Goal: Task Accomplishment & Management: Manage account settings

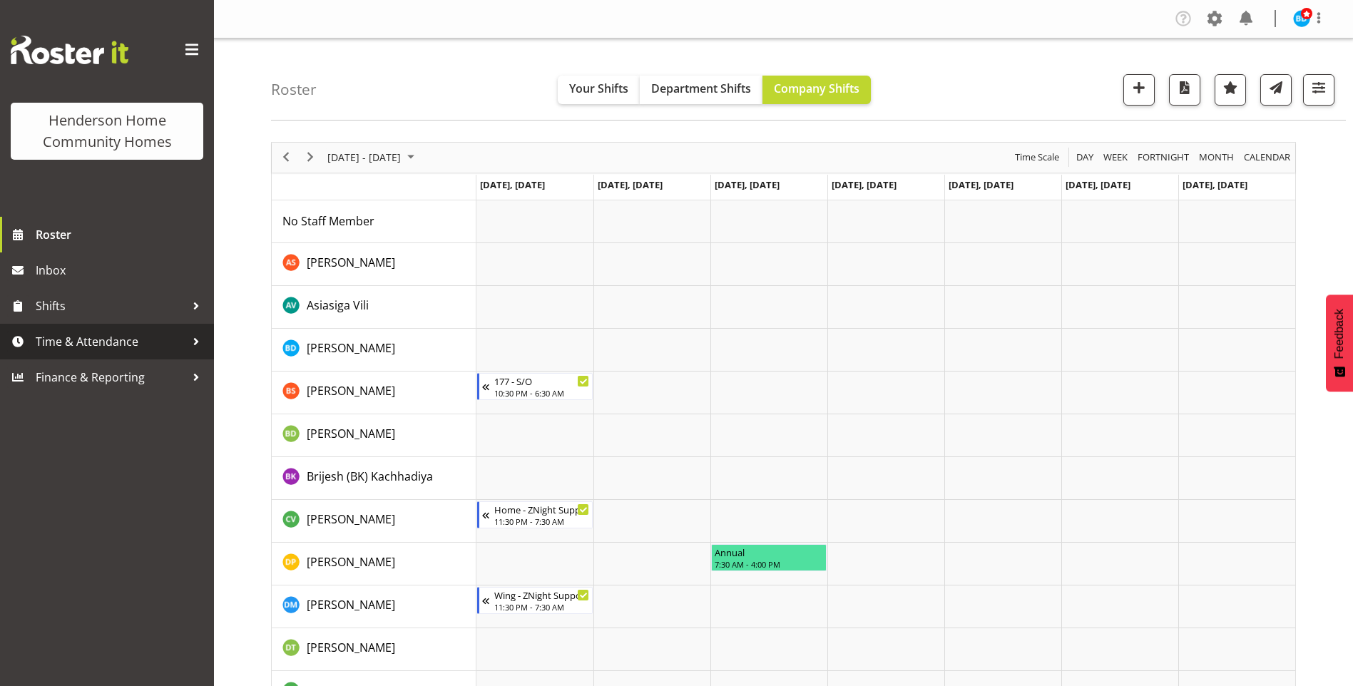
click at [96, 340] on span "Time & Attendance" at bounding box center [111, 341] width 150 height 21
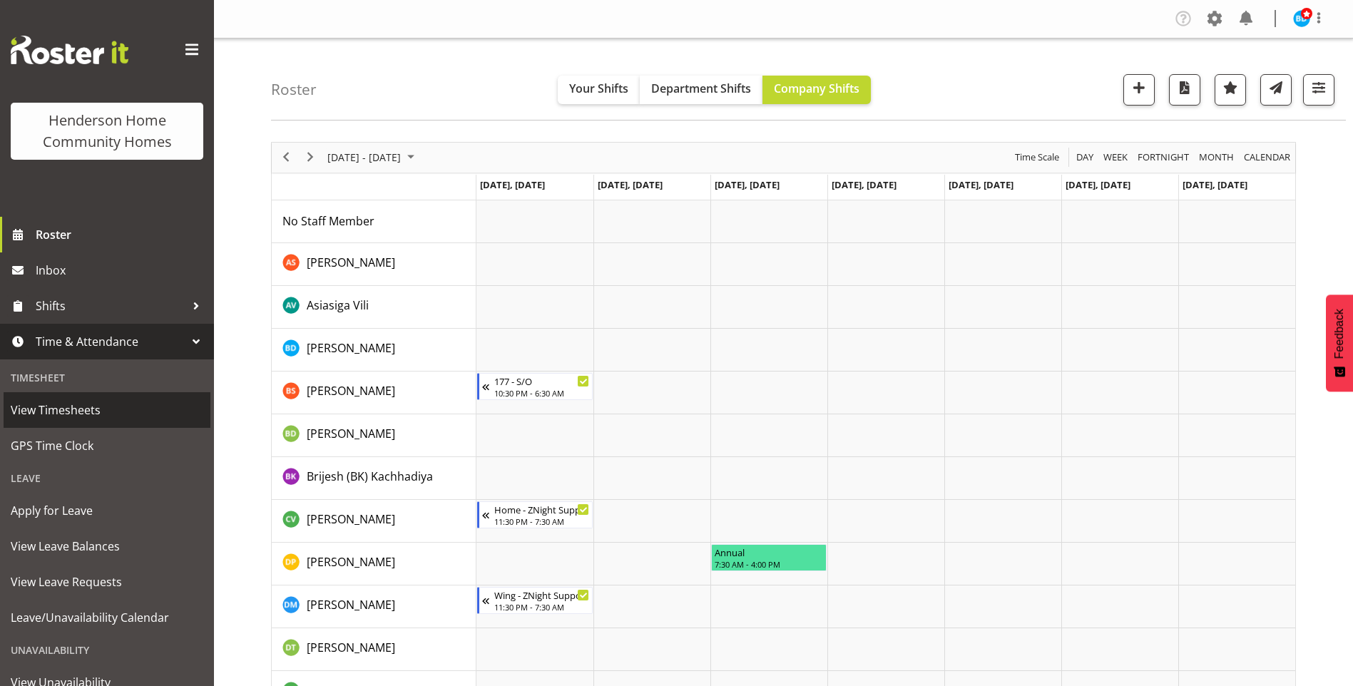
drag, startPoint x: 62, startPoint y: 407, endPoint x: 71, endPoint y: 404, distance: 9.7
click at [63, 407] on span "View Timesheets" at bounding box center [107, 410] width 193 height 21
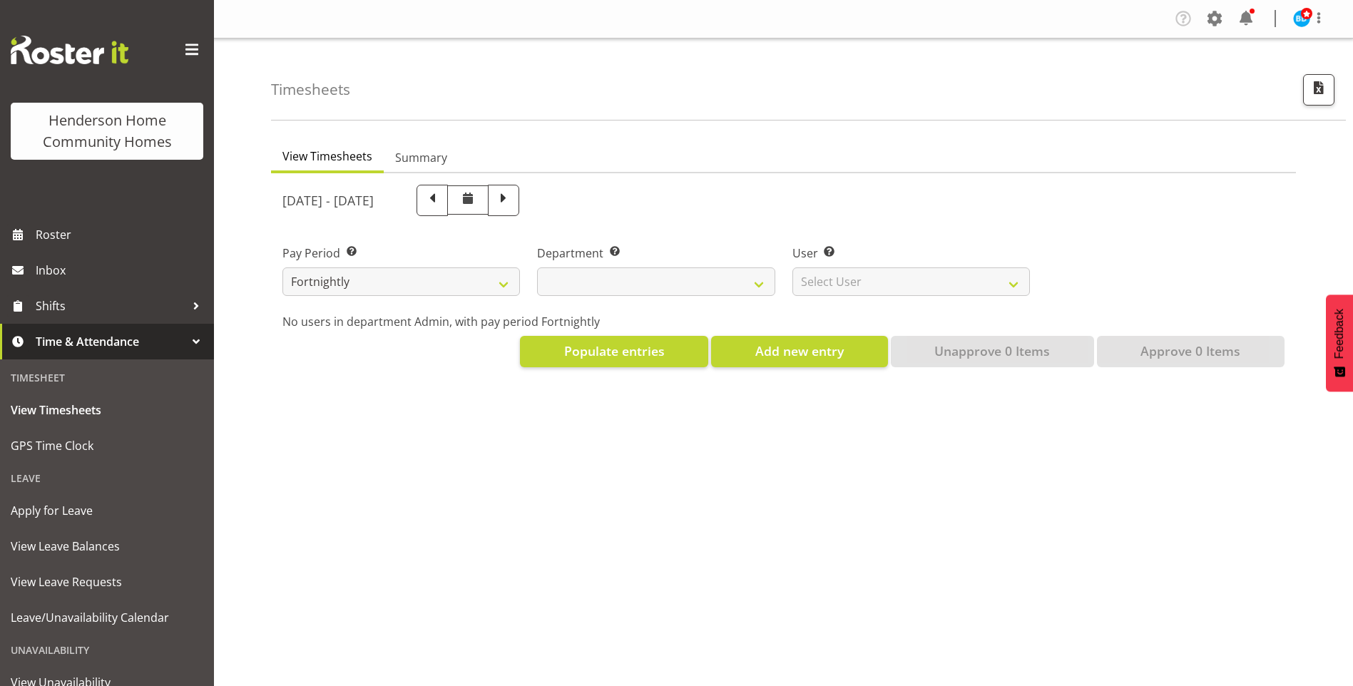
select select
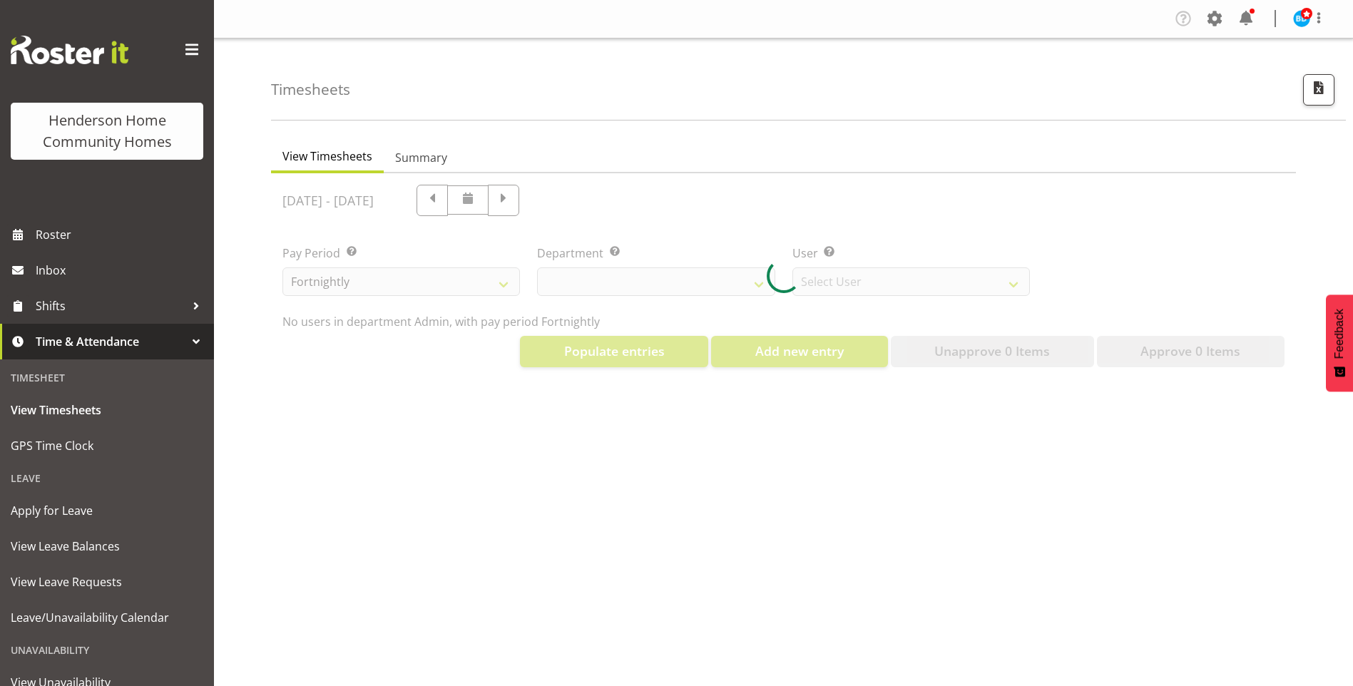
select select "8515"
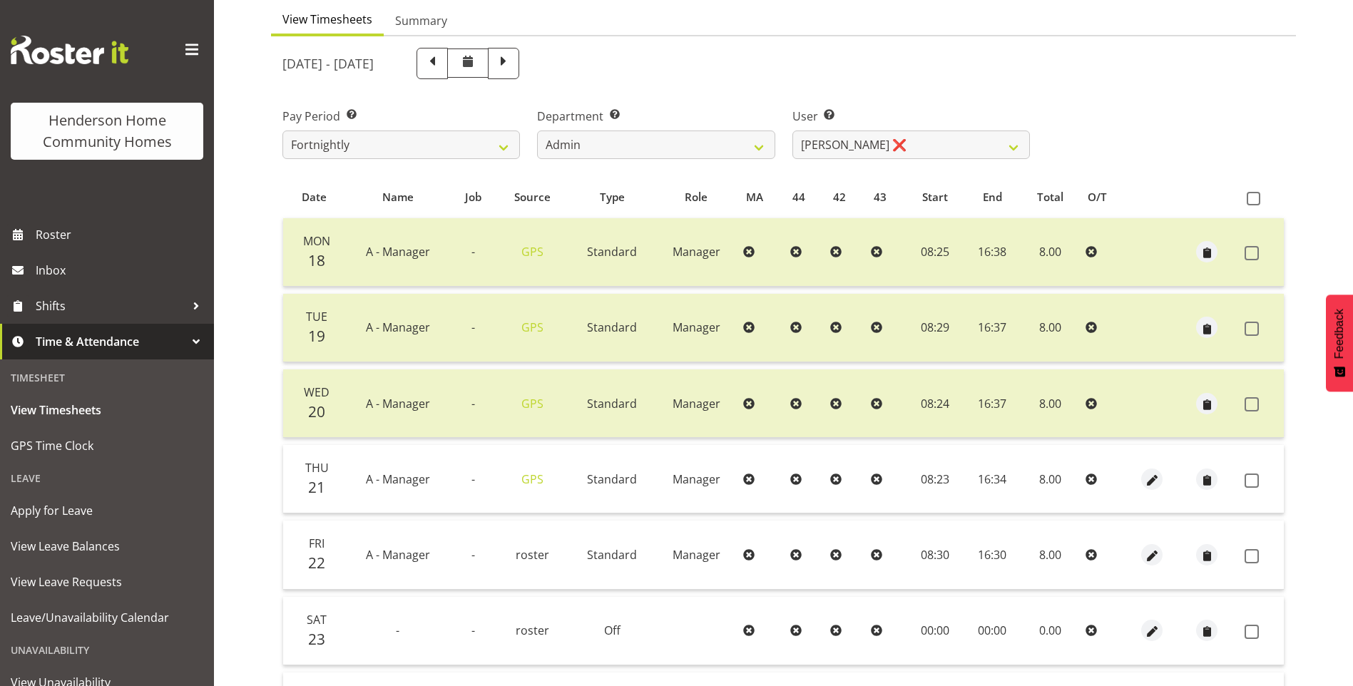
scroll to position [214, 0]
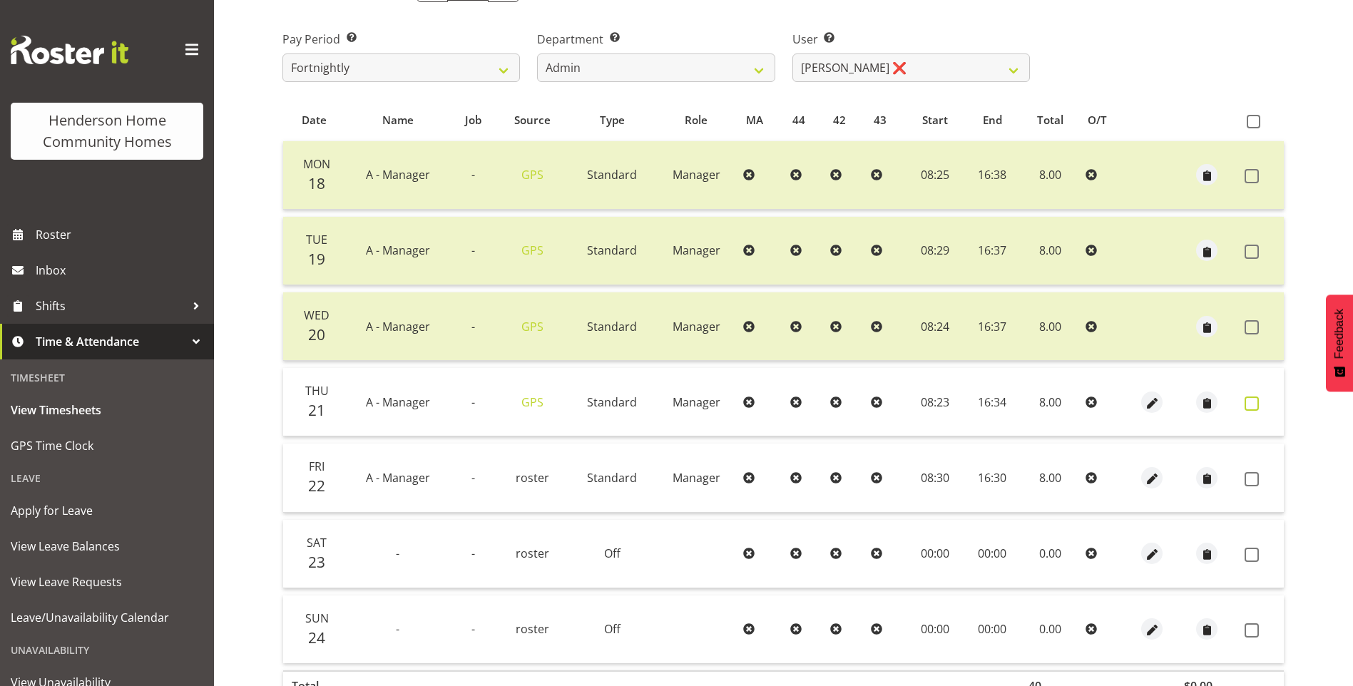
click at [1254, 409] on span at bounding box center [1252, 404] width 14 height 14
checkbox input "true"
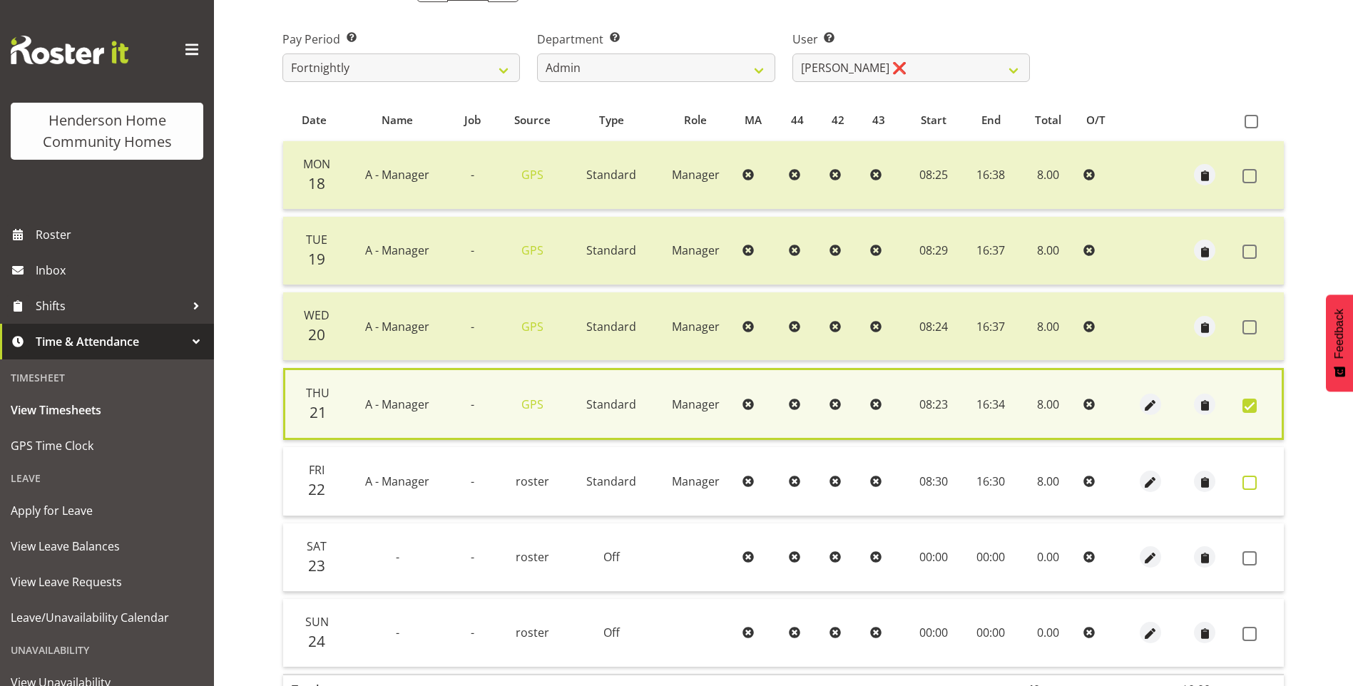
click at [1254, 484] on span at bounding box center [1250, 483] width 14 height 14
checkbox input "true"
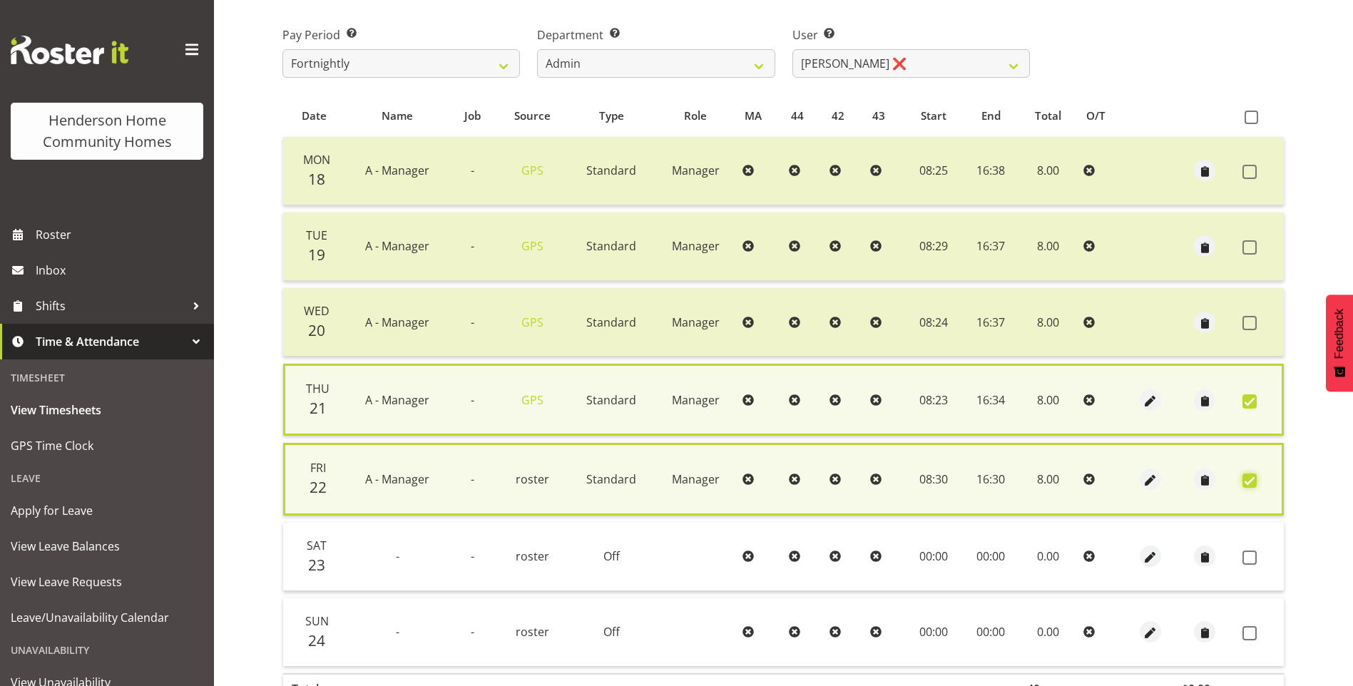
scroll to position [313, 0]
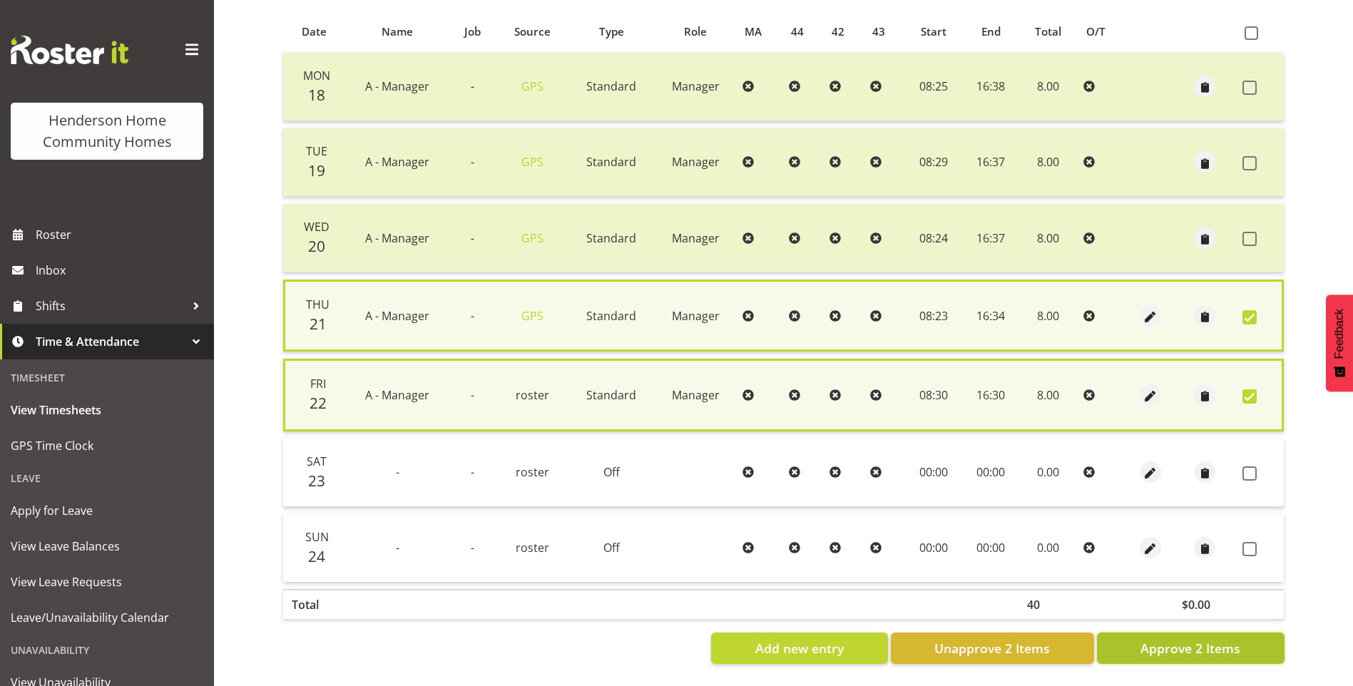
click at [1228, 639] on span "Approve 2 Items" at bounding box center [1191, 648] width 100 height 19
checkbox input "false"
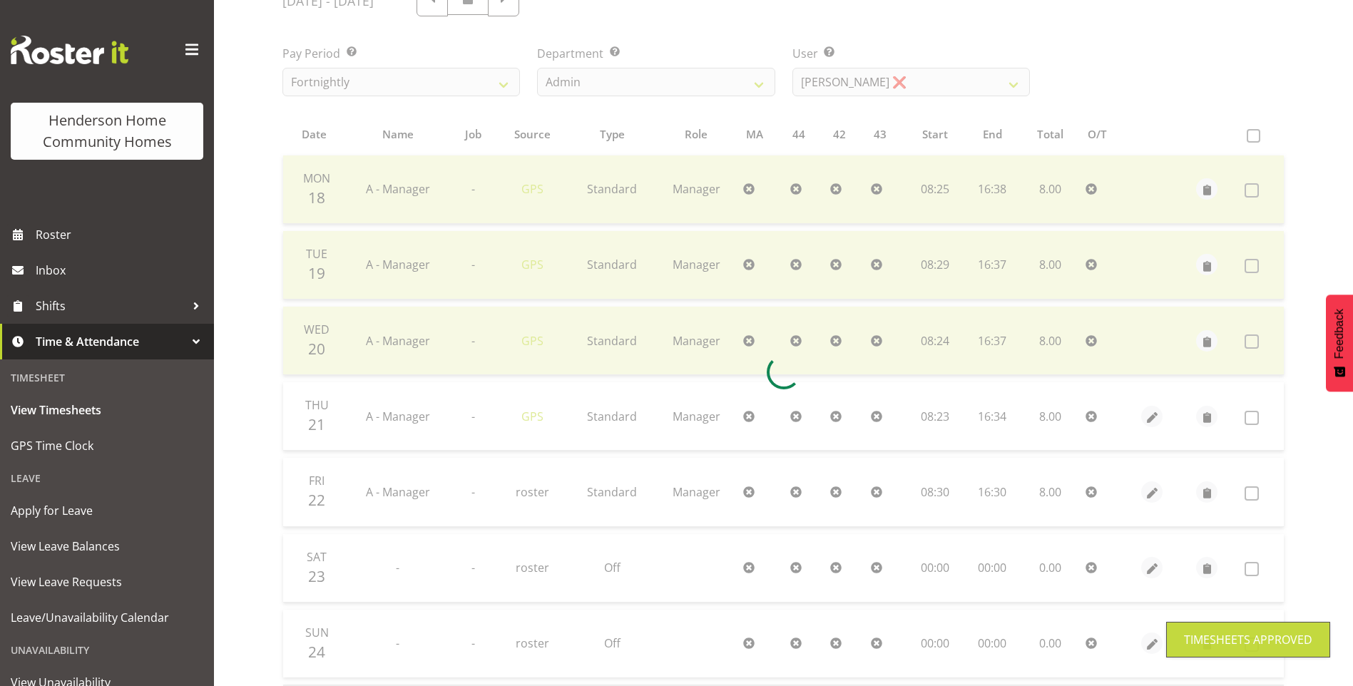
scroll to position [92, 0]
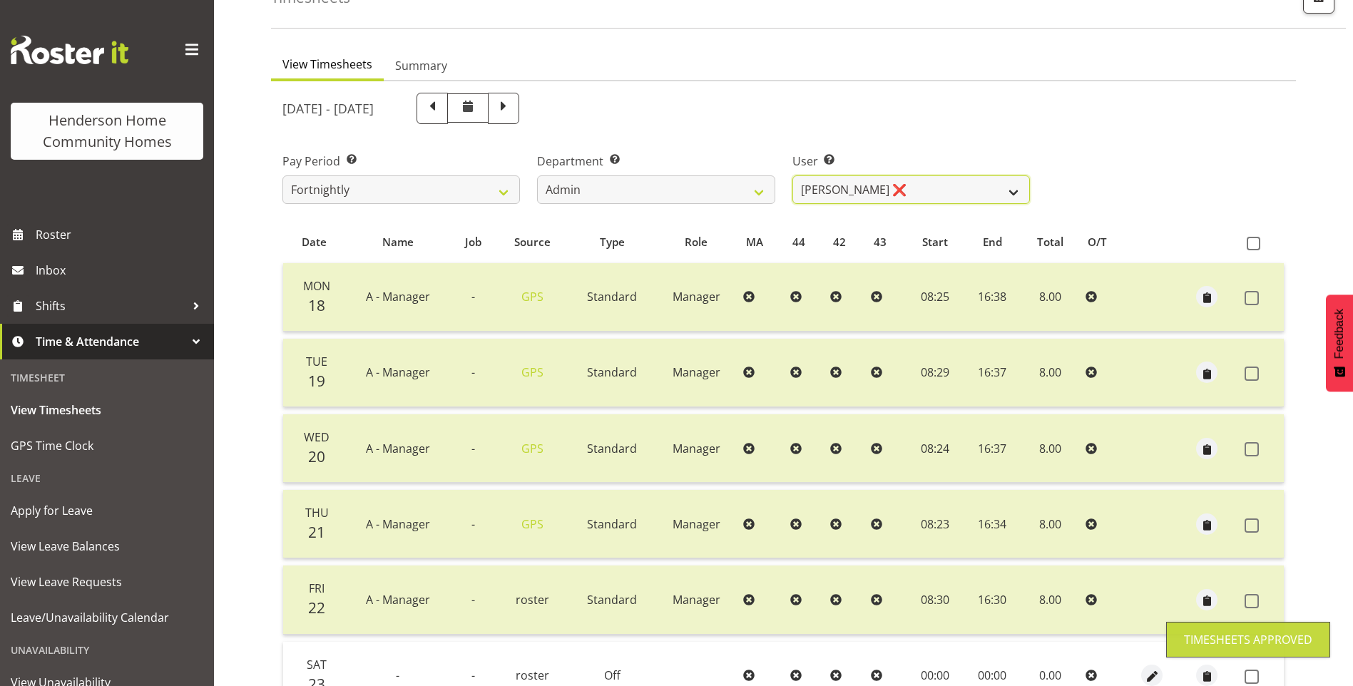
click at [857, 190] on select "Barbara Dunlop ❌ Emily-Jayne Ashton ❌ Johanna Molina ❌ Kirsty Crossley ❌" at bounding box center [912, 189] width 238 height 29
select select "11346"
click at [793, 175] on select "Barbara Dunlop ❌ Emily-Jayne Ashton ❌ Johanna Molina ❌ Kirsty Crossley ❌" at bounding box center [912, 189] width 238 height 29
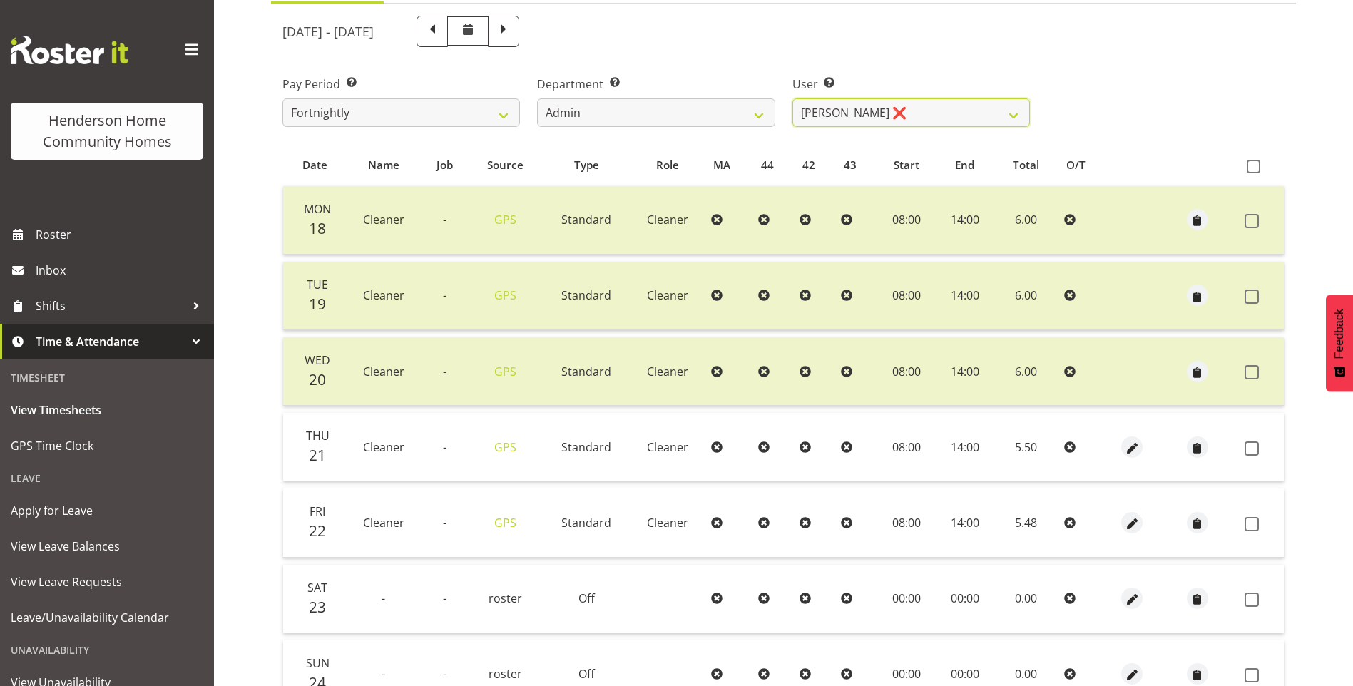
scroll to position [235, 0]
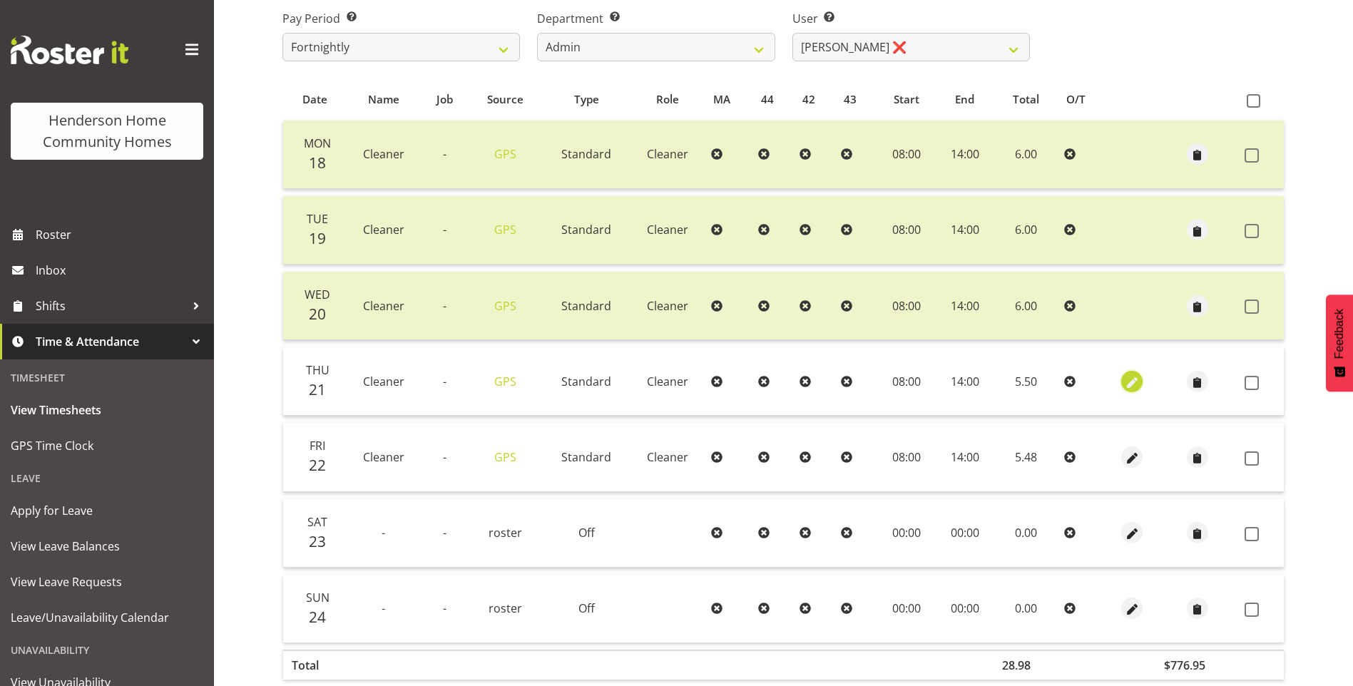
click at [1127, 379] on span "button" at bounding box center [1132, 383] width 16 height 16
select select "Standard"
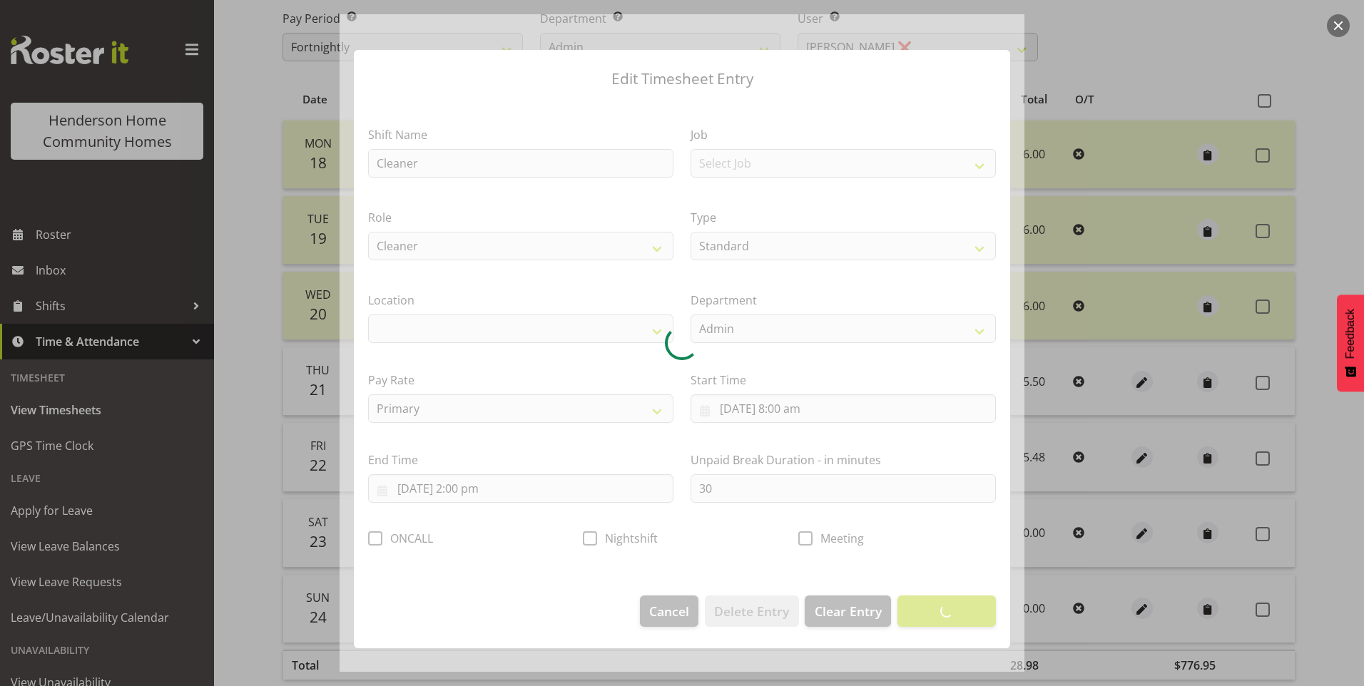
select select "1067"
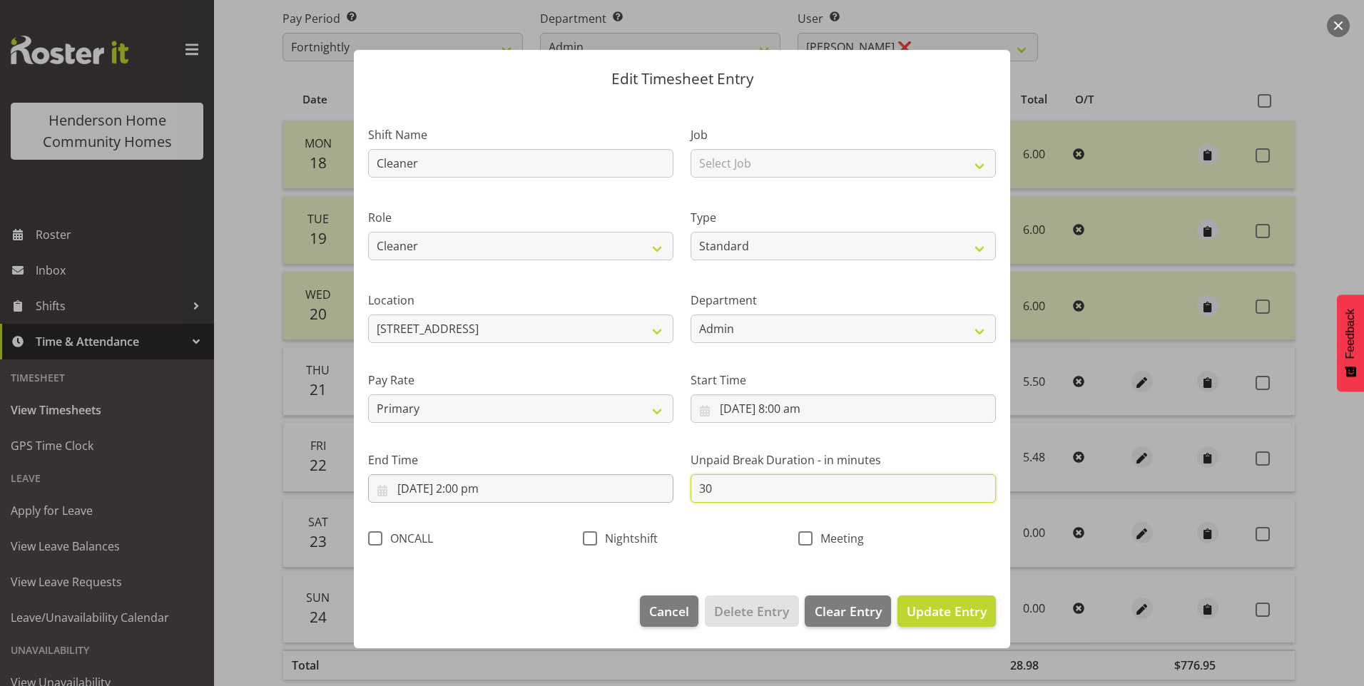
drag, startPoint x: 726, startPoint y: 494, endPoint x: 614, endPoint y: 477, distance: 113.4
click at [638, 482] on div "Shift Name Cleaner Job Select Job Floater Role Cleaner Type Off Standard Public…" at bounding box center [682, 332] width 645 height 452
type input "0"
drag, startPoint x: 969, startPoint y: 610, endPoint x: 1008, endPoint y: 585, distance: 46.5
click at [972, 609] on span "Update Entry" at bounding box center [947, 611] width 80 height 17
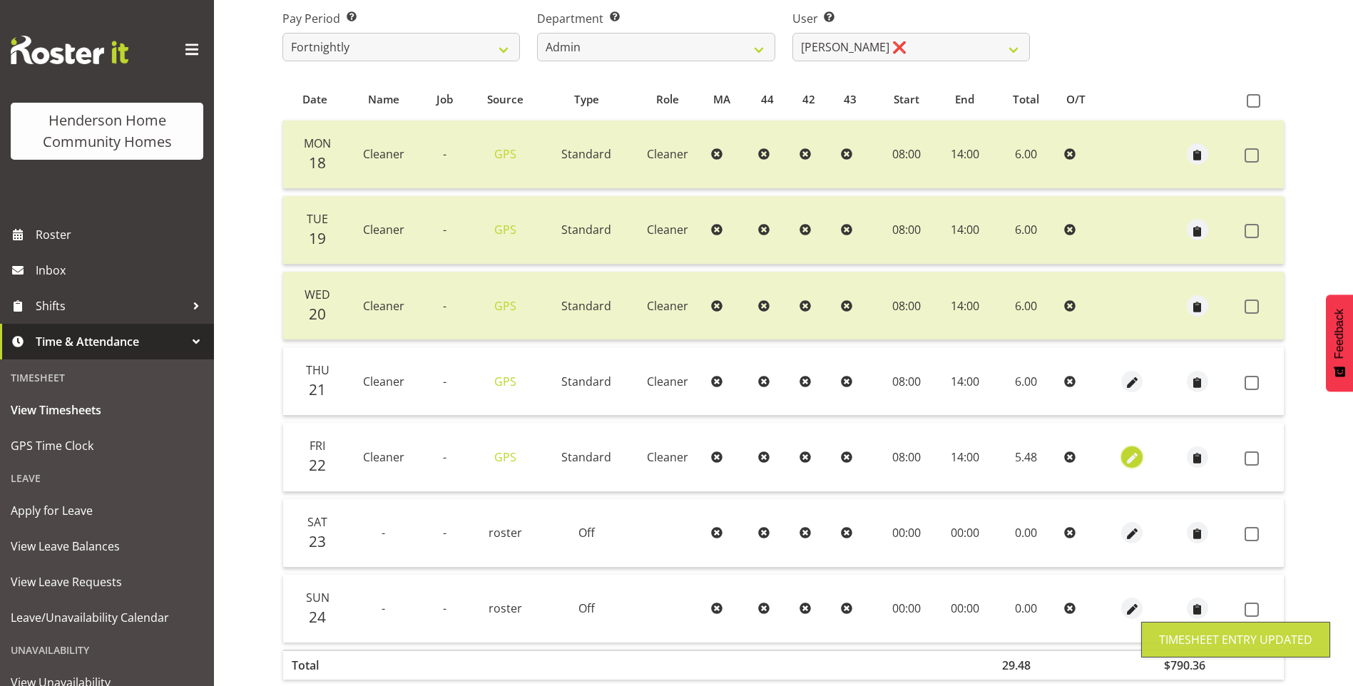
click at [1132, 457] on span "button" at bounding box center [1132, 458] width 16 height 16
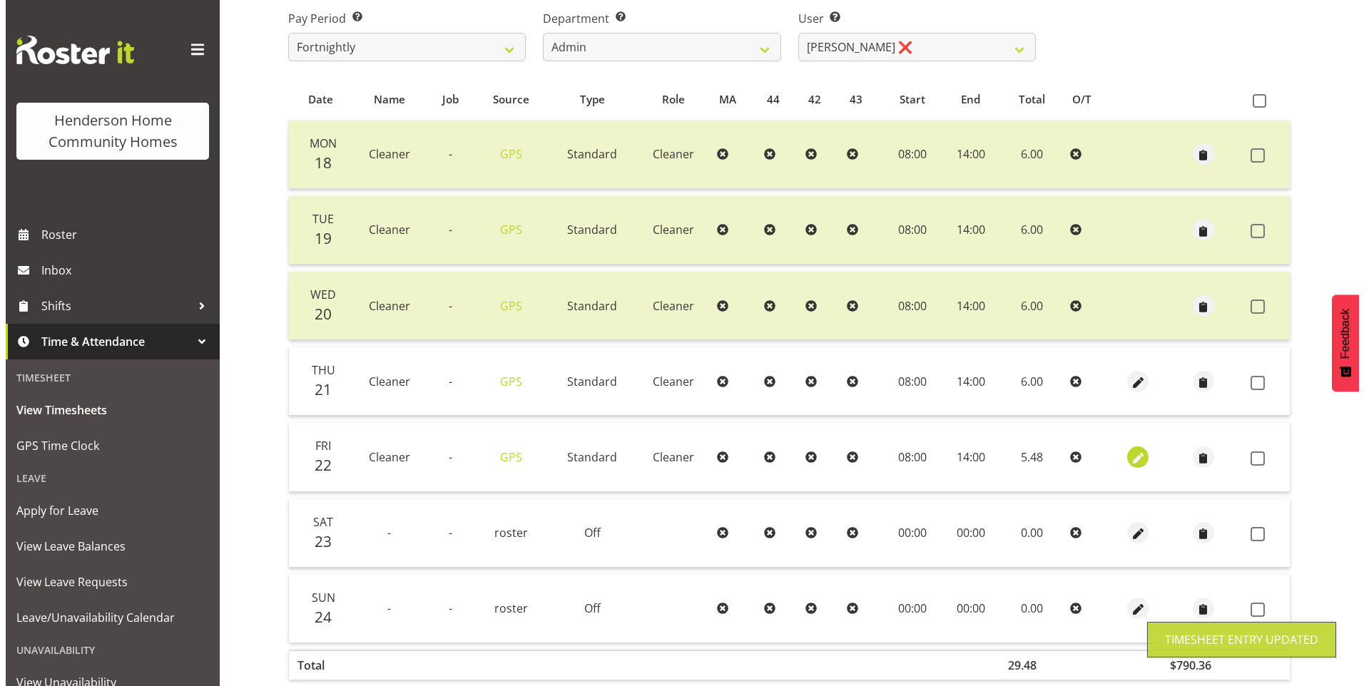
select select "Standard"
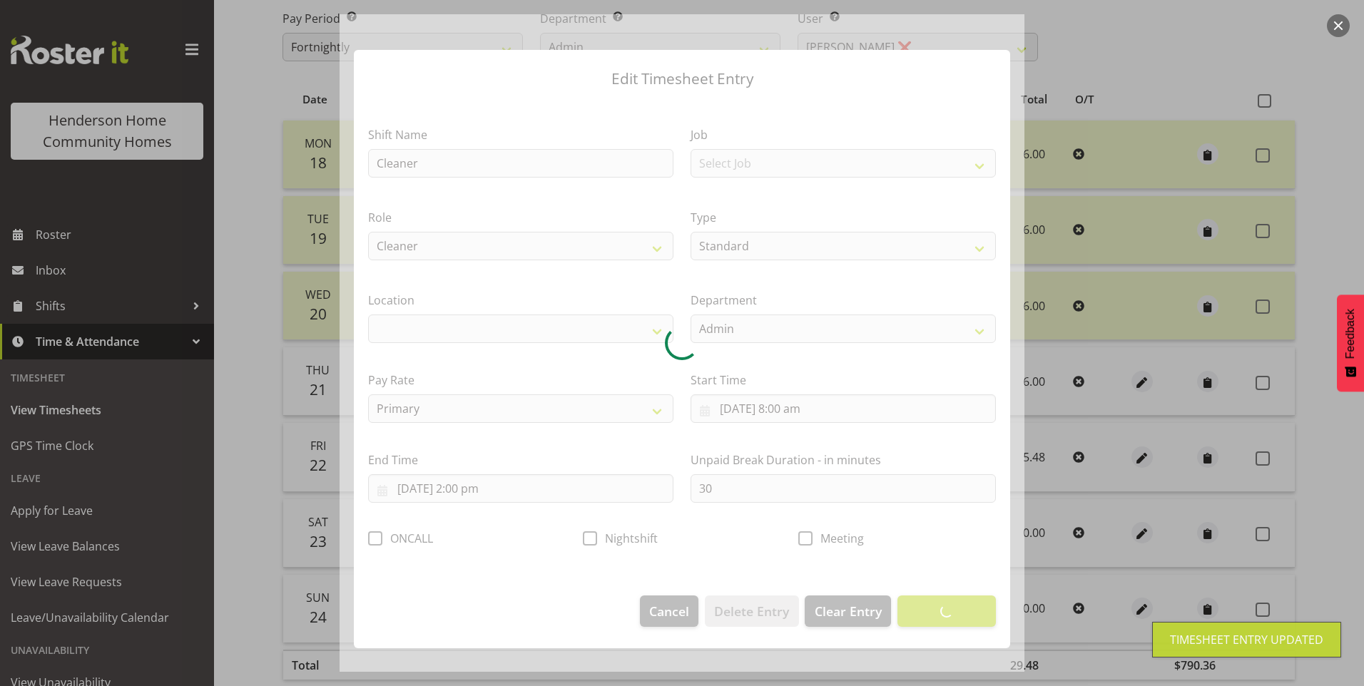
select select "1067"
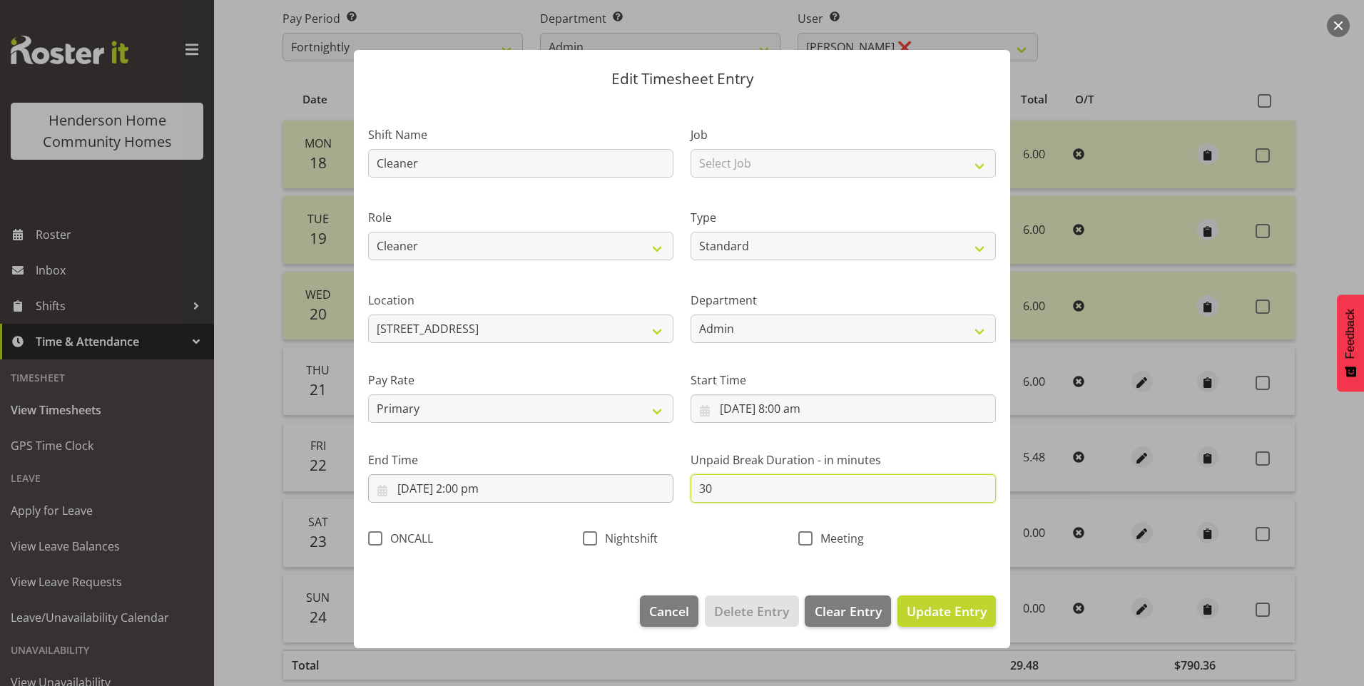
drag, startPoint x: 825, startPoint y: 489, endPoint x: 640, endPoint y: 487, distance: 185.5
click at [660, 488] on div "Shift Name Cleaner Job Select Job Floater Role Cleaner Type Off Standard Public…" at bounding box center [682, 332] width 645 height 452
type input "0"
drag, startPoint x: 964, startPoint y: 608, endPoint x: 1042, endPoint y: 549, distance: 97.7
click at [967, 603] on span "Update Entry" at bounding box center [947, 611] width 80 height 17
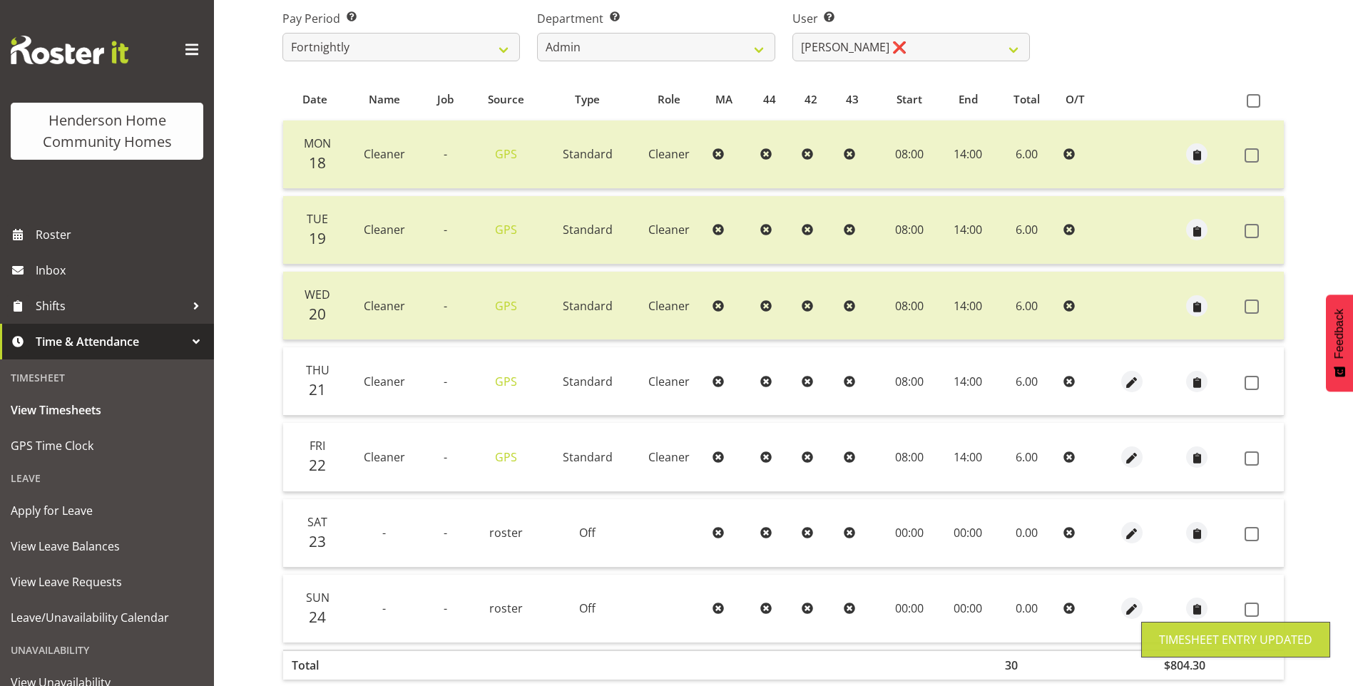
click at [1250, 381] on span at bounding box center [1252, 383] width 14 height 14
checkbox input "true"
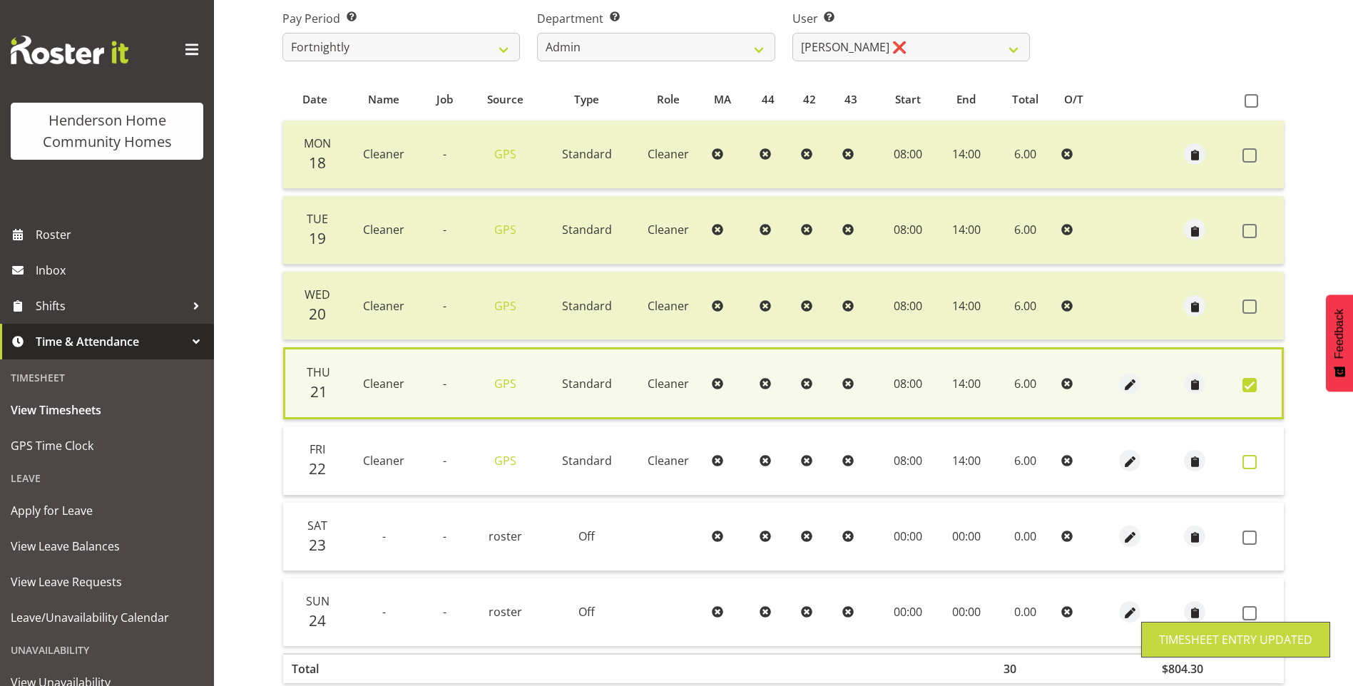
click at [1251, 462] on span at bounding box center [1250, 462] width 14 height 14
checkbox input "true"
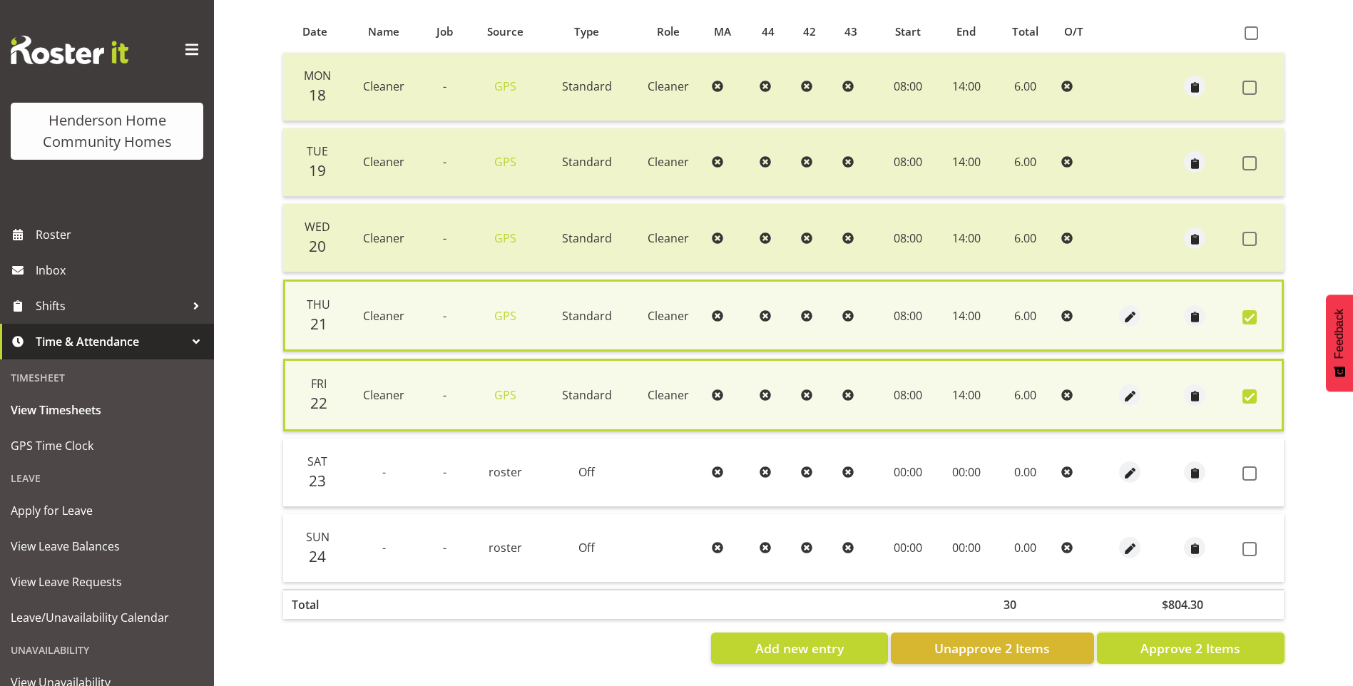
click at [1240, 646] on span "Approve 2 Items" at bounding box center [1191, 648] width 100 height 19
checkbox input "false"
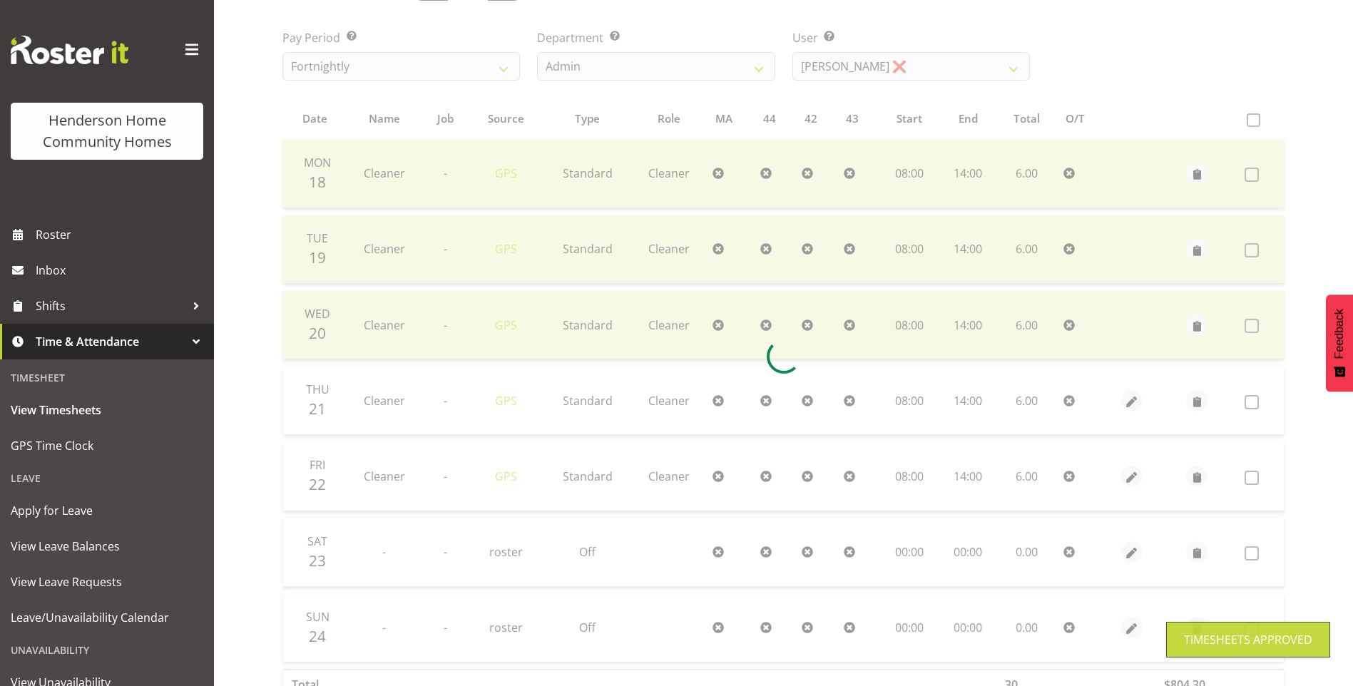
scroll to position [163, 0]
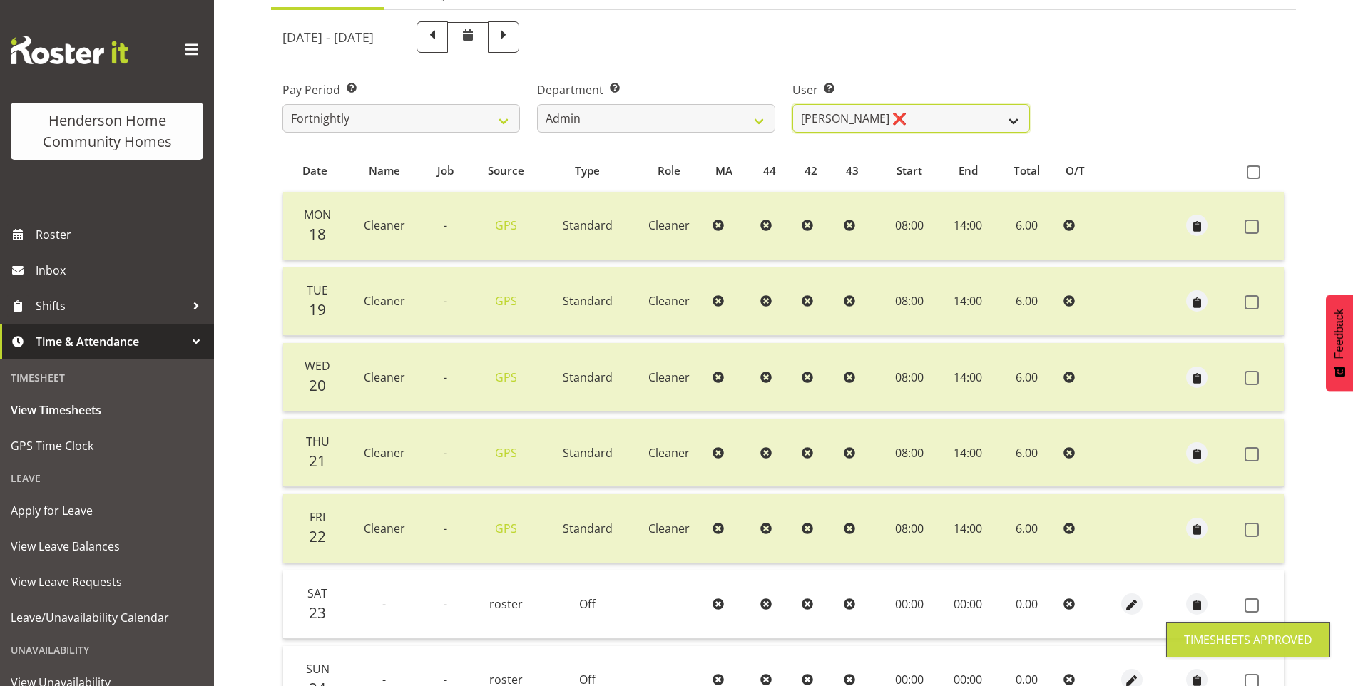
click at [875, 123] on select "Barbara Dunlop ❌ Emily-Jayne Ashton ❌ Johanna Molina ❌ Kirsty Crossley ❌" at bounding box center [912, 118] width 238 height 29
select select "8557"
click at [793, 104] on select "Barbara Dunlop ❌ Emily-Jayne Ashton ❌ Johanna Molina ❌ Kirsty Crossley ❌" at bounding box center [912, 118] width 238 height 29
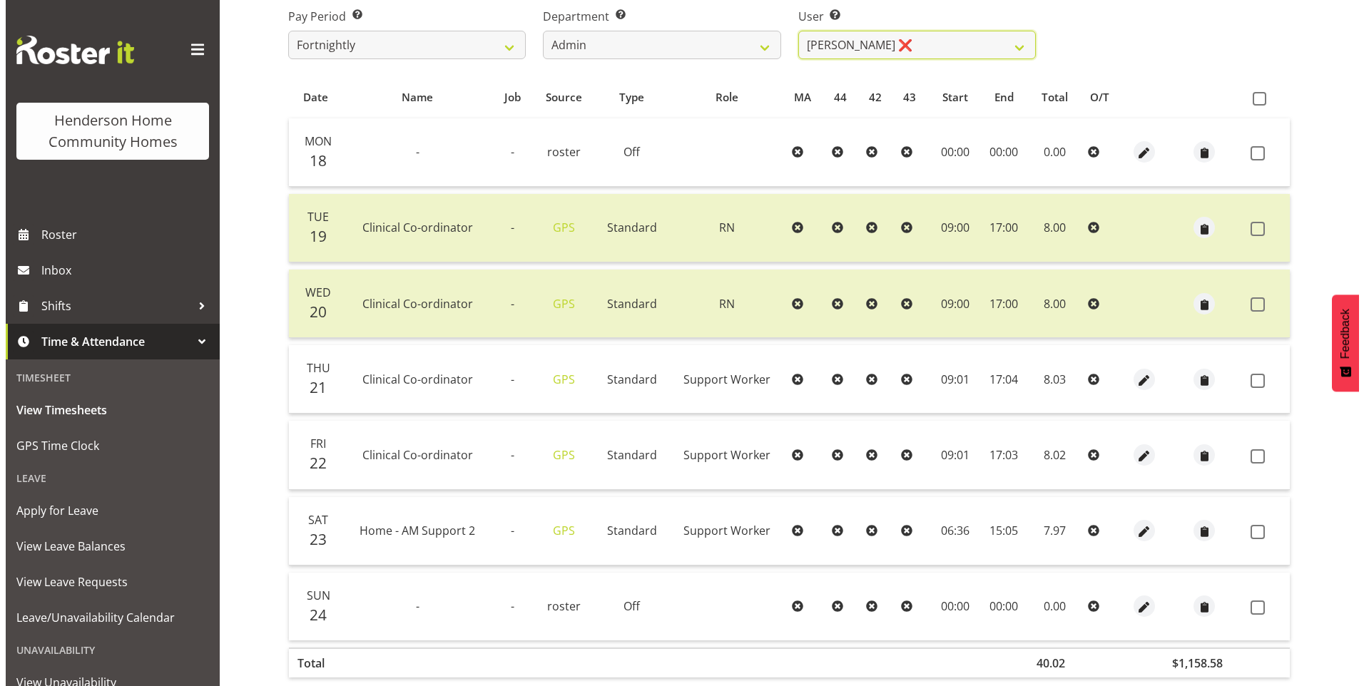
scroll to position [306, 0]
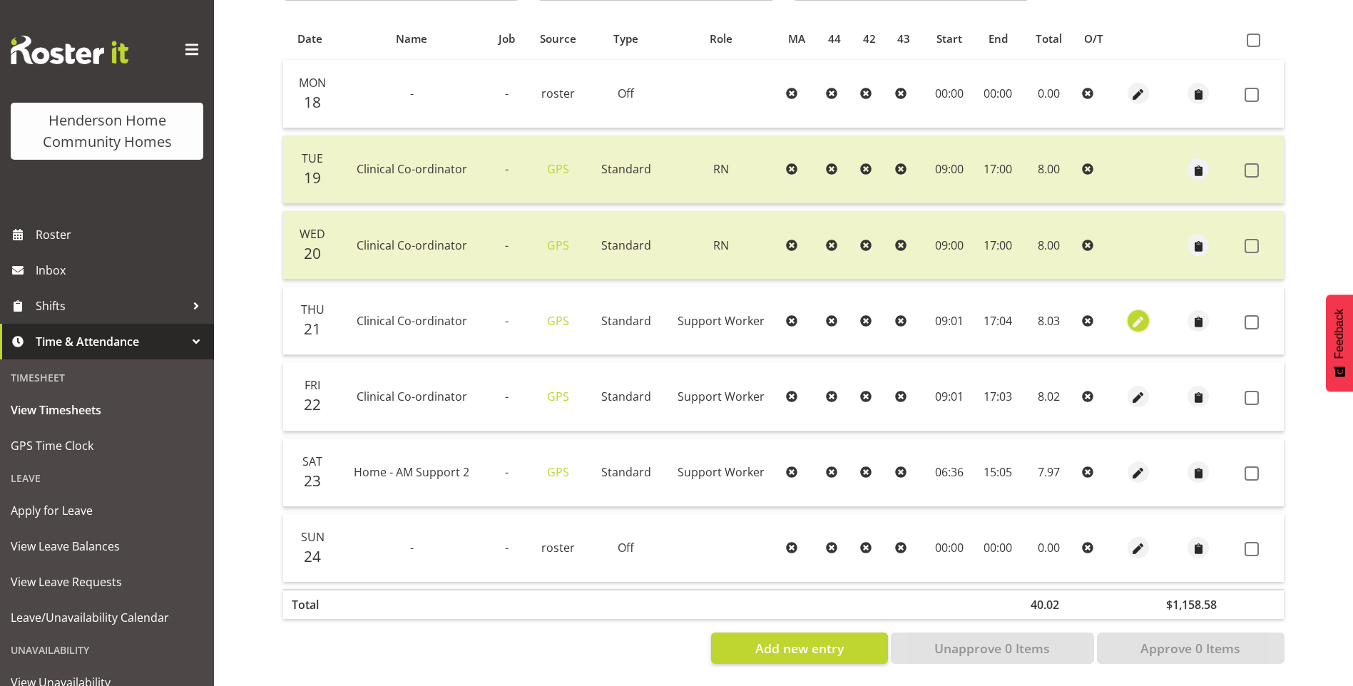
click at [1132, 314] on span "button" at bounding box center [1139, 322] width 16 height 16
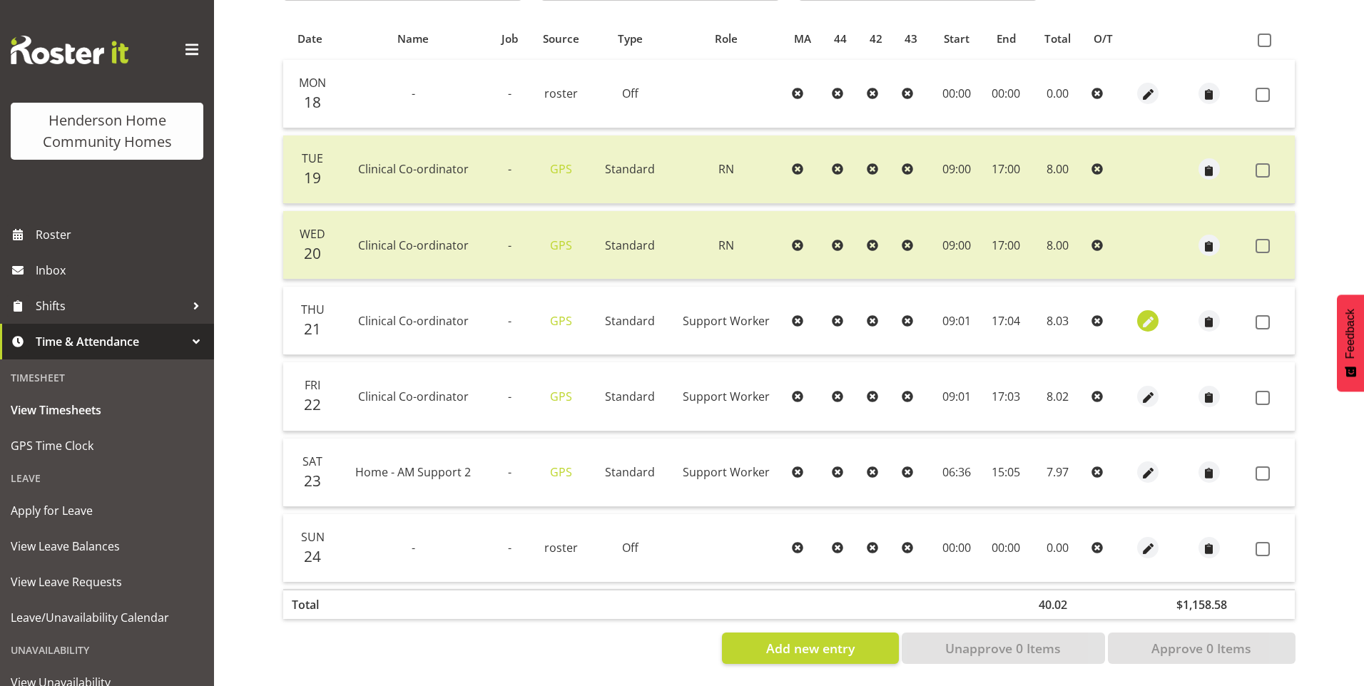
select select "Standard"
select select "7"
select select "2025"
select select "9"
select select "1"
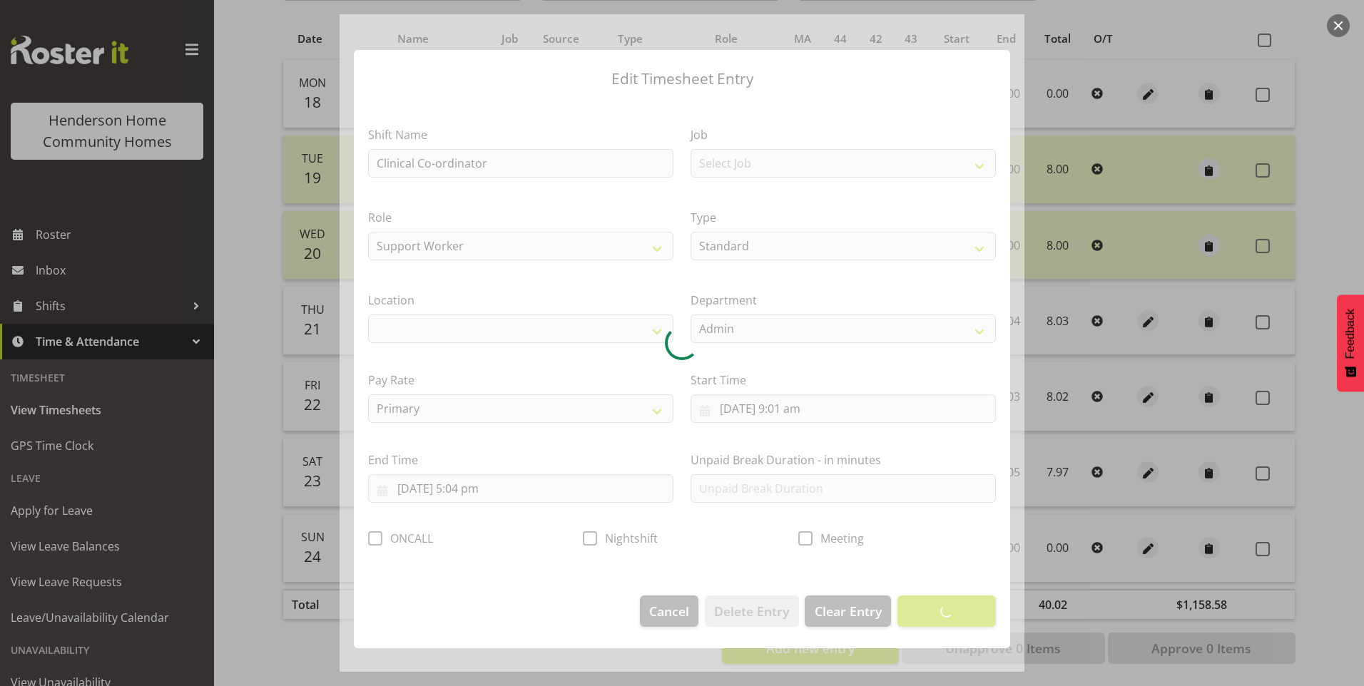
select select "1067"
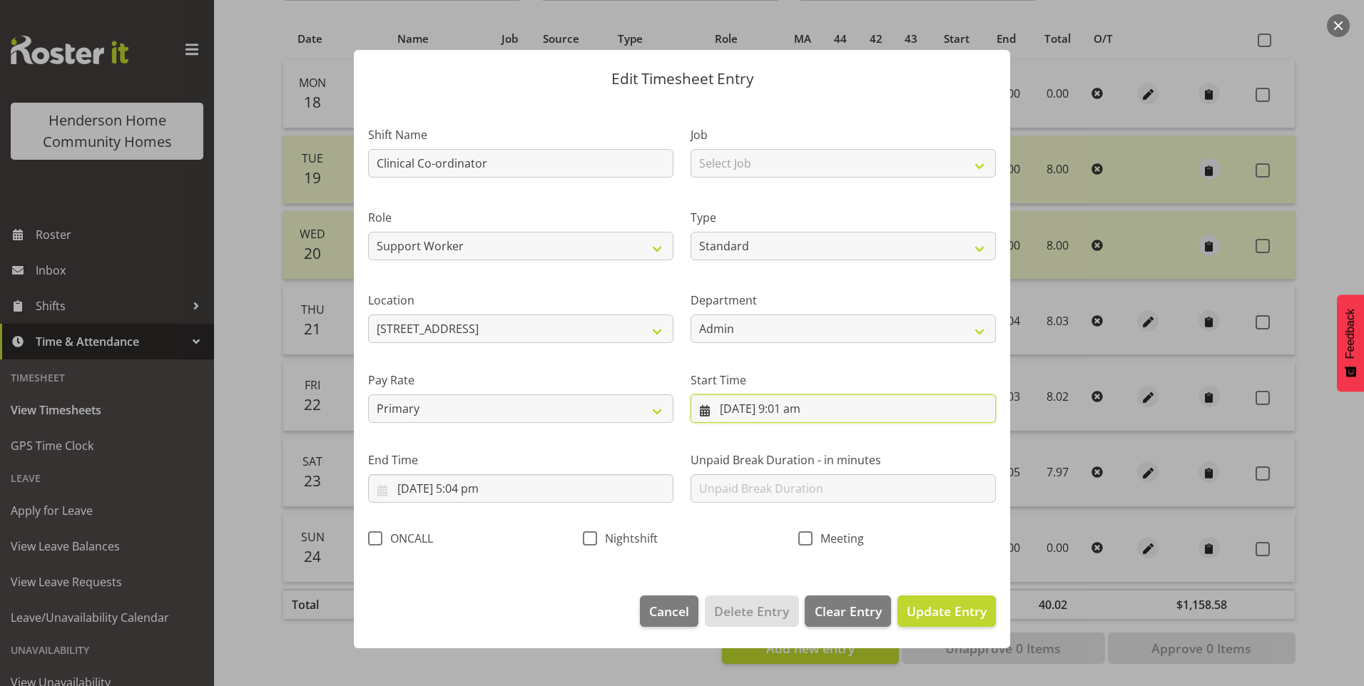
click at [802, 408] on input "21/08/2025, 9:01 am" at bounding box center [843, 409] width 305 height 29
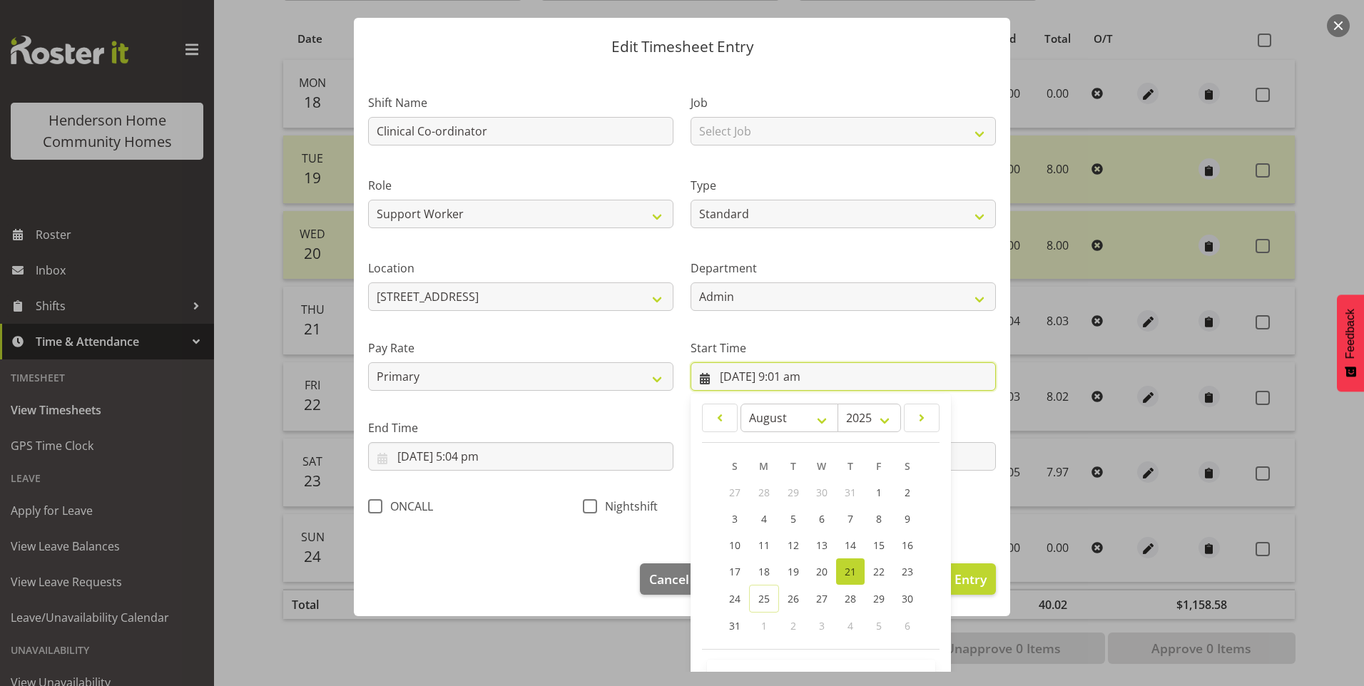
scroll to position [77, 0]
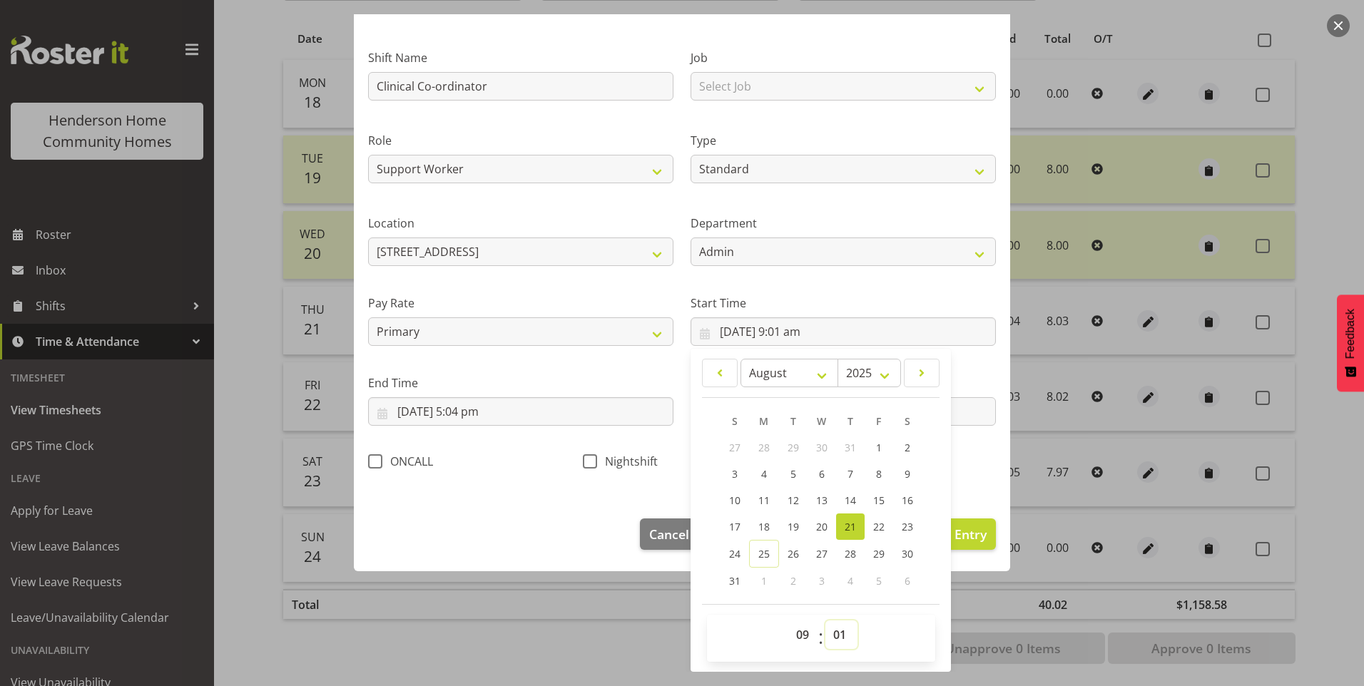
drag, startPoint x: 836, startPoint y: 636, endPoint x: 835, endPoint y: 624, distance: 11.4
click at [836, 634] on select "00 01 02 03 04 05 06 07 08 09 10 11 12 13 14 15 16 17 18 19 20 21 22 23 24 25 2…" at bounding box center [841, 635] width 32 height 29
select select "0"
click at [825, 621] on select "00 01 02 03 04 05 06 07 08 09 10 11 12 13 14 15 16 17 18 19 20 21 22 23 24 25 2…" at bounding box center [841, 635] width 32 height 29
type input "21/08/2025, 9:00 am"
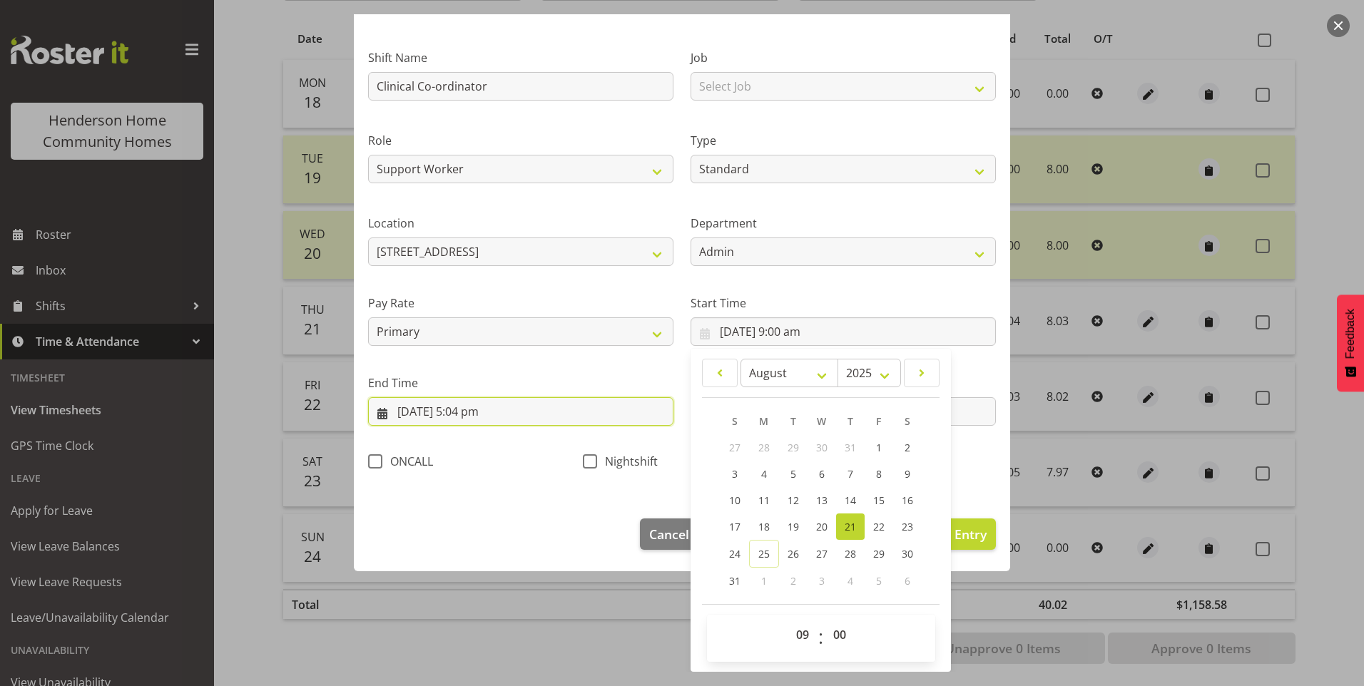
click at [484, 412] on input "21/08/2025, 5:04 pm" at bounding box center [520, 411] width 305 height 29
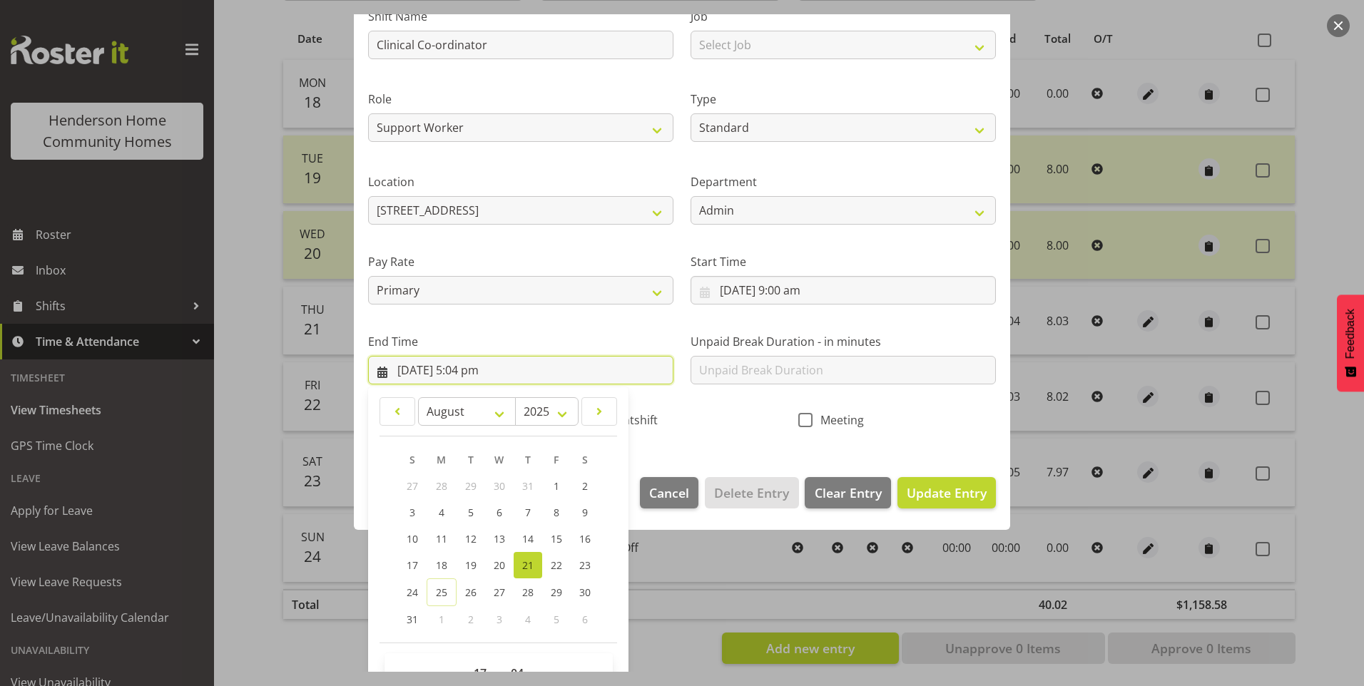
scroll to position [157, 0]
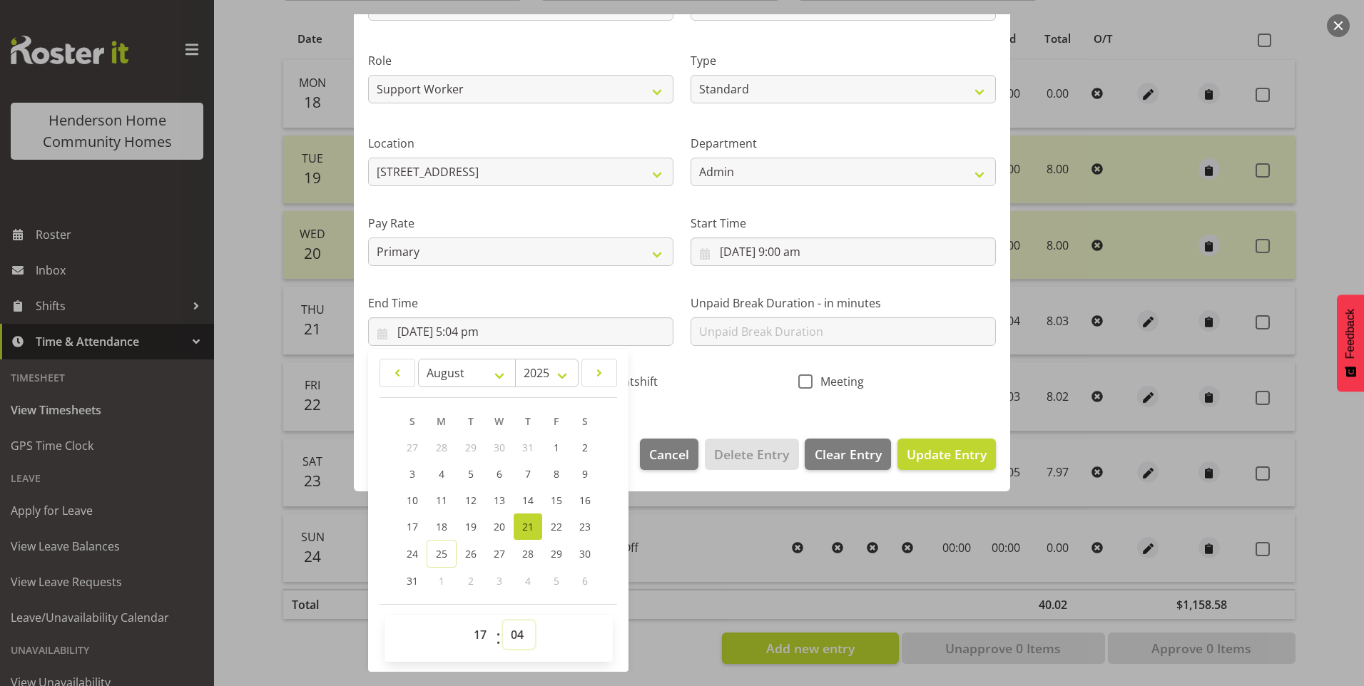
click at [513, 631] on select "00 01 02 03 04 05 06 07 08 09 10 11 12 13 14 15 16 17 18 19 20 21 22 23 24 25 2…" at bounding box center [519, 635] width 32 height 29
select select "0"
click at [503, 621] on select "00 01 02 03 04 05 06 07 08 09 10 11 12 13 14 15 16 17 18 19 20 21 22 23 24 25 2…" at bounding box center [519, 635] width 32 height 29
type input "21/08/2025, 5:00 pm"
click at [974, 454] on span "Update Entry" at bounding box center [947, 454] width 80 height 17
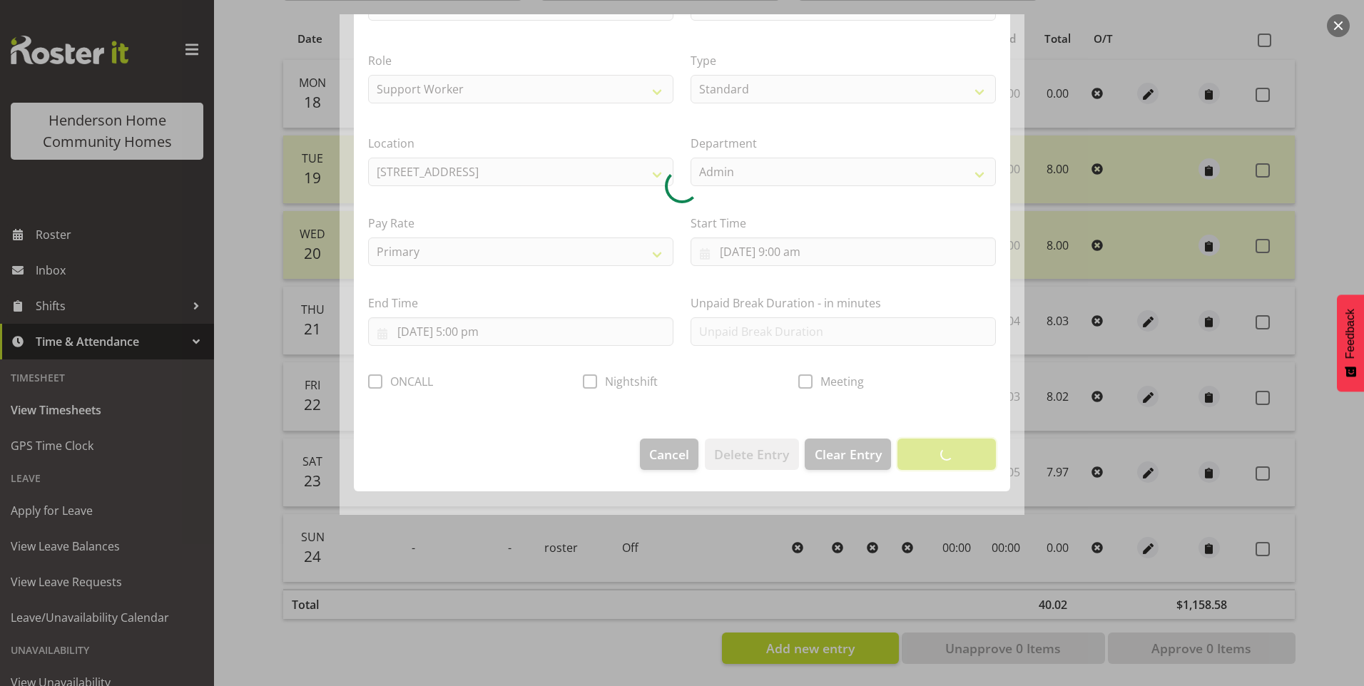
scroll to position [0, 0]
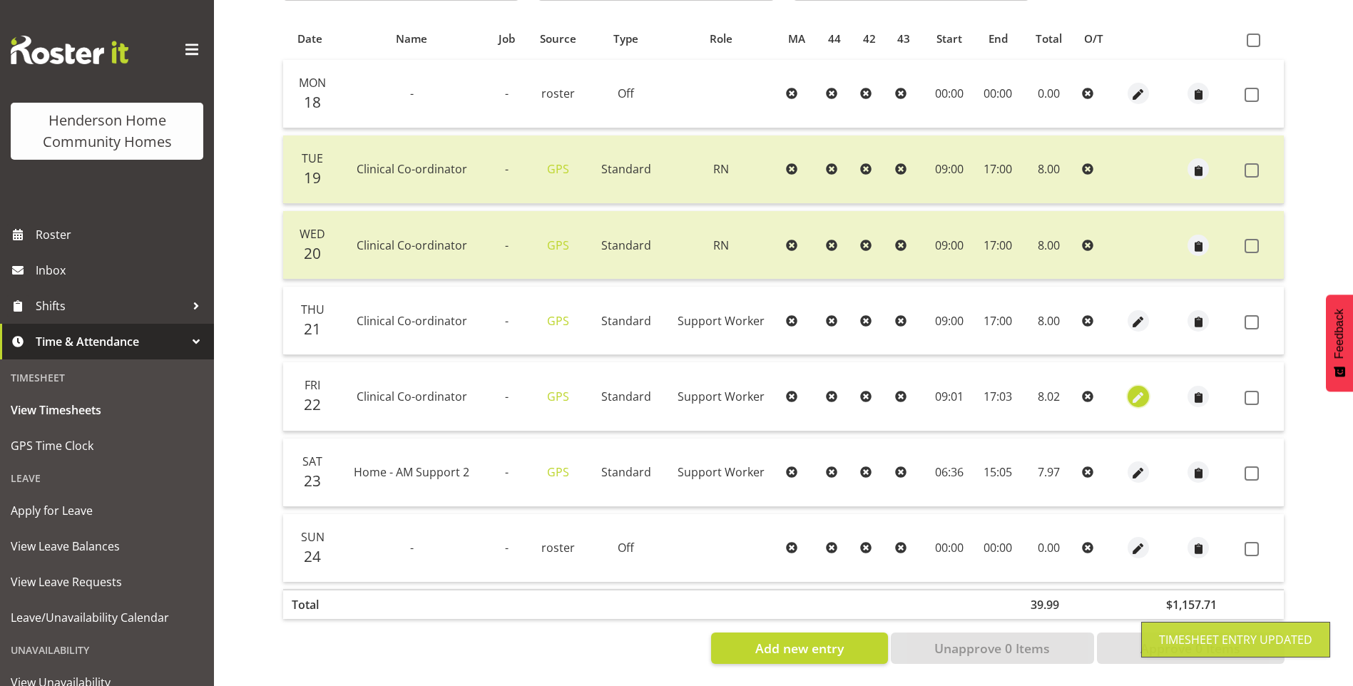
click at [1136, 390] on span "button" at bounding box center [1139, 398] width 16 height 16
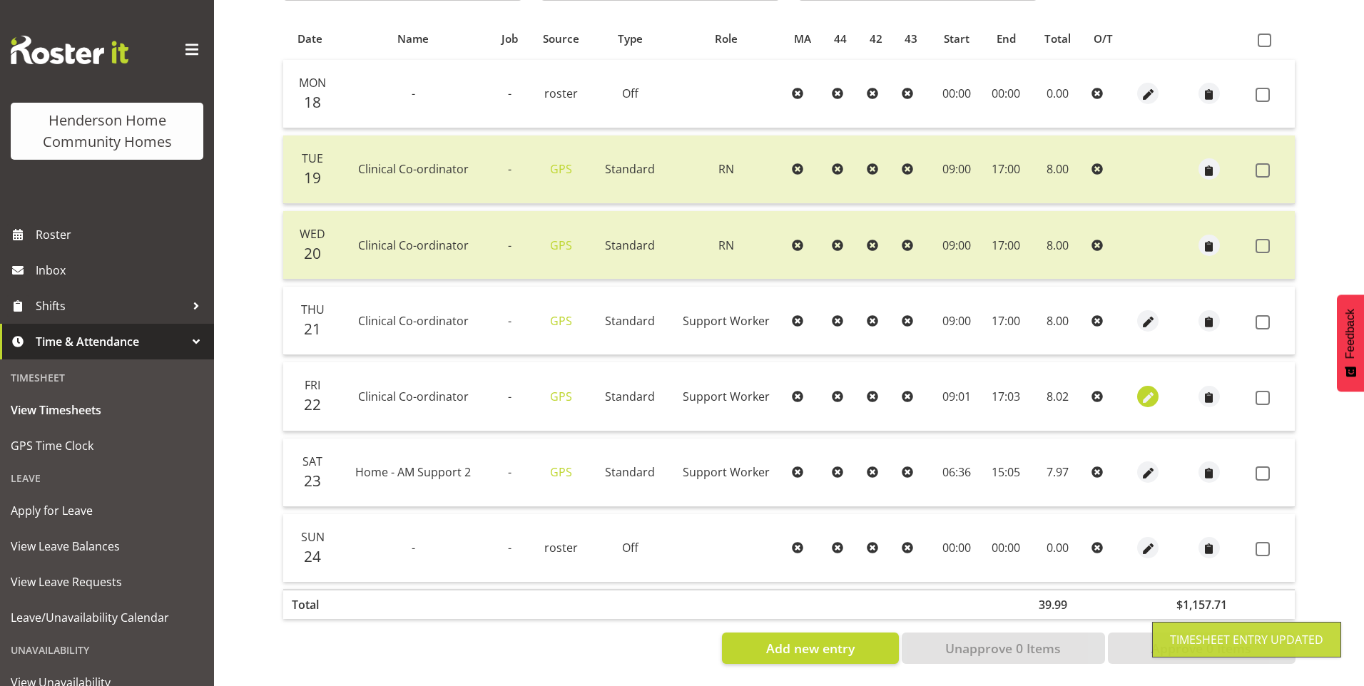
select select "Standard"
select select "7"
select select "2025"
select select "9"
select select "1"
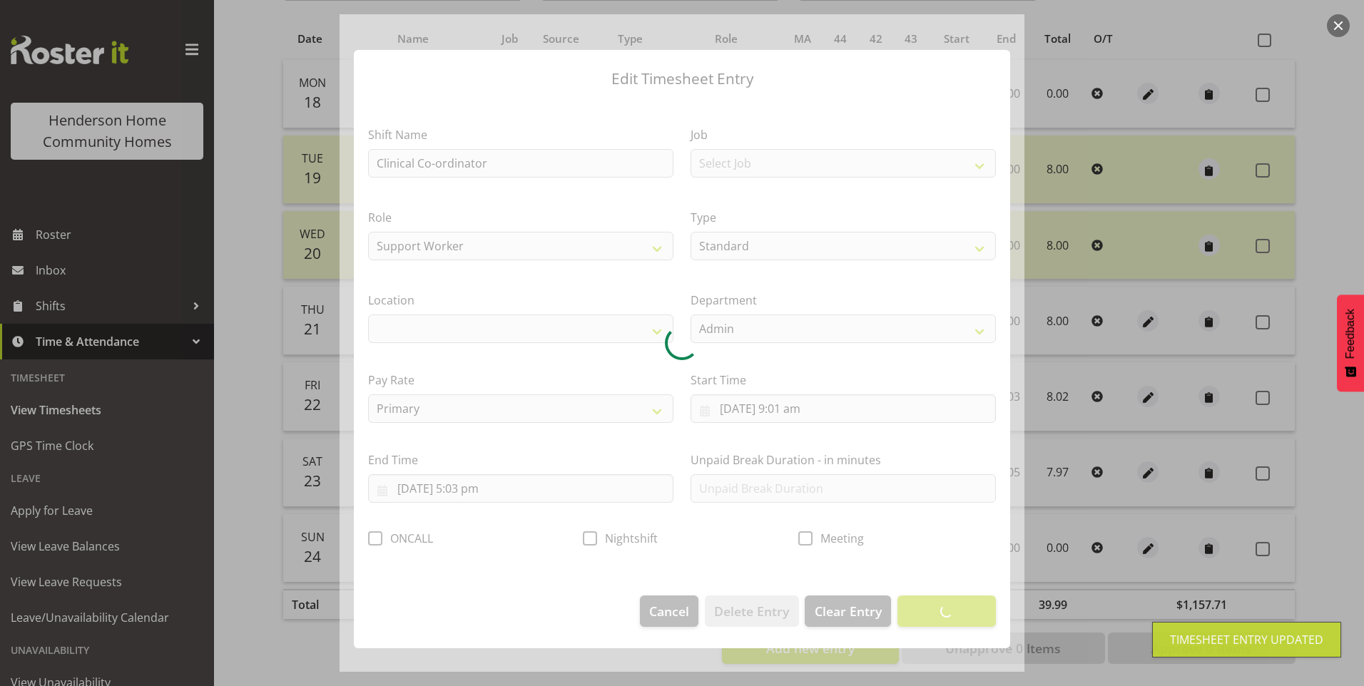
select select "1067"
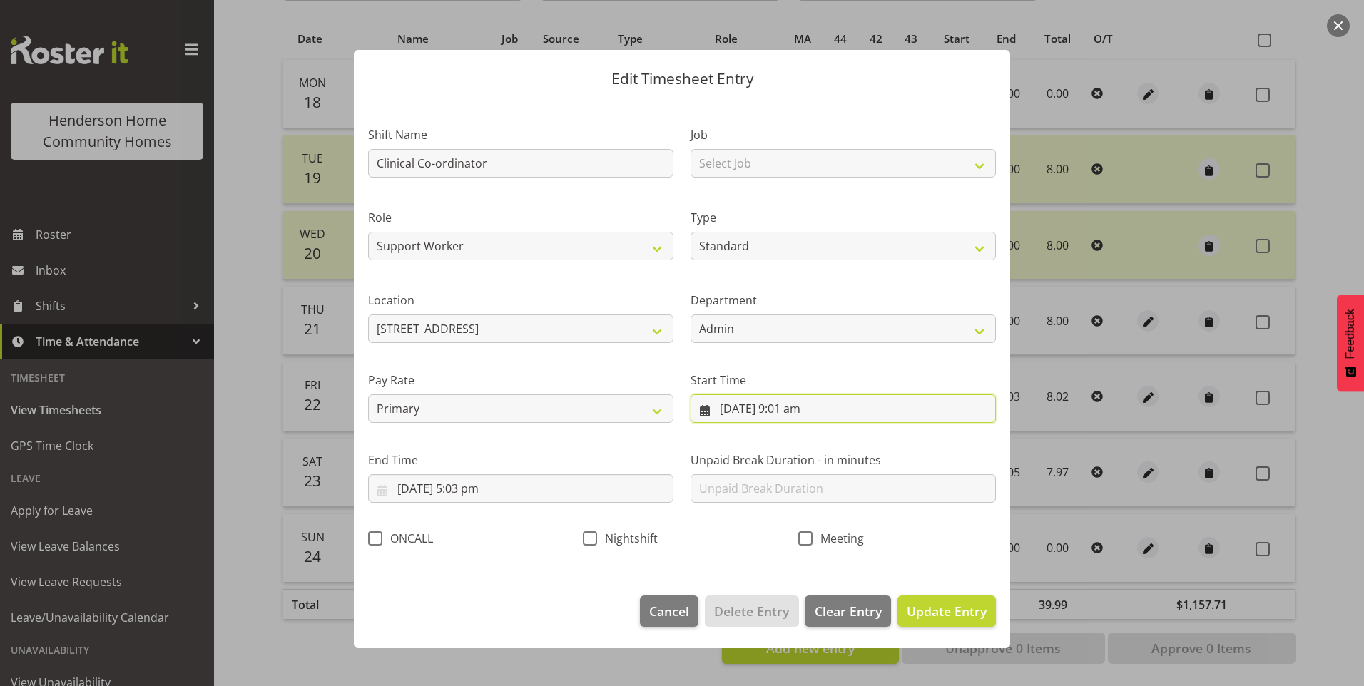
click at [800, 413] on input "22/08/2025, 9:01 am" at bounding box center [843, 409] width 305 height 29
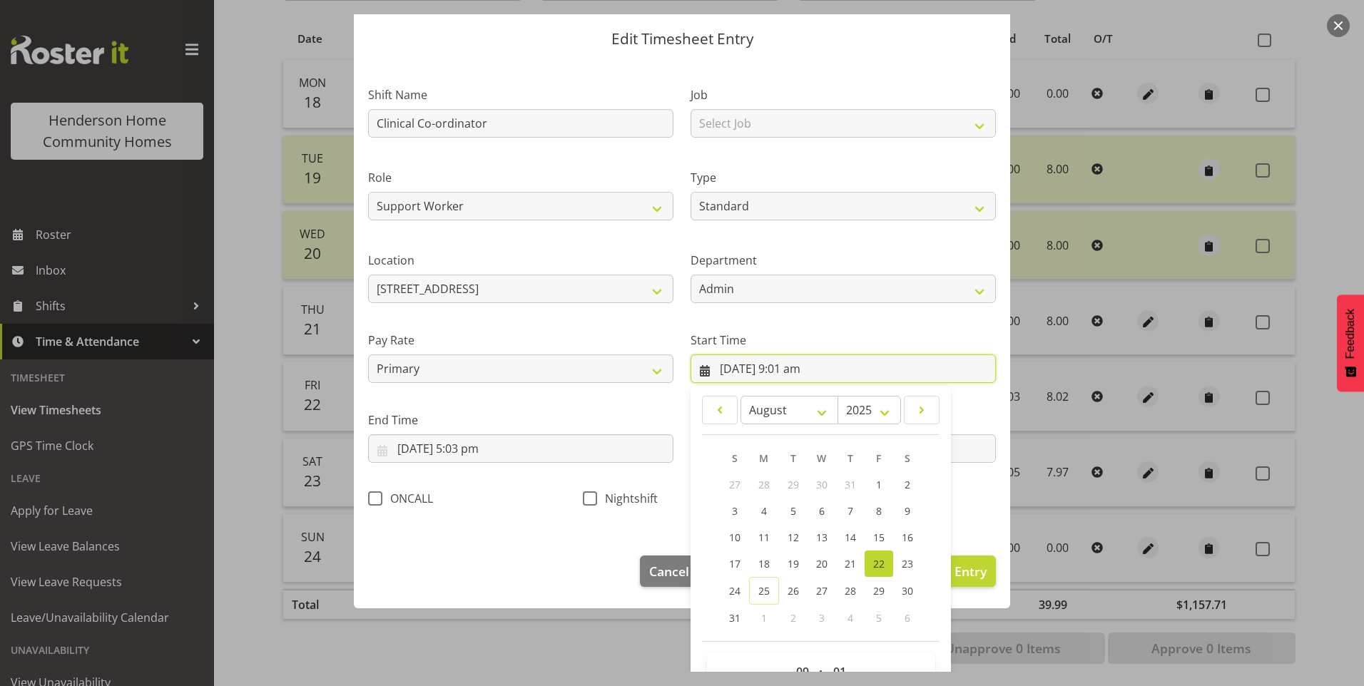
scroll to position [77, 0]
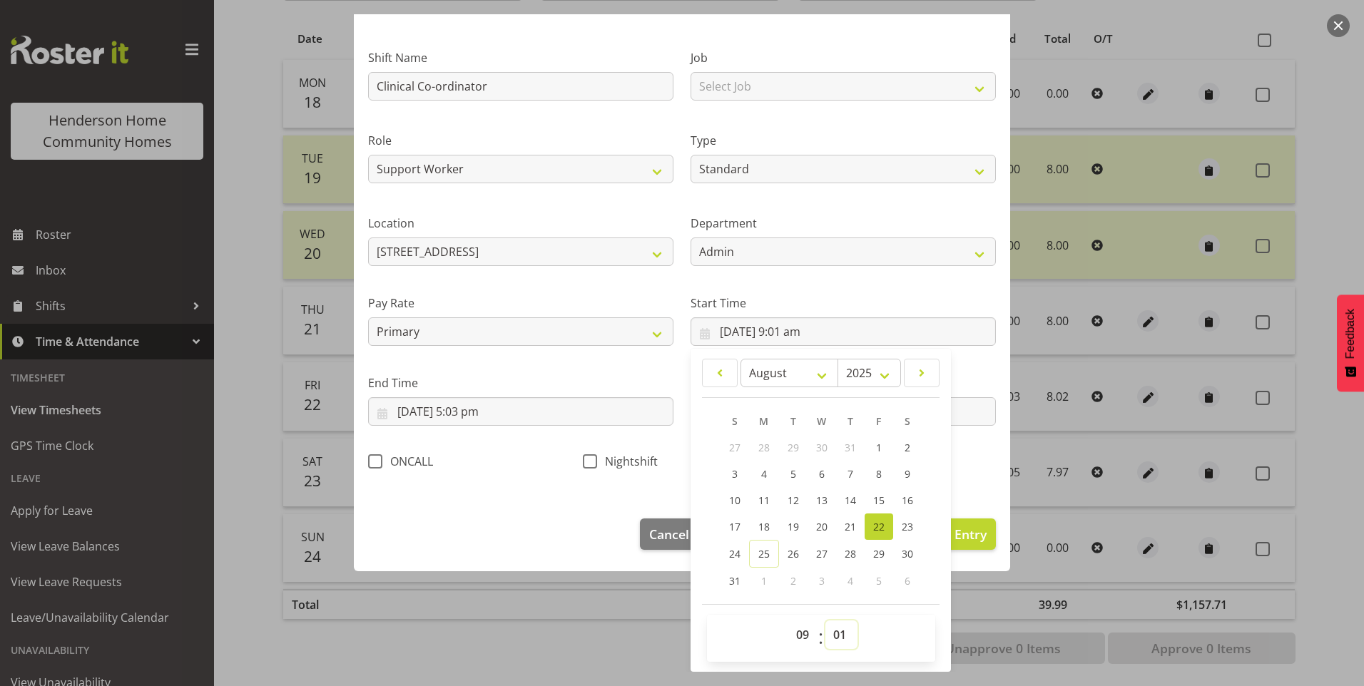
click at [840, 629] on select "00 01 02 03 04 05 06 07 08 09 10 11 12 13 14 15 16 17 18 19 20 21 22 23 24 25 2…" at bounding box center [841, 635] width 32 height 29
select select "0"
click at [825, 621] on select "00 01 02 03 04 05 06 07 08 09 10 11 12 13 14 15 16 17 18 19 20 21 22 23 24 25 2…" at bounding box center [841, 635] width 32 height 29
type input "22/08/2025, 9:00 am"
drag, startPoint x: 487, startPoint y: 412, endPoint x: 497, endPoint y: 412, distance: 9.3
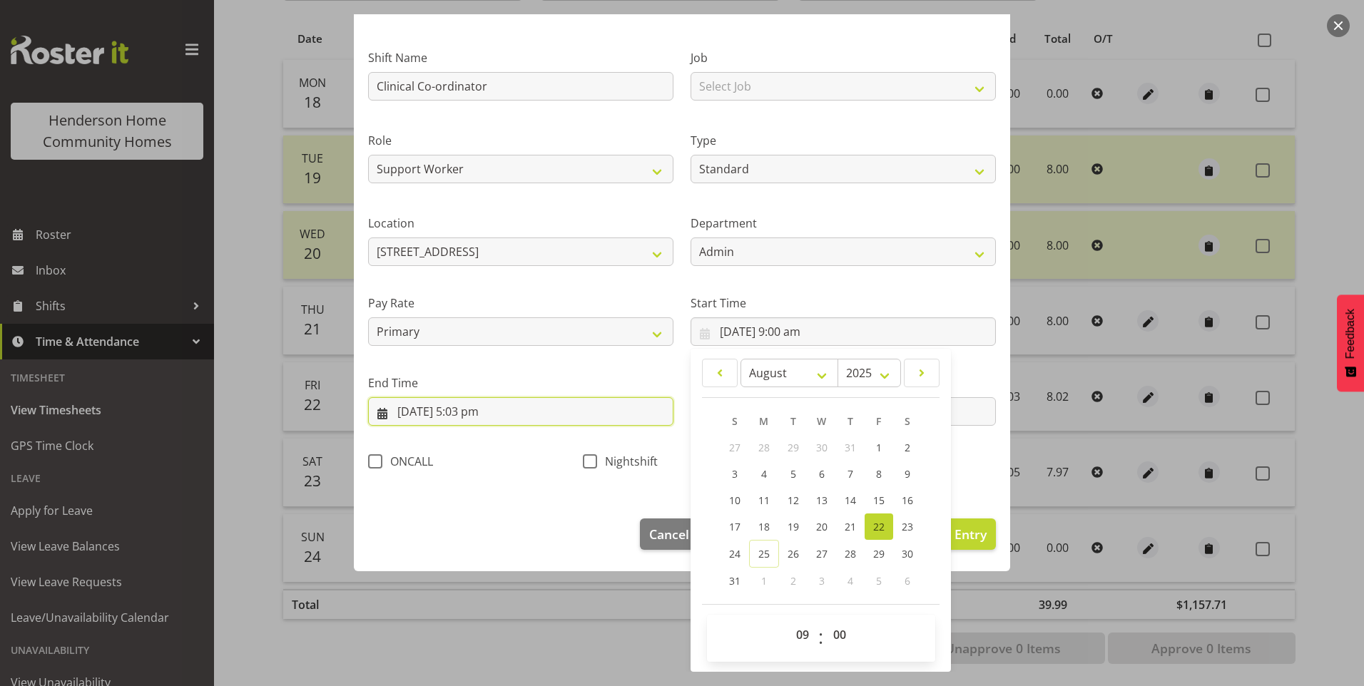
click at [487, 411] on input "22/08/2025, 5:03 pm" at bounding box center [520, 411] width 305 height 29
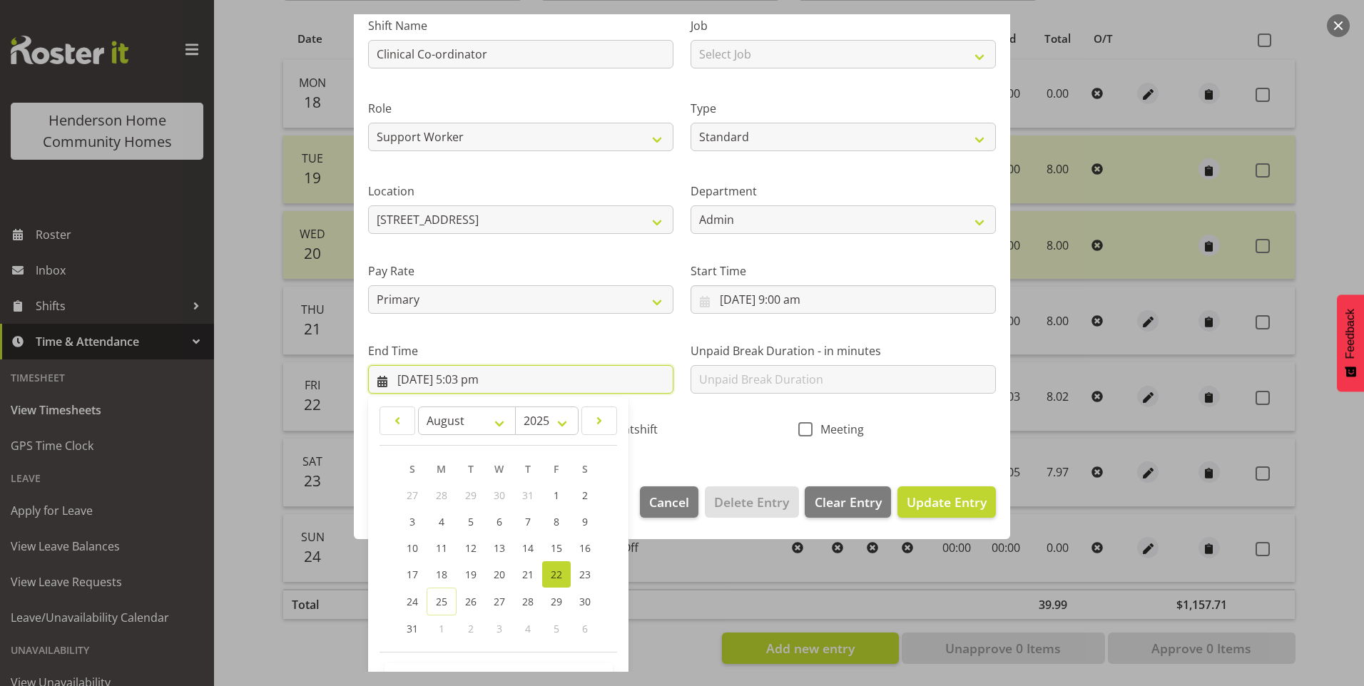
scroll to position [157, 0]
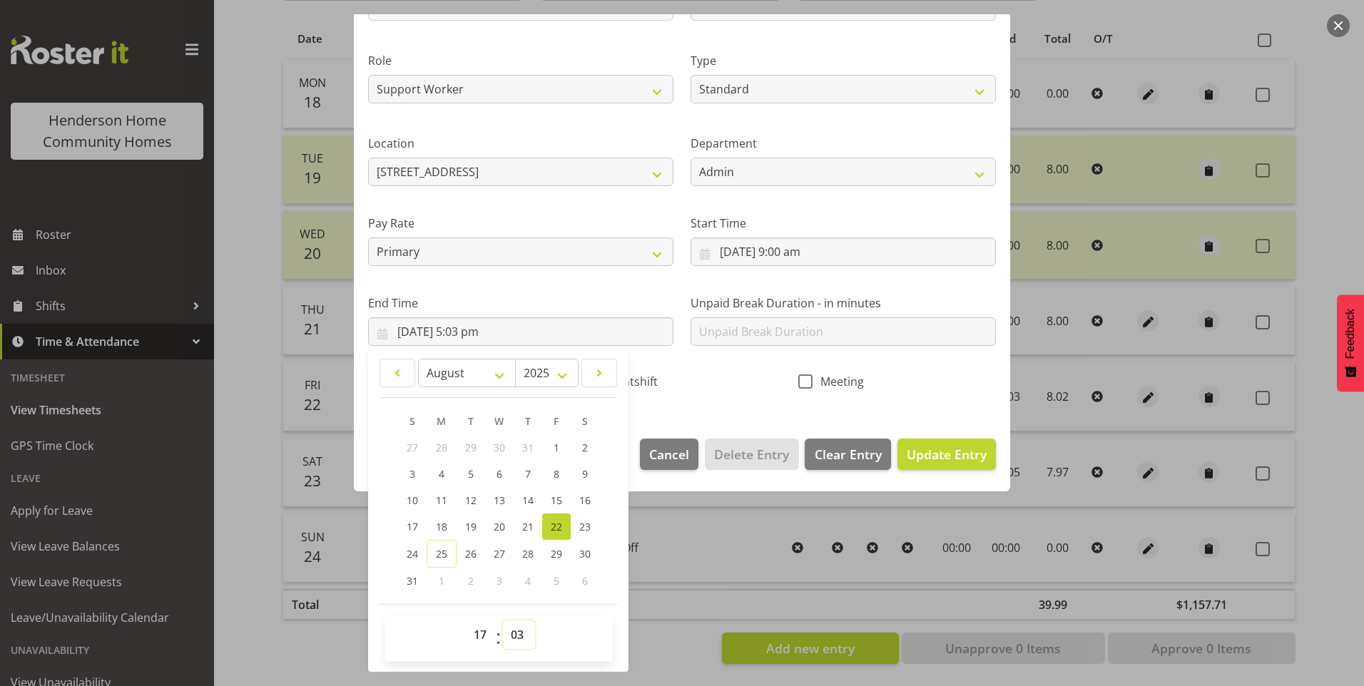
click at [514, 626] on select "00 01 02 03 04 05 06 07 08 09 10 11 12 13 14 15 16 17 18 19 20 21 22 23 24 25 2…" at bounding box center [519, 635] width 32 height 29
select select "0"
click at [503, 621] on select "00 01 02 03 04 05 06 07 08 09 10 11 12 13 14 15 16 17 18 19 20 21 22 23 24 25 2…" at bounding box center [519, 635] width 32 height 29
type input "22/08/2025, 5:00 pm"
click at [954, 458] on span "Update Entry" at bounding box center [947, 454] width 80 height 17
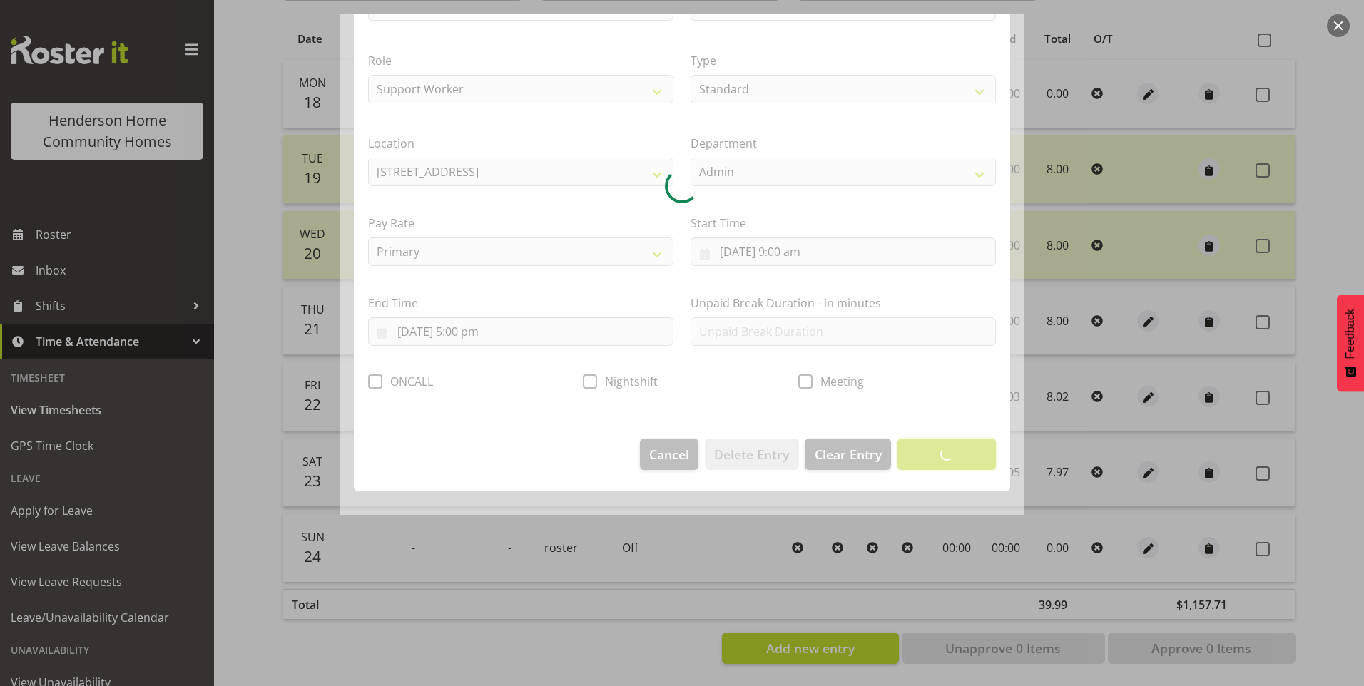
scroll to position [0, 0]
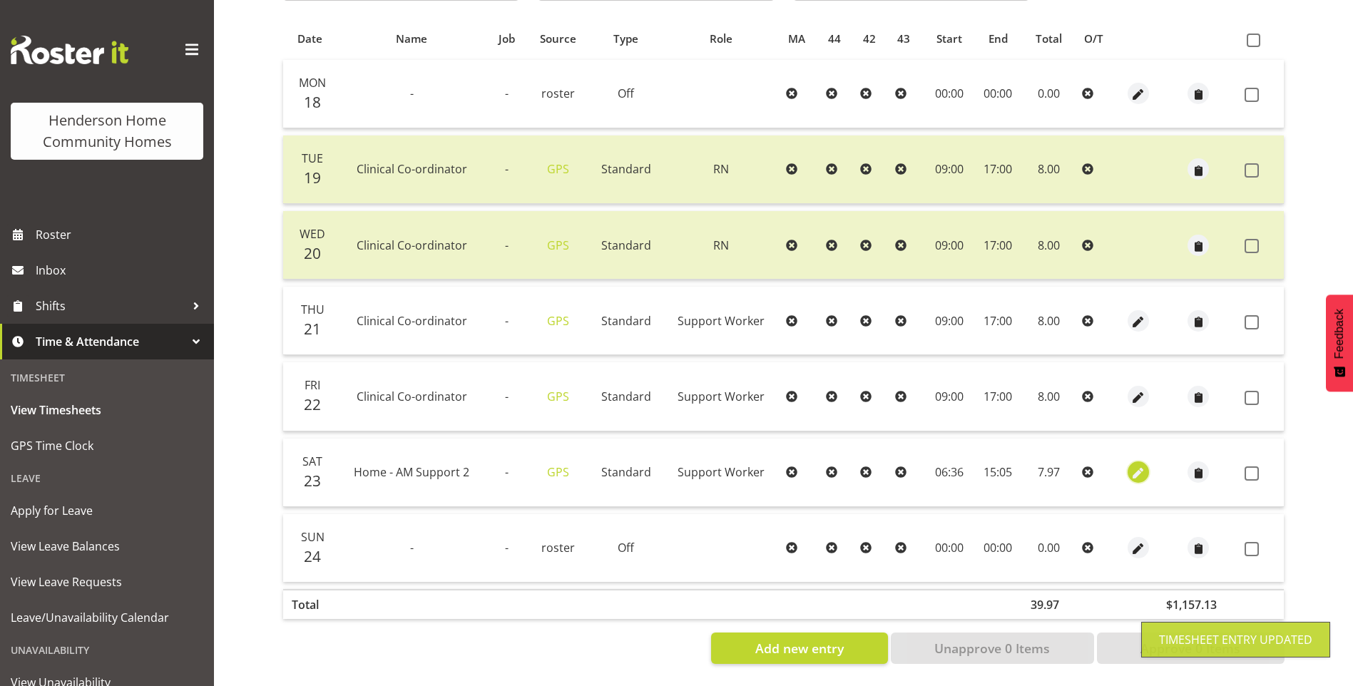
click at [1136, 466] on span "button" at bounding box center [1139, 474] width 16 height 16
select select "Standard"
select select "746"
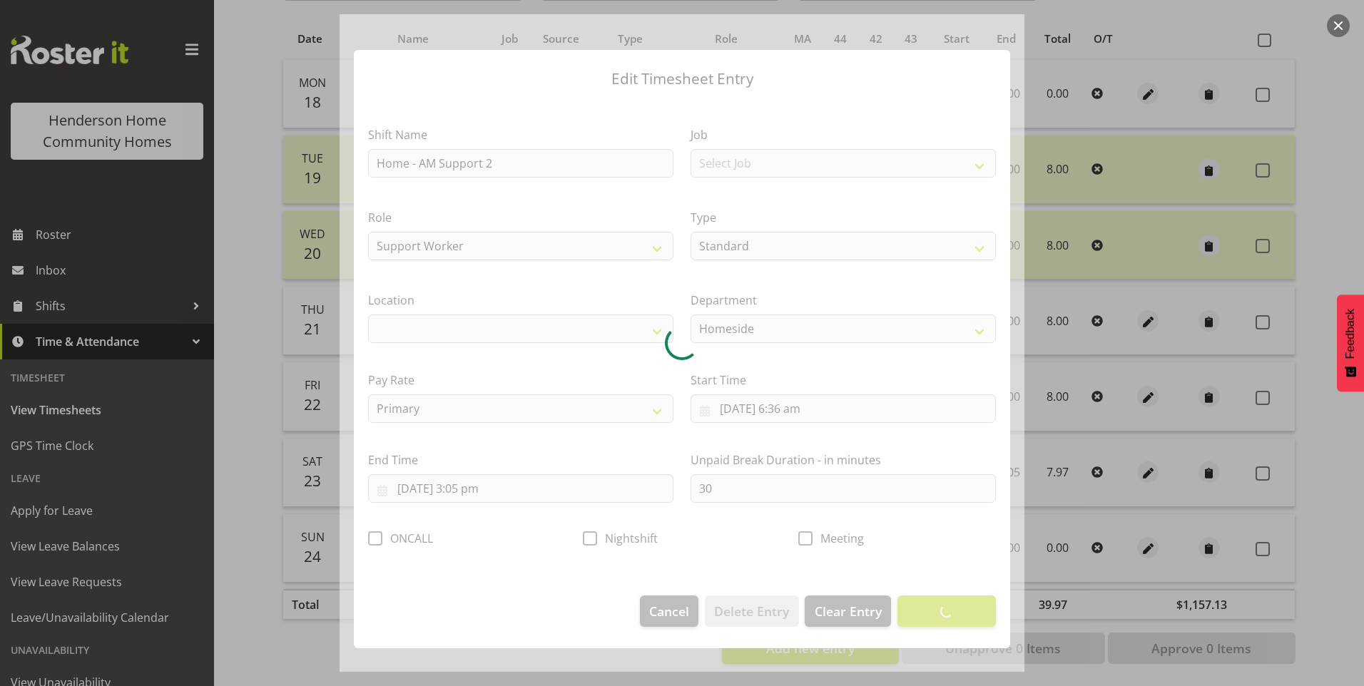
select select "1067"
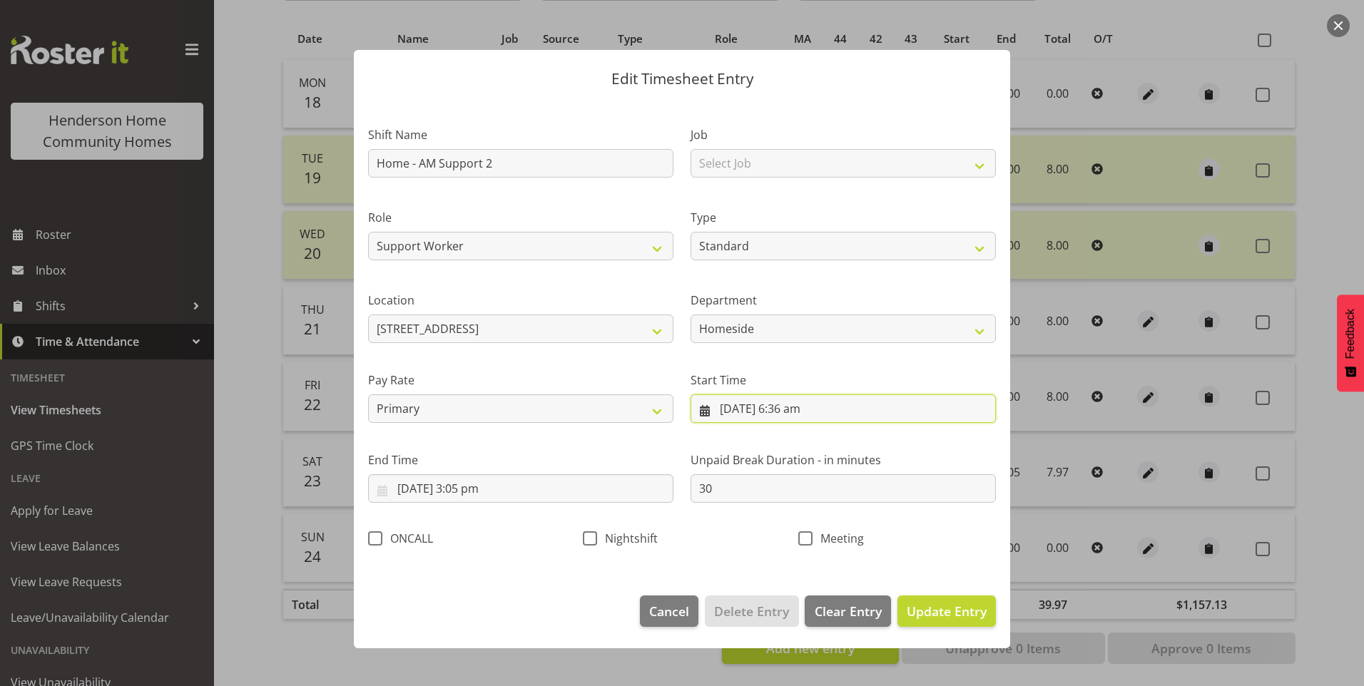
click at [809, 408] on input "23/08/2025, 6:36 am" at bounding box center [843, 409] width 305 height 29
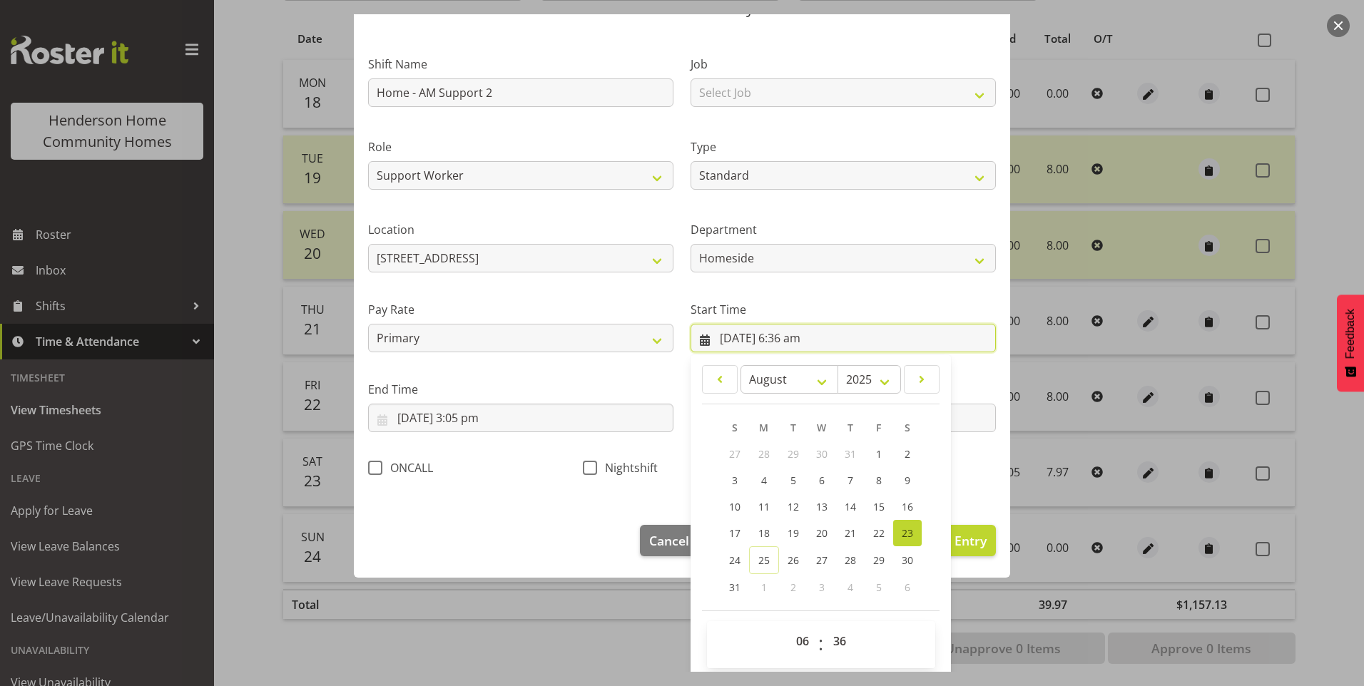
scroll to position [77, 0]
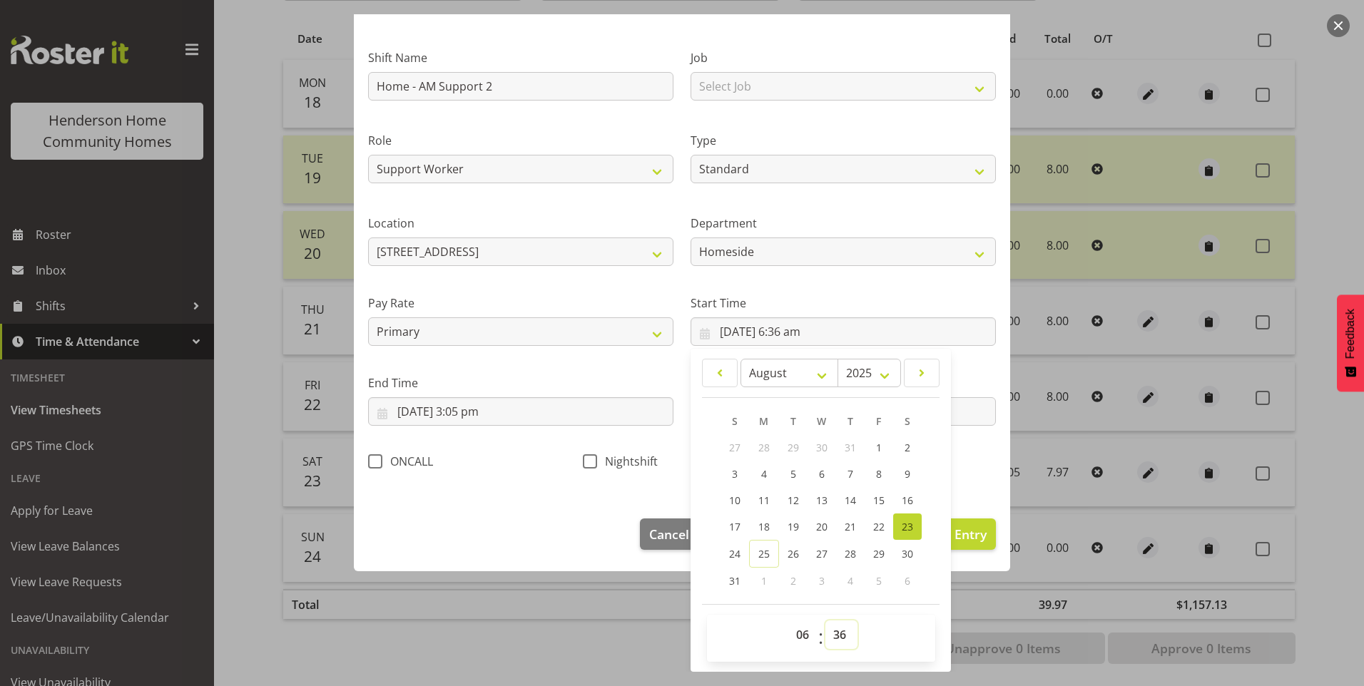
drag, startPoint x: 827, startPoint y: 634, endPoint x: 838, endPoint y: 622, distance: 16.2
click at [827, 634] on select "00 01 02 03 04 05 06 07 08 09 10 11 12 13 14 15 16 17 18 19 20 21 22 23 24 25 2…" at bounding box center [841, 635] width 32 height 29
select select "30"
click at [825, 621] on select "00 01 02 03 04 05 06 07 08 09 10 11 12 13 14 15 16 17 18 19 20 21 22 23 24 25 2…" at bounding box center [841, 635] width 32 height 29
type input "23/08/2025, 6:30 am"
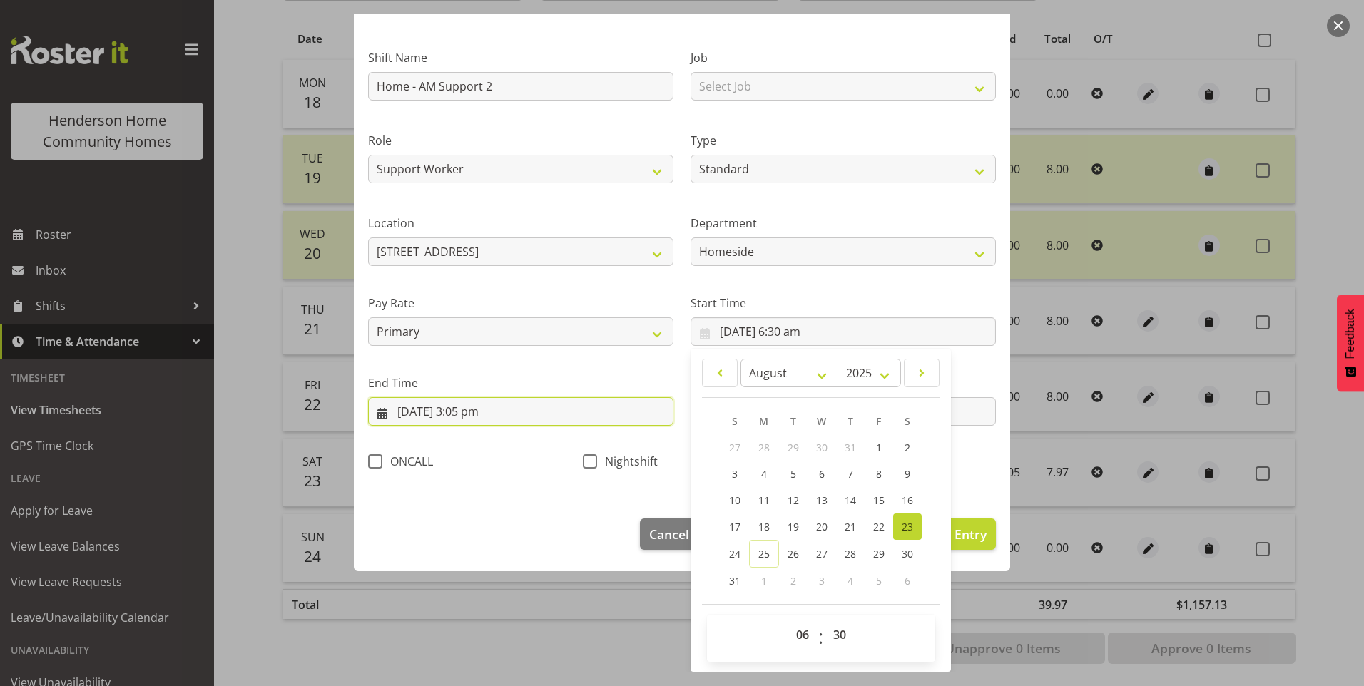
click at [479, 416] on input "23/08/2025, 3:05 pm" at bounding box center [520, 411] width 305 height 29
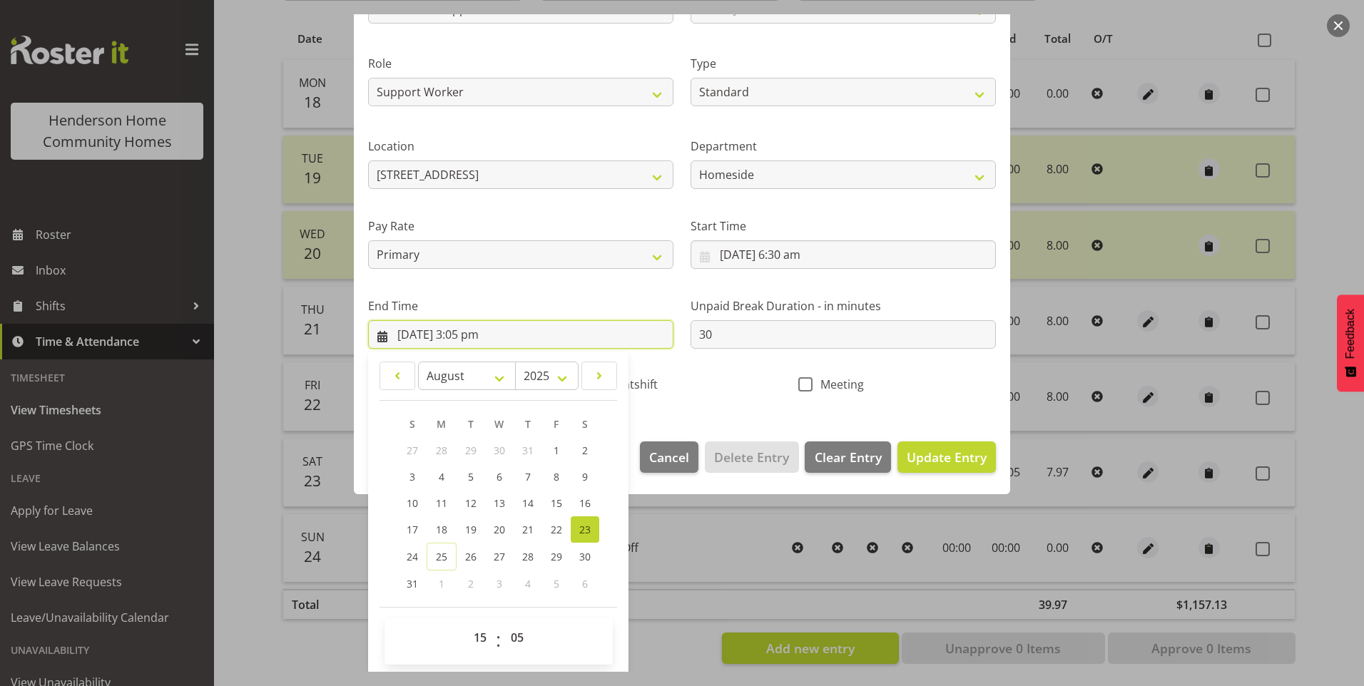
scroll to position [157, 0]
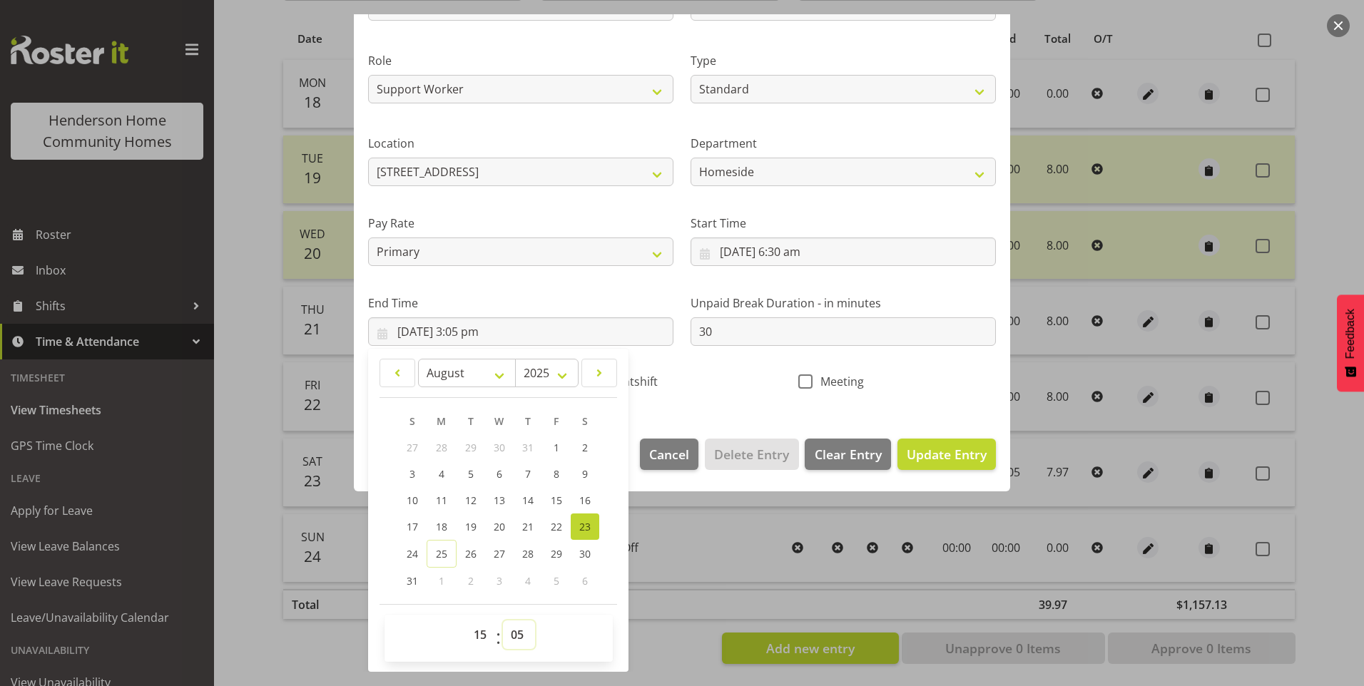
click at [517, 623] on select "00 01 02 03 04 05 06 07 08 09 10 11 12 13 14 15 16 17 18 19 20 21 22 23 24 25 2…" at bounding box center [519, 635] width 32 height 29
select select "0"
click at [503, 621] on select "00 01 02 03 04 05 06 07 08 09 10 11 12 13 14 15 16 17 18 19 20 21 22 23 24 25 2…" at bounding box center [519, 635] width 32 height 29
type input "23/08/2025, 3:00 pm"
click at [950, 447] on span "Update Entry" at bounding box center [947, 454] width 80 height 17
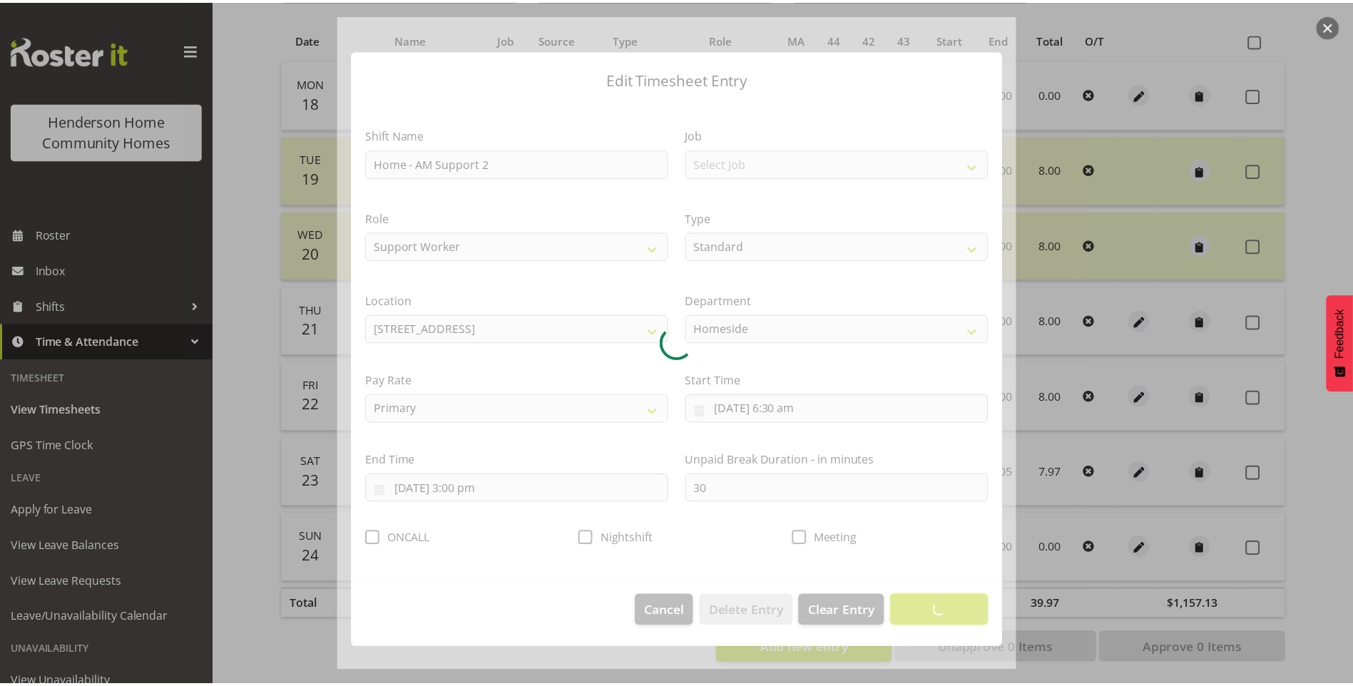
scroll to position [0, 0]
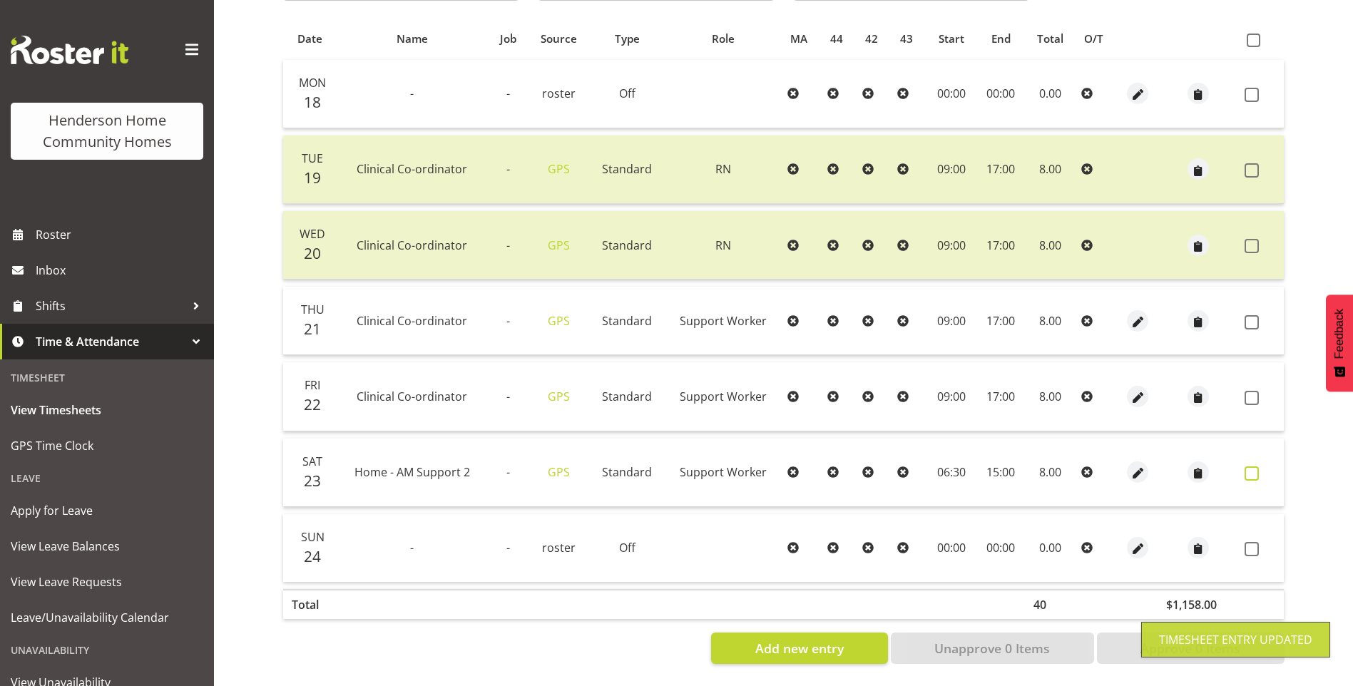
click at [1252, 467] on span at bounding box center [1252, 474] width 14 height 14
checkbox input "true"
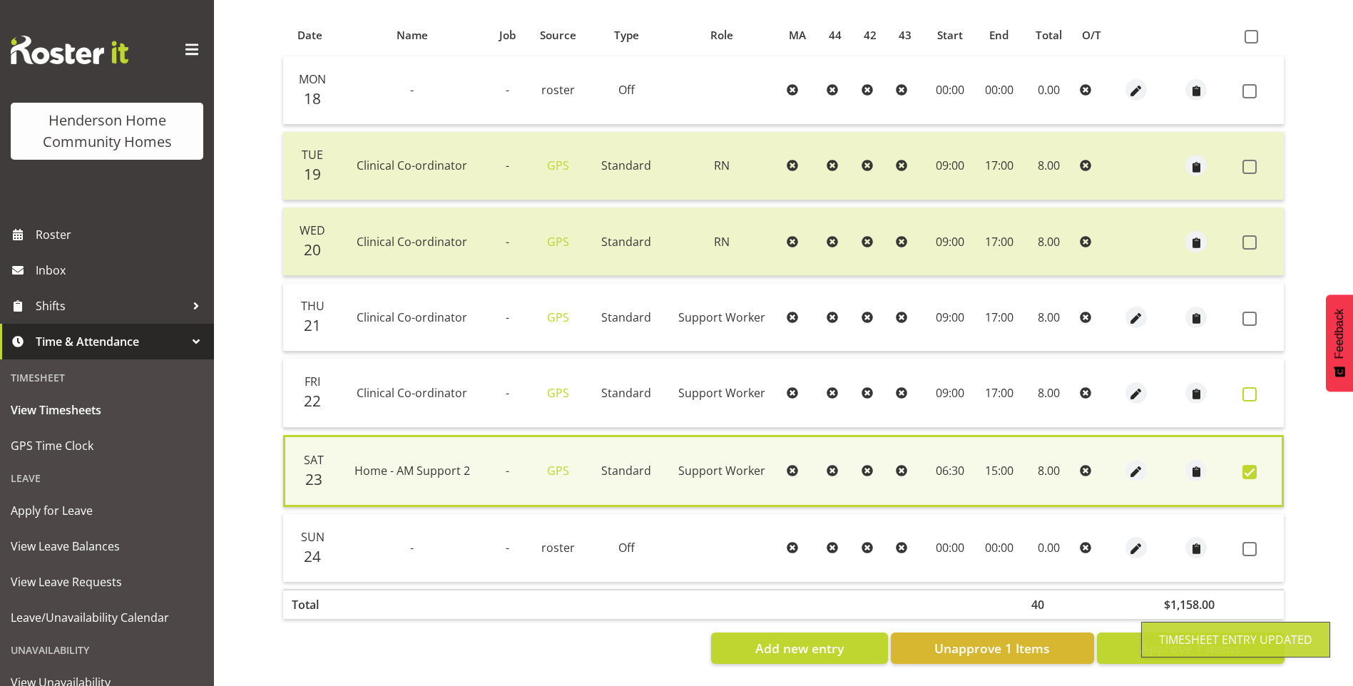
click at [1250, 387] on span at bounding box center [1250, 394] width 14 height 14
checkbox input "true"
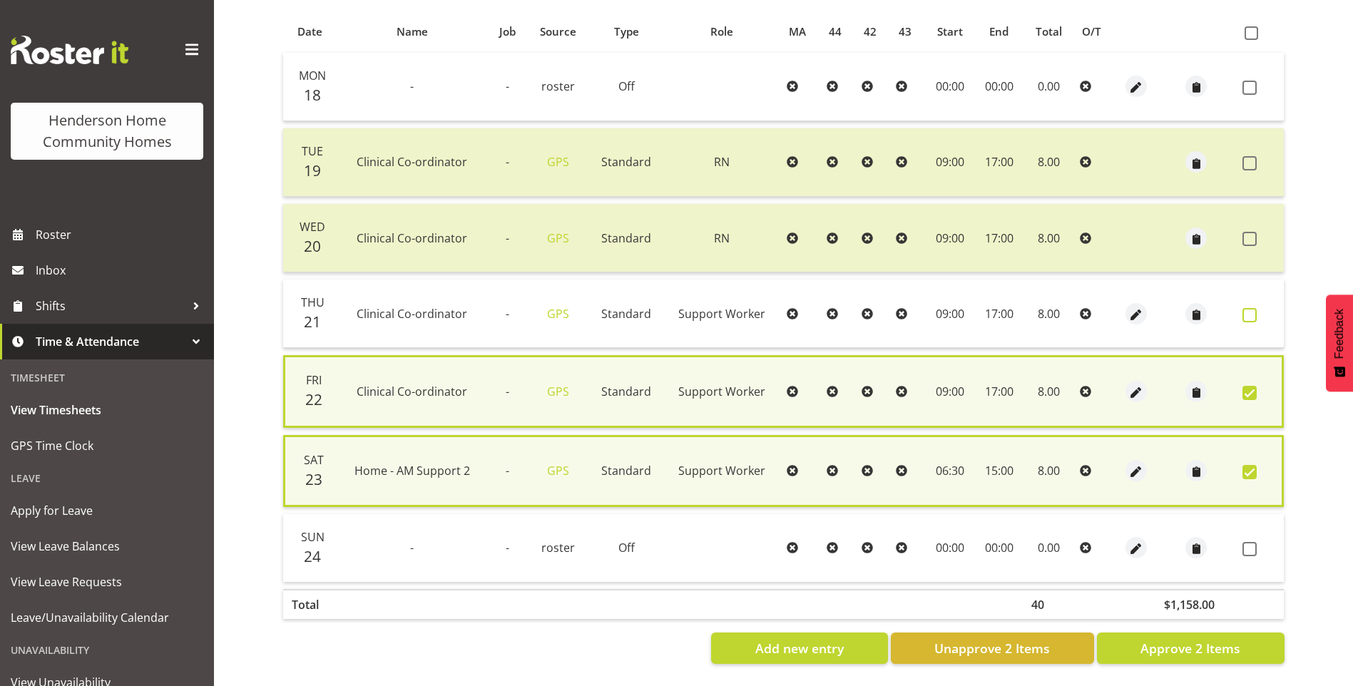
click at [1249, 312] on span at bounding box center [1250, 315] width 14 height 14
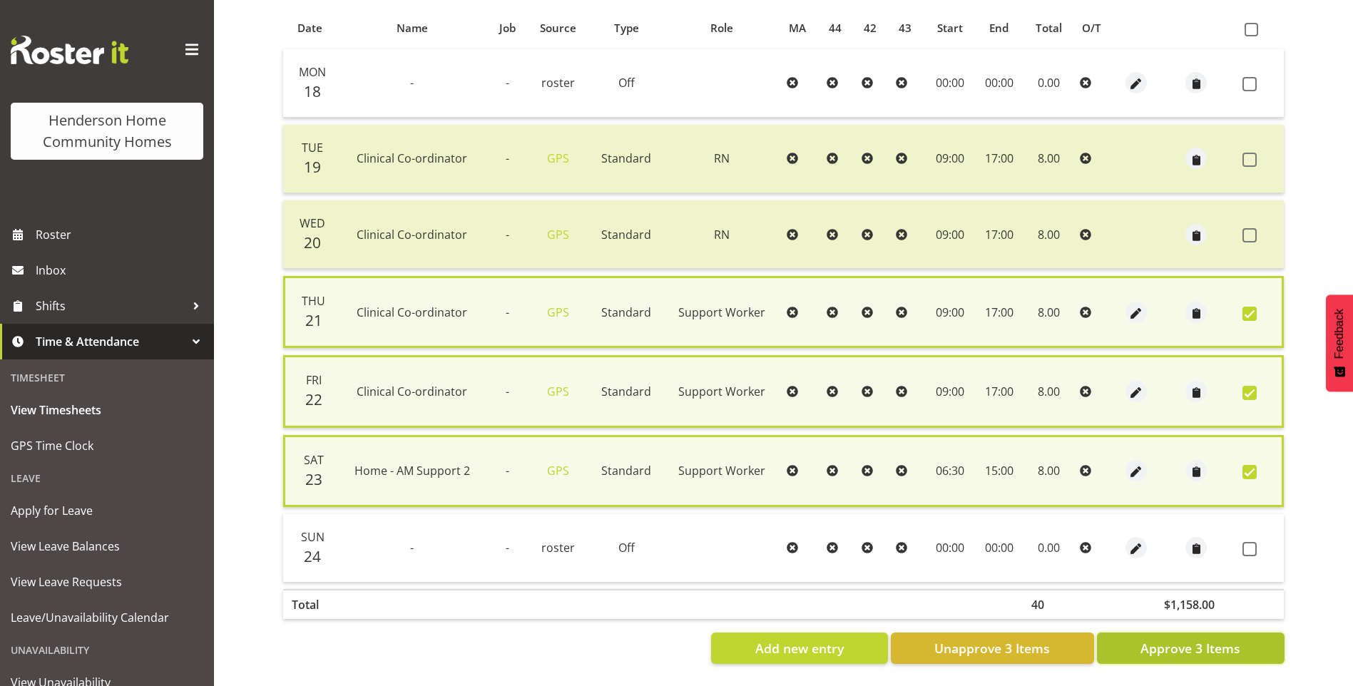
click at [1204, 651] on span "Approve 3 Items" at bounding box center [1191, 648] width 100 height 19
checkbox input "false"
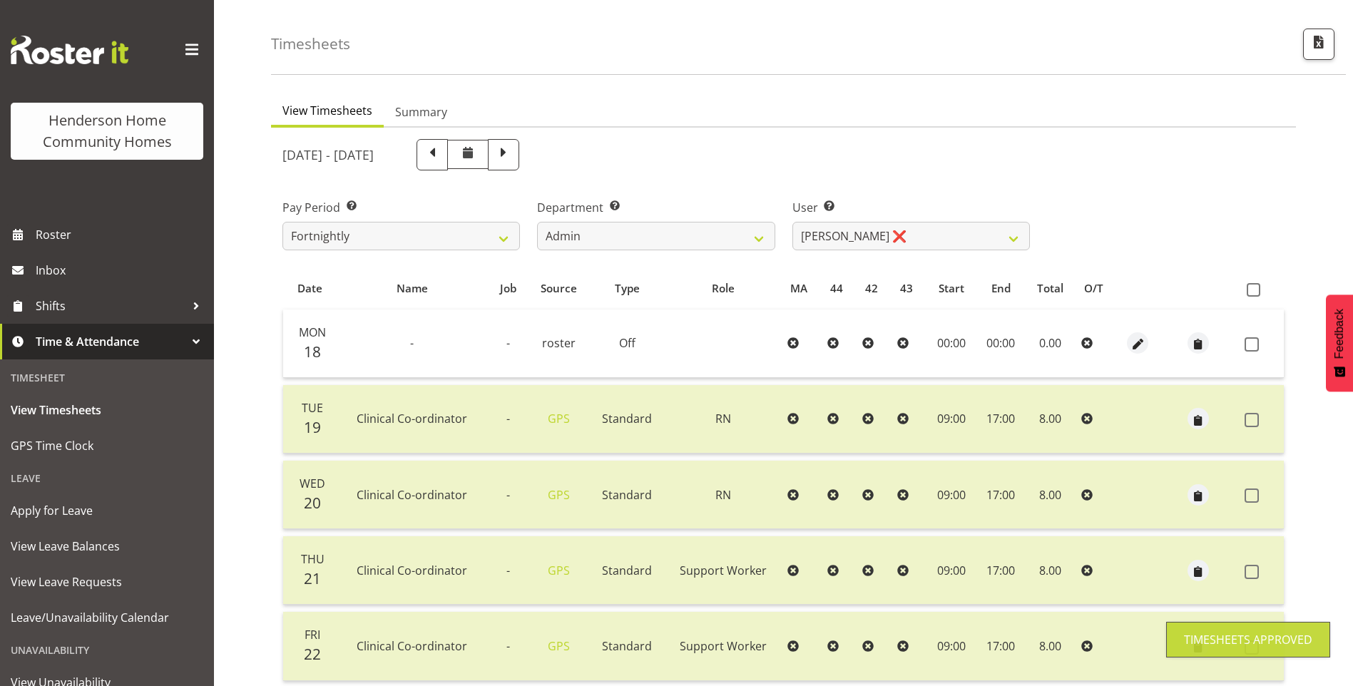
scroll to position [21, 0]
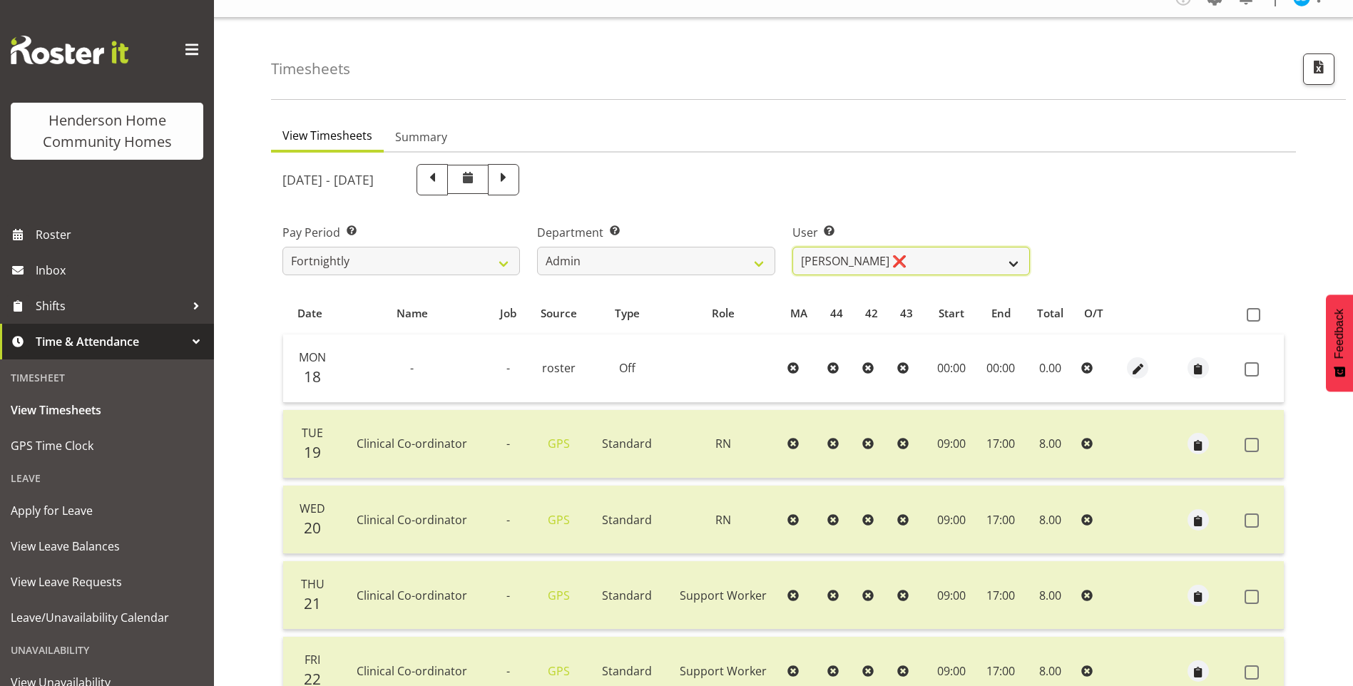
click at [843, 253] on select "Barbara Dunlop ❌ Emily-Jayne Ashton ❌ Johanna Molina ❌ Kirsty Crossley ❌" at bounding box center [912, 261] width 238 height 29
select select "8517"
click at [793, 247] on select "Barbara Dunlop ❌ Emily-Jayne Ashton ❌ Johanna Molina ❌ Kirsty Crossley ❌" at bounding box center [912, 261] width 238 height 29
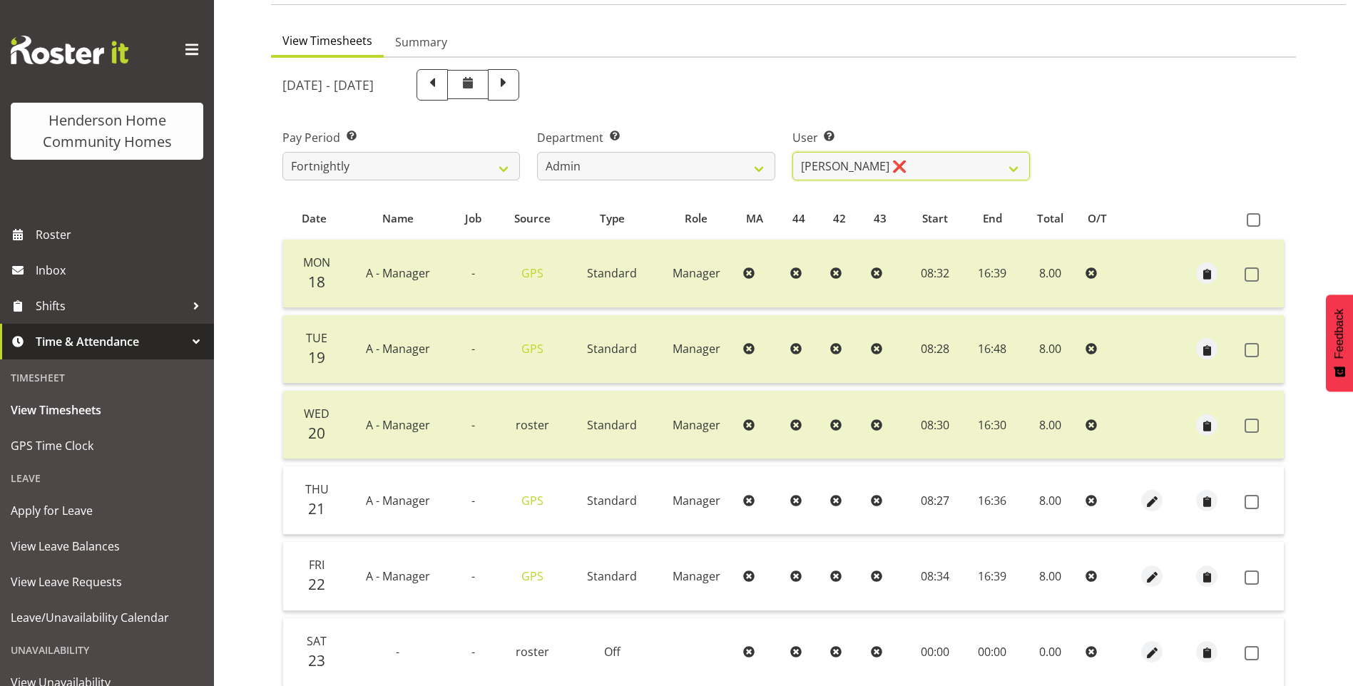
scroll to position [235, 0]
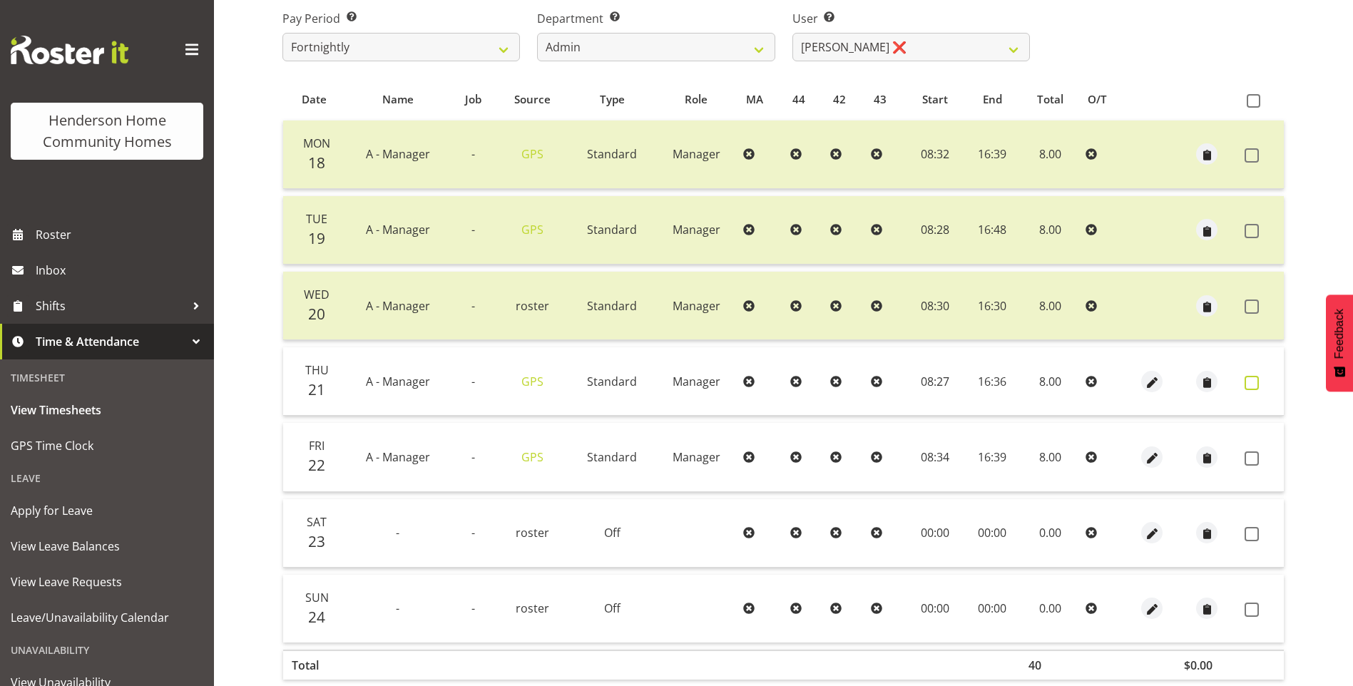
click at [1261, 387] on label at bounding box center [1256, 383] width 22 height 14
checkbox input "true"
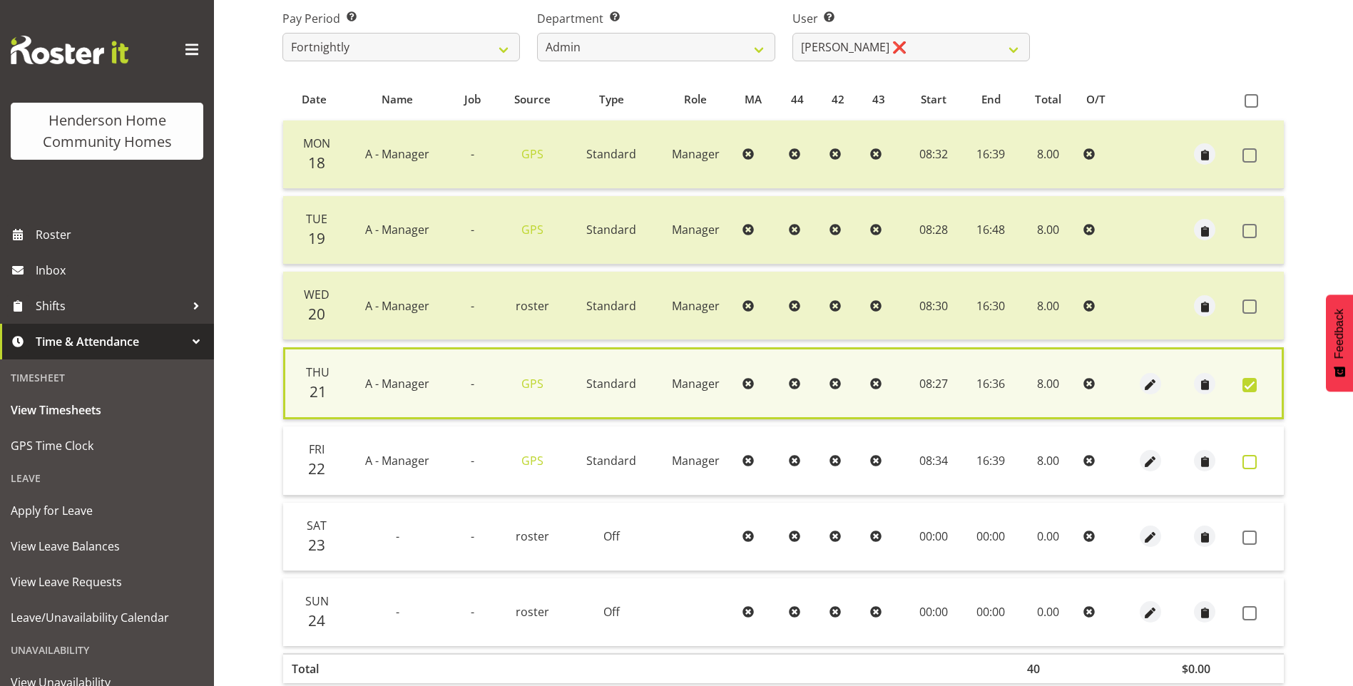
click at [1252, 458] on span at bounding box center [1250, 462] width 14 height 14
checkbox input "true"
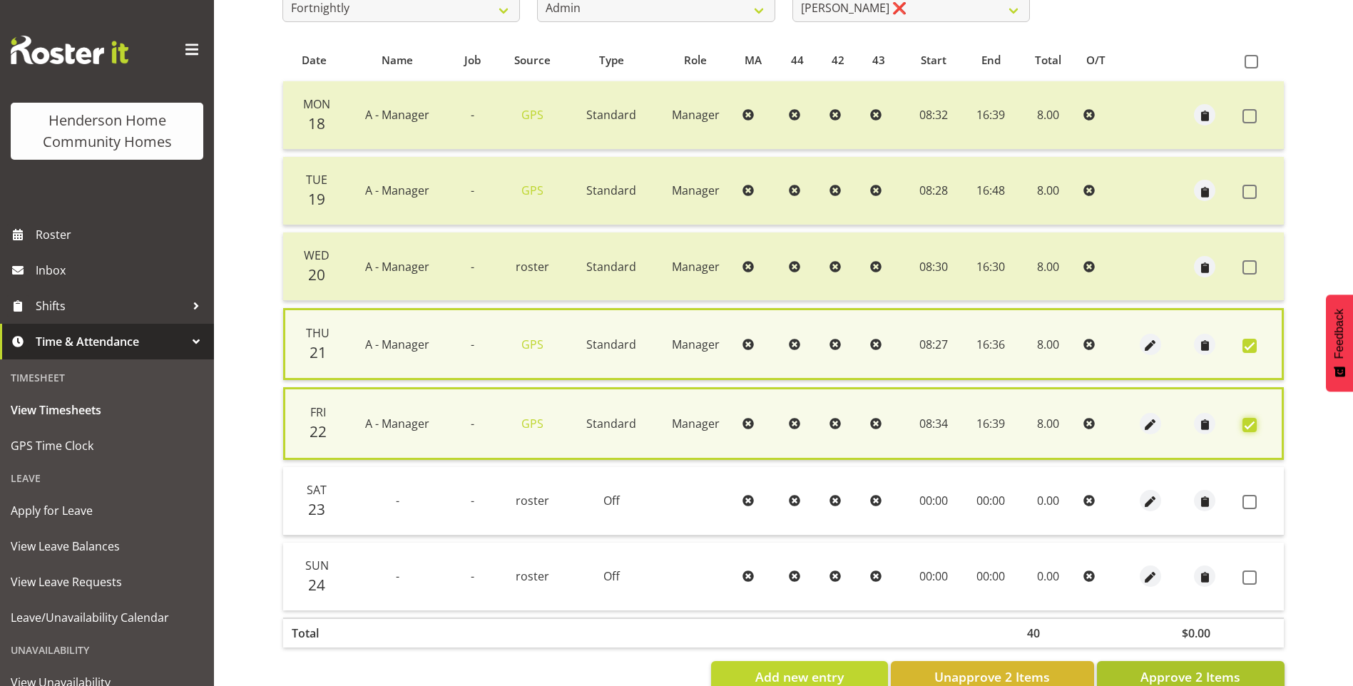
scroll to position [313, 0]
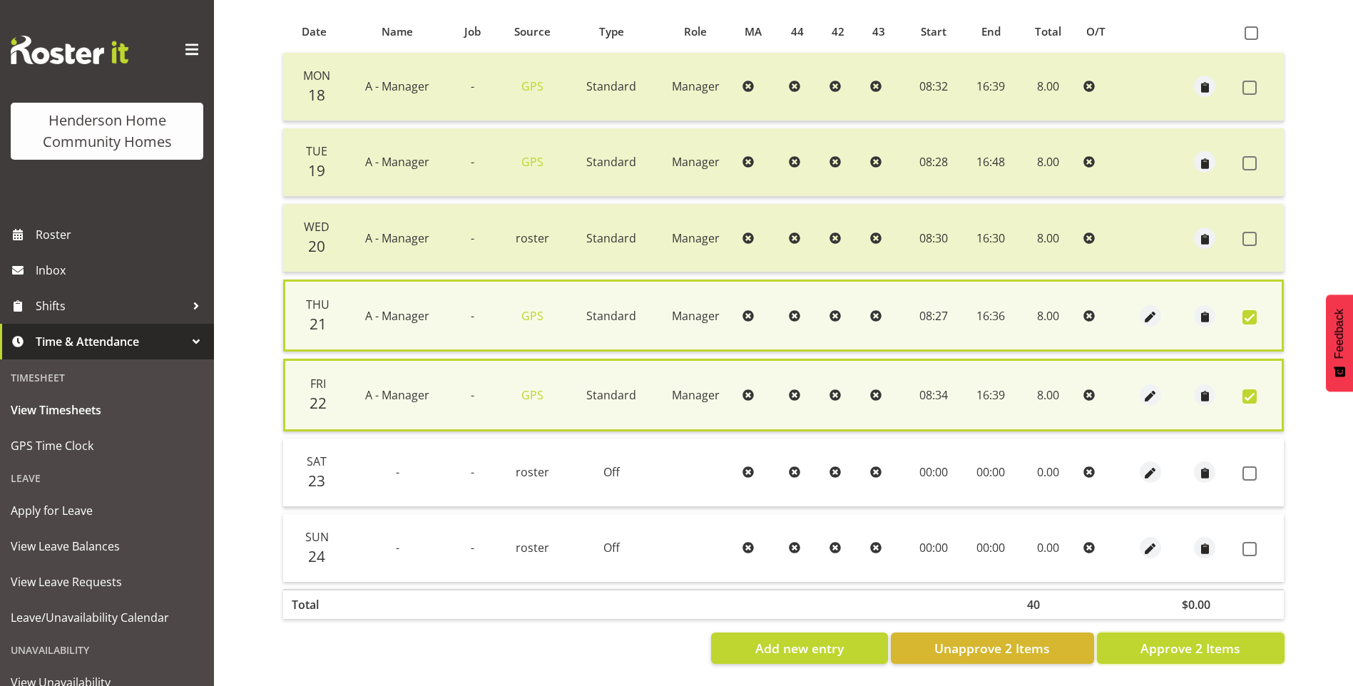
click at [1191, 639] on span "Approve 2 Items" at bounding box center [1191, 648] width 100 height 19
checkbox input "false"
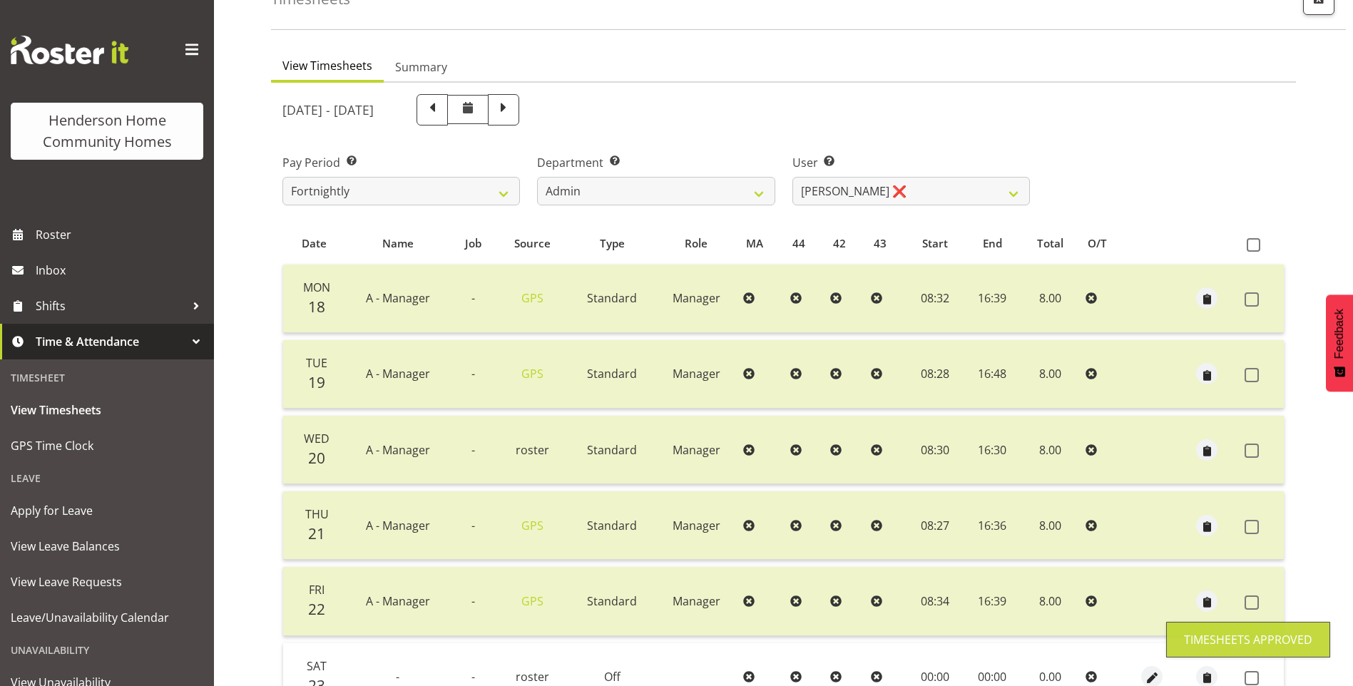
scroll to position [21, 0]
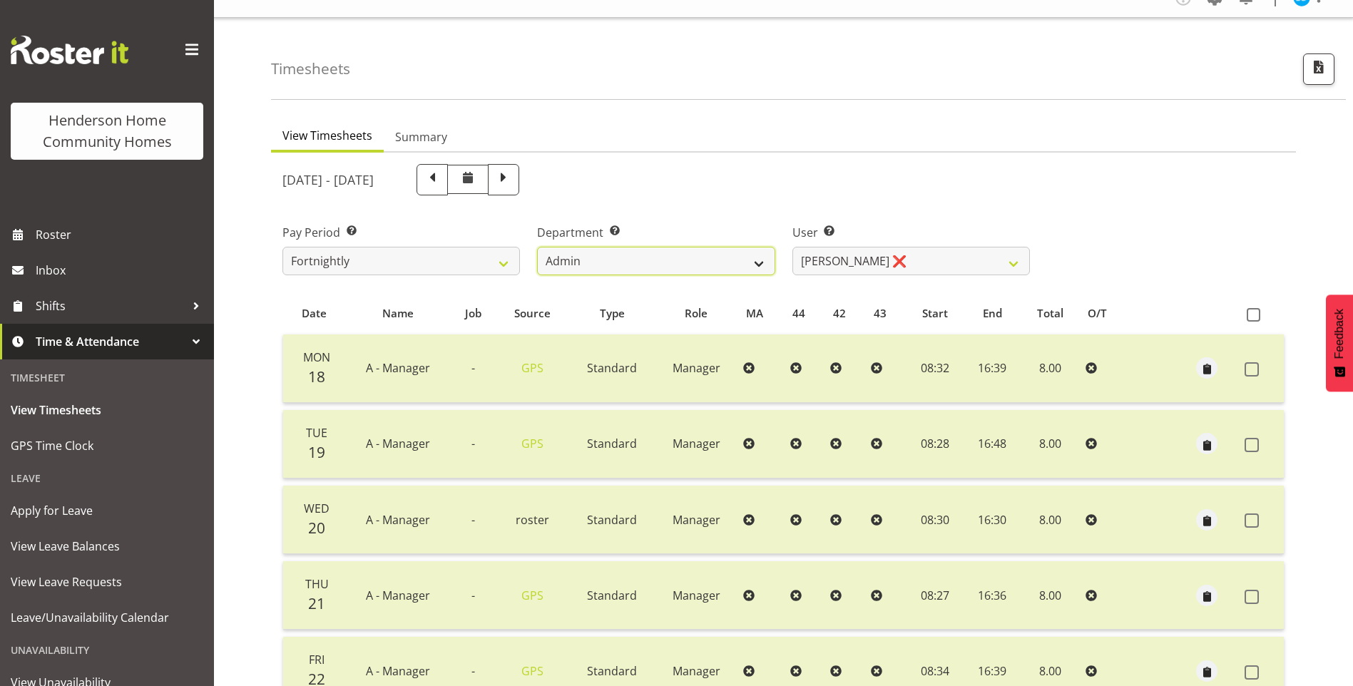
click at [681, 267] on select "Admin Homeside Houses Wingside" at bounding box center [656, 261] width 238 height 29
select select "746"
click at [537, 247] on select "Admin Homeside Houses Wingside" at bounding box center [656, 261] width 238 height 29
select select "8528"
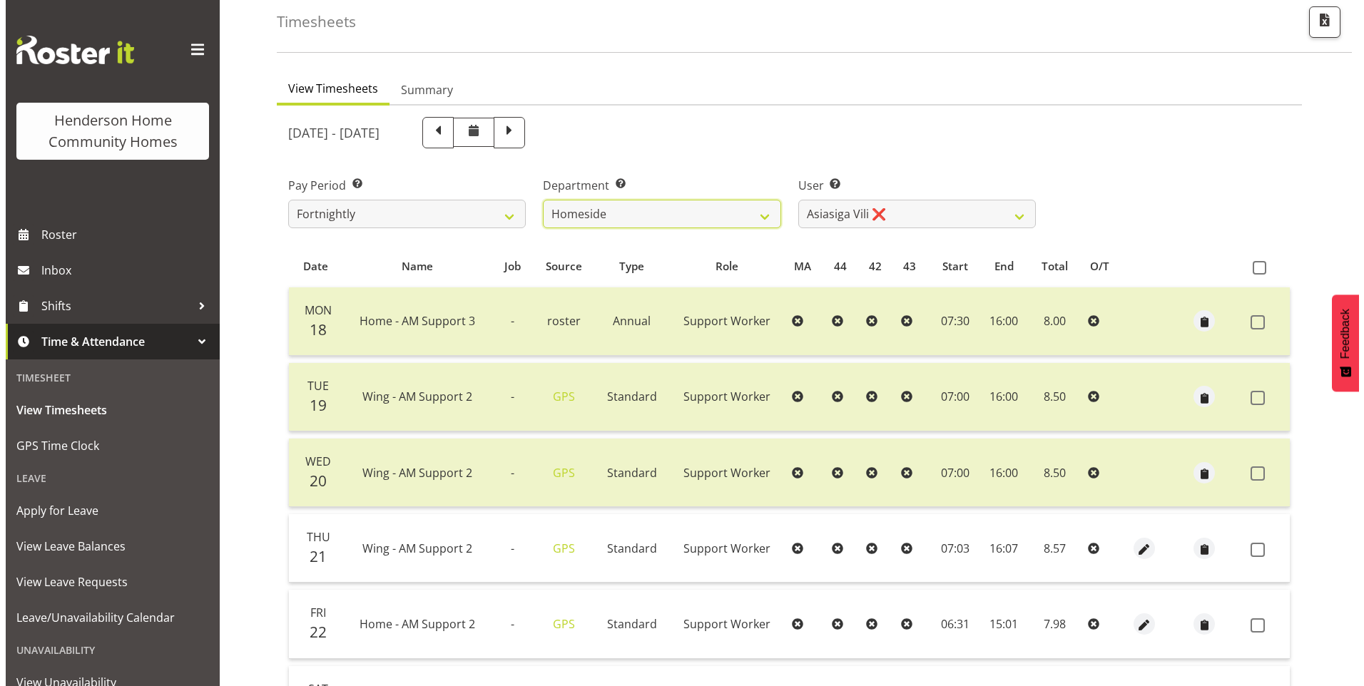
scroll to position [92, 0]
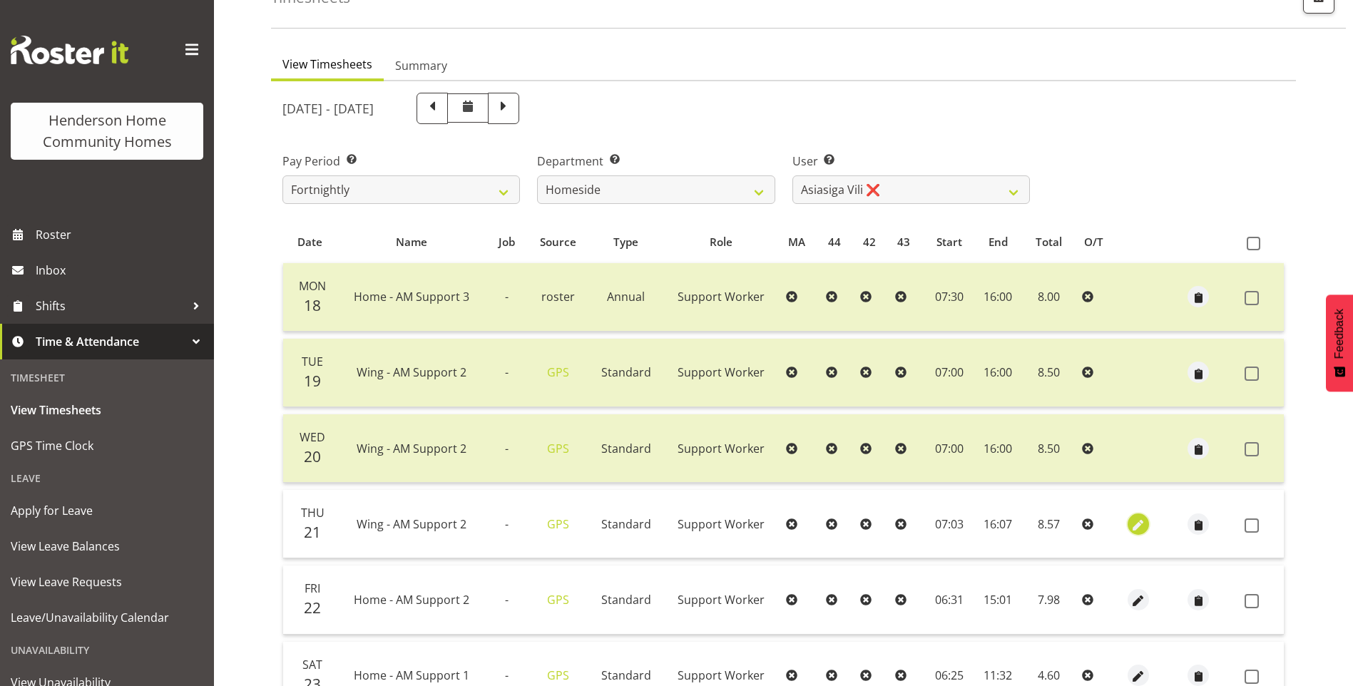
click at [1137, 524] on span "button" at bounding box center [1139, 525] width 16 height 16
select select "Standard"
select select "749"
select select "7"
select select "2025"
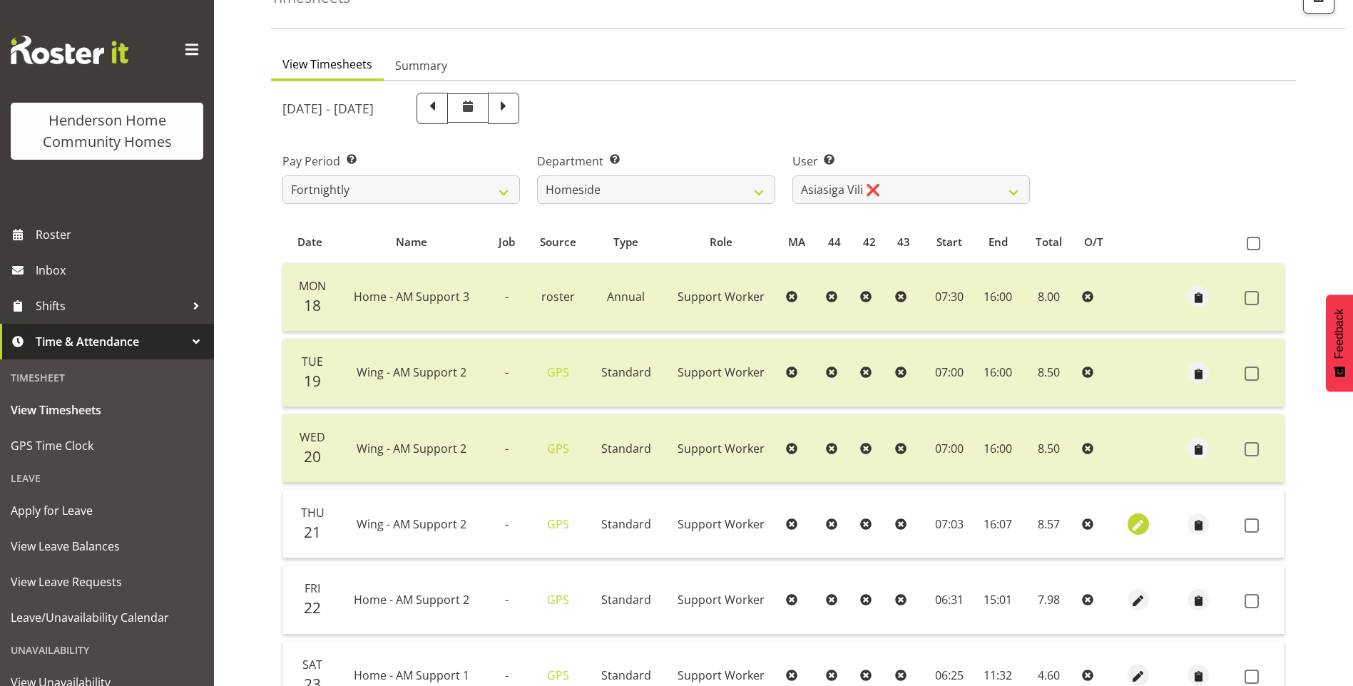
select select "7"
select select "3"
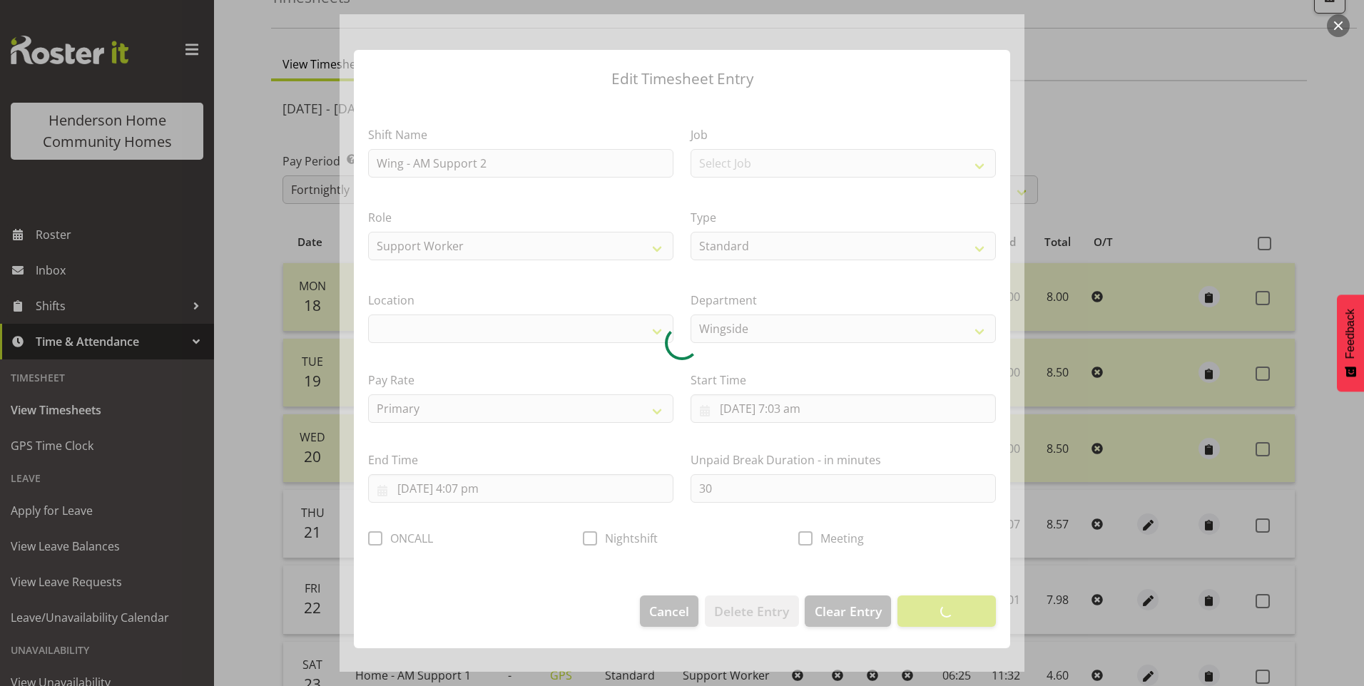
select select "1071"
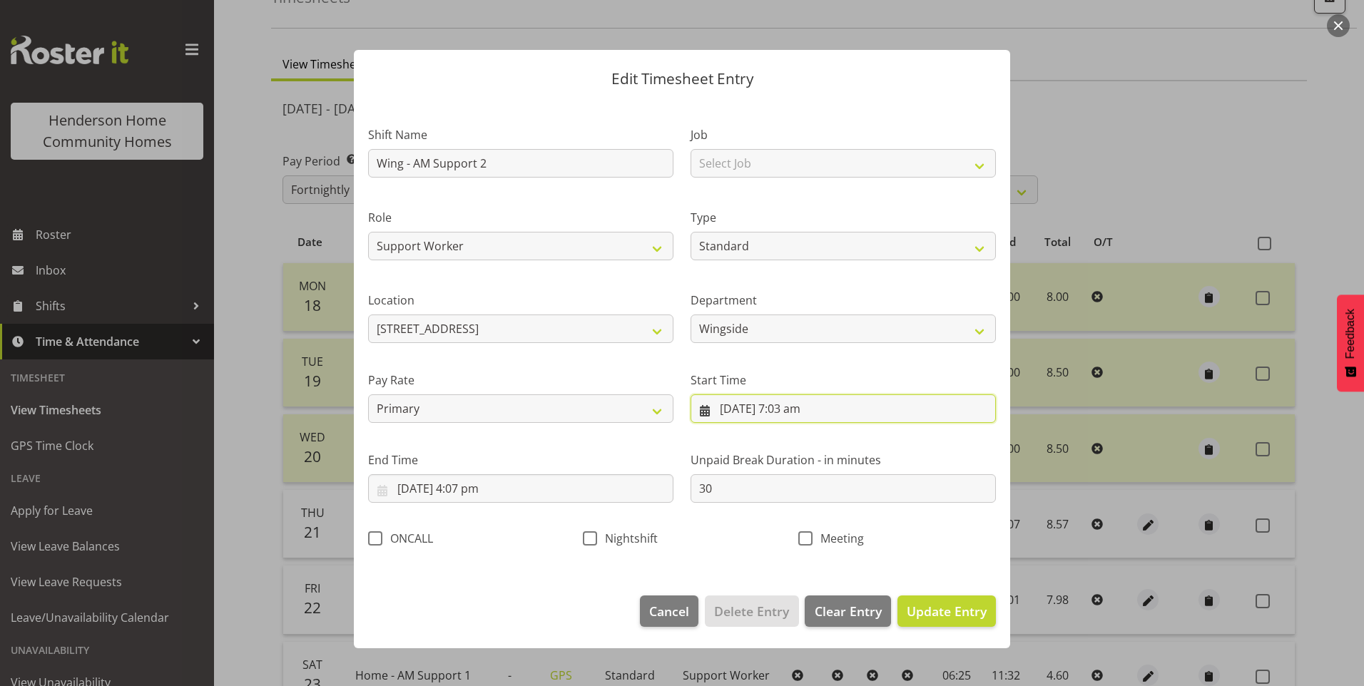
click at [813, 414] on input "21/08/2025, 7:03 am" at bounding box center [843, 409] width 305 height 29
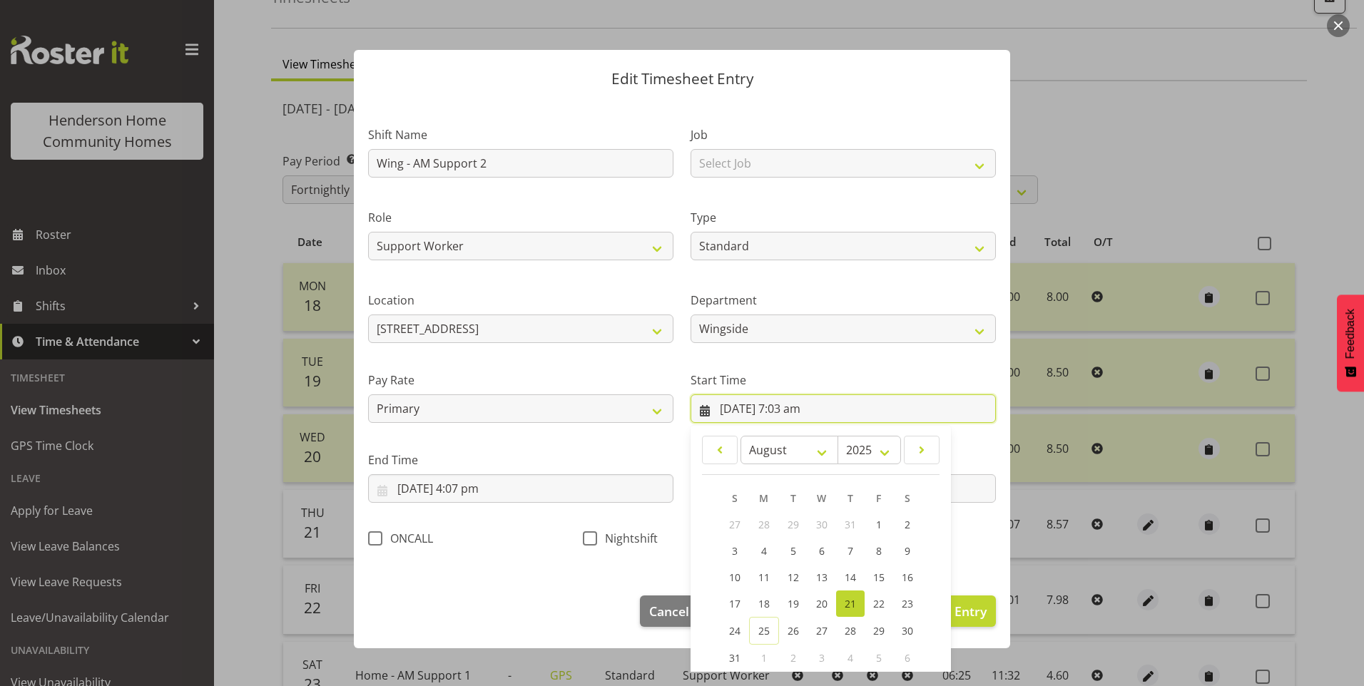
scroll to position [77, 0]
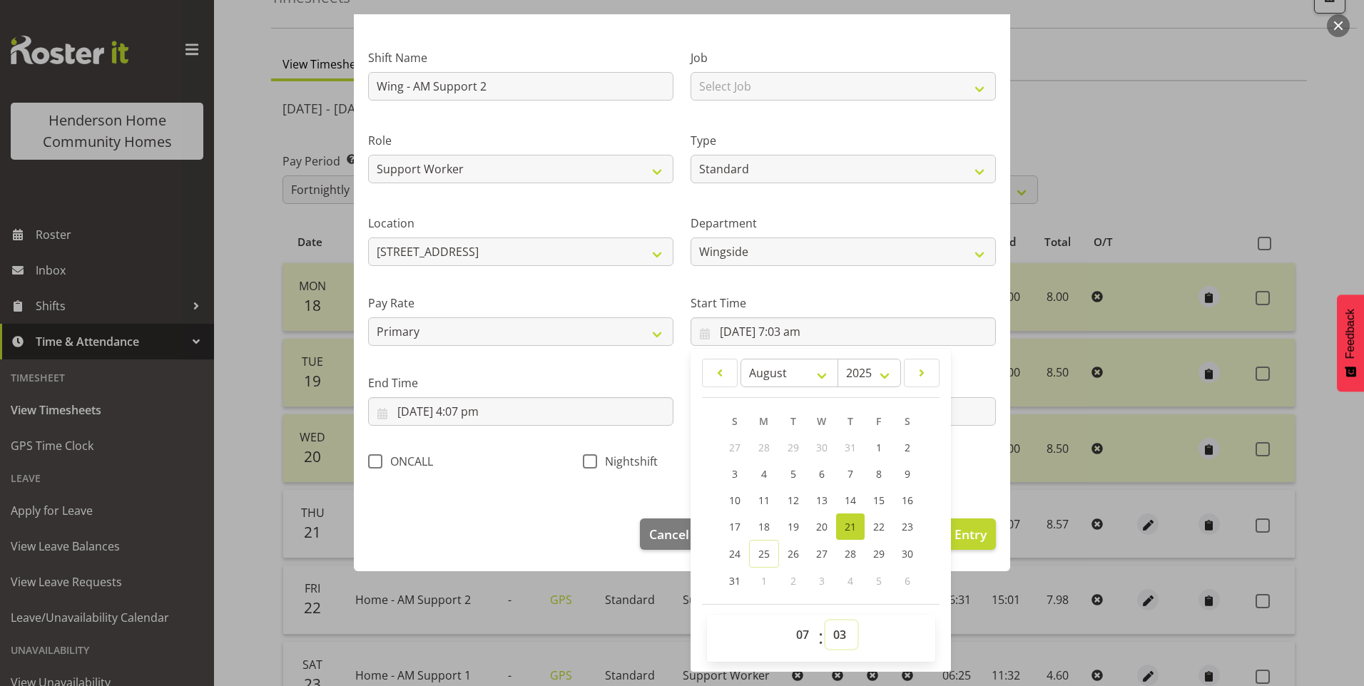
drag, startPoint x: 838, startPoint y: 635, endPoint x: 838, endPoint y: 621, distance: 14.3
click at [838, 631] on select "00 01 02 03 04 05 06 07 08 09 10 11 12 13 14 15 16 17 18 19 20 21 22 23 24 25 2…" at bounding box center [841, 635] width 32 height 29
select select "0"
click at [825, 621] on select "00 01 02 03 04 05 06 07 08 09 10 11 12 13 14 15 16 17 18 19 20 21 22 23 24 25 2…" at bounding box center [841, 635] width 32 height 29
type input "21/08/2025, 7:00 am"
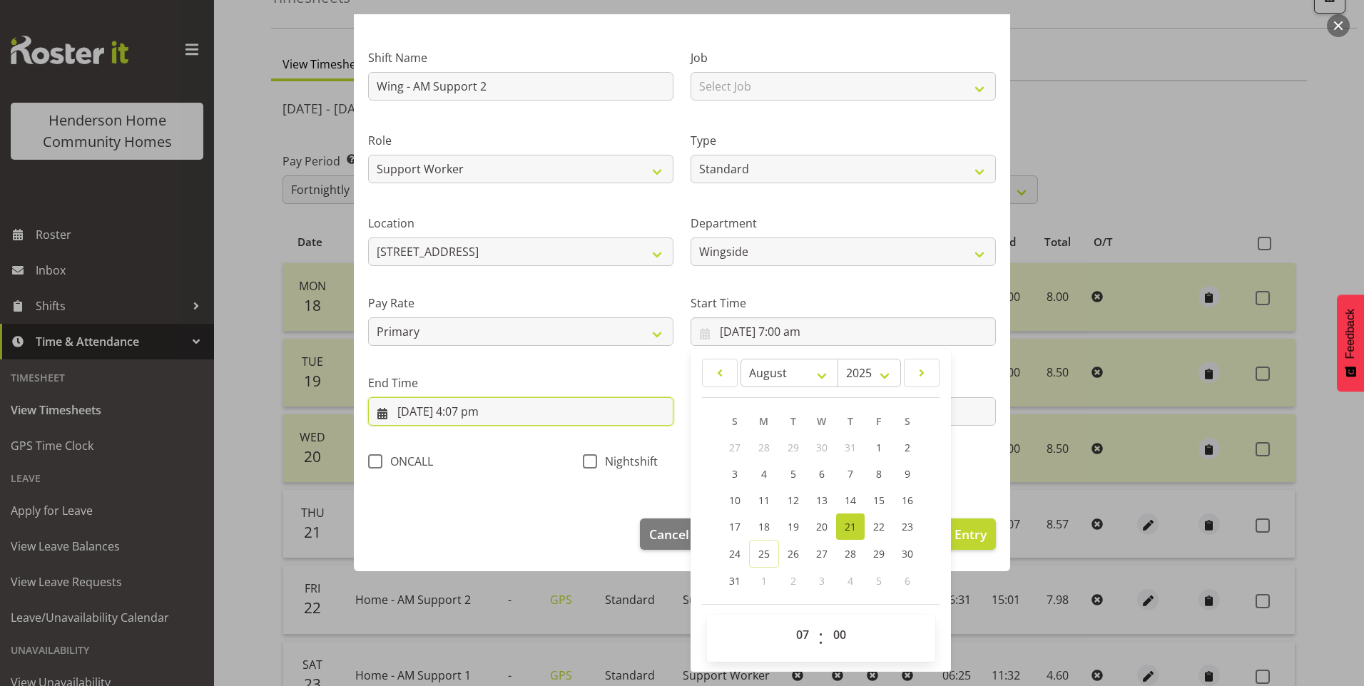
click at [482, 411] on input "21/08/2025, 4:07 pm" at bounding box center [520, 411] width 305 height 29
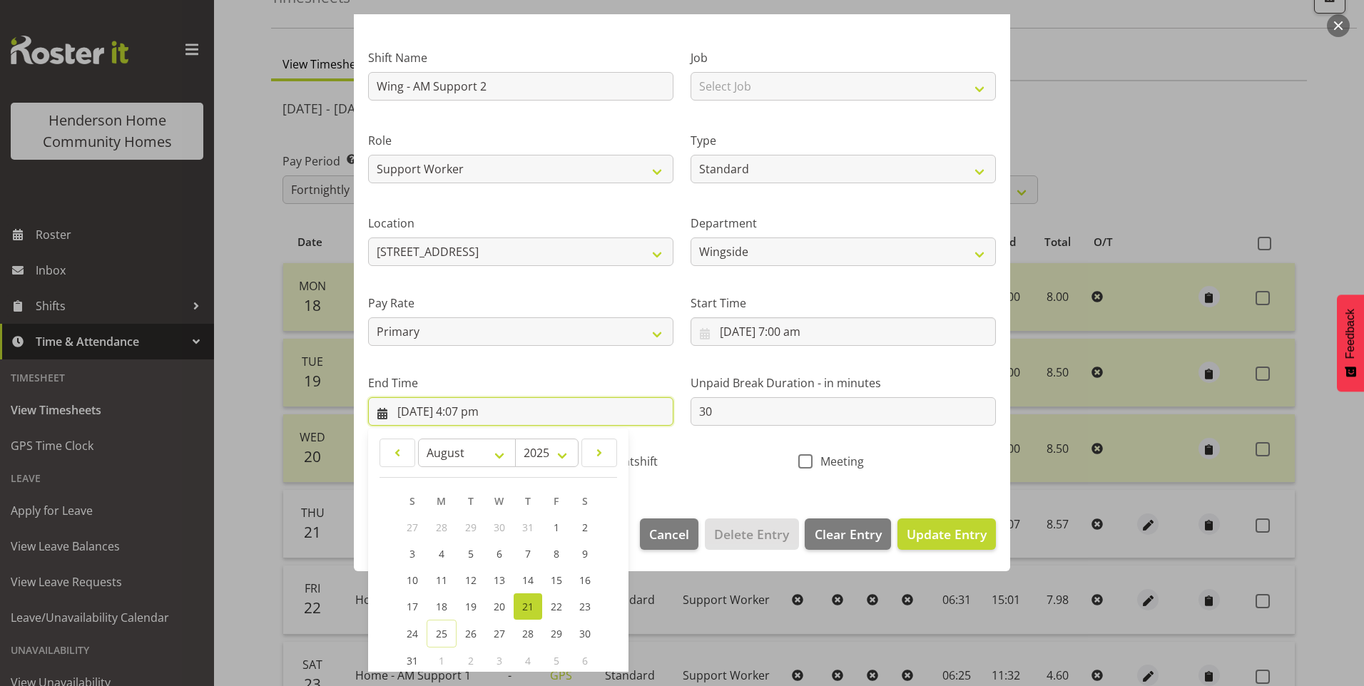
scroll to position [157, 0]
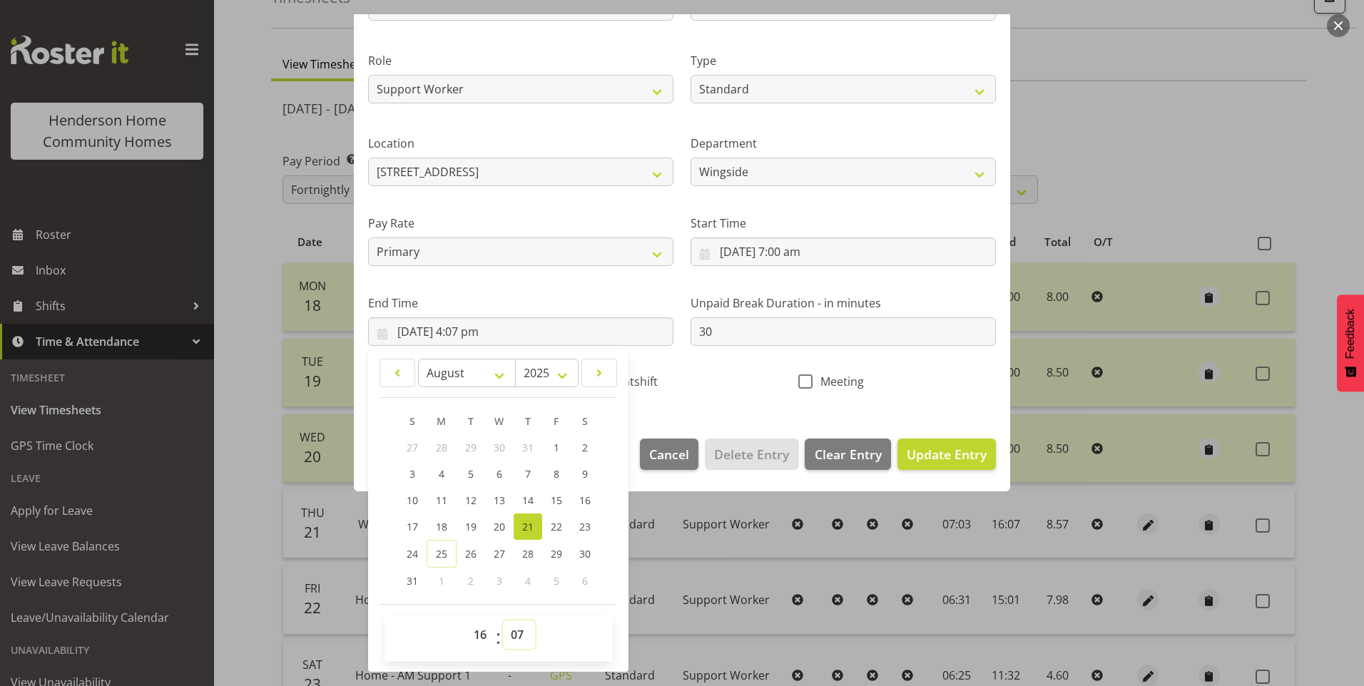
drag, startPoint x: 517, startPoint y: 631, endPoint x: 495, endPoint y: 573, distance: 61.6
click at [517, 628] on select "00 01 02 03 04 05 06 07 08 09 10 11 12 13 14 15 16 17 18 19 20 21 22 23 24 25 2…" at bounding box center [519, 635] width 32 height 29
select select "0"
click at [503, 621] on select "00 01 02 03 04 05 06 07 08 09 10 11 12 13 14 15 16 17 18 19 20 21 22 23 24 25 2…" at bounding box center [519, 635] width 32 height 29
type input "21/08/2025, 4:00 pm"
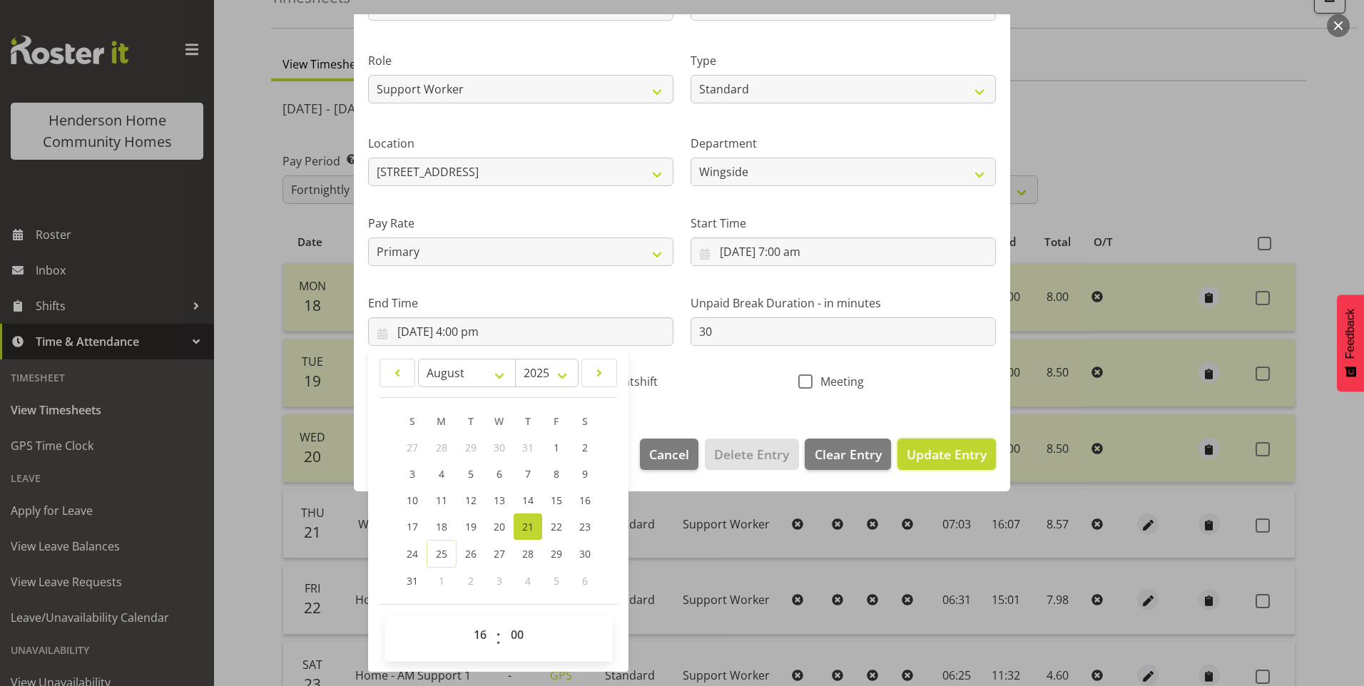
drag, startPoint x: 930, startPoint y: 456, endPoint x: 947, endPoint y: 452, distance: 18.2
click at [937, 454] on span "Update Entry" at bounding box center [947, 454] width 80 height 17
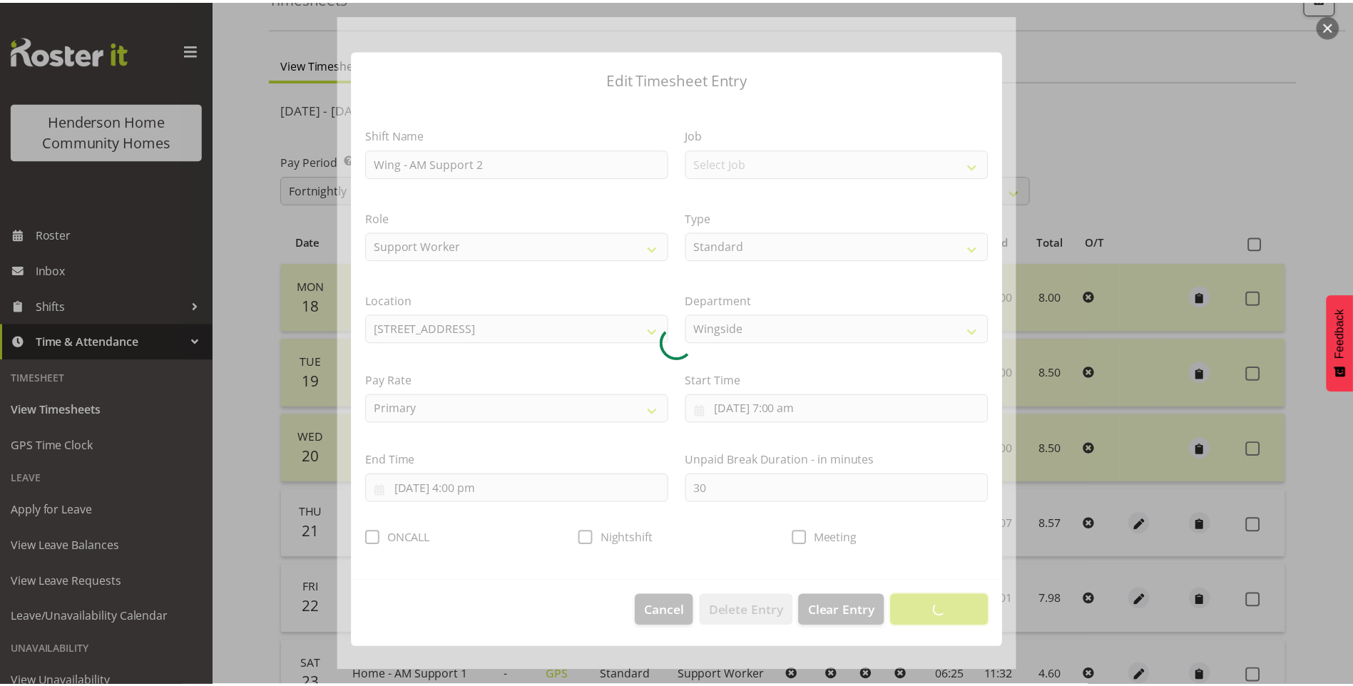
scroll to position [0, 0]
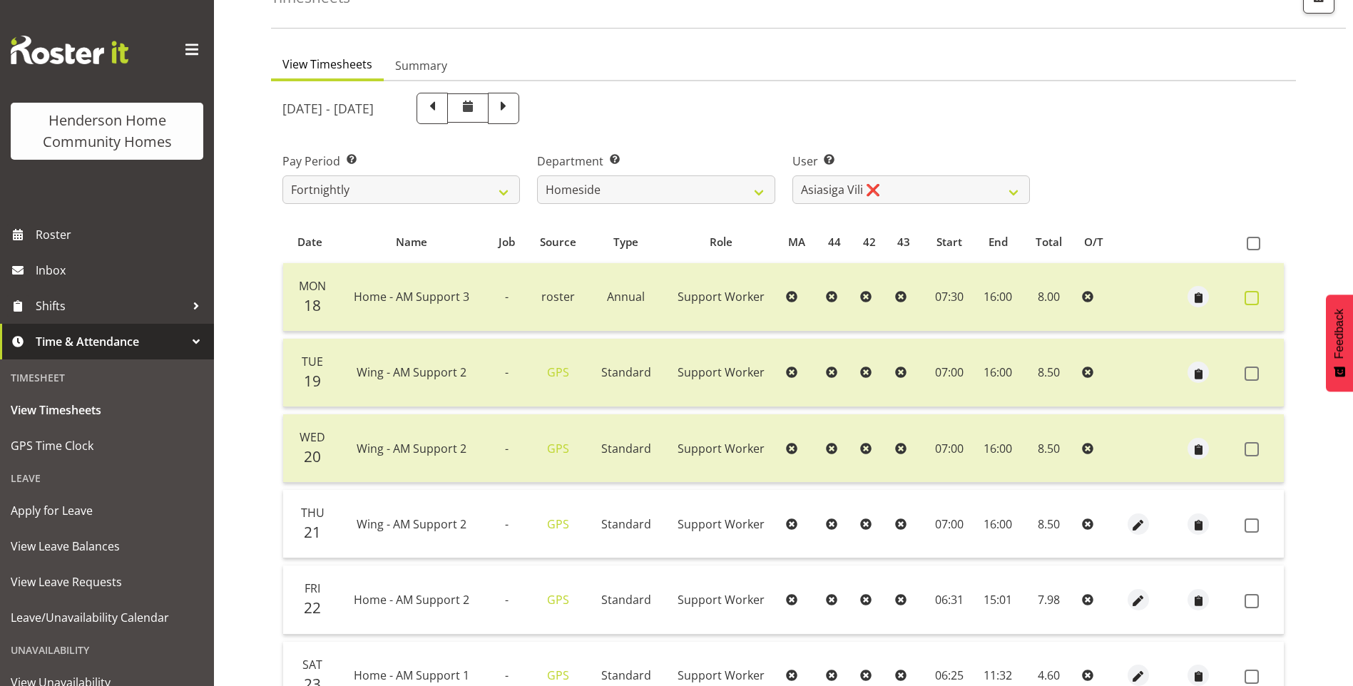
click at [1250, 297] on span at bounding box center [1252, 298] width 14 height 14
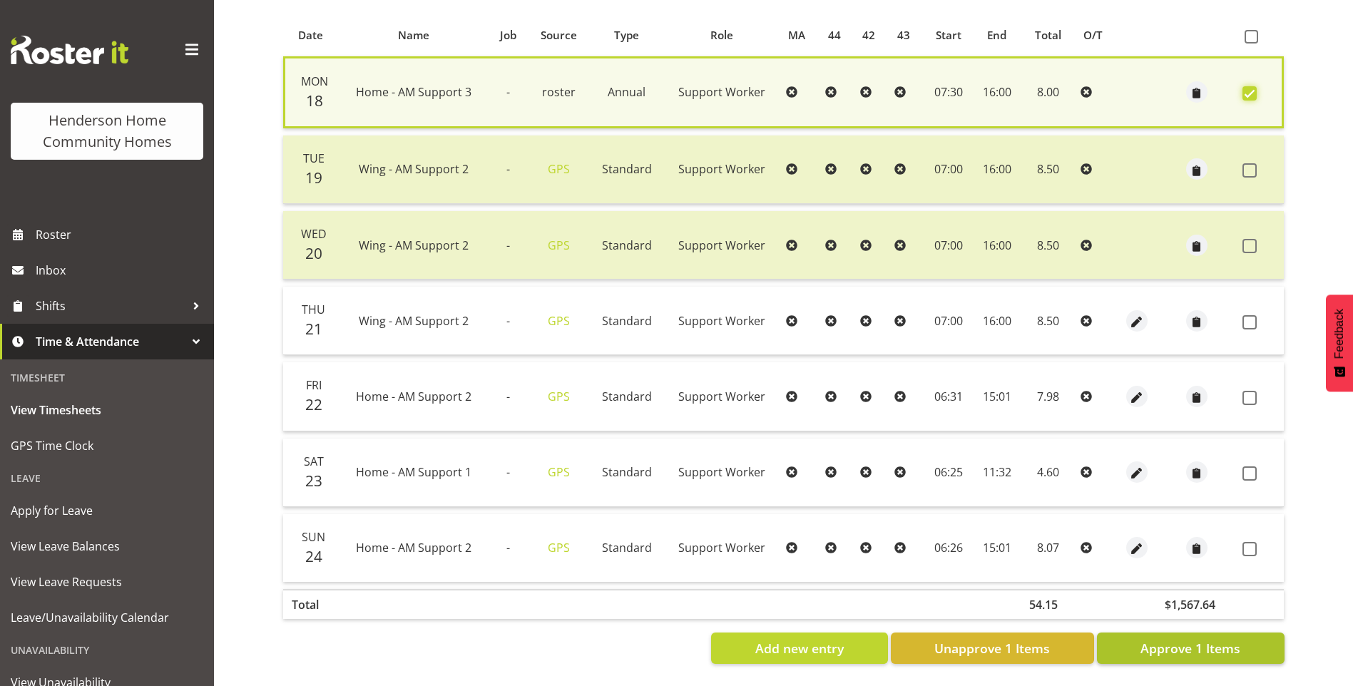
scroll to position [310, 0]
click at [1046, 639] on span "Unapprove 1 Items" at bounding box center [993, 648] width 116 height 19
checkbox input "false"
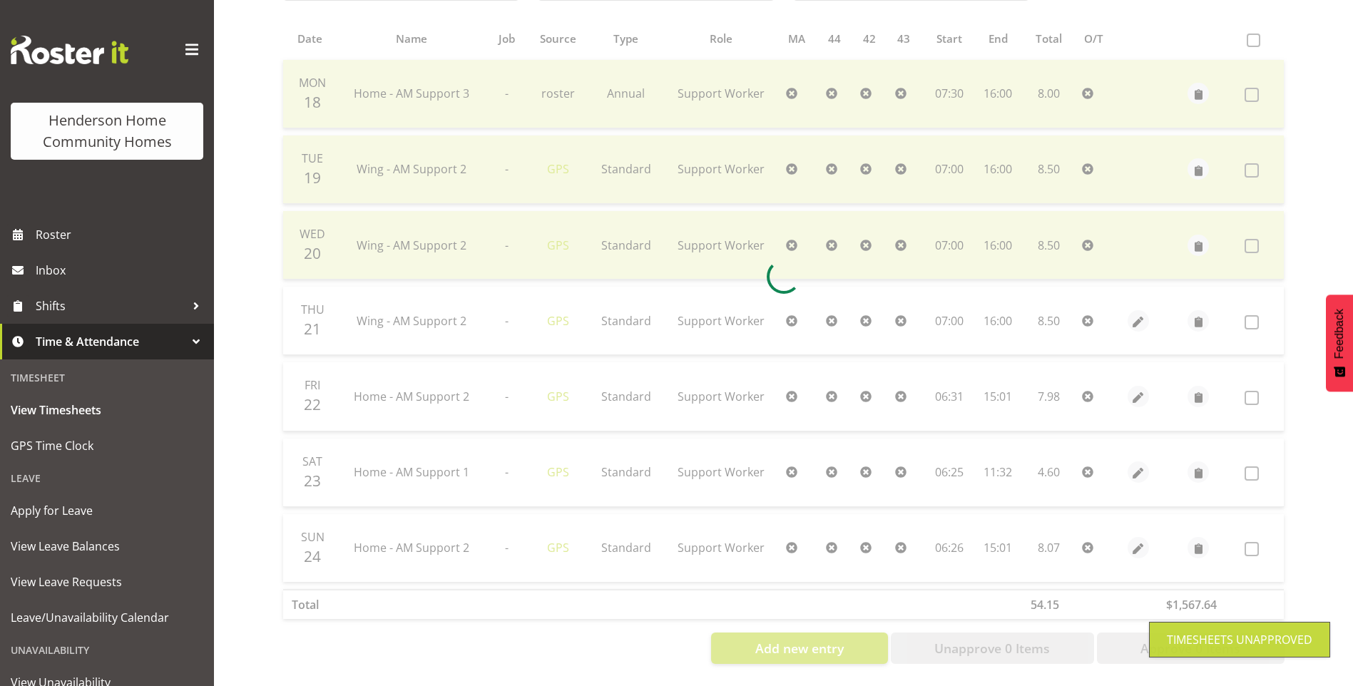
scroll to position [306, 0]
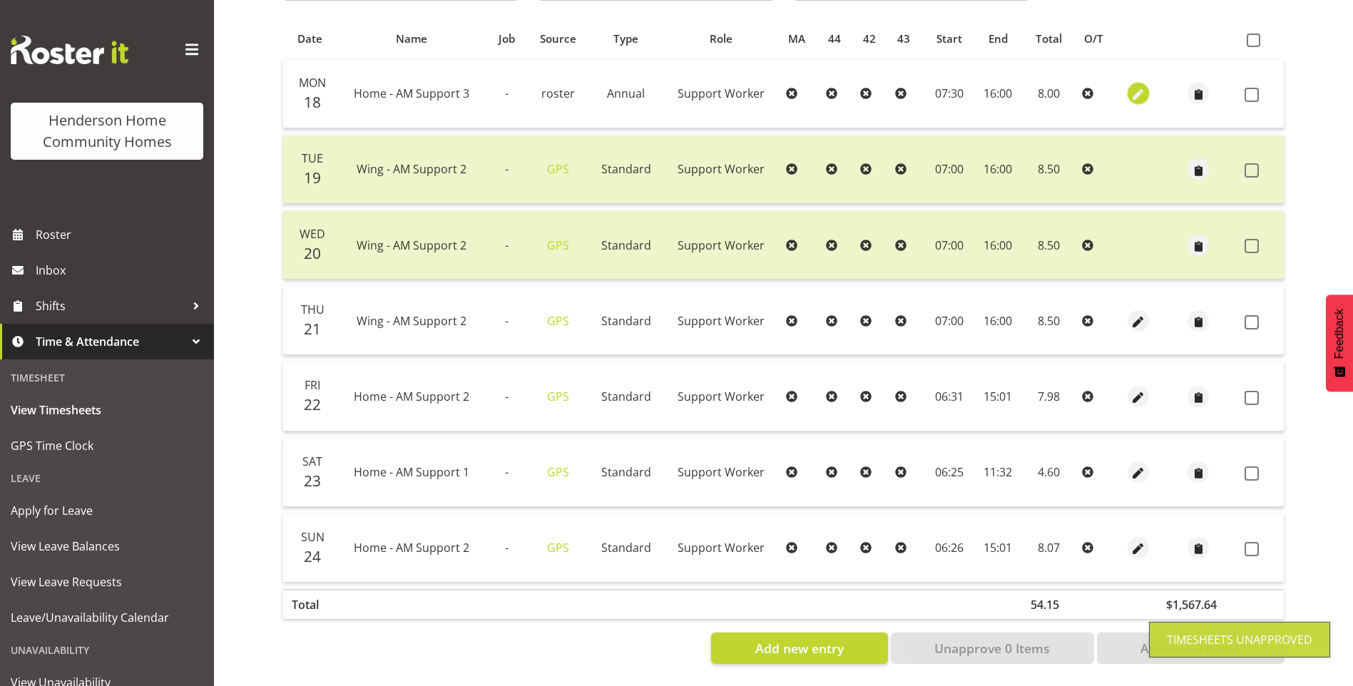
click at [1137, 87] on span "button" at bounding box center [1139, 95] width 16 height 16
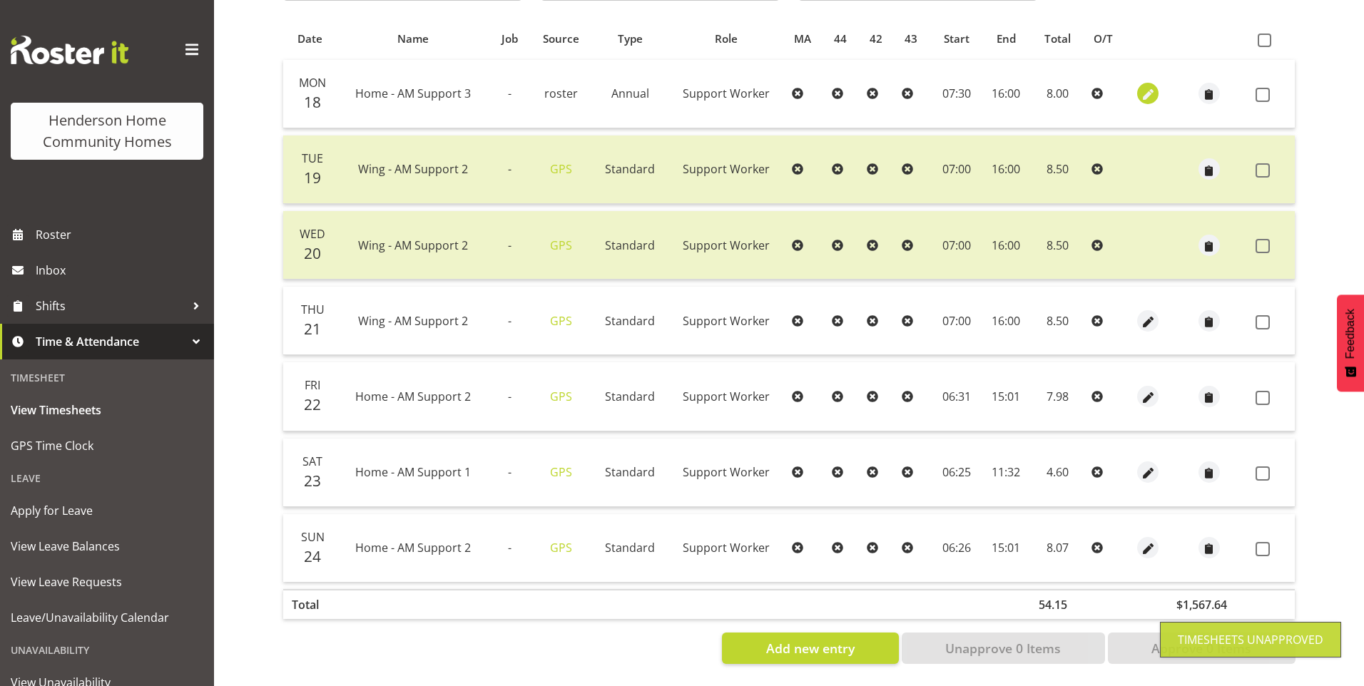
select select "Annual"
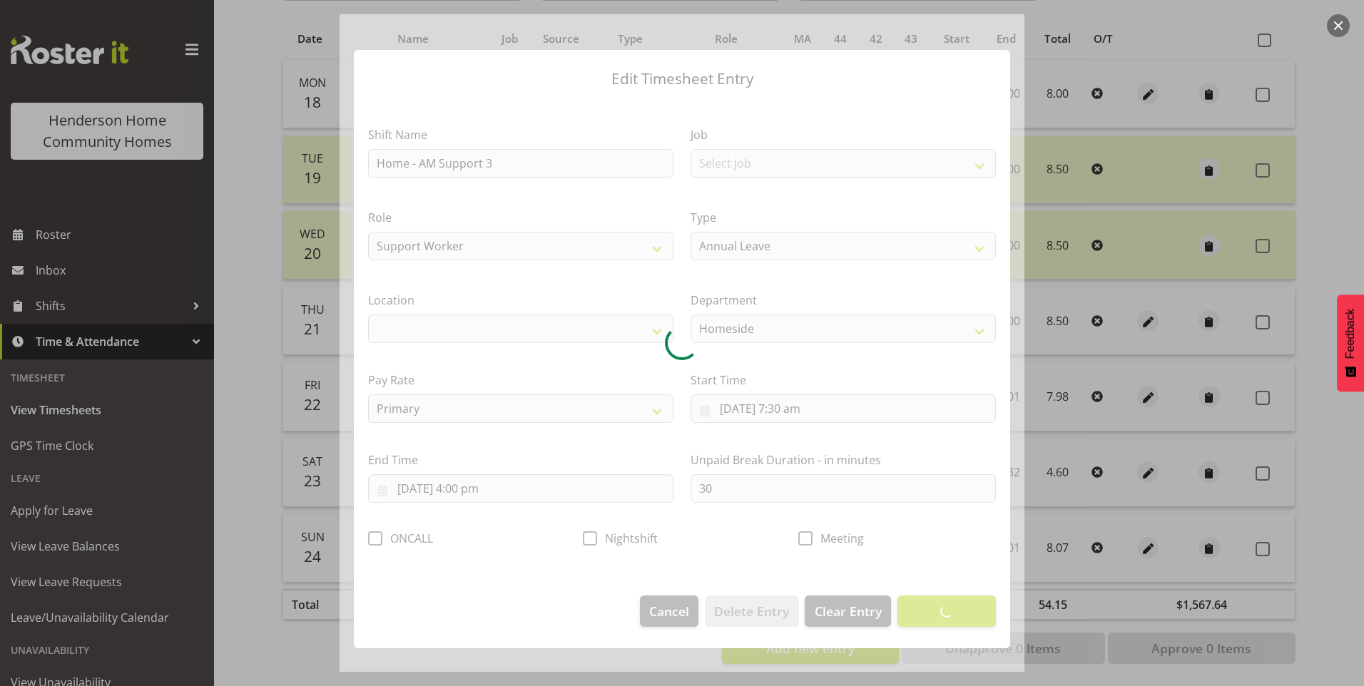
select select "1067"
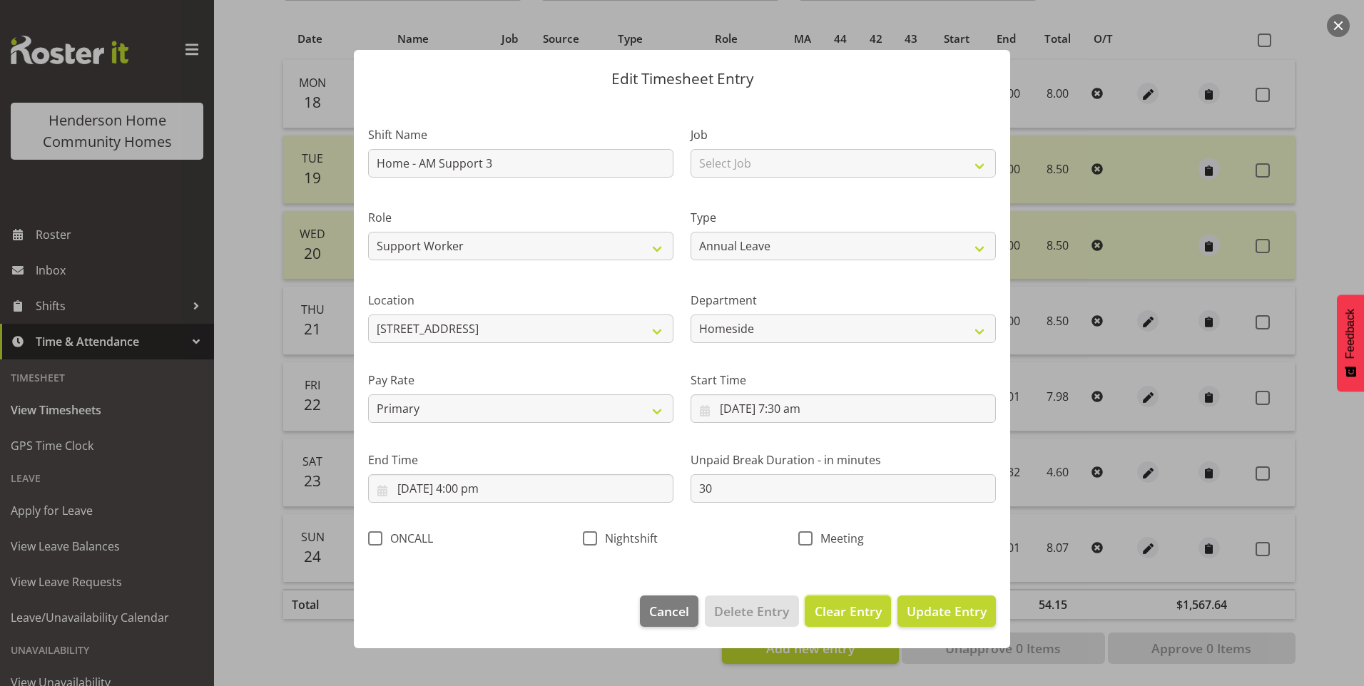
click at [860, 610] on span "Clear Entry" at bounding box center [848, 611] width 67 height 19
select select "Off"
type input "0"
select select
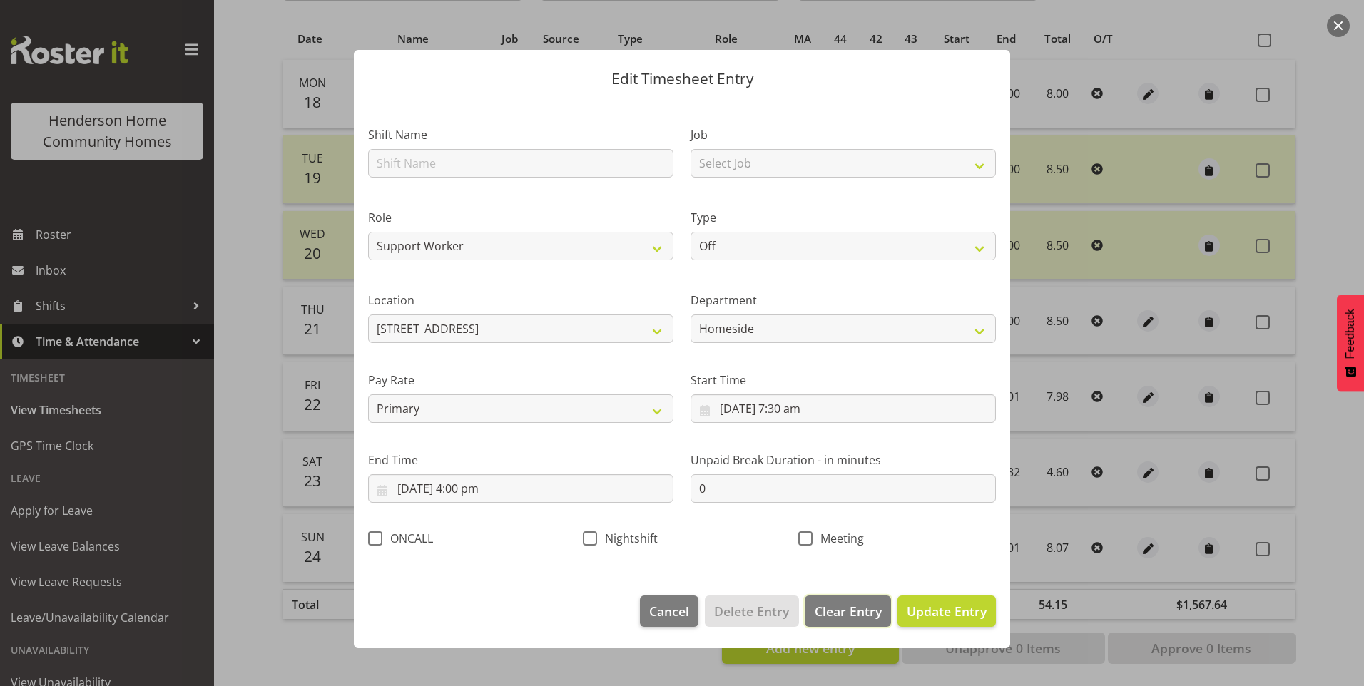
select select
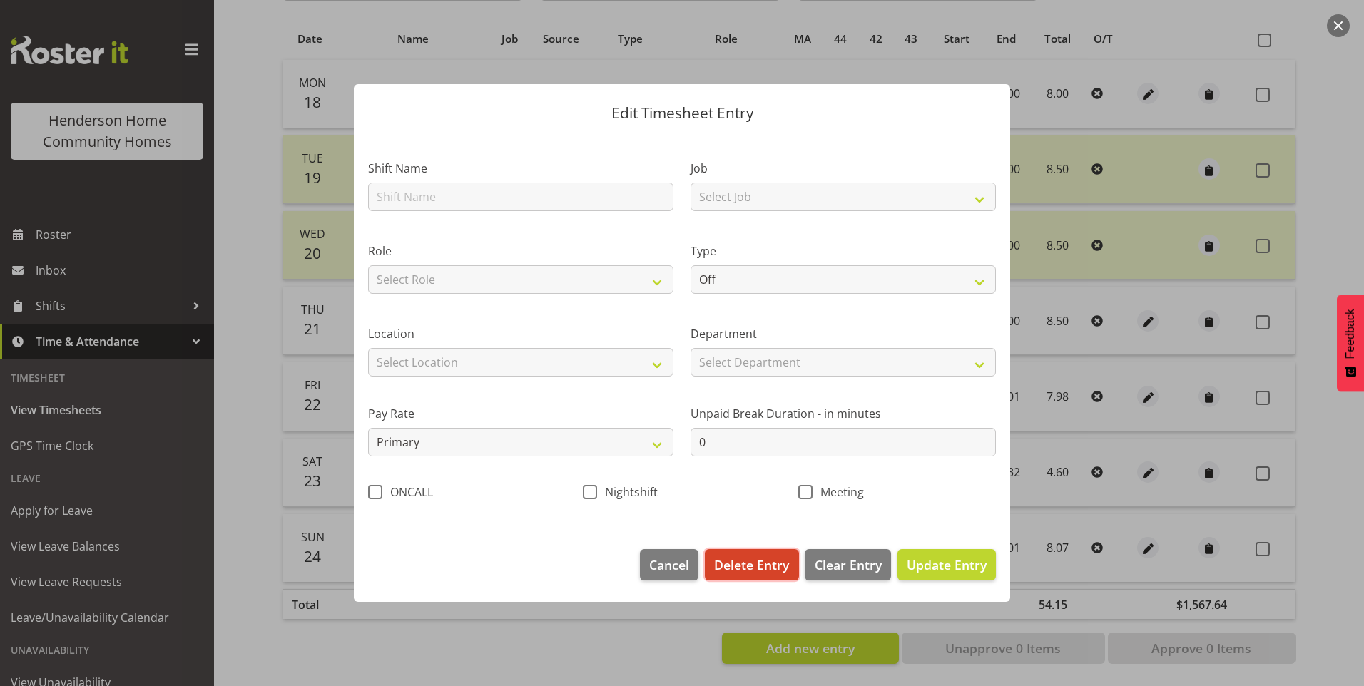
click at [773, 569] on span "Delete Entry" at bounding box center [751, 565] width 75 height 19
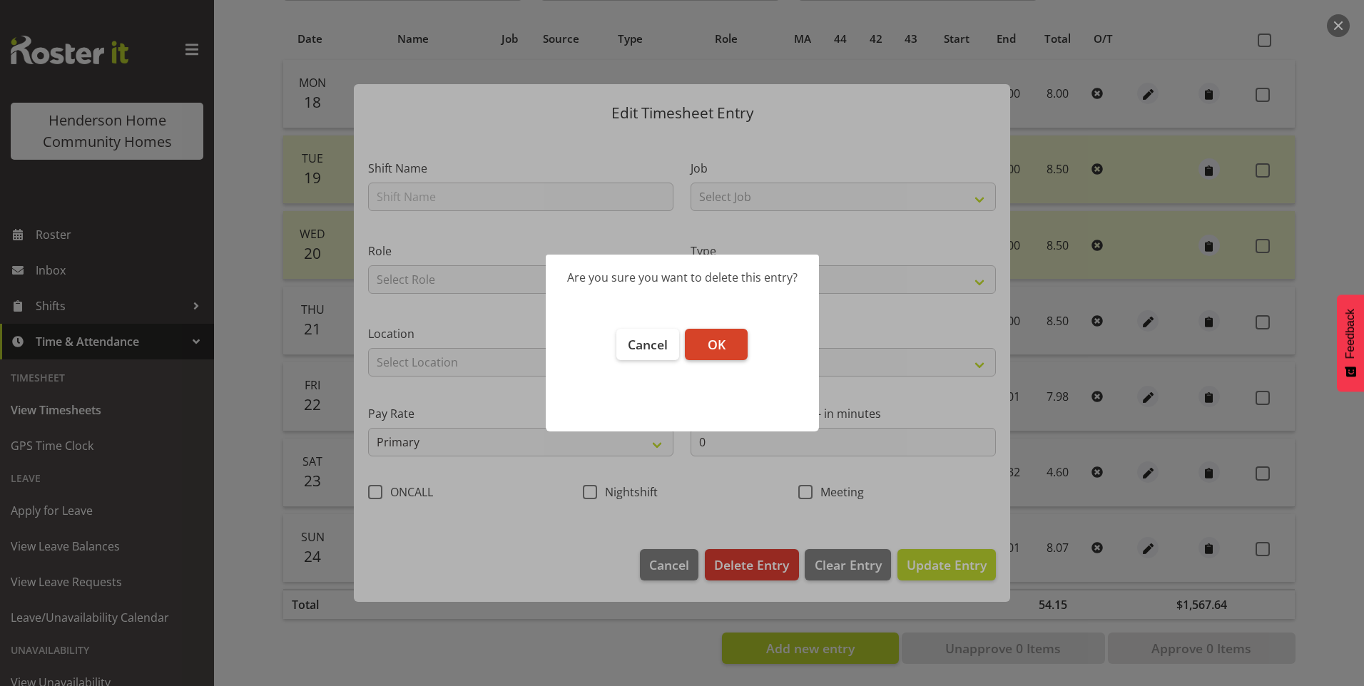
click at [735, 343] on button "OK" at bounding box center [716, 344] width 63 height 31
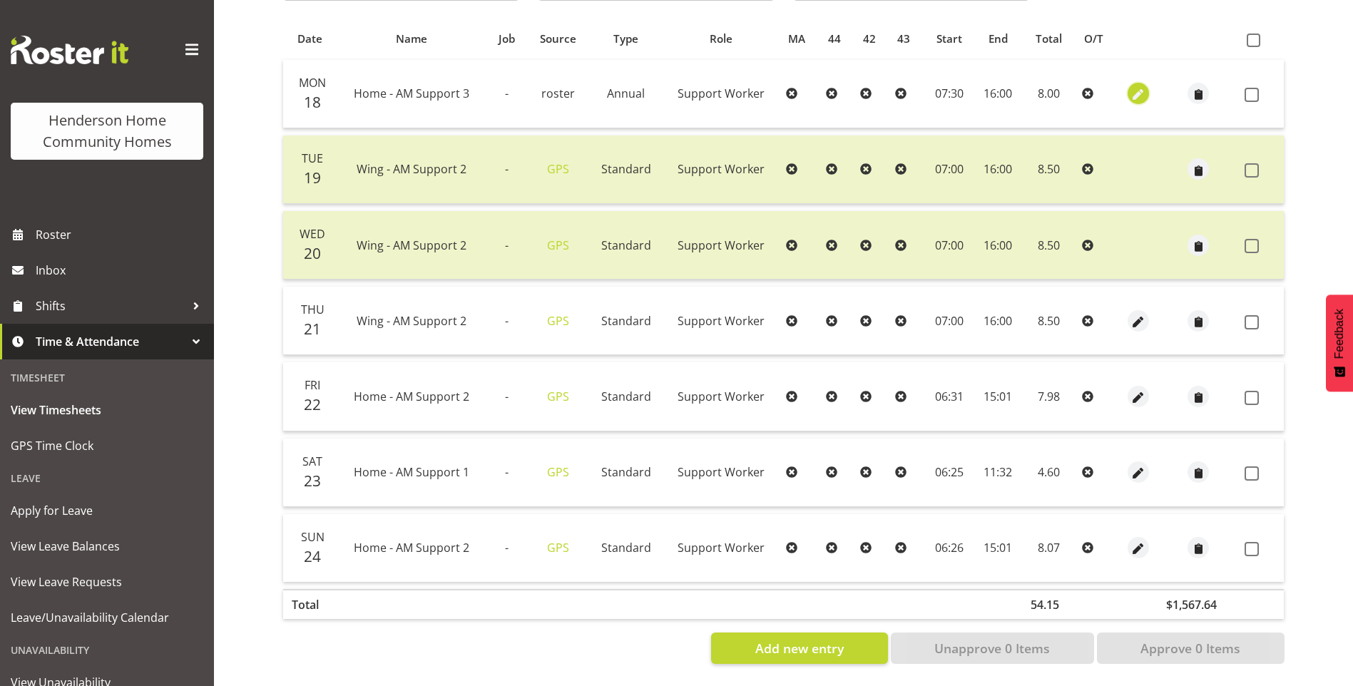
click at [1139, 87] on span "button" at bounding box center [1139, 95] width 16 height 16
select select "Annual"
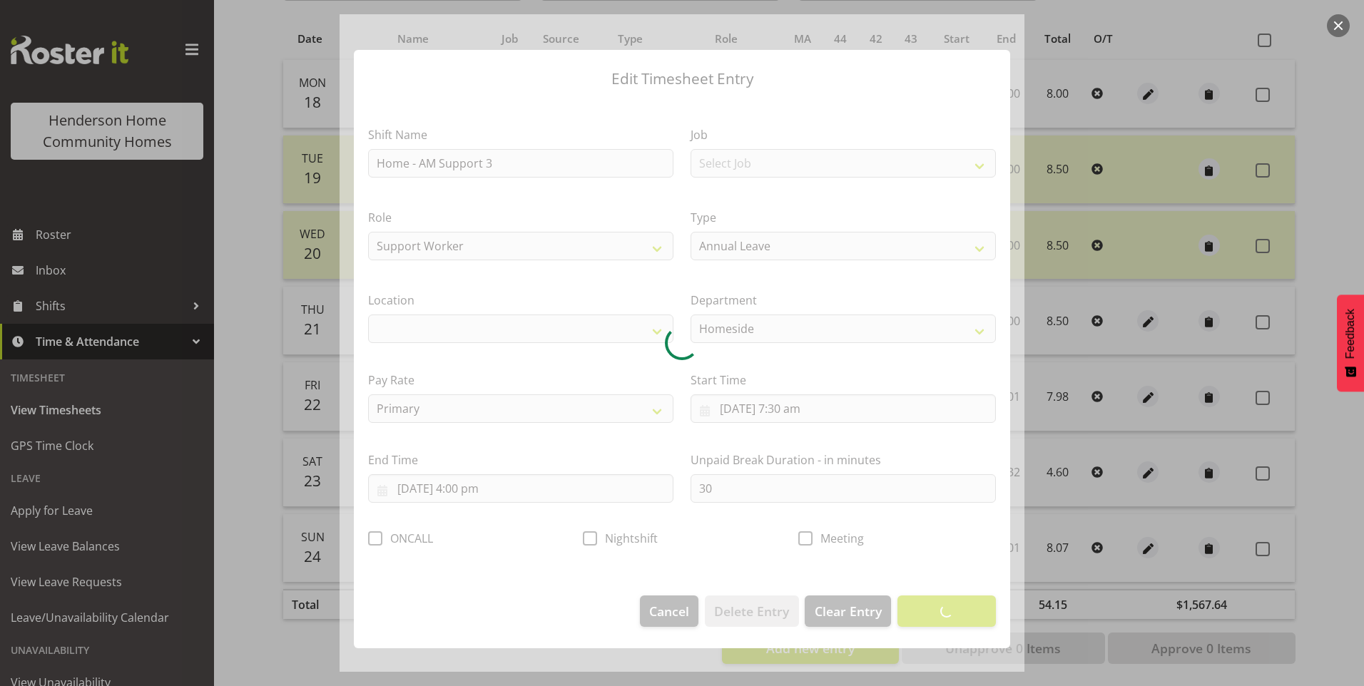
select select "1067"
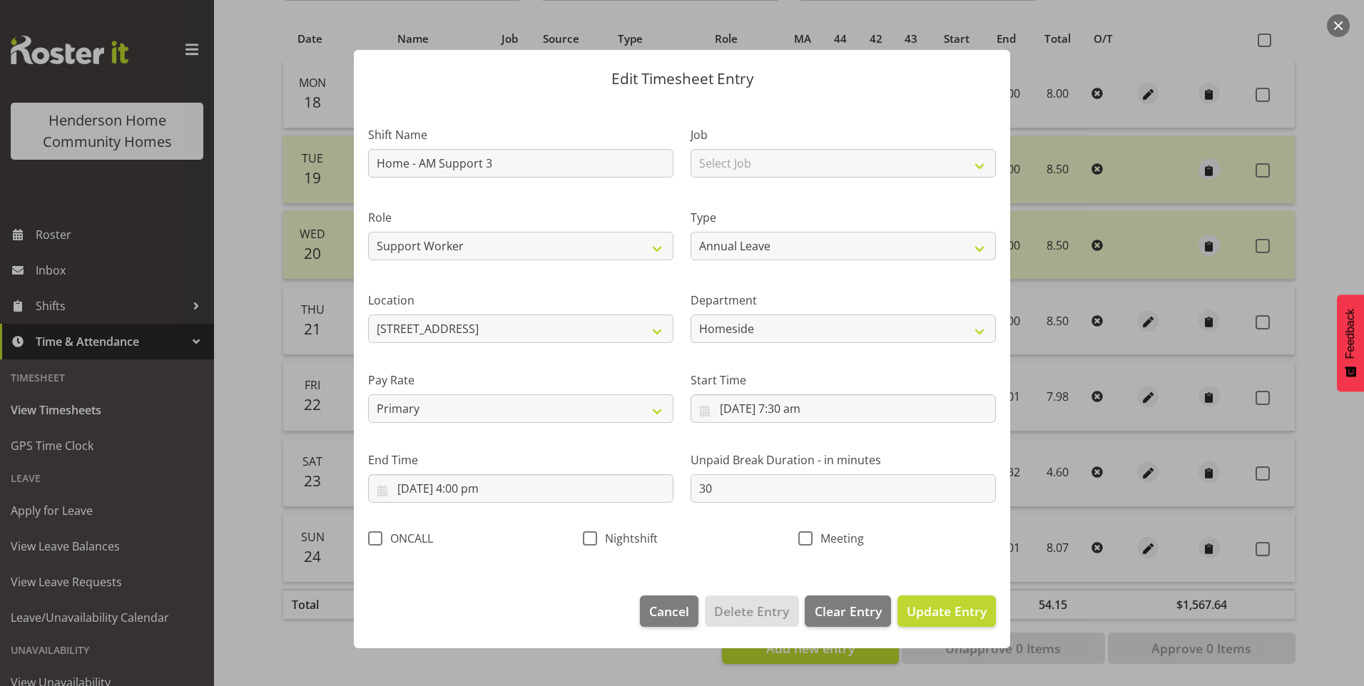
click at [244, 634] on div at bounding box center [682, 343] width 1364 height 686
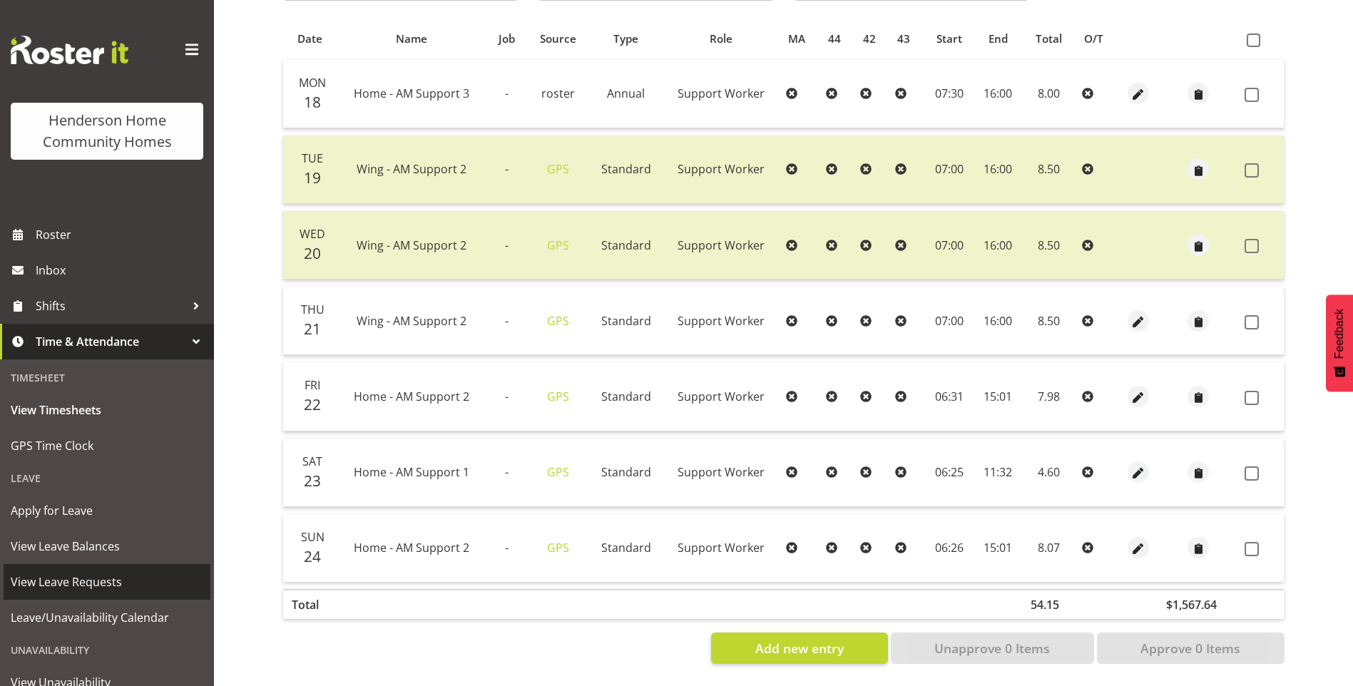
click at [93, 577] on span "View Leave Requests" at bounding box center [107, 581] width 193 height 21
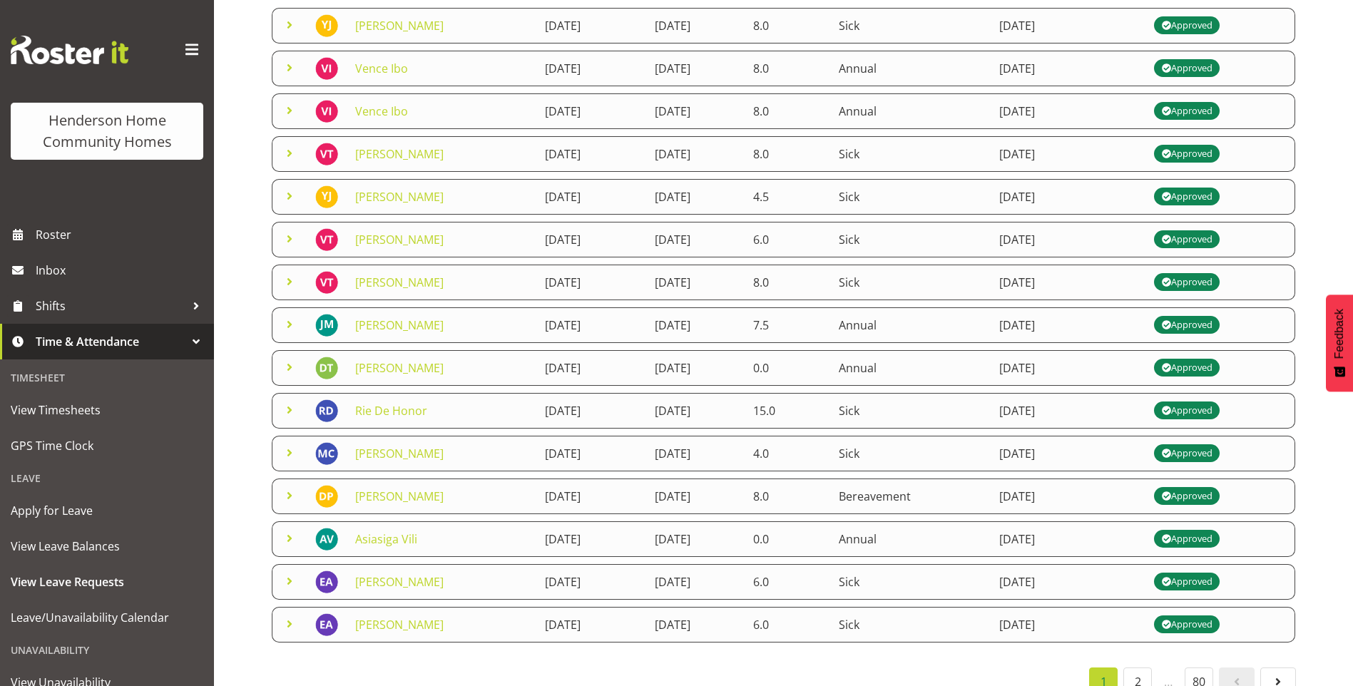
scroll to position [210, 0]
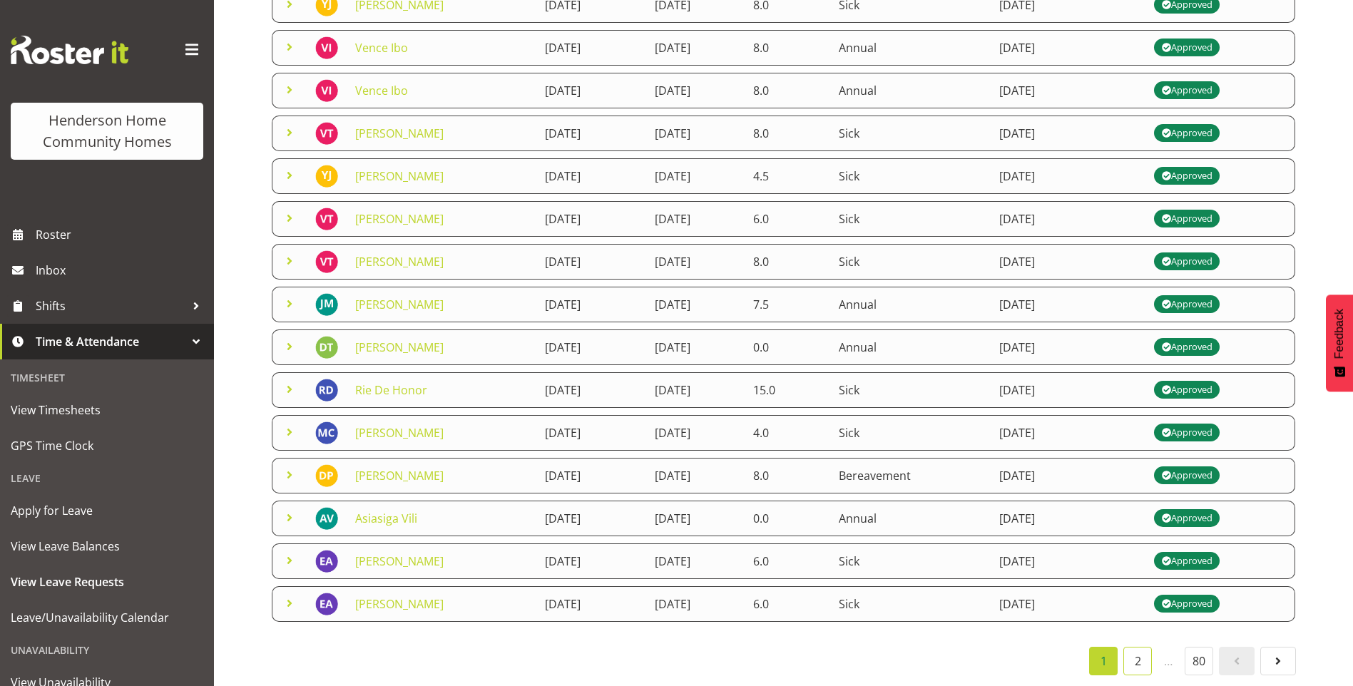
click at [1139, 649] on link "2" at bounding box center [1138, 661] width 29 height 29
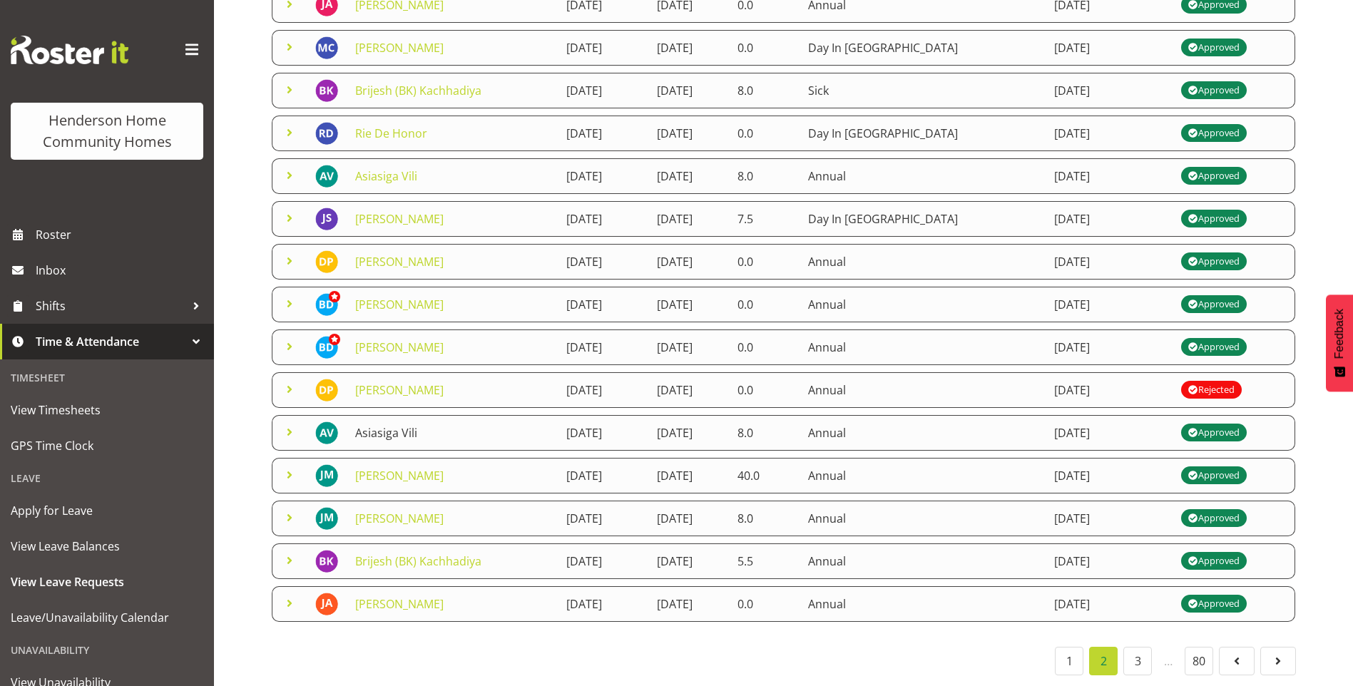
click at [395, 425] on link "Asiasiga Vili" at bounding box center [386, 433] width 62 height 16
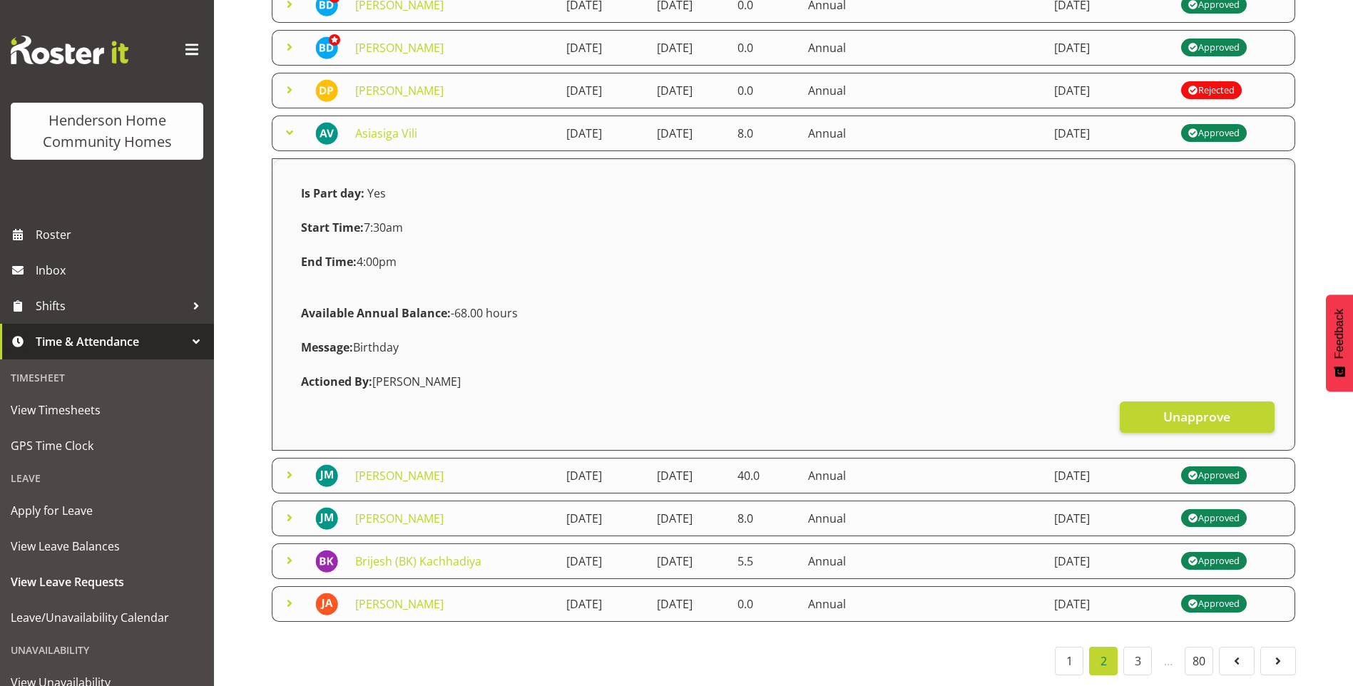
scroll to position [510, 0]
click at [1194, 407] on span "Unapprove" at bounding box center [1197, 416] width 67 height 19
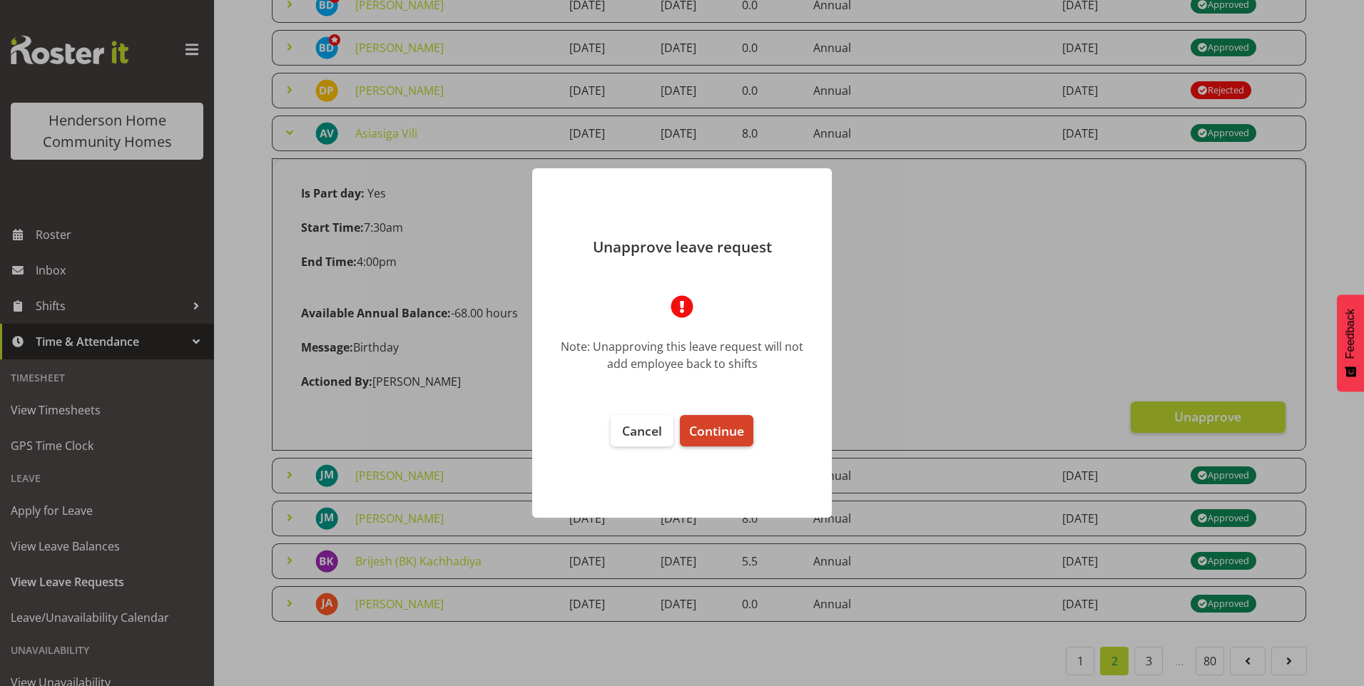
click at [721, 429] on span "Continue" at bounding box center [716, 430] width 55 height 17
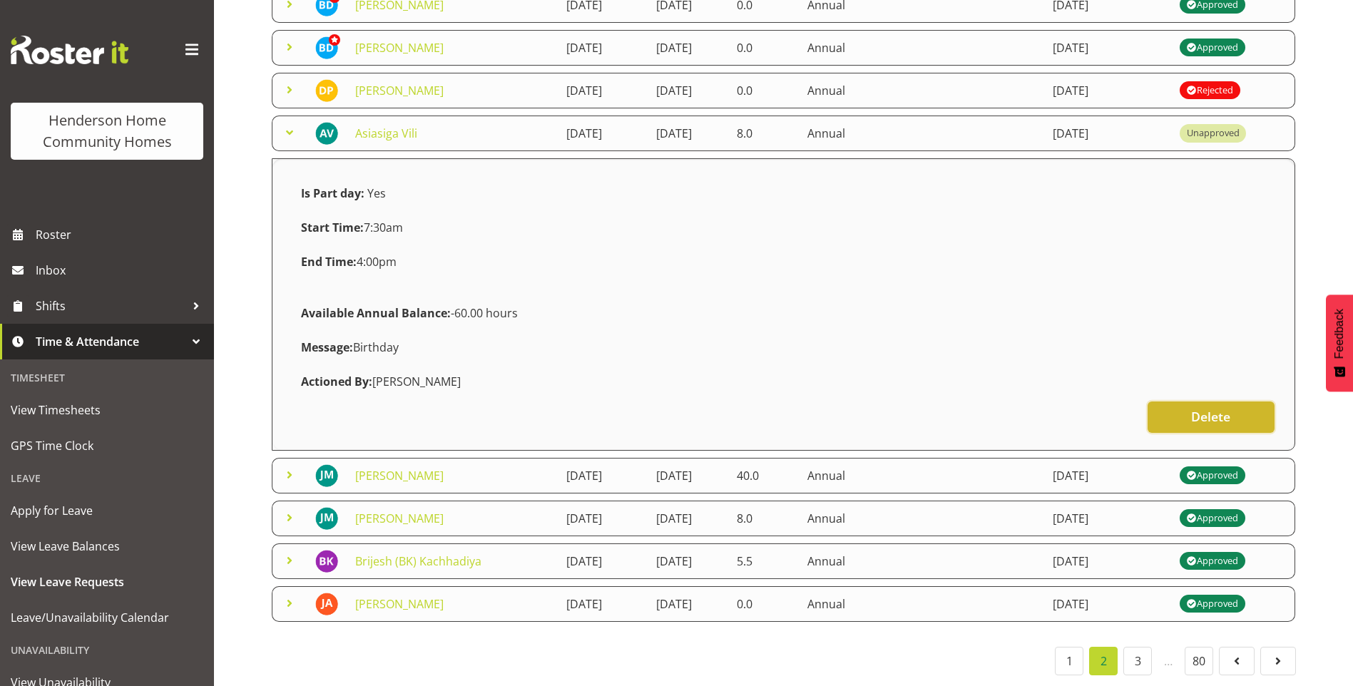
click at [1199, 407] on span "Delete" at bounding box center [1210, 416] width 39 height 19
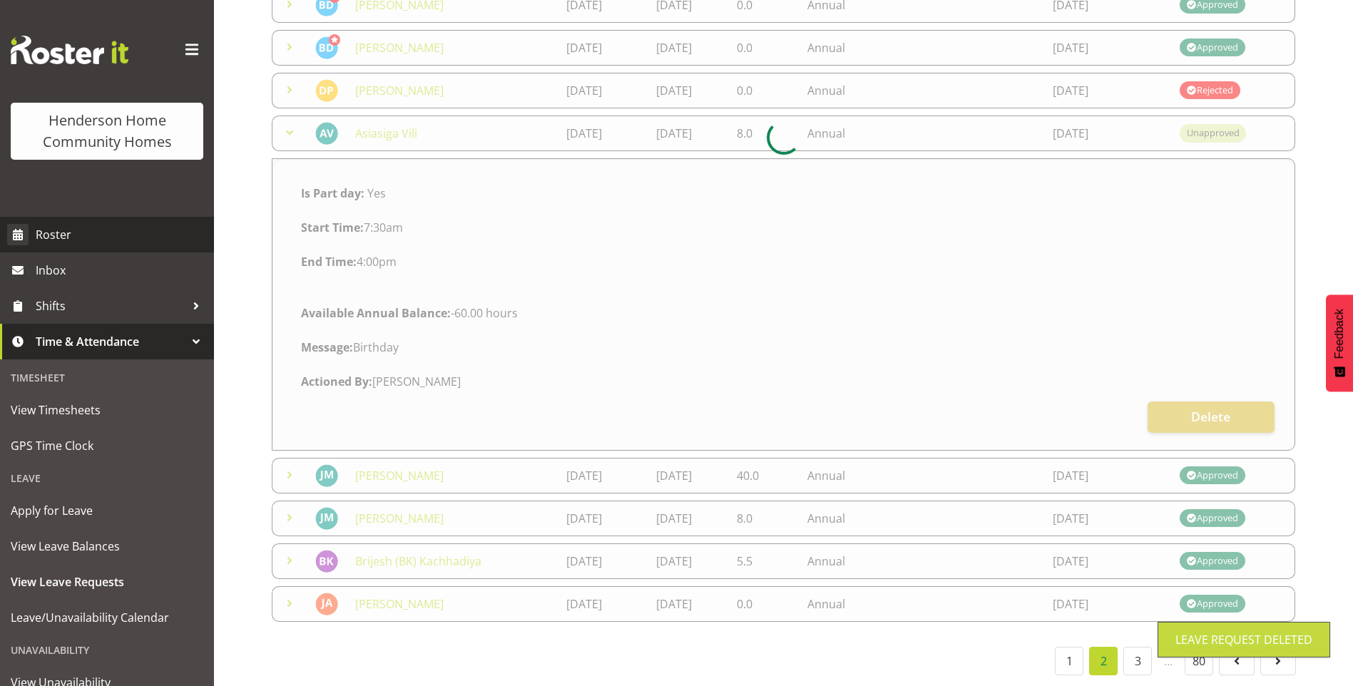
scroll to position [210, 0]
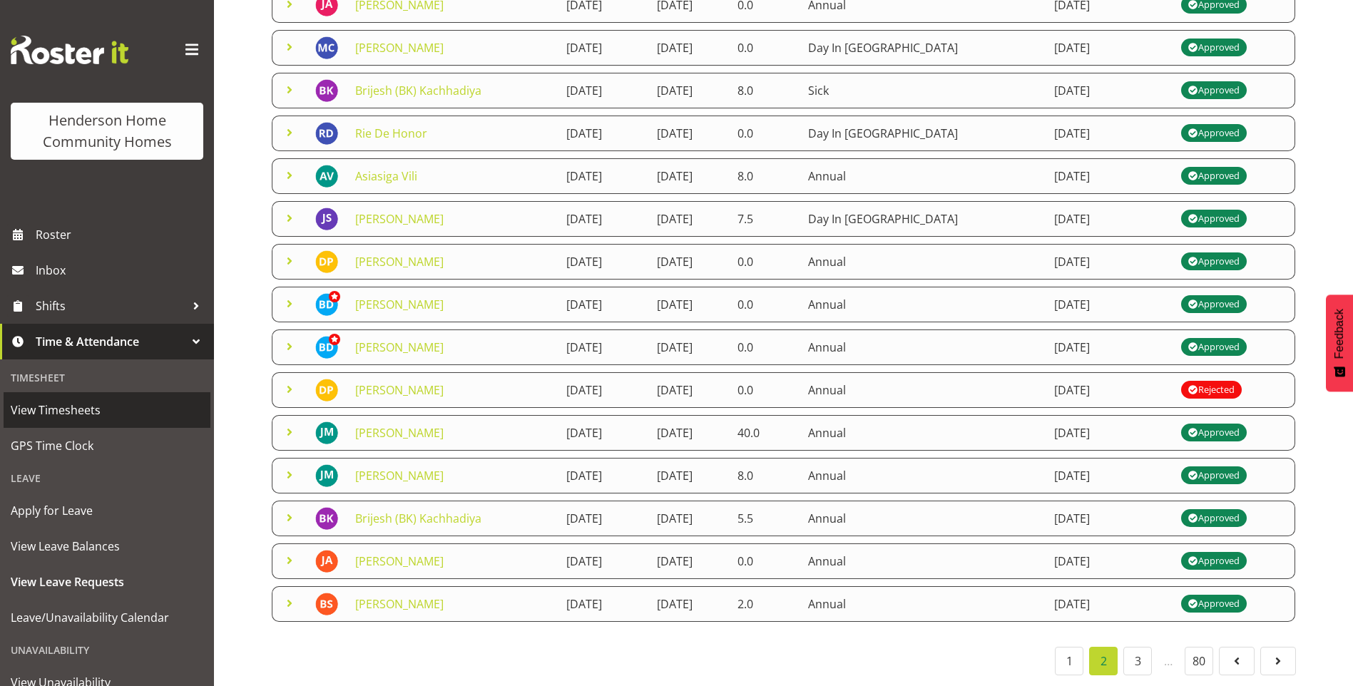
click at [69, 405] on span "View Timesheets" at bounding box center [107, 410] width 193 height 21
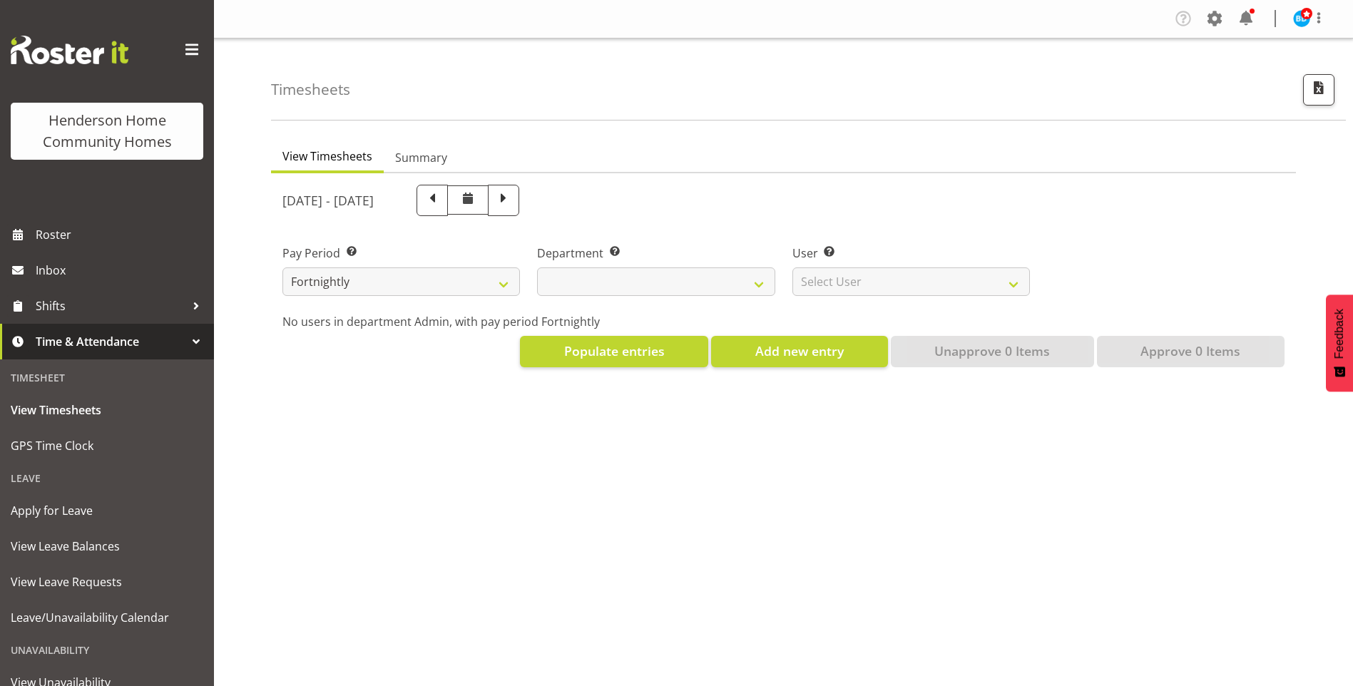
select select
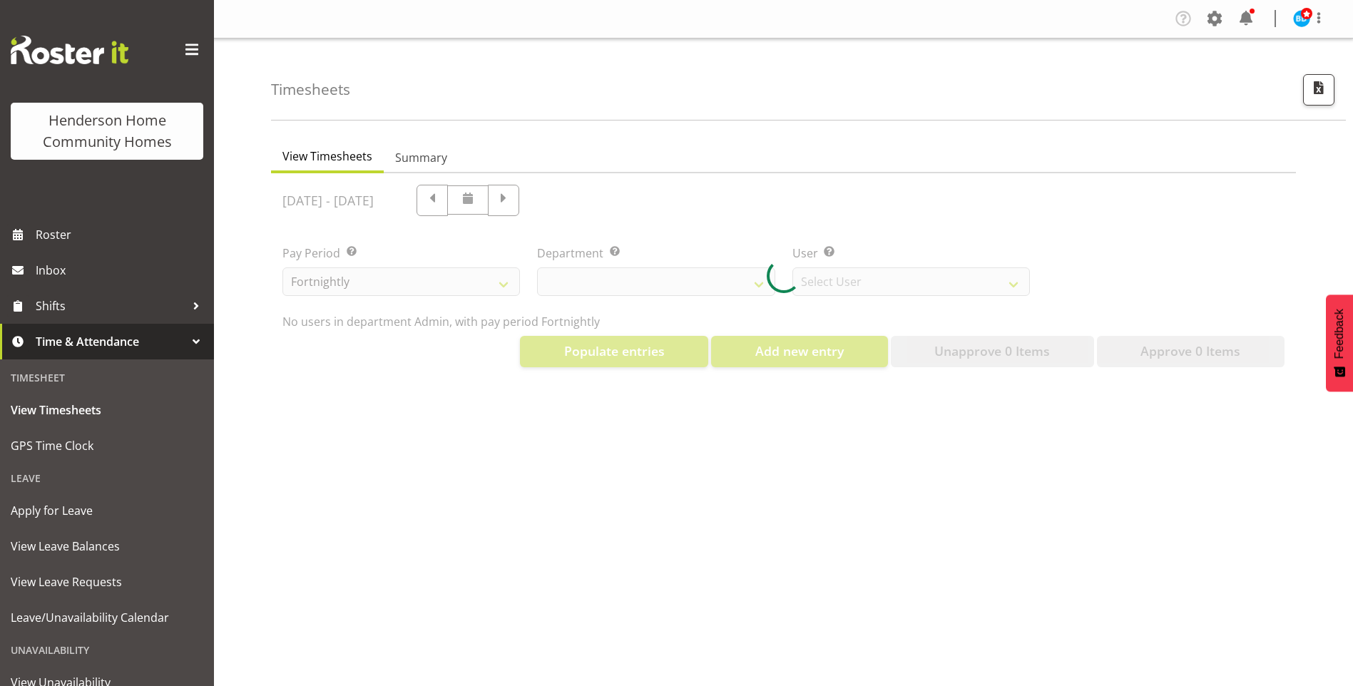
select select "8515"
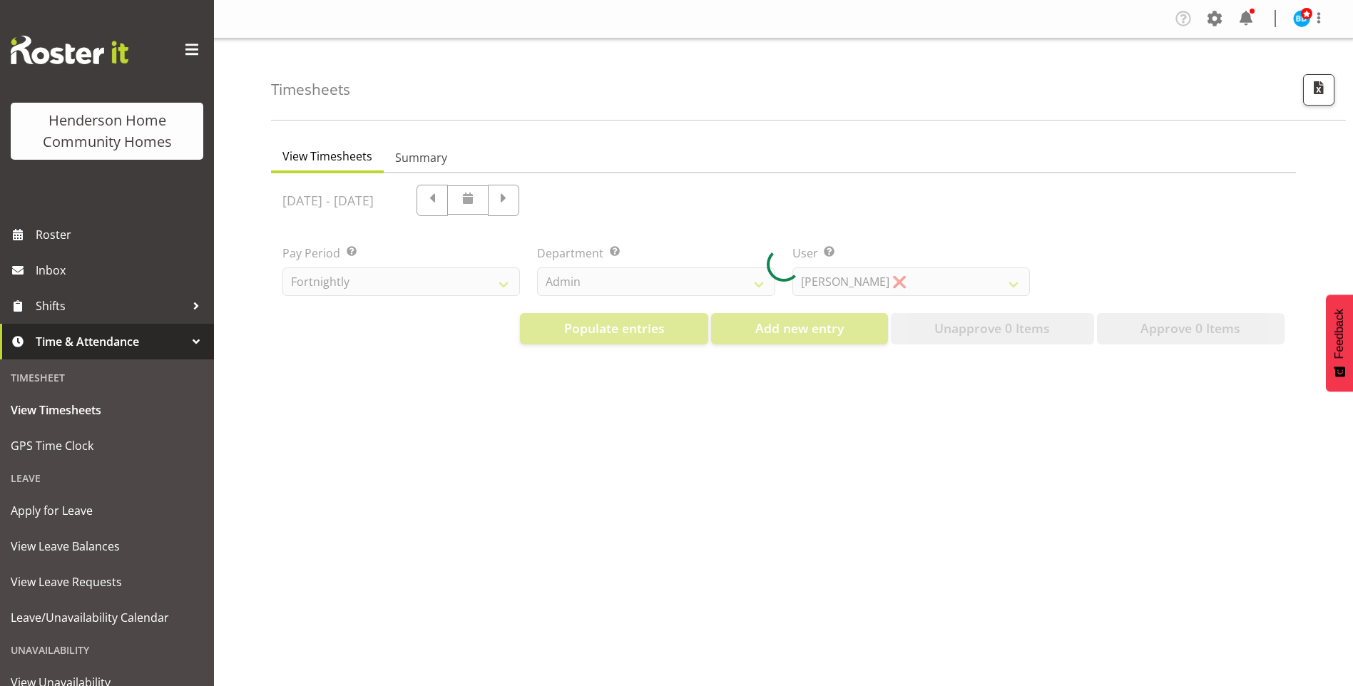
click at [599, 278] on div at bounding box center [783, 264] width 1025 height 183
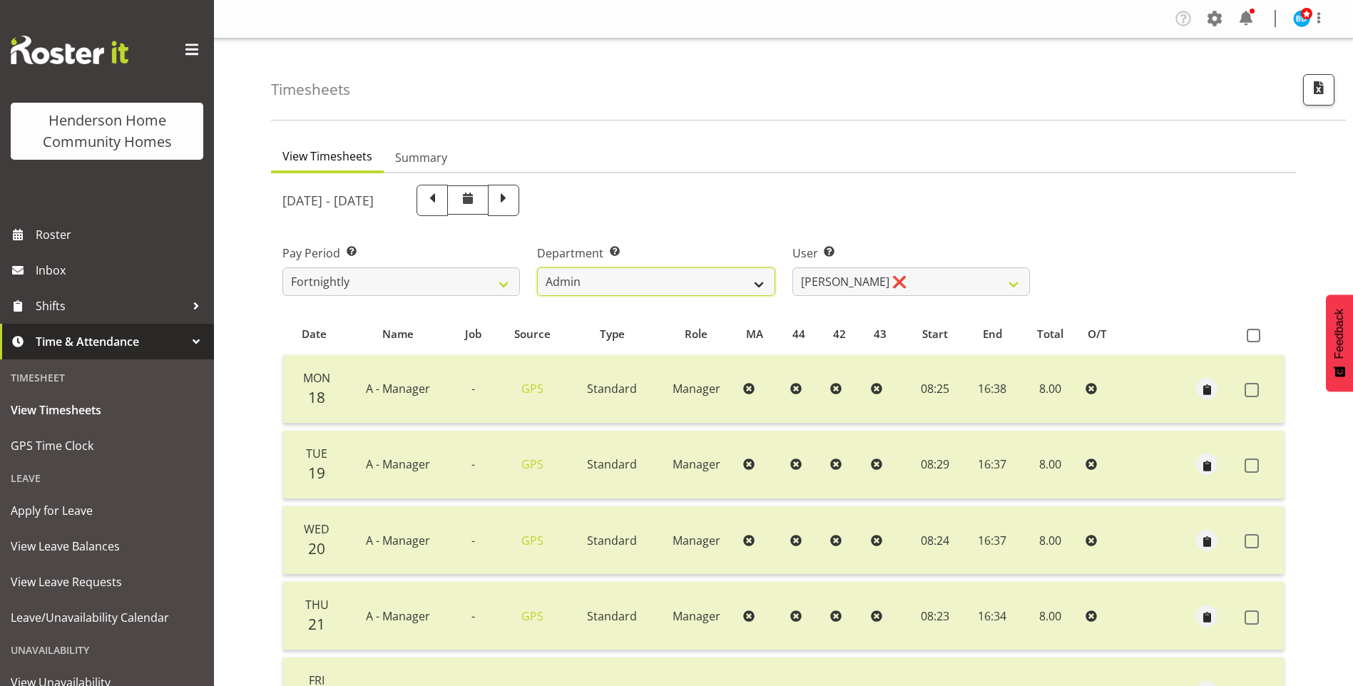
click at [589, 287] on select "Admin Homeside Houses Wingside" at bounding box center [656, 282] width 238 height 29
select select "746"
click at [537, 268] on select "Admin Homeside Houses Wingside" at bounding box center [656, 282] width 238 height 29
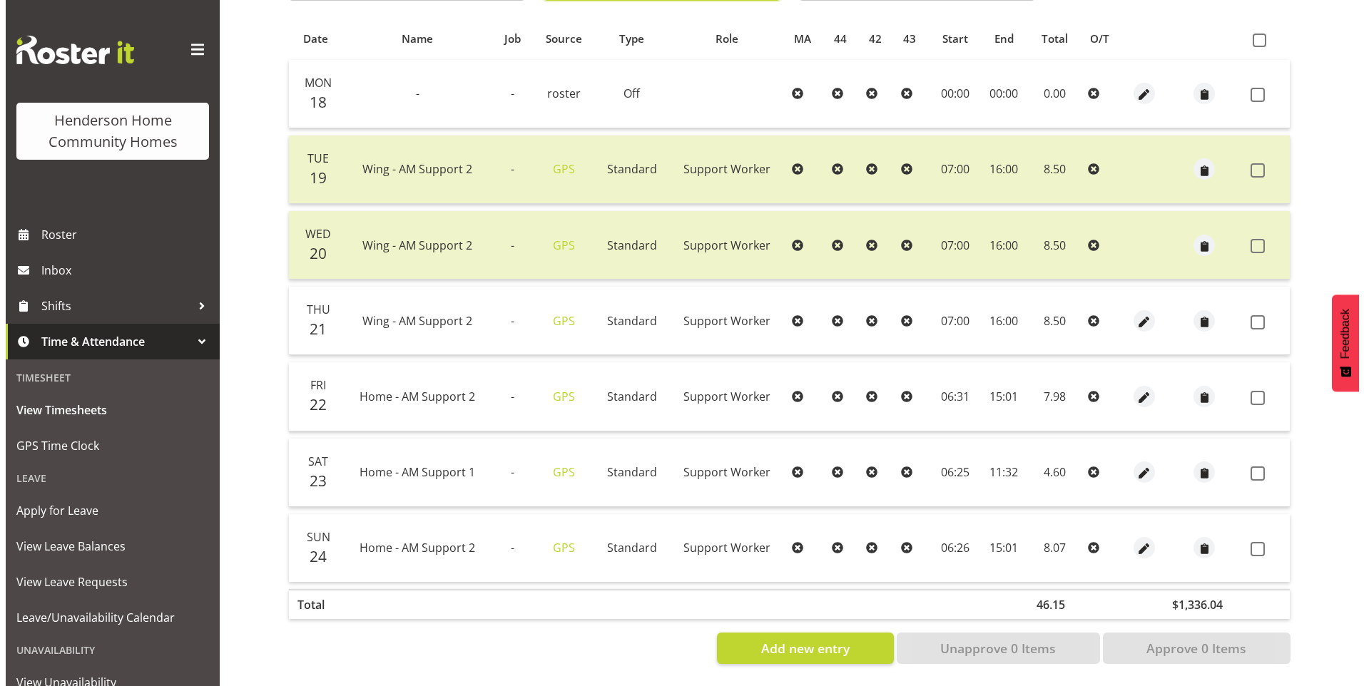
scroll to position [306, 0]
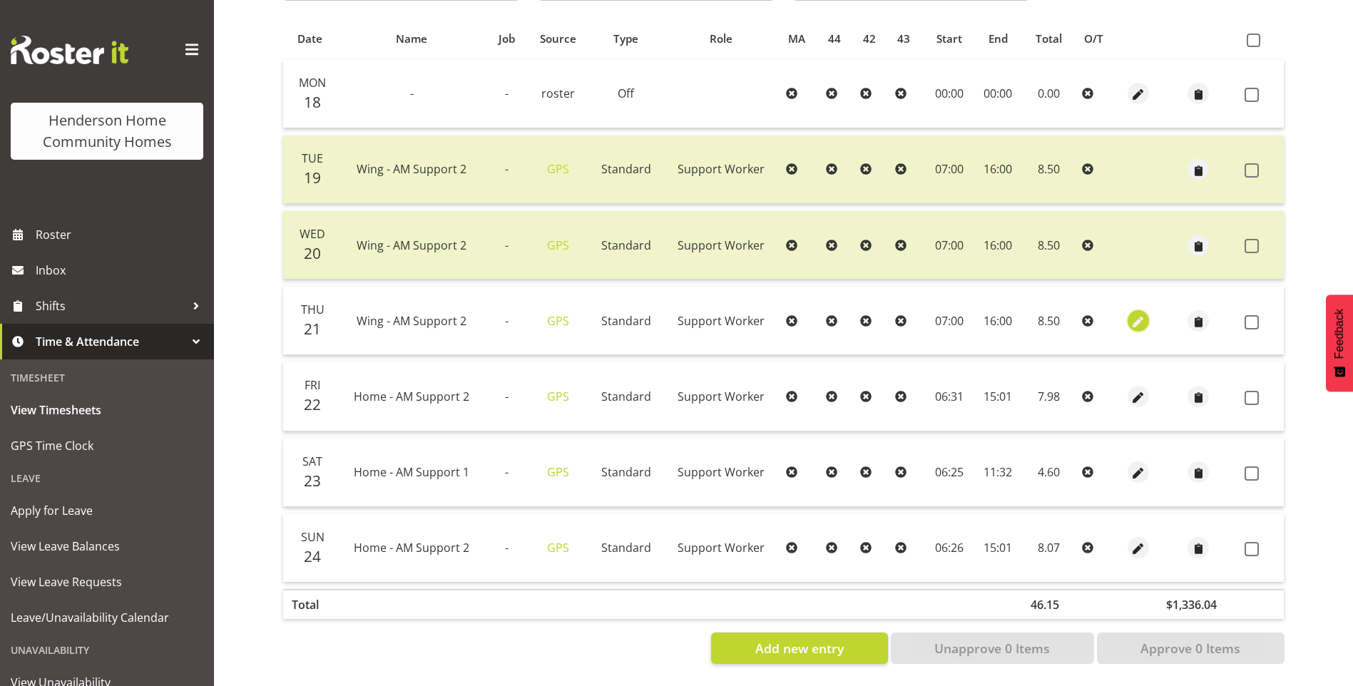
click at [1138, 314] on span "button" at bounding box center [1139, 322] width 16 height 16
select select "Standard"
select select "749"
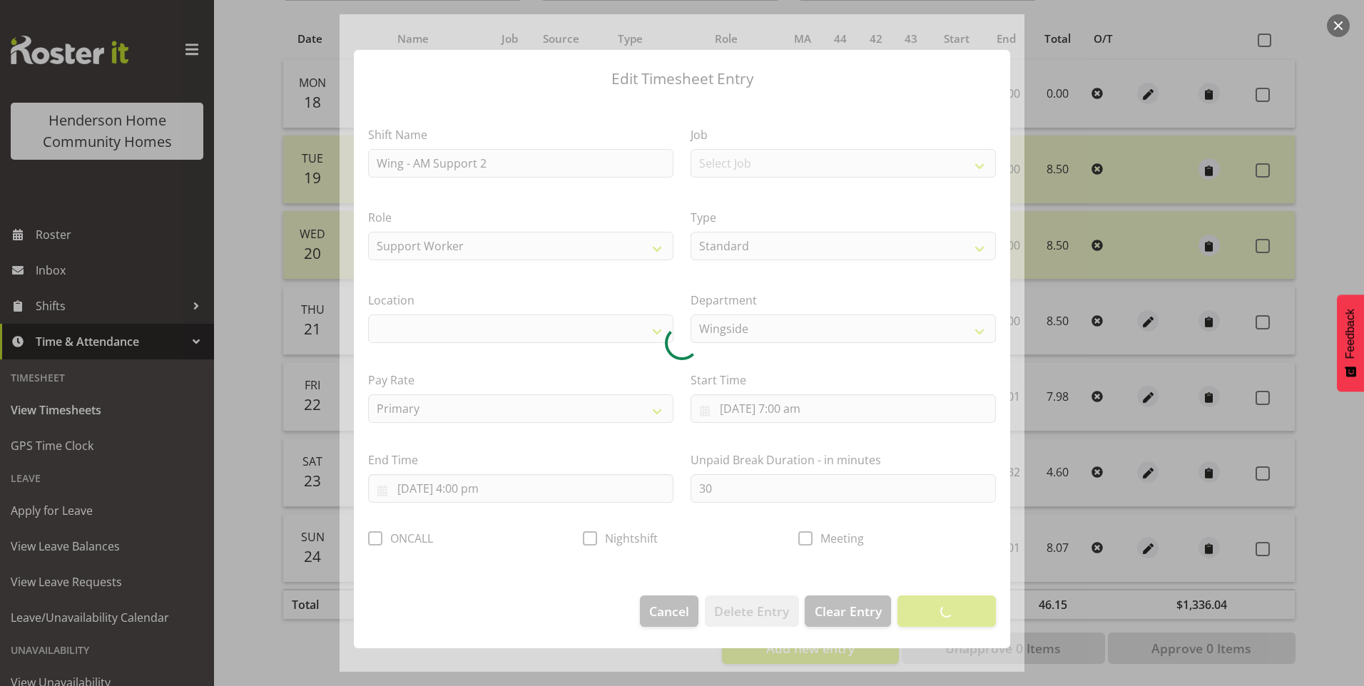
select select "1071"
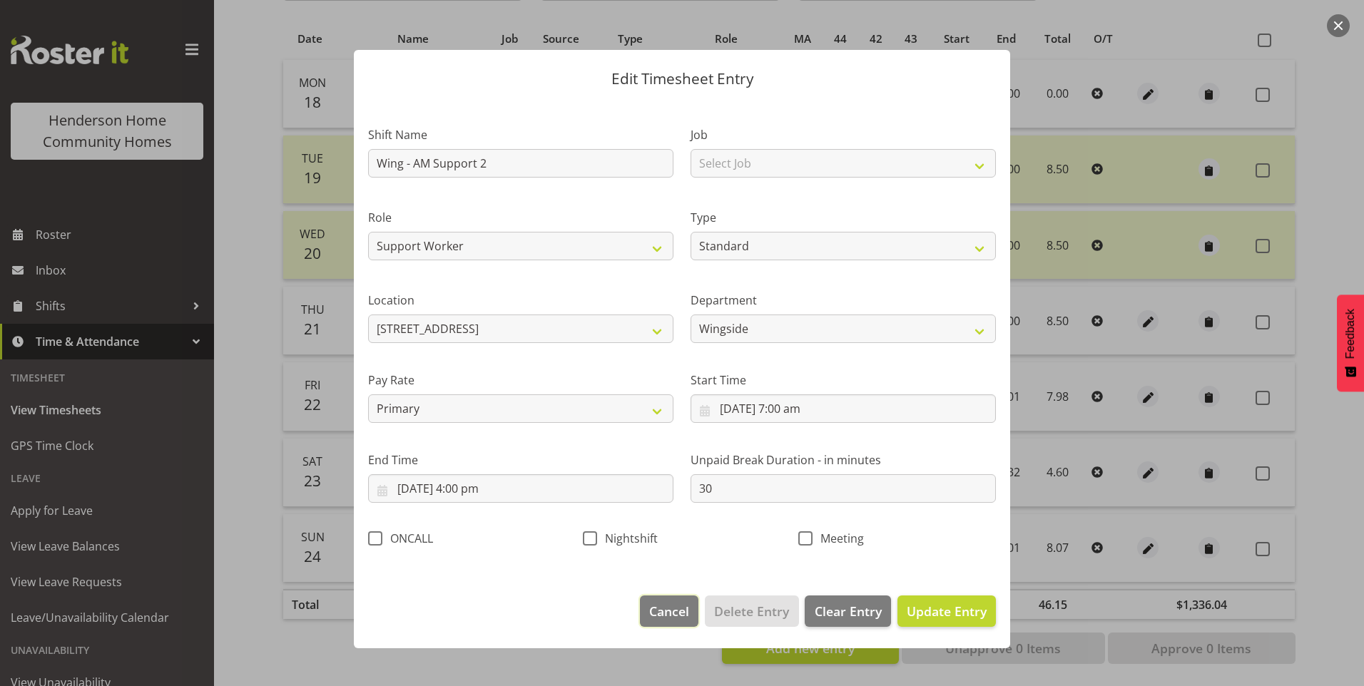
drag, startPoint x: 673, startPoint y: 606, endPoint x: 806, endPoint y: 510, distance: 164.5
click at [676, 602] on span "Cancel" at bounding box center [669, 611] width 40 height 19
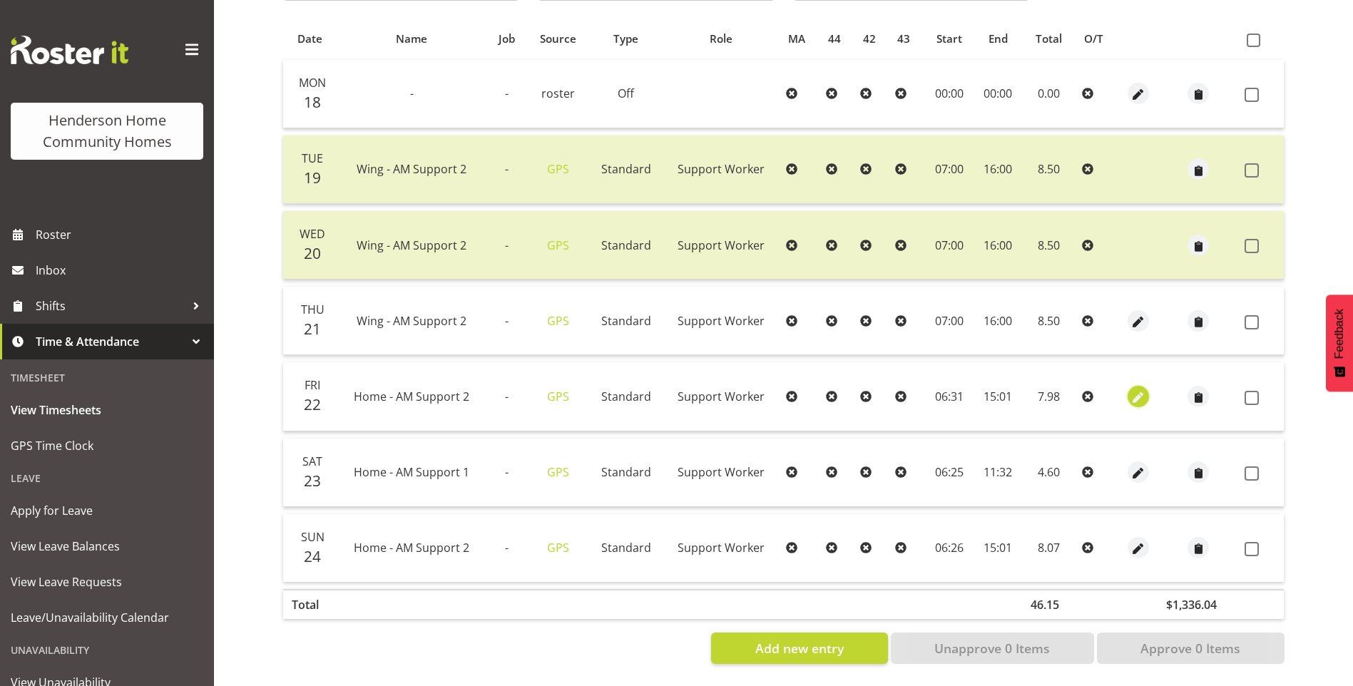
click at [1137, 386] on span "button" at bounding box center [1139, 396] width 16 height 21
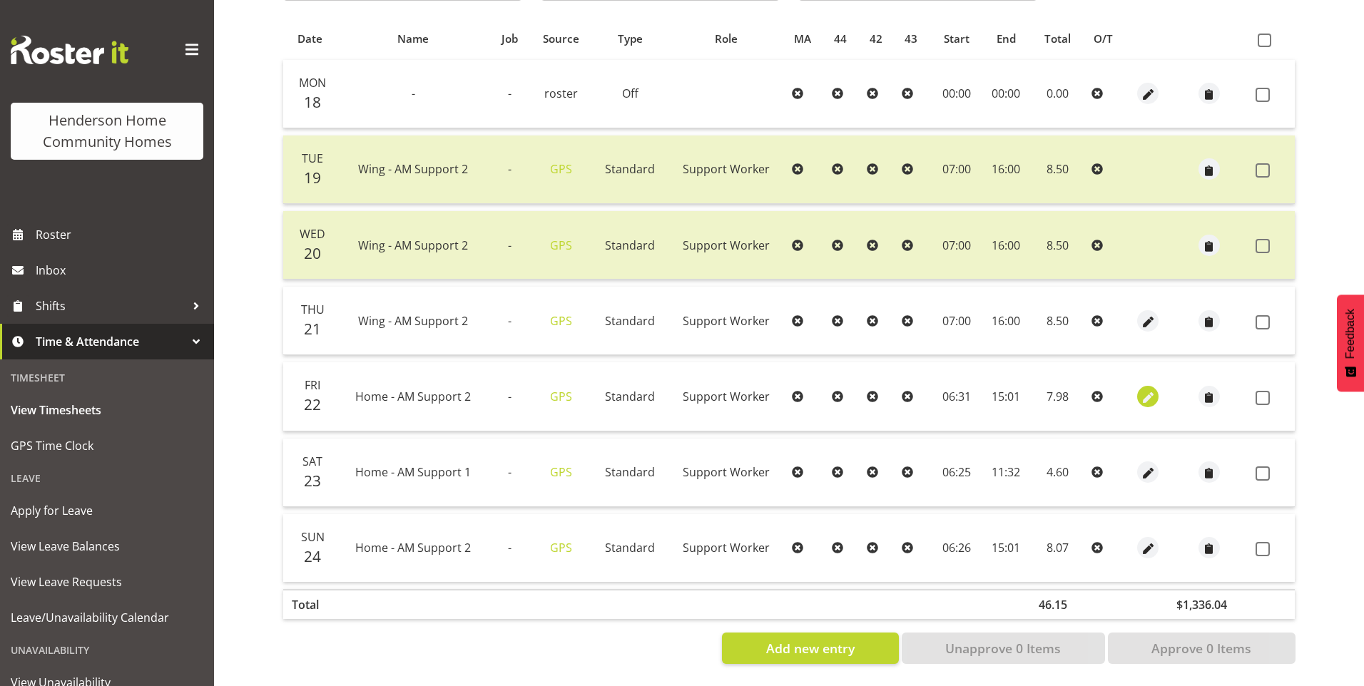
select select "Standard"
select select "7"
select select "2025"
select select "6"
select select "31"
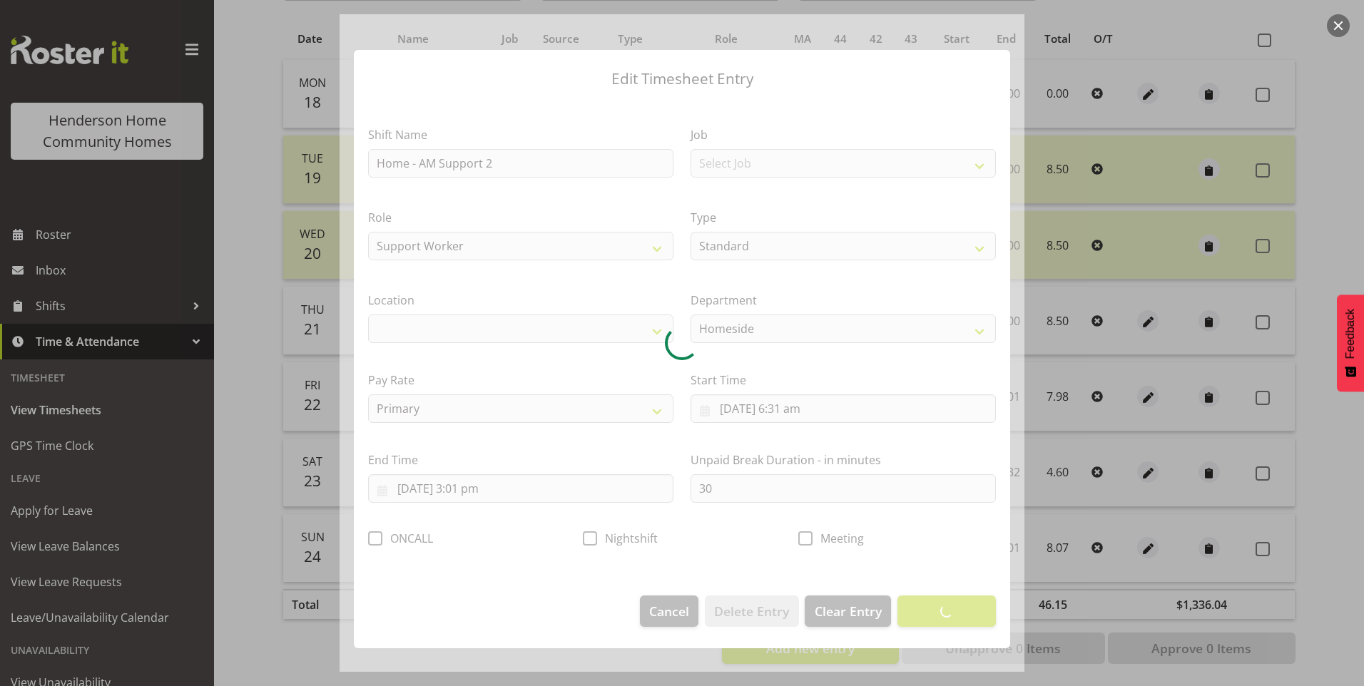
select select "1067"
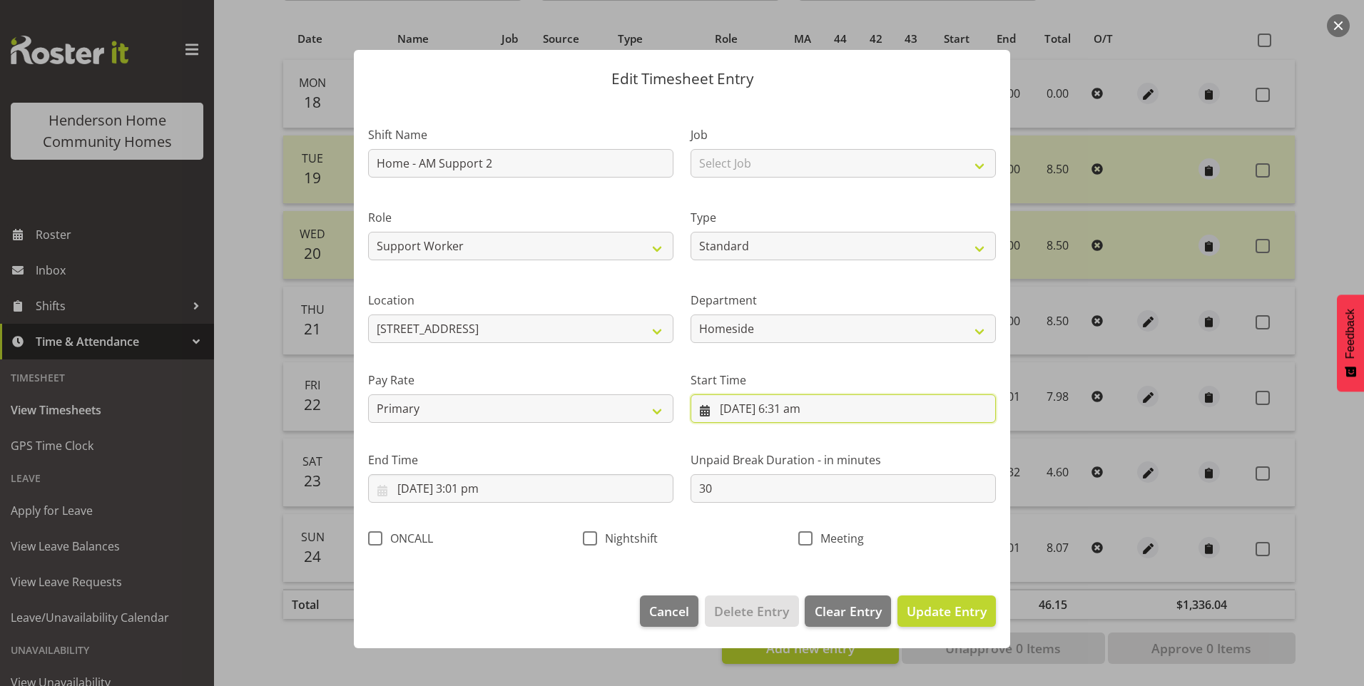
click at [800, 410] on input "22/08/2025, 6:31 am" at bounding box center [843, 409] width 305 height 29
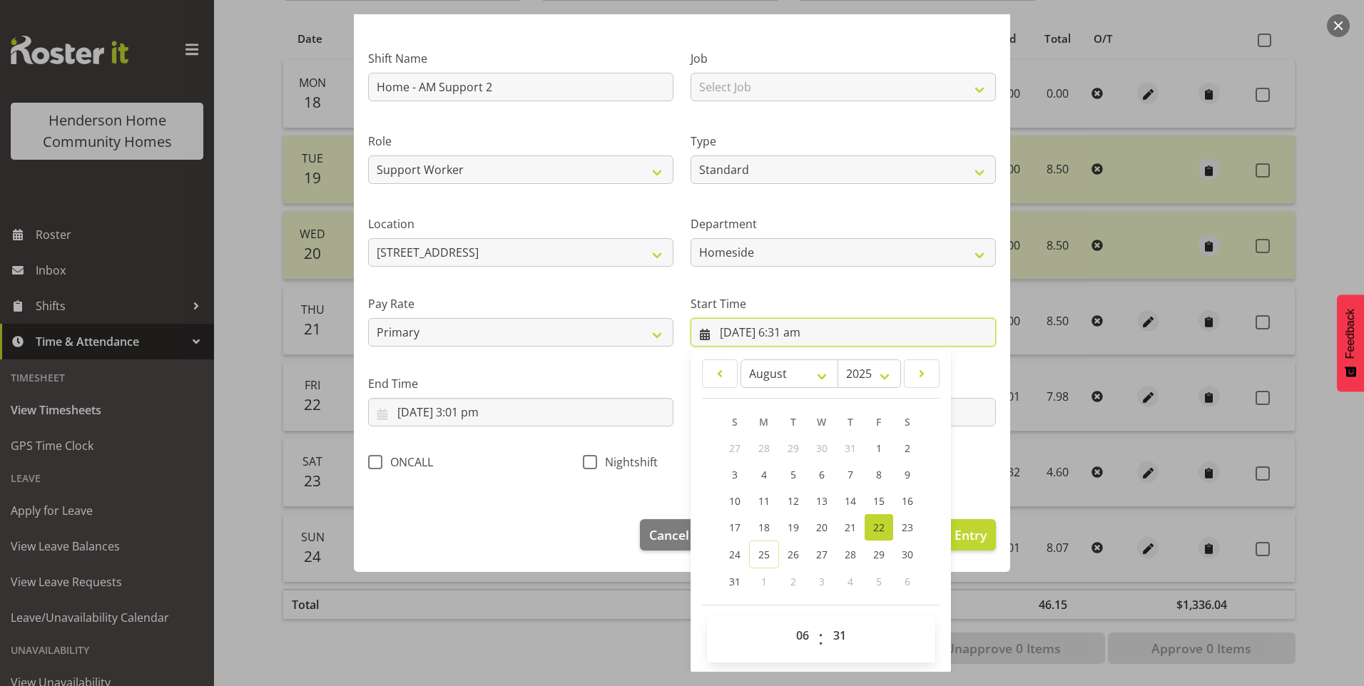
scroll to position [77, 0]
click at [840, 639] on select "00 01 02 03 04 05 06 07 08 09 10 11 12 13 14 15 16 17 18 19 20 21 22 23 24 25 2…" at bounding box center [841, 635] width 32 height 29
select select "30"
click at [825, 621] on select "00 01 02 03 04 05 06 07 08 09 10 11 12 13 14 15 16 17 18 19 20 21 22 23 24 25 2…" at bounding box center [841, 635] width 32 height 29
type input "22/08/2025, 6:30 am"
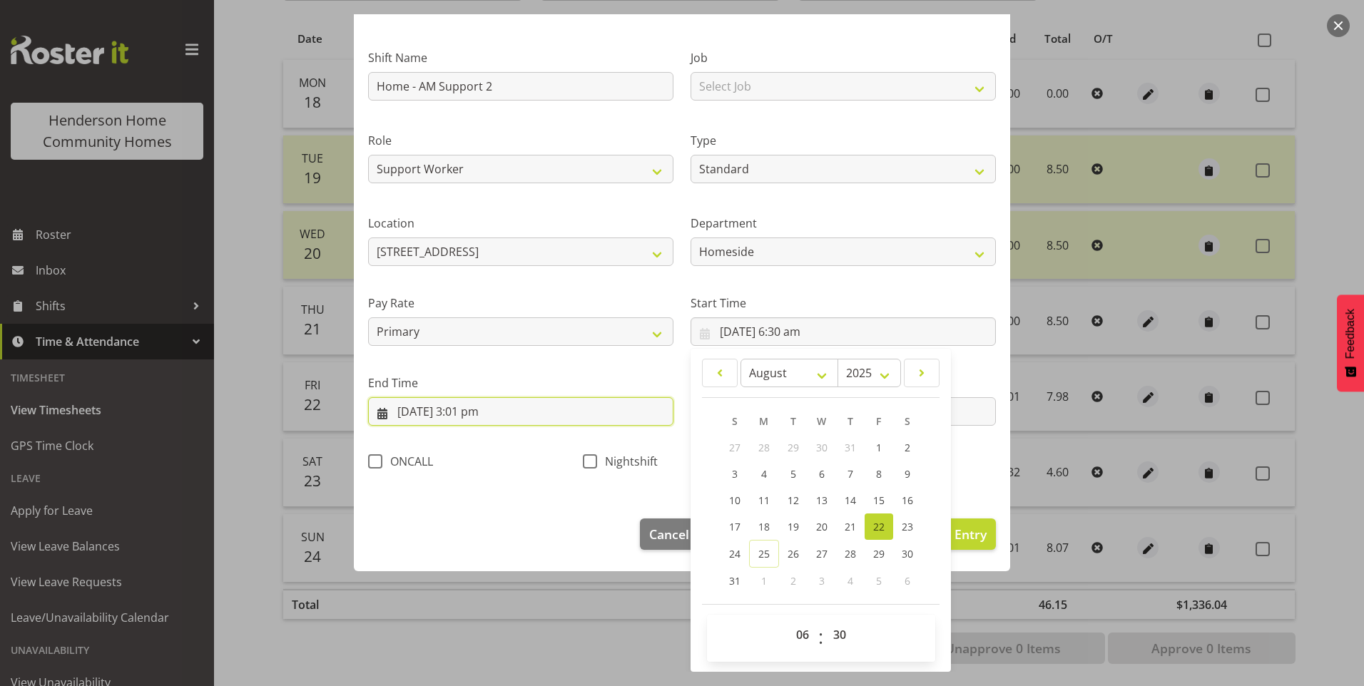
click at [481, 418] on input "22/08/2025, 3:01 pm" at bounding box center [520, 411] width 305 height 29
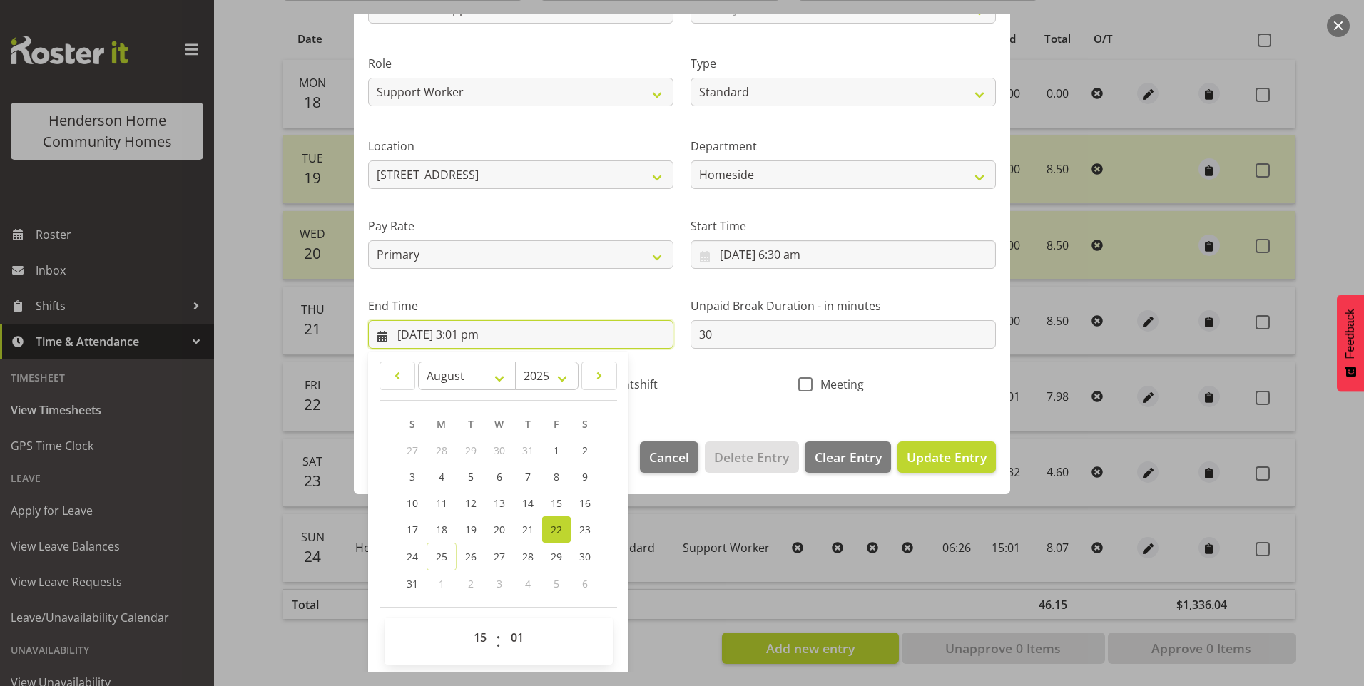
scroll to position [157, 0]
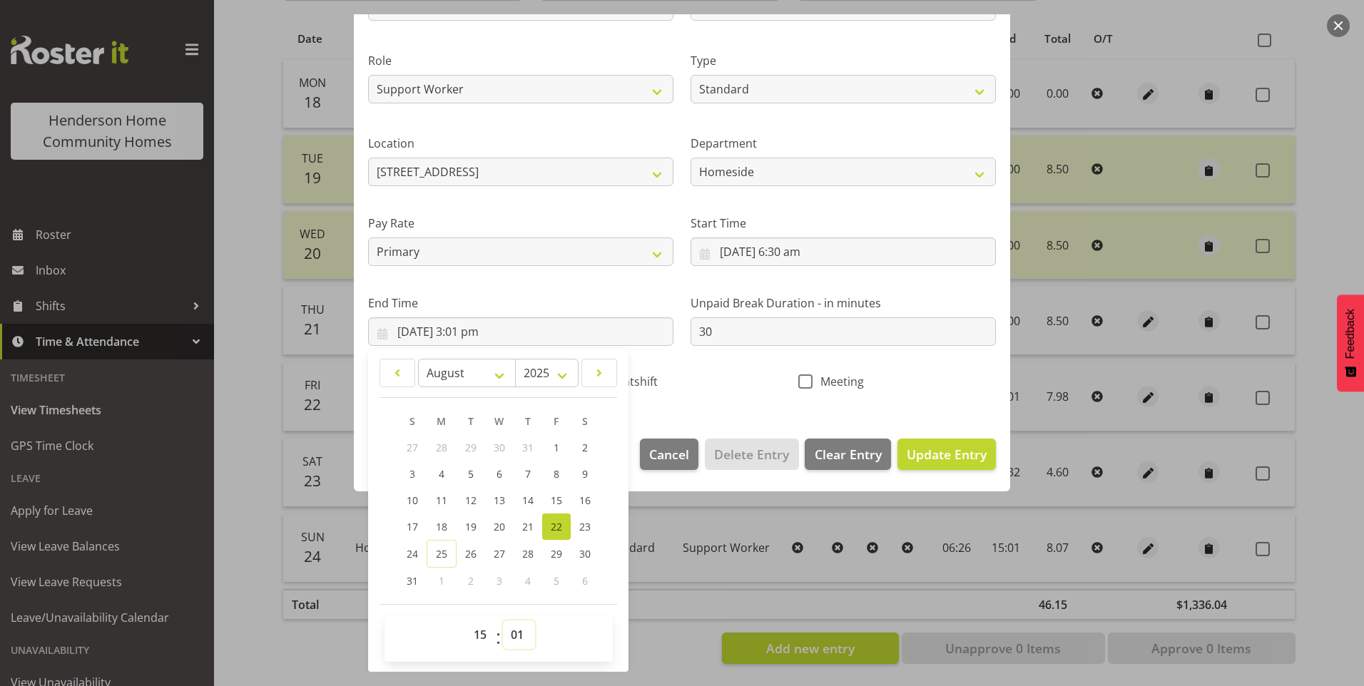
drag, startPoint x: 518, startPoint y: 627, endPoint x: 518, endPoint y: 619, distance: 8.6
click at [518, 626] on select "00 01 02 03 04 05 06 07 08 09 10 11 12 13 14 15 16 17 18 19 20 21 22 23 24 25 2…" at bounding box center [519, 635] width 32 height 29
select select "0"
click at [503, 621] on select "00 01 02 03 04 05 06 07 08 09 10 11 12 13 14 15 16 17 18 19 20 21 22 23 24 25 2…" at bounding box center [519, 635] width 32 height 29
type input "22/08/2025, 3:00 pm"
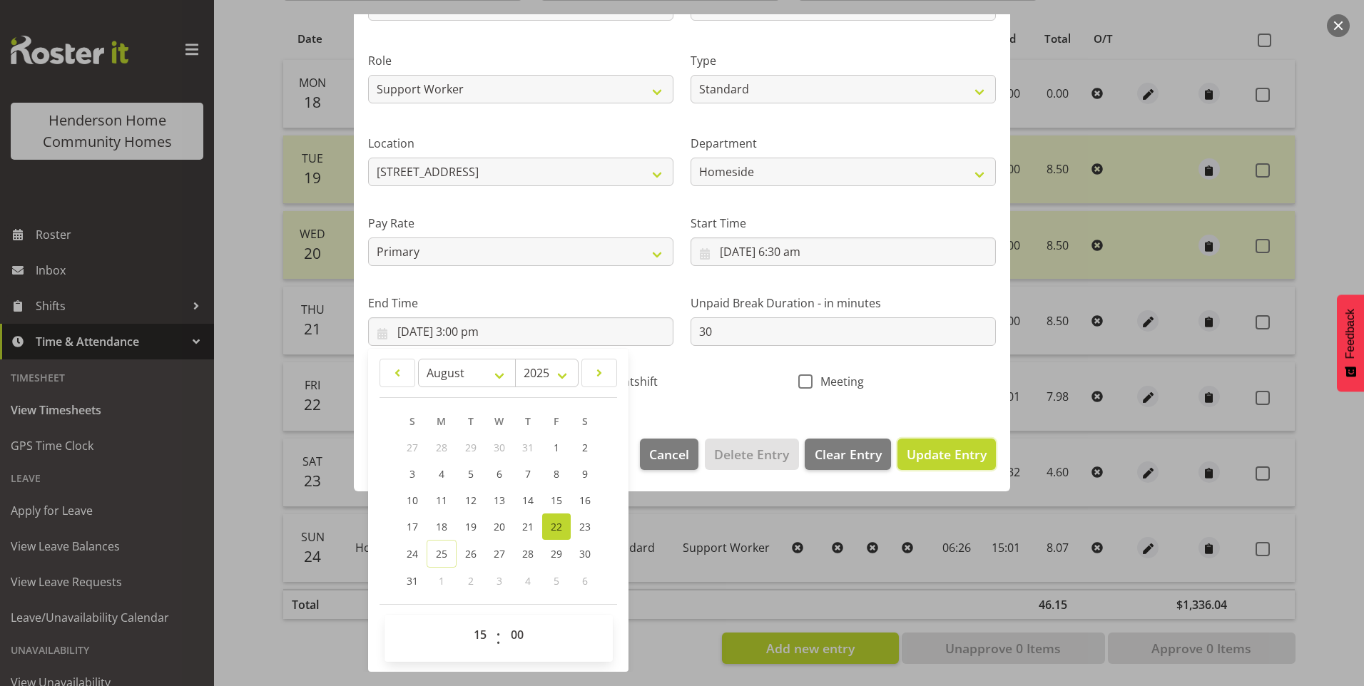
drag, startPoint x: 965, startPoint y: 459, endPoint x: 1065, endPoint y: 462, distance: 99.9
click at [967, 456] on span "Update Entry" at bounding box center [947, 454] width 80 height 17
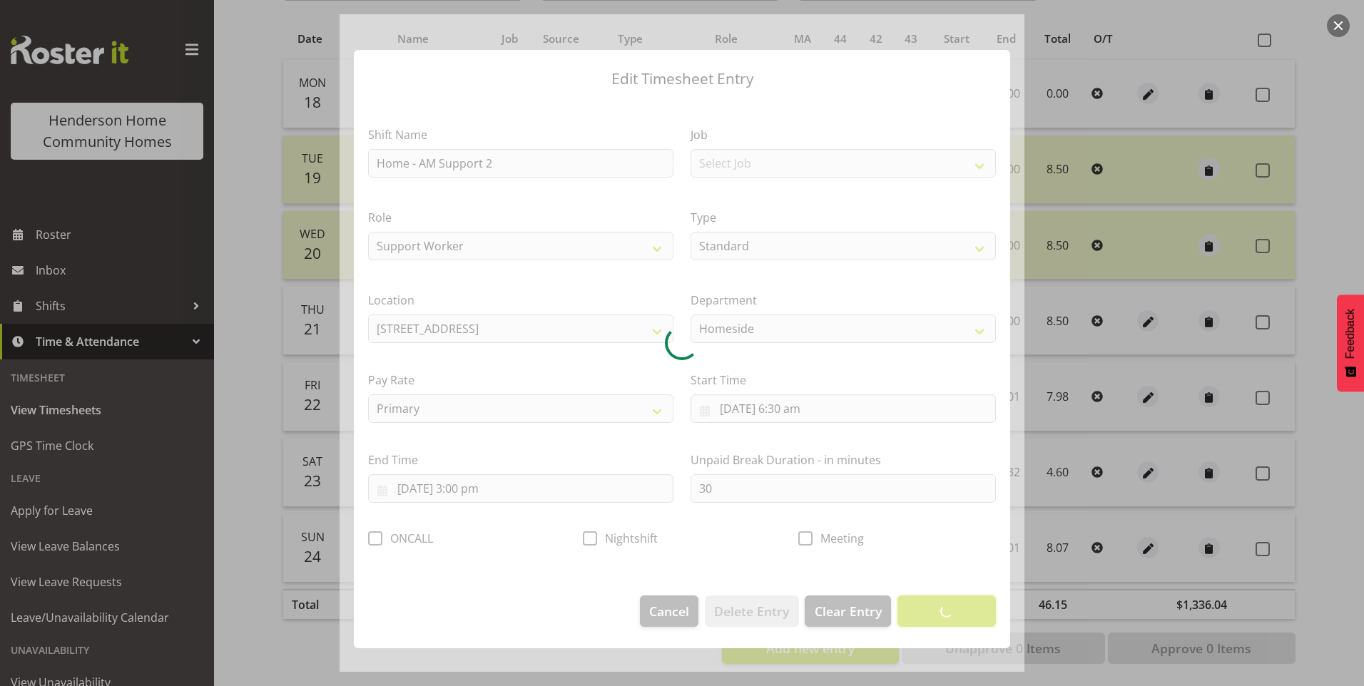
scroll to position [0, 0]
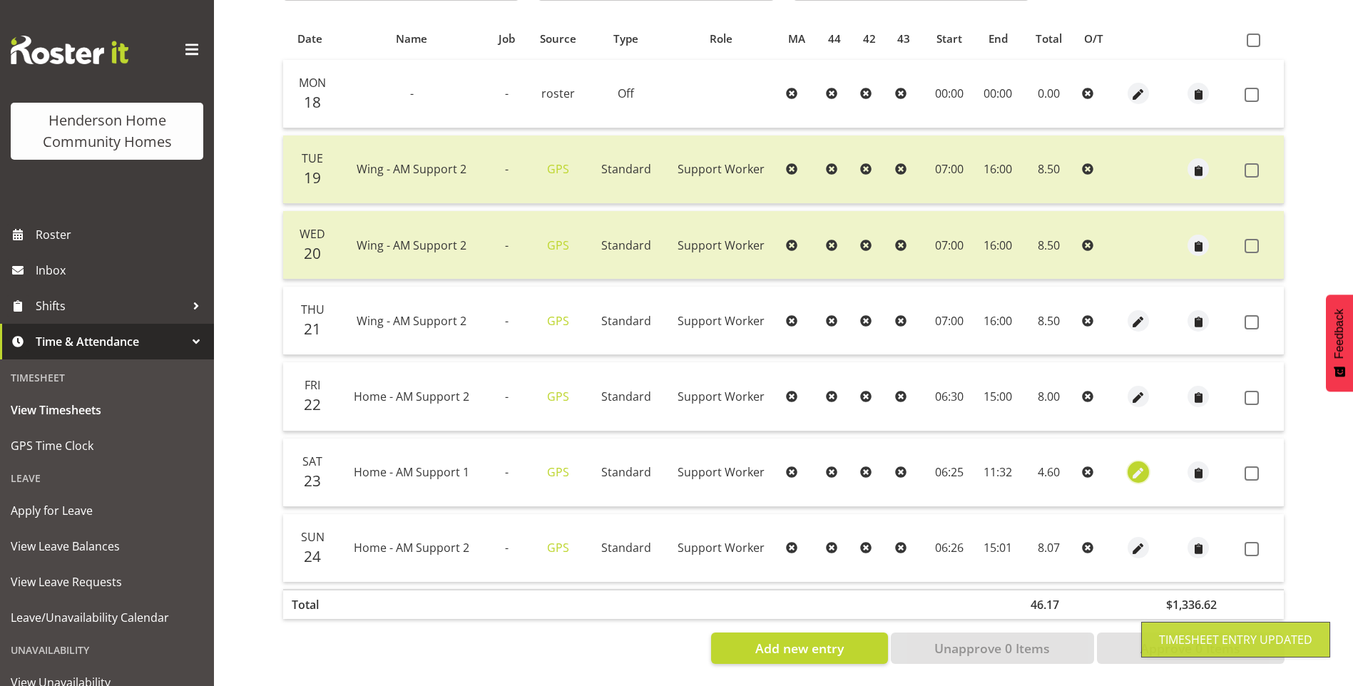
click at [1144, 466] on span "button" at bounding box center [1139, 474] width 16 height 16
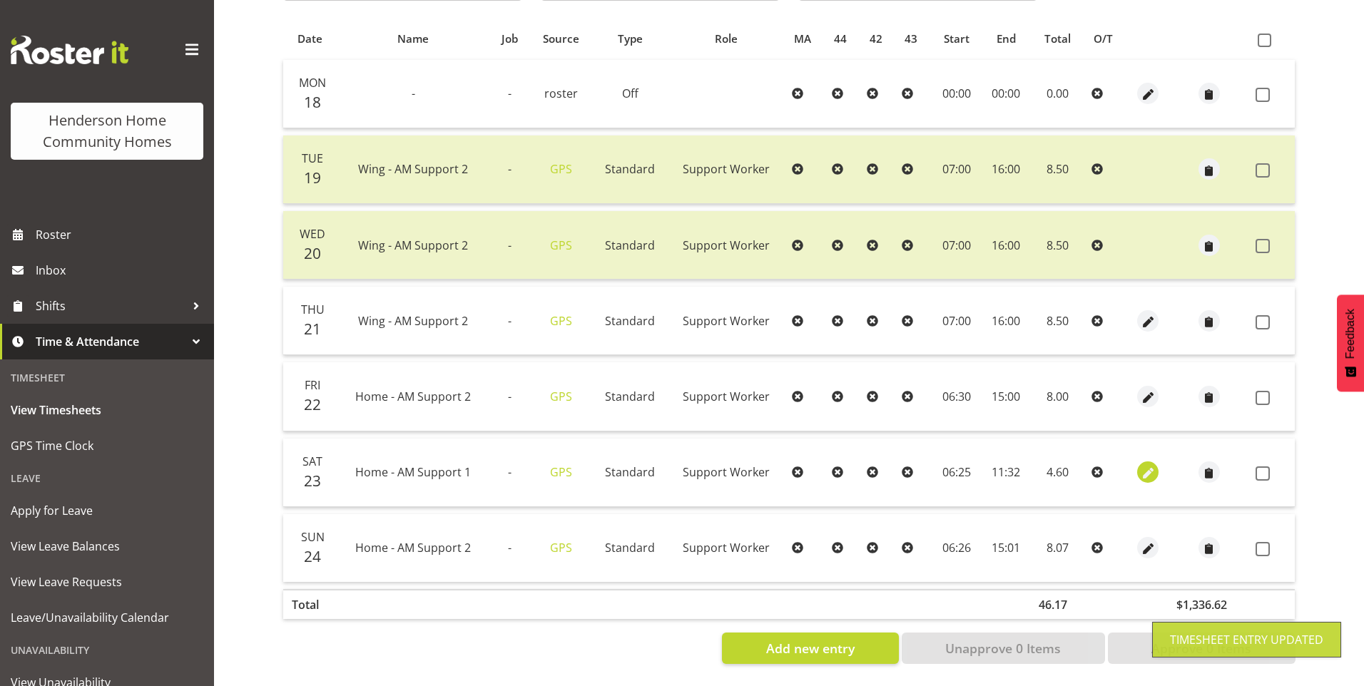
select select "Standard"
select select "7"
select select "2025"
select select "6"
select select "25"
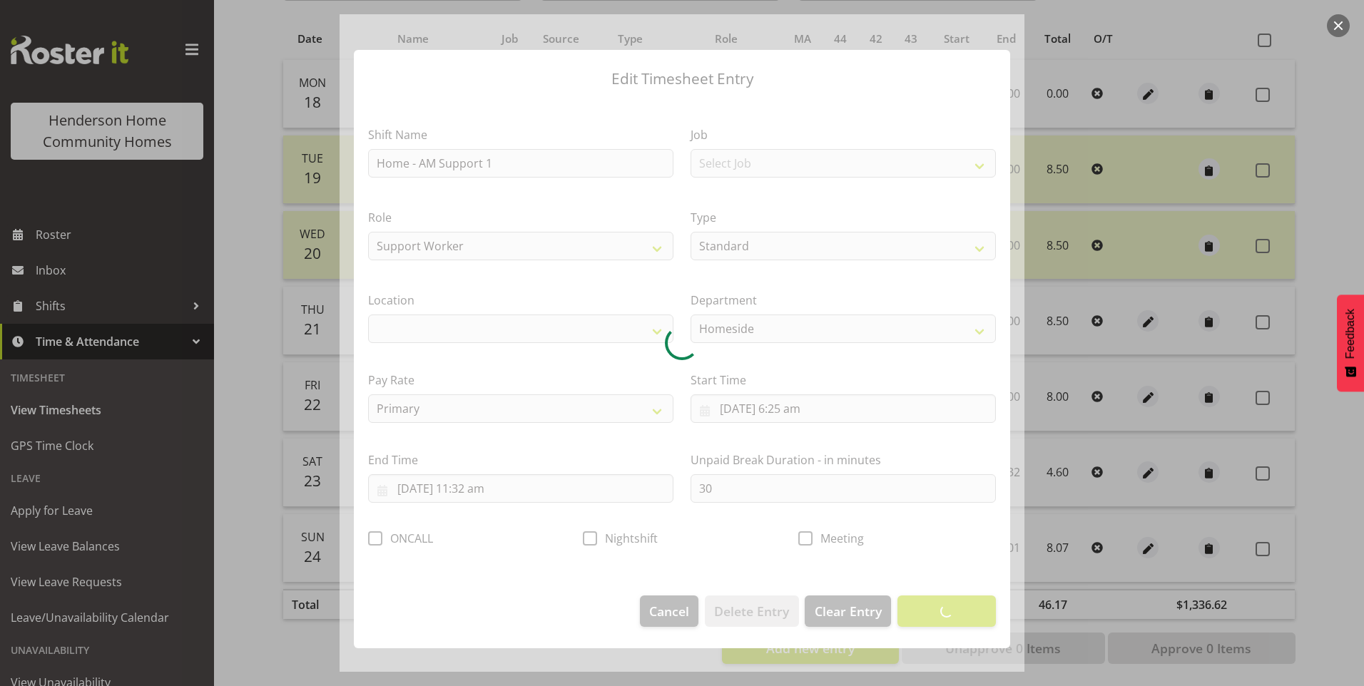
select select "1067"
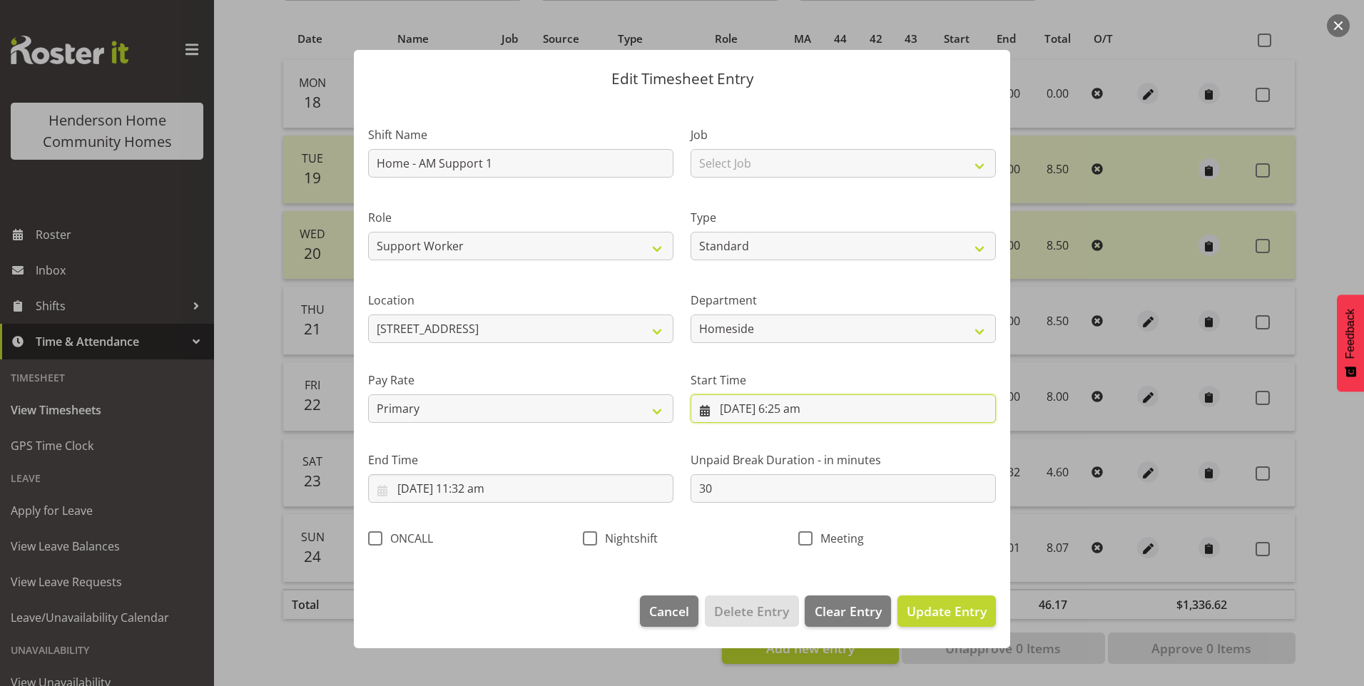
click at [804, 411] on input "23/08/2025, 6:25 am" at bounding box center [843, 409] width 305 height 29
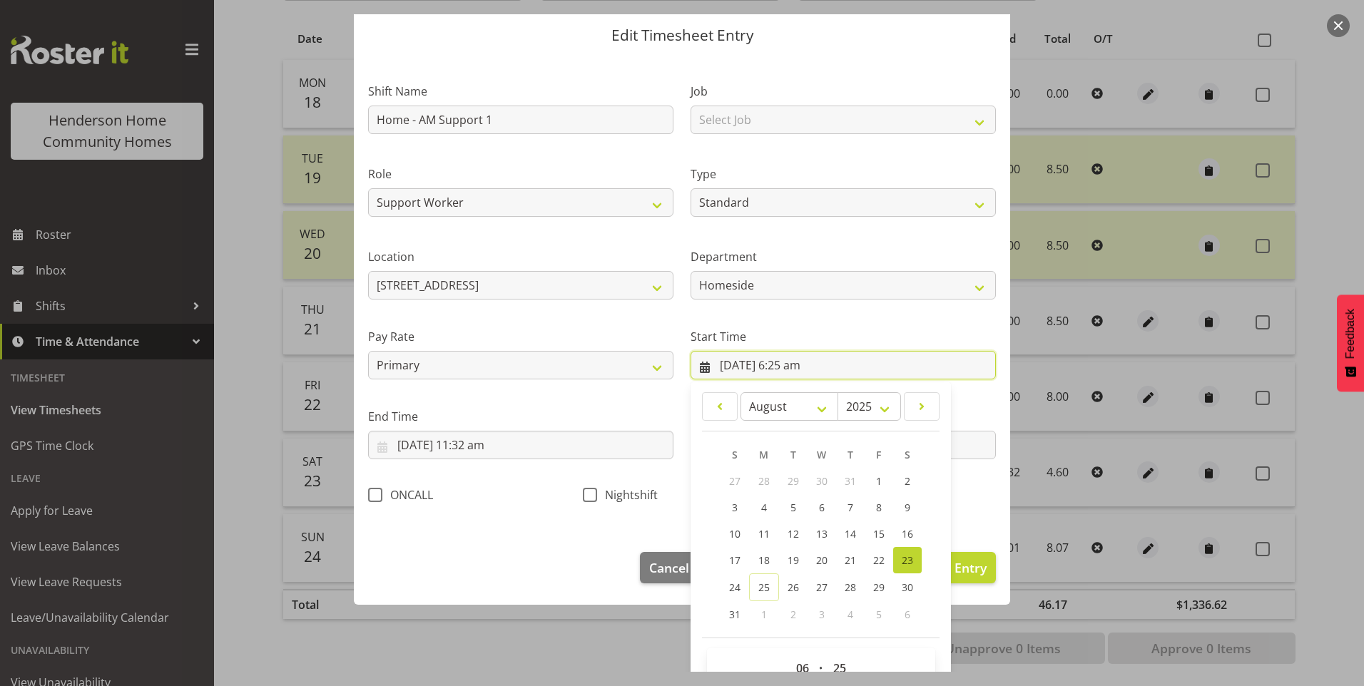
scroll to position [77, 0]
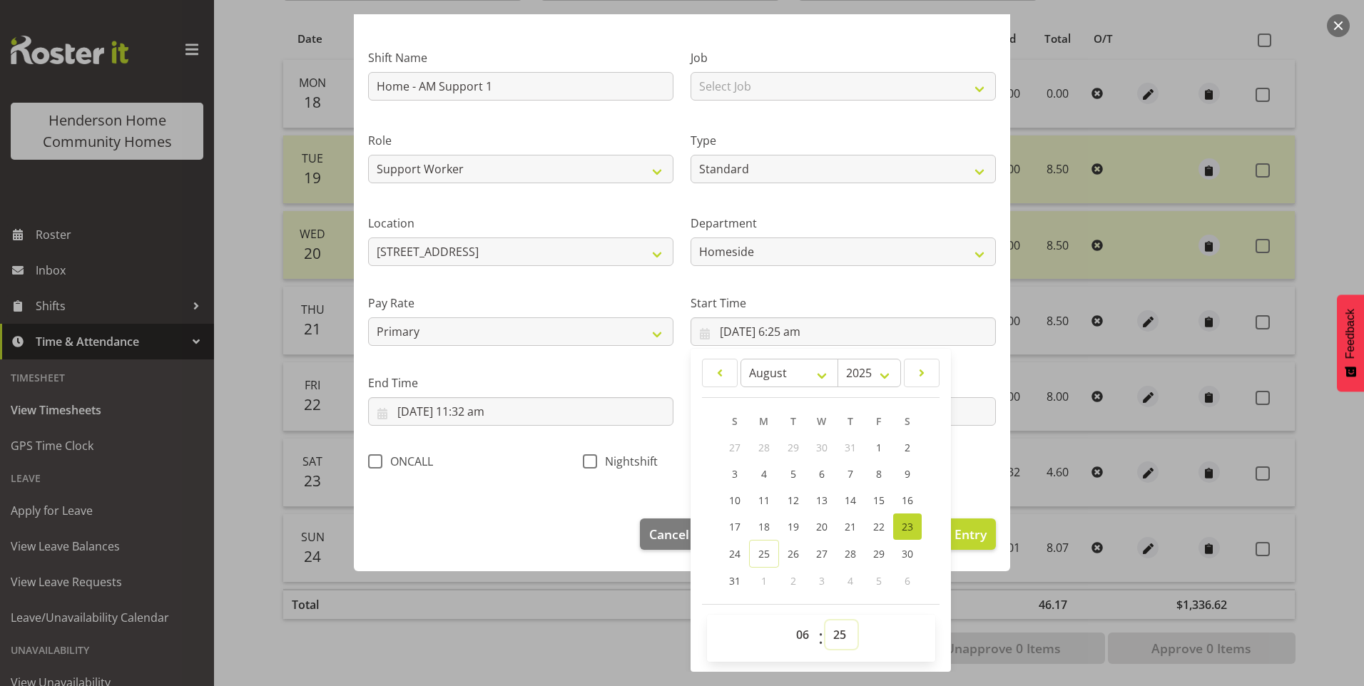
drag, startPoint x: 836, startPoint y: 637, endPoint x: 846, endPoint y: 622, distance: 18.0
click at [836, 636] on select "00 01 02 03 04 05 06 07 08 09 10 11 12 13 14 15 16 17 18 19 20 21 22 23 24 25 2…" at bounding box center [841, 635] width 32 height 29
select select "30"
click at [825, 621] on select "00 01 02 03 04 05 06 07 08 09 10 11 12 13 14 15 16 17 18 19 20 21 22 23 24 25 2…" at bounding box center [841, 635] width 32 height 29
type input "23/08/2025, 6:30 am"
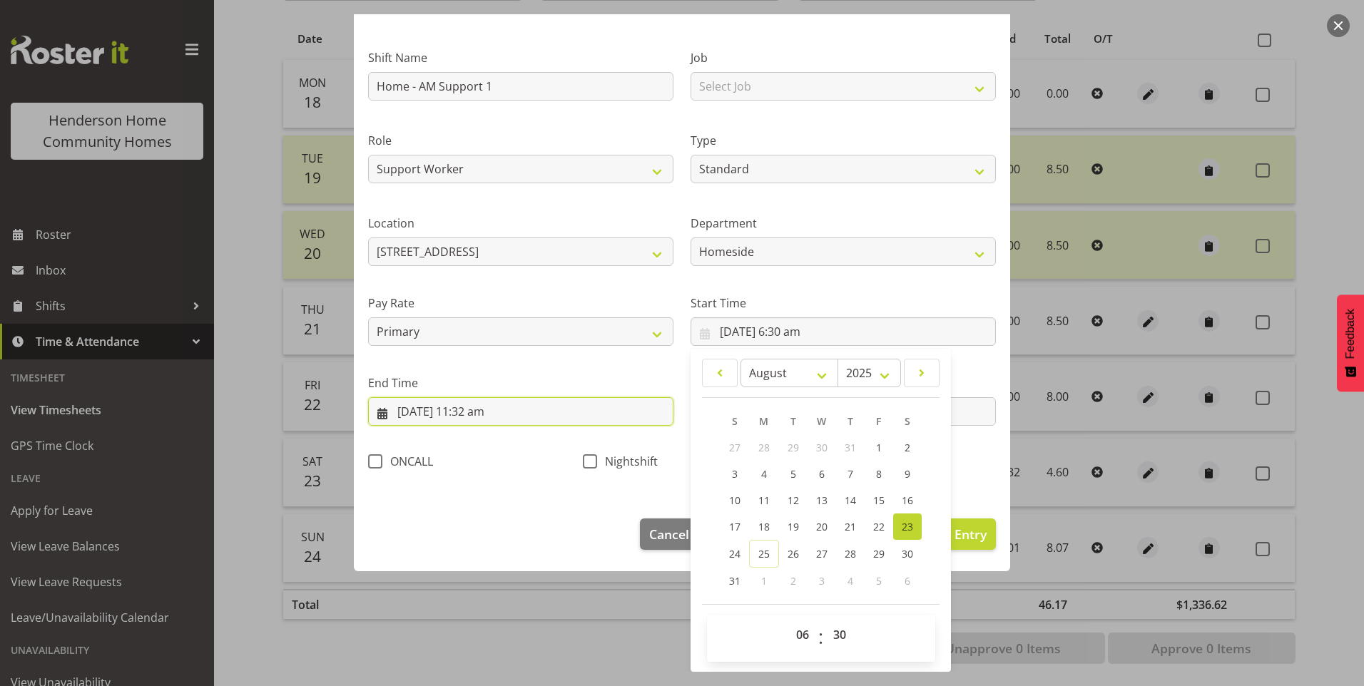
click at [492, 413] on input "23/08/2025, 11:32 am" at bounding box center [520, 411] width 305 height 29
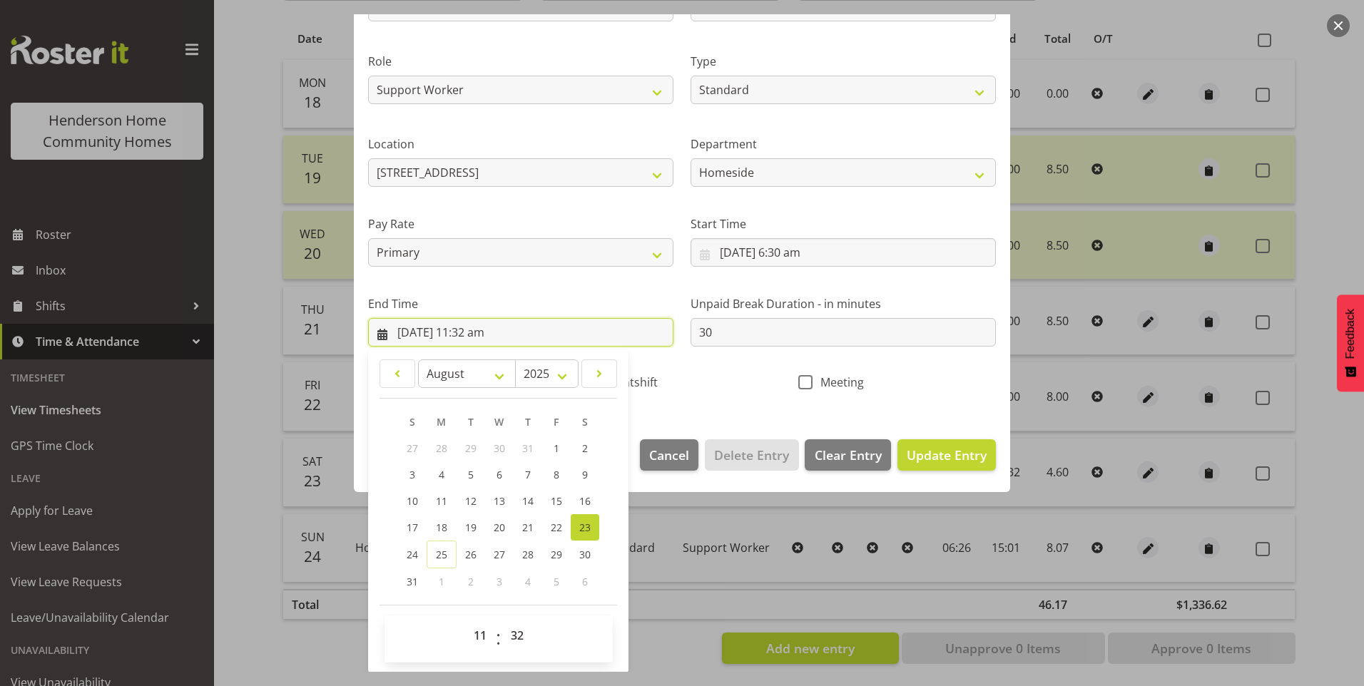
scroll to position [157, 0]
drag, startPoint x: 522, startPoint y: 634, endPoint x: 524, endPoint y: 625, distance: 9.4
click at [522, 634] on select "00 01 02 03 04 05 06 07 08 09 10 11 12 13 14 15 16 17 18 19 20 21 22 23 24 25 2…" at bounding box center [519, 635] width 32 height 29
select select "30"
click at [503, 621] on select "00 01 02 03 04 05 06 07 08 09 10 11 12 13 14 15 16 17 18 19 20 21 22 23 24 25 2…" at bounding box center [519, 635] width 32 height 29
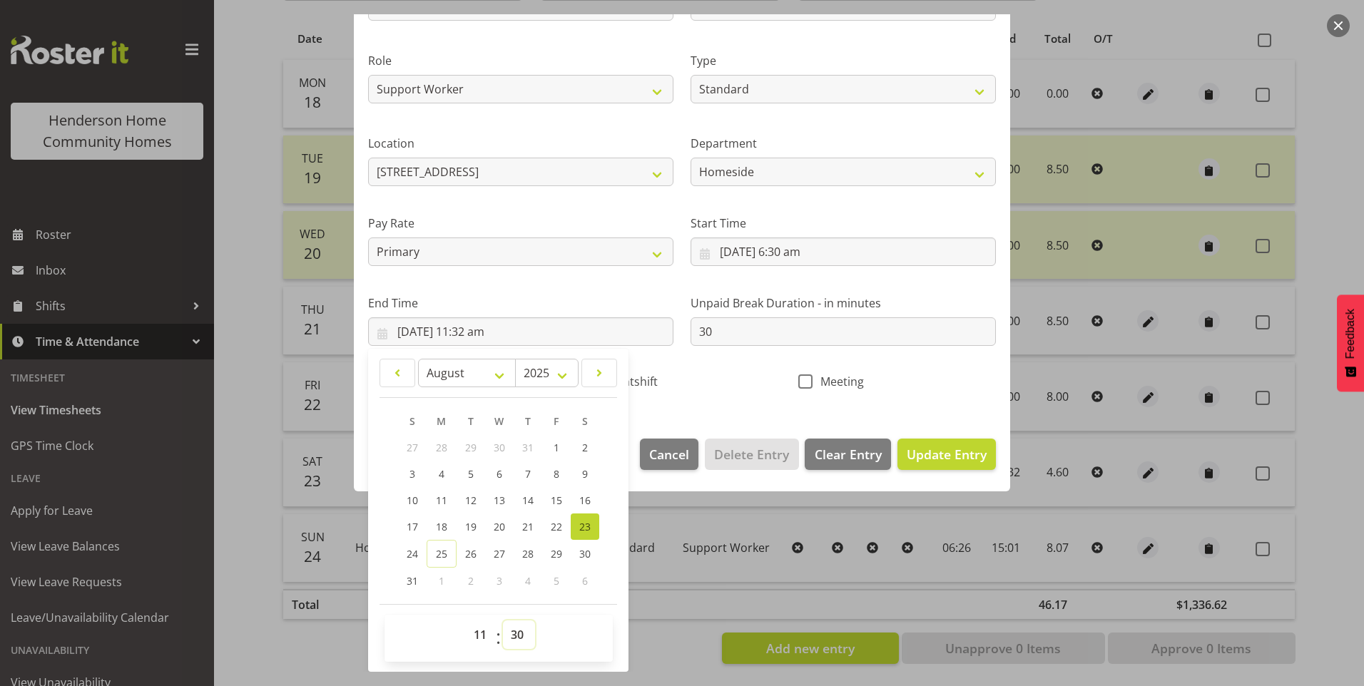
type input "23/08/2025, 11:30 am"
click at [940, 449] on span "Update Entry" at bounding box center [947, 454] width 80 height 17
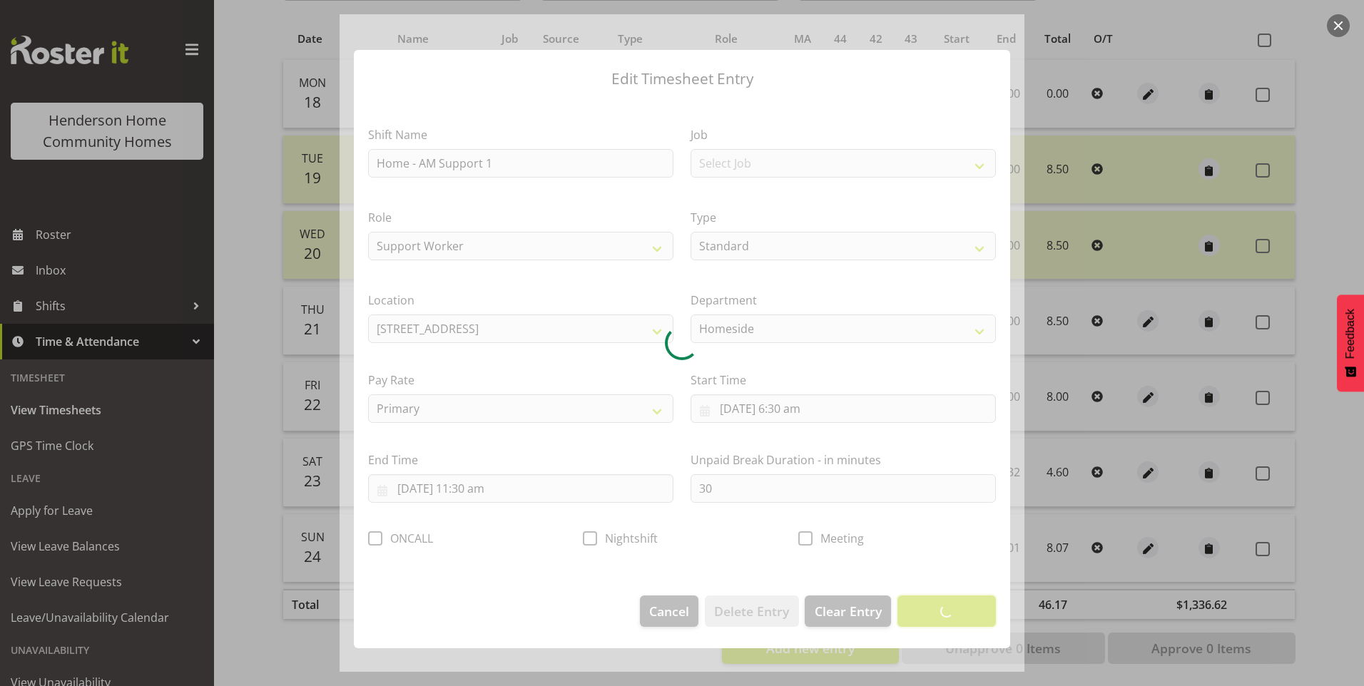
scroll to position [0, 0]
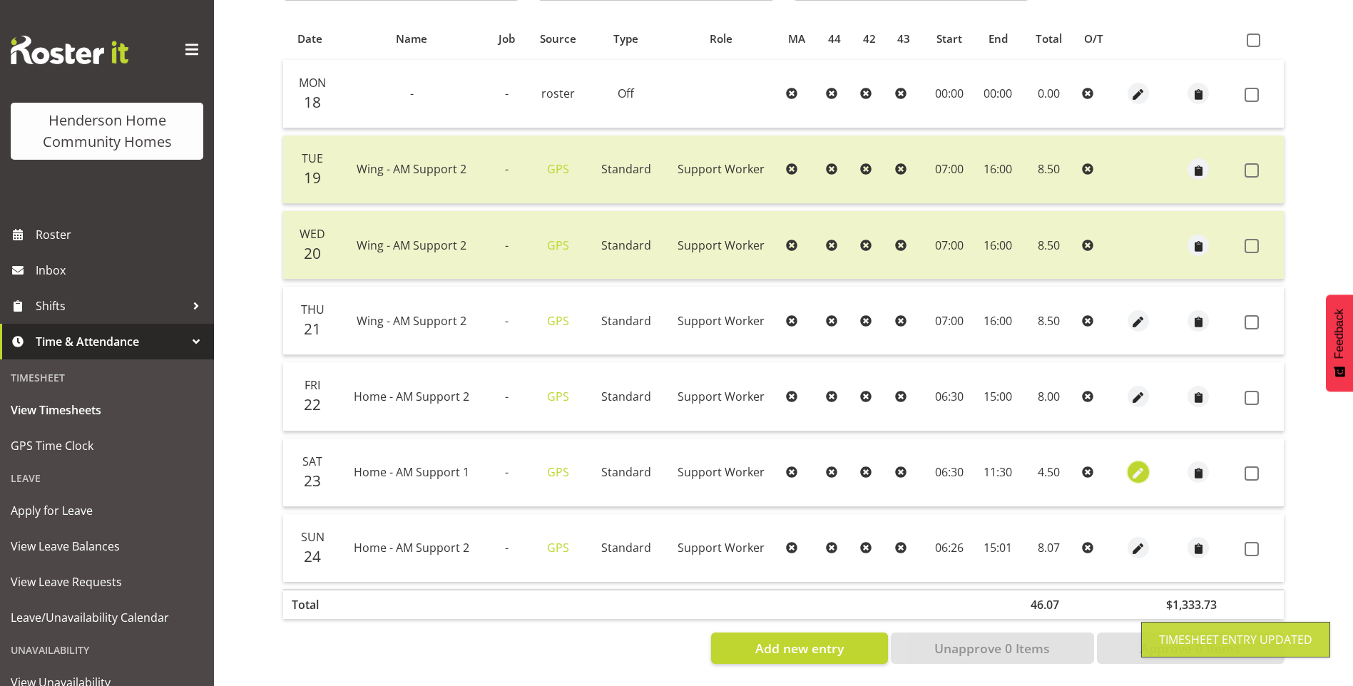
click at [1132, 466] on span "button" at bounding box center [1139, 474] width 16 height 16
select select "Standard"
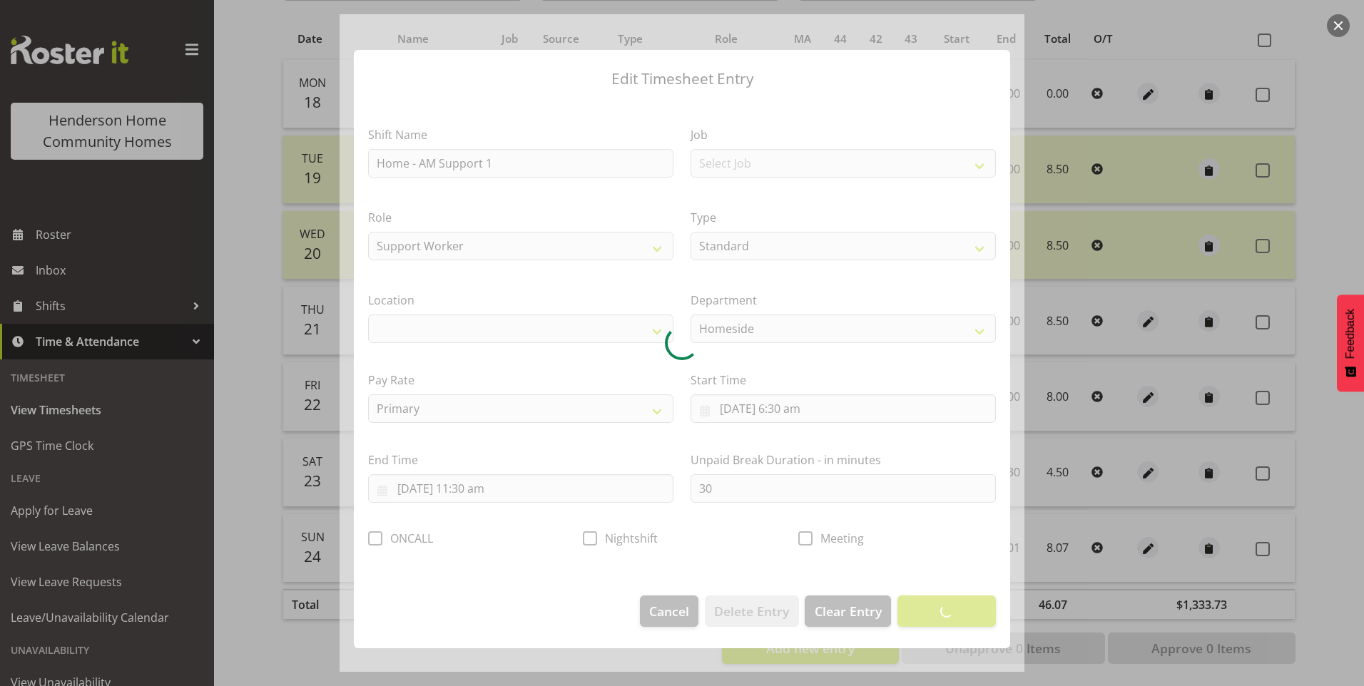
select select "1067"
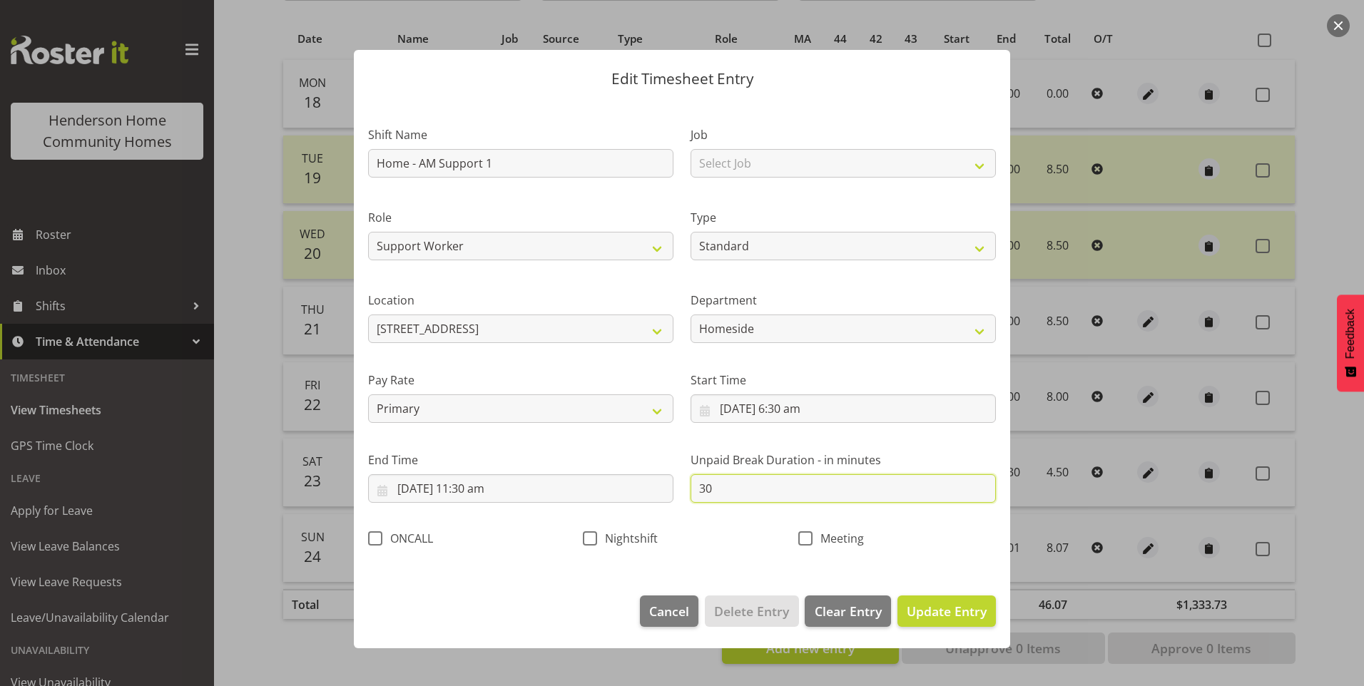
drag, startPoint x: 727, startPoint y: 486, endPoint x: 410, endPoint y: 436, distance: 320.7
click at [557, 477] on div "Shift Name Home - AM Support 1 Job Select Job Floater Role Support Worker Clean…" at bounding box center [682, 332] width 645 height 452
type input "0"
click at [967, 606] on span "Update Entry" at bounding box center [947, 611] width 80 height 17
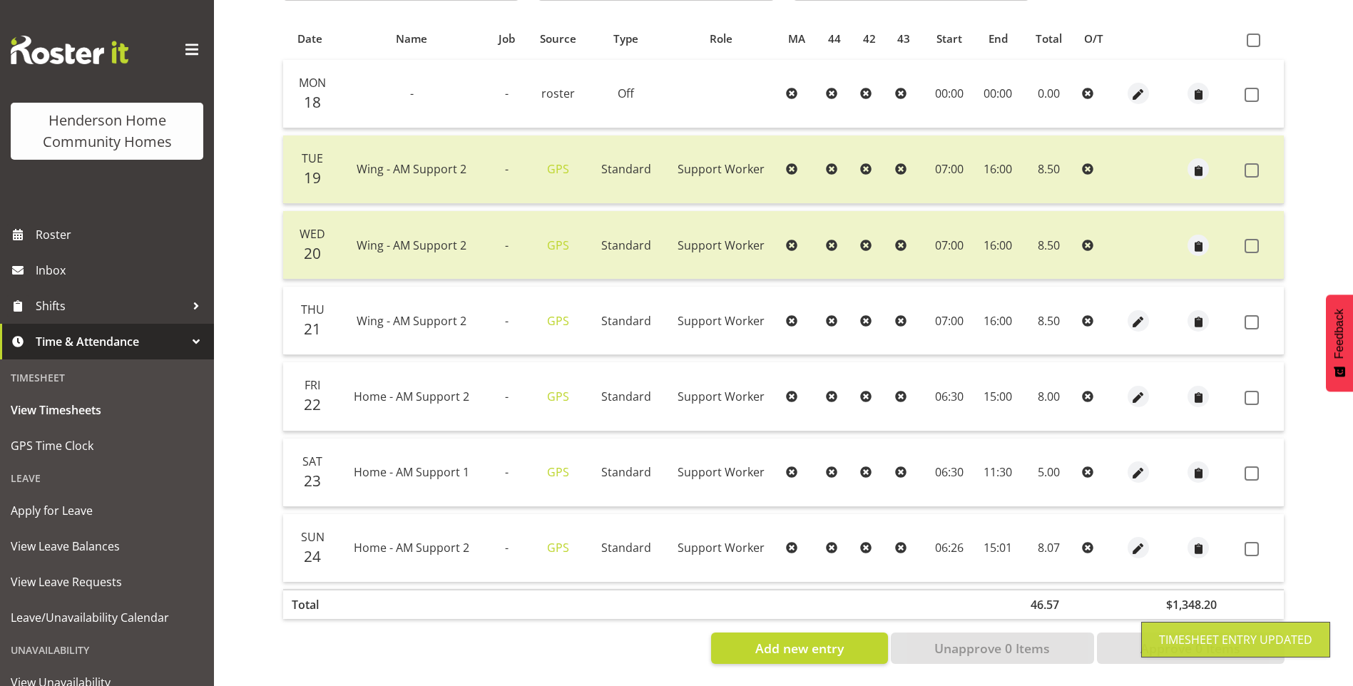
click at [1148, 537] on div at bounding box center [1139, 547] width 28 height 21
click at [1134, 541] on span "button" at bounding box center [1139, 549] width 16 height 16
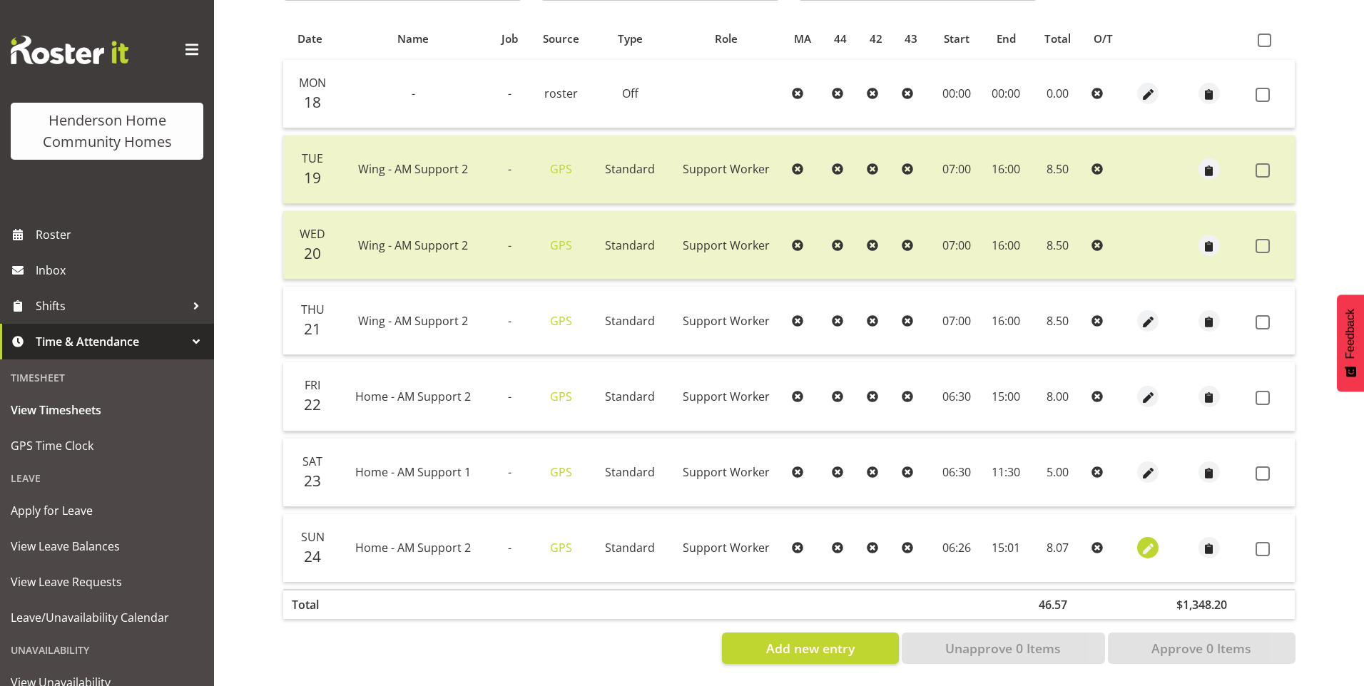
select select "Standard"
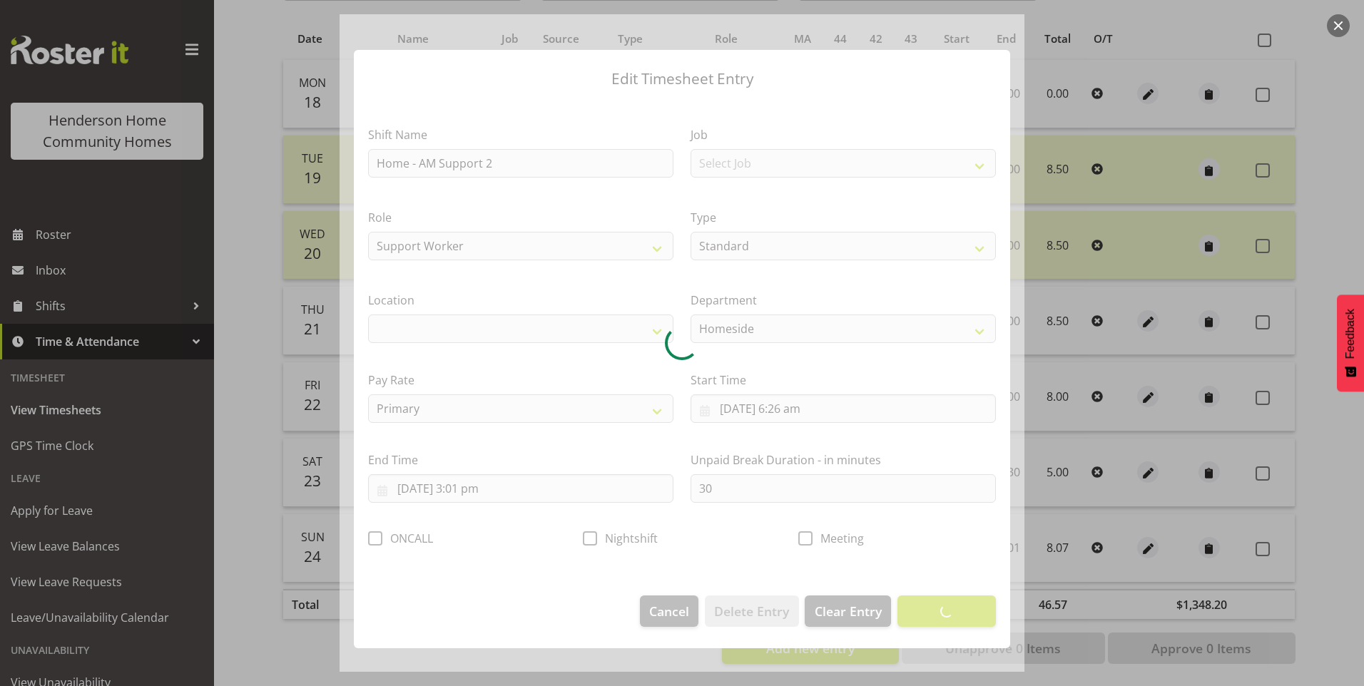
select select "1067"
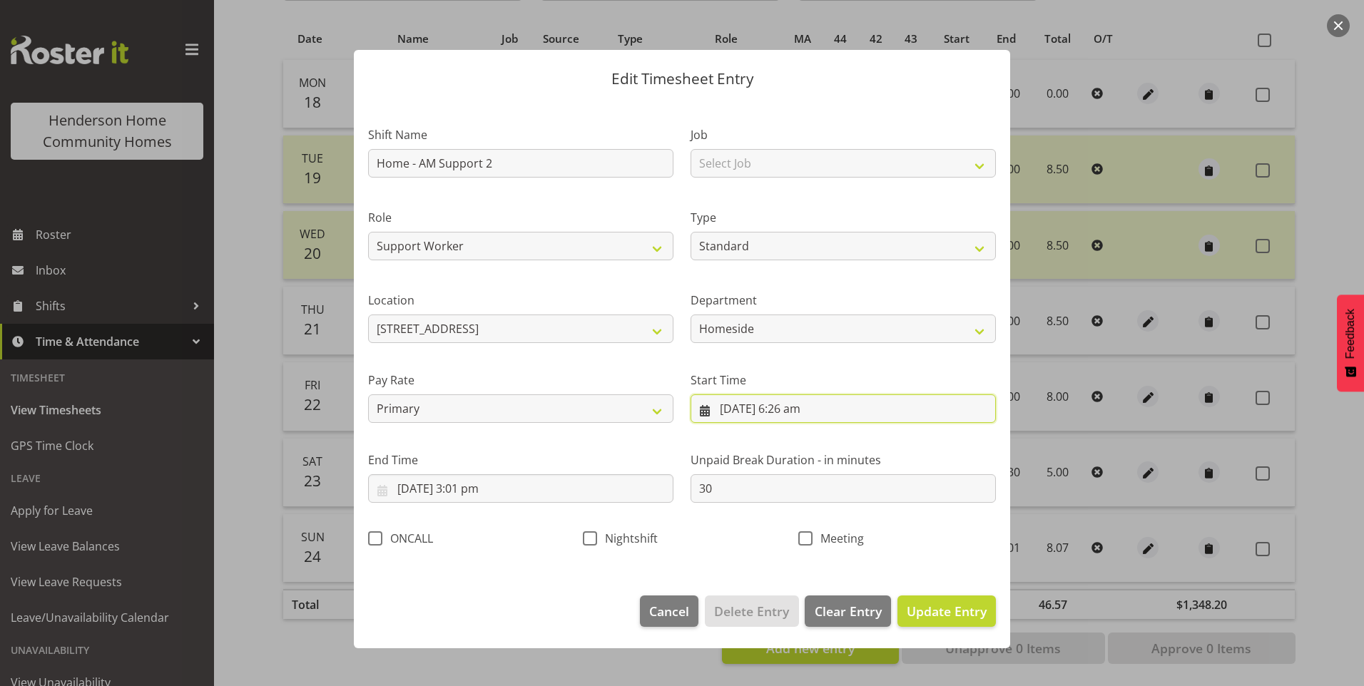
click at [808, 409] on input "24/08/2025, 6:26 am" at bounding box center [843, 409] width 305 height 29
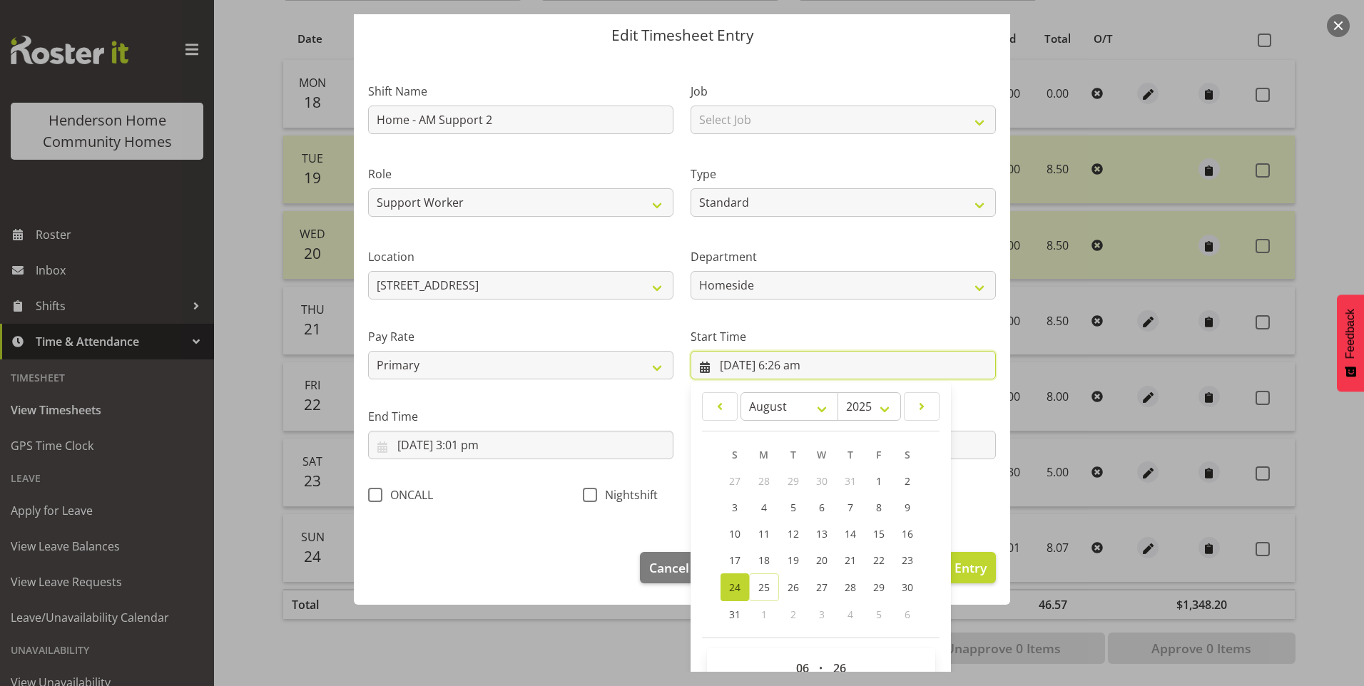
scroll to position [77, 0]
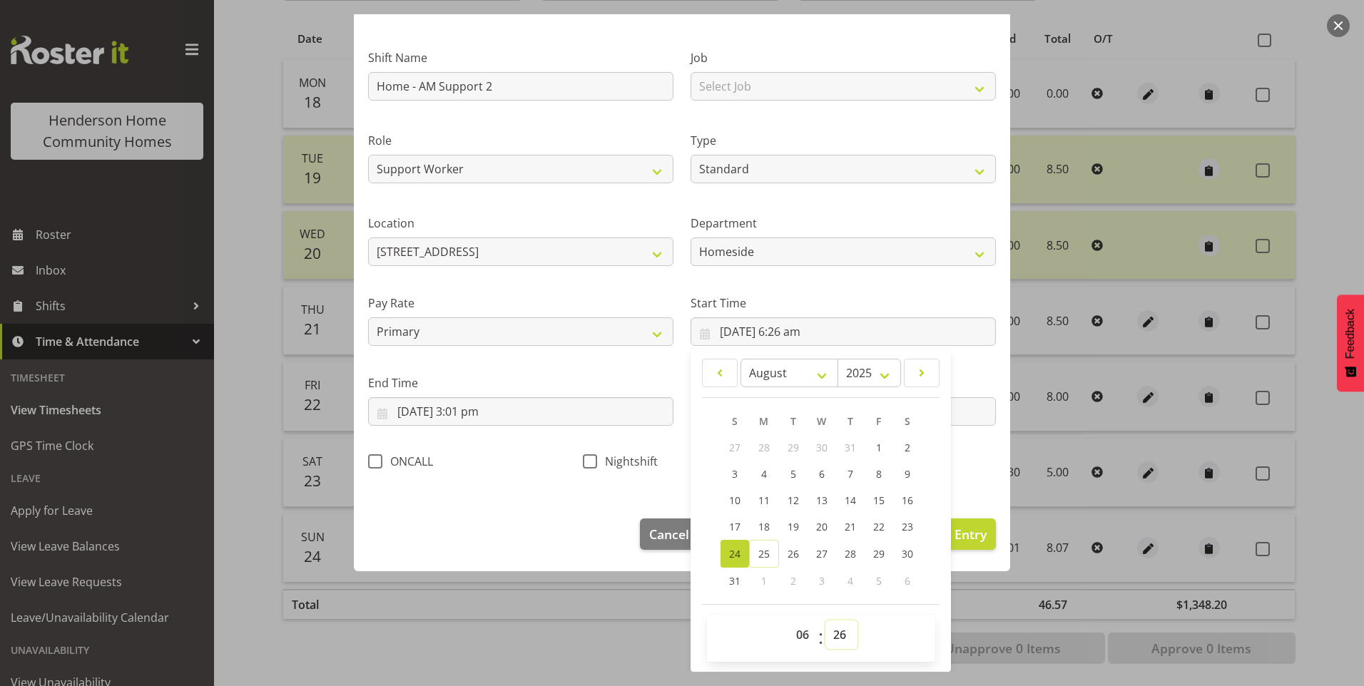
drag, startPoint x: 840, startPoint y: 638, endPoint x: 841, endPoint y: 631, distance: 7.2
click at [840, 637] on select "00 01 02 03 04 05 06 07 08 09 10 11 12 13 14 15 16 17 18 19 20 21 22 23 24 25 2…" at bounding box center [841, 635] width 32 height 29
select select "30"
click at [825, 621] on select "00 01 02 03 04 05 06 07 08 09 10 11 12 13 14 15 16 17 18 19 20 21 22 23 24 25 2…" at bounding box center [841, 635] width 32 height 29
type input "24/08/2025, 6:30 am"
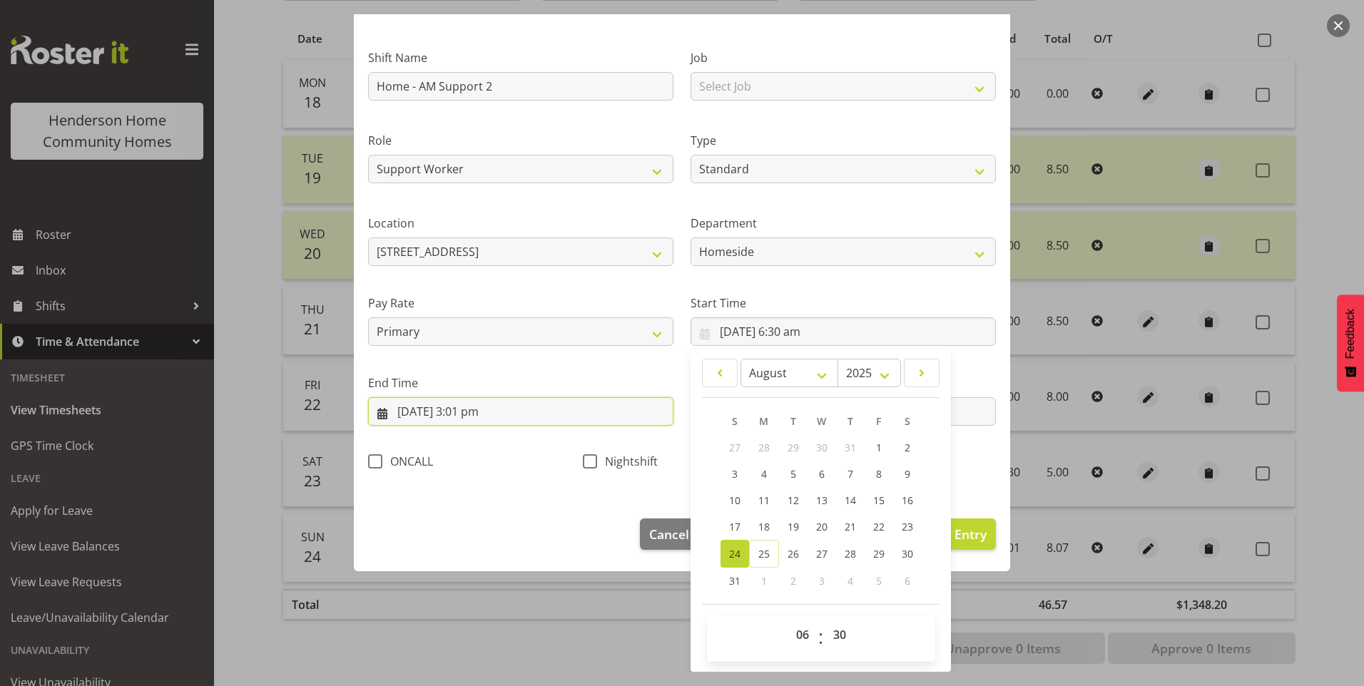
click at [475, 417] on input "24/08/2025, 3:01 pm" at bounding box center [520, 411] width 305 height 29
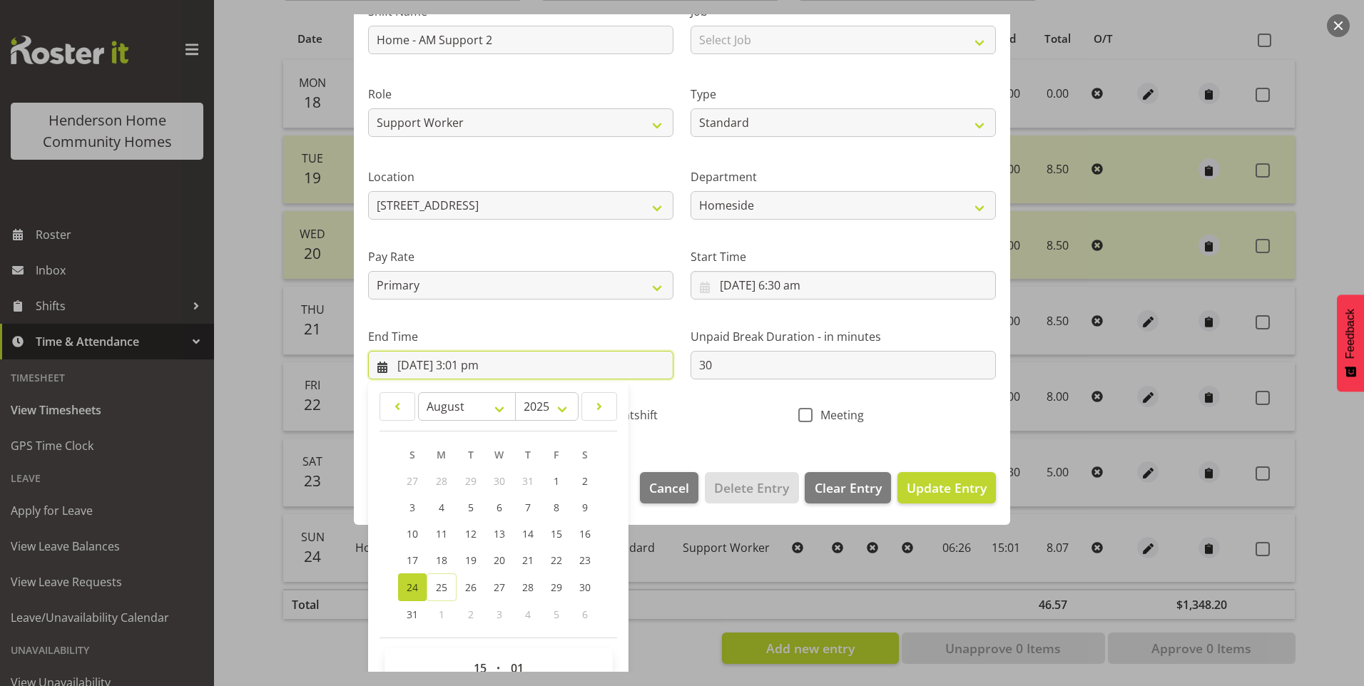
scroll to position [148, 0]
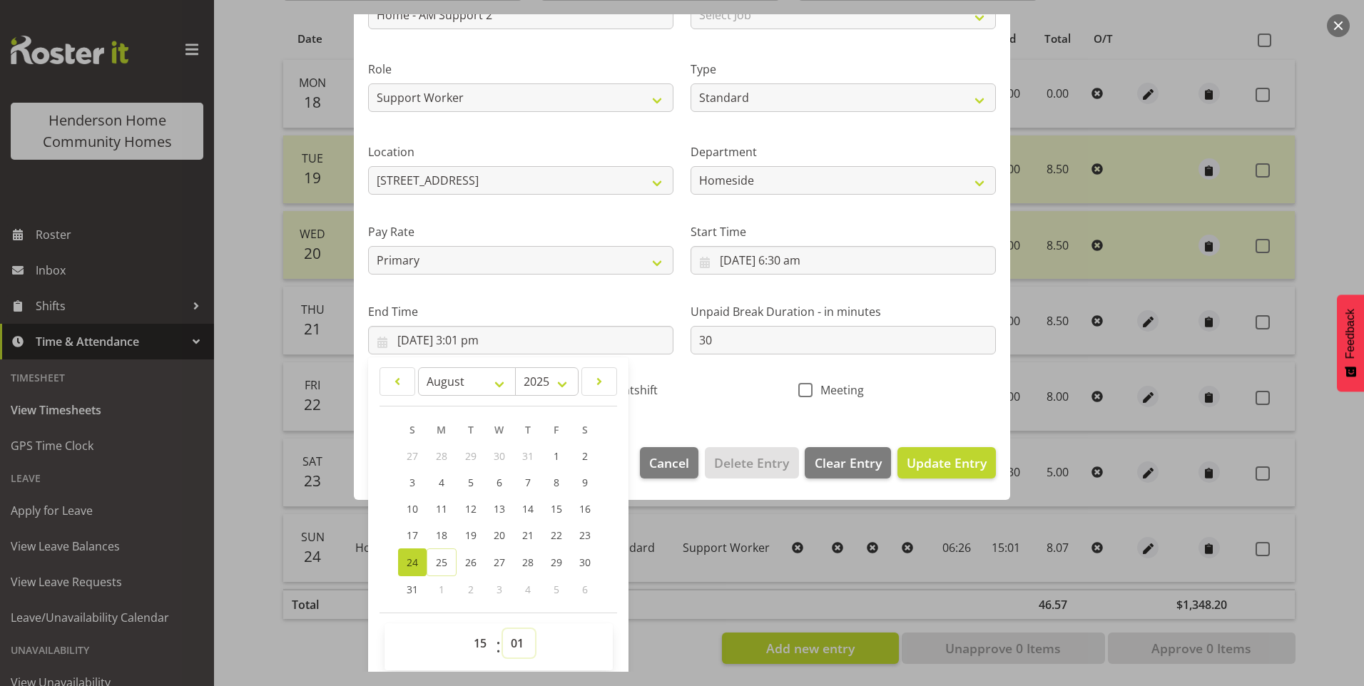
drag, startPoint x: 515, startPoint y: 643, endPoint x: 521, endPoint y: 634, distance: 10.9
click at [515, 643] on select "00 01 02 03 04 05 06 07 08 09 10 11 12 13 14 15 16 17 18 19 20 21 22 23 24 25 2…" at bounding box center [519, 643] width 32 height 29
select select "0"
click at [503, 629] on select "00 01 02 03 04 05 06 07 08 09 10 11 12 13 14 15 16 17 18 19 20 21 22 23 24 25 2…" at bounding box center [519, 643] width 32 height 29
type input "24/08/2025, 3:00 pm"
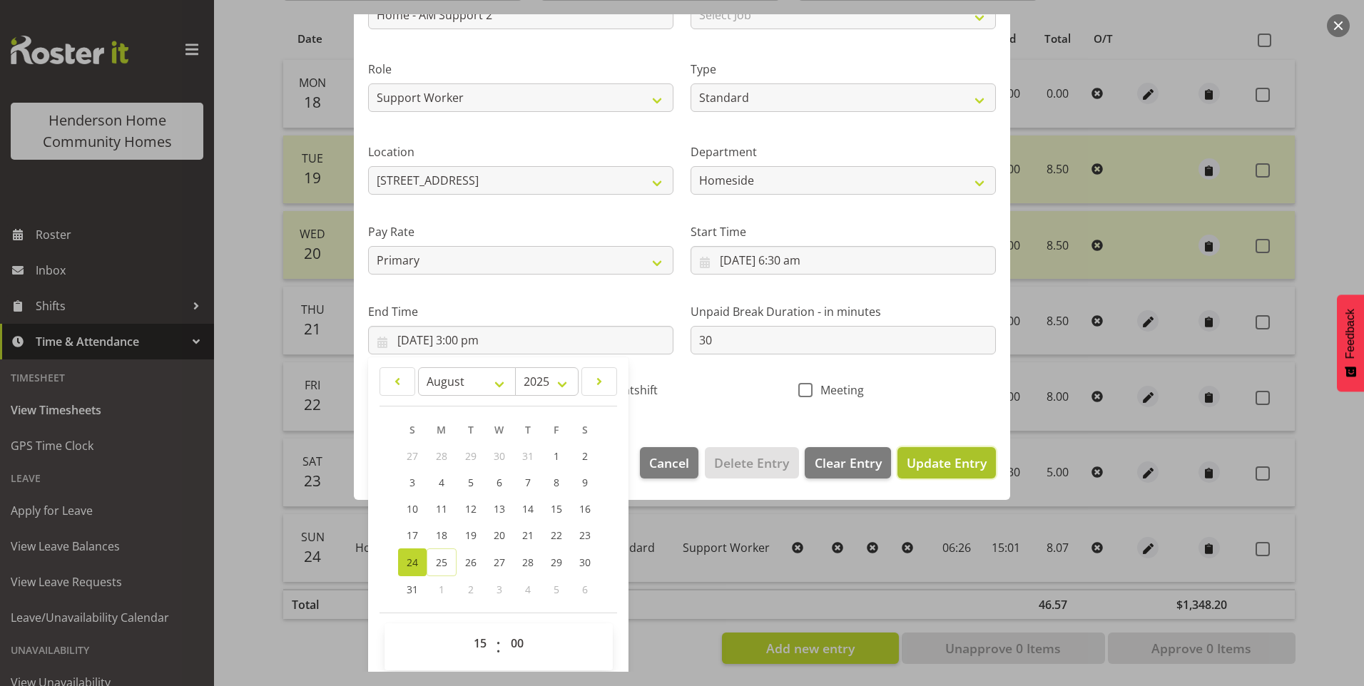
click at [930, 467] on span "Update Entry" at bounding box center [947, 462] width 80 height 17
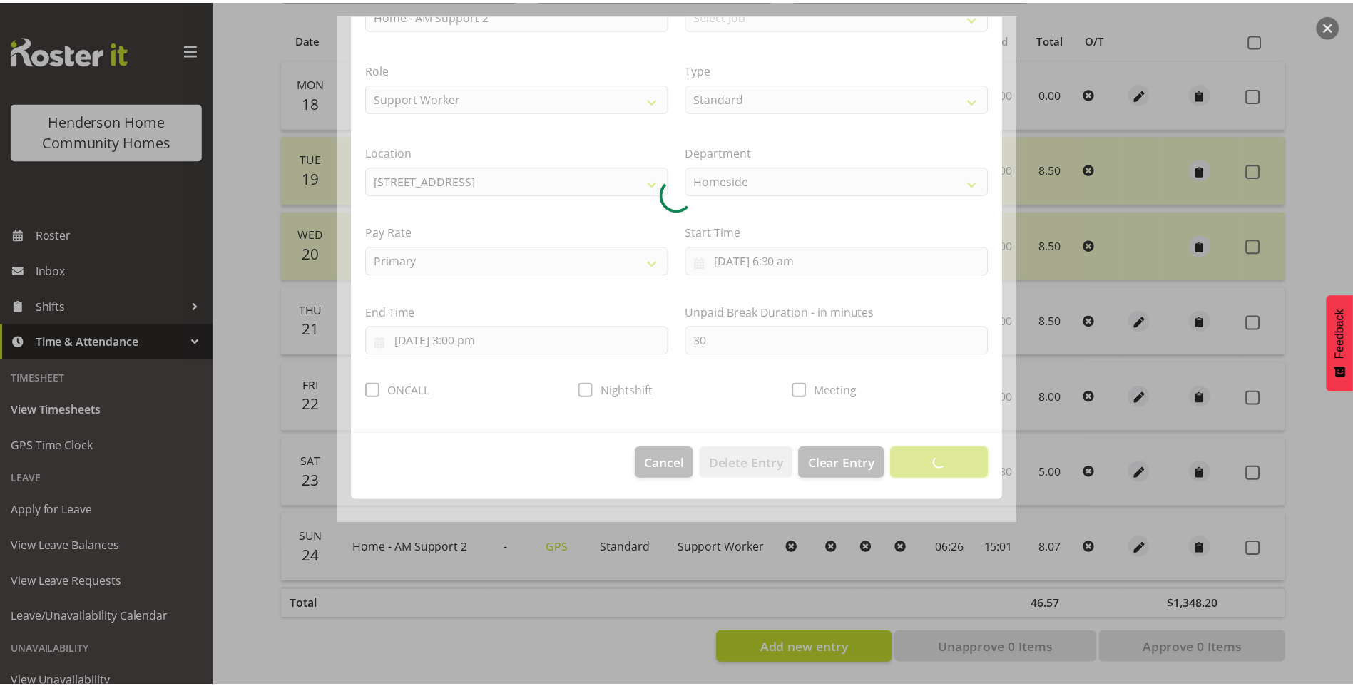
scroll to position [0, 0]
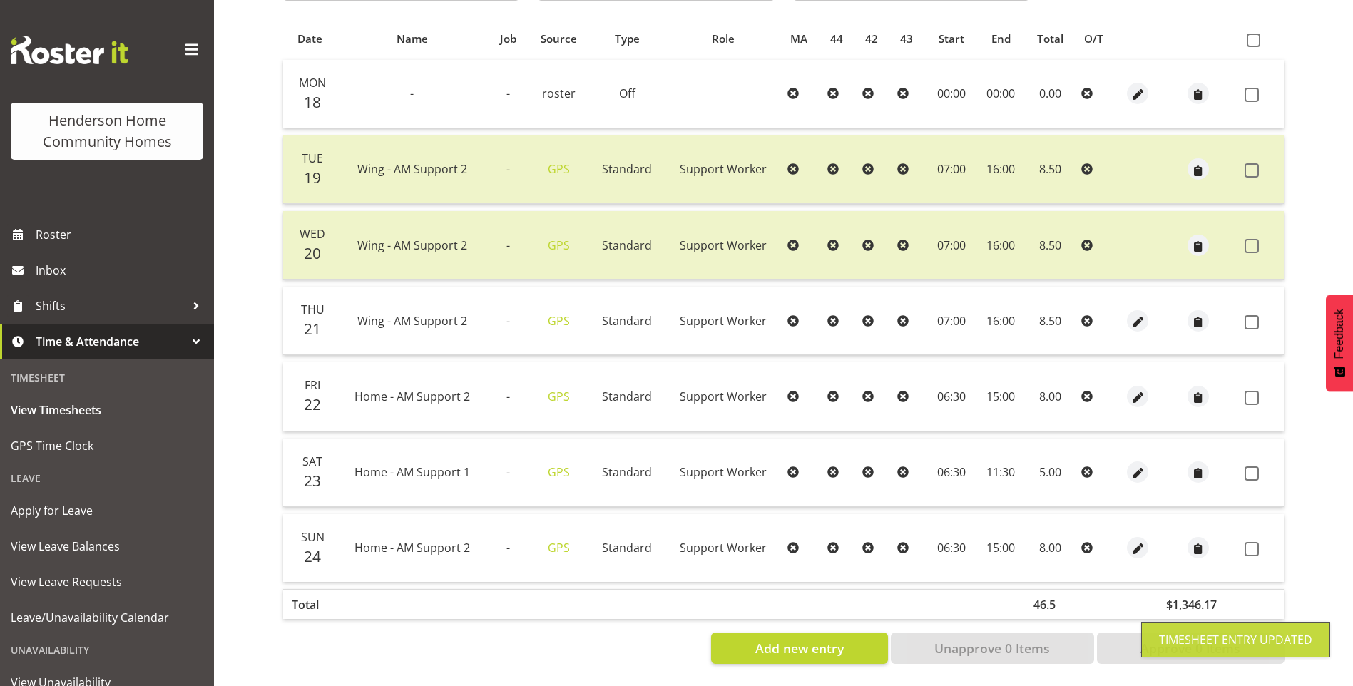
drag, startPoint x: 1257, startPoint y: 537, endPoint x: 1262, endPoint y: 504, distance: 33.2
click at [1257, 542] on span at bounding box center [1252, 549] width 14 height 14
checkbox input "true"
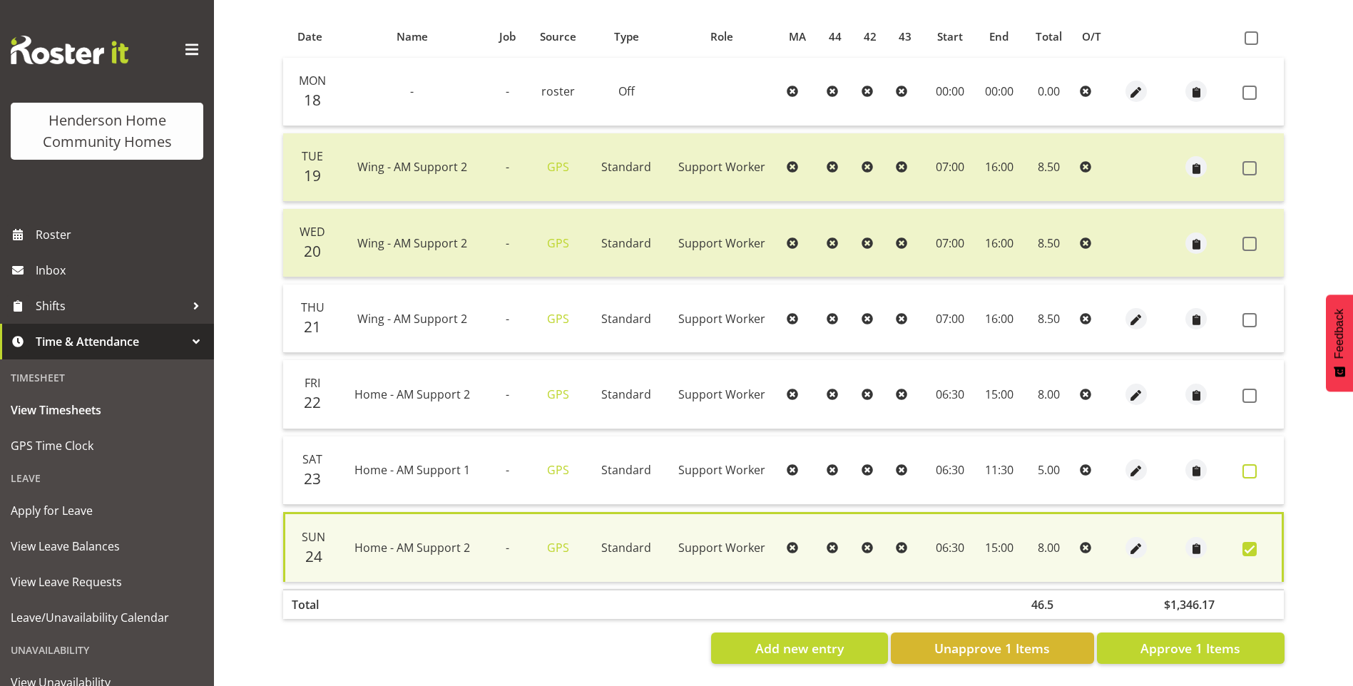
click at [1254, 464] on span at bounding box center [1250, 471] width 14 height 14
checkbox input "true"
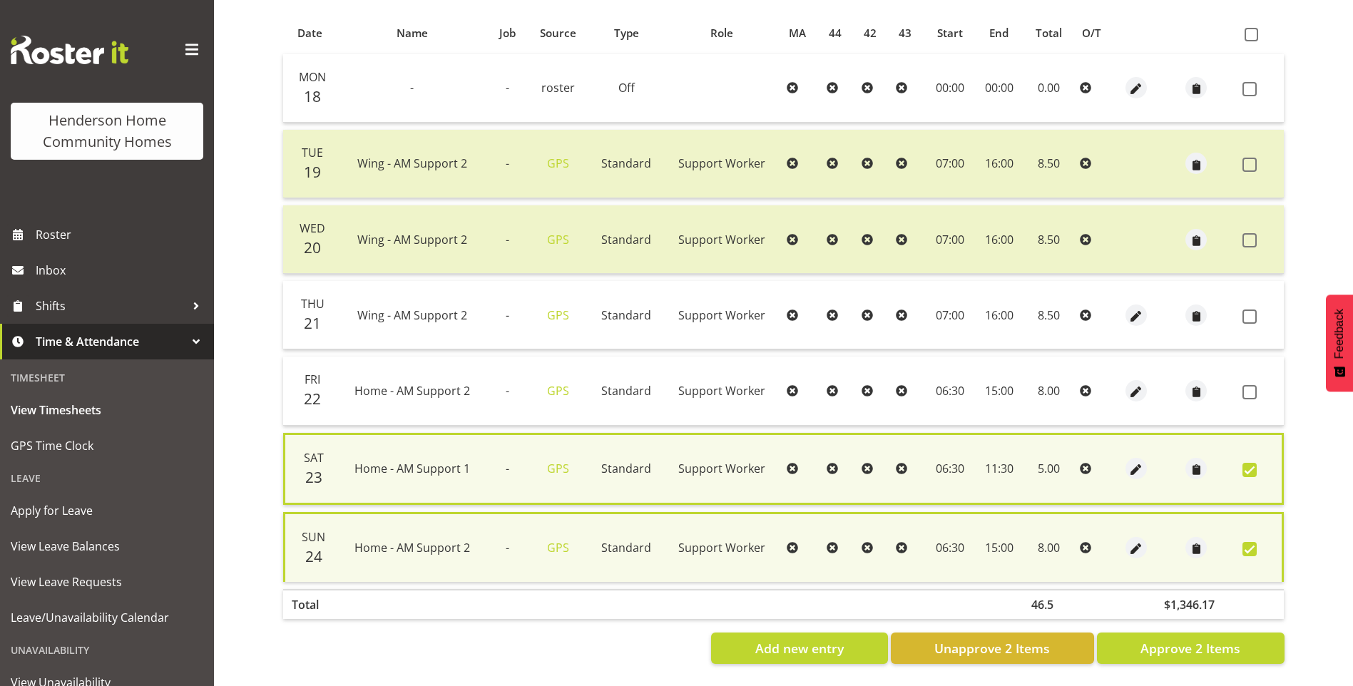
click at [1242, 378] on td at bounding box center [1260, 391] width 47 height 68
click at [1247, 385] on span at bounding box center [1250, 392] width 14 height 14
checkbox input "true"
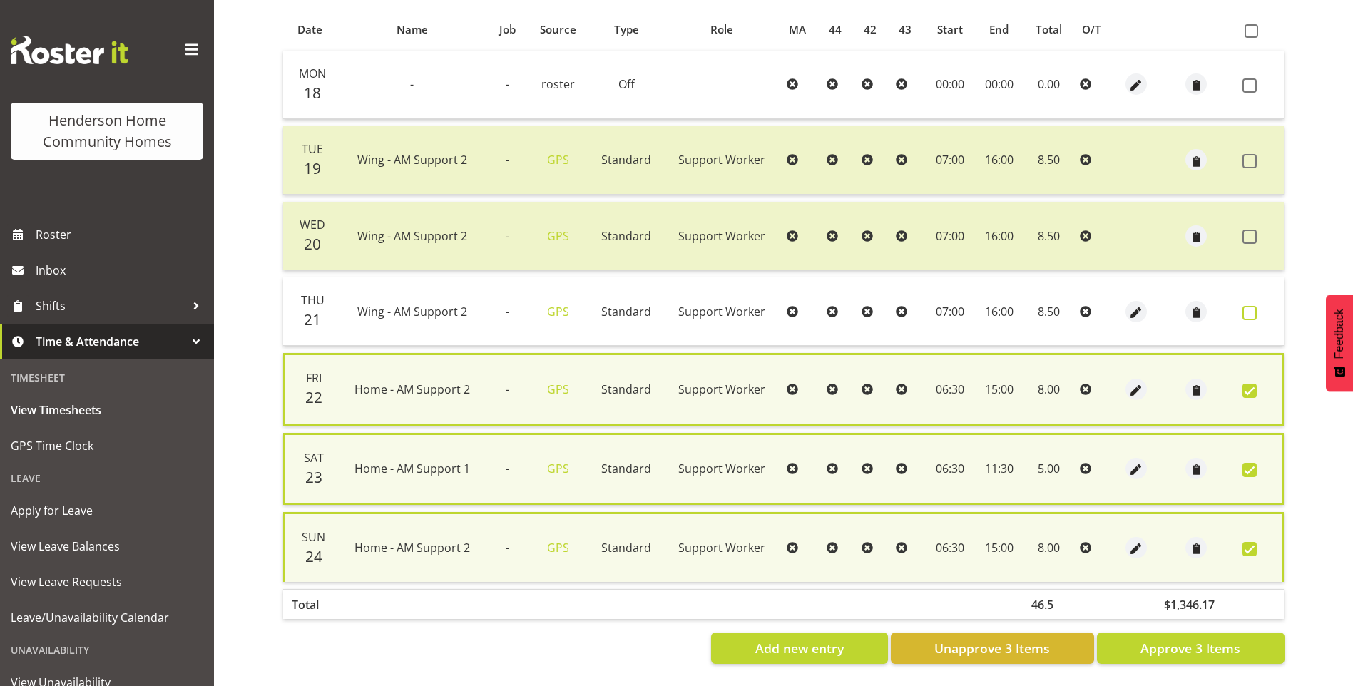
click at [1258, 312] on label at bounding box center [1254, 313] width 22 height 14
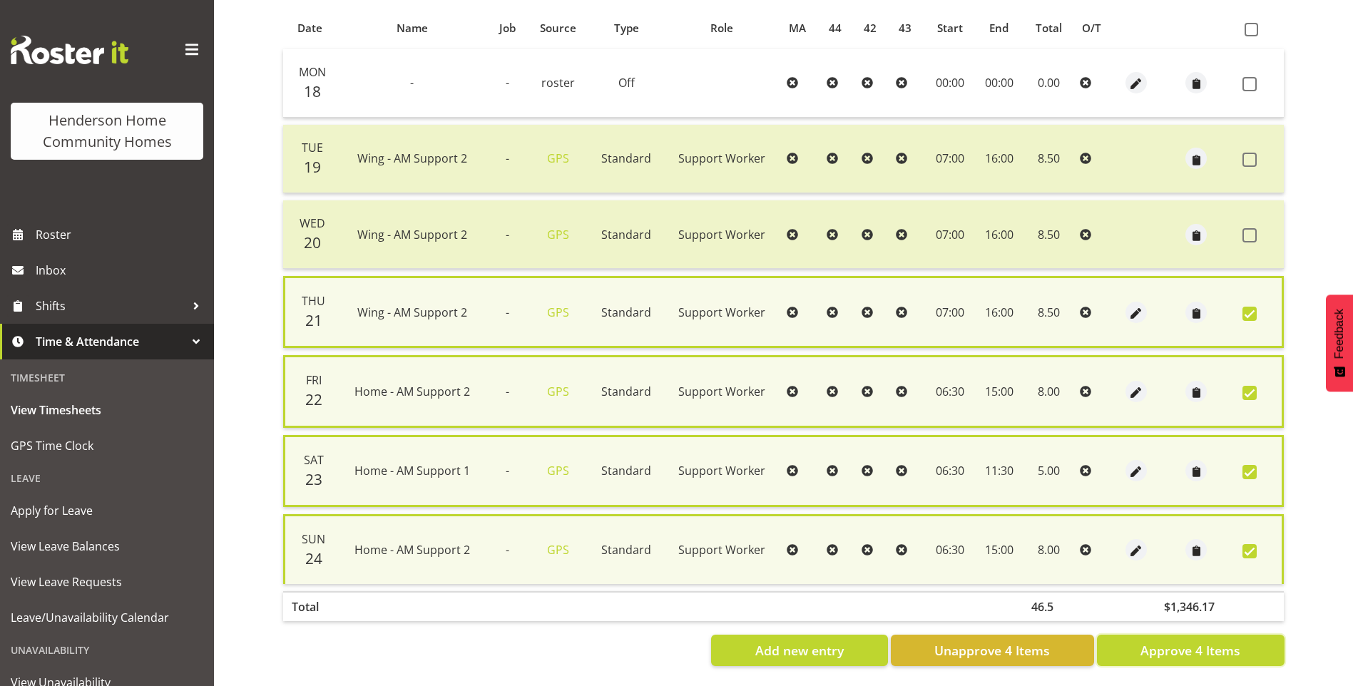
click at [1243, 655] on button "Approve 4 Items" at bounding box center [1191, 650] width 188 height 31
checkbox input "false"
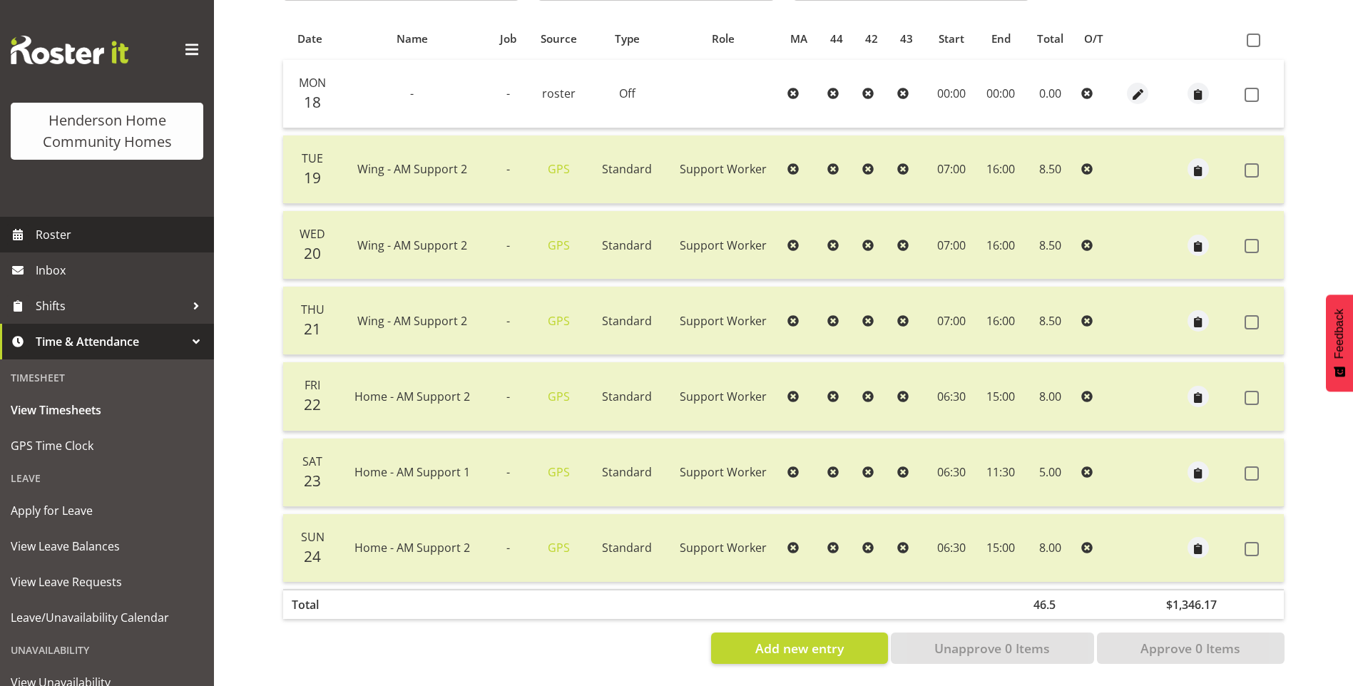
click at [55, 233] on span "Roster" at bounding box center [121, 234] width 171 height 21
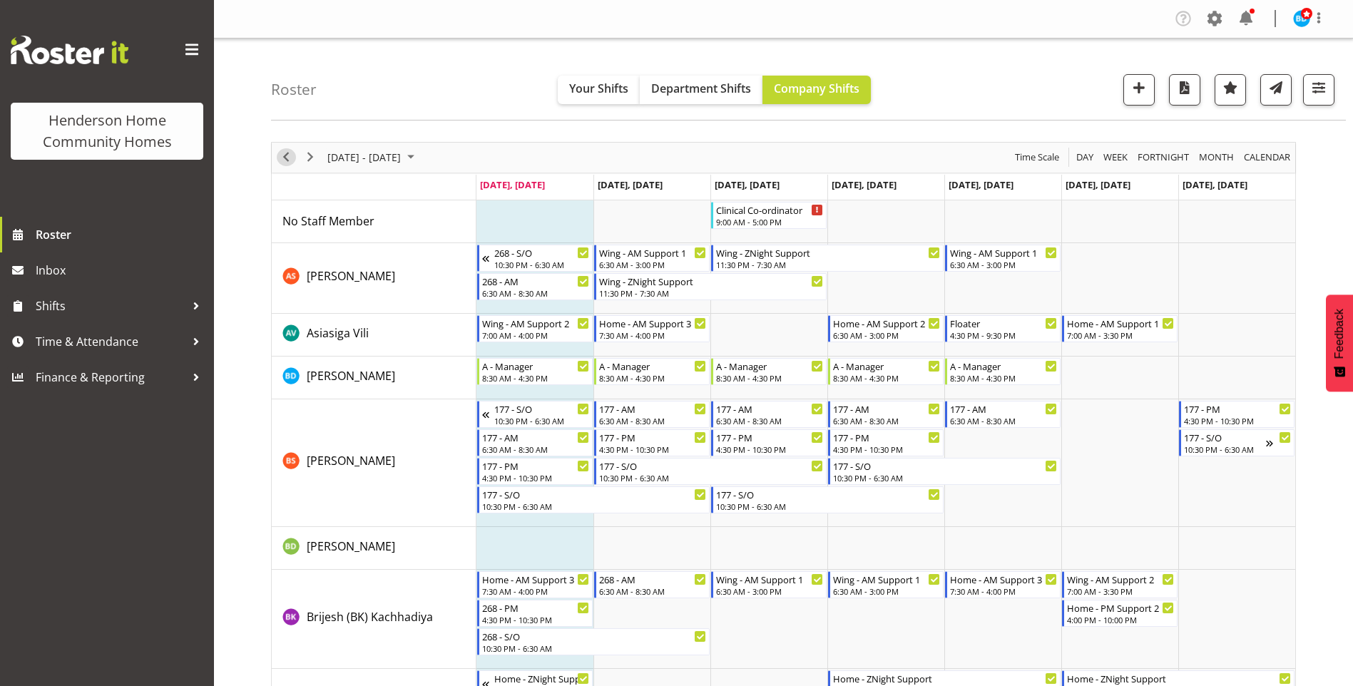
click at [281, 158] on span "Previous" at bounding box center [286, 157] width 17 height 18
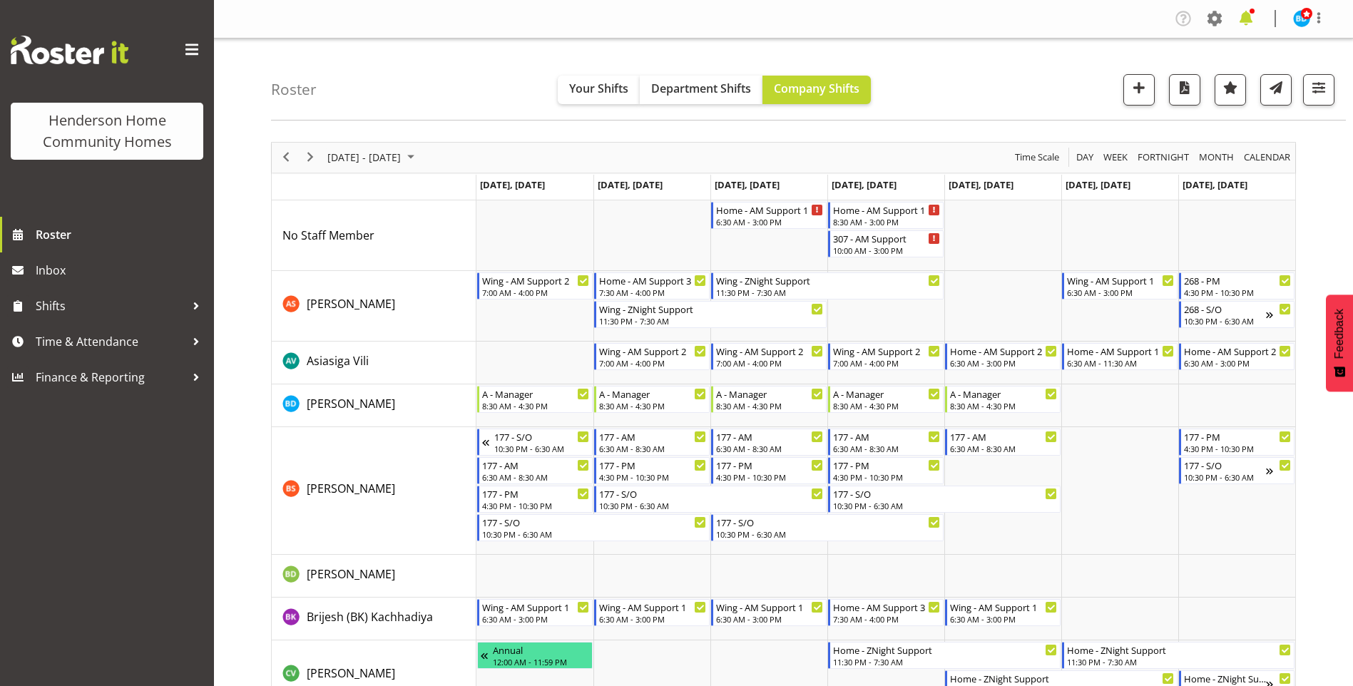
click at [1241, 19] on span at bounding box center [1246, 18] width 23 height 23
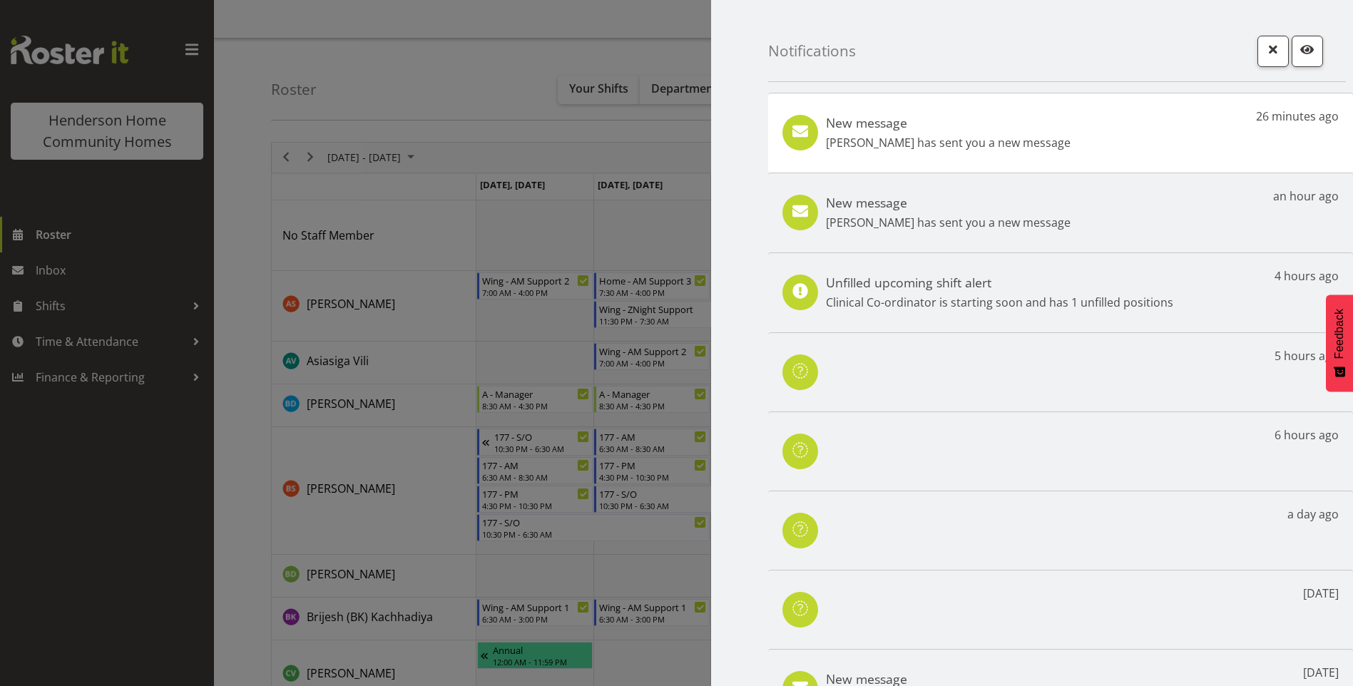
click at [1018, 136] on p "Janen Jamodiong has sent you a new message" at bounding box center [948, 142] width 245 height 17
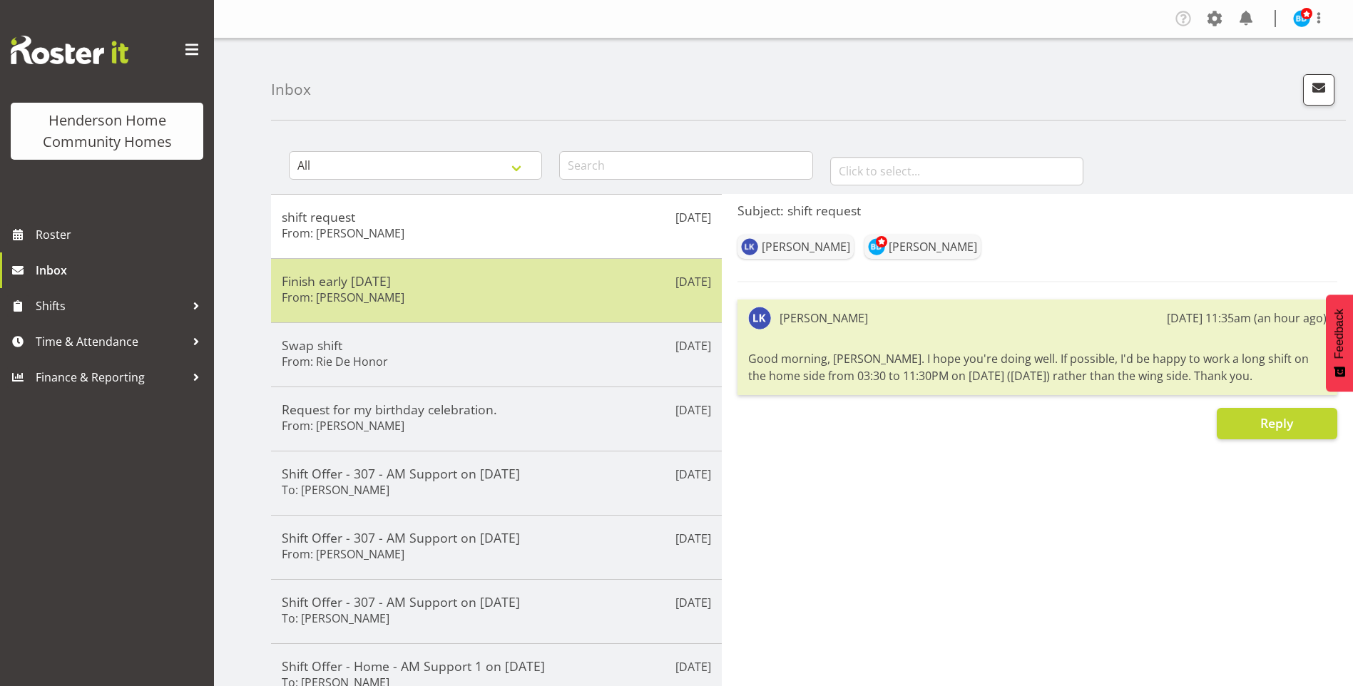
click at [389, 296] on h6 "From: [PERSON_NAME]" at bounding box center [343, 297] width 123 height 14
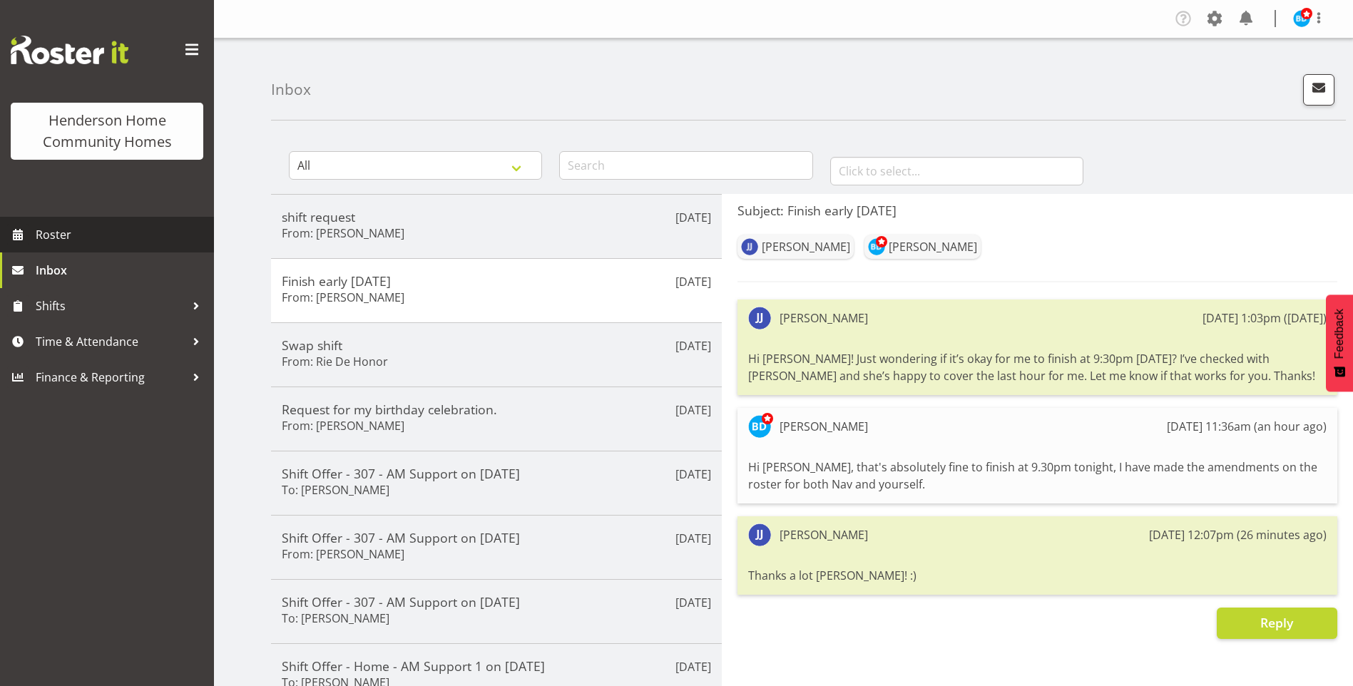
click at [49, 234] on span "Roster" at bounding box center [121, 234] width 171 height 21
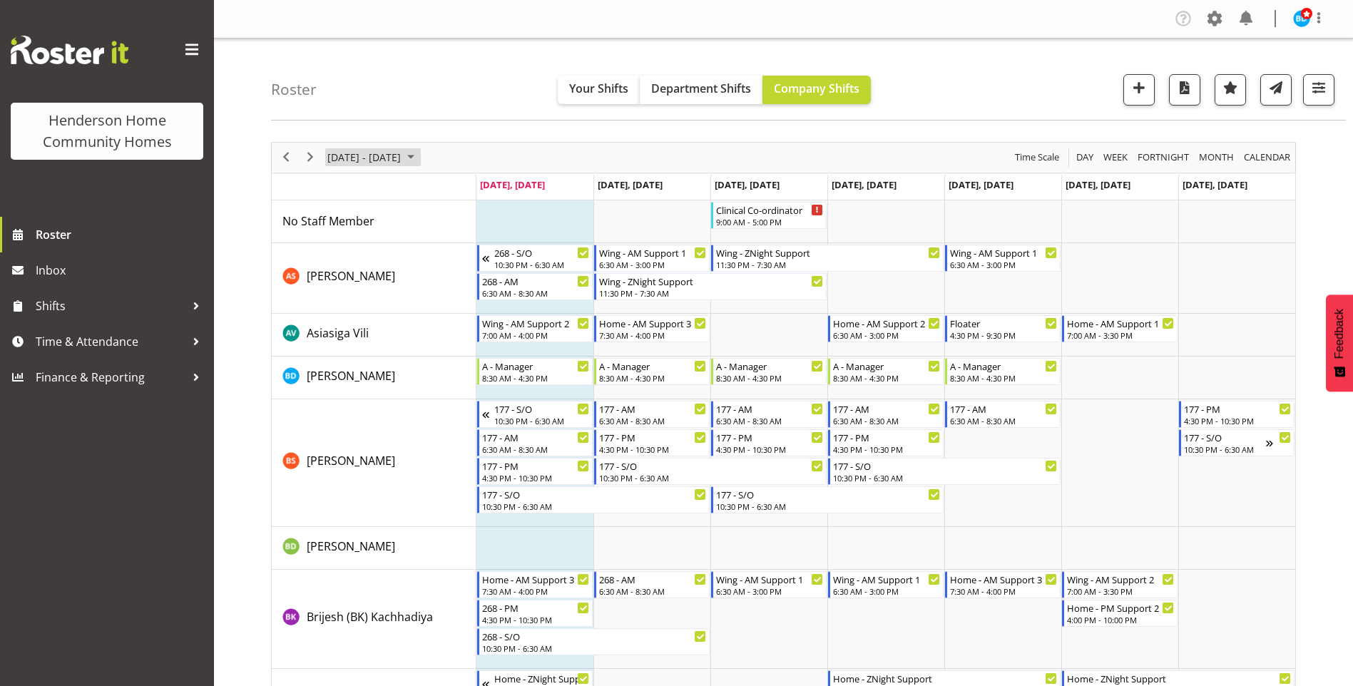
click at [419, 158] on span "August 2025" at bounding box center [410, 157] width 17 height 18
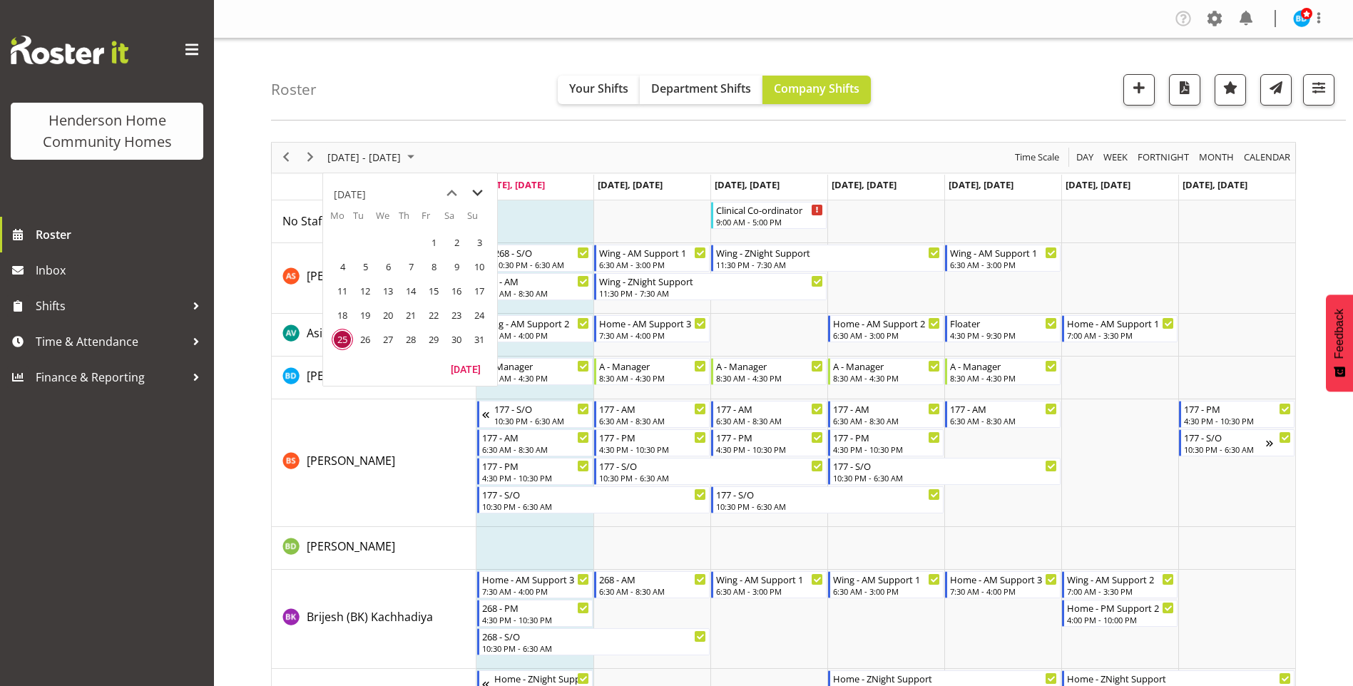
click at [483, 193] on span "next month" at bounding box center [477, 193] width 25 height 26
click at [437, 243] on span "5" at bounding box center [433, 242] width 21 height 21
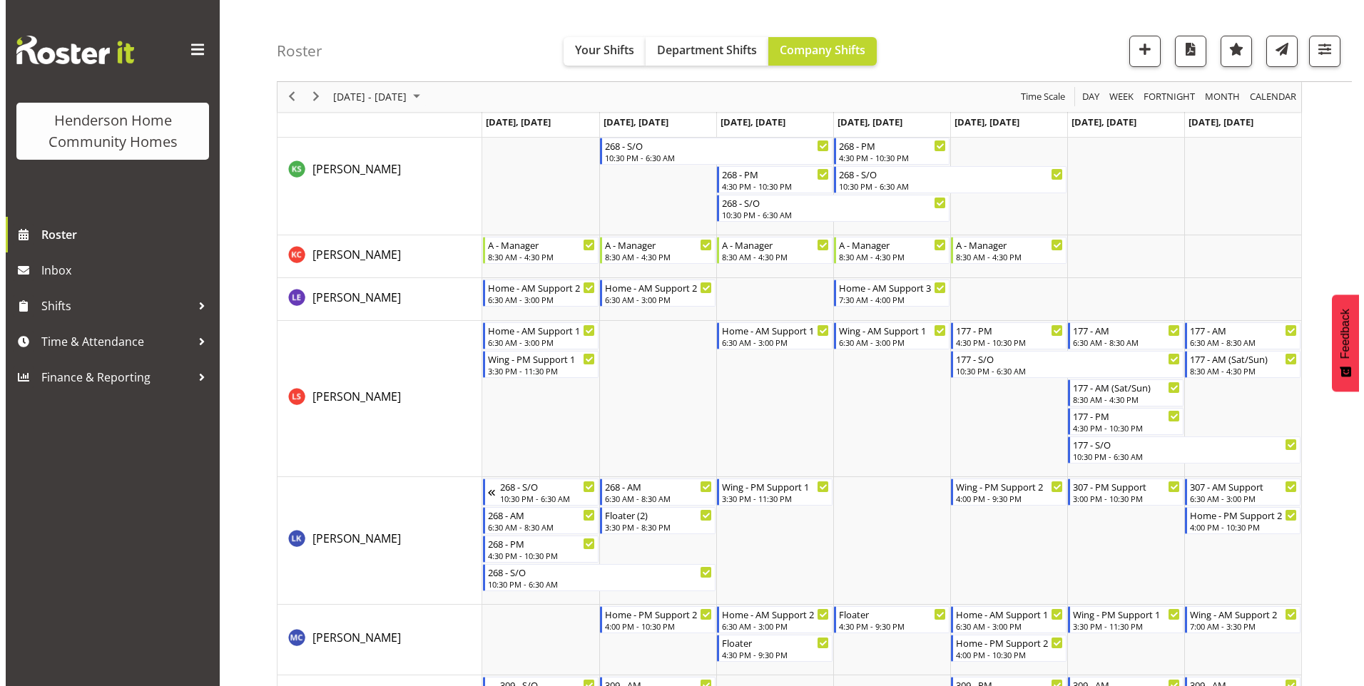
scroll to position [1284, 0]
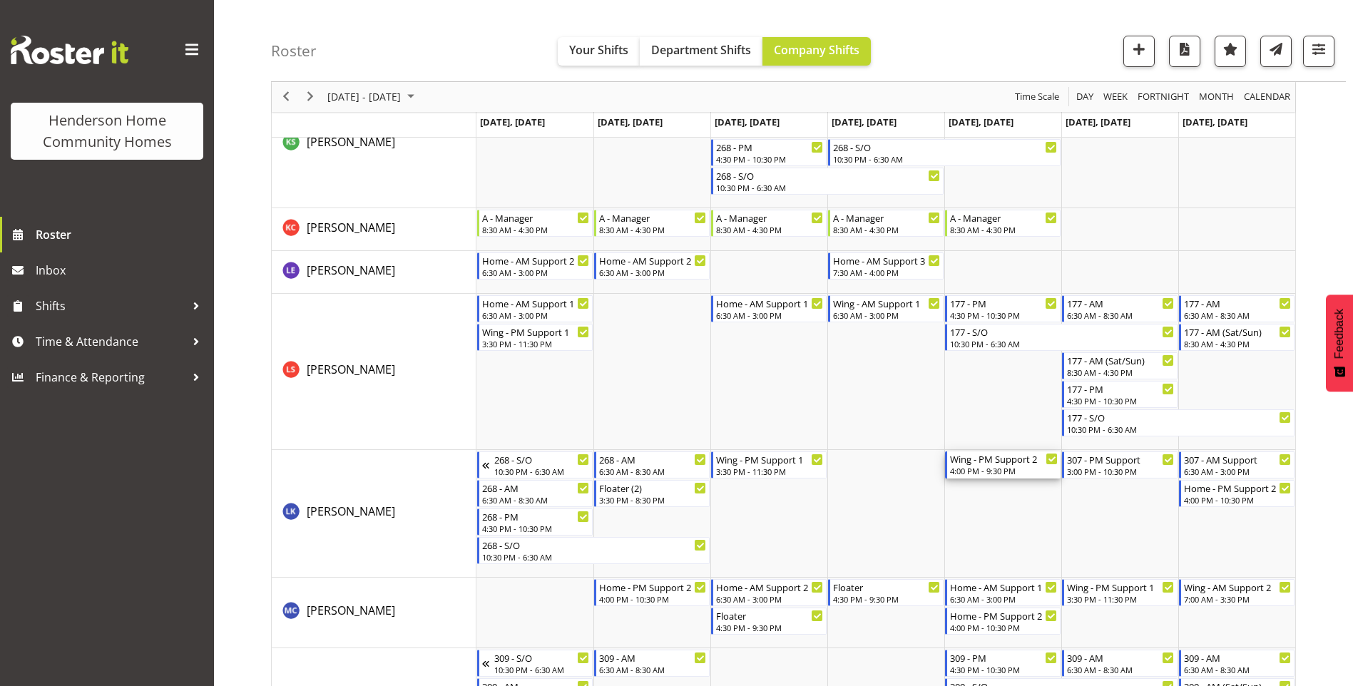
click at [1002, 474] on div "4:00 PM - 9:30 PM" at bounding box center [1004, 470] width 108 height 11
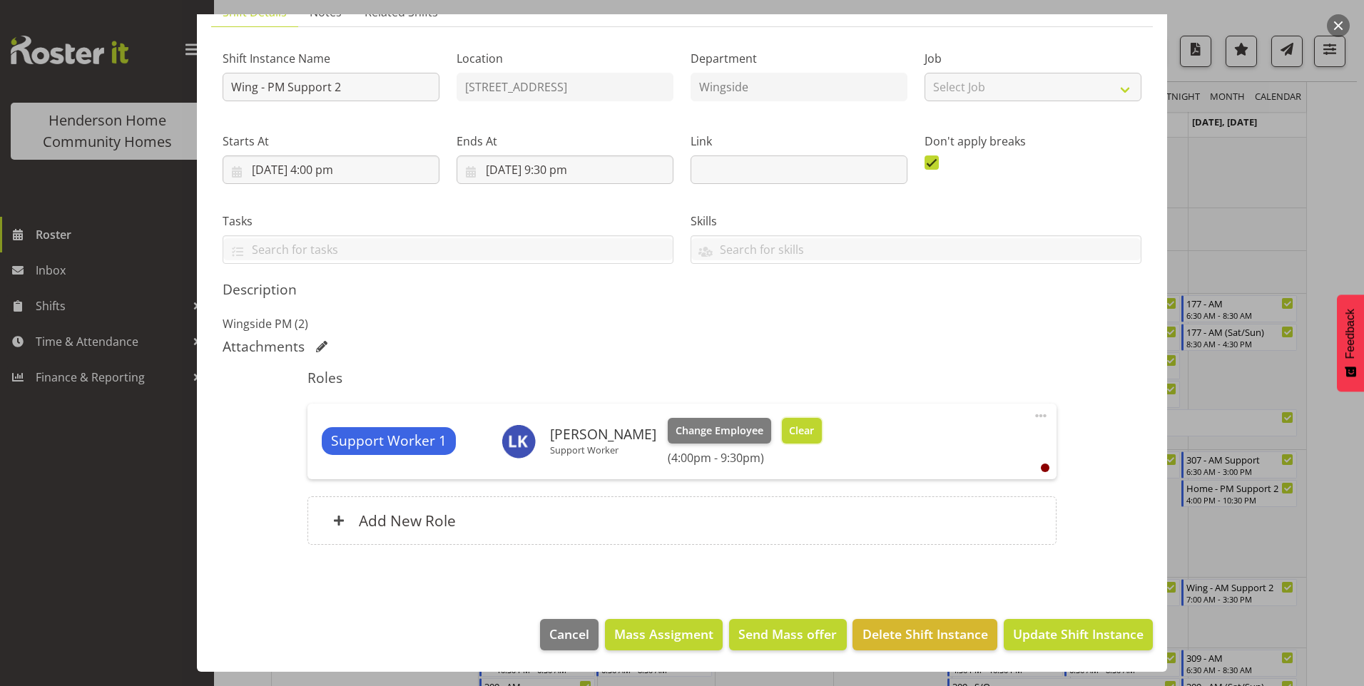
click at [791, 439] on button "Clear" at bounding box center [802, 431] width 41 height 26
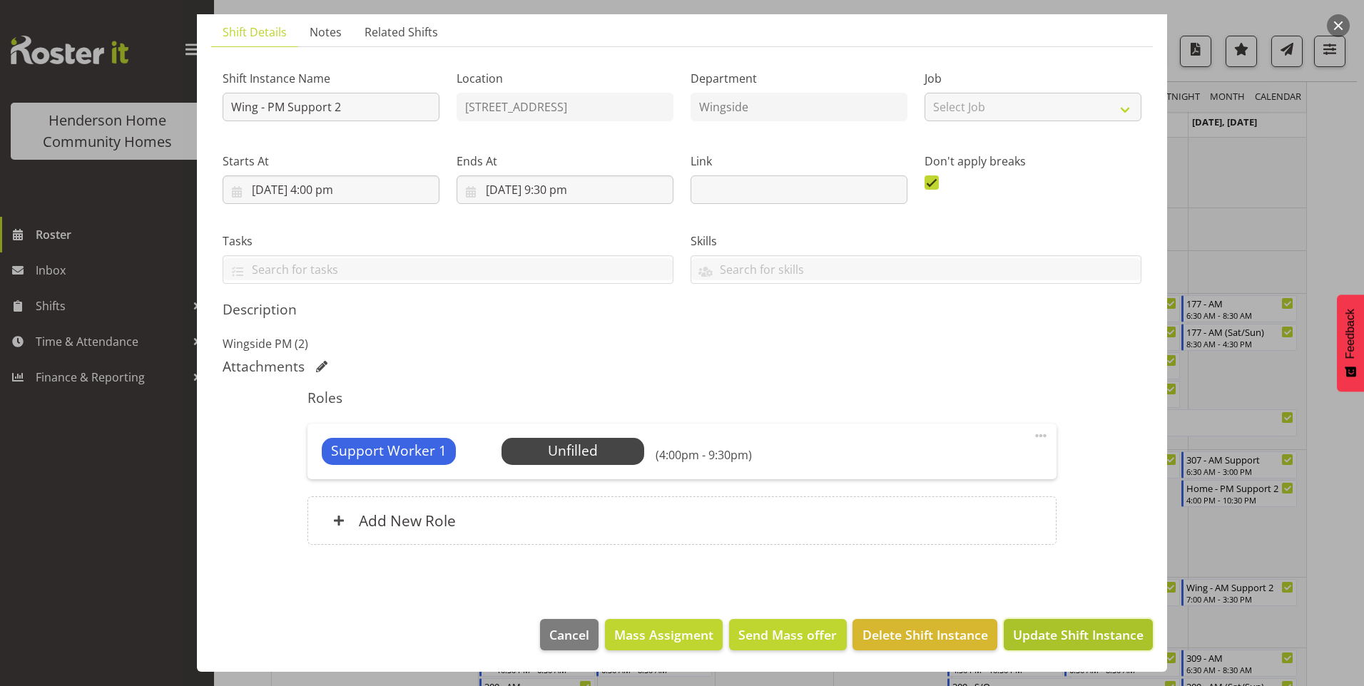
click at [1084, 627] on span "Update Shift Instance" at bounding box center [1078, 635] width 131 height 19
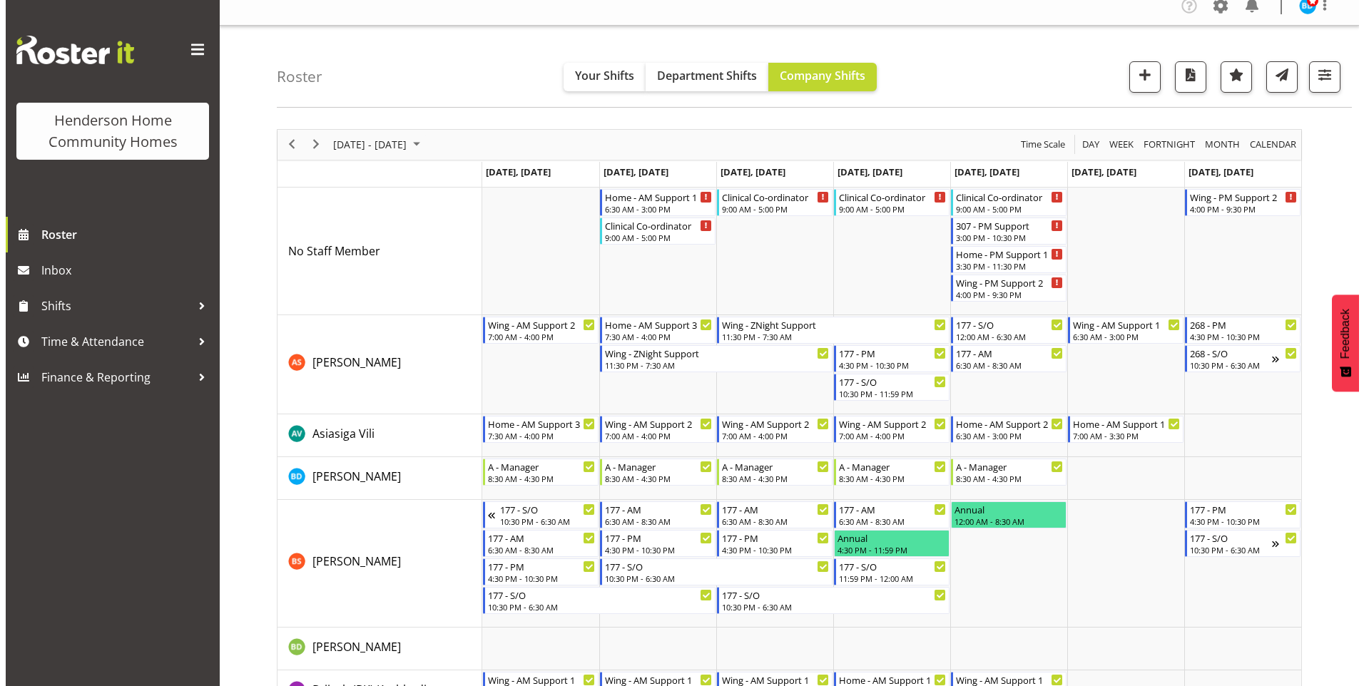
scroll to position [4, 0]
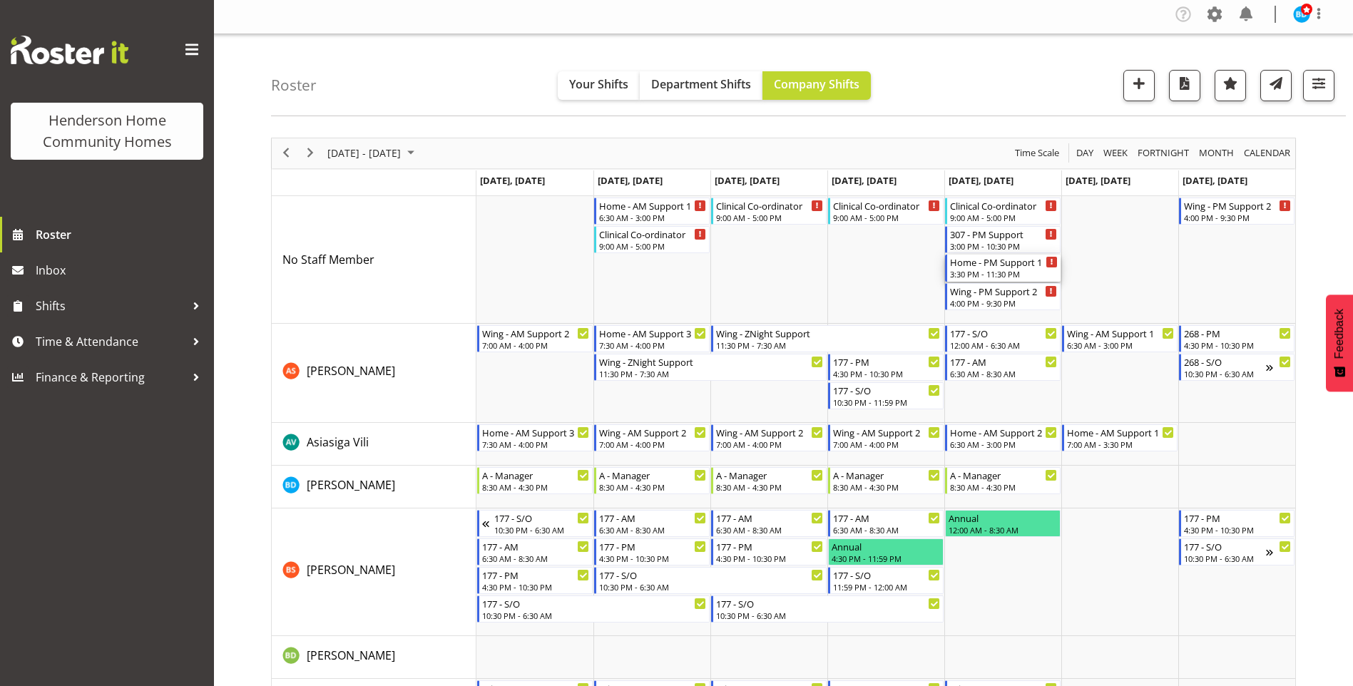
click at [1003, 273] on div "3:30 PM - 11:30 PM" at bounding box center [1004, 273] width 108 height 11
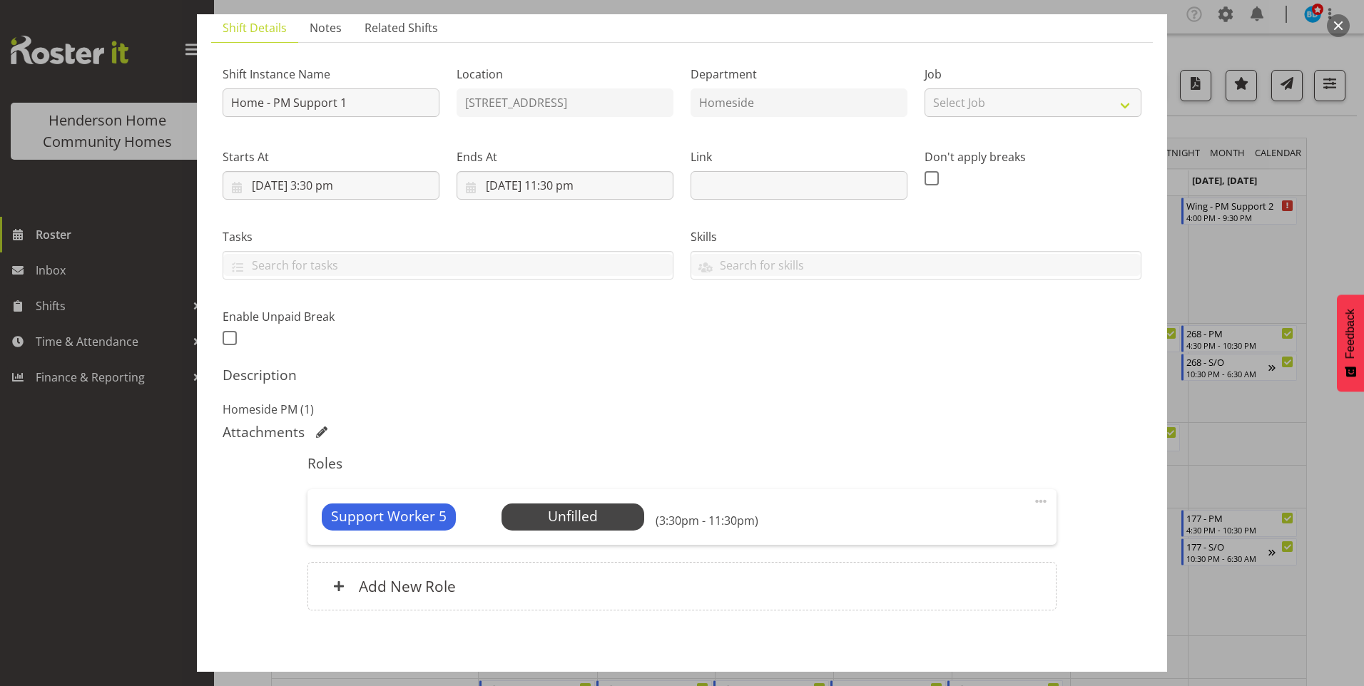
scroll to position [167, 0]
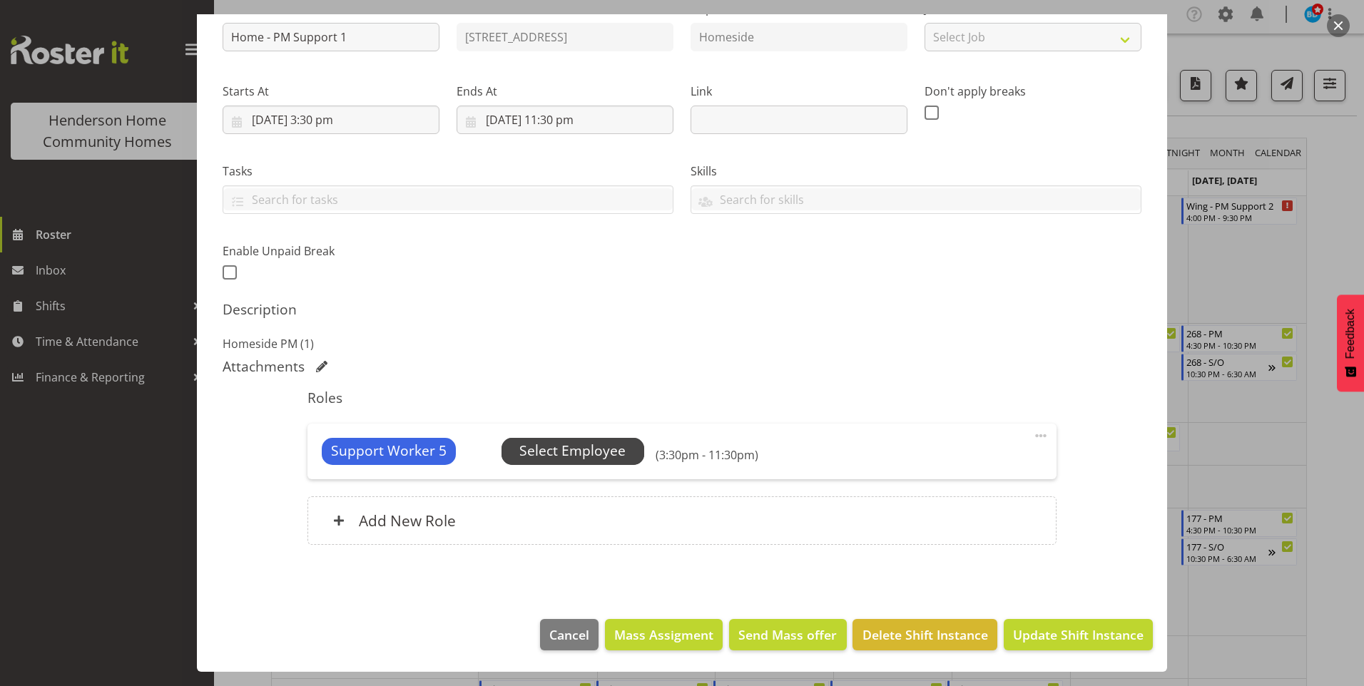
click at [613, 447] on span "Select Employee" at bounding box center [572, 451] width 106 height 21
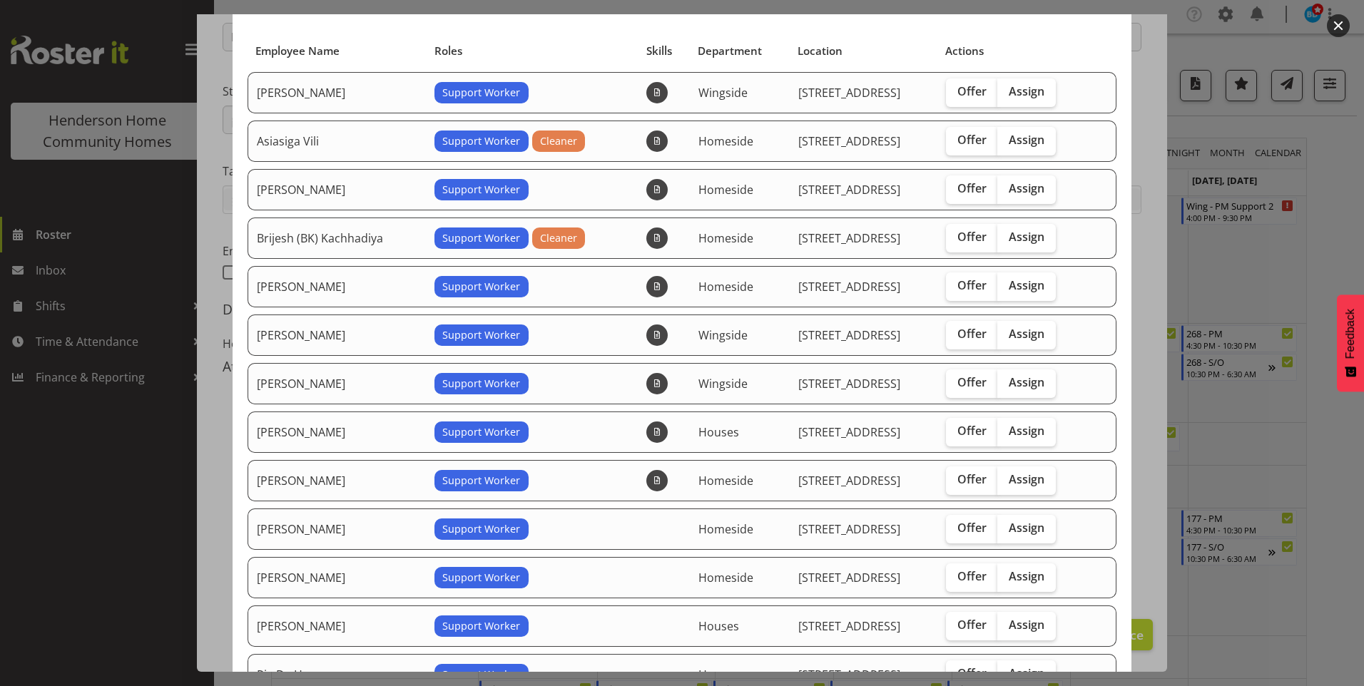
scroll to position [143, 0]
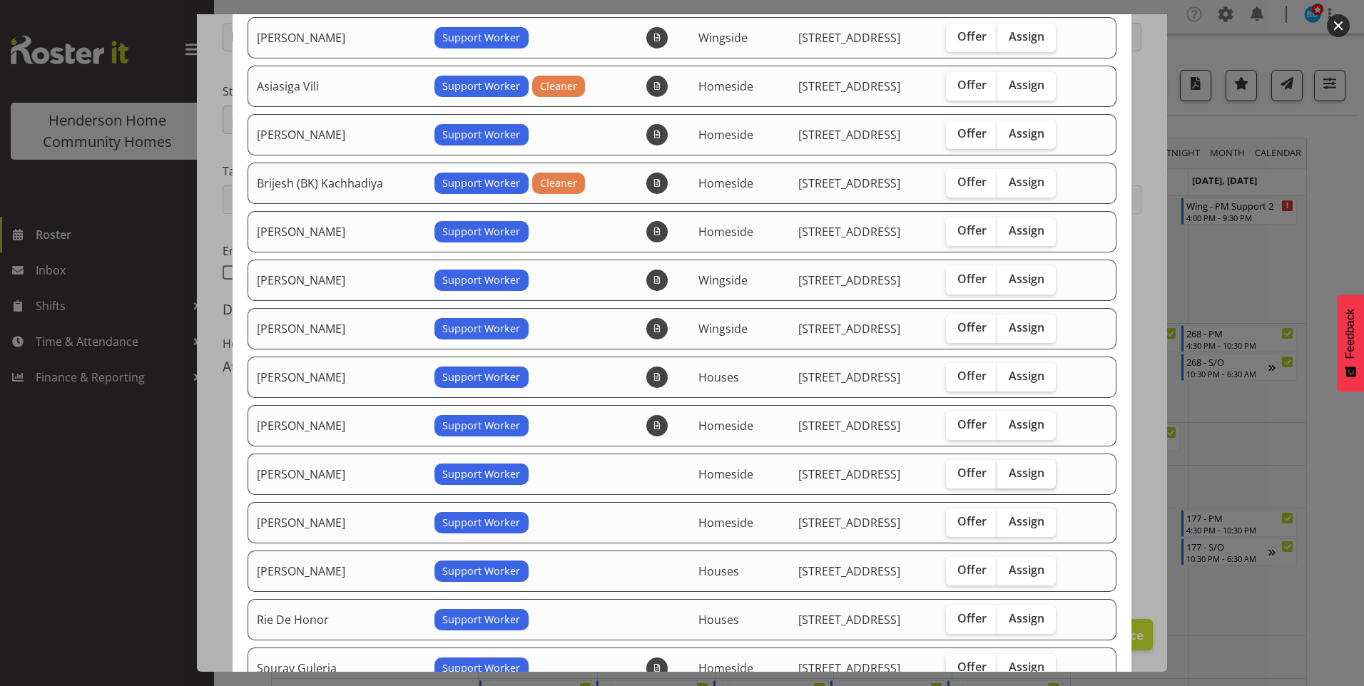
click at [1019, 480] on span "Assign" at bounding box center [1027, 473] width 36 height 14
click at [1007, 478] on input "Assign" at bounding box center [1001, 473] width 9 height 9
checkbox input "true"
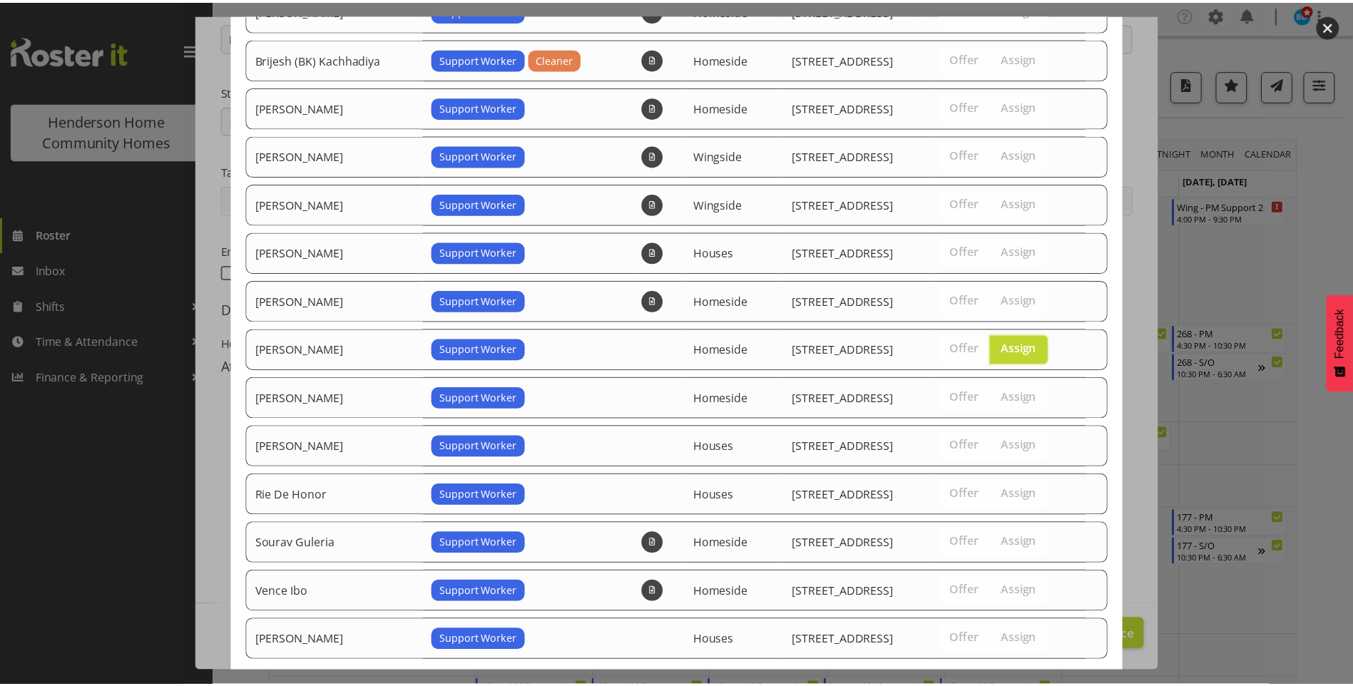
scroll to position [346, 0]
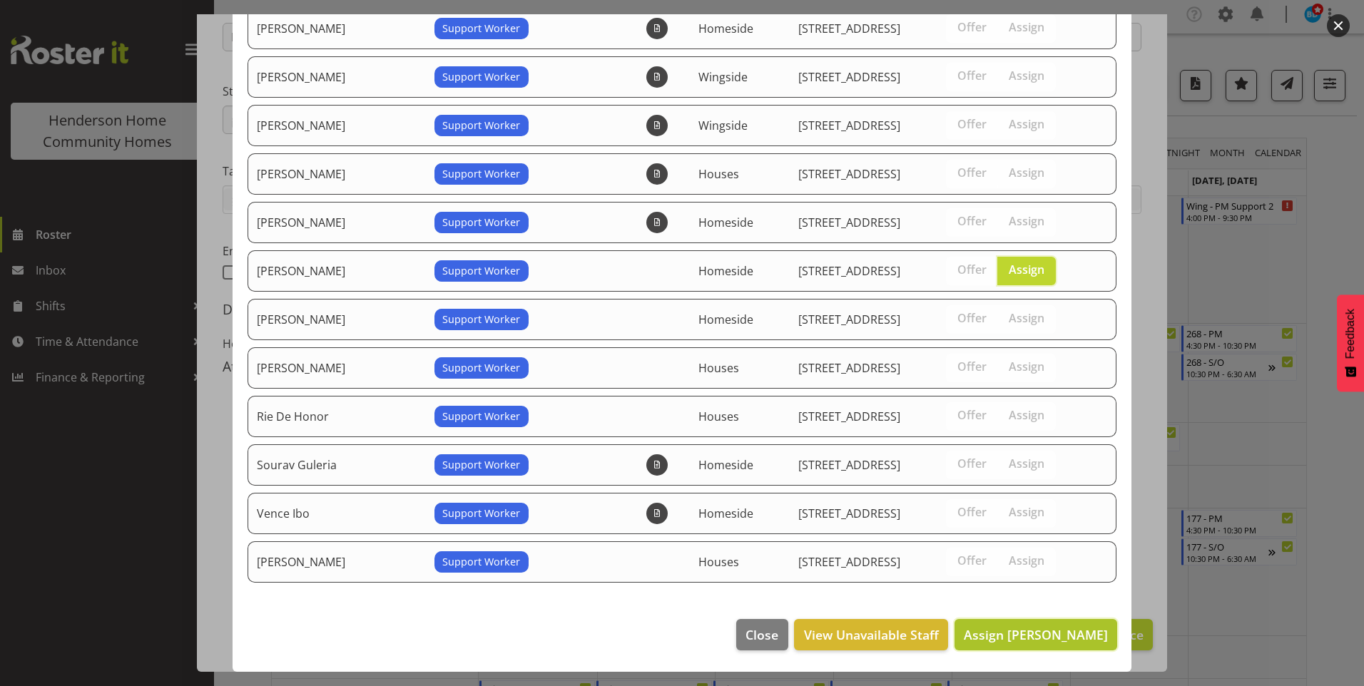
click at [1044, 635] on span "Assign Lovejot Kaur" at bounding box center [1036, 634] width 144 height 17
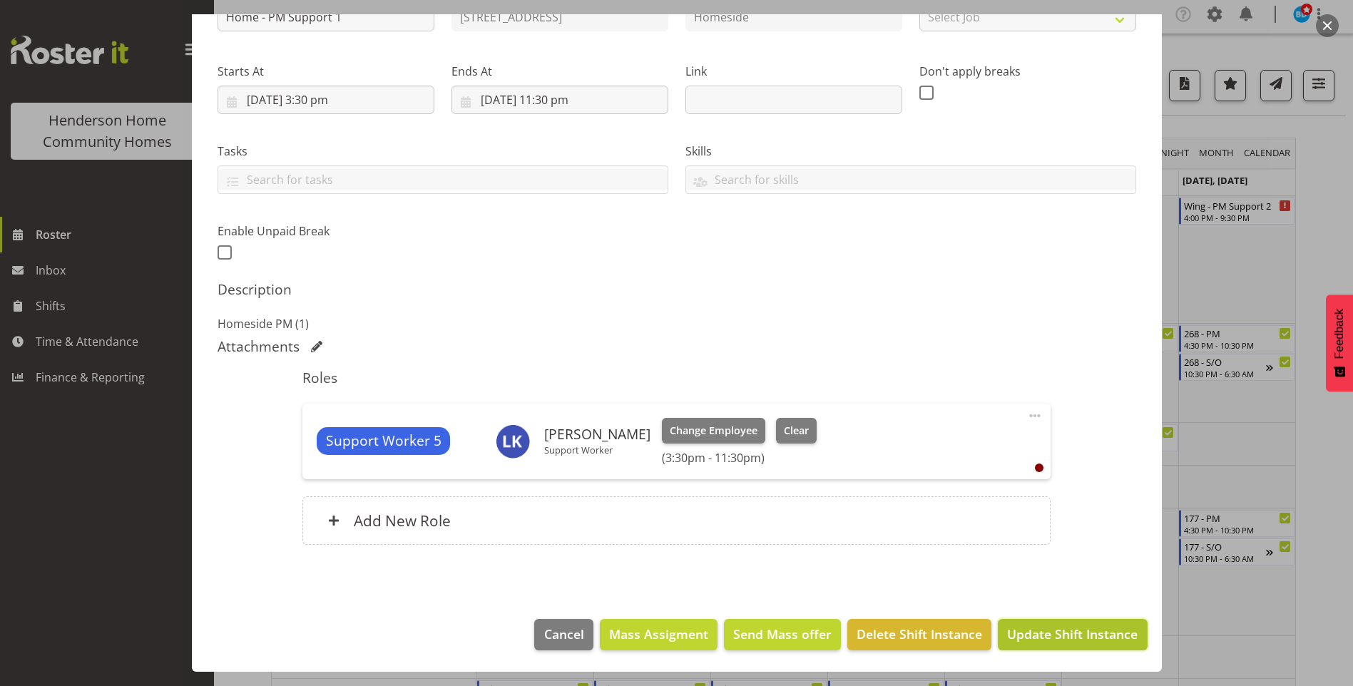
click at [1057, 634] on span "Update Shift Instance" at bounding box center [1072, 634] width 131 height 19
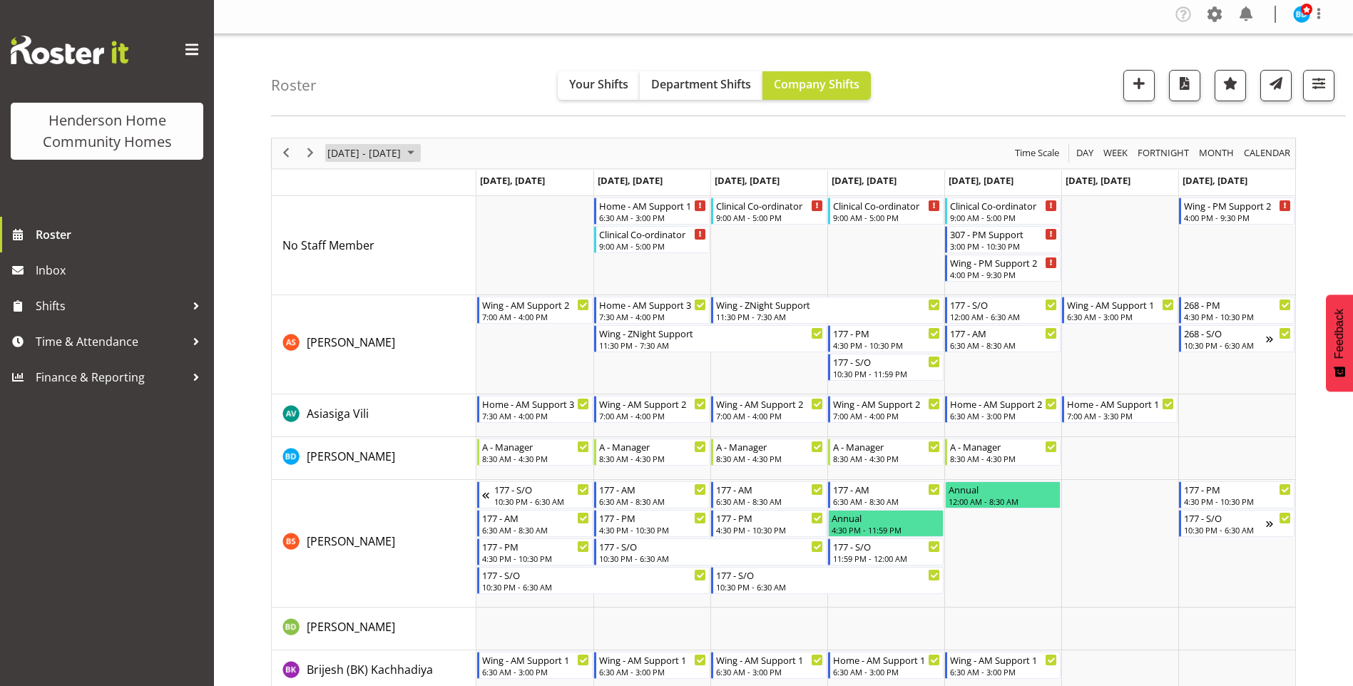
click at [419, 153] on span "September 2025" at bounding box center [410, 153] width 17 height 18
click at [479, 188] on span "next month" at bounding box center [477, 189] width 25 height 26
click at [338, 311] on span "20" at bounding box center [342, 310] width 21 height 21
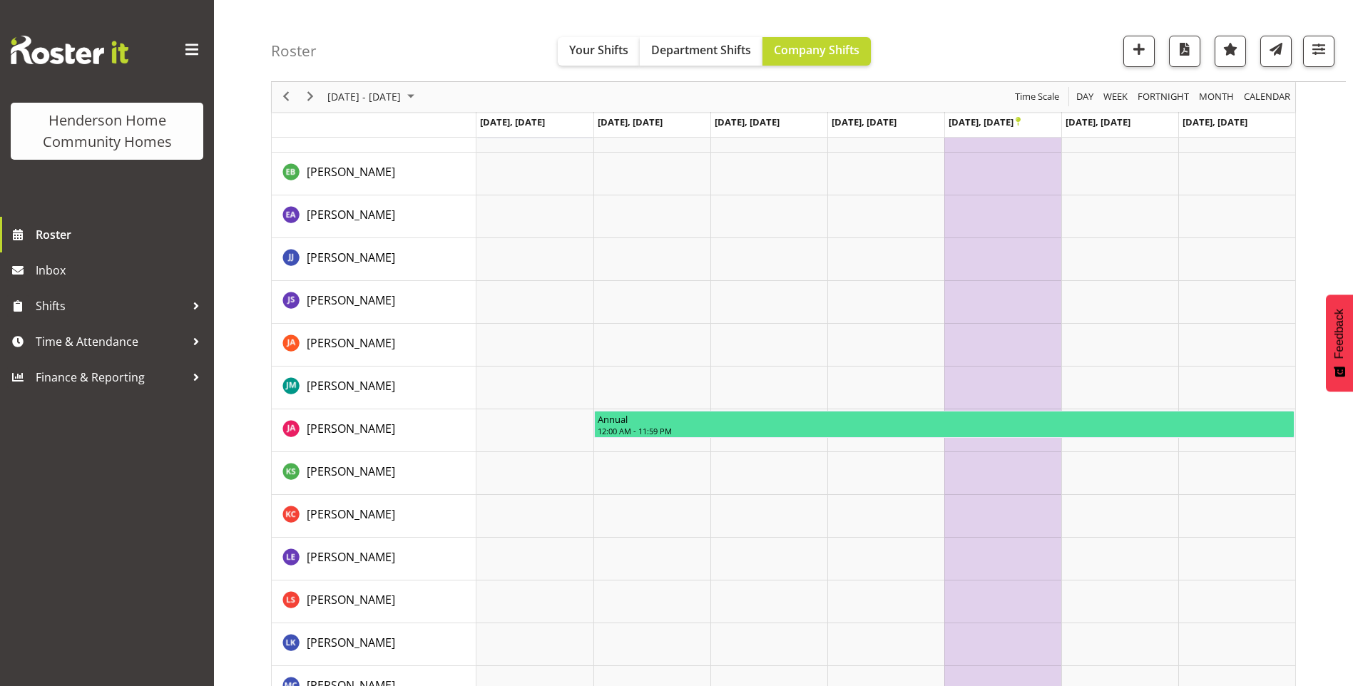
scroll to position [571, 0]
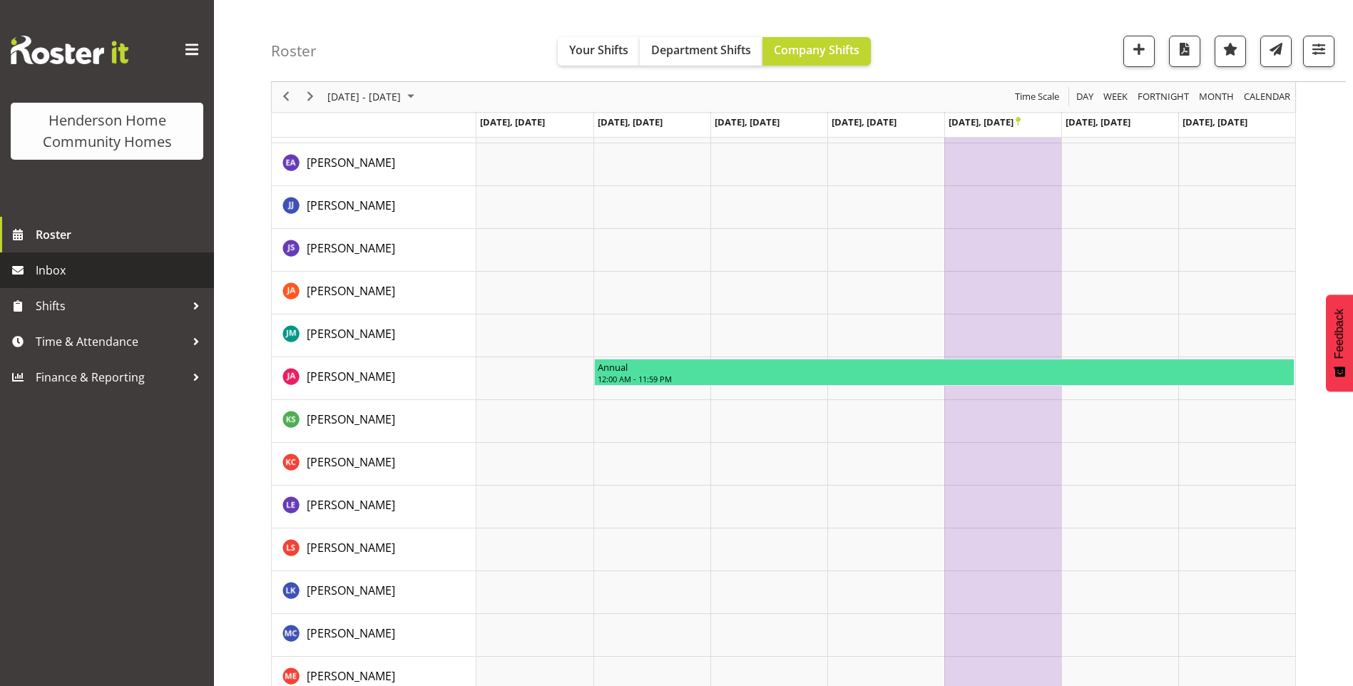
click at [57, 260] on span "Inbox" at bounding box center [121, 270] width 171 height 21
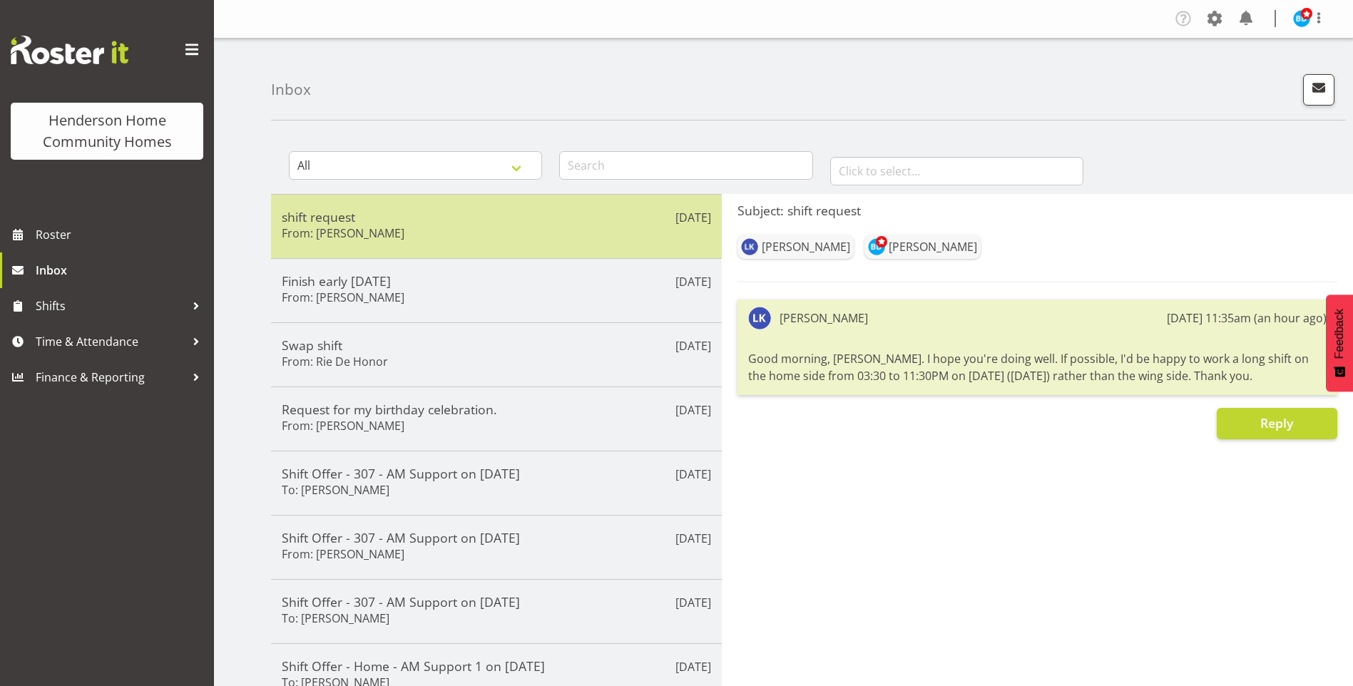
click at [405, 228] on div "shift request From: [PERSON_NAME]" at bounding box center [496, 226] width 429 height 35
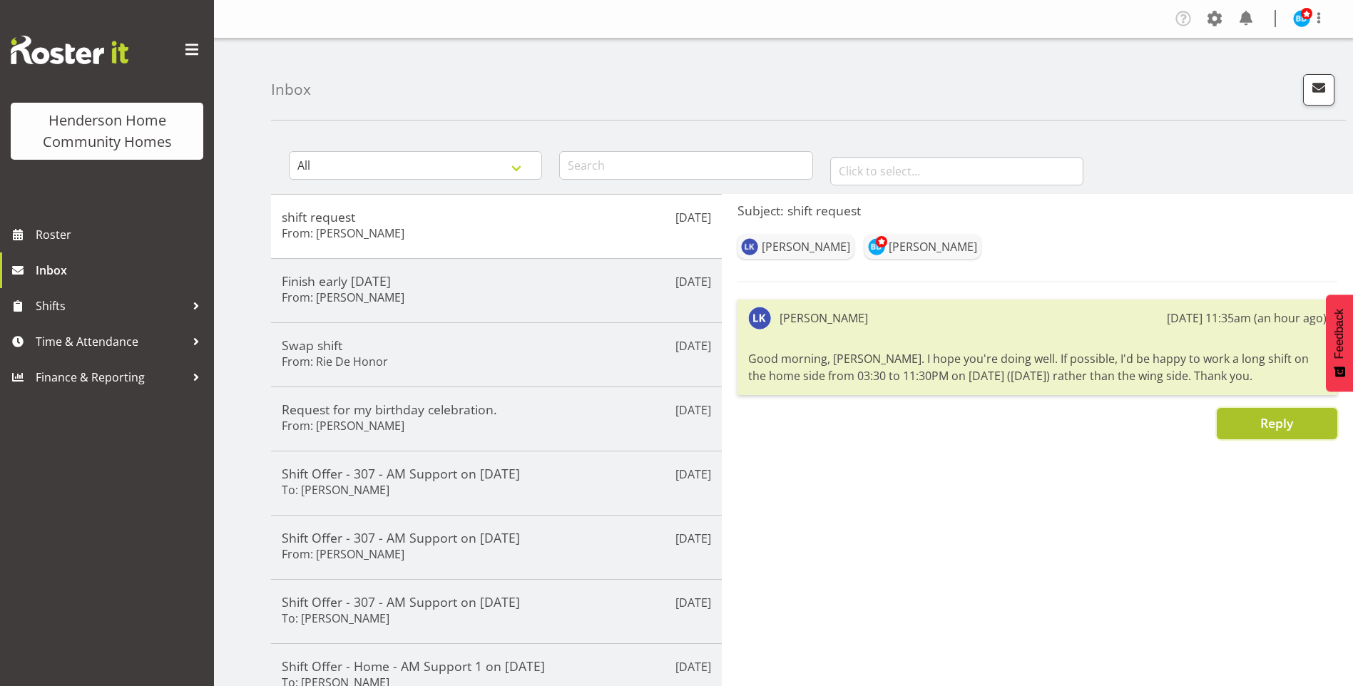
click at [1303, 425] on button "Reply" at bounding box center [1277, 423] width 121 height 31
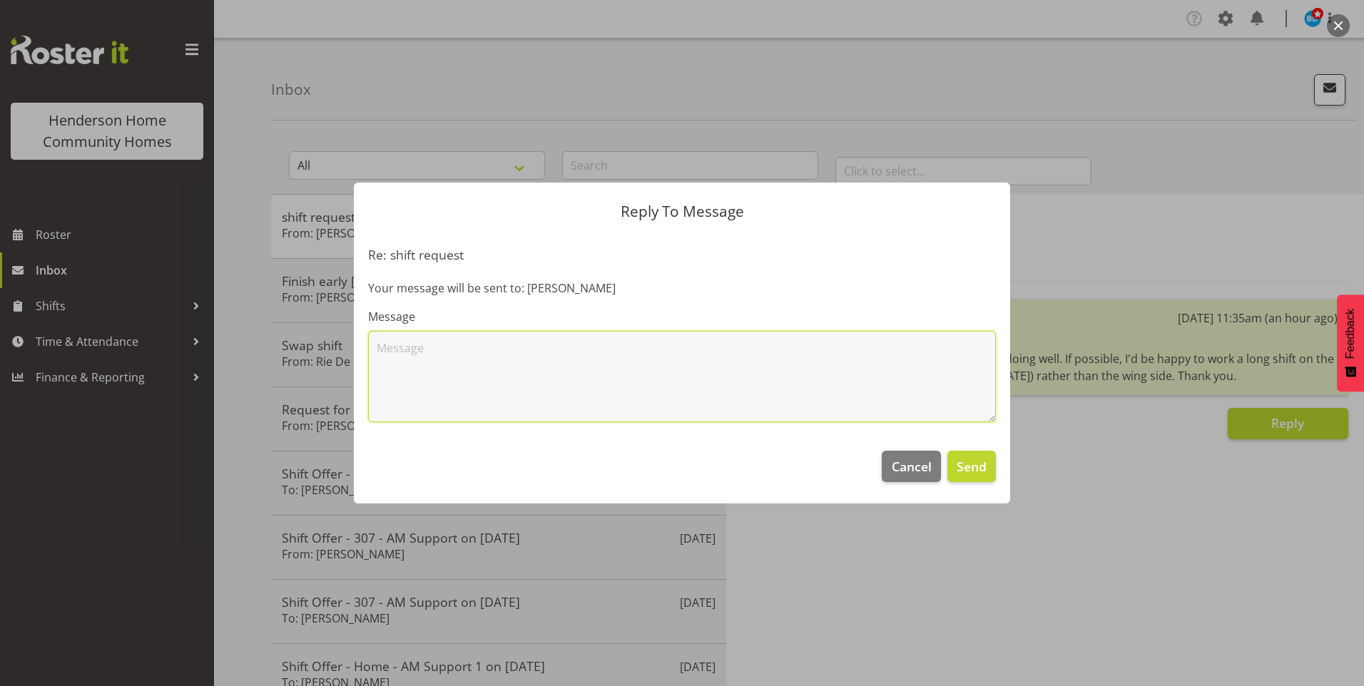
click at [730, 390] on textarea at bounding box center [682, 376] width 628 height 91
drag, startPoint x: 658, startPoint y: 349, endPoint x: 708, endPoint y: 334, distance: 51.5
click at [663, 349] on textarea "Hi Love, thank you for your message. I have removed you from the wingside 4.00p…" at bounding box center [682, 376] width 628 height 91
click at [687, 365] on textarea "Hi Love, thank you for your message. I have swapped you from the wingside 4.00p…" at bounding box center [682, 376] width 628 height 91
click at [696, 368] on textarea "Hi Love, thank you for your message. I have swapped you from the wingside 4.00p…" at bounding box center [682, 376] width 628 height 91
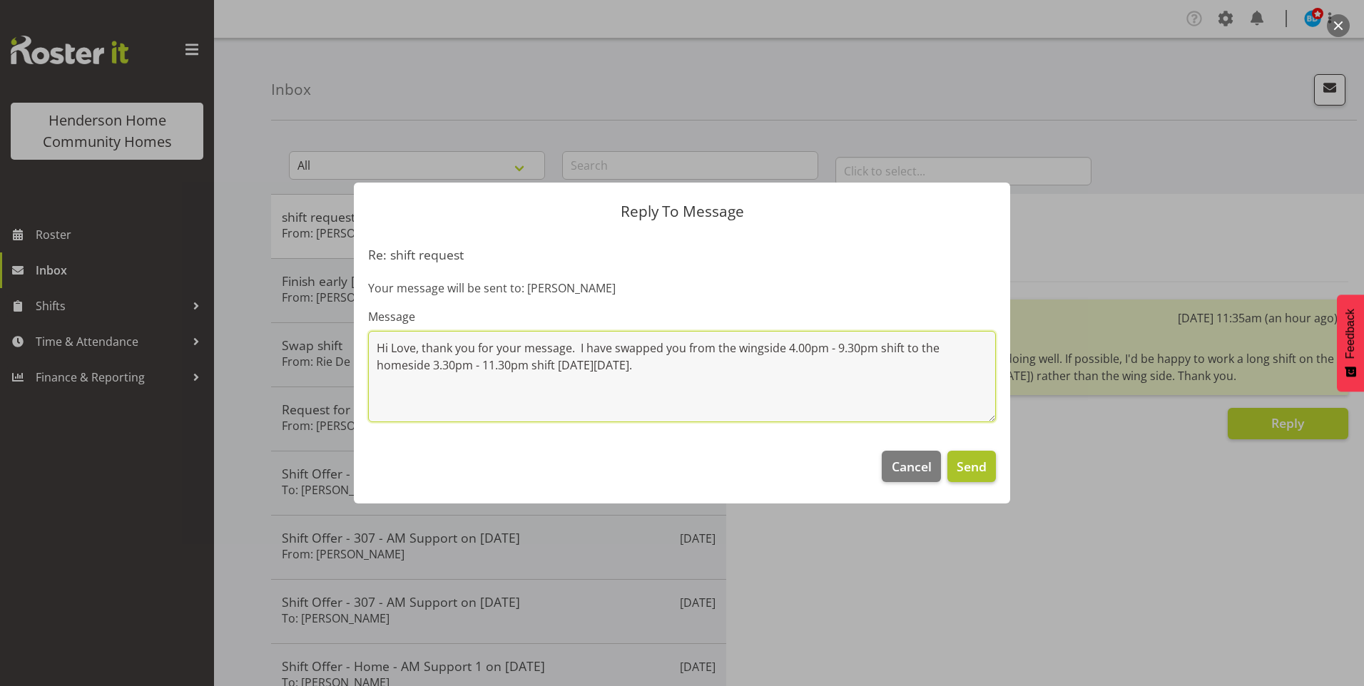
type textarea "Hi Love, thank you for your message. I have swapped you from the wingside 4.00p…"
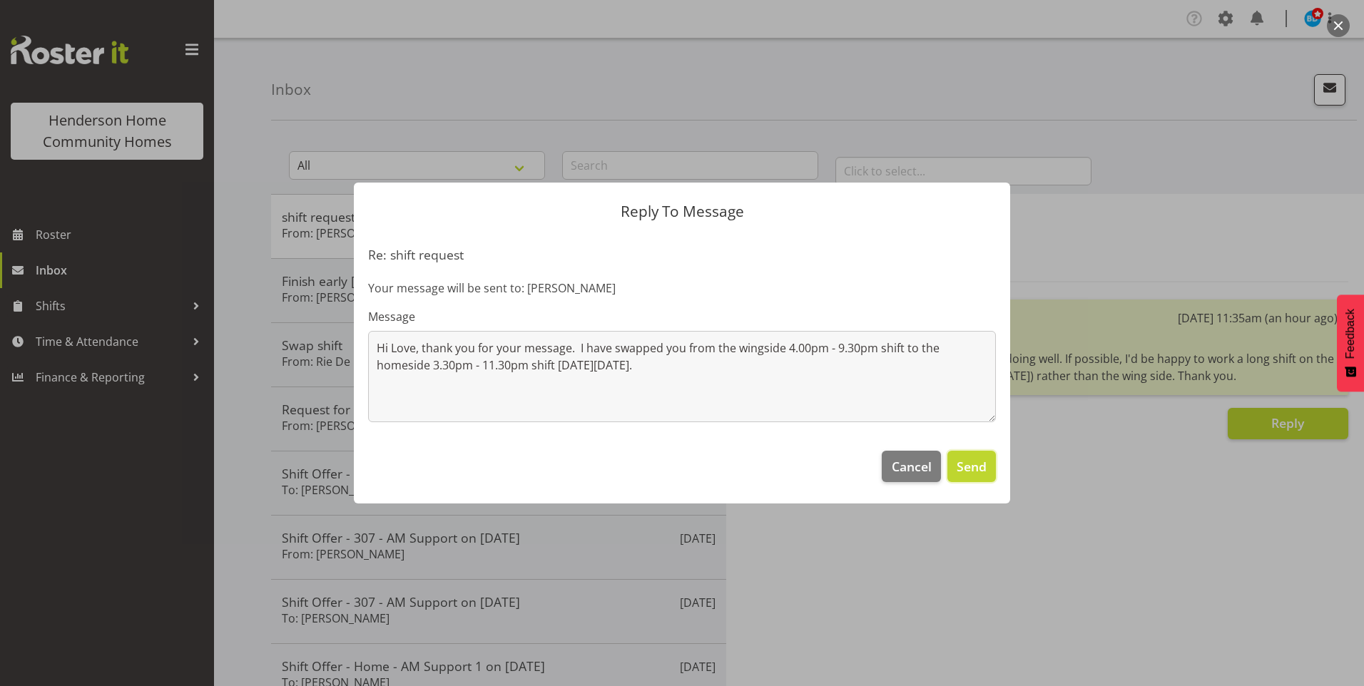
click at [962, 463] on span "Send" at bounding box center [972, 466] width 30 height 19
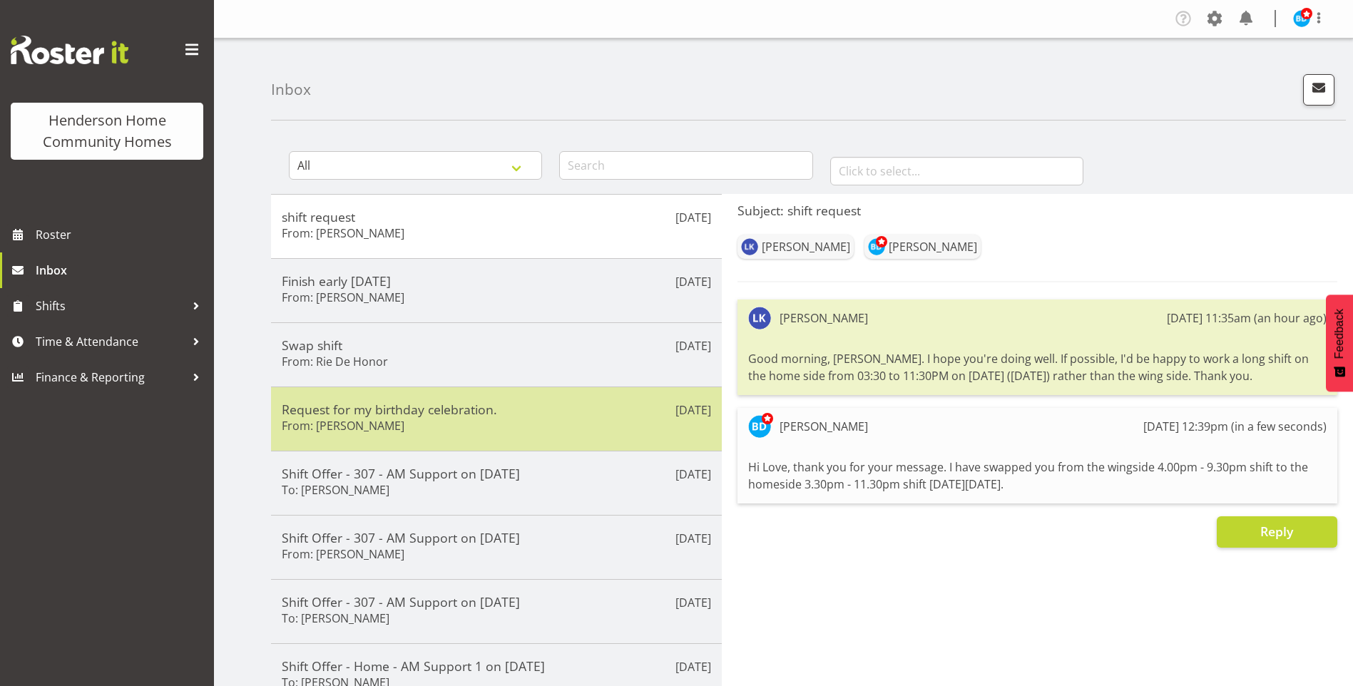
click at [492, 427] on div "Request for my birthday celebration. From: Maria Cerbas" at bounding box center [496, 419] width 429 height 35
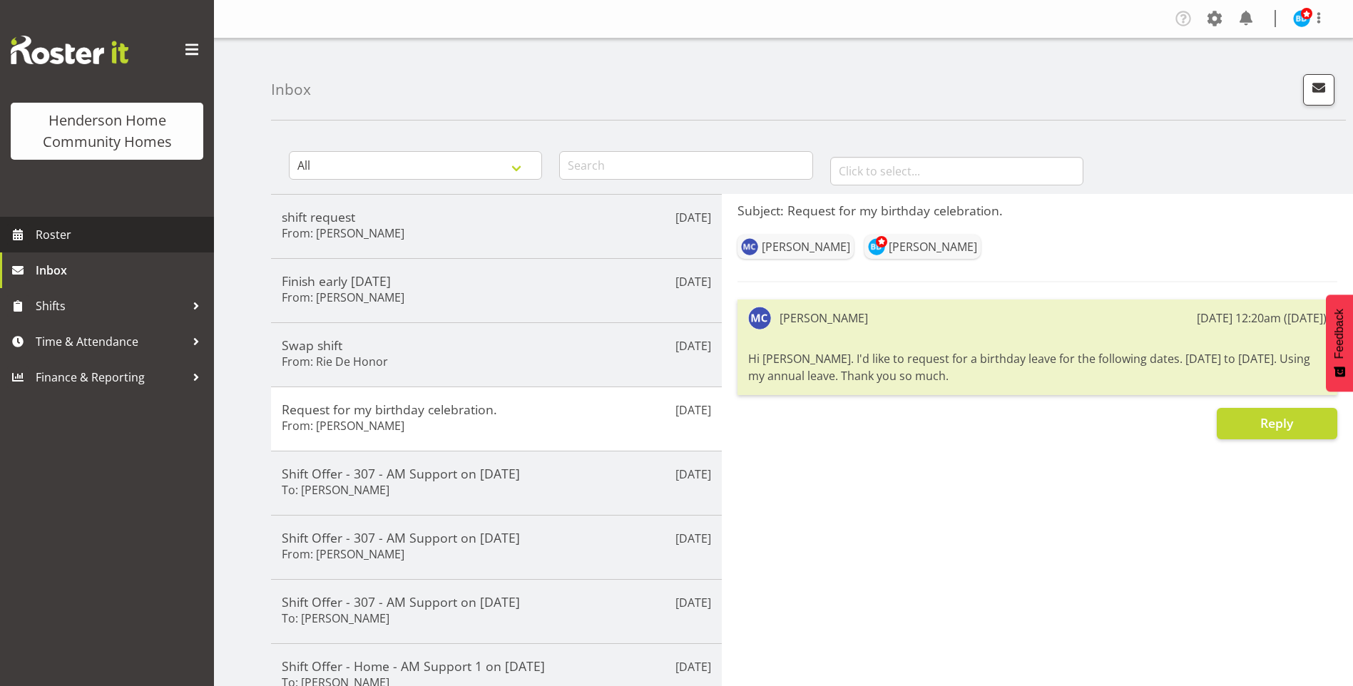
drag, startPoint x: 67, startPoint y: 230, endPoint x: 119, endPoint y: 212, distance: 55.0
click at [67, 230] on span "Roster" at bounding box center [121, 234] width 171 height 21
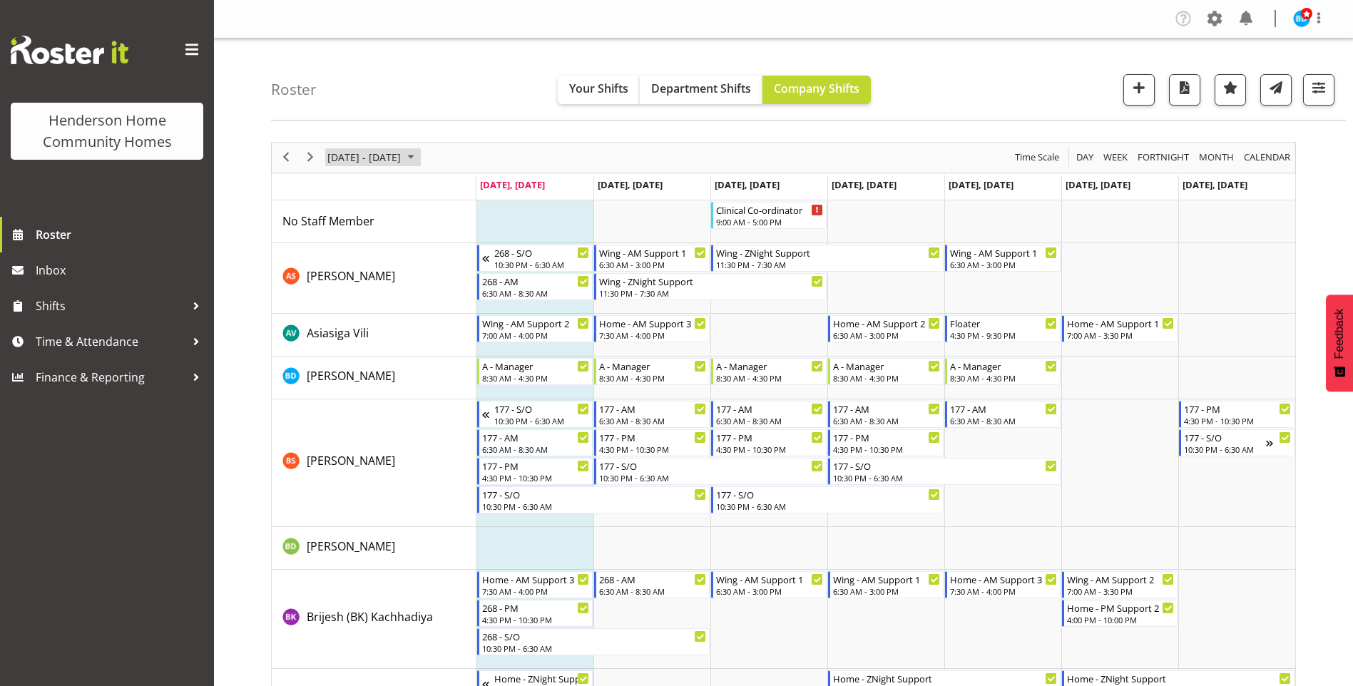
click at [419, 156] on span "August 2025" at bounding box center [410, 157] width 17 height 18
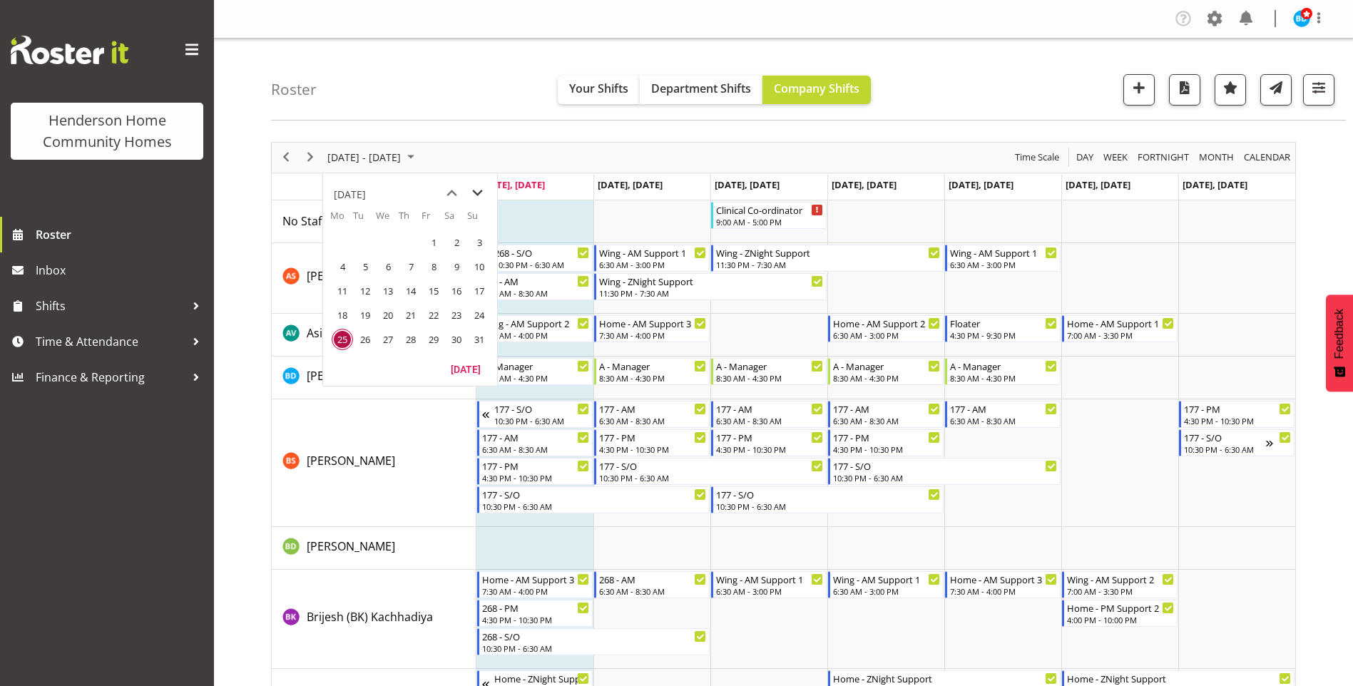
click at [479, 190] on span "next month" at bounding box center [477, 193] width 25 height 26
click at [337, 269] on span "8" at bounding box center [342, 266] width 21 height 21
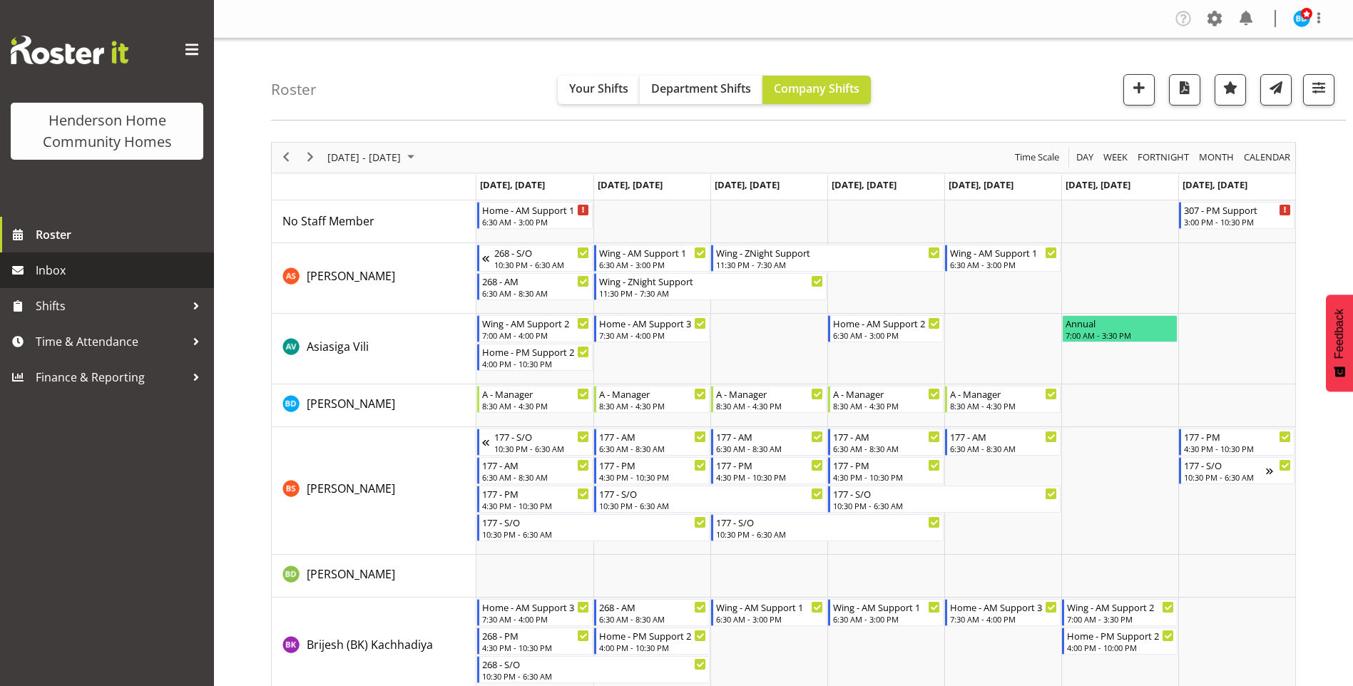
click at [89, 265] on span "Inbox" at bounding box center [121, 270] width 171 height 21
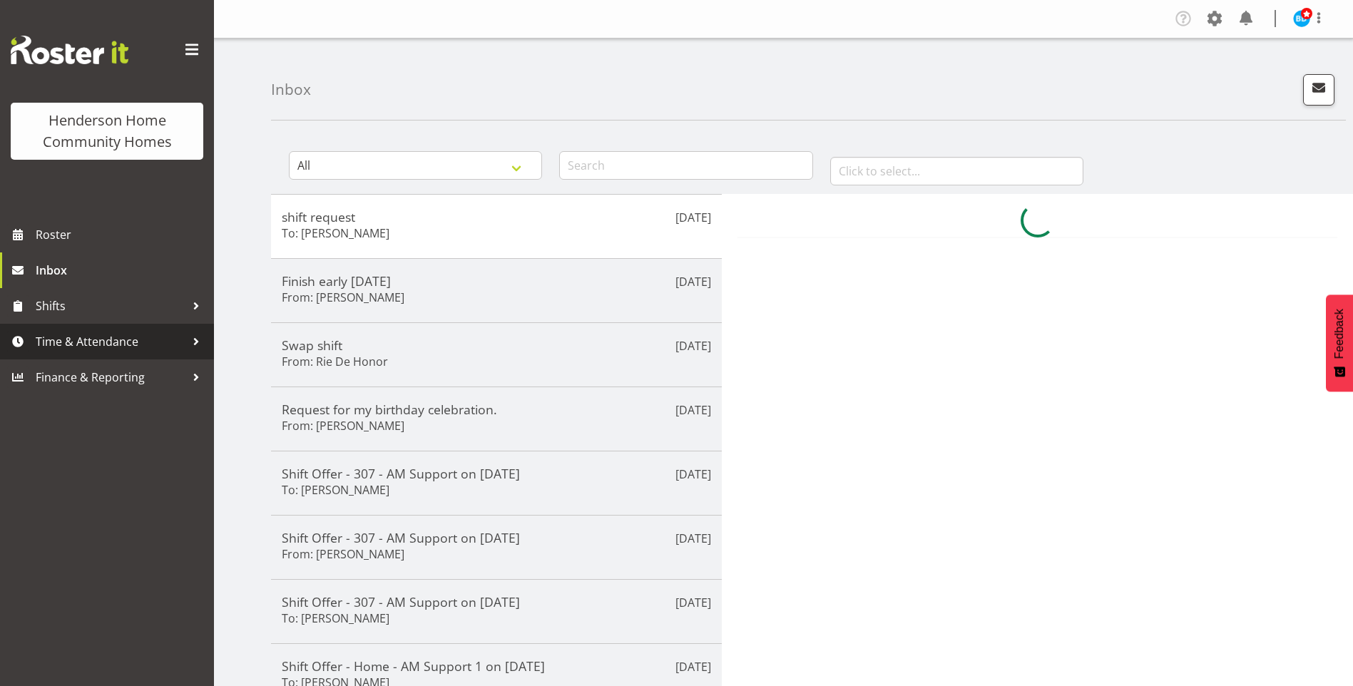
click at [113, 340] on span "Time & Attendance" at bounding box center [111, 341] width 150 height 21
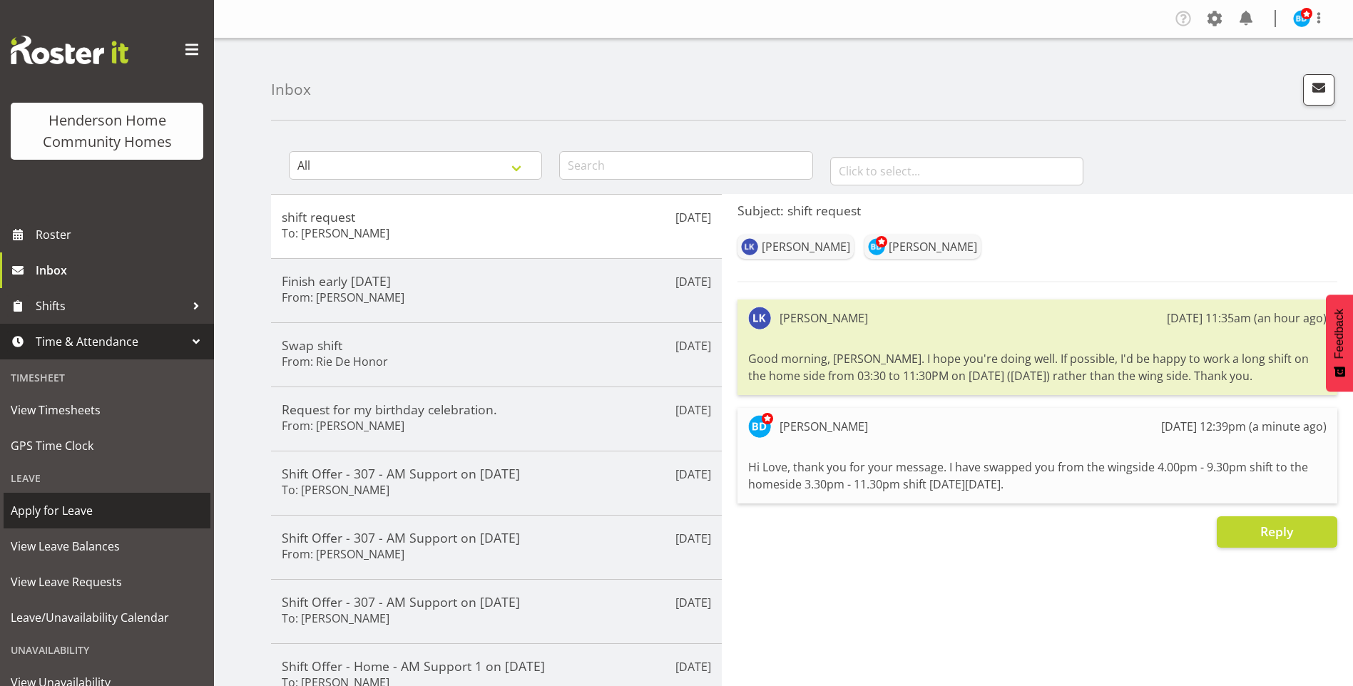
click at [84, 515] on span "Apply for Leave" at bounding box center [107, 510] width 193 height 21
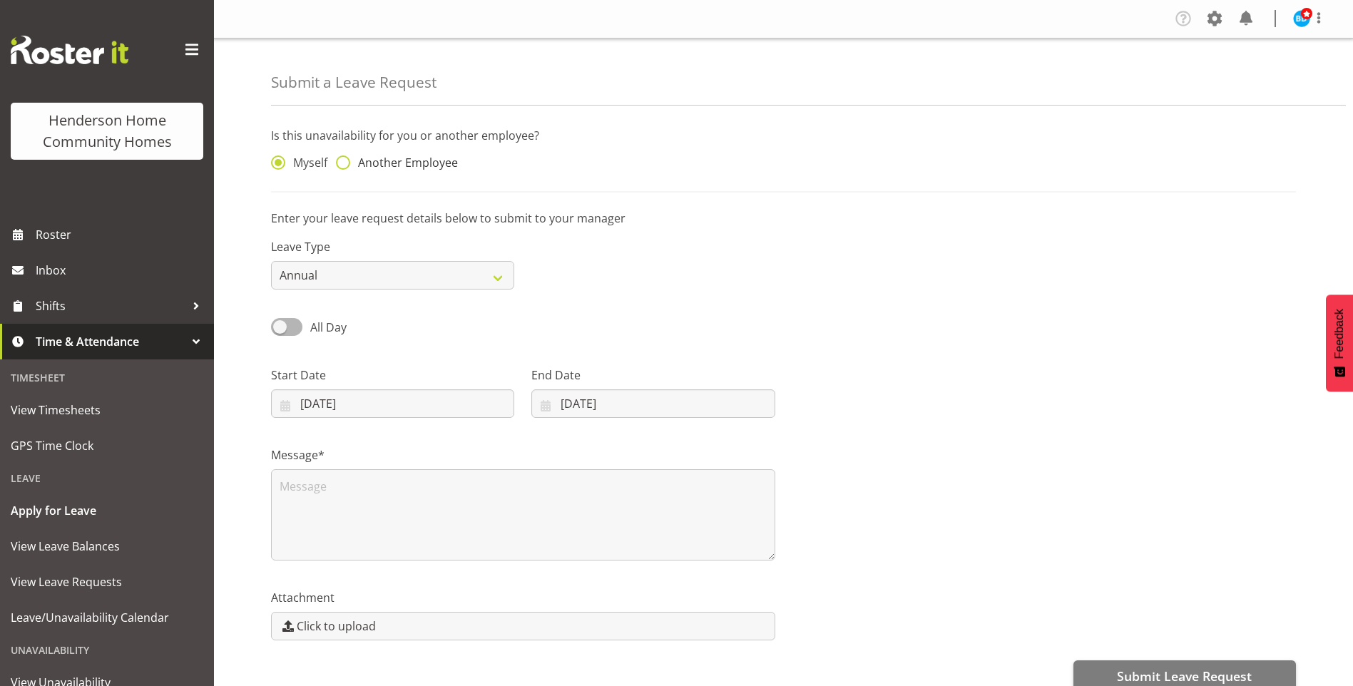
click at [373, 160] on span "Another Employee" at bounding box center [404, 163] width 108 height 14
click at [345, 160] on input "Another Employee" at bounding box center [340, 162] width 9 height 9
radio input "true"
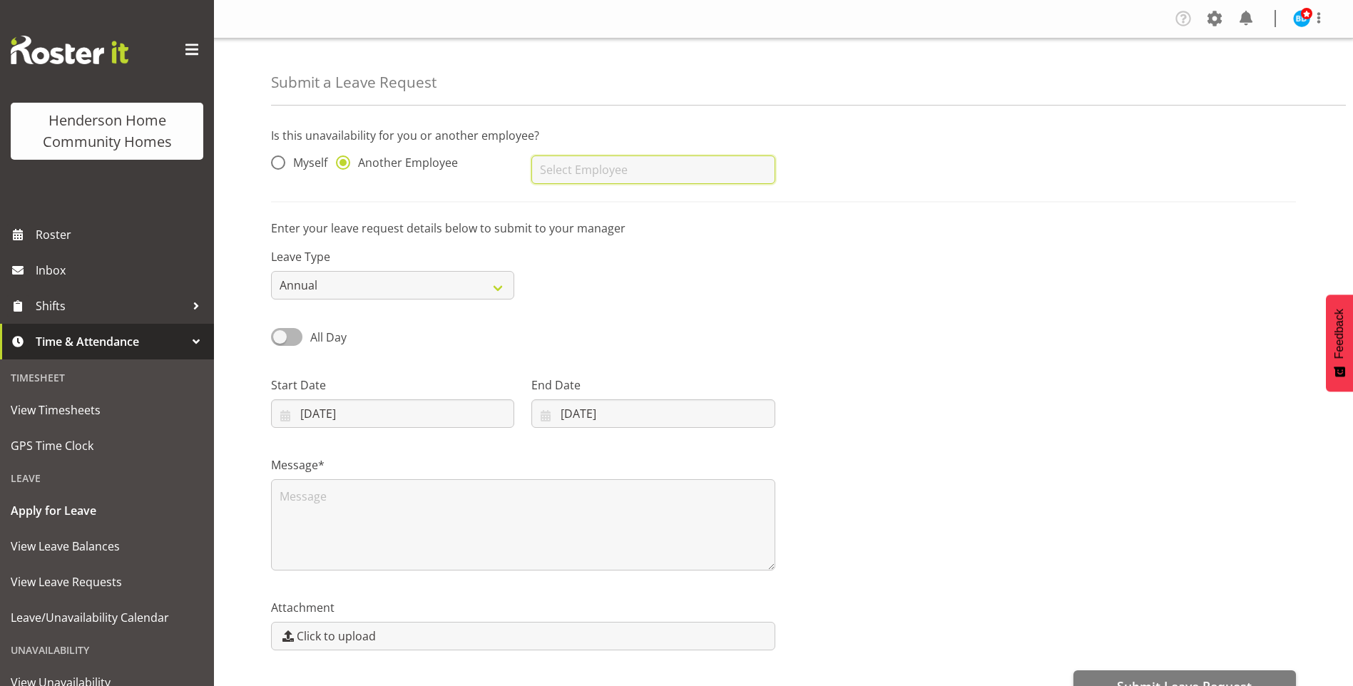
click at [583, 171] on input "text" at bounding box center [652, 170] width 243 height 29
click at [612, 200] on span "[PERSON_NAME]" at bounding box center [587, 206] width 88 height 16
type input "[PERSON_NAME]"
click at [327, 337] on span "All Day" at bounding box center [328, 338] width 36 height 16
click at [280, 337] on input "All Day" at bounding box center [275, 336] width 9 height 9
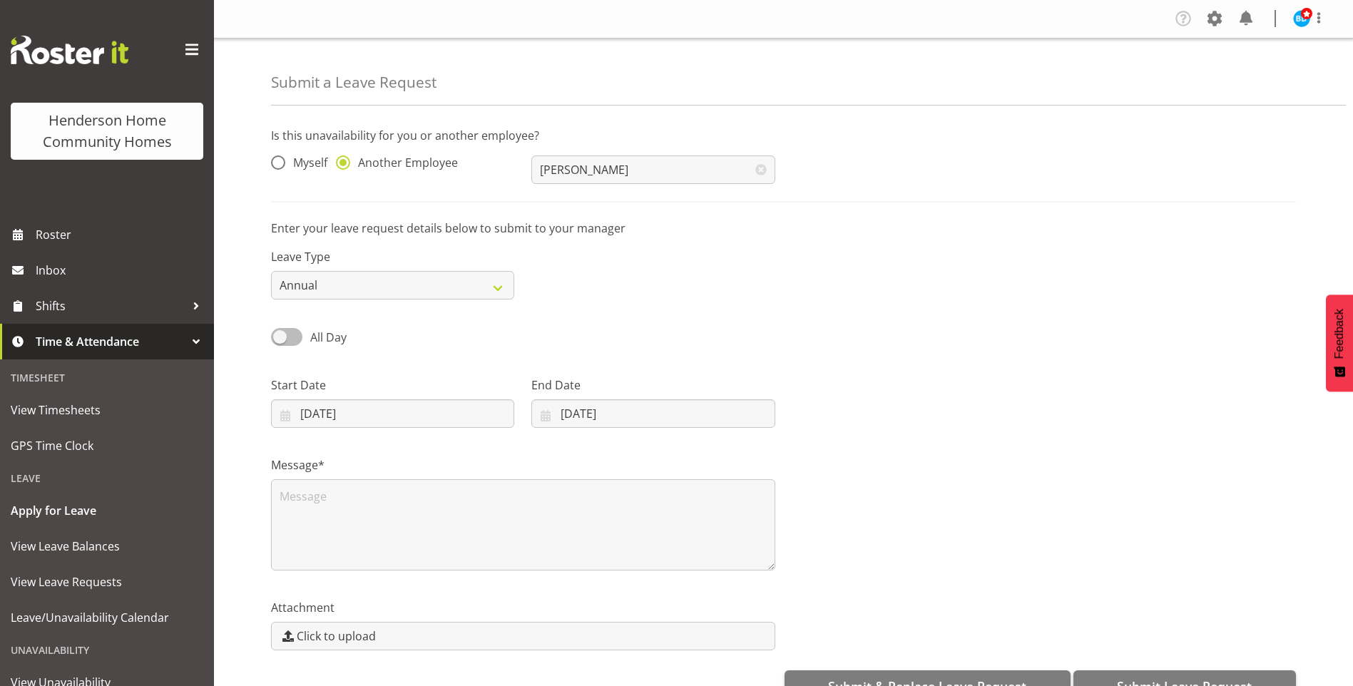
checkbox input "true"
click at [344, 414] on input "[DATE]" at bounding box center [392, 414] width 243 height 29
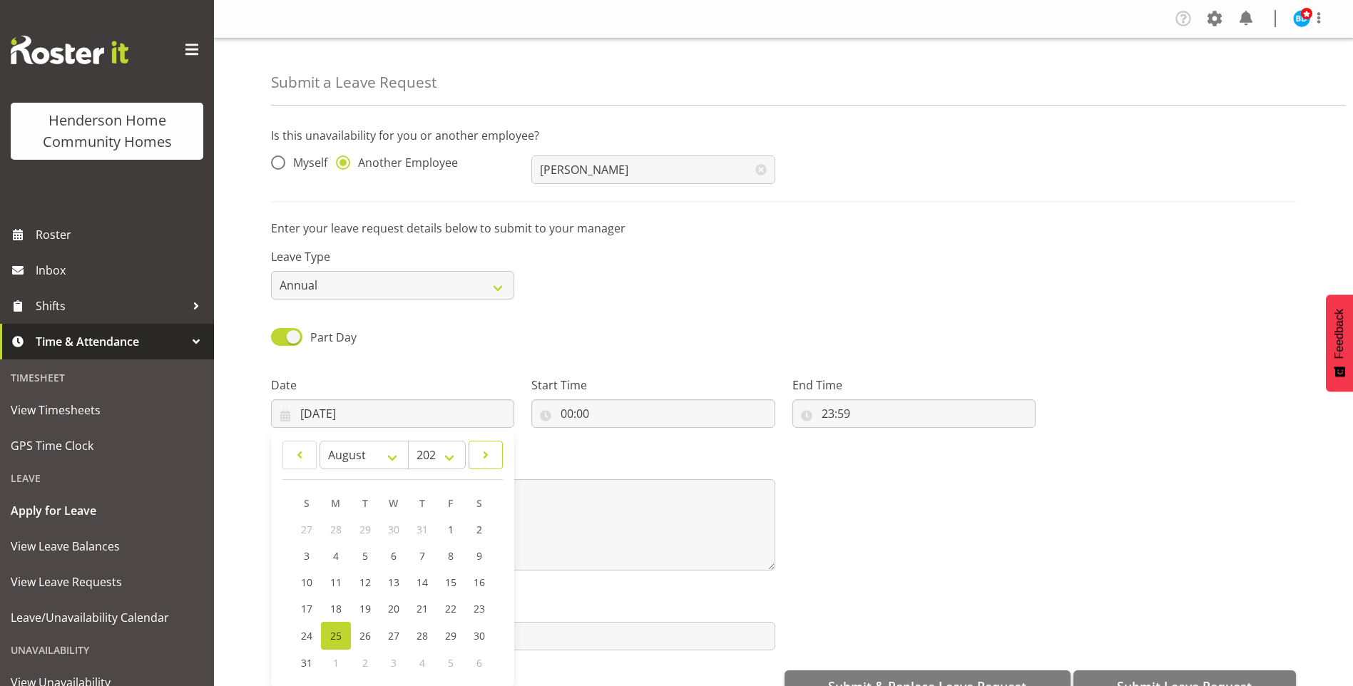
click at [485, 449] on span at bounding box center [486, 455] width 16 height 17
select select "9"
click at [364, 608] on span "21" at bounding box center [364, 609] width 11 height 14
type input "21/10/2025"
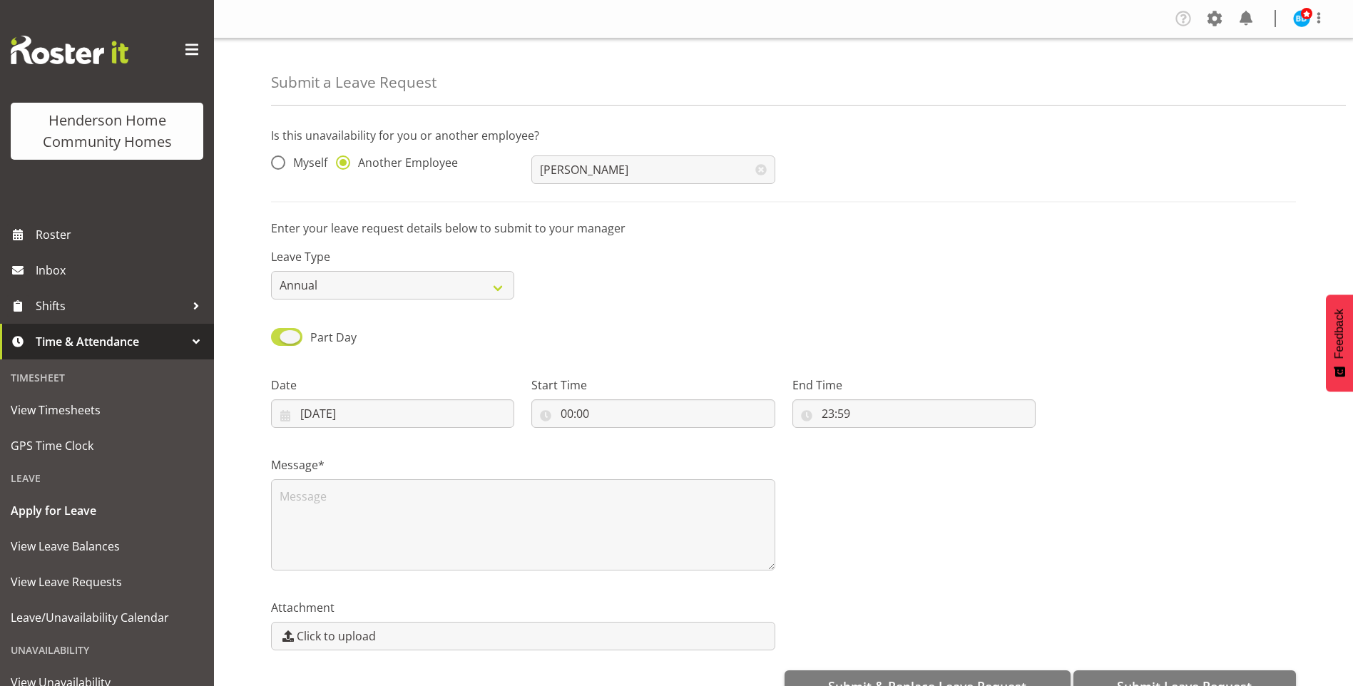
click at [347, 333] on span "Part Day" at bounding box center [333, 338] width 46 height 16
click at [280, 333] on input "Part Day" at bounding box center [275, 336] width 9 height 9
checkbox input "false"
type input "25/08/2025"
click at [339, 416] on input "25/08/2025" at bounding box center [392, 414] width 243 height 29
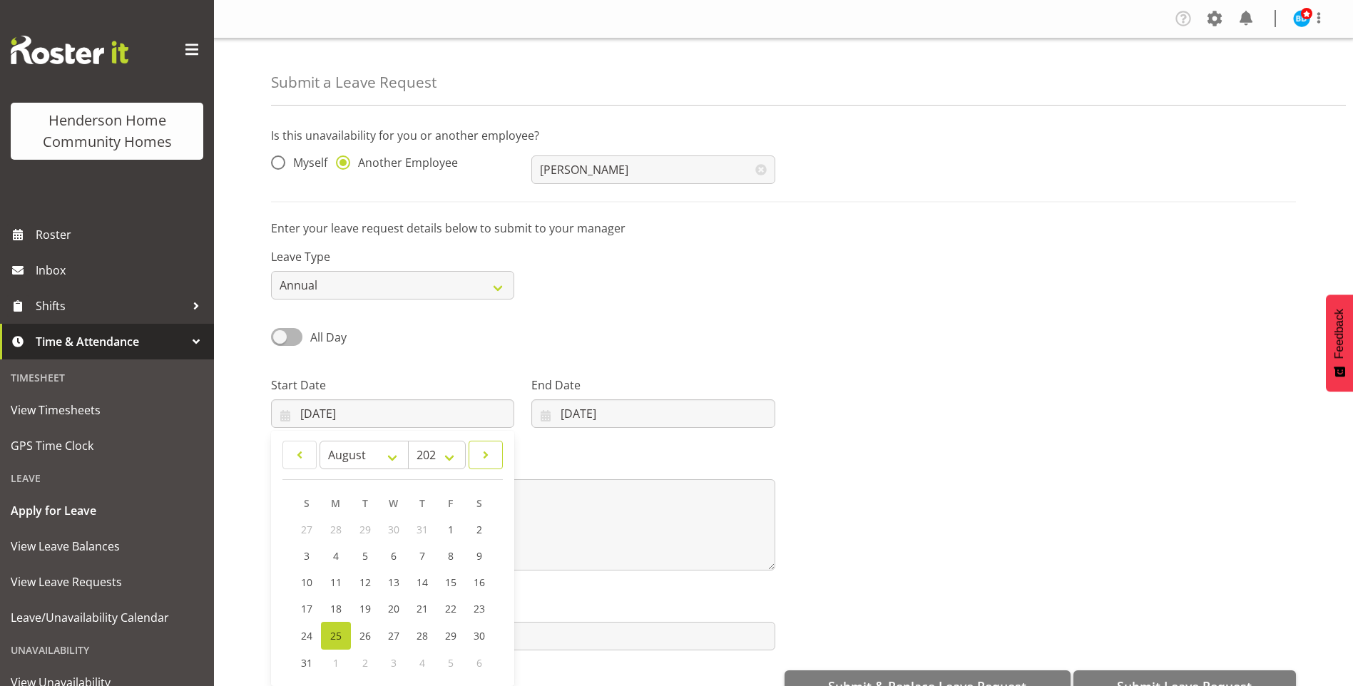
click at [480, 447] on span at bounding box center [486, 455] width 16 height 17
select select "9"
click at [367, 604] on span "21" at bounding box center [364, 609] width 11 height 14
type input "21/10/2025"
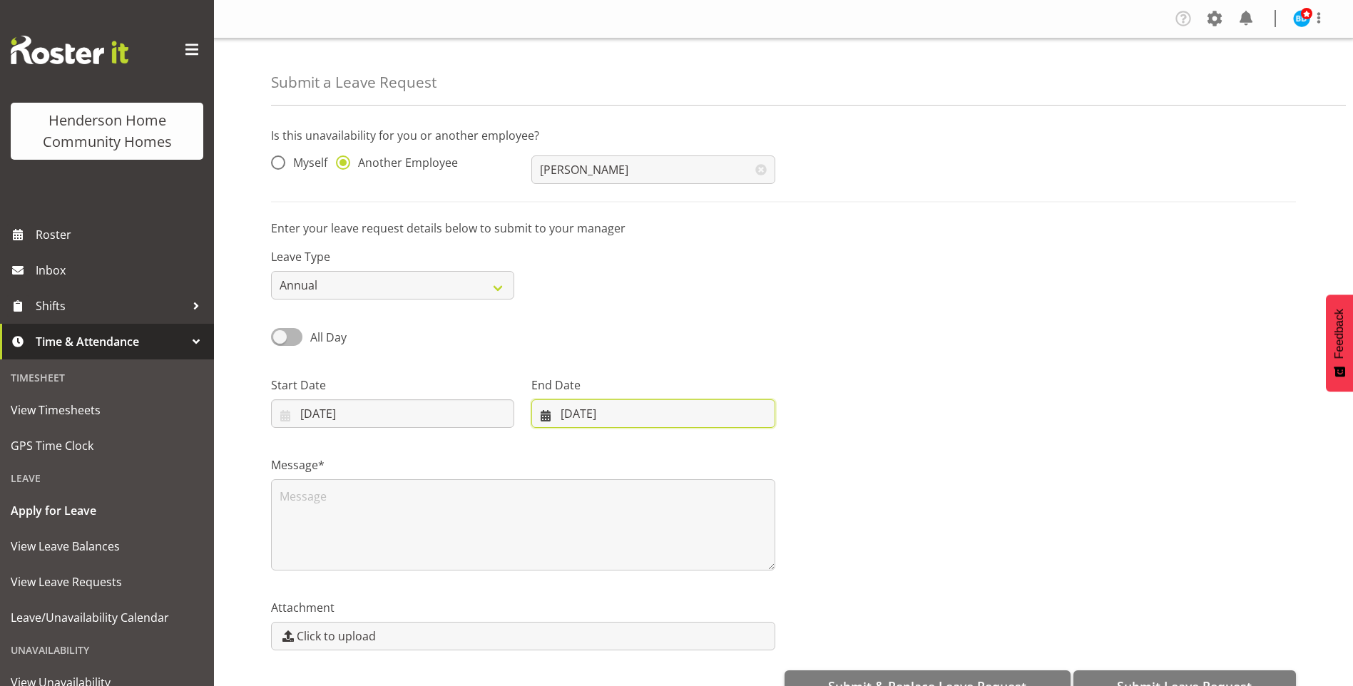
click at [594, 409] on input "25/08/2025" at bounding box center [652, 414] width 243 height 29
click at [730, 450] on span at bounding box center [730, 455] width 17 height 17
select select "9"
click at [563, 633] on span "26" at bounding box center [559, 636] width 11 height 14
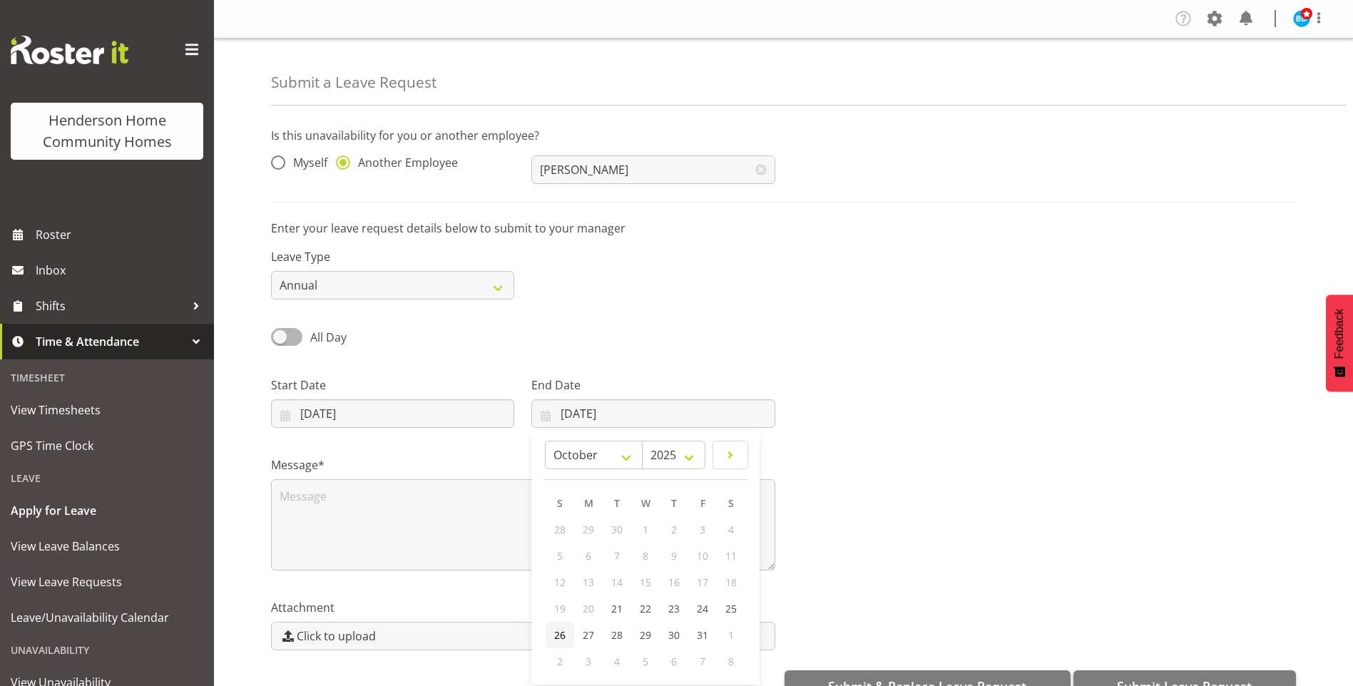
type input "26/10/2025"
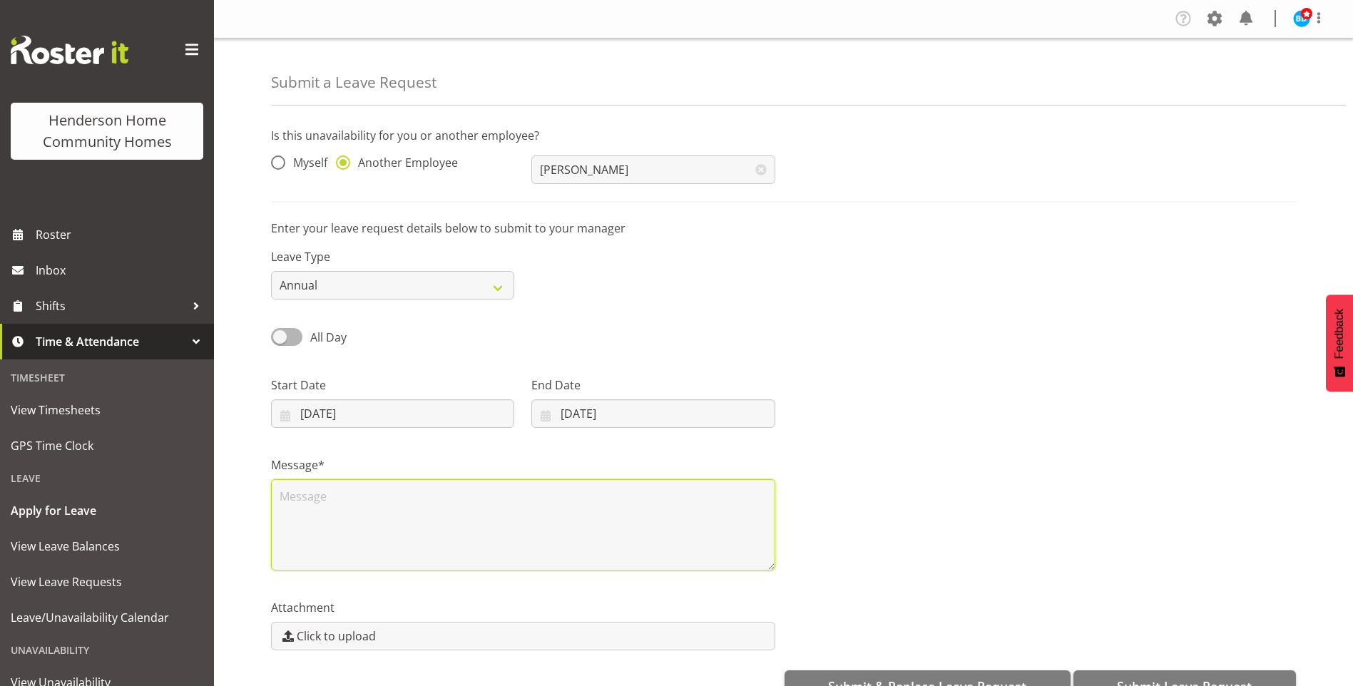
click at [333, 513] on textarea at bounding box center [523, 524] width 504 height 91
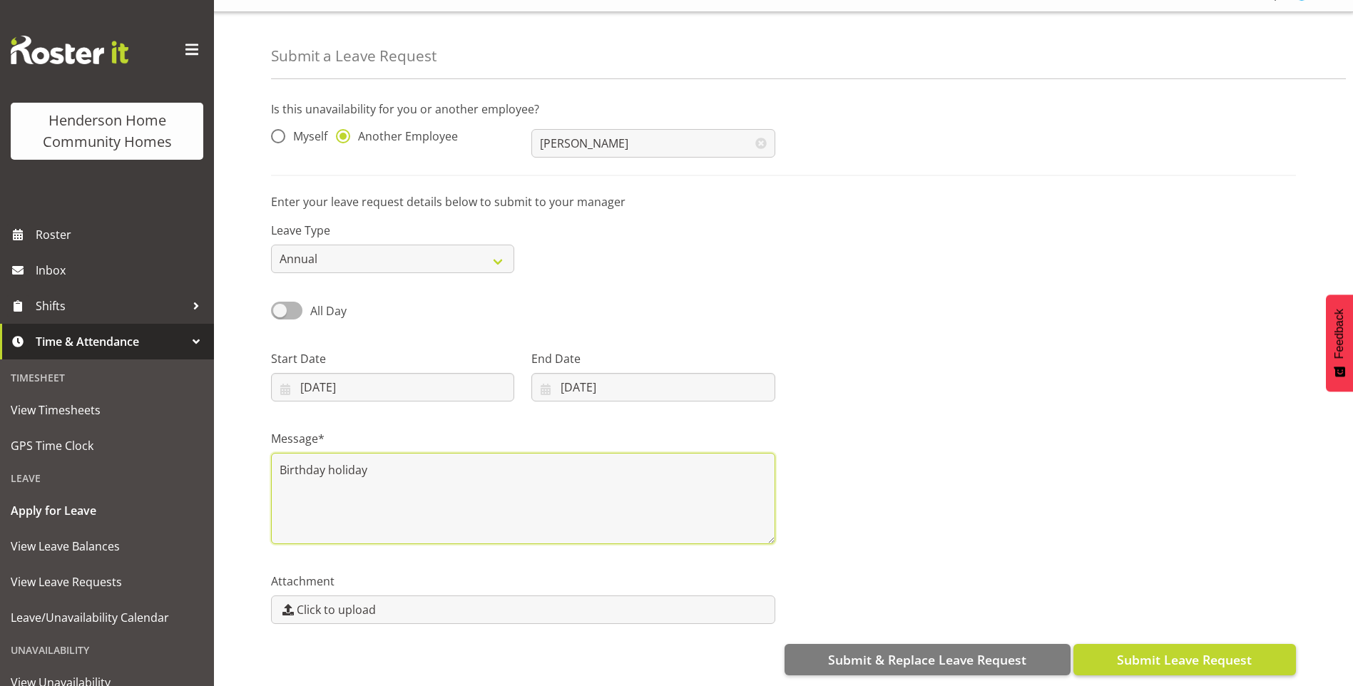
type textarea "Birthday holiday"
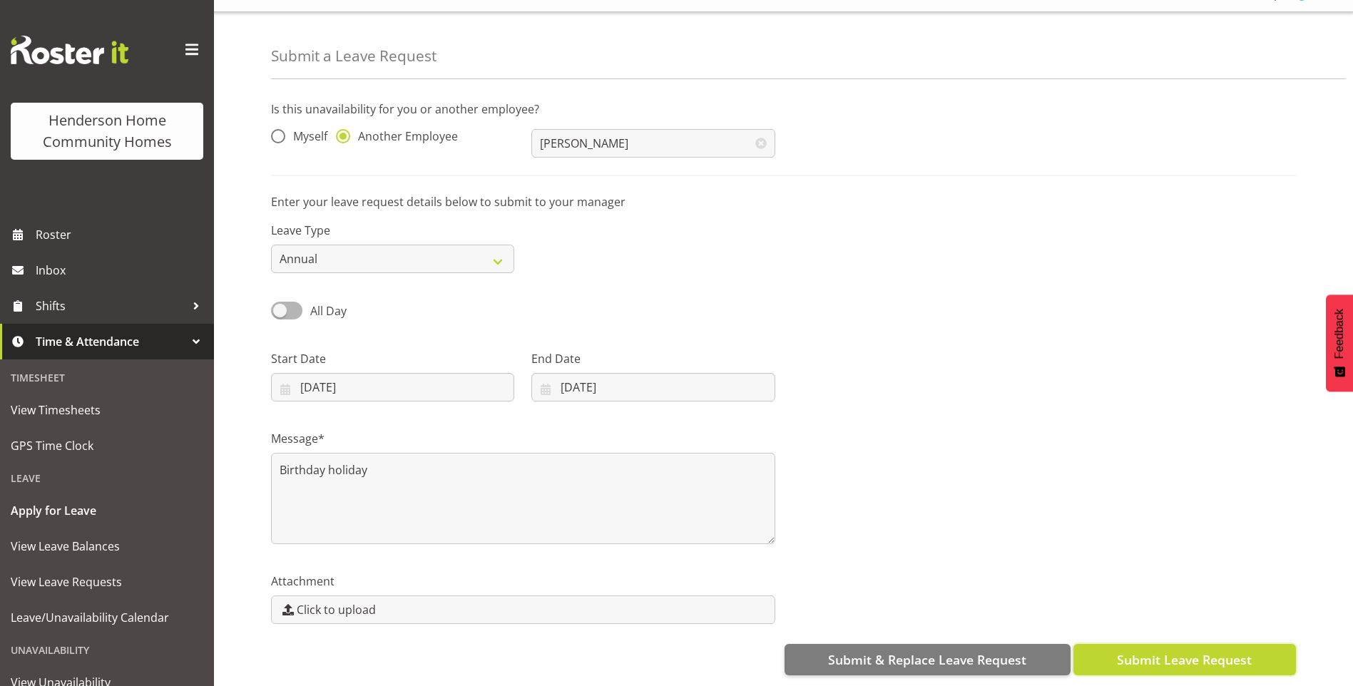
click at [1249, 651] on span "Submit Leave Request" at bounding box center [1184, 660] width 135 height 19
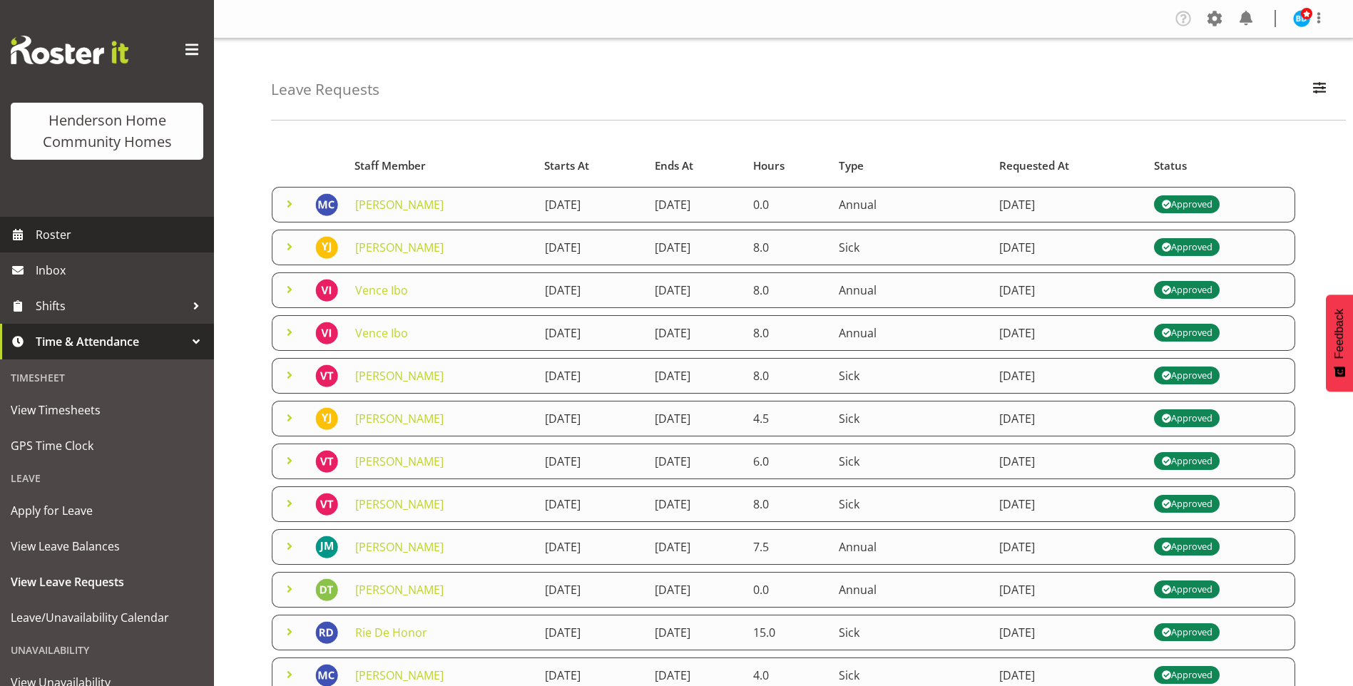
click at [78, 230] on span "Roster" at bounding box center [121, 234] width 171 height 21
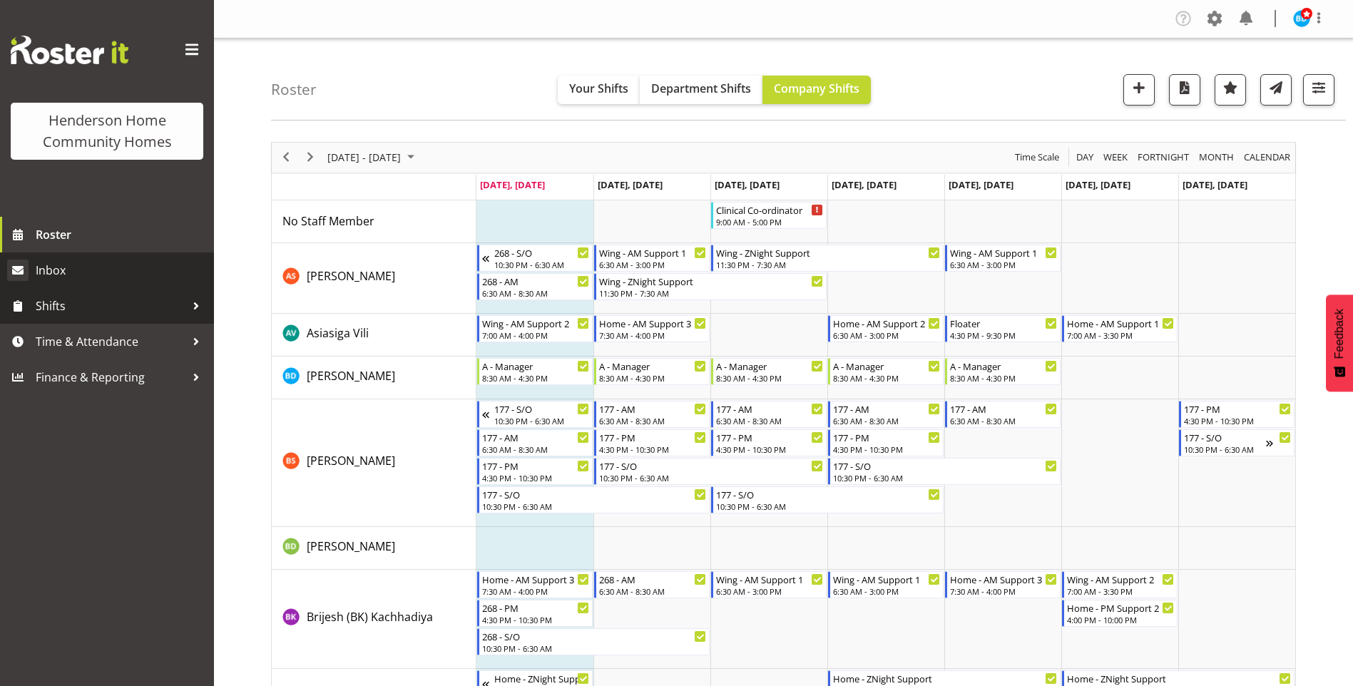
click at [89, 268] on span "Inbox" at bounding box center [121, 270] width 171 height 21
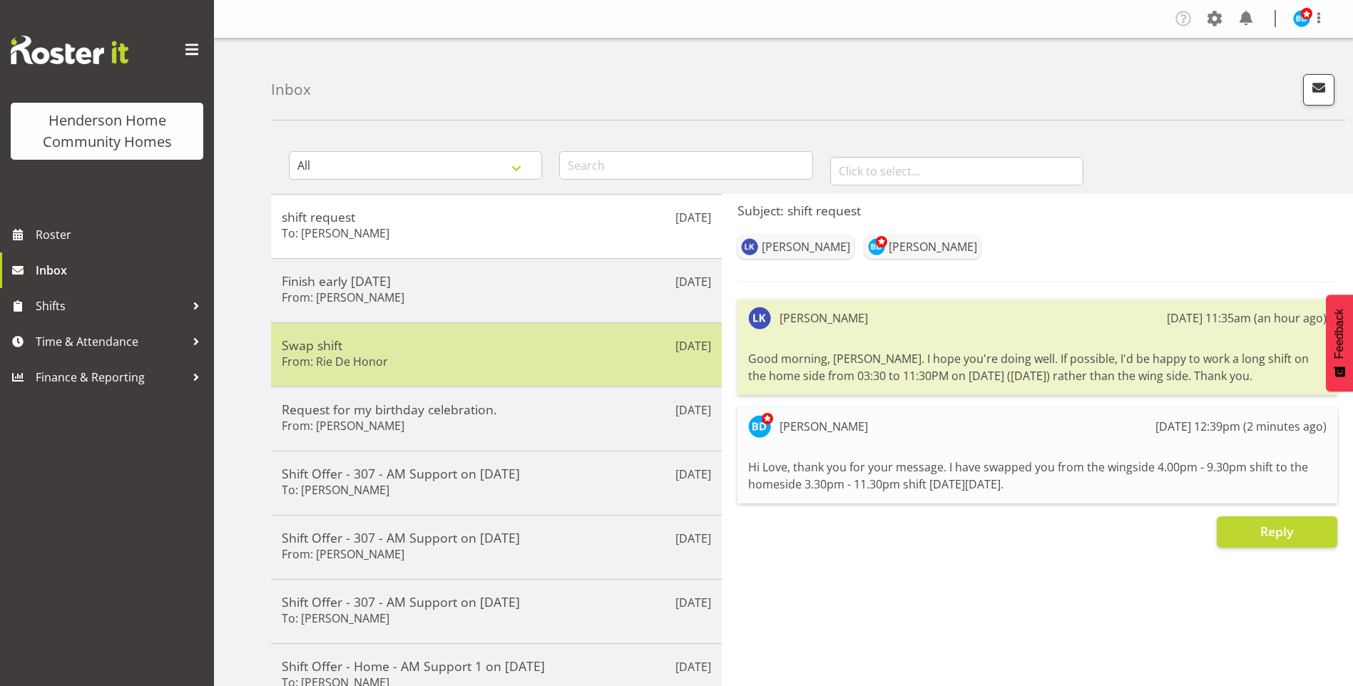
click at [402, 348] on h5 "Swap shift" at bounding box center [496, 345] width 429 height 16
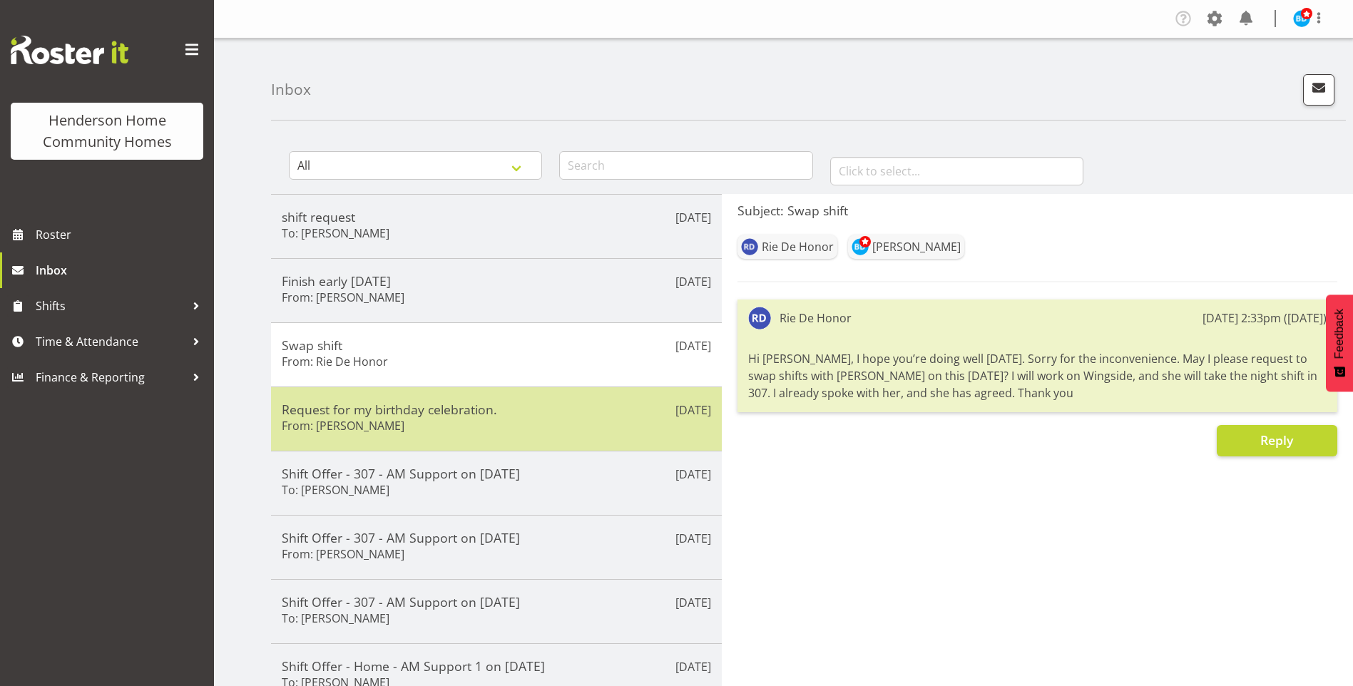
click at [590, 432] on div "Request for my birthday celebration. From: Maria Cerbas" at bounding box center [496, 419] width 429 height 35
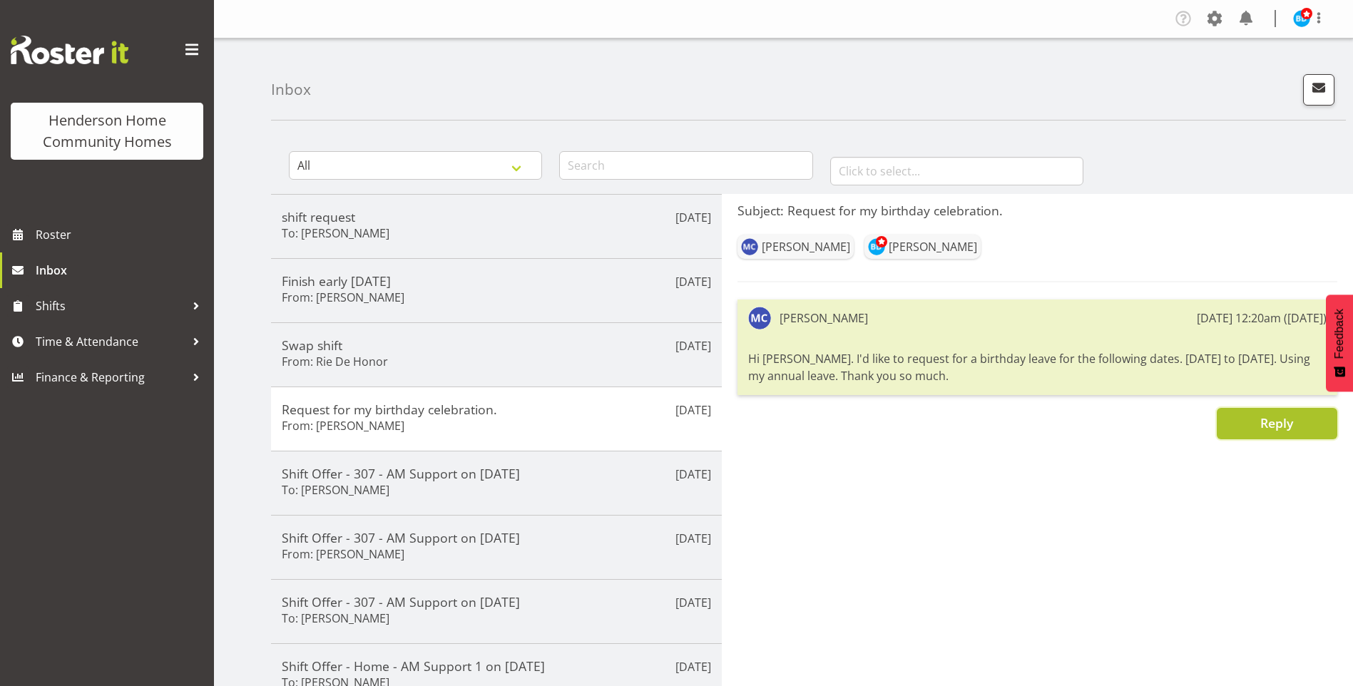
click at [1250, 419] on button "Reply" at bounding box center [1277, 423] width 121 height 31
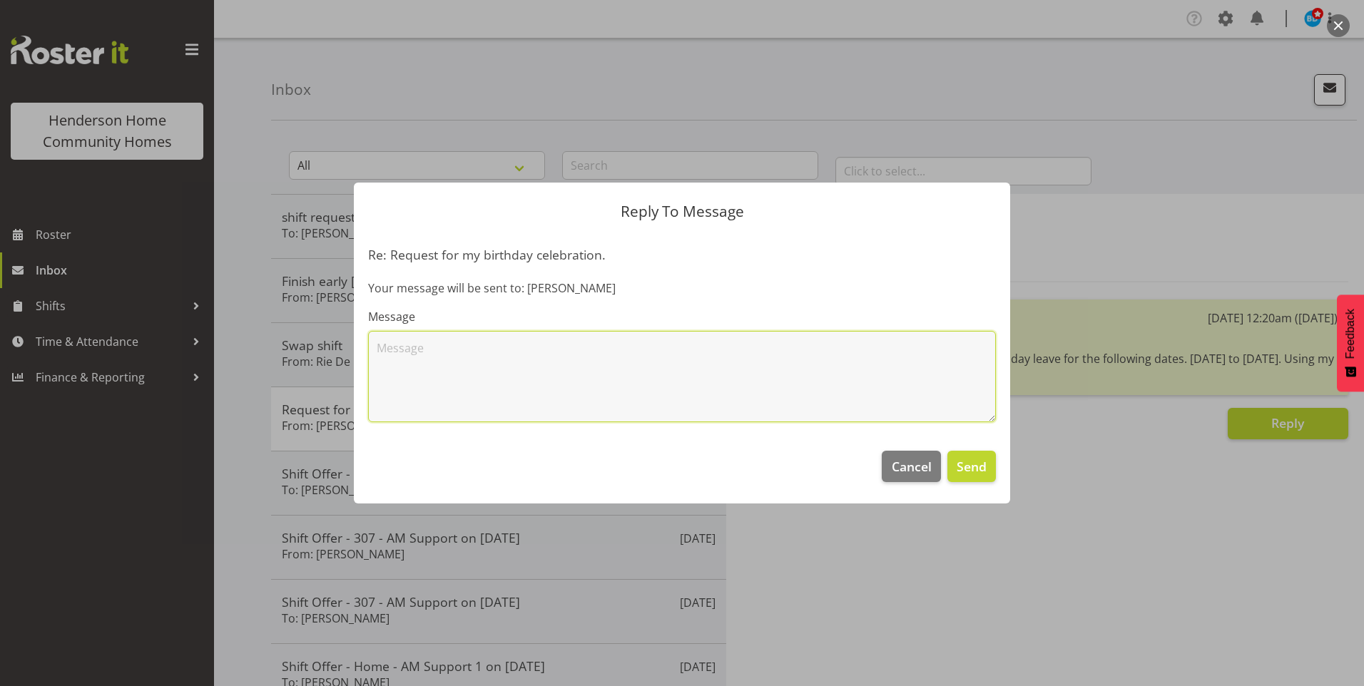
click at [833, 393] on textarea at bounding box center [682, 376] width 628 height 91
type textarea "Hi Maria, I have been able to approve your leave request for the period 21/10 -…"
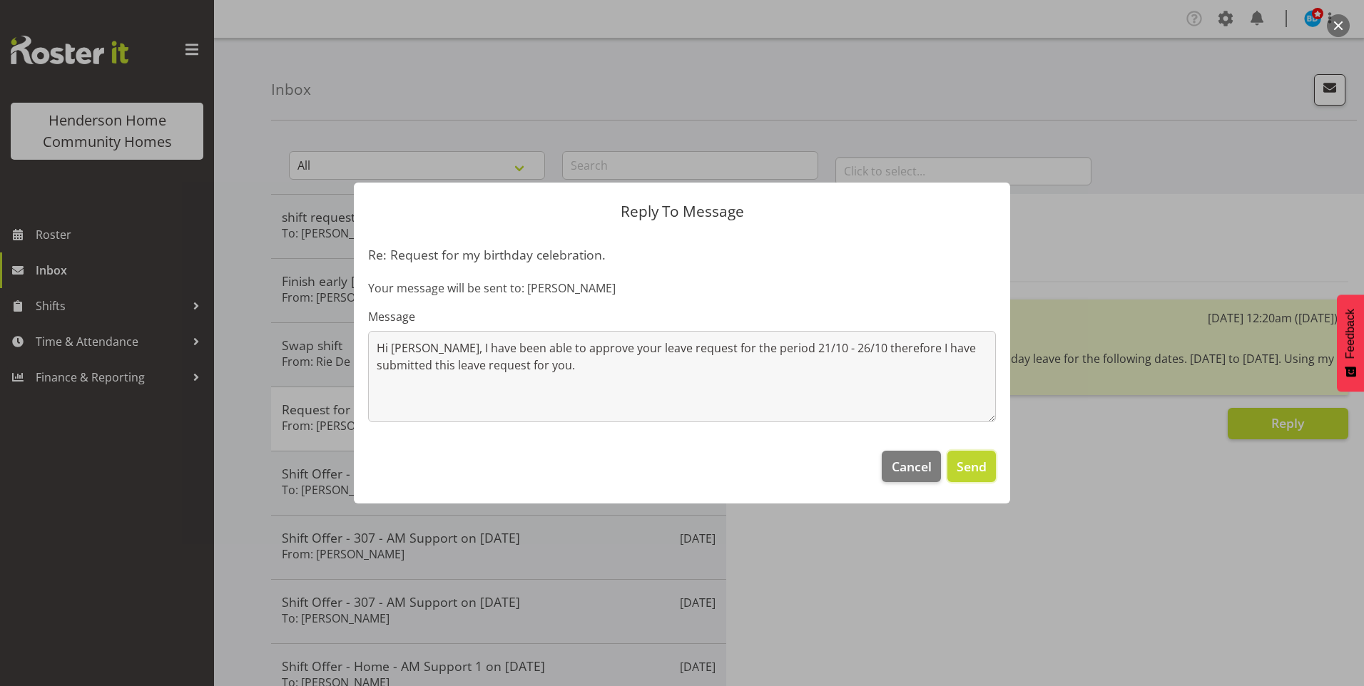
click at [975, 467] on span "Send" at bounding box center [972, 466] width 30 height 19
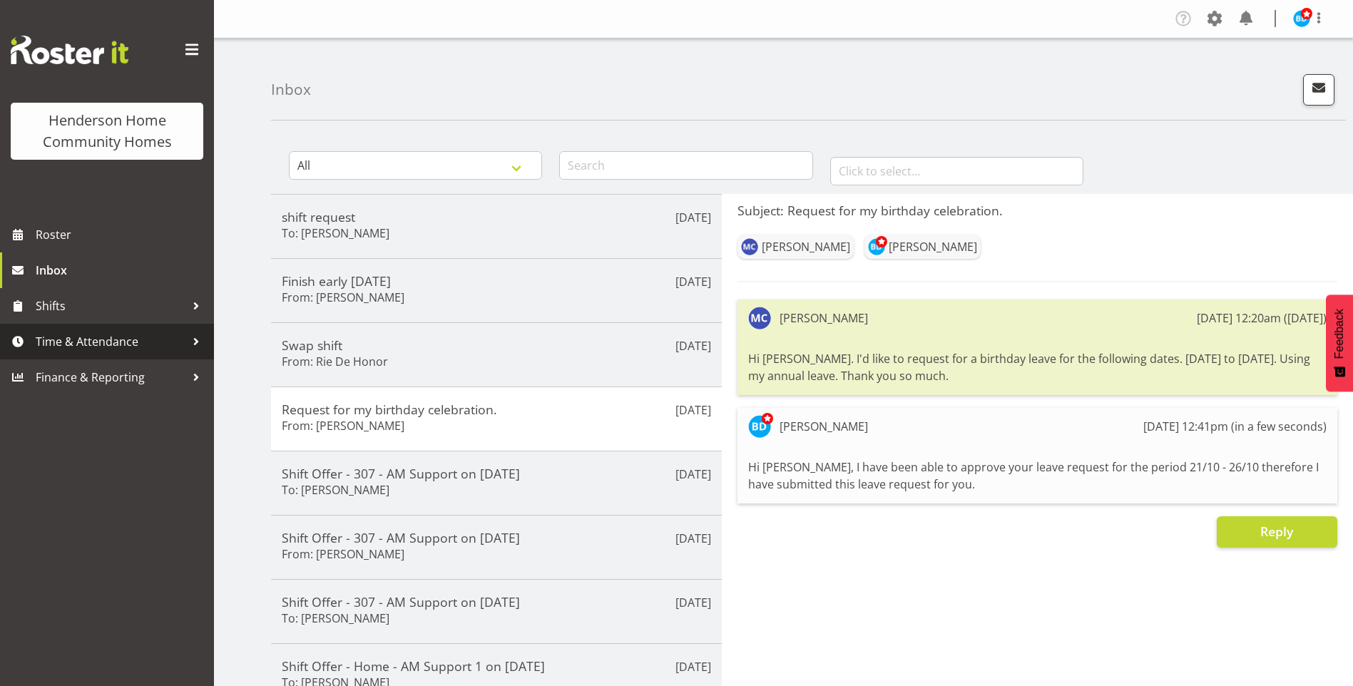
click at [83, 335] on span "Time & Attendance" at bounding box center [111, 341] width 150 height 21
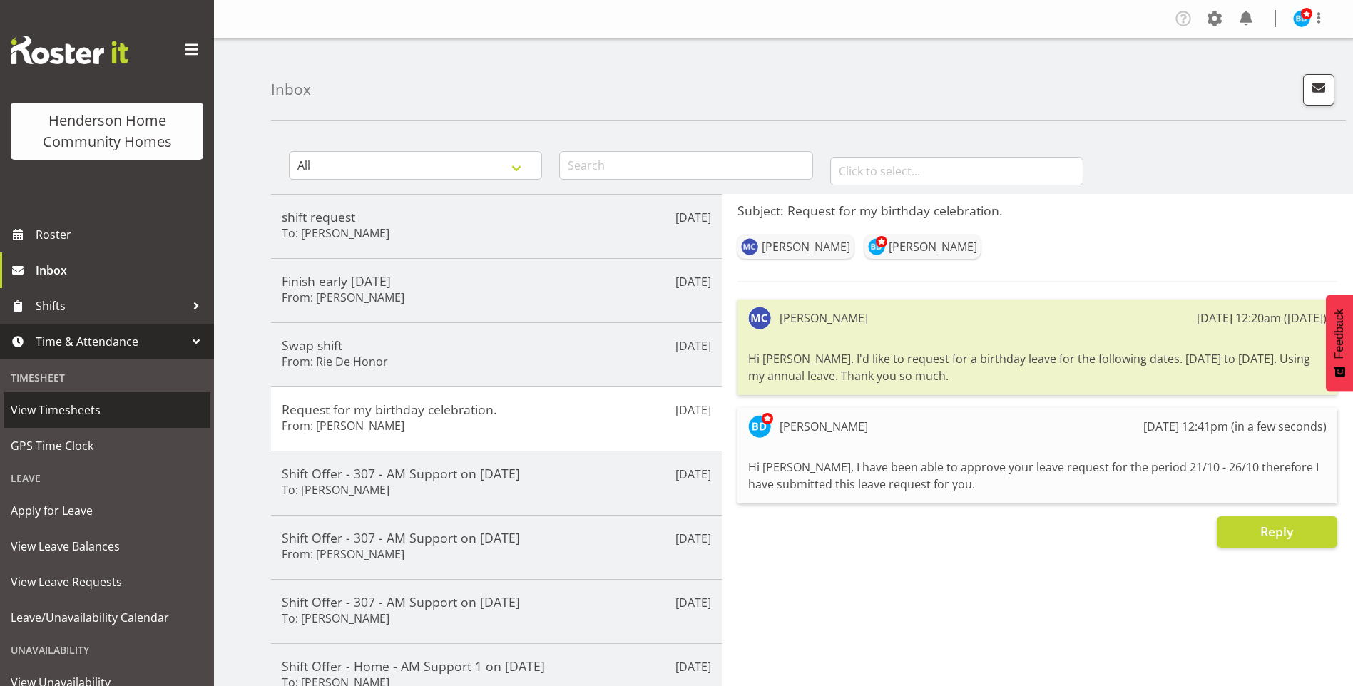
click at [56, 413] on span "View Timesheets" at bounding box center [107, 410] width 193 height 21
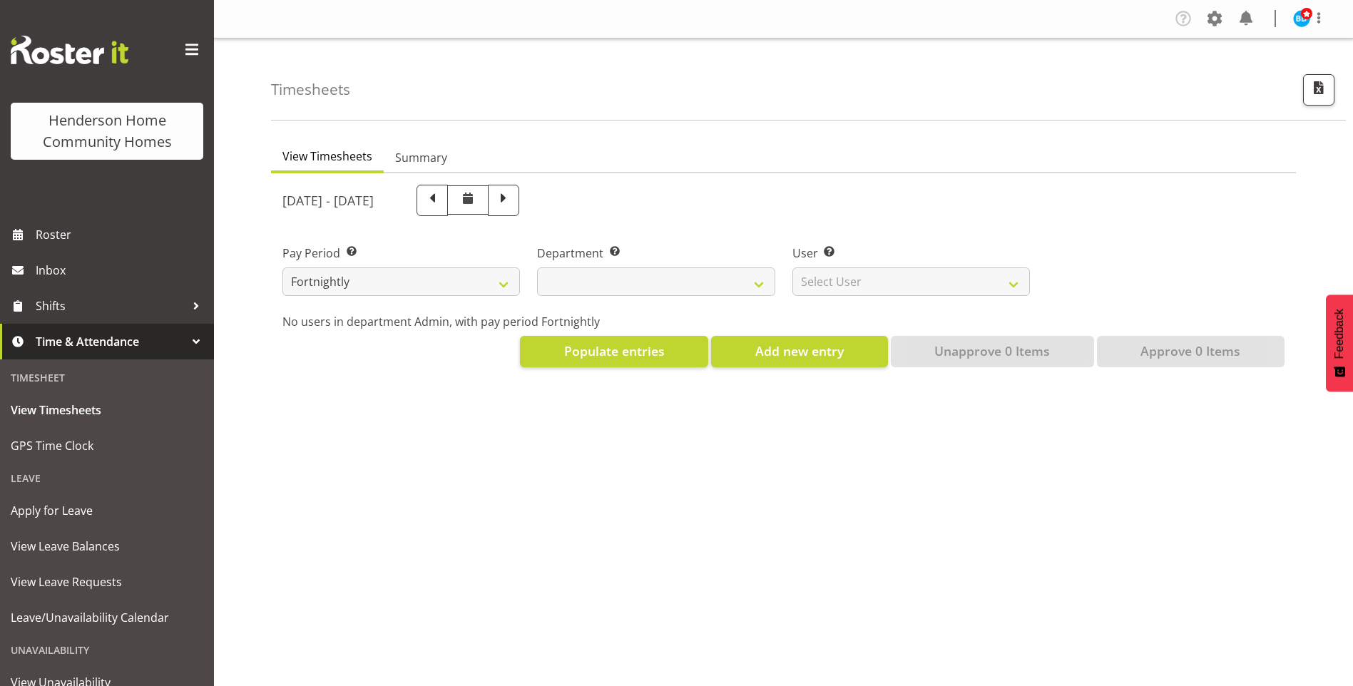
select select
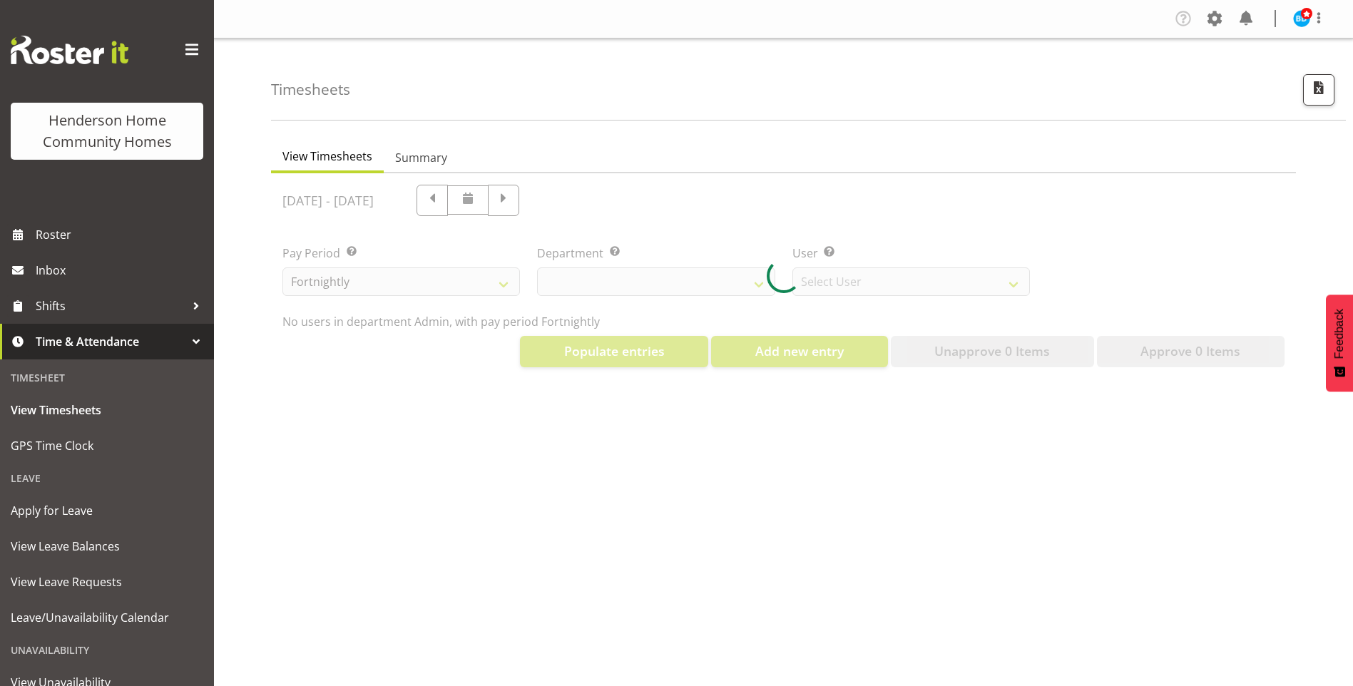
select select "8515"
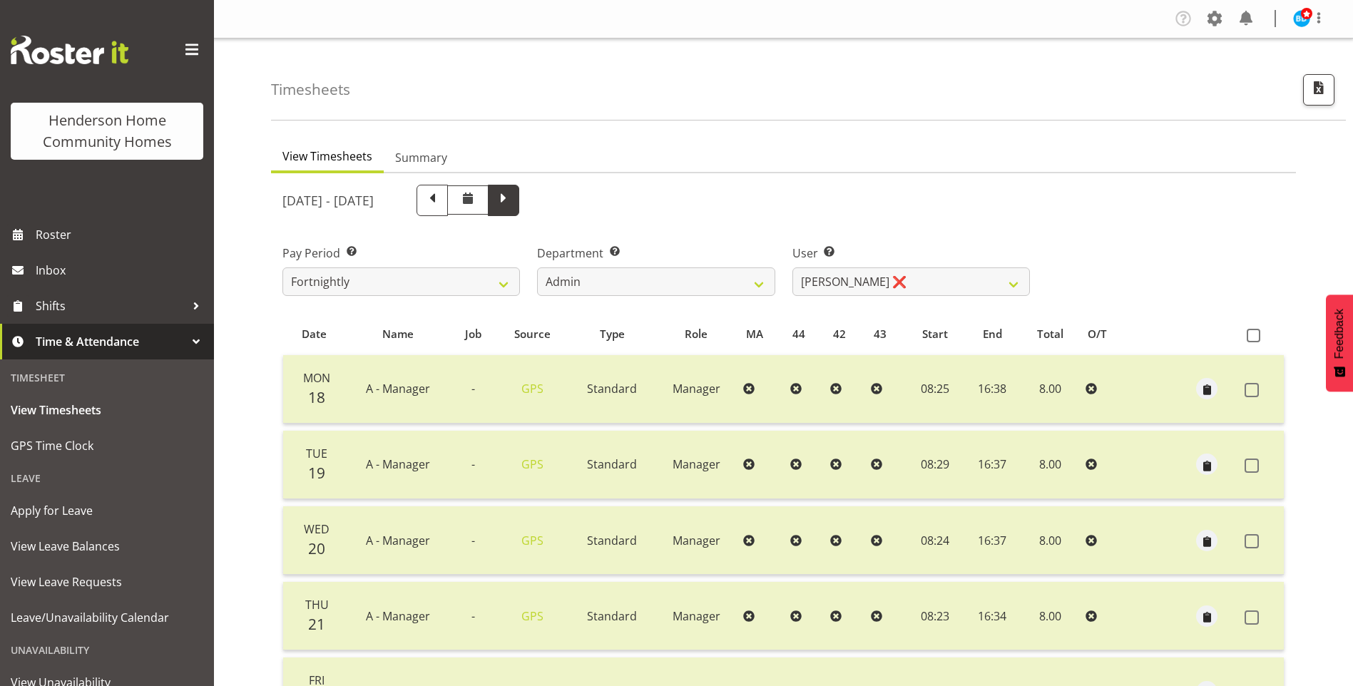
click at [513, 199] on span at bounding box center [503, 199] width 19 height 19
select select
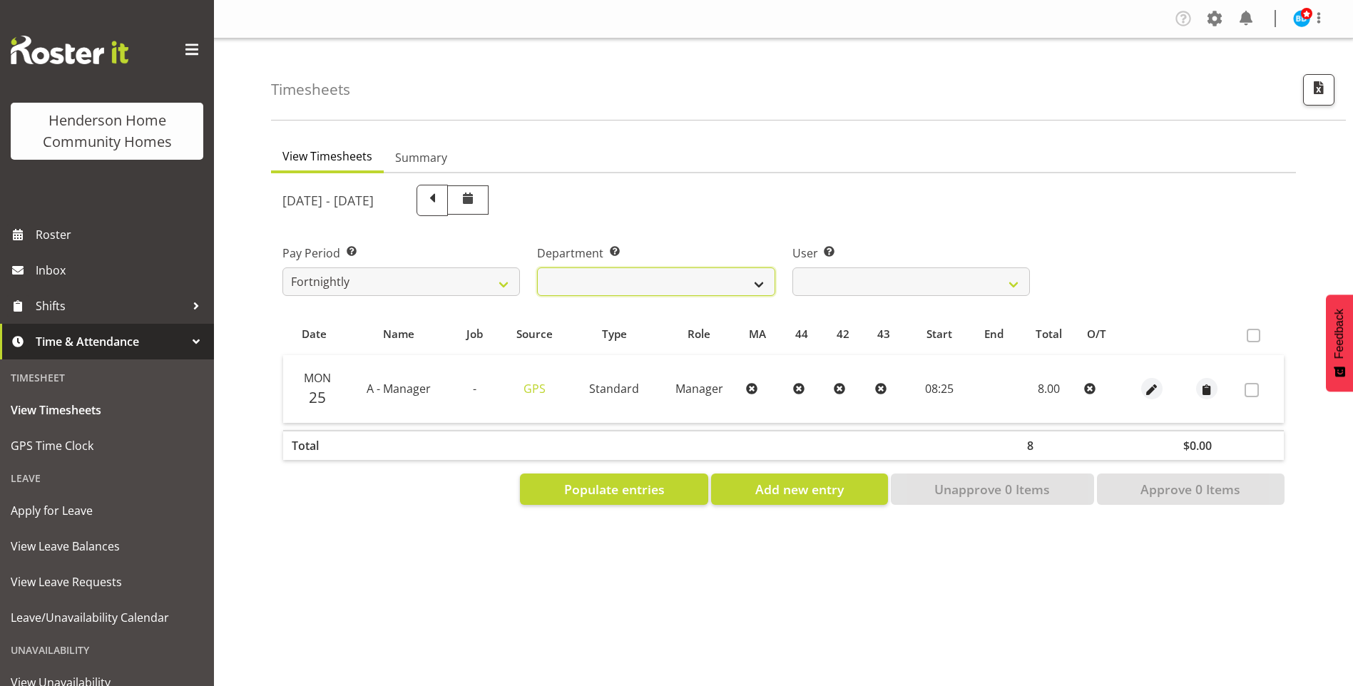
click at [612, 275] on select "Admin Homeside Houses Wingside" at bounding box center [656, 282] width 238 height 29
select select "746"
click at [537, 268] on select "Admin Homeside Houses Wingside" at bounding box center [656, 282] width 238 height 29
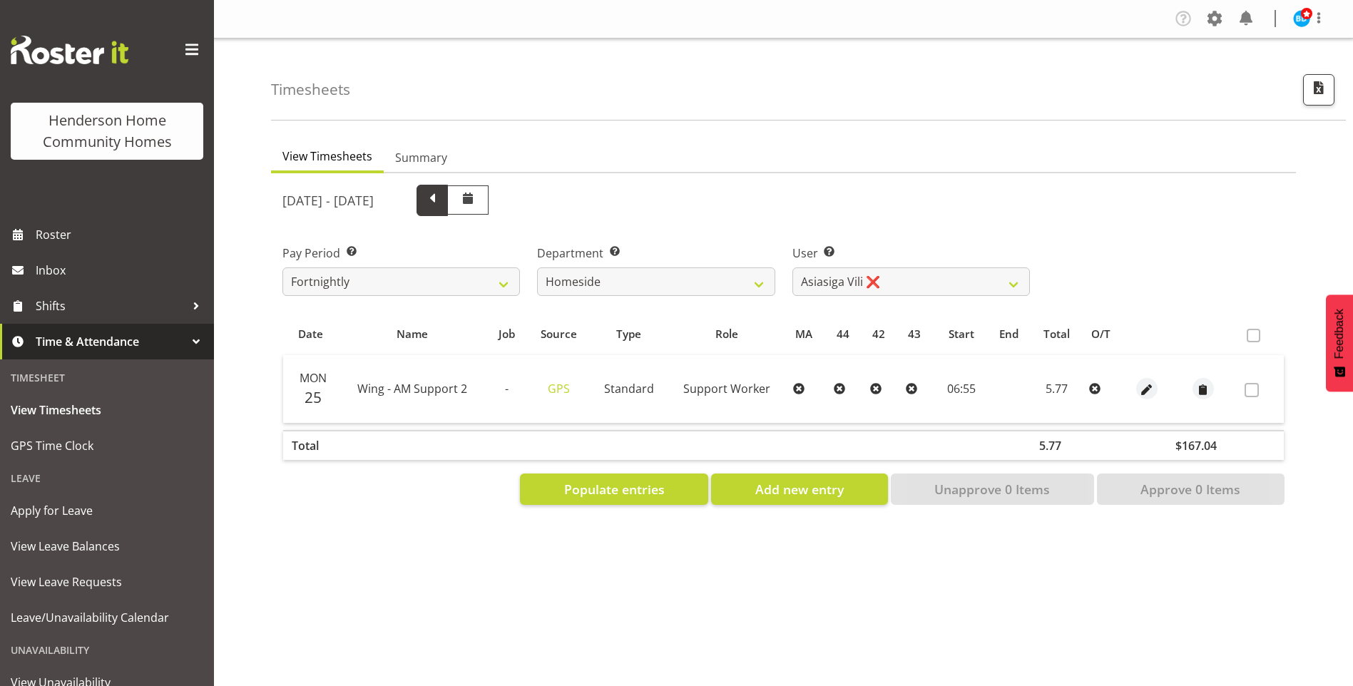
click at [442, 197] on span at bounding box center [432, 199] width 19 height 19
select select
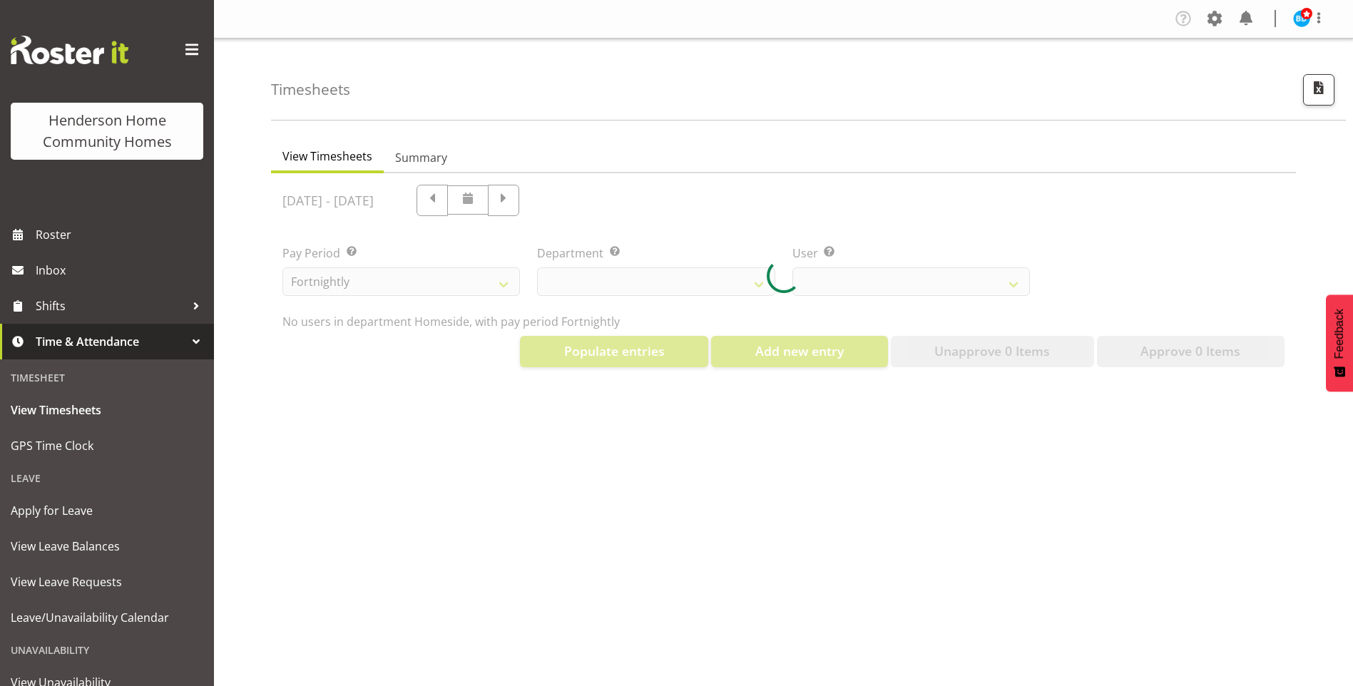
select select "746"
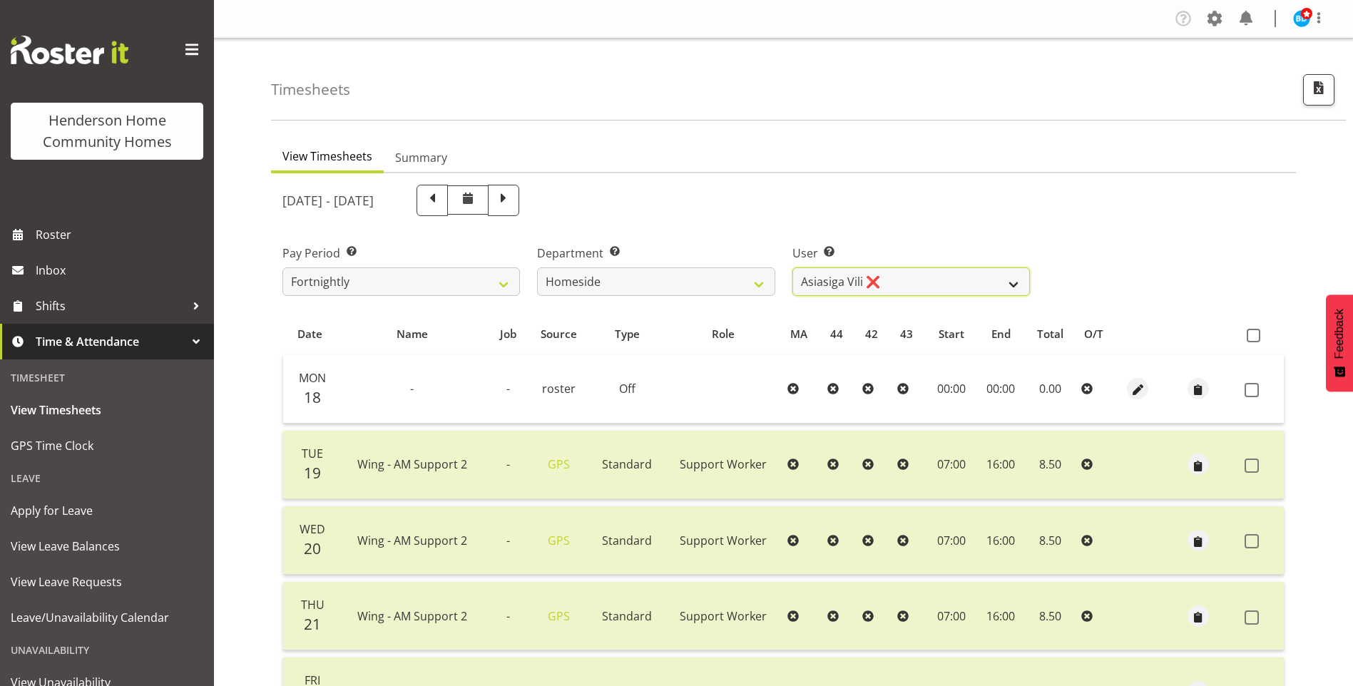
click at [838, 276] on select "[PERSON_NAME] ❌ [PERSON_NAME] ❌ Brijesh (BK) Kachhadiya ❌ [PERSON_NAME] ❌ [PERS…" at bounding box center [912, 282] width 238 height 29
select select "8539"
click at [793, 268] on select "Asiasiga Vili ❌ Billie-Rose Dunlop ❌ Brijesh (BK) Kachhadiya ❌ Cheenee Vargas ❌…" at bounding box center [912, 282] width 238 height 29
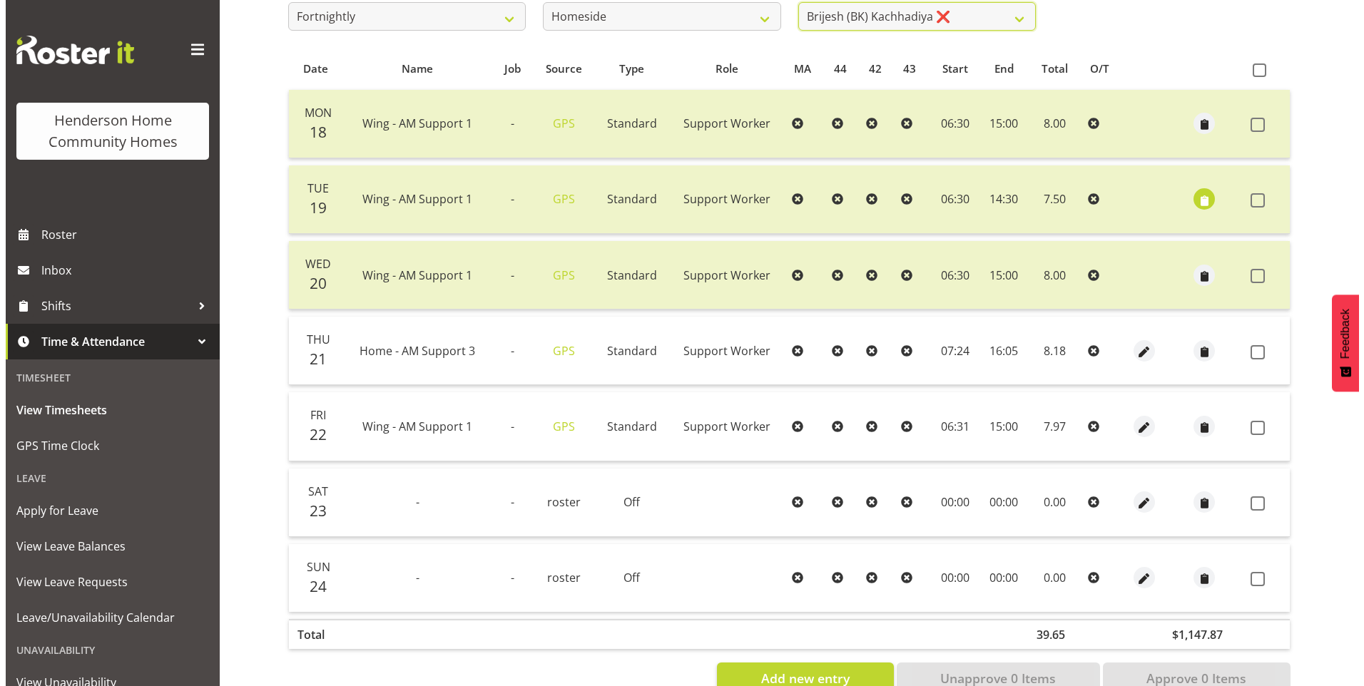
scroll to position [306, 0]
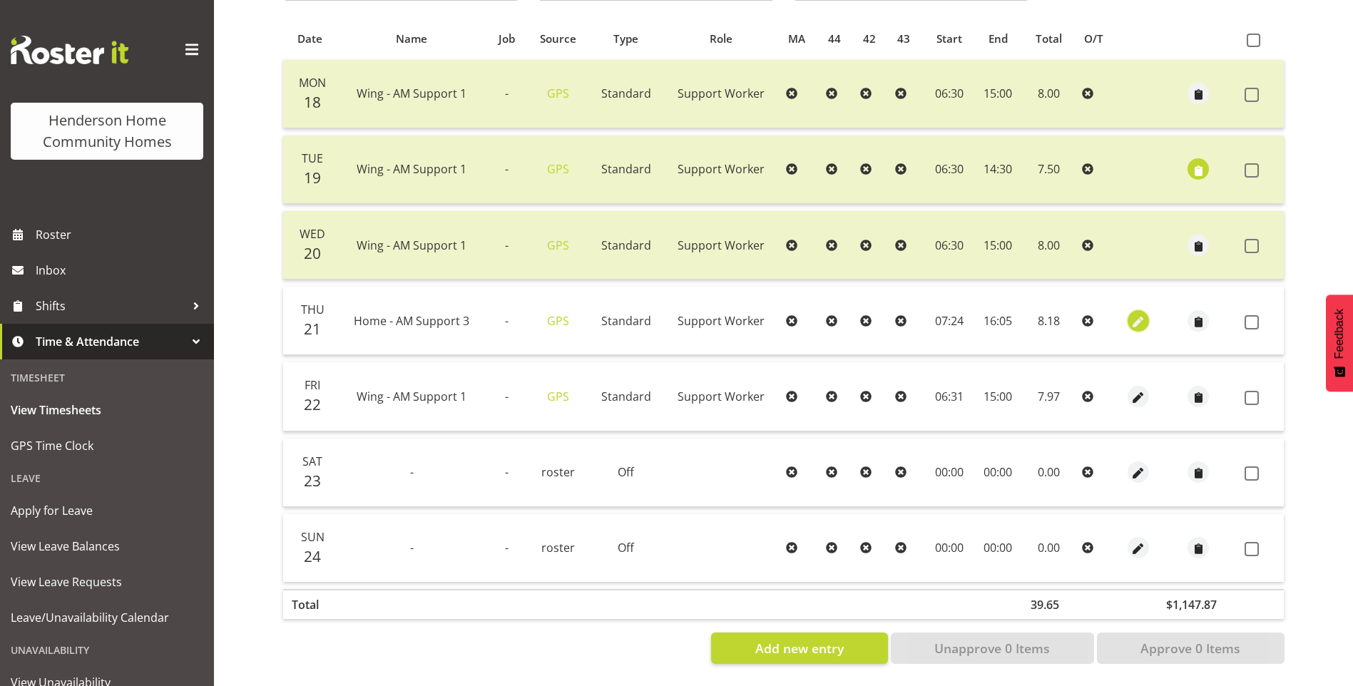
click at [1141, 314] on span "button" at bounding box center [1139, 322] width 16 height 16
select select "Standard"
select select "7"
select select "2025"
select select "7"
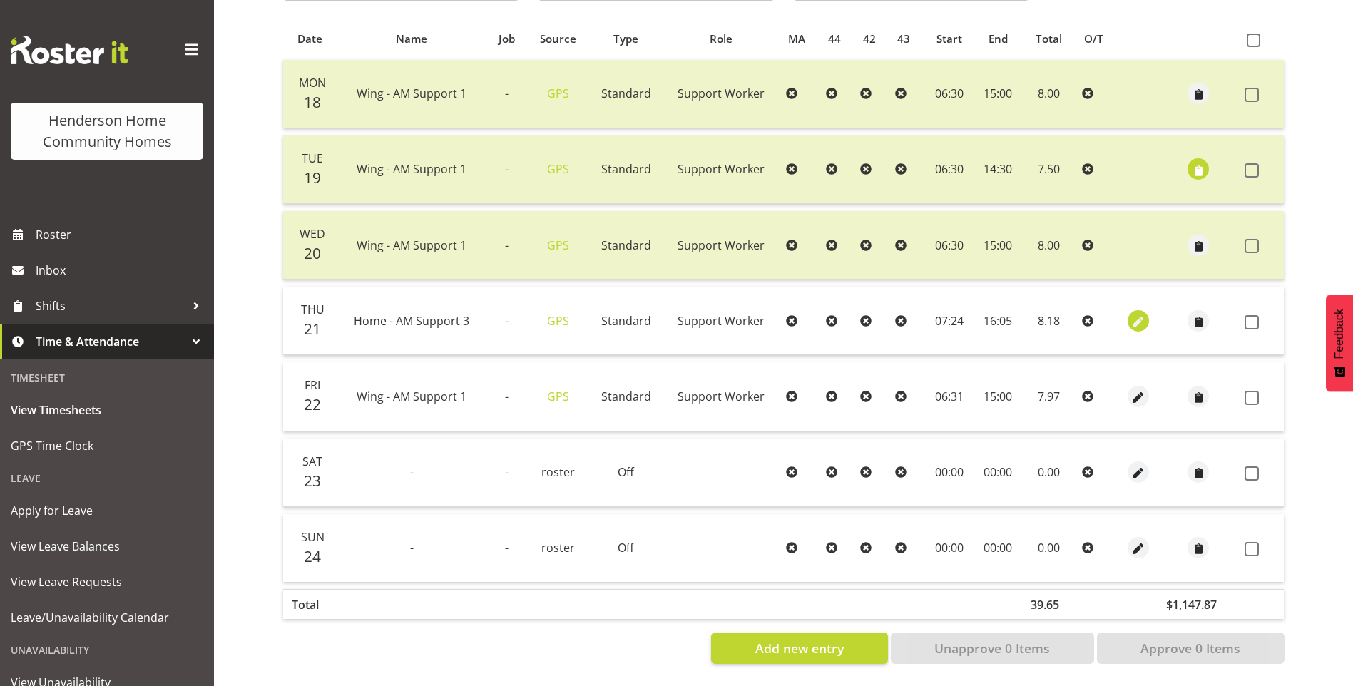
select select "24"
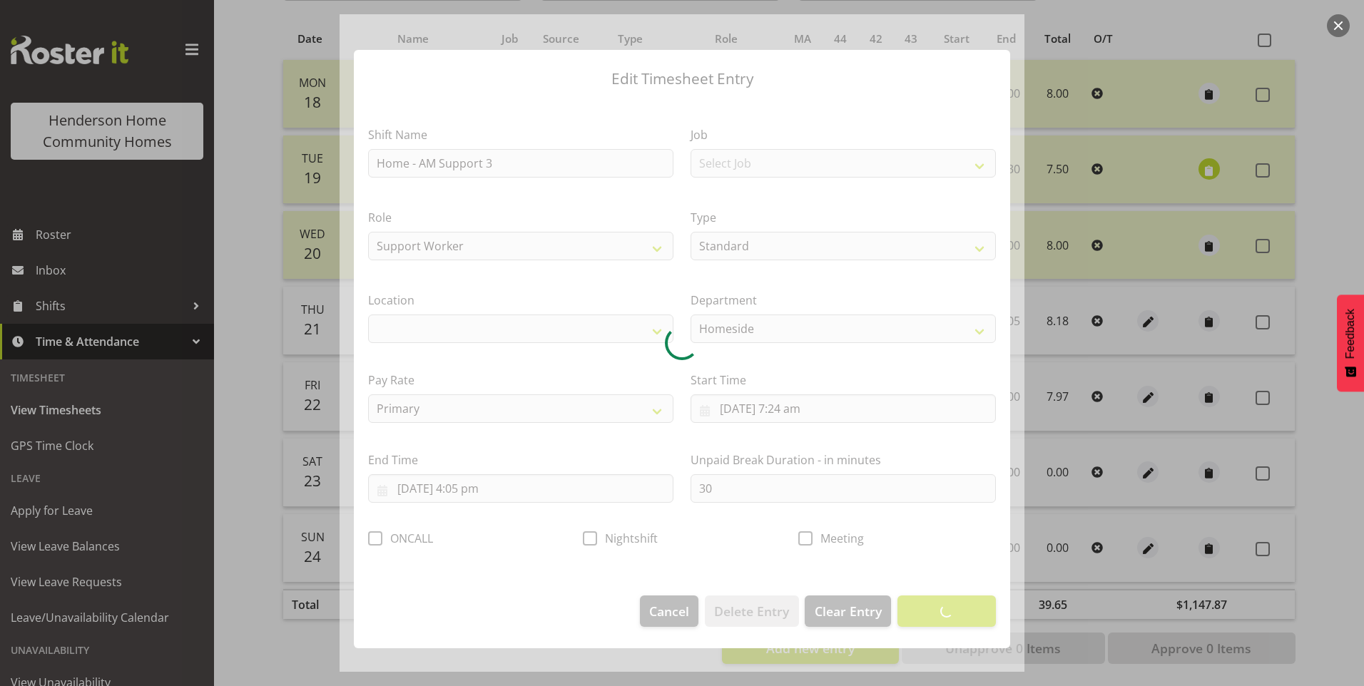
select select "1067"
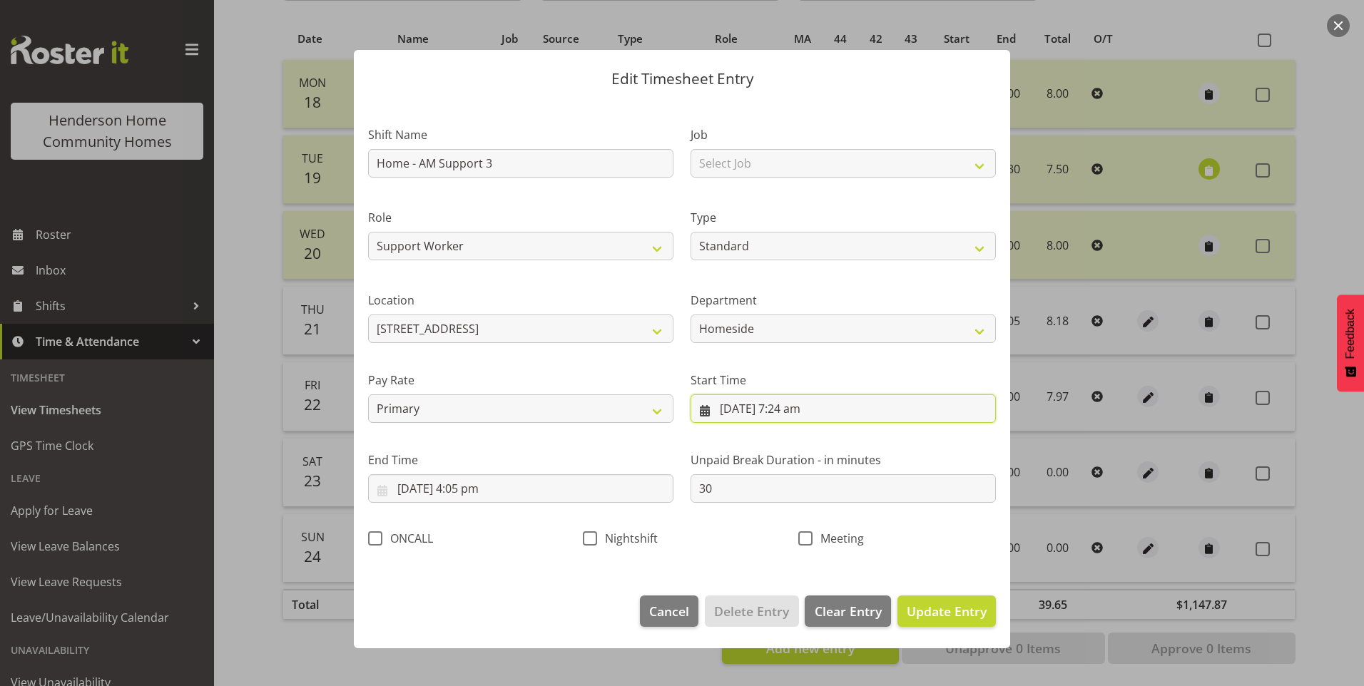
click at [811, 417] on input "21/08/2025, 7:24 am" at bounding box center [843, 409] width 305 height 29
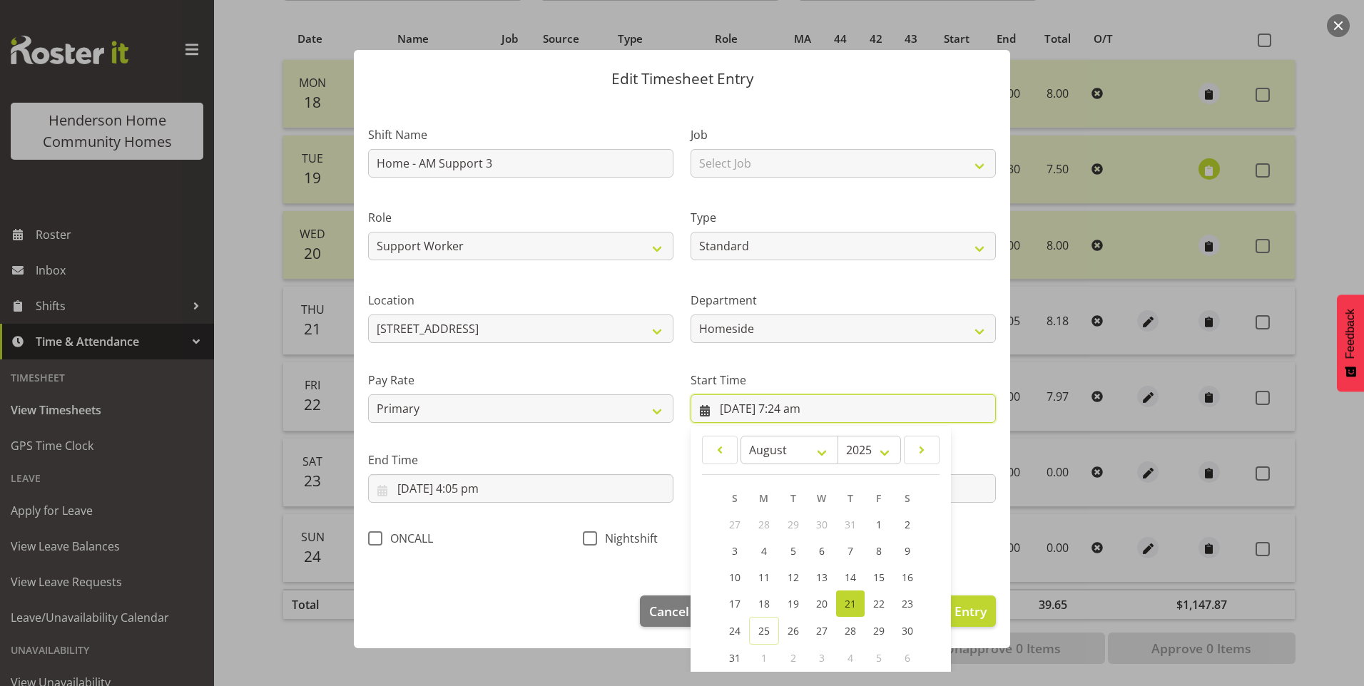
scroll to position [77, 0]
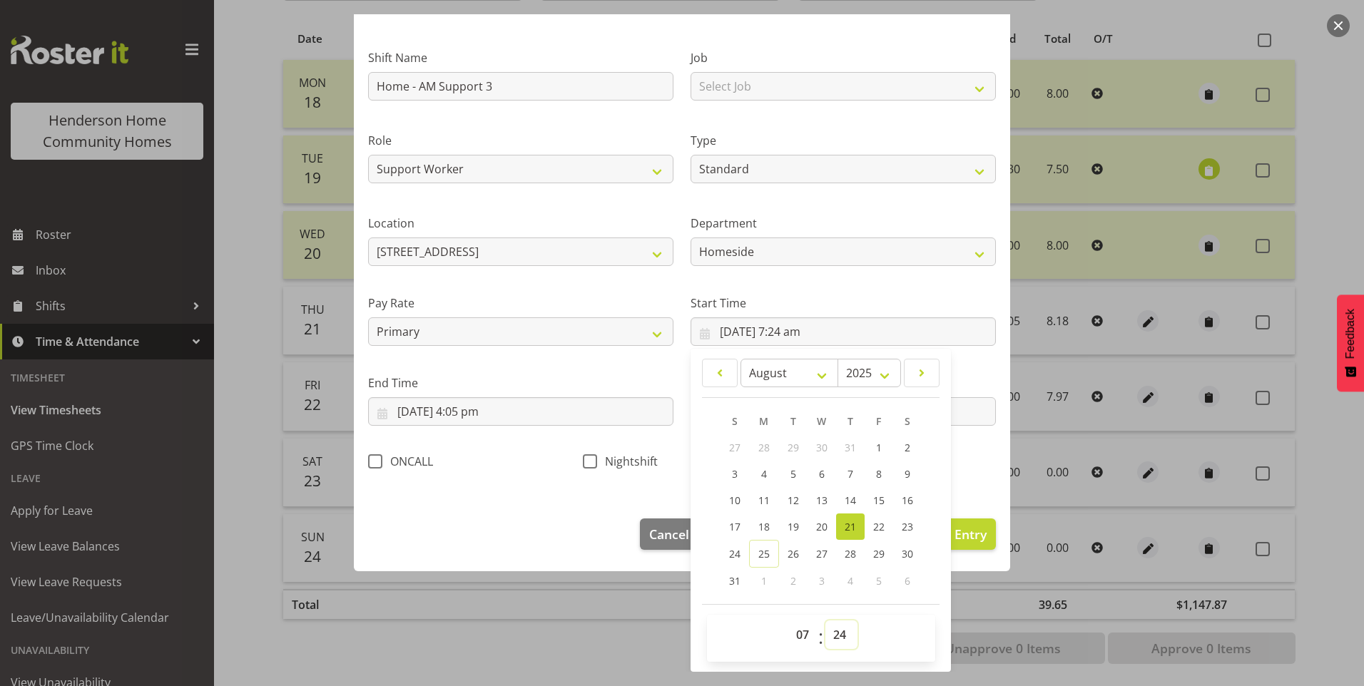
click at [840, 641] on select "00 01 02 03 04 05 06 07 08 09 10 11 12 13 14 15 16 17 18 19 20 21 22 23 24 25 2…" at bounding box center [841, 635] width 32 height 29
click at [842, 642] on select "00 01 02 03 04 05 06 07 08 09 10 11 12 13 14 15 16 17 18 19 20 21 22 23 24 25 2…" at bounding box center [841, 635] width 32 height 29
select select "29"
click at [825, 621] on select "00 01 02 03 04 05 06 07 08 09 10 11 12 13 14 15 16 17 18 19 20 21 22 23 24 25 2…" at bounding box center [841, 635] width 32 height 29
type input "21/08/2025, 7:29 am"
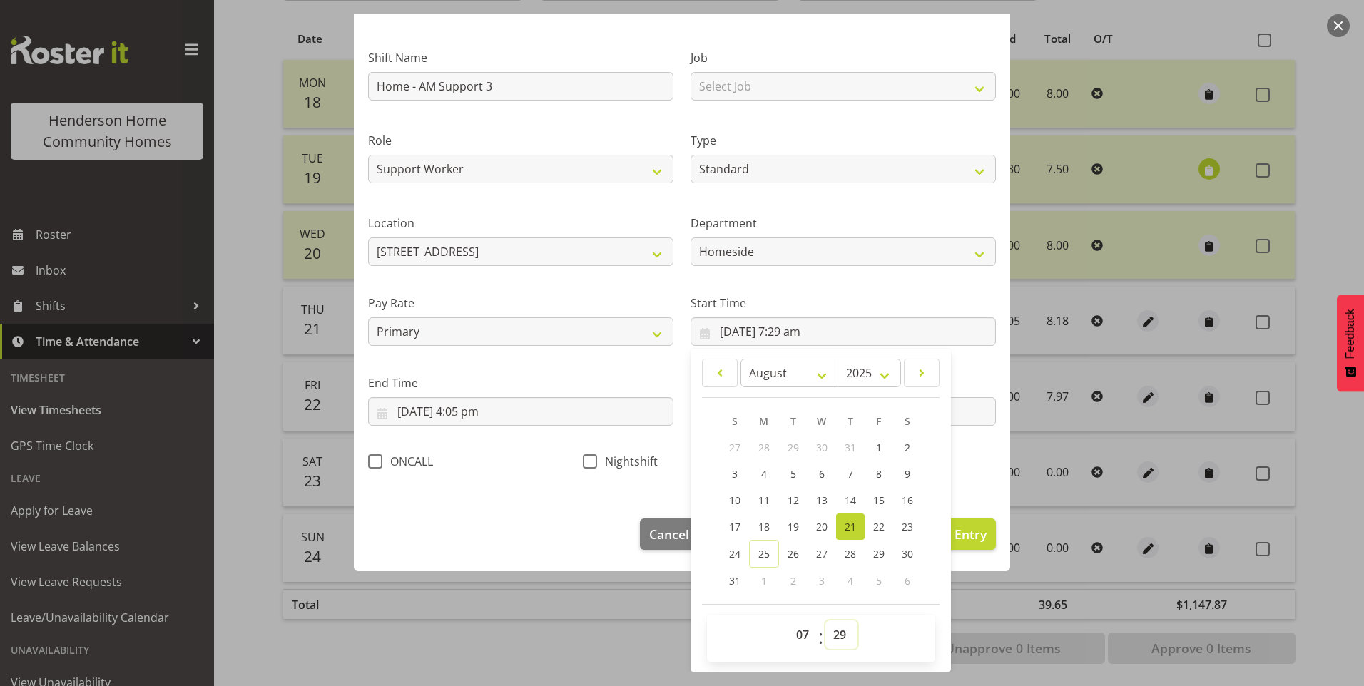
drag, startPoint x: 829, startPoint y: 640, endPoint x: 839, endPoint y: 634, distance: 11.5
click at [830, 639] on select "00 01 02 03 04 05 06 07 08 09 10 11 12 13 14 15 16 17 18 19 20 21 22 23 24 25 2…" at bounding box center [841, 635] width 32 height 29
select select "30"
click at [825, 621] on select "00 01 02 03 04 05 06 07 08 09 10 11 12 13 14 15 16 17 18 19 20 21 22 23 24 25 2…" at bounding box center [841, 635] width 32 height 29
type input "21/08/2025, 7:30 am"
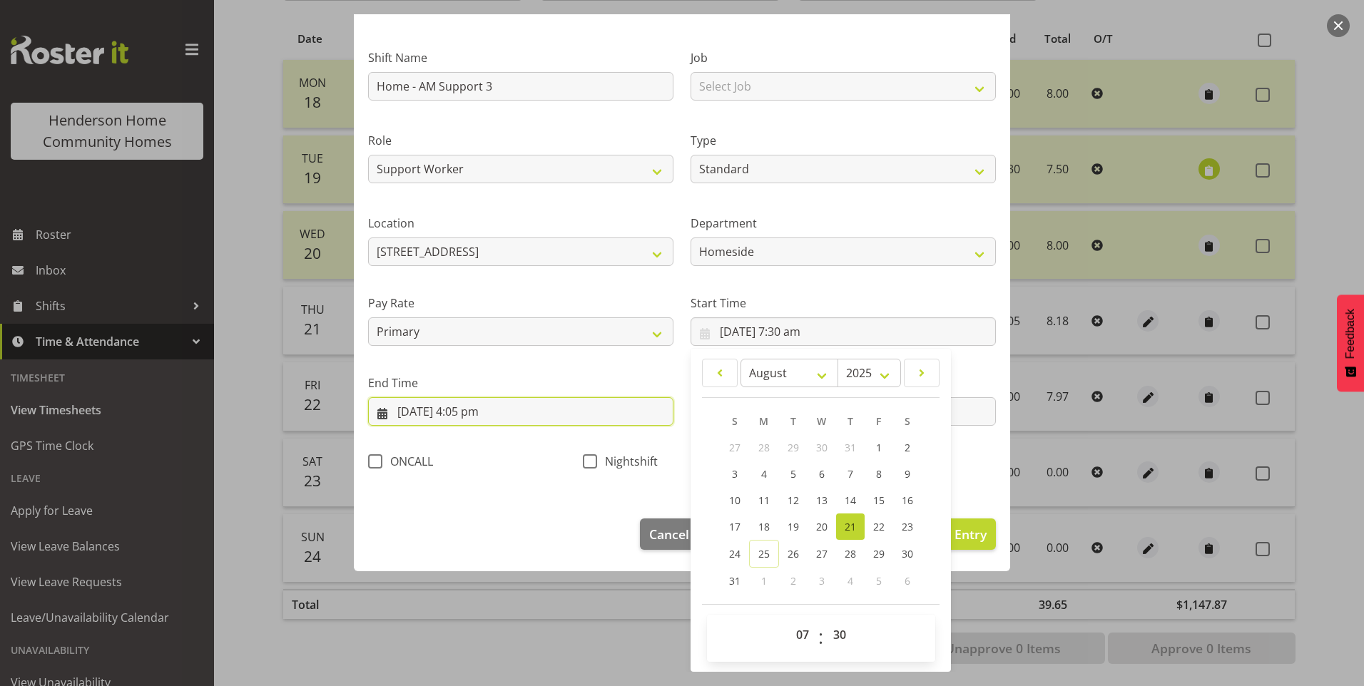
click at [489, 421] on input "21/08/2025, 4:05 pm" at bounding box center [520, 411] width 305 height 29
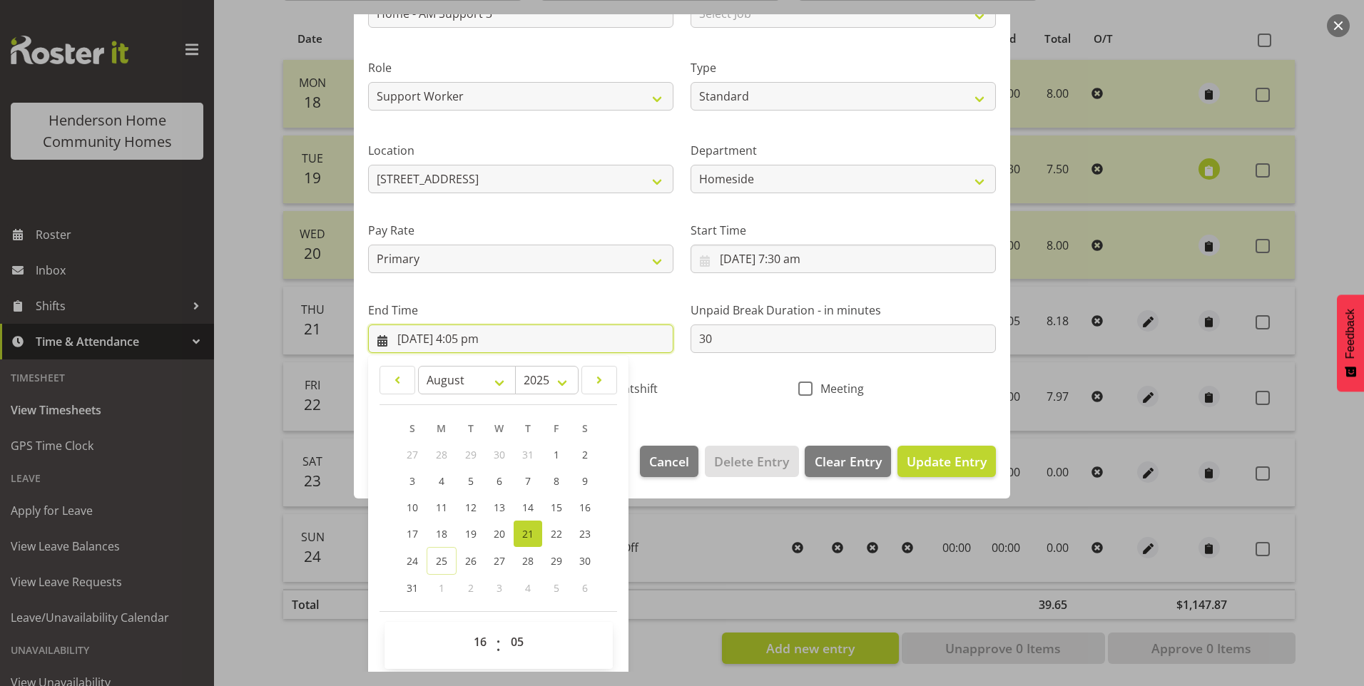
scroll to position [157, 0]
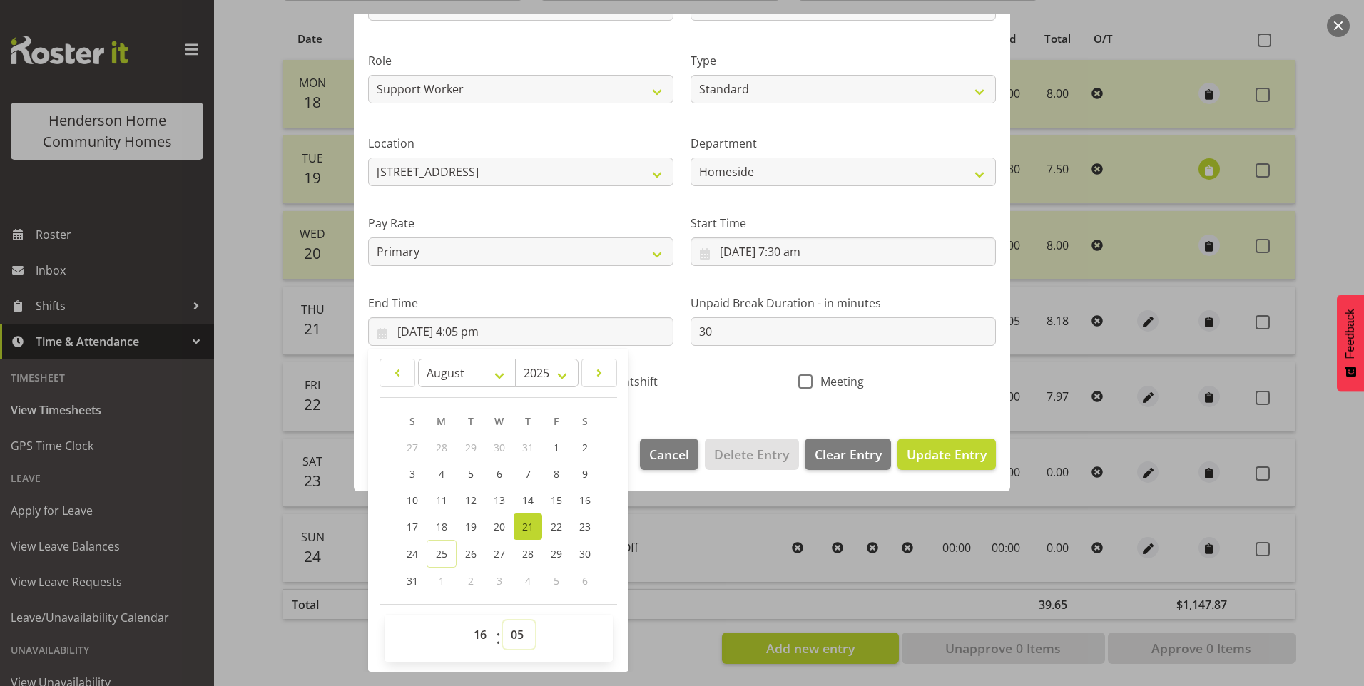
click at [529, 637] on select "00 01 02 03 04 05 06 07 08 09 10 11 12 13 14 15 16 17 18 19 20 21 22 23 24 25 2…" at bounding box center [519, 635] width 32 height 29
select select "0"
click at [503, 621] on select "00 01 02 03 04 05 06 07 08 09 10 11 12 13 14 15 16 17 18 19 20 21 22 23 24 25 2…" at bounding box center [519, 635] width 32 height 29
type input "21/08/2025, 4:00 pm"
click at [948, 453] on span "Update Entry" at bounding box center [947, 454] width 80 height 17
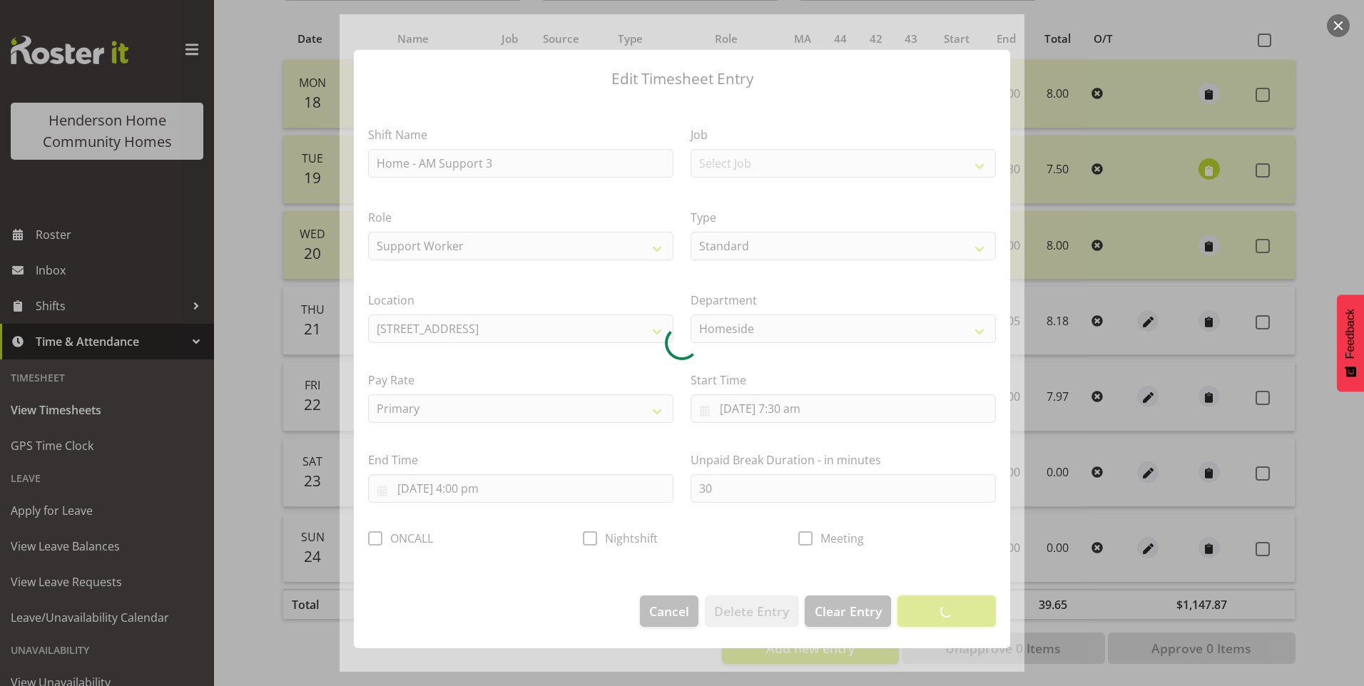
scroll to position [0, 0]
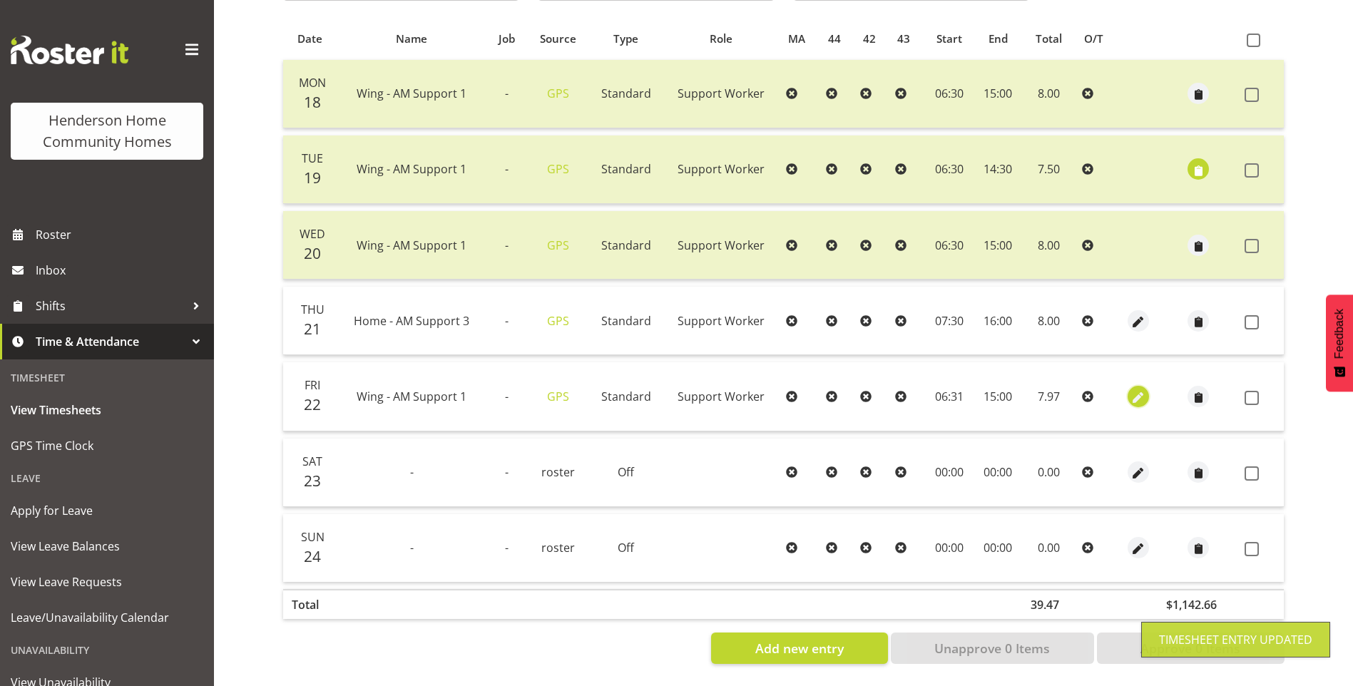
click at [1134, 390] on span "button" at bounding box center [1139, 398] width 16 height 16
select select "Standard"
select select "749"
select select "7"
select select "2025"
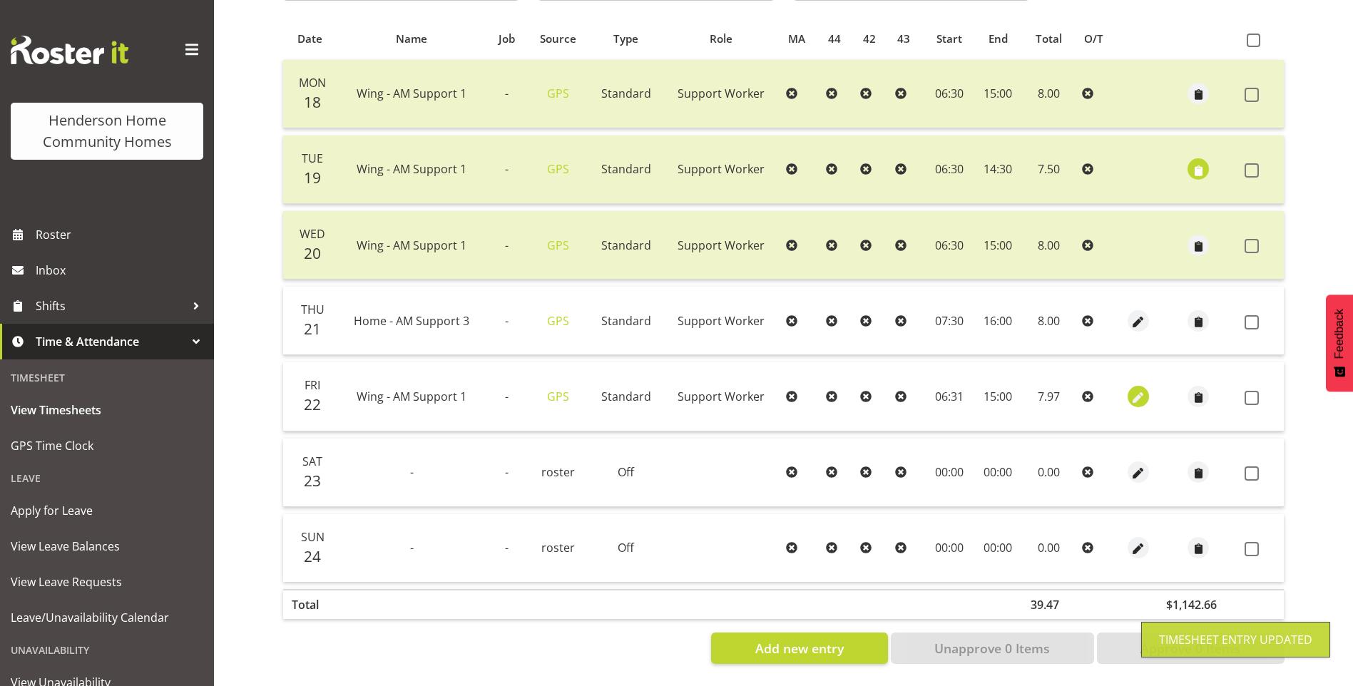
select select "6"
select select "31"
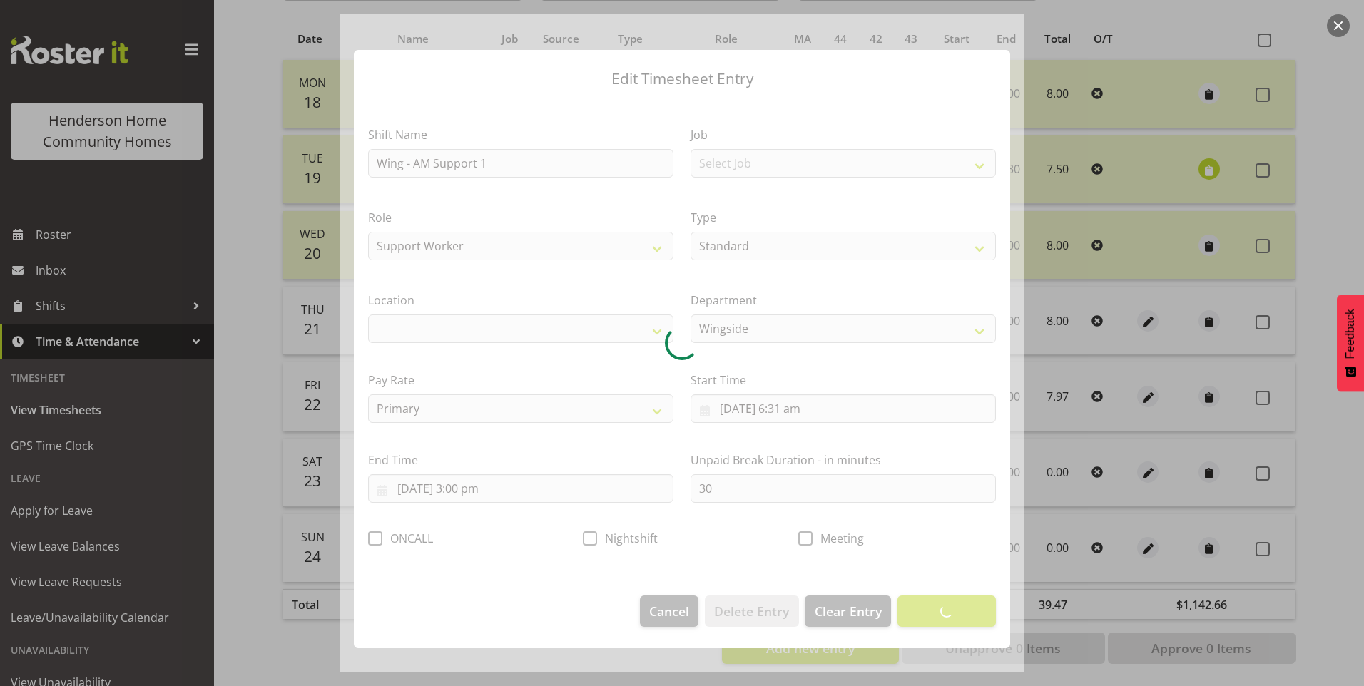
select select "1071"
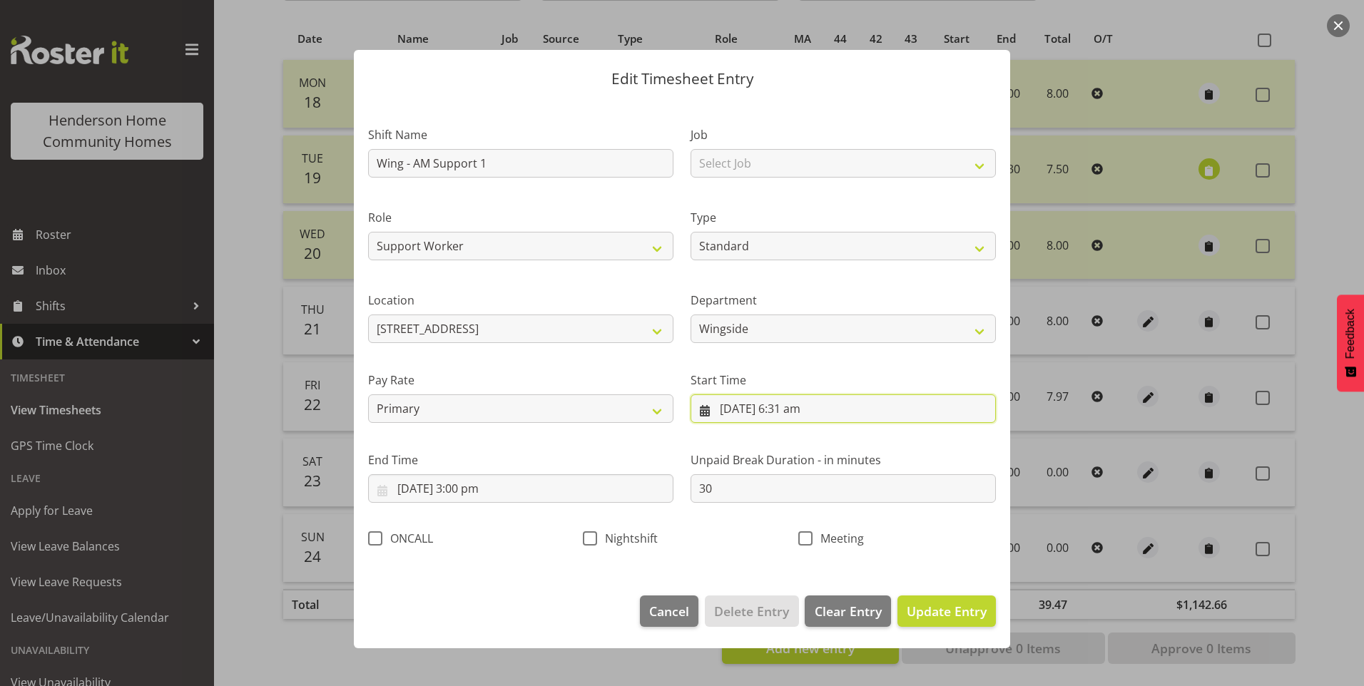
click at [805, 404] on input "22/08/2025, 6:31 am" at bounding box center [843, 409] width 305 height 29
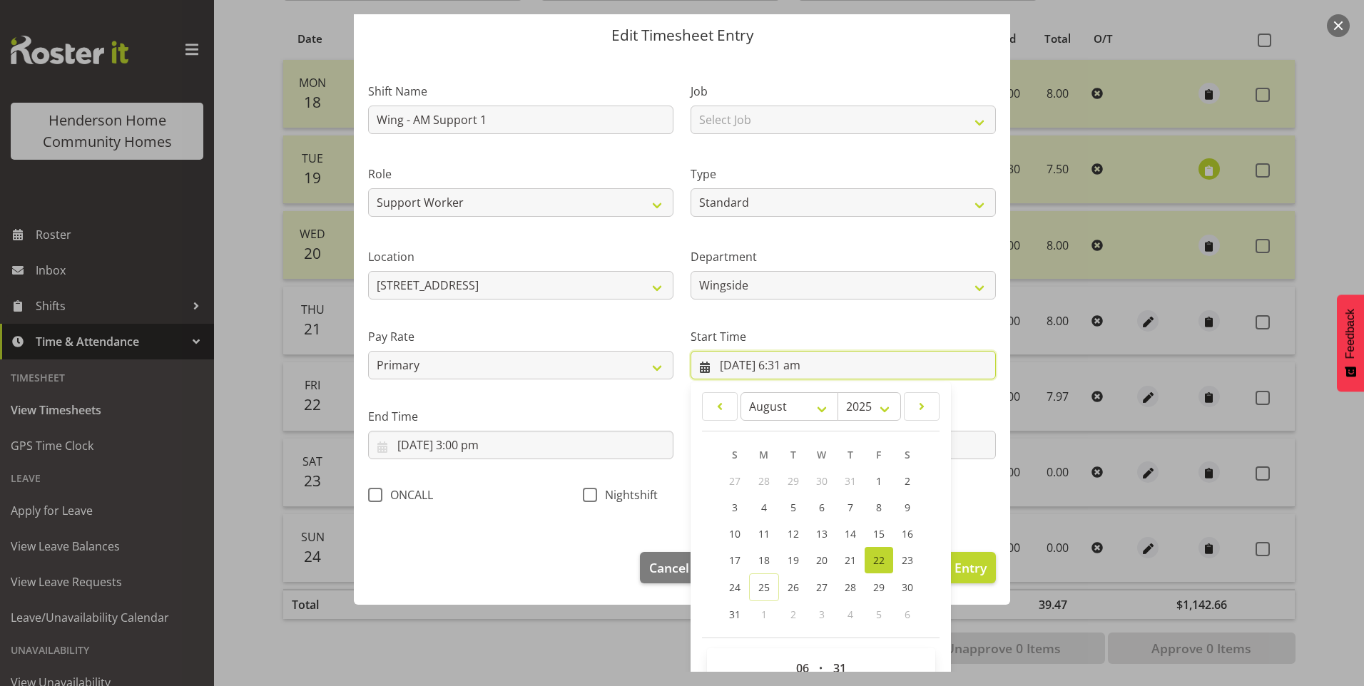
scroll to position [77, 0]
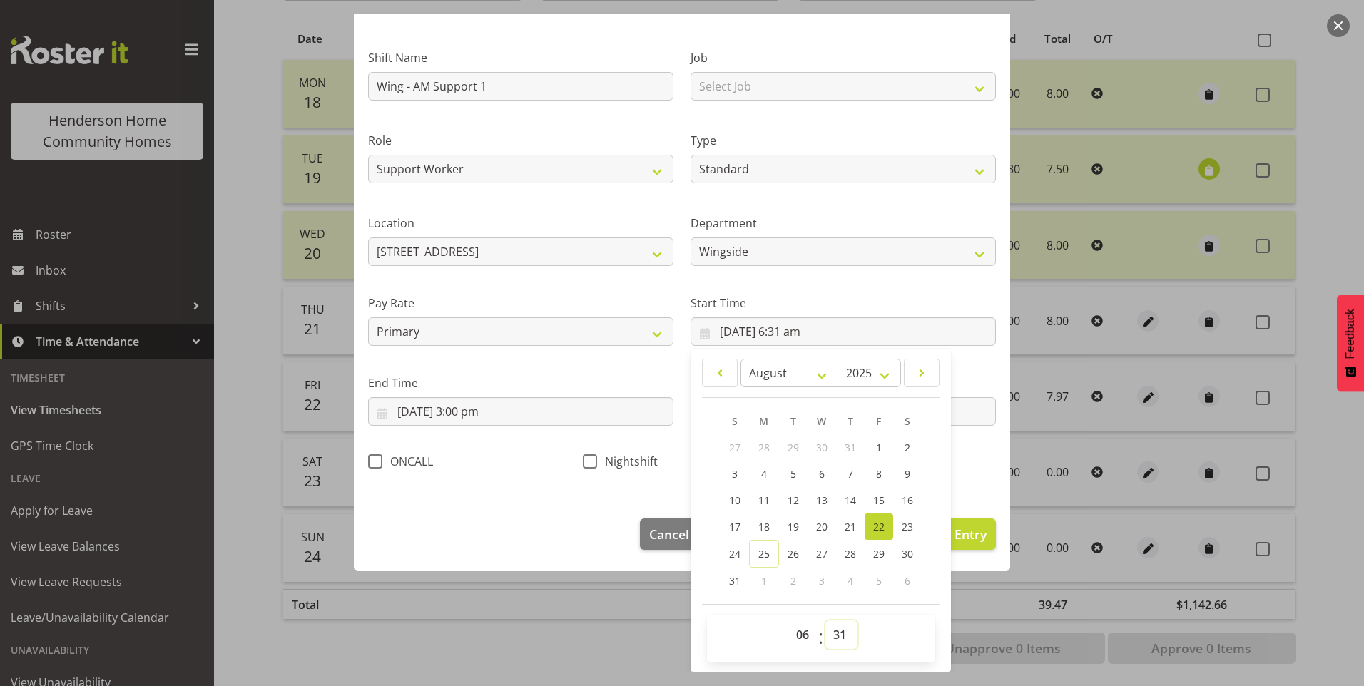
click at [835, 634] on select "00 01 02 03 04 05 06 07 08 09 10 11 12 13 14 15 16 17 18 19 20 21 22 23 24 25 2…" at bounding box center [841, 635] width 32 height 29
select select "30"
click at [825, 621] on select "00 01 02 03 04 05 06 07 08 09 10 11 12 13 14 15 16 17 18 19 20 21 22 23 24 25 2…" at bounding box center [841, 635] width 32 height 29
type input "[DATE] 6:30 am"
click at [956, 534] on span "Update Entry" at bounding box center [947, 534] width 80 height 17
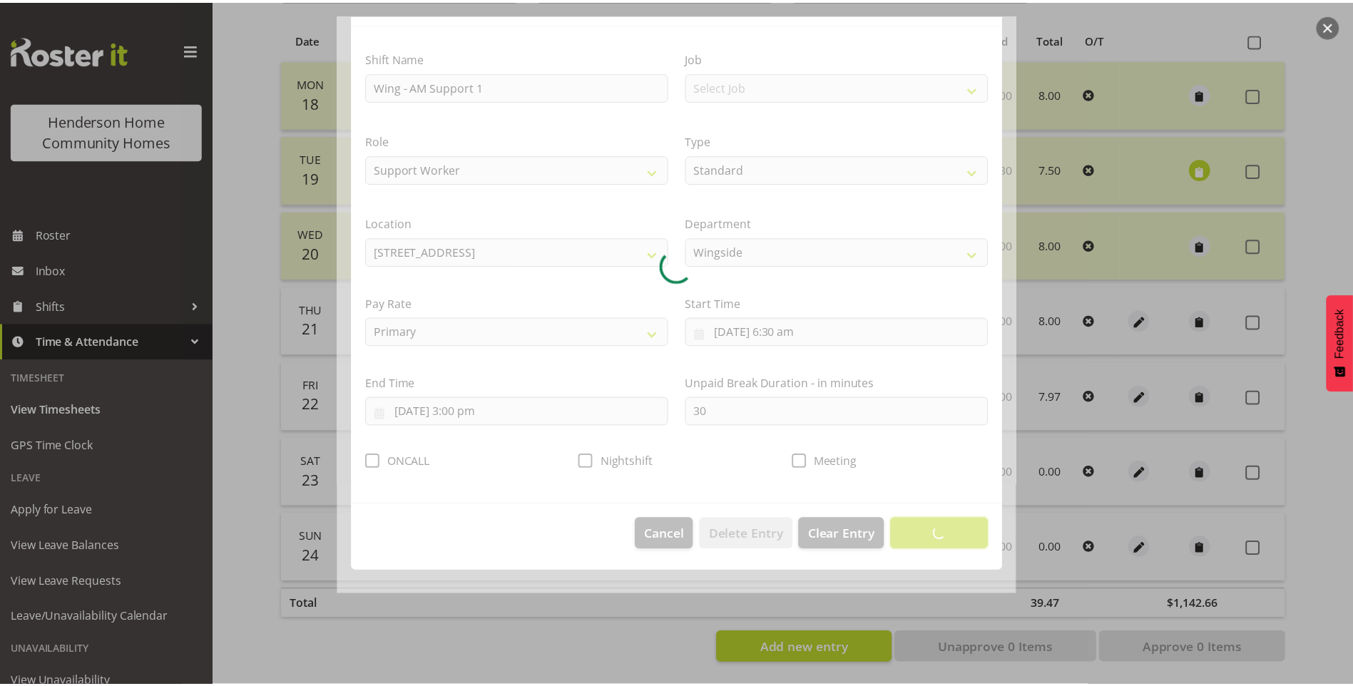
scroll to position [0, 0]
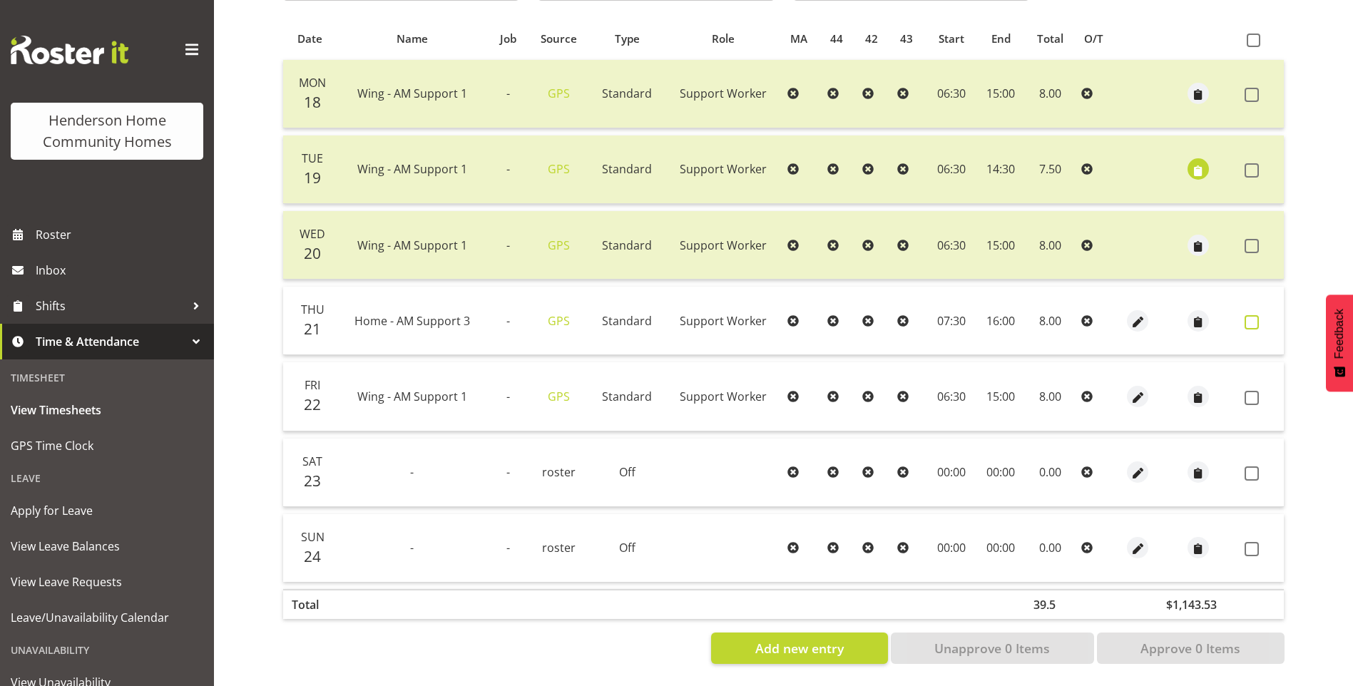
click at [1251, 315] on span at bounding box center [1252, 322] width 14 height 14
checkbox input "true"
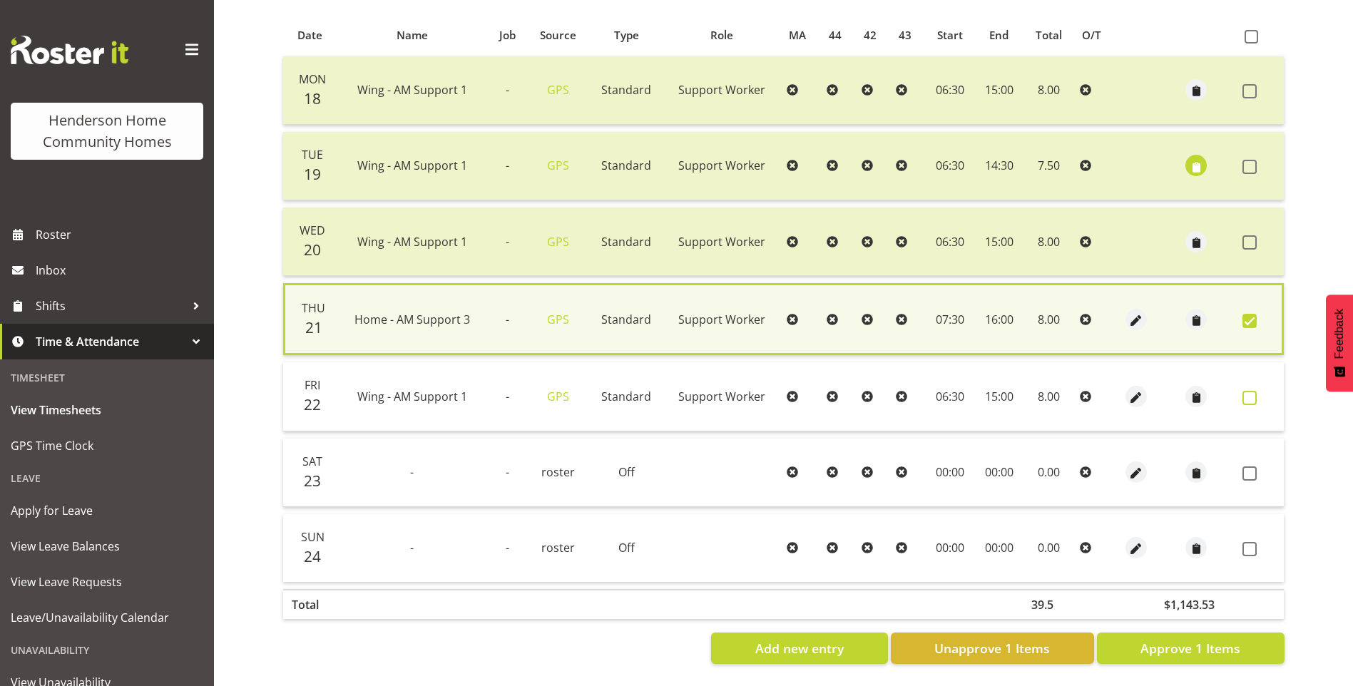
click at [1257, 396] on label at bounding box center [1254, 398] width 22 height 14
checkbox input "true"
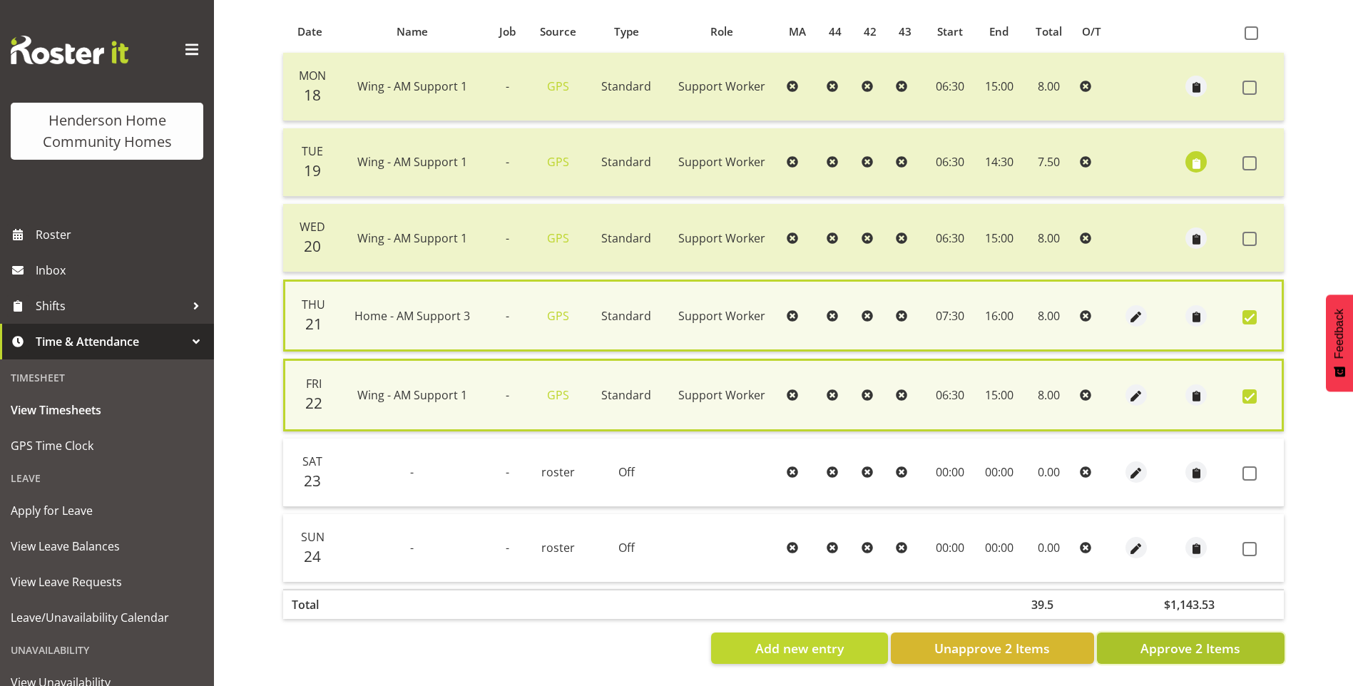
click at [1244, 637] on button "Approve 2 Items" at bounding box center [1191, 648] width 188 height 31
checkbox input "false"
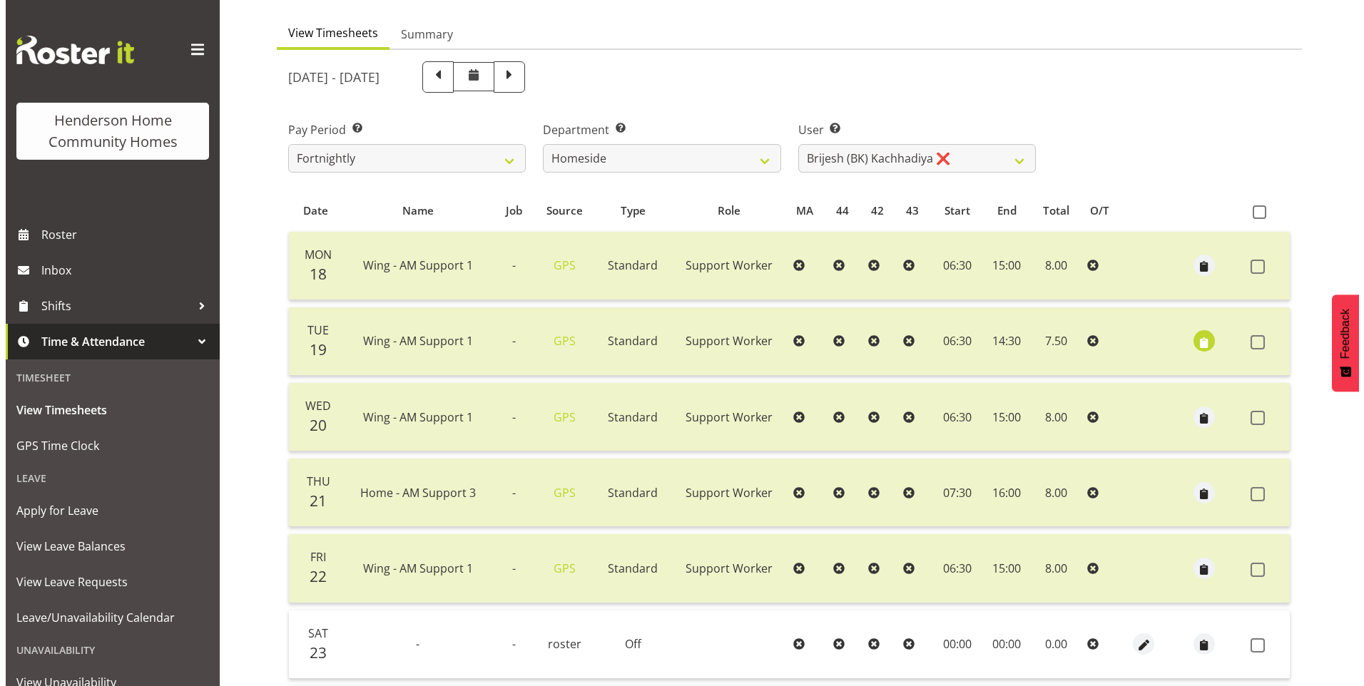
scroll to position [71, 0]
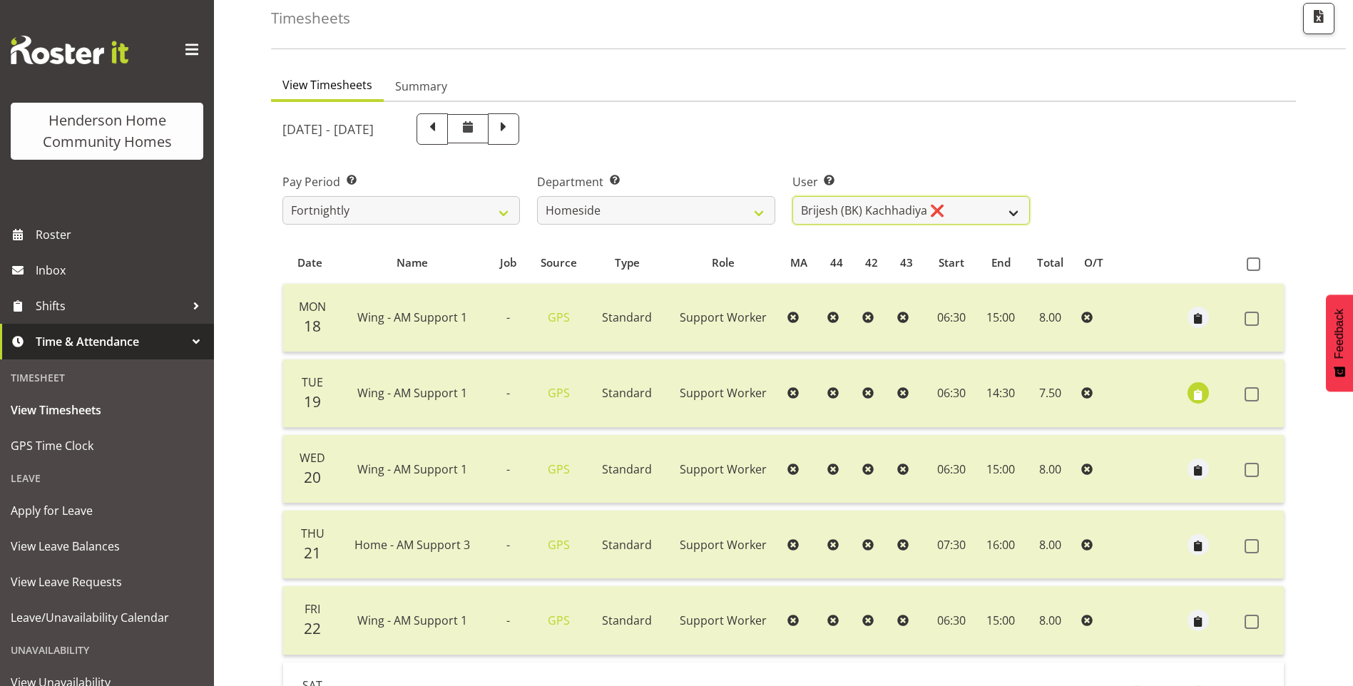
click at [832, 208] on select "Asiasiga Vili ❌ Billie-Rose Dunlop ❌ Brijesh (BK) Kachhadiya ❌ Cheenee Vargas ❌…" at bounding box center [912, 210] width 238 height 29
select select "8657"
click at [793, 196] on select "Asiasiga Vili ❌ Billie-Rose Dunlop ❌ Brijesh (BK) Kachhadiya ❌ Cheenee Vargas ❌…" at bounding box center [912, 210] width 238 height 29
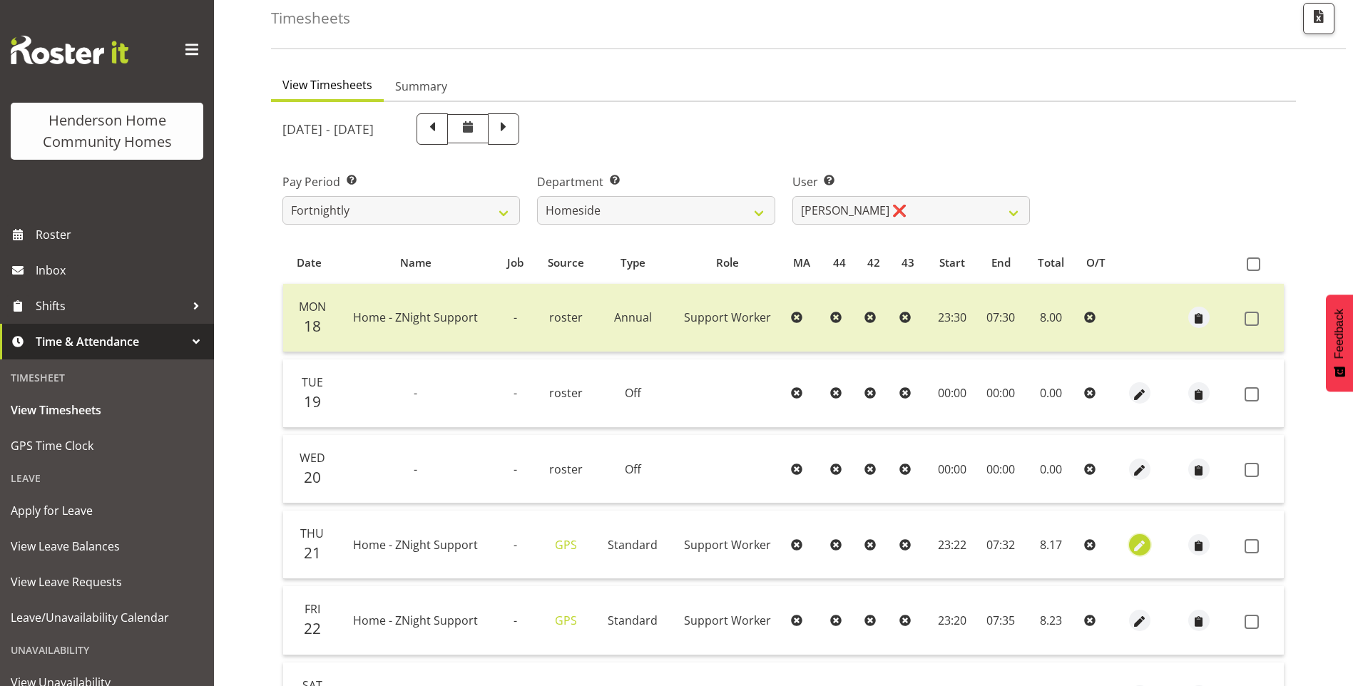
click at [1135, 544] on span "button" at bounding box center [1139, 546] width 16 height 16
select select "Standard"
select select "7"
select select "2025"
select select "23"
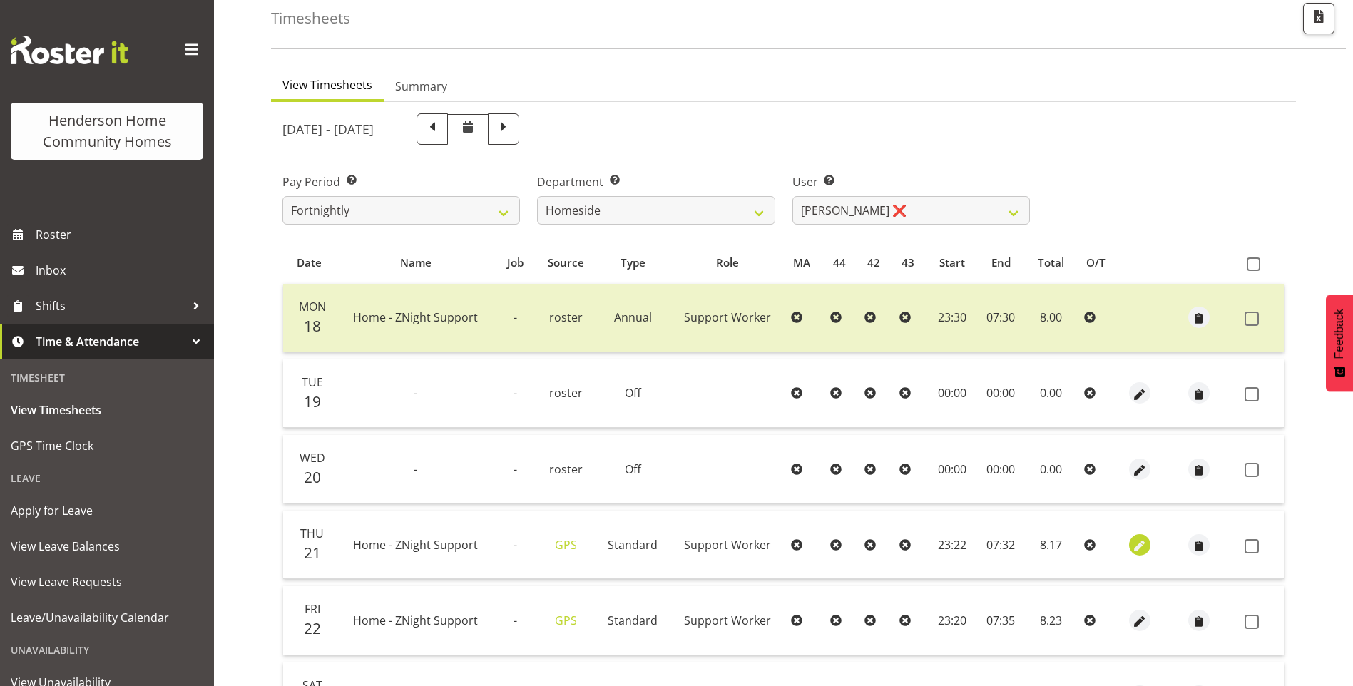
select select "22"
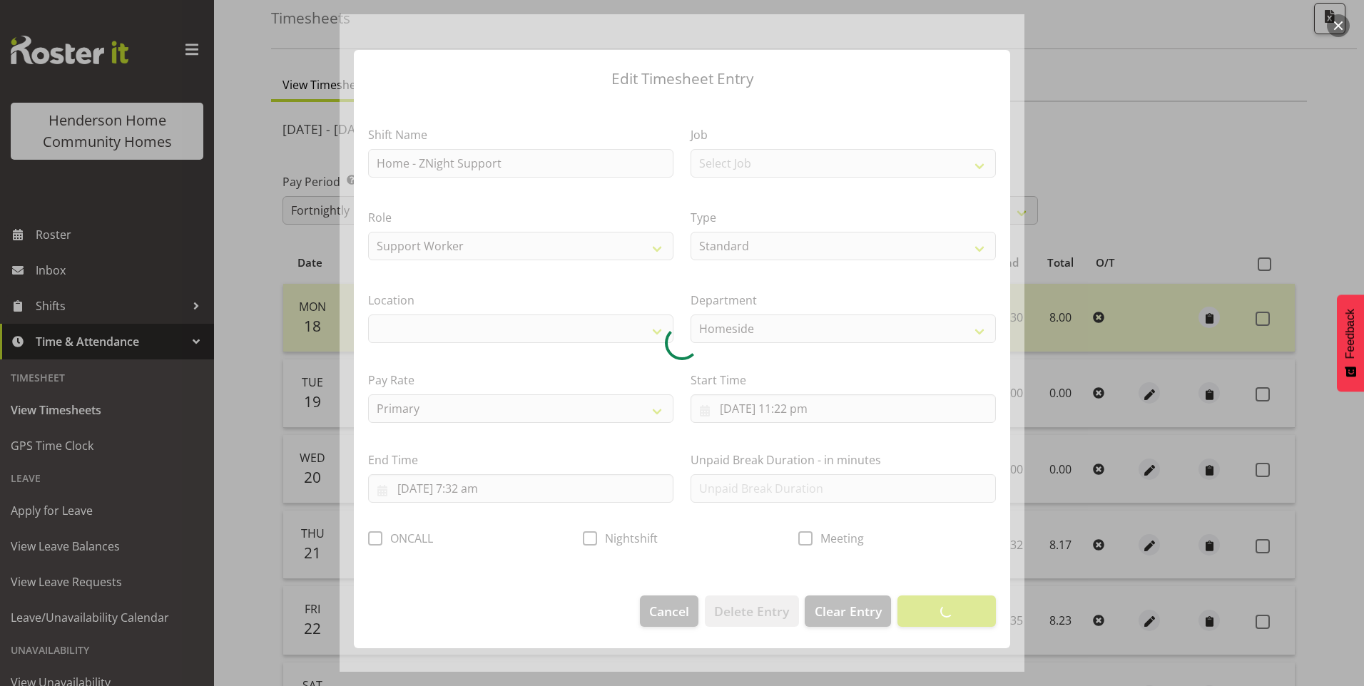
select select "1067"
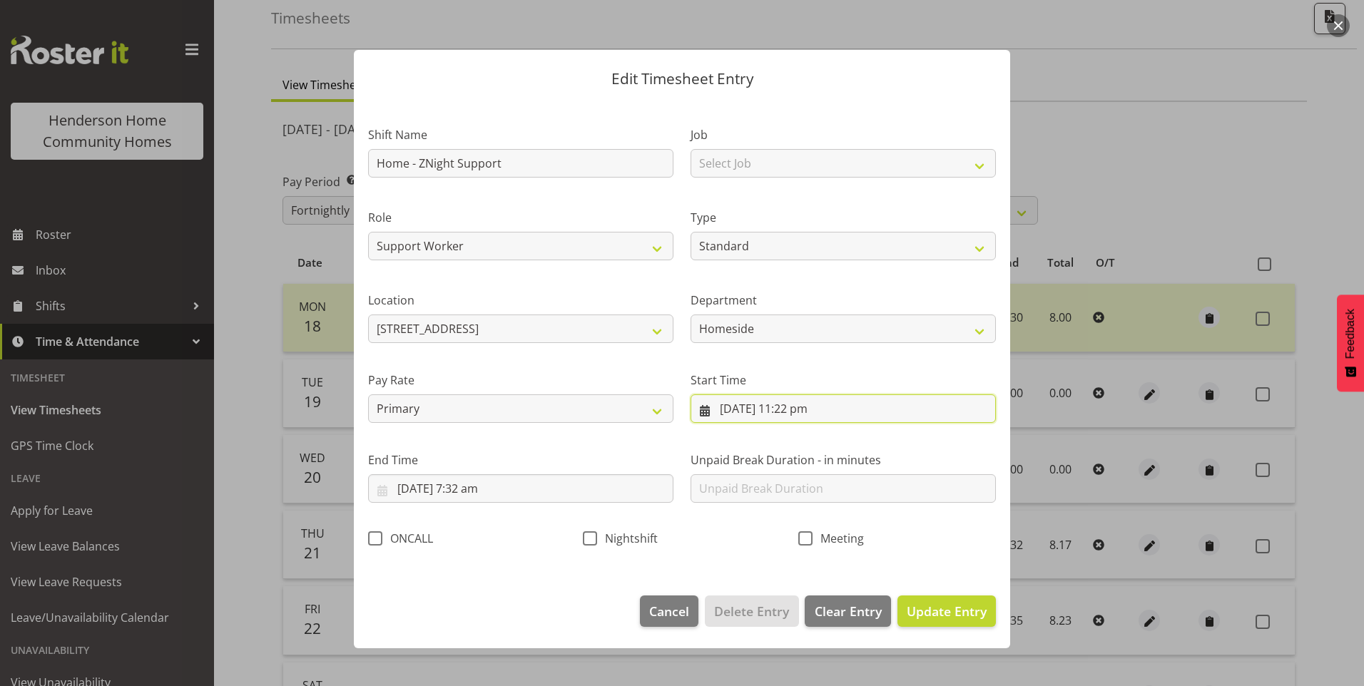
click at [811, 405] on input "21/08/2025, 11:22 pm" at bounding box center [843, 409] width 305 height 29
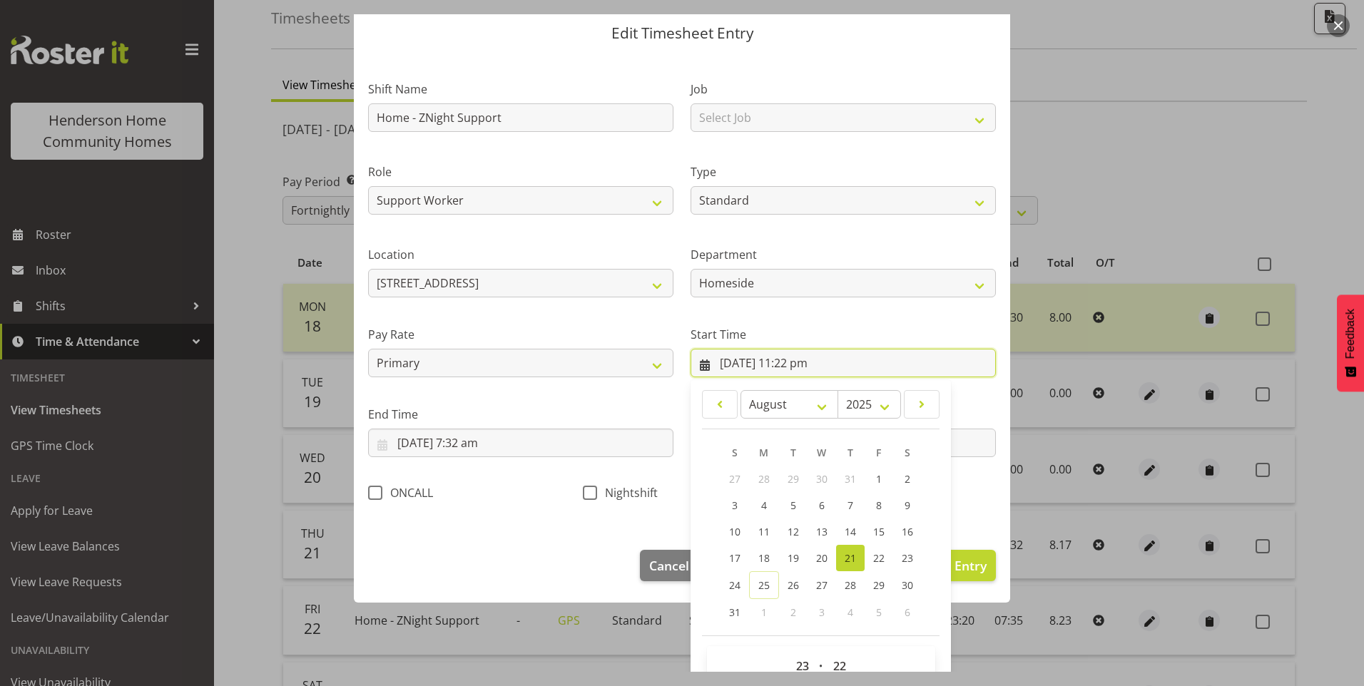
scroll to position [77, 0]
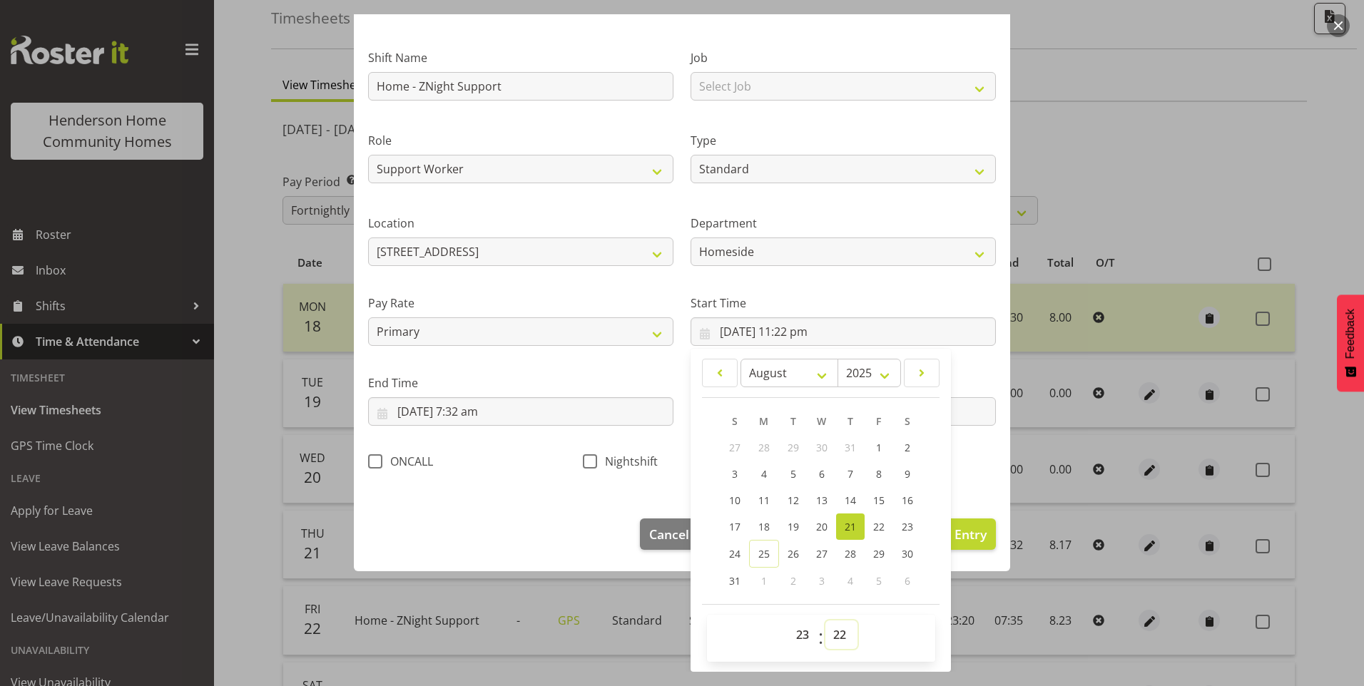
click at [836, 629] on select "00 01 02 03 04 05 06 07 08 09 10 11 12 13 14 15 16 17 18 19 20 21 22 23 24 25 2…" at bounding box center [841, 635] width 32 height 29
select select "30"
click at [825, 621] on select "00 01 02 03 04 05 06 07 08 09 10 11 12 13 14 15 16 17 18 19 20 21 22 23 24 25 2…" at bounding box center [841, 635] width 32 height 29
type input "21/08/2025, 11:30 pm"
click at [569, 449] on div "ONCALL" at bounding box center [467, 457] width 215 height 47
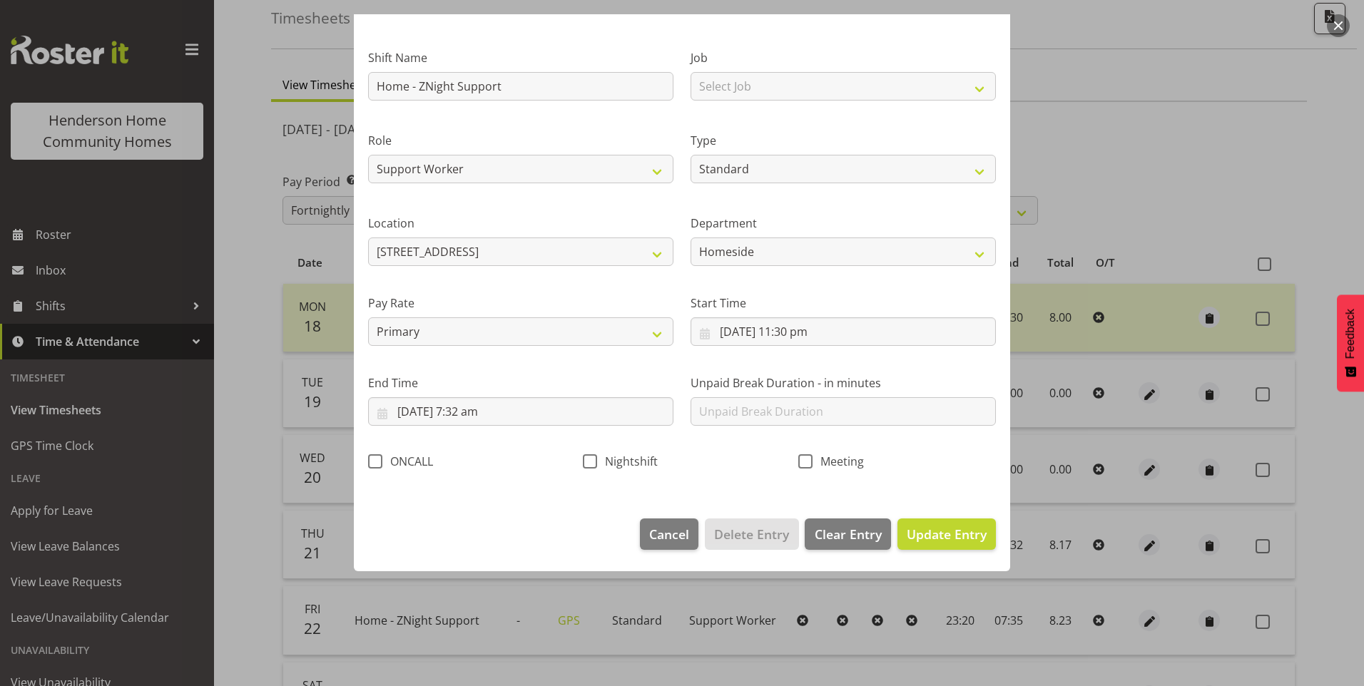
scroll to position [0, 0]
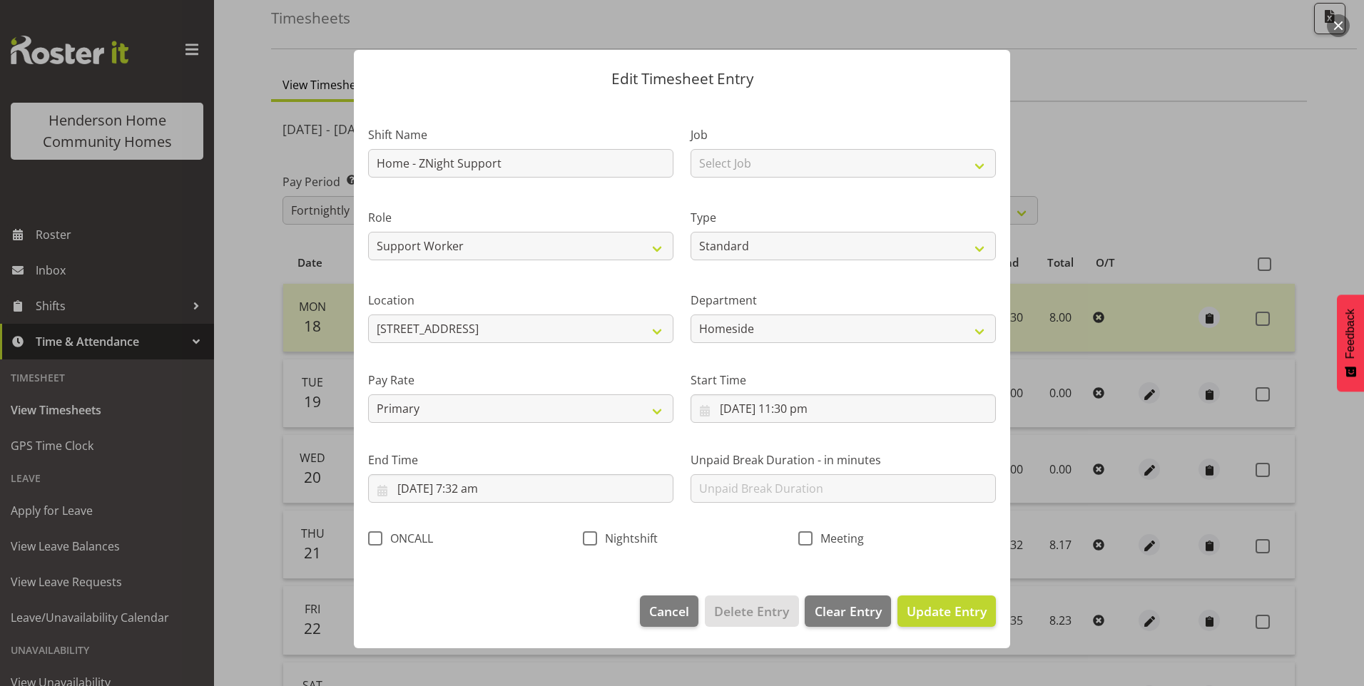
click at [596, 464] on label "End Time" at bounding box center [520, 460] width 305 height 17
click at [604, 539] on span "Nightshift" at bounding box center [627, 538] width 61 height 14
click at [592, 539] on input "Nightshift" at bounding box center [587, 538] width 9 height 9
checkbox input "true"
click at [489, 493] on input "22/08/2025, 7:32 am" at bounding box center [520, 488] width 305 height 29
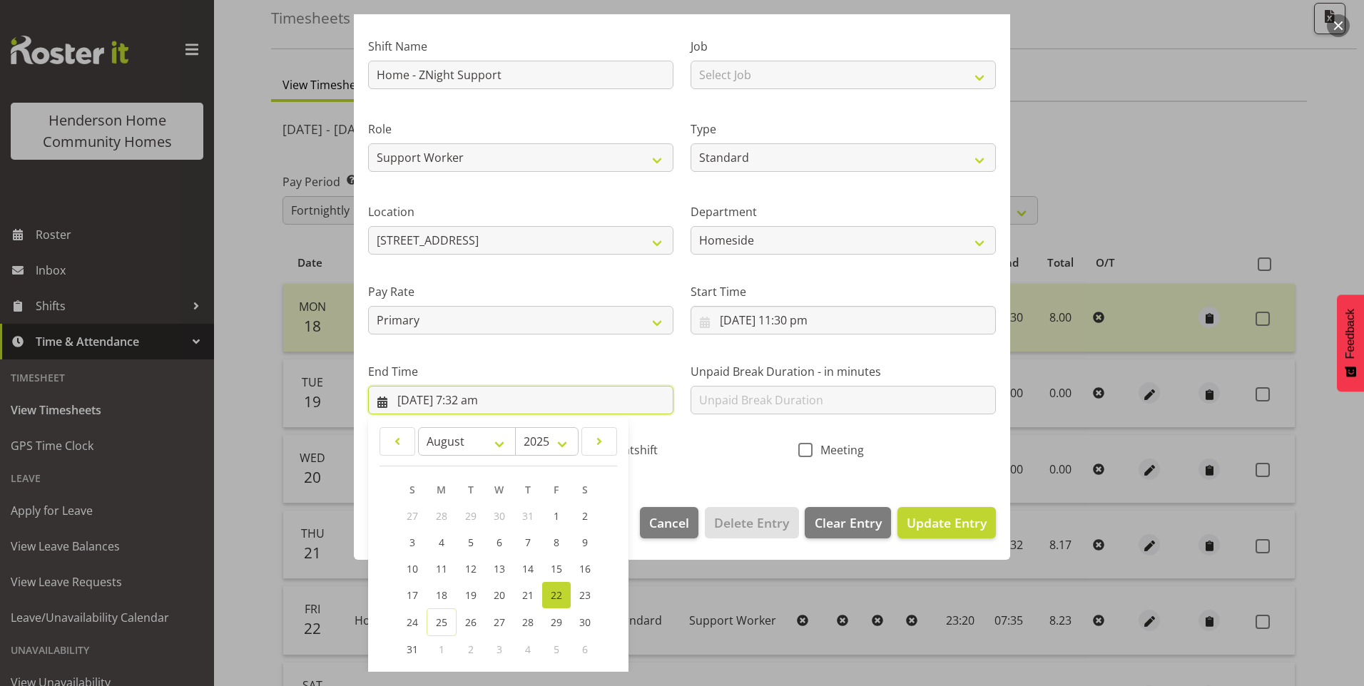
scroll to position [157, 0]
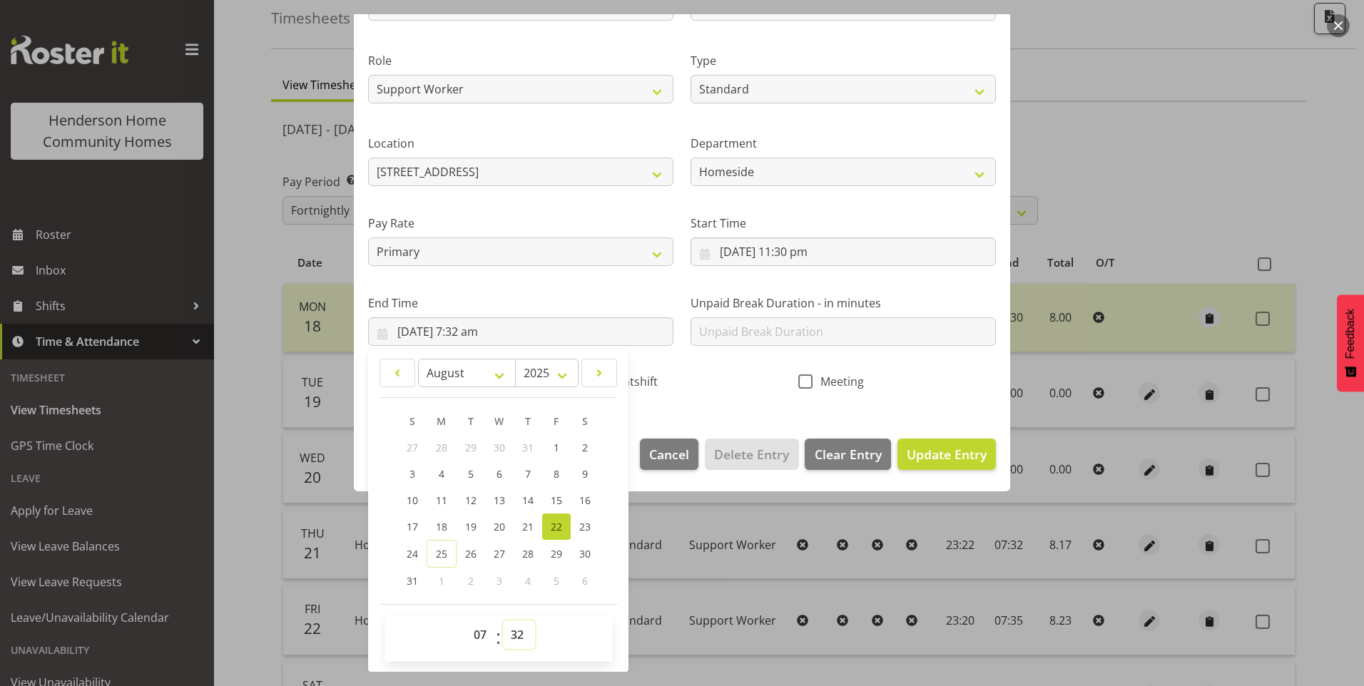
drag, startPoint x: 512, startPoint y: 639, endPoint x: 515, endPoint y: 619, distance: 20.2
click at [513, 638] on select "00 01 02 03 04 05 06 07 08 09 10 11 12 13 14 15 16 17 18 19 20 21 22 23 24 25 2…" at bounding box center [519, 635] width 32 height 29
select select "30"
click at [503, 621] on select "00 01 02 03 04 05 06 07 08 09 10 11 12 13 14 15 16 17 18 19 20 21 22 23 24 25 2…" at bounding box center [519, 635] width 32 height 29
type input "22/08/2025, 7:30 am"
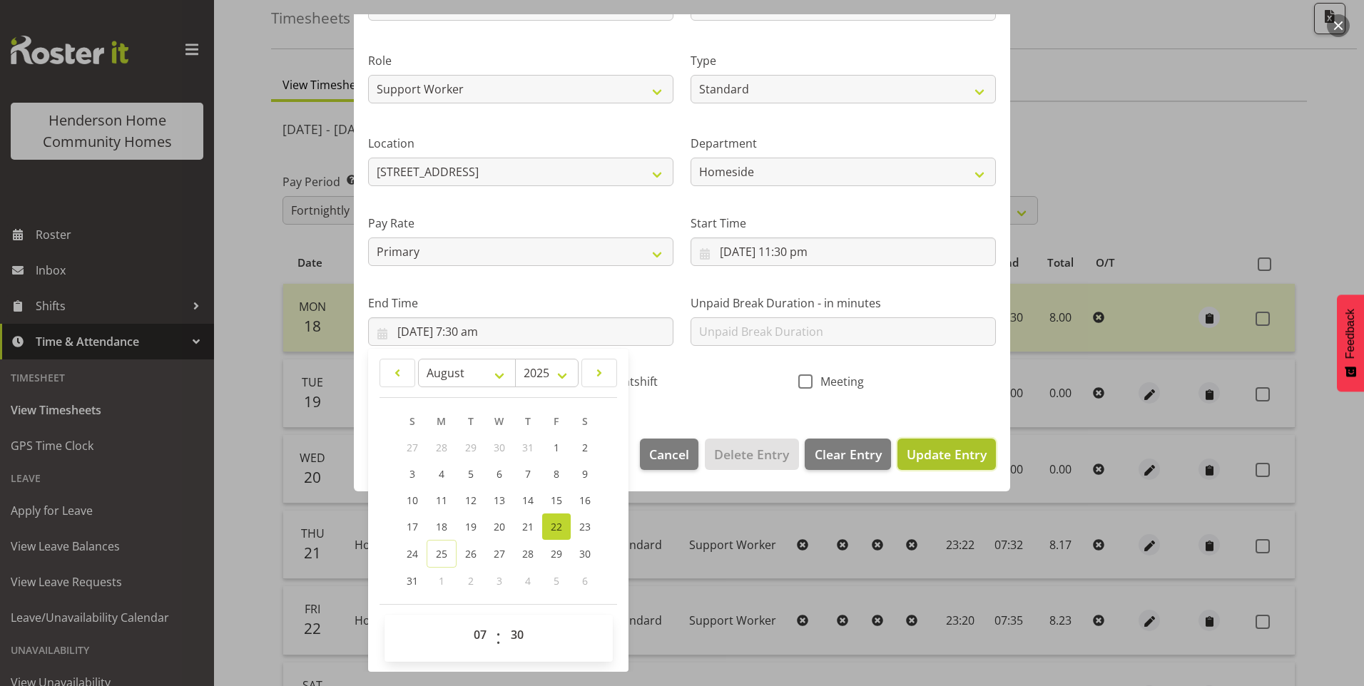
click at [927, 449] on span "Update Entry" at bounding box center [947, 454] width 80 height 17
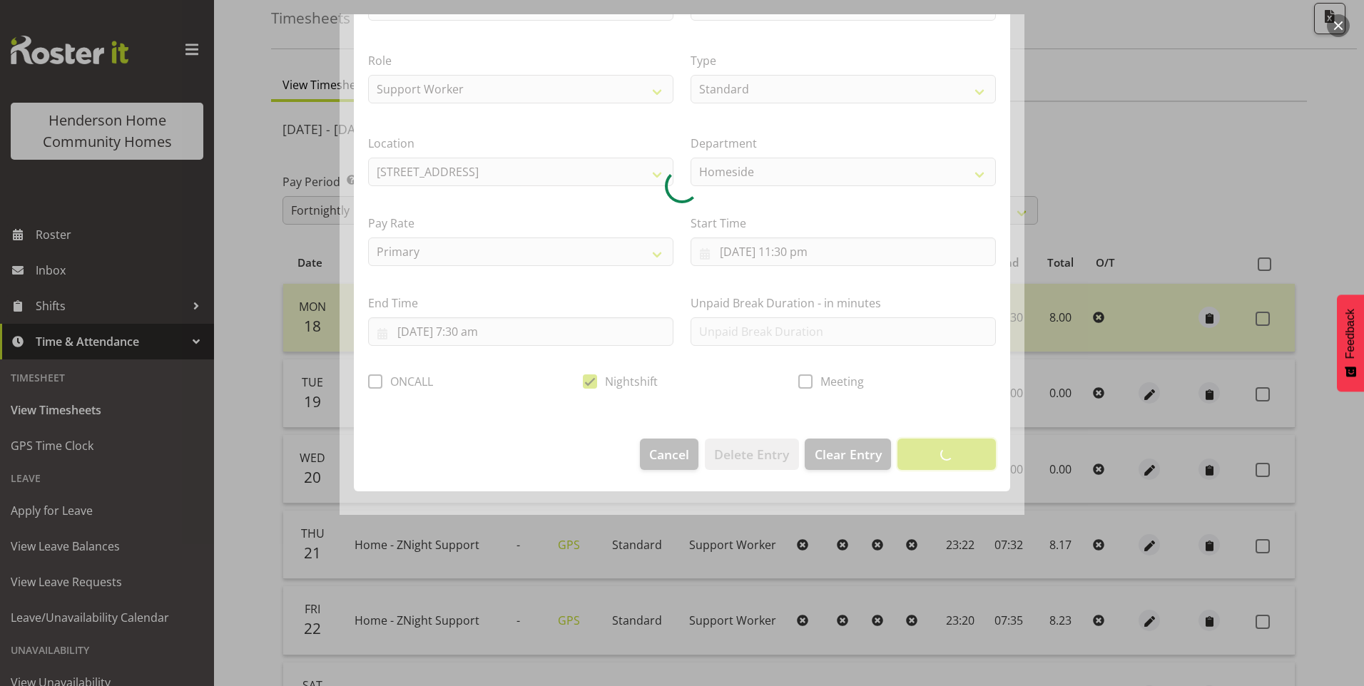
scroll to position [0, 0]
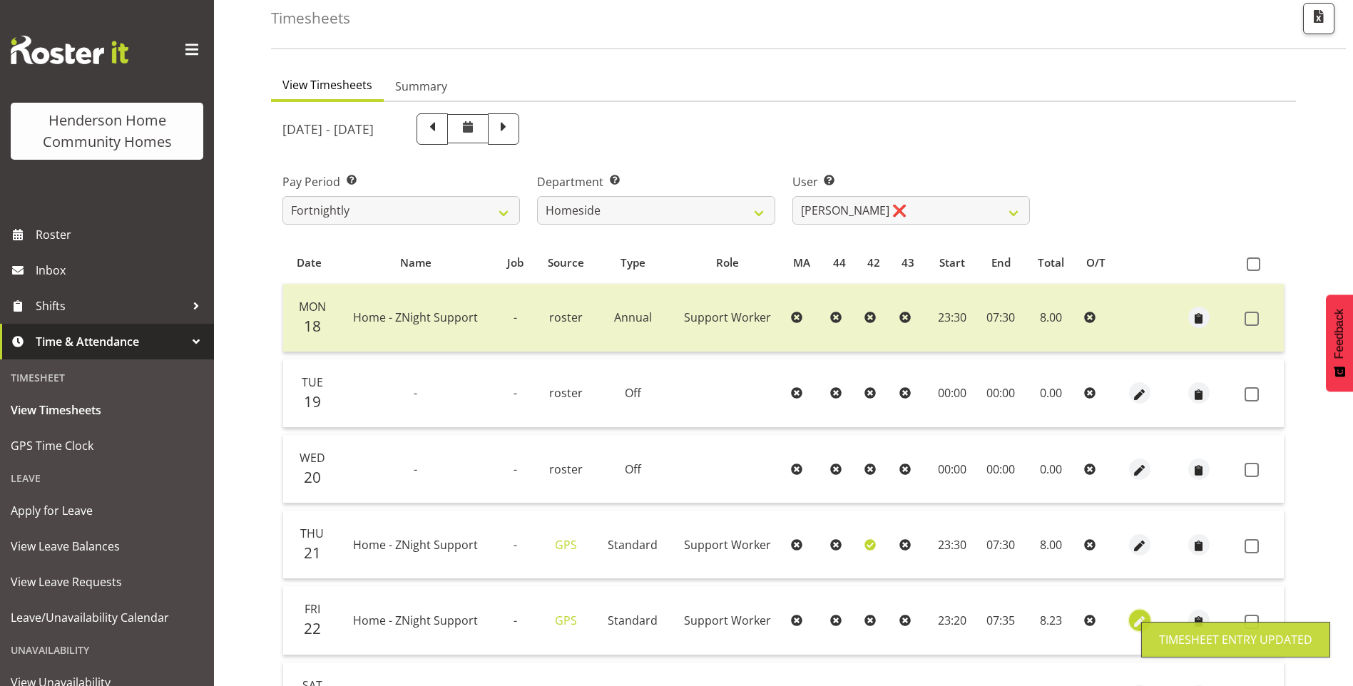
click at [1139, 624] on span "button" at bounding box center [1139, 622] width 16 height 16
select select "Standard"
select select "7"
select select "2025"
select select "23"
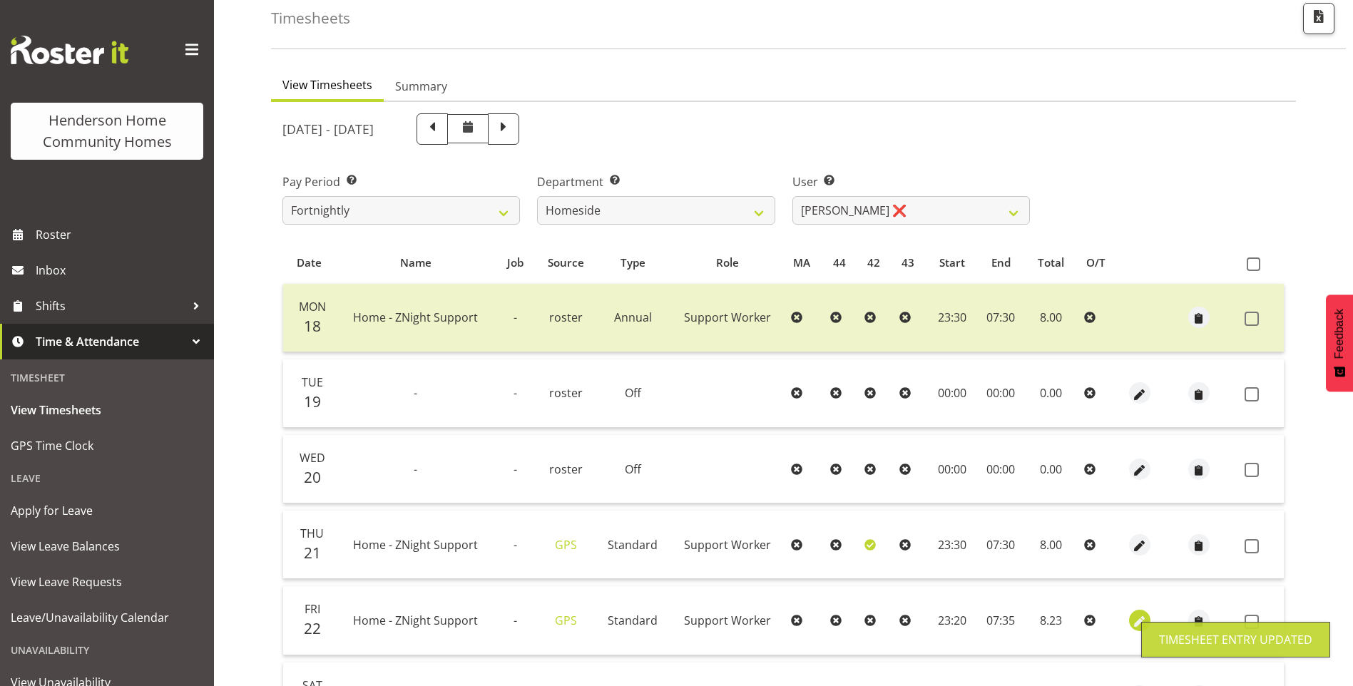
select select "20"
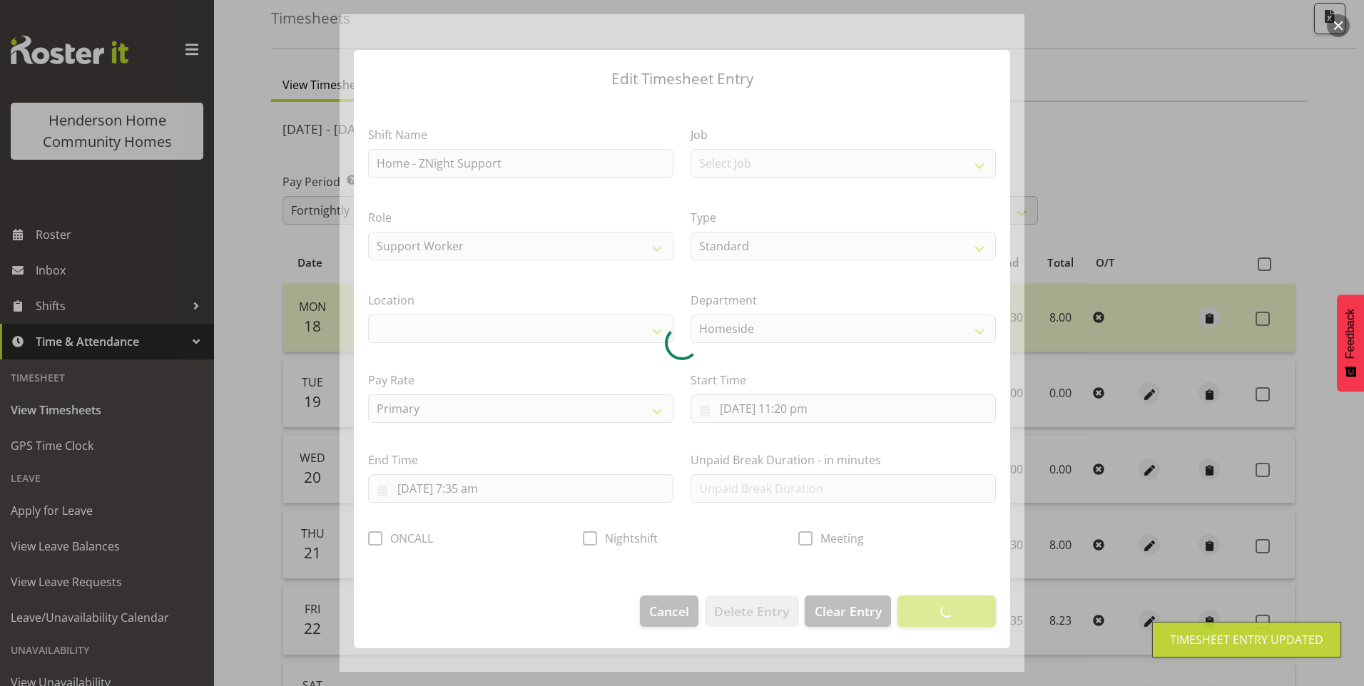
select select "1067"
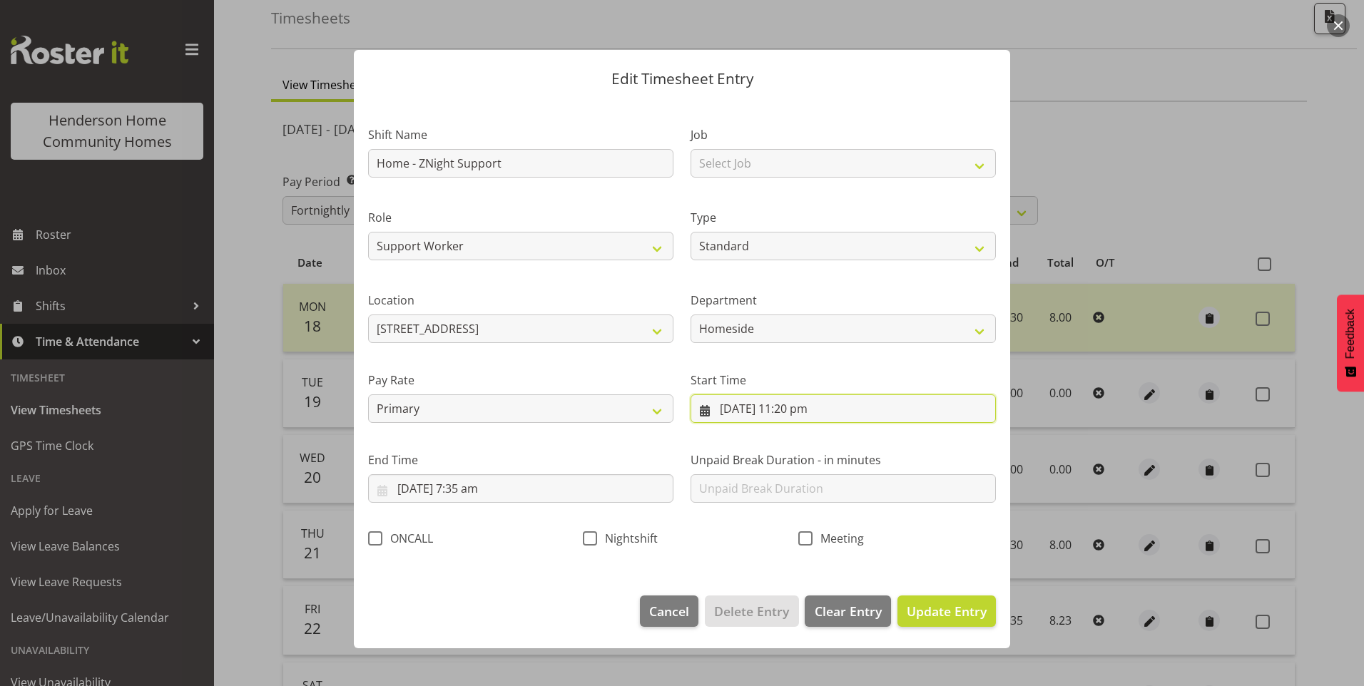
click at [819, 411] on input "22/08/2025, 11:20 pm" at bounding box center [843, 409] width 305 height 29
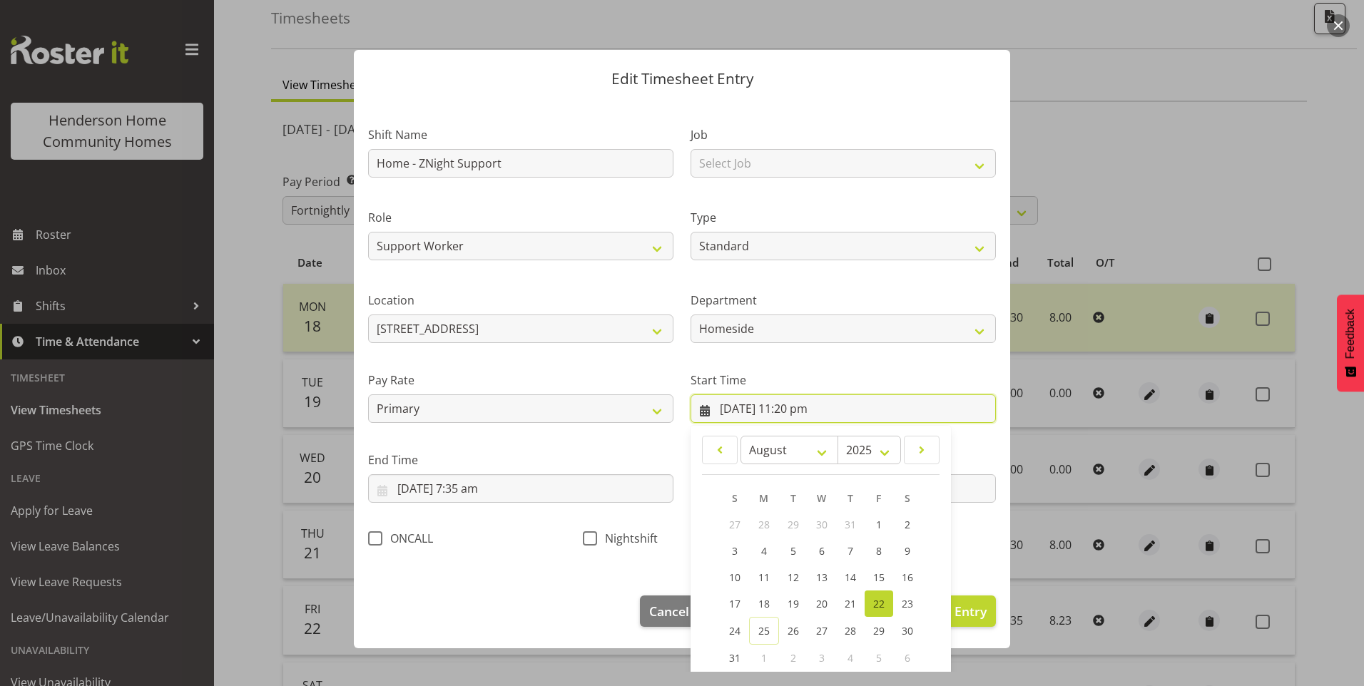
scroll to position [77, 0]
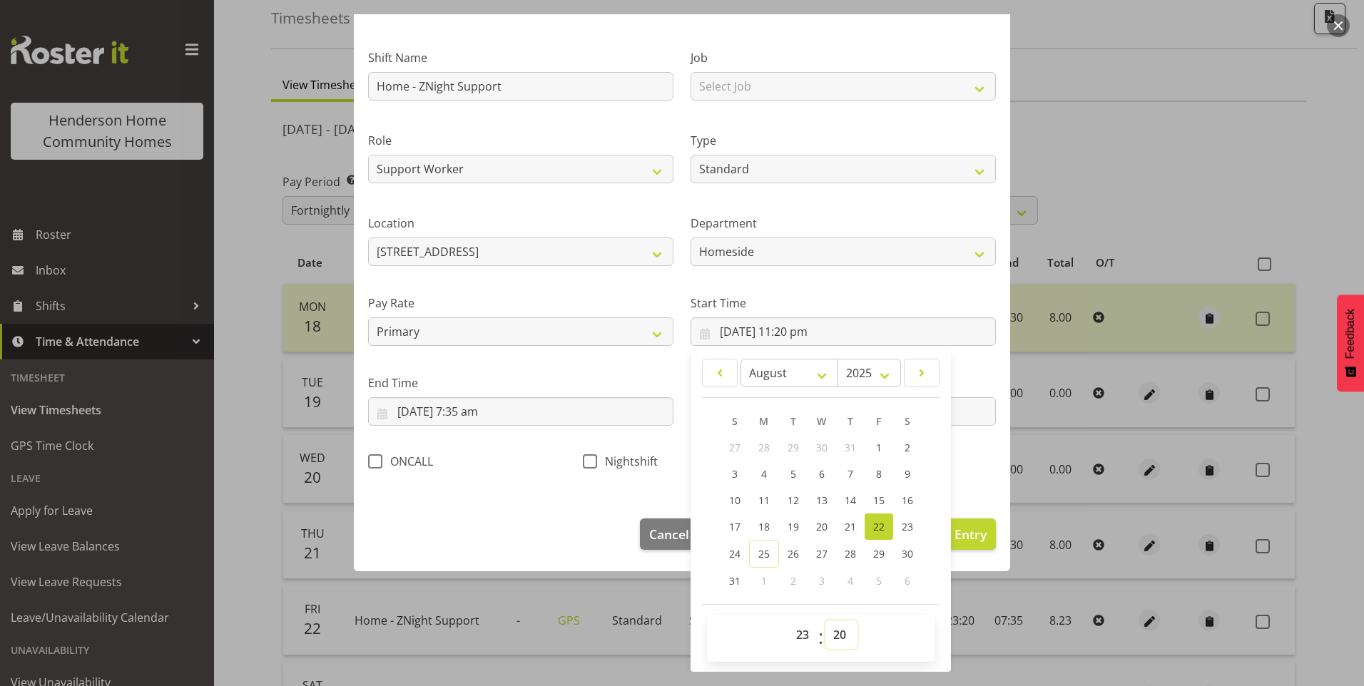
click at [825, 626] on select "00 01 02 03 04 05 06 07 08 09 10 11 12 13 14 15 16 17 18 19 20 21 22 23 24 25 2…" at bounding box center [841, 635] width 32 height 29
select select "30"
click at [825, 621] on select "00 01 02 03 04 05 06 07 08 09 10 11 12 13 14 15 16 17 18 19 20 21 22 23 24 25 2…" at bounding box center [841, 635] width 32 height 29
type input "22/08/2025, 11:30 pm"
click at [591, 463] on span at bounding box center [590, 461] width 14 height 14
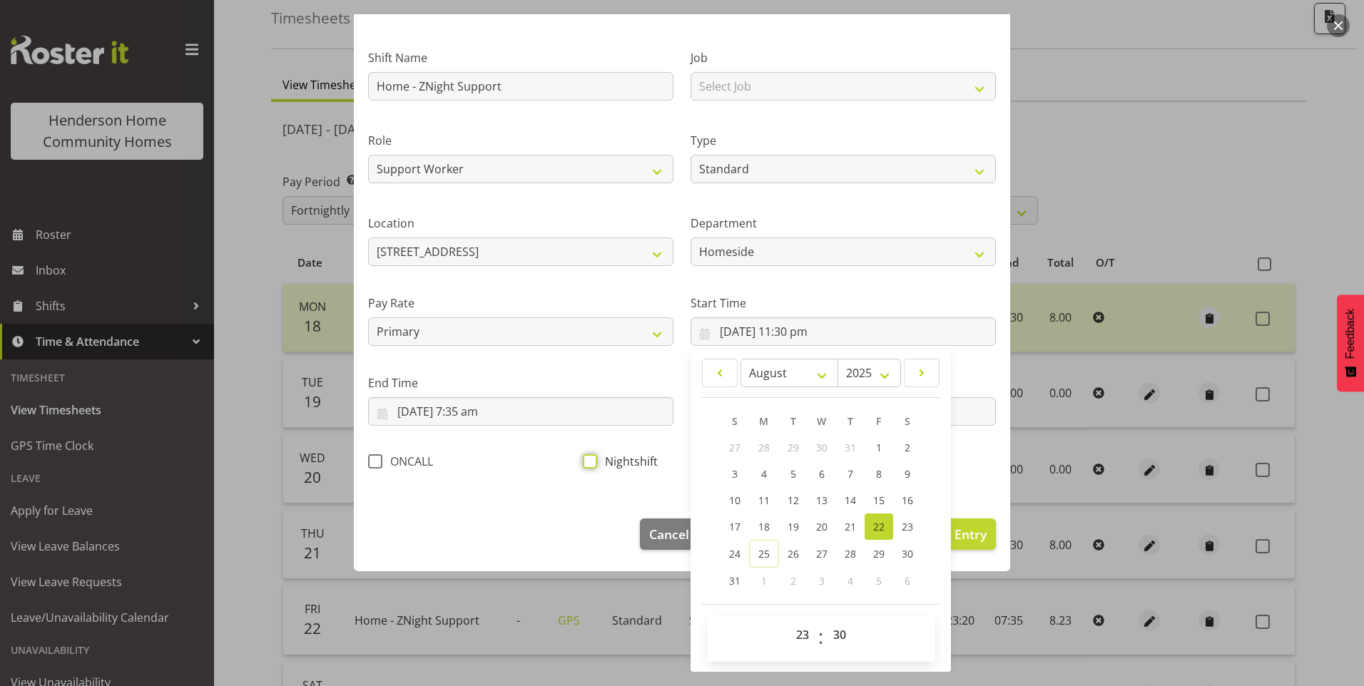
click at [591, 463] on input "Nightshift" at bounding box center [587, 461] width 9 height 9
checkbox input "true"
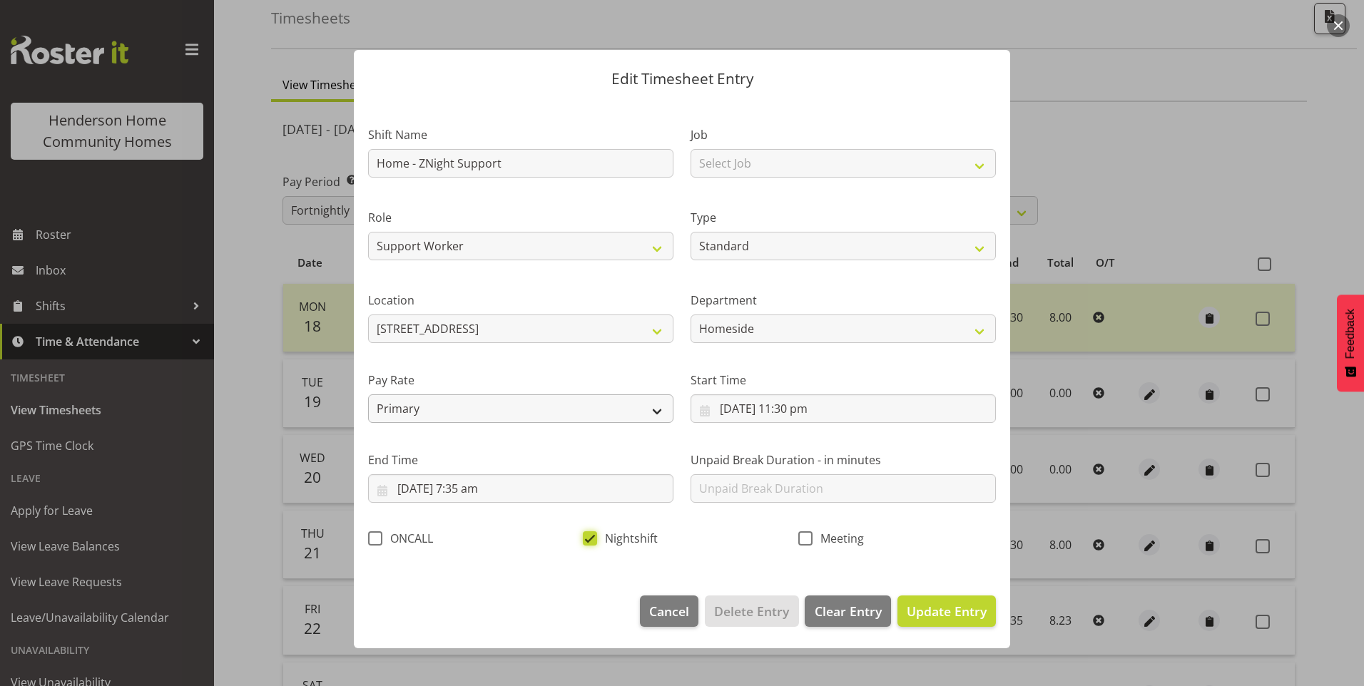
scroll to position [0, 0]
click at [482, 490] on input "23/08/2025, 7:35 am" at bounding box center [520, 488] width 305 height 29
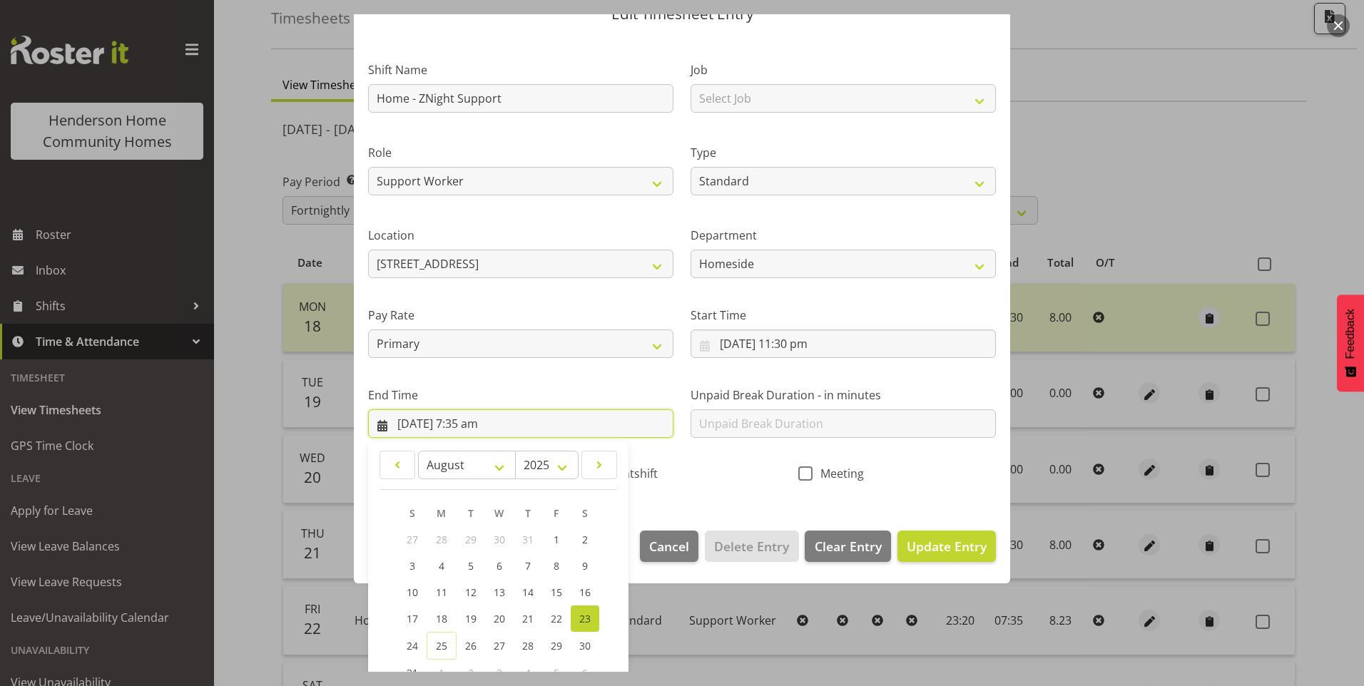
scroll to position [157, 0]
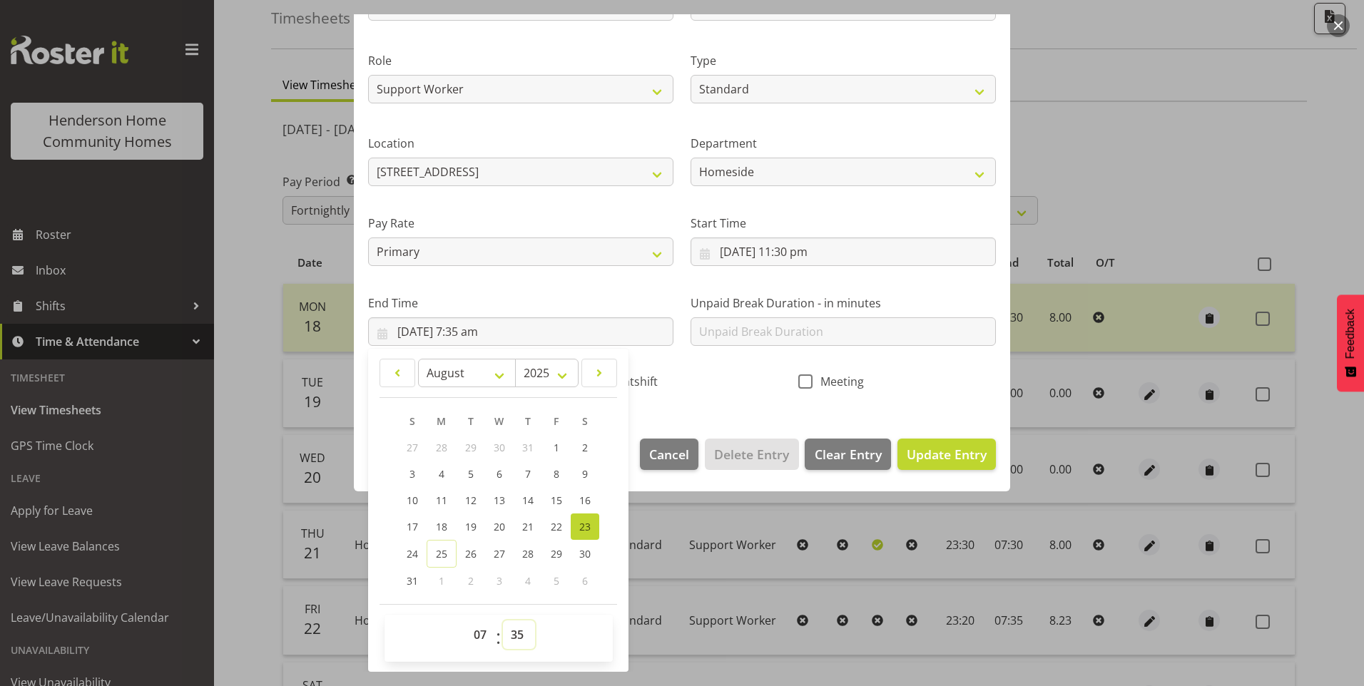
click at [515, 625] on select "00 01 02 03 04 05 06 07 08 09 10 11 12 13 14 15 16 17 18 19 20 21 22 23 24 25 2…" at bounding box center [519, 635] width 32 height 29
select select "30"
click at [503, 621] on select "00 01 02 03 04 05 06 07 08 09 10 11 12 13 14 15 16 17 18 19 20 21 22 23 24 25 2…" at bounding box center [519, 635] width 32 height 29
type input "23/08/2025, 7:30 am"
click at [942, 447] on span "Update Entry" at bounding box center [947, 454] width 80 height 17
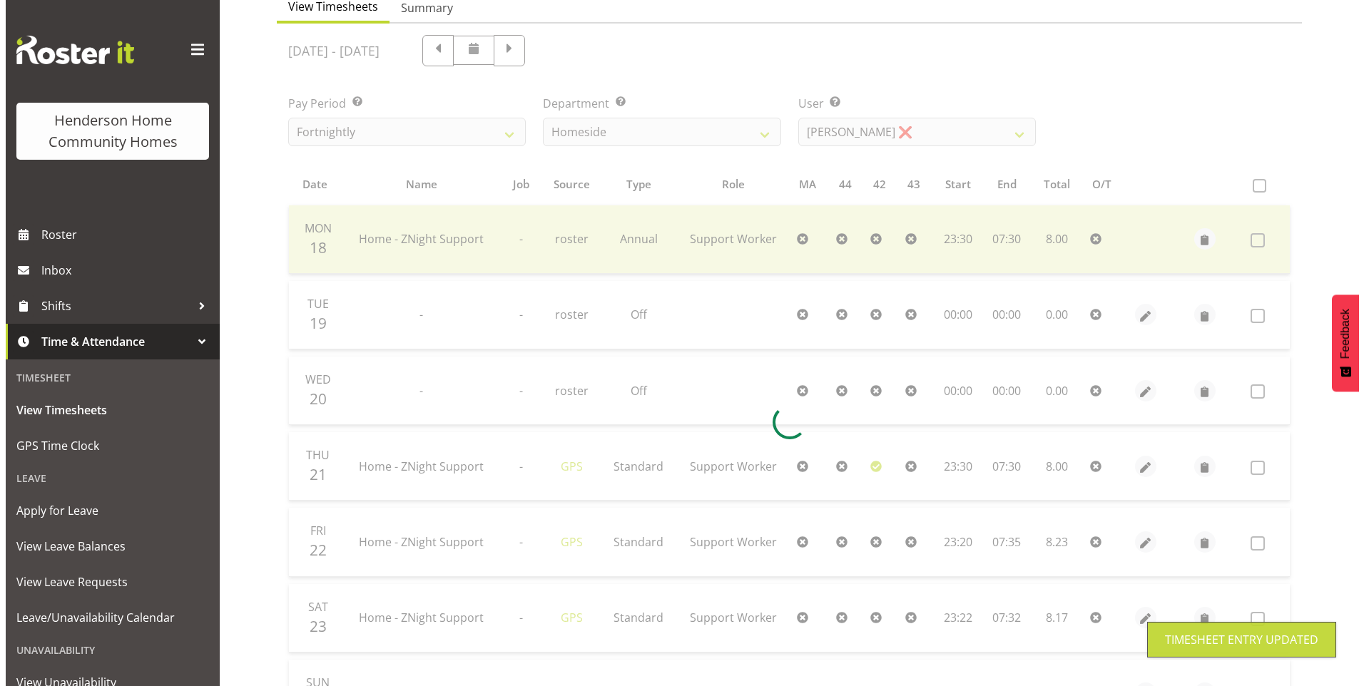
scroll to position [214, 0]
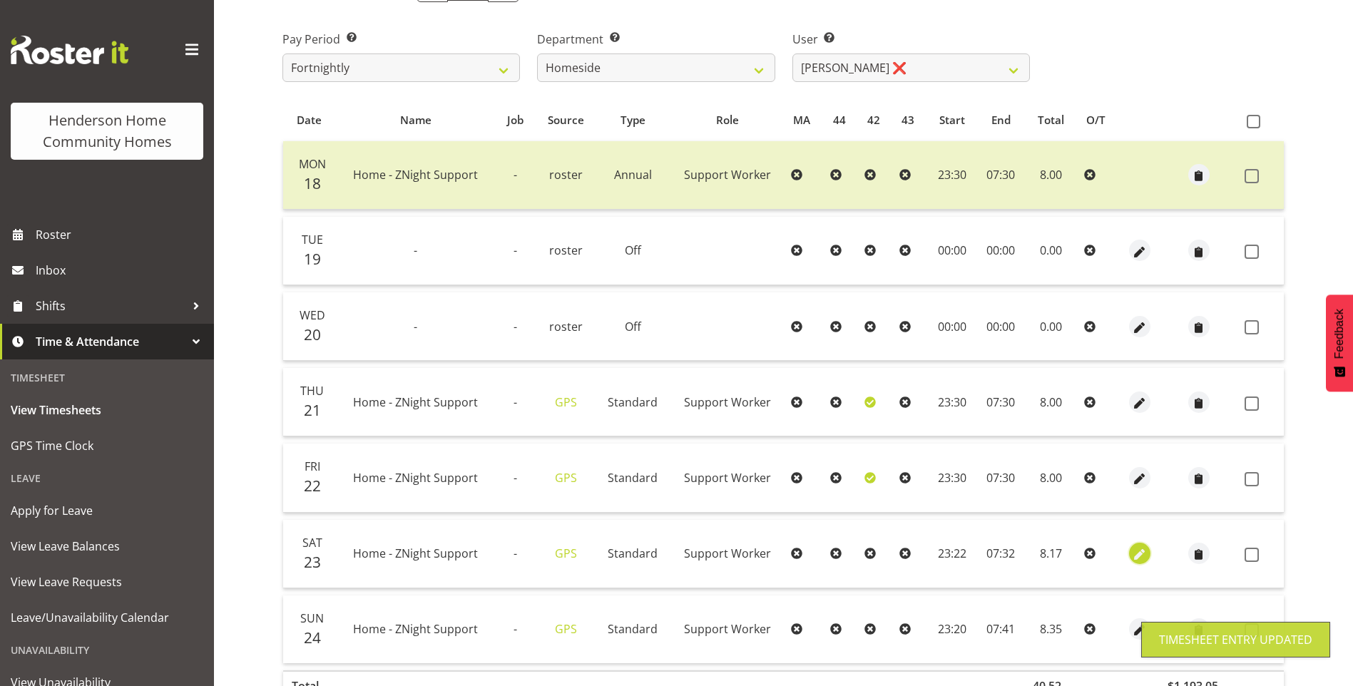
click at [1134, 557] on span "button" at bounding box center [1139, 555] width 16 height 16
select select "Standard"
select select "7"
select select "2025"
select select "23"
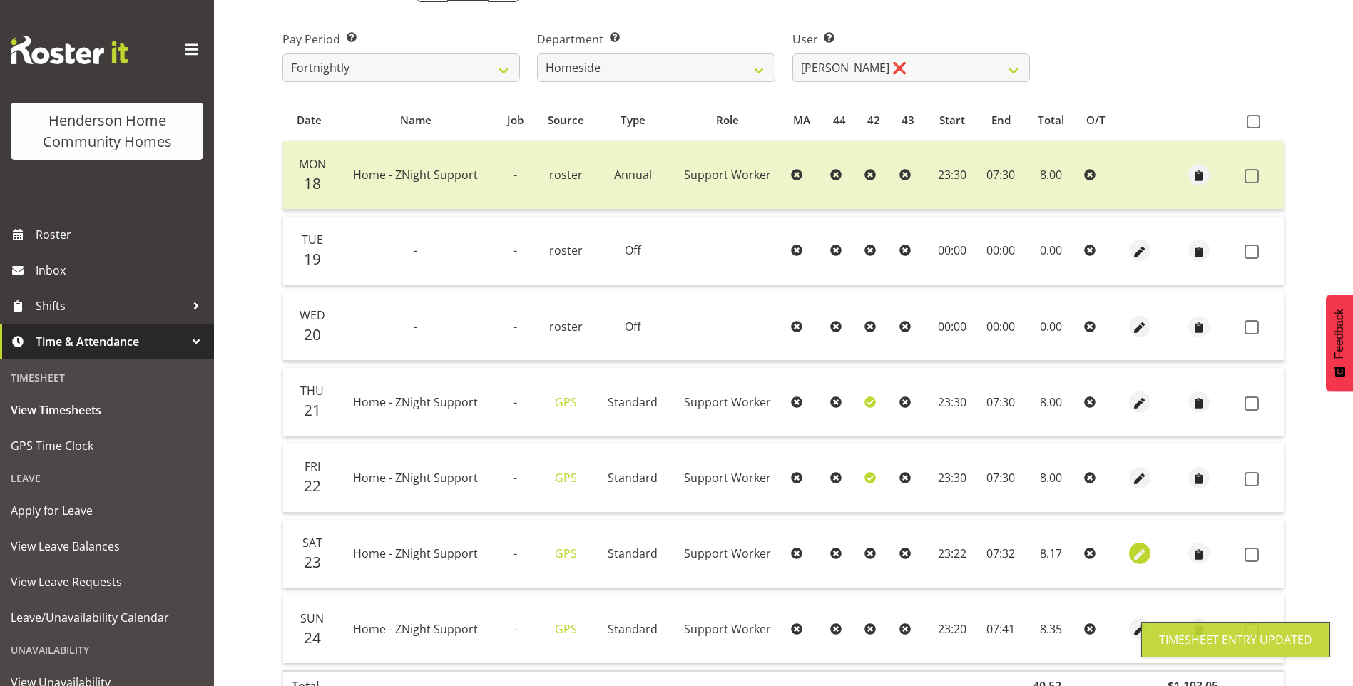
select select "22"
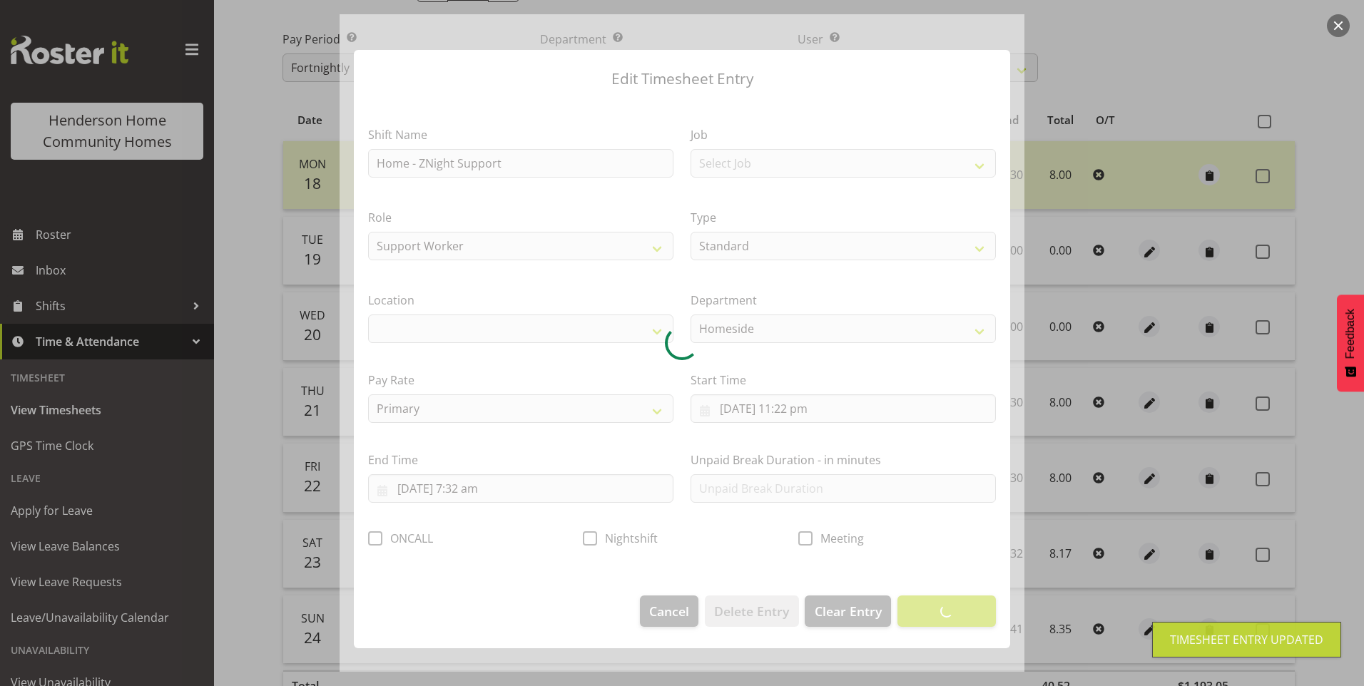
select select "1067"
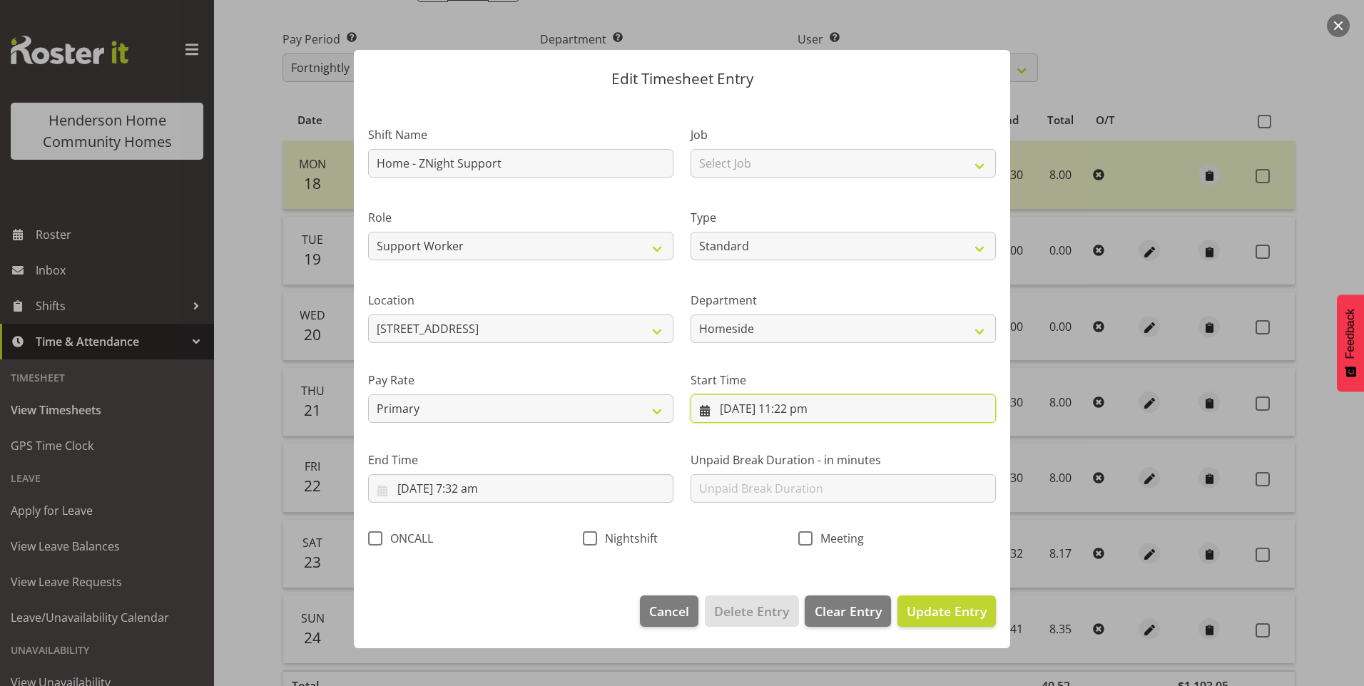
click at [820, 410] on input "23/08/2025, 11:22 pm" at bounding box center [843, 409] width 305 height 29
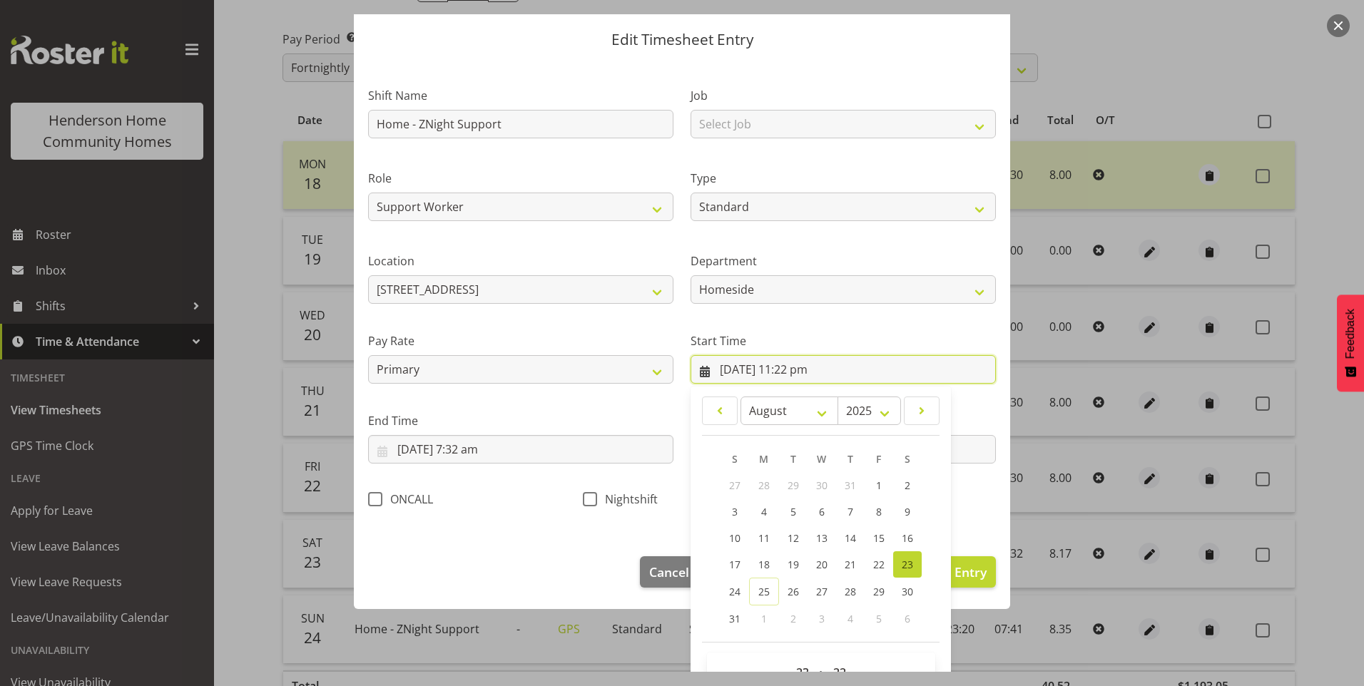
scroll to position [77, 0]
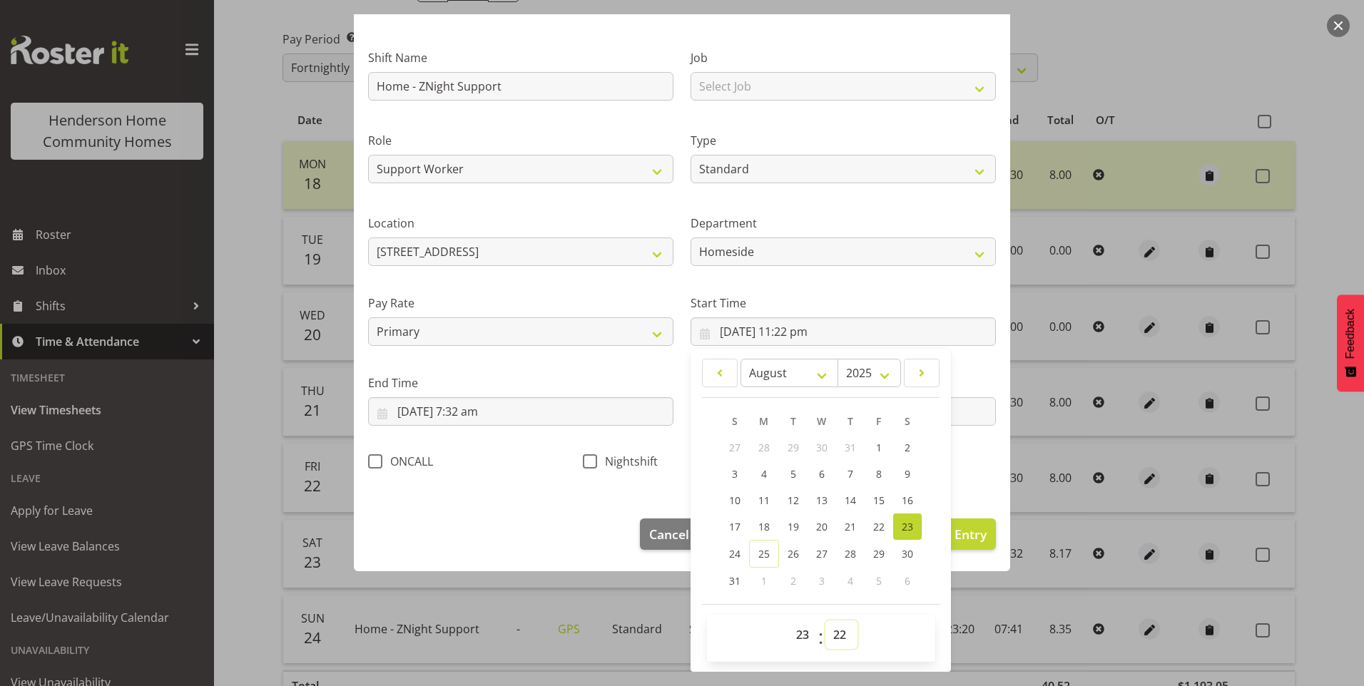
click at [831, 636] on select "00 01 02 03 04 05 06 07 08 09 10 11 12 13 14 15 16 17 18 19 20 21 22 23 24 25 2…" at bounding box center [841, 635] width 32 height 29
select select "30"
click at [825, 621] on select "00 01 02 03 04 05 06 07 08 09 10 11 12 13 14 15 16 17 18 19 20 21 22 23 24 25 2…" at bounding box center [841, 635] width 32 height 29
type input "[DATE] 11:30 pm"
click at [490, 419] on input "24/08/2025, 7:32 am" at bounding box center [520, 411] width 305 height 29
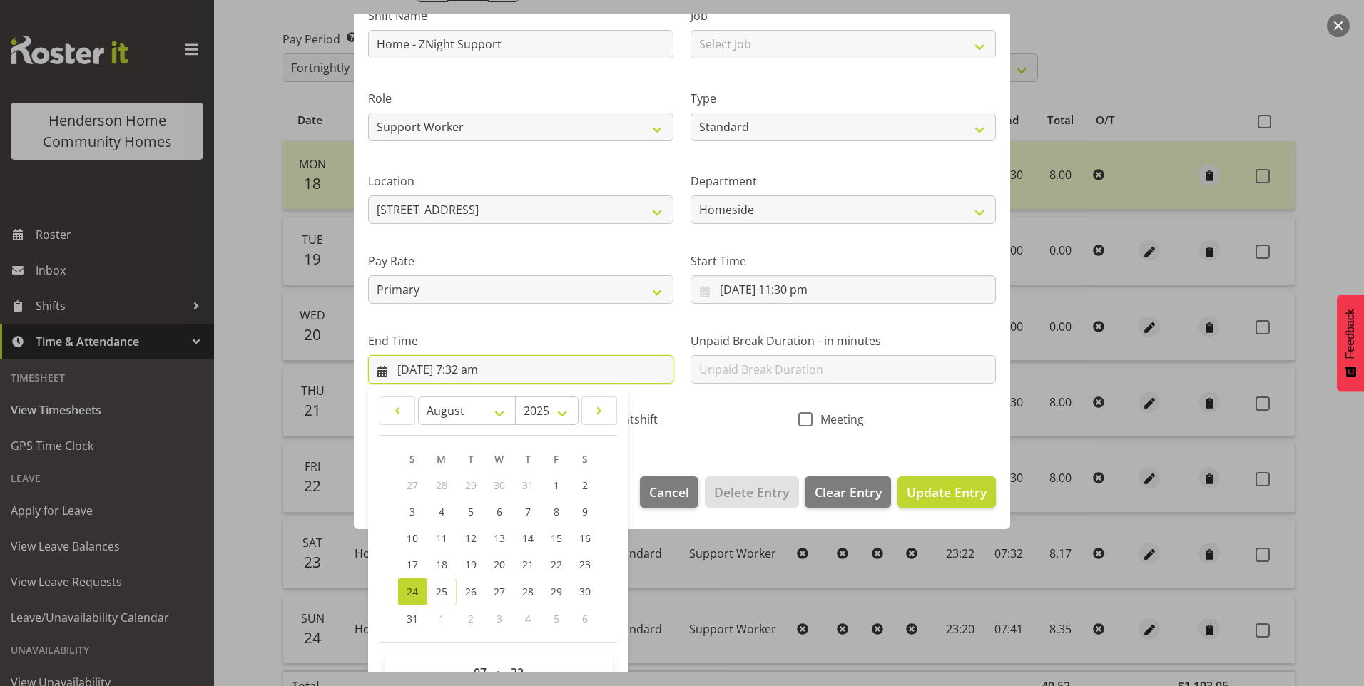
scroll to position [157, 0]
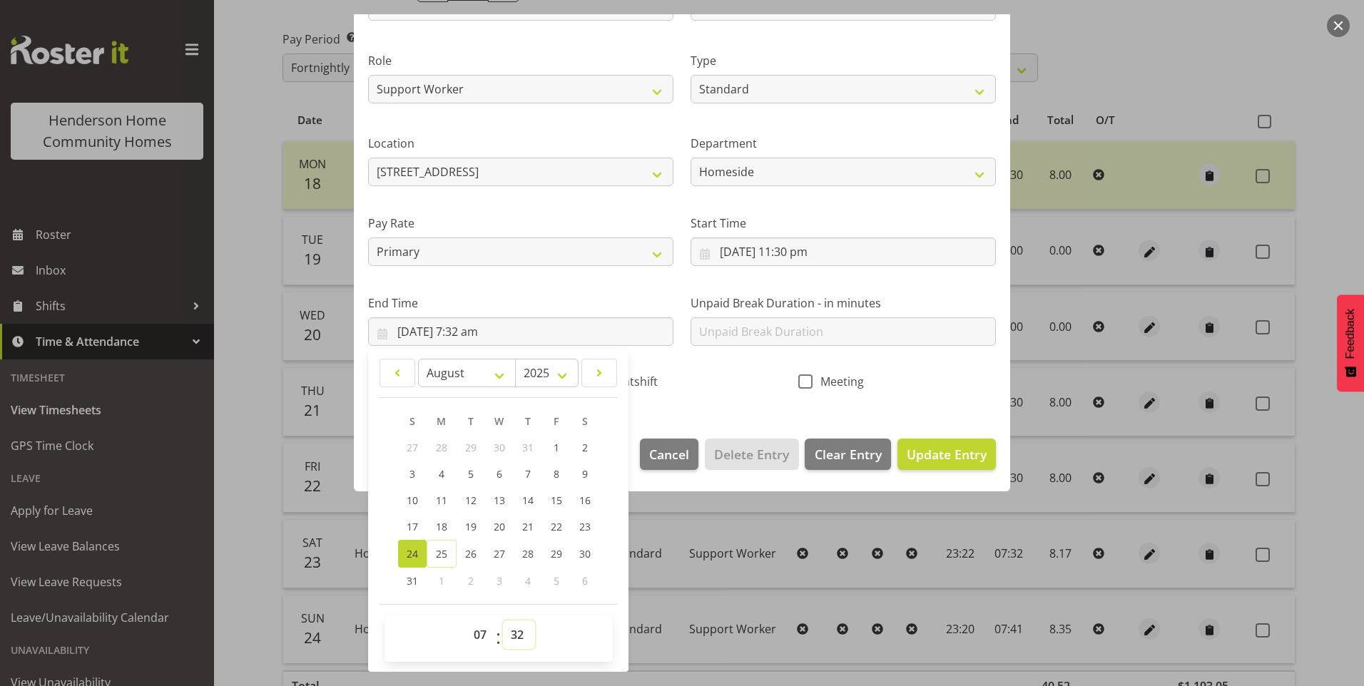
click at [523, 639] on select "00 01 02 03 04 05 06 07 08 09 10 11 12 13 14 15 16 17 18 19 20 21 22 23 24 25 2…" at bounding box center [519, 635] width 32 height 29
select select "30"
click at [503, 621] on select "00 01 02 03 04 05 06 07 08 09 10 11 12 13 14 15 16 17 18 19 20 21 22 23 24 25 2…" at bounding box center [519, 635] width 32 height 29
type input "24/08/2025, 7:30 am"
click at [637, 380] on span "Nightshift" at bounding box center [627, 382] width 61 height 14
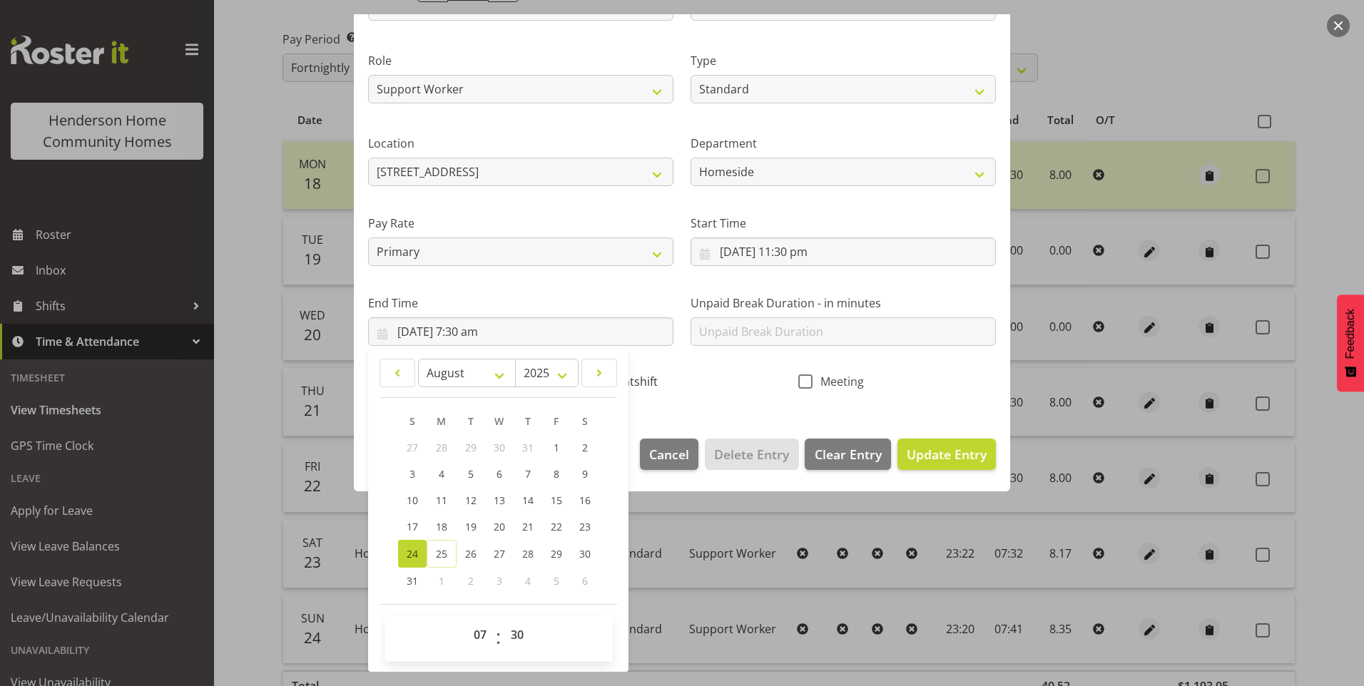
click at [592, 380] on input "Nightshift" at bounding box center [587, 381] width 9 height 9
checkbox input "true"
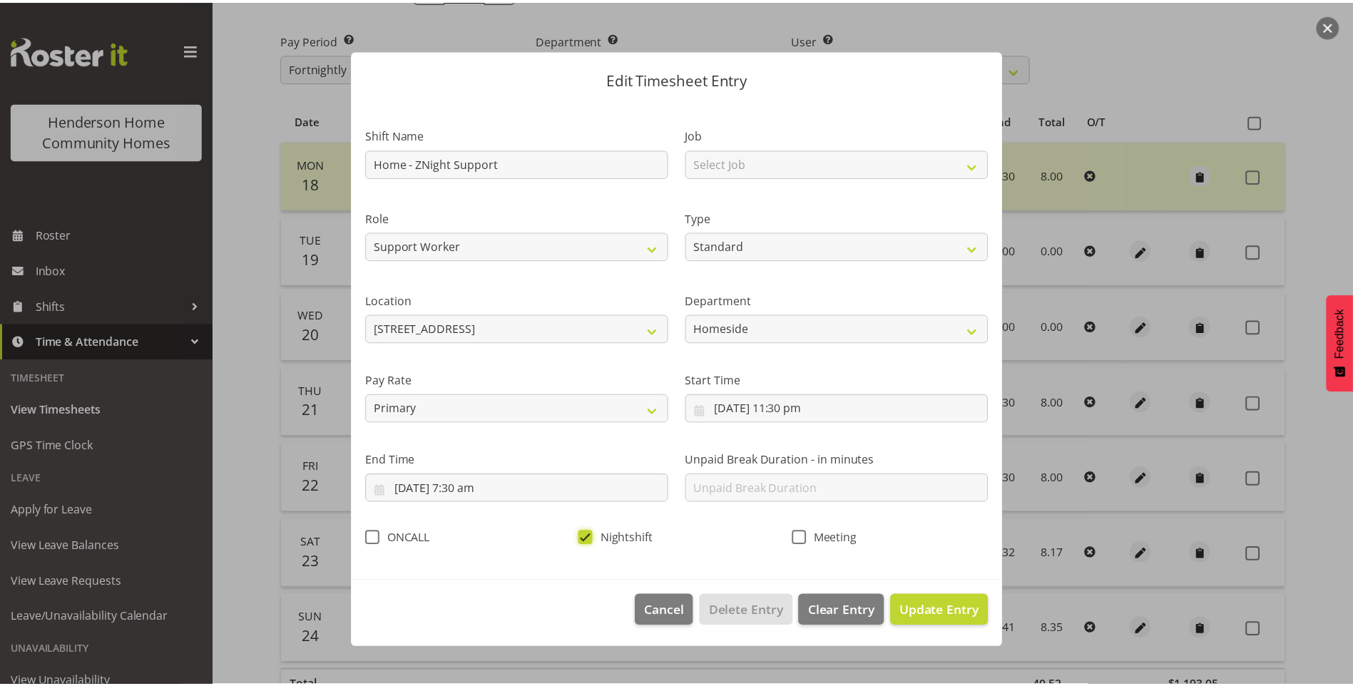
scroll to position [0, 0]
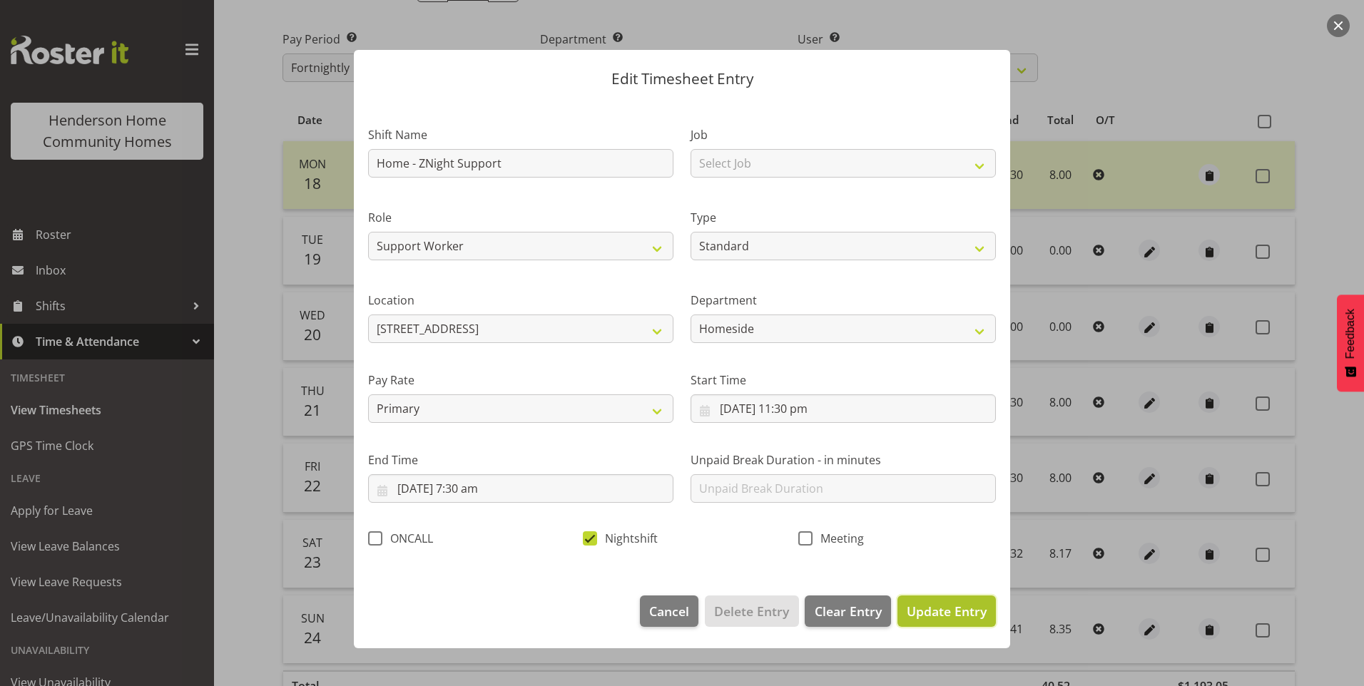
drag, startPoint x: 943, startPoint y: 621, endPoint x: 952, endPoint y: 621, distance: 9.3
click at [943, 621] on button "Update Entry" at bounding box center [946, 611] width 98 height 31
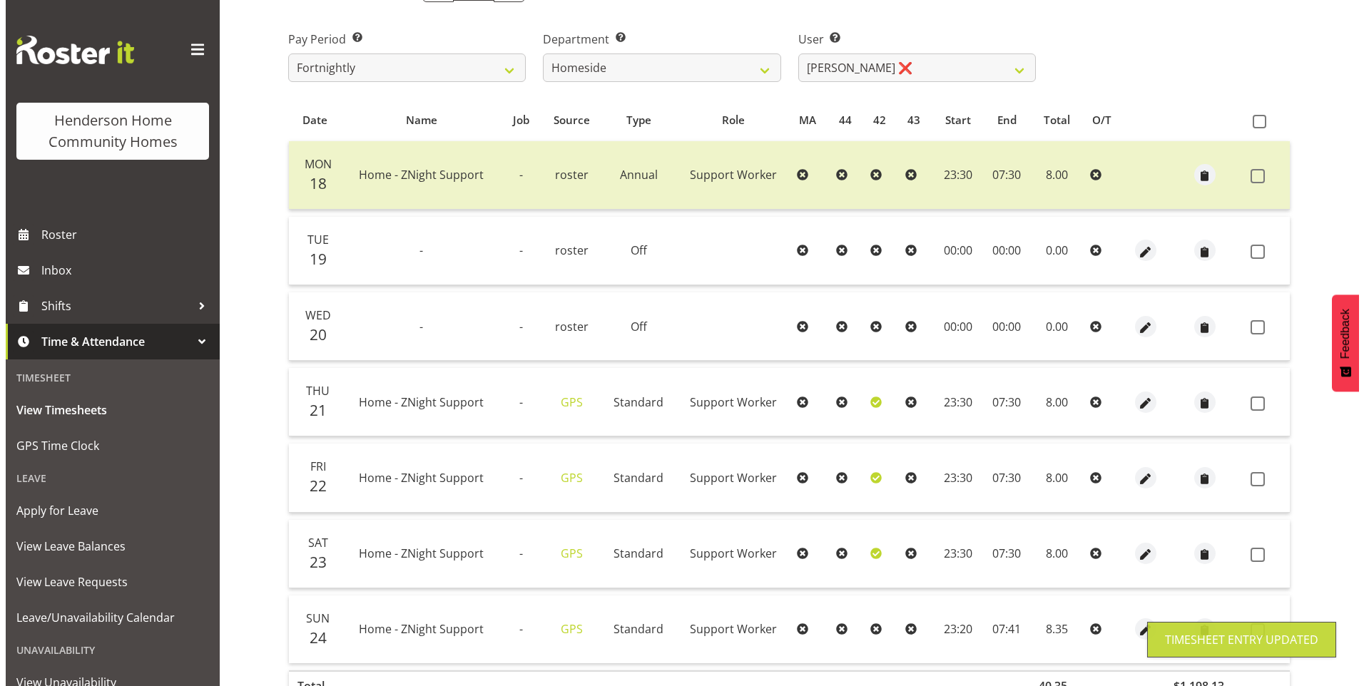
scroll to position [306, 0]
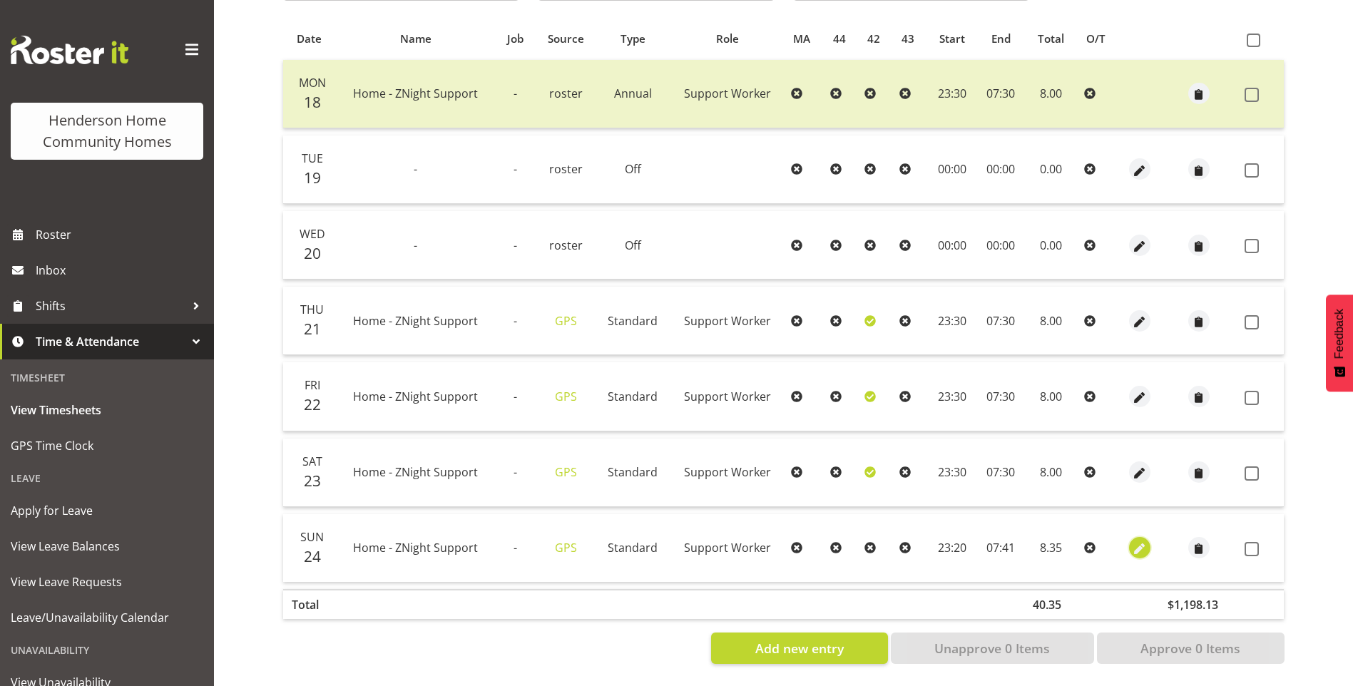
click at [1132, 541] on span "button" at bounding box center [1139, 549] width 16 height 16
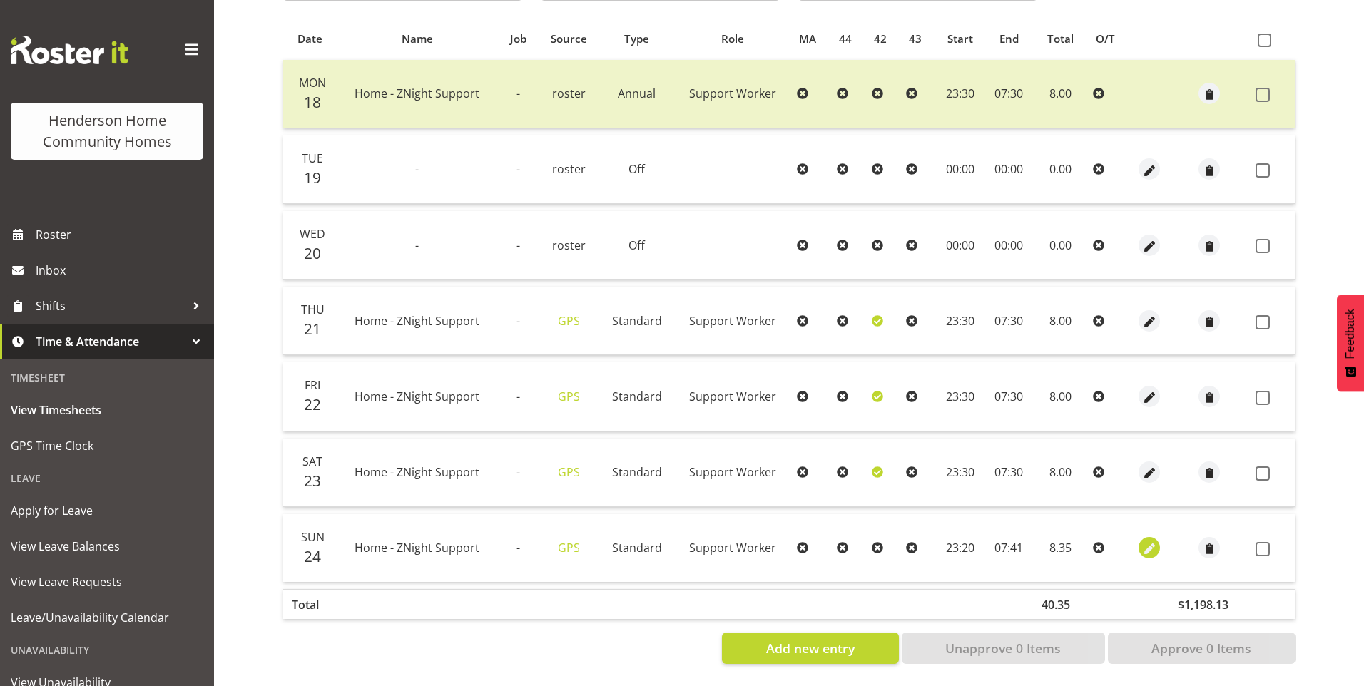
select select "Standard"
select select "7"
select select "2025"
select select "23"
select select "20"
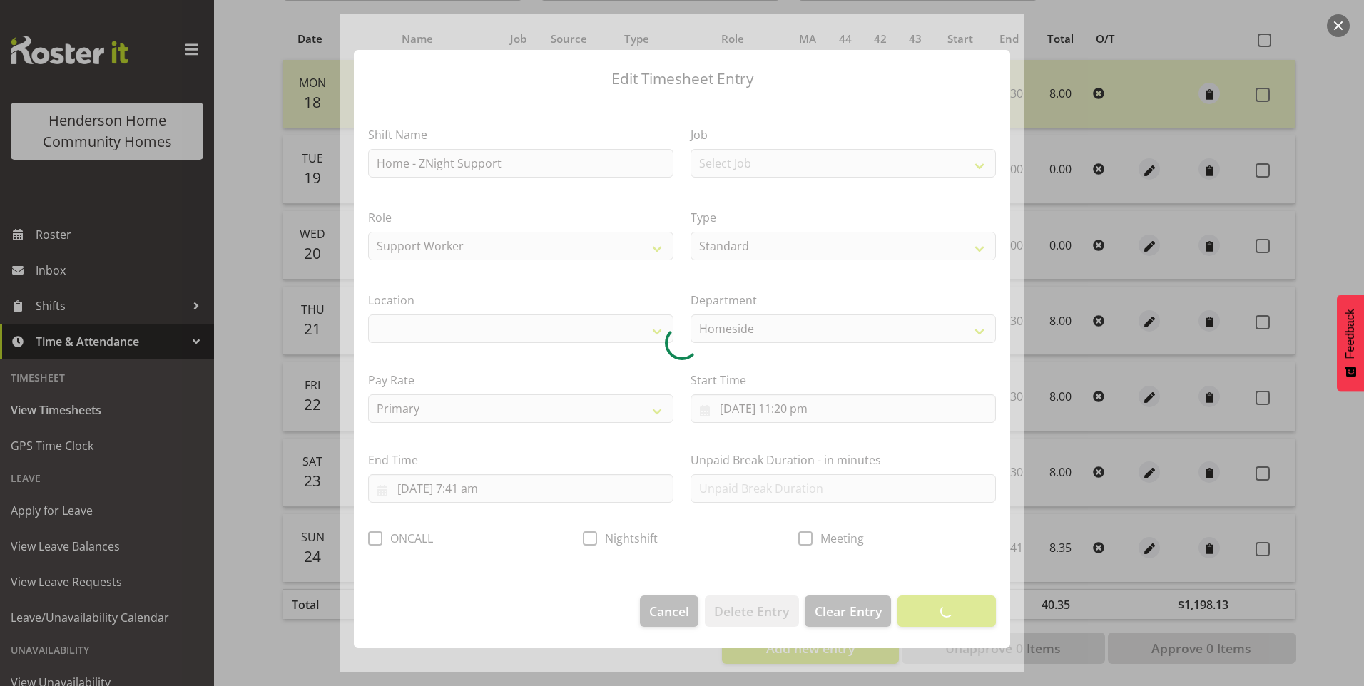
select select "1067"
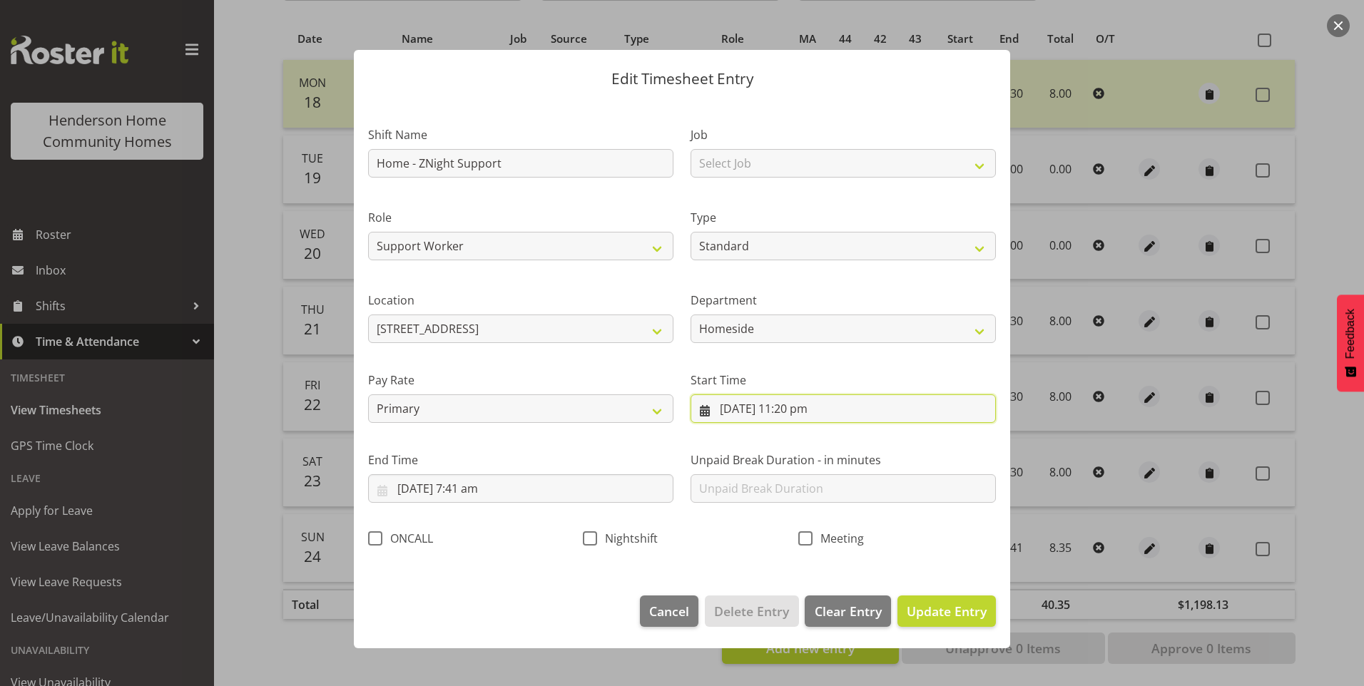
click at [815, 412] on input "24/08/2025, 11:20 pm" at bounding box center [843, 409] width 305 height 29
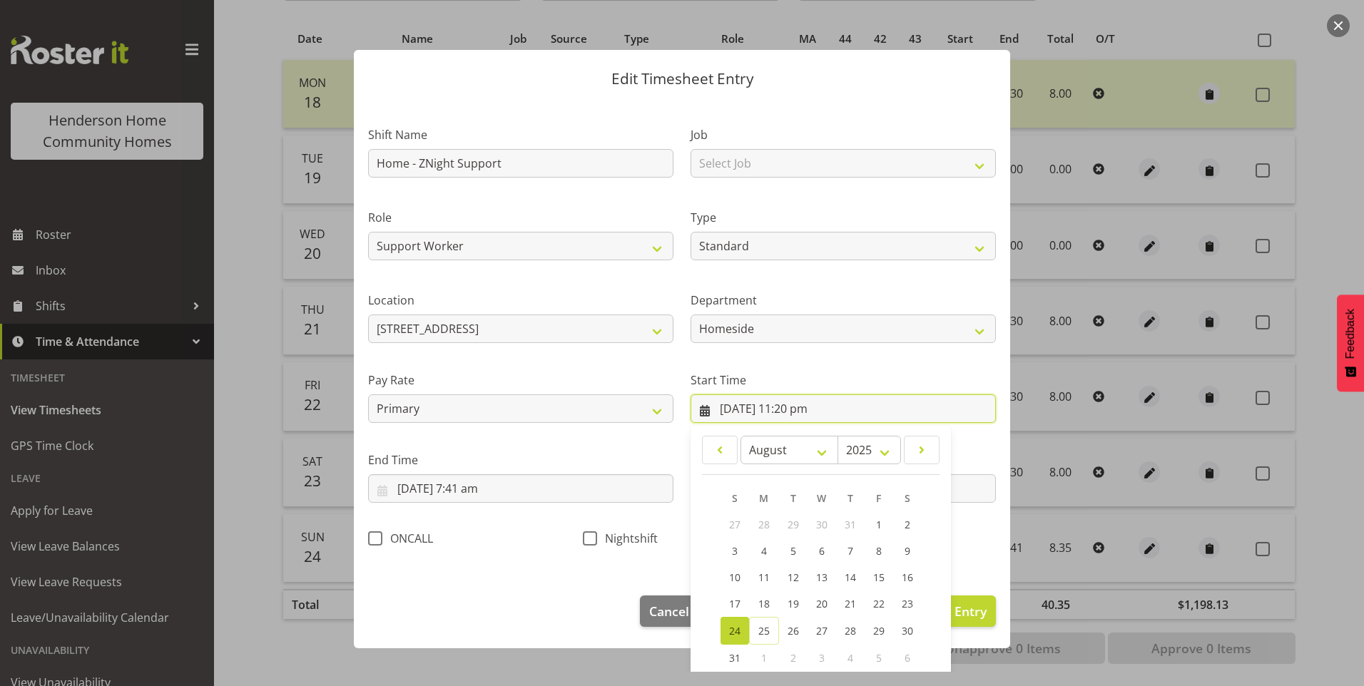
scroll to position [77, 0]
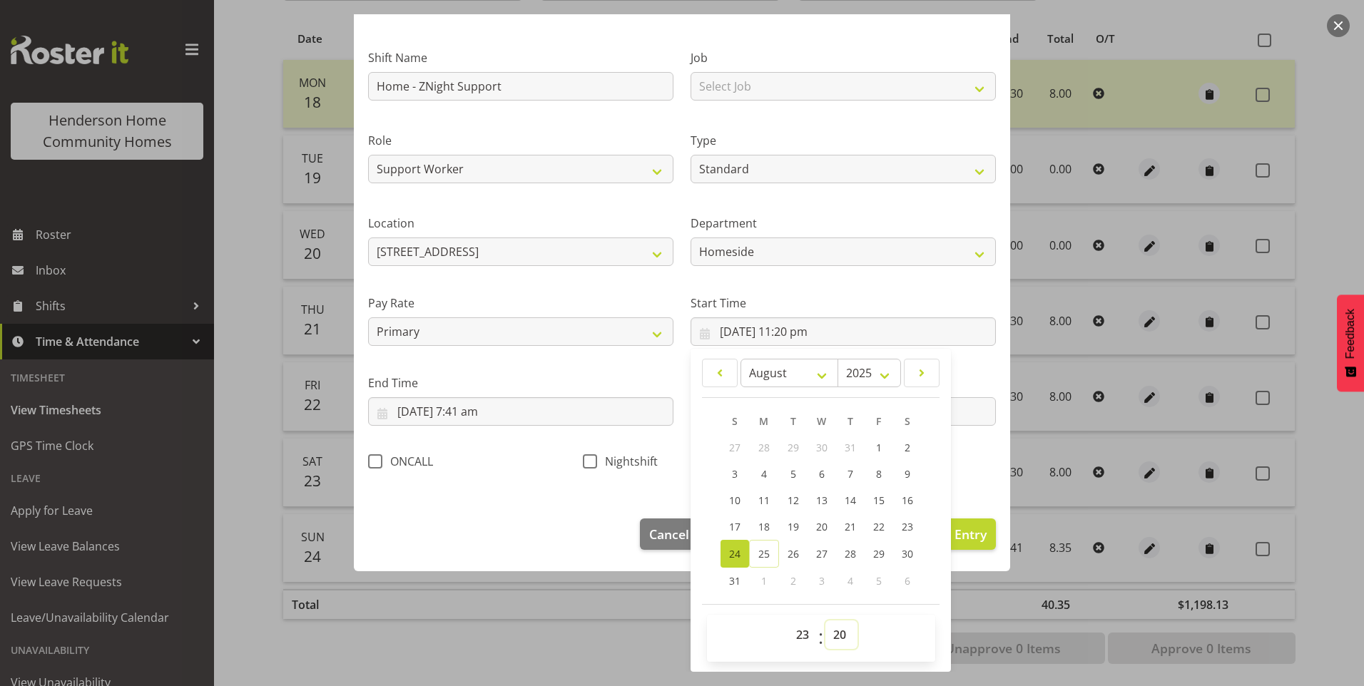
click at [840, 640] on select "00 01 02 03 04 05 06 07 08 09 10 11 12 13 14 15 16 17 18 19 20 21 22 23 24 25 2…" at bounding box center [841, 635] width 32 height 29
select select "30"
click at [825, 621] on select "00 01 02 03 04 05 06 07 08 09 10 11 12 13 14 15 16 17 18 19 20 21 22 23 24 25 2…" at bounding box center [841, 635] width 32 height 29
type input "24/08/2025, 11:30 pm"
click at [589, 461] on span at bounding box center [590, 461] width 14 height 14
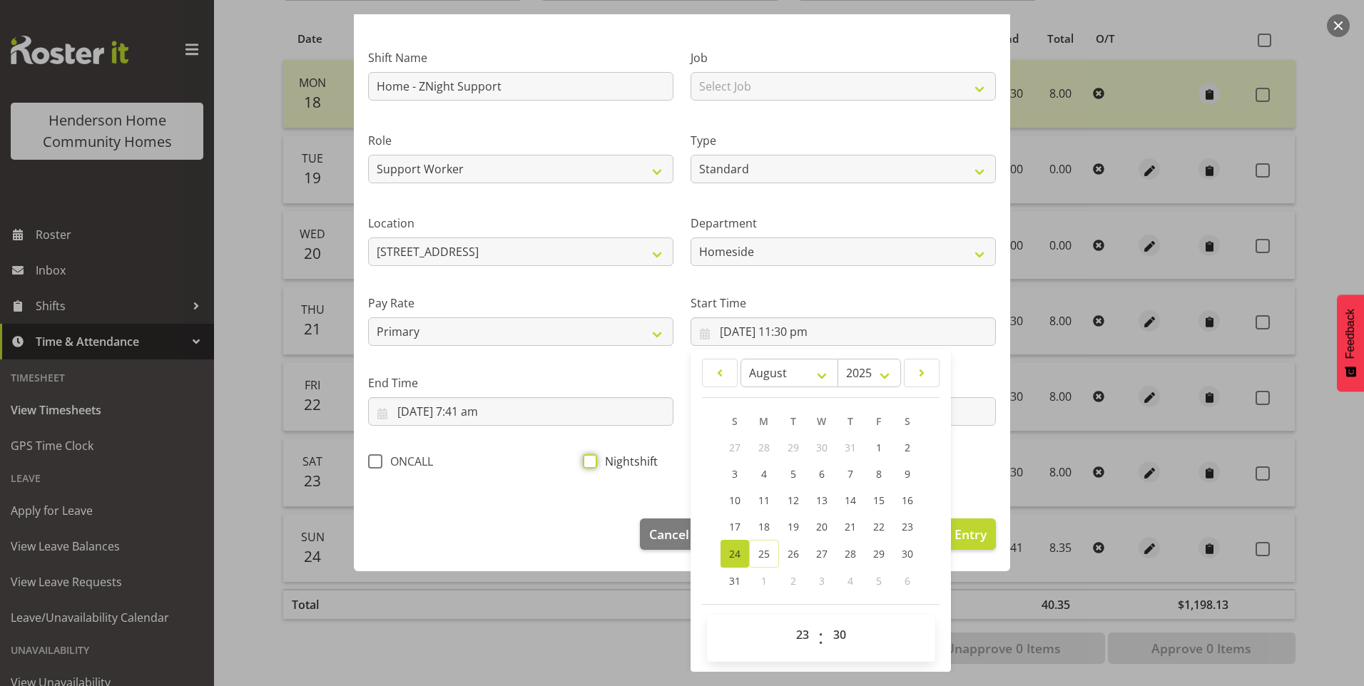
click at [589, 461] on input "Nightshift" at bounding box center [587, 461] width 9 height 9
checkbox input "true"
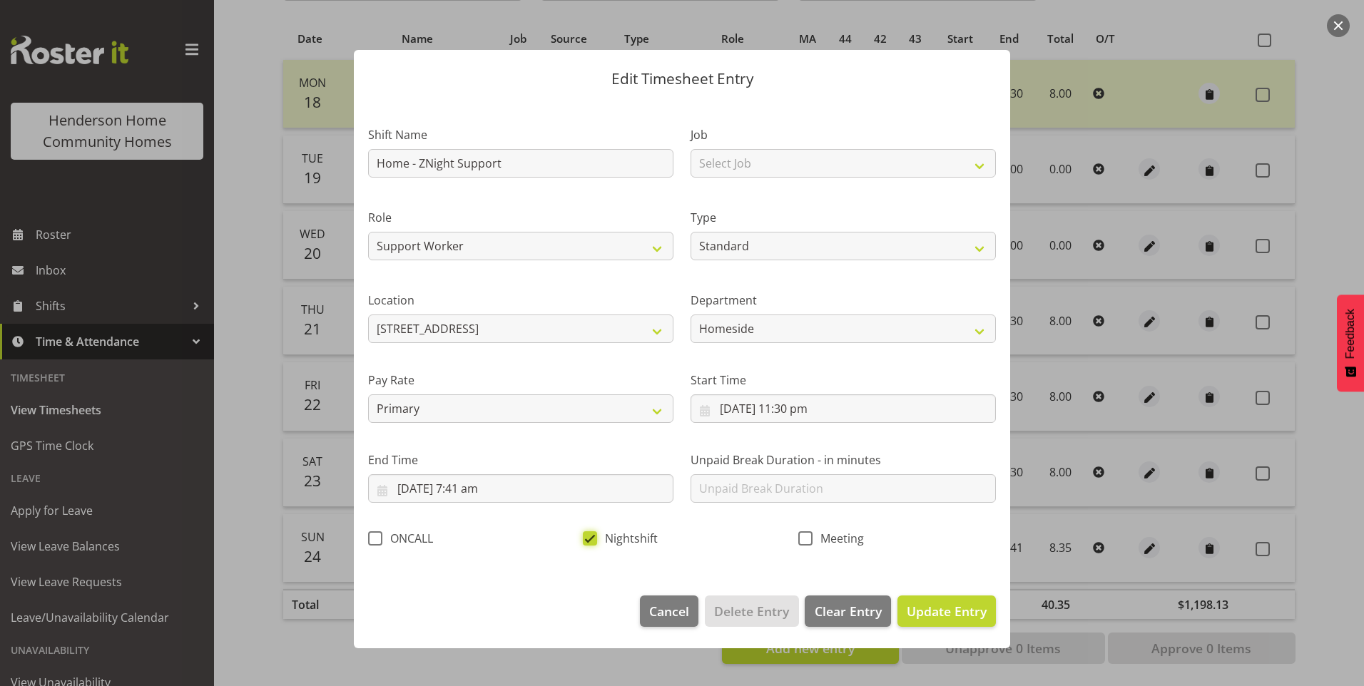
scroll to position [0, 0]
click at [486, 492] on input "25/08/2025, 7:41 am" at bounding box center [520, 488] width 305 height 29
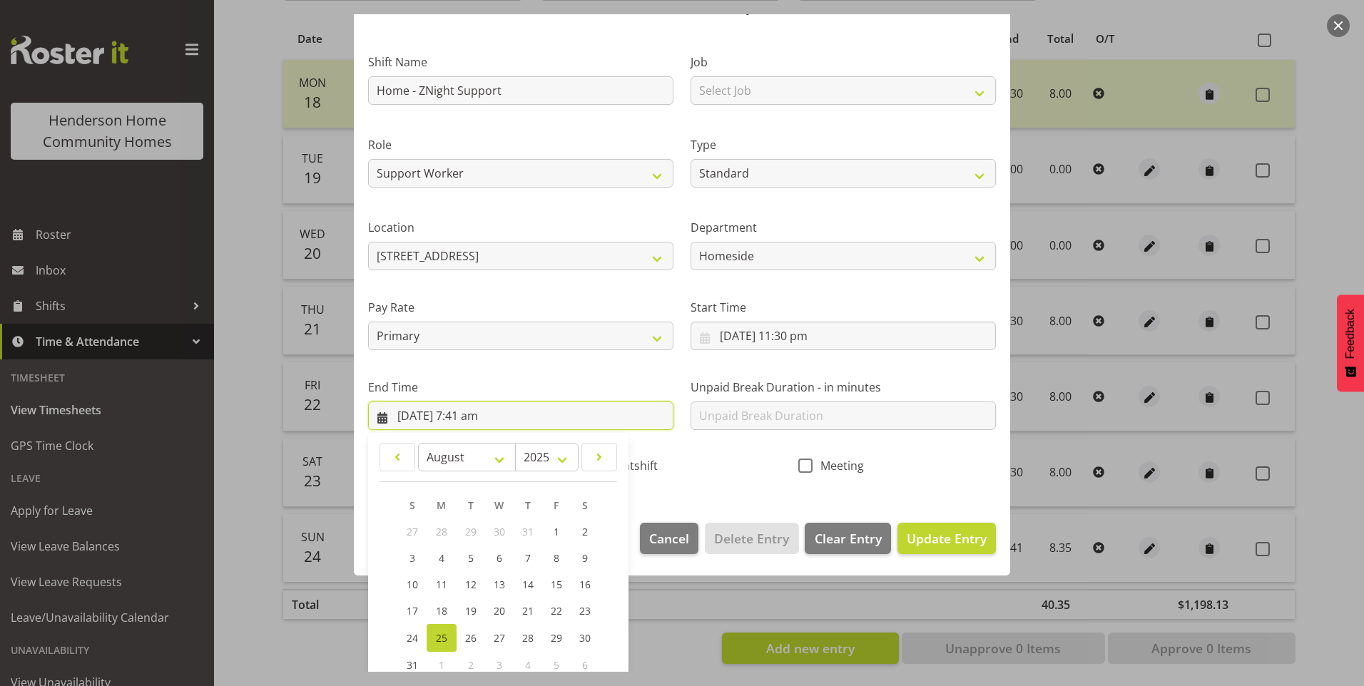
scroll to position [157, 0]
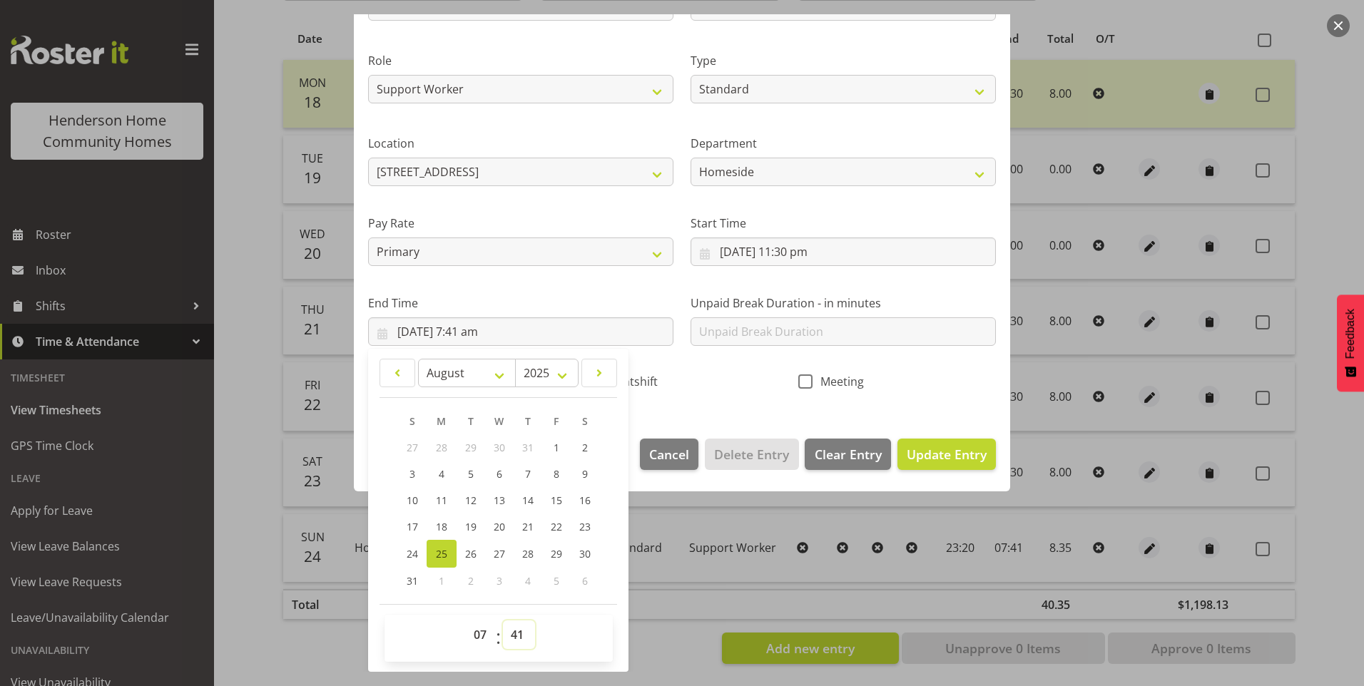
click at [523, 635] on select "00 01 02 03 04 05 06 07 08 09 10 11 12 13 14 15 16 17 18 19 20 21 22 23 24 25 2…" at bounding box center [519, 635] width 32 height 29
select select "30"
click at [503, 621] on select "00 01 02 03 04 05 06 07 08 09 10 11 12 13 14 15 16 17 18 19 20 21 22 23 24 25 2…" at bounding box center [519, 635] width 32 height 29
type input "25/08/2025, 7:30 am"
click at [948, 452] on span "Update Entry" at bounding box center [947, 454] width 80 height 17
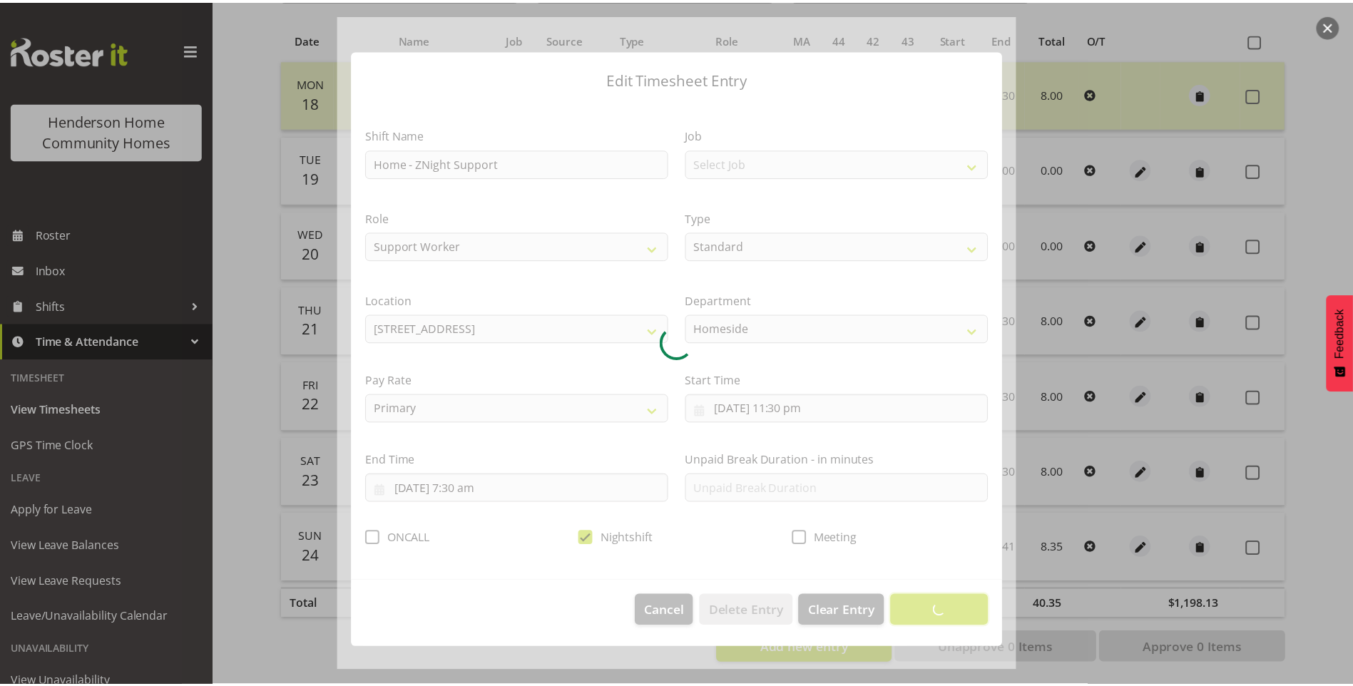
scroll to position [0, 0]
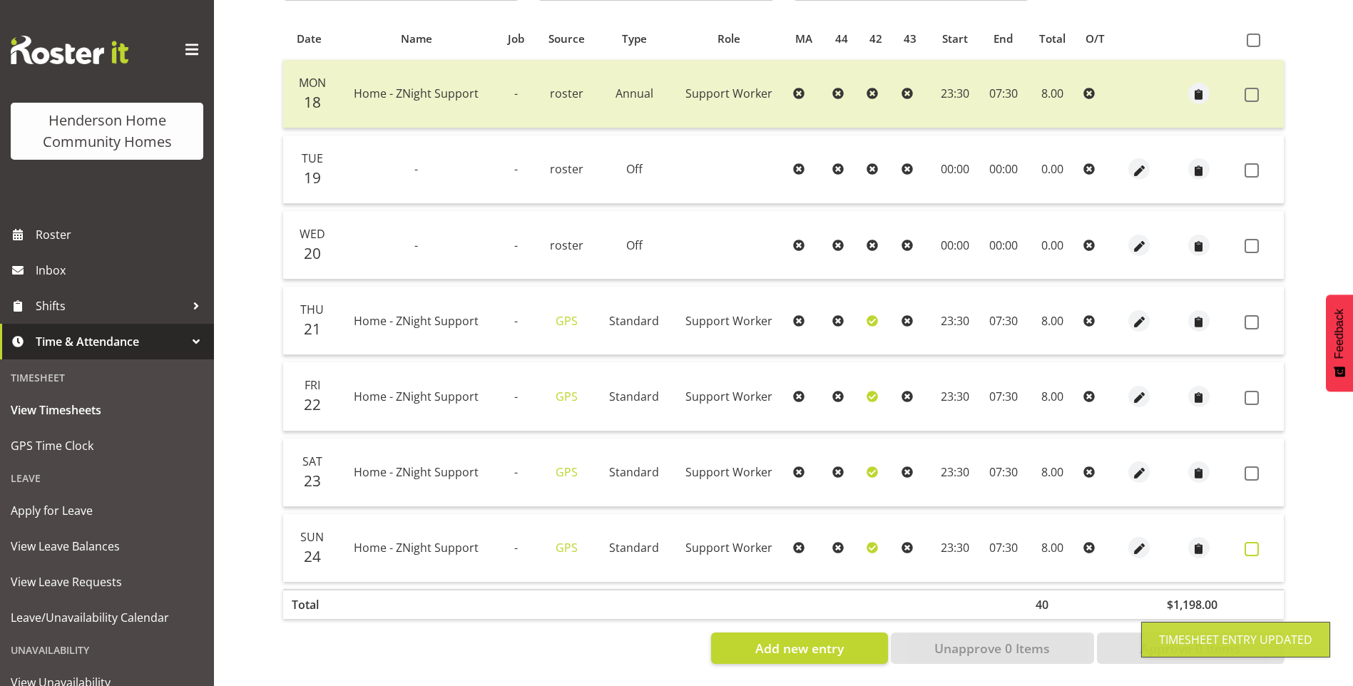
click at [1251, 542] on span at bounding box center [1252, 549] width 14 height 14
checkbox input "true"
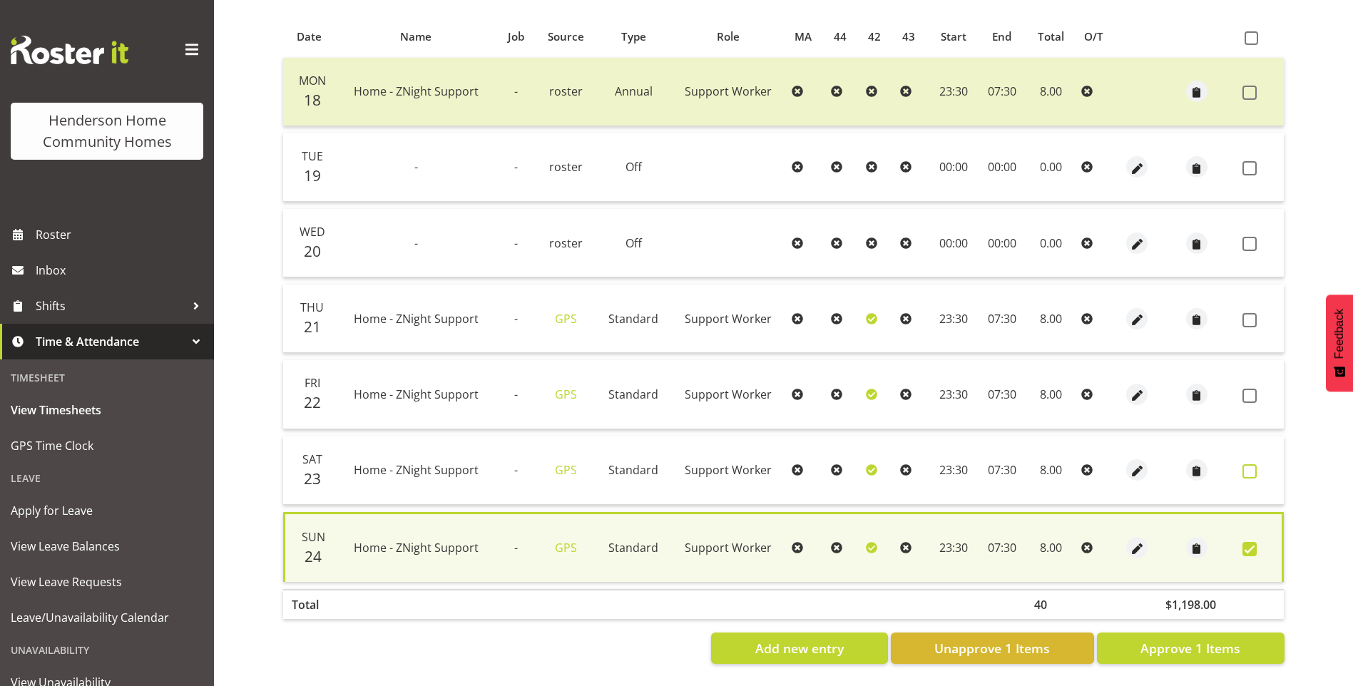
click at [1253, 464] on span at bounding box center [1250, 471] width 14 height 14
checkbox input "true"
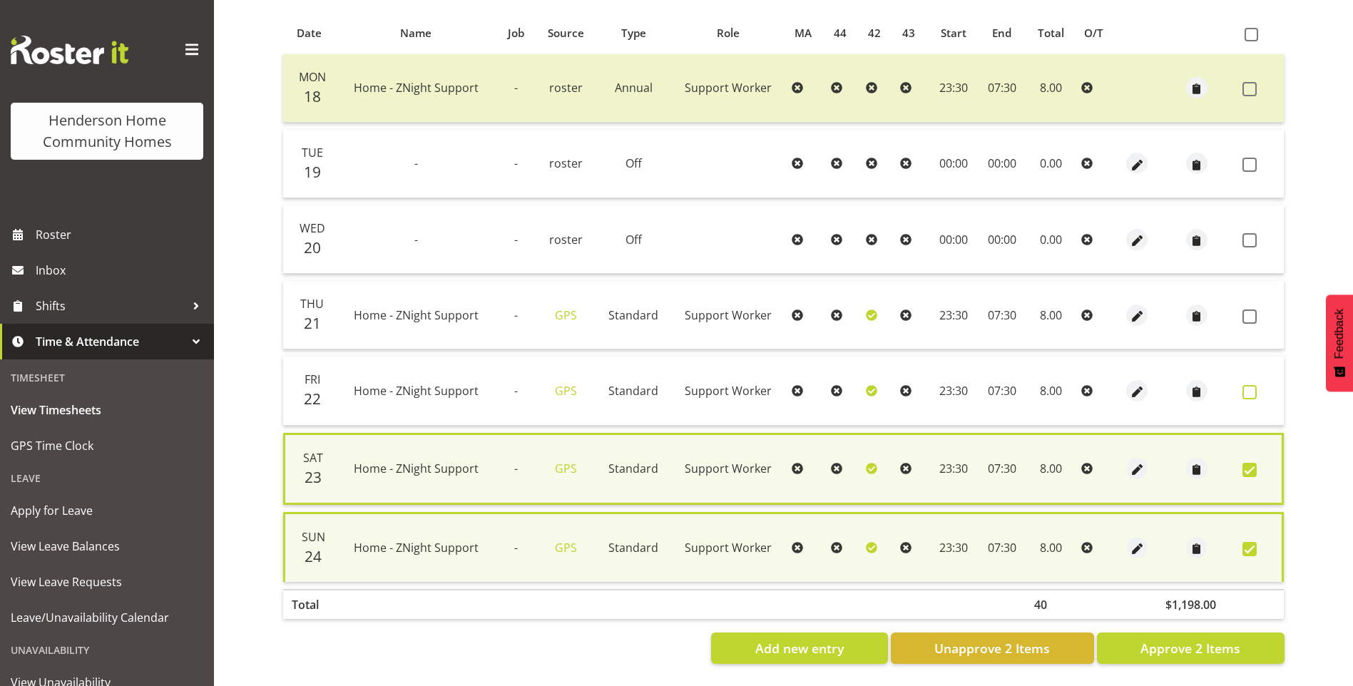
click at [1248, 385] on span at bounding box center [1250, 392] width 14 height 14
checkbox input "true"
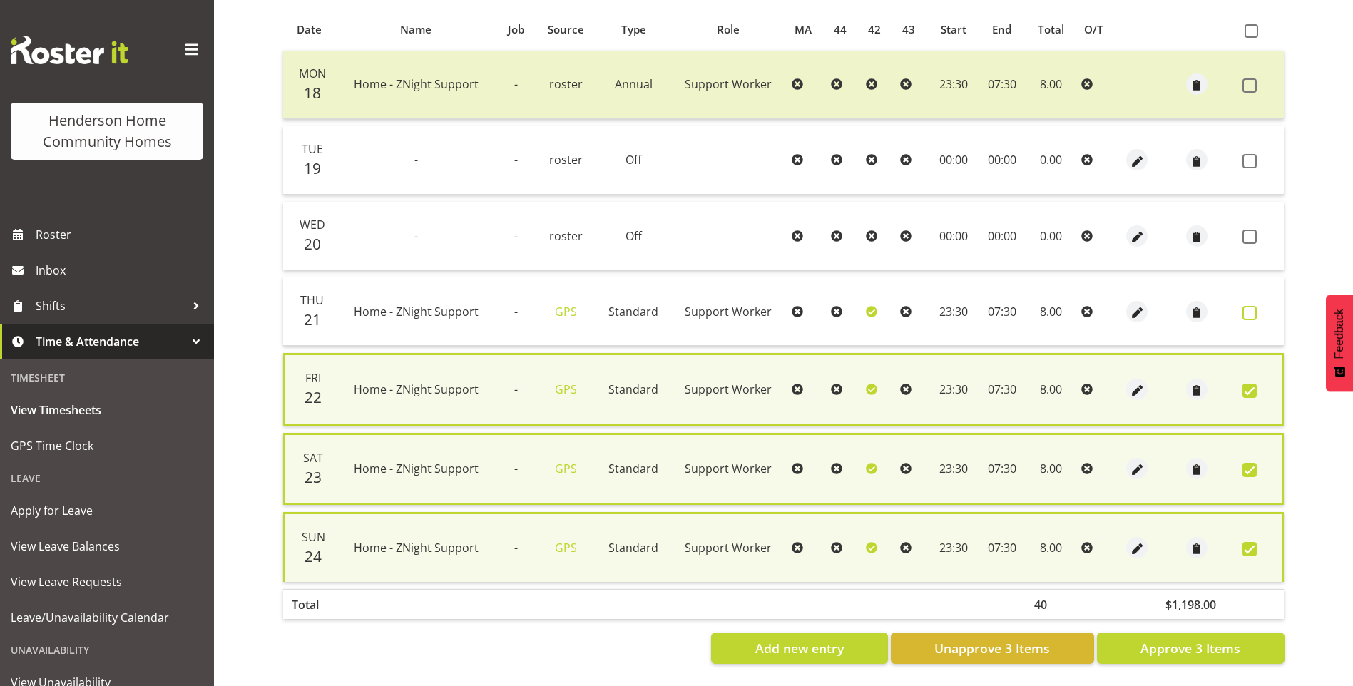
click at [1246, 312] on span at bounding box center [1250, 313] width 14 height 14
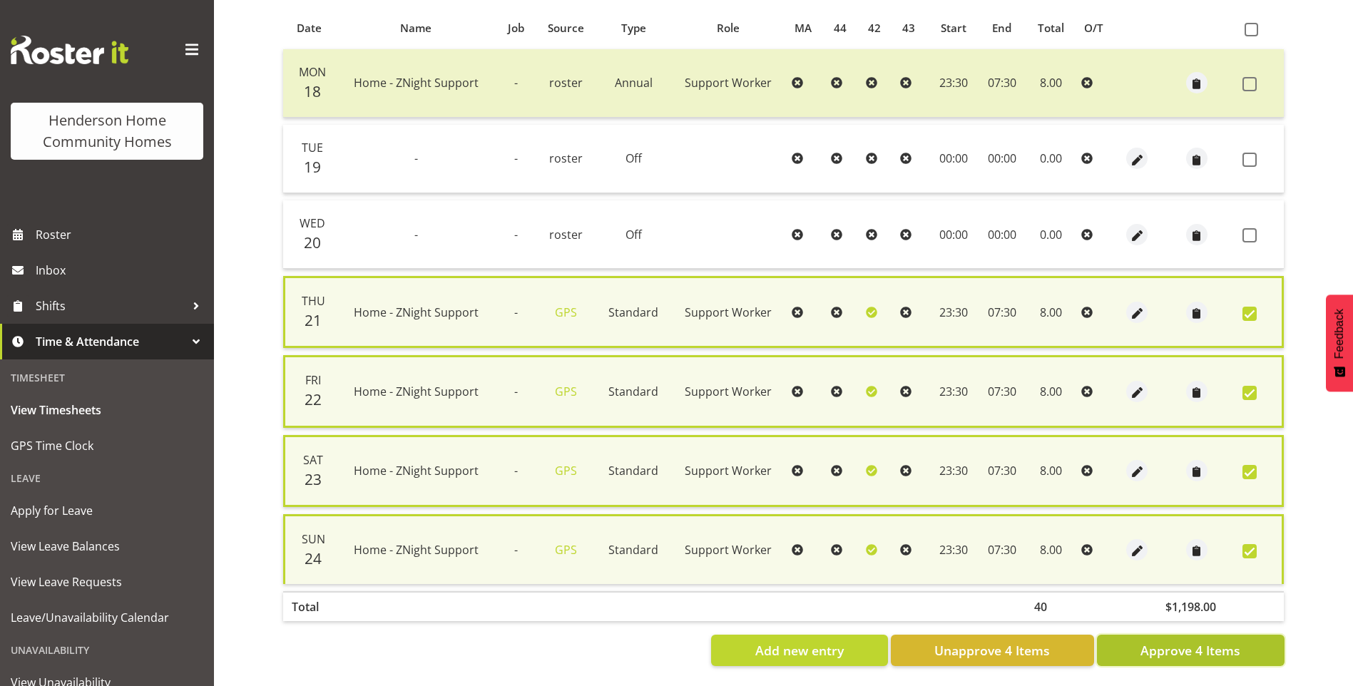
click at [1207, 651] on span "Approve 4 Items" at bounding box center [1191, 650] width 100 height 19
checkbox input "false"
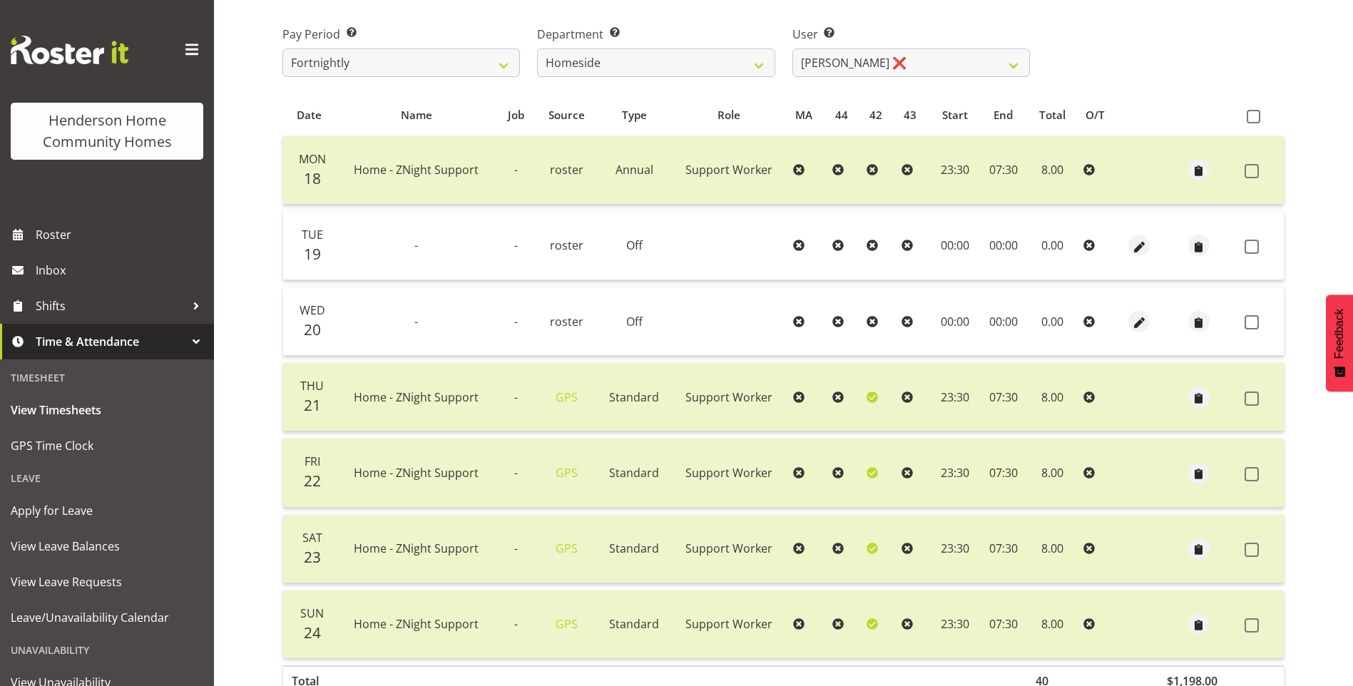
scroll to position [92, 0]
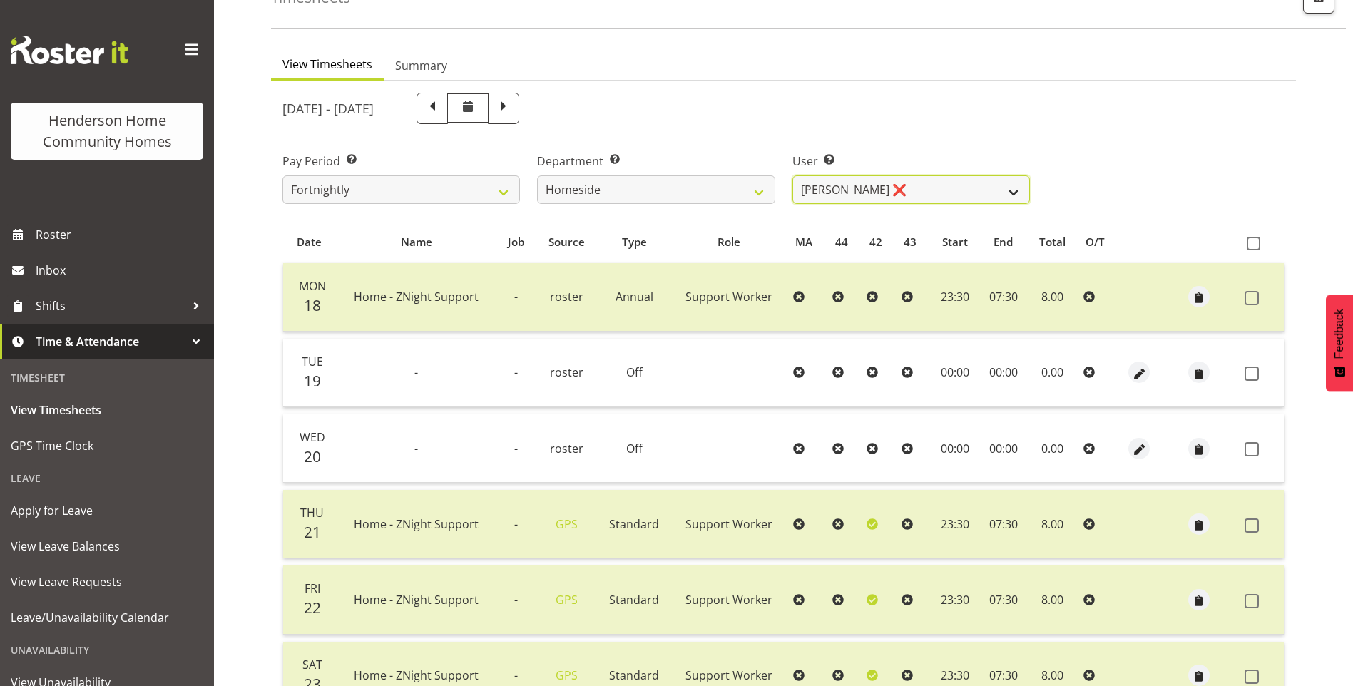
click at [874, 193] on select "Asiasiga Vili ❌ Billie-Rose Dunlop ❌ Brijesh (BK) Kachhadiya ❌ Cheenee Vargas ❌…" at bounding box center [912, 189] width 238 height 29
click at [793, 175] on select "Asiasiga Vili ❌ Billie-Rose Dunlop ❌ Brijesh (BK) Kachhadiya ❌ Cheenee Vargas ❌…" at bounding box center [912, 189] width 238 height 29
click at [843, 193] on select "Asiasiga Vili ❌ Billie-Rose Dunlop ❌ Brijesh (BK) Kachhadiya ❌ Cheenee Vargas ❌…" at bounding box center [912, 189] width 238 height 29
select select "8534"
click at [793, 175] on select "Asiasiga Vili ❌ Billie-Rose Dunlop ❌ Brijesh (BK) Kachhadiya ❌ Cheenee Vargas ❌…" at bounding box center [912, 189] width 238 height 29
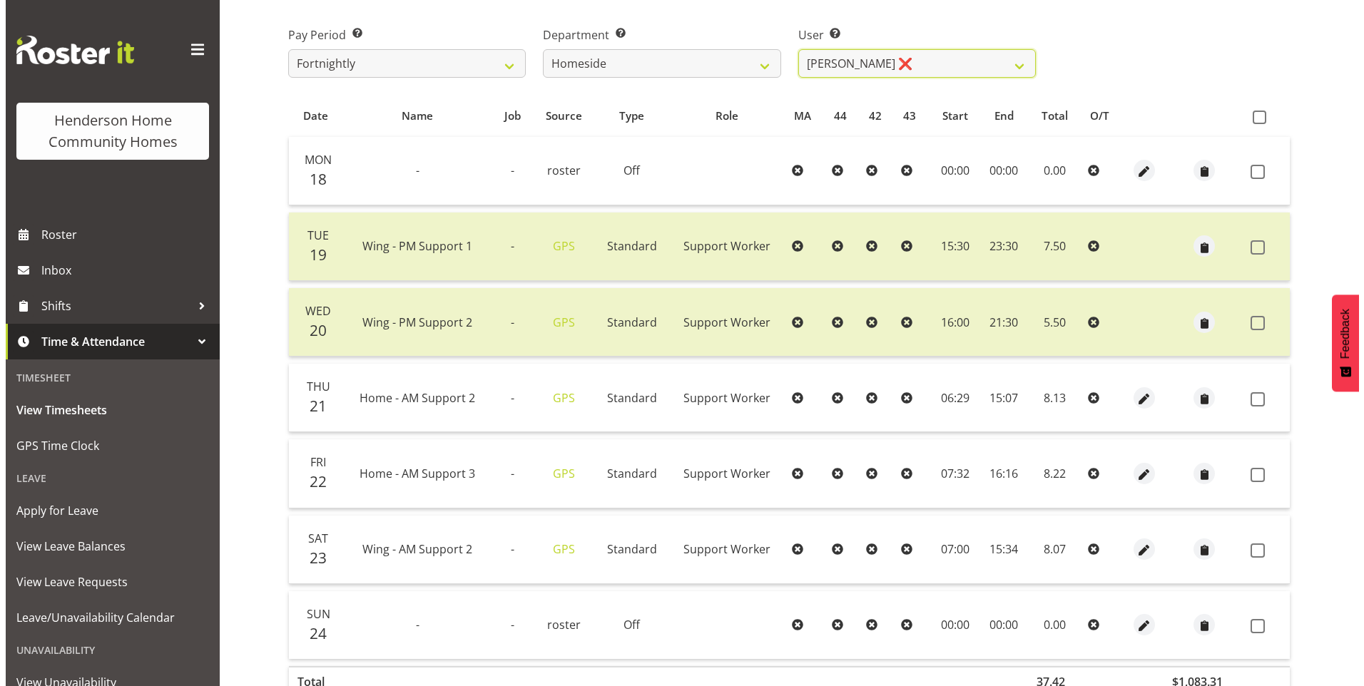
scroll to position [306, 0]
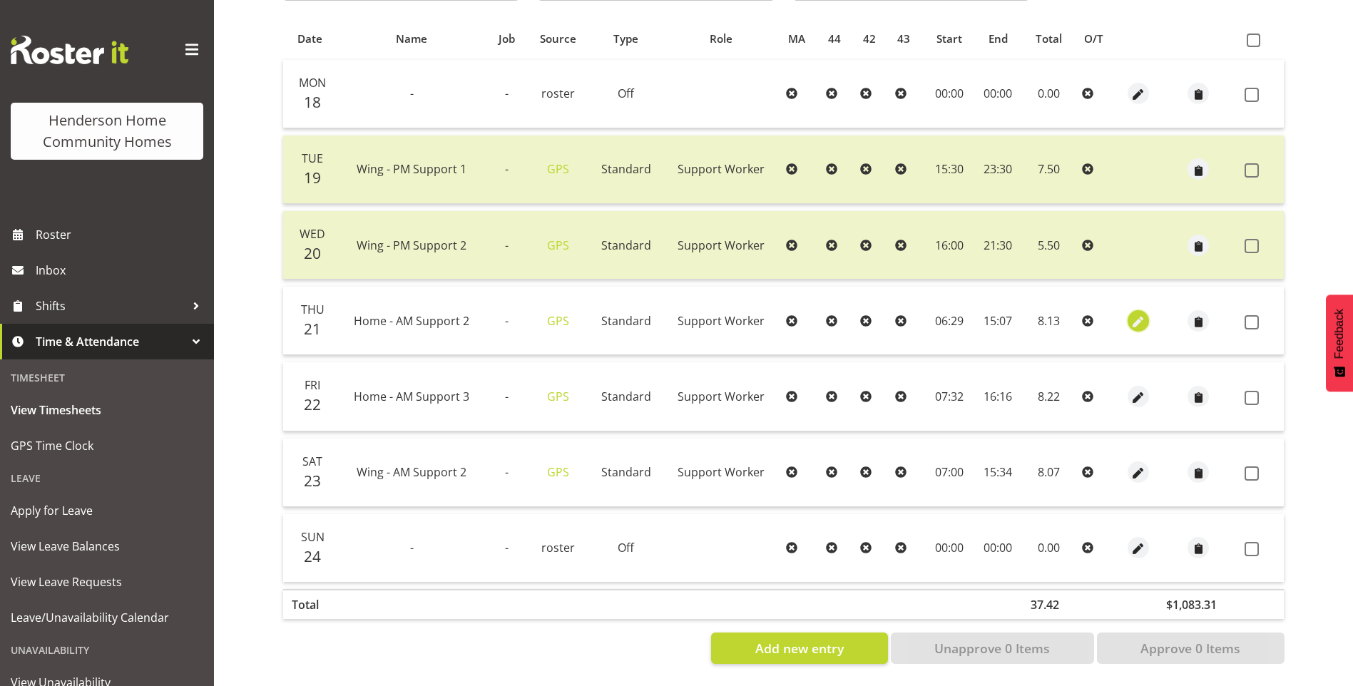
click at [1134, 314] on span "button" at bounding box center [1139, 322] width 16 height 16
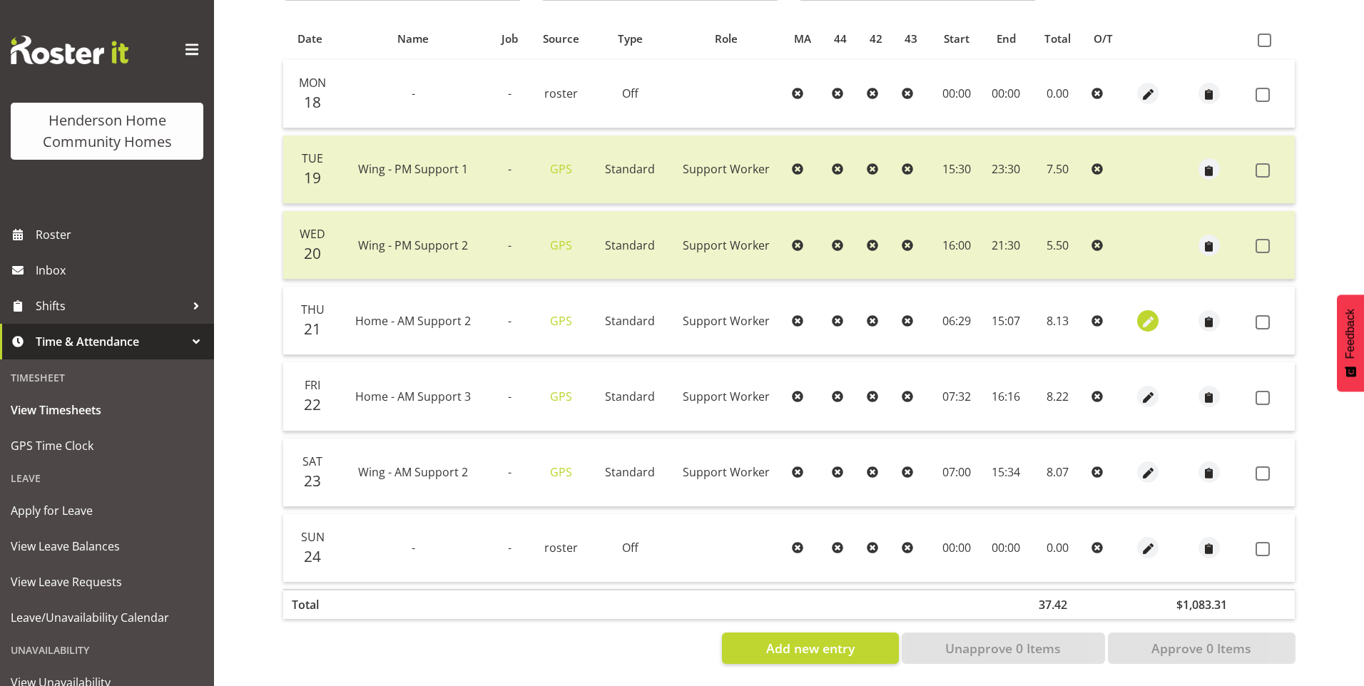
select select "Standard"
select select "7"
select select "2025"
select select "6"
select select "29"
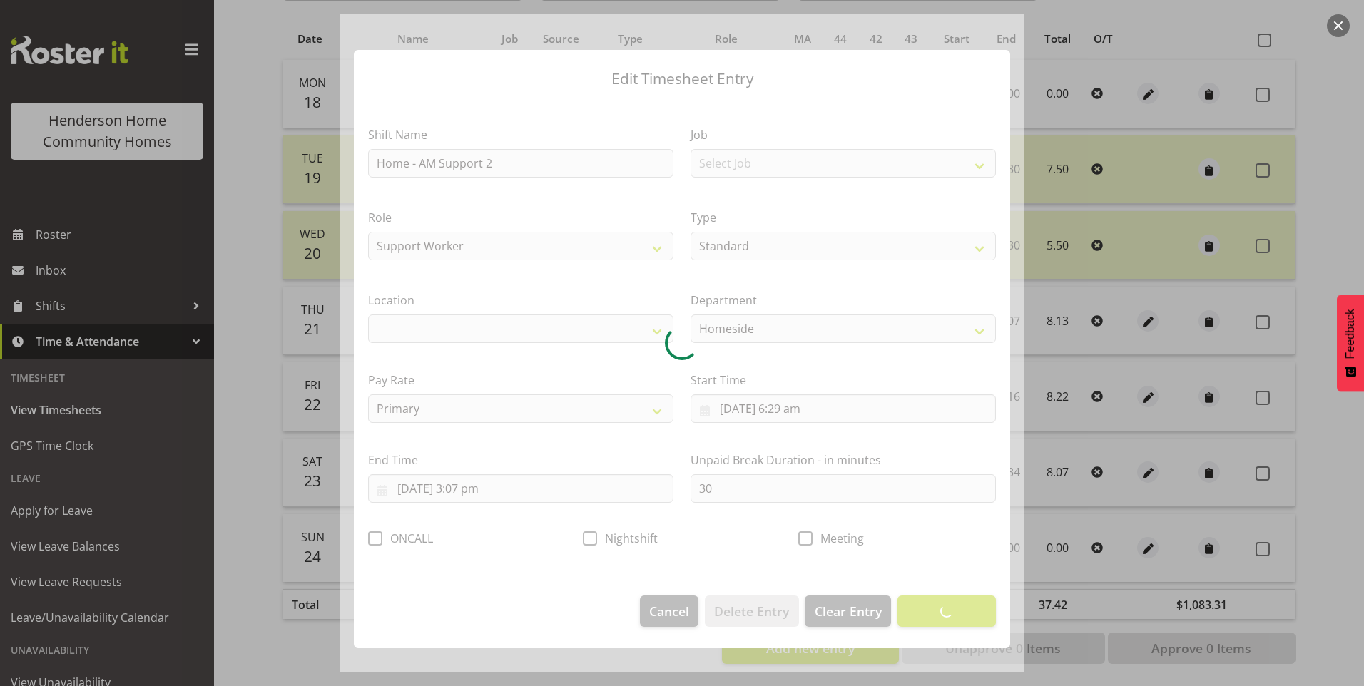
select select "1067"
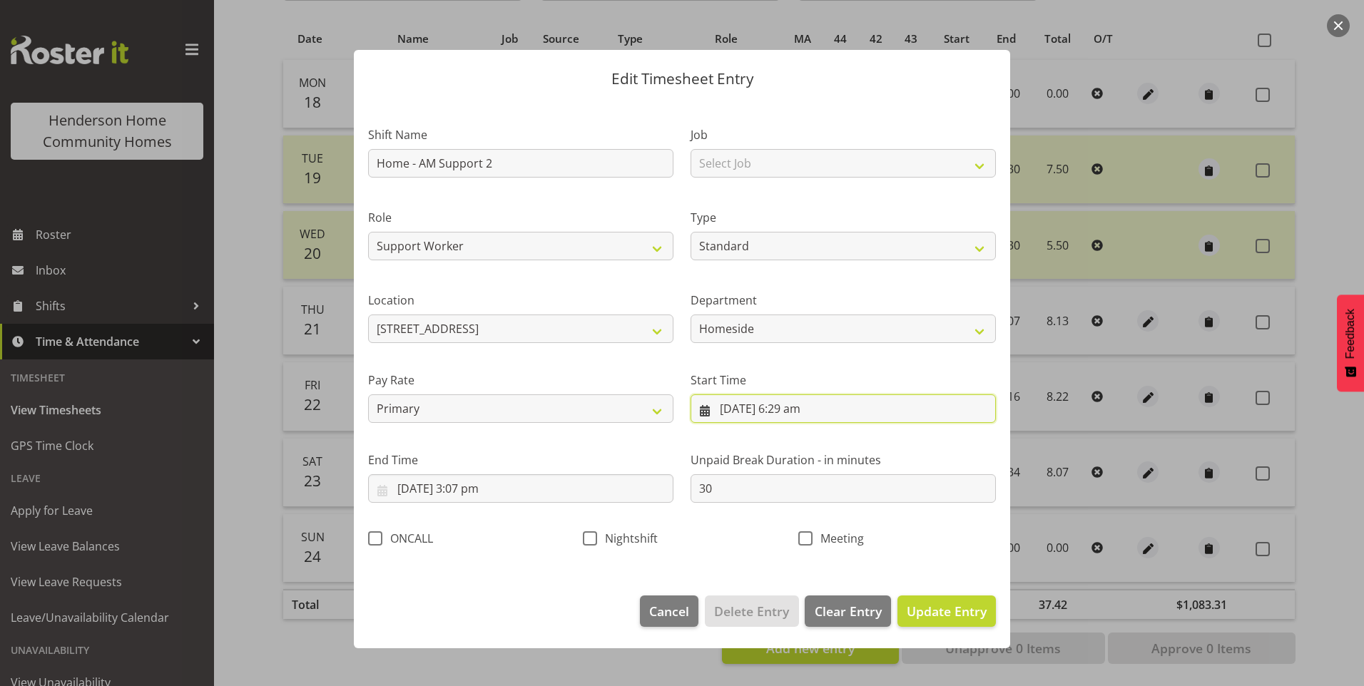
click at [808, 413] on input "21/08/2025, 6:29 am" at bounding box center [843, 409] width 305 height 29
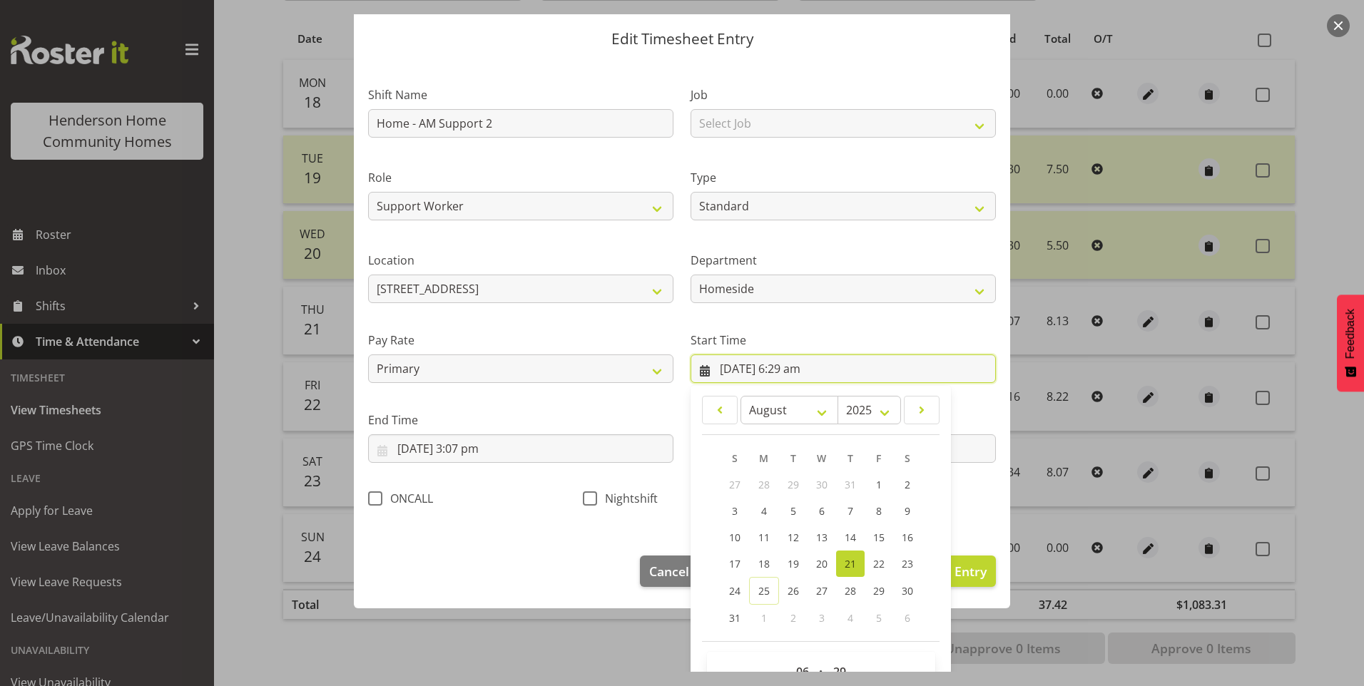
scroll to position [77, 0]
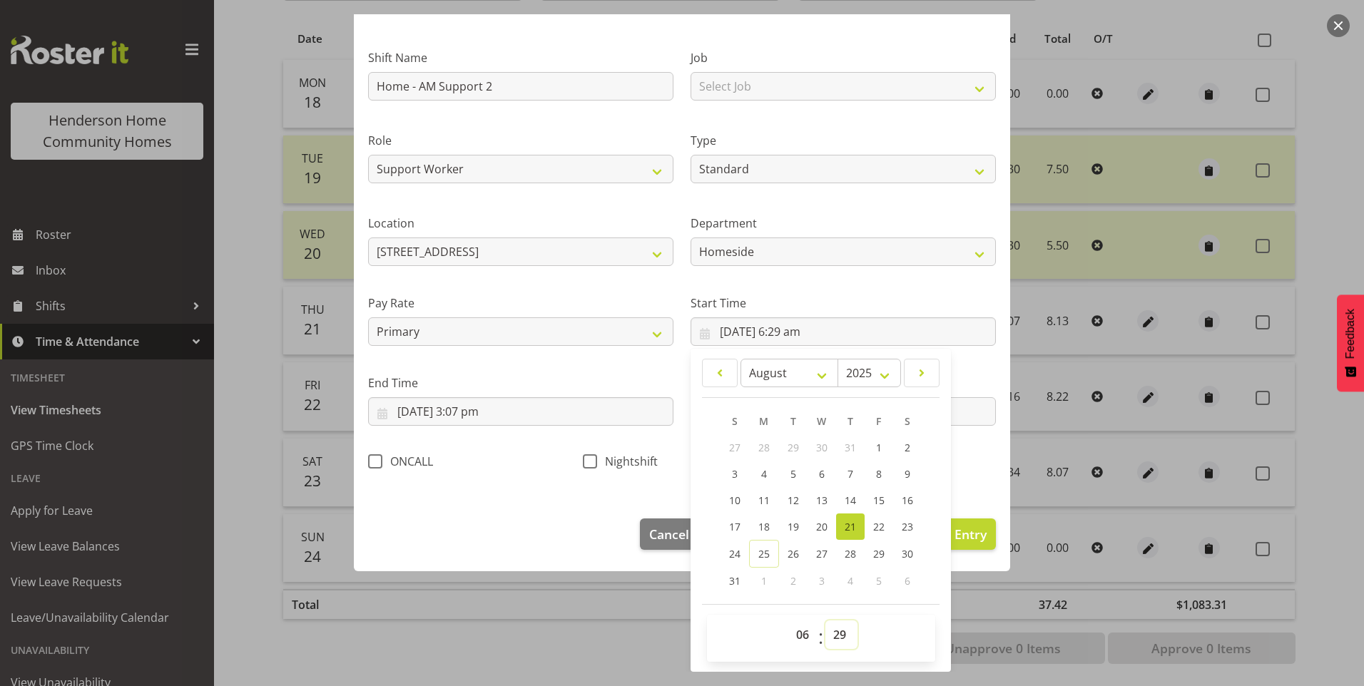
click at [828, 641] on select "00 01 02 03 04 05 06 07 08 09 10 11 12 13 14 15 16 17 18 19 20 21 22 23 24 25 2…" at bounding box center [841, 635] width 32 height 29
select select "30"
click at [825, 621] on select "00 01 02 03 04 05 06 07 08 09 10 11 12 13 14 15 16 17 18 19 20 21 22 23 24 25 2…" at bounding box center [841, 635] width 32 height 29
type input "21/08/2025, 6:30 am"
click at [492, 420] on input "21/08/2025, 3:07 pm" at bounding box center [520, 411] width 305 height 29
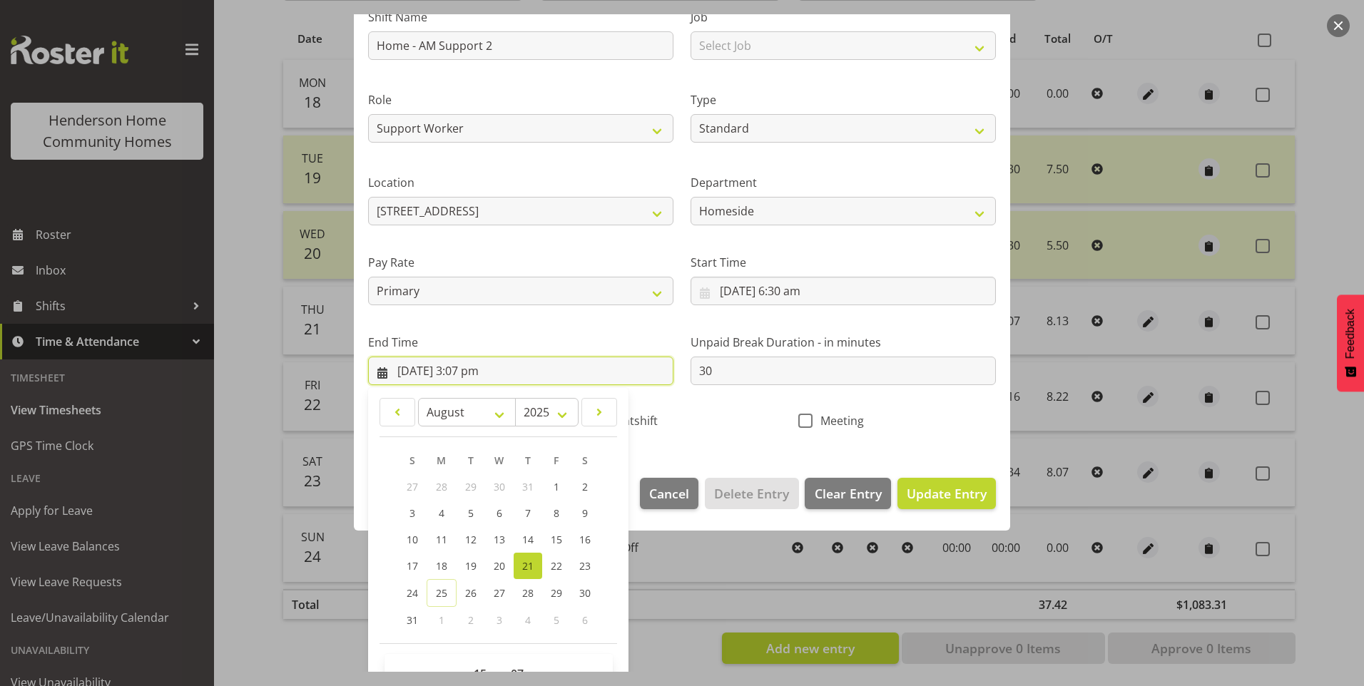
scroll to position [157, 0]
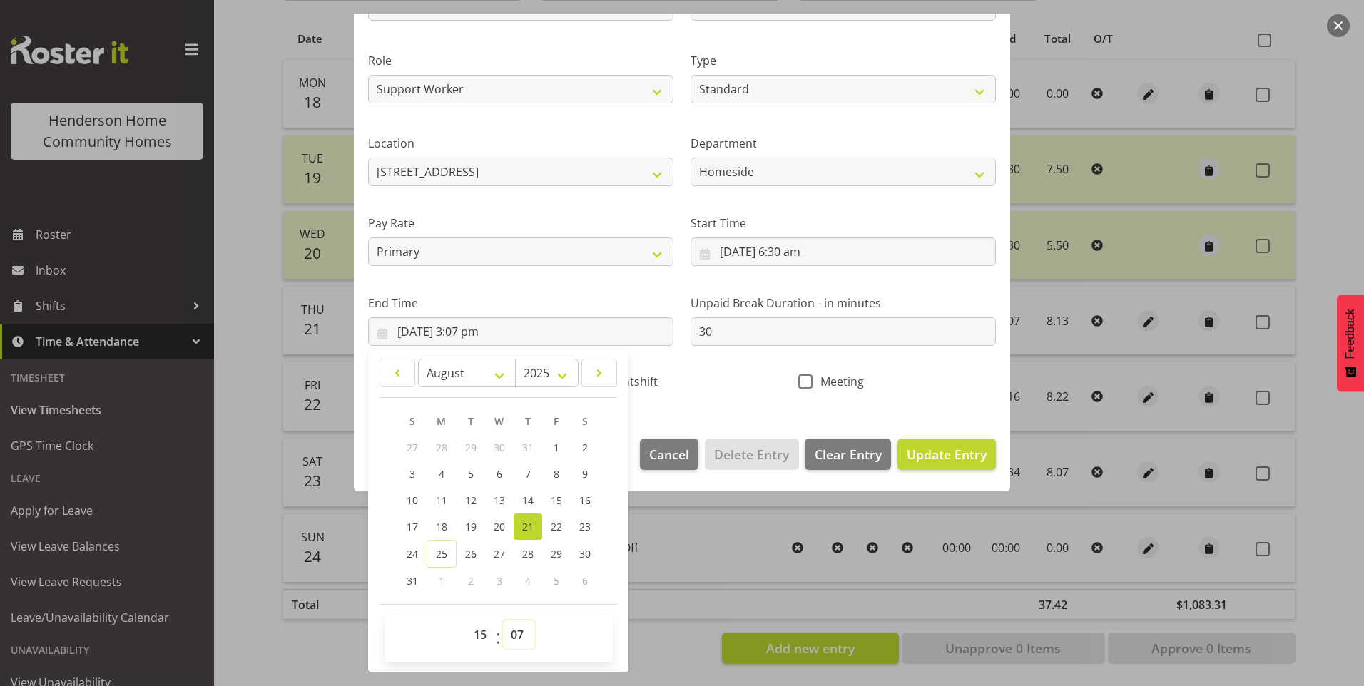
drag, startPoint x: 525, startPoint y: 639, endPoint x: 525, endPoint y: 626, distance: 12.1
click at [525, 634] on select "00 01 02 03 04 05 06 07 08 09 10 11 12 13 14 15 16 17 18 19 20 21 22 23 24 25 2…" at bounding box center [519, 635] width 32 height 29
select select "0"
click at [503, 621] on select "00 01 02 03 04 05 06 07 08 09 10 11 12 13 14 15 16 17 18 19 20 21 22 23 24 25 2…" at bounding box center [519, 635] width 32 height 29
type input "21/08/2025, 3:00 pm"
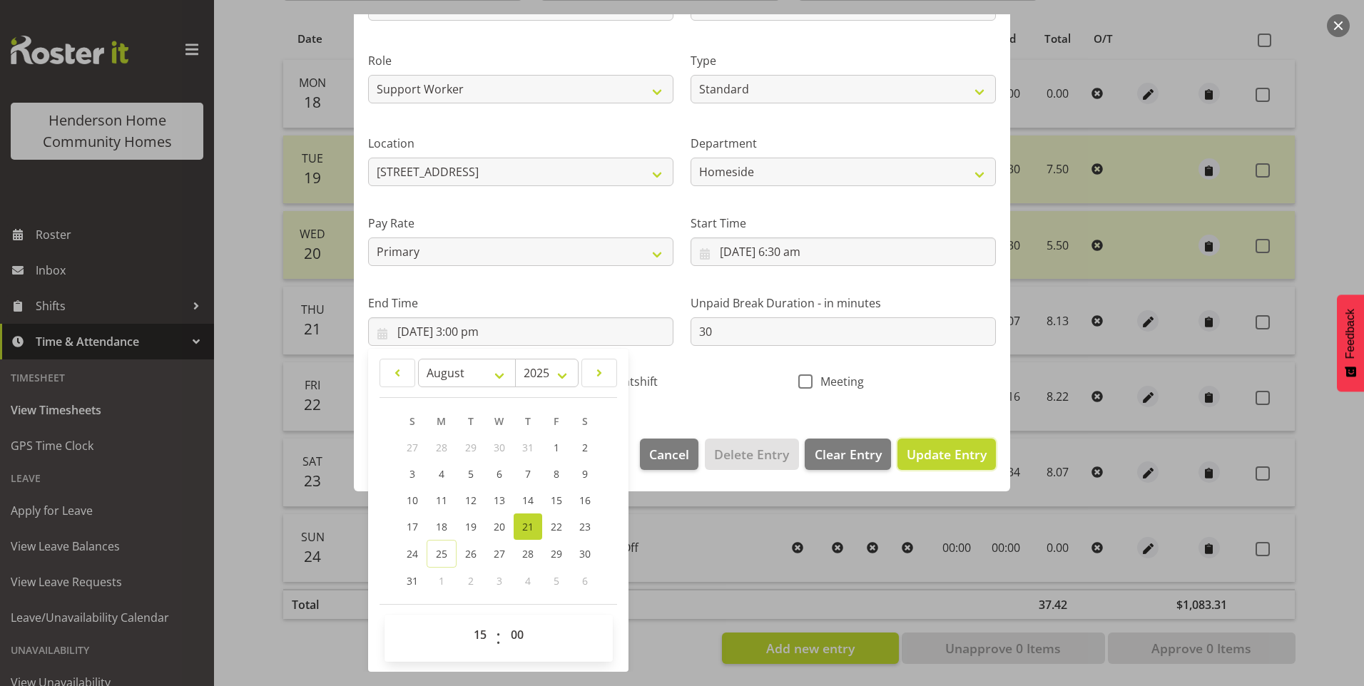
drag, startPoint x: 917, startPoint y: 452, endPoint x: 1012, endPoint y: 436, distance: 95.6
click at [918, 452] on span "Update Entry" at bounding box center [947, 454] width 80 height 17
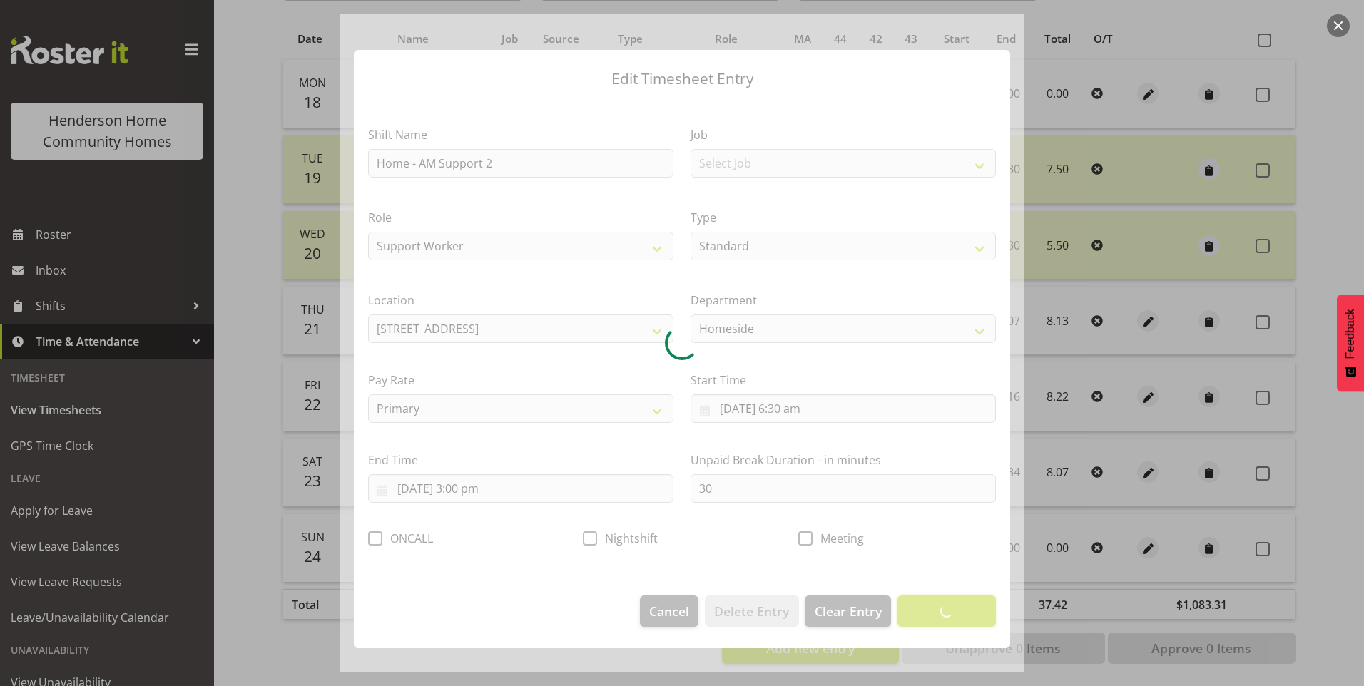
scroll to position [0, 0]
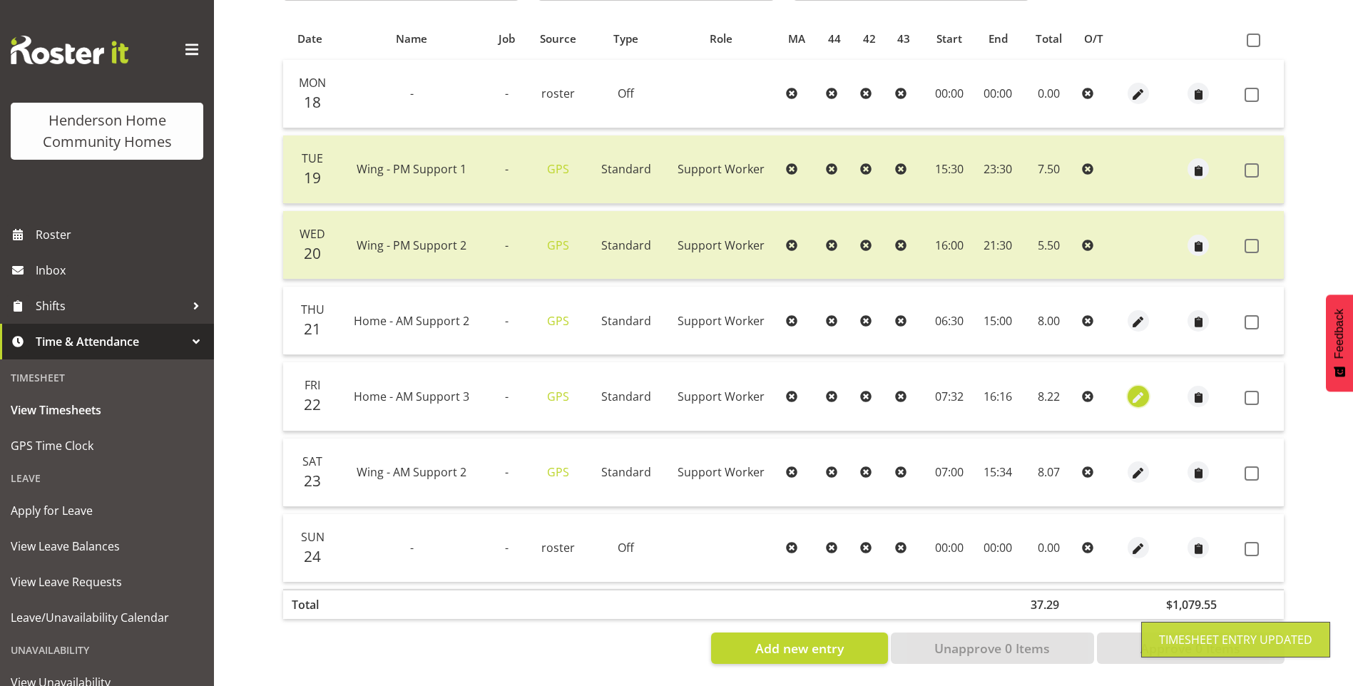
click at [1144, 390] on span "button" at bounding box center [1139, 398] width 16 height 16
select select "Standard"
select select "7"
select select "2025"
select select "7"
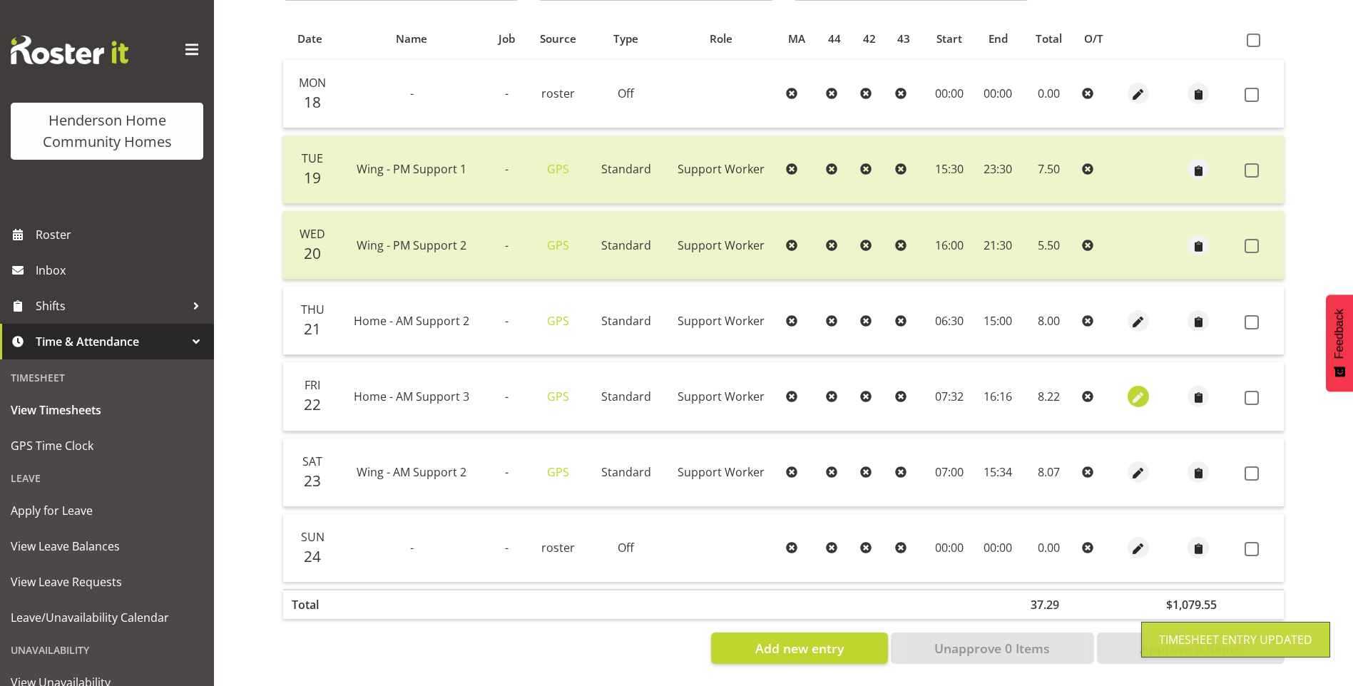
select select "32"
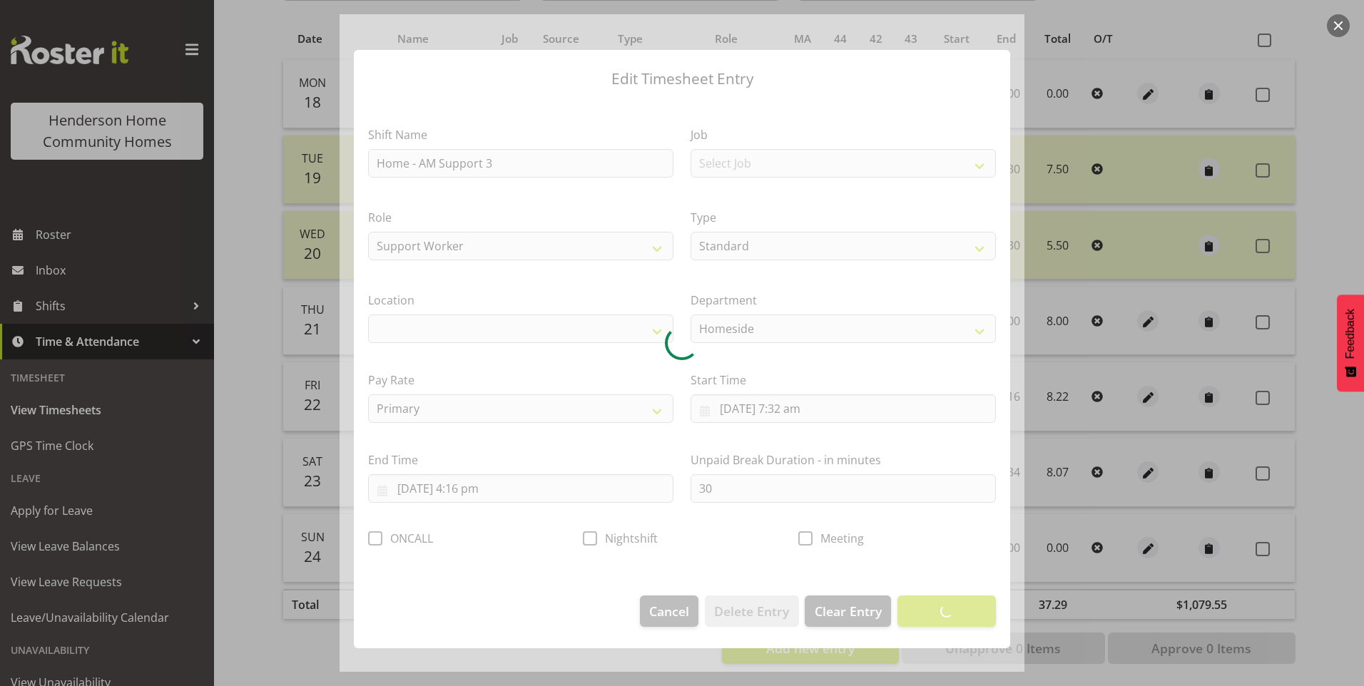
select select "1067"
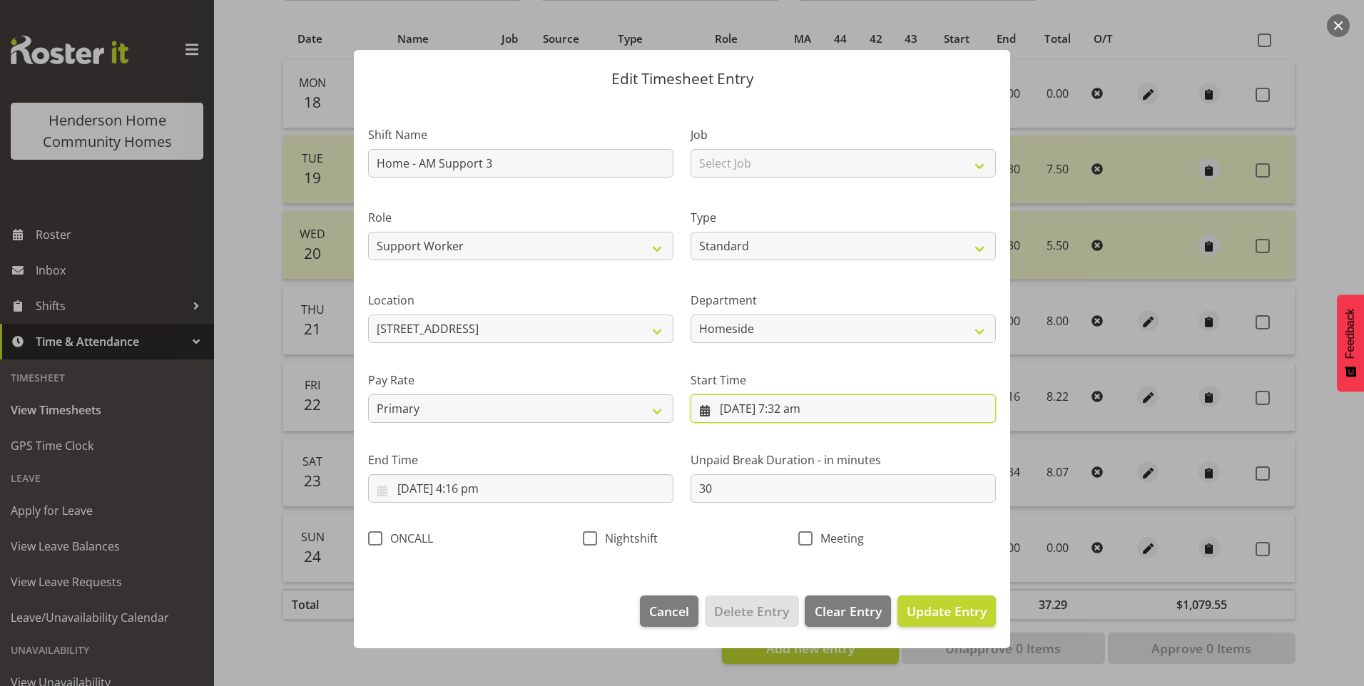
click at [809, 409] on input "22/08/2025, 7:32 am" at bounding box center [843, 409] width 305 height 29
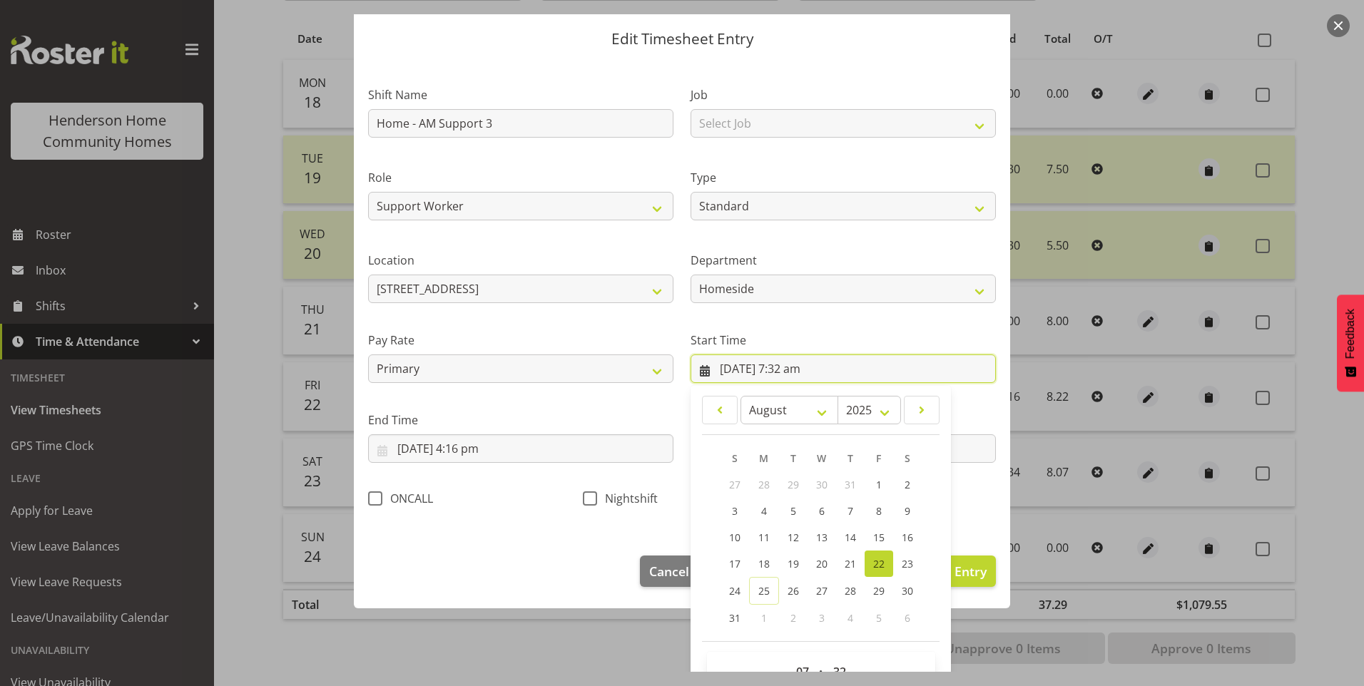
scroll to position [77, 0]
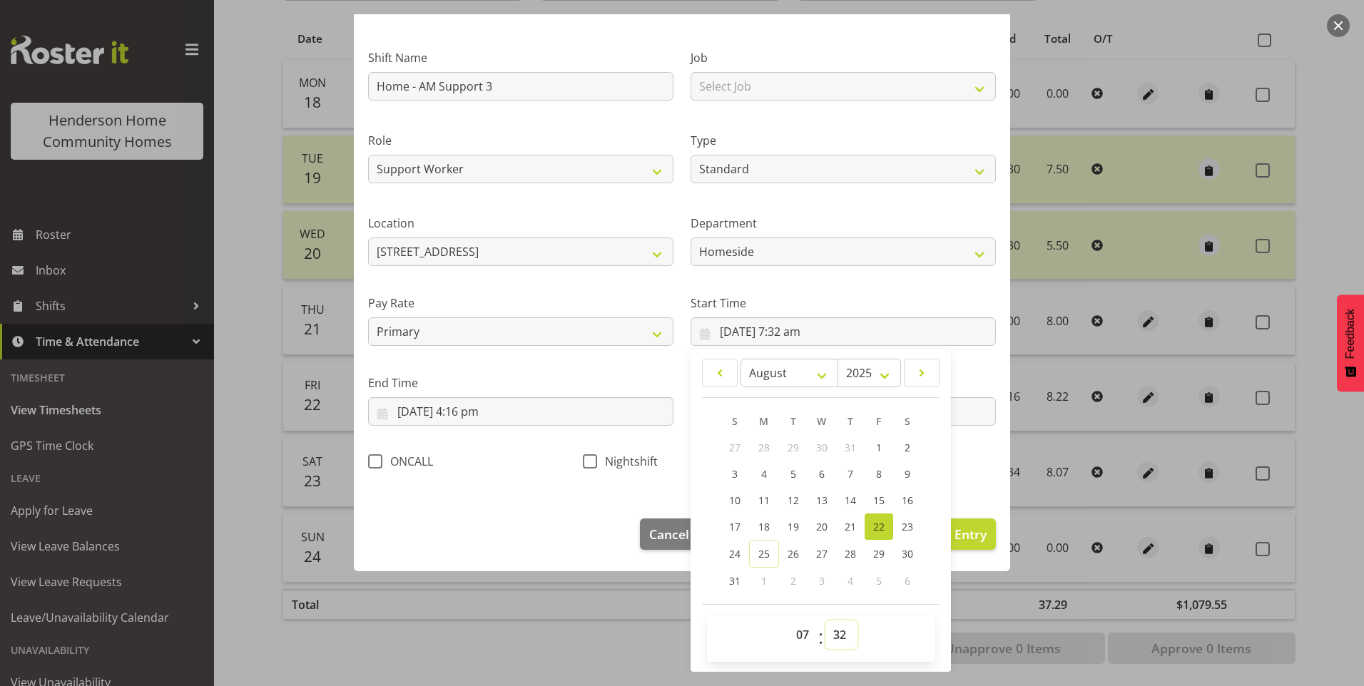
click at [839, 641] on select "00 01 02 03 04 05 06 07 08 09 10 11 12 13 14 15 16 17 18 19 20 21 22 23 24 25 2…" at bounding box center [841, 635] width 32 height 29
select select "30"
click at [825, 621] on select "00 01 02 03 04 05 06 07 08 09 10 11 12 13 14 15 16 17 18 19 20 21 22 23 24 25 2…" at bounding box center [841, 635] width 32 height 29
type input "22/08/2025, 7:30 am"
click at [477, 415] on input "22/08/2025, 4:16 pm" at bounding box center [520, 411] width 305 height 29
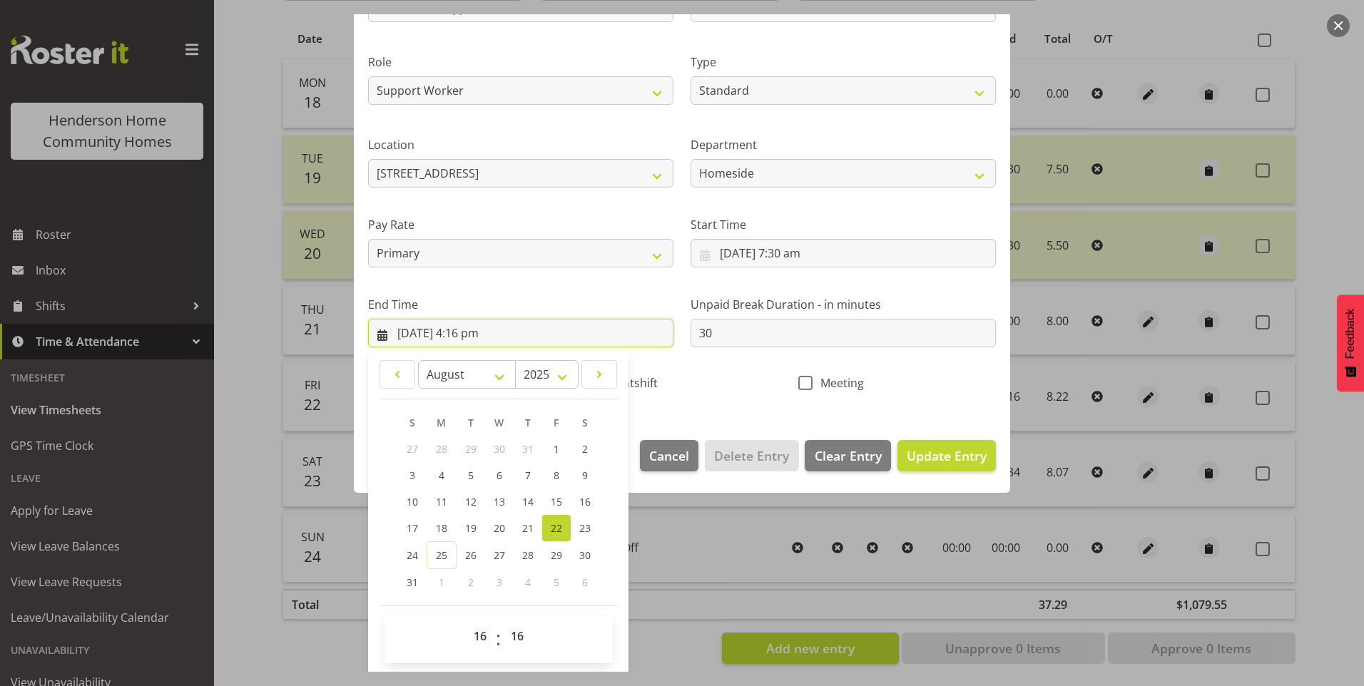
scroll to position [157, 0]
drag, startPoint x: 514, startPoint y: 637, endPoint x: 519, endPoint y: 620, distance: 17.8
click at [514, 636] on select "00 01 02 03 04 05 06 07 08 09 10 11 12 13 14 15 16 17 18 19 20 21 22 23 24 25 2…" at bounding box center [519, 635] width 32 height 29
select select "0"
click at [503, 621] on select "00 01 02 03 04 05 06 07 08 09 10 11 12 13 14 15 16 17 18 19 20 21 22 23 24 25 2…" at bounding box center [519, 635] width 32 height 29
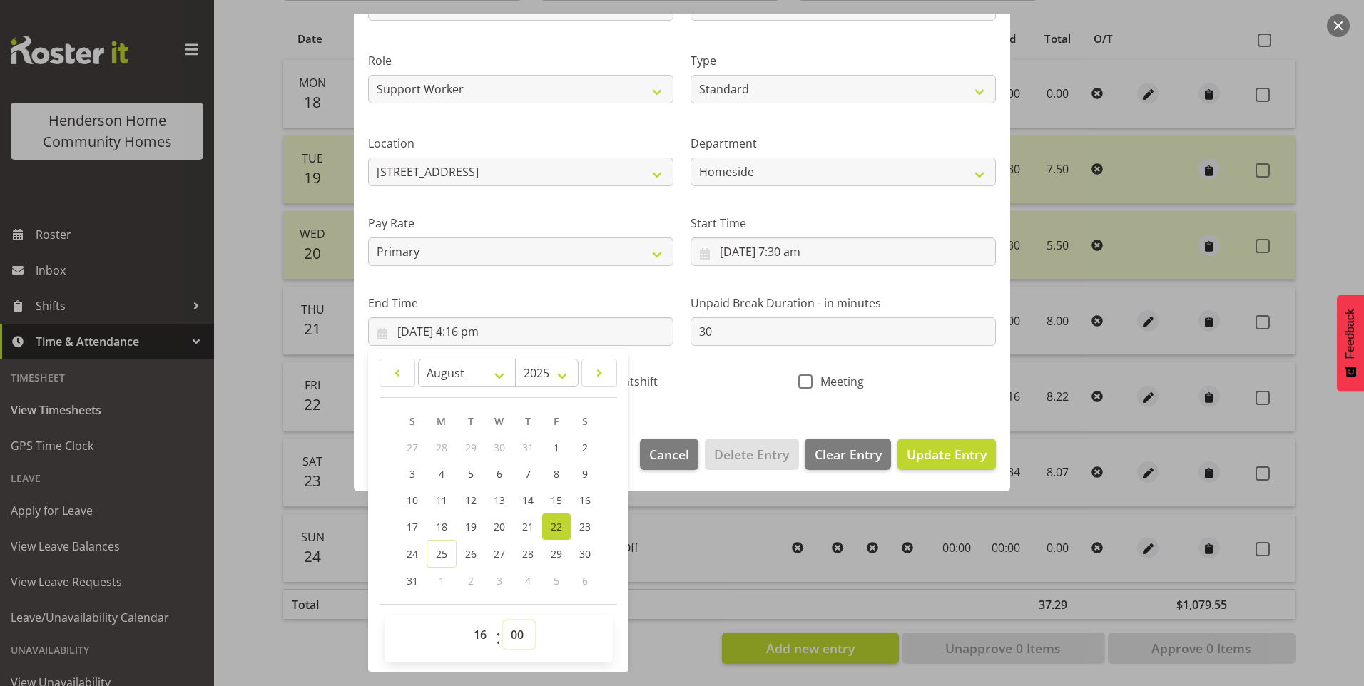
type input "22/08/2025, 4:00 pm"
click at [950, 448] on span "Update Entry" at bounding box center [947, 454] width 80 height 17
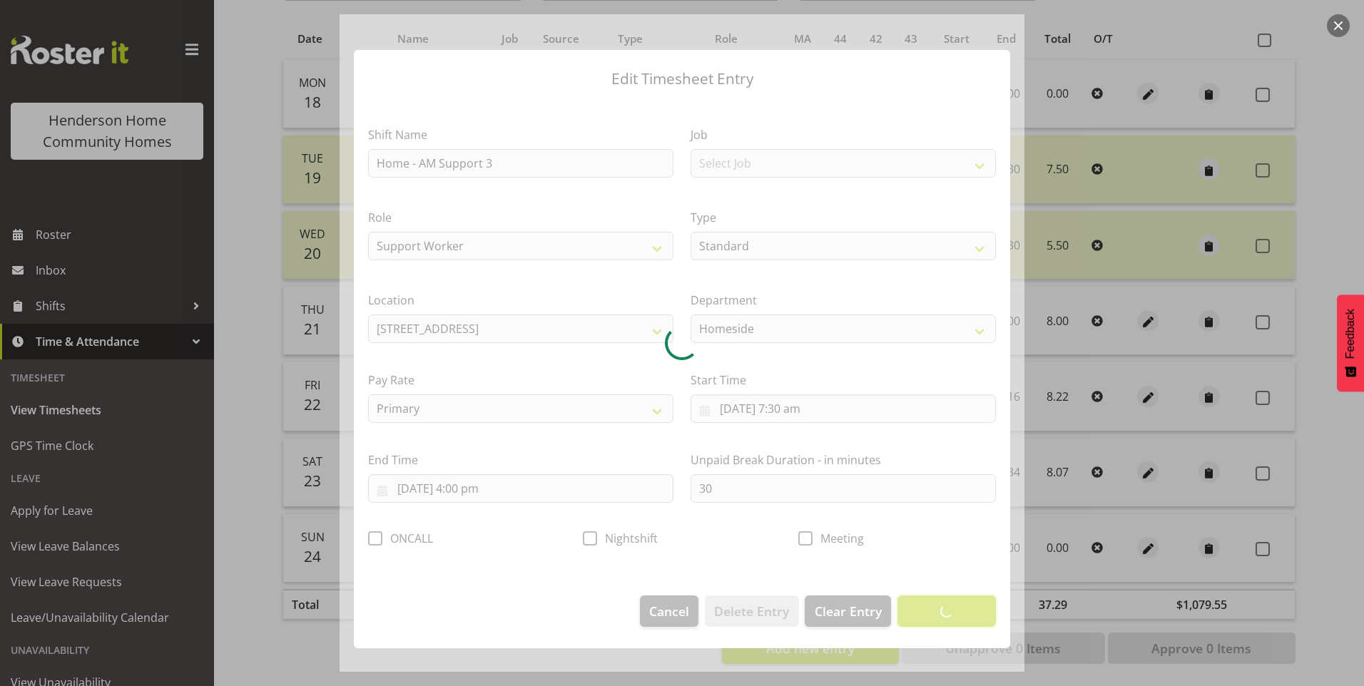
scroll to position [0, 0]
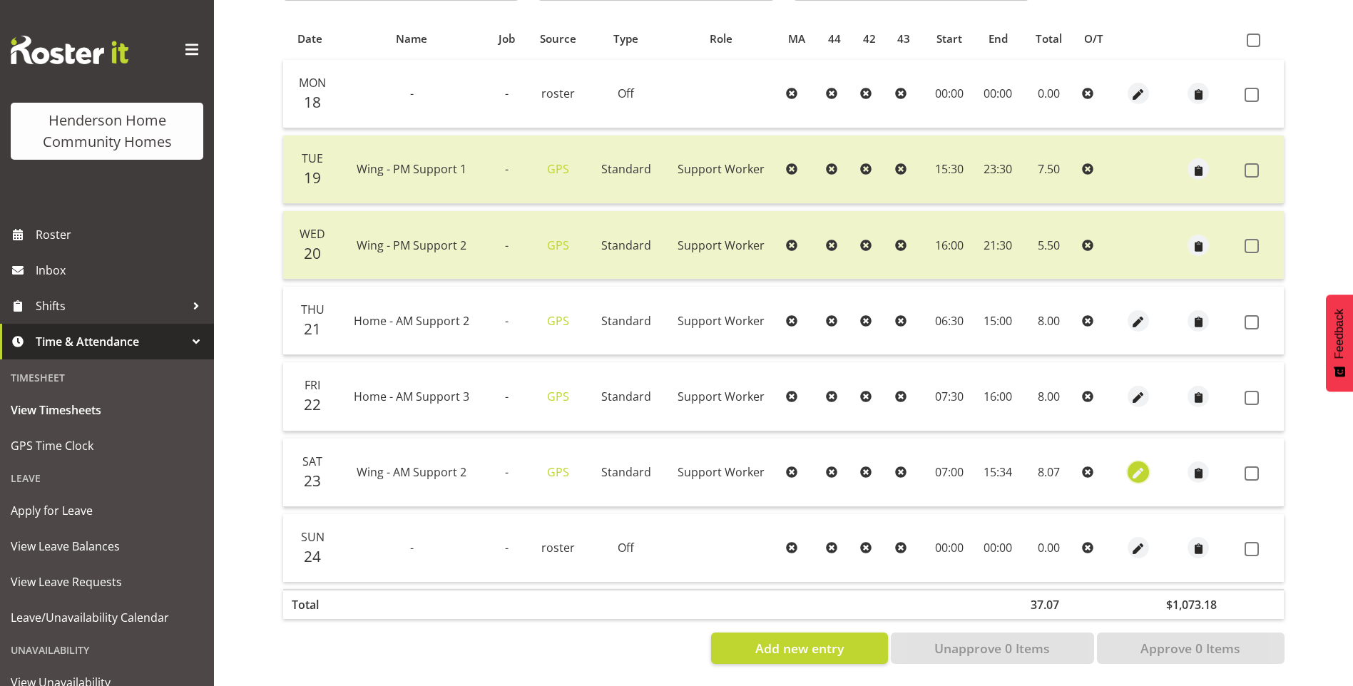
click at [1142, 466] on span "button" at bounding box center [1139, 474] width 16 height 16
select select "Standard"
select select "749"
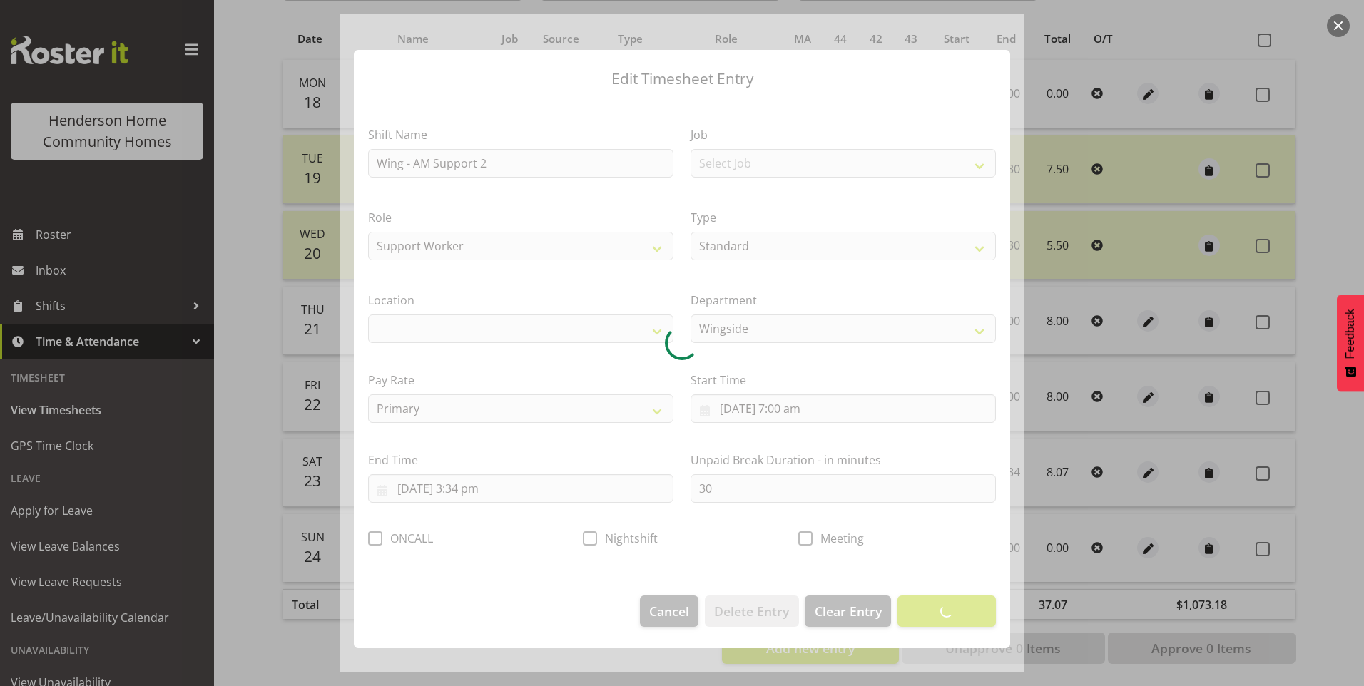
select select "1071"
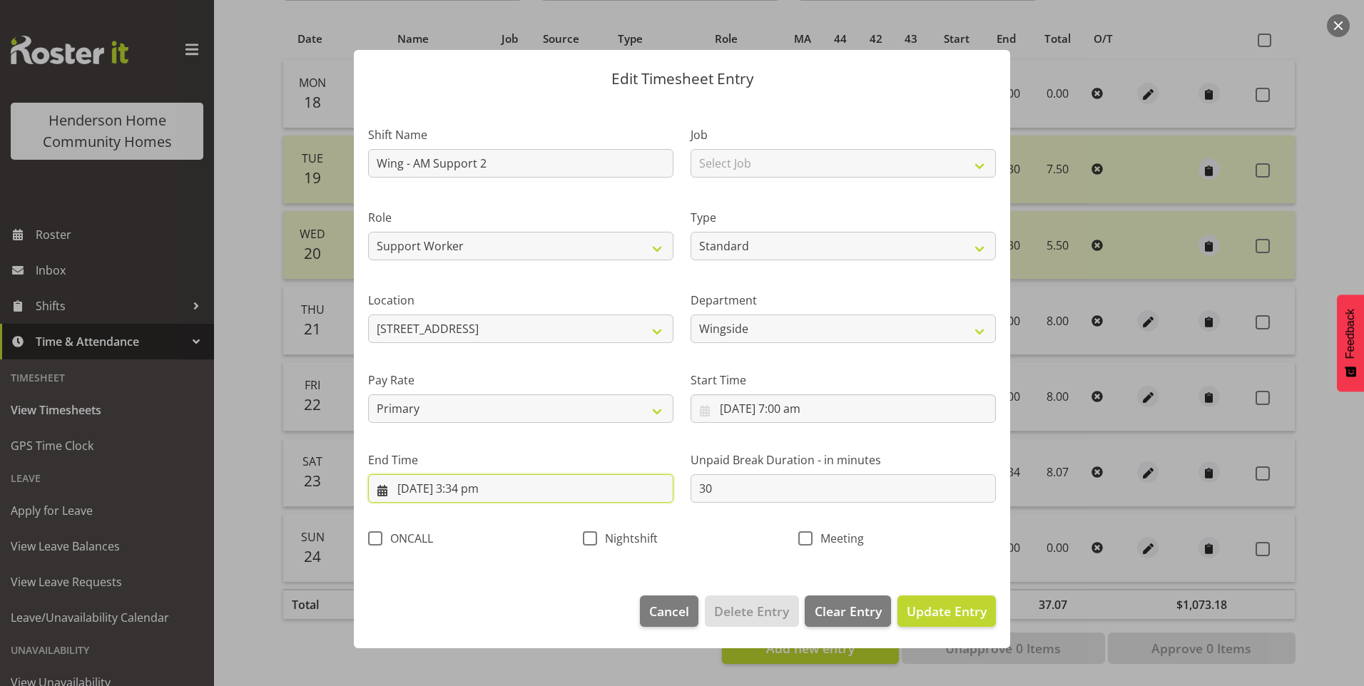
click at [479, 497] on input "23/08/2025, 3:34 pm" at bounding box center [520, 488] width 305 height 29
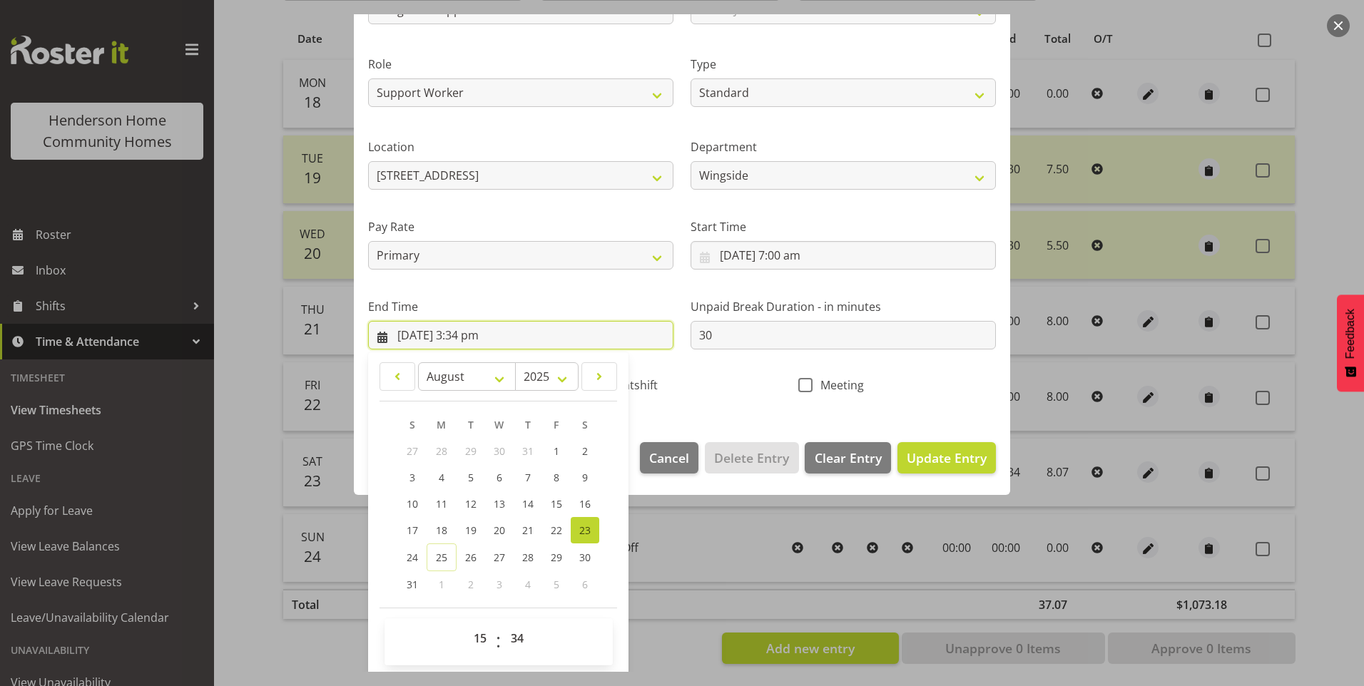
scroll to position [157, 0]
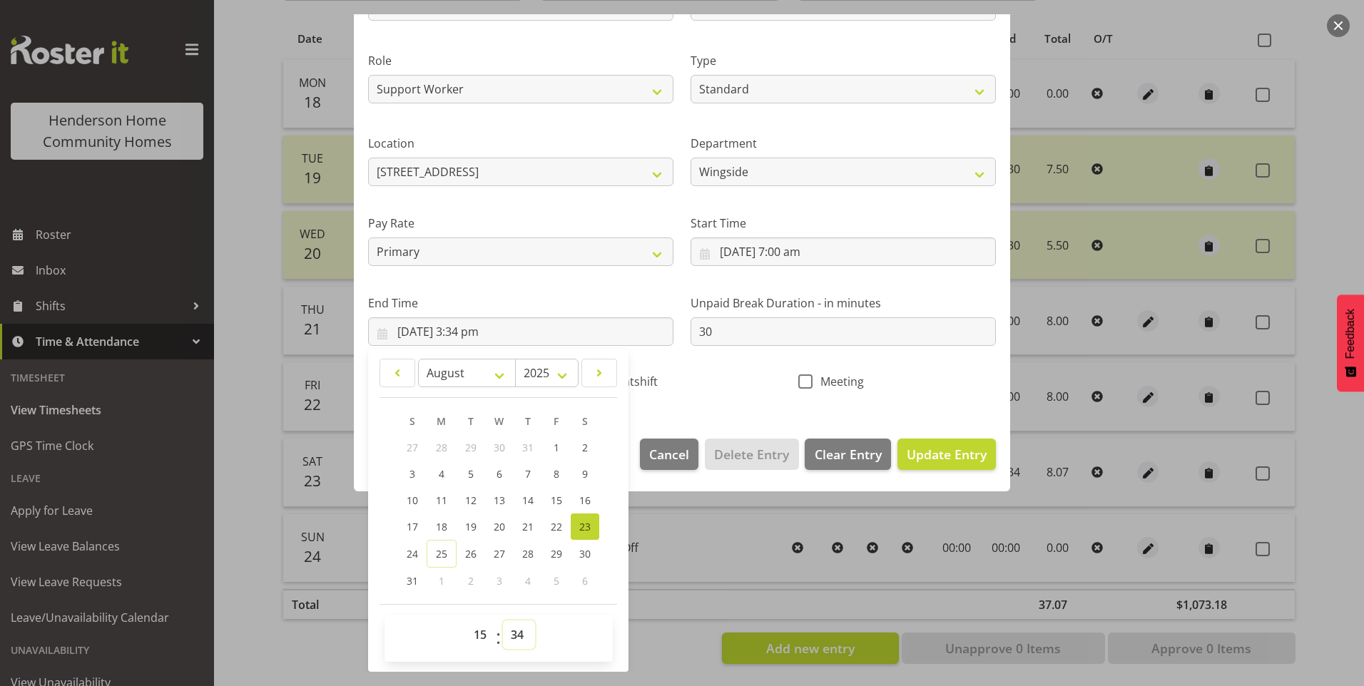
click at [522, 629] on select "00 01 02 03 04 05 06 07 08 09 10 11 12 13 14 15 16 17 18 19 20 21 22 23 24 25 2…" at bounding box center [519, 635] width 32 height 29
select select "30"
click at [503, 621] on select "00 01 02 03 04 05 06 07 08 09 10 11 12 13 14 15 16 17 18 19 20 21 22 23 24 25 2…" at bounding box center [519, 635] width 32 height 29
type input "23/08/2025, 3:30 pm"
click at [947, 458] on span "Update Entry" at bounding box center [947, 454] width 80 height 17
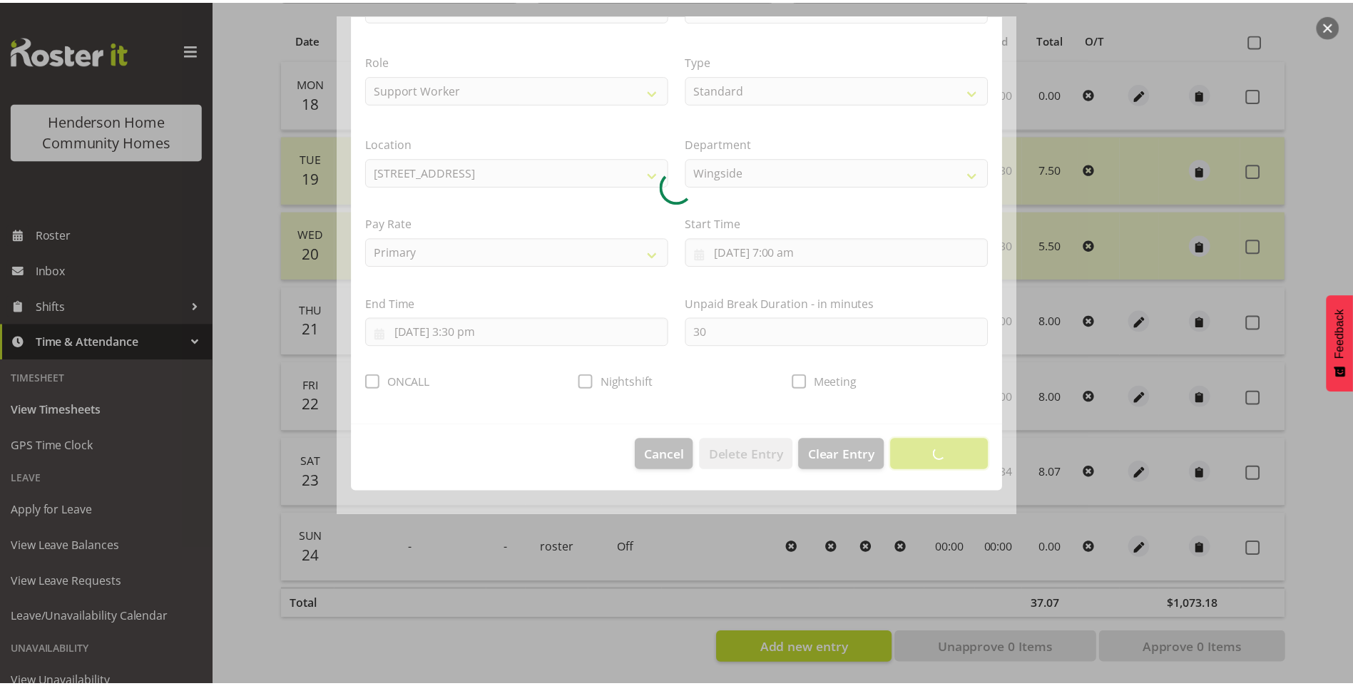
scroll to position [0, 0]
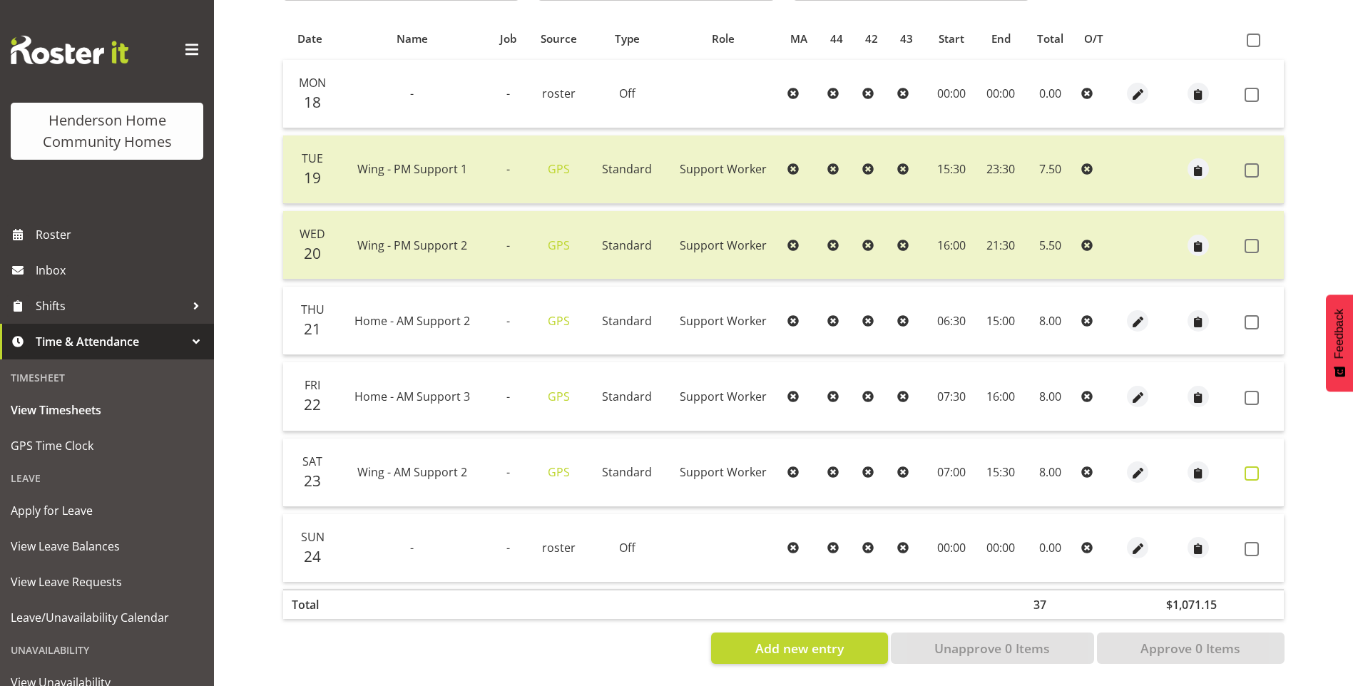
click at [1261, 467] on label at bounding box center [1256, 474] width 22 height 14
checkbox input "true"
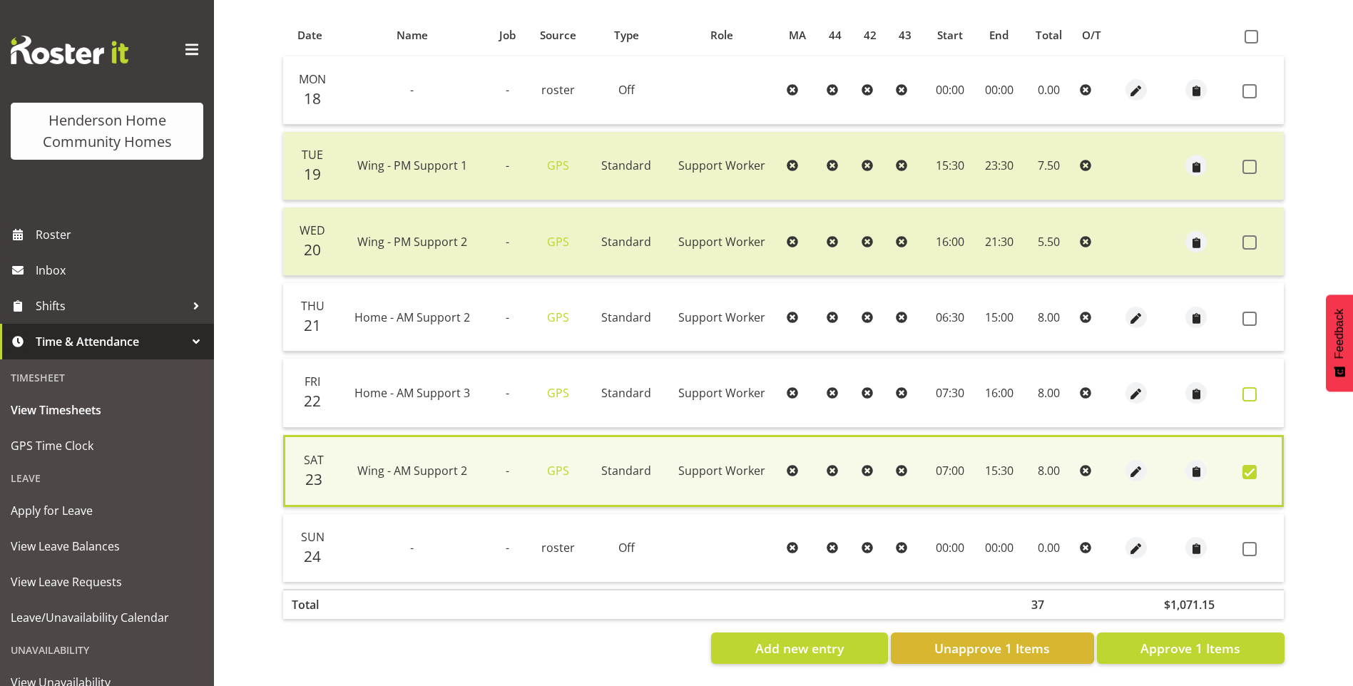
click at [1251, 387] on span at bounding box center [1250, 394] width 14 height 14
checkbox input "true"
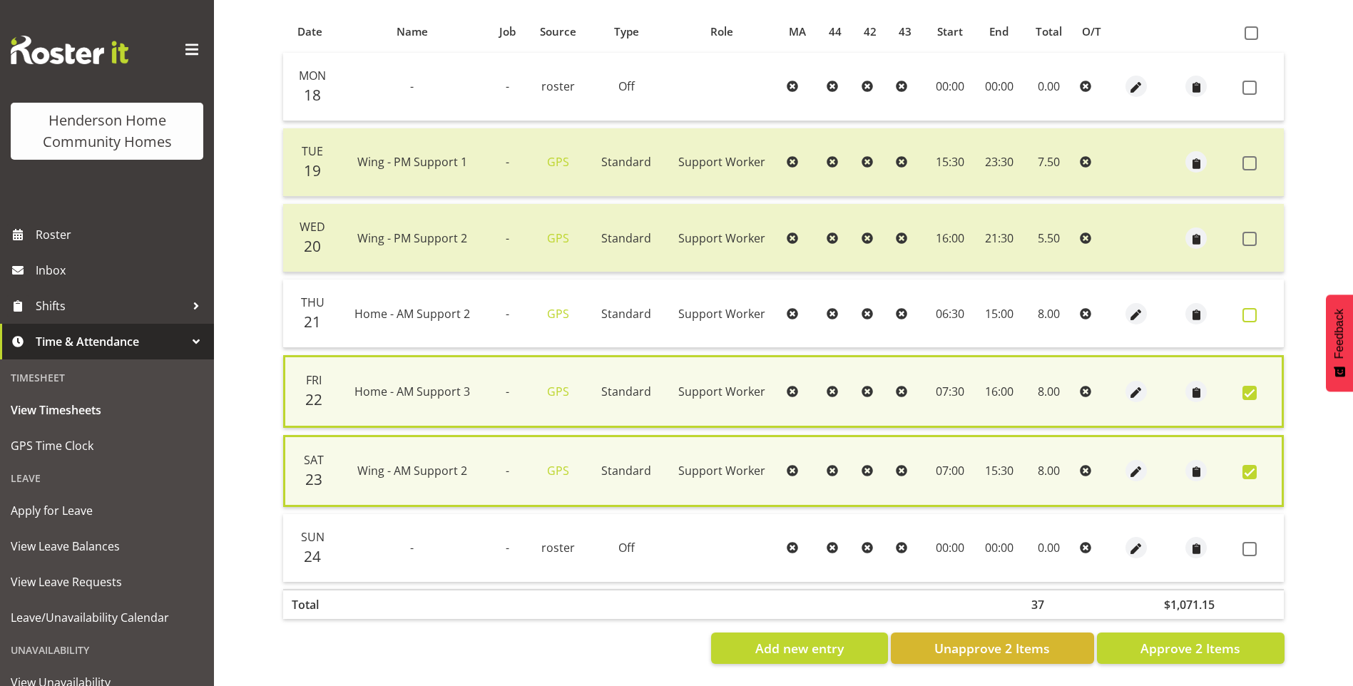
click at [1254, 308] on span at bounding box center [1250, 315] width 14 height 14
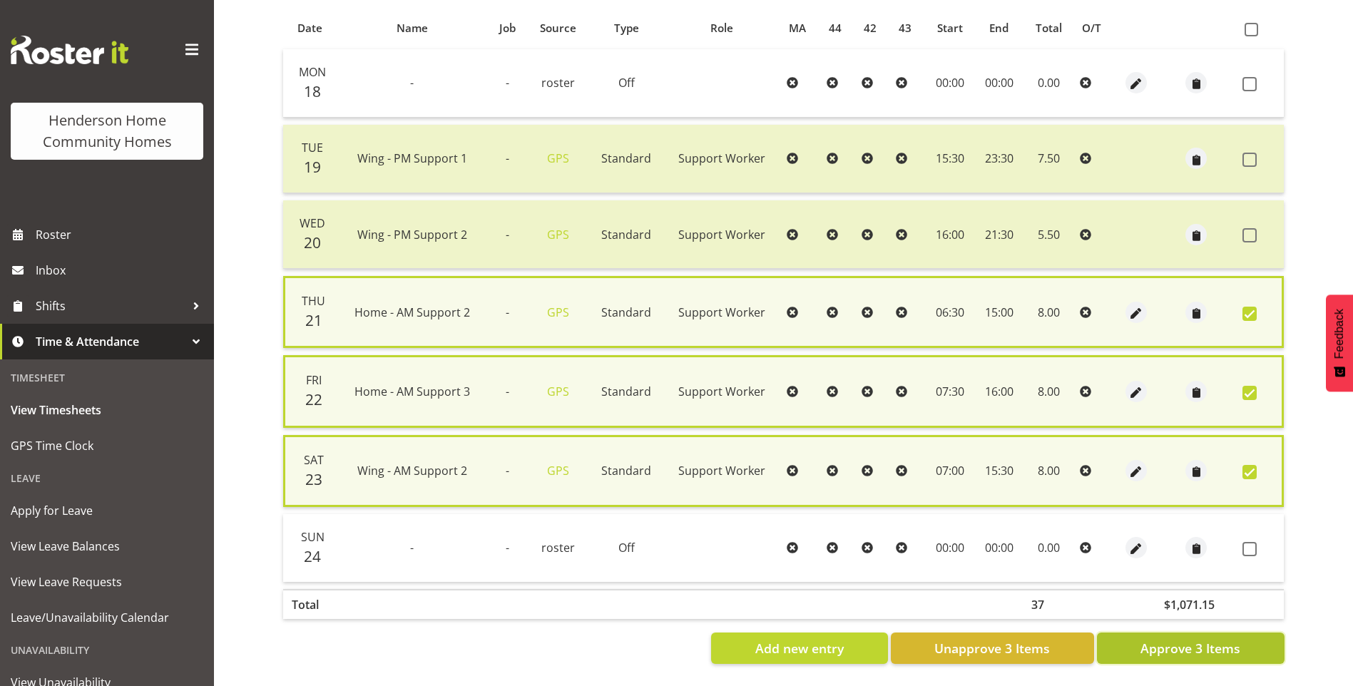
click at [1226, 639] on span "Approve 3 Items" at bounding box center [1191, 648] width 100 height 19
checkbox input "false"
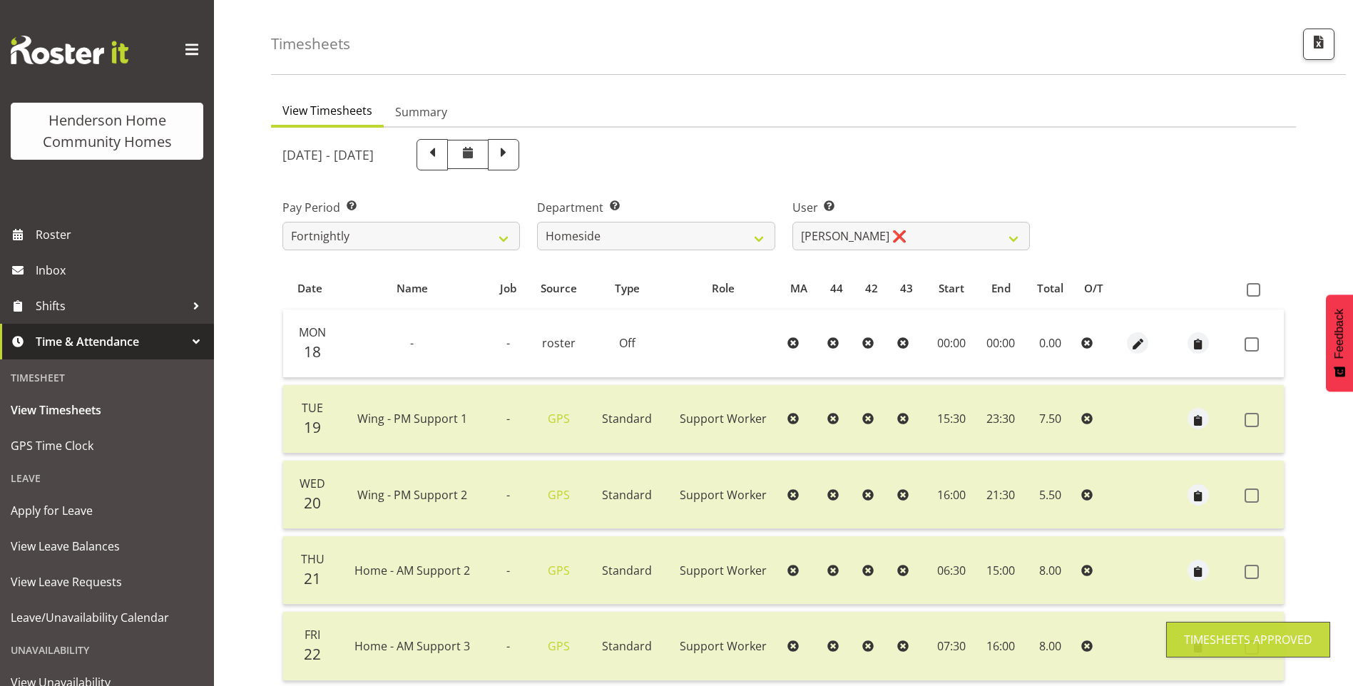
scroll to position [21, 0]
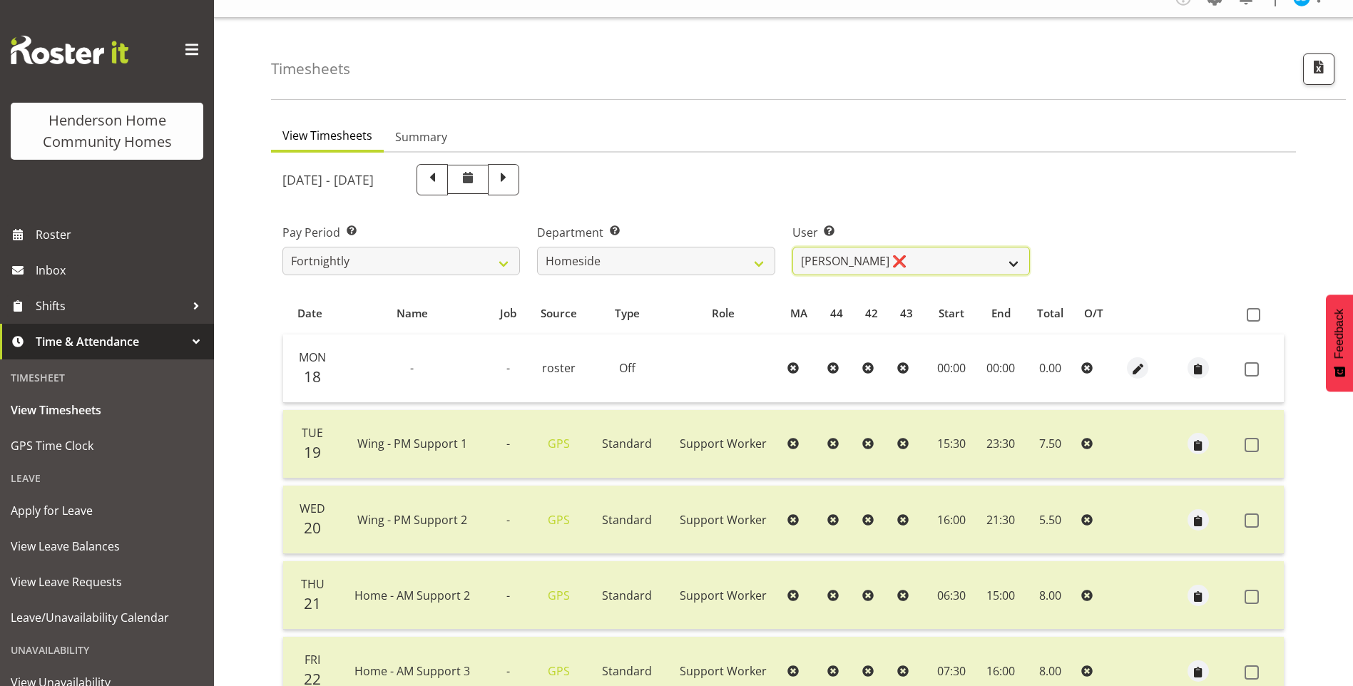
click at [851, 258] on select "Asiasiga Vili ❌ Billie-Rose Dunlop ❌ Brijesh (BK) Kachhadiya ❌ Cheenee Vargas ❌…" at bounding box center [912, 261] width 238 height 29
select select "10096"
click at [793, 247] on select "Asiasiga Vili ❌ Billie-Rose Dunlop ❌ Brijesh (BK) Kachhadiya ❌ Cheenee Vargas ❌…" at bounding box center [912, 261] width 238 height 29
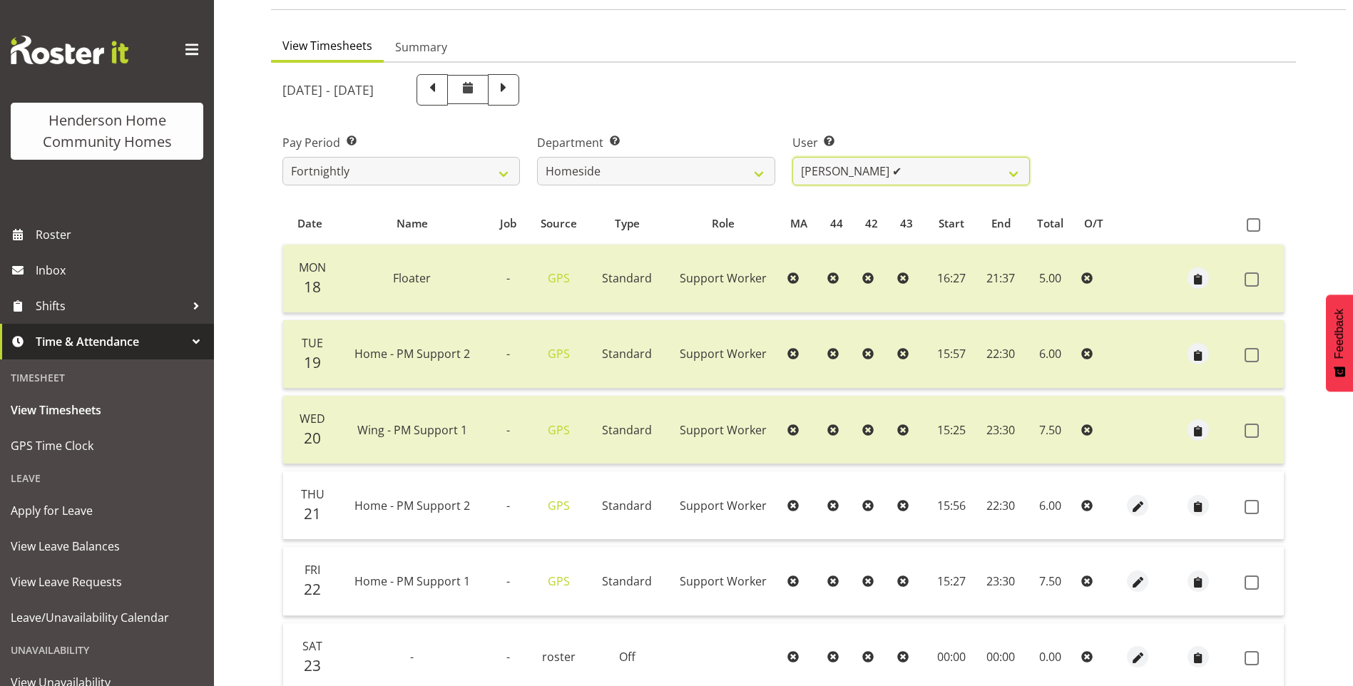
scroll to position [163, 0]
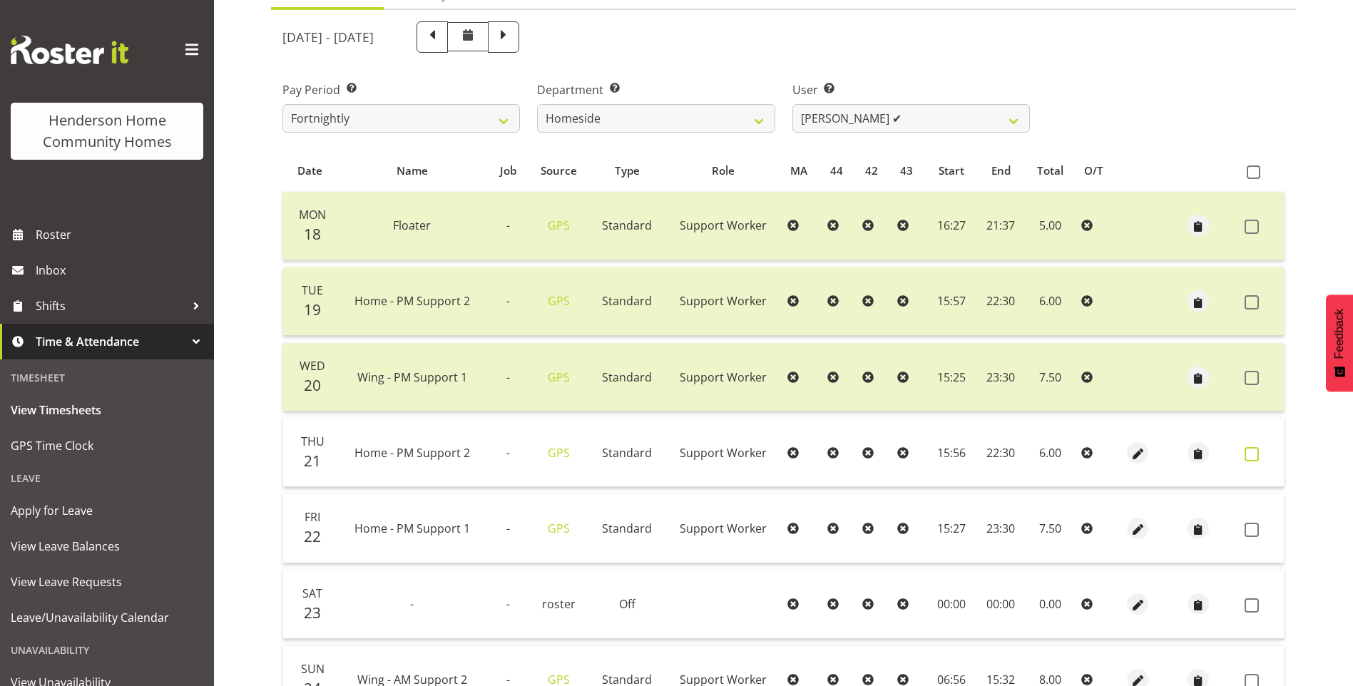
click at [1254, 459] on span at bounding box center [1252, 454] width 14 height 14
checkbox input "true"
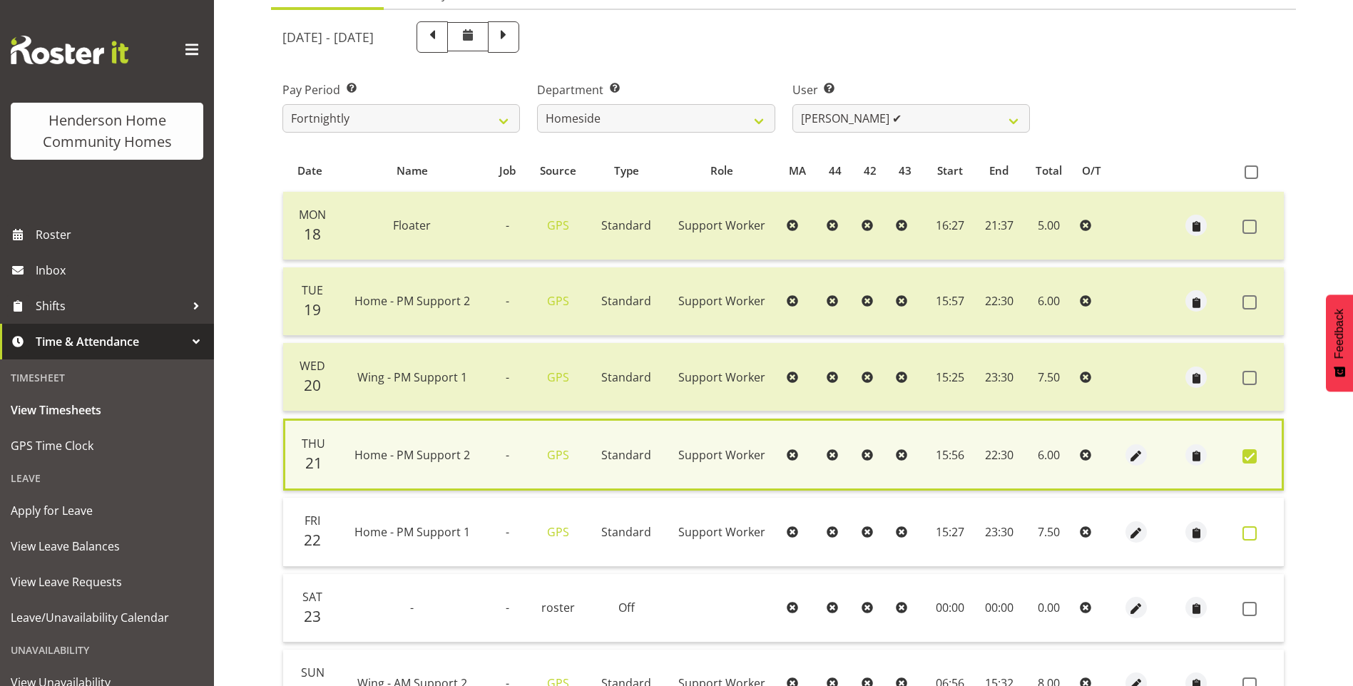
click at [1248, 531] on span at bounding box center [1250, 533] width 14 height 14
checkbox input "true"
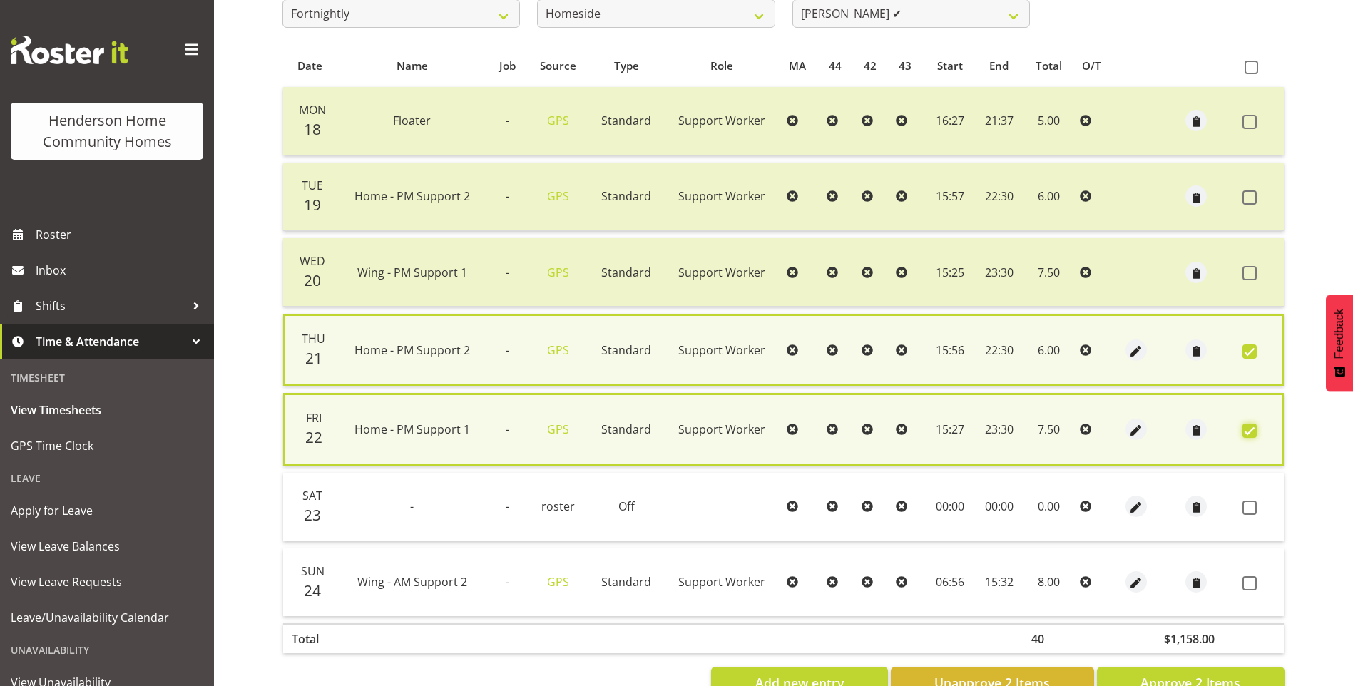
scroll to position [313, 0]
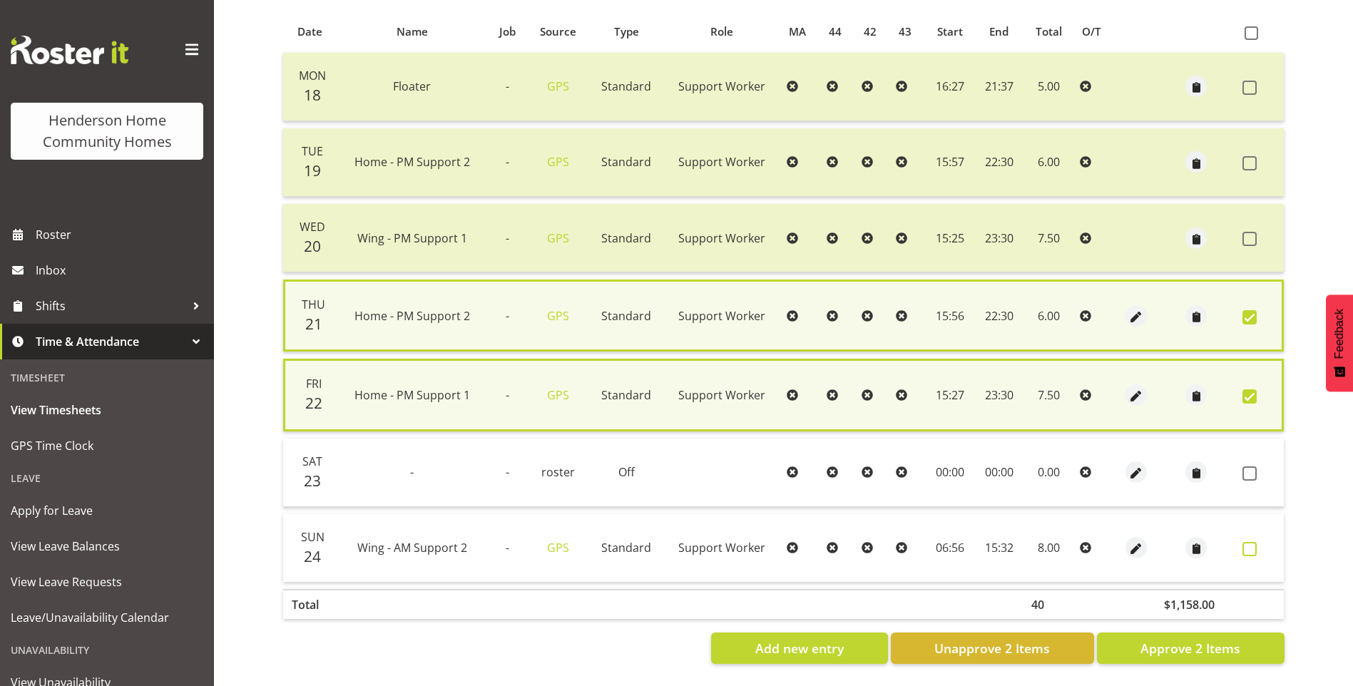
click at [1253, 542] on span at bounding box center [1250, 549] width 14 height 14
checkbox input "true"
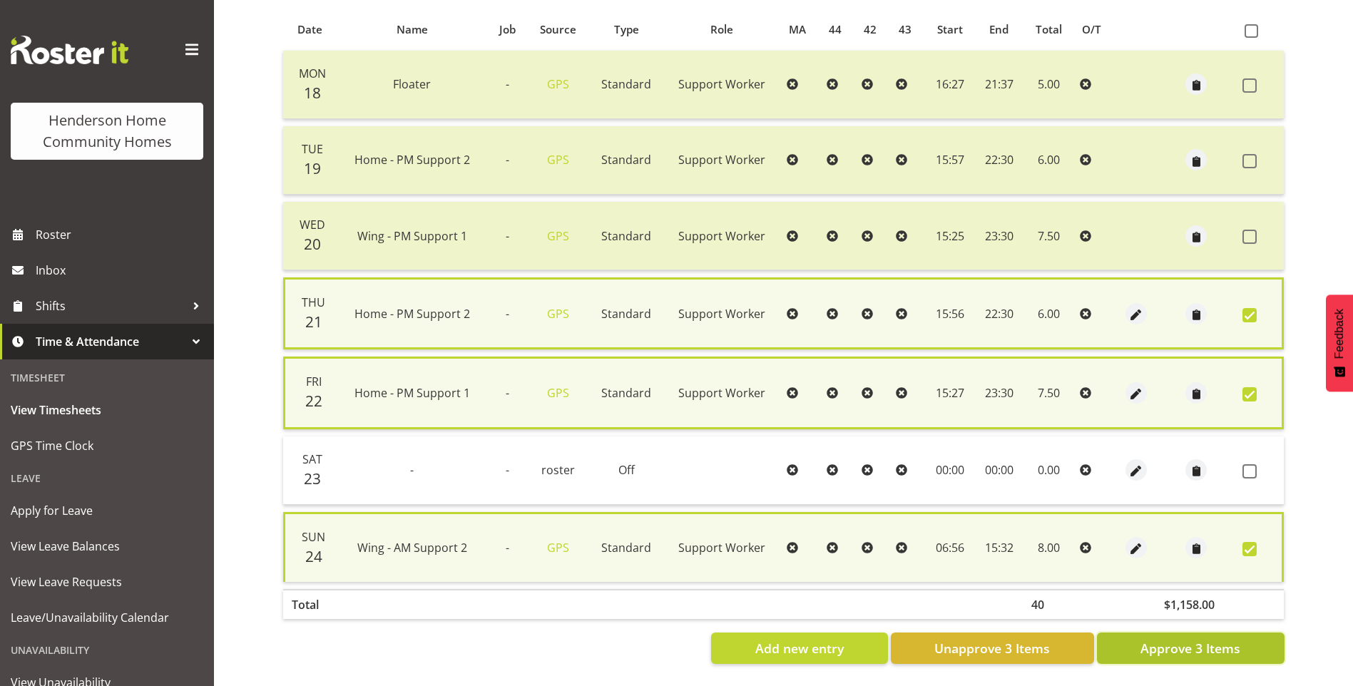
click at [1215, 639] on span "Approve 3 Items" at bounding box center [1191, 648] width 100 height 19
checkbox input "false"
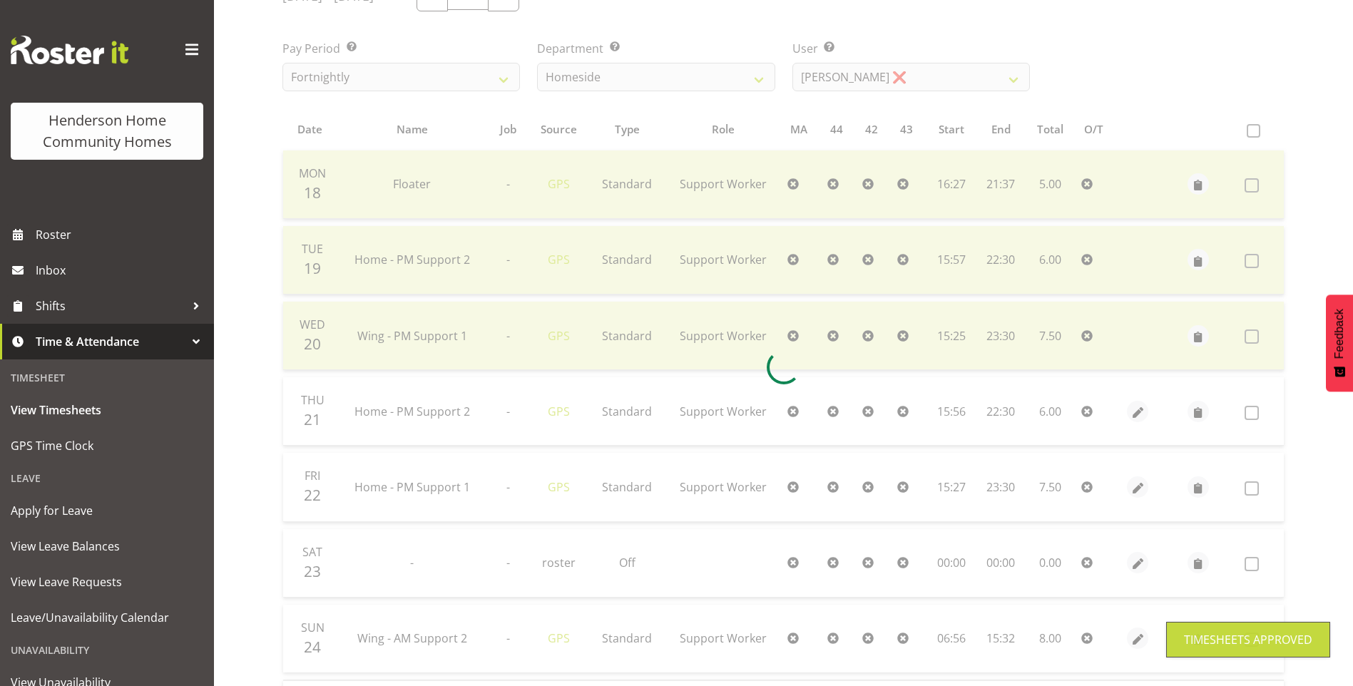
scroll to position [92, 0]
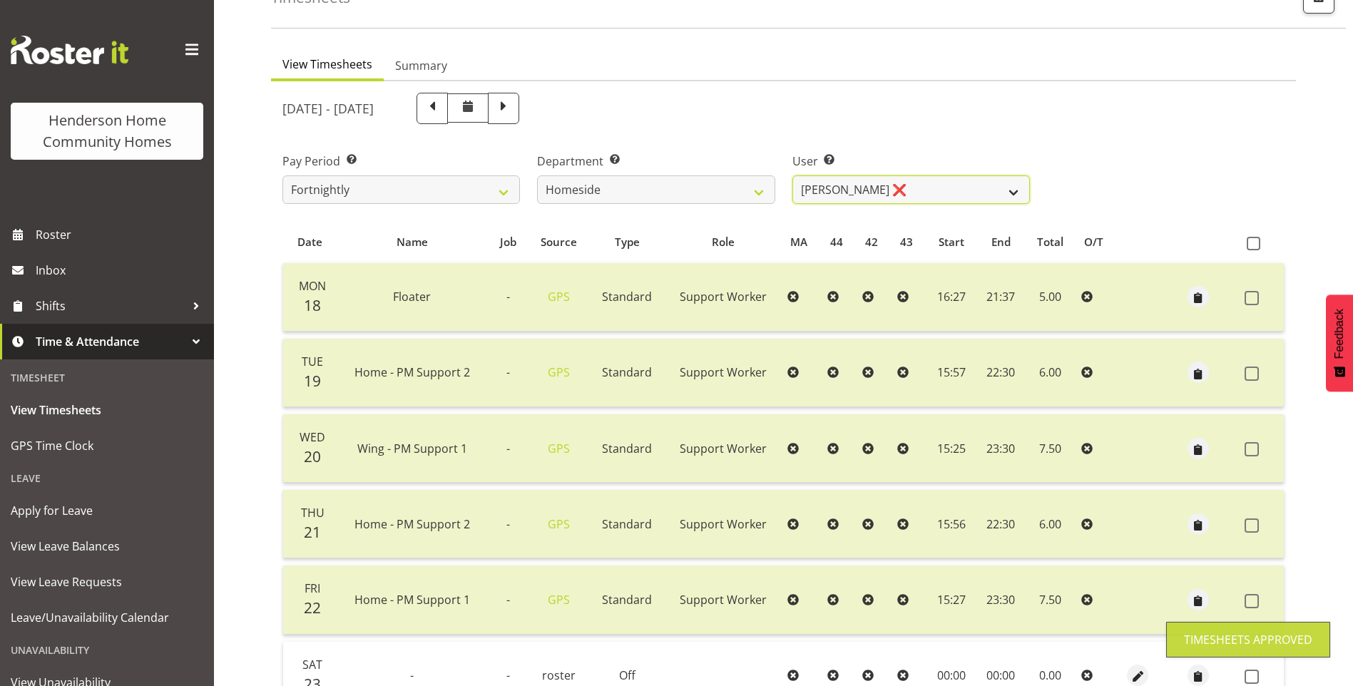
click at [860, 188] on select "Asiasiga Vili ❌ Billie-Rose Dunlop ❌ Brijesh (BK) Kachhadiya ❌ Cheenee Vargas ❌…" at bounding box center [912, 189] width 238 height 29
select select "10095"
click at [793, 175] on select "Asiasiga Vili ❌ Billie-Rose Dunlop ❌ Brijesh (BK) Kachhadiya ❌ Cheenee Vargas ❌…" at bounding box center [912, 189] width 238 height 29
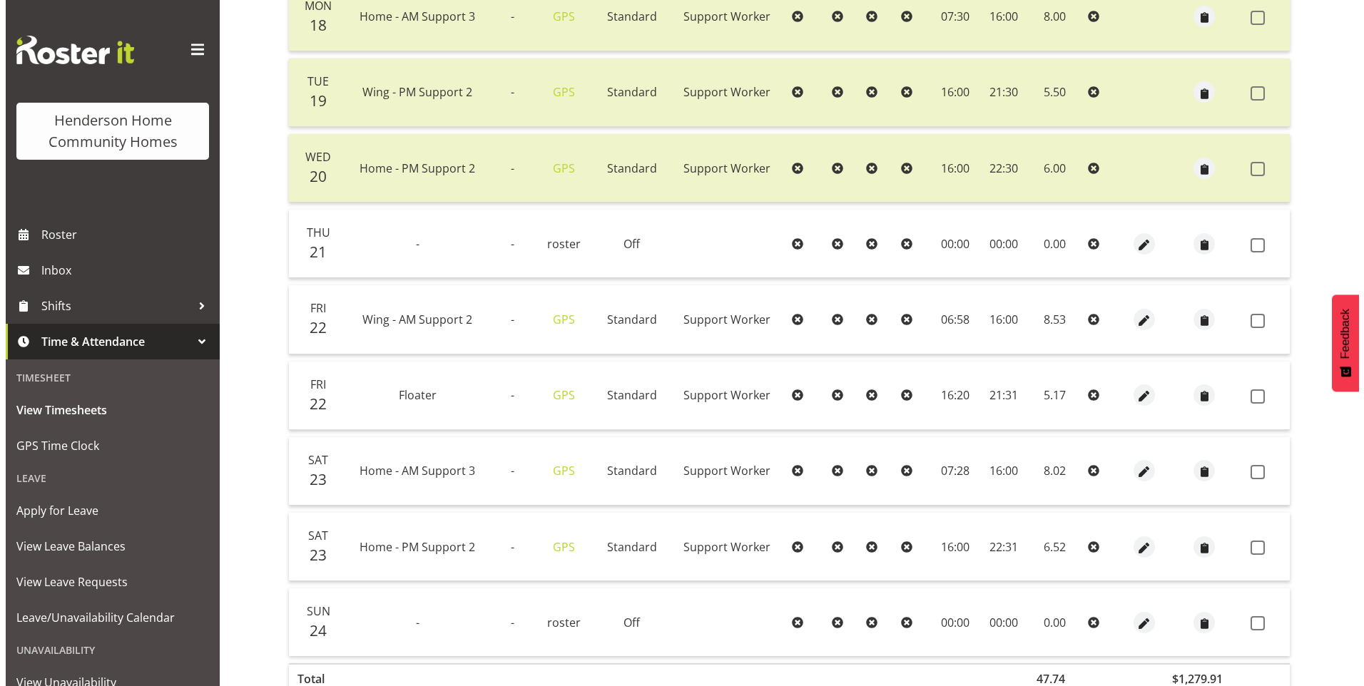
scroll to position [377, 0]
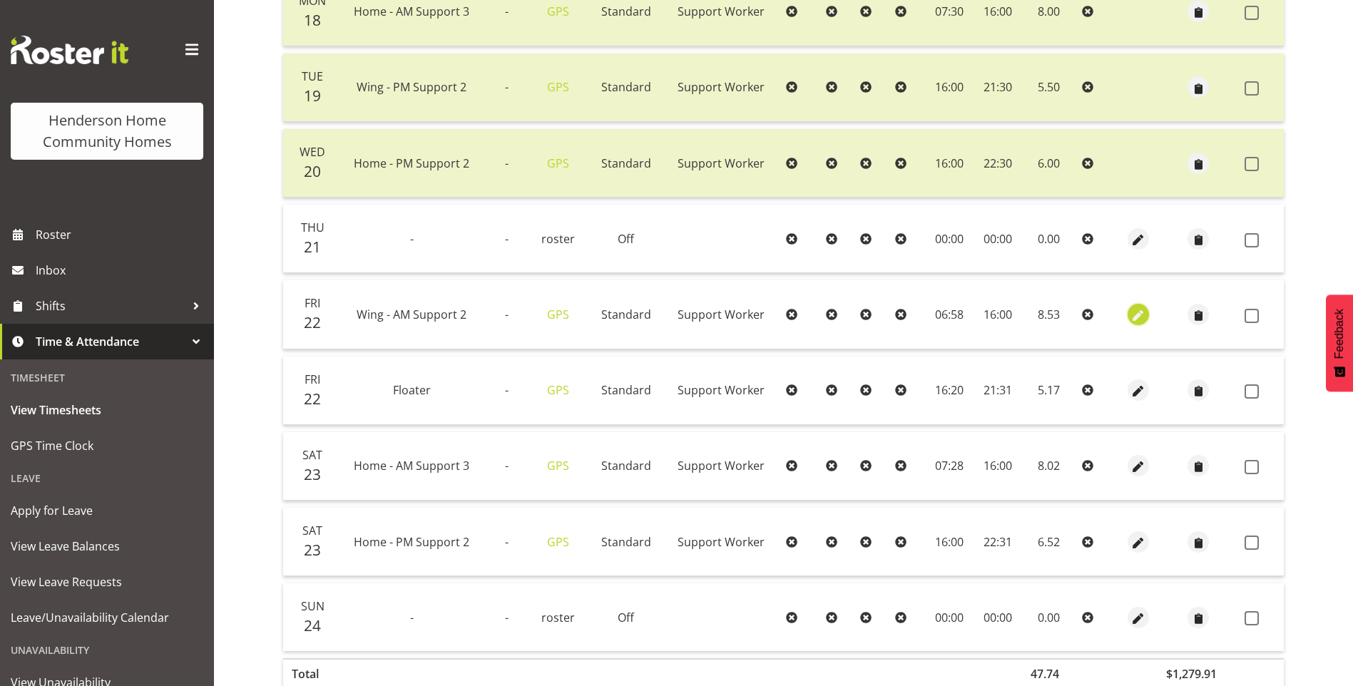
click at [1134, 310] on span "button" at bounding box center [1139, 315] width 16 height 16
select select "Standard"
select select "749"
select select "7"
select select "2025"
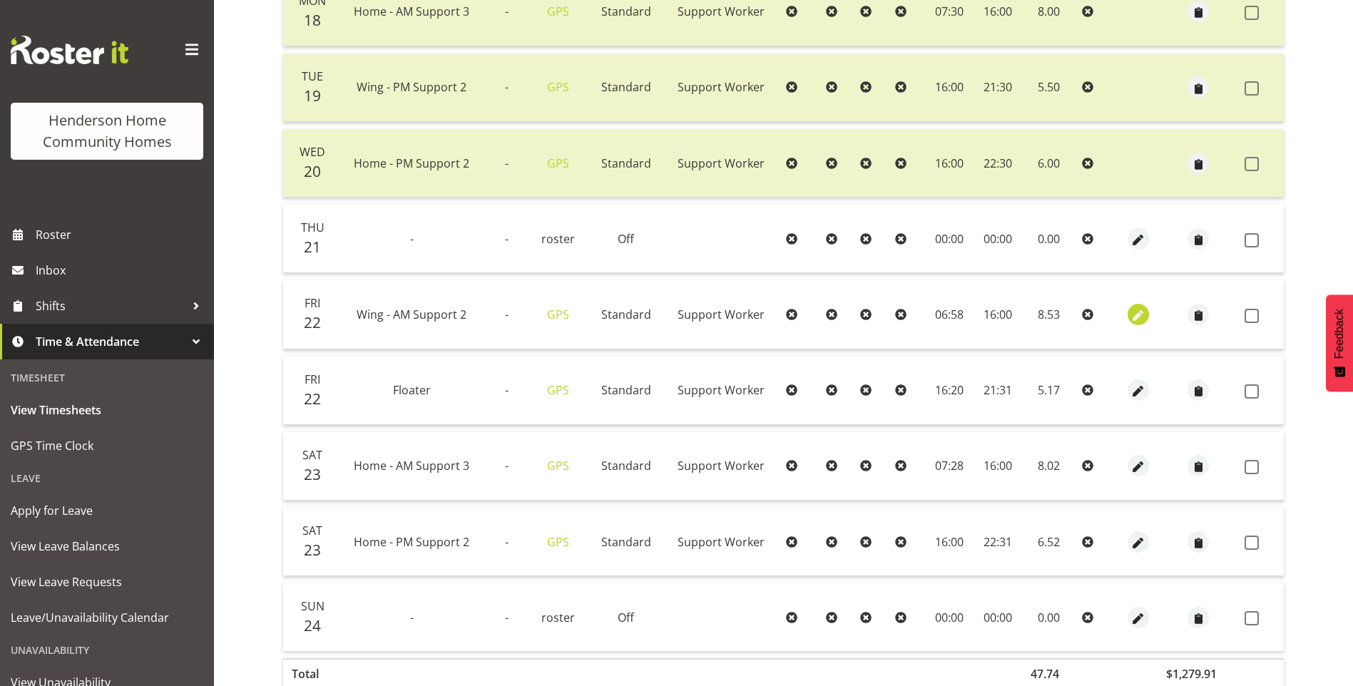
select select "6"
select select "58"
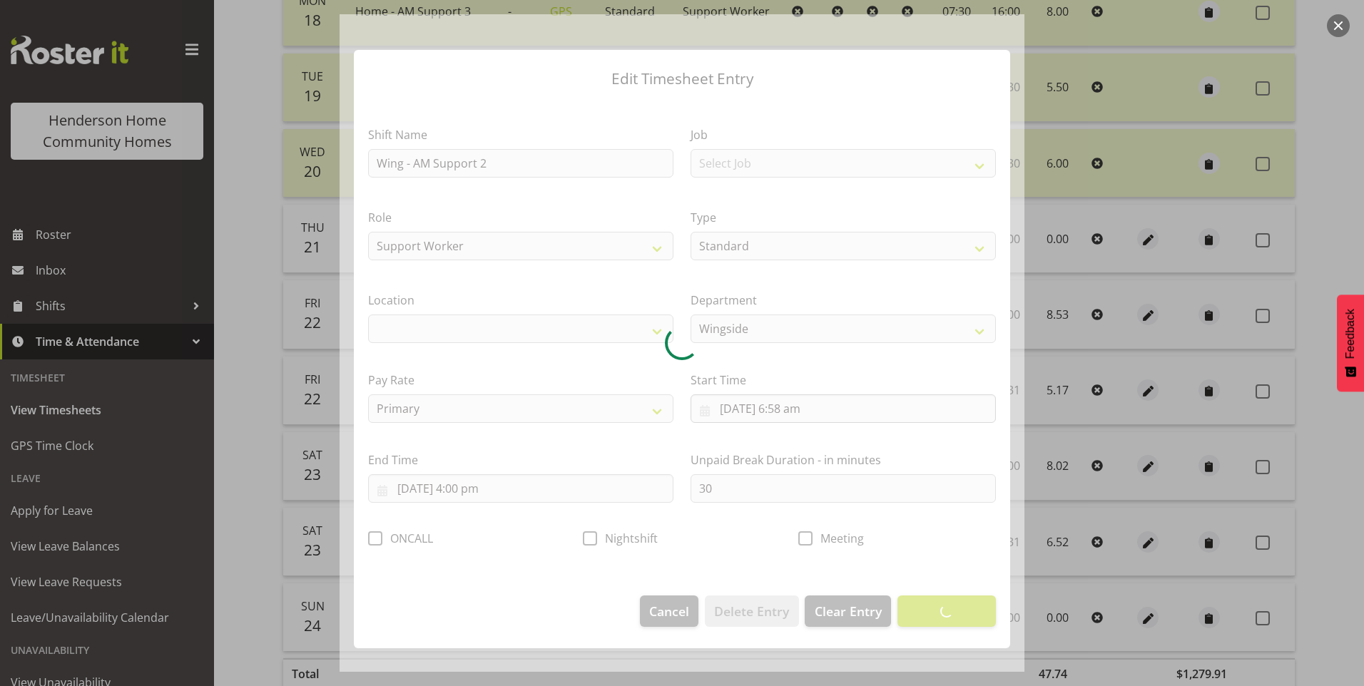
select select "1071"
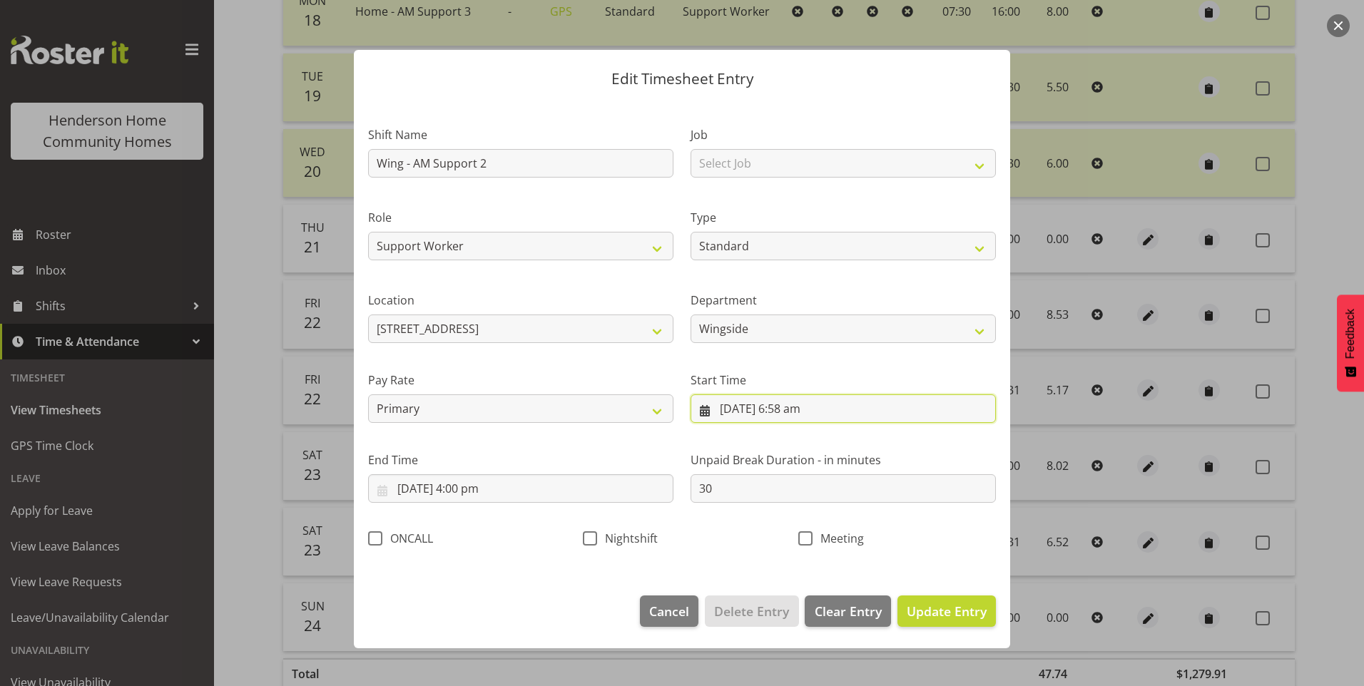
click at [796, 413] on input "22/08/2025, 6:58 am" at bounding box center [843, 409] width 305 height 29
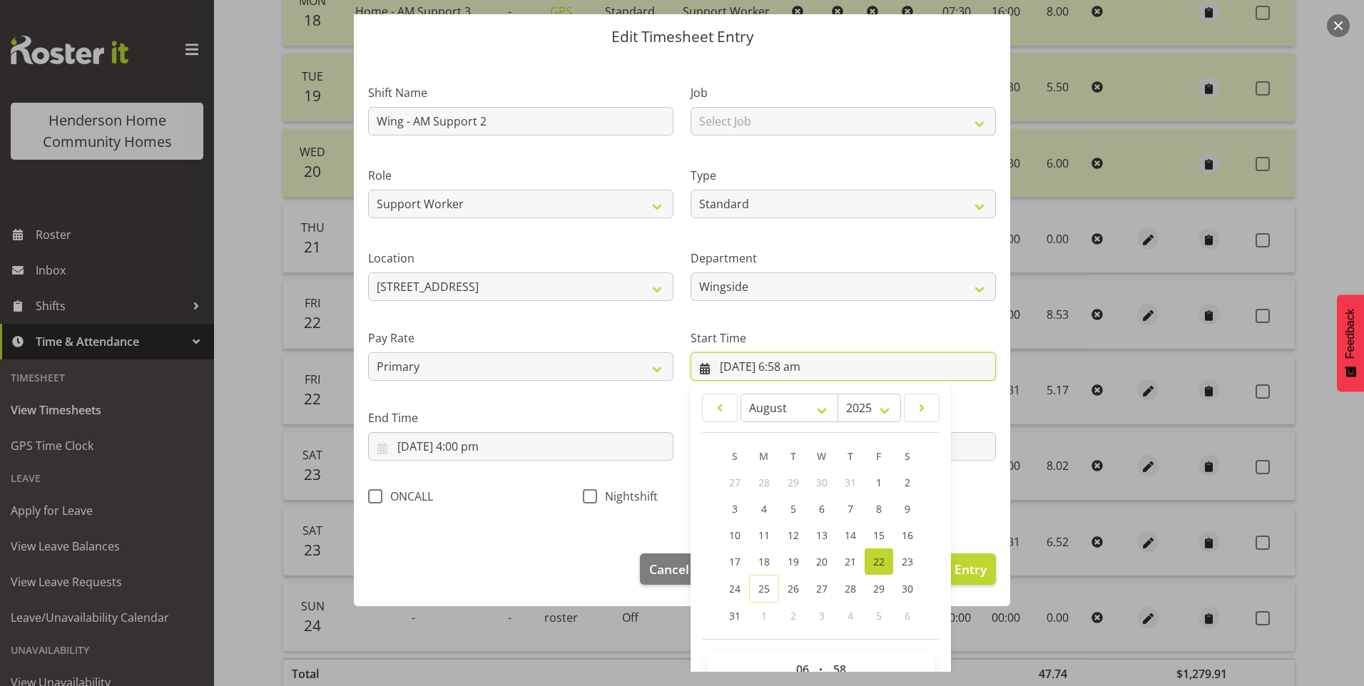
scroll to position [77, 0]
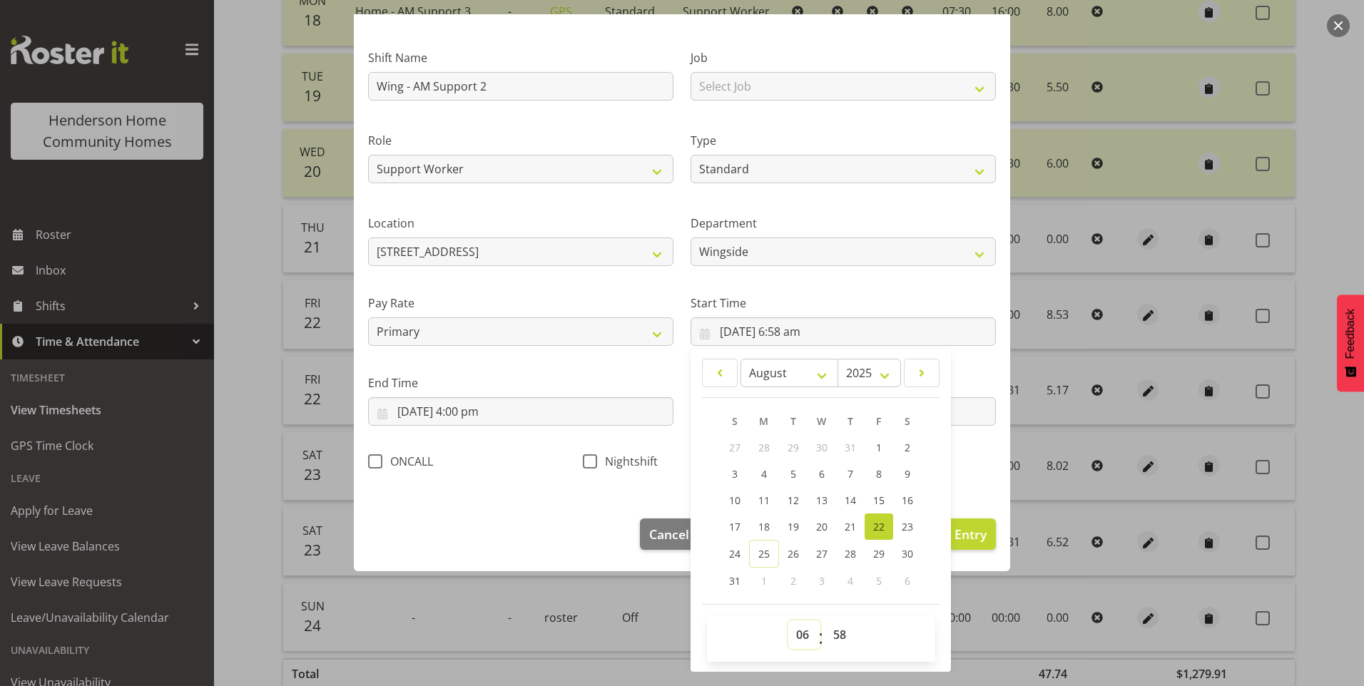
click at [797, 632] on select "00 01 02 03 04 05 06 07 08 09 10 11 12 13 14 15 16 17 18 19 20 21 22 23" at bounding box center [804, 635] width 32 height 29
select select "7"
click at [788, 621] on select "00 01 02 03 04 05 06 07 08 09 10 11 12 13 14 15 16 17 18 19 20 21 22 23" at bounding box center [804, 635] width 32 height 29
type input "22/08/2025, 7:58 am"
drag, startPoint x: 832, startPoint y: 631, endPoint x: 837, endPoint y: 619, distance: 13.1
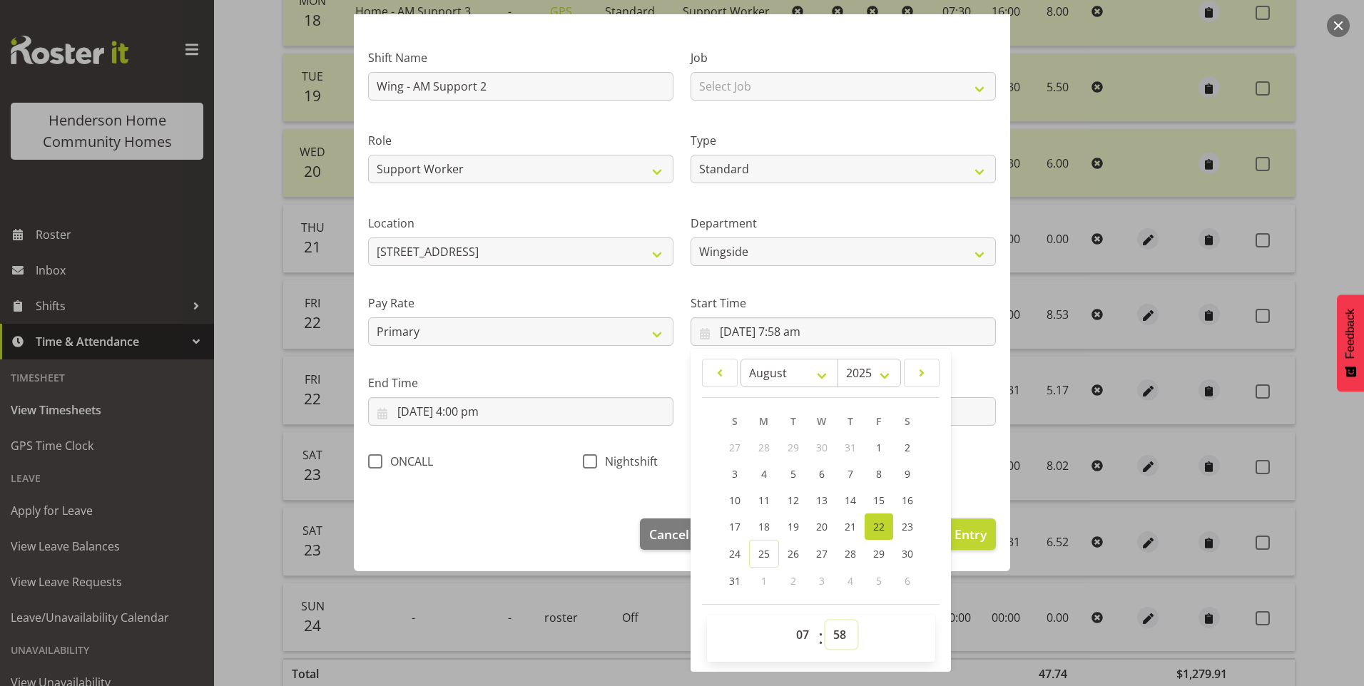
click at [834, 630] on select "00 01 02 03 04 05 06 07 08 09 10 11 12 13 14 15 16 17 18 19 20 21 22 23 24 25 2…" at bounding box center [841, 635] width 32 height 29
select select "0"
click at [825, 621] on select "00 01 02 03 04 05 06 07 08 09 10 11 12 13 14 15 16 17 18 19 20 21 22 23 24 25 2…" at bounding box center [841, 635] width 32 height 29
type input "22/08/2025, 7:00 am"
drag, startPoint x: 973, startPoint y: 529, endPoint x: 990, endPoint y: 517, distance: 21.4
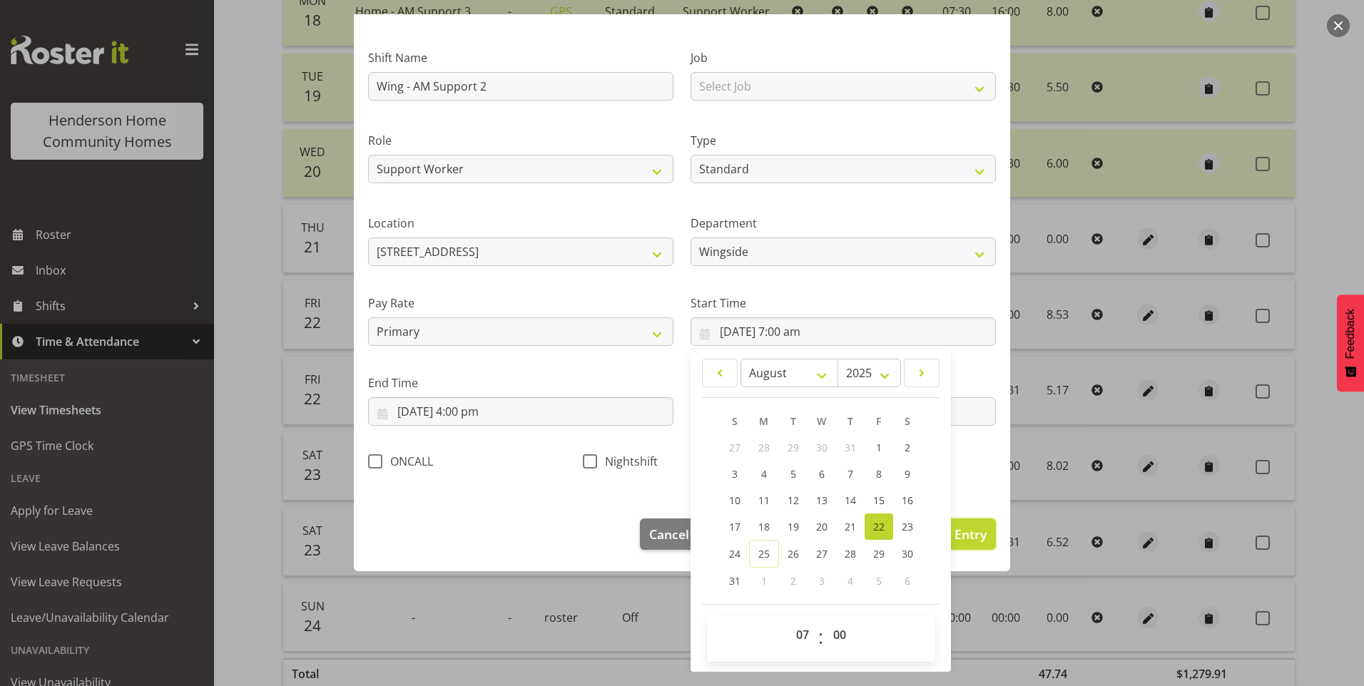
click at [973, 528] on span "Update Entry" at bounding box center [947, 534] width 80 height 17
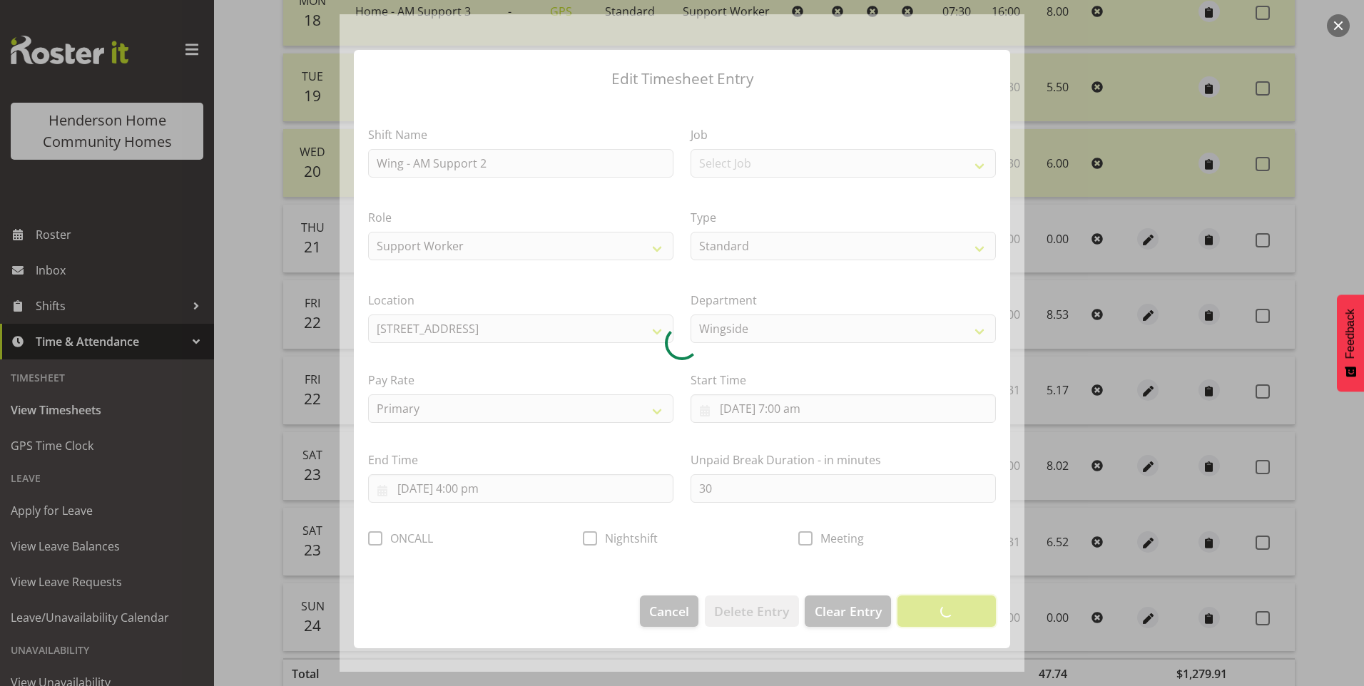
scroll to position [0, 0]
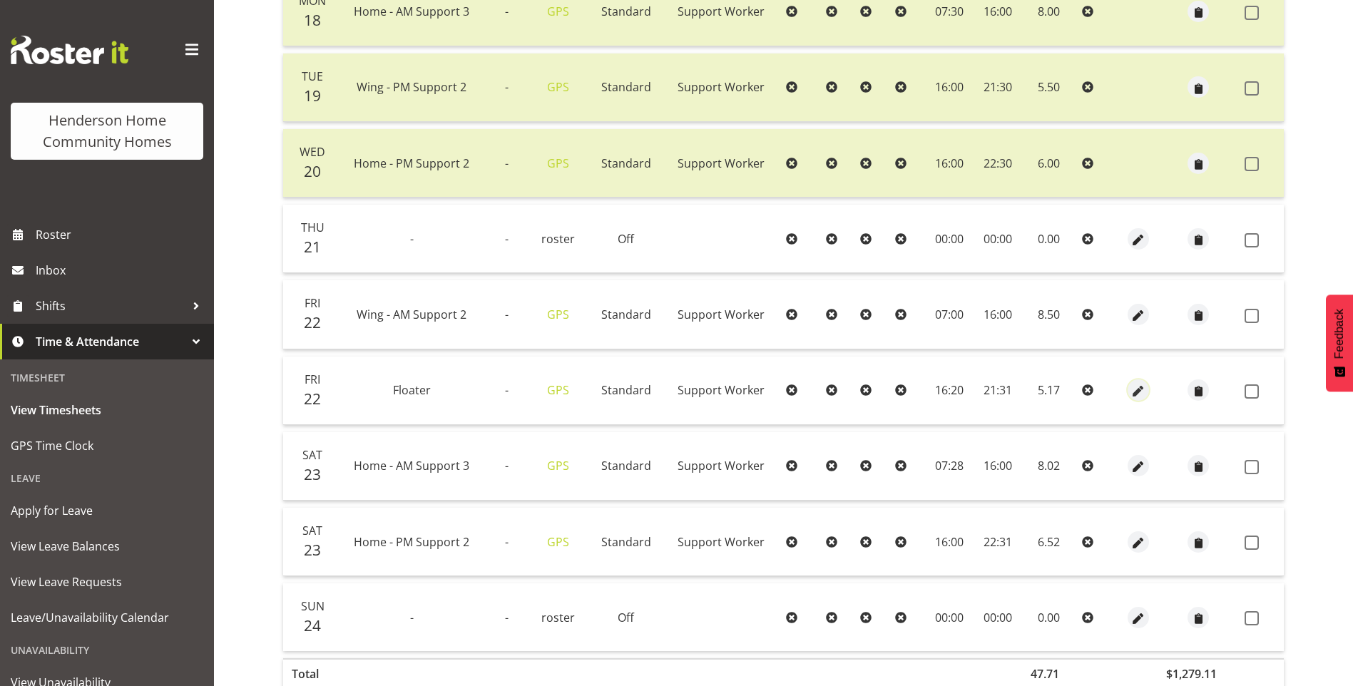
click at [1138, 389] on span "button" at bounding box center [1139, 392] width 16 height 16
select select "Standard"
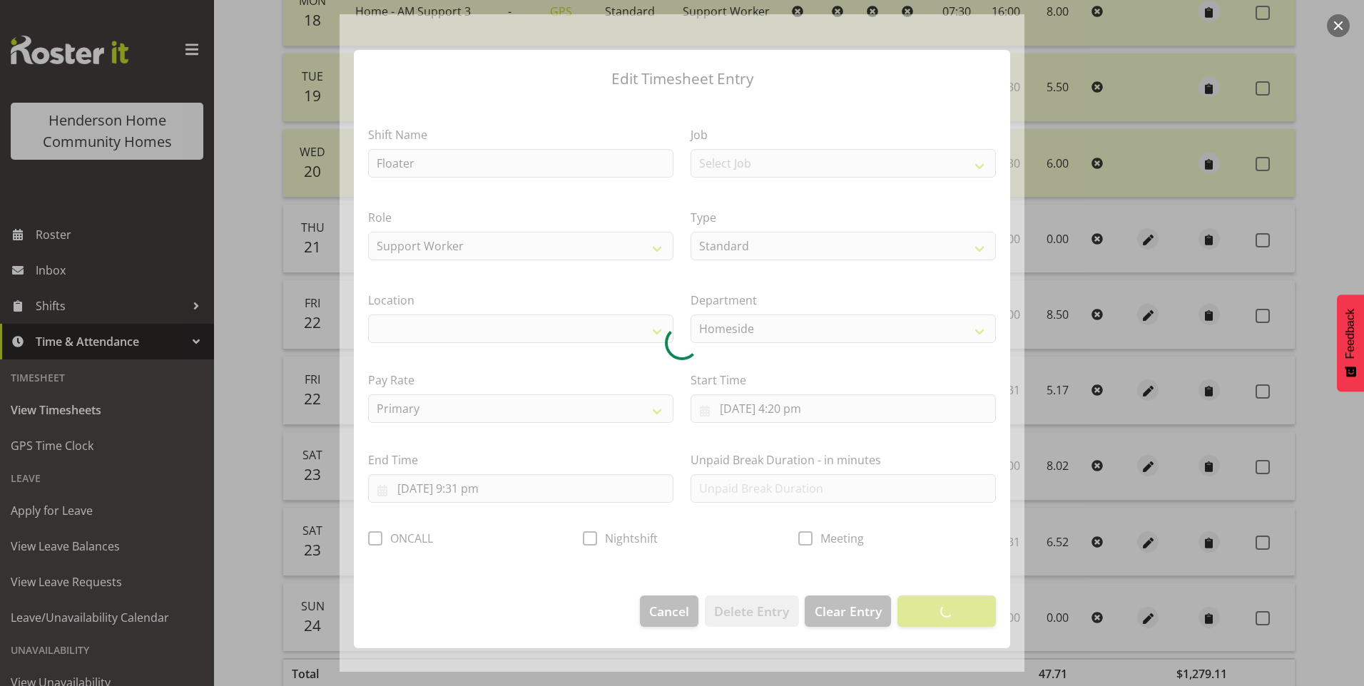
select select "1067"
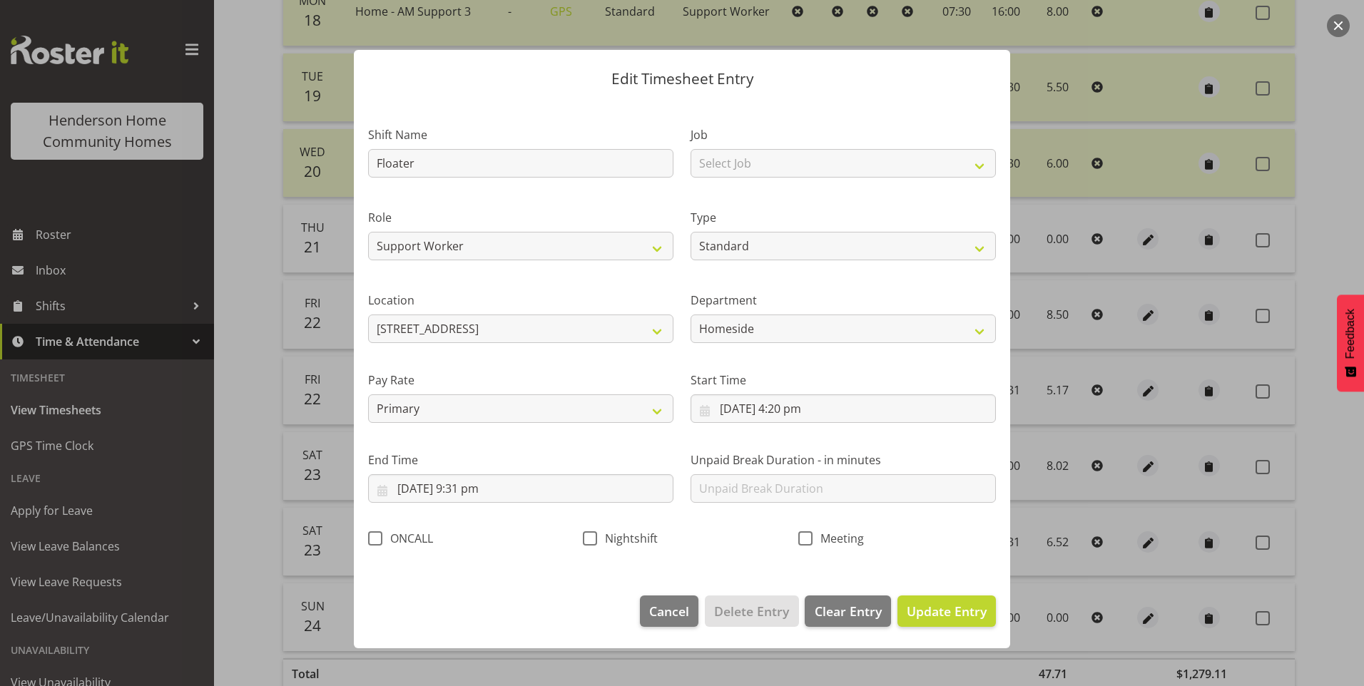
click at [808, 412] on div at bounding box center [682, 343] width 685 height 658
drag, startPoint x: 808, startPoint y: 412, endPoint x: 815, endPoint y: 421, distance: 11.3
click at [809, 412] on input "22/08/2025, 4:20 pm" at bounding box center [843, 409] width 305 height 29
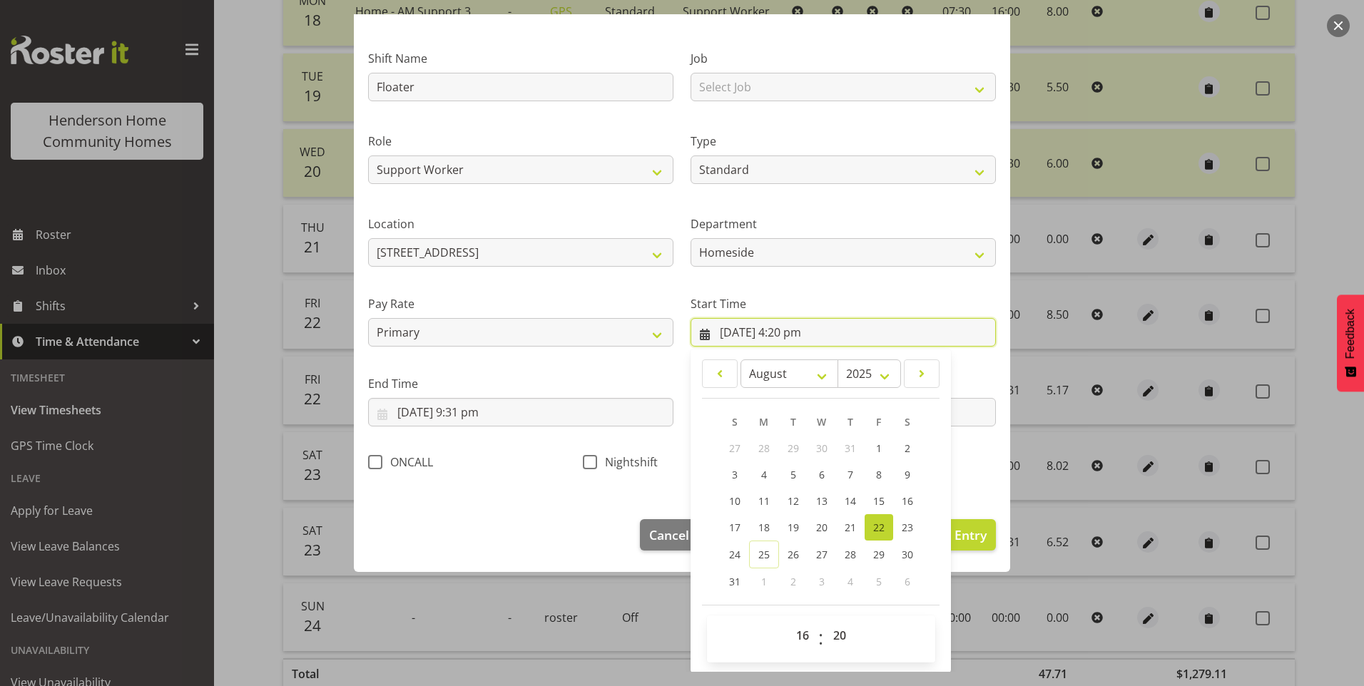
scroll to position [77, 0]
click at [831, 636] on select "00 01 02 03 04 05 06 07 08 09 10 11 12 13 14 15 16 17 18 19 20 21 22 23 24 25 2…" at bounding box center [841, 635] width 32 height 29
select select "30"
click at [825, 621] on select "00 01 02 03 04 05 06 07 08 09 10 11 12 13 14 15 16 17 18 19 20 21 22 23 24 25 2…" at bounding box center [841, 635] width 32 height 29
type input "22/08/2025, 4:30 pm"
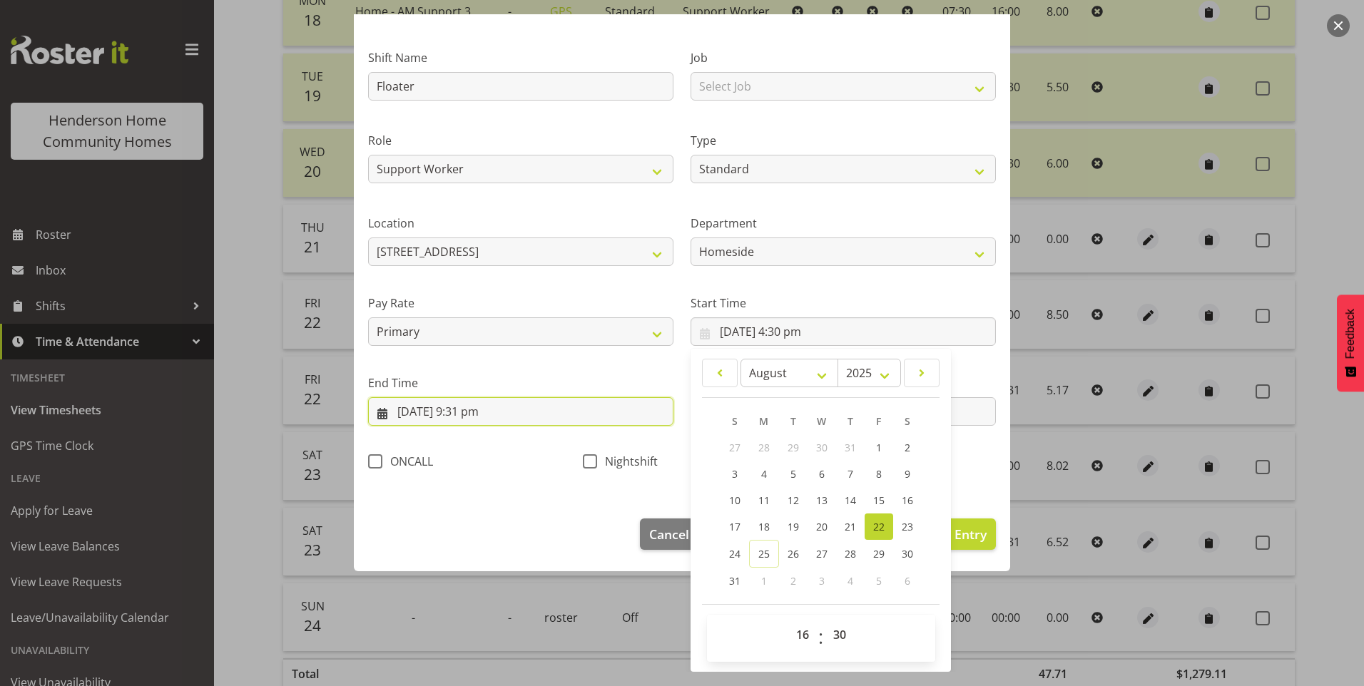
click at [479, 418] on input "22/08/2025, 9:31 pm" at bounding box center [520, 411] width 305 height 29
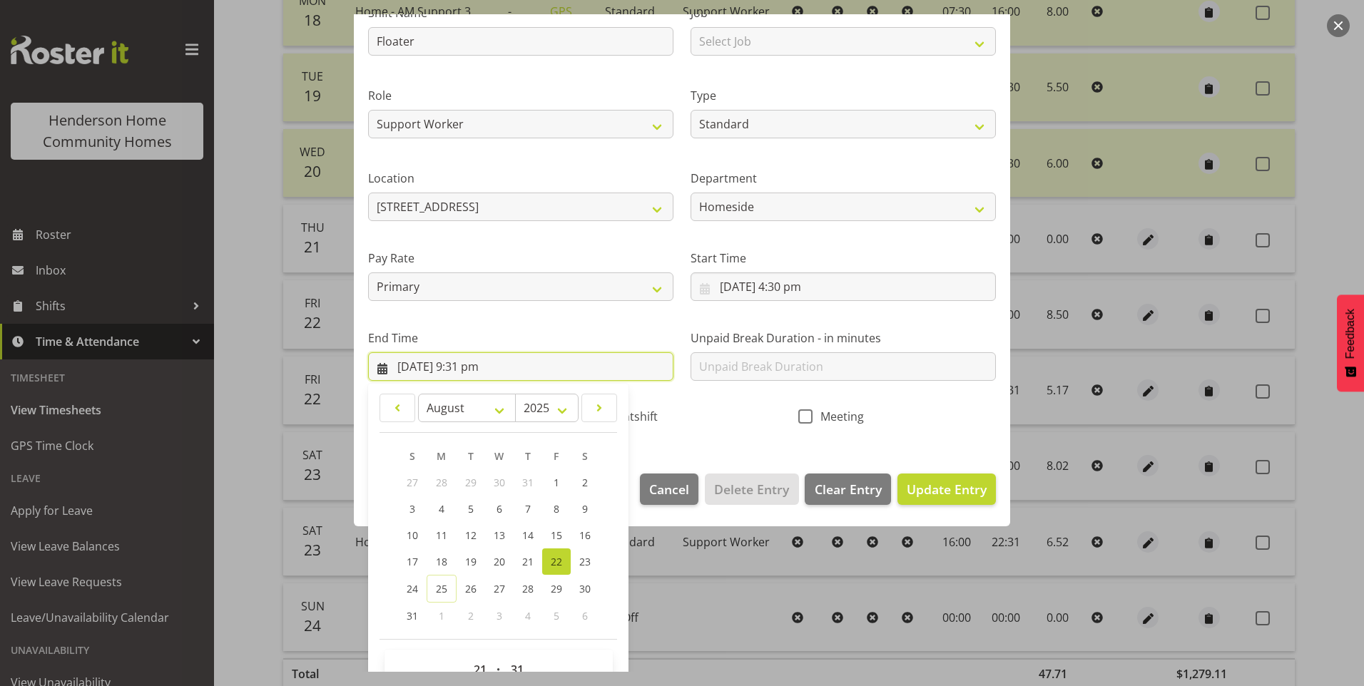
scroll to position [157, 0]
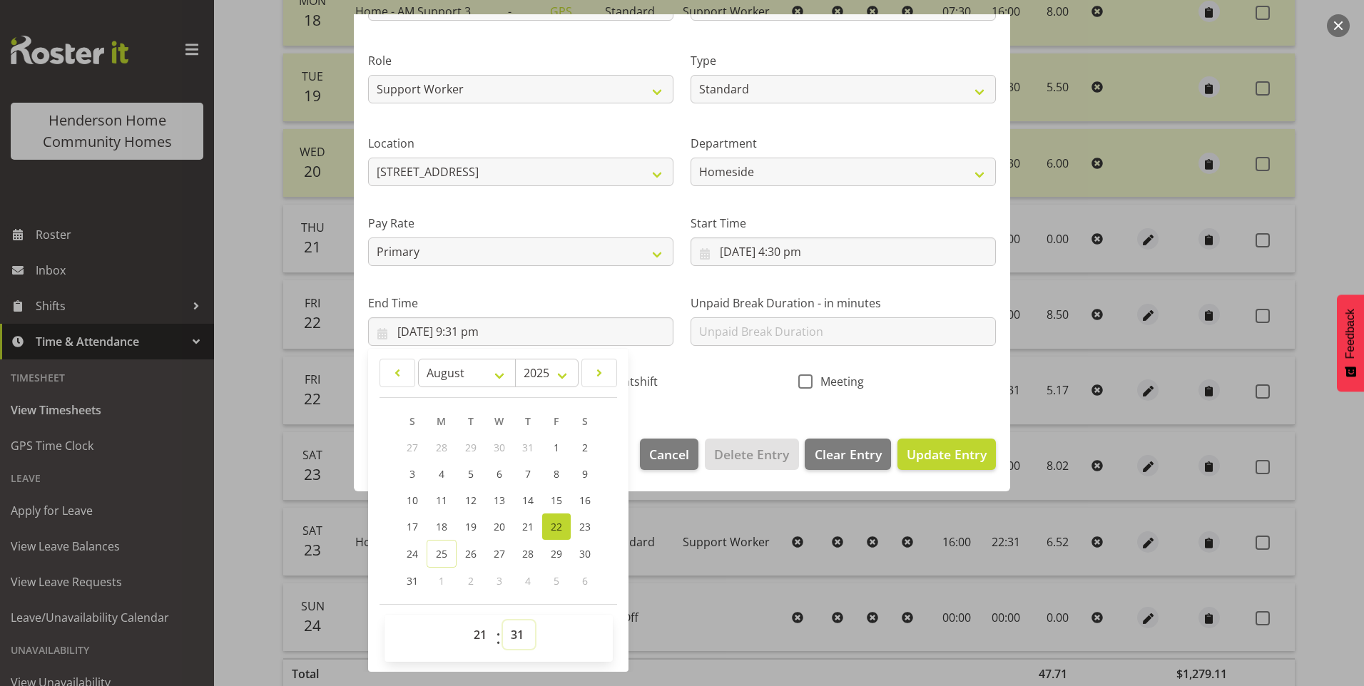
drag, startPoint x: 514, startPoint y: 637, endPoint x: 514, endPoint y: 621, distance: 15.7
click at [514, 637] on select "00 01 02 03 04 05 06 07 08 09 10 11 12 13 14 15 16 17 18 19 20 21 22 23 24 25 2…" at bounding box center [519, 635] width 32 height 29
select select "30"
click at [503, 621] on select "00 01 02 03 04 05 06 07 08 09 10 11 12 13 14 15 16 17 18 19 20 21 22 23 24 25 2…" at bounding box center [519, 635] width 32 height 29
type input "22/08/2025, 9:30 pm"
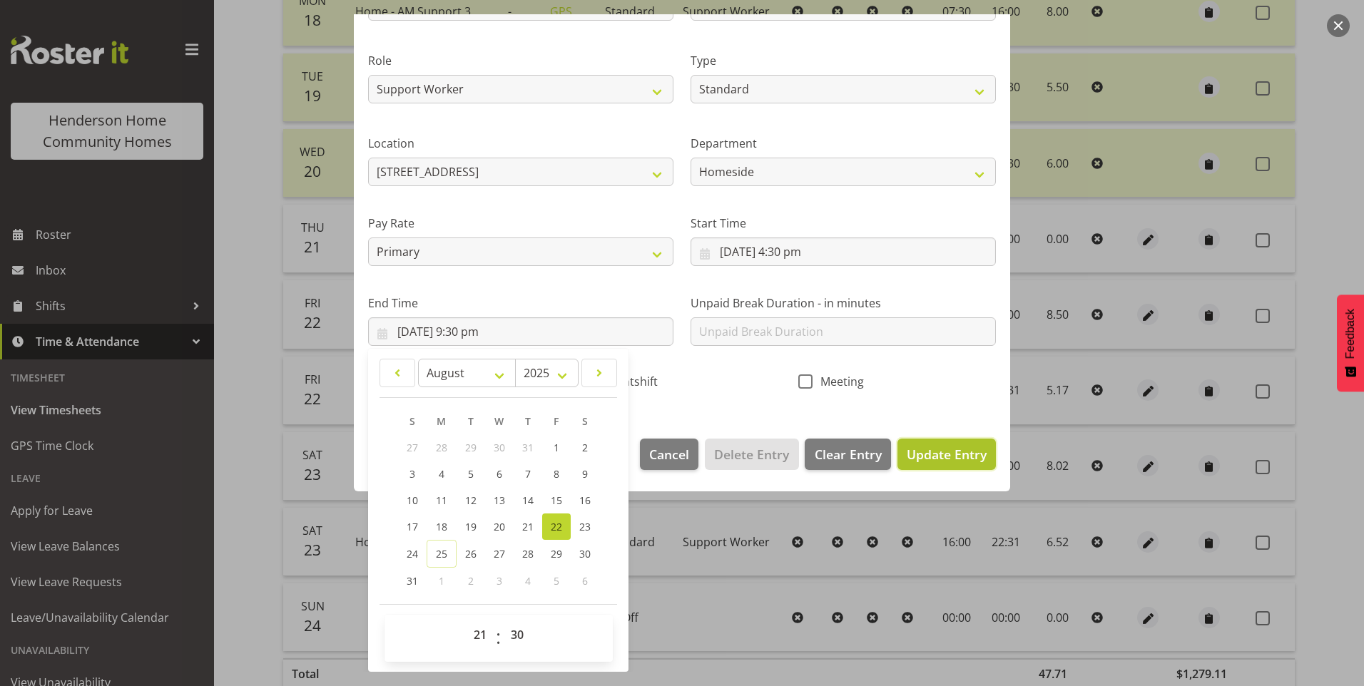
click at [928, 452] on span "Update Entry" at bounding box center [947, 454] width 80 height 17
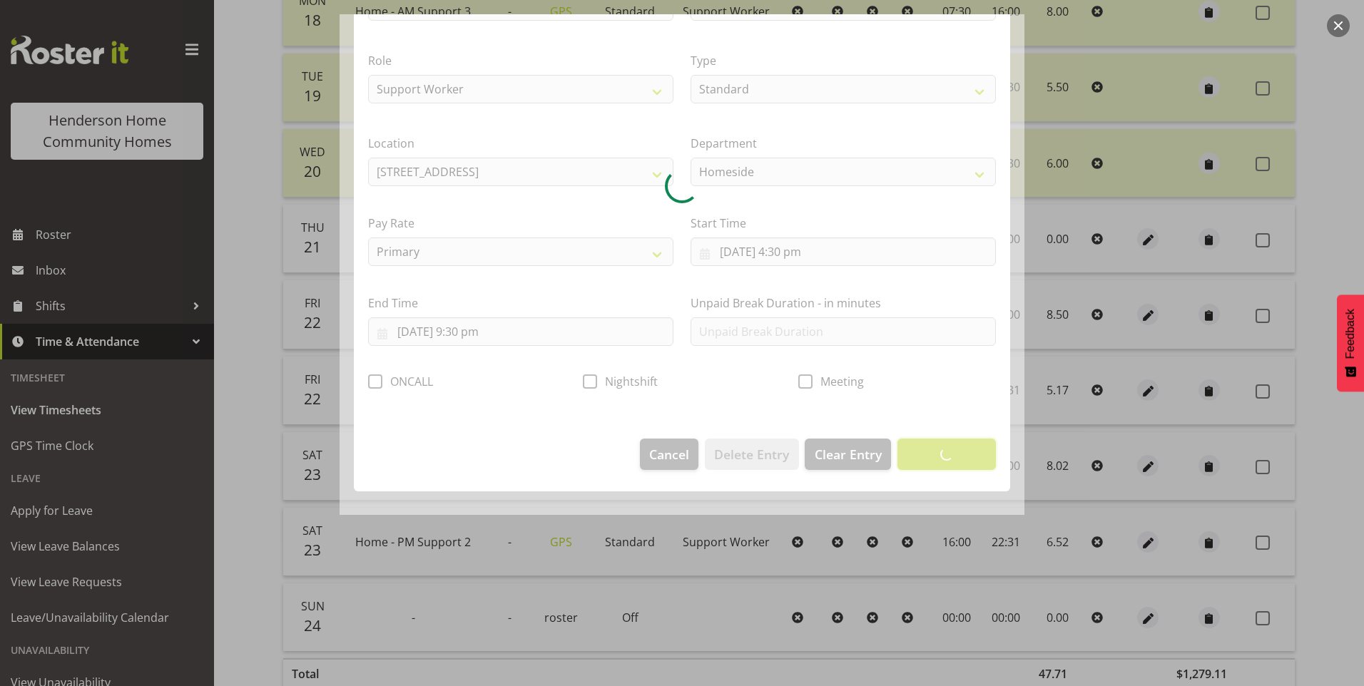
scroll to position [0, 0]
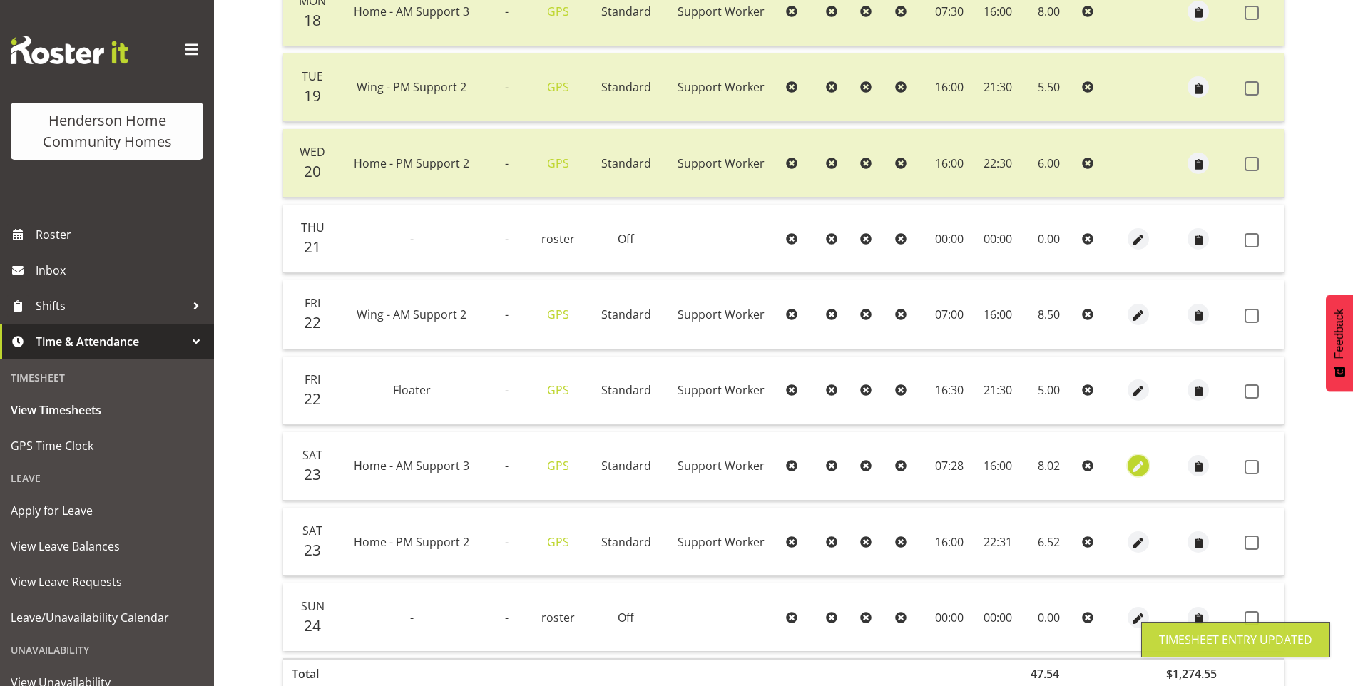
click at [1137, 467] on span "button" at bounding box center [1139, 467] width 16 height 16
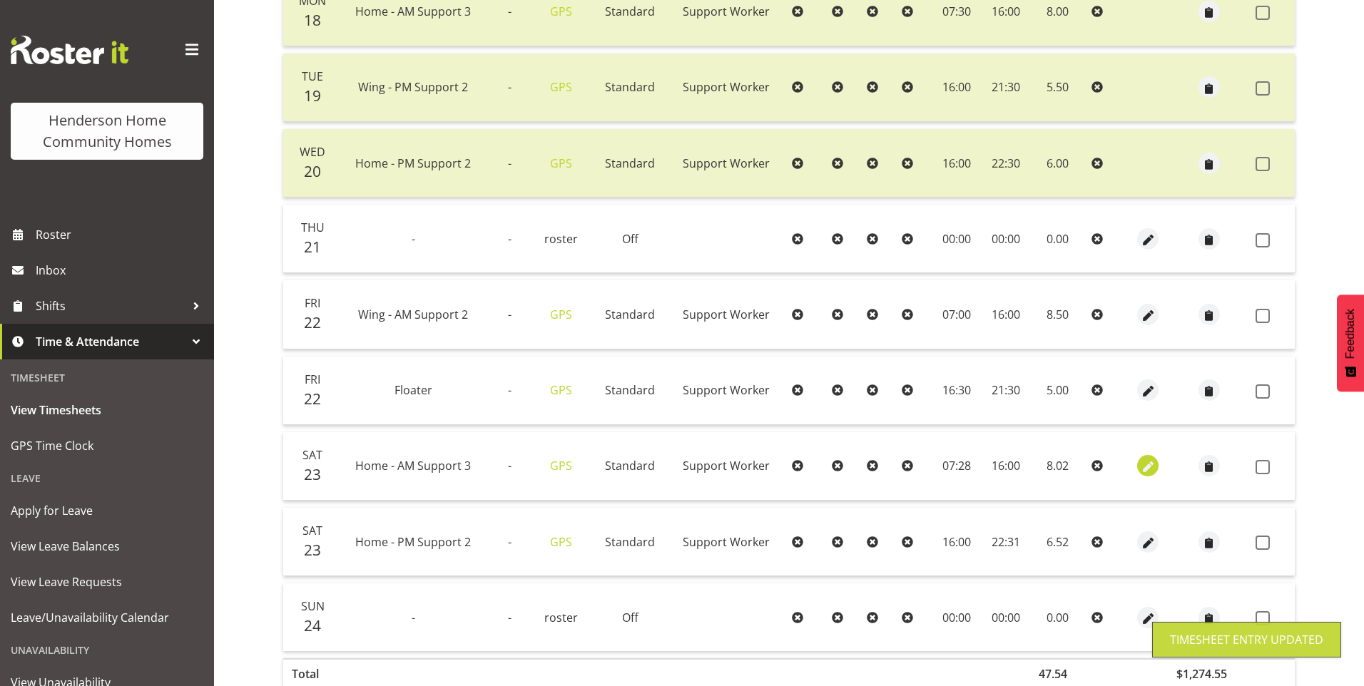
select select "Standard"
select select "7"
select select "2025"
select select "7"
select select "28"
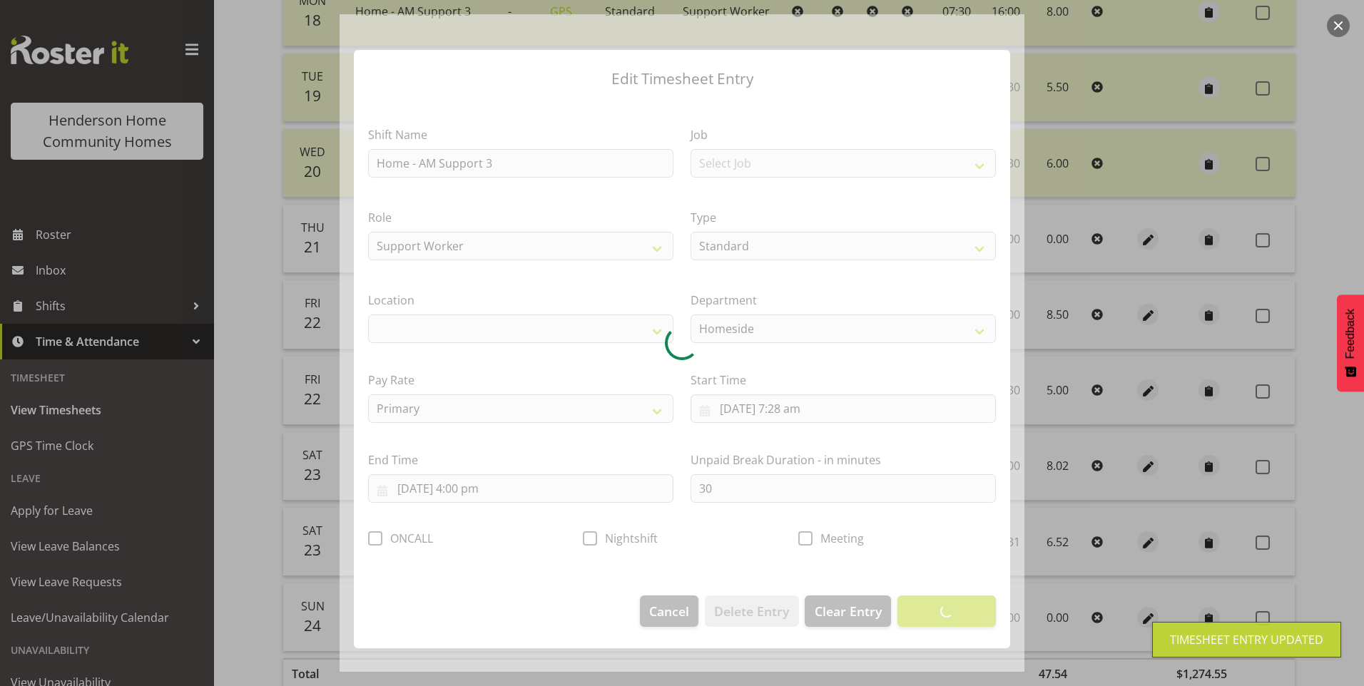
select select "1067"
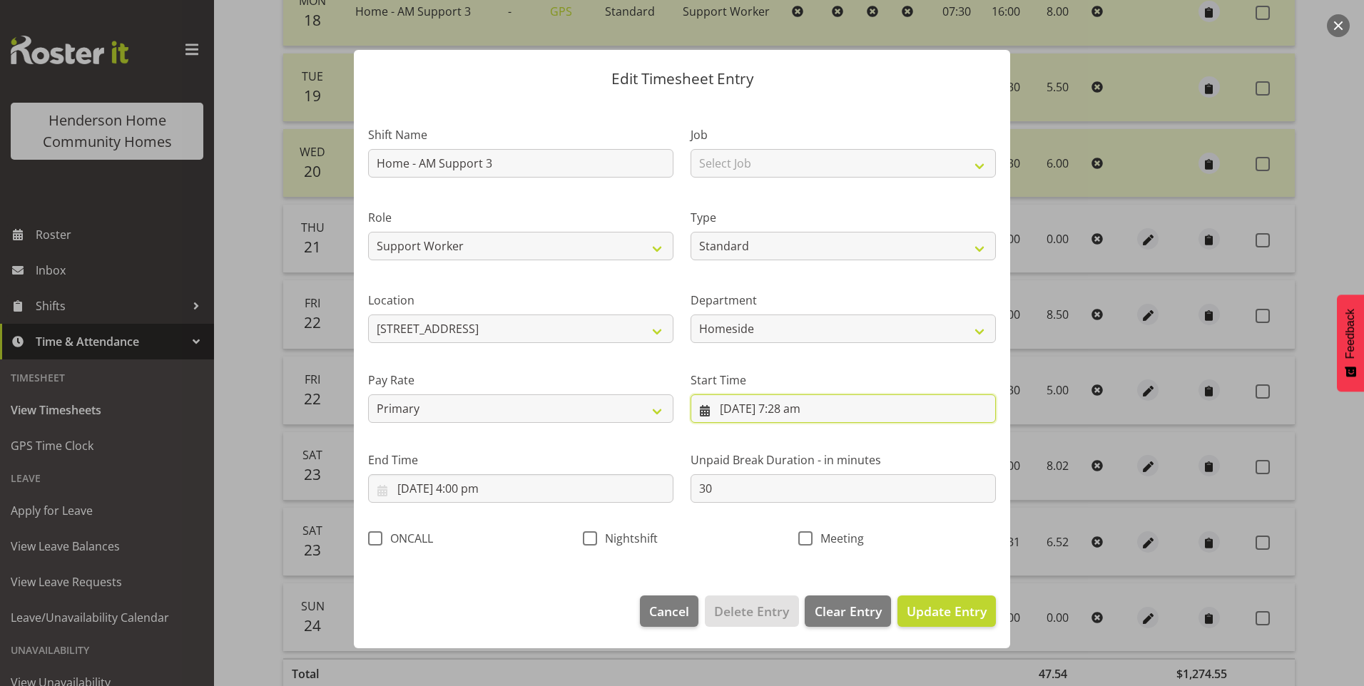
click at [804, 407] on input "23/08/2025, 7:28 am" at bounding box center [843, 409] width 305 height 29
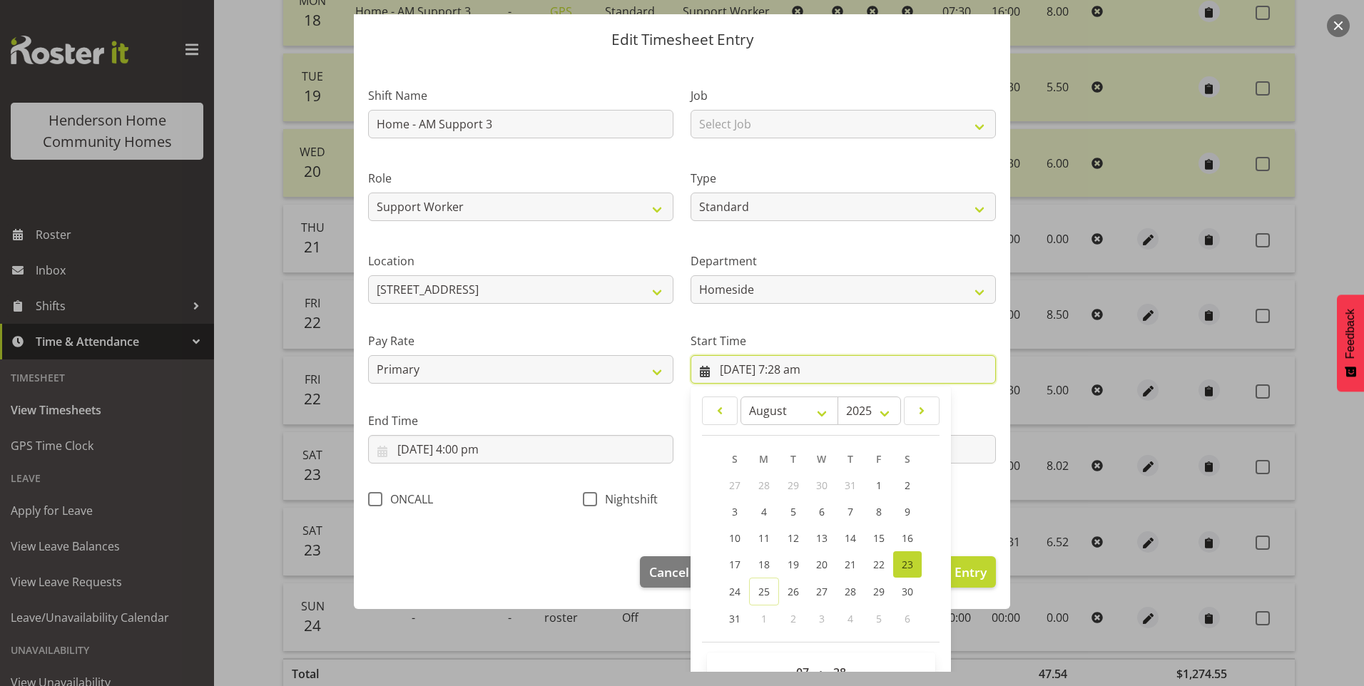
scroll to position [77, 0]
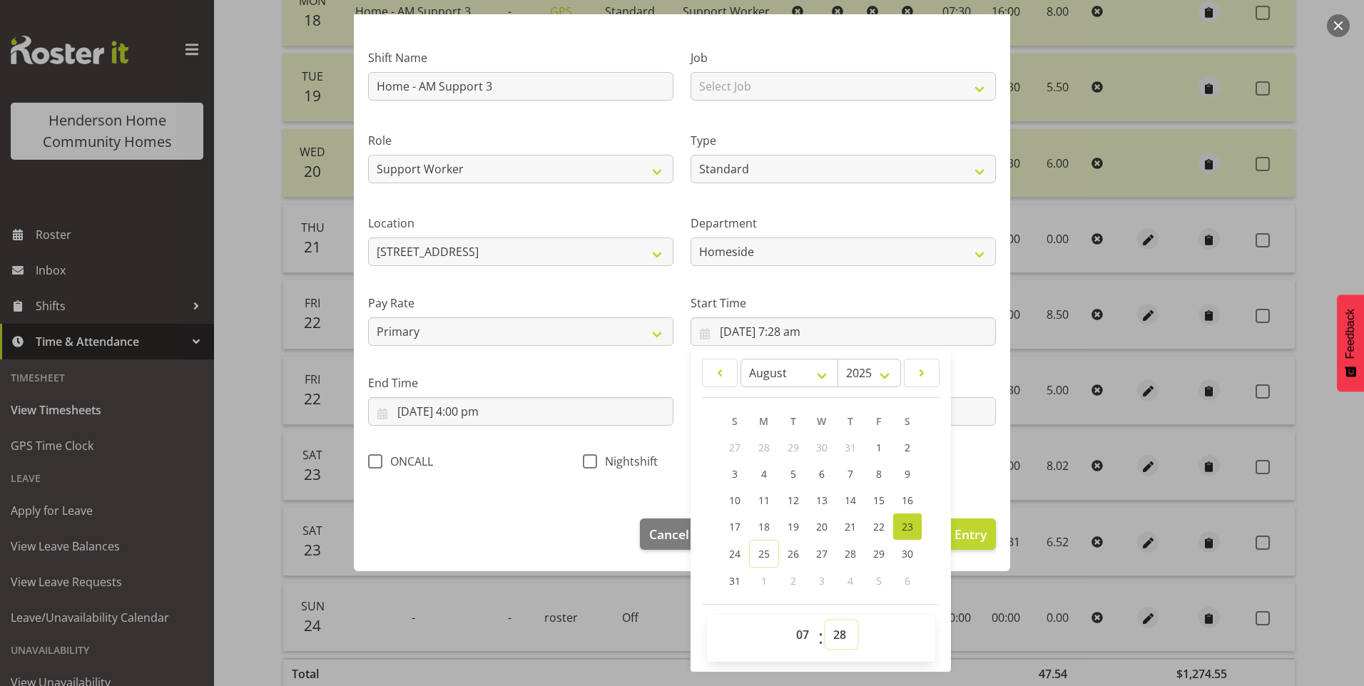
click at [830, 631] on select "00 01 02 03 04 05 06 07 08 09 10 11 12 13 14 15 16 17 18 19 20 21 22 23 24 25 2…" at bounding box center [841, 635] width 32 height 29
select select "30"
click at [825, 621] on select "00 01 02 03 04 05 06 07 08 09 10 11 12 13 14 15 16 17 18 19 20 21 22 23 24 25 2…" at bounding box center [841, 635] width 32 height 29
type input "23/08/2025, 7:30 am"
click at [970, 532] on span "Update Entry" at bounding box center [947, 534] width 80 height 17
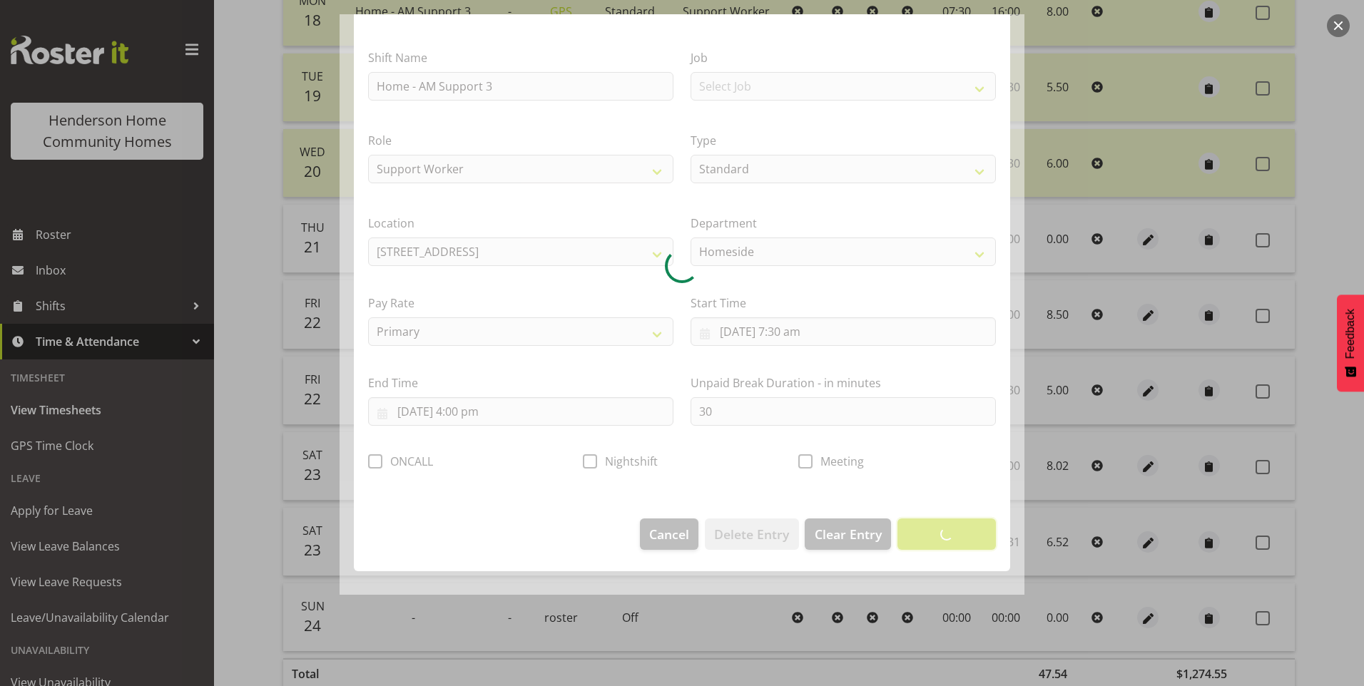
scroll to position [0, 0]
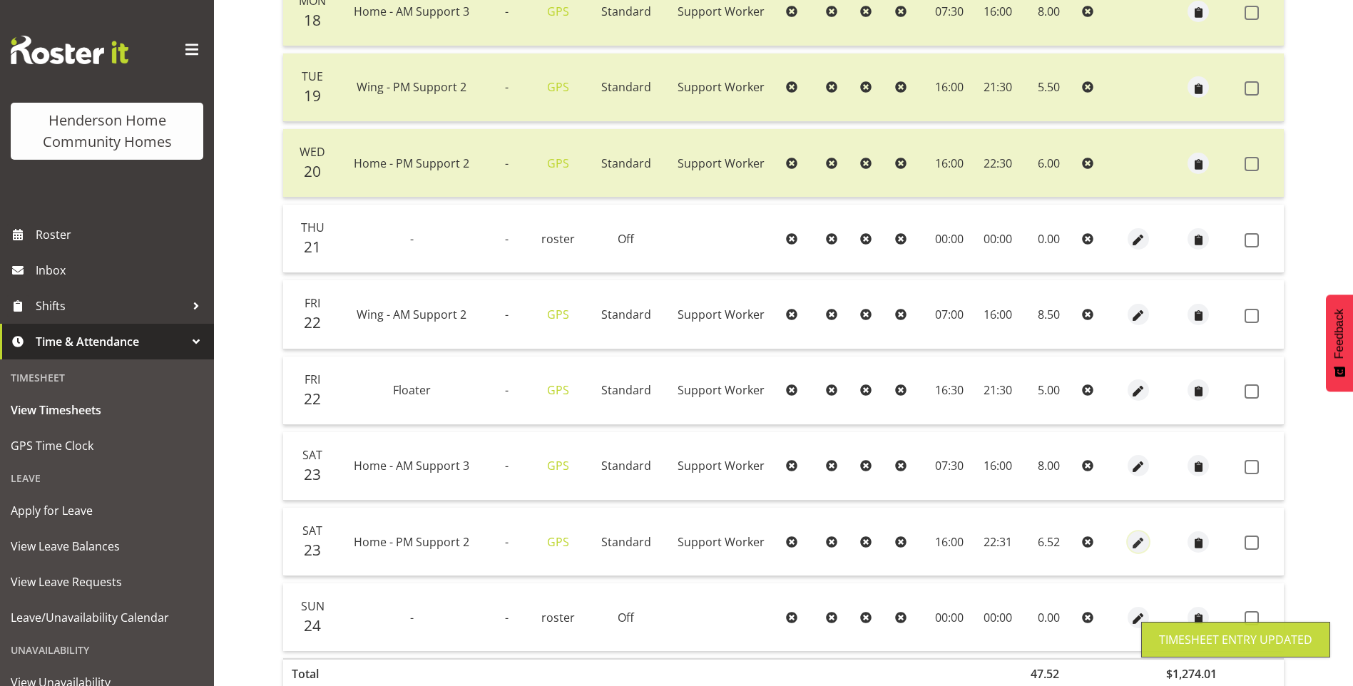
click at [1131, 540] on span "button" at bounding box center [1139, 543] width 16 height 16
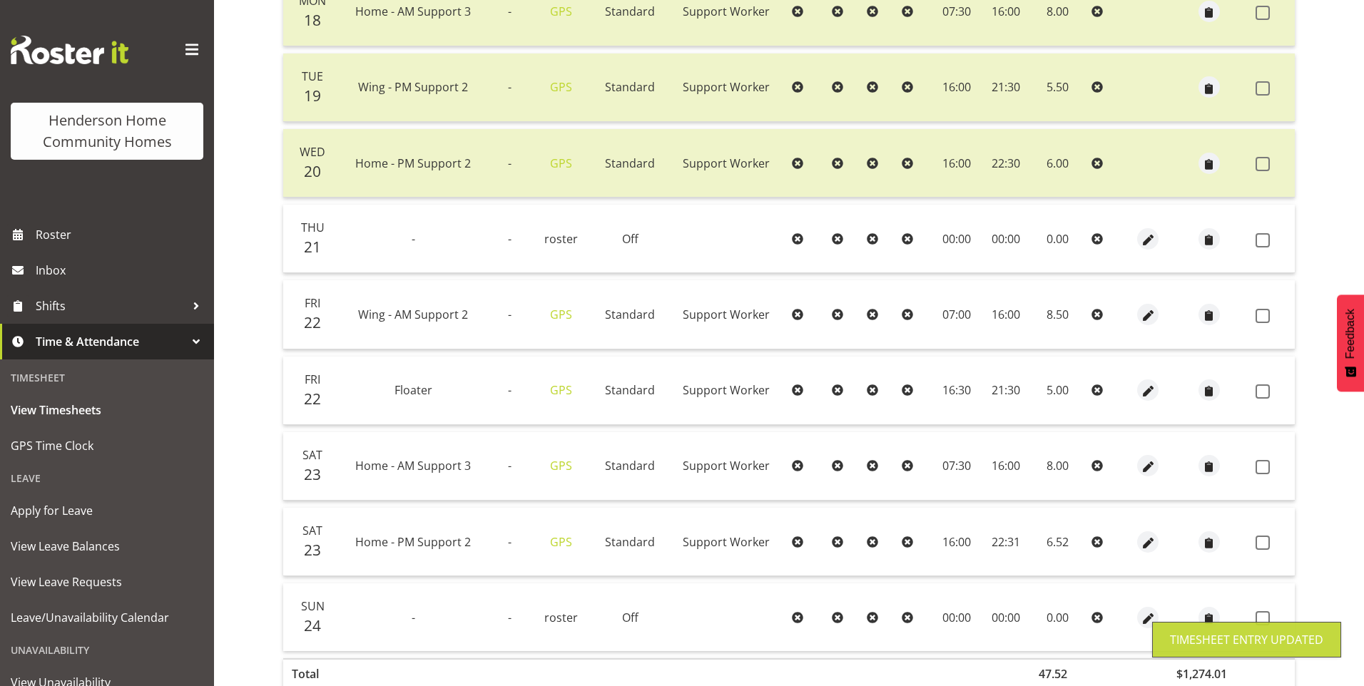
select select "Standard"
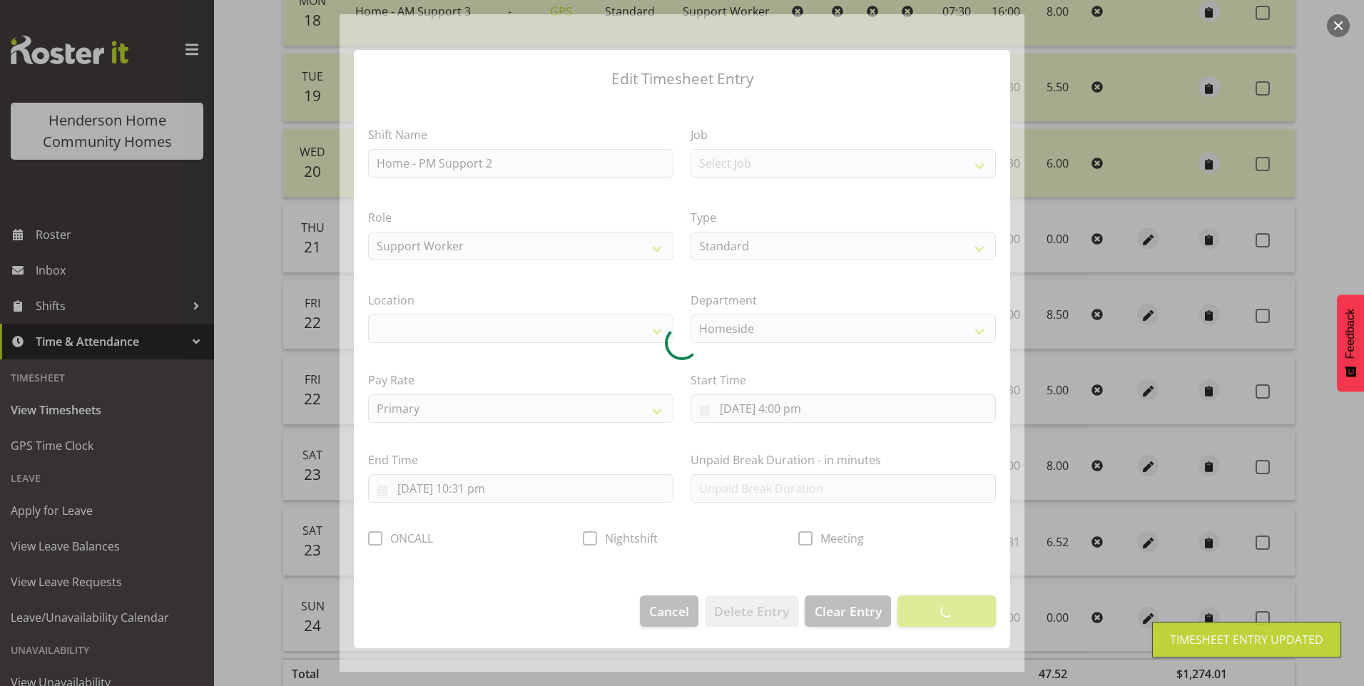
select select "1067"
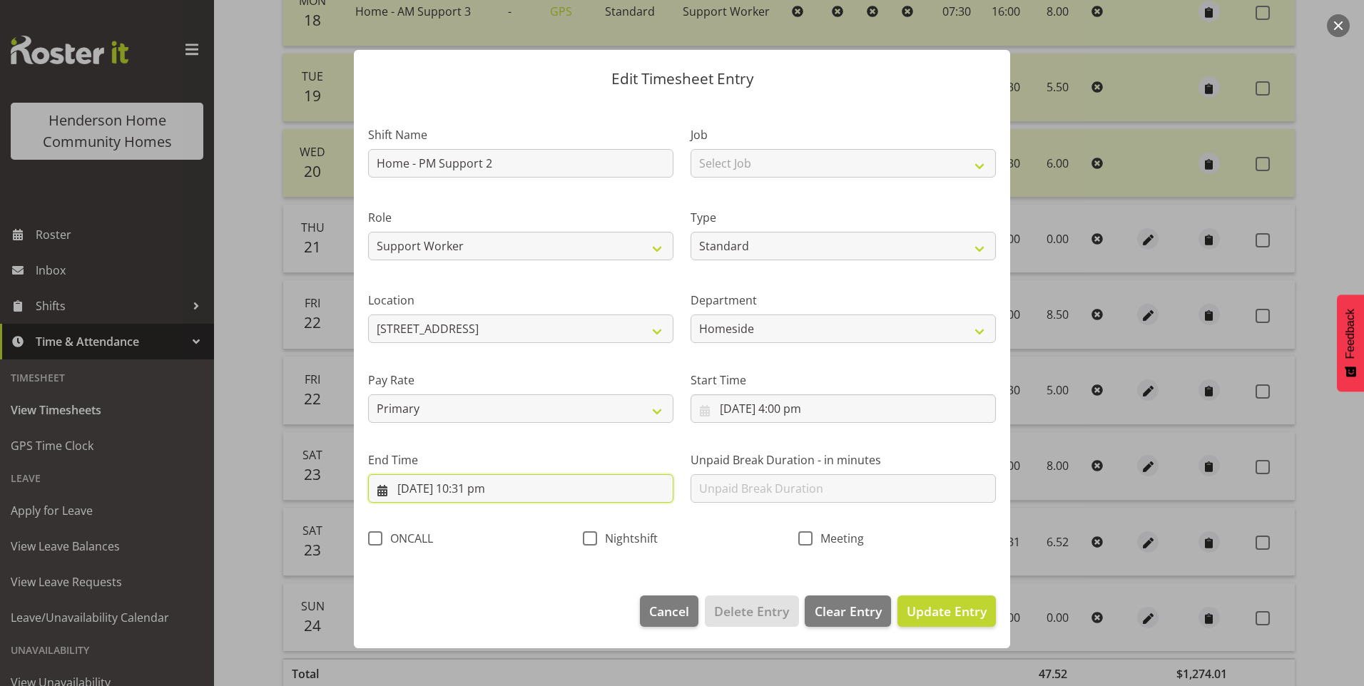
click at [488, 489] on input "23/08/2025, 10:31 pm" at bounding box center [520, 488] width 305 height 29
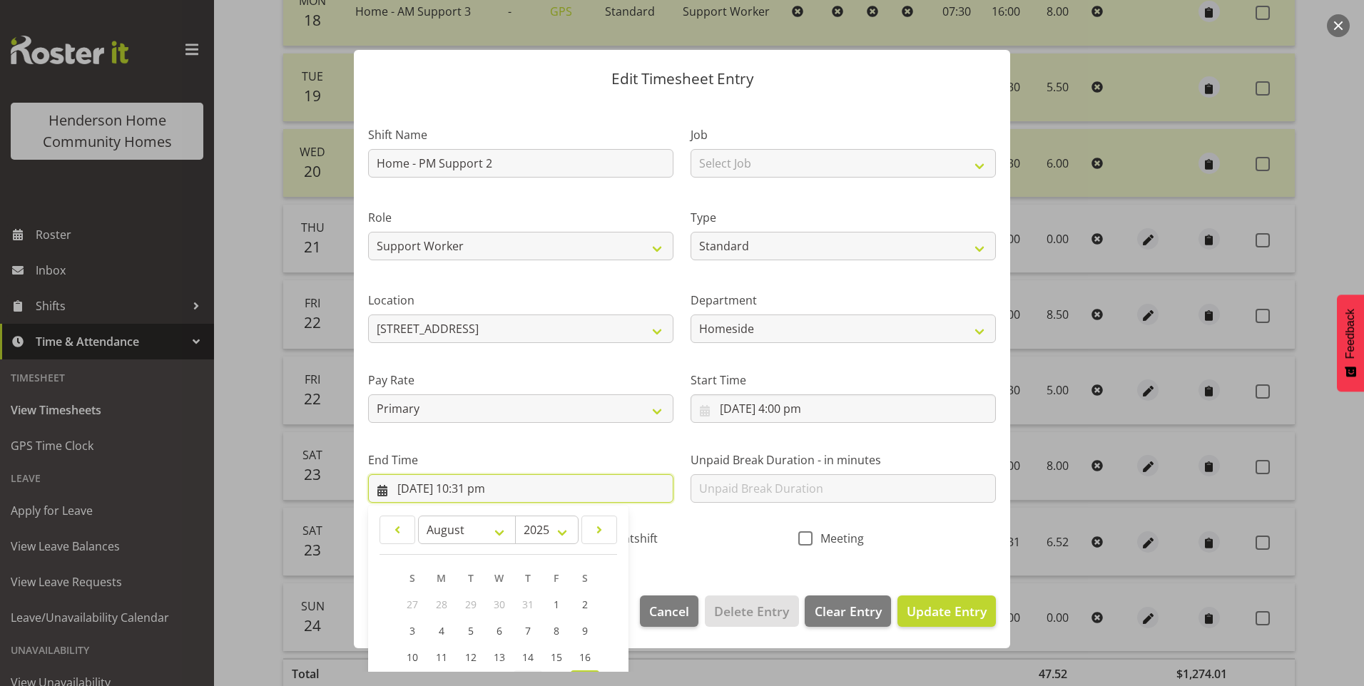
scroll to position [157, 0]
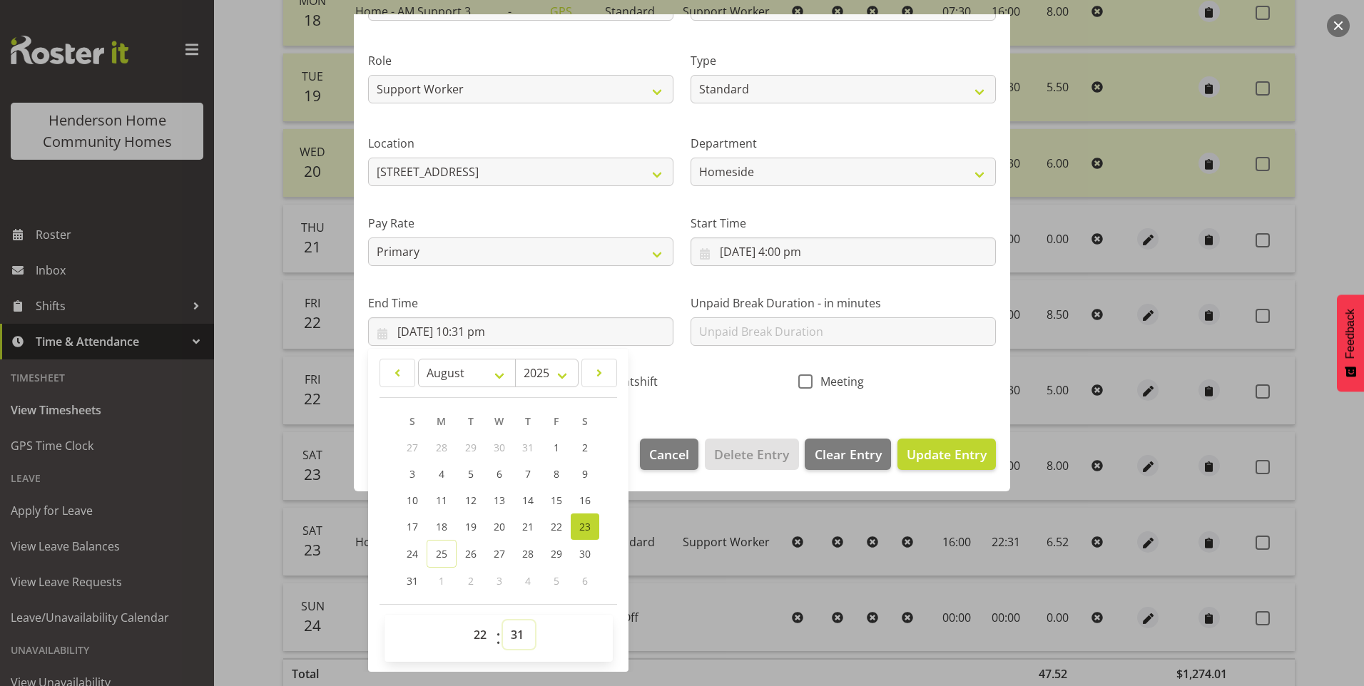
drag, startPoint x: 531, startPoint y: 639, endPoint x: 528, endPoint y: 628, distance: 11.3
click at [531, 639] on select "00 01 02 03 04 05 06 07 08 09 10 11 12 13 14 15 16 17 18 19 20 21 22 23 24 25 2…" at bounding box center [519, 635] width 32 height 29
select select "30"
click at [503, 621] on select "00 01 02 03 04 05 06 07 08 09 10 11 12 13 14 15 16 17 18 19 20 21 22 23 24 25 2…" at bounding box center [519, 635] width 32 height 29
type input "23/08/2025, 10:30 pm"
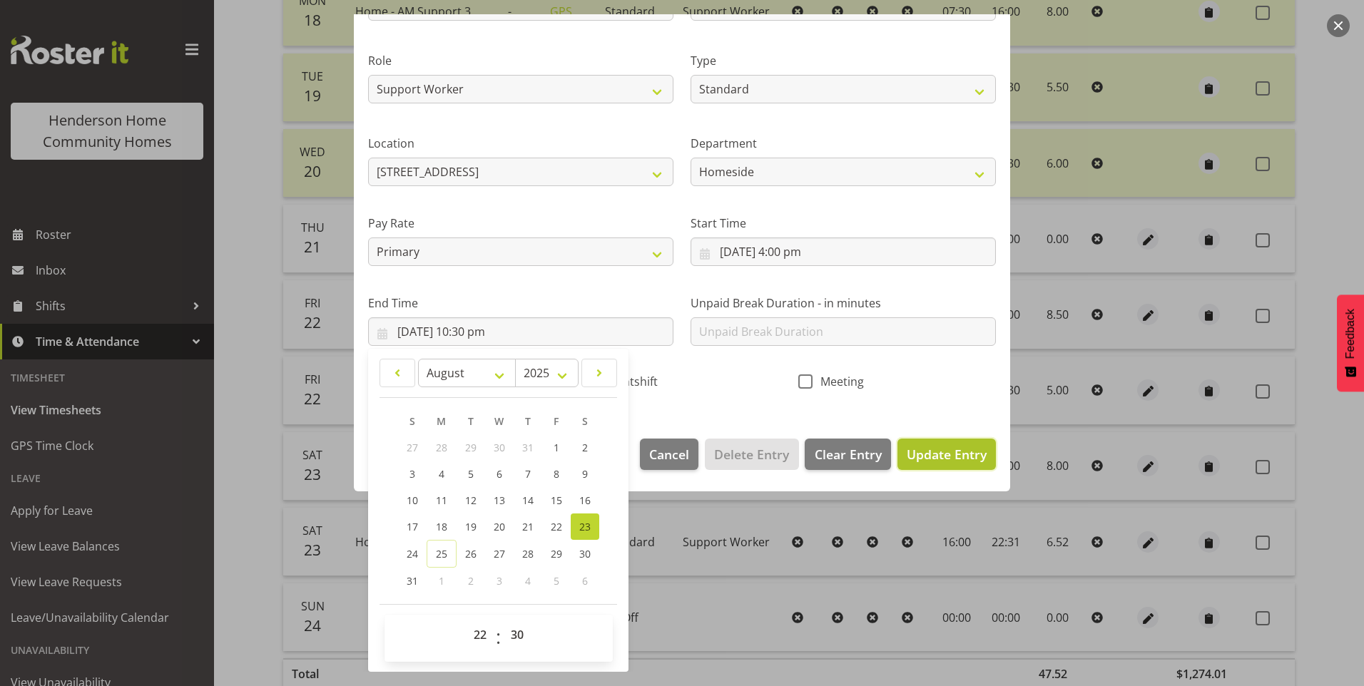
click at [916, 451] on span "Update Entry" at bounding box center [947, 454] width 80 height 17
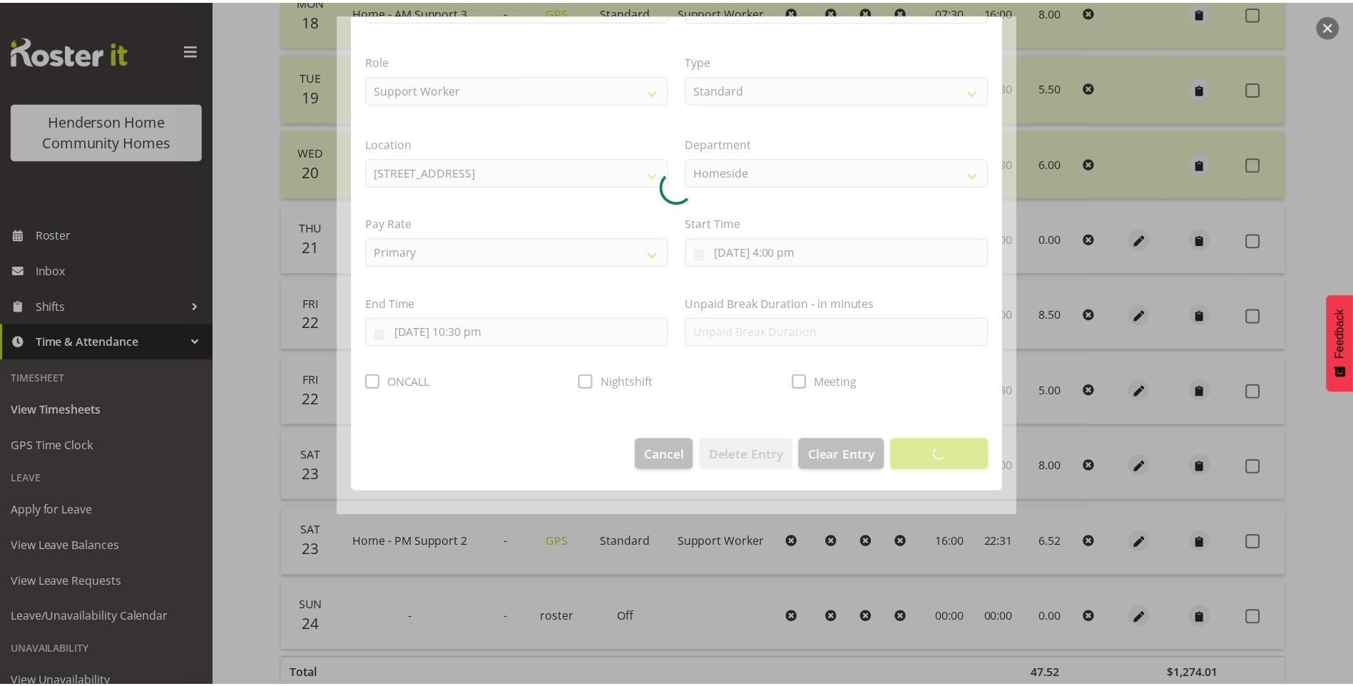
scroll to position [0, 0]
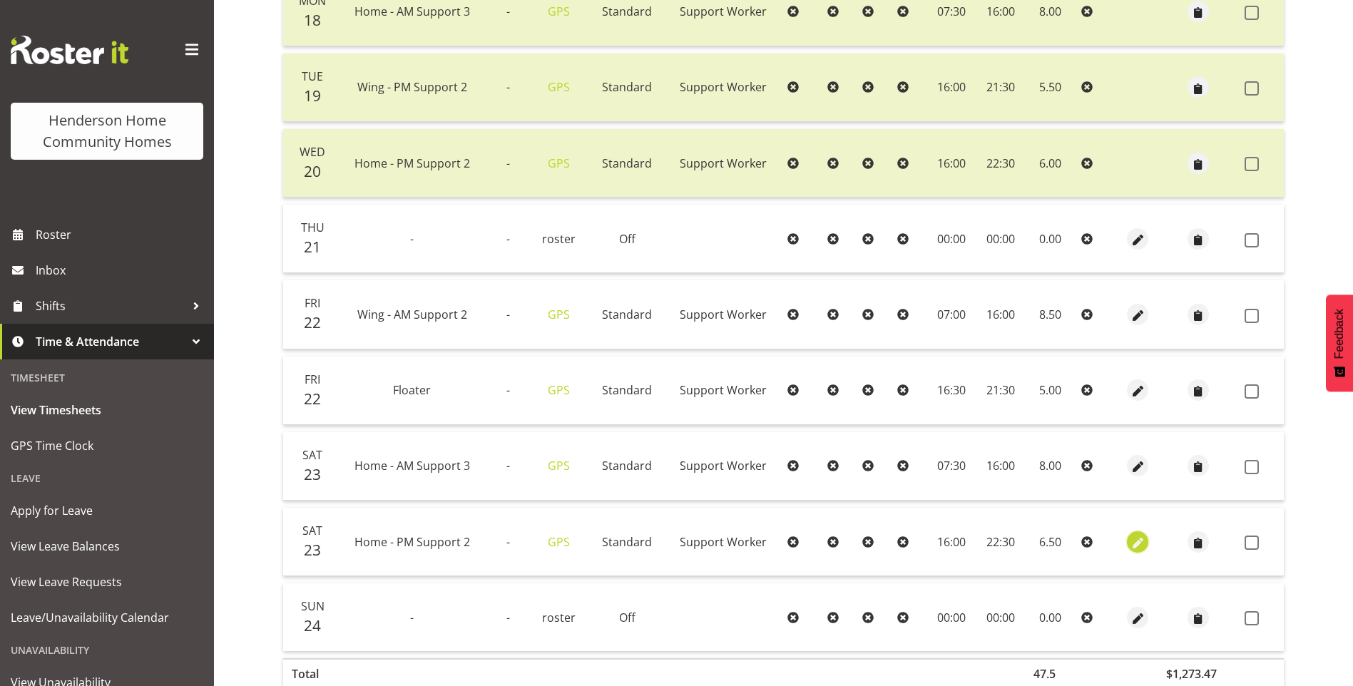
click at [1134, 540] on span "button" at bounding box center [1138, 543] width 16 height 16
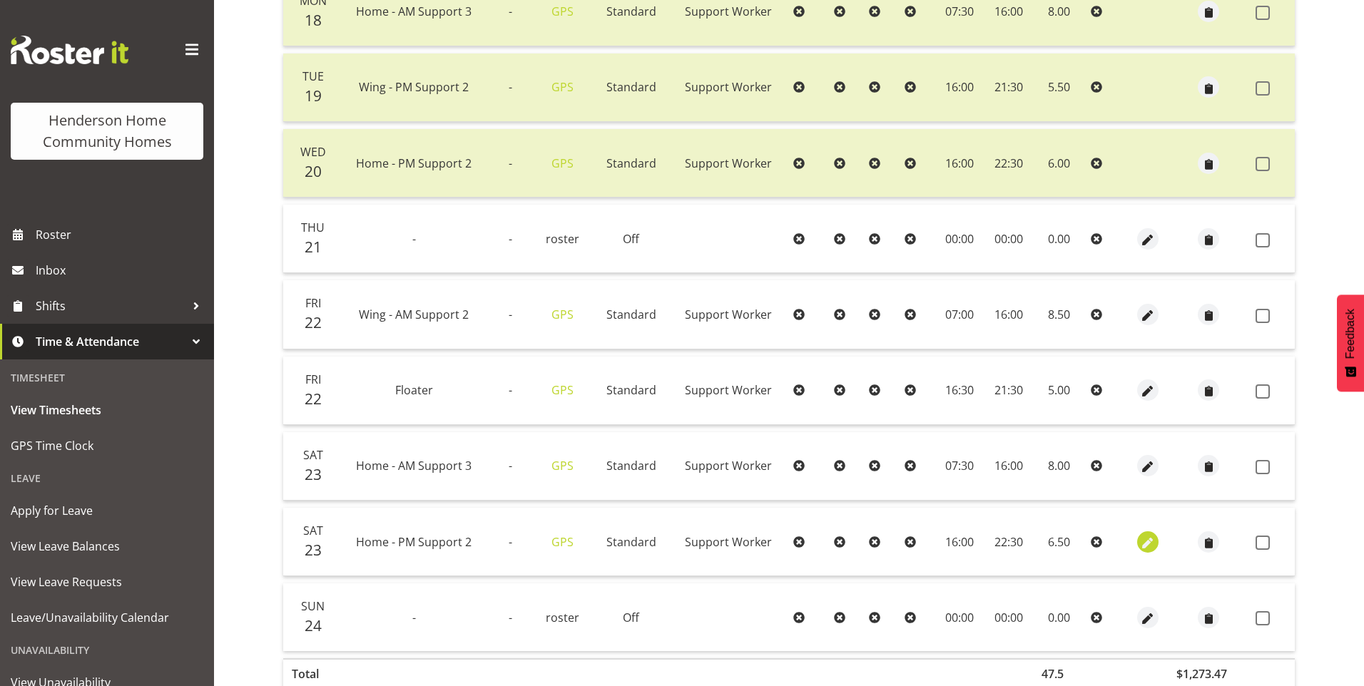
select select "Standard"
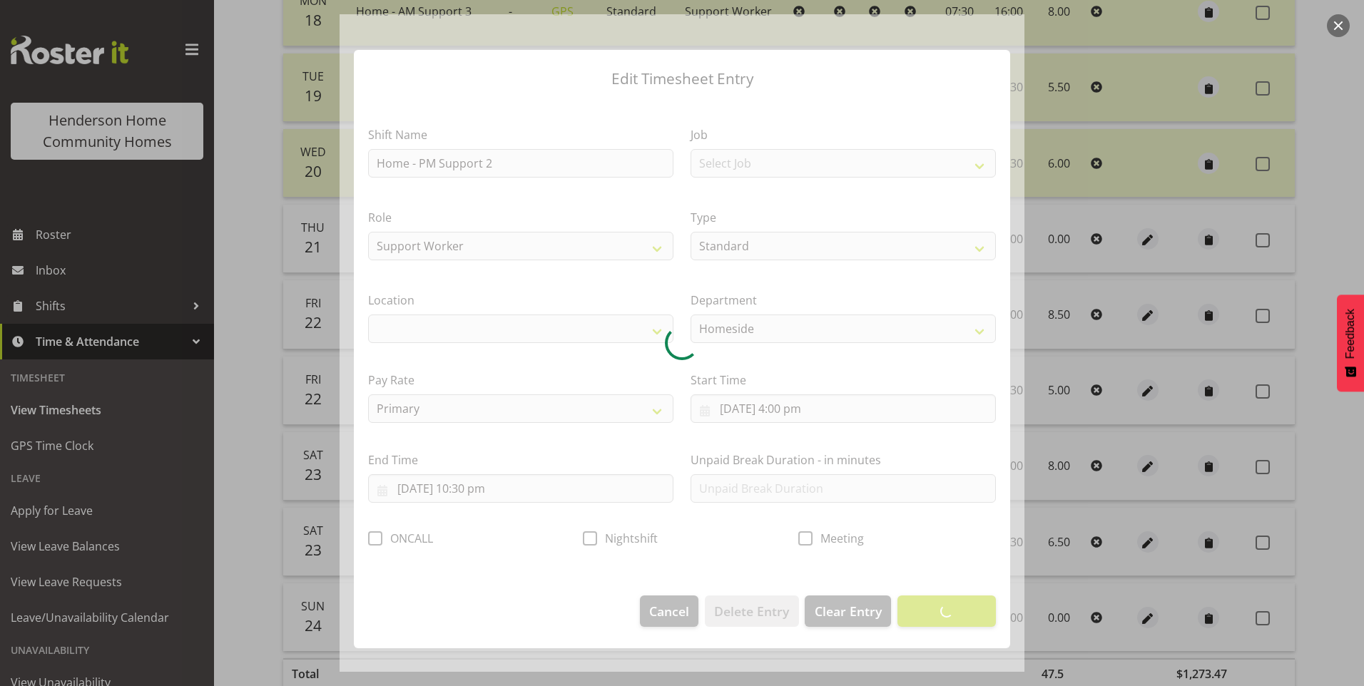
select select "1067"
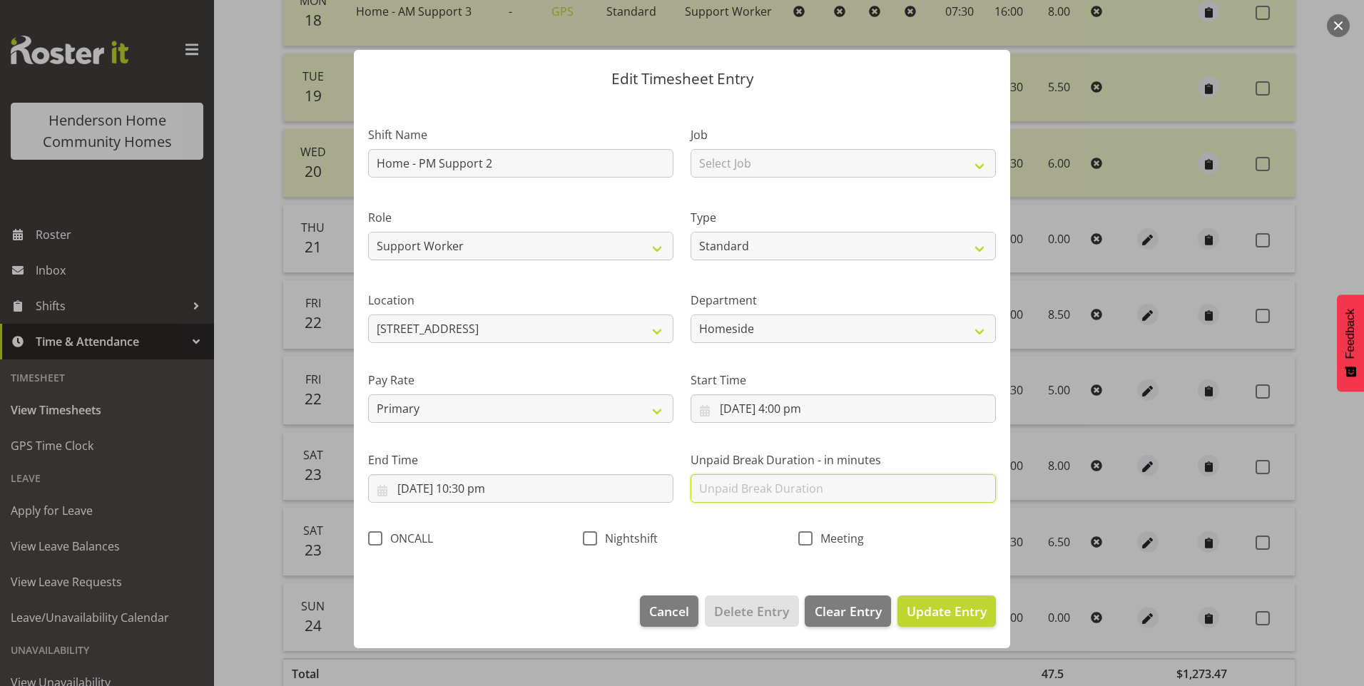
click at [755, 493] on input "text" at bounding box center [843, 488] width 305 height 29
type input "30"
drag, startPoint x: 967, startPoint y: 614, endPoint x: 1024, endPoint y: 577, distance: 68.1
click at [967, 614] on span "Update Entry" at bounding box center [947, 611] width 80 height 17
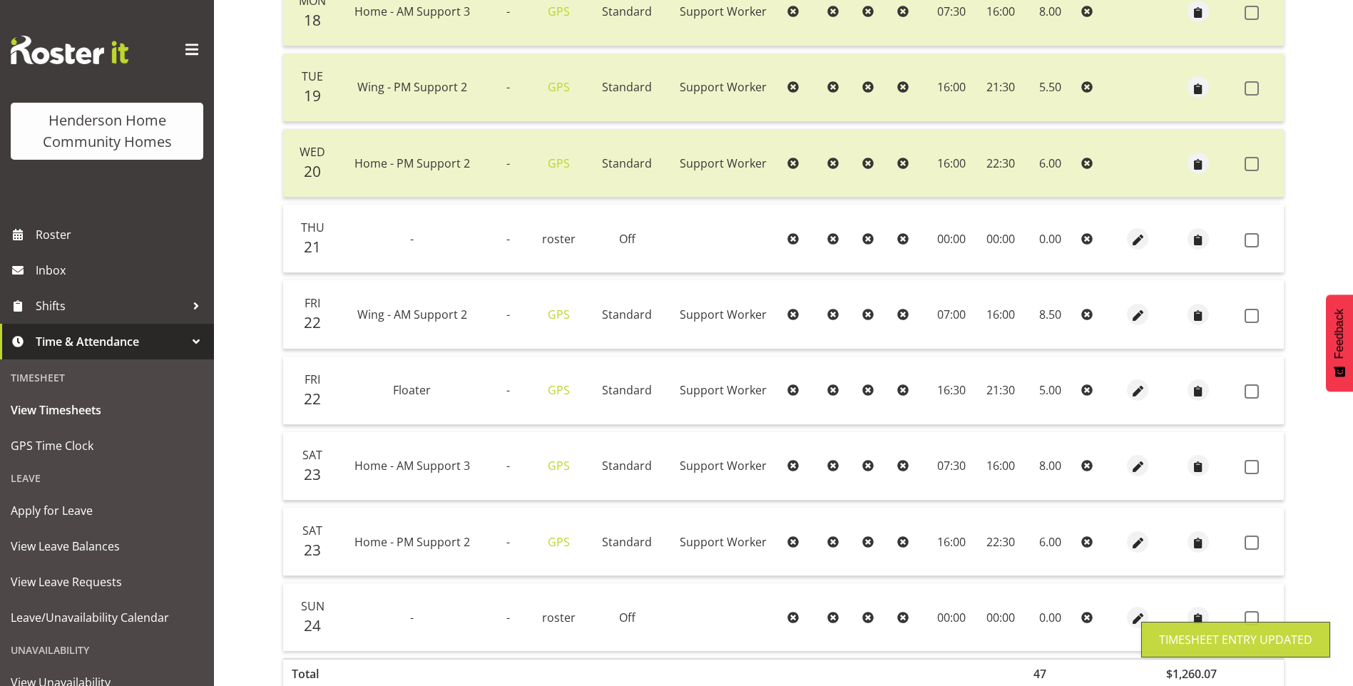
drag, startPoint x: 1255, startPoint y: 543, endPoint x: 1260, endPoint y: 504, distance: 39.6
click at [1255, 542] on span at bounding box center [1252, 543] width 14 height 14
checkbox input "true"
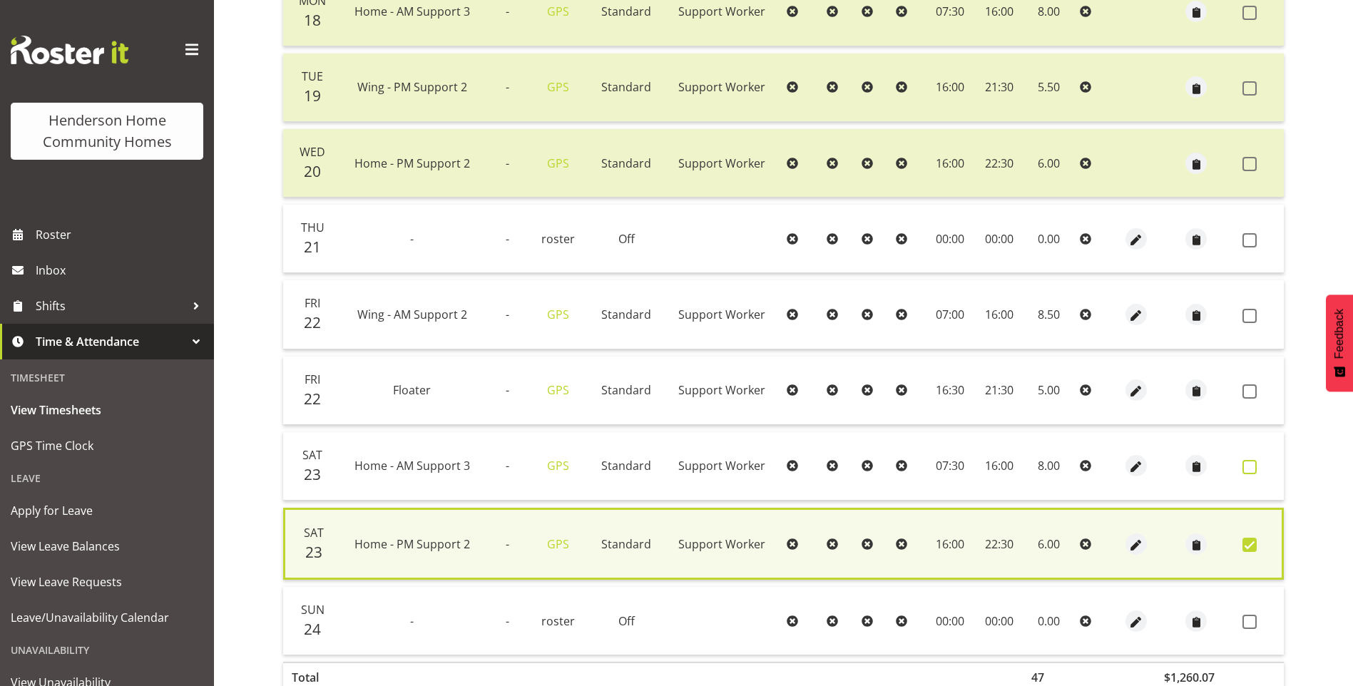
click at [1255, 467] on span at bounding box center [1250, 467] width 14 height 14
checkbox input "true"
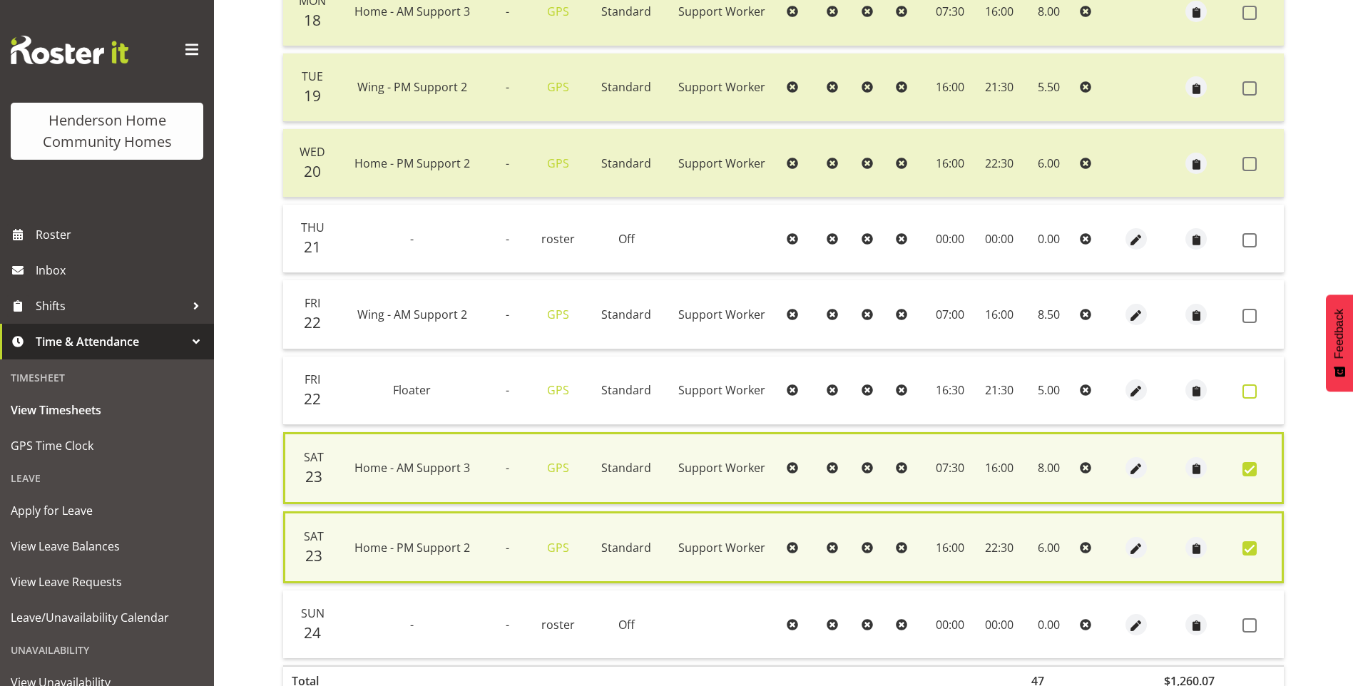
click at [1244, 388] on span at bounding box center [1250, 392] width 14 height 14
checkbox input "true"
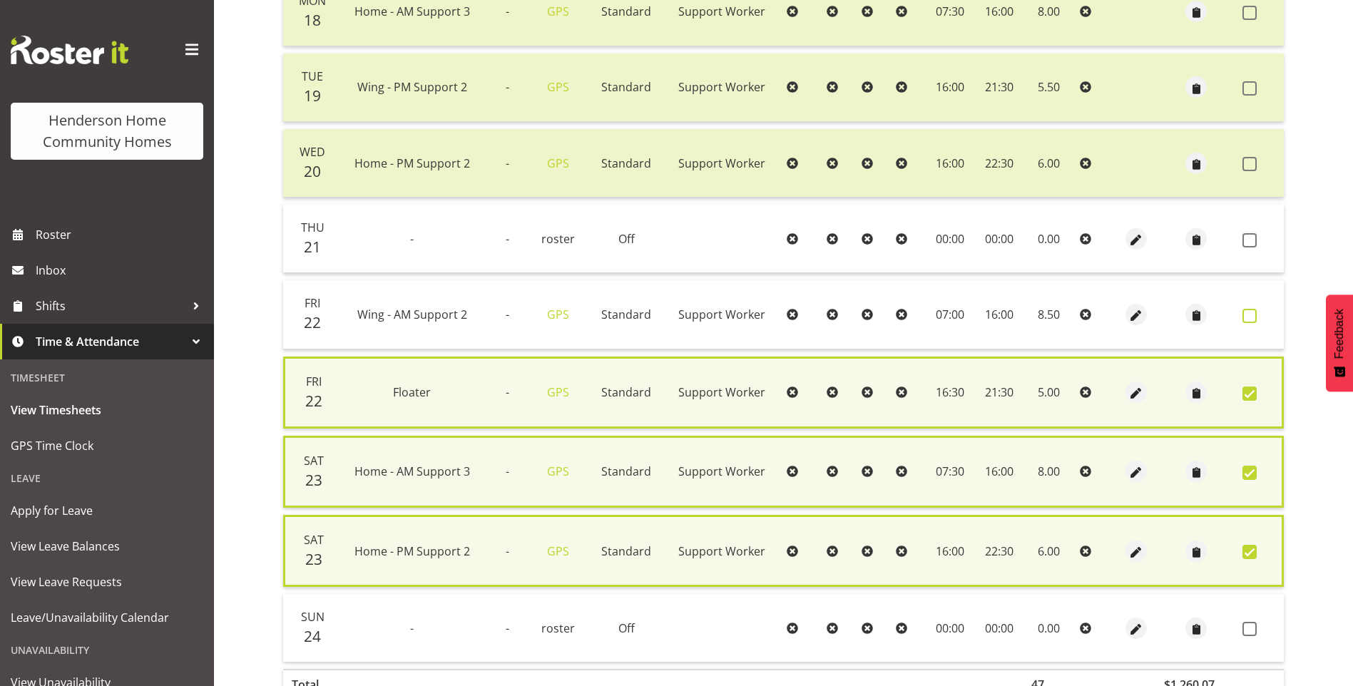
click at [1249, 319] on span at bounding box center [1250, 316] width 14 height 14
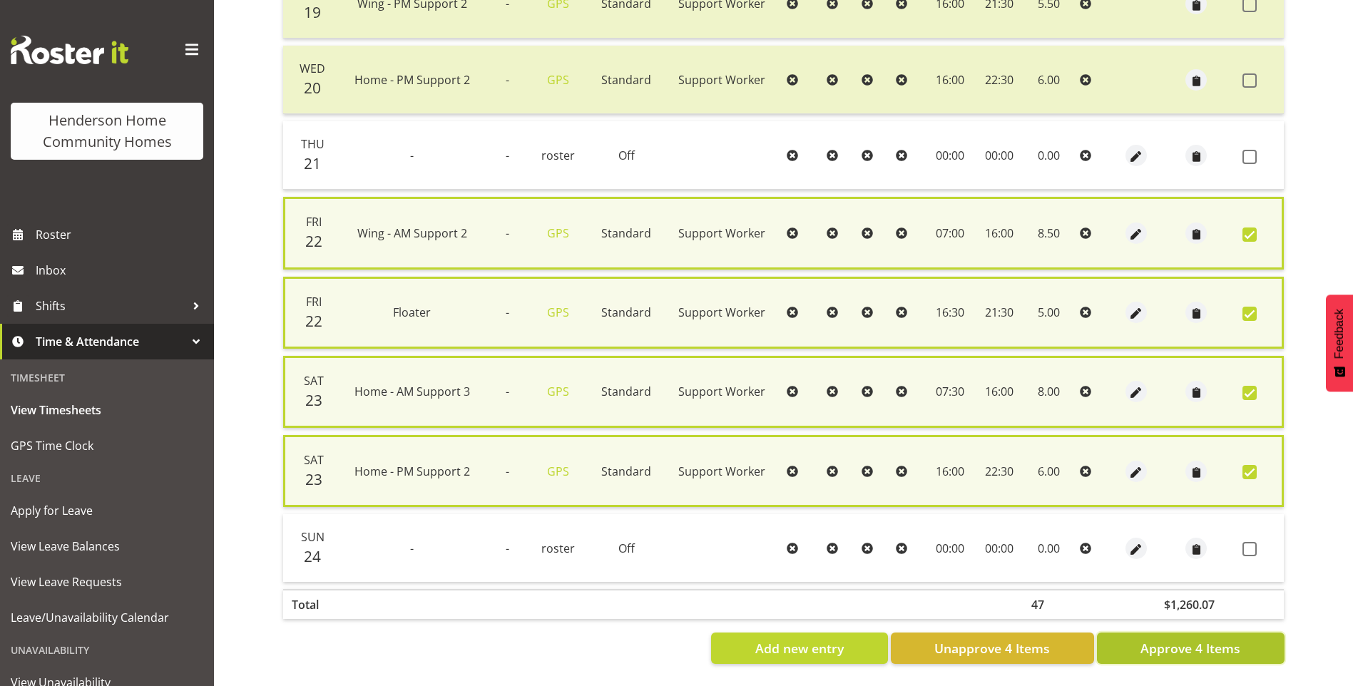
click at [1183, 639] on span "Approve 4 Items" at bounding box center [1191, 648] width 100 height 19
checkbox input "false"
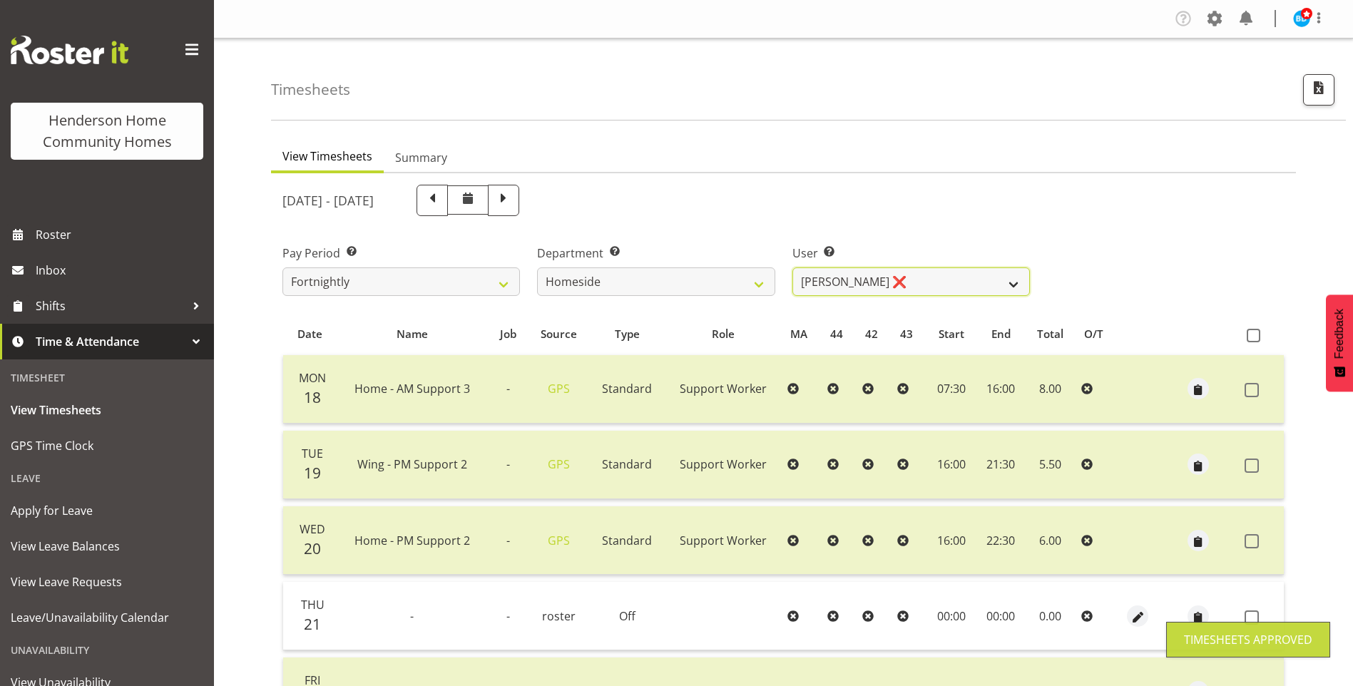
click at [838, 278] on select "Asiasiga Vili ❌ Billie-Rose Dunlop ❌ Brijesh (BK) Kachhadiya ❌ Cheenee Vargas ❌…" at bounding box center [912, 282] width 238 height 29
select select "8533"
click at [793, 268] on select "Asiasiga Vili ❌ Billie-Rose Dunlop ❌ Brijesh (BK) Kachhadiya ❌ Cheenee Vargas ❌…" at bounding box center [912, 282] width 238 height 29
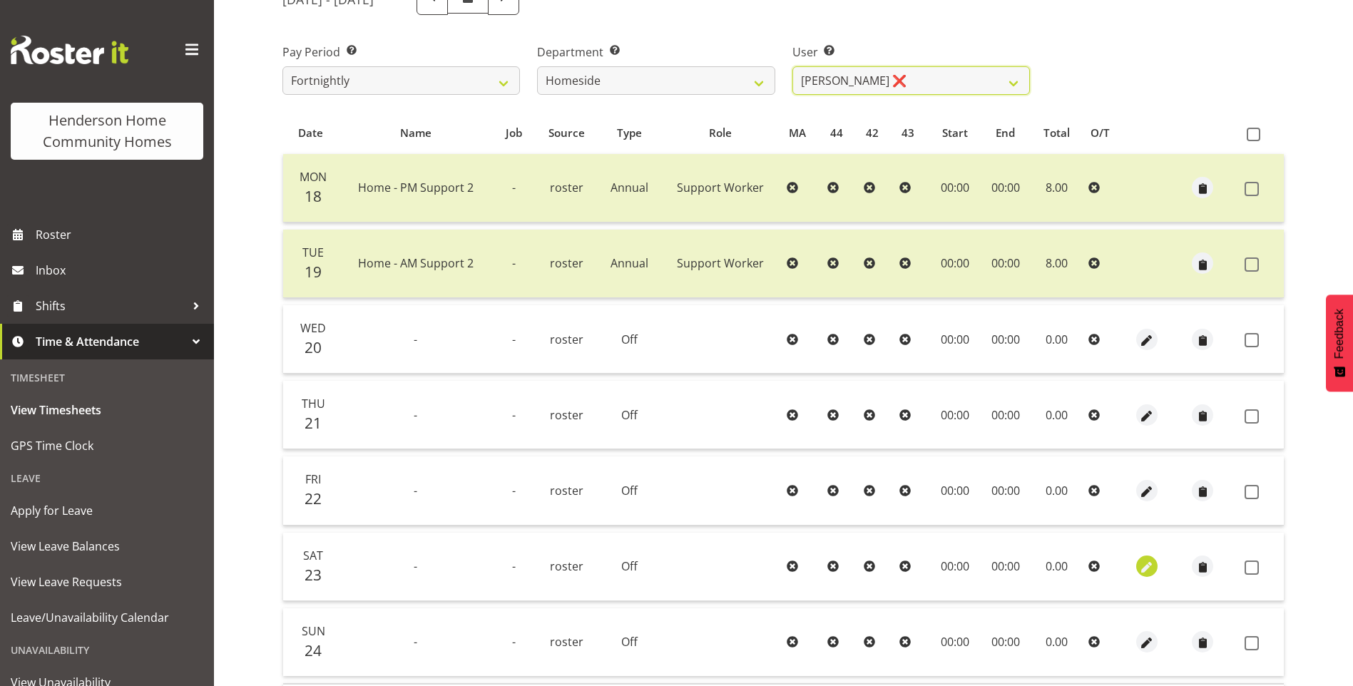
scroll to position [285, 0]
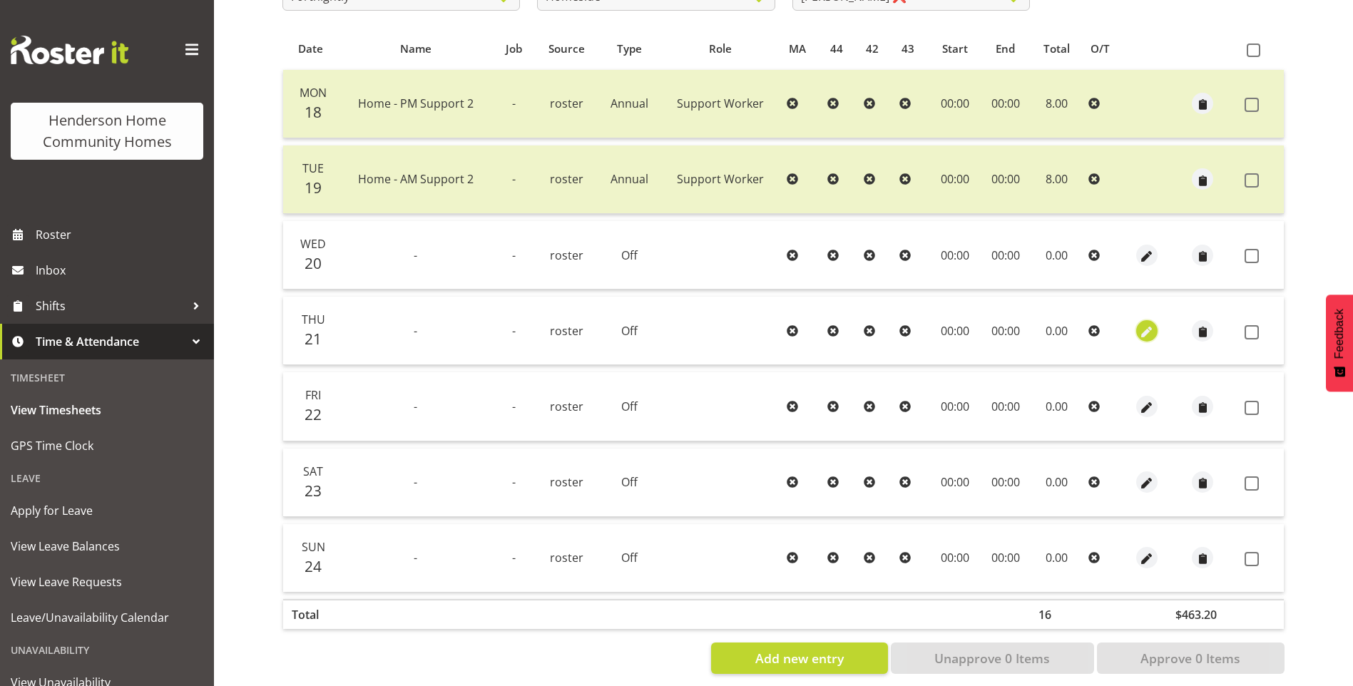
click at [1151, 330] on span "button" at bounding box center [1147, 332] width 16 height 16
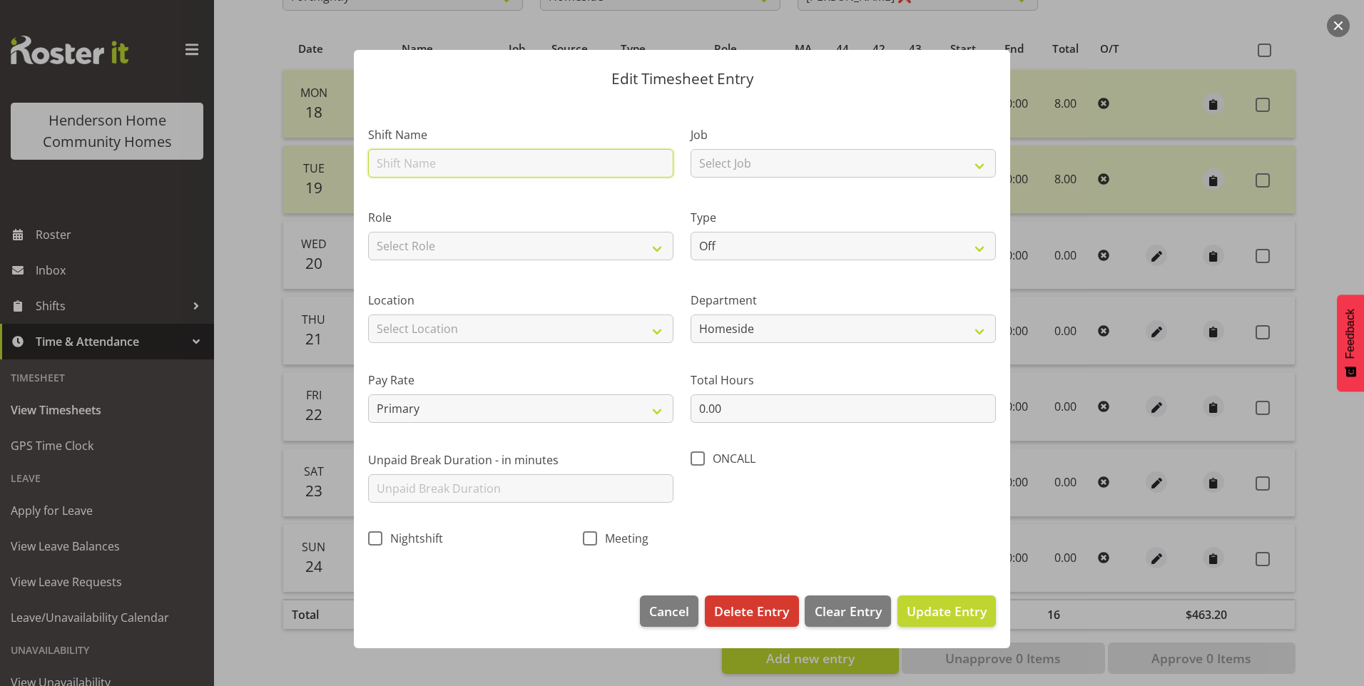
click at [507, 171] on input "text" at bounding box center [520, 163] width 305 height 29
type input "Home - AM Support 3"
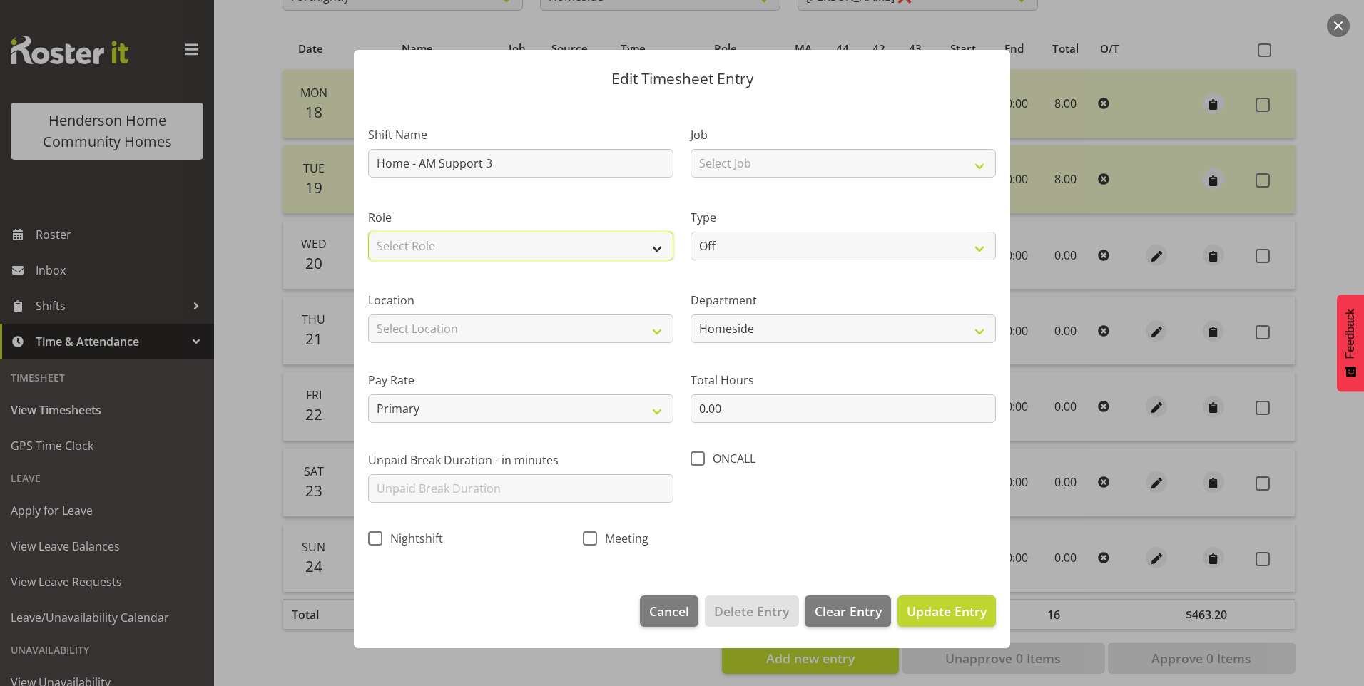
click at [474, 252] on select "Select Role Support Worker" at bounding box center [520, 246] width 305 height 29
select select "1214"
click at [368, 232] on select "Select Role Support Worker" at bounding box center [520, 246] width 305 height 29
click at [444, 339] on select "Select Location 177 Halswell Rd 268 Hendersons Rd 307 Hendersons Rd 309 Henders…" at bounding box center [520, 329] width 305 height 29
select select "1067"
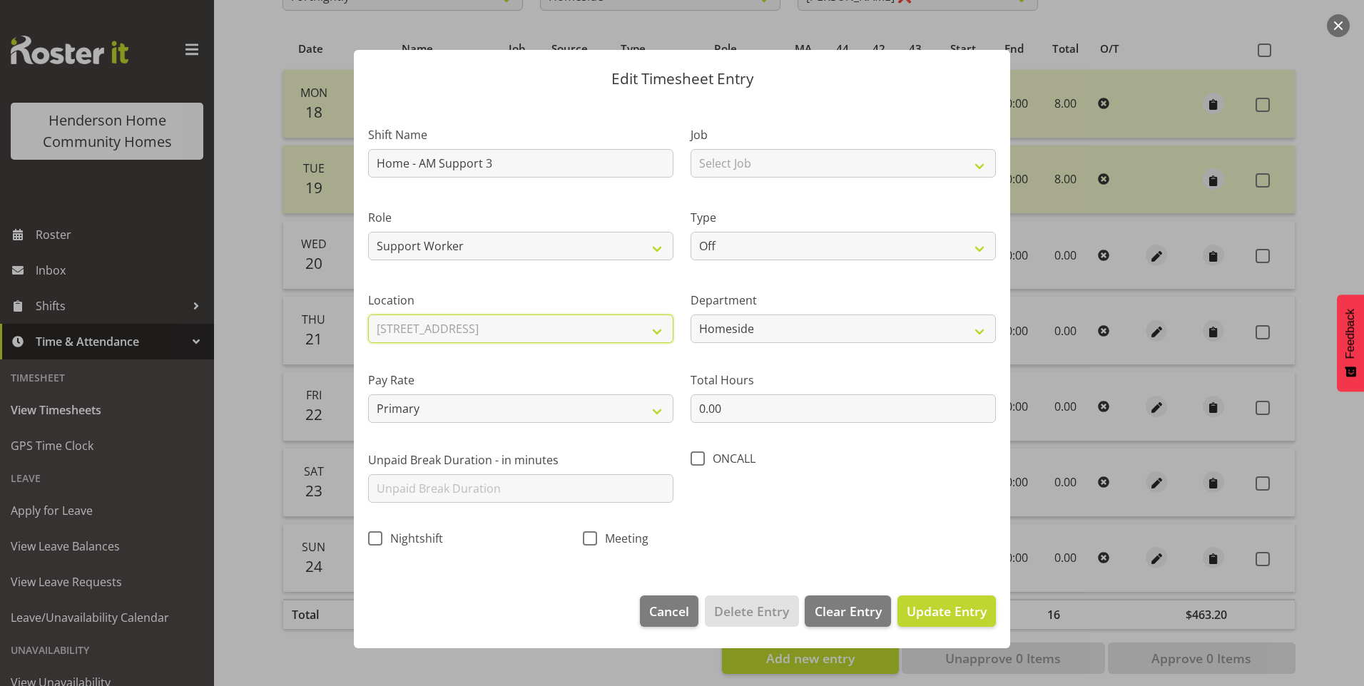
click at [368, 315] on select "Select Location 177 Halswell Rd 268 Hendersons Rd 307 Hendersons Rd 309 Henders…" at bounding box center [520, 329] width 305 height 29
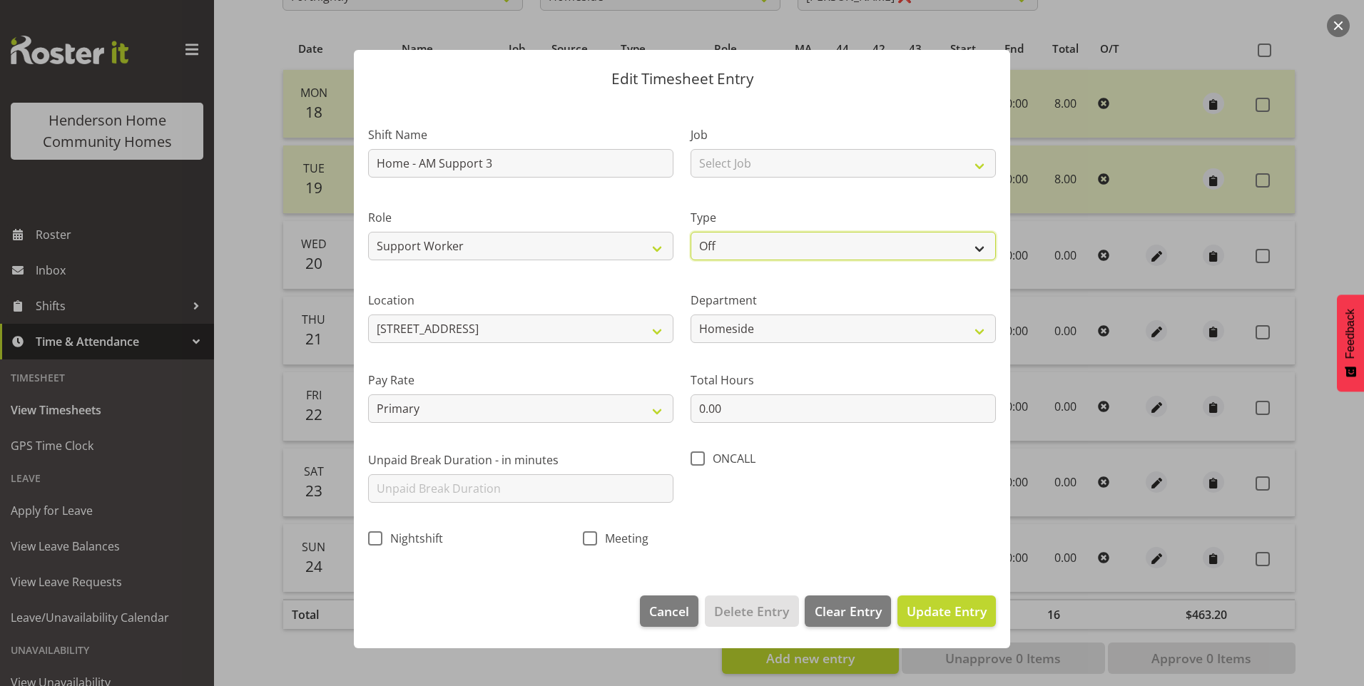
click at [736, 242] on select "Off Standard Public Holiday Public Holiday (Worked) Day In Lieu Annual Leave Si…" at bounding box center [843, 246] width 305 height 29
select select "Annual"
click at [691, 232] on select "Off Standard Public Holiday Public Holiday (Worked) Day In Lieu Annual Leave Si…" at bounding box center [843, 246] width 305 height 29
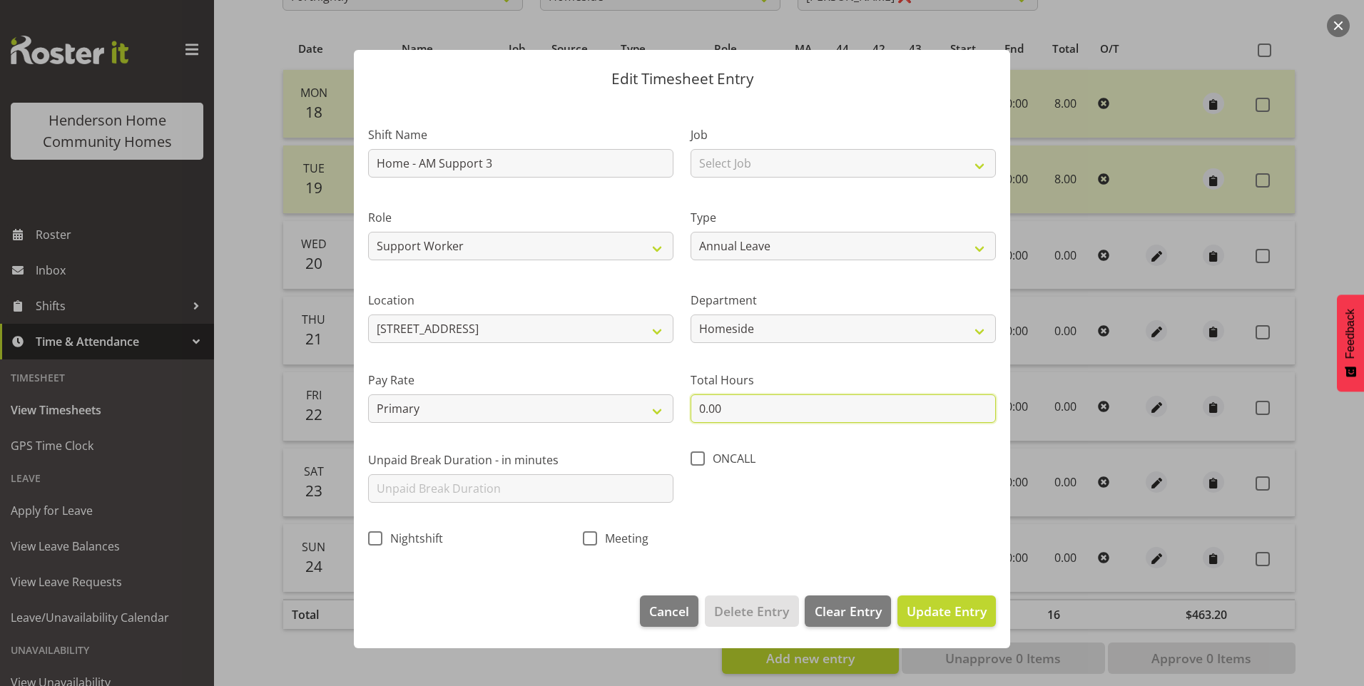
click at [715, 413] on input "0.00" at bounding box center [843, 409] width 305 height 29
drag, startPoint x: 683, startPoint y: 400, endPoint x: 625, endPoint y: 385, distance: 59.7
click at [639, 395] on div "Shift Name Home - AM Support 3 Job Select Job Floater Role Support Worker Type …" at bounding box center [682, 332] width 645 height 452
type input "8.00"
click at [956, 596] on button "Update Entry" at bounding box center [946, 611] width 98 height 31
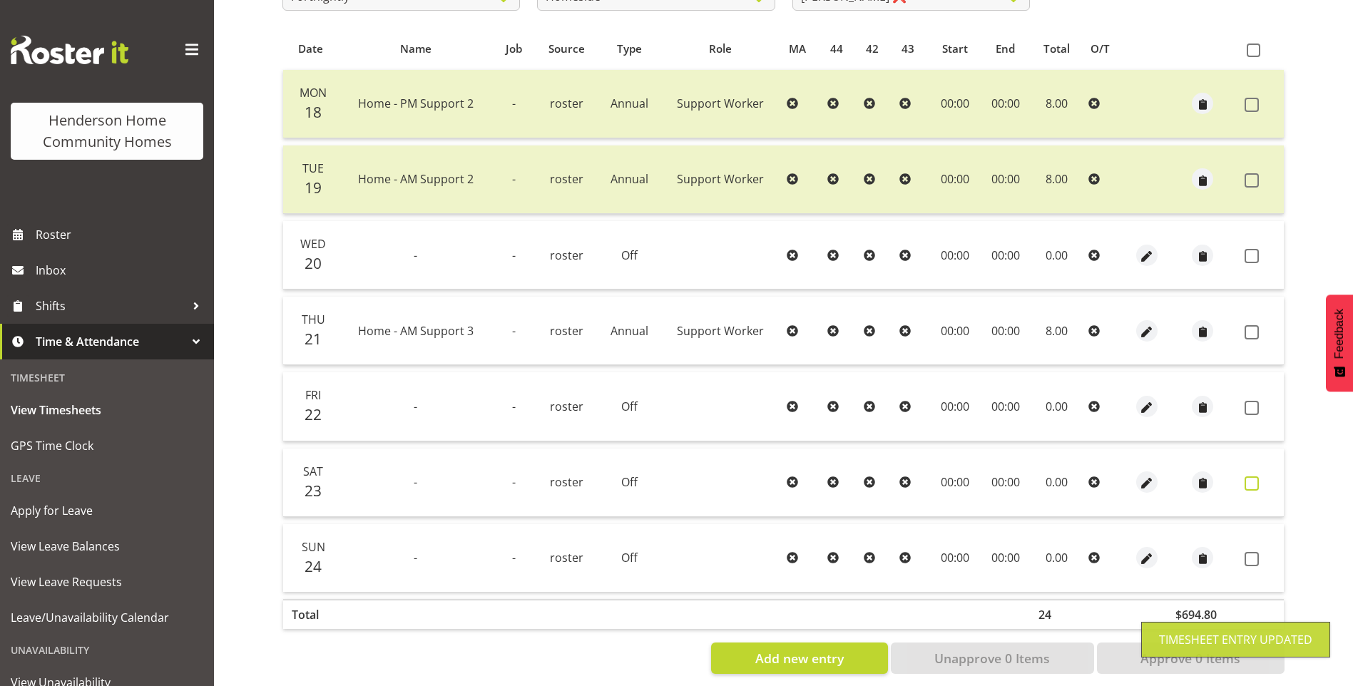
click at [1257, 485] on span at bounding box center [1252, 484] width 14 height 14
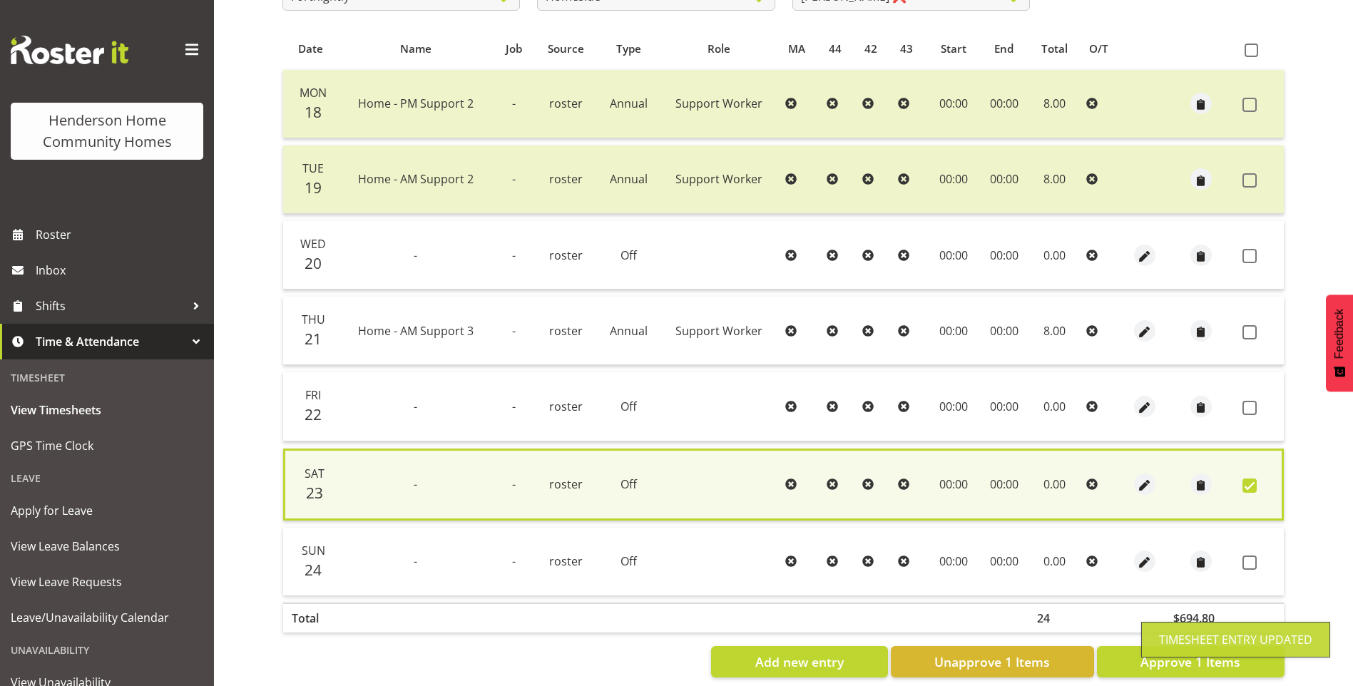
click at [1258, 485] on label at bounding box center [1254, 486] width 22 height 14
checkbox input "false"
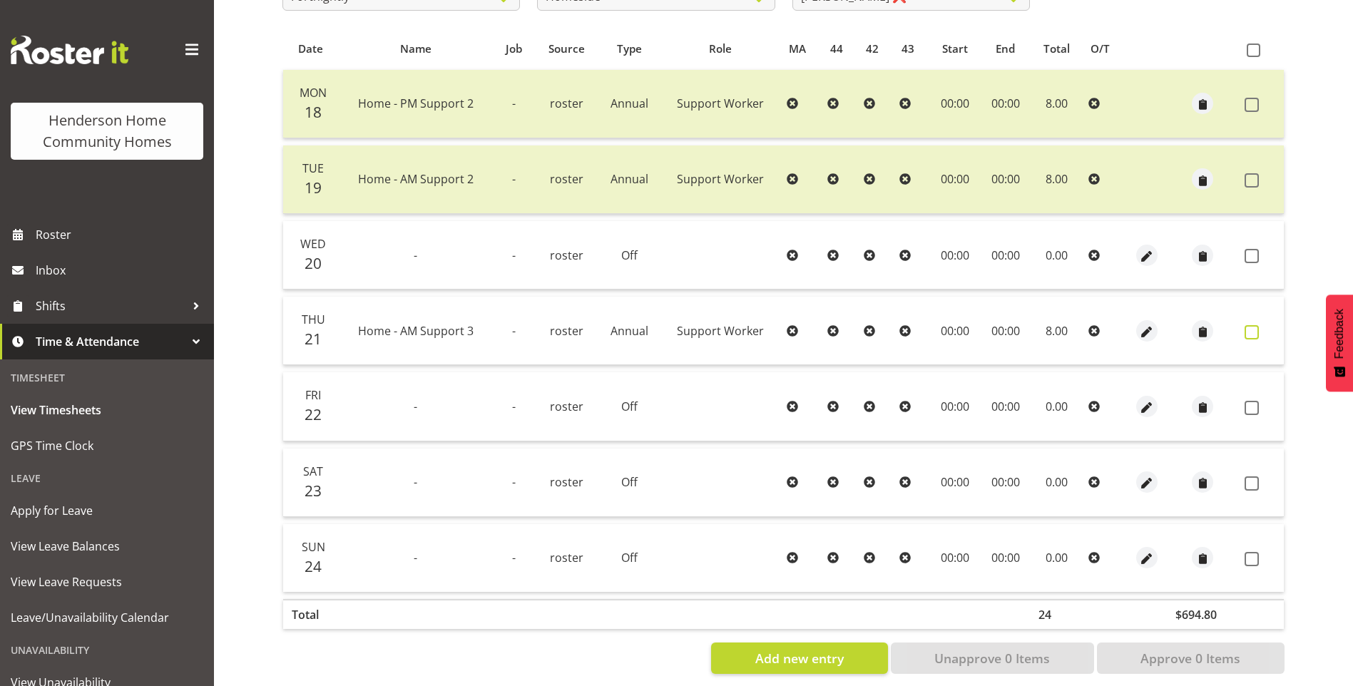
click at [1258, 325] on label at bounding box center [1256, 332] width 22 height 14
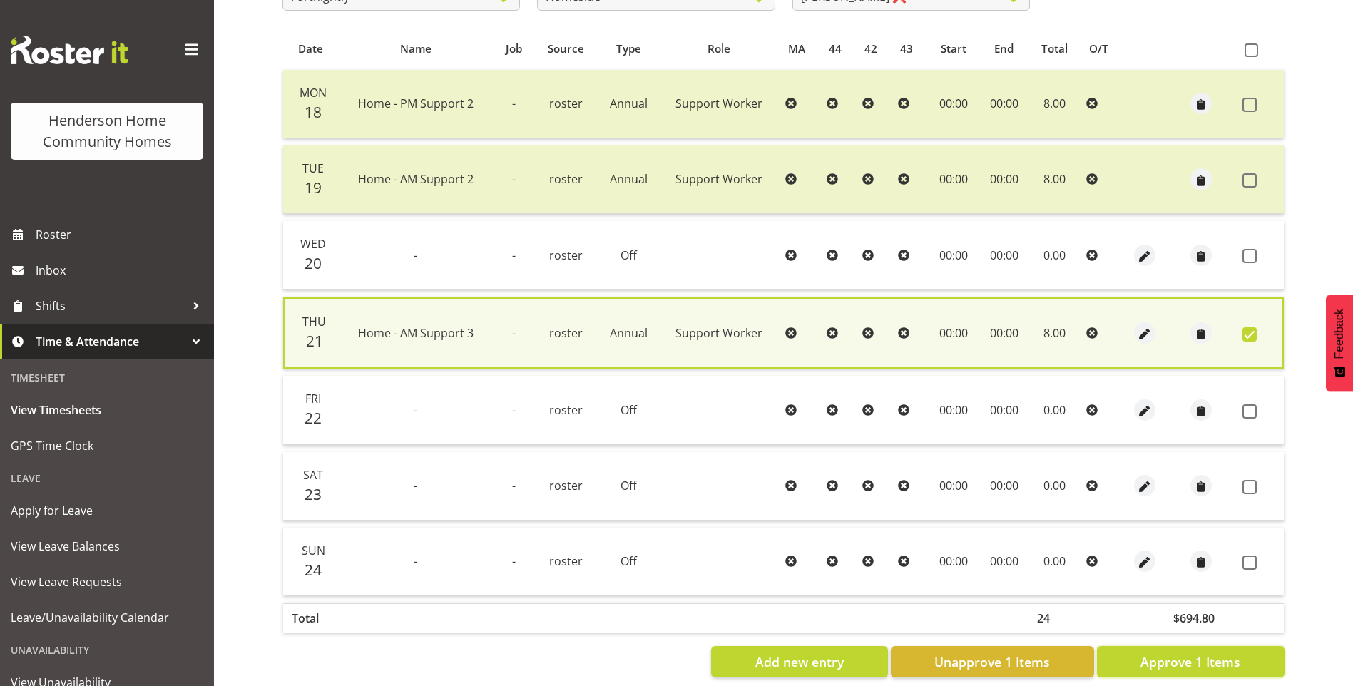
drag, startPoint x: 1236, startPoint y: 667, endPoint x: 1143, endPoint y: 547, distance: 152.0
click at [1236, 665] on span "Approve 1 Items" at bounding box center [1191, 662] width 100 height 19
checkbox input "false"
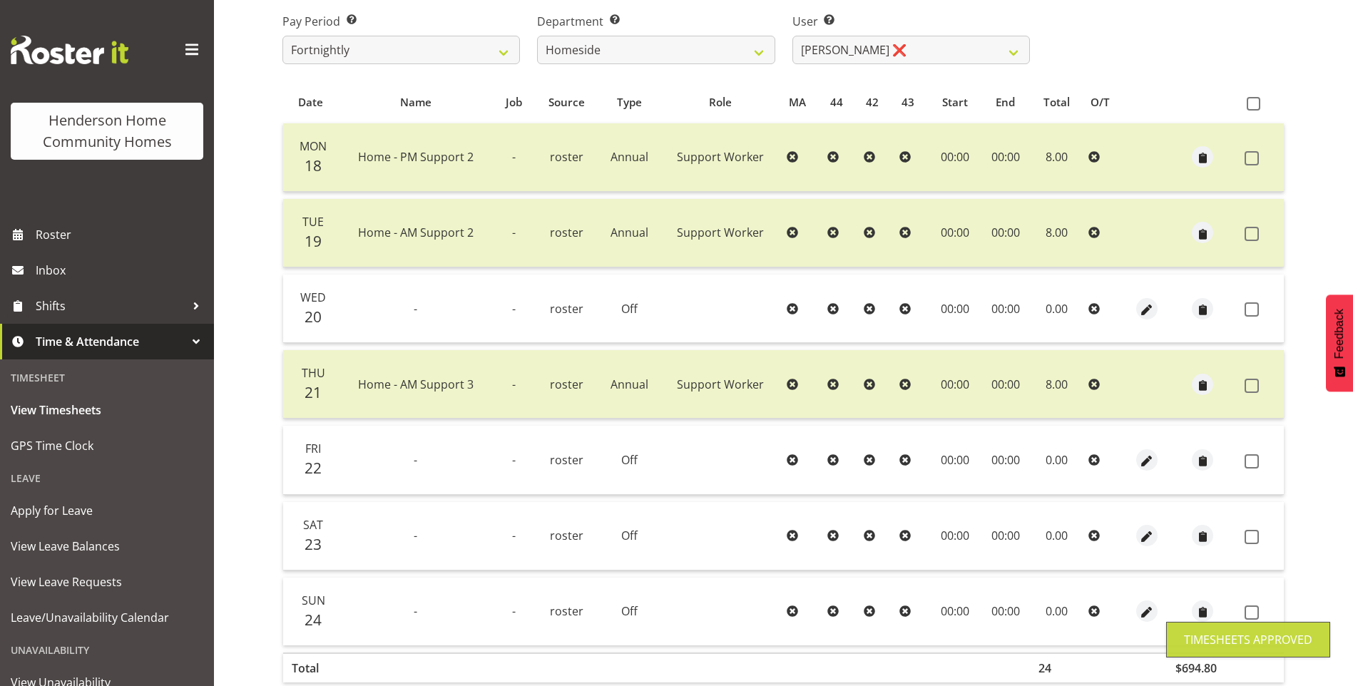
scroll to position [143, 0]
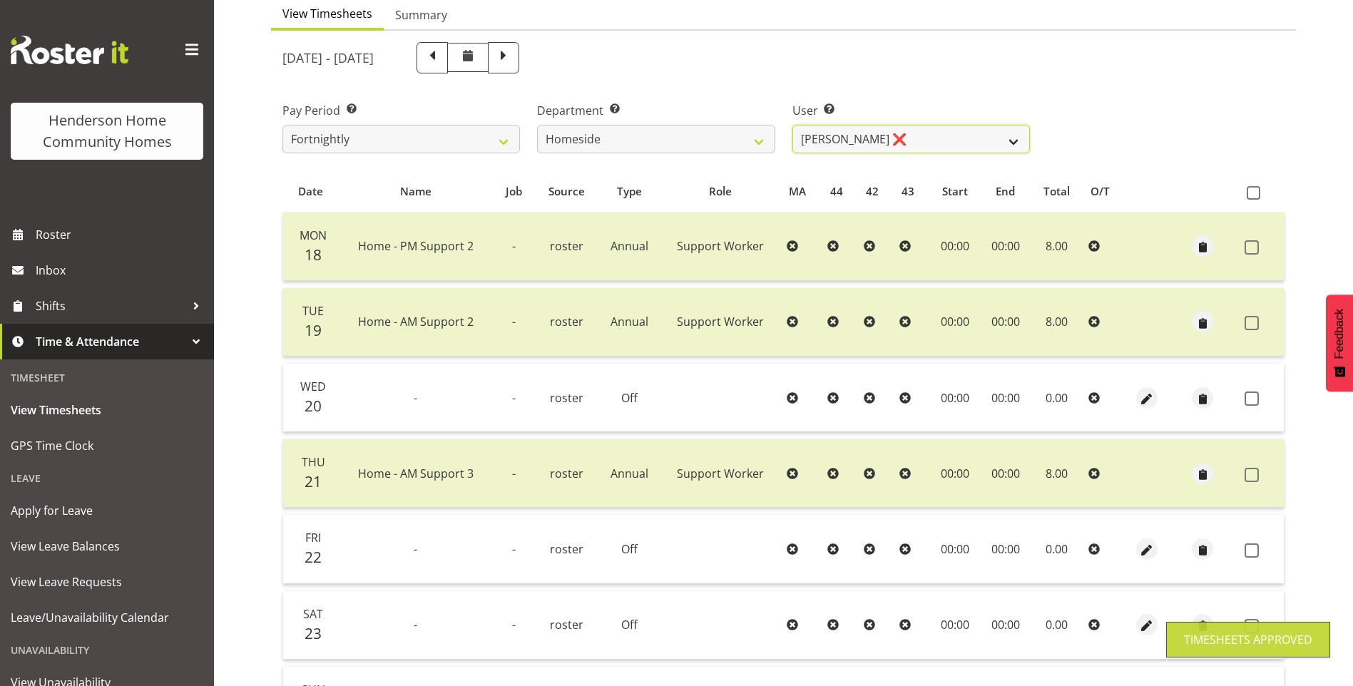
click at [829, 138] on select "Asiasiga Vili ❌ Billie-Rose Dunlop ❌ Brijesh (BK) Kachhadiya ❌ Cheenee Vargas ❌…" at bounding box center [912, 139] width 238 height 29
select select "10523"
click at [793, 125] on select "Asiasiga Vili ❌ Billie-Rose Dunlop ❌ Brijesh (BK) Kachhadiya ❌ Cheenee Vargas ❌…" at bounding box center [912, 139] width 238 height 29
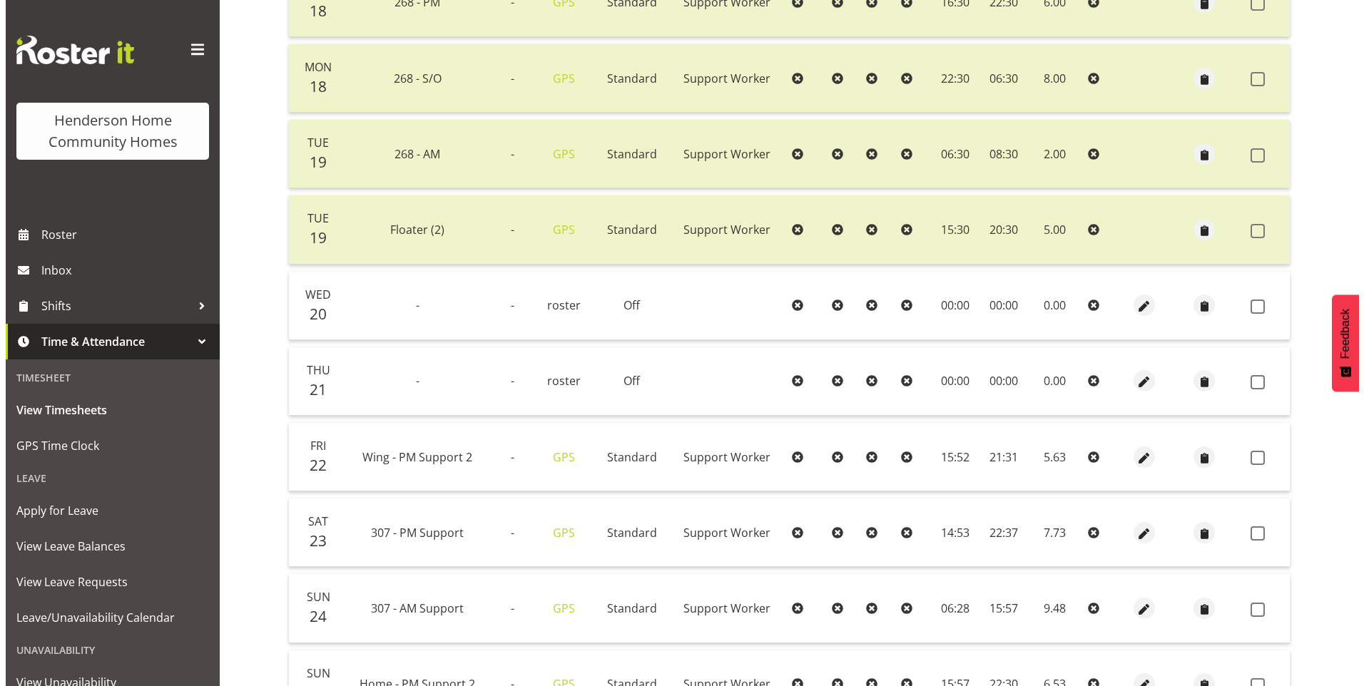
scroll to position [571, 0]
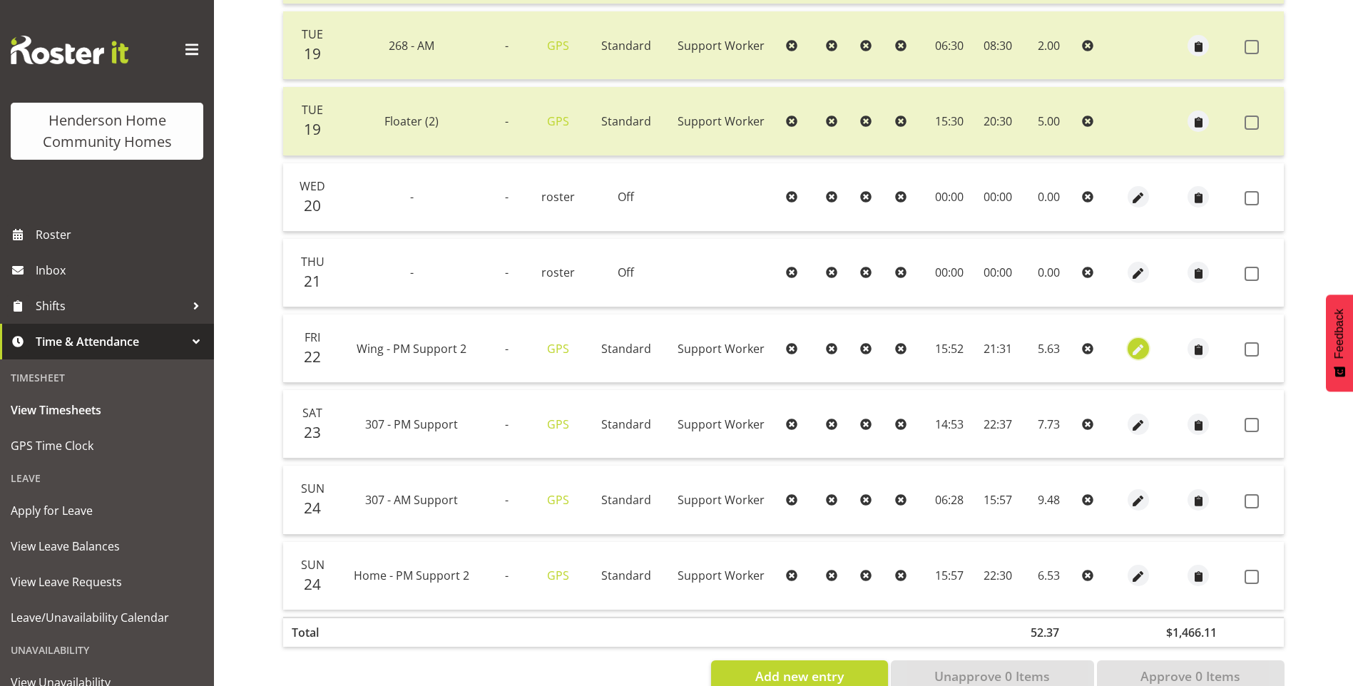
click at [1140, 347] on span "button" at bounding box center [1139, 350] width 16 height 16
select select "Standard"
select select "749"
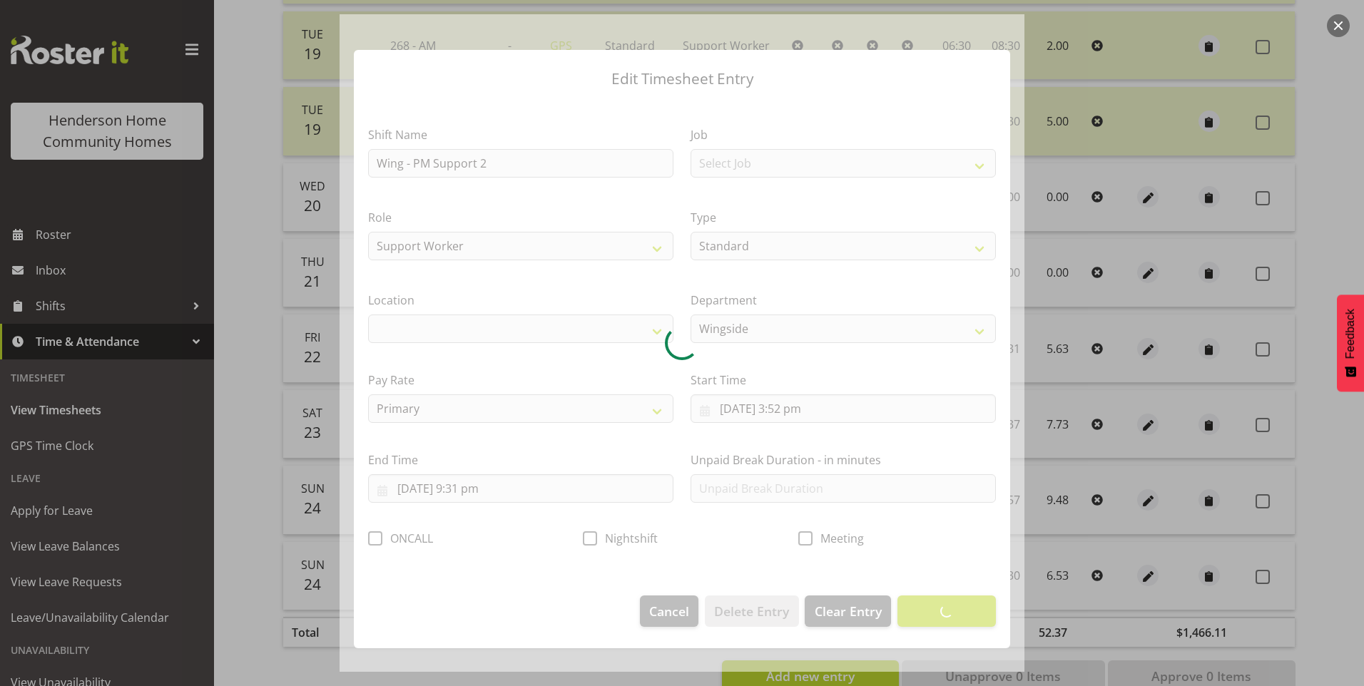
select select "1071"
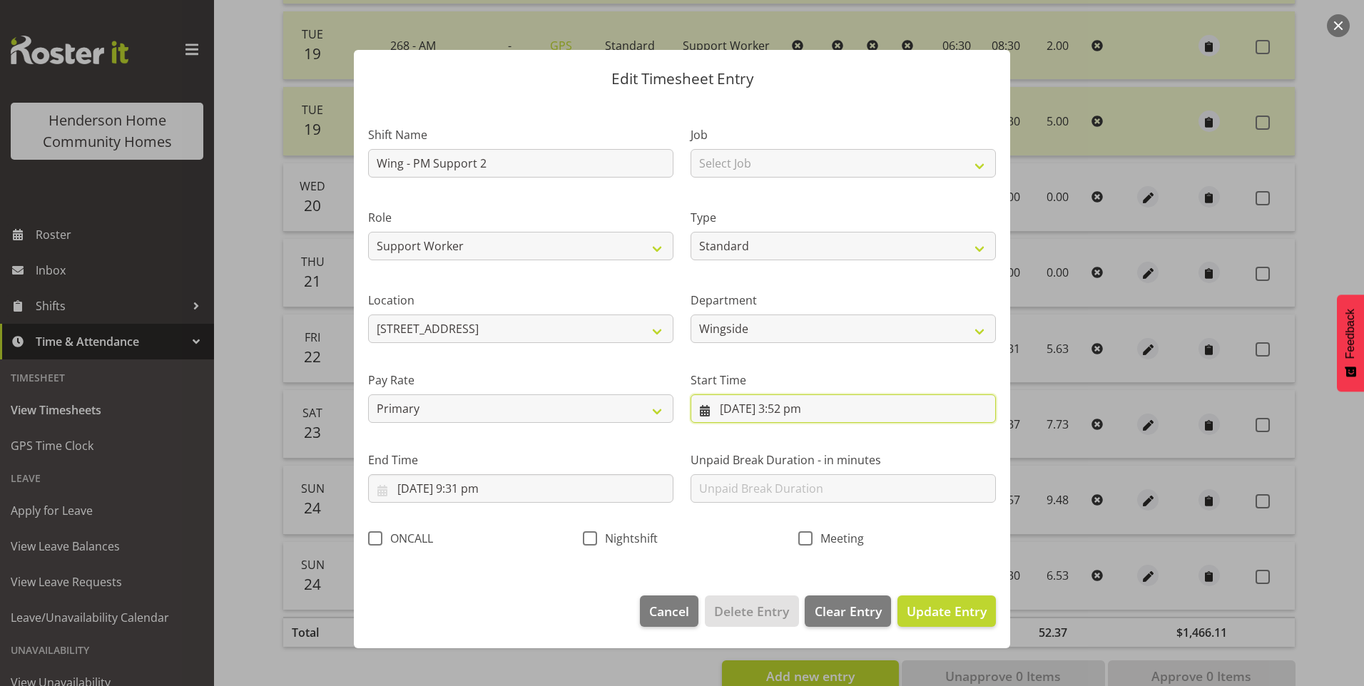
click at [802, 410] on input "22/08/2025, 3:52 pm" at bounding box center [843, 409] width 305 height 29
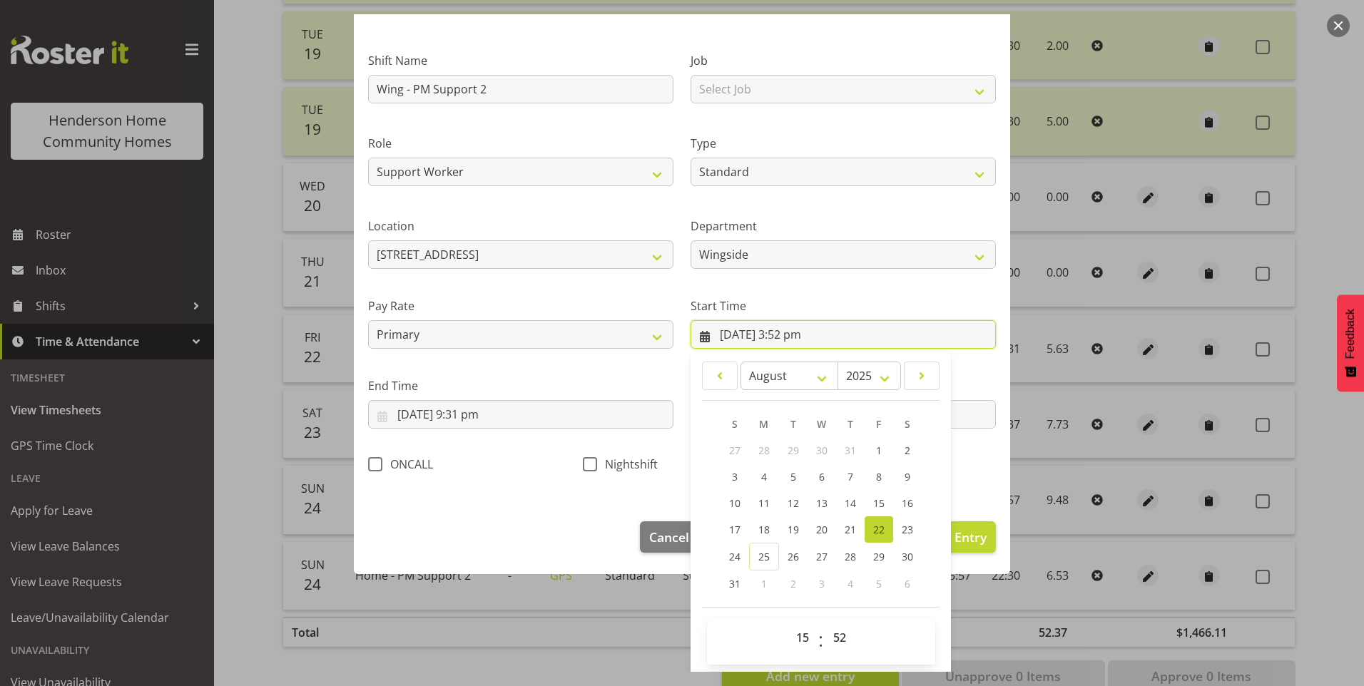
scroll to position [77, 0]
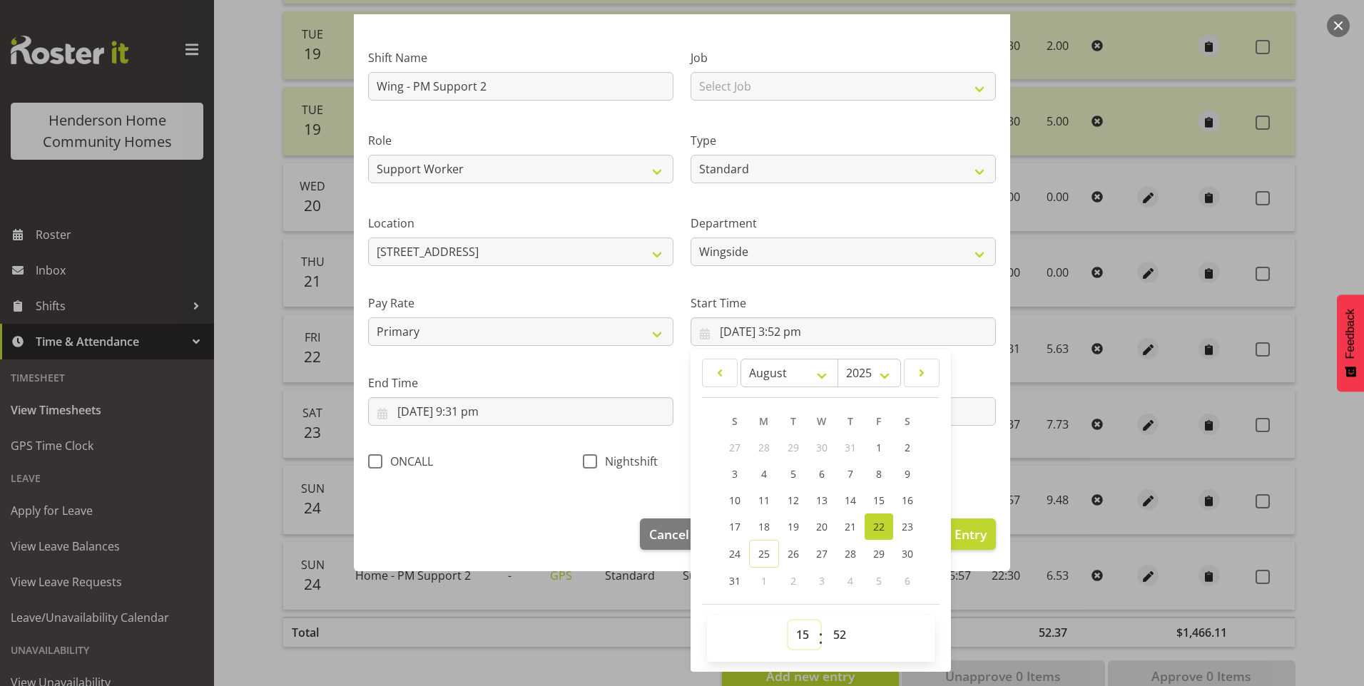
click at [800, 636] on select "00 01 02 03 04 05 06 07 08 09 10 11 12 13 14 15 16 17 18 19 20 21 22 23" at bounding box center [804, 635] width 32 height 29
select select "16"
click at [788, 621] on select "00 01 02 03 04 05 06 07 08 09 10 11 12 13 14 15 16 17 18 19 20 21 22 23" at bounding box center [804, 635] width 32 height 29
type input "22/08/2025, 4:52 pm"
drag, startPoint x: 835, startPoint y: 648, endPoint x: 840, endPoint y: 625, distance: 23.4
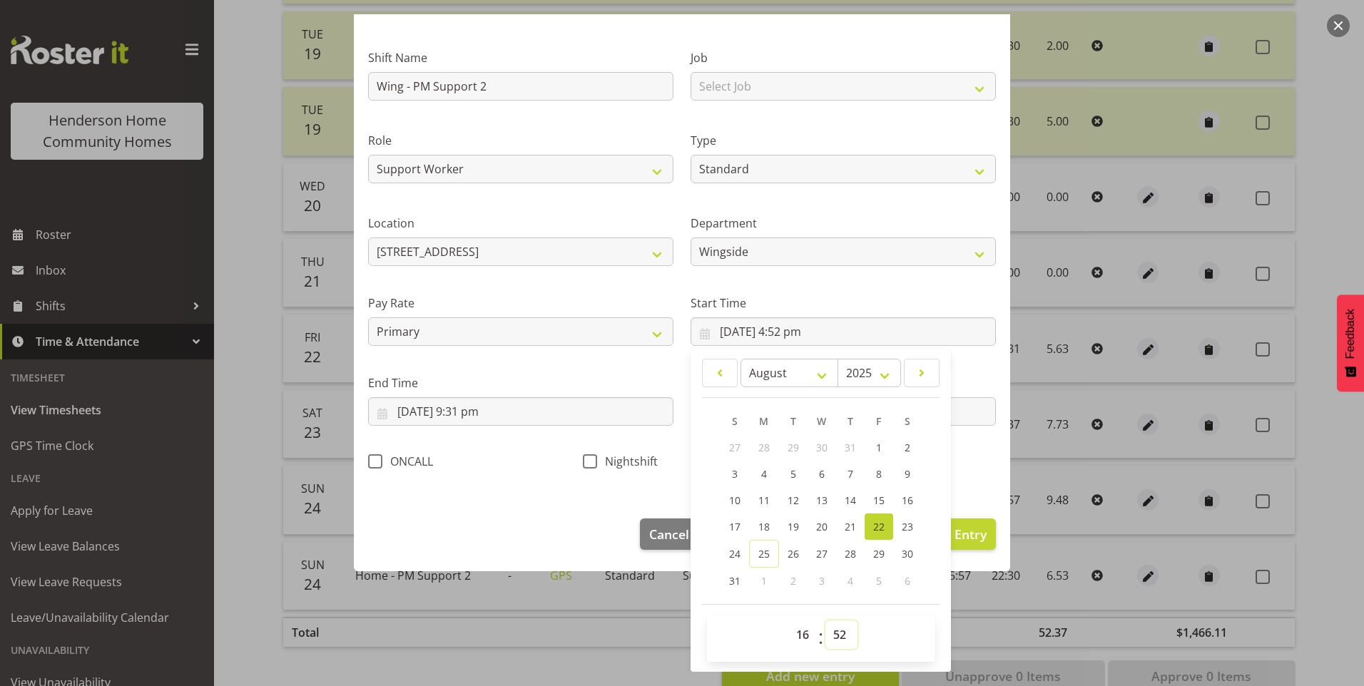
click at [837, 646] on select "00 01 02 03 04 05 06 07 08 09 10 11 12 13 14 15 16 17 18 19 20 21 22 23 24 25 2…" at bounding box center [841, 635] width 32 height 29
select select "0"
click at [825, 621] on select "00 01 02 03 04 05 06 07 08 09 10 11 12 13 14 15 16 17 18 19 20 21 22 23 24 25 2…" at bounding box center [841, 635] width 32 height 29
type input "22/08/2025, 4:00 pm"
click at [472, 414] on input "22/08/2025, 9:31 pm" at bounding box center [520, 411] width 305 height 29
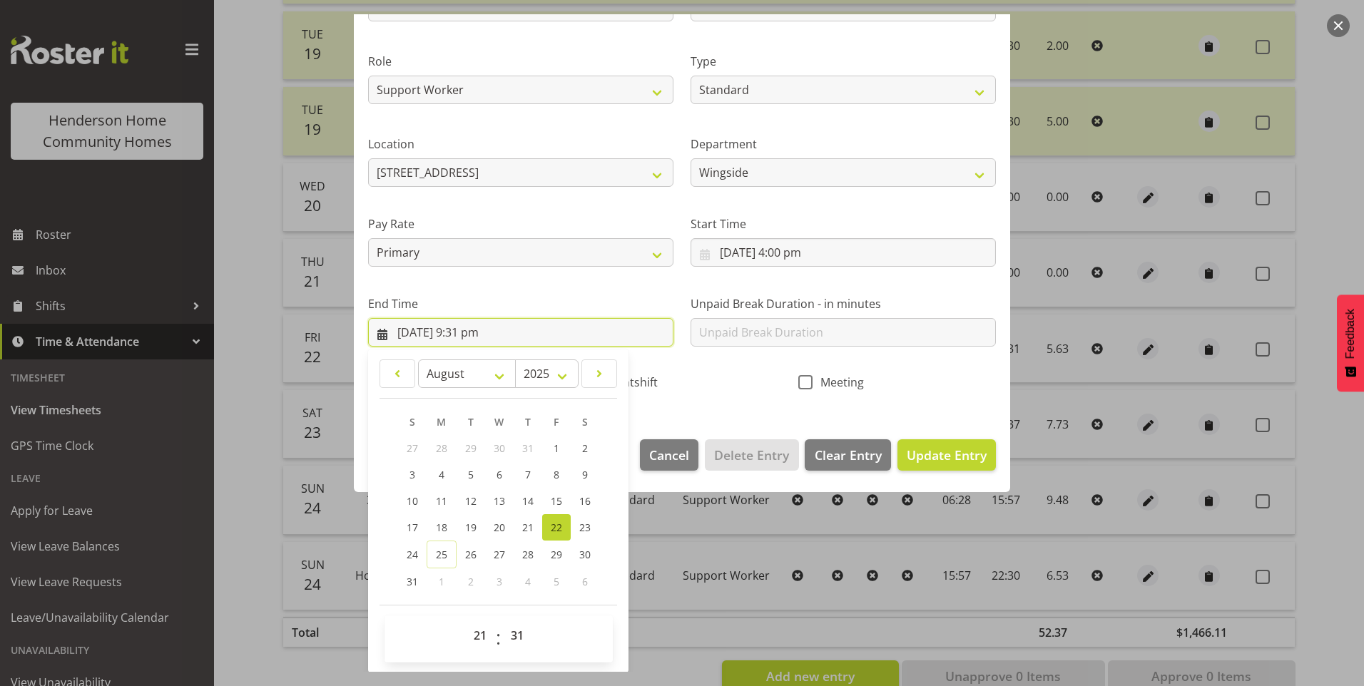
scroll to position [157, 0]
click at [517, 631] on select "00 01 02 03 04 05 06 07 08 09 10 11 12 13 14 15 16 17 18 19 20 21 22 23 24 25 2…" at bounding box center [519, 635] width 32 height 29
select select "30"
click at [503, 621] on select "00 01 02 03 04 05 06 07 08 09 10 11 12 13 14 15 16 17 18 19 20 21 22 23 24 25 2…" at bounding box center [519, 635] width 32 height 29
type input "22/08/2025, 9:30 pm"
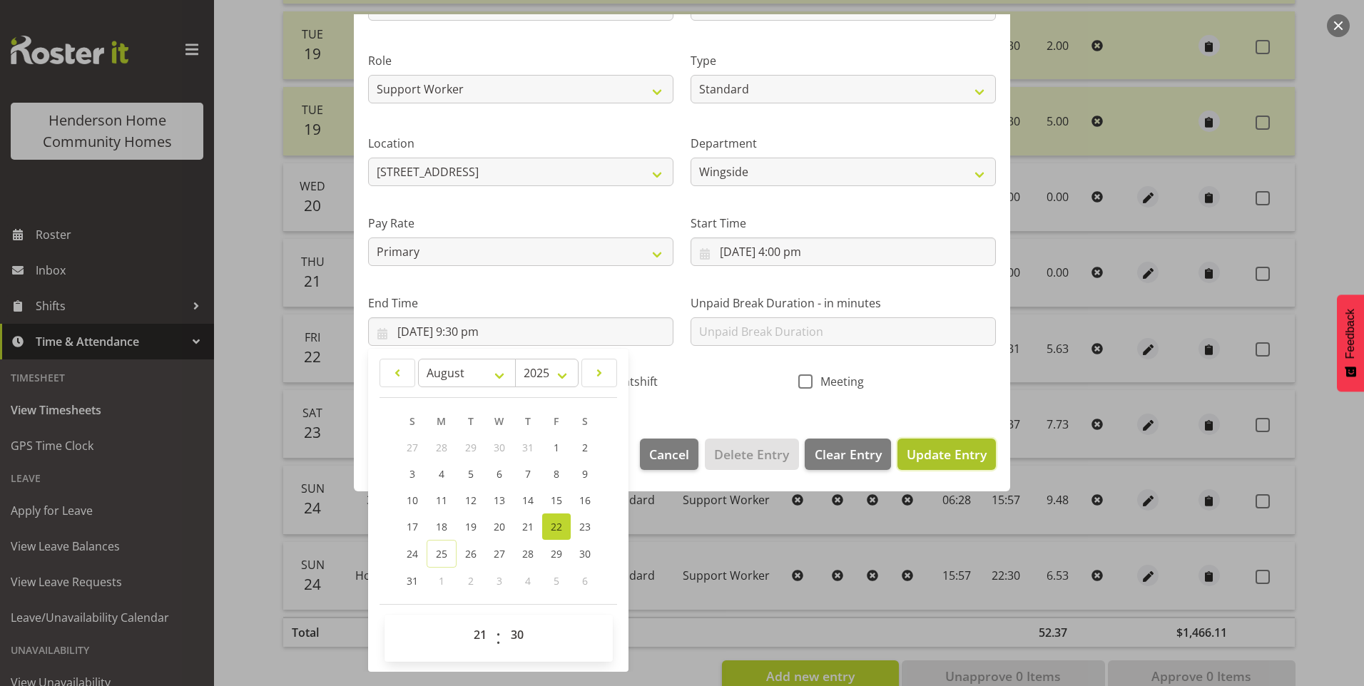
click at [907, 441] on button "Update Entry" at bounding box center [946, 454] width 98 height 31
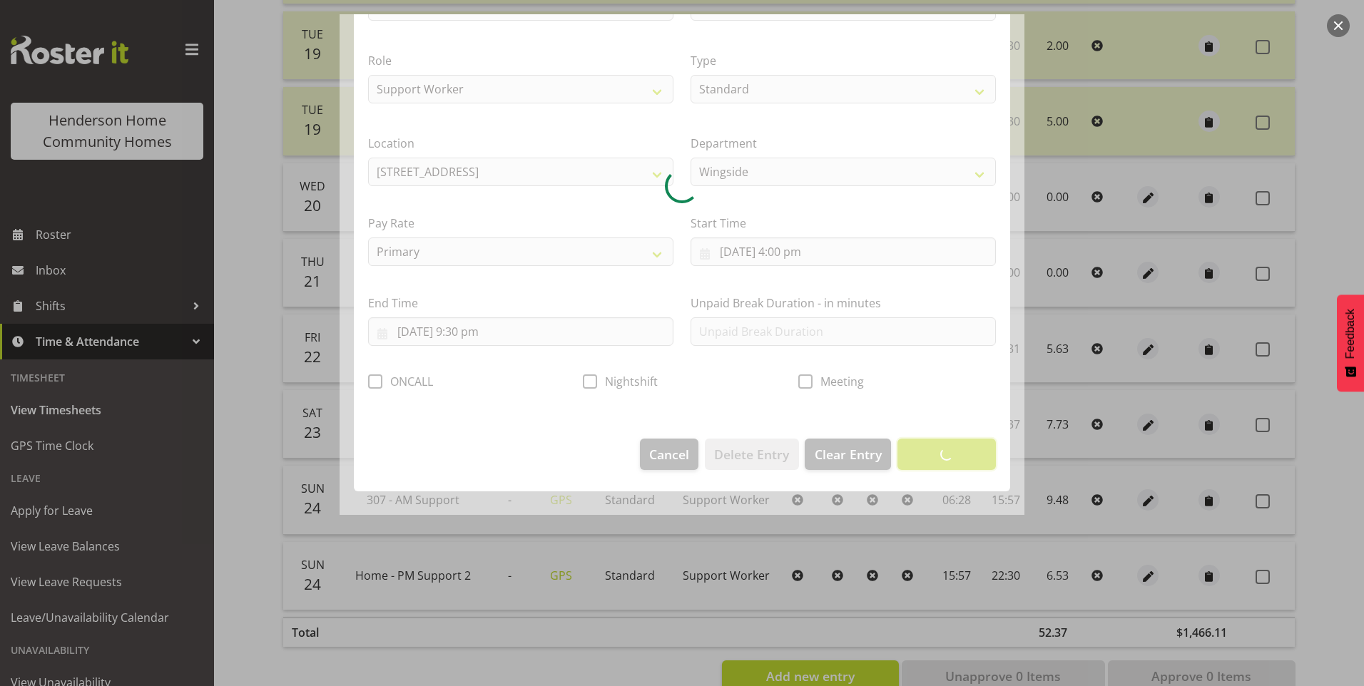
scroll to position [0, 0]
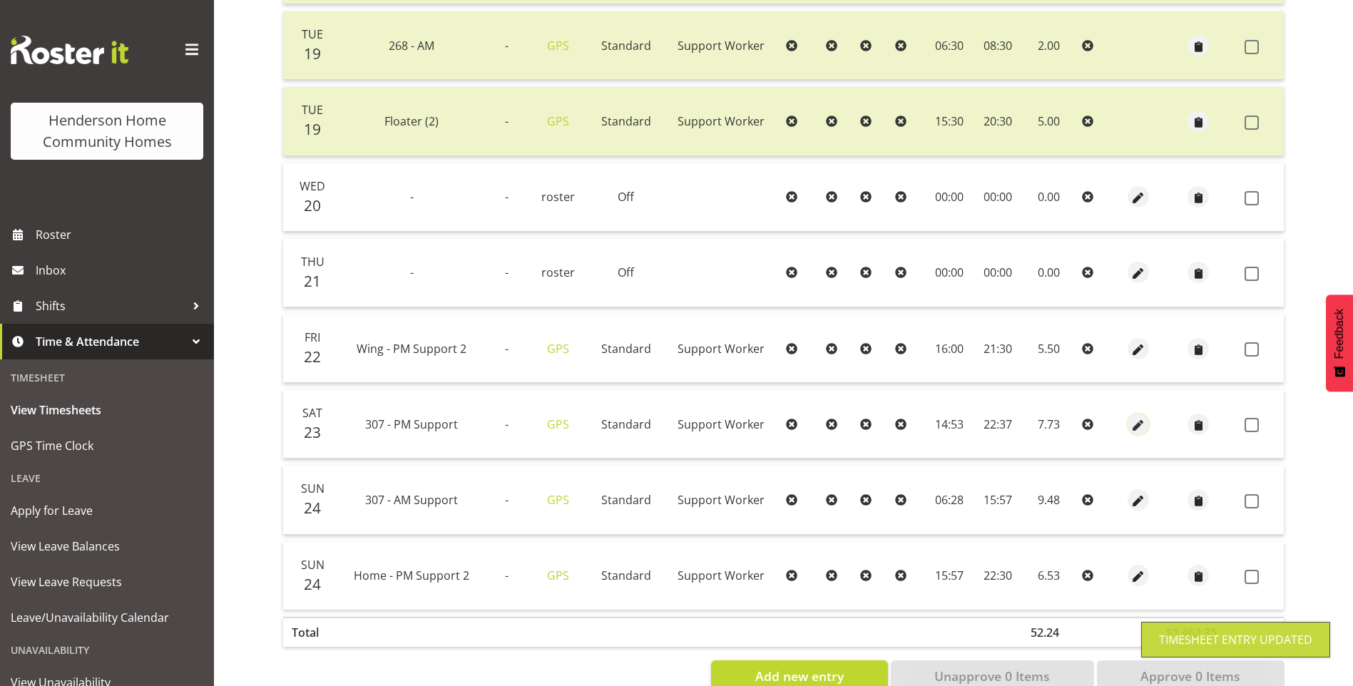
click at [1134, 424] on span "button" at bounding box center [1139, 425] width 16 height 16
select select "Standard"
select select "748"
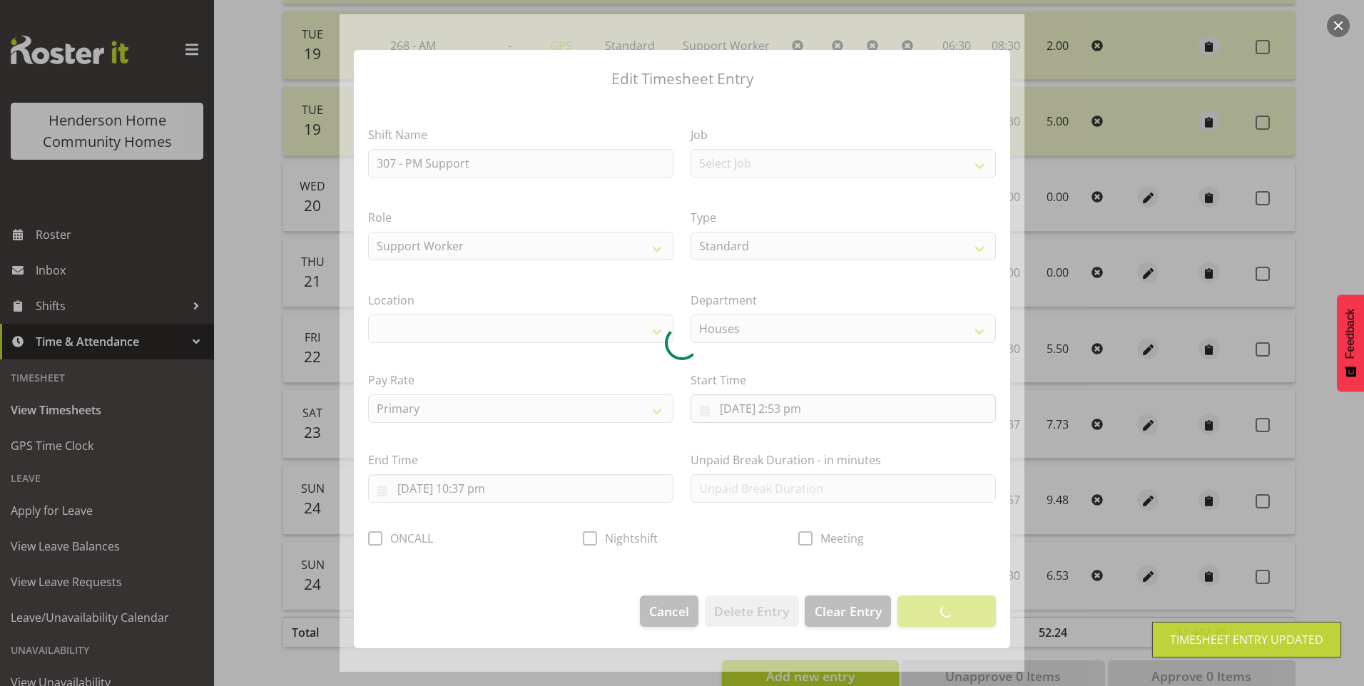
select select "1076"
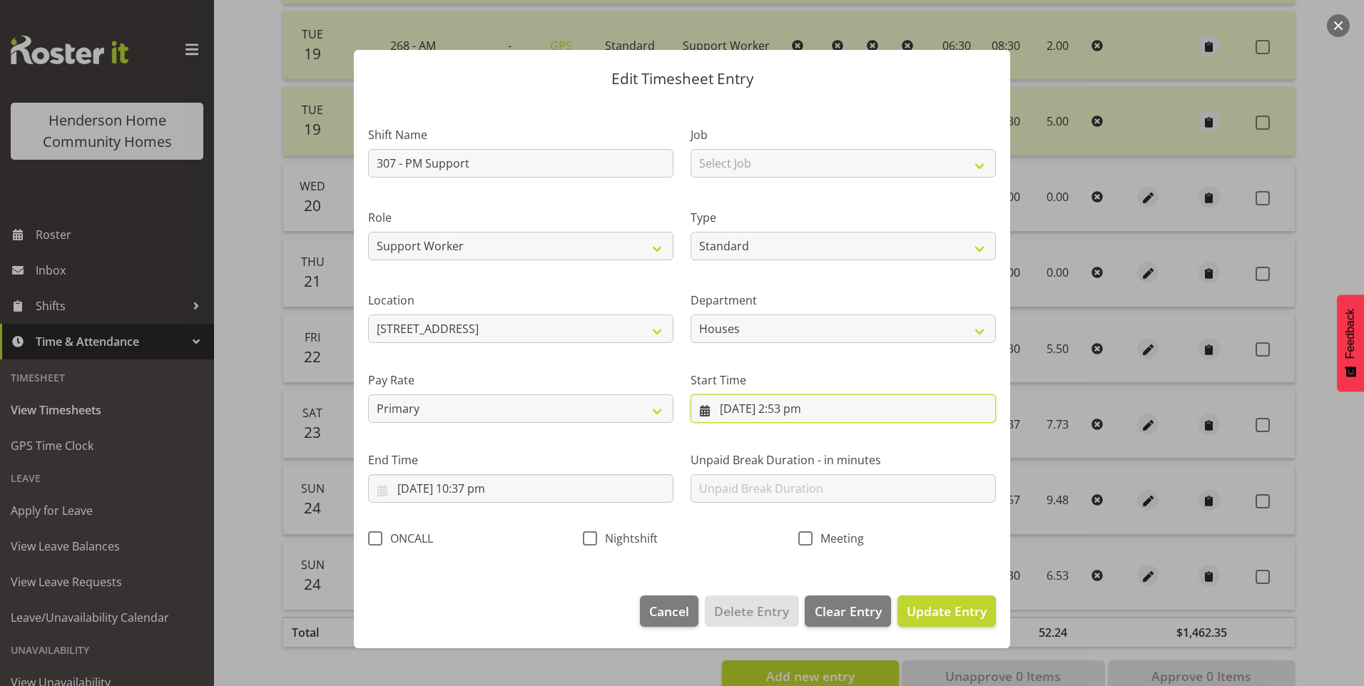
click at [801, 415] on input "23/08/2025, 2:53 pm" at bounding box center [843, 409] width 305 height 29
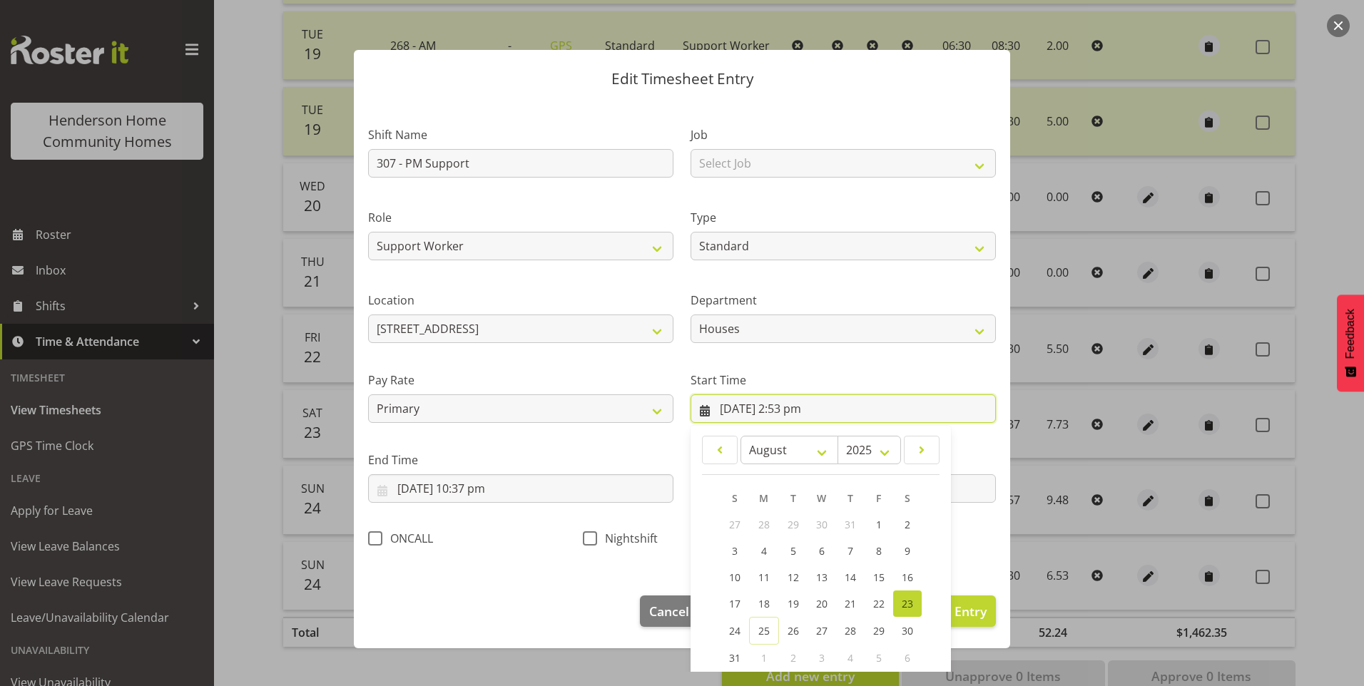
scroll to position [77, 0]
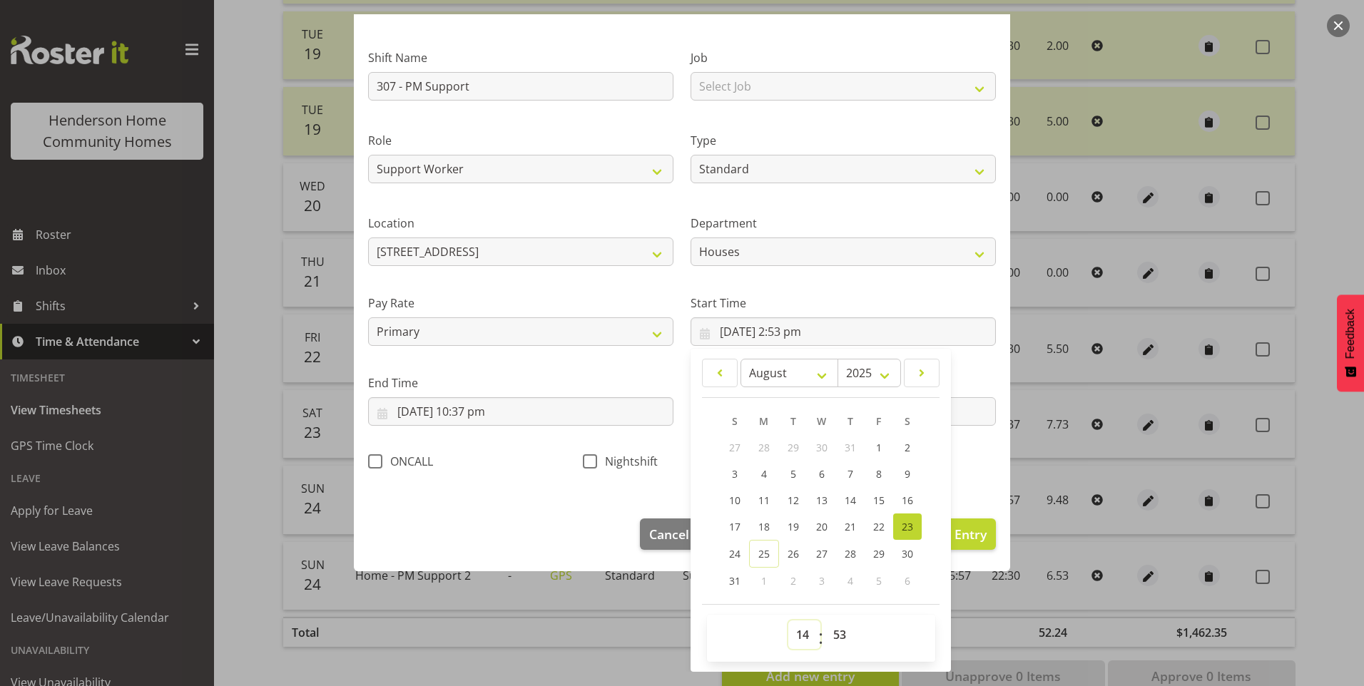
click at [798, 633] on select "00 01 02 03 04 05 06 07 08 09 10 11 12 13 14 15 16 17 18 19 20 21 22 23" at bounding box center [804, 635] width 32 height 29
select select "15"
click at [788, 621] on select "00 01 02 03 04 05 06 07 08 09 10 11 12 13 14 15 16 17 18 19 20 21 22 23" at bounding box center [804, 635] width 32 height 29
type input "23/08/2025, 3:53 pm"
drag, startPoint x: 834, startPoint y: 632, endPoint x: 834, endPoint y: 624, distance: 7.8
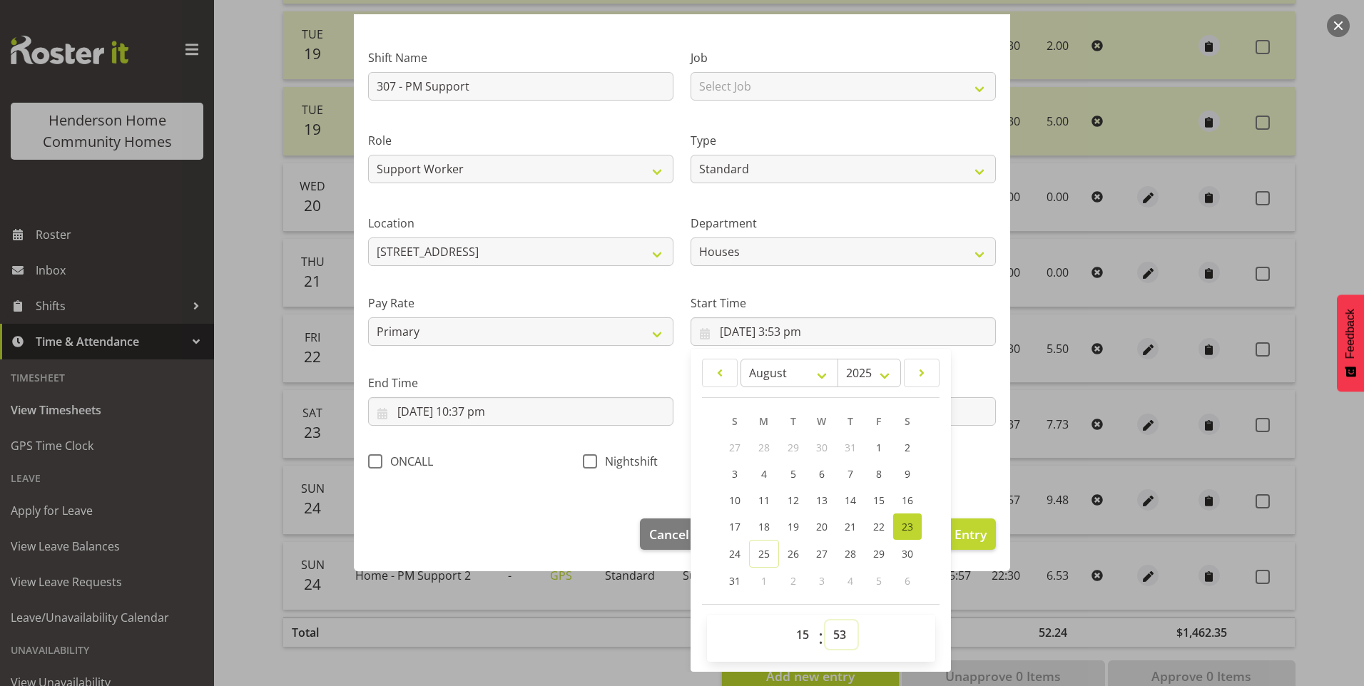
click at [834, 631] on select "00 01 02 03 04 05 06 07 08 09 10 11 12 13 14 15 16 17 18 19 20 21 22 23 24 25 2…" at bounding box center [841, 635] width 32 height 29
select select "0"
click at [825, 621] on select "00 01 02 03 04 05 06 07 08 09 10 11 12 13 14 15 16 17 18 19 20 21 22 23 24 25 2…" at bounding box center [841, 635] width 32 height 29
type input "23/08/2025, 3:00 pm"
click at [492, 416] on input "23/08/2025, 10:37 pm" at bounding box center [520, 411] width 305 height 29
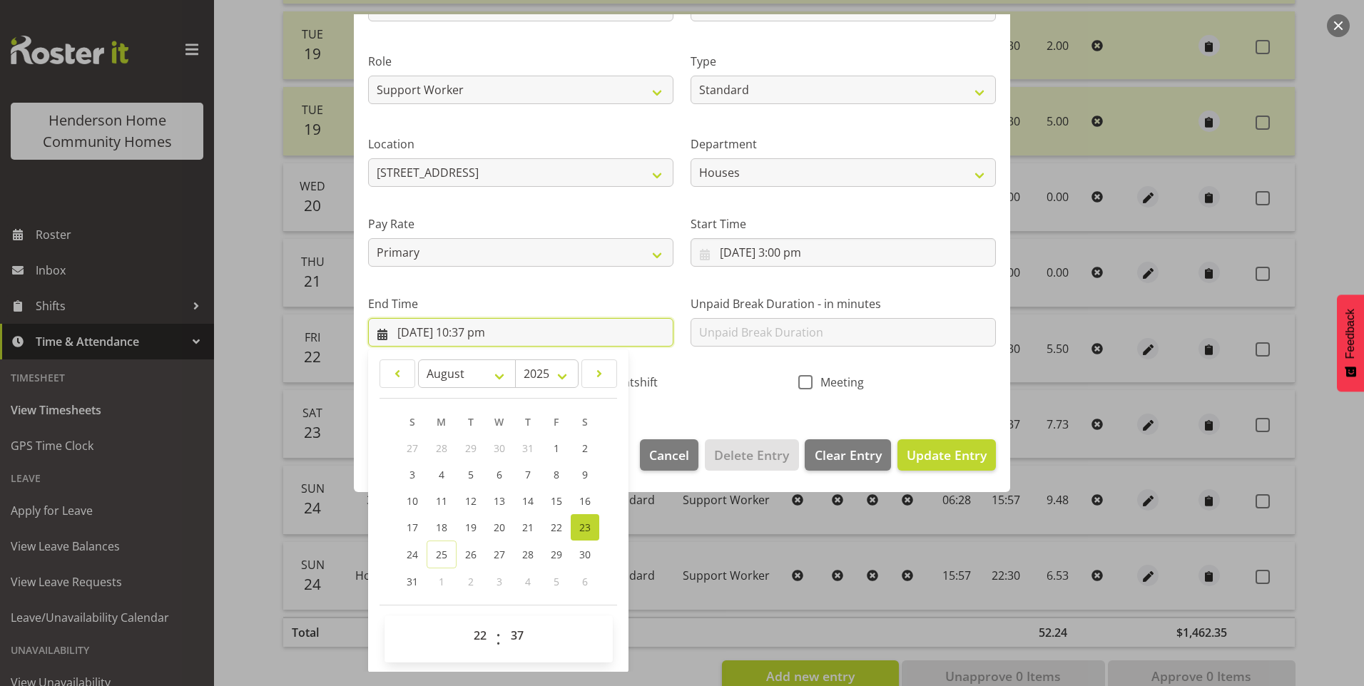
scroll to position [157, 0]
click at [515, 634] on select "00 01 02 03 04 05 06 07 08 09 10 11 12 13 14 15 16 17 18 19 20 21 22 23 24 25 2…" at bounding box center [519, 635] width 32 height 29
select select "30"
click at [503, 621] on select "00 01 02 03 04 05 06 07 08 09 10 11 12 13 14 15 16 17 18 19 20 21 22 23 24 25 2…" at bounding box center [519, 635] width 32 height 29
type input "23/08/2025, 10:30 pm"
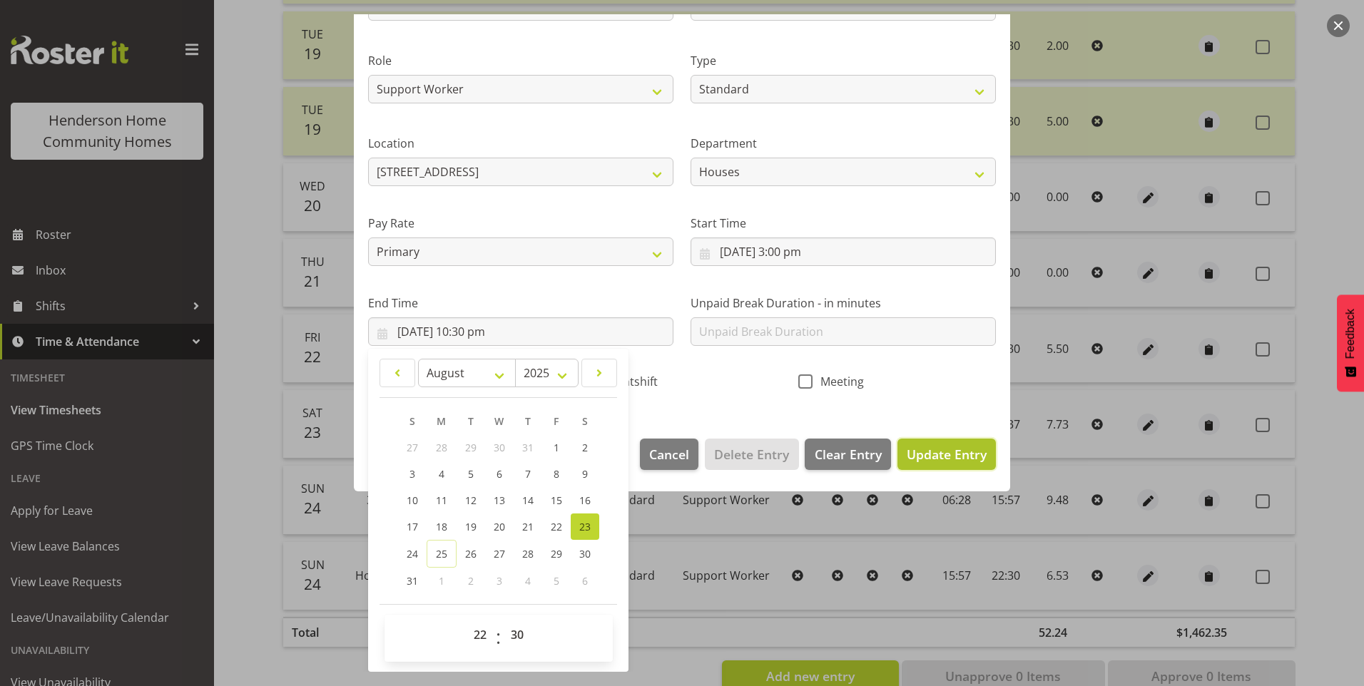
click at [925, 448] on span "Update Entry" at bounding box center [947, 454] width 80 height 17
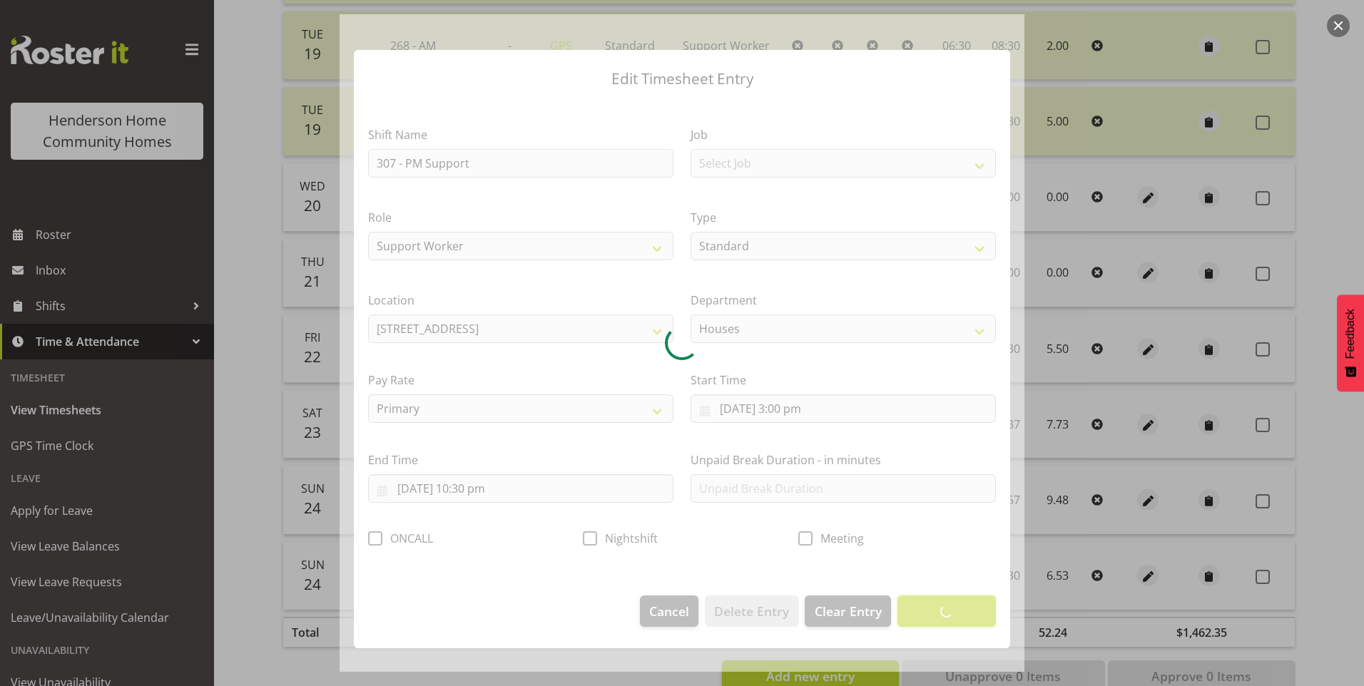
scroll to position [0, 0]
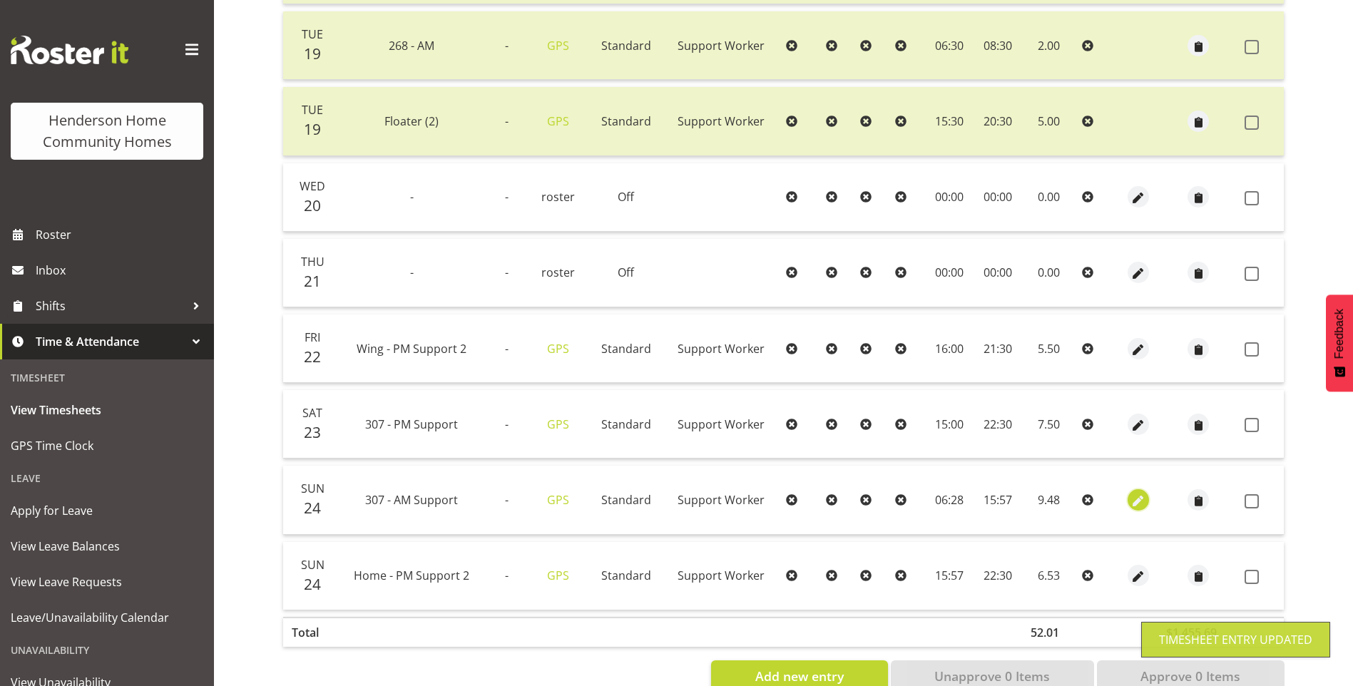
click at [1141, 497] on span "button" at bounding box center [1139, 501] width 16 height 16
select select "Standard"
select select "748"
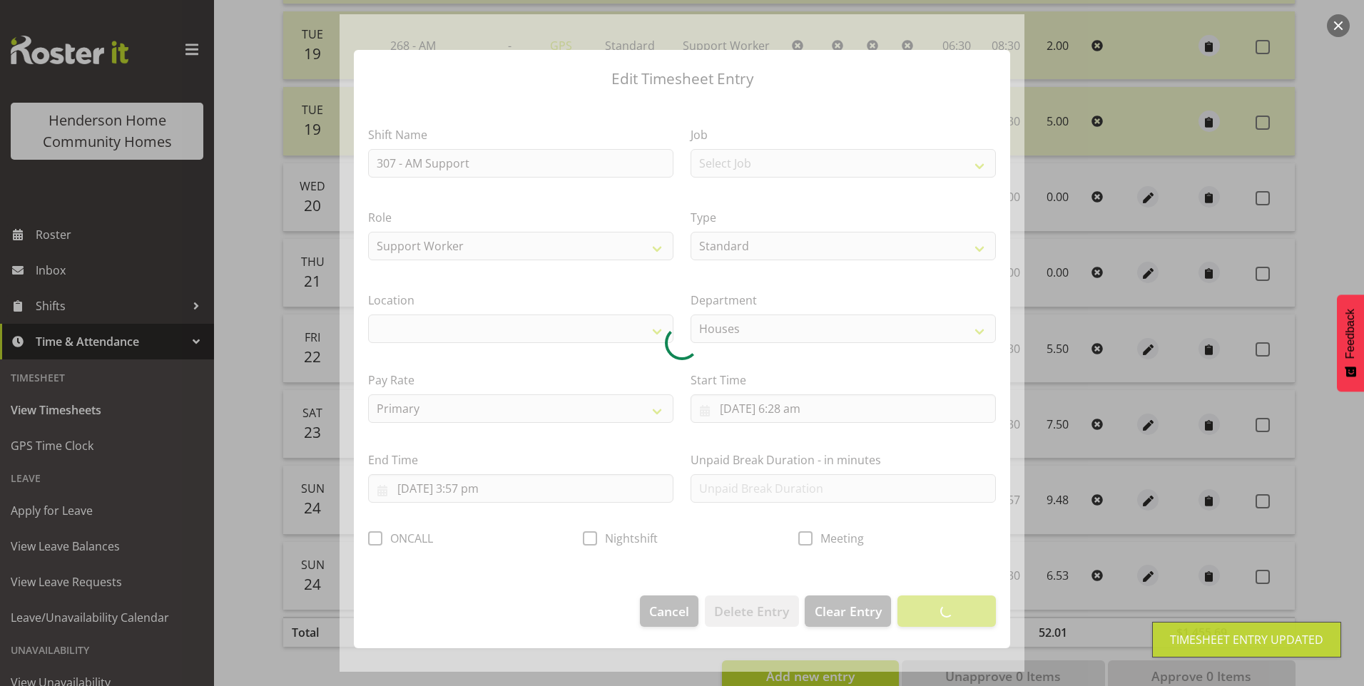
select select "1076"
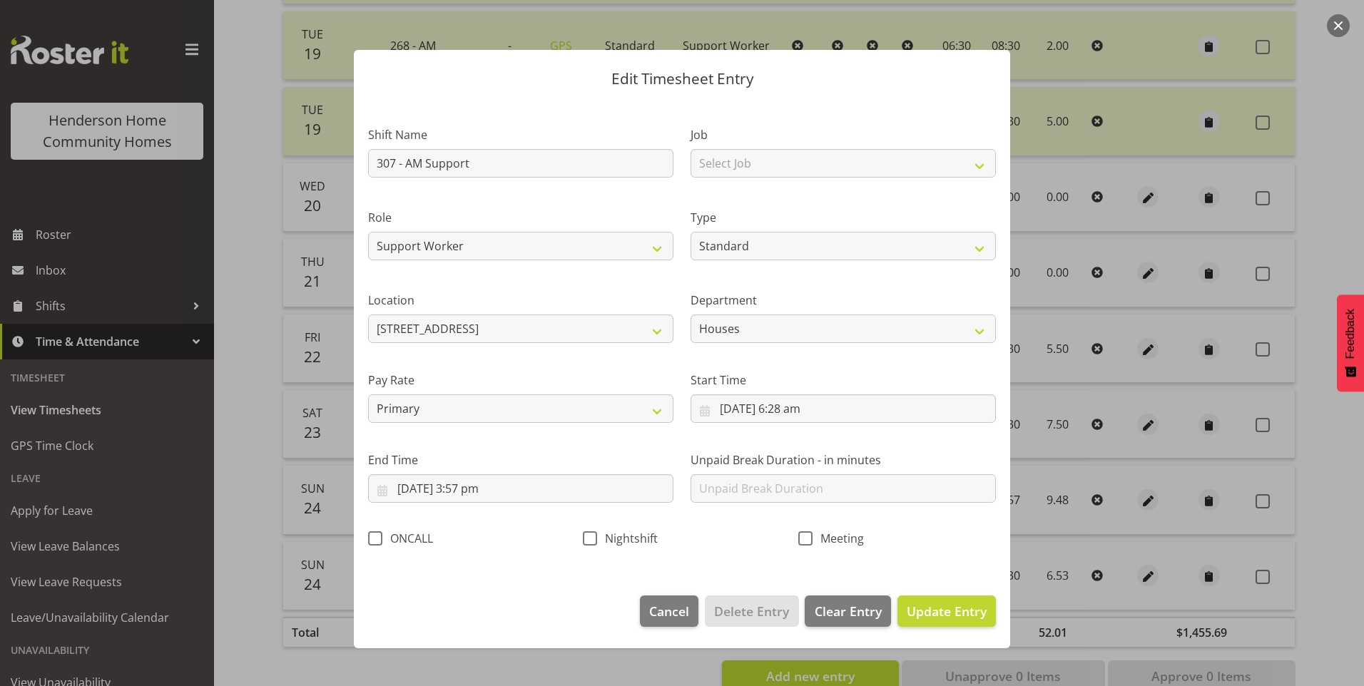
click at [1147, 501] on div at bounding box center [682, 343] width 1364 height 686
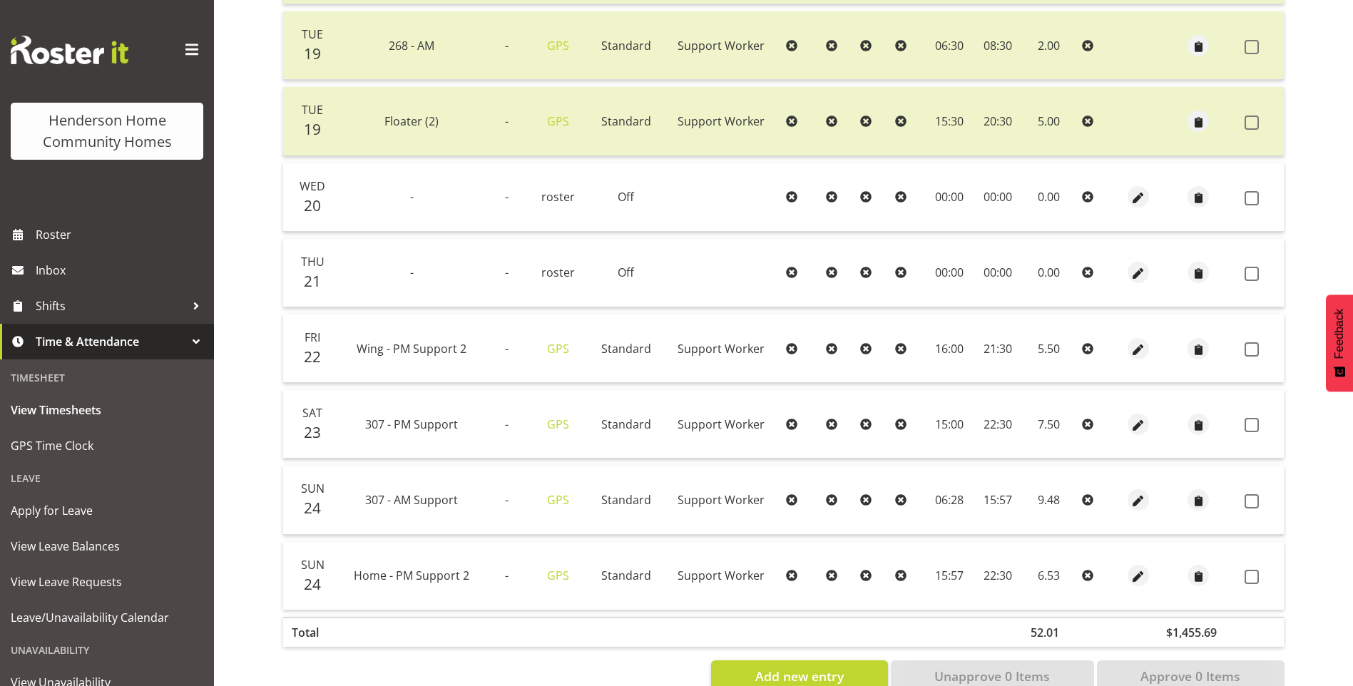
click at [1147, 501] on div at bounding box center [1139, 499] width 28 height 21
click at [1145, 500] on button "button" at bounding box center [1138, 499] width 21 height 21
select select "Standard"
select select "748"
select select "7"
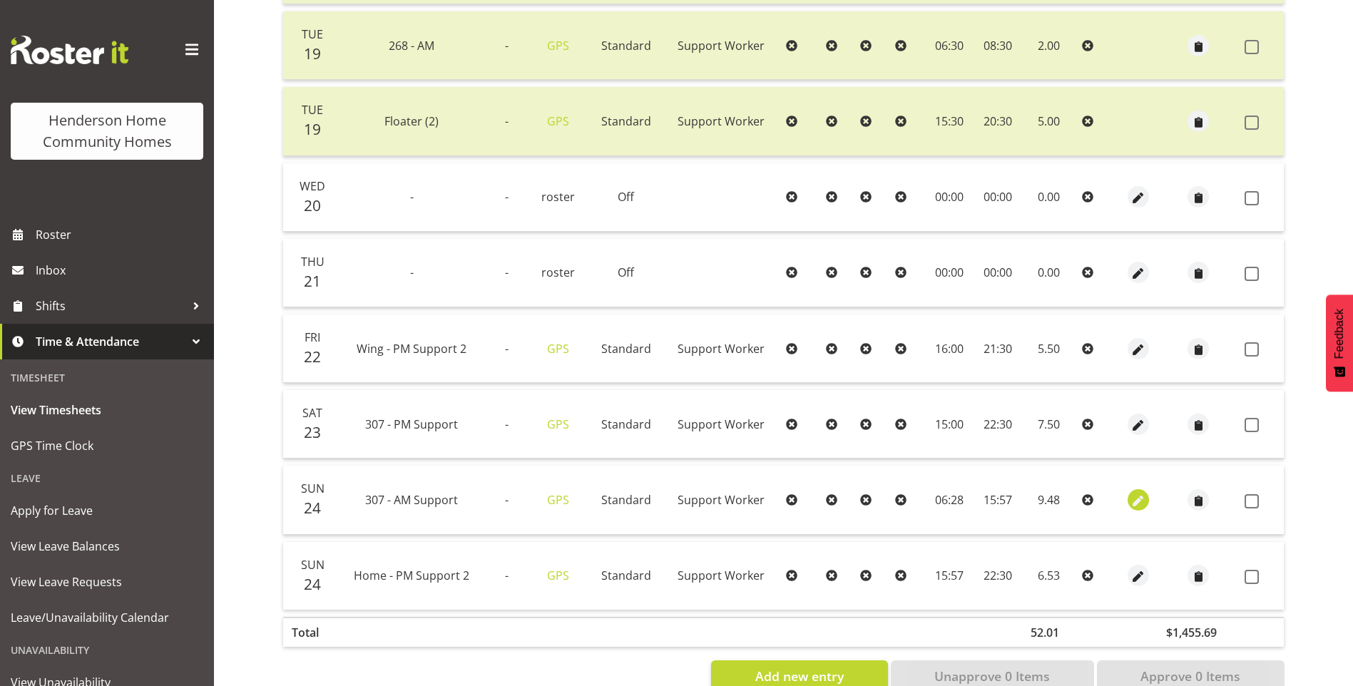
select select "2025"
select select "6"
select select "28"
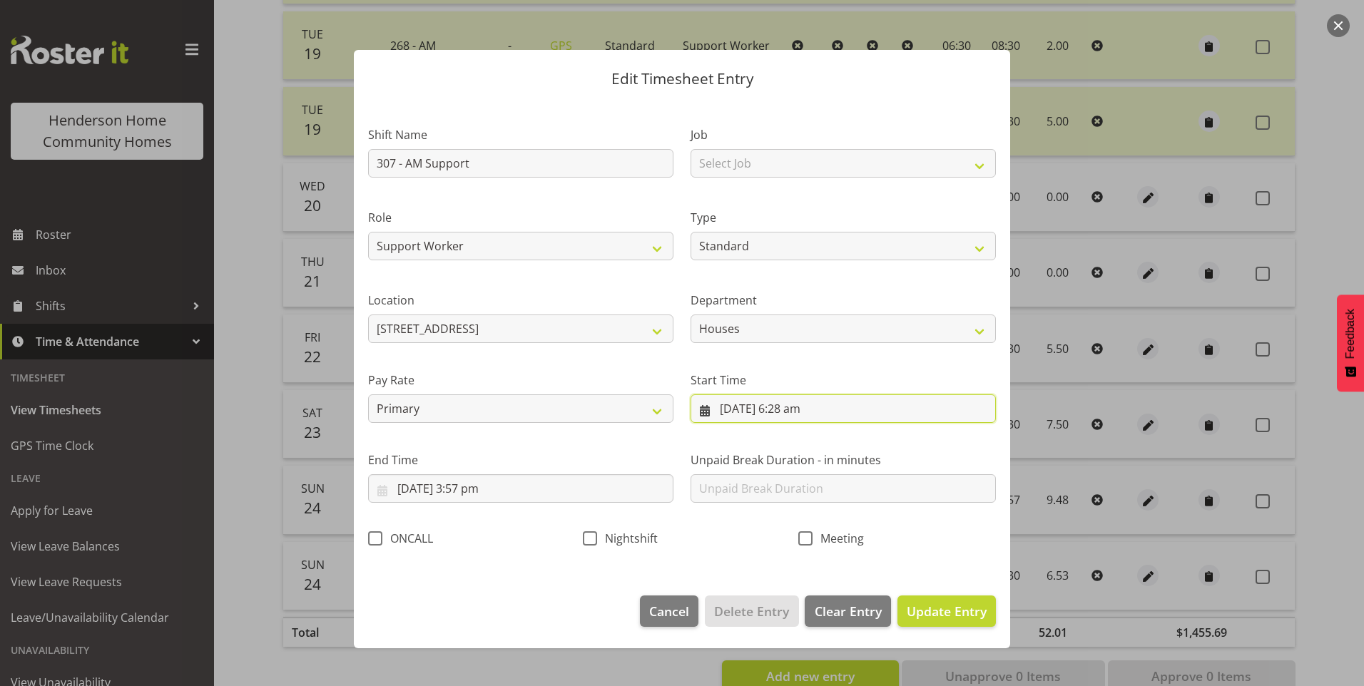
click at [808, 411] on input "24/08/2025, 6:28 am" at bounding box center [843, 409] width 305 height 29
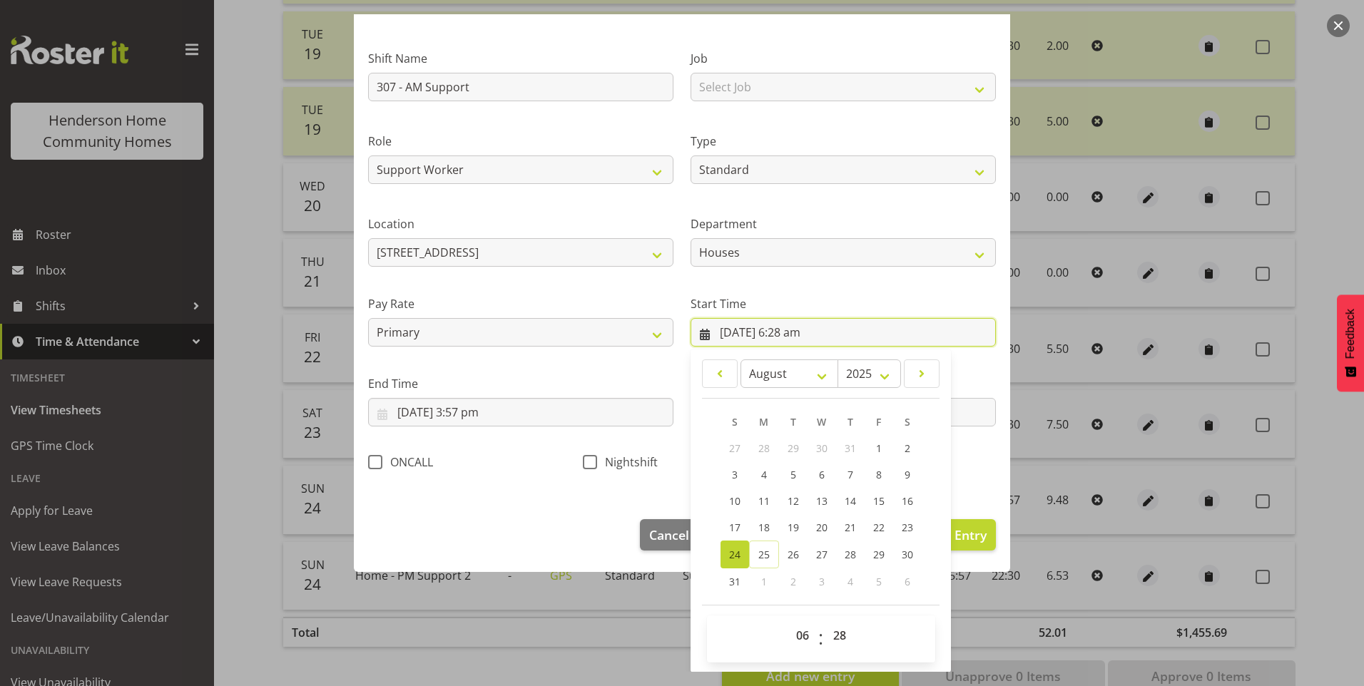
scroll to position [77, 0]
click at [837, 631] on select "00 01 02 03 04 05 06 07 08 09 10 11 12 13 14 15 16 17 18 19 20 21 22 23 24 25 2…" at bounding box center [841, 635] width 32 height 29
click at [825, 621] on select "00 01 02 03 04 05 06 07 08 09 10 11 12 13 14 15 16 17 18 19 20 21 22 23 24 25 2…" at bounding box center [841, 635] width 32 height 29
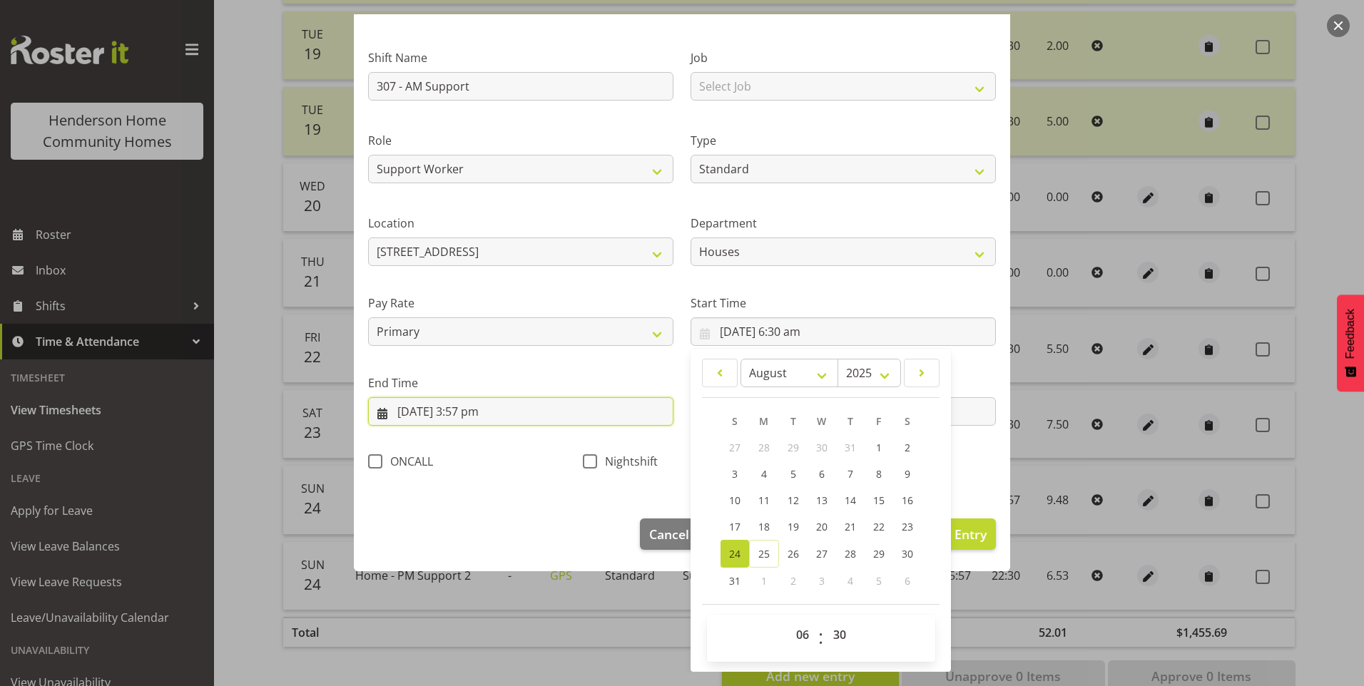
click at [483, 412] on input "24/08/2025, 3:57 pm" at bounding box center [520, 411] width 305 height 29
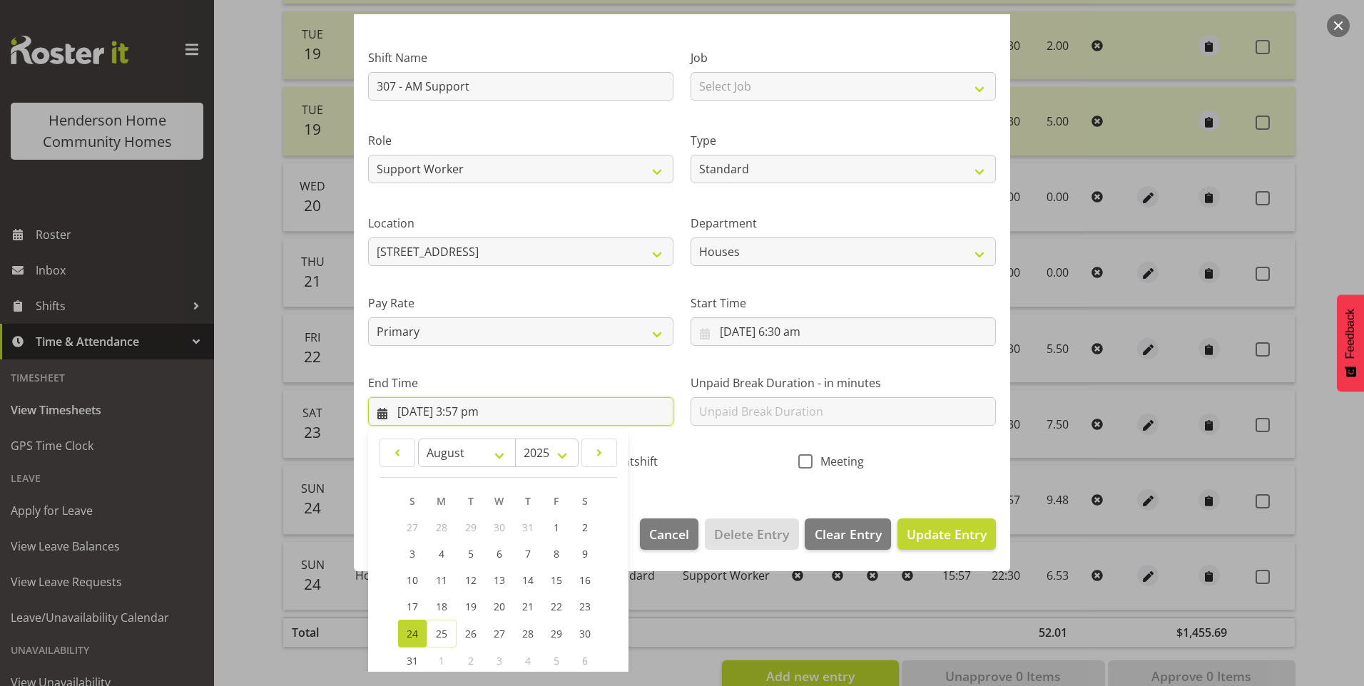
scroll to position [157, 0]
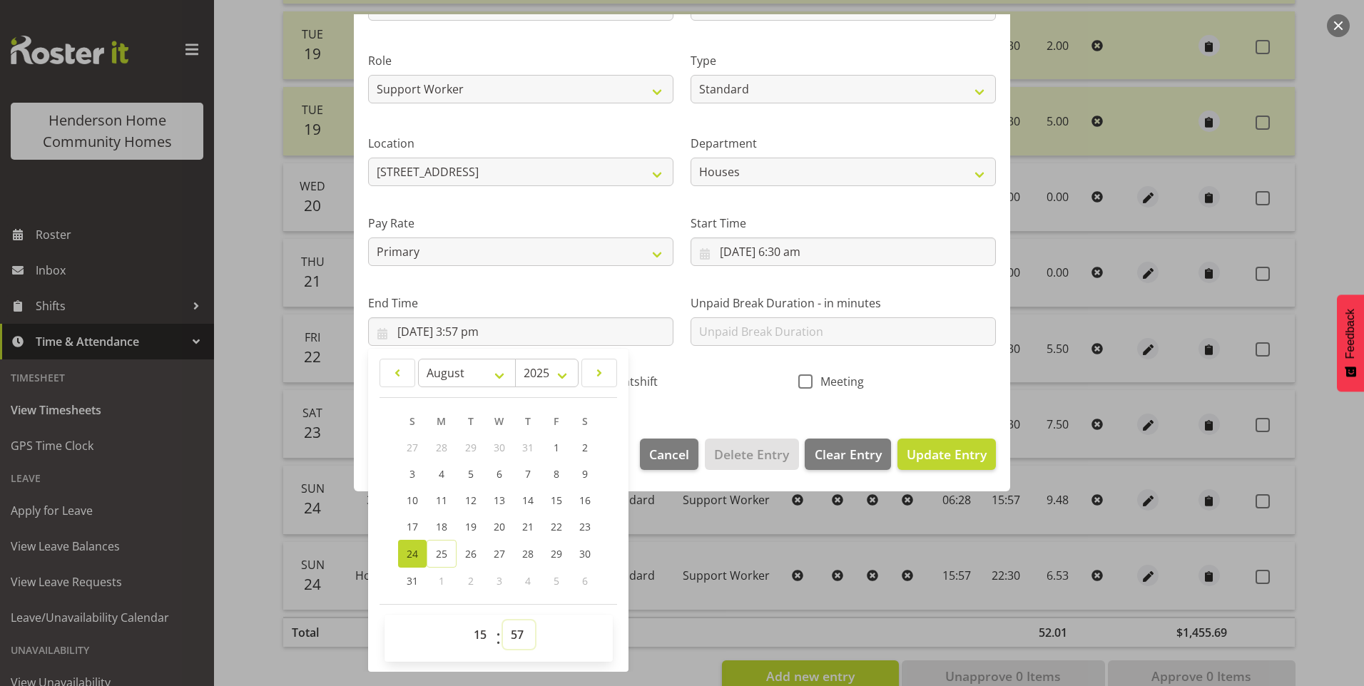
drag, startPoint x: 519, startPoint y: 639, endPoint x: 522, endPoint y: 629, distance: 10.4
click at [519, 638] on select "00 01 02 03 04 05 06 07 08 09 10 11 12 13 14 15 16 17 18 19 20 21 22 23 24 25 2…" at bounding box center [519, 635] width 32 height 29
click at [503, 621] on select "00 01 02 03 04 05 06 07 08 09 10 11 12 13 14 15 16 17 18 19 20 21 22 23 24 25 2…" at bounding box center [519, 635] width 32 height 29
click at [949, 451] on span "Update Entry" at bounding box center [947, 454] width 80 height 17
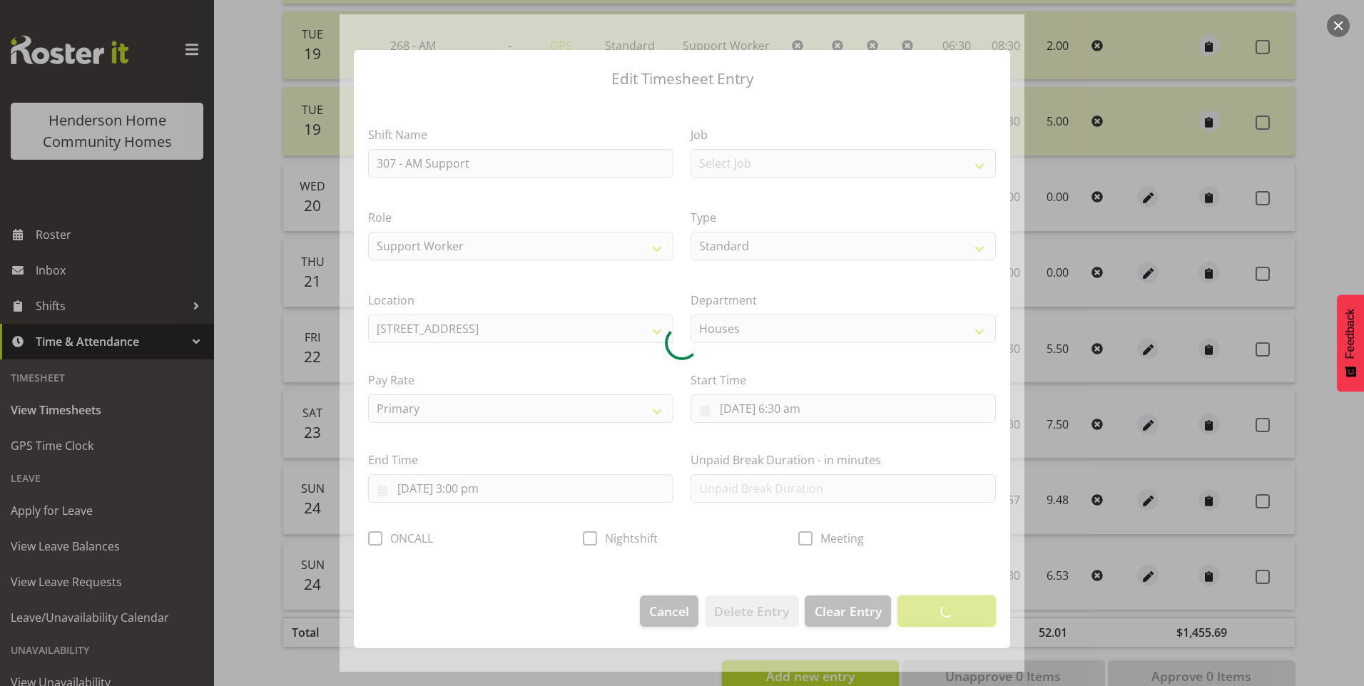
scroll to position [0, 0]
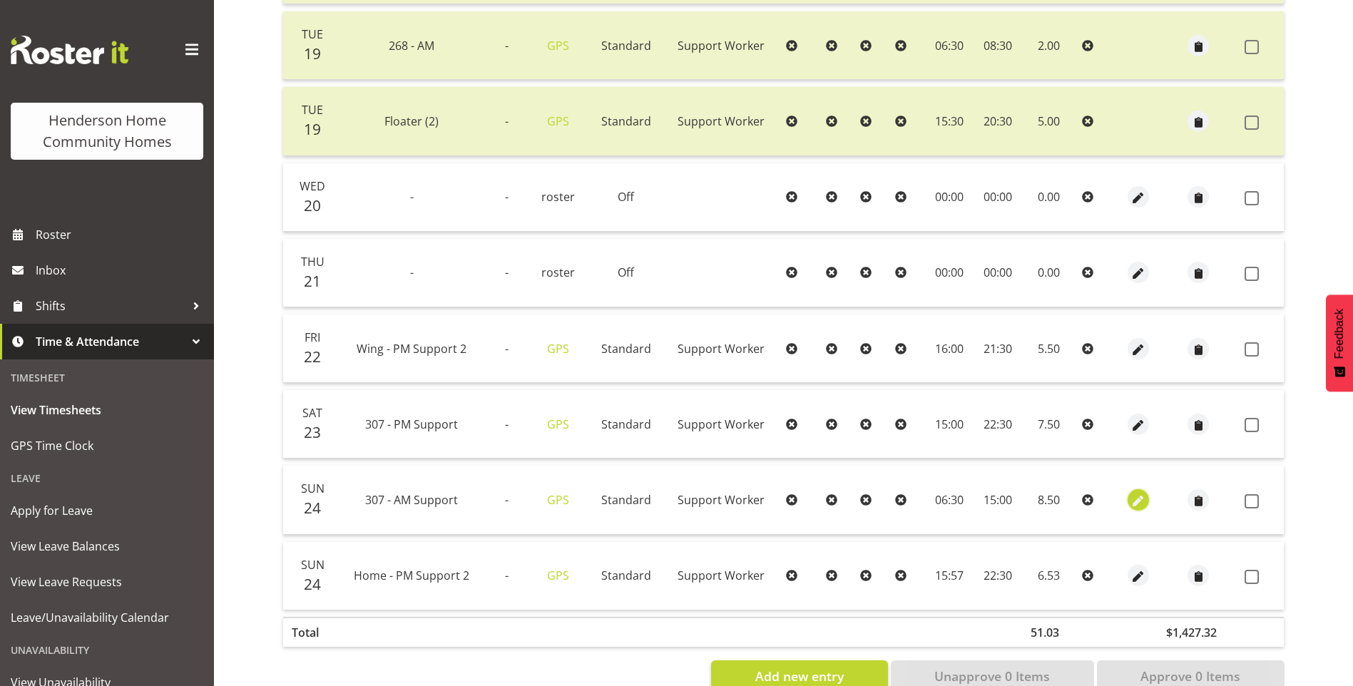
click at [1136, 499] on span "button" at bounding box center [1139, 501] width 16 height 16
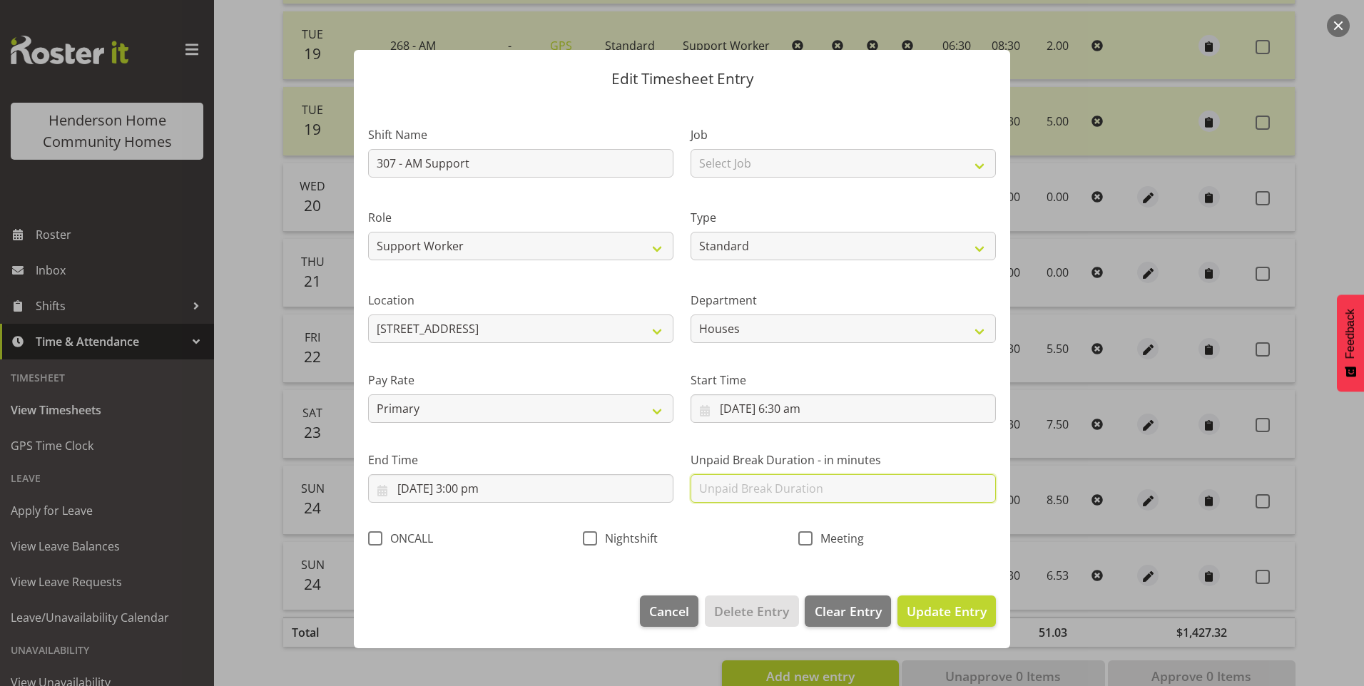
click at [728, 490] on input "text" at bounding box center [843, 488] width 305 height 29
click at [980, 620] on span "Update Entry" at bounding box center [947, 611] width 80 height 19
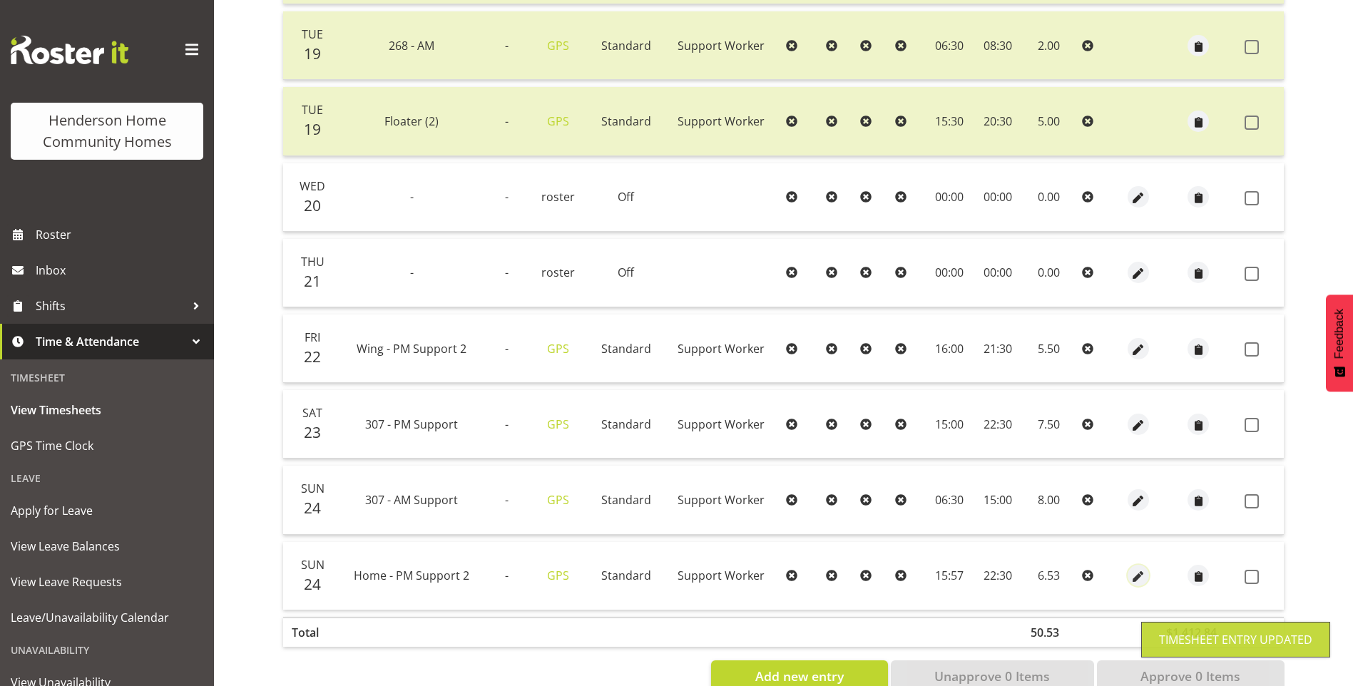
click at [1141, 573] on span "button" at bounding box center [1139, 577] width 16 height 16
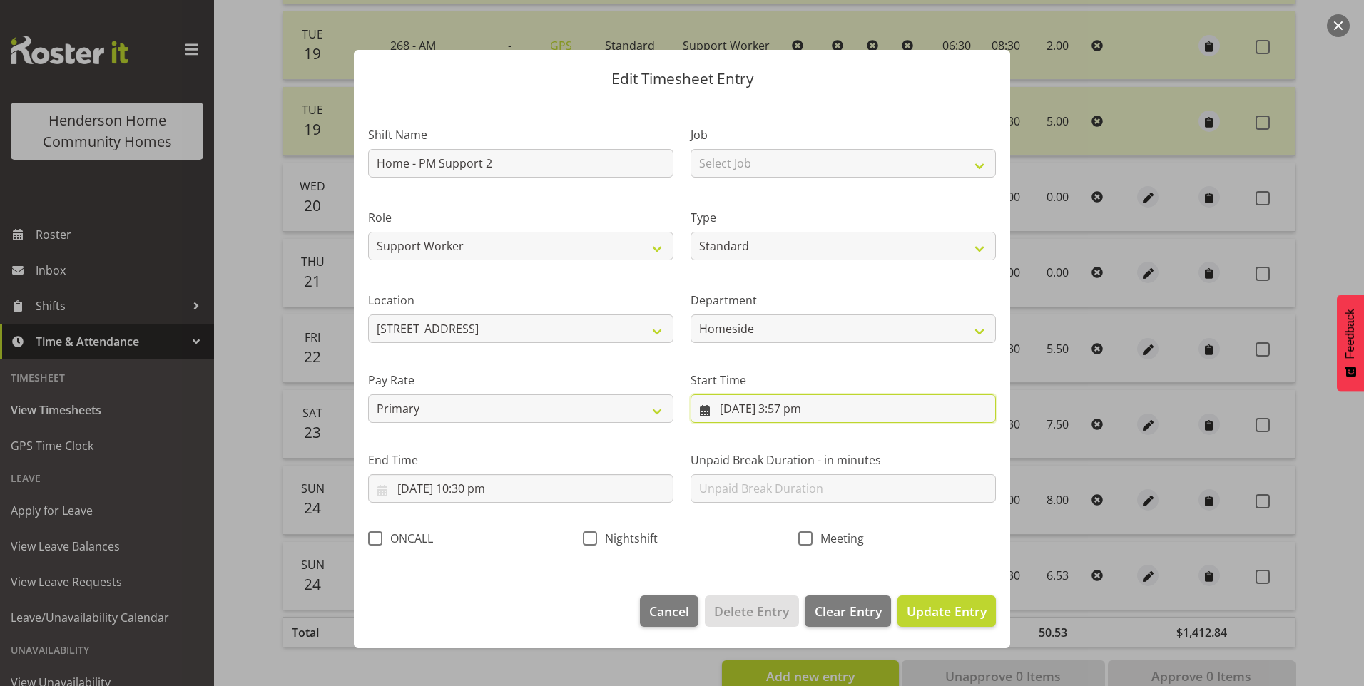
click at [787, 407] on input "24/08/2025, 3:57 pm" at bounding box center [843, 409] width 305 height 29
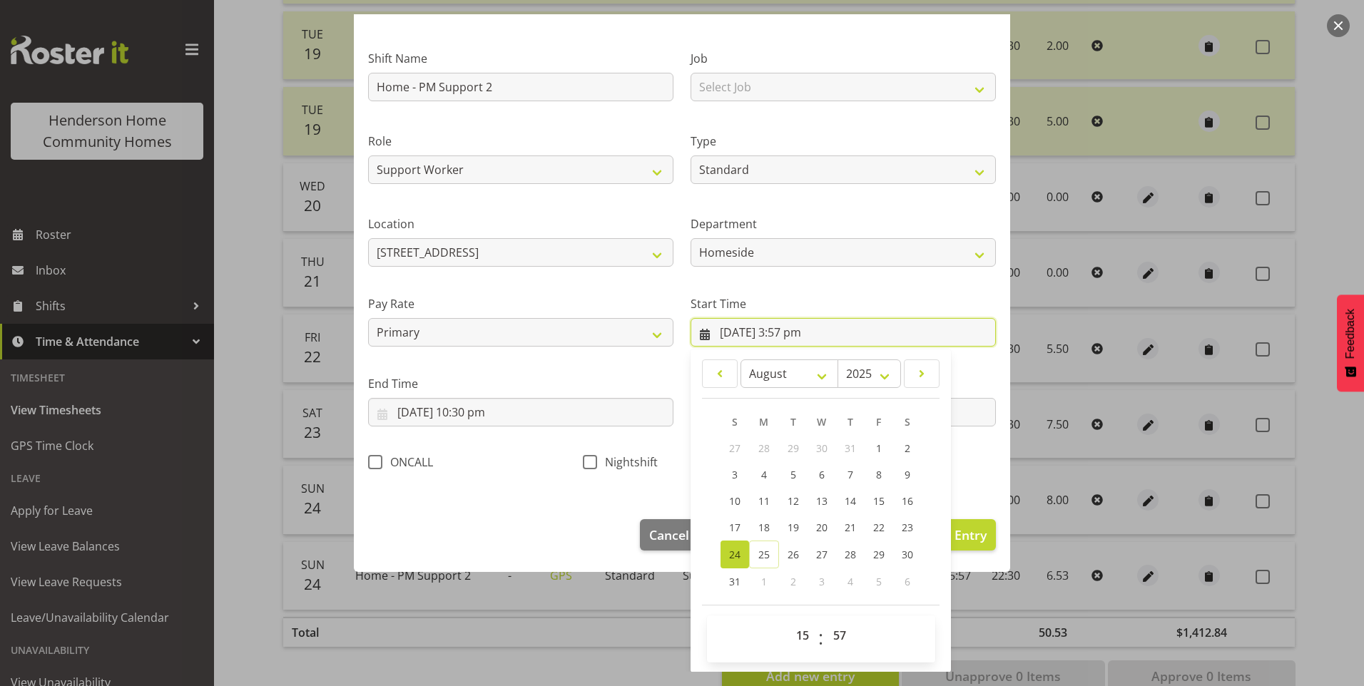
scroll to position [77, 0]
click at [794, 636] on select "00 01 02 03 04 05 06 07 08 09 10 11 12 13 14 15 16 17 18 19 20 21 22 23" at bounding box center [804, 635] width 32 height 29
click at [788, 621] on select "00 01 02 03 04 05 06 07 08 09 10 11 12 13 14 15 16 17 18 19 20 21 22 23" at bounding box center [804, 635] width 32 height 29
click at [831, 627] on select "00 01 02 03 04 05 06 07 08 09 10 11 12 13 14 15 16 17 18 19 20 21 22 23 24 25 2…" at bounding box center [841, 635] width 32 height 29
click at [825, 621] on select "00 01 02 03 04 05 06 07 08 09 10 11 12 13 14 15 16 17 18 19 20 21 22 23 24 25 2…" at bounding box center [841, 635] width 32 height 29
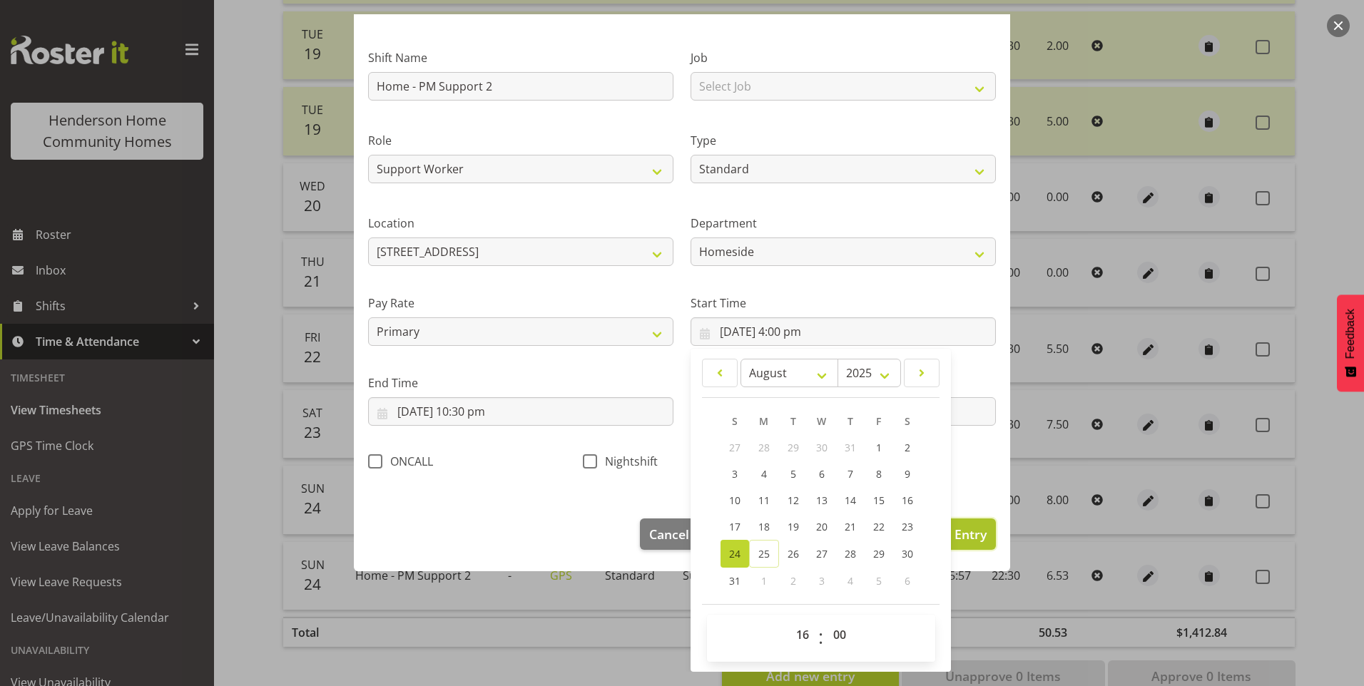
click at [966, 536] on span "Update Entry" at bounding box center [947, 534] width 80 height 17
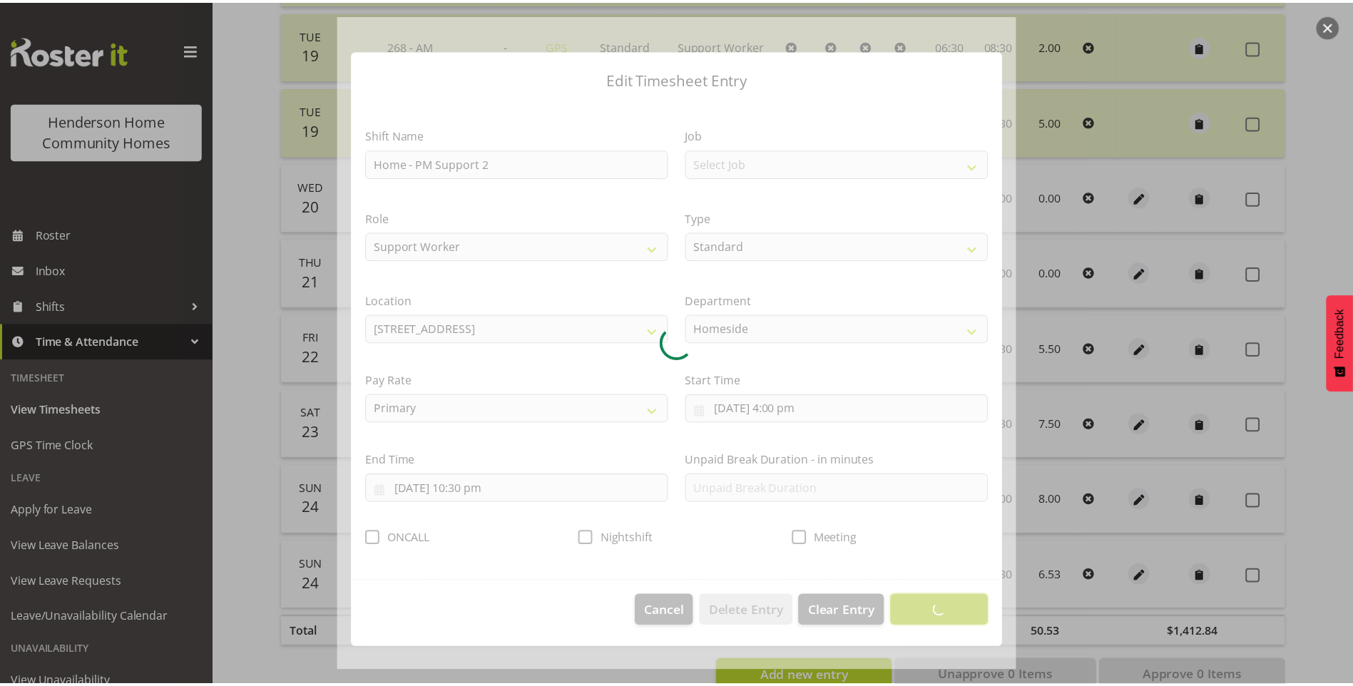
scroll to position [0, 0]
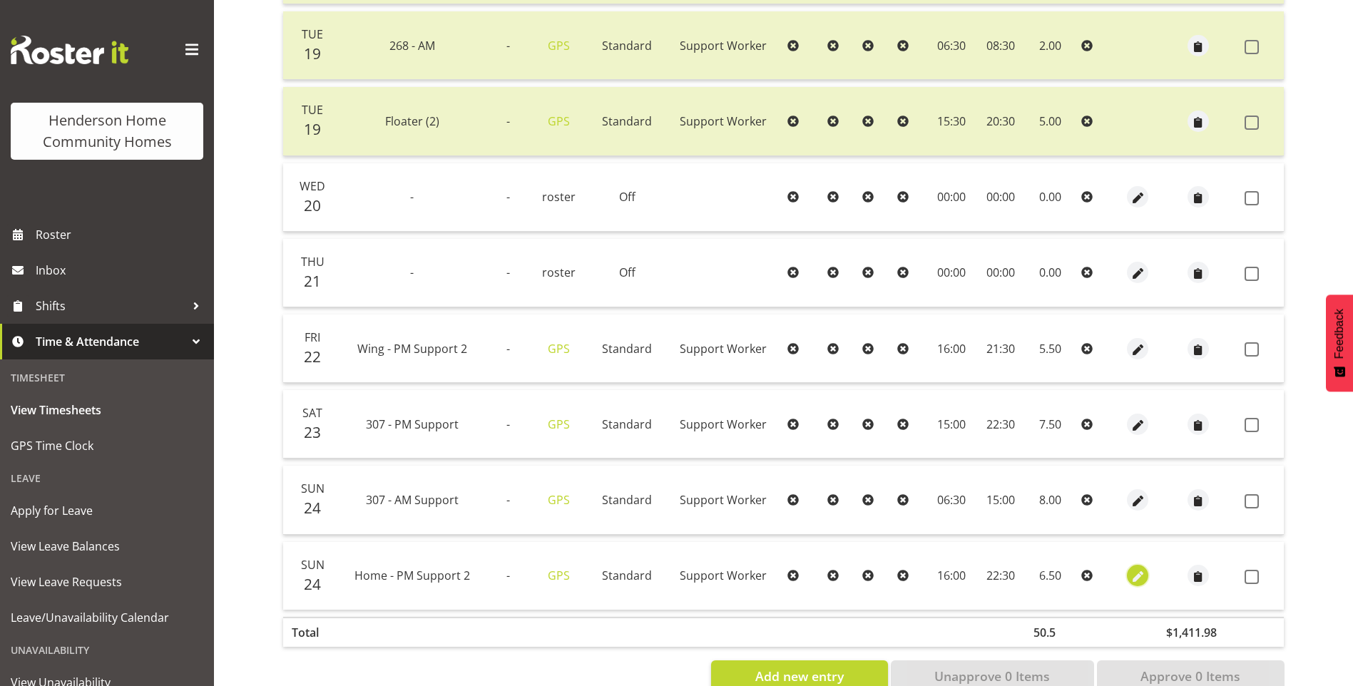
click at [1134, 571] on span "button" at bounding box center [1138, 577] width 16 height 16
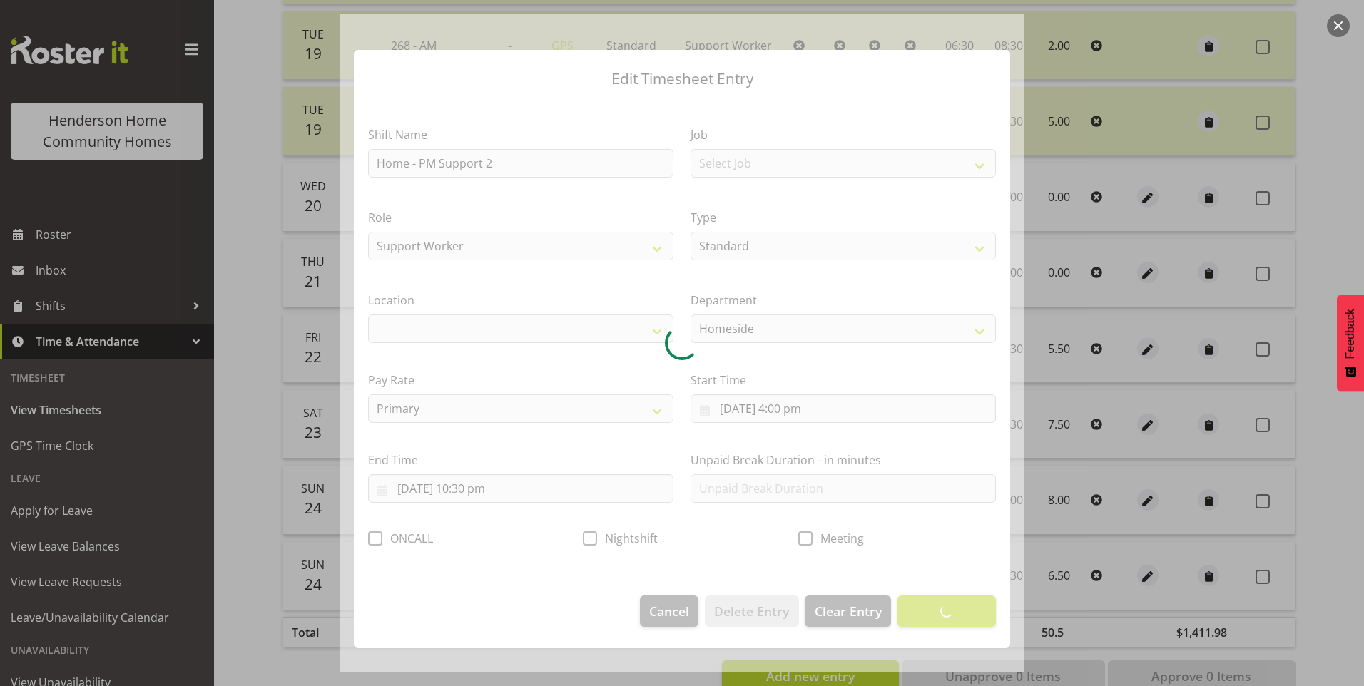
click at [753, 482] on div at bounding box center [682, 343] width 685 height 658
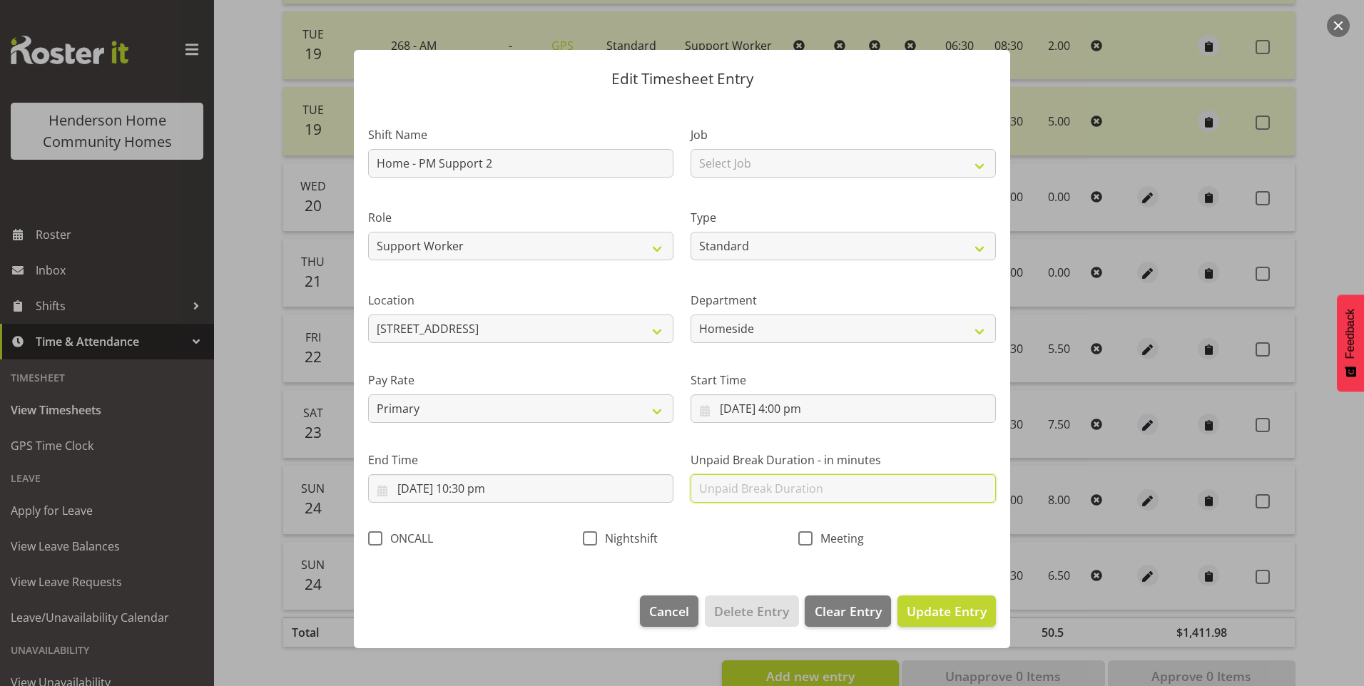
click at [730, 487] on input "text" at bounding box center [843, 488] width 305 height 29
click at [965, 611] on span "Update Entry" at bounding box center [947, 611] width 80 height 17
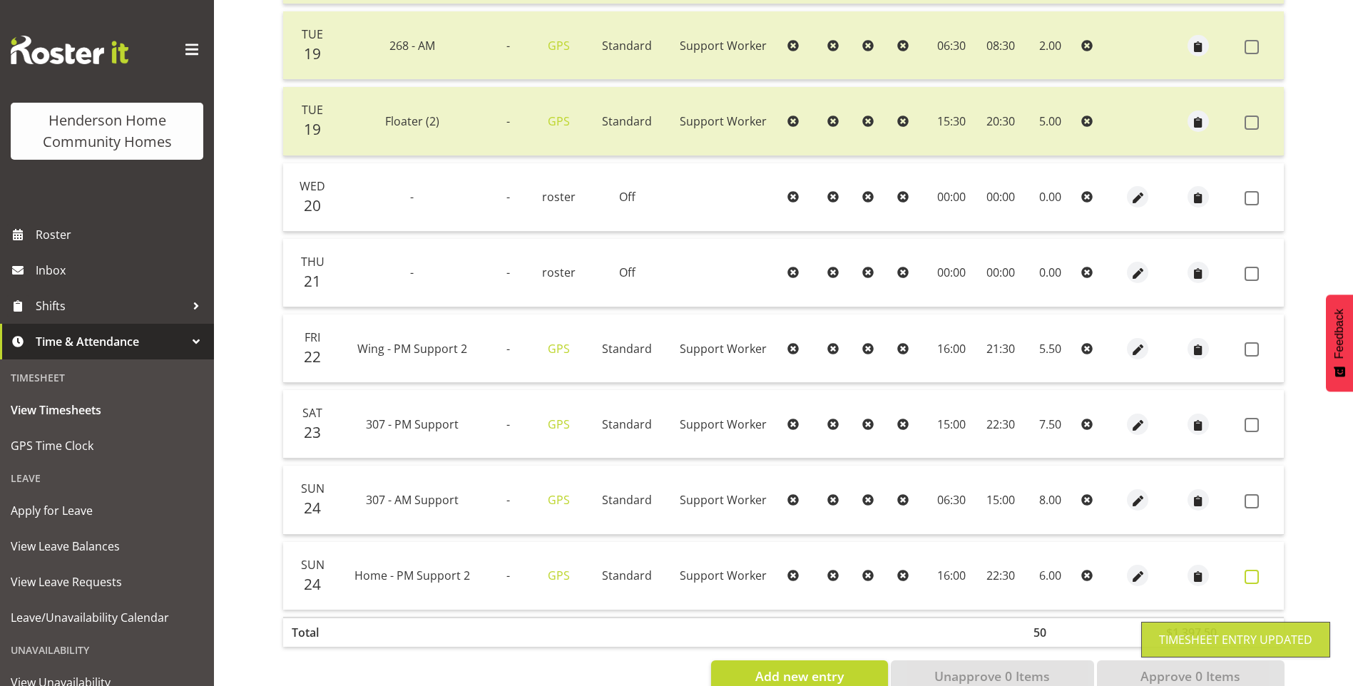
click at [1249, 576] on span at bounding box center [1252, 577] width 14 height 14
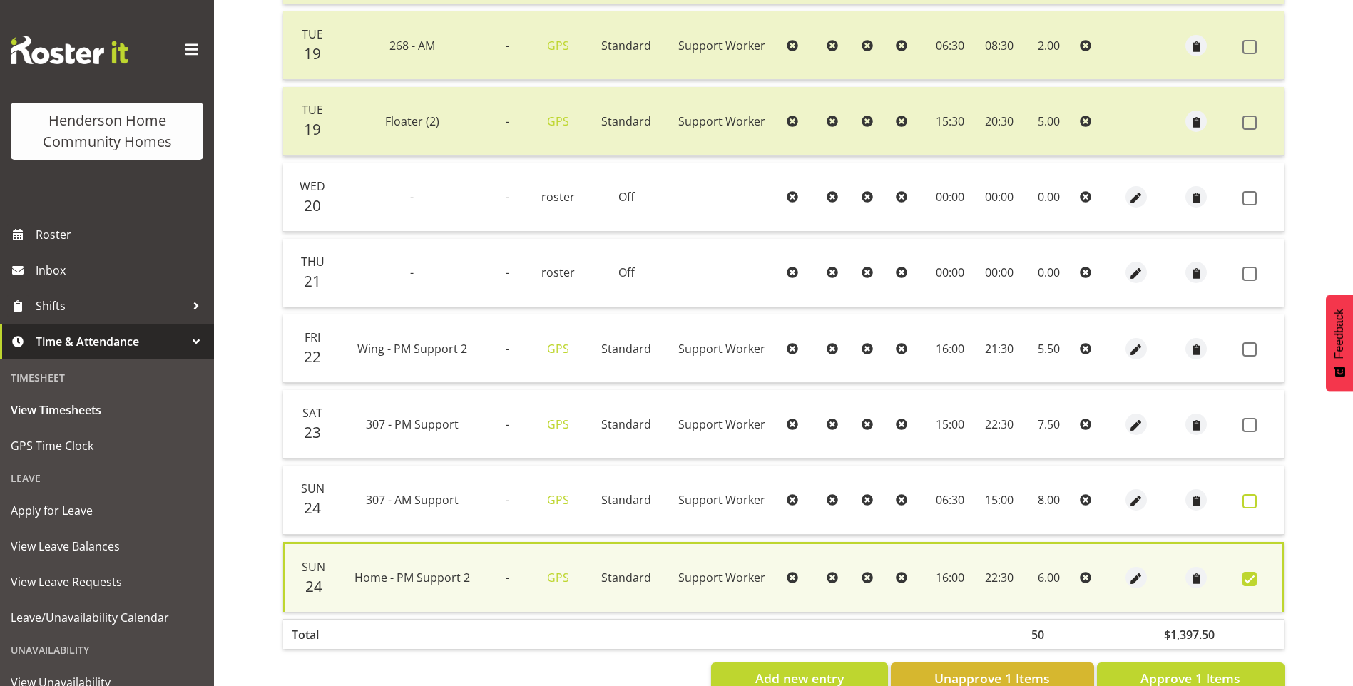
click at [1254, 503] on span at bounding box center [1250, 501] width 14 height 14
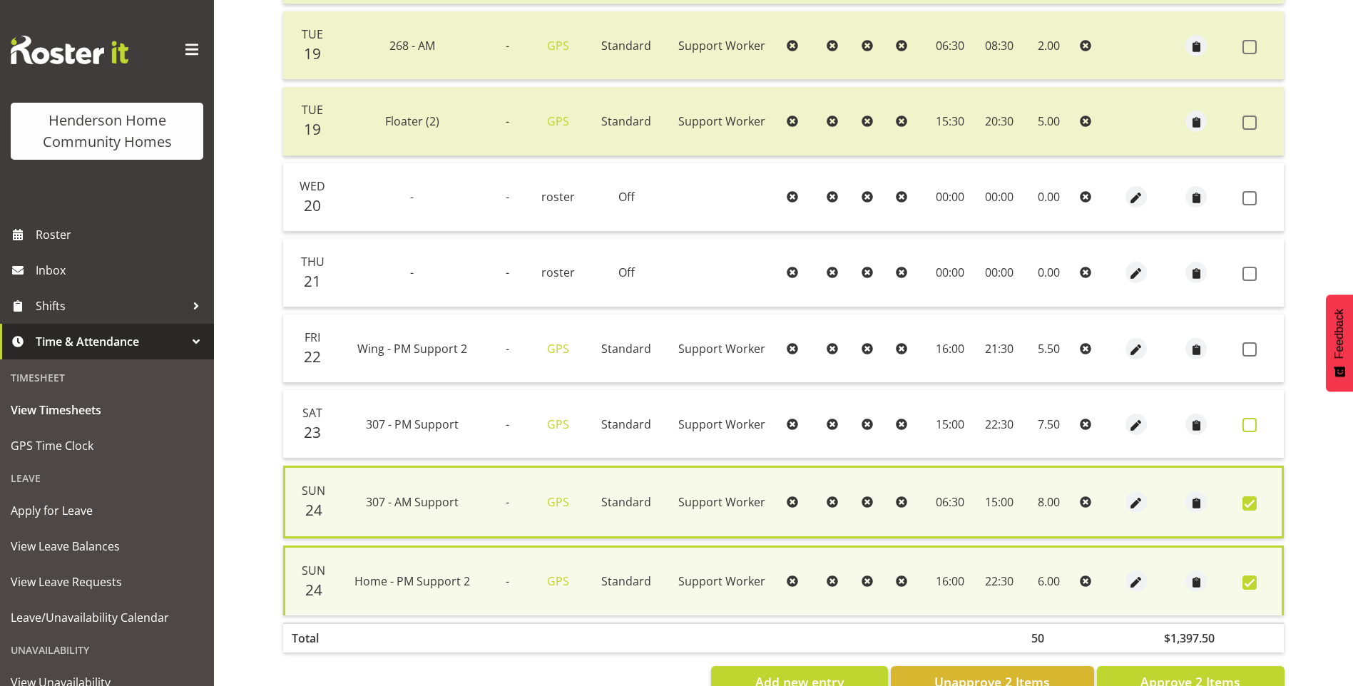
click at [1246, 421] on span at bounding box center [1250, 425] width 14 height 14
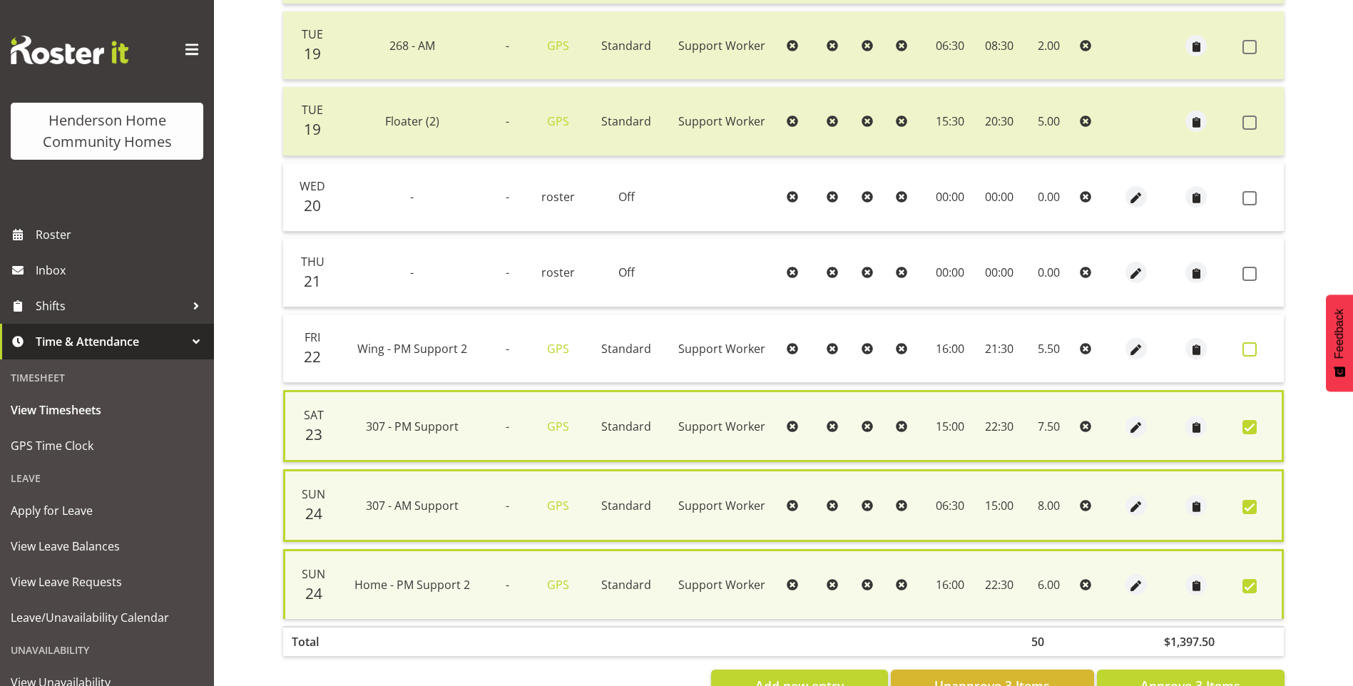
click at [1252, 350] on span at bounding box center [1250, 349] width 14 height 14
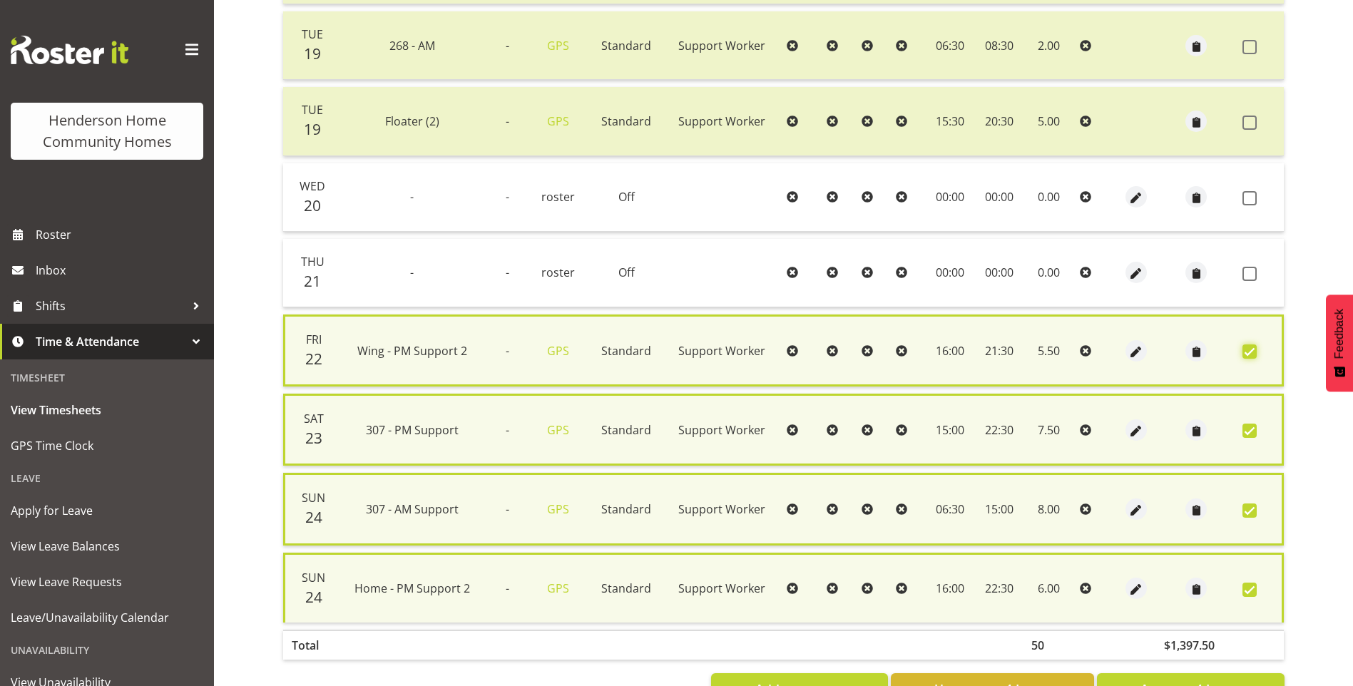
scroll to position [622, 0]
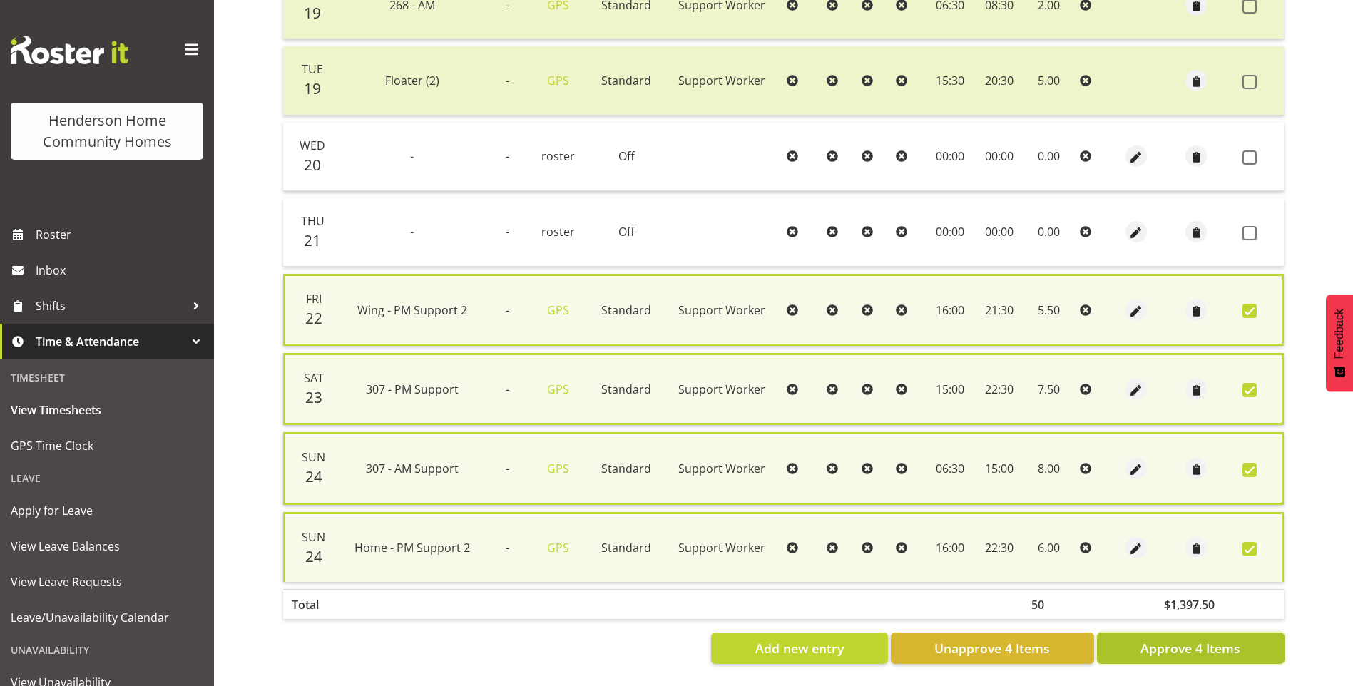
click at [1191, 645] on span "Approve 4 Items" at bounding box center [1191, 648] width 100 height 19
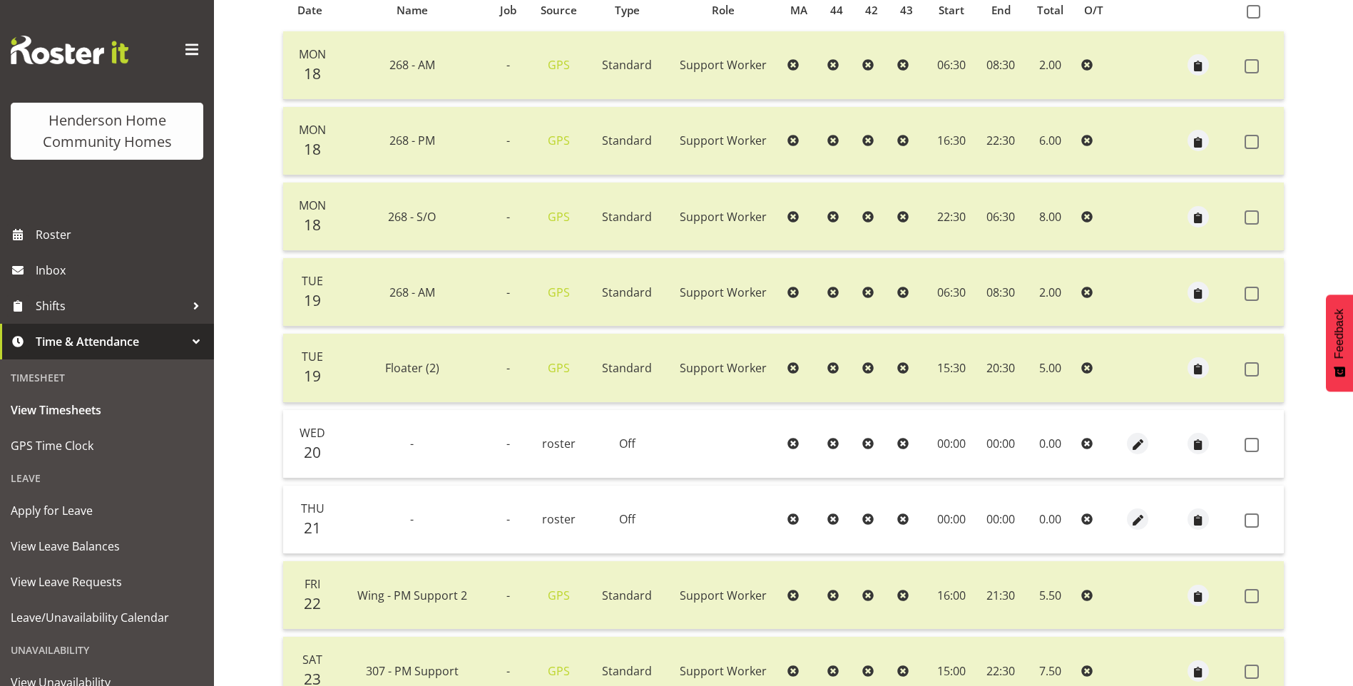
scroll to position [110, 0]
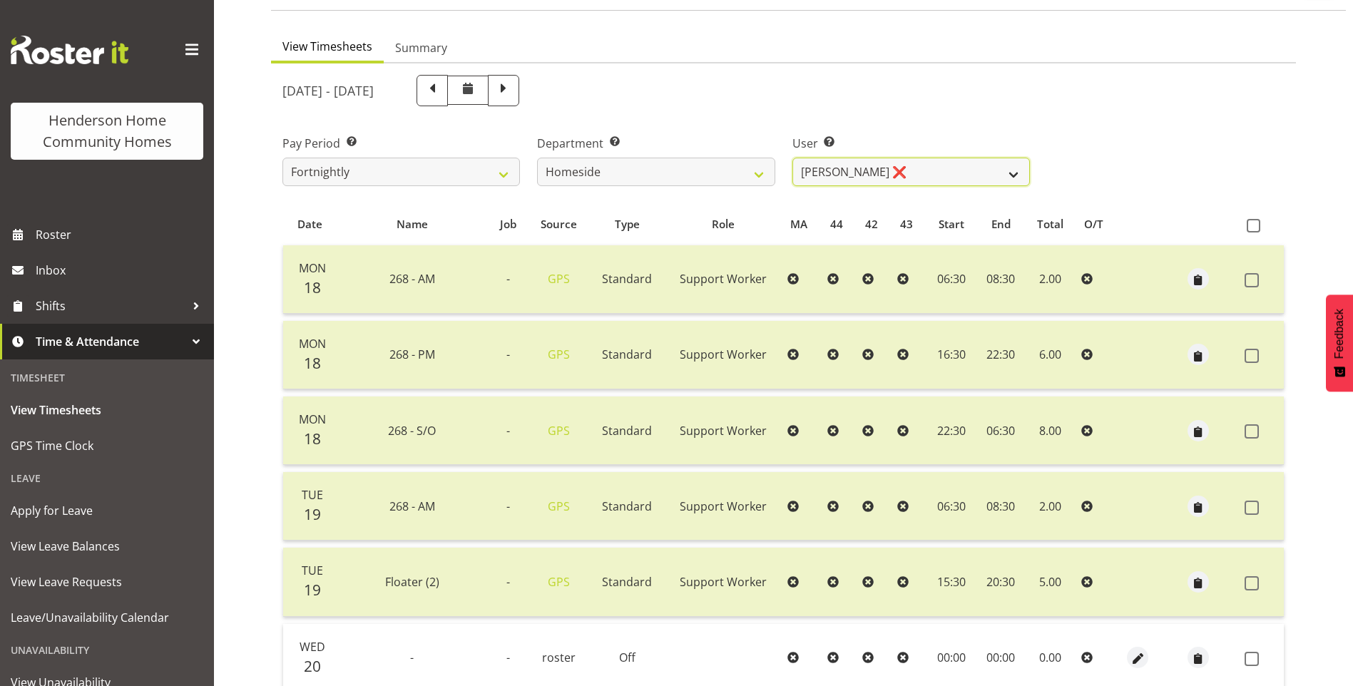
click at [838, 167] on select "Asiasiga Vili ❌ Billie-Rose Dunlop ❌ Brijesh (BK) Kachhadiya ❌ Cheenee Vargas ❌…" at bounding box center [912, 172] width 238 height 29
click at [793, 158] on select "Asiasiga Vili ❌ Billie-Rose Dunlop ❌ Brijesh (BK) Kachhadiya ❌ Cheenee Vargas ❌…" at bounding box center [912, 172] width 238 height 29
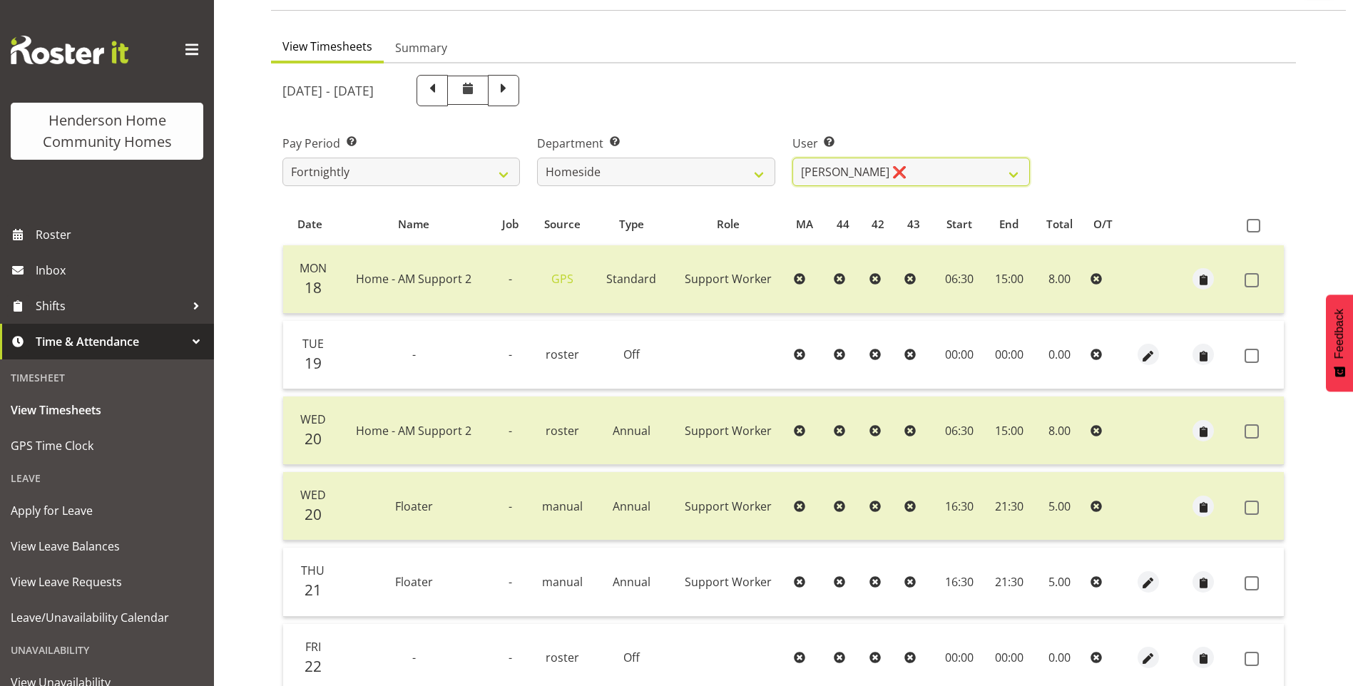
scroll to position [181, 0]
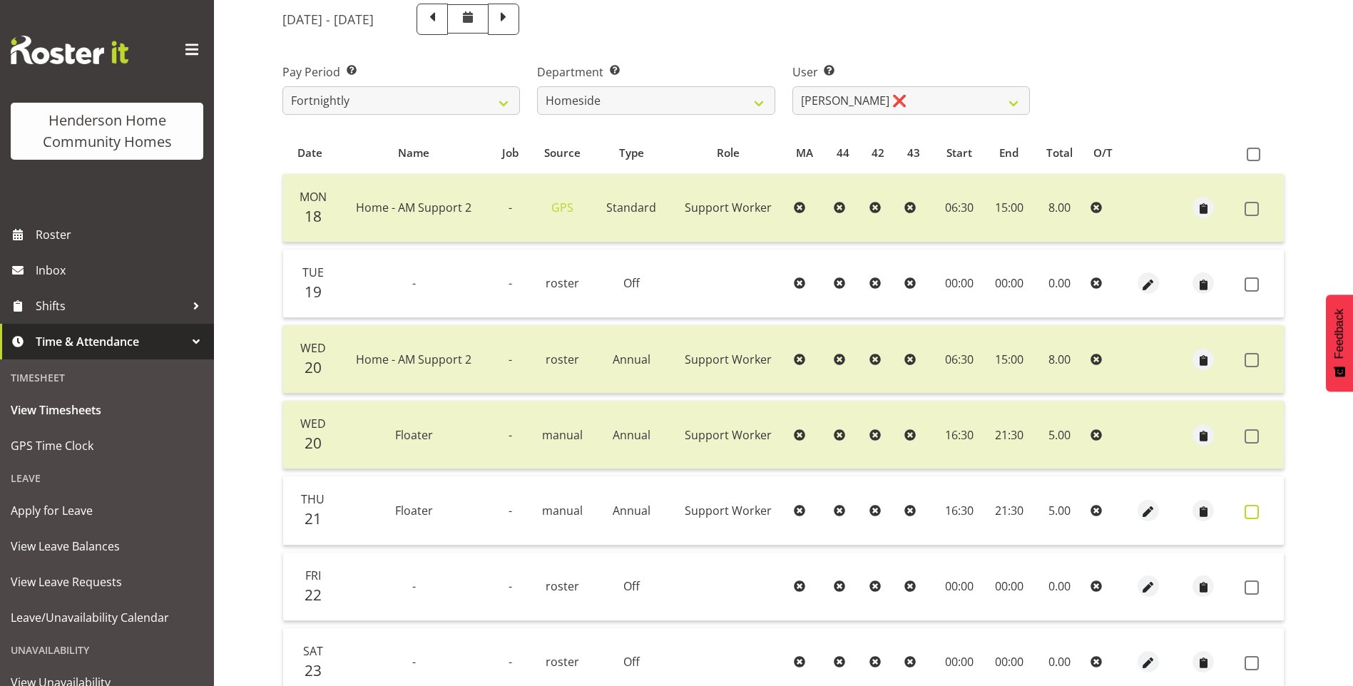
click at [1253, 514] on span at bounding box center [1252, 512] width 14 height 14
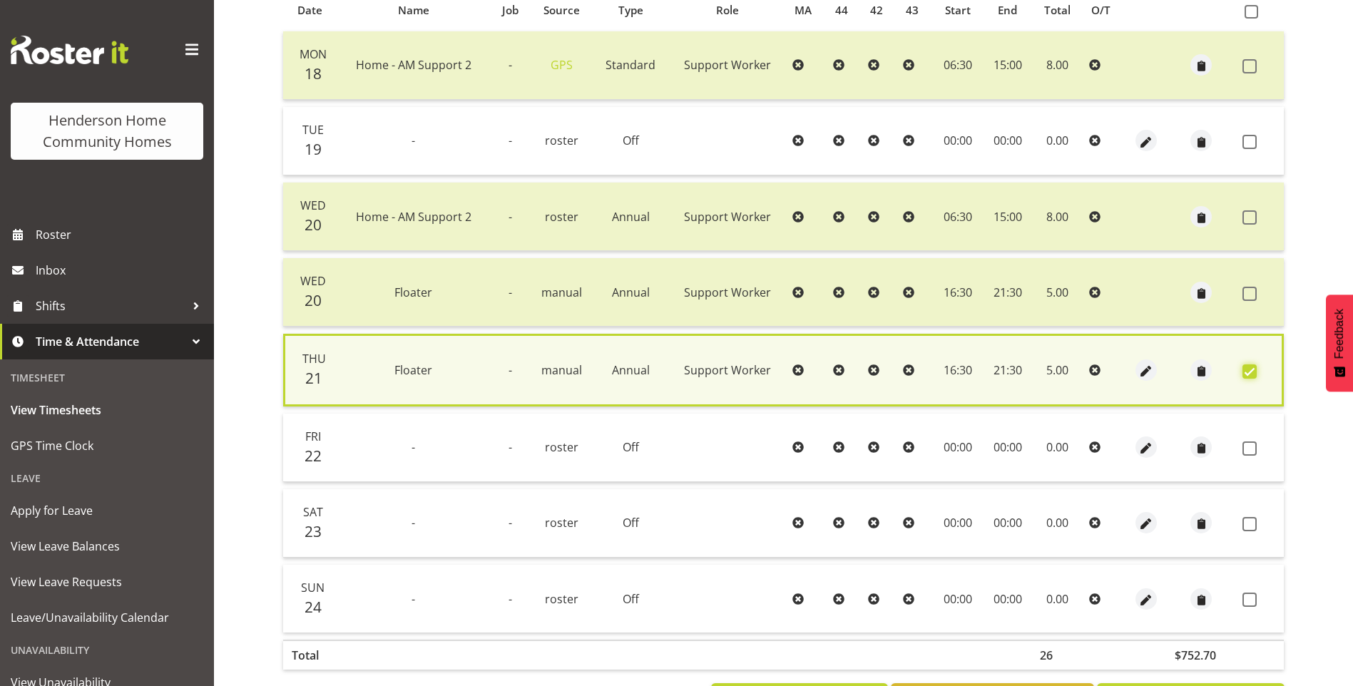
scroll to position [385, 0]
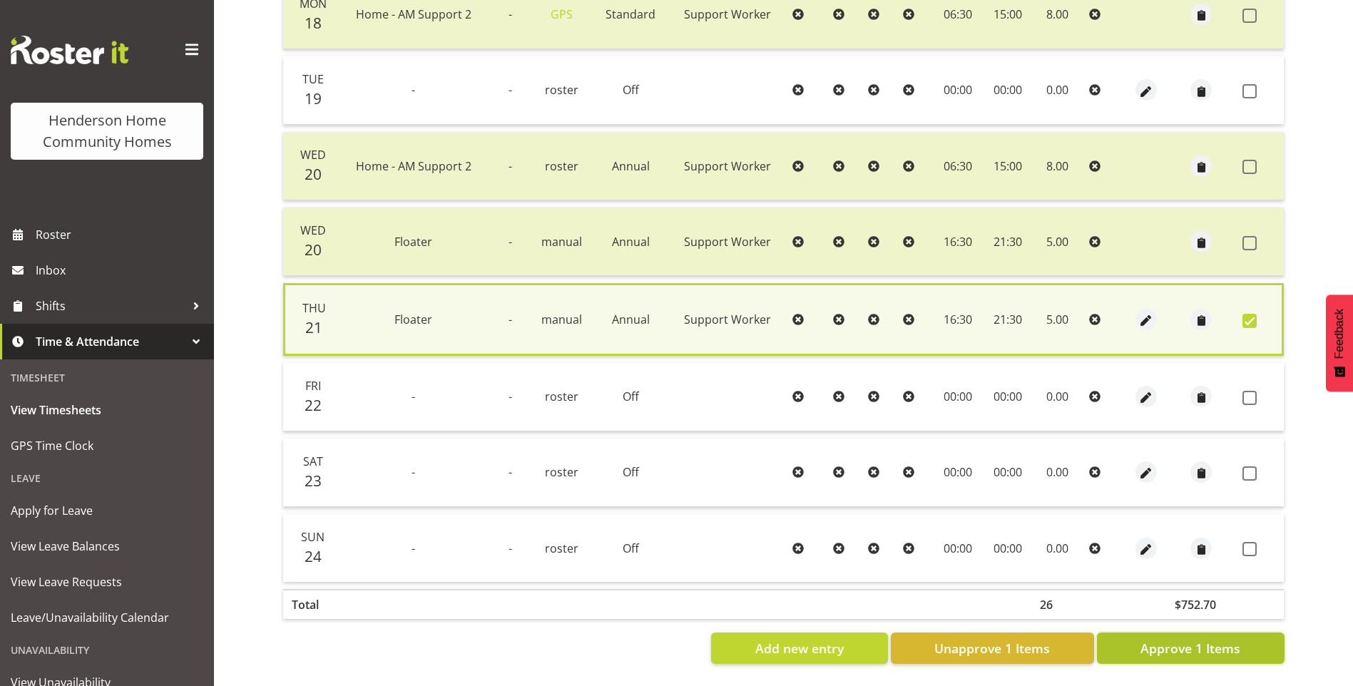
click at [1204, 639] on span "Approve 1 Items" at bounding box center [1191, 648] width 100 height 19
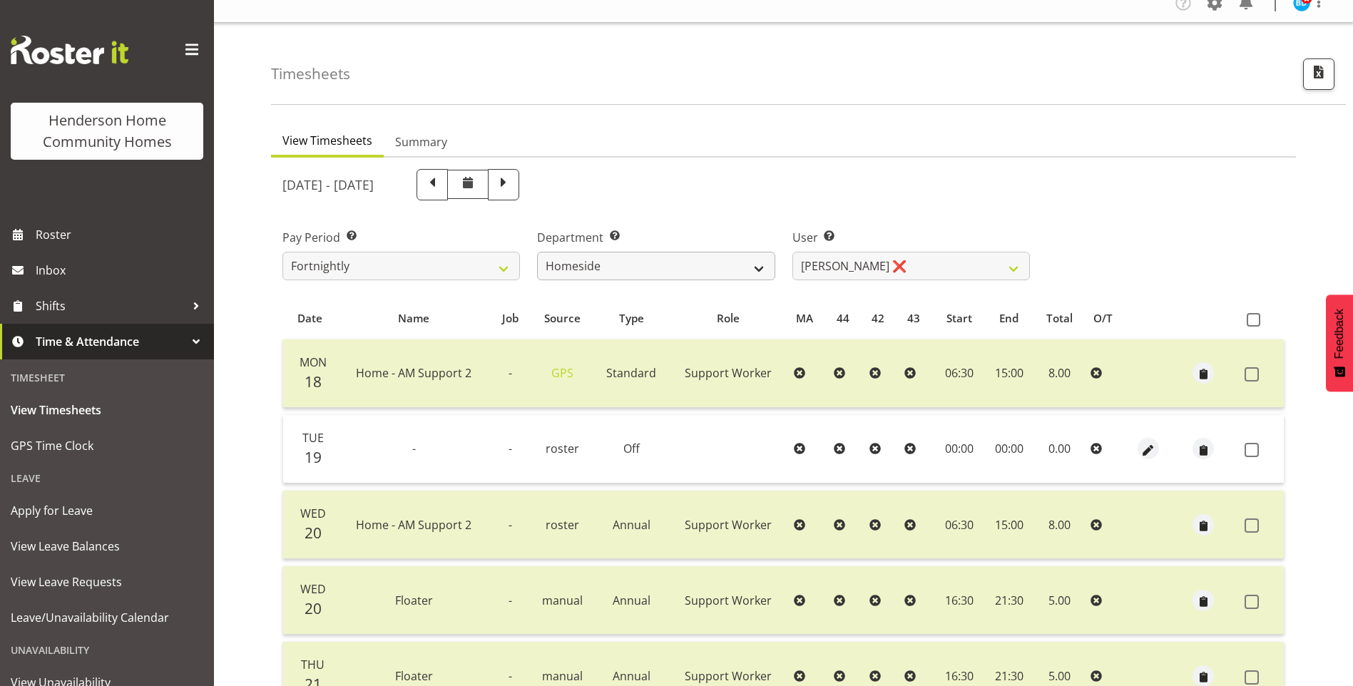
scroll to position [0, 0]
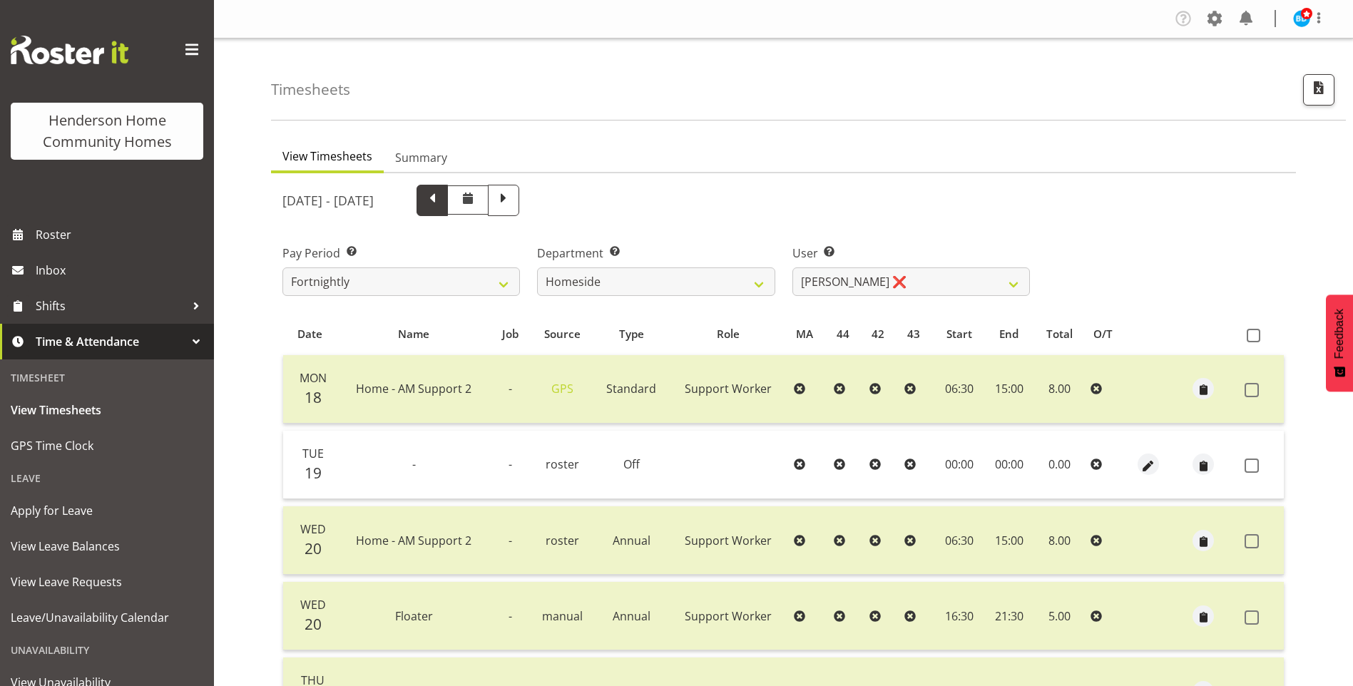
click at [442, 202] on span at bounding box center [432, 199] width 19 height 19
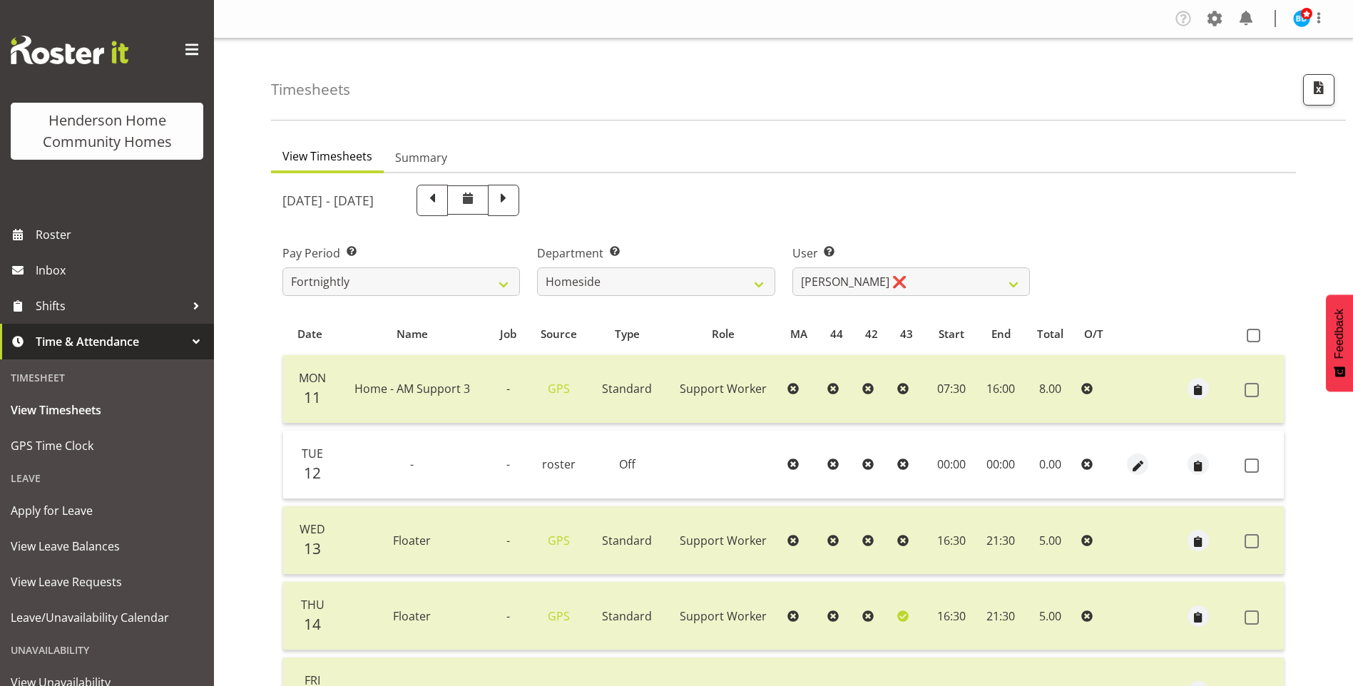
click at [442, 205] on span at bounding box center [432, 199] width 19 height 19
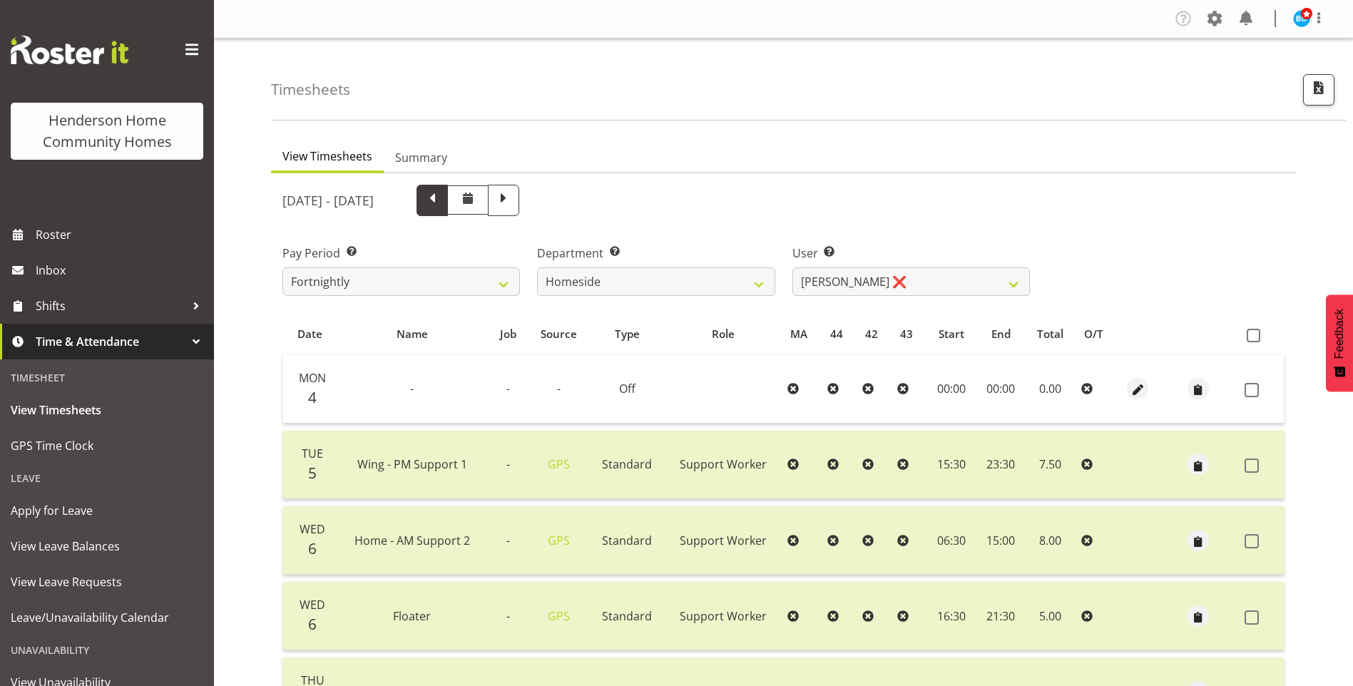
click at [442, 200] on span at bounding box center [432, 199] width 19 height 19
click at [442, 201] on span at bounding box center [432, 199] width 19 height 19
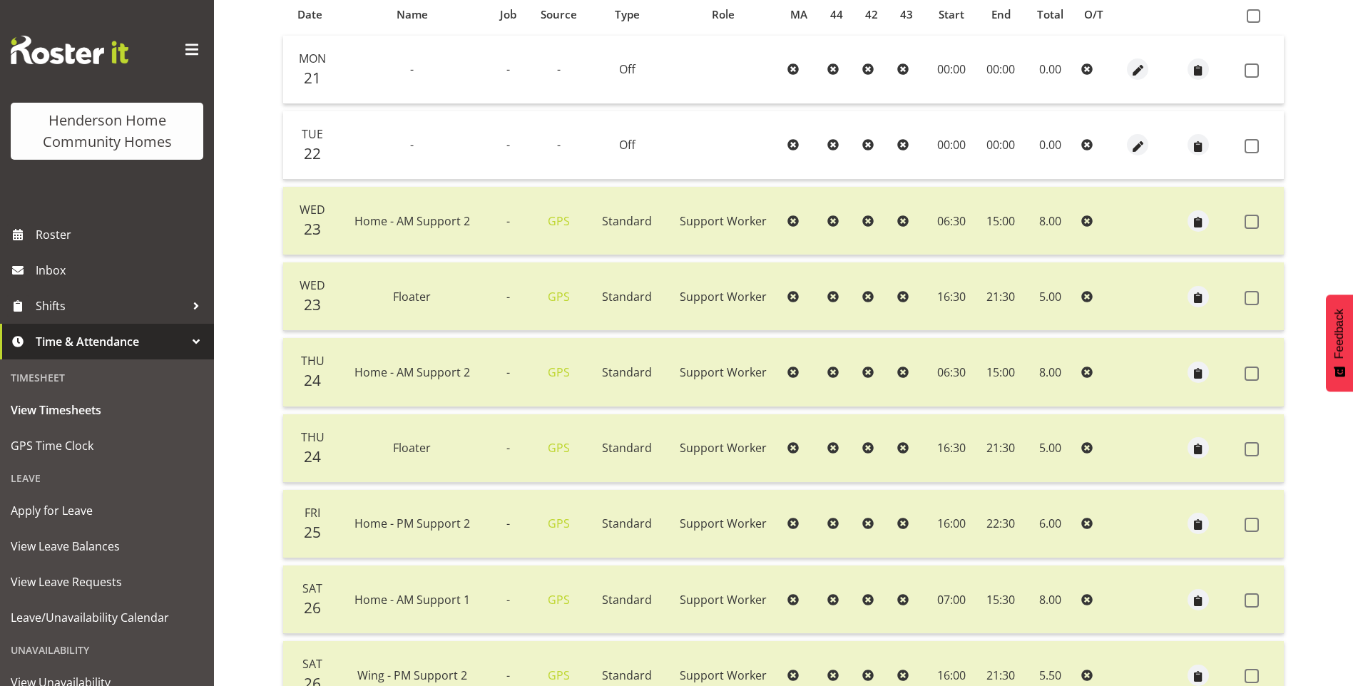
scroll to position [106, 0]
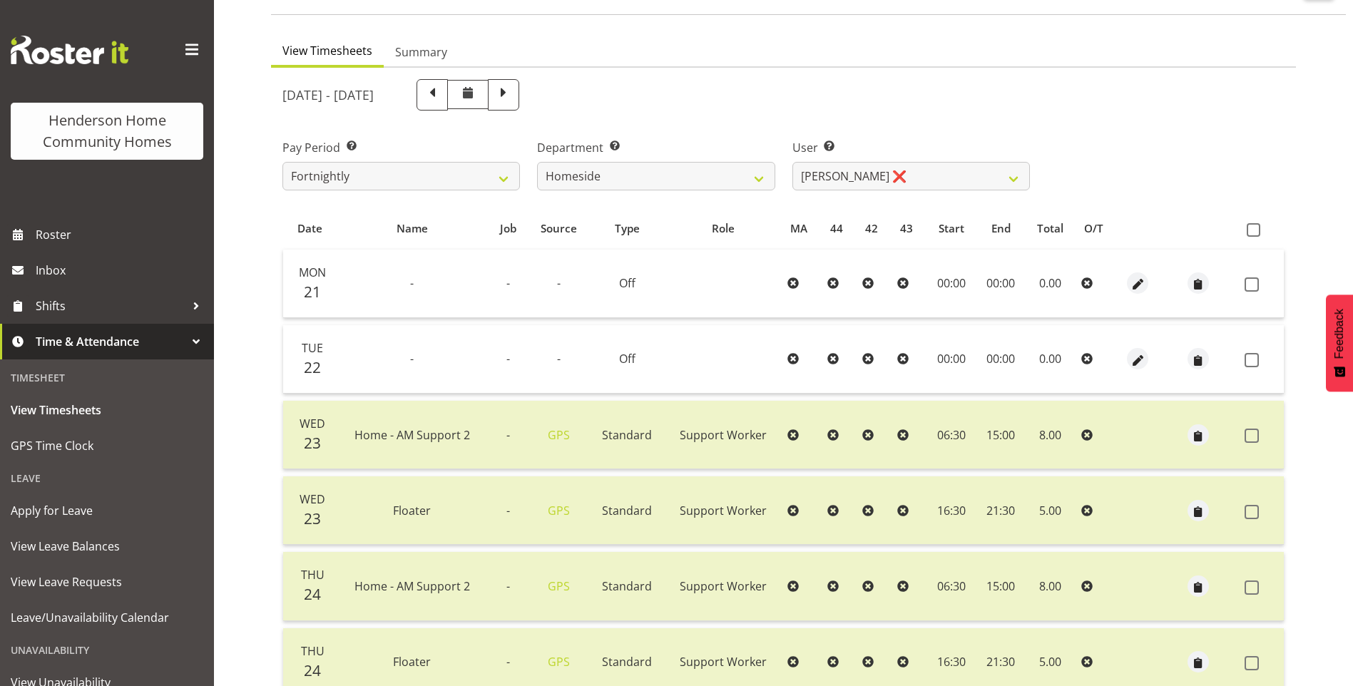
click at [489, 104] on span at bounding box center [467, 94] width 41 height 29
click at [448, 104] on span at bounding box center [432, 94] width 31 height 31
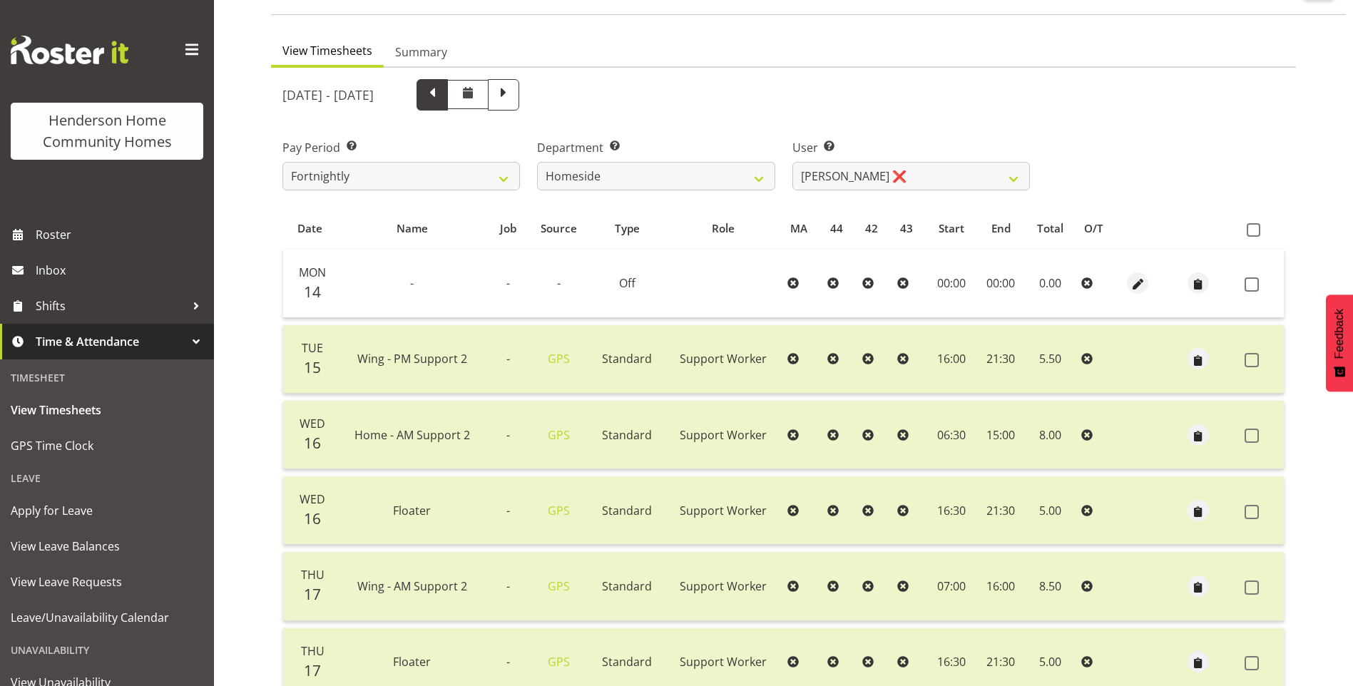
click at [442, 87] on span at bounding box center [432, 93] width 19 height 19
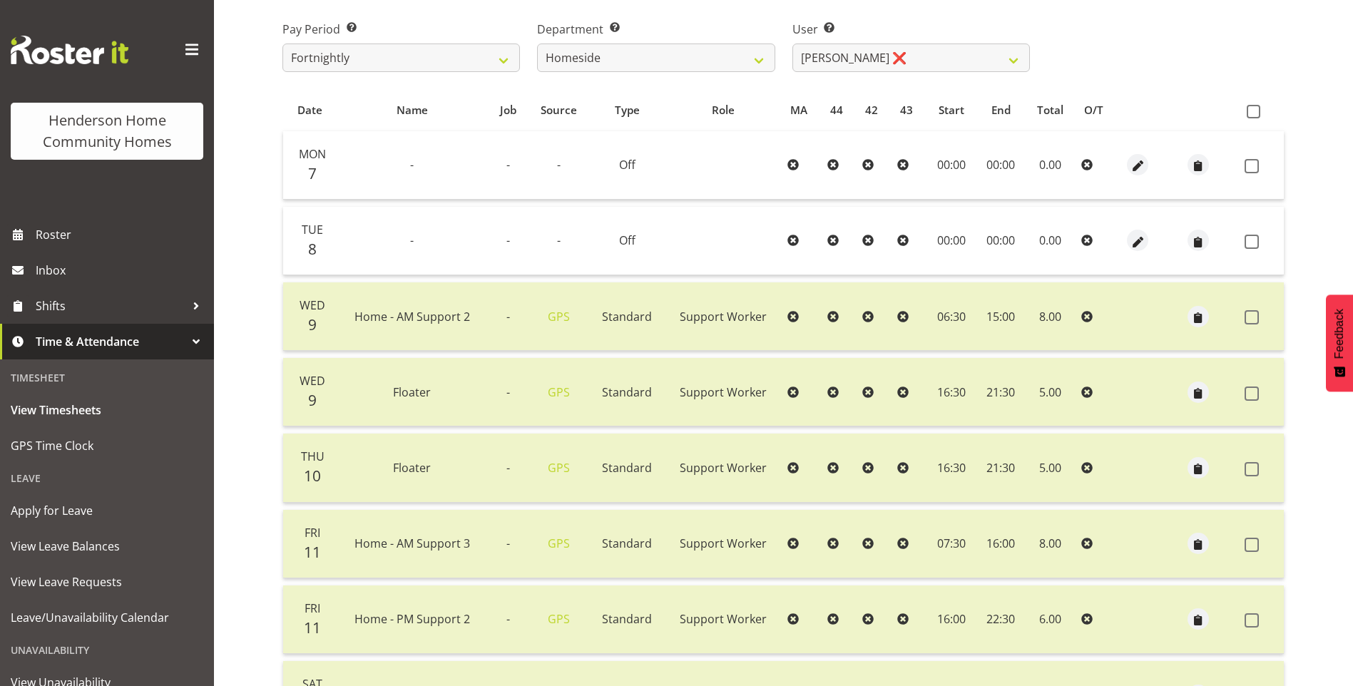
scroll to position [172, 0]
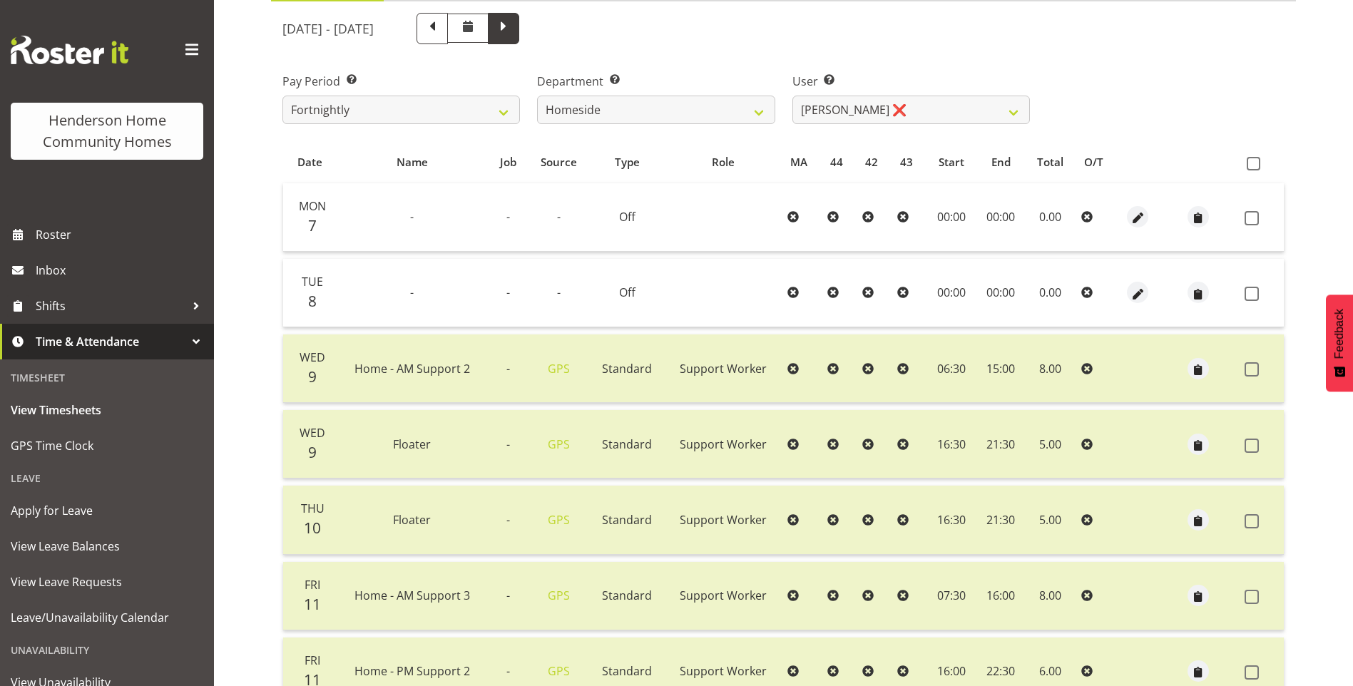
click at [513, 30] on span at bounding box center [503, 27] width 19 height 19
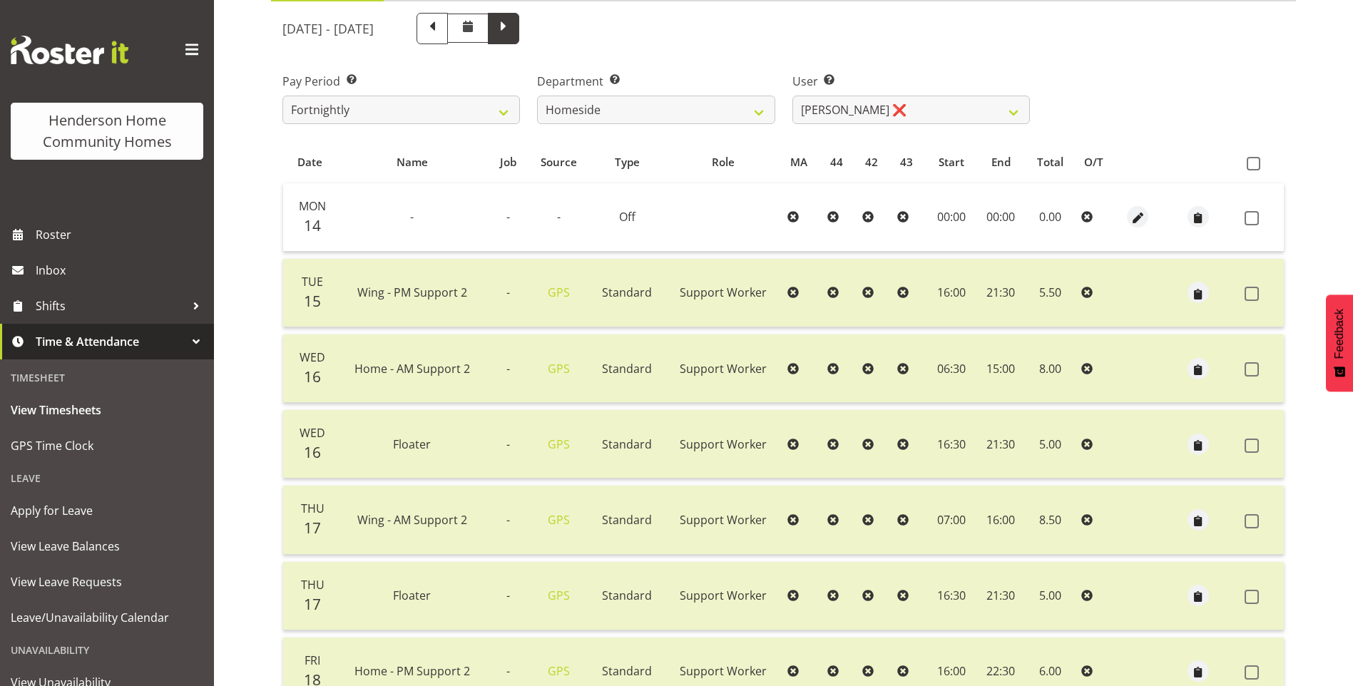
click at [513, 35] on span at bounding box center [503, 27] width 19 height 19
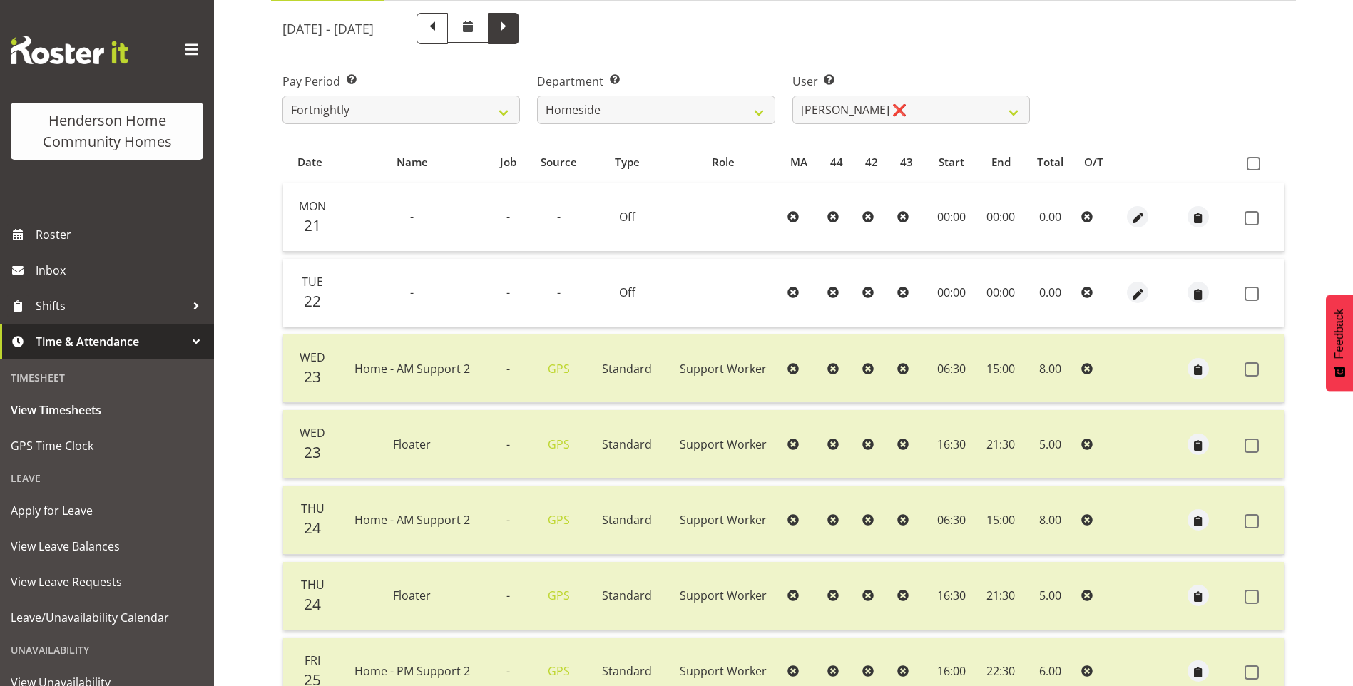
click at [513, 31] on span at bounding box center [503, 27] width 19 height 19
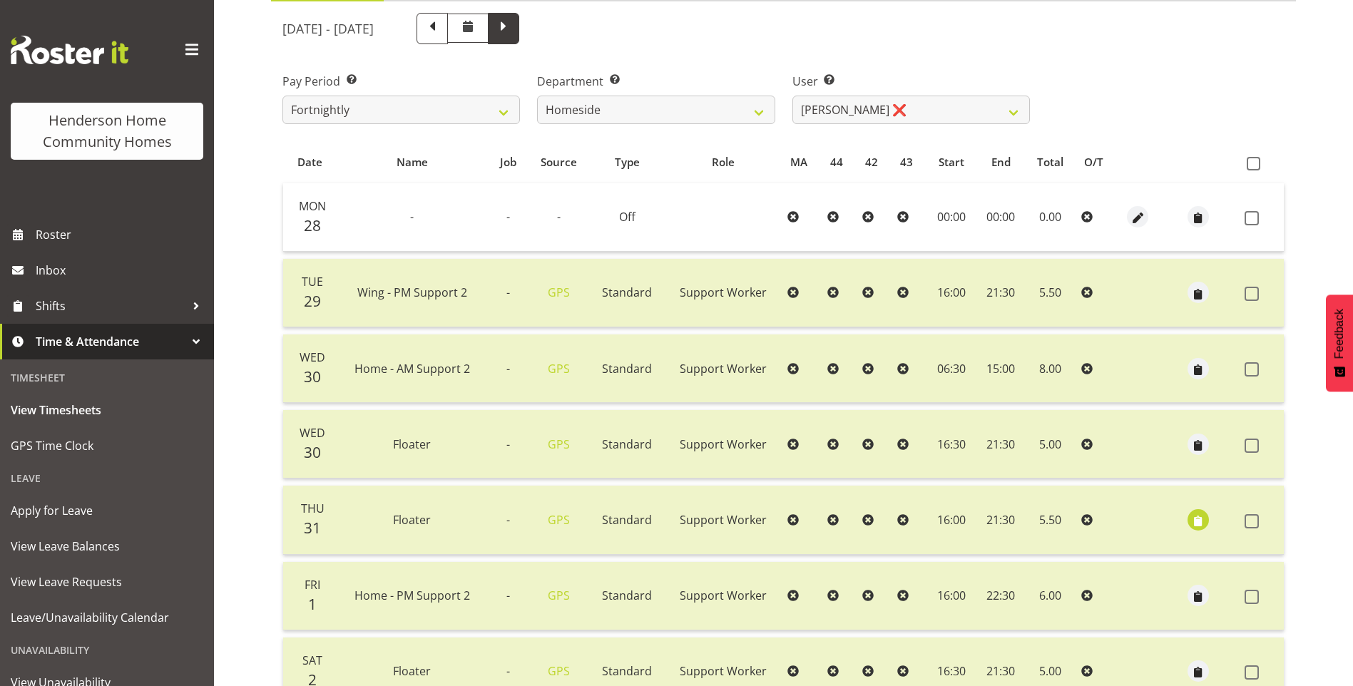
click at [513, 29] on span at bounding box center [503, 27] width 19 height 19
click at [513, 35] on span at bounding box center [503, 27] width 19 height 19
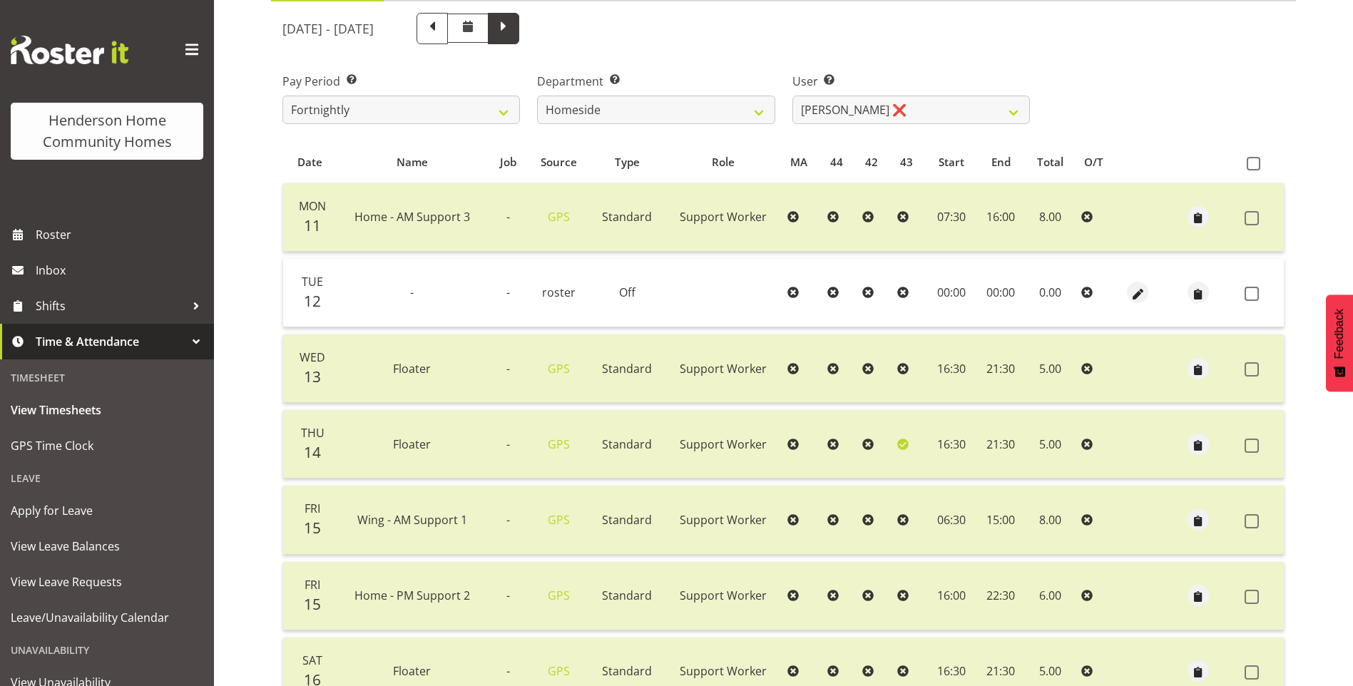
click at [513, 33] on span at bounding box center [503, 27] width 19 height 19
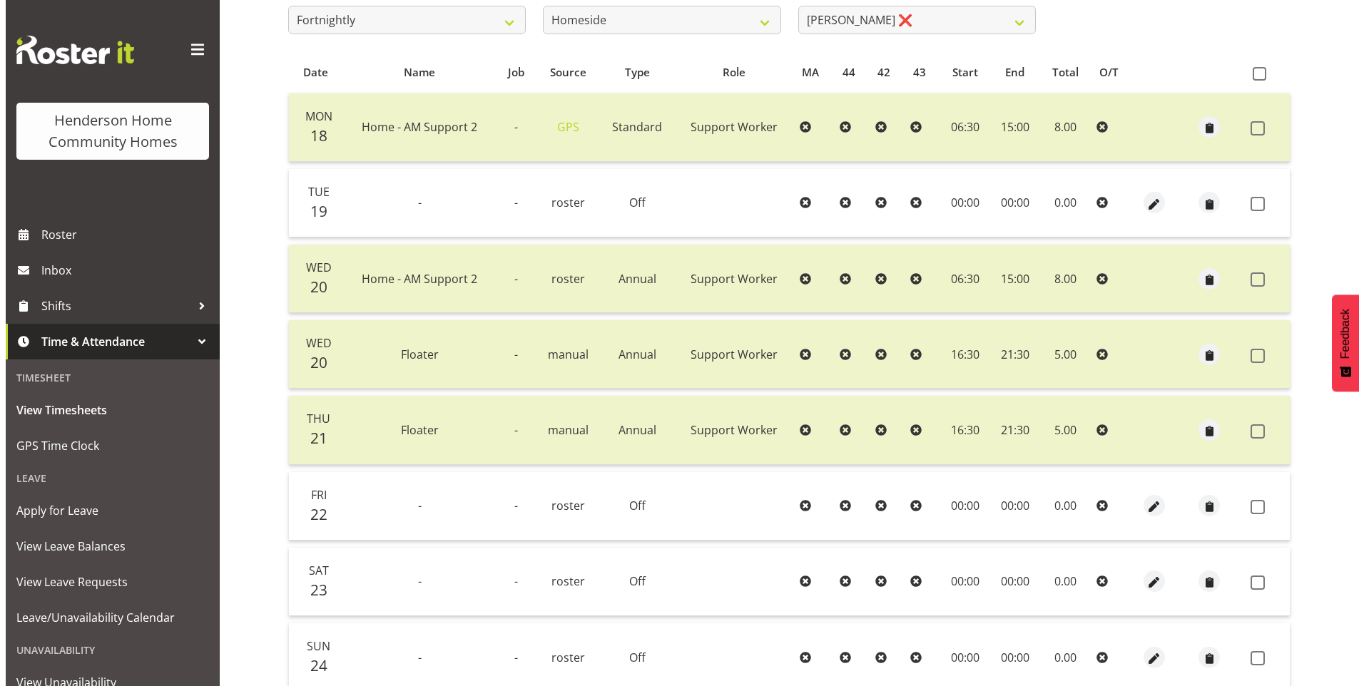
scroll to position [315, 0]
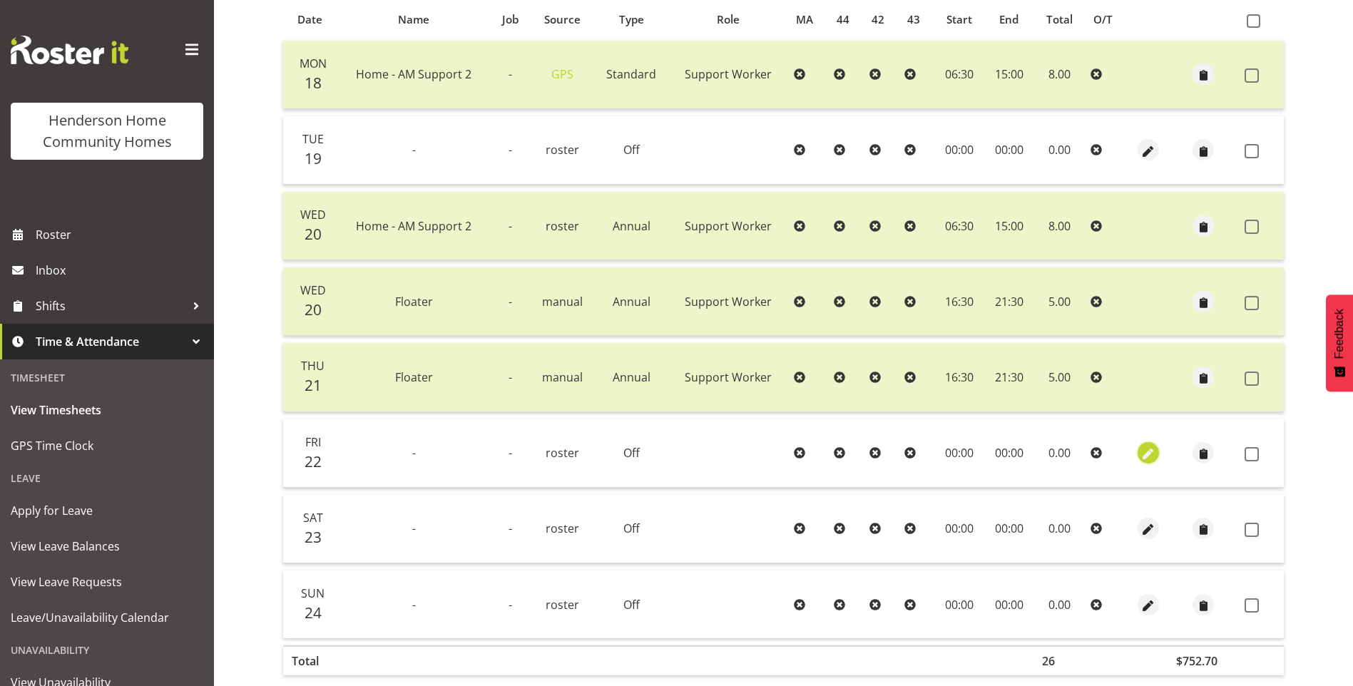
click at [1151, 451] on span "button" at bounding box center [1148, 455] width 16 height 16
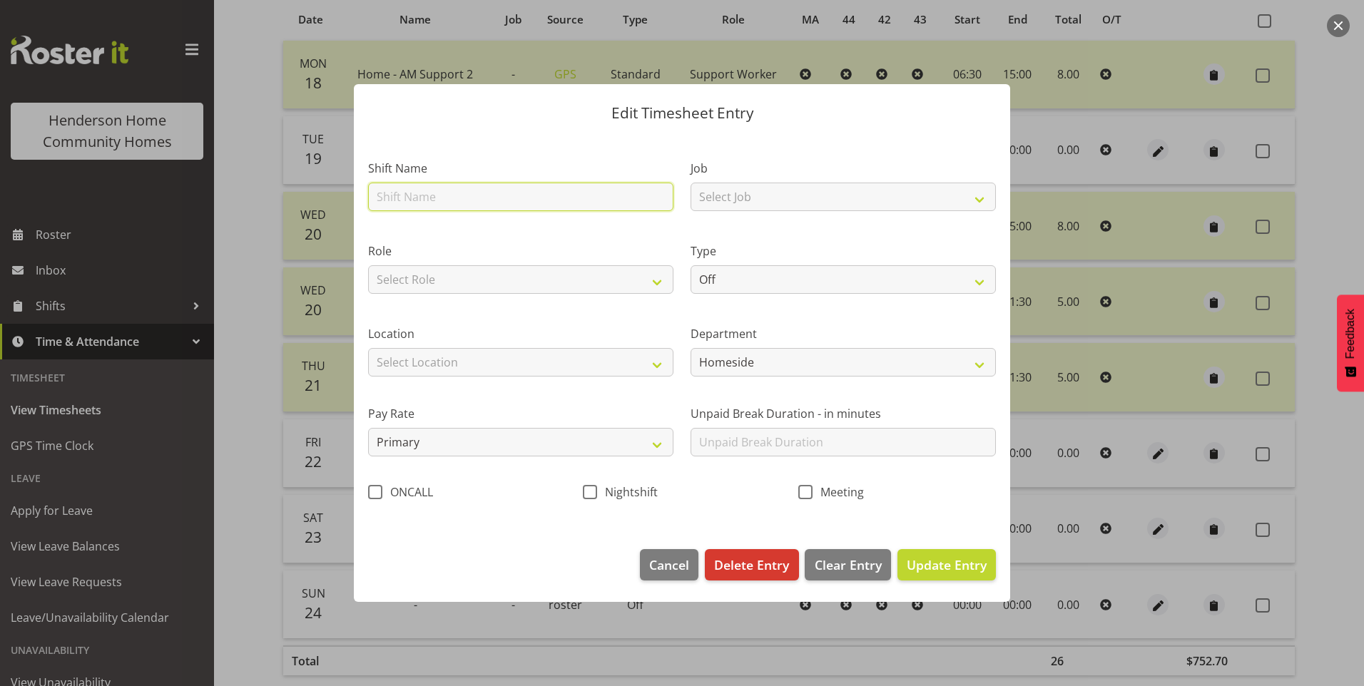
click at [453, 200] on input "text" at bounding box center [520, 197] width 305 height 29
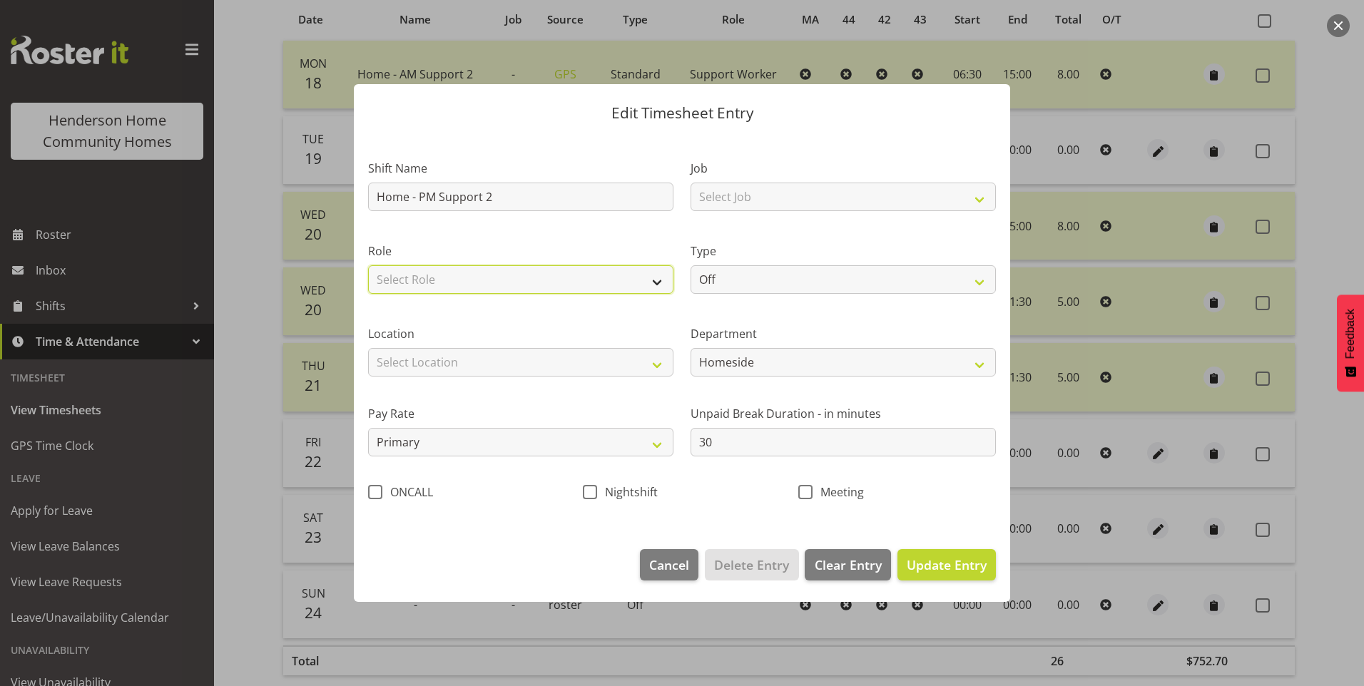
click at [395, 289] on select "Select Role Support Worker" at bounding box center [520, 279] width 305 height 29
click at [368, 265] on select "Select Role Support Worker" at bounding box center [520, 279] width 305 height 29
click at [423, 382] on div "Location Select Location 177 Halswell Rd 268 Hendersons Rd 307 Hendersons Rd 30…" at bounding box center [521, 345] width 322 height 80
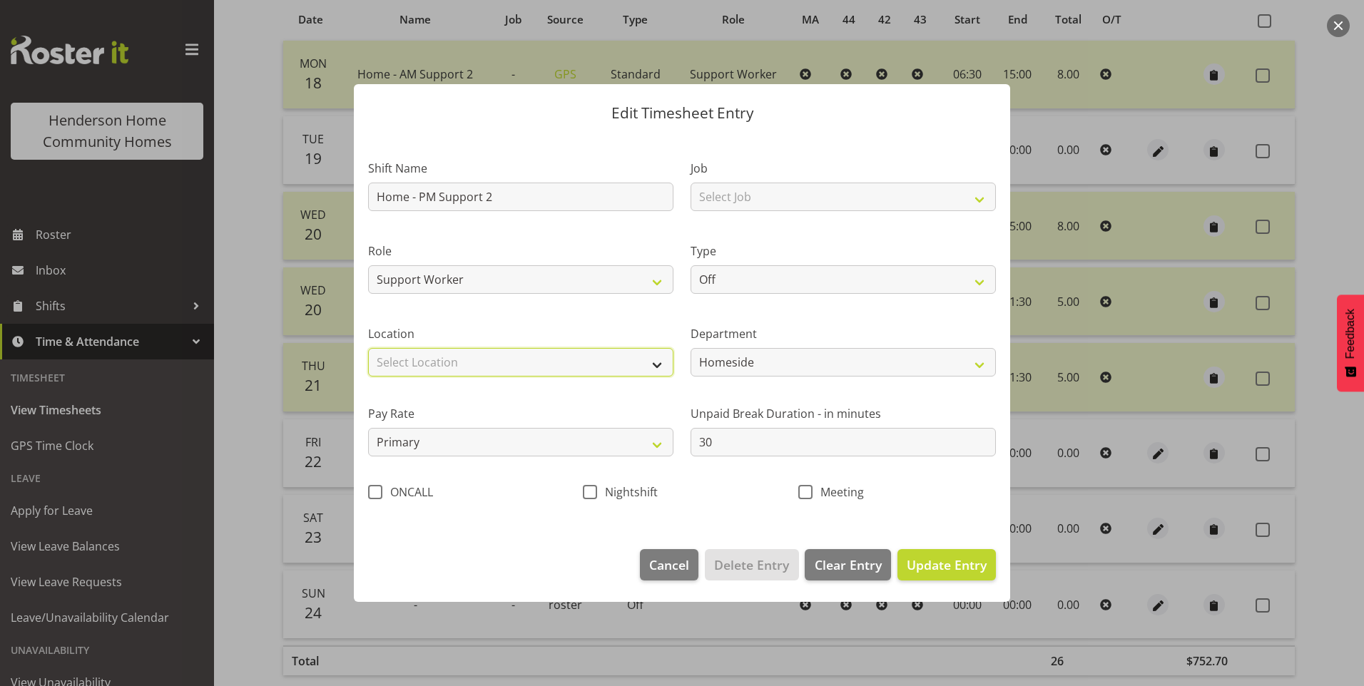
click at [423, 370] on select "Select Location 177 Halswell Rd 268 Hendersons Rd 307 Hendersons Rd 309 Henders…" at bounding box center [520, 362] width 305 height 29
click at [368, 348] on select "Select Location 177 Halswell Rd 268 Hendersons Rd 307 Hendersons Rd 309 Henders…" at bounding box center [520, 362] width 305 height 29
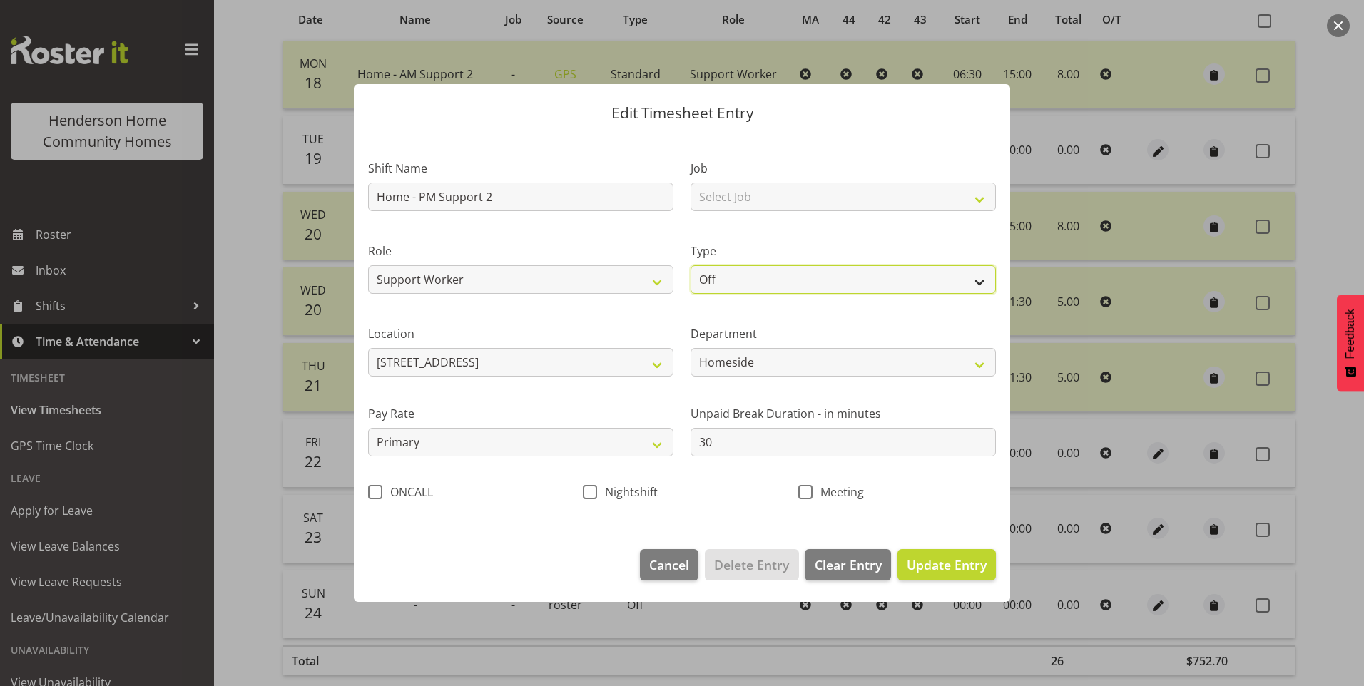
drag, startPoint x: 746, startPoint y: 284, endPoint x: 746, endPoint y: 291, distance: 7.2
click at [746, 283] on select "Off Standard Public Holiday Public Holiday (Worked) Day In Lieu Annual Leave Si…" at bounding box center [843, 279] width 305 height 29
click at [691, 265] on select "Off Standard Public Holiday Public Holiday (Worked) Day In Lieu Annual Leave Si…" at bounding box center [843, 279] width 305 height 29
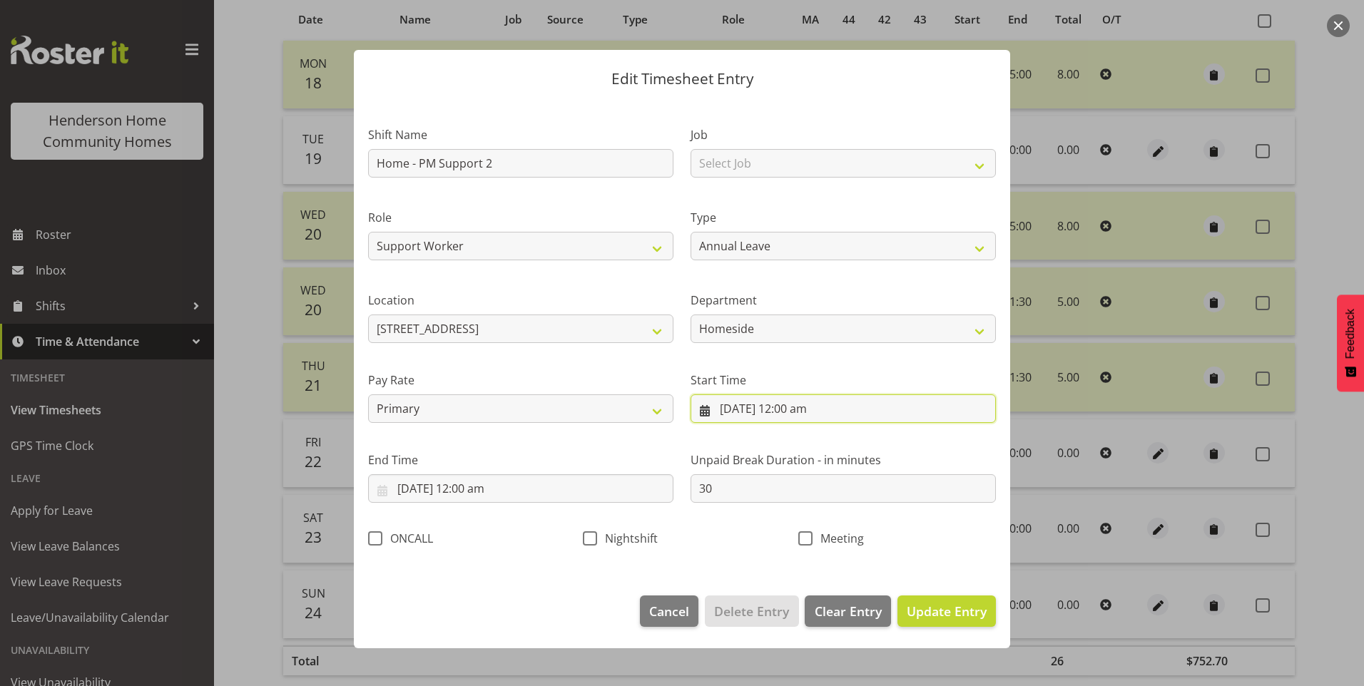
click at [753, 403] on input "22/08/2025, 12:00 am" at bounding box center [843, 409] width 305 height 29
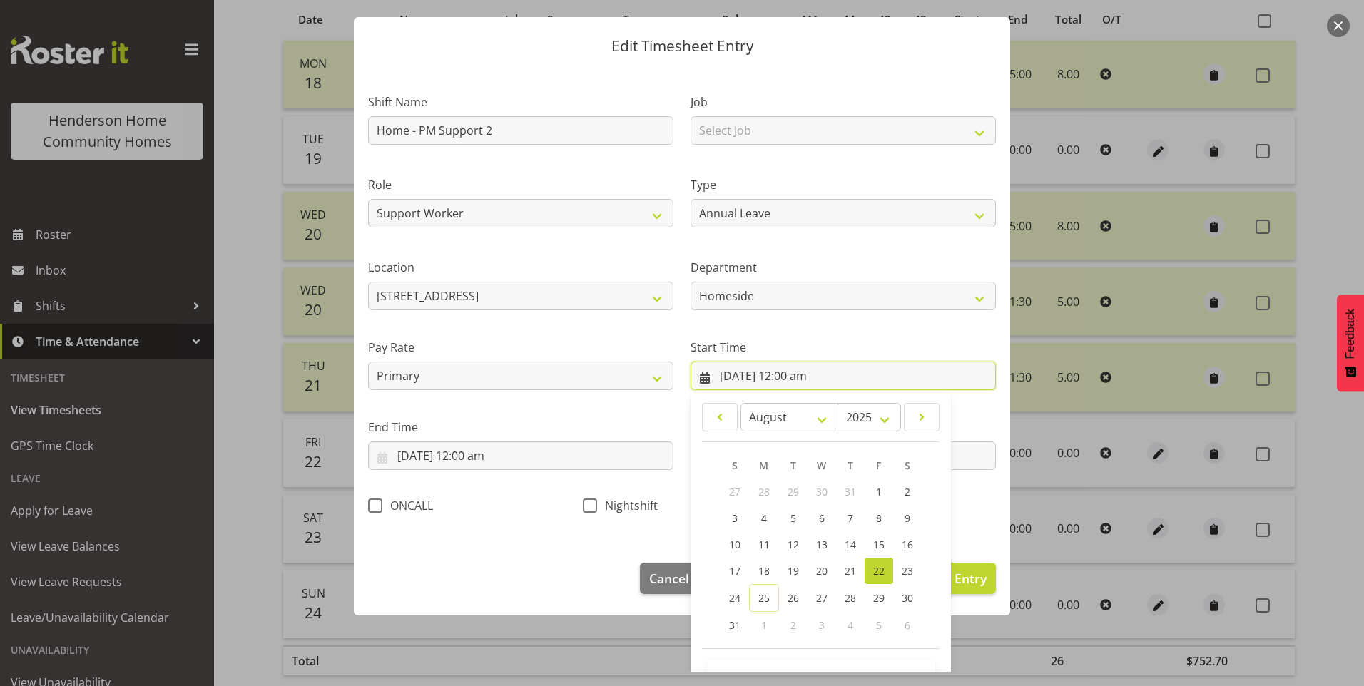
scroll to position [77, 0]
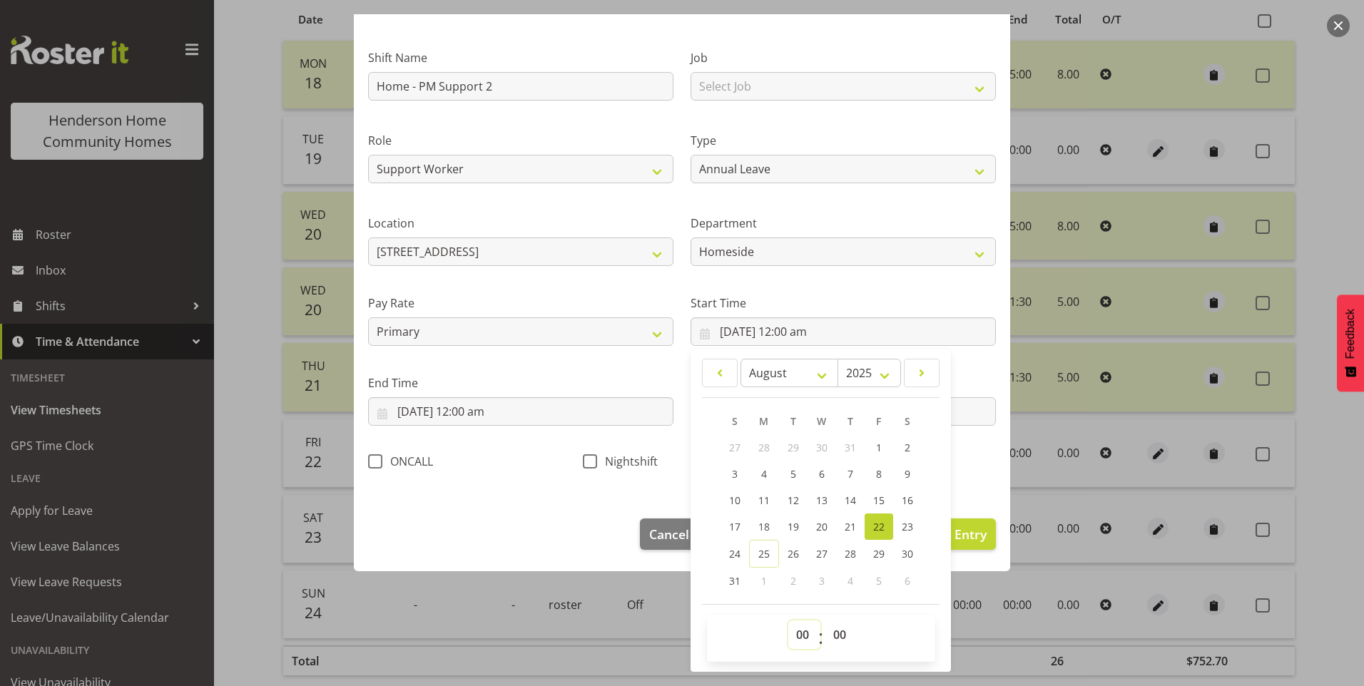
click at [791, 633] on select "00 01 02 03 04 05 06 07 08 09 10 11 12 13 14 15 16 17 18 19 20 21 22 23" at bounding box center [804, 635] width 32 height 29
click at [788, 621] on select "00 01 02 03 04 05 06 07 08 09 10 11 12 13 14 15 16 17 18 19 20 21 22 23" at bounding box center [804, 635] width 32 height 29
click at [447, 412] on input "22/08/2025, 12:00 am" at bounding box center [520, 411] width 305 height 29
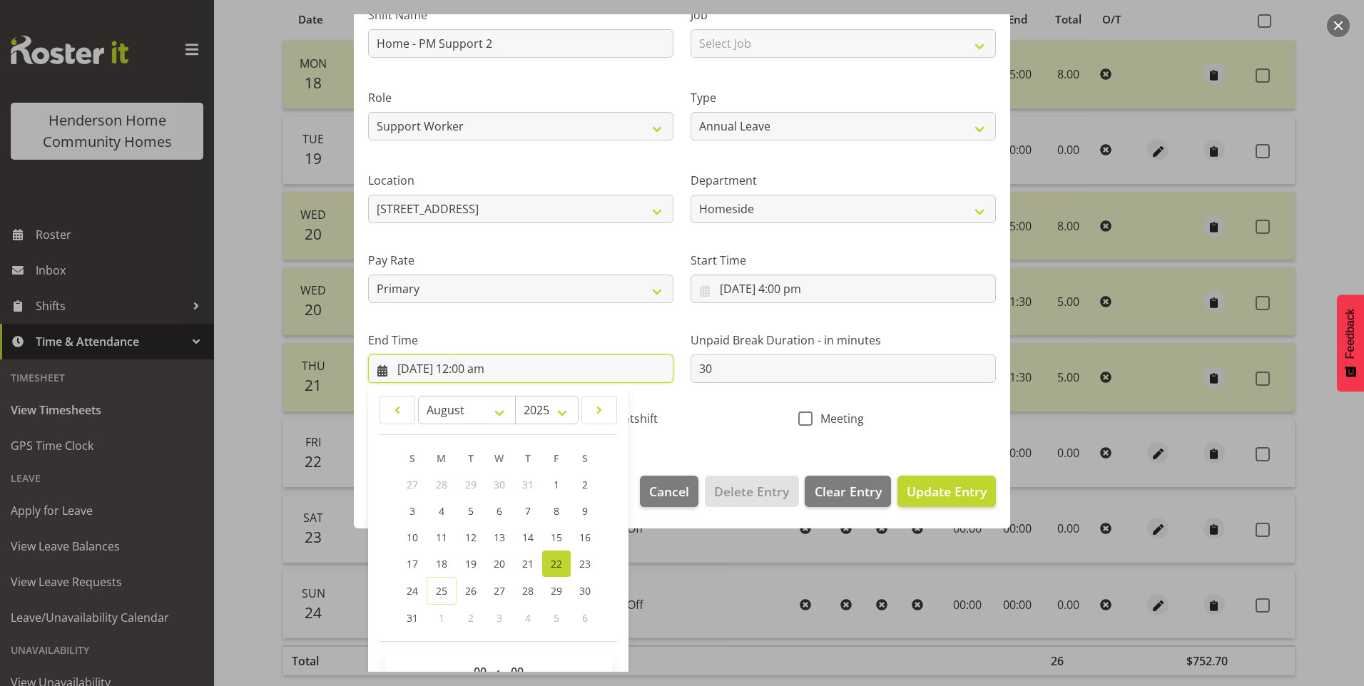
scroll to position [157, 0]
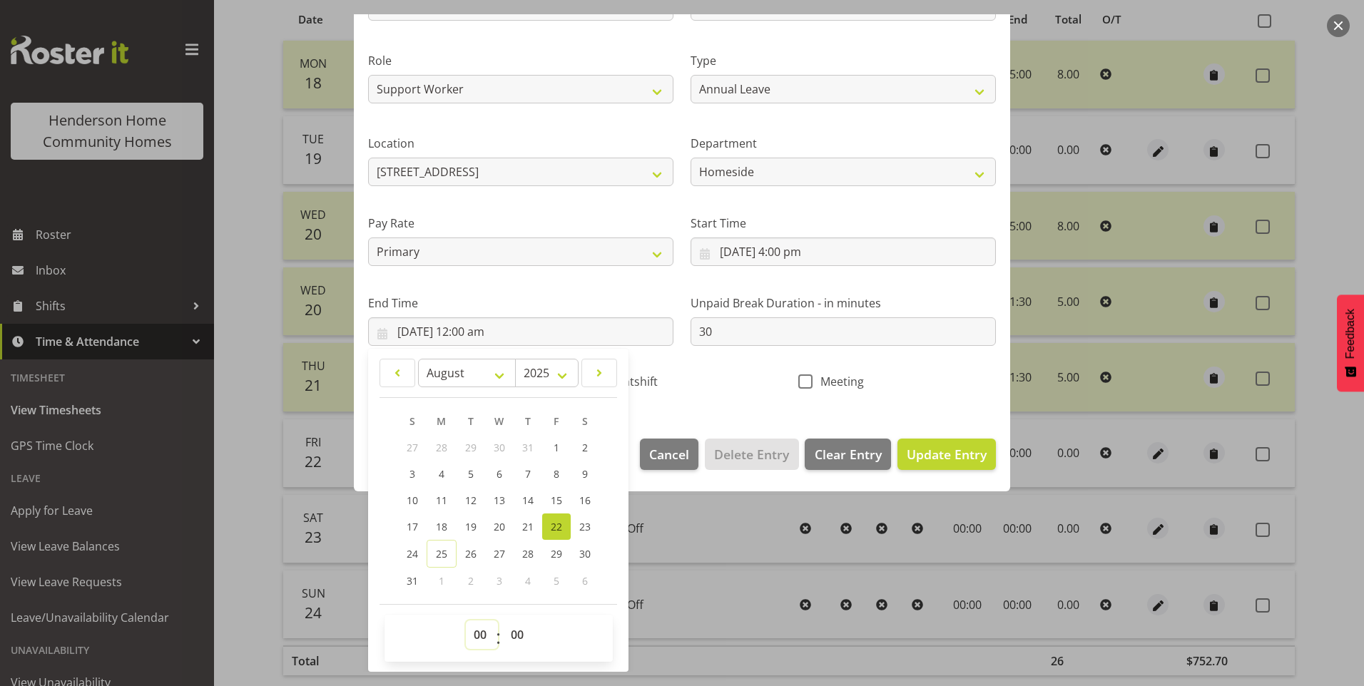
click at [469, 634] on select "00 01 02 03 04 05 06 07 08 09 10 11 12 13 14 15 16 17 18 19 20 21 22 23" at bounding box center [482, 635] width 32 height 29
click at [466, 621] on select "00 01 02 03 04 05 06 07 08 09 10 11 12 13 14 15 16 17 18 19 20 21 22 23" at bounding box center [482, 635] width 32 height 29
click at [529, 638] on select "00 01 02 03 04 05 06 07 08 09 10 11 12 13 14 15 16 17 18 19 20 21 22 23 24 25 2…" at bounding box center [519, 635] width 32 height 29
click at [503, 621] on select "00 01 02 03 04 05 06 07 08 09 10 11 12 13 14 15 16 17 18 19 20 21 22 23 24 25 2…" at bounding box center [519, 635] width 32 height 29
click at [936, 452] on span "Update Entry" at bounding box center [947, 454] width 80 height 17
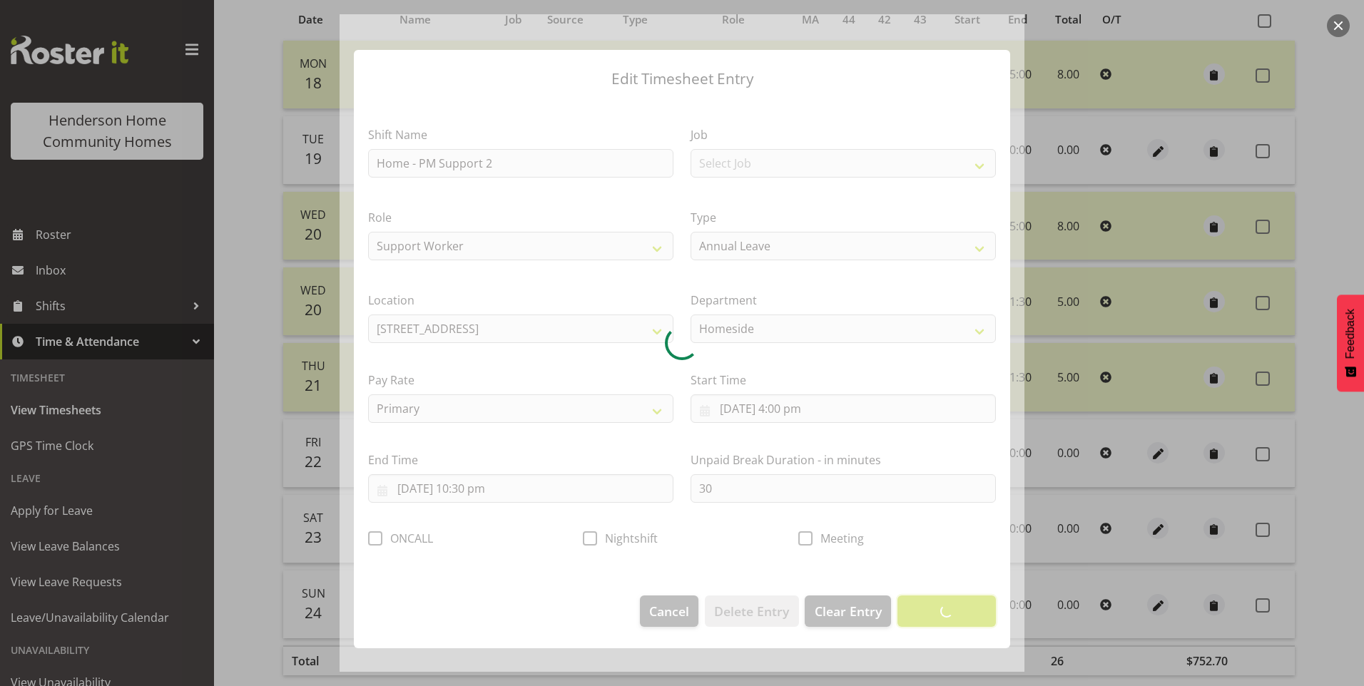
scroll to position [0, 0]
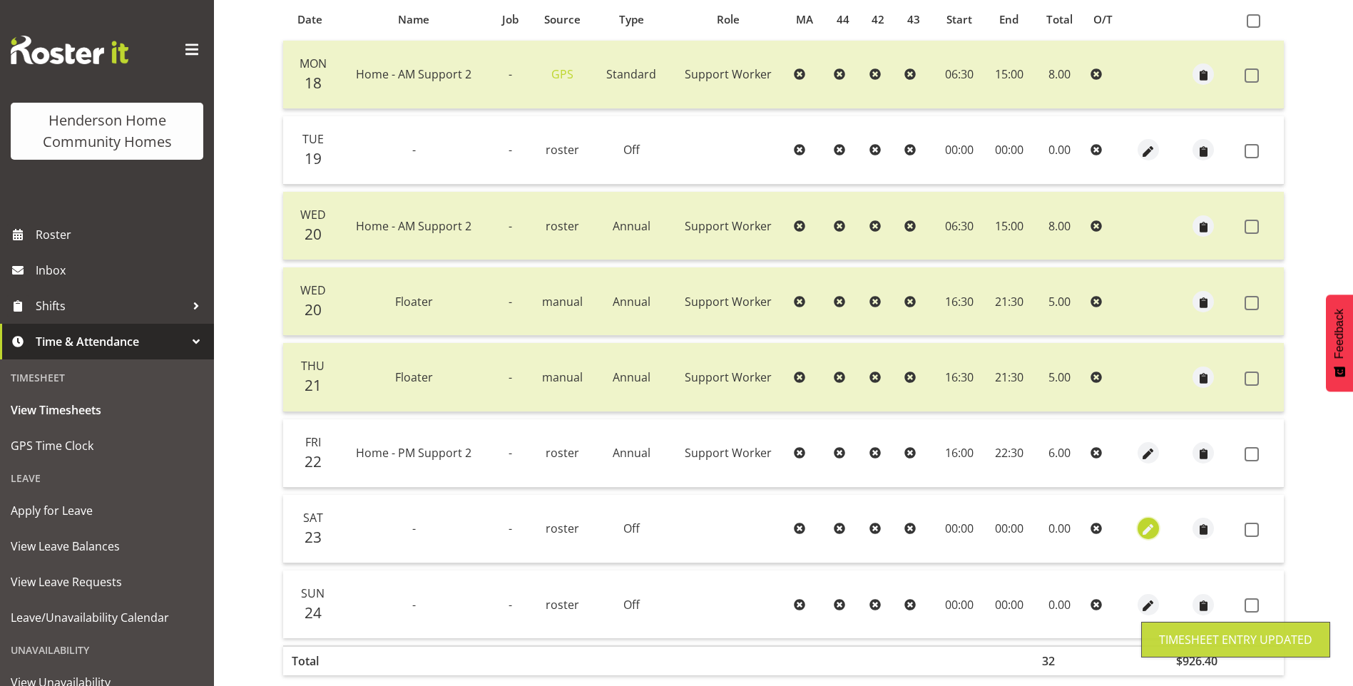
click at [1149, 525] on span "button" at bounding box center [1148, 530] width 16 height 16
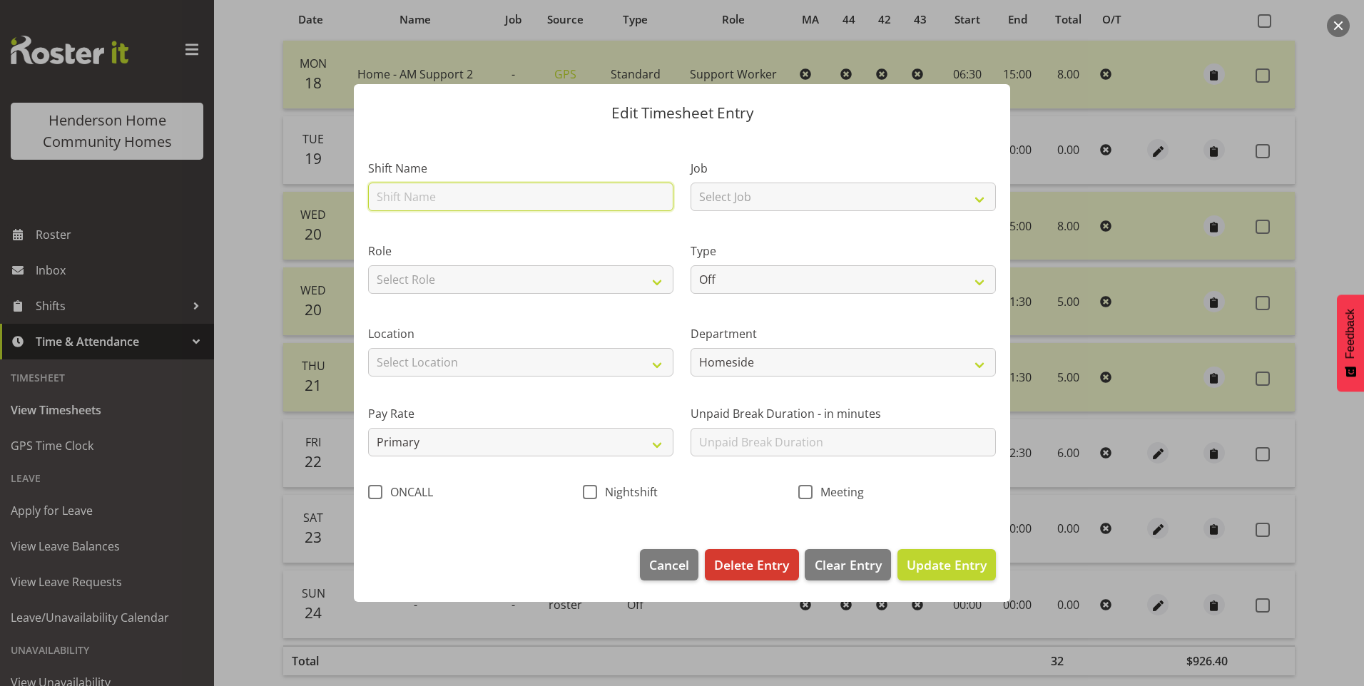
click at [483, 200] on input "text" at bounding box center [520, 197] width 305 height 29
click at [479, 263] on div "Role Select Role Support Worker" at bounding box center [520, 268] width 305 height 51
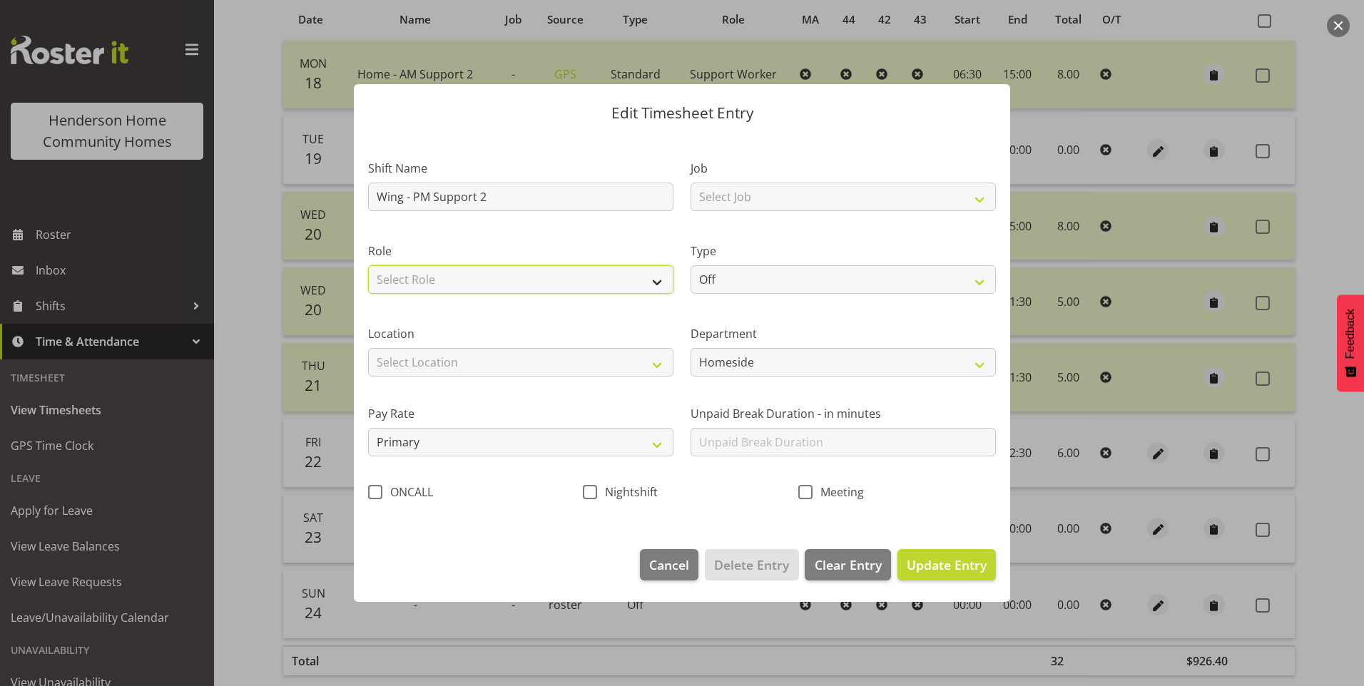
click at [478, 275] on select "Select Role Support Worker" at bounding box center [520, 279] width 305 height 29
click at [368, 265] on select "Select Role Support Worker" at bounding box center [520, 279] width 305 height 29
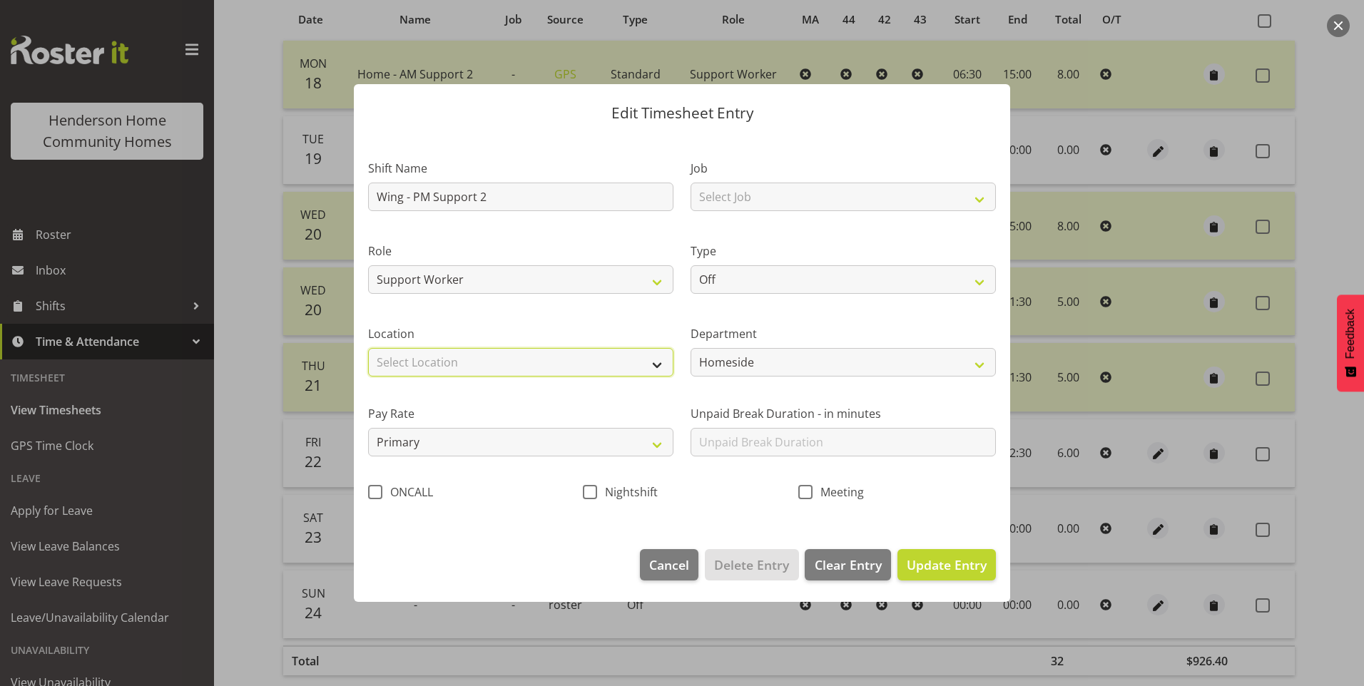
click at [440, 350] on select "Select Location 177 Halswell Rd 268 Hendersons Rd 307 Hendersons Rd 309 Henders…" at bounding box center [520, 362] width 305 height 29
click at [368, 348] on select "Select Location 177 Halswell Rd 268 Hendersons Rd 307 Hendersons Rd 309 Henders…" at bounding box center [520, 362] width 305 height 29
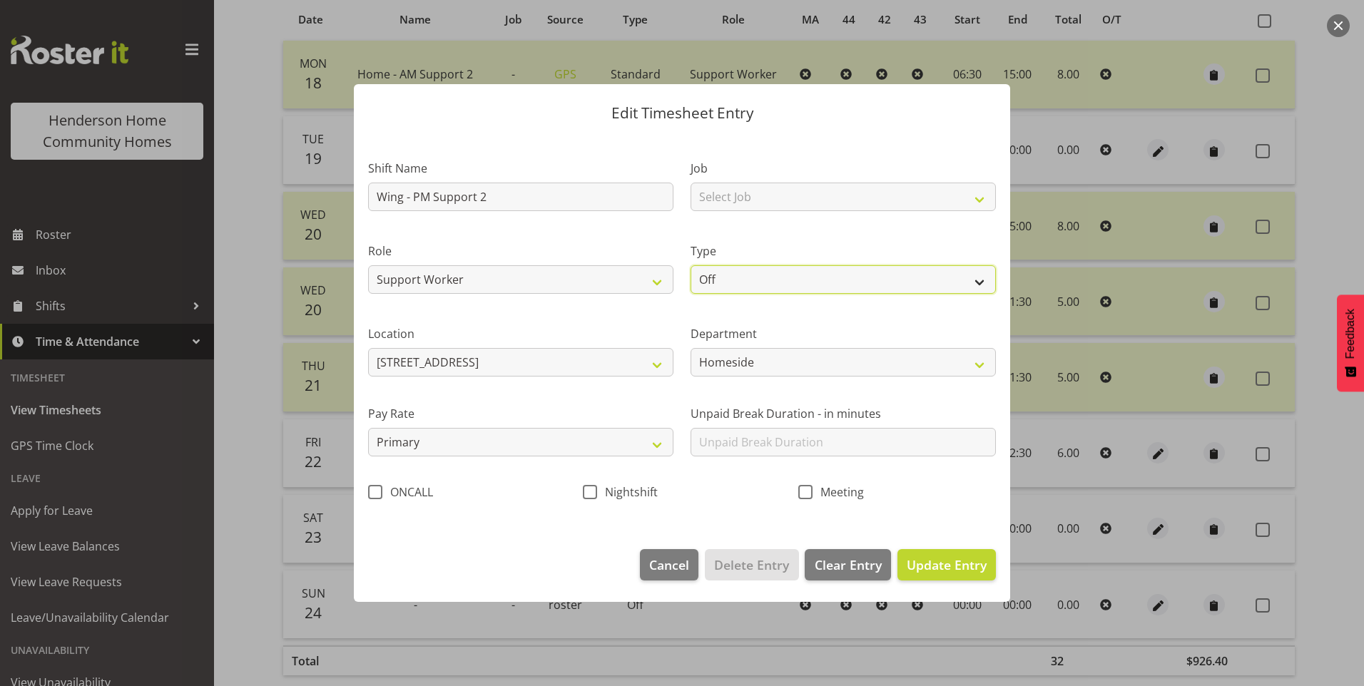
click at [762, 280] on select "Off Standard Public Holiday Public Holiday (Worked) Day In Lieu Annual Leave Si…" at bounding box center [843, 279] width 305 height 29
click at [691, 265] on select "Off Standard Public Holiday Public Holiday (Worked) Day In Lieu Annual Leave Si…" at bounding box center [843, 279] width 305 height 29
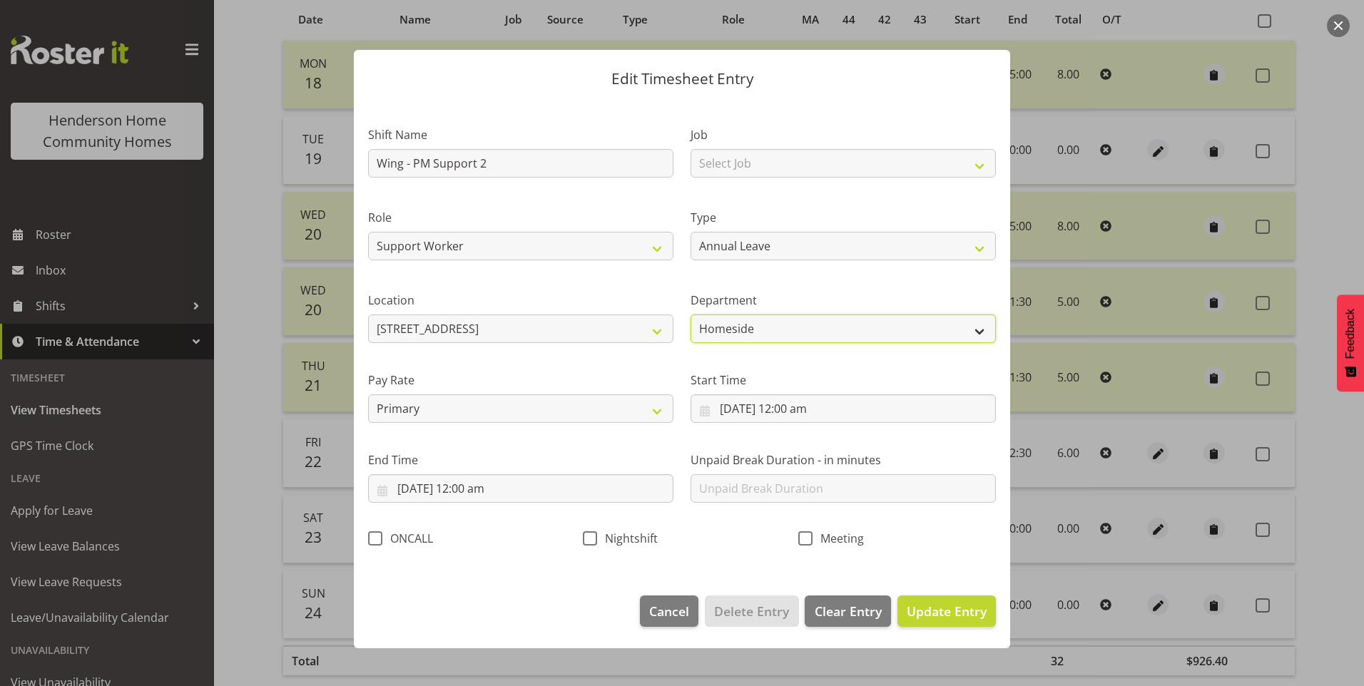
click at [741, 337] on select "Homeside Wingside" at bounding box center [843, 329] width 305 height 29
click at [691, 315] on select "Homeside Wingside" at bounding box center [843, 329] width 305 height 29
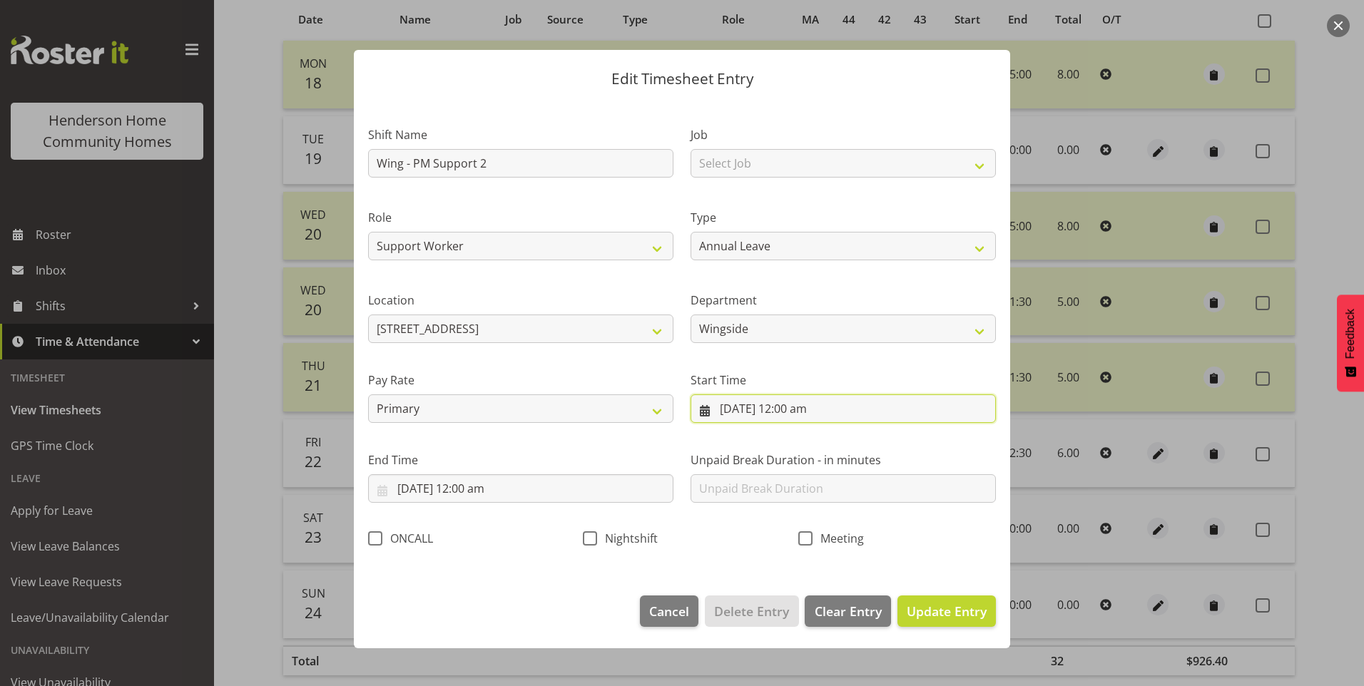
click at [763, 407] on input "23/08/2025, 12:00 am" at bounding box center [843, 409] width 305 height 29
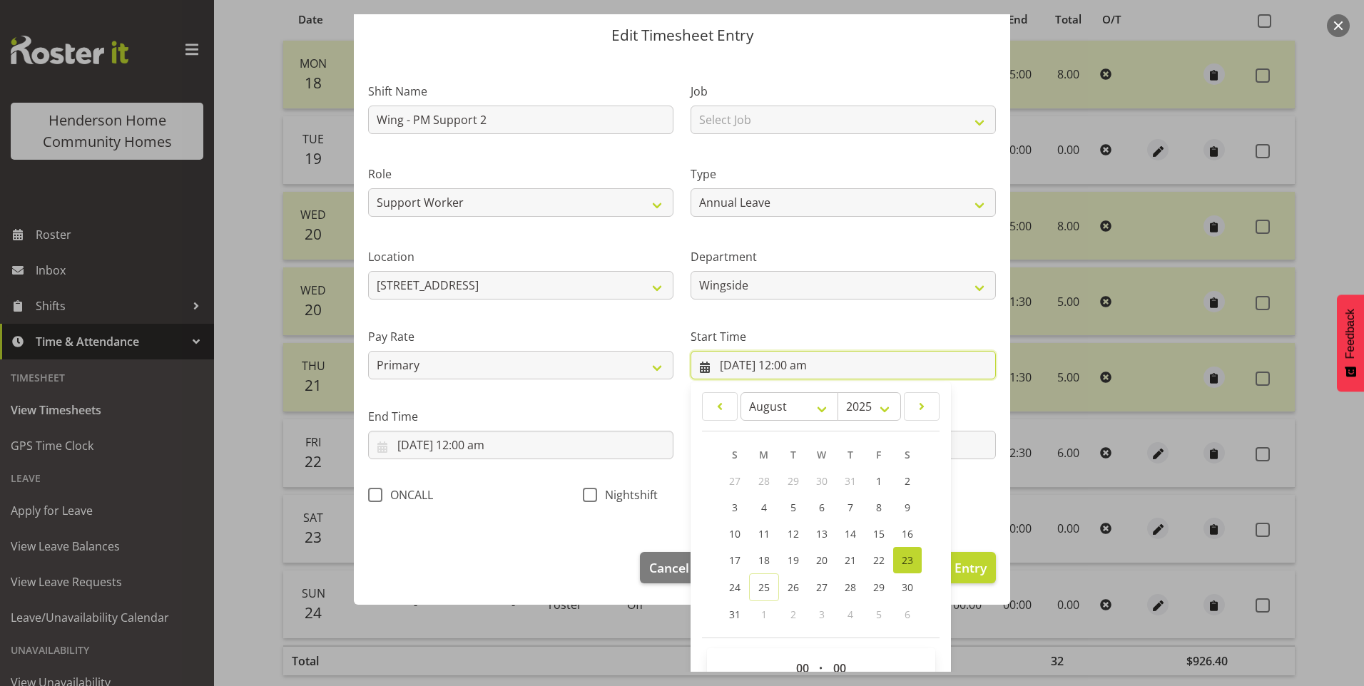
scroll to position [77, 0]
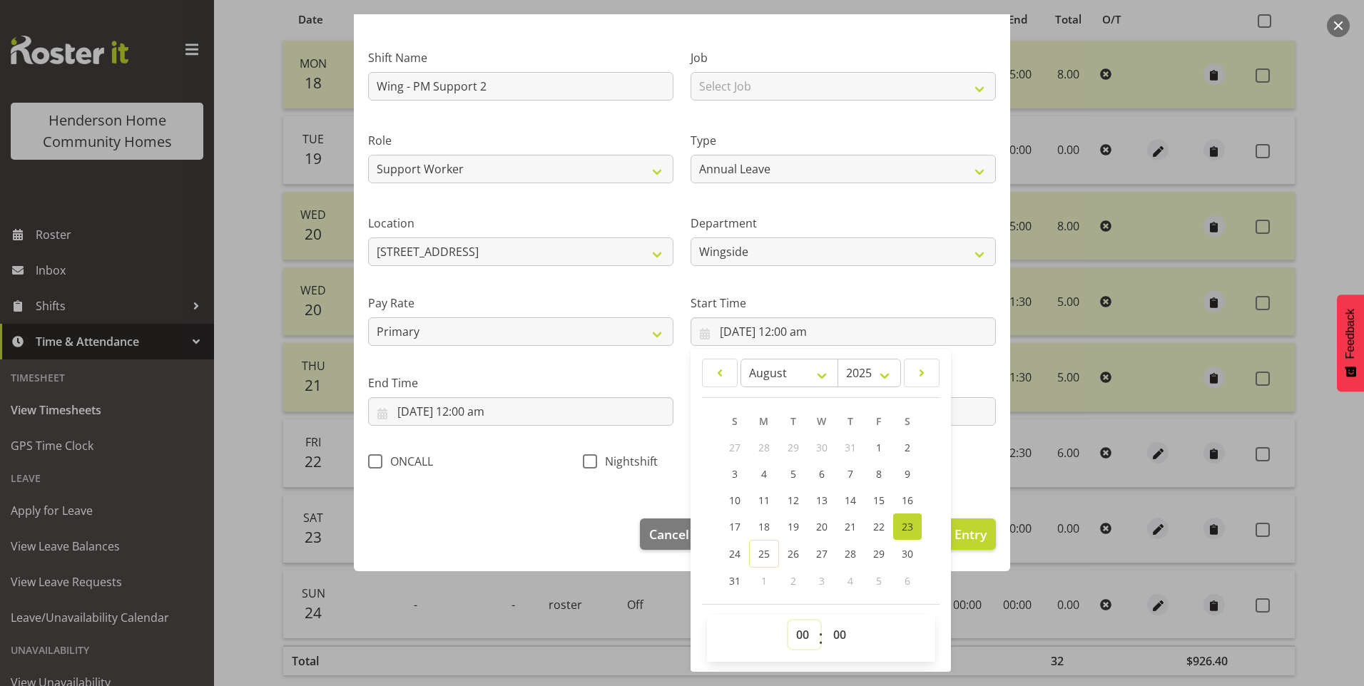
click at [794, 636] on select "00 01 02 03 04 05 06 07 08 09 10 11 12 13 14 15 16 17 18 19 20 21 22 23" at bounding box center [804, 635] width 32 height 29
click at [788, 621] on select "00 01 02 03 04 05 06 07 08 09 10 11 12 13 14 15 16 17 18 19 20 21 22 23" at bounding box center [804, 635] width 32 height 29
click at [427, 409] on input "23/08/2025, 12:00 am" at bounding box center [520, 411] width 305 height 29
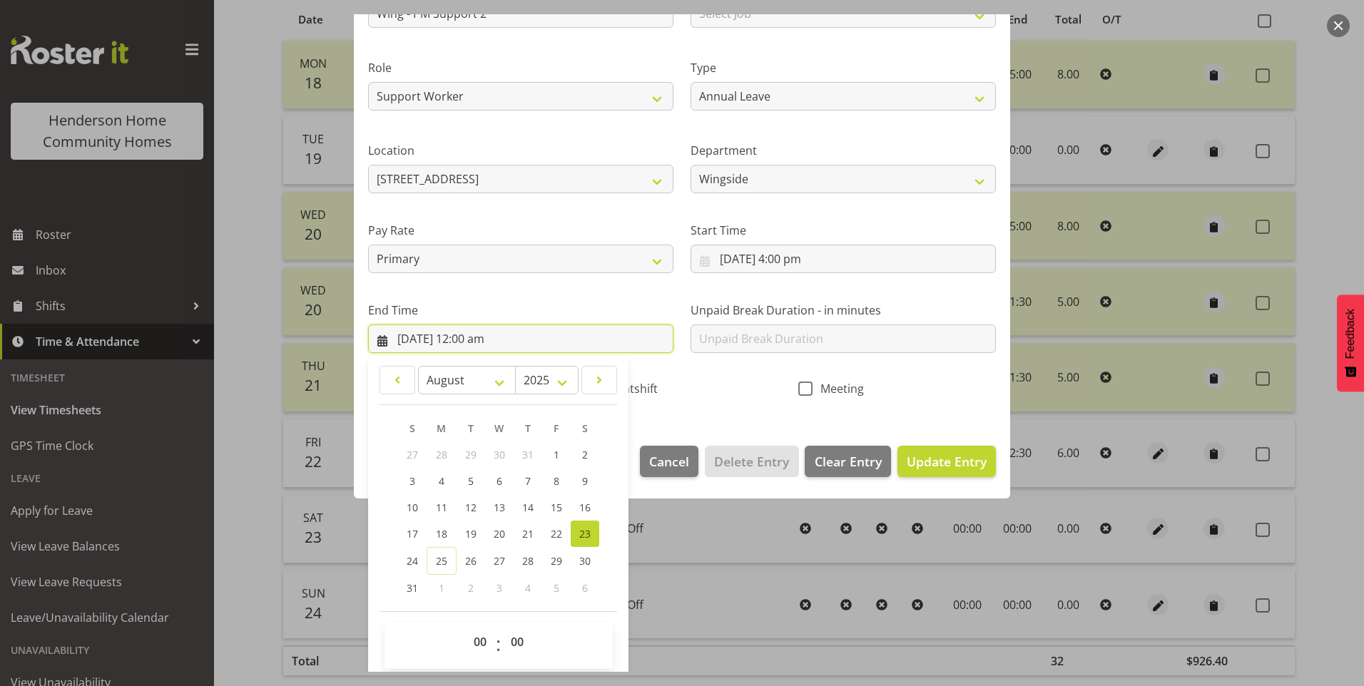
scroll to position [157, 0]
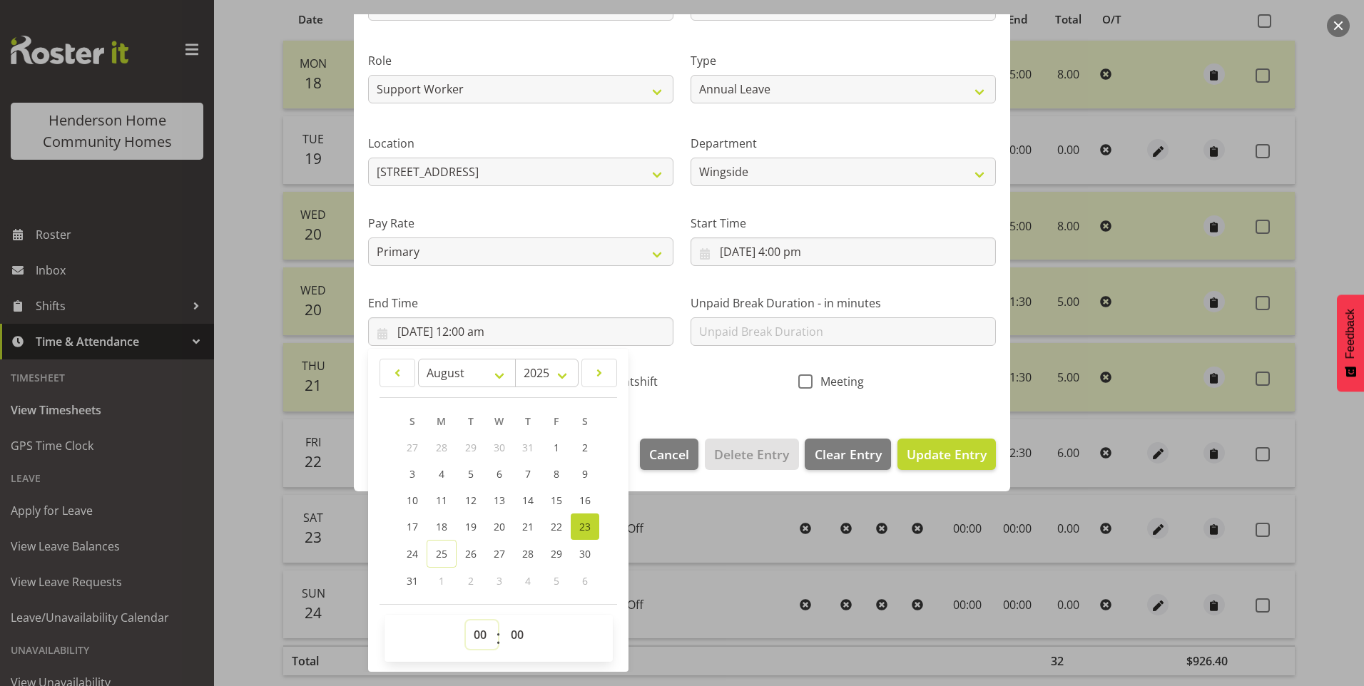
drag, startPoint x: 477, startPoint y: 635, endPoint x: 485, endPoint y: 624, distance: 13.7
click at [477, 634] on select "00 01 02 03 04 05 06 07 08 09 10 11 12 13 14 15 16 17 18 19 20 21 22 23" at bounding box center [482, 635] width 32 height 29
click at [466, 621] on select "00 01 02 03 04 05 06 07 08 09 10 11 12 13 14 15 16 17 18 19 20 21 22 23" at bounding box center [482, 635] width 32 height 29
click at [517, 631] on select "00 01 02 03 04 05 06 07 08 09 10 11 12 13 14 15 16 17 18 19 20 21 22 23 24 25 2…" at bounding box center [519, 635] width 32 height 29
click at [503, 621] on select "00 01 02 03 04 05 06 07 08 09 10 11 12 13 14 15 16 17 18 19 20 21 22 23 24 25 2…" at bounding box center [519, 635] width 32 height 29
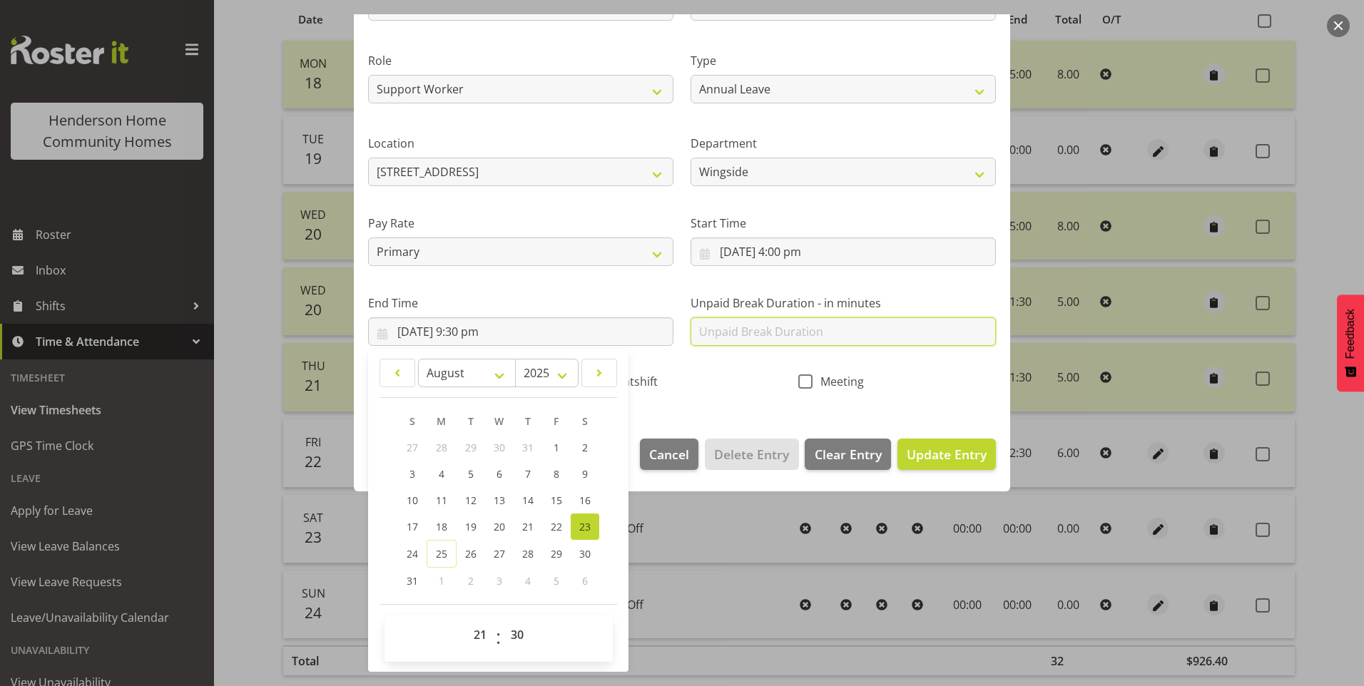
click at [736, 326] on input "text" at bounding box center [843, 331] width 305 height 29
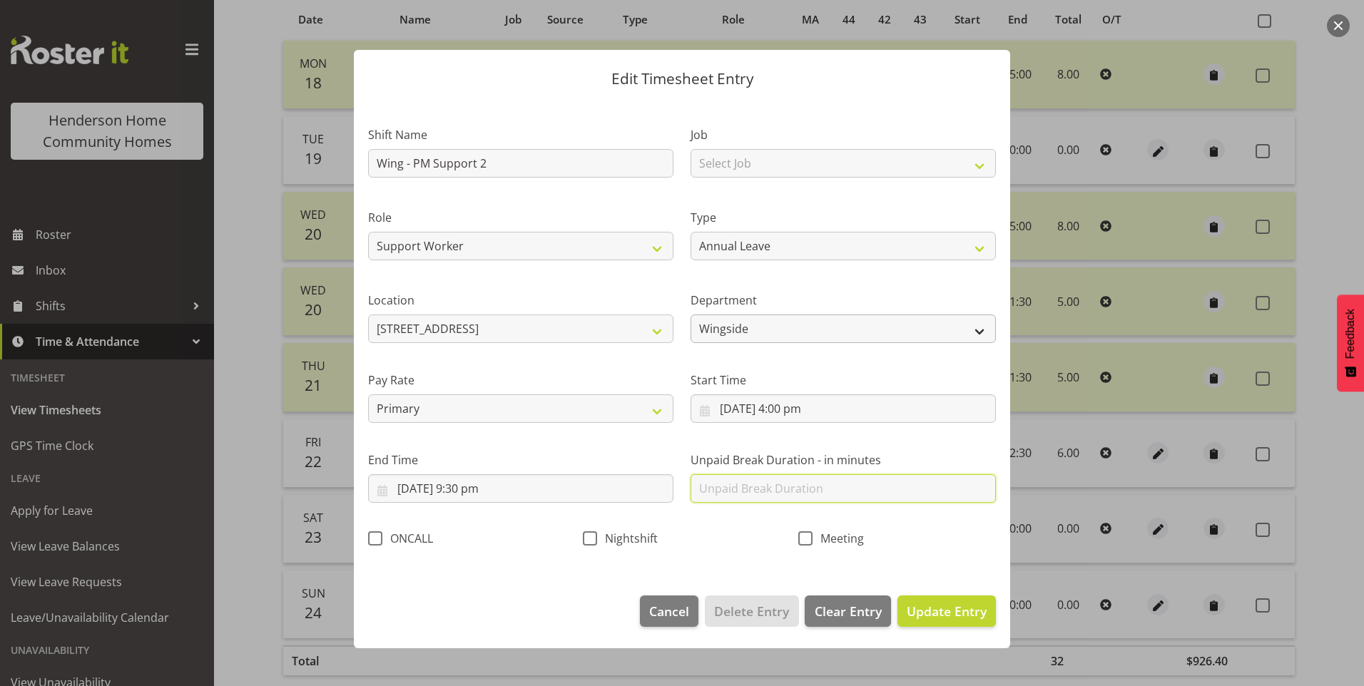
scroll to position [0, 0]
click at [955, 614] on span "Update Entry" at bounding box center [947, 611] width 80 height 17
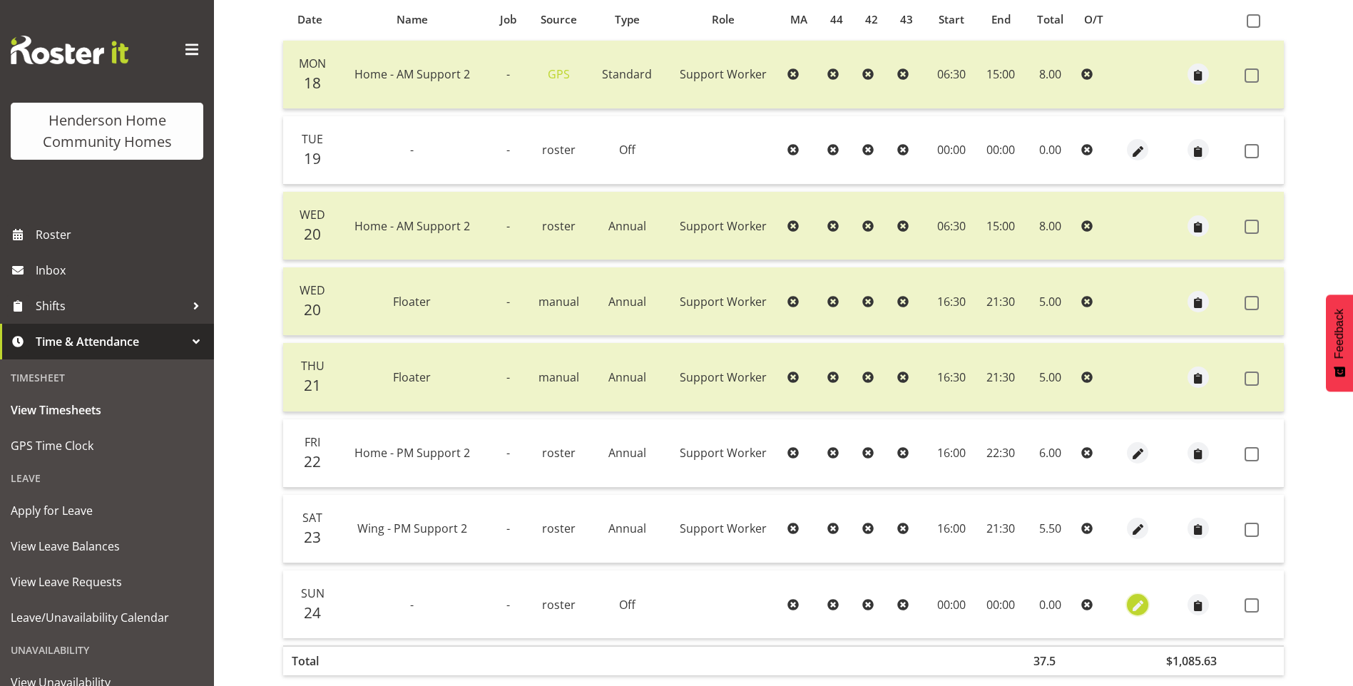
click at [1131, 604] on span "button" at bounding box center [1138, 606] width 16 height 16
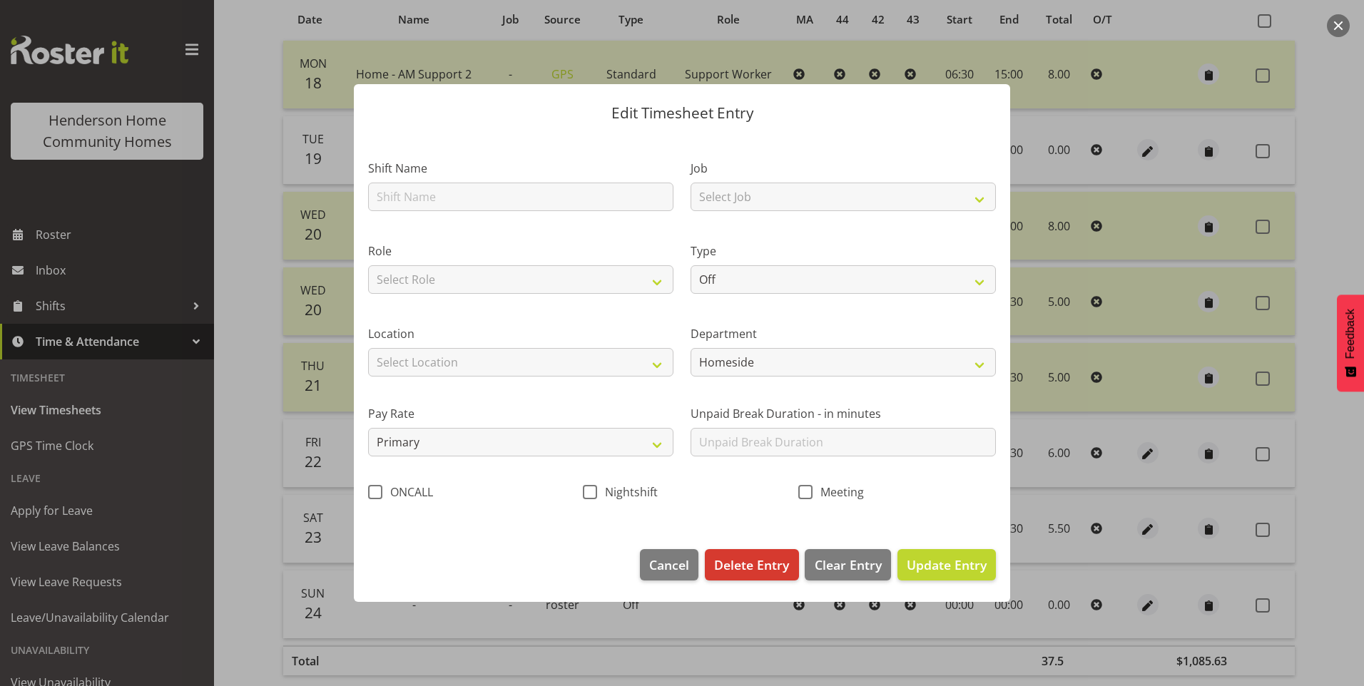
click at [428, 215] on div "Shift Name" at bounding box center [521, 181] width 322 height 83
click at [419, 201] on input "text" at bounding box center [520, 197] width 305 height 29
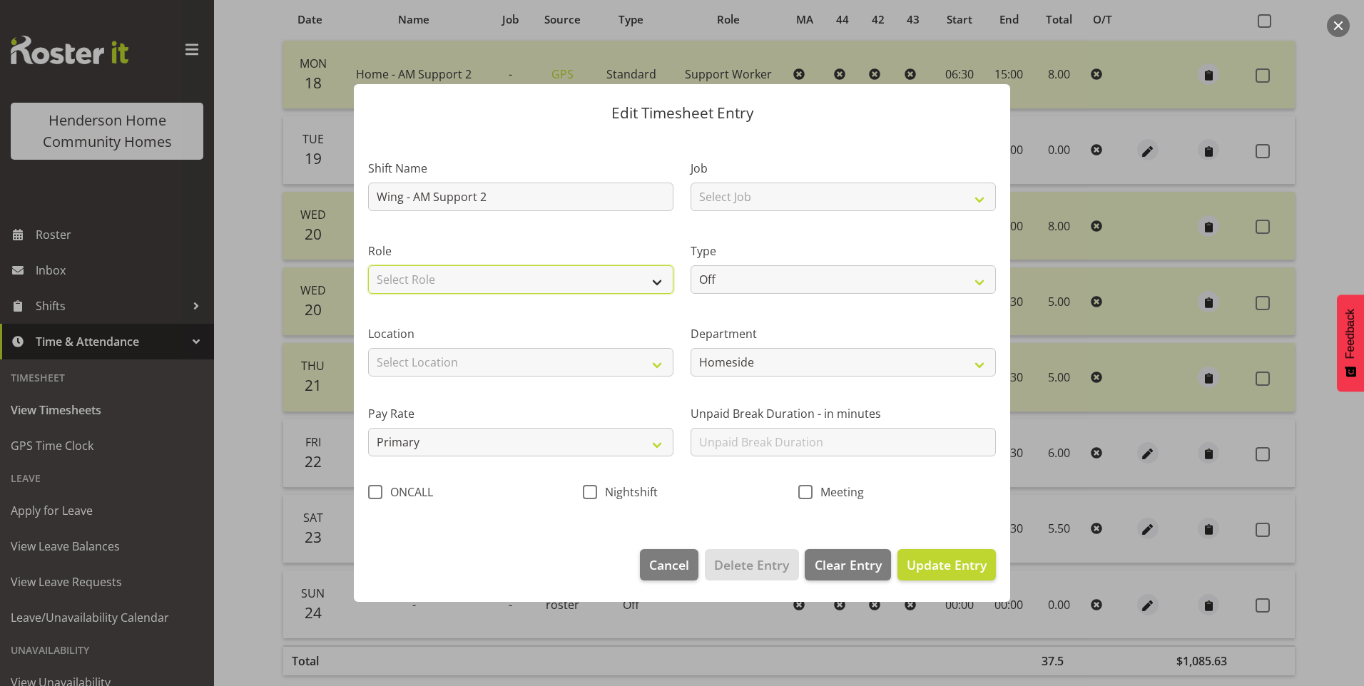
click at [465, 281] on select "Select Role Support Worker" at bounding box center [520, 279] width 305 height 29
click at [368, 265] on select "Select Role Support Worker" at bounding box center [520, 279] width 305 height 29
click at [445, 346] on div "Location Select Location 177 Halswell Rd 268 Hendersons Rd 307 Hendersons Rd 30…" at bounding box center [520, 350] width 305 height 51
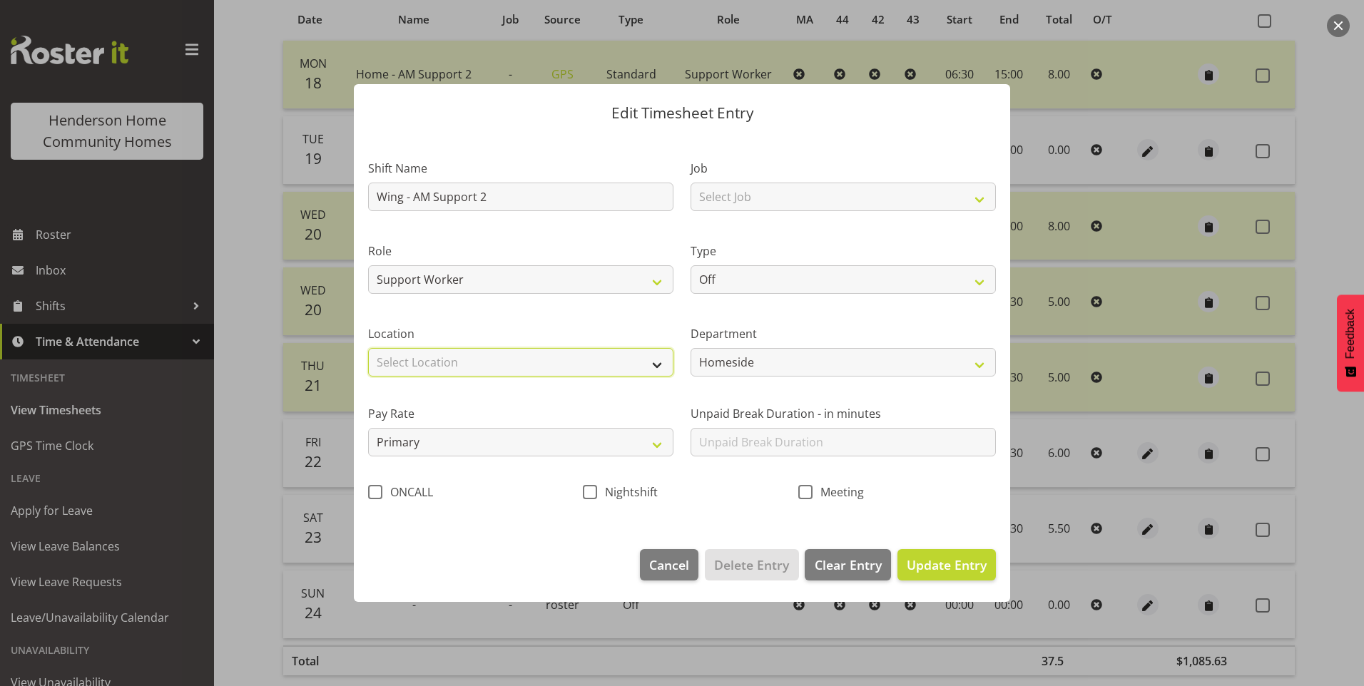
click at [442, 356] on select "Select Location 177 Halswell Rd 268 Hendersons Rd 307 Hendersons Rd 309 Henders…" at bounding box center [520, 362] width 305 height 29
click at [368, 348] on select "Select Location 177 Halswell Rd 268 Hendersons Rd 307 Hendersons Rd 309 Henders…" at bounding box center [520, 362] width 305 height 29
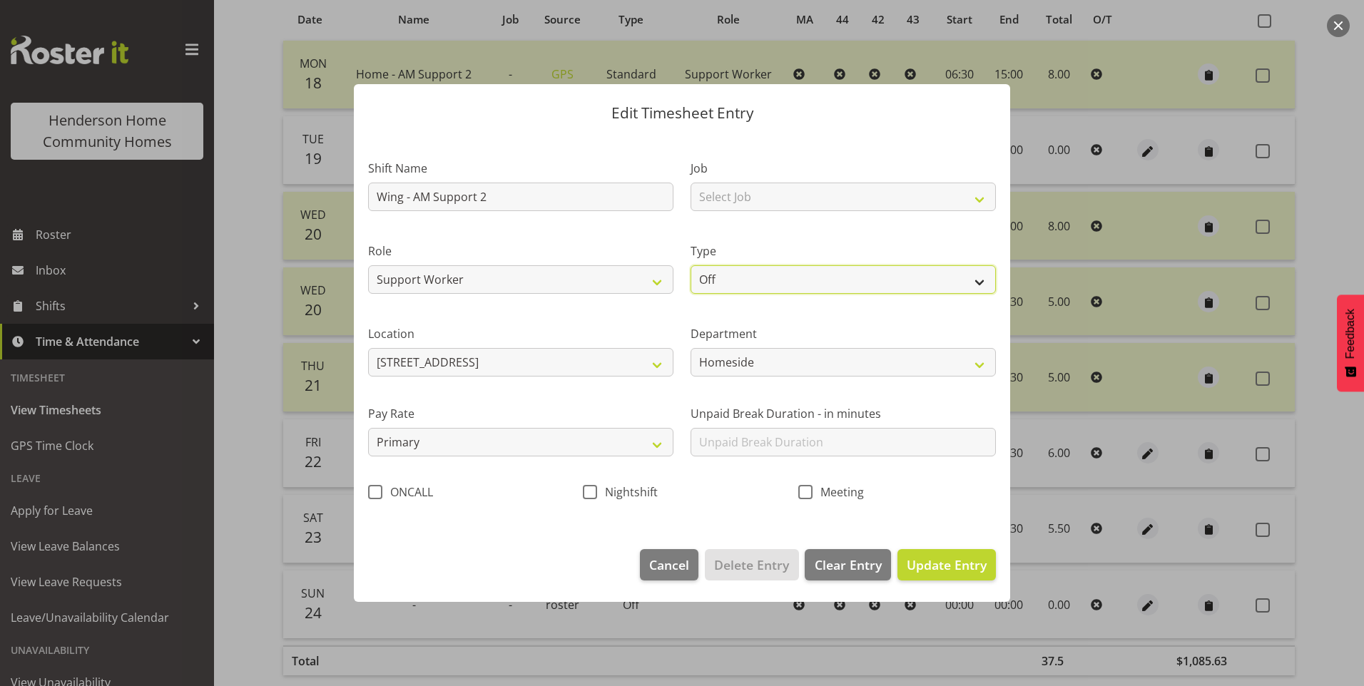
click at [719, 285] on select "Off Standard Public Holiday Public Holiday (Worked) Day In Lieu Annual Leave Si…" at bounding box center [843, 279] width 305 height 29
click at [691, 265] on select "Off Standard Public Holiday Public Holiday (Worked) Day In Lieu Annual Leave Si…" at bounding box center [843, 279] width 305 height 29
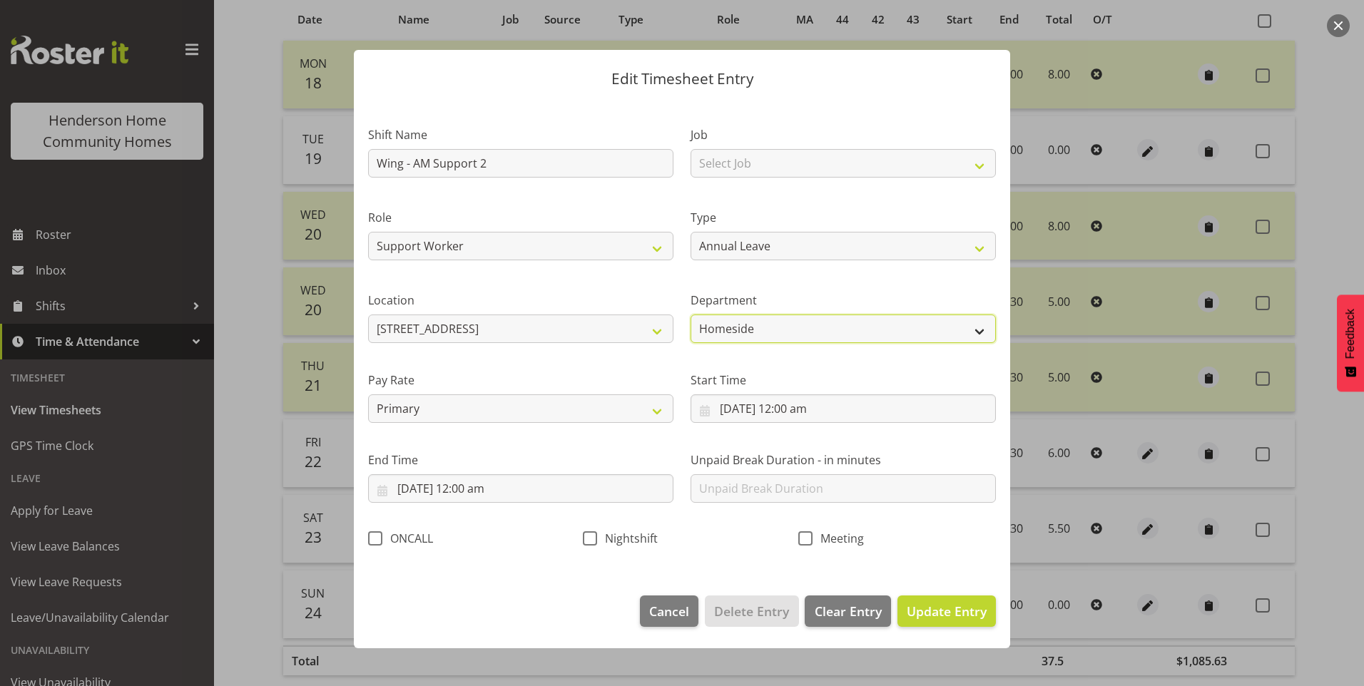
drag, startPoint x: 724, startPoint y: 327, endPoint x: 731, endPoint y: 342, distance: 17.0
click at [724, 327] on select "Homeside Wingside" at bounding box center [843, 329] width 305 height 29
click at [691, 315] on select "Homeside Wingside" at bounding box center [843, 329] width 305 height 29
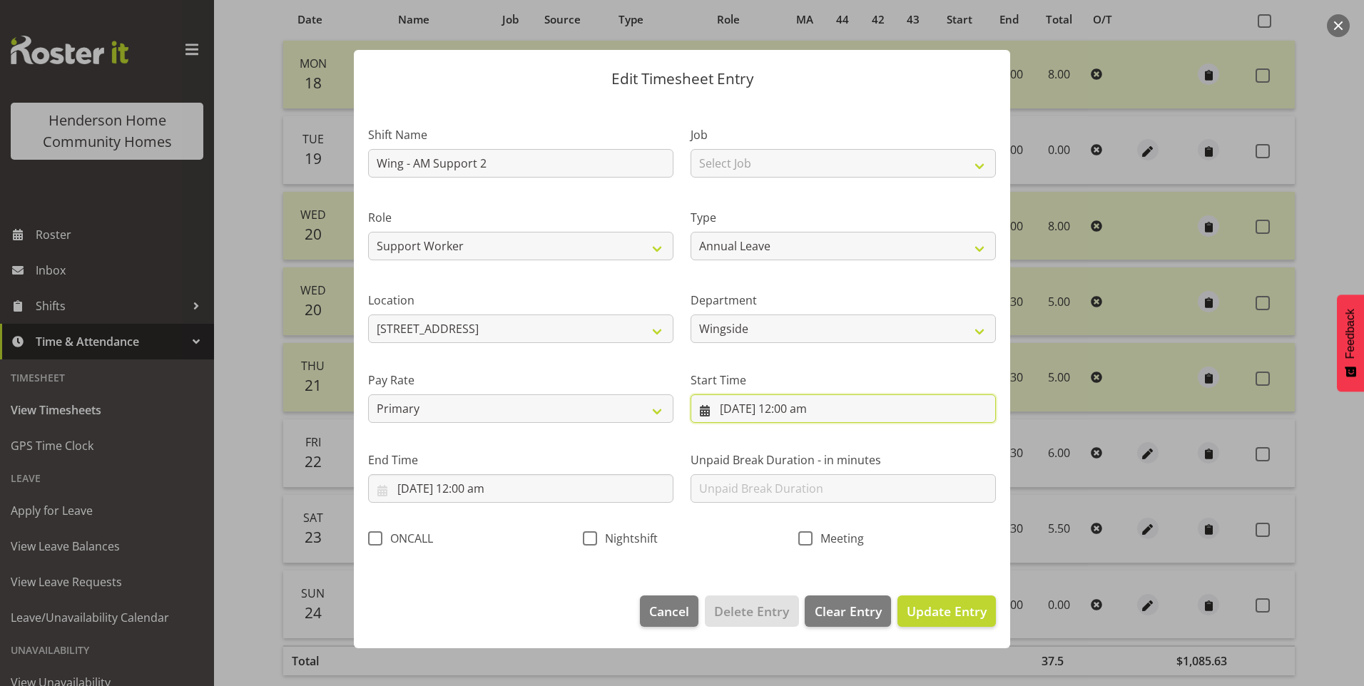
click at [765, 413] on input "24/08/2025, 12:00 am" at bounding box center [843, 409] width 305 height 29
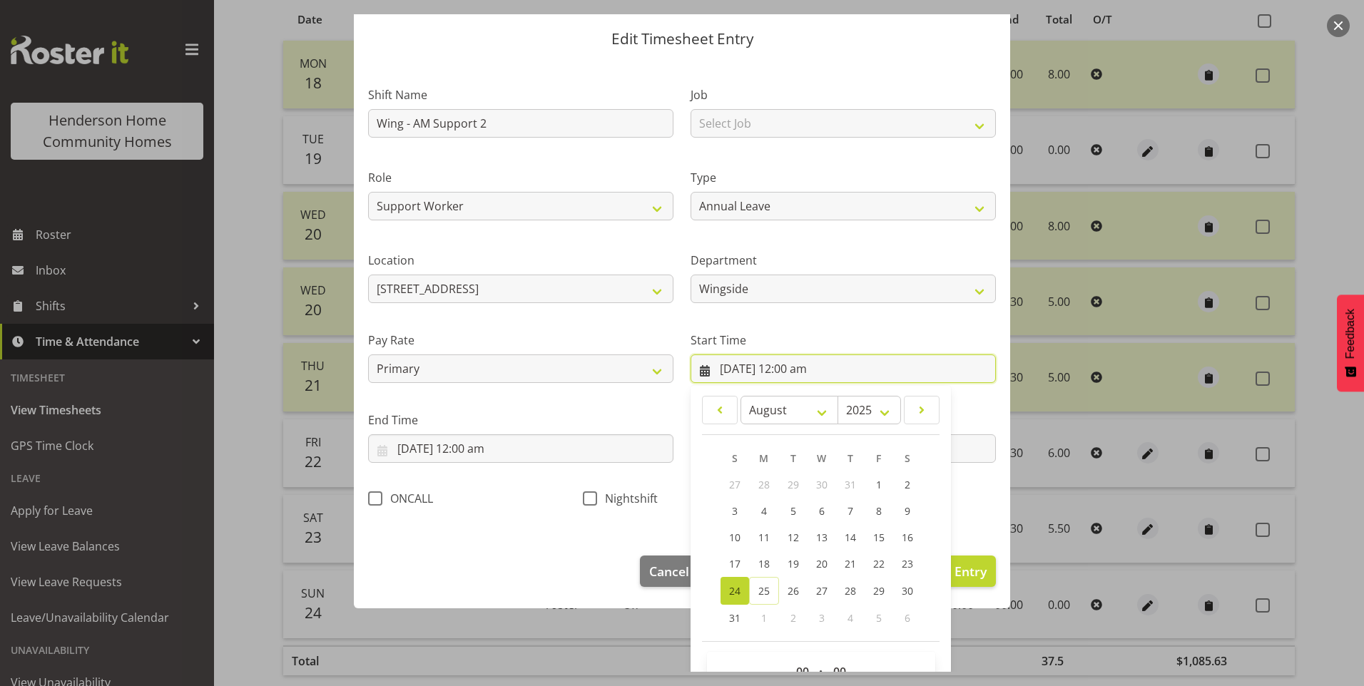
scroll to position [77, 0]
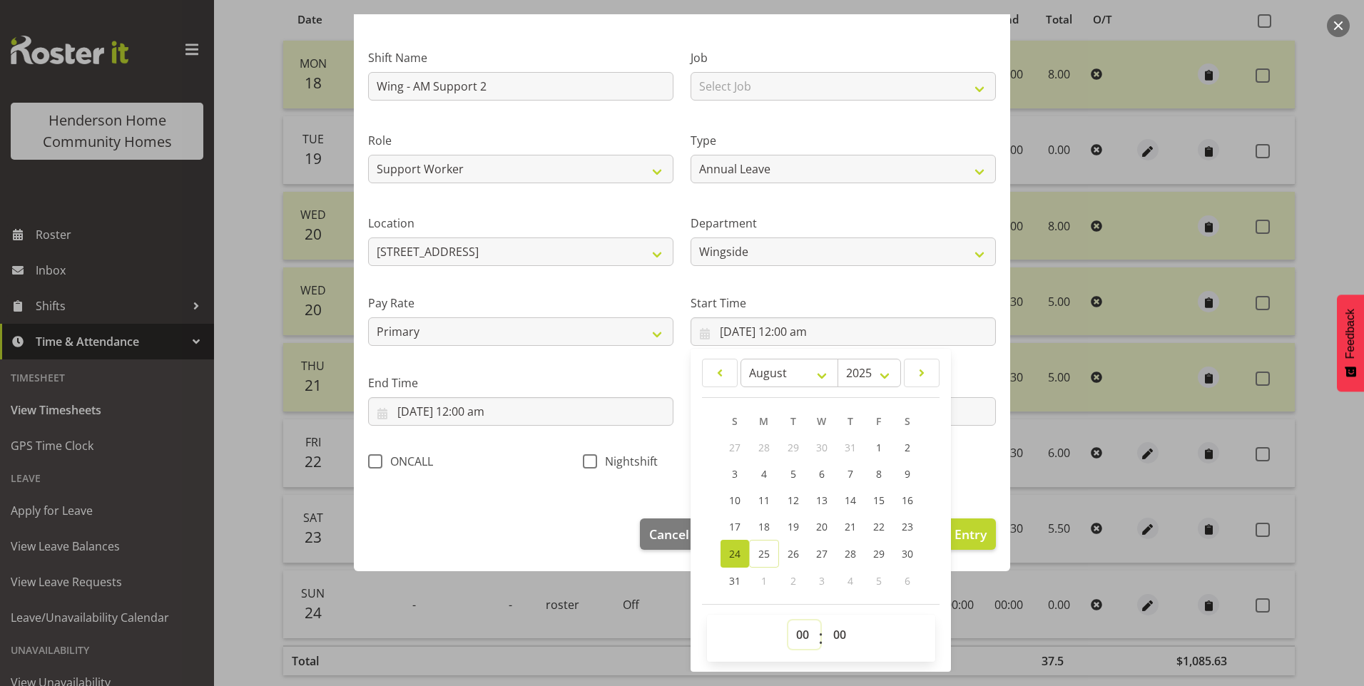
click at [800, 640] on select "00 01 02 03 04 05 06 07 08 09 10 11 12 13 14 15 16 17 18 19 20 21 22 23" at bounding box center [804, 635] width 32 height 29
click at [788, 621] on select "00 01 02 03 04 05 06 07 08 09 10 11 12 13 14 15 16 17 18 19 20 21 22 23" at bounding box center [804, 635] width 32 height 29
click at [416, 412] on input "24/08/2025, 12:00 am" at bounding box center [520, 411] width 305 height 29
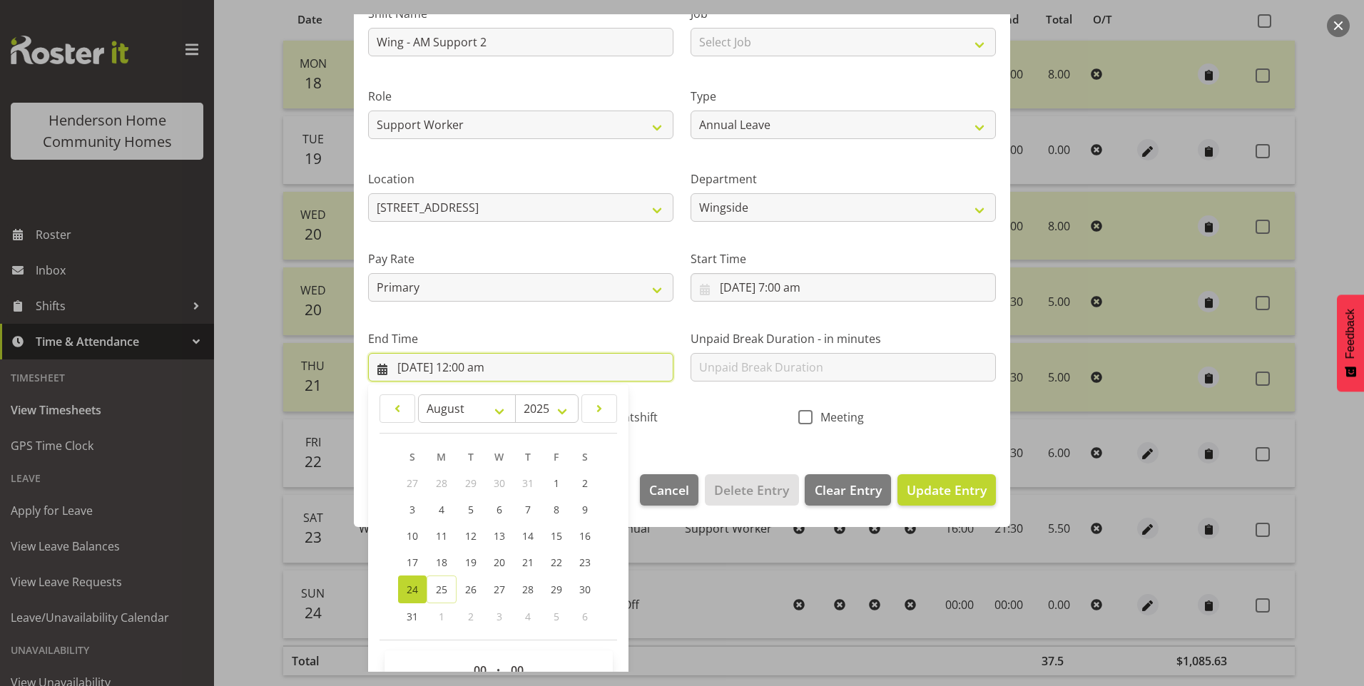
scroll to position [157, 0]
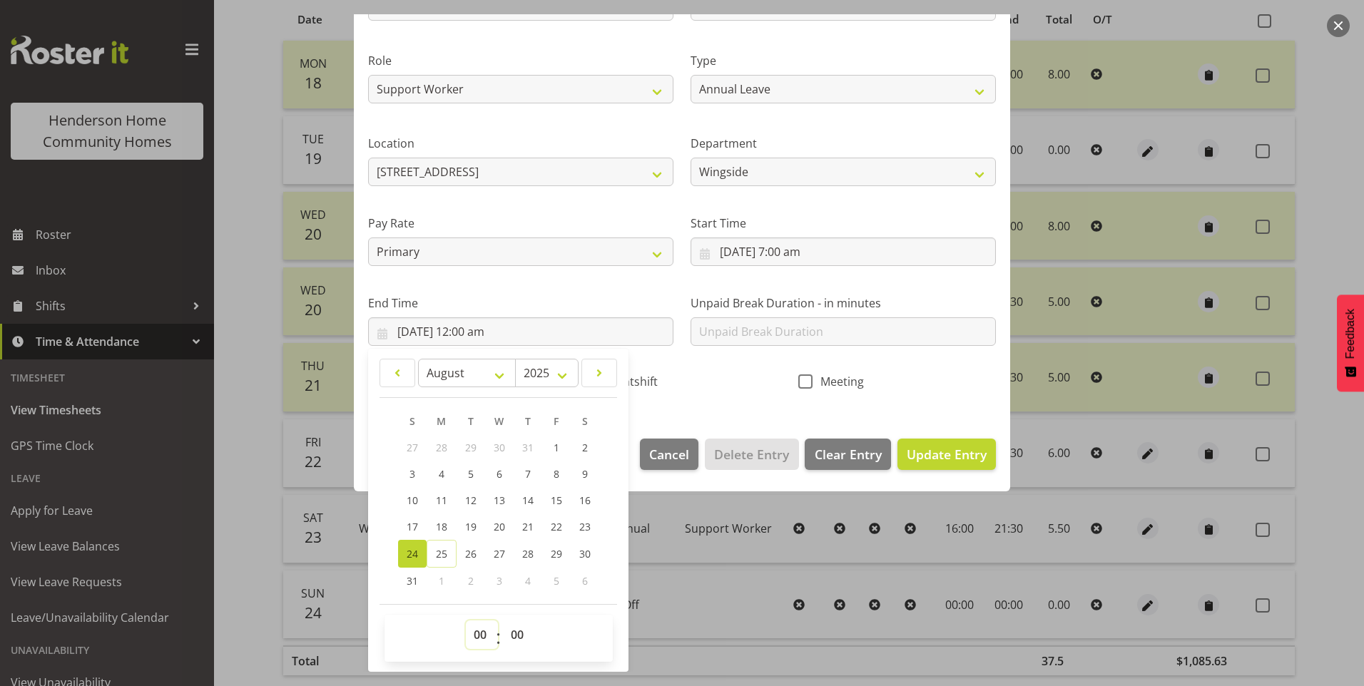
click at [472, 639] on select "00 01 02 03 04 05 06 07 08 09 10 11 12 13 14 15 16 17 18 19 20 21 22 23" at bounding box center [482, 635] width 32 height 29
click at [466, 621] on select "00 01 02 03 04 05 06 07 08 09 10 11 12 13 14 15 16 17 18 19 20 21 22 23" at bounding box center [482, 635] width 32 height 29
click at [517, 635] on select "00 01 02 03 04 05 06 07 08 09 10 11 12 13 14 15 16 17 18 19 20 21 22 23 24 25 2…" at bounding box center [519, 635] width 32 height 29
click at [503, 621] on select "00 01 02 03 04 05 06 07 08 09 10 11 12 13 14 15 16 17 18 19 20 21 22 23 24 25 2…" at bounding box center [519, 635] width 32 height 29
click at [775, 330] on input "text" at bounding box center [843, 331] width 305 height 29
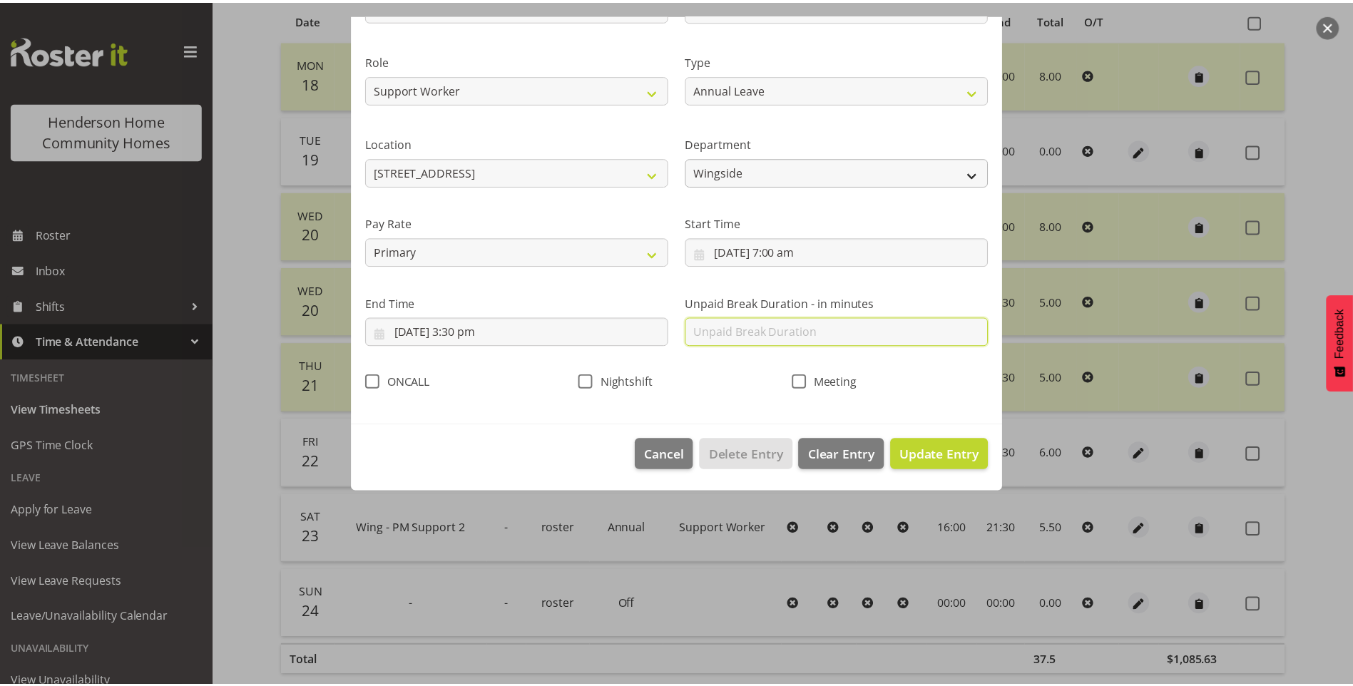
scroll to position [0, 0]
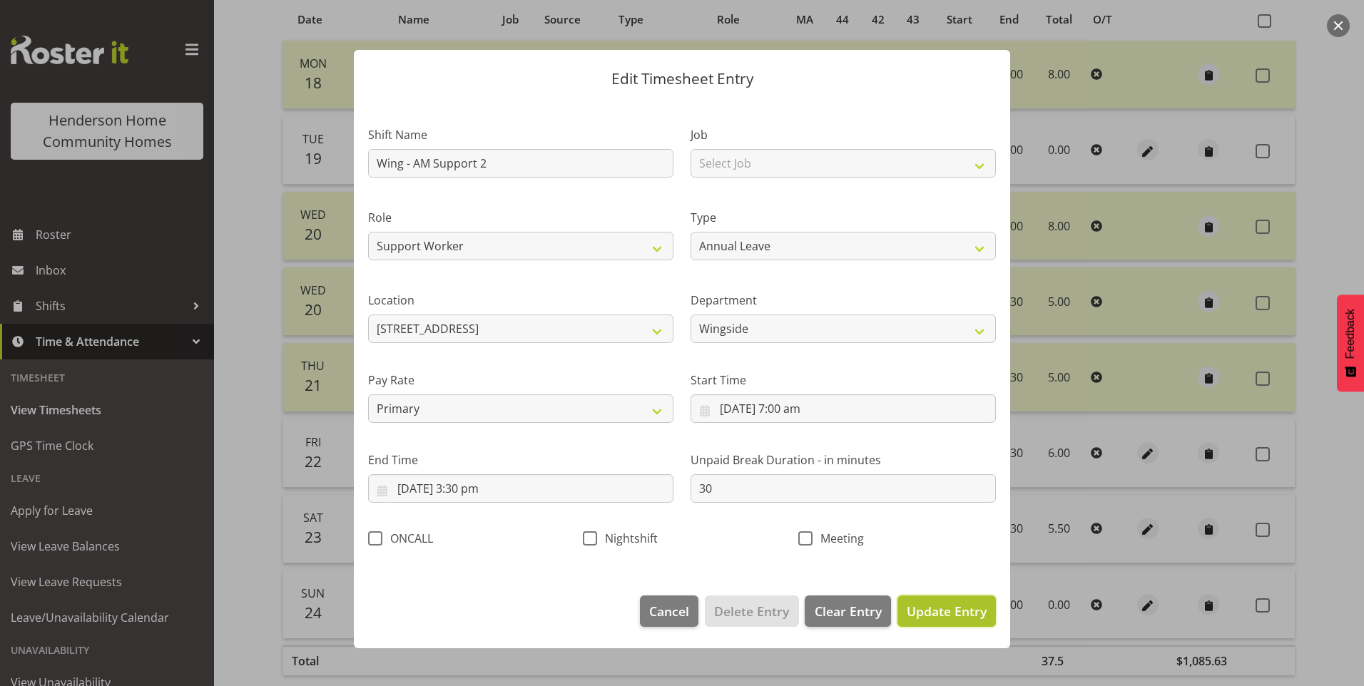
click at [979, 614] on span "Update Entry" at bounding box center [947, 611] width 80 height 17
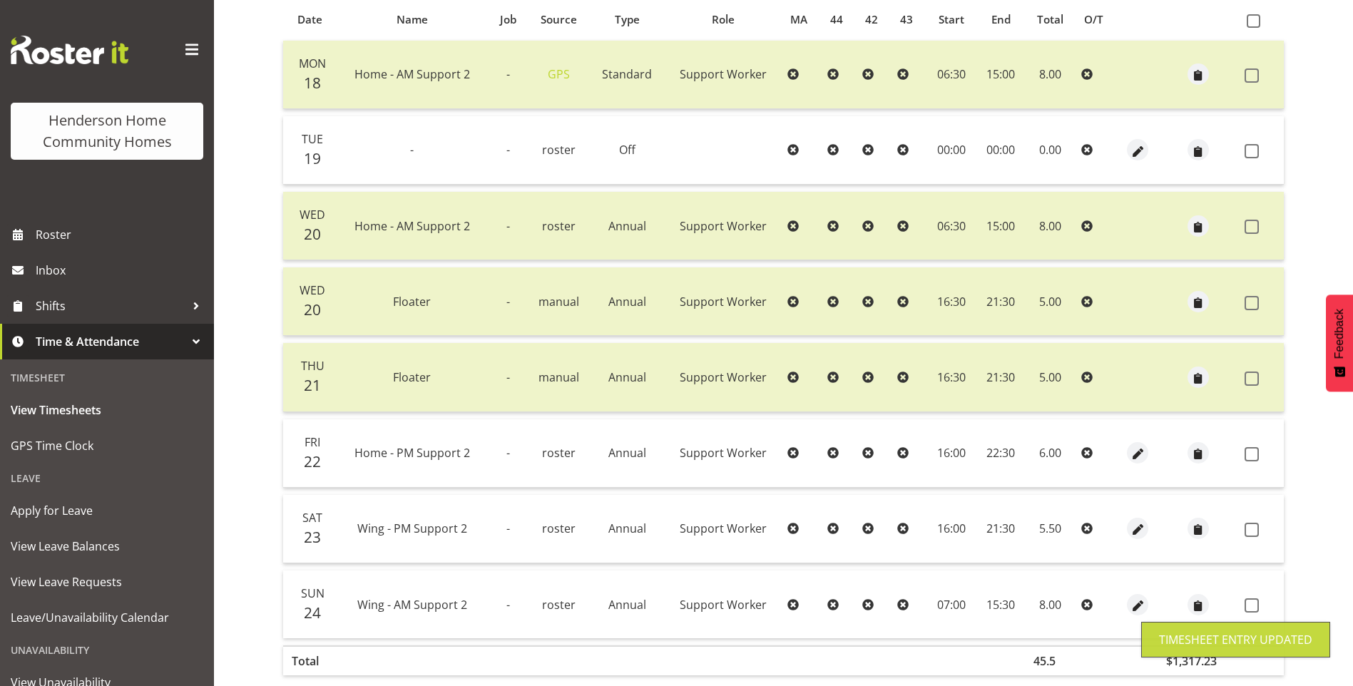
click at [1253, 604] on span at bounding box center [1252, 606] width 14 height 14
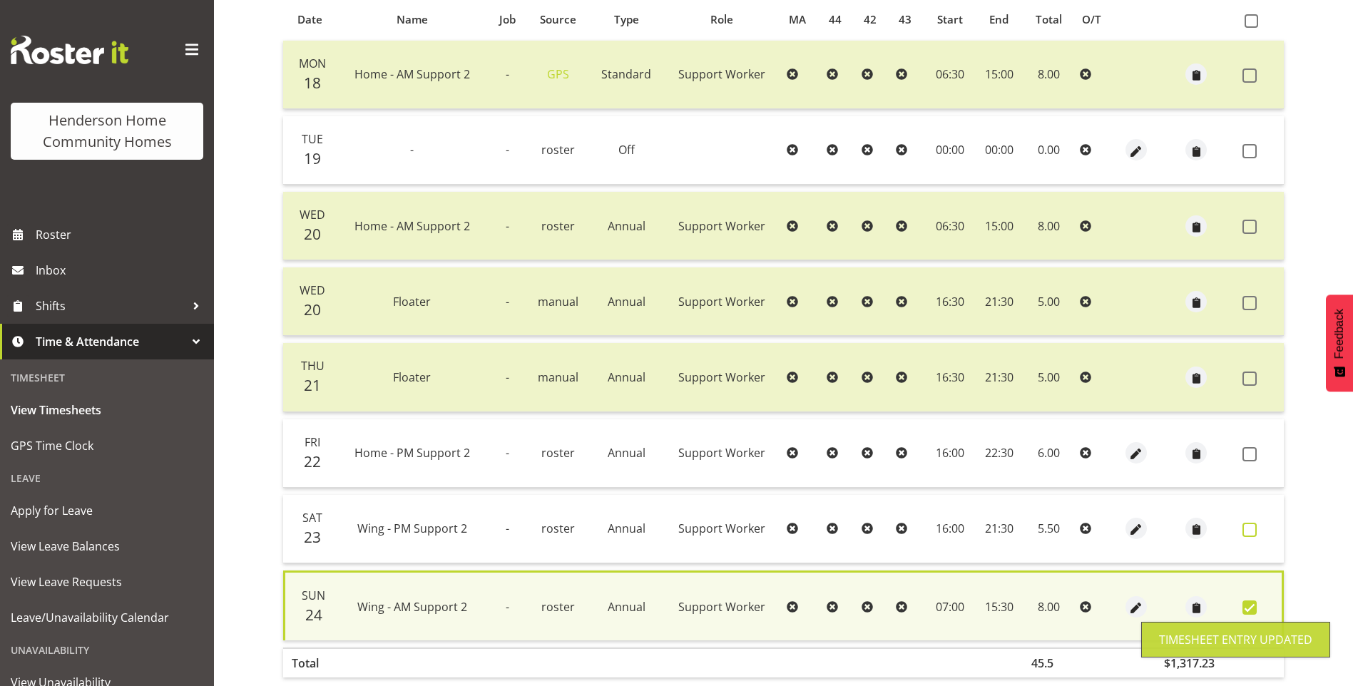
click at [1246, 525] on span at bounding box center [1250, 530] width 14 height 14
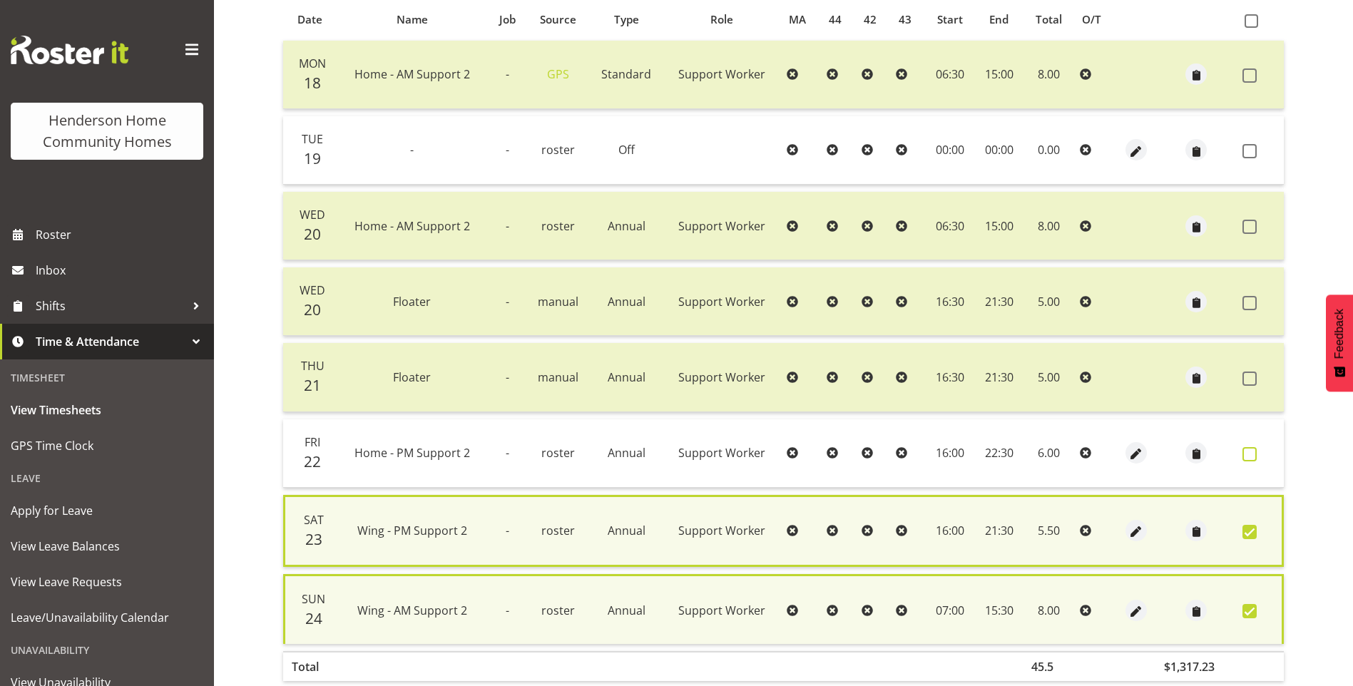
click at [1247, 454] on span at bounding box center [1250, 454] width 14 height 14
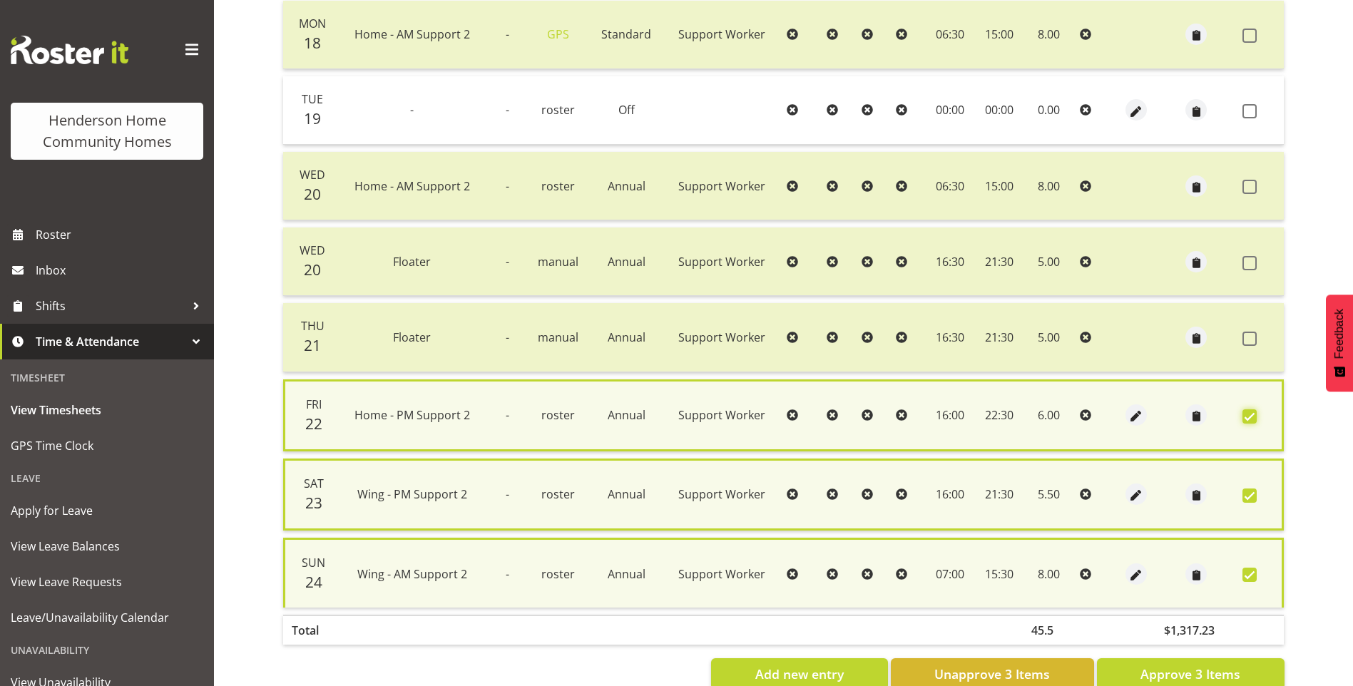
scroll to position [391, 0]
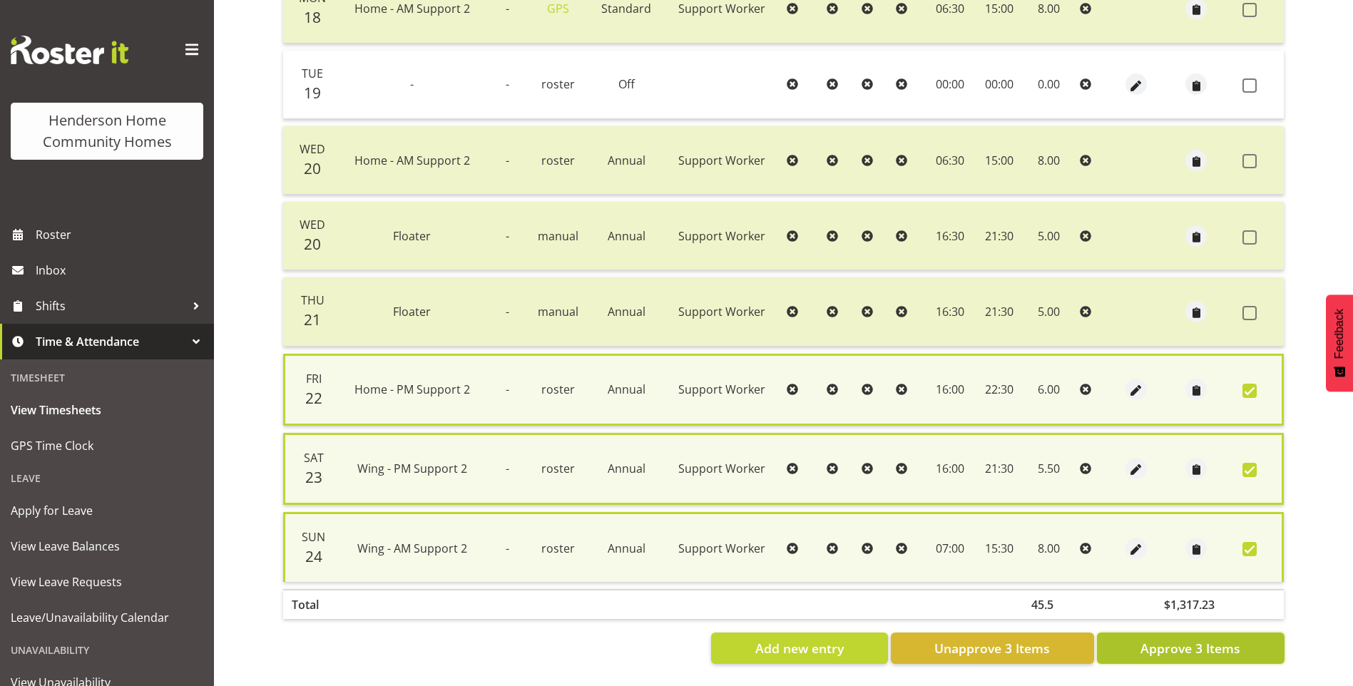
click at [1209, 646] on span "Approve 3 Items" at bounding box center [1191, 648] width 100 height 19
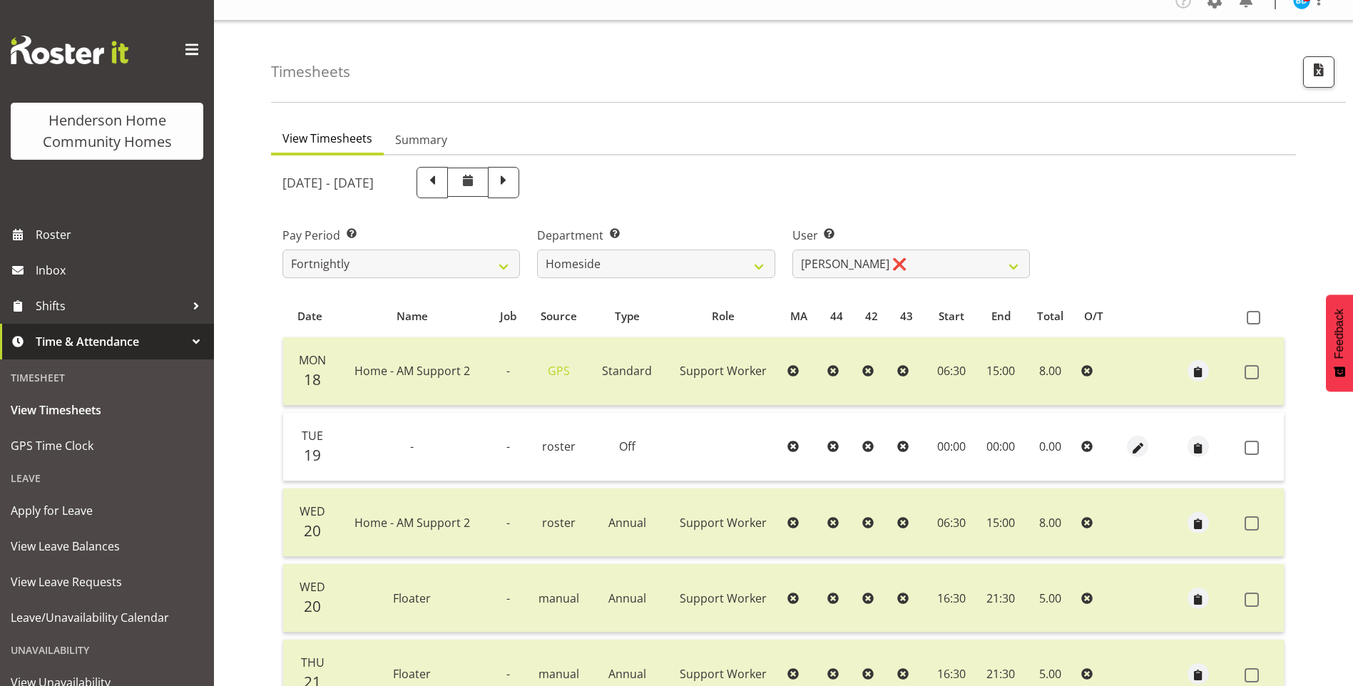
scroll to position [0, 0]
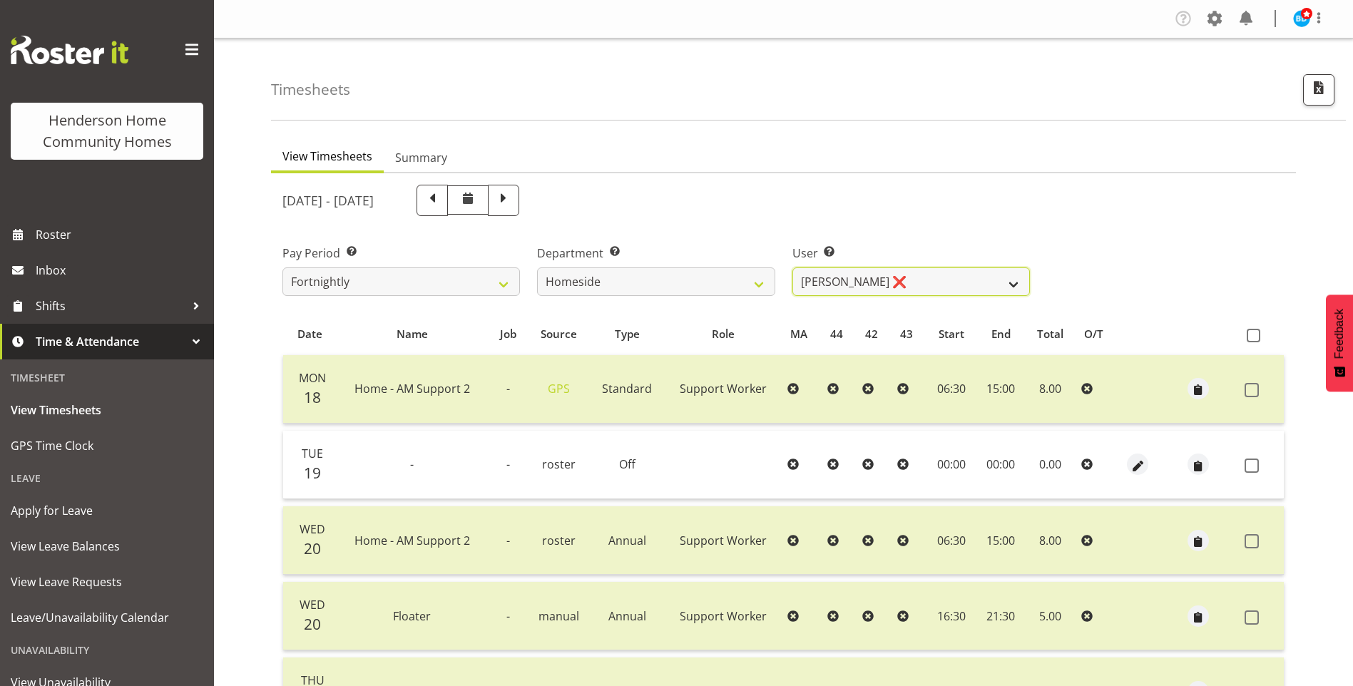
click at [830, 276] on select "Asiasiga Vili ❌ Billie-Rose Dunlop ❌ Brijesh (BK) Kachhadiya ❌ Cheenee Vargas ❌…" at bounding box center [912, 282] width 238 height 29
click at [793, 268] on select "Asiasiga Vili ❌ Billie-Rose Dunlop ❌ Brijesh (BK) Kachhadiya ❌ Cheenee Vargas ❌…" at bounding box center [912, 282] width 238 height 29
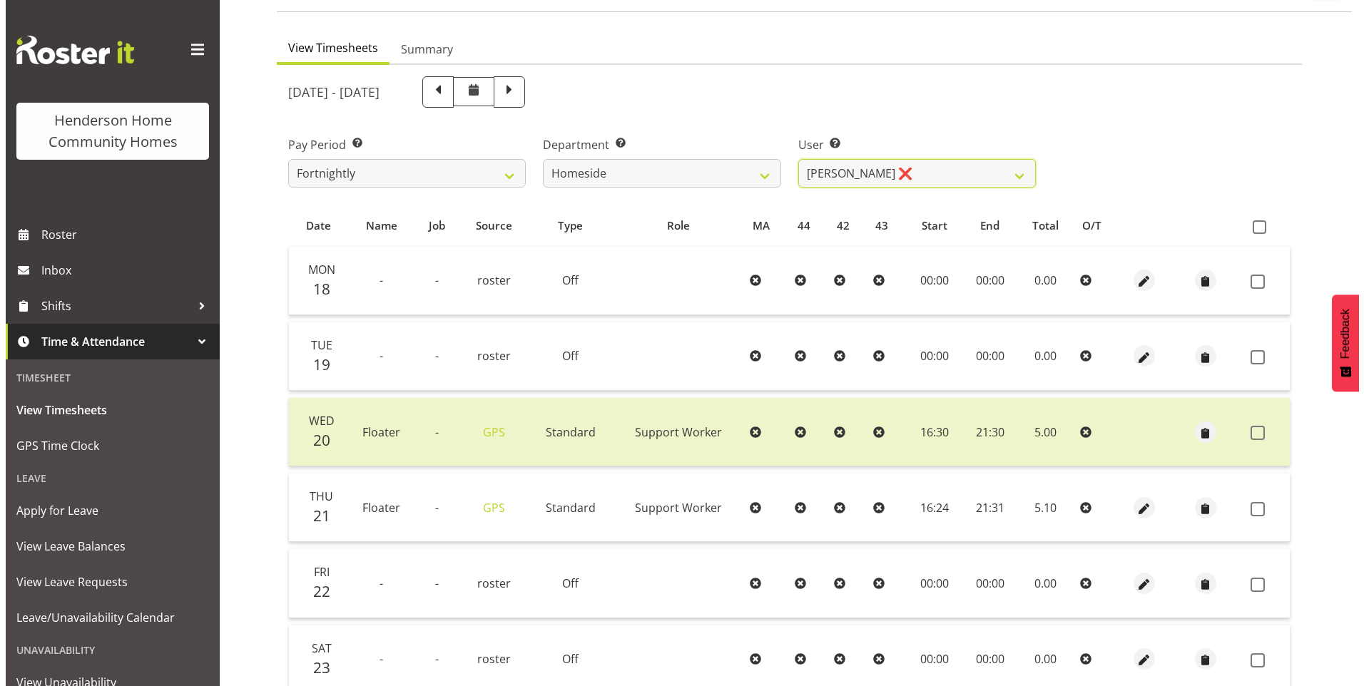
scroll to position [214, 0]
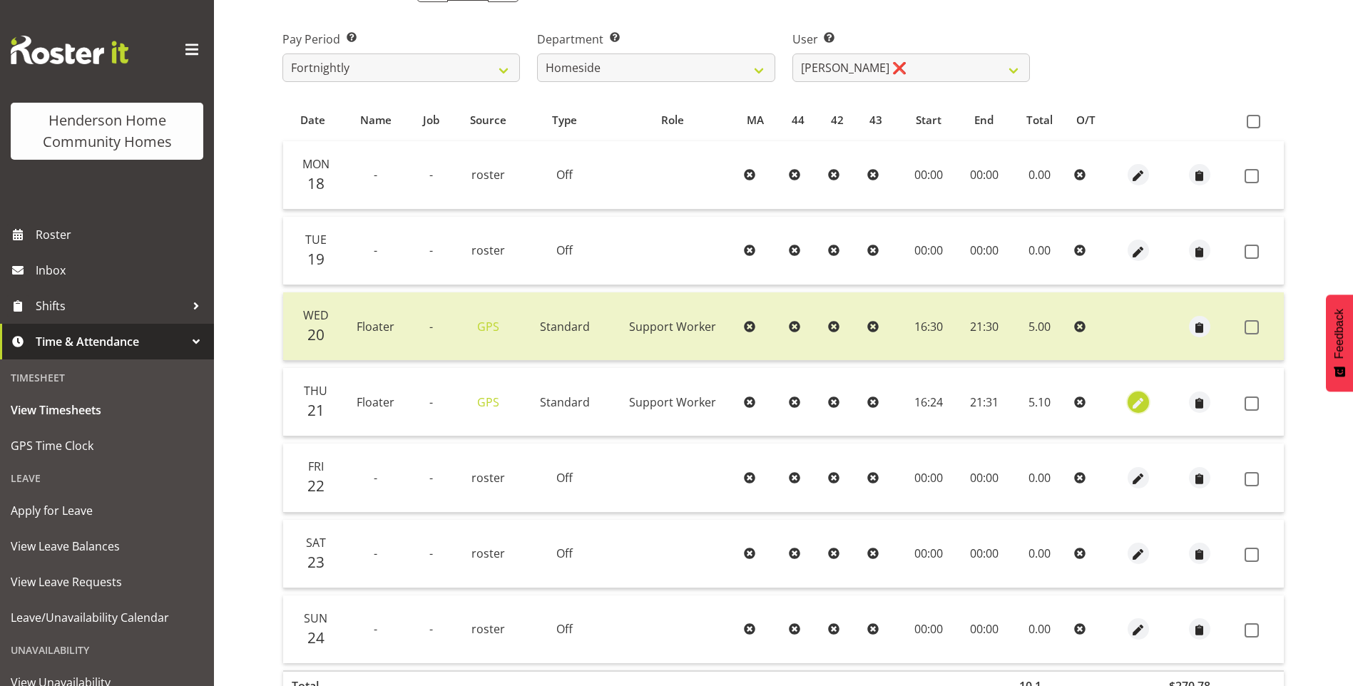
click at [1134, 394] on span "button" at bounding box center [1138, 402] width 16 height 21
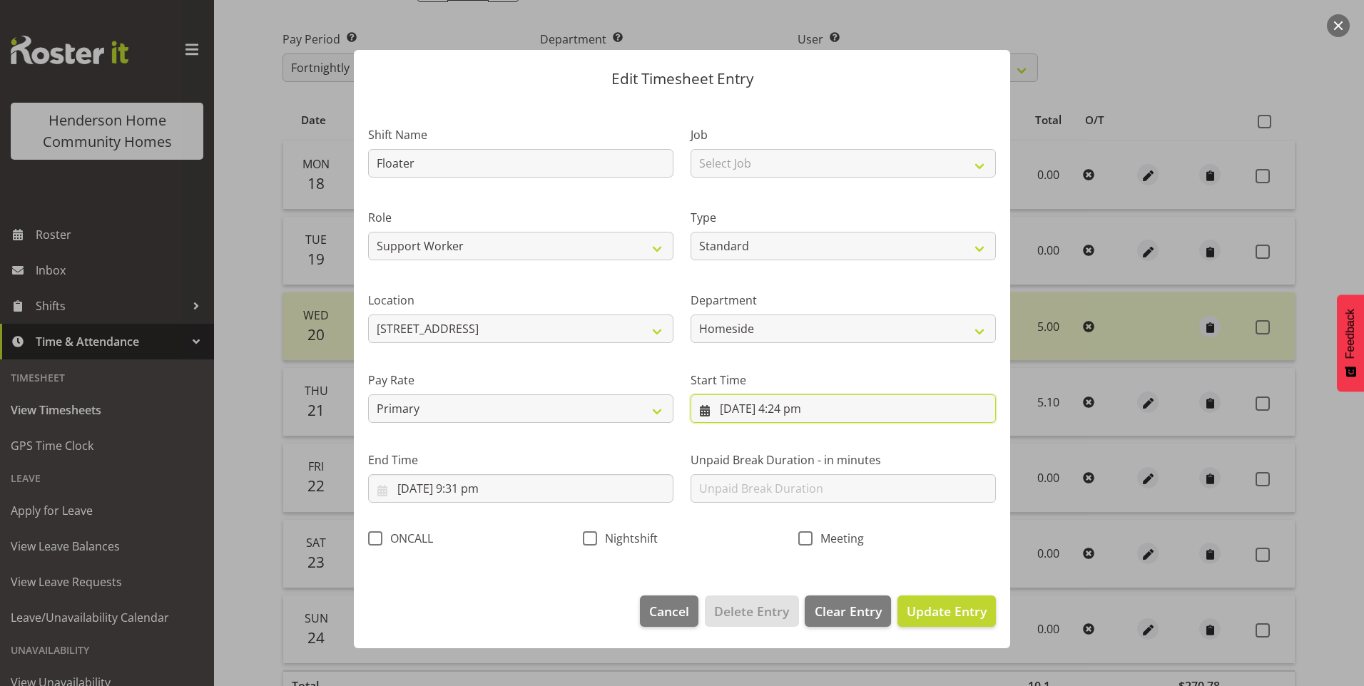
click at [808, 409] on input "21/08/2025, 4:24 pm" at bounding box center [843, 409] width 305 height 29
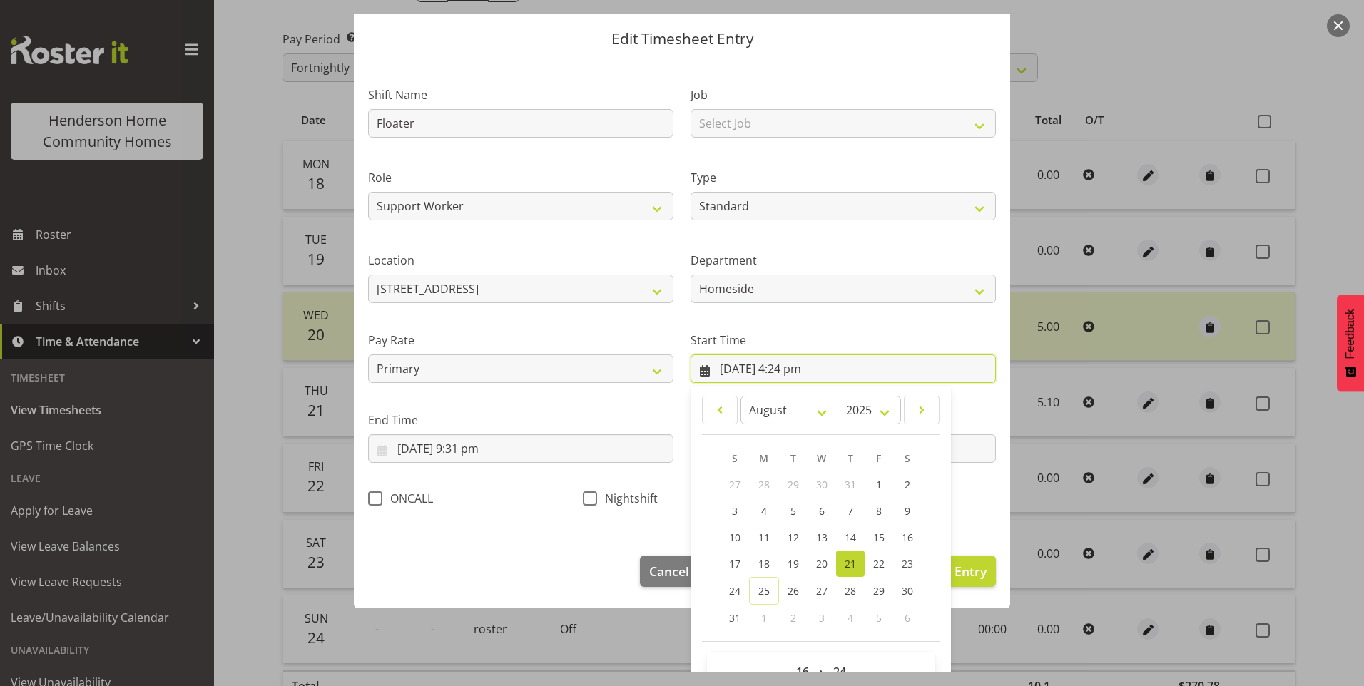
scroll to position [77, 0]
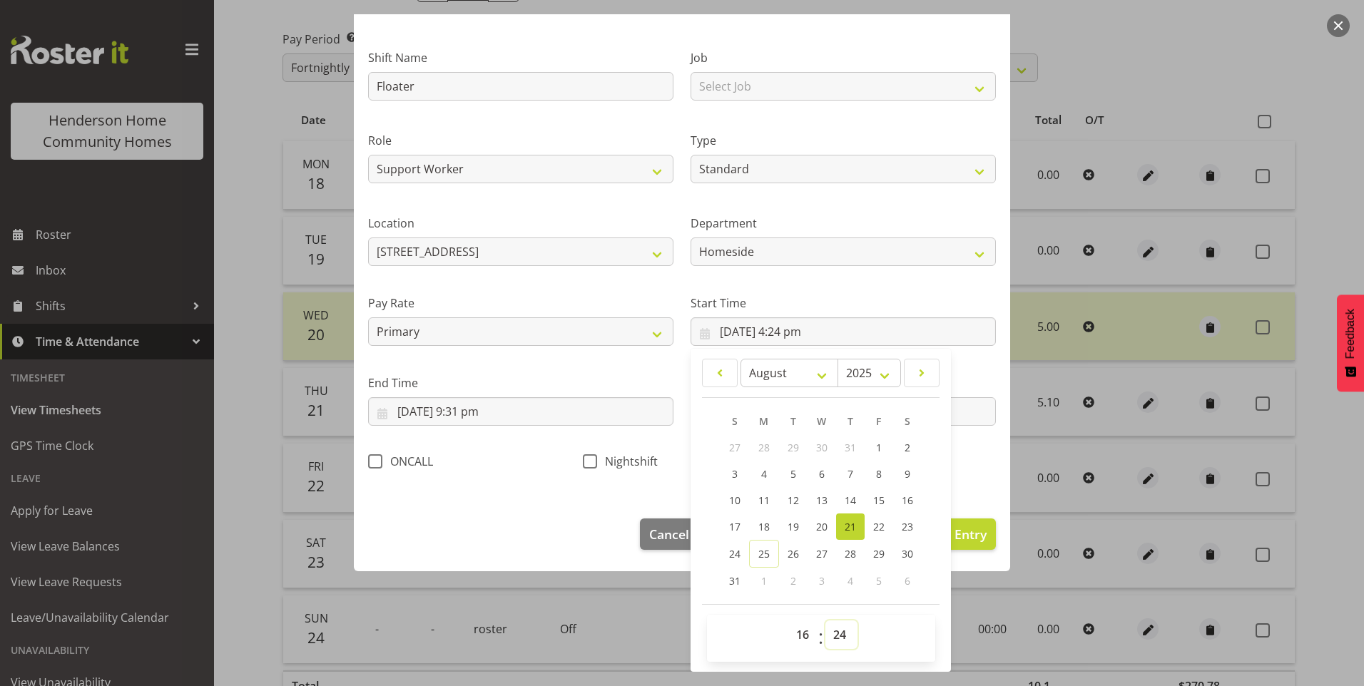
drag, startPoint x: 828, startPoint y: 644, endPoint x: 832, endPoint y: 637, distance: 8.0
click at [828, 644] on select "00 01 02 03 04 05 06 07 08 09 10 11 12 13 14 15 16 17 18 19 20 21 22 23 24 25 2…" at bounding box center [841, 635] width 32 height 29
click at [825, 621] on select "00 01 02 03 04 05 06 07 08 09 10 11 12 13 14 15 16 17 18 19 20 21 22 23 24 25 2…" at bounding box center [841, 635] width 32 height 29
click at [480, 414] on input "21/08/2025, 9:31 pm" at bounding box center [520, 411] width 305 height 29
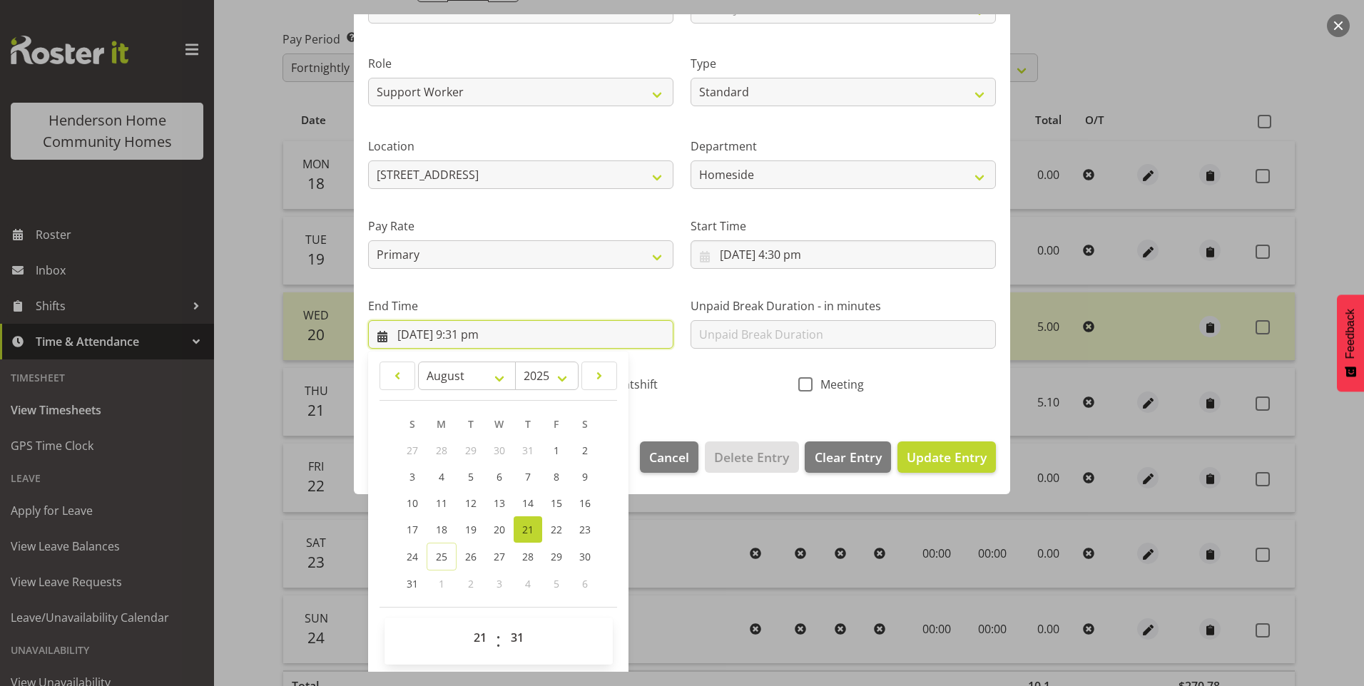
scroll to position [157, 0]
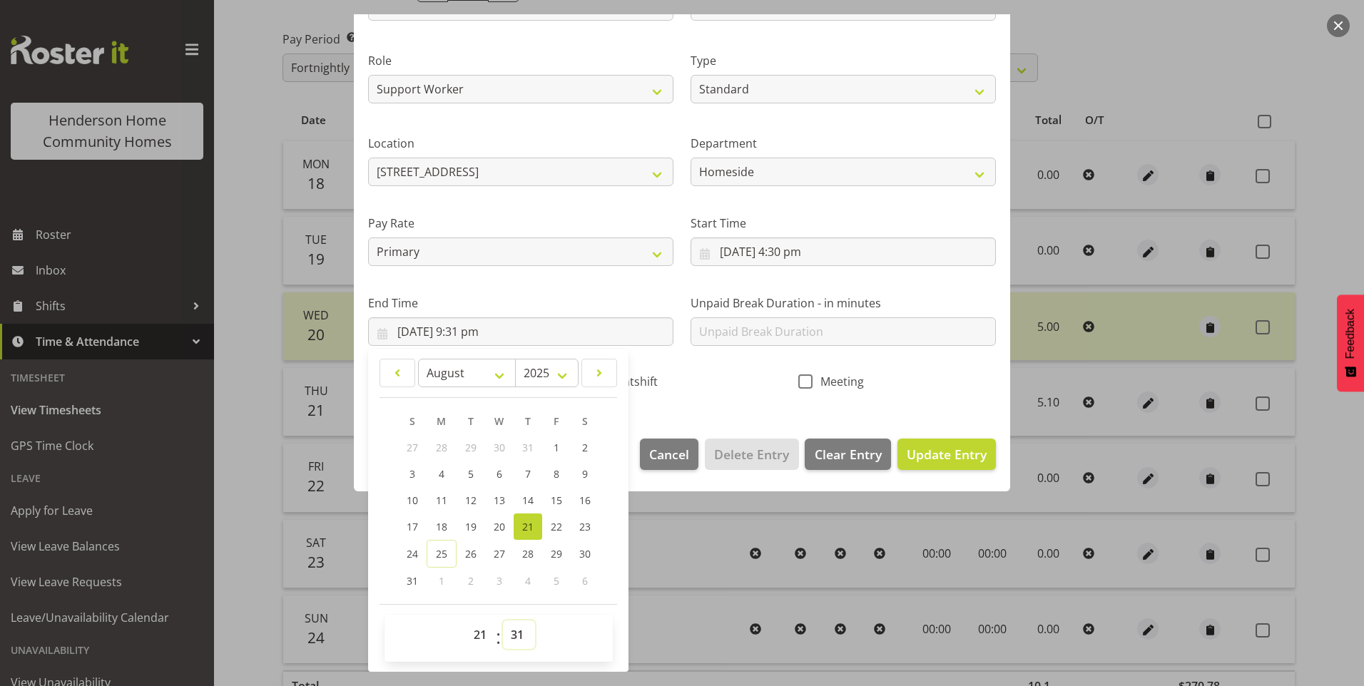
drag, startPoint x: 517, startPoint y: 642, endPoint x: 524, endPoint y: 626, distance: 17.9
click at [517, 641] on select "00 01 02 03 04 05 06 07 08 09 10 11 12 13 14 15 16 17 18 19 20 21 22 23 24 25 2…" at bounding box center [519, 635] width 32 height 29
click at [503, 621] on select "00 01 02 03 04 05 06 07 08 09 10 11 12 13 14 15 16 17 18 19 20 21 22 23 24 25 2…" at bounding box center [519, 635] width 32 height 29
click at [917, 460] on span "Update Entry" at bounding box center [947, 454] width 80 height 17
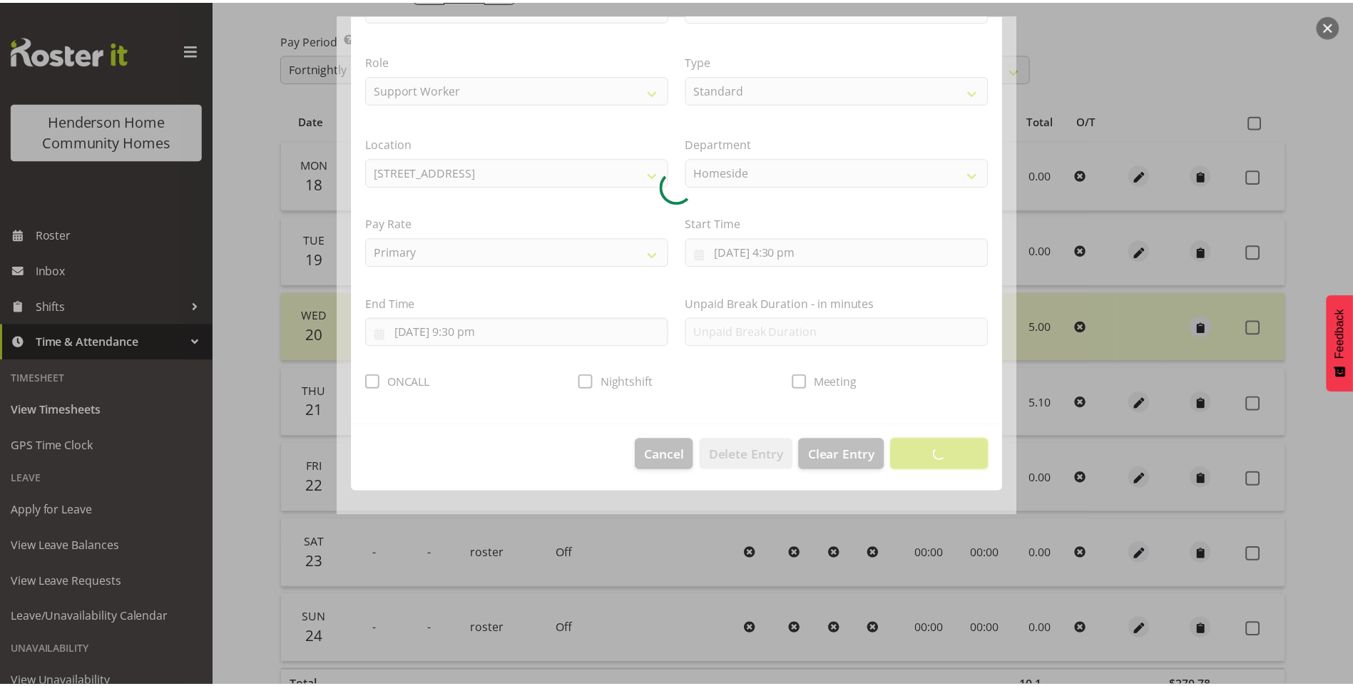
scroll to position [0, 0]
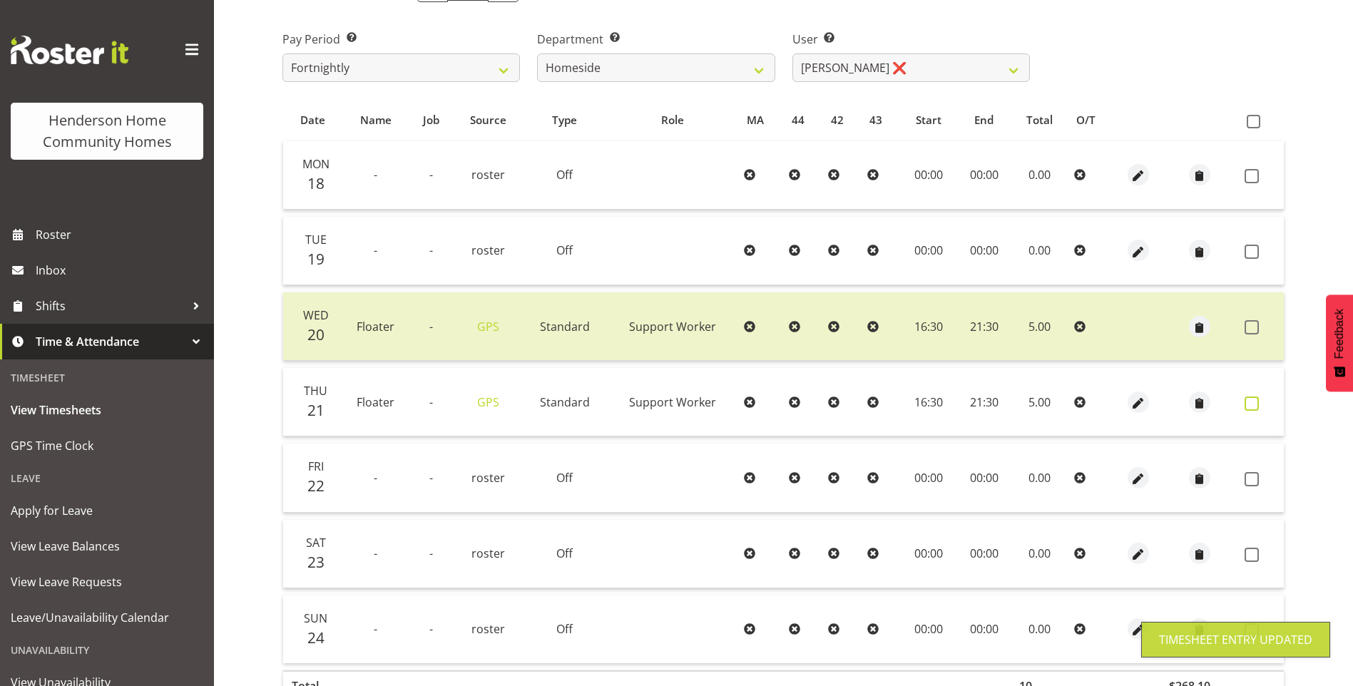
click at [1251, 402] on span at bounding box center [1252, 404] width 14 height 14
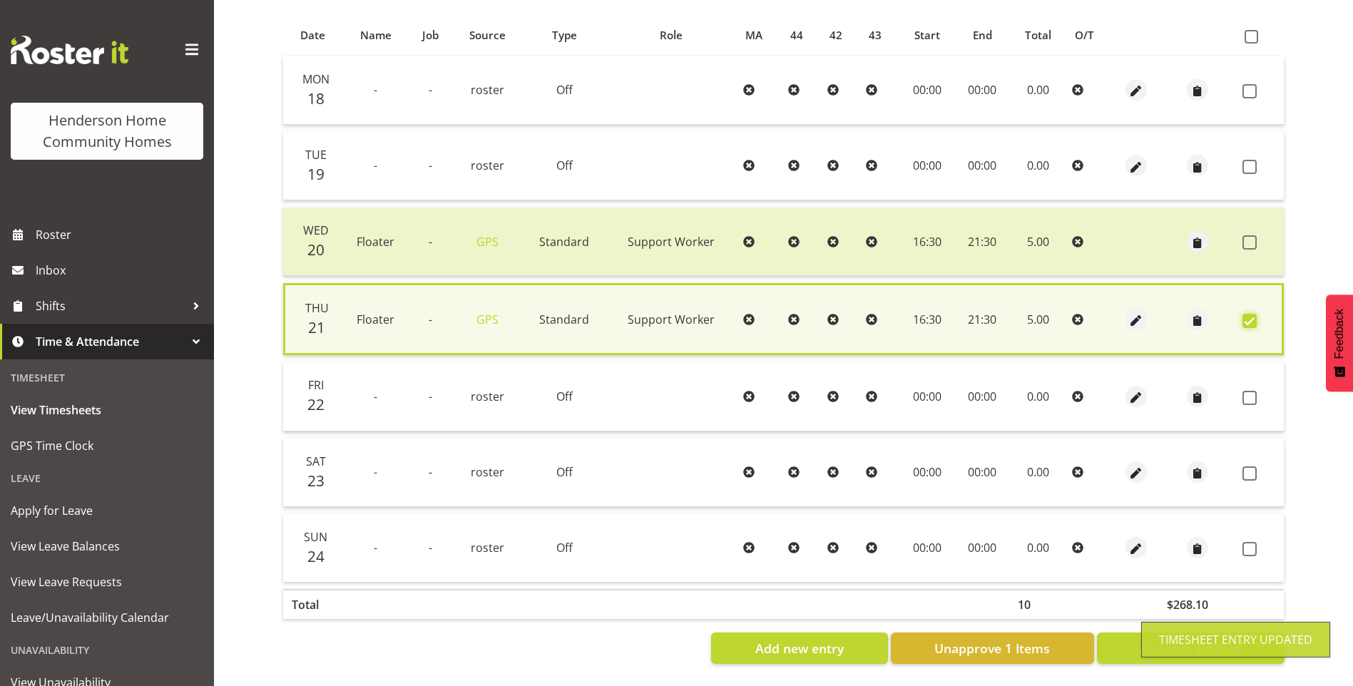
scroll to position [310, 0]
click at [1200, 648] on button "Approve 1 Items" at bounding box center [1191, 648] width 188 height 31
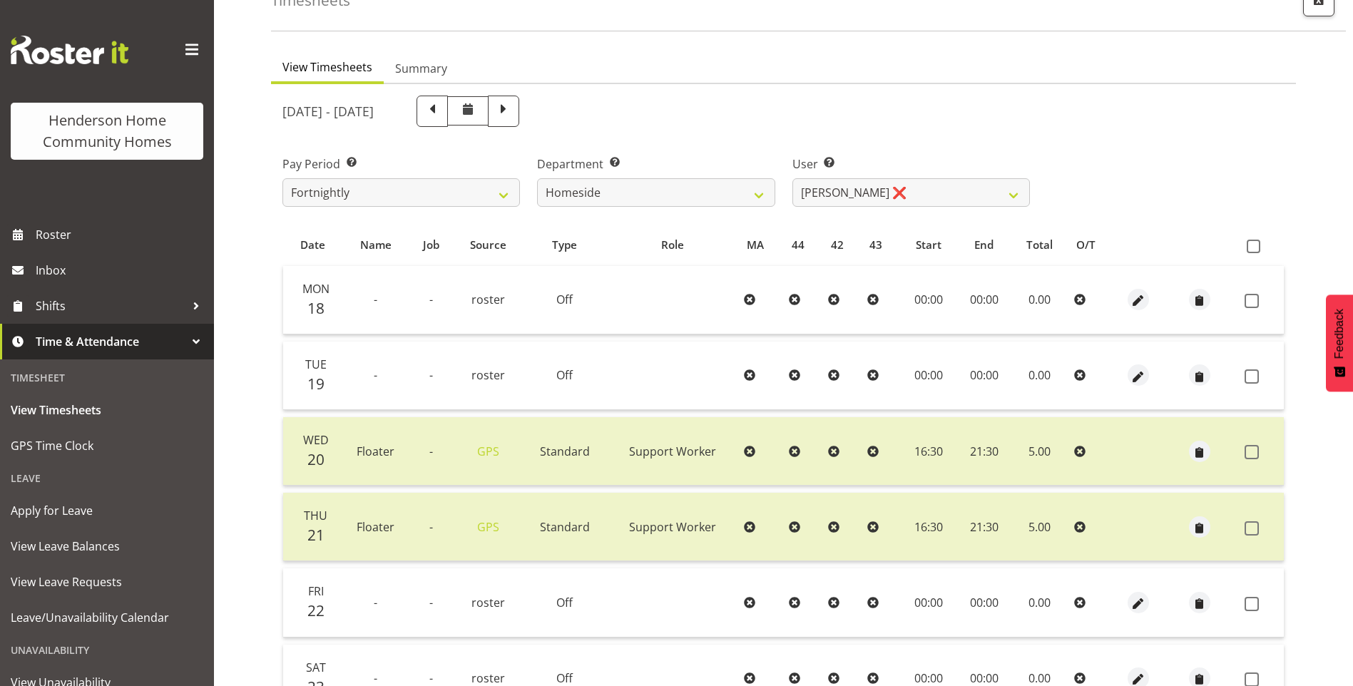
scroll to position [21, 0]
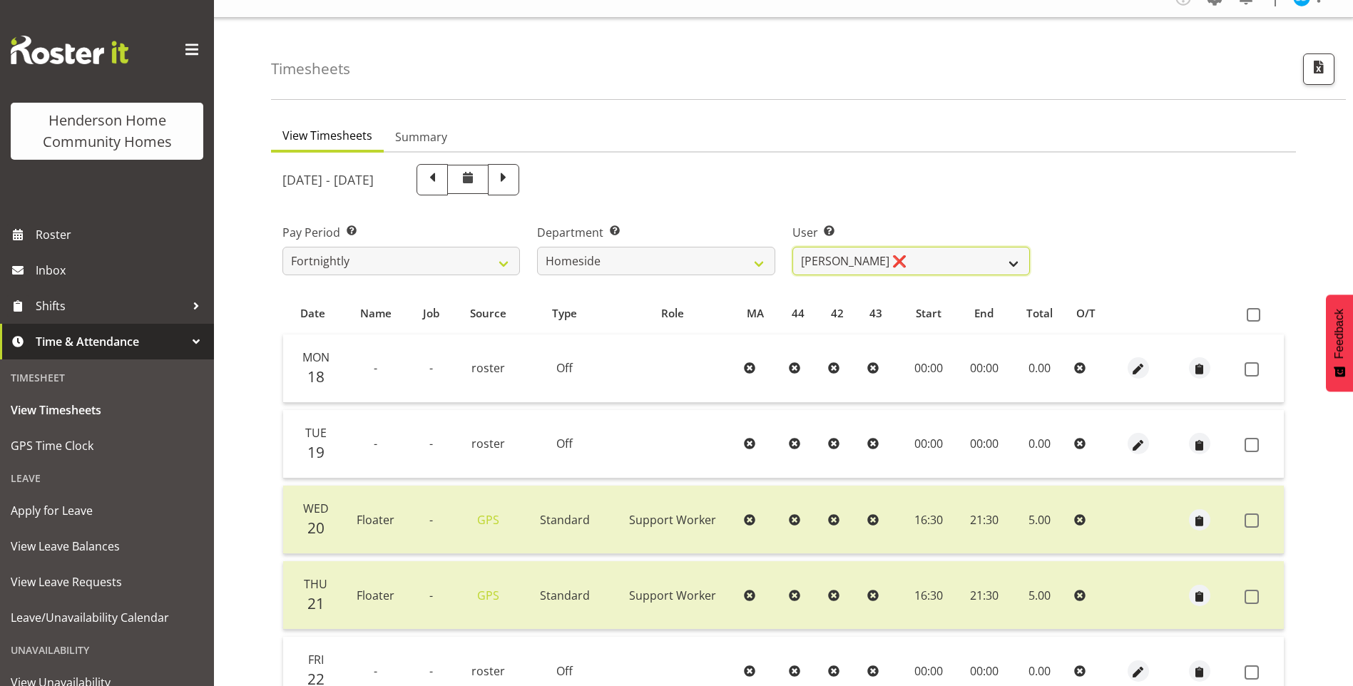
click at [843, 265] on select "Asiasiga Vili ❌ Billie-Rose Dunlop ❌ Brijesh (BK) Kachhadiya ❌ Cheenee Vargas ❌…" at bounding box center [912, 261] width 238 height 29
click at [793, 247] on select "Asiasiga Vili ❌ Billie-Rose Dunlop ❌ Brijesh (BK) Kachhadiya ❌ Cheenee Vargas ❌…" at bounding box center [912, 261] width 238 height 29
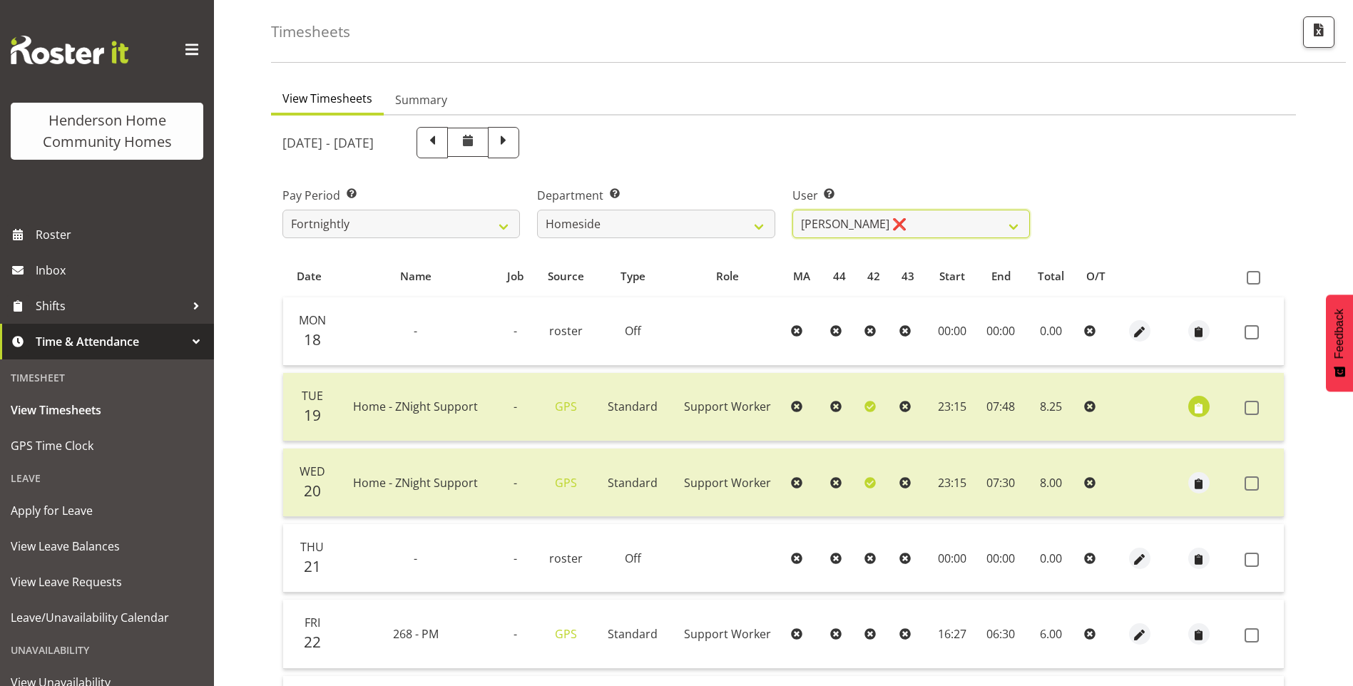
scroll to position [92, 0]
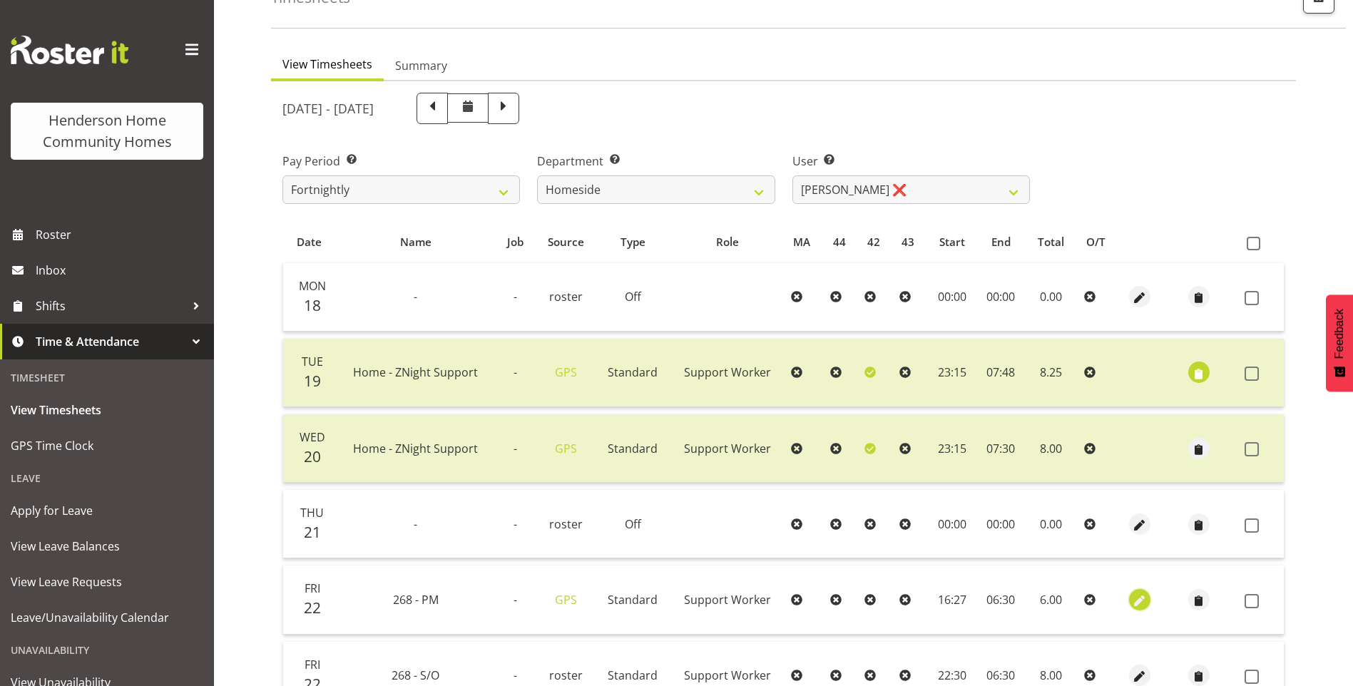
click at [1131, 602] on span "button" at bounding box center [1139, 601] width 16 height 16
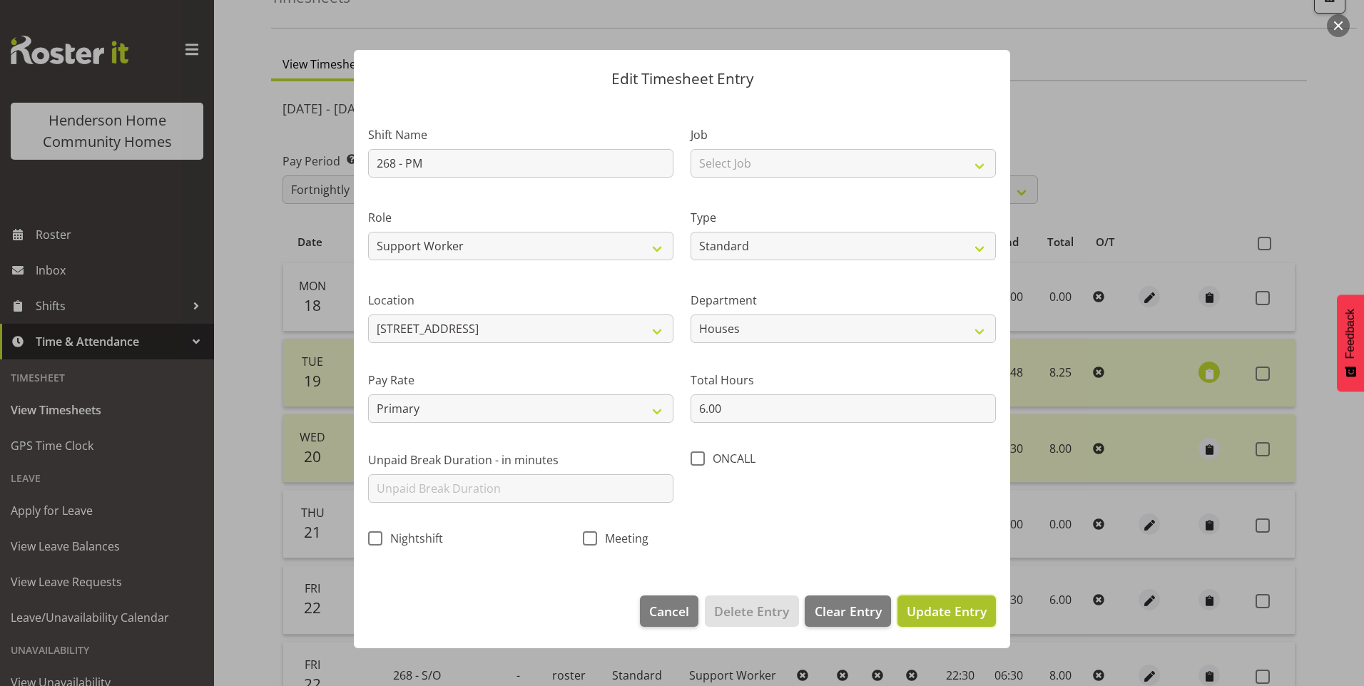
drag, startPoint x: 946, startPoint y: 608, endPoint x: 980, endPoint y: 606, distance: 33.6
click at [949, 608] on span "Update Entry" at bounding box center [947, 611] width 80 height 17
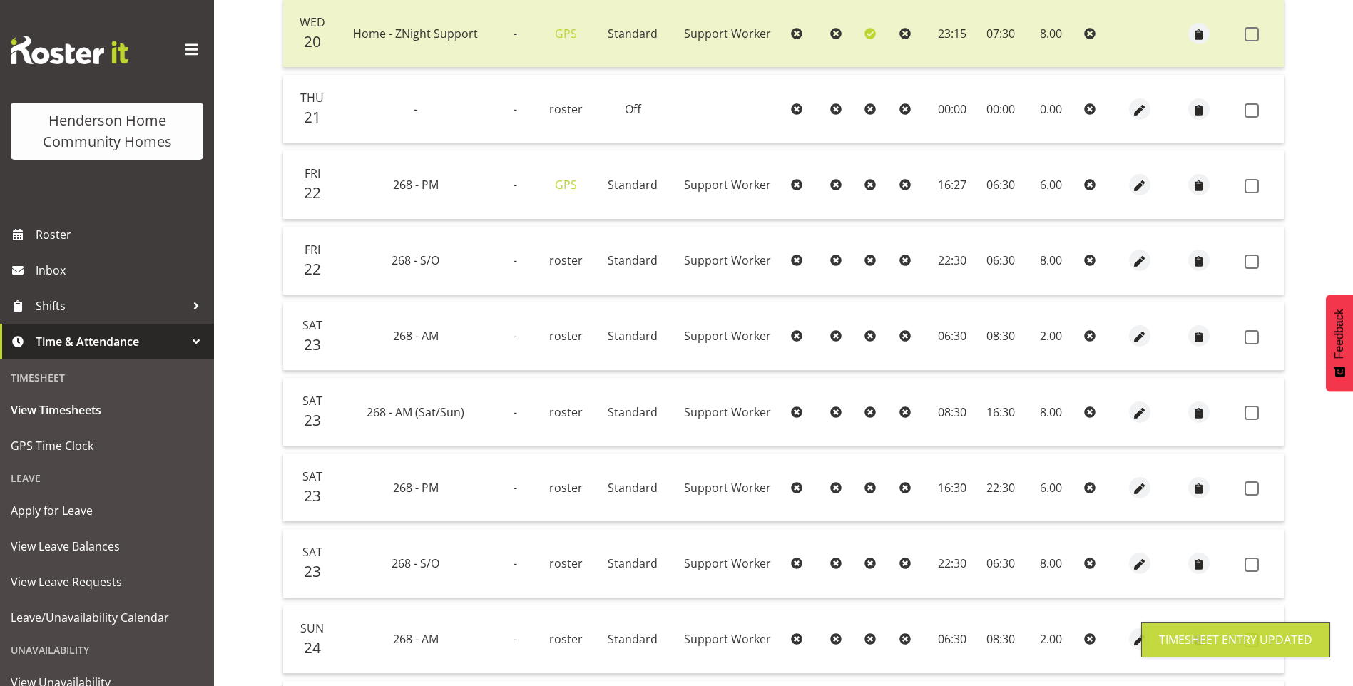
scroll to position [591, 0]
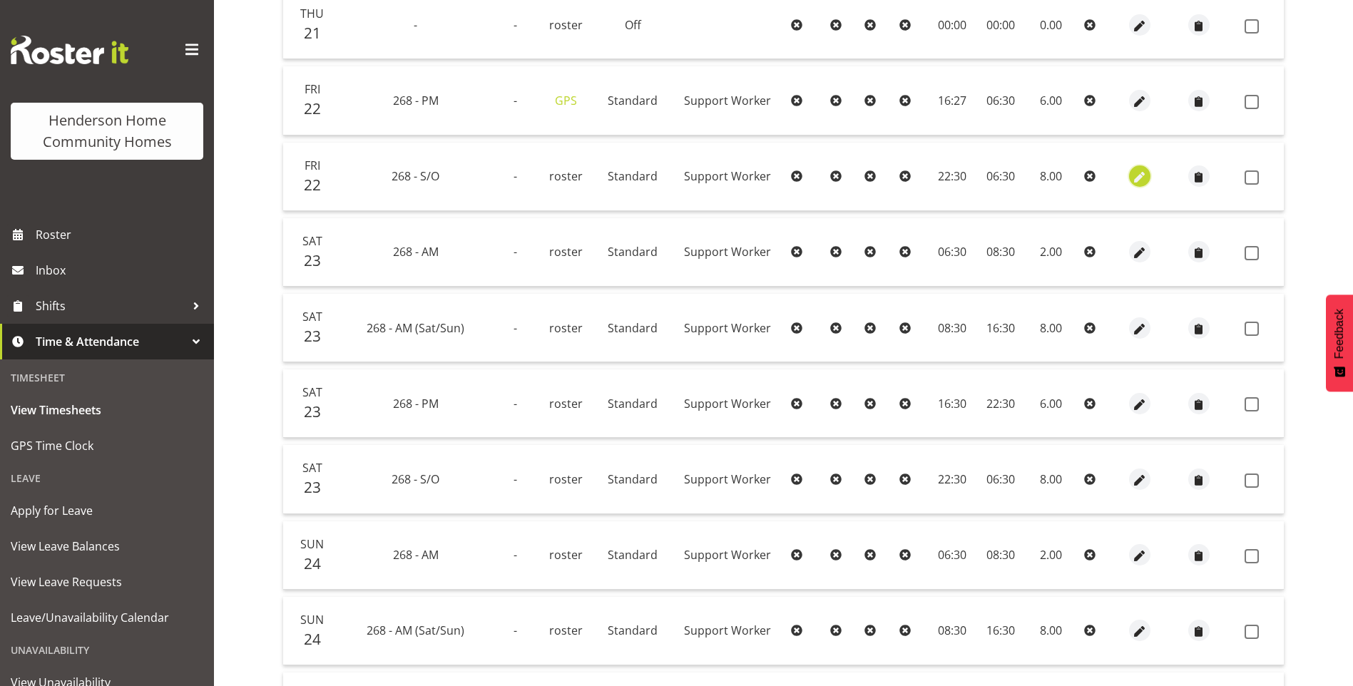
click at [1141, 178] on span "button" at bounding box center [1139, 178] width 16 height 16
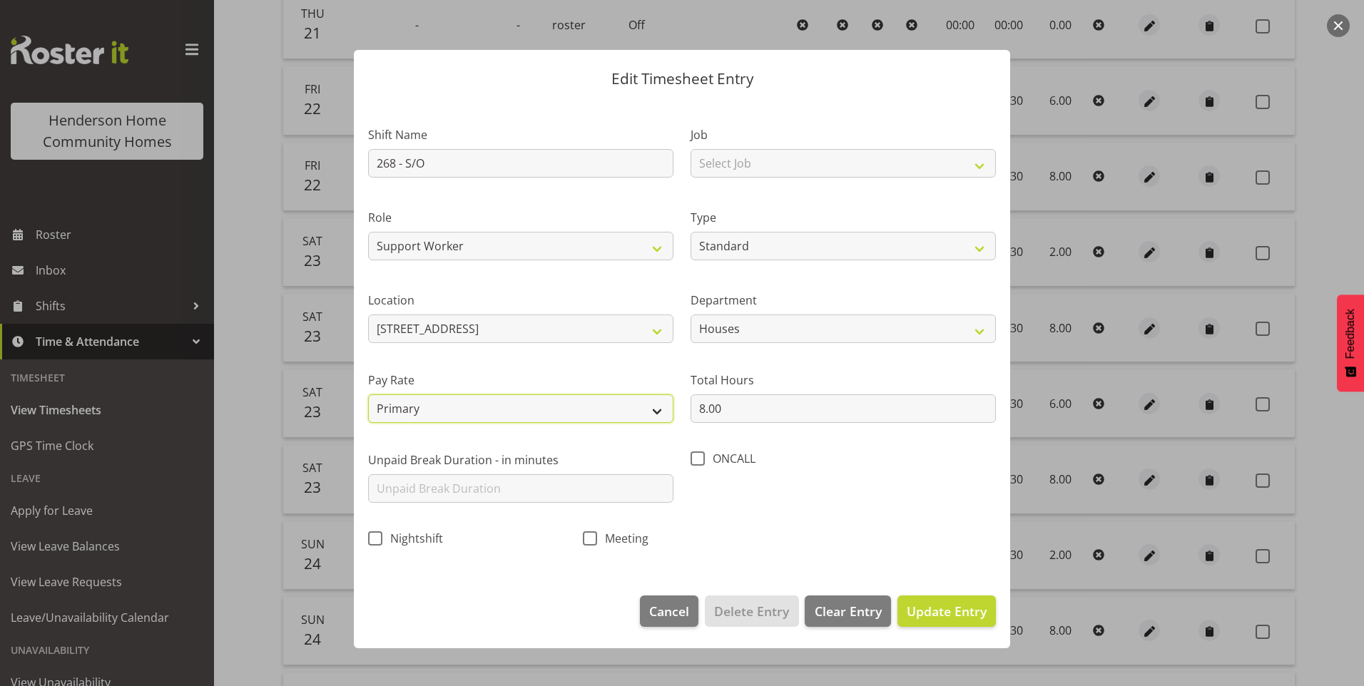
click at [437, 401] on select "Primary Secondary Tertiary Fourth Fifth" at bounding box center [520, 409] width 305 height 29
click at [368, 395] on select "Primary Secondary Tertiary Fourth Fifth" at bounding box center [520, 409] width 305 height 29
click at [968, 611] on span "Update Entry" at bounding box center [947, 611] width 80 height 17
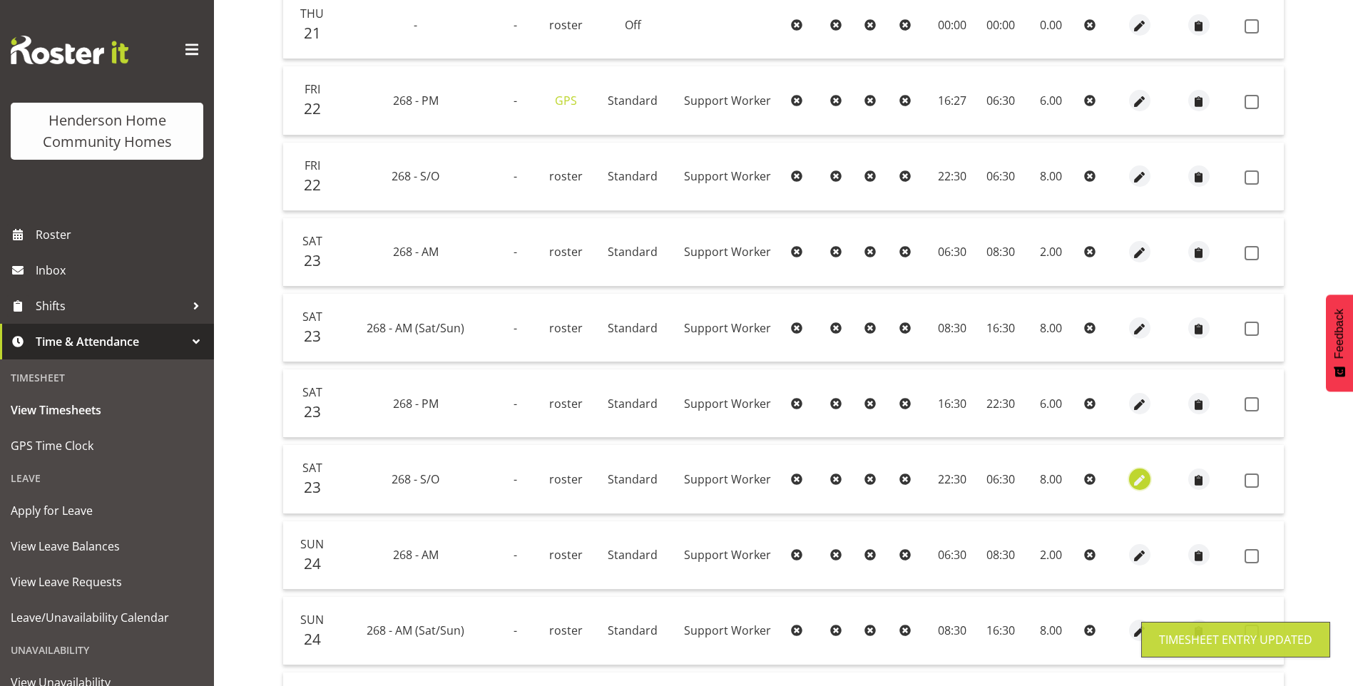
click at [1140, 478] on span "button" at bounding box center [1139, 480] width 16 height 16
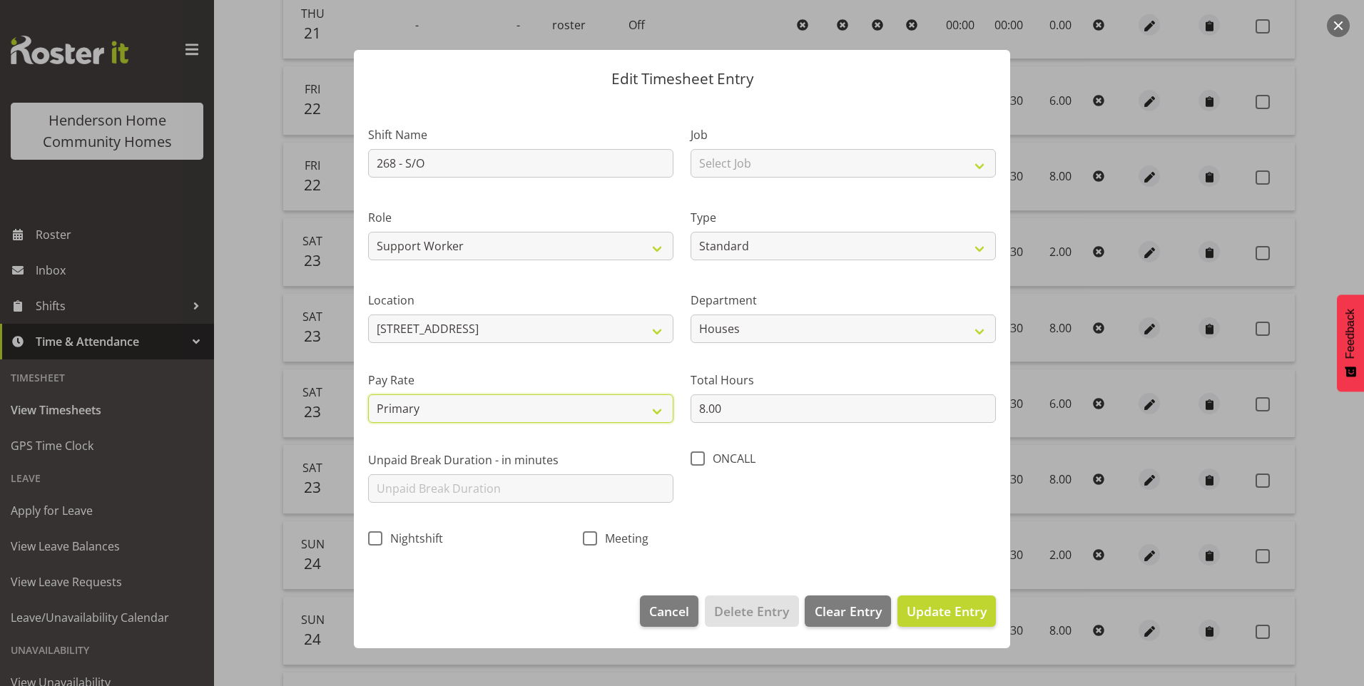
drag, startPoint x: 422, startPoint y: 412, endPoint x: 425, endPoint y: 424, distance: 12.5
click at [422, 412] on select "Primary Secondary Tertiary Fourth Fifth" at bounding box center [520, 409] width 305 height 29
click at [368, 395] on select "Primary Secondary Tertiary Fourth Fifth" at bounding box center [520, 409] width 305 height 29
drag, startPoint x: 939, startPoint y: 614, endPoint x: 1050, endPoint y: 611, distance: 111.3
click at [940, 612] on span "Update Entry" at bounding box center [947, 611] width 80 height 17
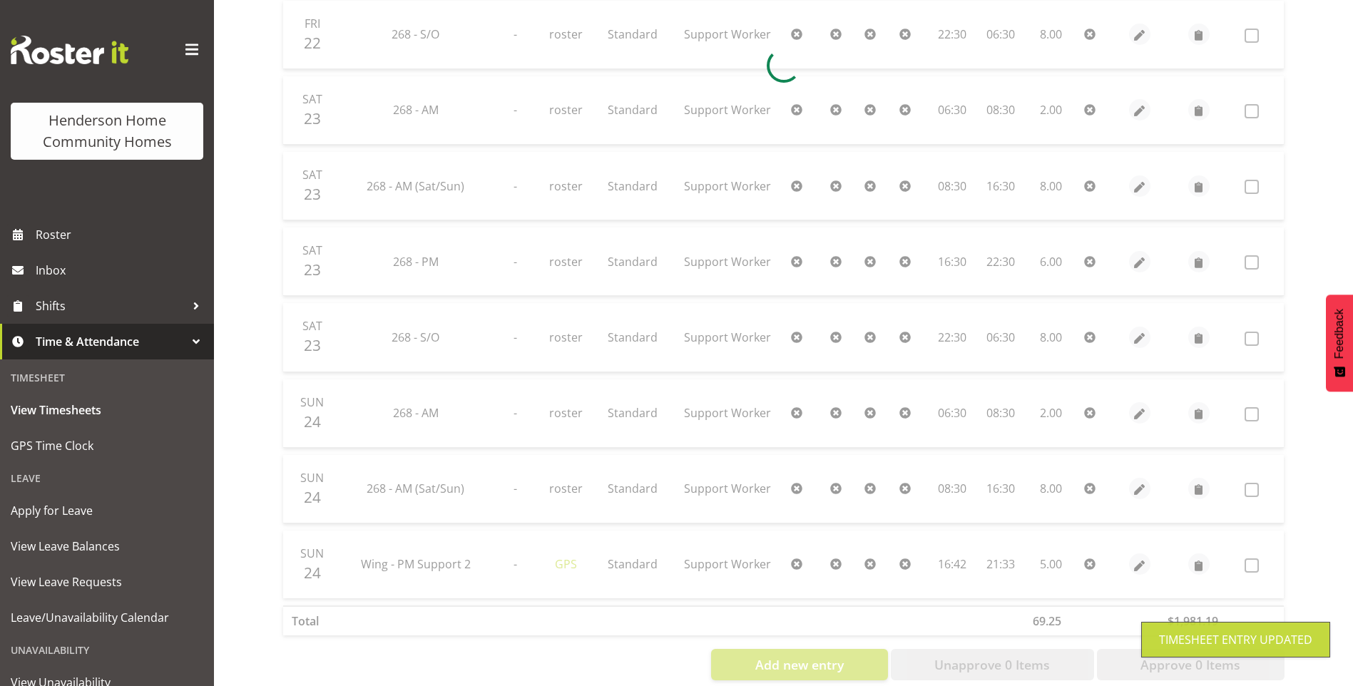
scroll to position [734, 0]
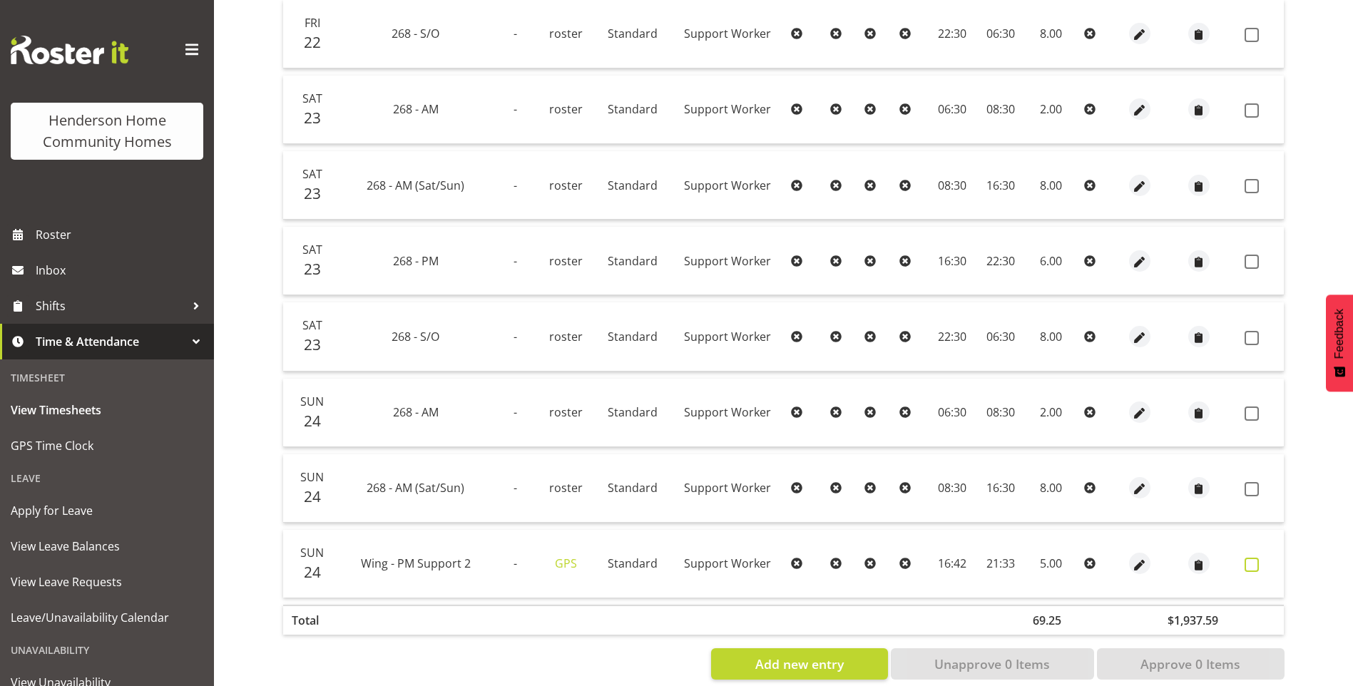
click at [1255, 566] on span at bounding box center [1252, 565] width 14 height 14
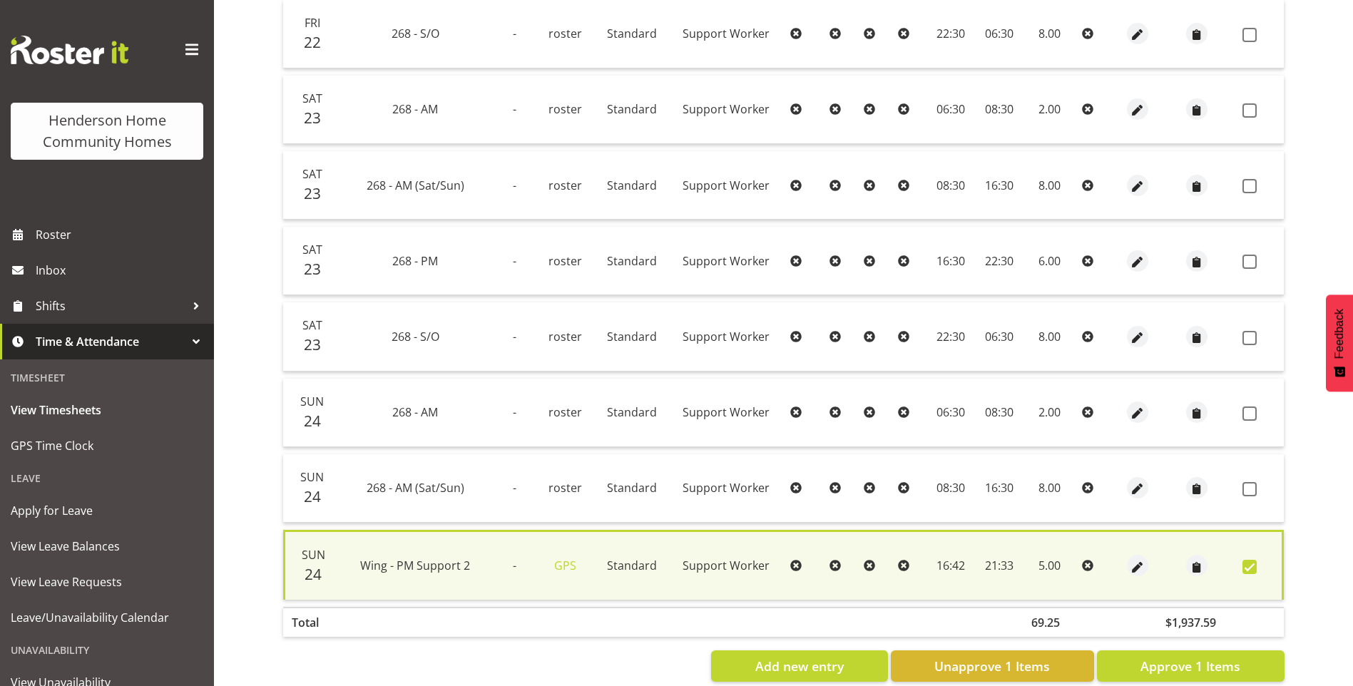
click at [1238, 481] on td at bounding box center [1260, 488] width 47 height 68
click at [1245, 487] on span at bounding box center [1250, 489] width 14 height 14
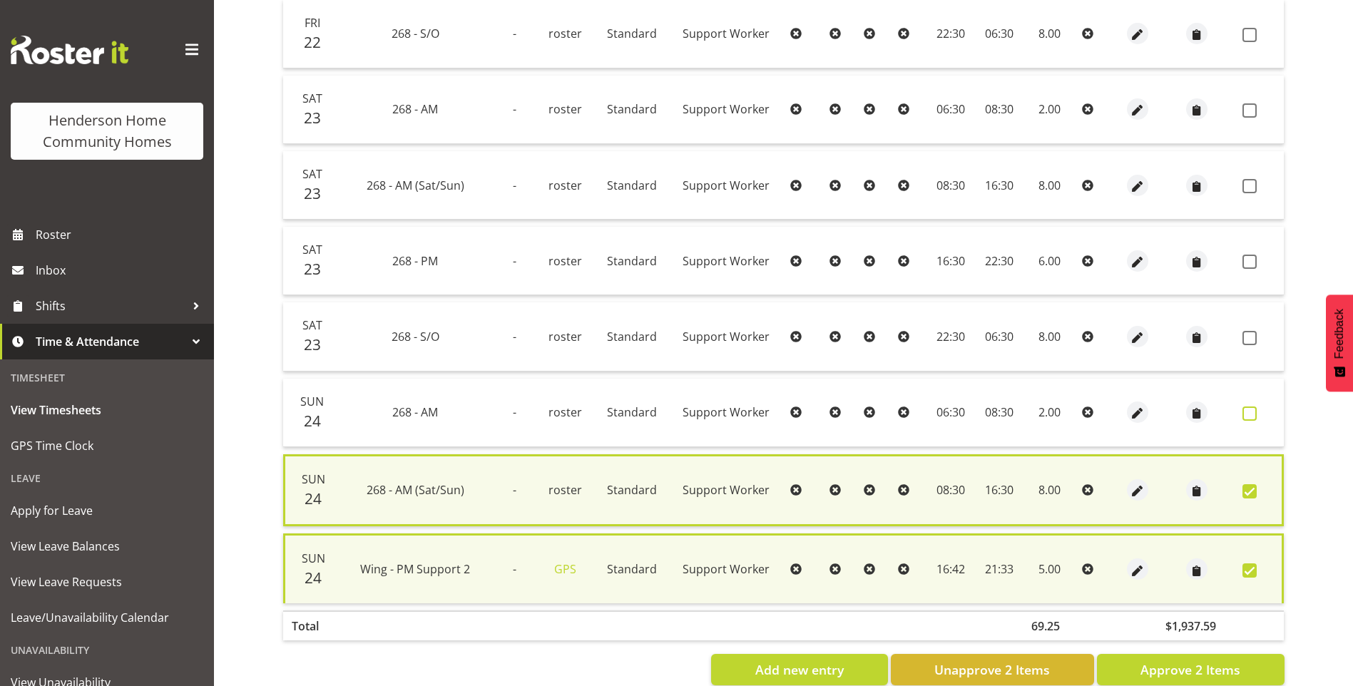
click at [1253, 414] on span at bounding box center [1250, 414] width 14 height 14
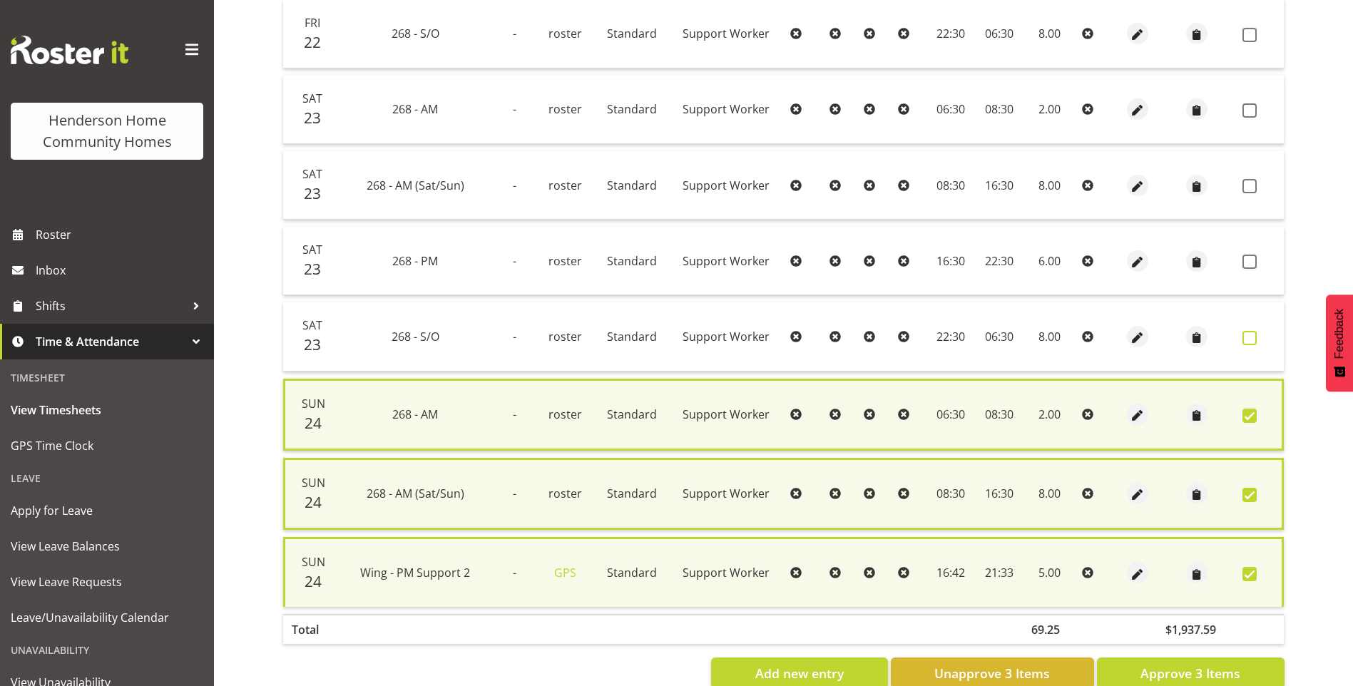
click at [1249, 335] on span at bounding box center [1250, 338] width 14 height 14
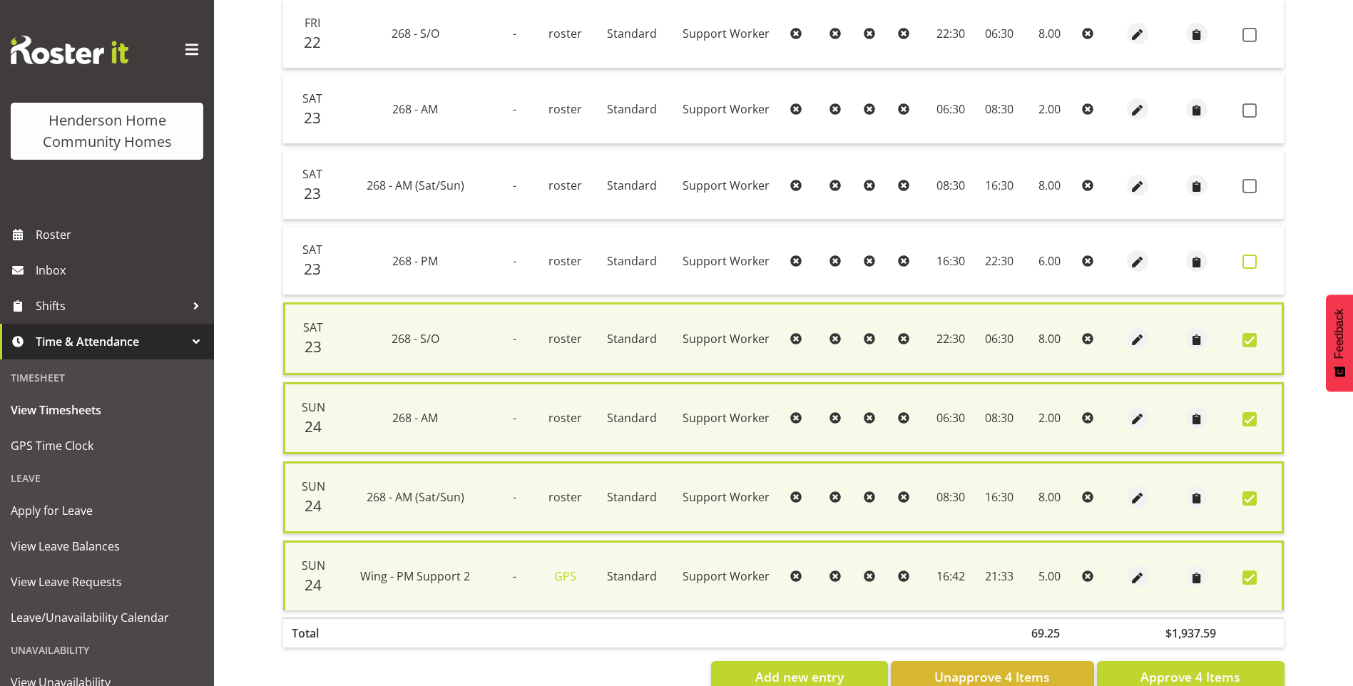
click at [1258, 260] on label at bounding box center [1254, 262] width 22 height 14
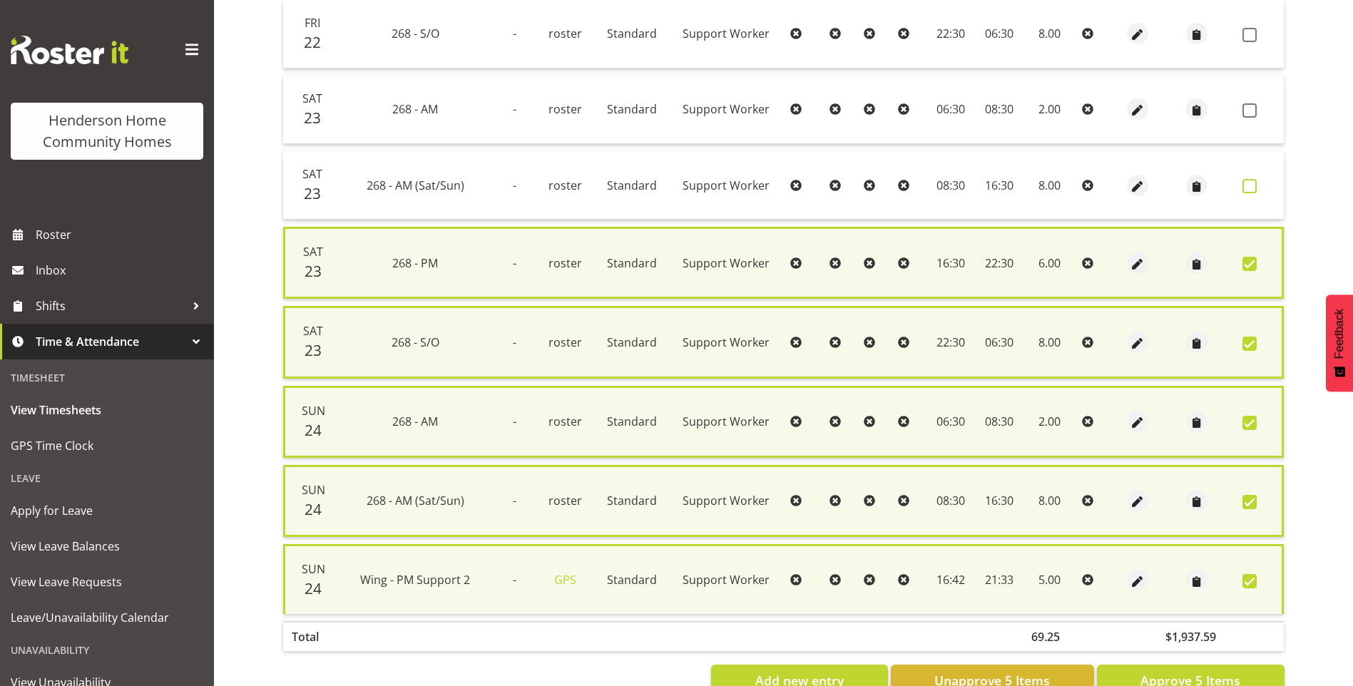
click at [1252, 184] on span at bounding box center [1250, 186] width 14 height 14
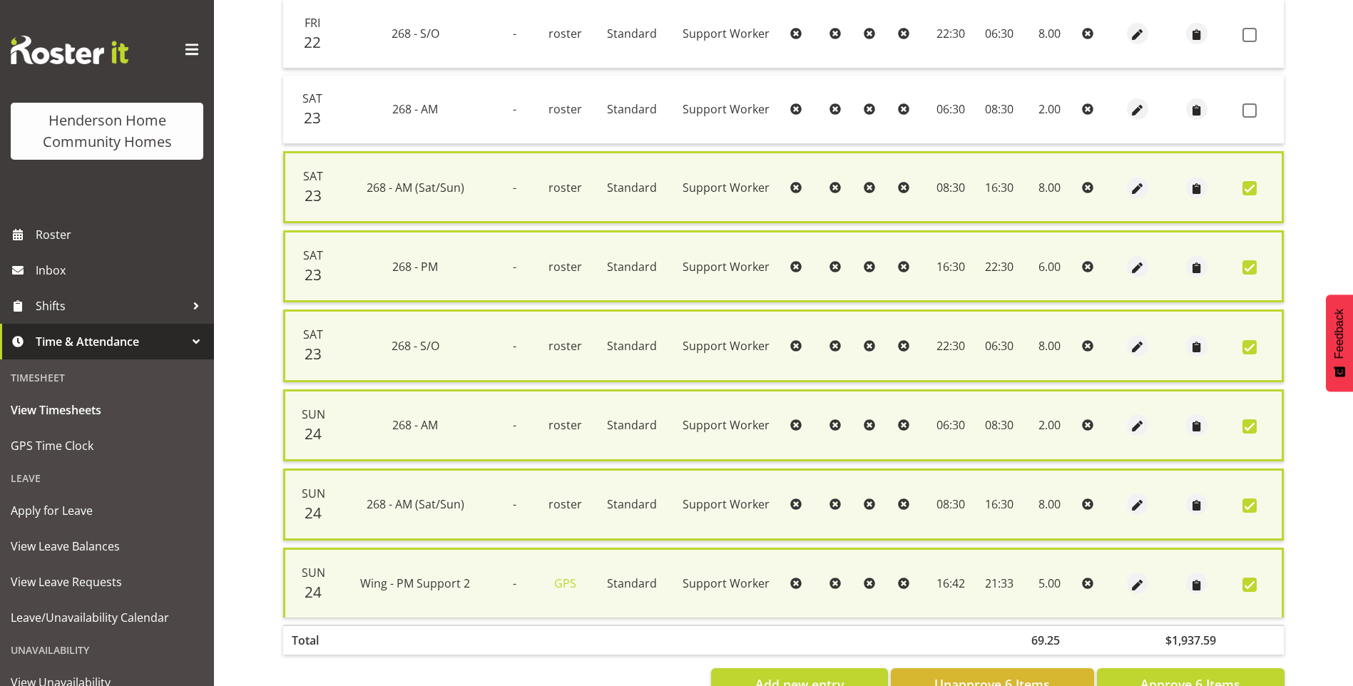
click at [1251, 107] on span at bounding box center [1250, 110] width 14 height 14
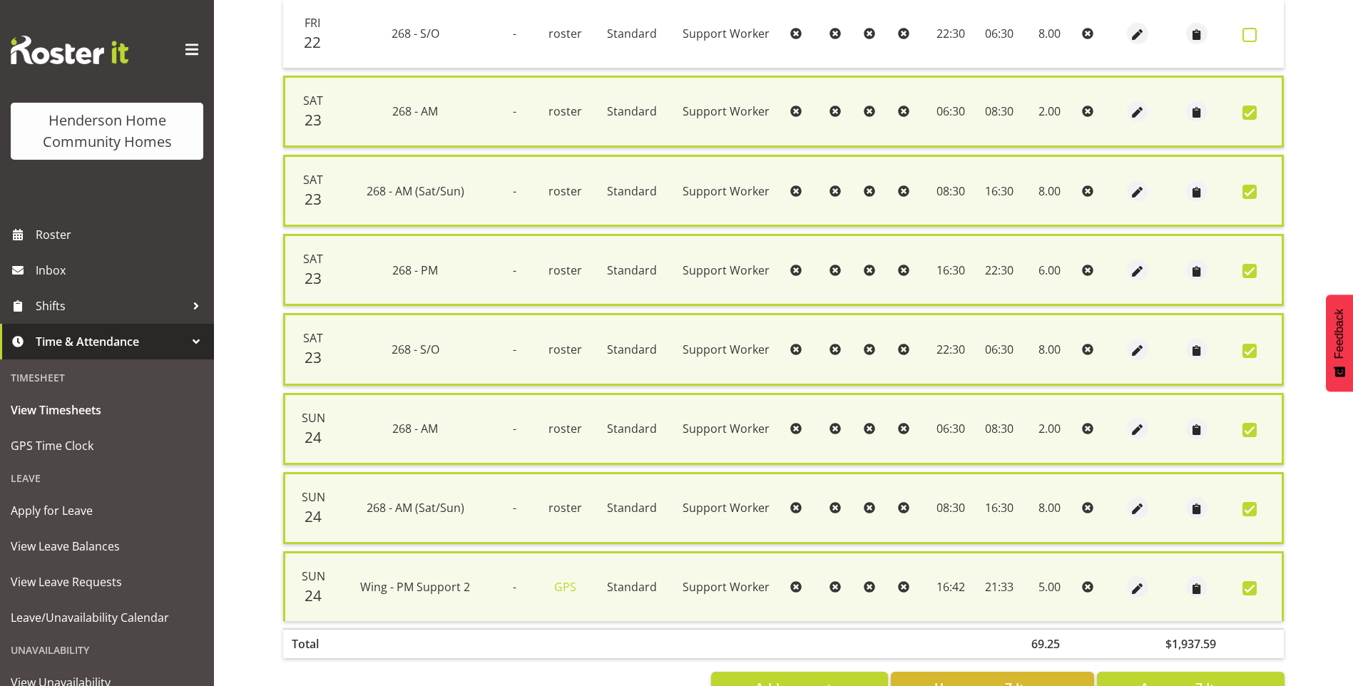
click at [1251, 29] on span at bounding box center [1250, 35] width 14 height 14
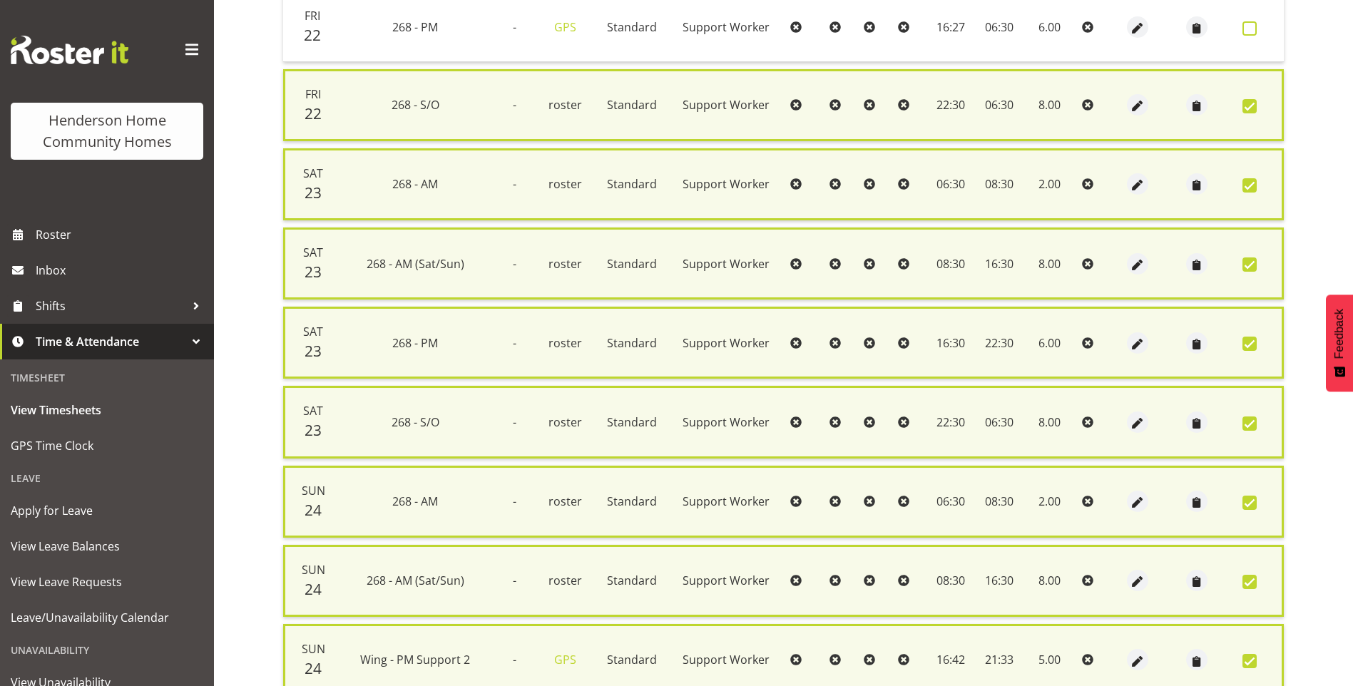
click at [1255, 28] on span at bounding box center [1250, 28] width 14 height 14
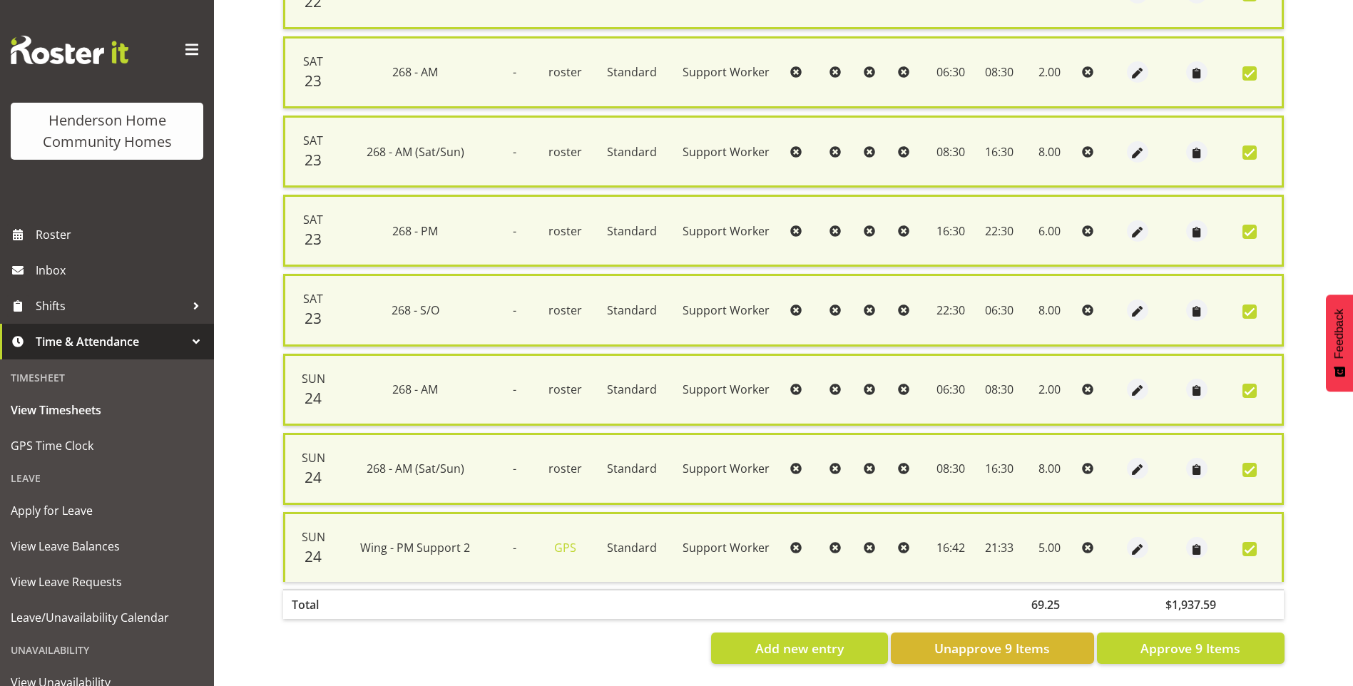
scroll to position [791, 0]
click at [1206, 639] on span "Approve 9 Items" at bounding box center [1191, 648] width 100 height 19
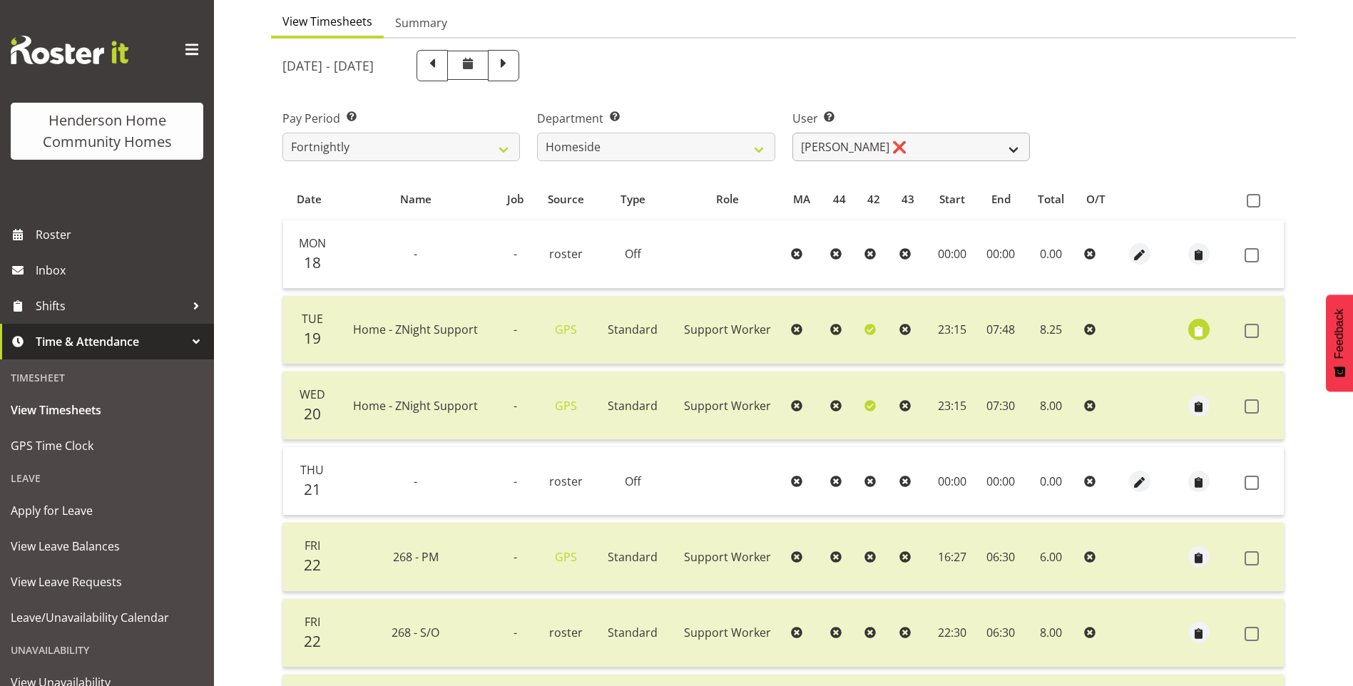
scroll to position [118, 0]
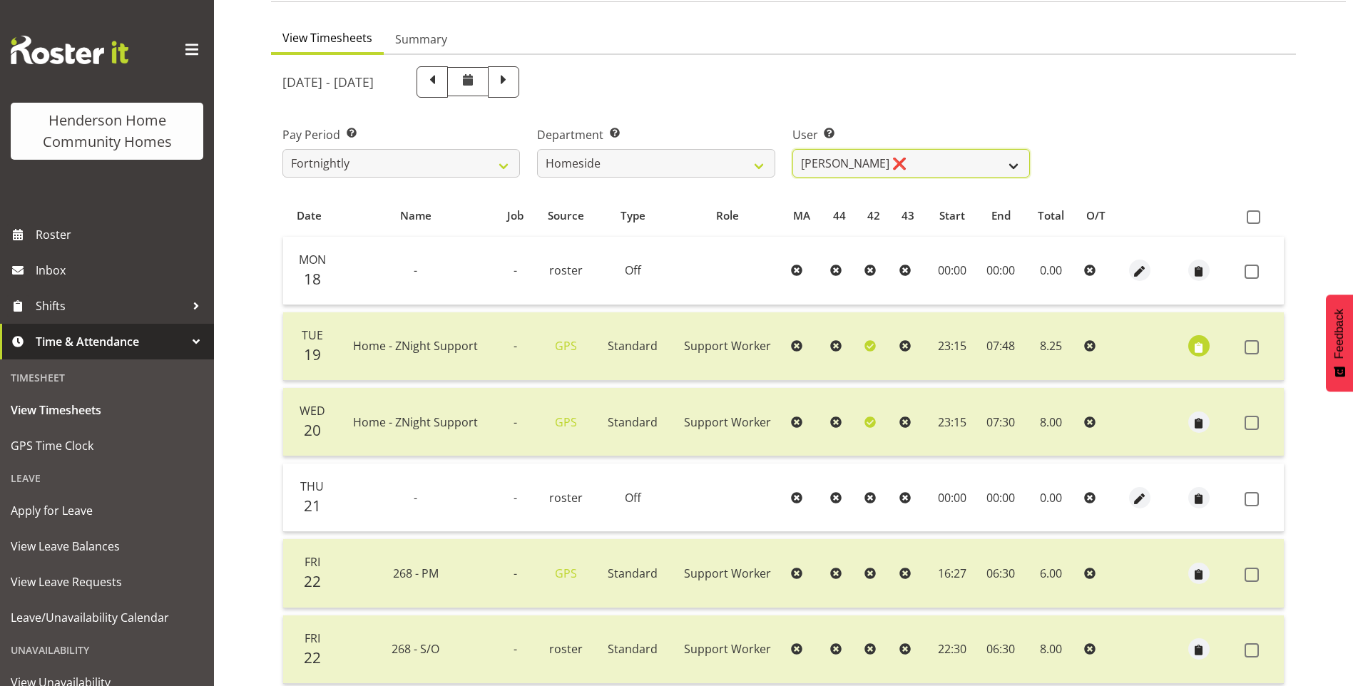
click at [858, 165] on select "Asiasiga Vili ❌ Billie-Rose Dunlop ❌ Brijesh (BK) Kachhadiya ❌ Cheenee Vargas ❌…" at bounding box center [912, 163] width 238 height 29
click at [793, 149] on select "Asiasiga Vili ❌ Billie-Rose Dunlop ❌ Brijesh (BK) Kachhadiya ❌ Cheenee Vargas ❌…" at bounding box center [912, 163] width 238 height 29
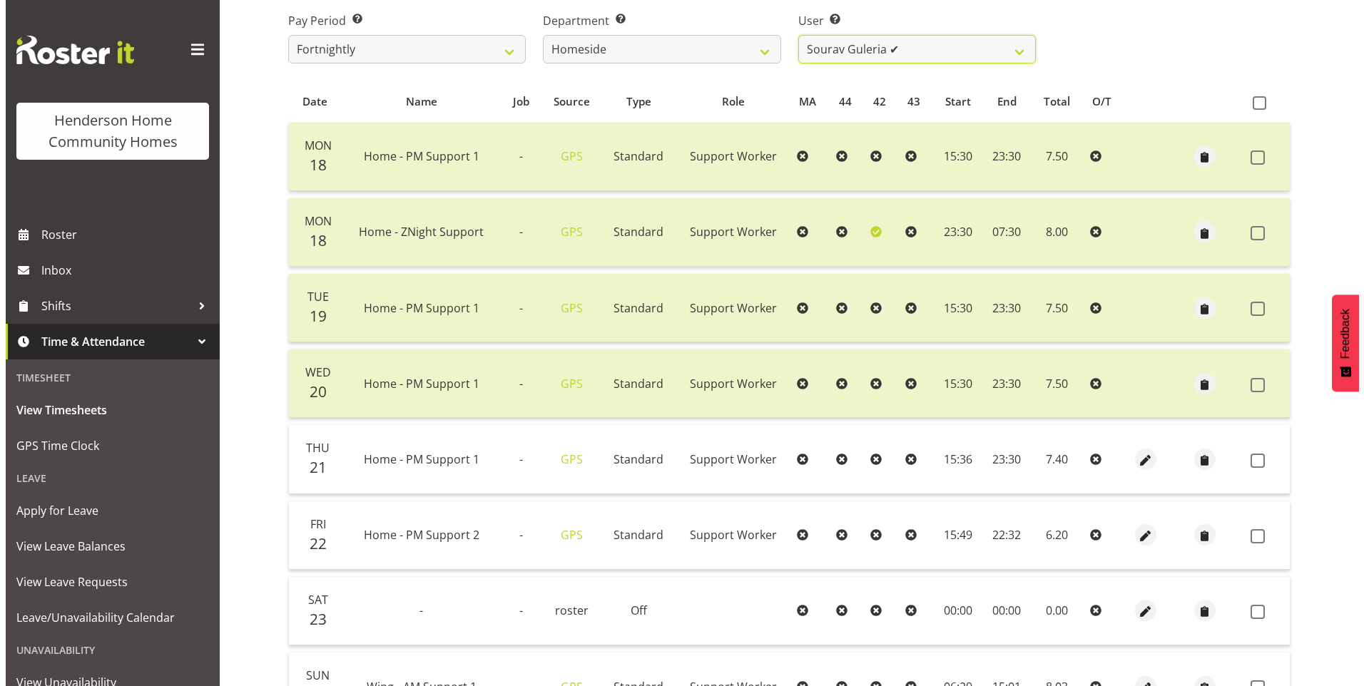
scroll to position [382, 0]
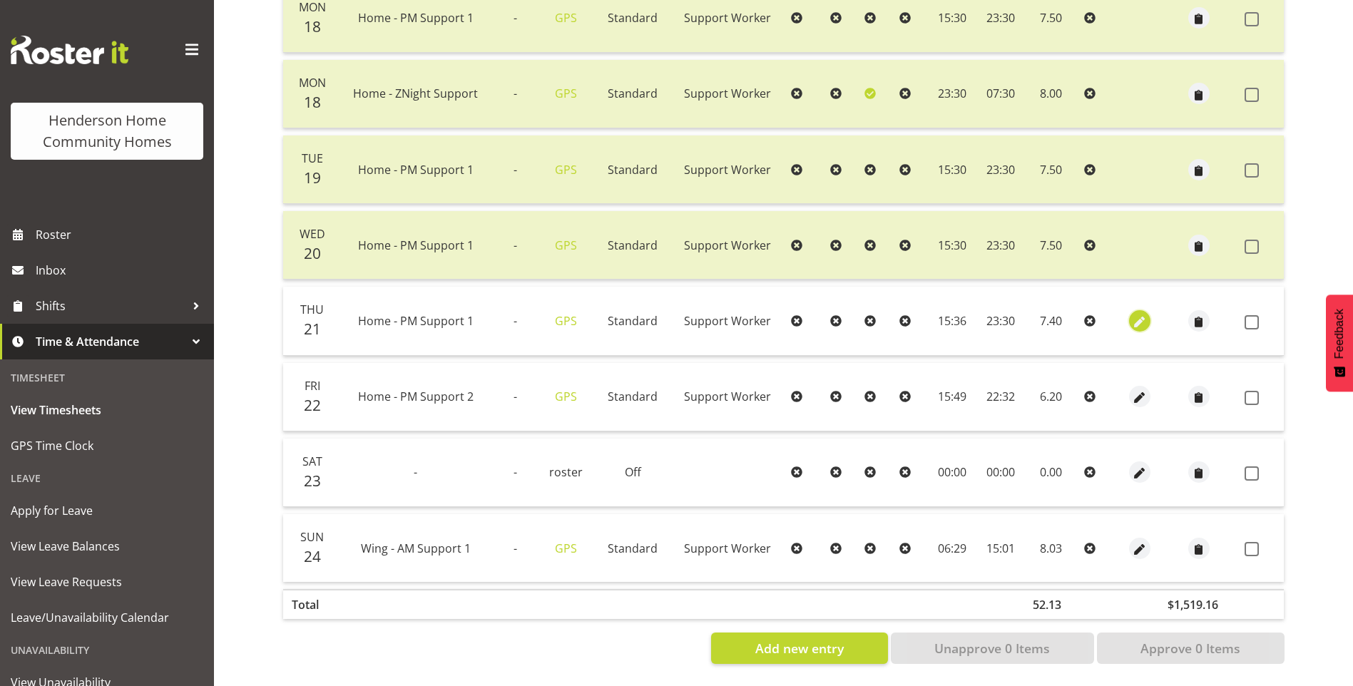
click at [1141, 314] on span "button" at bounding box center [1139, 322] width 16 height 16
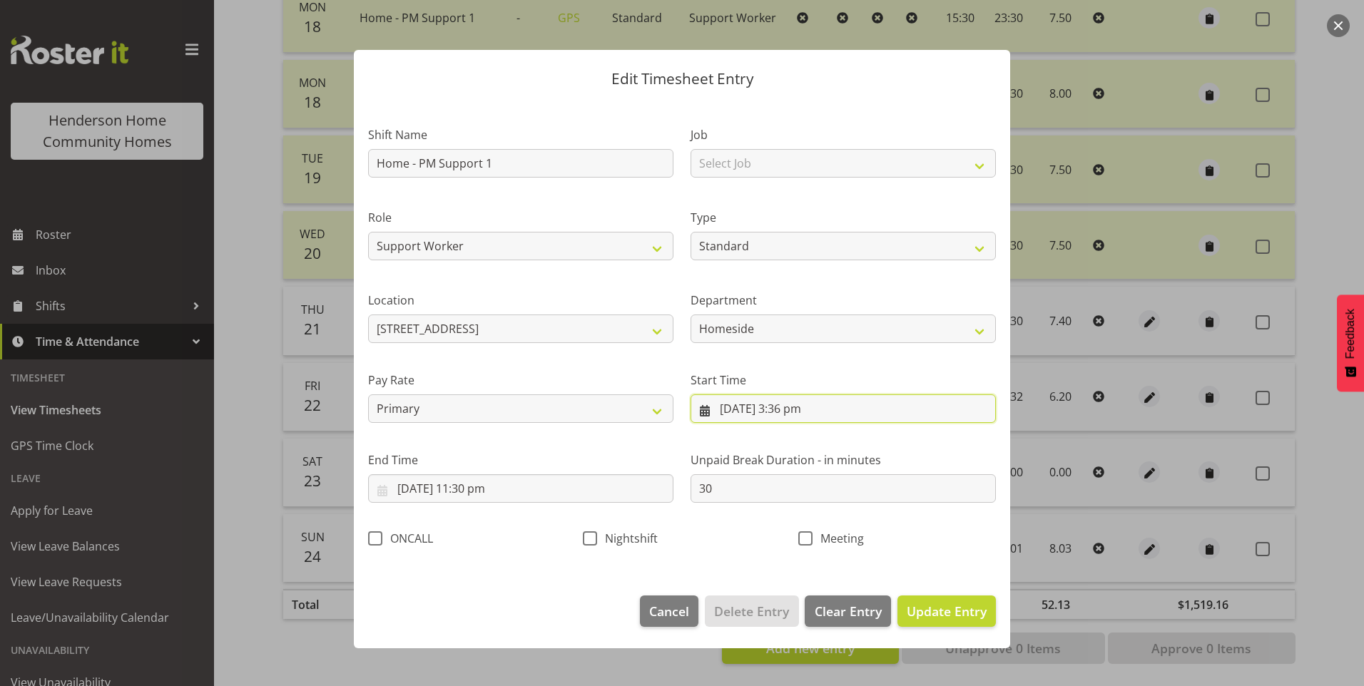
click at [805, 412] on input "21/08/2025, 3:36 pm" at bounding box center [843, 409] width 305 height 29
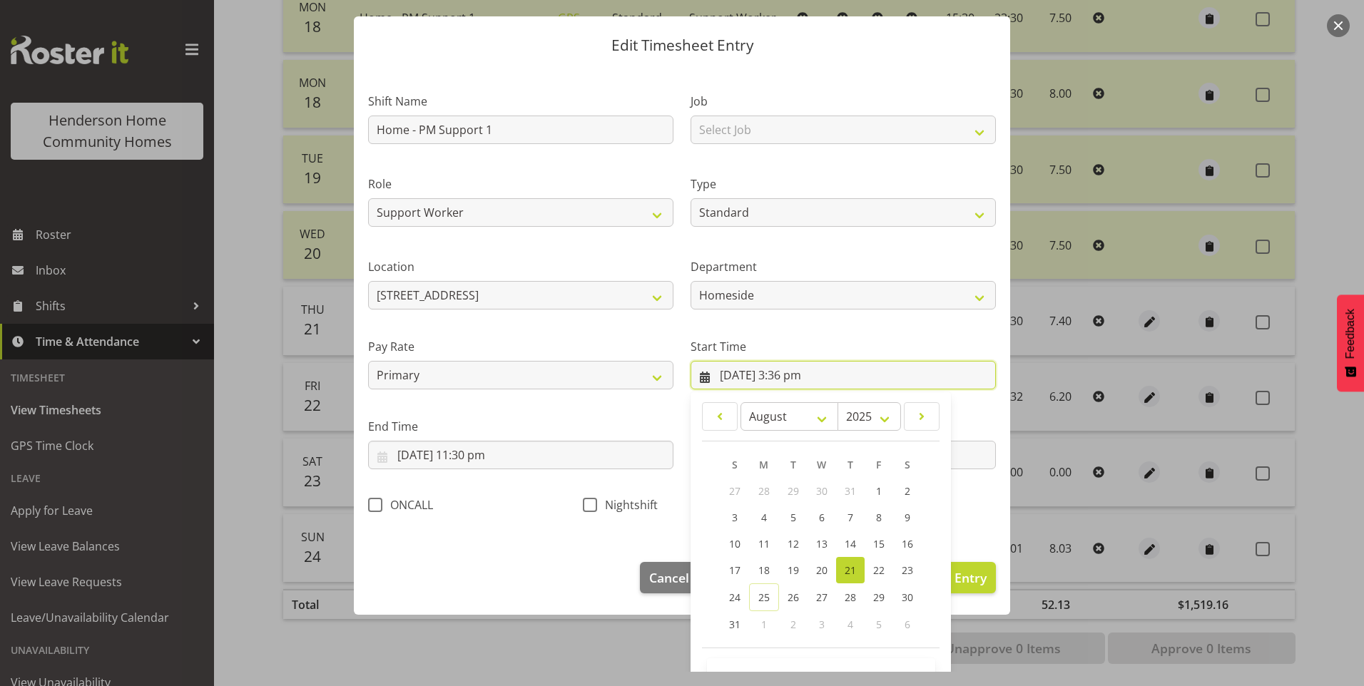
scroll to position [77, 0]
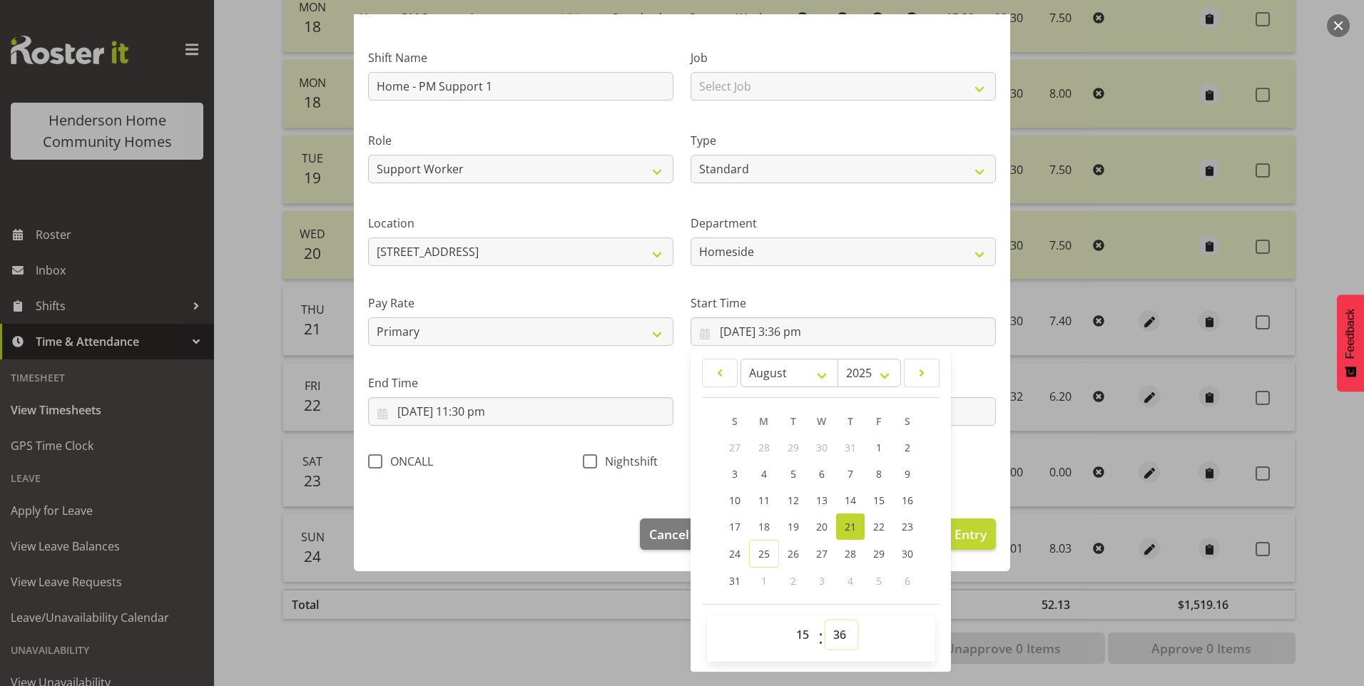
drag, startPoint x: 833, startPoint y: 630, endPoint x: 835, endPoint y: 621, distance: 9.5
click at [833, 630] on select "00 01 02 03 04 05 06 07 08 09 10 11 12 13 14 15 16 17 18 19 20 21 22 23 24 25 2…" at bounding box center [841, 635] width 32 height 29
click at [825, 621] on select "00 01 02 03 04 05 06 07 08 09 10 11 12 13 14 15 16 17 18 19 20 21 22 23 24 25 2…" at bounding box center [841, 635] width 32 height 29
click at [972, 531] on span "Update Entry" at bounding box center [947, 534] width 80 height 17
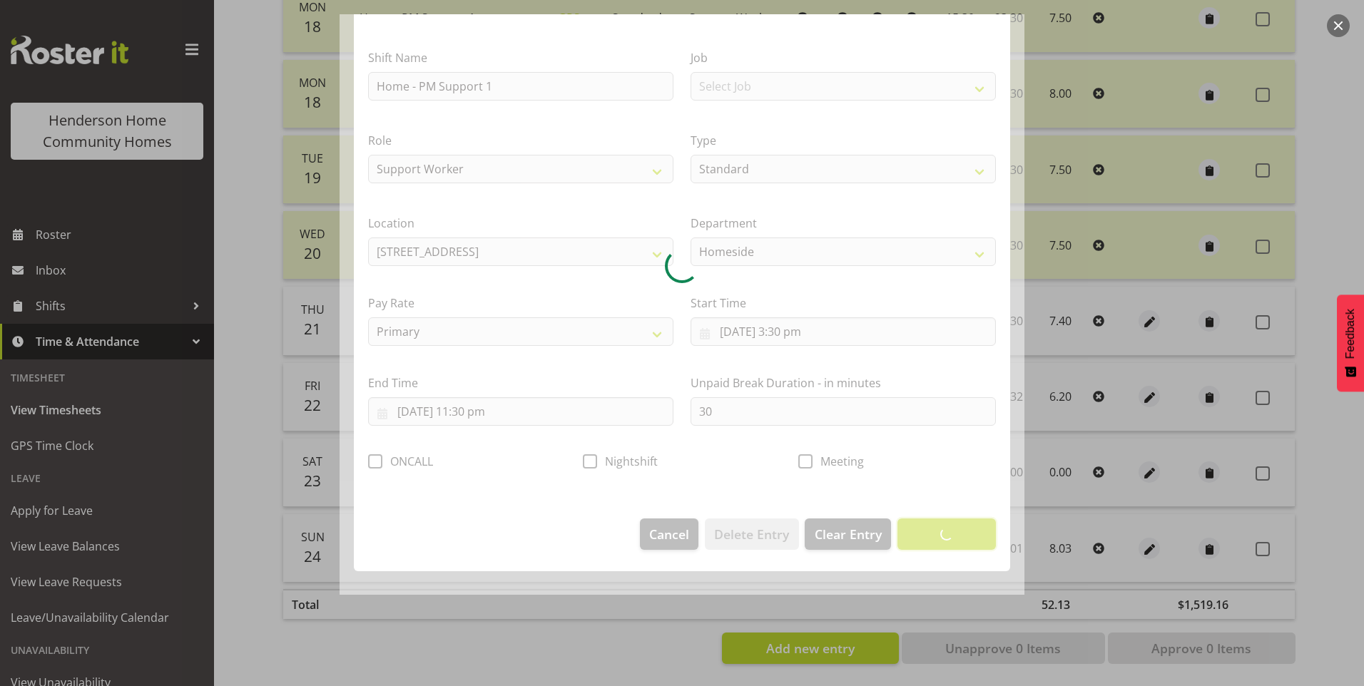
scroll to position [0, 0]
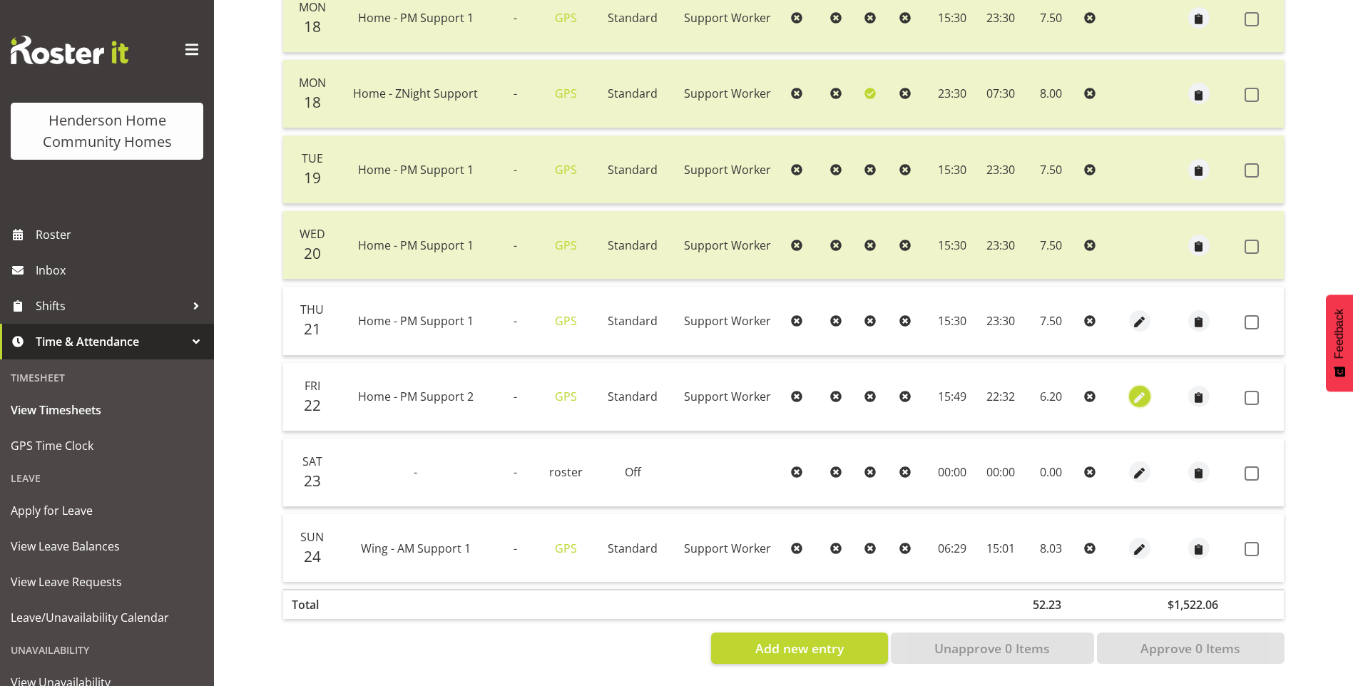
click at [1137, 390] on span "button" at bounding box center [1139, 398] width 16 height 16
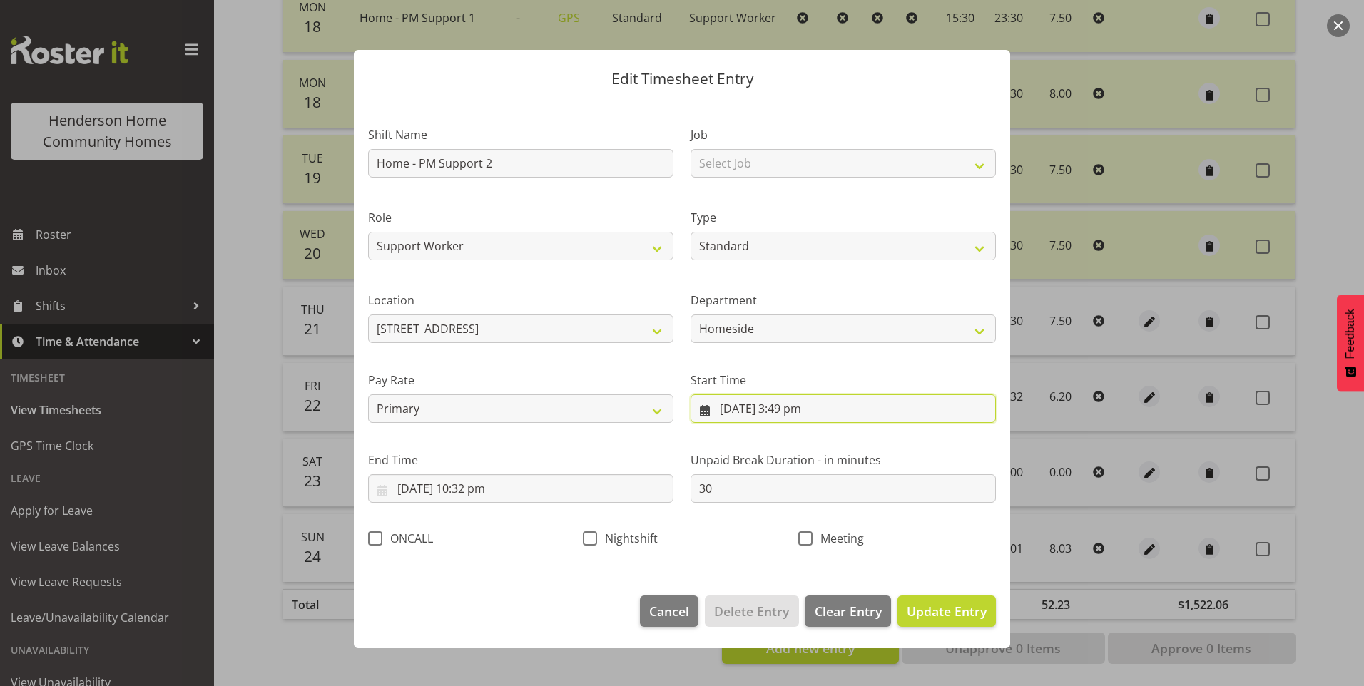
click at [793, 412] on input "22/08/2025, 3:49 pm" at bounding box center [843, 409] width 305 height 29
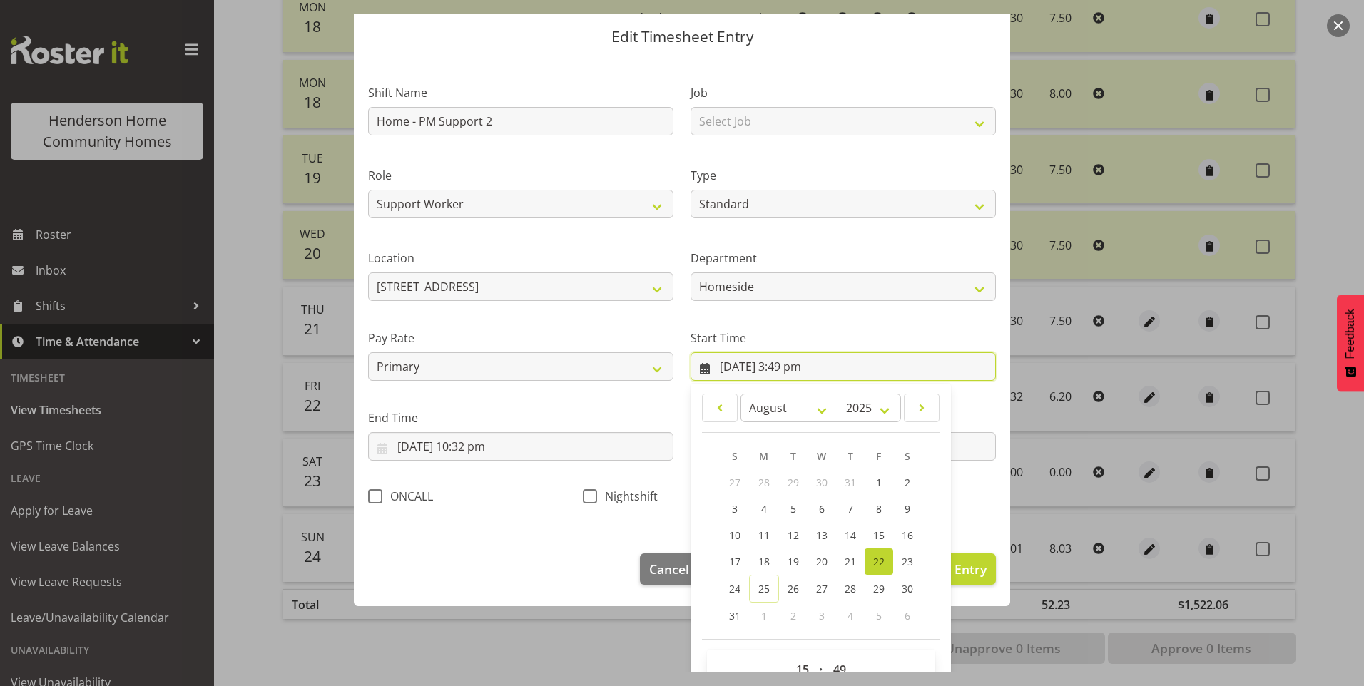
scroll to position [77, 0]
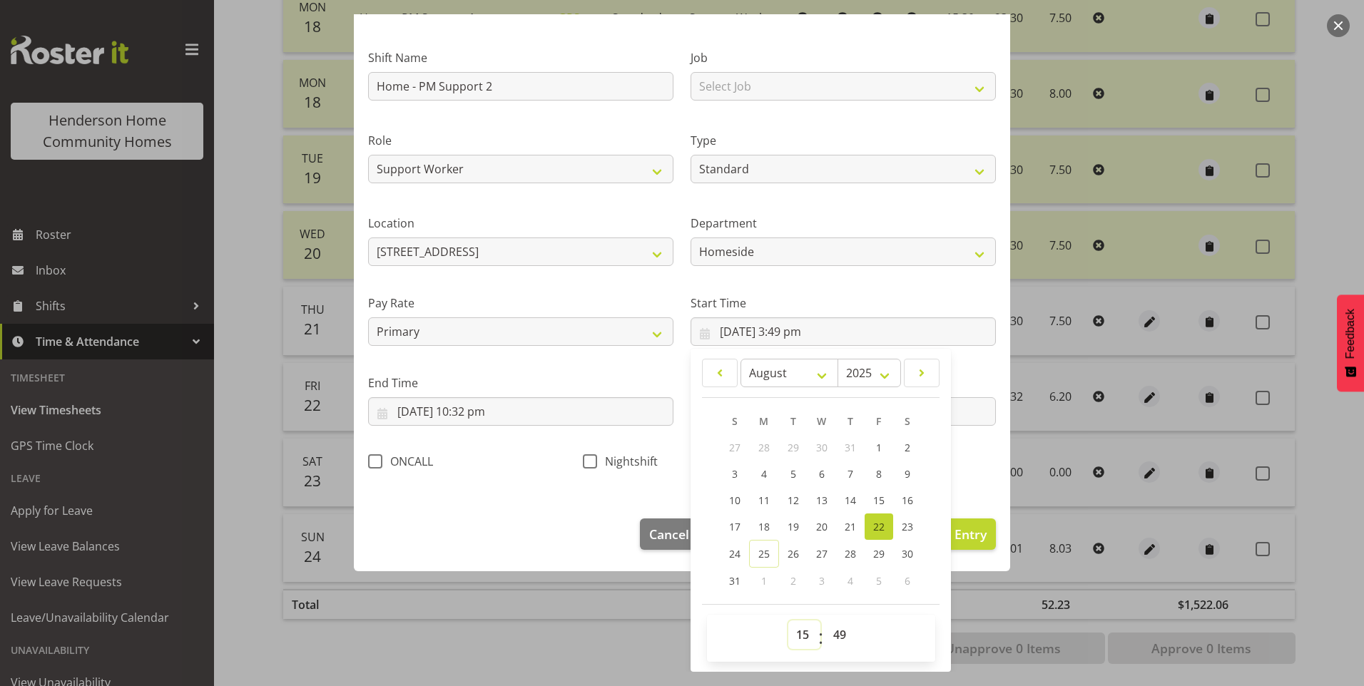
click at [792, 642] on select "00 01 02 03 04 05 06 07 08 09 10 11 12 13 14 15 16 17 18 19 20 21 22 23" at bounding box center [804, 635] width 32 height 29
click at [788, 621] on select "00 01 02 03 04 05 06 07 08 09 10 11 12 13 14 15 16 17 18 19 20 21 22 23" at bounding box center [804, 635] width 32 height 29
click at [835, 626] on select "00 01 02 03 04 05 06 07 08 09 10 11 12 13 14 15 16 17 18 19 20 21 22 23 24 25 2…" at bounding box center [841, 635] width 32 height 29
click at [825, 621] on select "00 01 02 03 04 05 06 07 08 09 10 11 12 13 14 15 16 17 18 19 20 21 22 23 24 25 2…" at bounding box center [841, 635] width 32 height 29
click at [478, 404] on input "22/08/2025, 10:32 pm" at bounding box center [520, 411] width 305 height 29
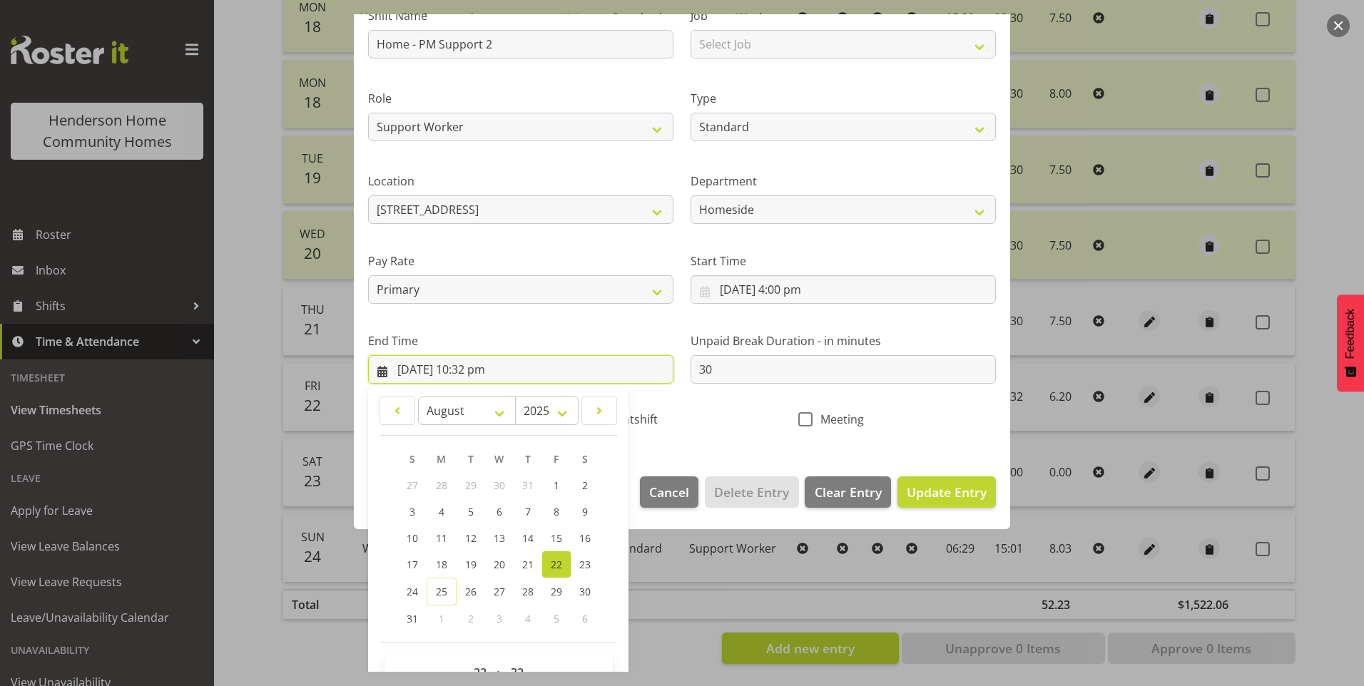
scroll to position [157, 0]
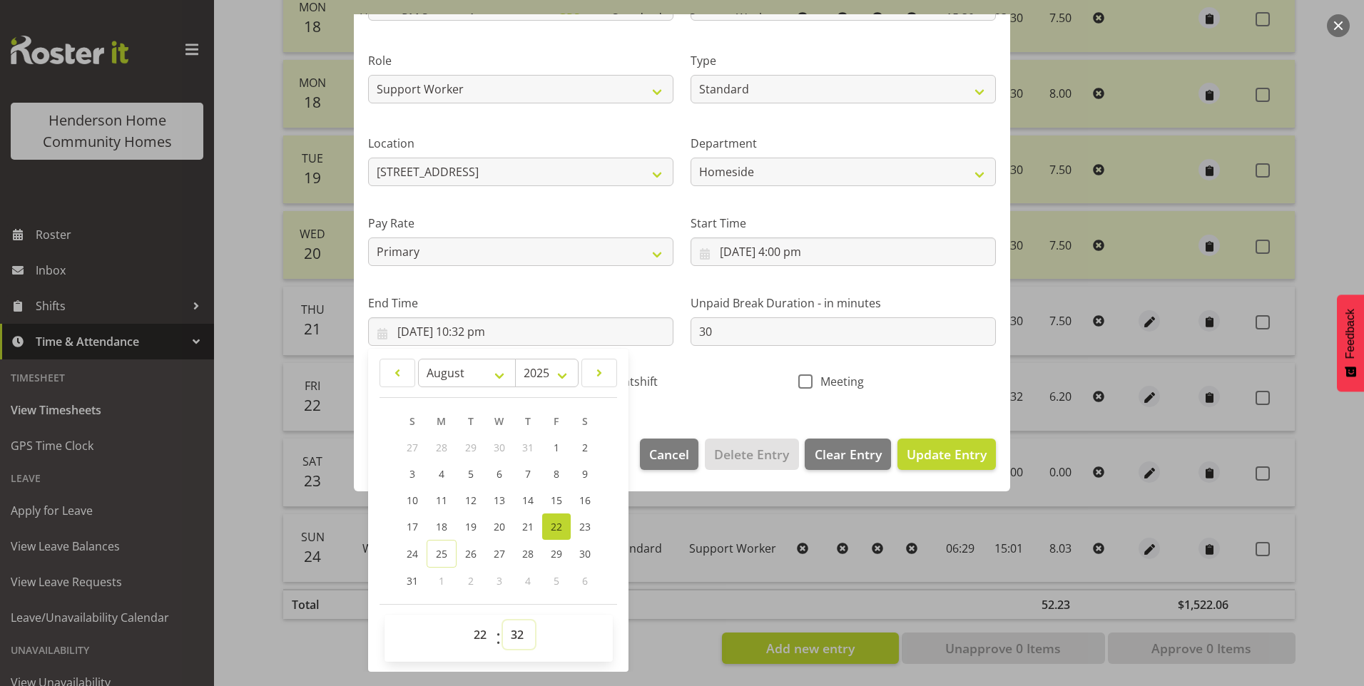
drag, startPoint x: 519, startPoint y: 639, endPoint x: 519, endPoint y: 619, distance: 20.0
click at [519, 637] on select "00 01 02 03 04 05 06 07 08 09 10 11 12 13 14 15 16 17 18 19 20 21 22 23 24 25 2…" at bounding box center [519, 635] width 32 height 29
click at [503, 621] on select "00 01 02 03 04 05 06 07 08 09 10 11 12 13 14 15 16 17 18 19 20 21 22 23 24 25 2…" at bounding box center [519, 635] width 32 height 29
click at [956, 460] on span "Update Entry" at bounding box center [947, 454] width 80 height 17
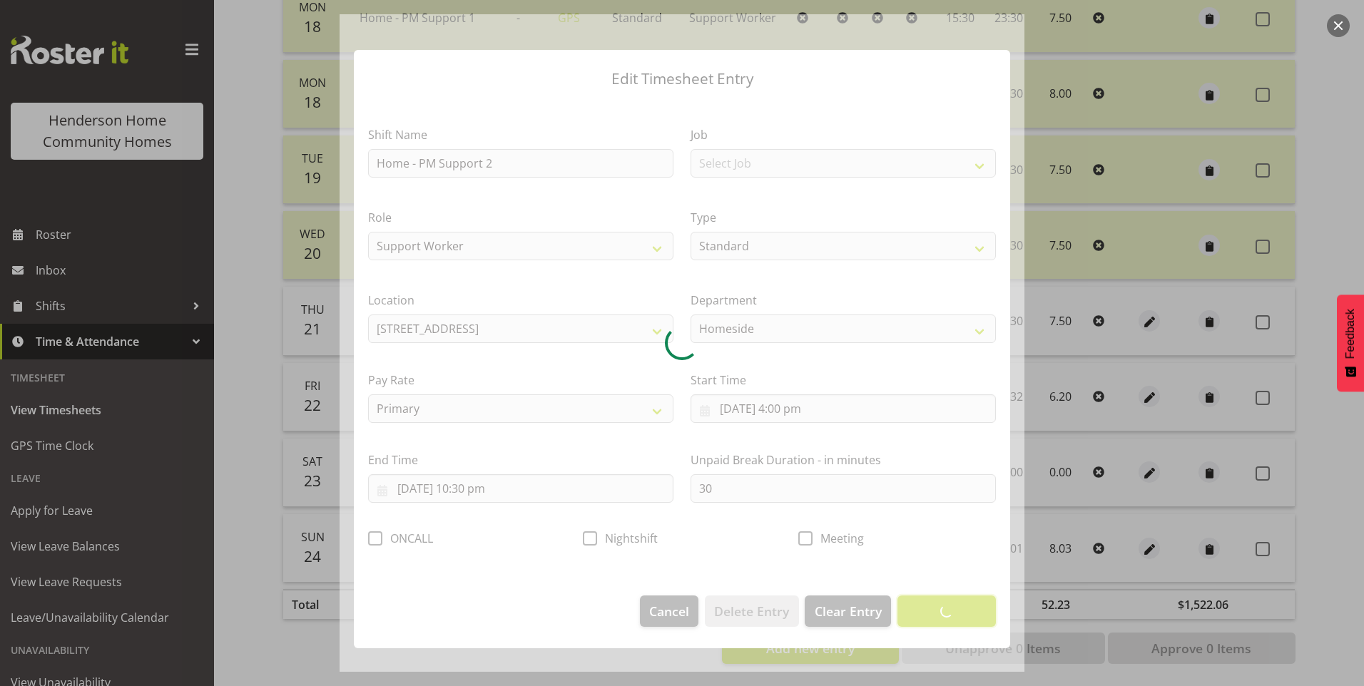
scroll to position [0, 0]
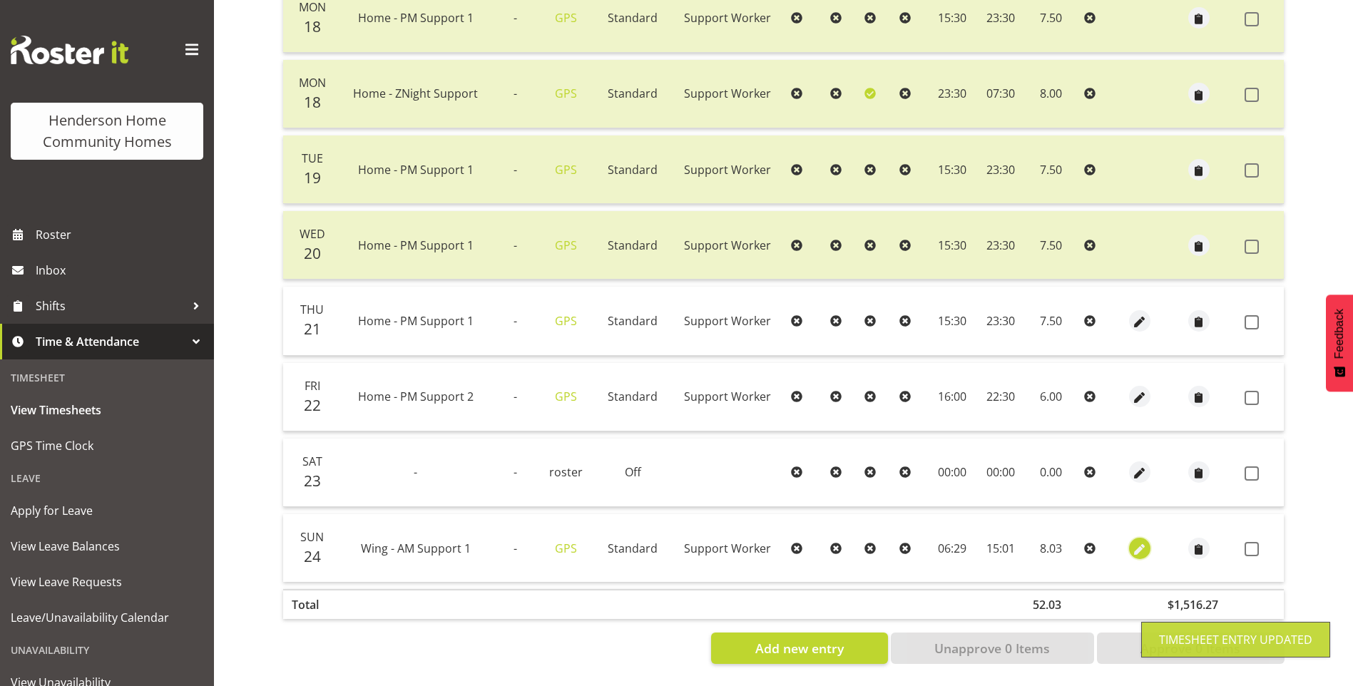
click at [1143, 541] on span "button" at bounding box center [1139, 549] width 16 height 16
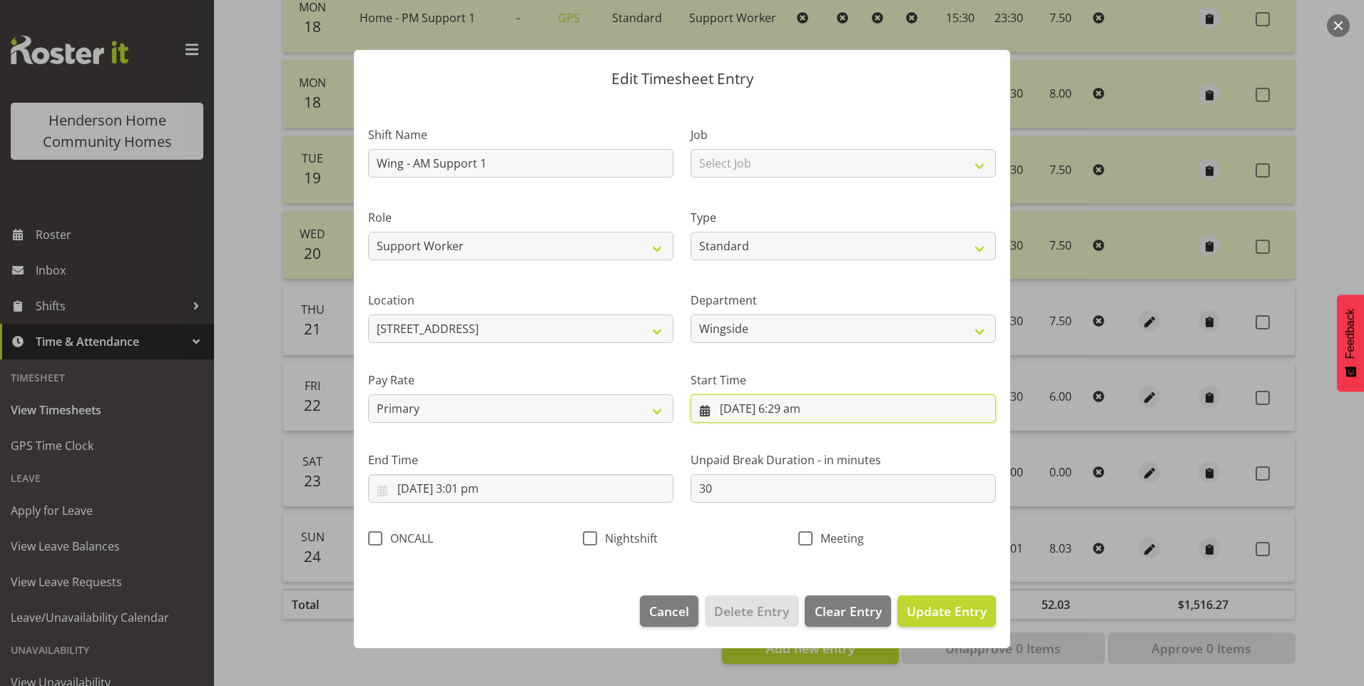
click at [805, 414] on input "24/08/2025, 6:29 am" at bounding box center [843, 409] width 305 height 29
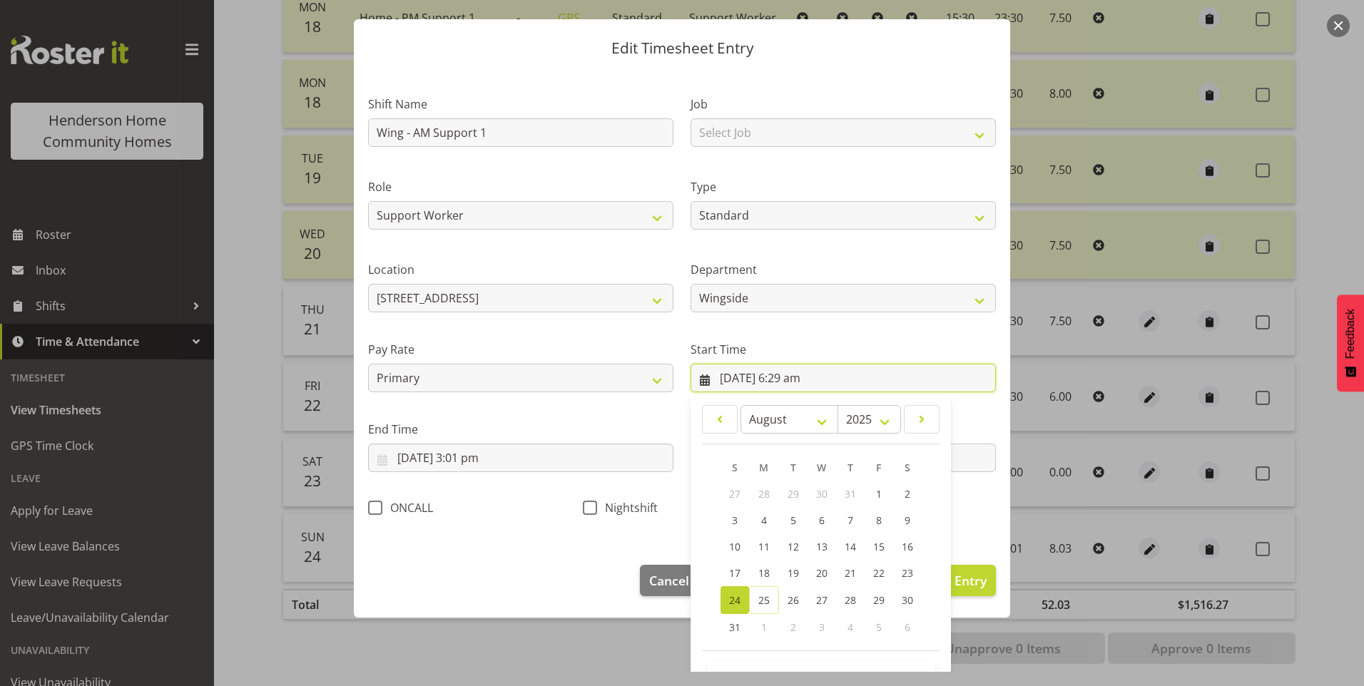
scroll to position [77, 0]
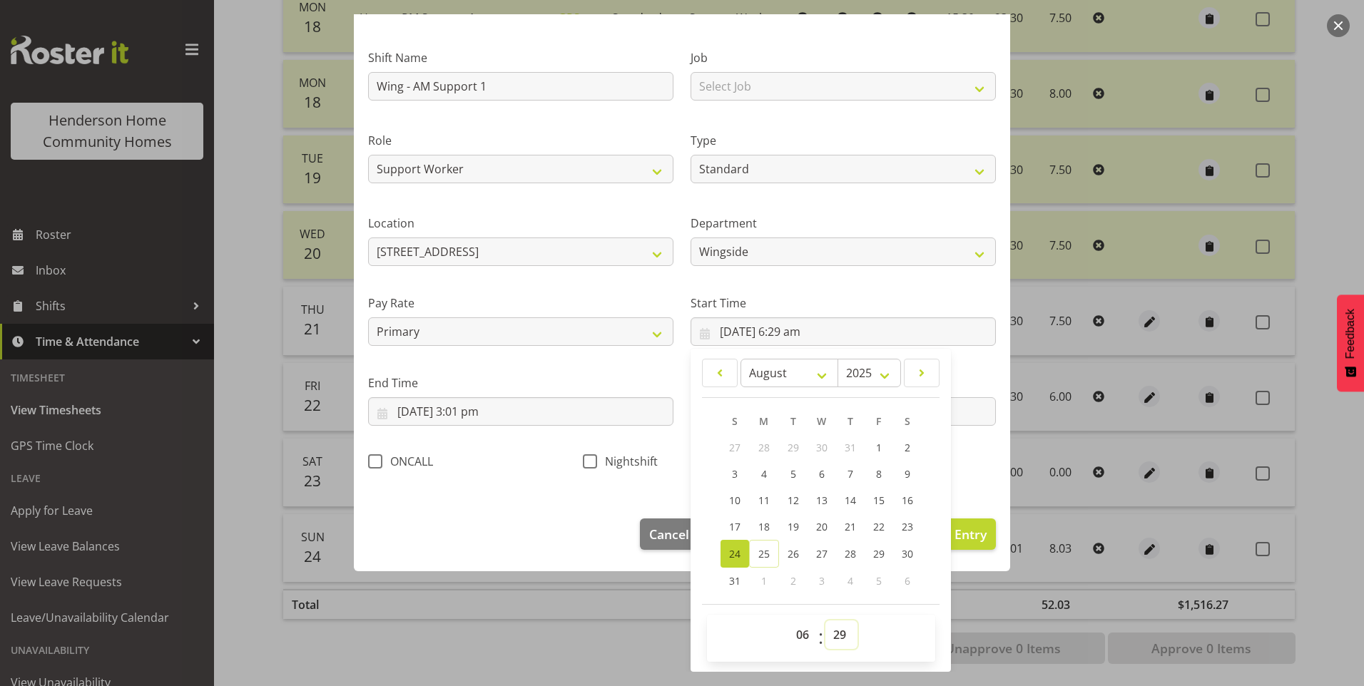
click at [838, 631] on select "00 01 02 03 04 05 06 07 08 09 10 11 12 13 14 15 16 17 18 19 20 21 22 23 24 25 2…" at bounding box center [841, 635] width 32 height 29
click at [825, 621] on select "00 01 02 03 04 05 06 07 08 09 10 11 12 13 14 15 16 17 18 19 20 21 22 23 24 25 2…" at bounding box center [841, 635] width 32 height 29
click at [482, 416] on input "24/08/2025, 3:01 pm" at bounding box center [520, 411] width 305 height 29
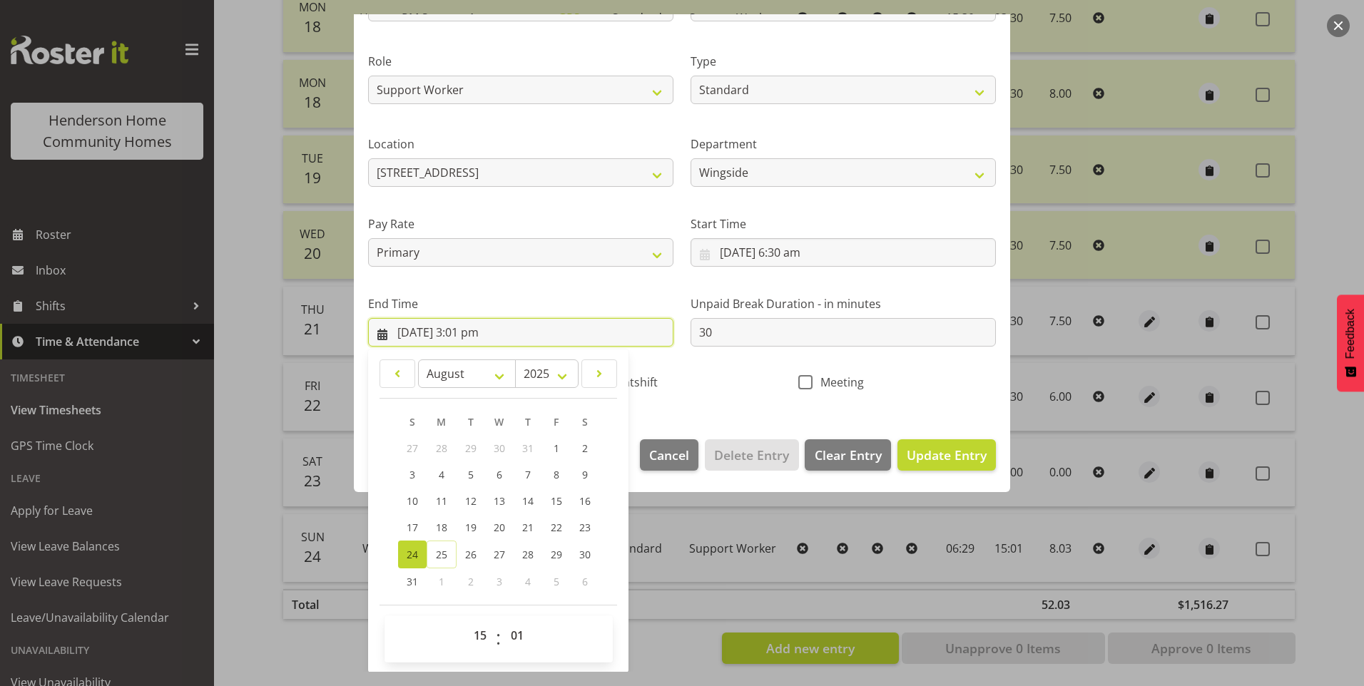
scroll to position [157, 0]
drag, startPoint x: 522, startPoint y: 636, endPoint x: 526, endPoint y: 628, distance: 8.9
click at [523, 636] on select "00 01 02 03 04 05 06 07 08 09 10 11 12 13 14 15 16 17 18 19 20 21 22 23 24 25 2…" at bounding box center [519, 635] width 32 height 29
click at [503, 621] on select "00 01 02 03 04 05 06 07 08 09 10 11 12 13 14 15 16 17 18 19 20 21 22 23 24 25 2…" at bounding box center [519, 635] width 32 height 29
click at [935, 457] on span "Update Entry" at bounding box center [947, 454] width 80 height 17
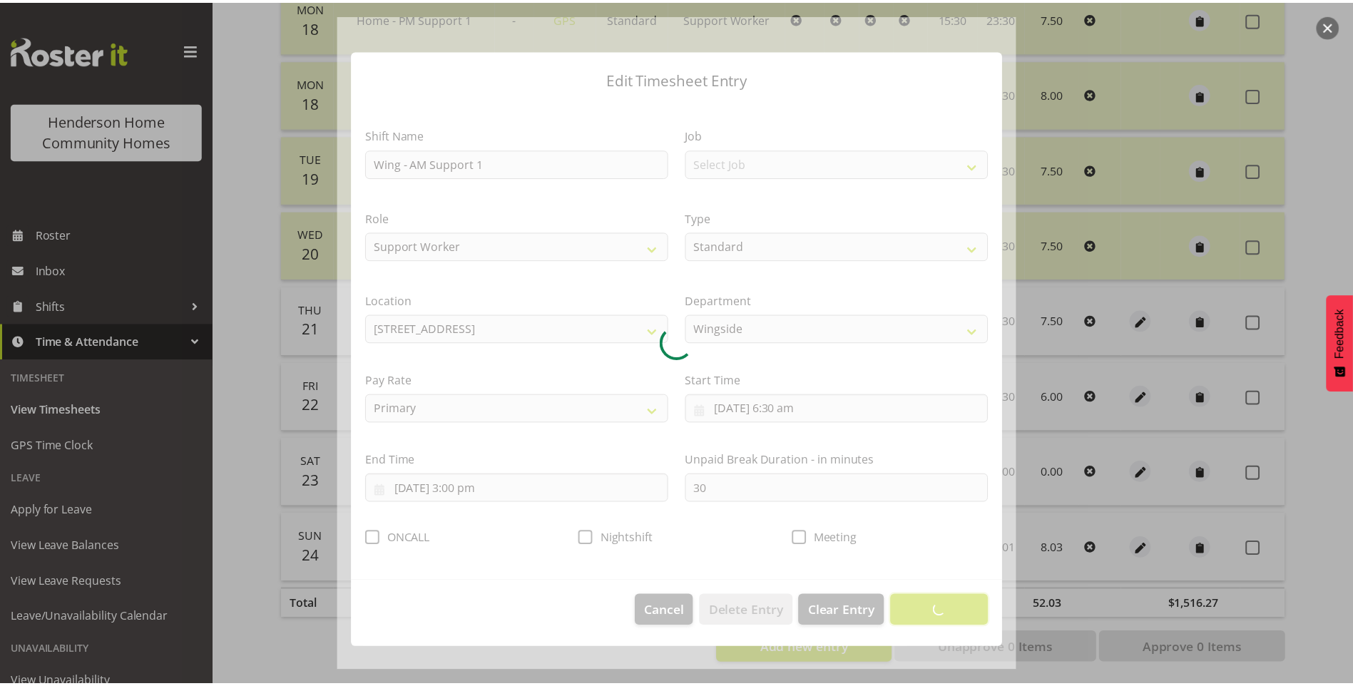
scroll to position [0, 0]
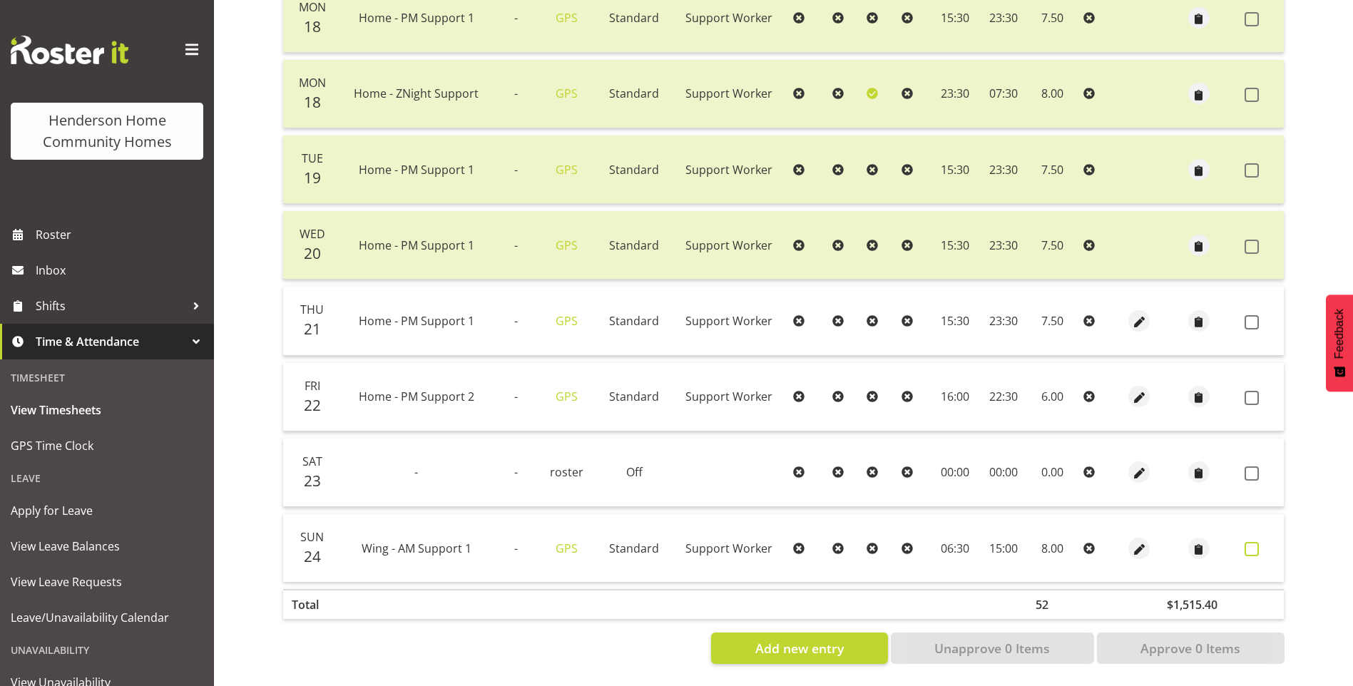
click at [1261, 542] on label at bounding box center [1256, 549] width 22 height 14
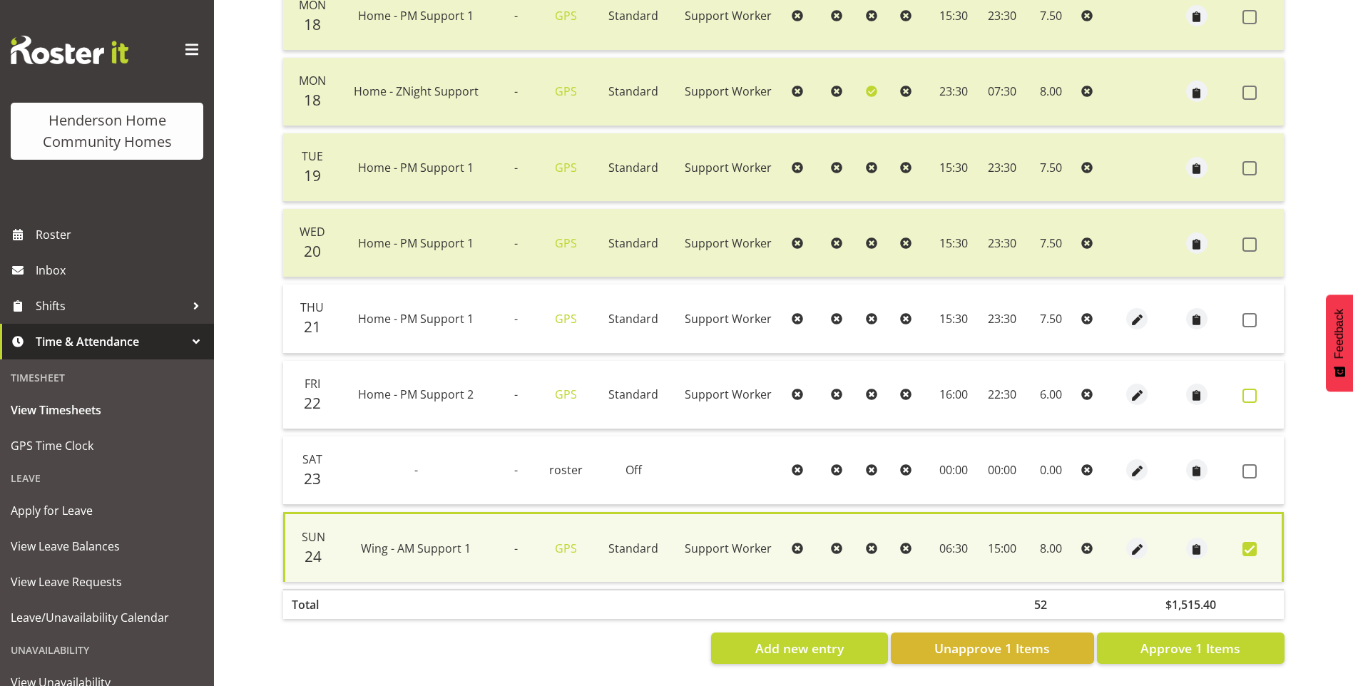
click at [1245, 389] on span at bounding box center [1250, 396] width 14 height 14
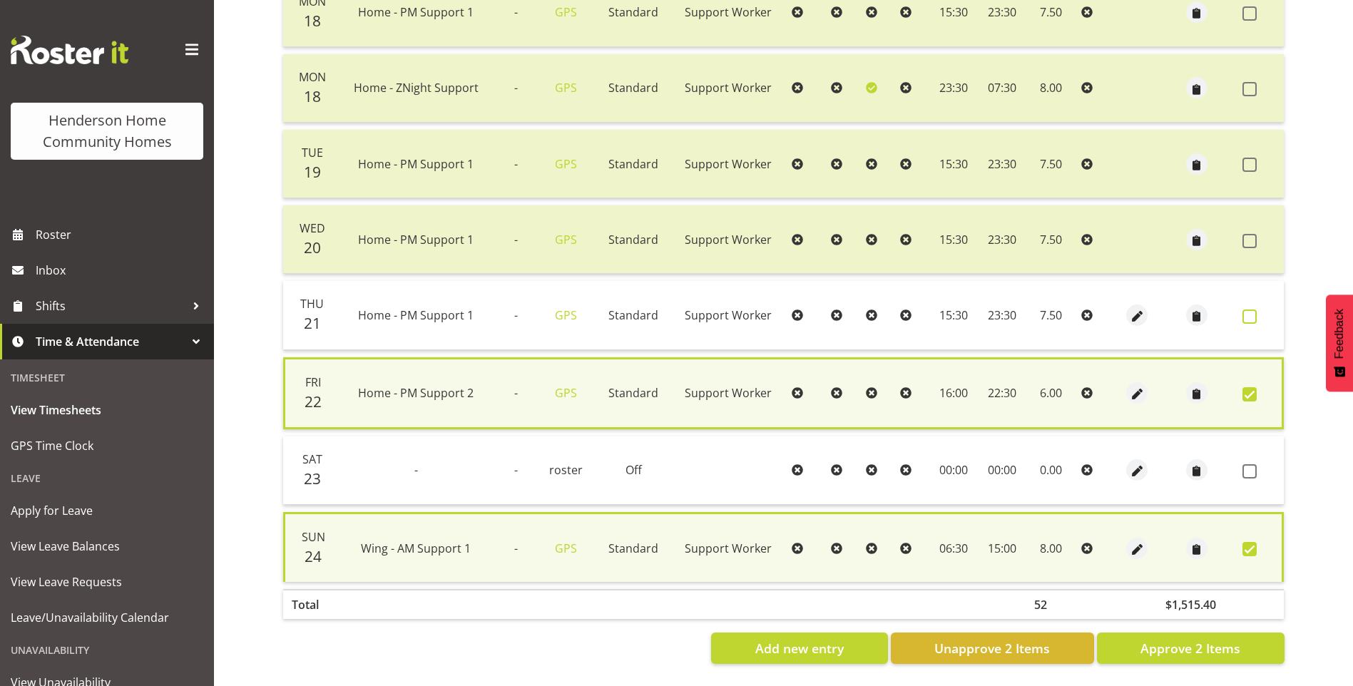
click at [1246, 311] on span at bounding box center [1250, 317] width 14 height 14
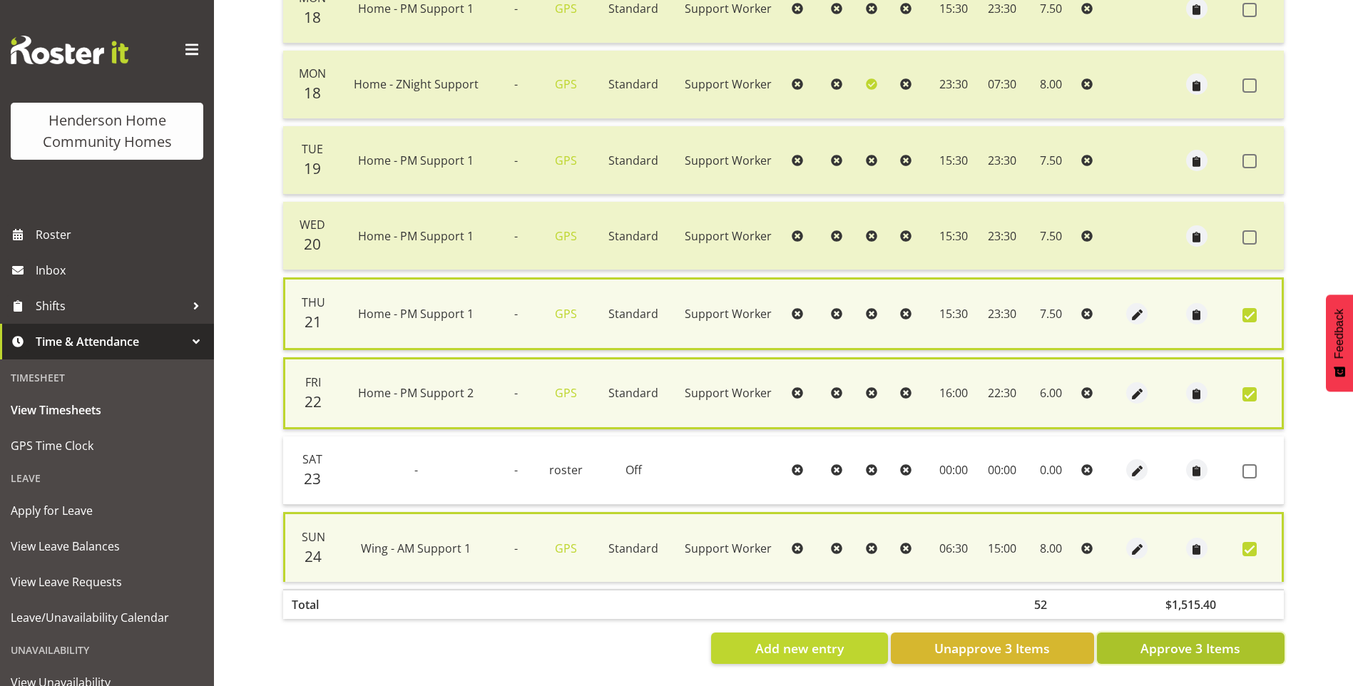
click at [1216, 648] on span "Approve 3 Items" at bounding box center [1191, 648] width 100 height 19
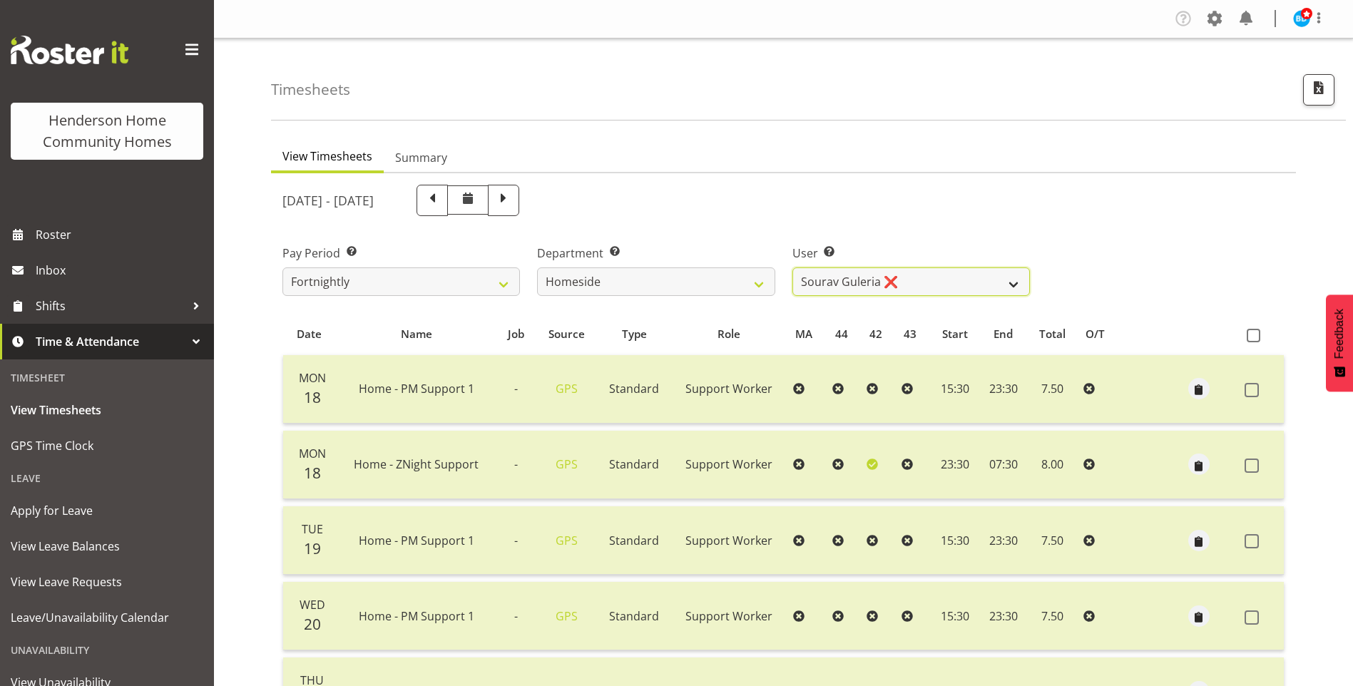
click at [826, 281] on select "Asiasiga Vili ❌ Billie-Rose Dunlop ❌ Brijesh (BK) Kachhadiya ❌ Cheenee Vargas ❌…" at bounding box center [912, 282] width 238 height 29
click at [793, 268] on select "Asiasiga Vili ❌ Billie-Rose Dunlop ❌ Brijesh (BK) Kachhadiya ❌ Cheenee Vargas ❌…" at bounding box center [912, 282] width 238 height 29
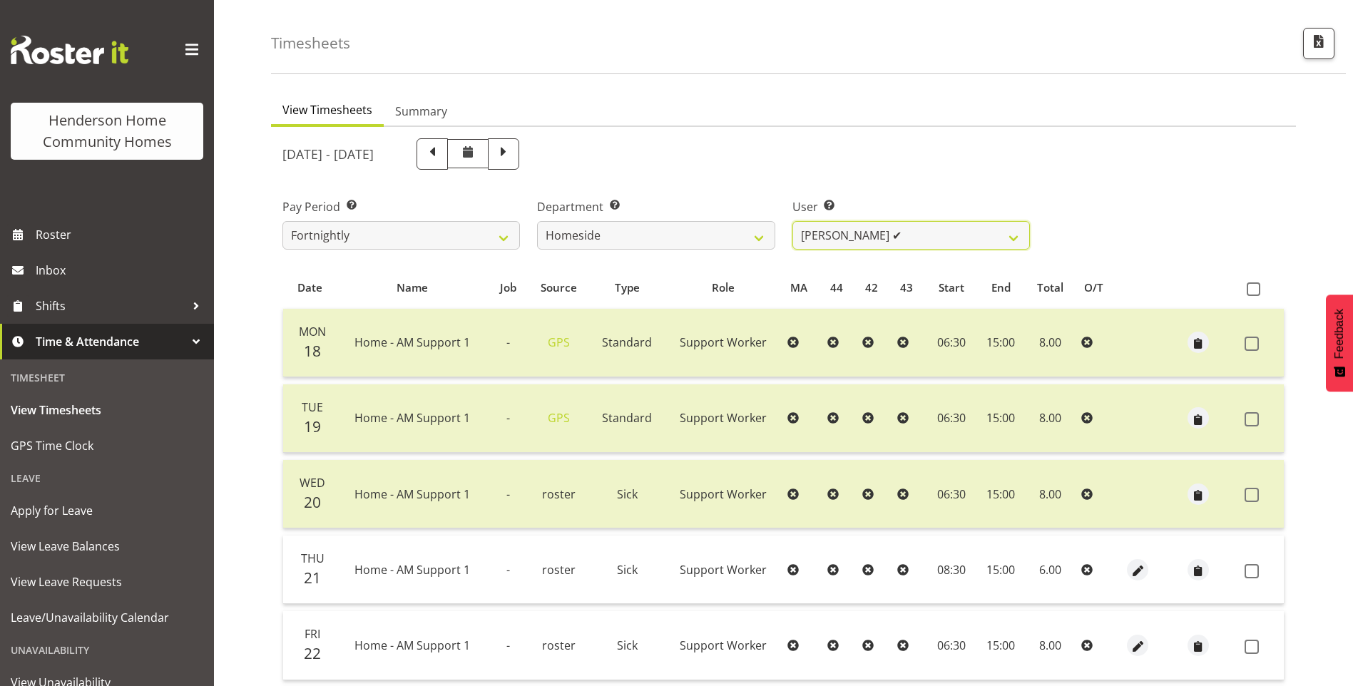
scroll to position [71, 0]
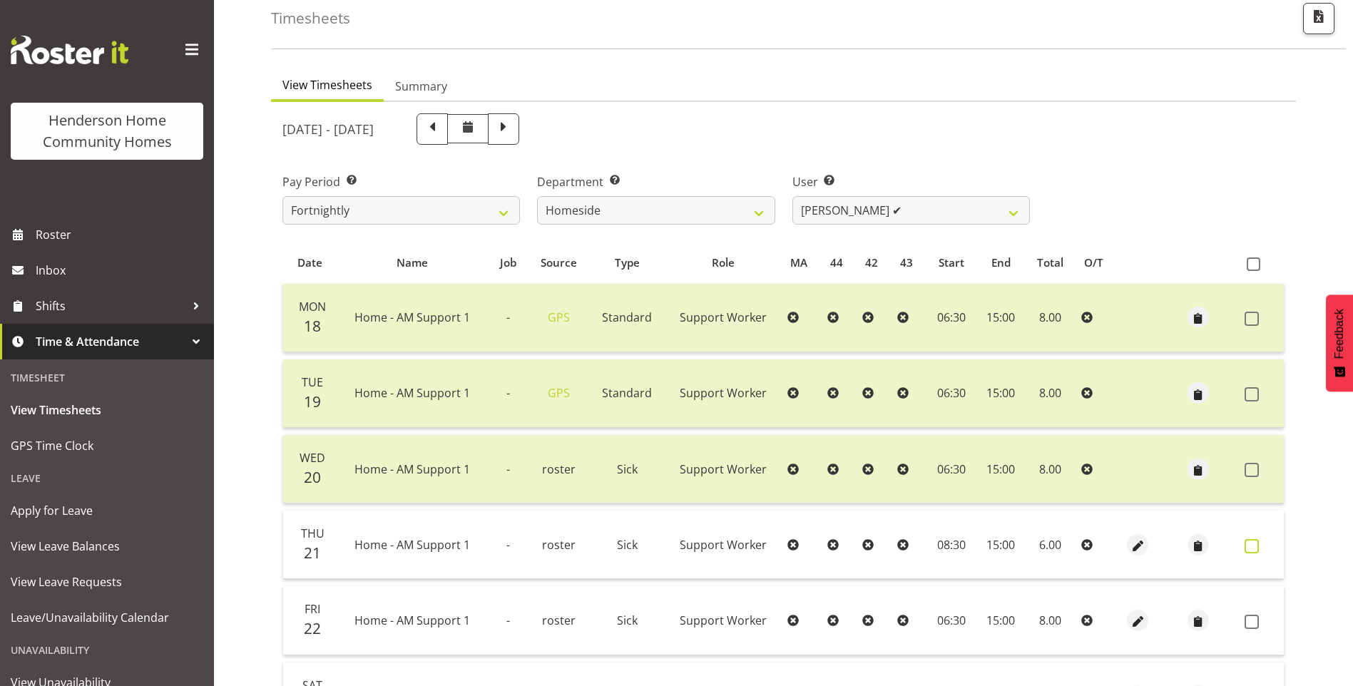
click at [1246, 547] on span at bounding box center [1252, 546] width 14 height 14
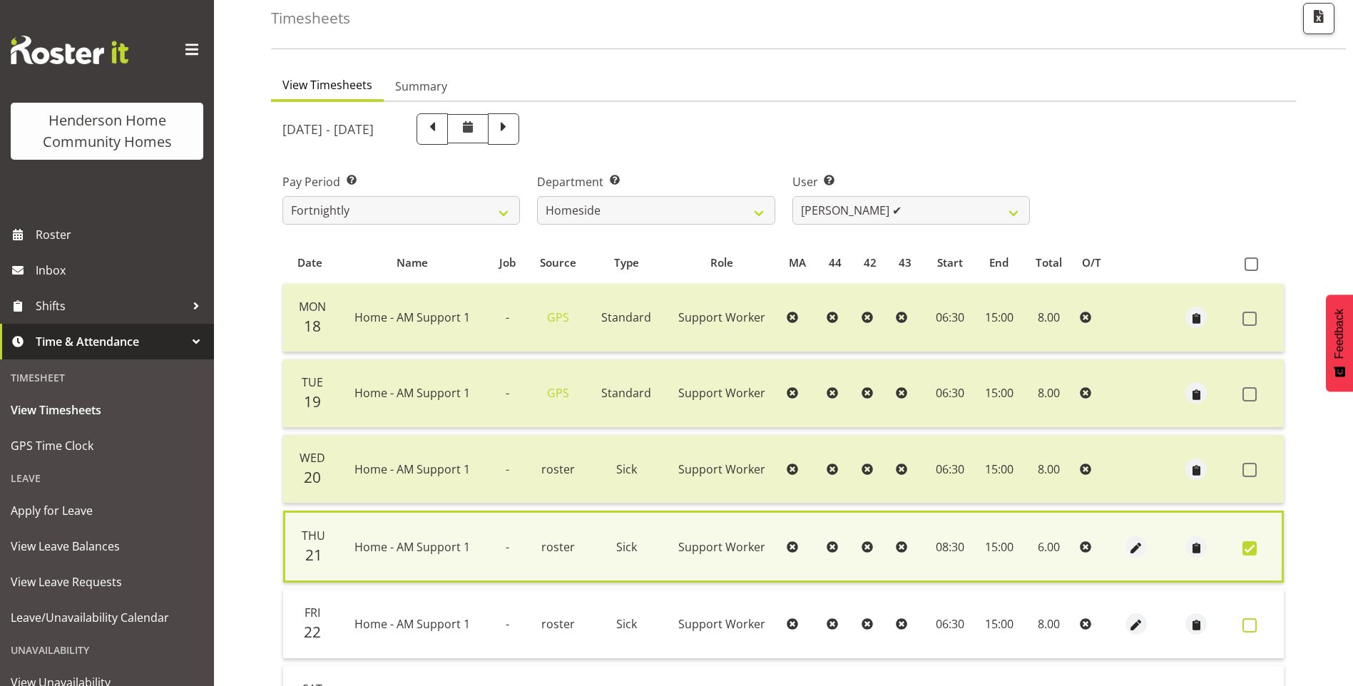
click at [1249, 624] on span at bounding box center [1250, 626] width 14 height 14
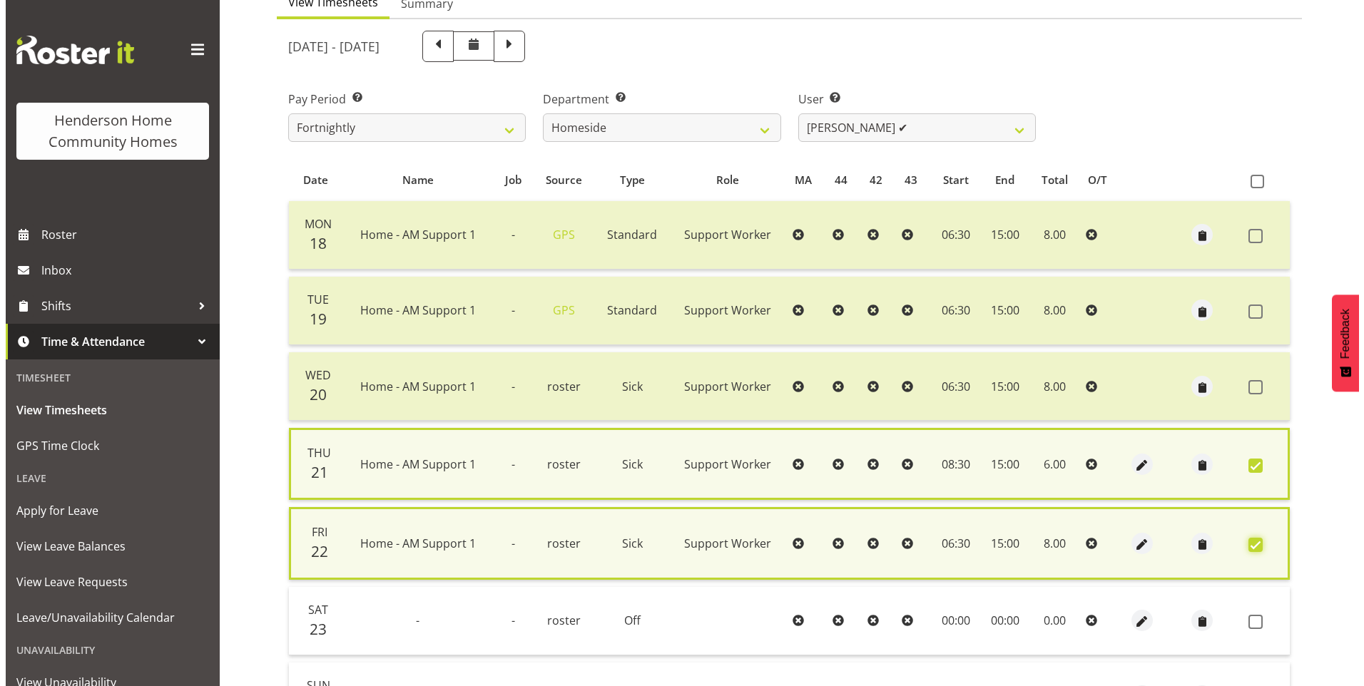
scroll to position [285, 0]
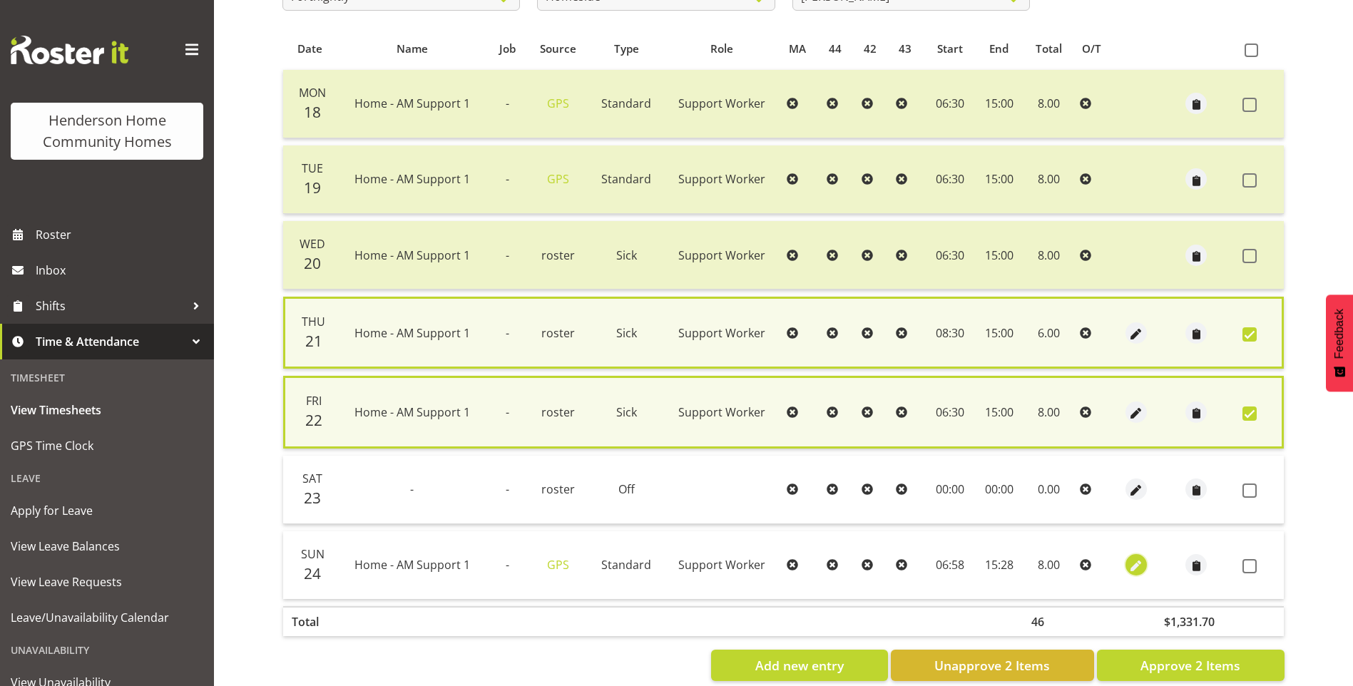
click at [1134, 559] on span "button" at bounding box center [1137, 567] width 16 height 16
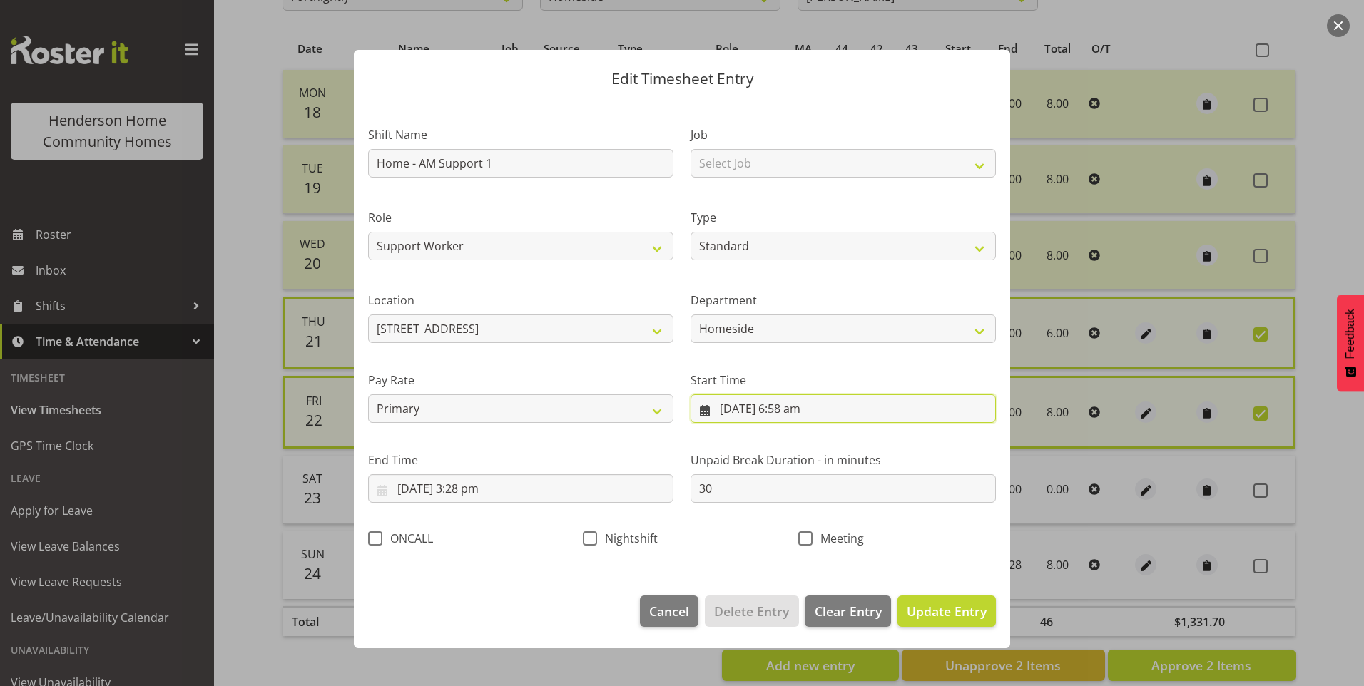
click at [796, 414] on input "24/08/2025, 6:58 am" at bounding box center [843, 409] width 305 height 29
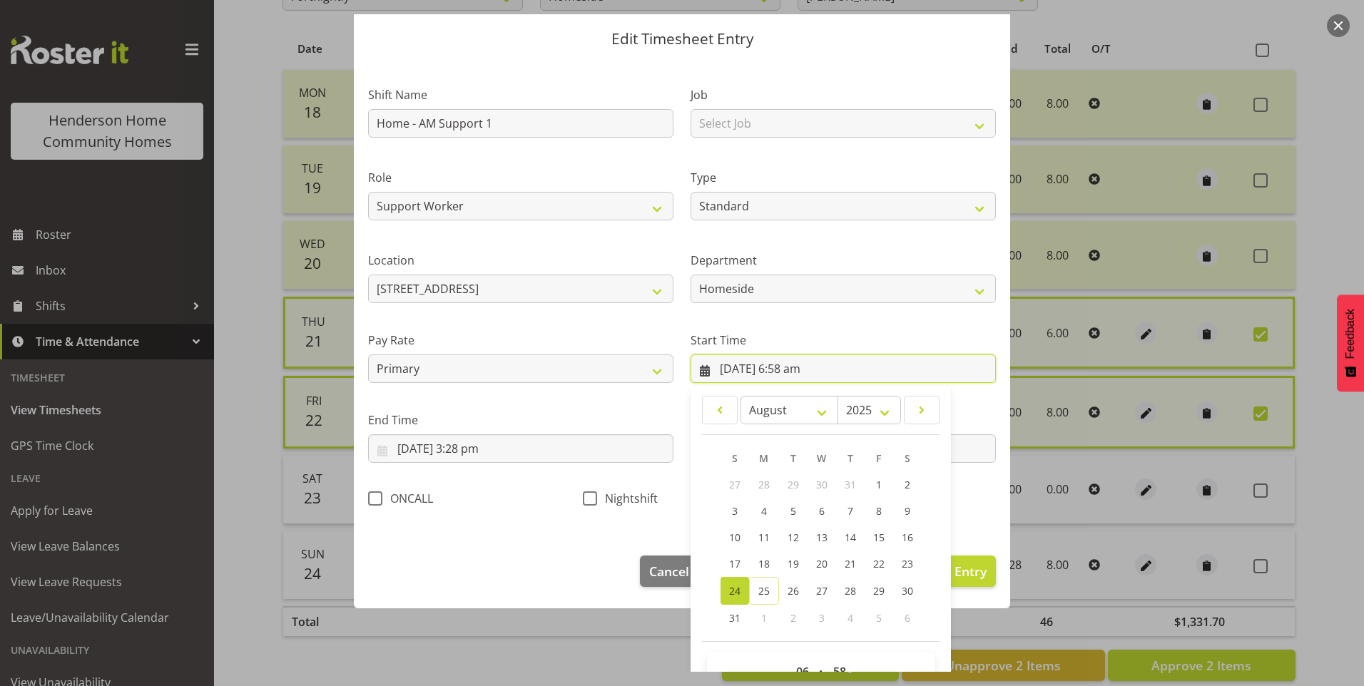
scroll to position [77, 0]
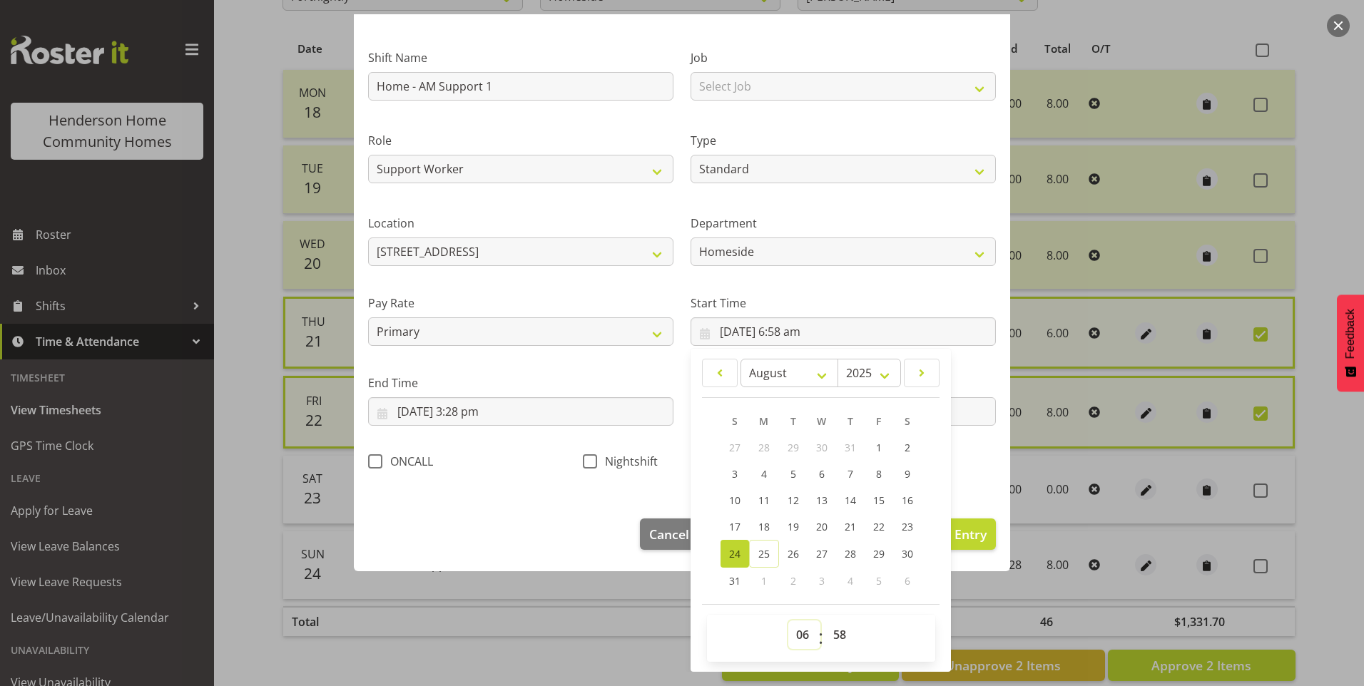
click at [802, 633] on select "00 01 02 03 04 05 06 07 08 09 10 11 12 13 14 15 16 17 18 19 20 21 22 23" at bounding box center [804, 635] width 32 height 29
click at [788, 621] on select "00 01 02 03 04 05 06 07 08 09 10 11 12 13 14 15 16 17 18 19 20 21 22 23" at bounding box center [804, 635] width 32 height 29
click at [842, 636] on select "00 01 02 03 04 05 06 07 08 09 10 11 12 13 14 15 16 17 18 19 20 21 22 23 24 25 2…" at bounding box center [841, 635] width 32 height 29
click at [825, 621] on select "00 01 02 03 04 05 06 07 08 09 10 11 12 13 14 15 16 17 18 19 20 21 22 23 24 25 2…" at bounding box center [841, 635] width 32 height 29
click at [485, 419] on input "24/08/2025, 3:28 pm" at bounding box center [520, 411] width 305 height 29
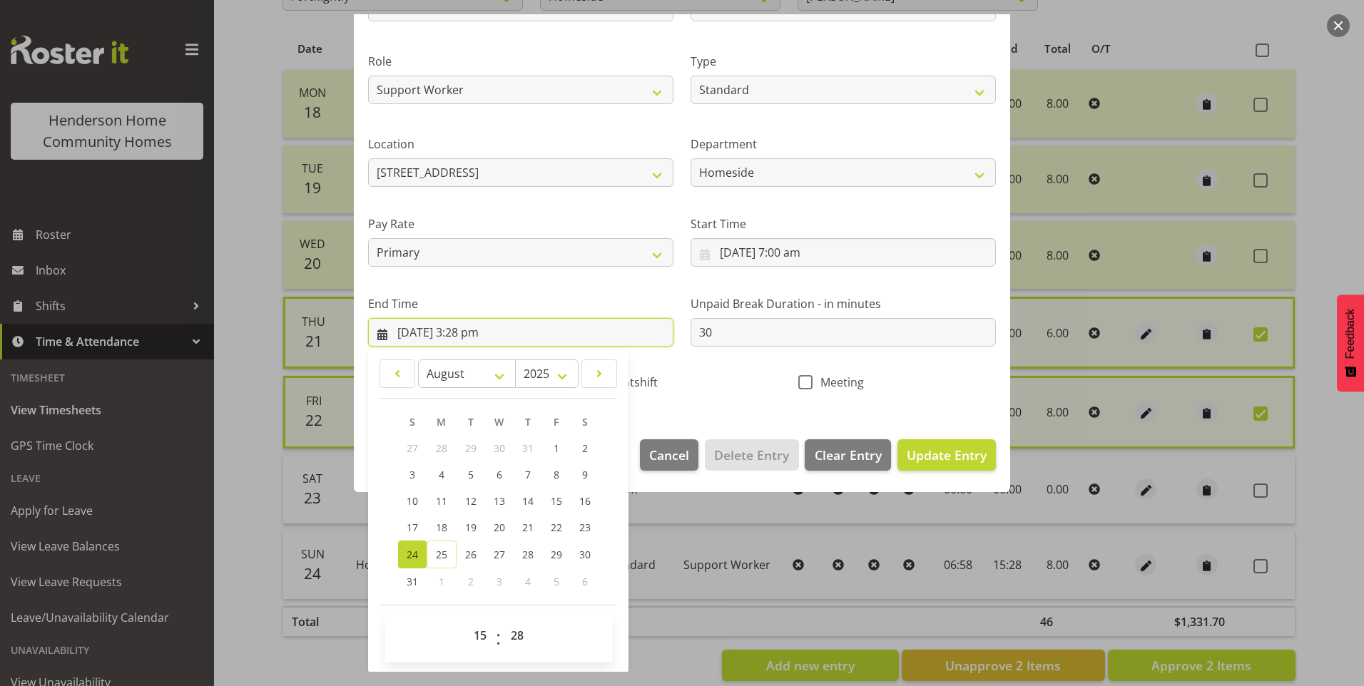
scroll to position [157, 0]
click at [510, 632] on select "00 01 02 03 04 05 06 07 08 09 10 11 12 13 14 15 16 17 18 19 20 21 22 23 24 25 2…" at bounding box center [519, 635] width 32 height 29
click at [503, 621] on select "00 01 02 03 04 05 06 07 08 09 10 11 12 13 14 15 16 17 18 19 20 21 22 23 24 25 2…" at bounding box center [519, 635] width 32 height 29
click at [926, 458] on span "Update Entry" at bounding box center [947, 454] width 80 height 17
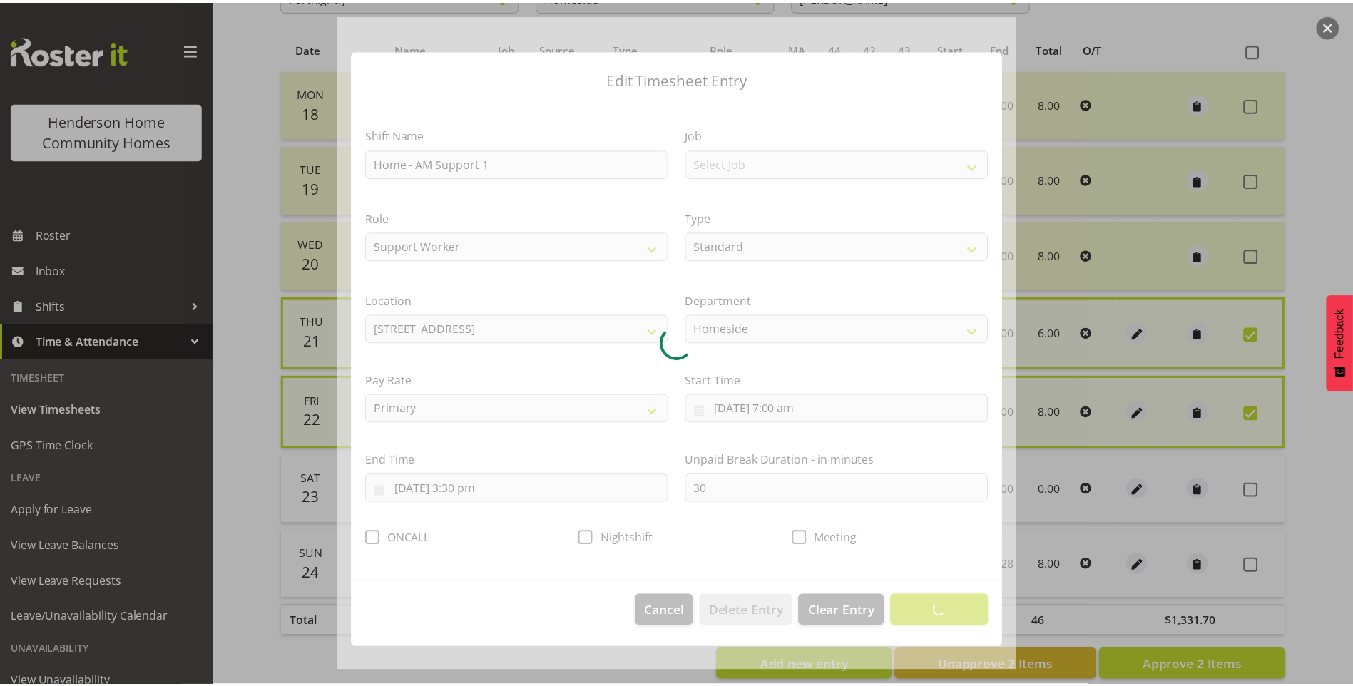
scroll to position [0, 0]
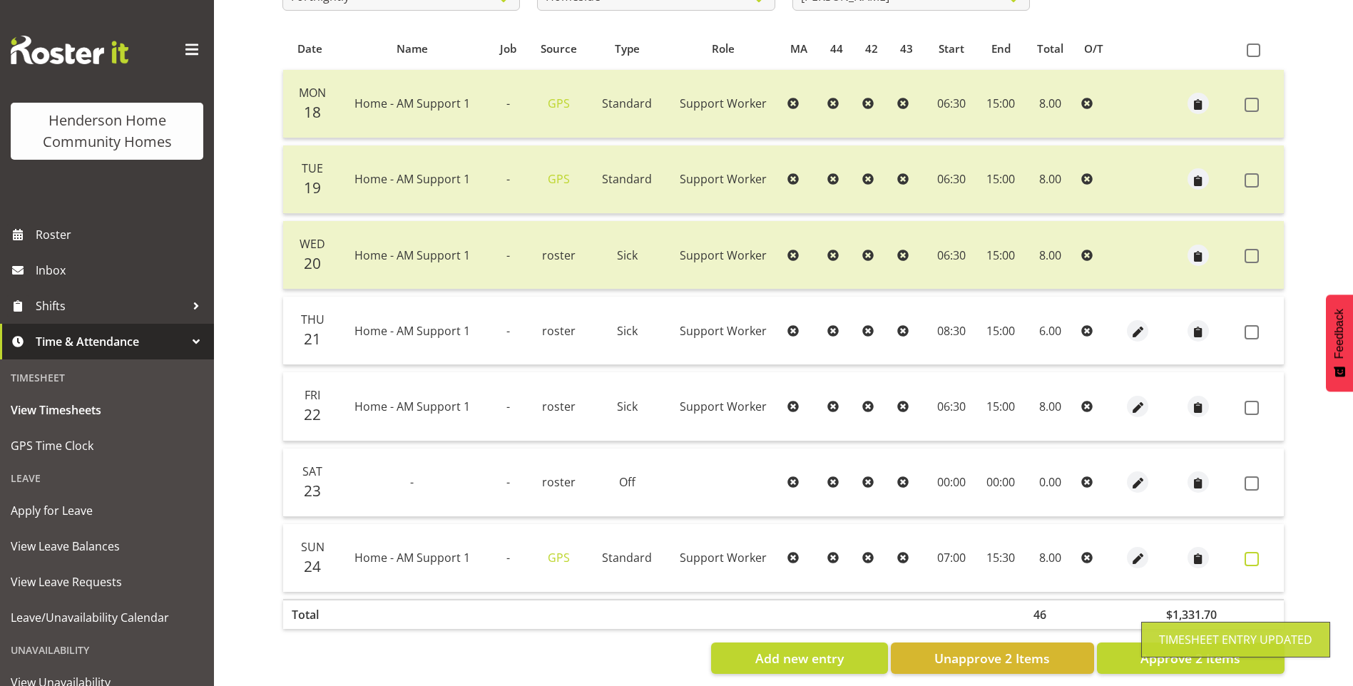
click at [1252, 563] on span at bounding box center [1252, 559] width 14 height 14
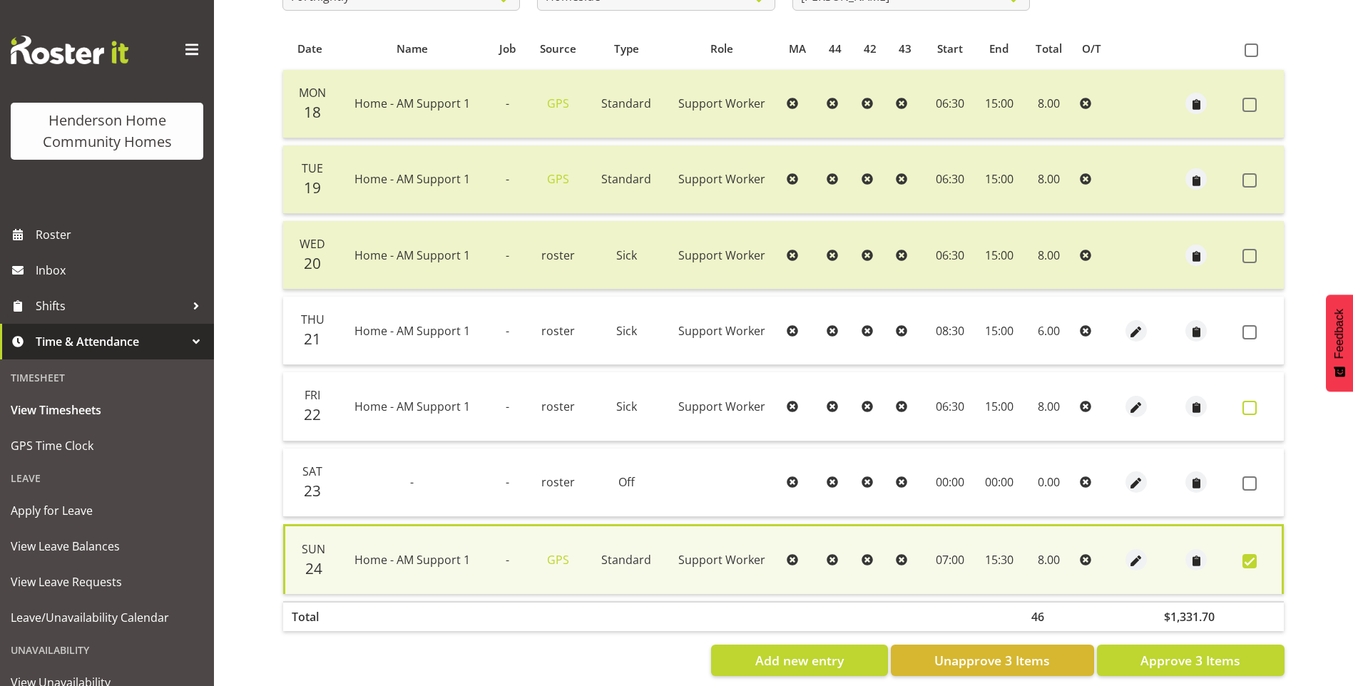
drag, startPoint x: 1255, startPoint y: 409, endPoint x: 1256, endPoint y: 398, distance: 10.8
click at [1255, 408] on span at bounding box center [1250, 408] width 14 height 14
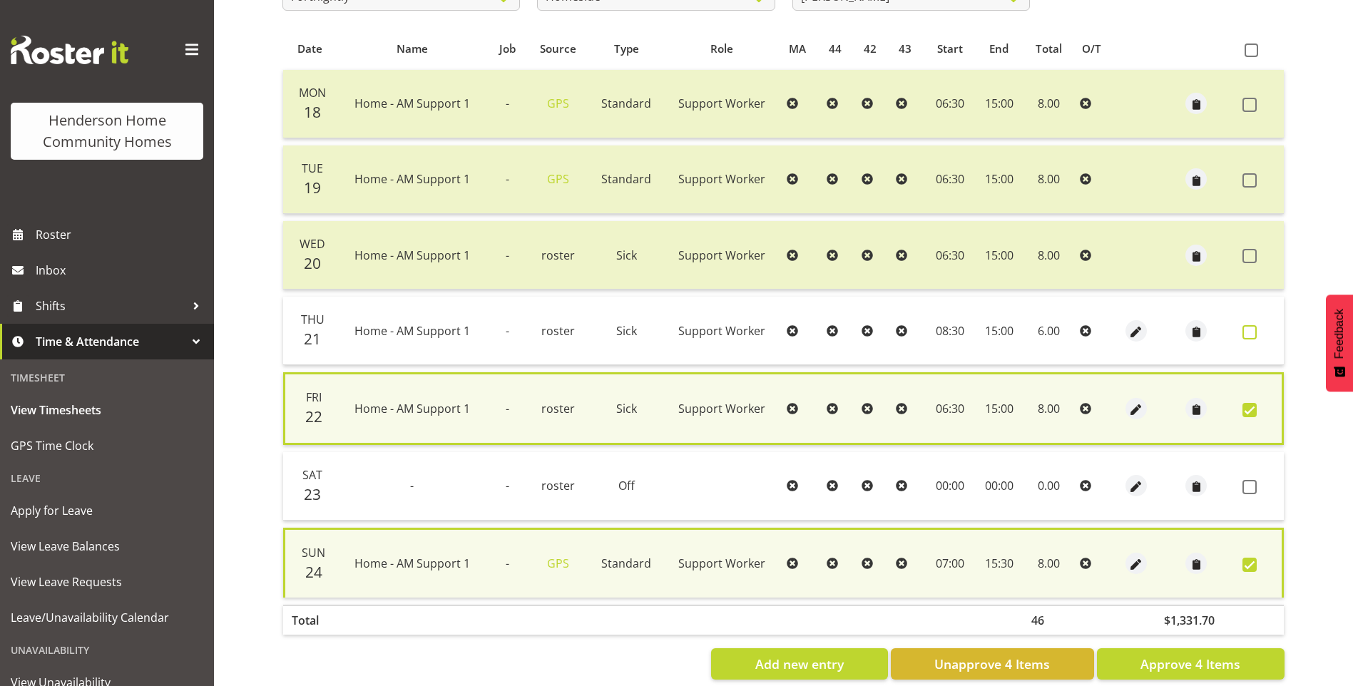
click at [1252, 337] on span at bounding box center [1250, 332] width 14 height 14
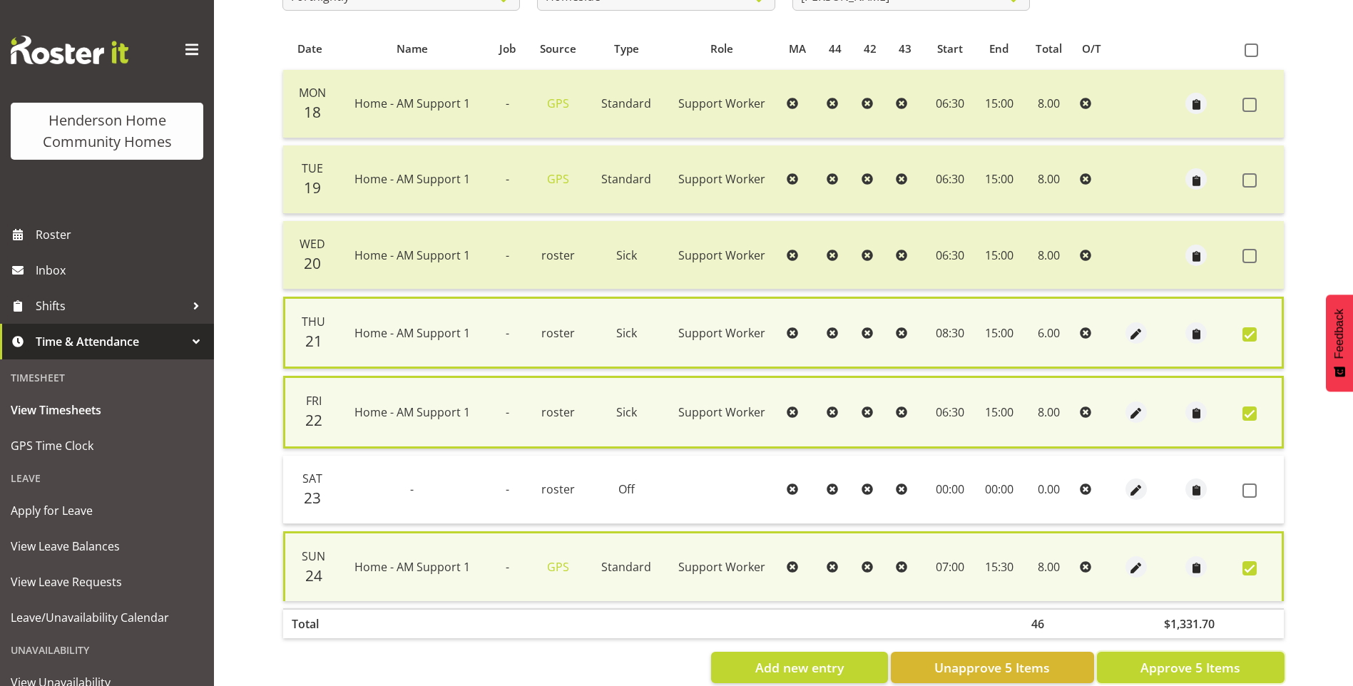
click at [1199, 663] on span "Approve 5 Items" at bounding box center [1191, 667] width 100 height 19
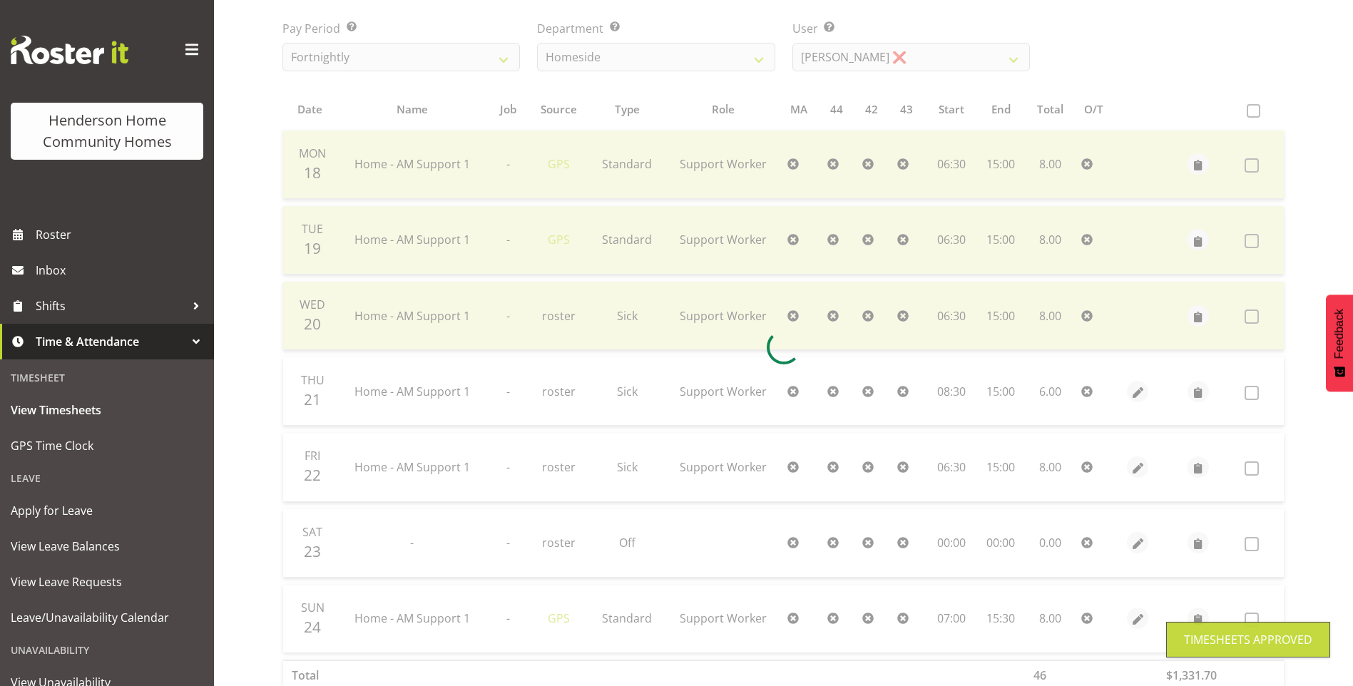
scroll to position [143, 0]
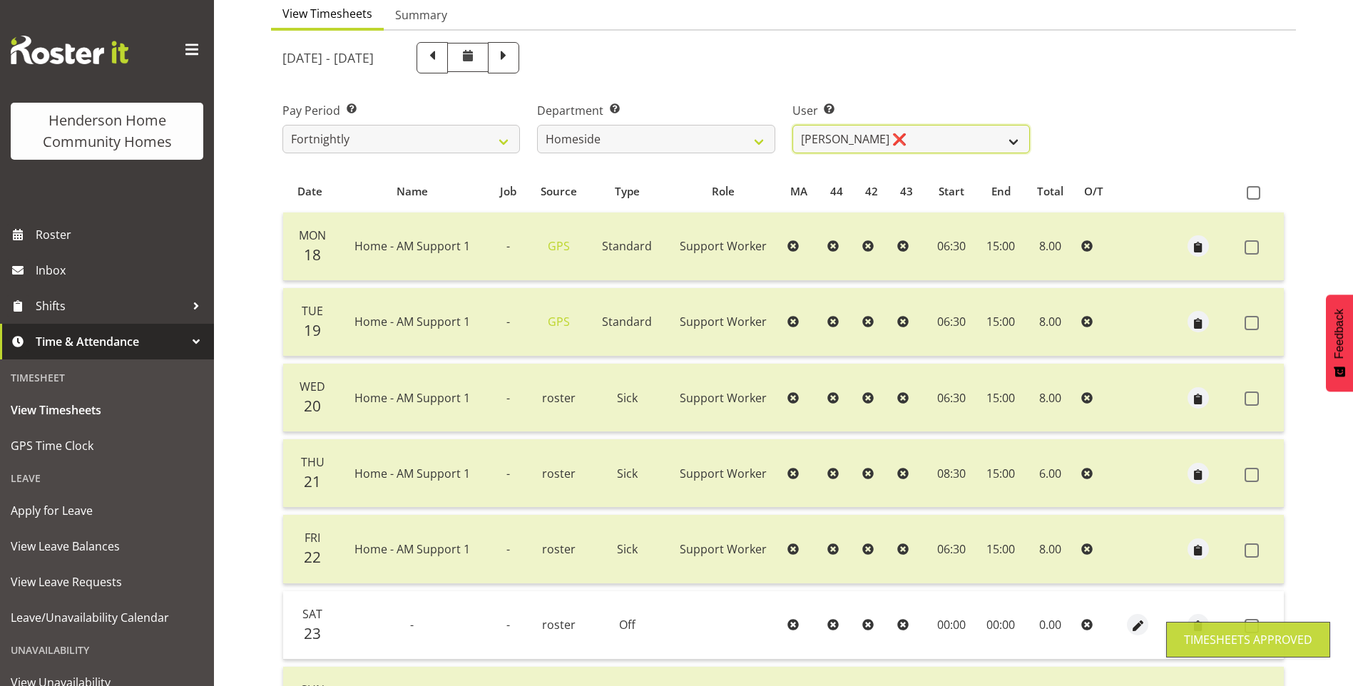
click at [831, 147] on select "Asiasiga Vili ❌ Billie-Rose Dunlop ❌ Brijesh (BK) Kachhadiya ❌ Cheenee Vargas ❌…" at bounding box center [912, 139] width 238 height 29
click at [793, 125] on select "Asiasiga Vili ❌ Billie-Rose Dunlop ❌ Brijesh (BK) Kachhadiya ❌ Cheenee Vargas ❌…" at bounding box center [912, 139] width 238 height 29
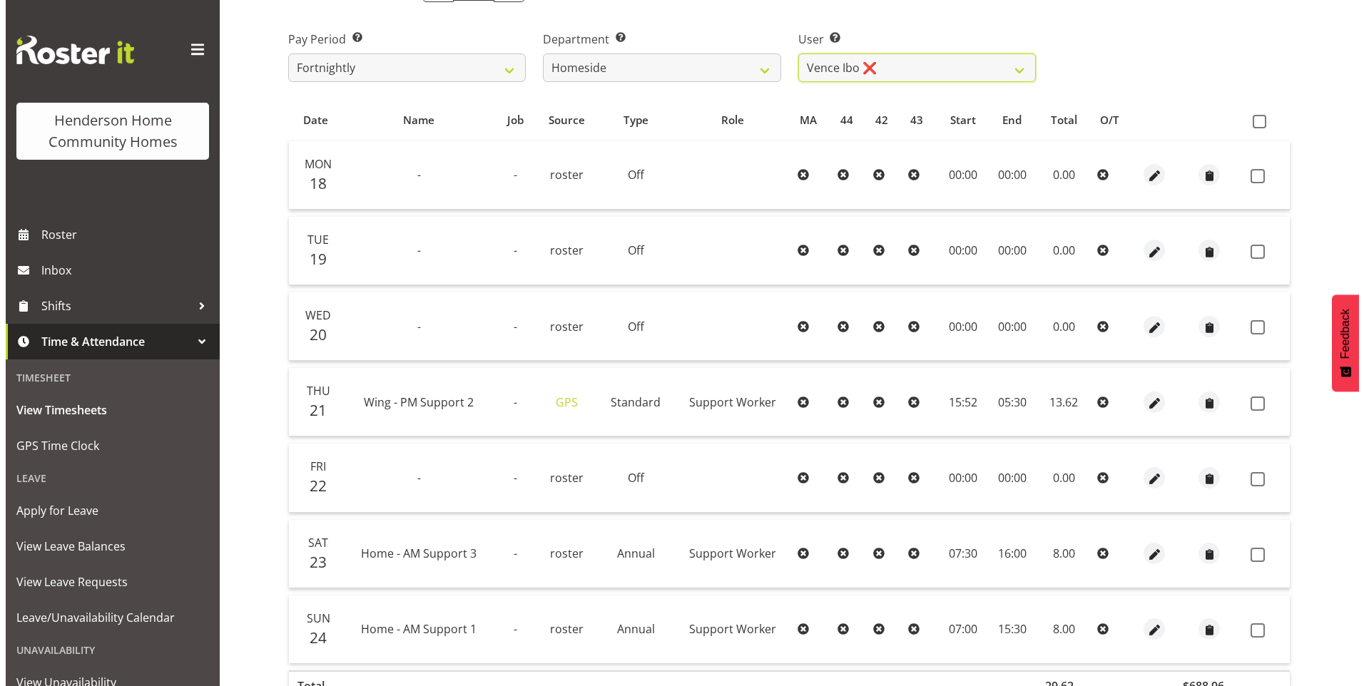
scroll to position [306, 0]
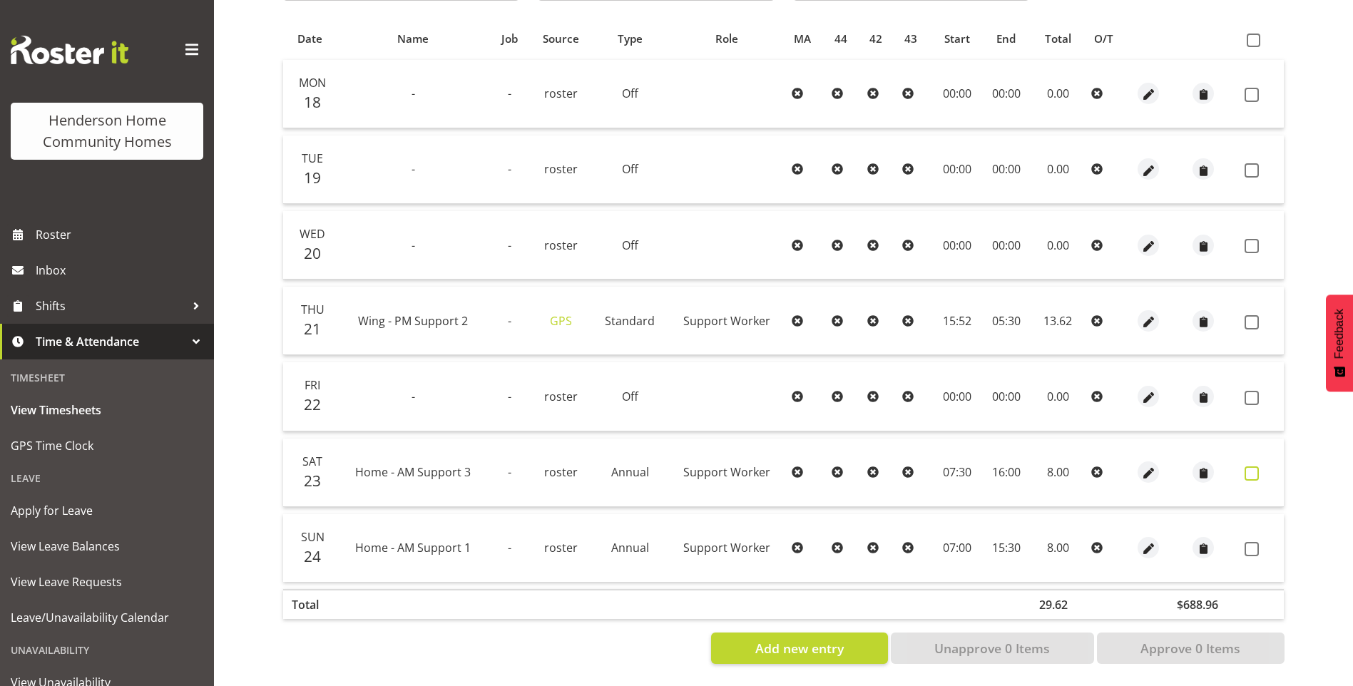
click at [1258, 467] on span at bounding box center [1252, 474] width 14 height 14
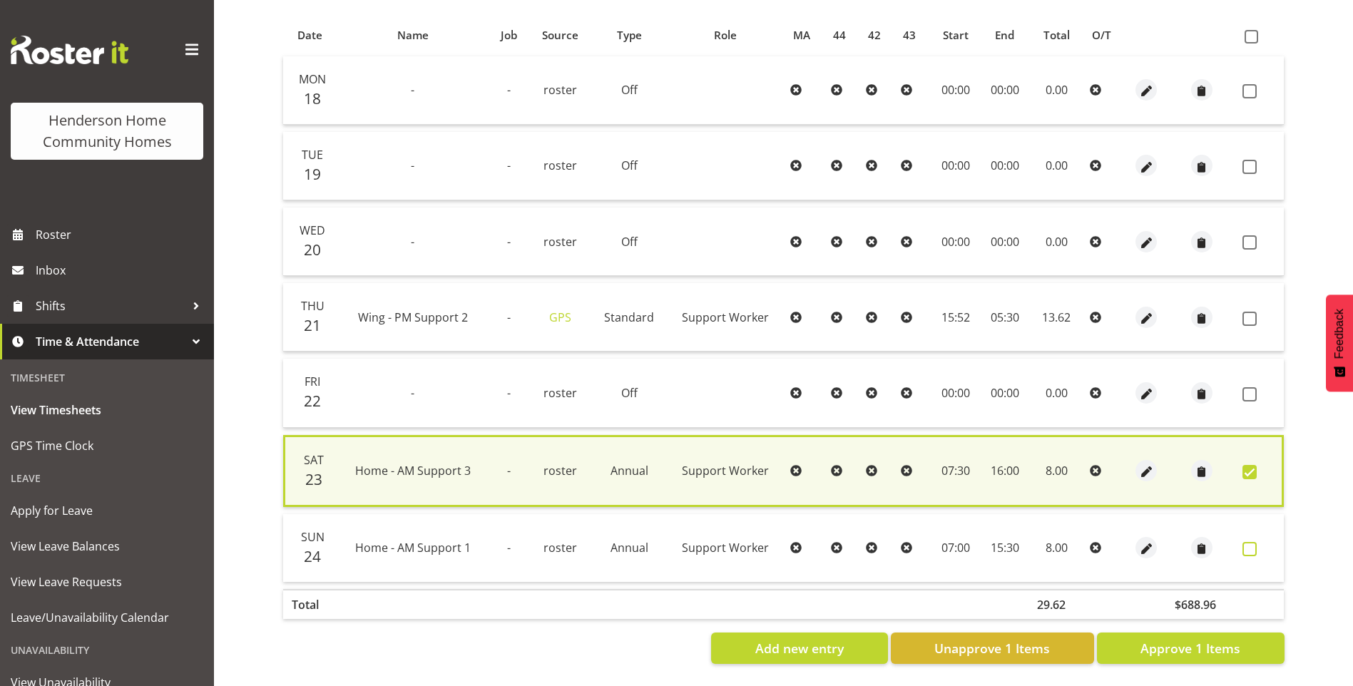
click at [1248, 542] on span at bounding box center [1250, 549] width 14 height 14
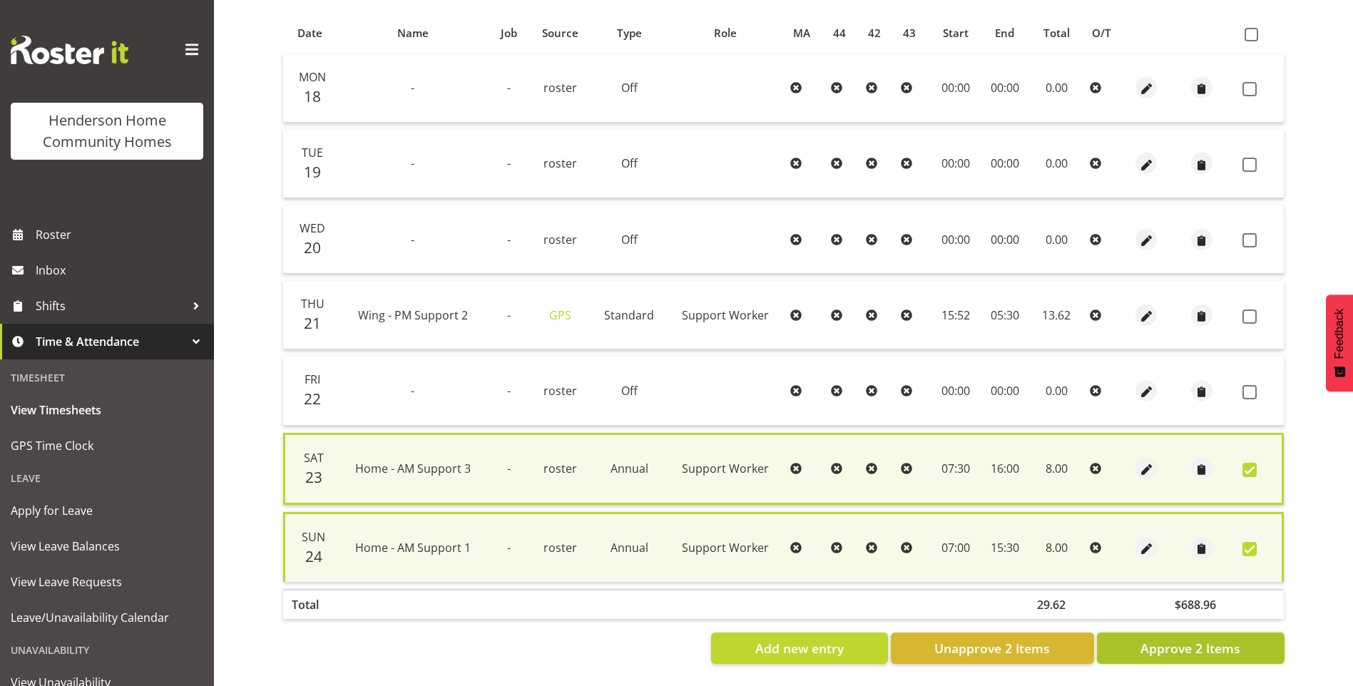
drag, startPoint x: 1249, startPoint y: 648, endPoint x: 1231, endPoint y: 539, distance: 110.7
click at [1249, 648] on button "Approve 2 Items" at bounding box center [1191, 648] width 188 height 31
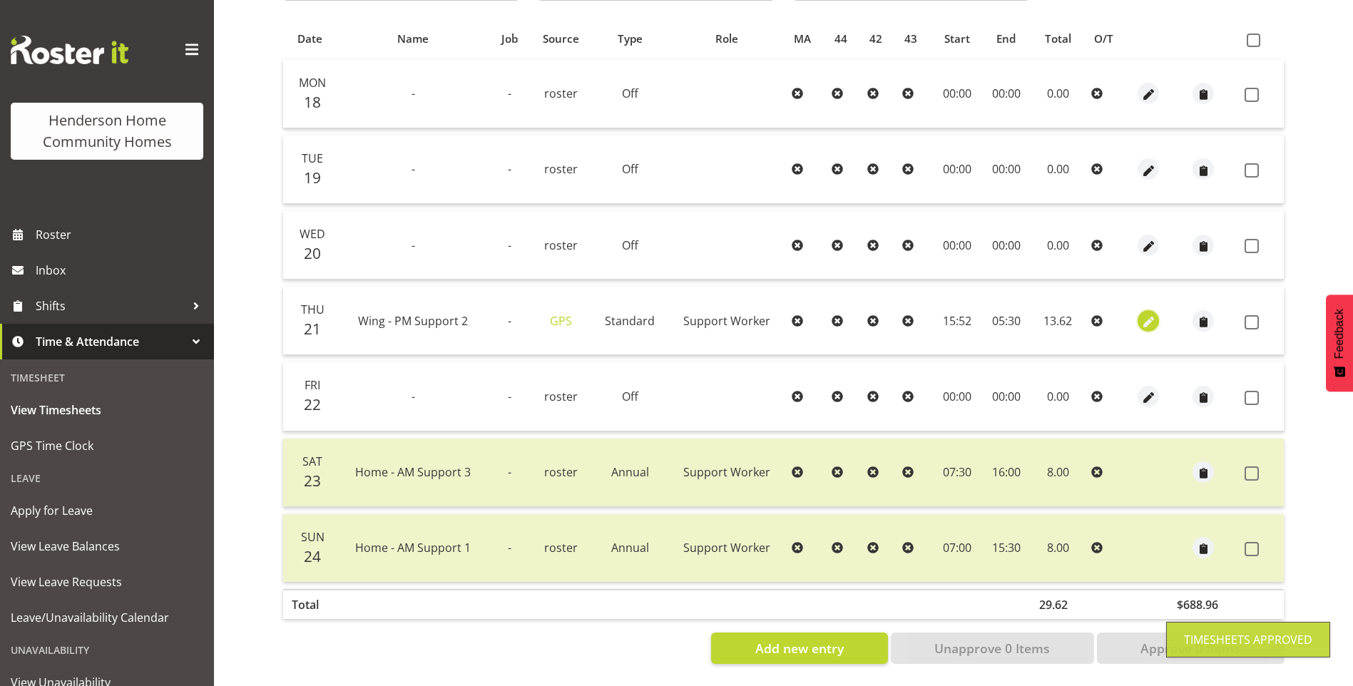
click at [1150, 314] on span "button" at bounding box center [1149, 322] width 16 height 16
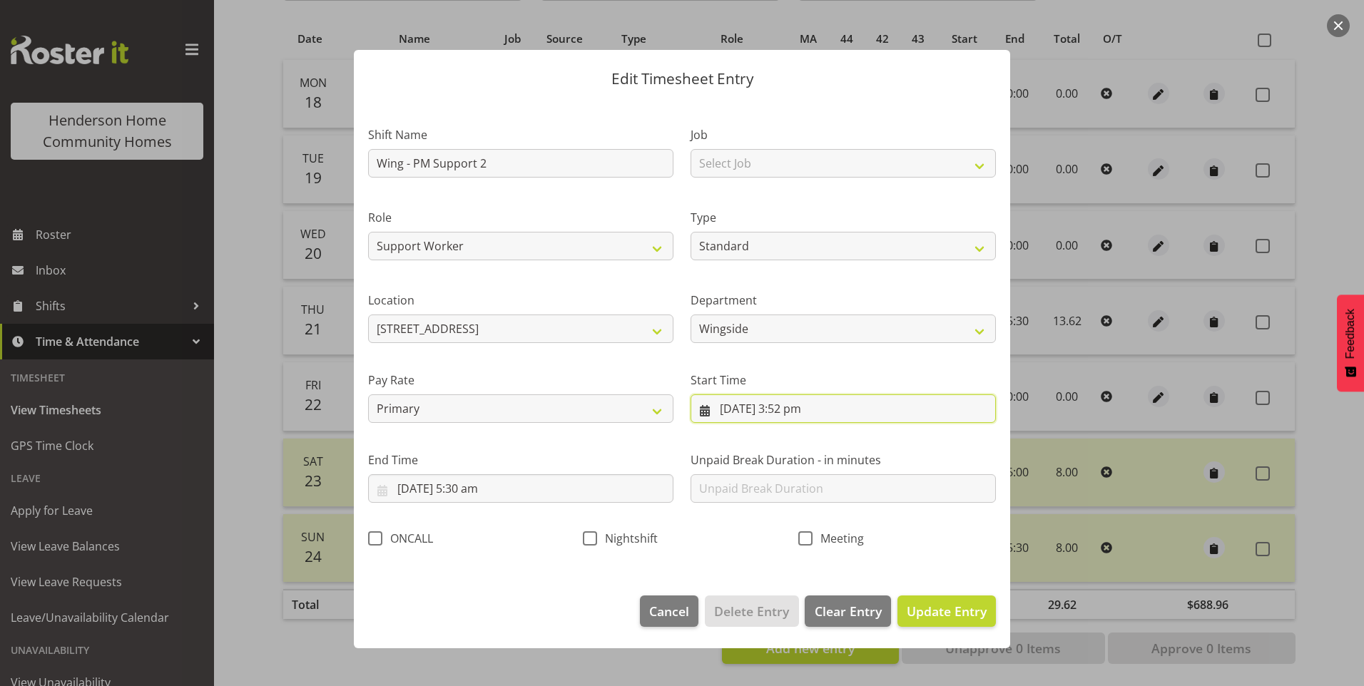
click at [810, 417] on input "21/08/2025, 3:52 pm" at bounding box center [843, 409] width 305 height 29
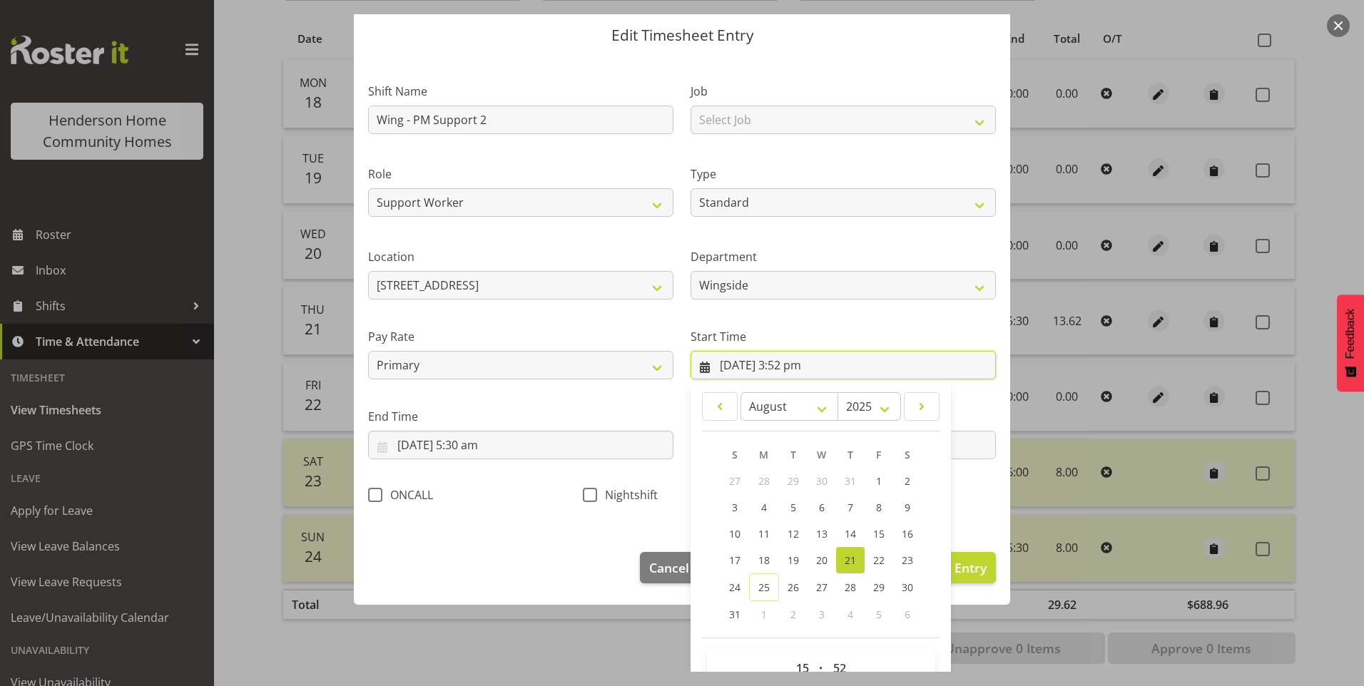
scroll to position [77, 0]
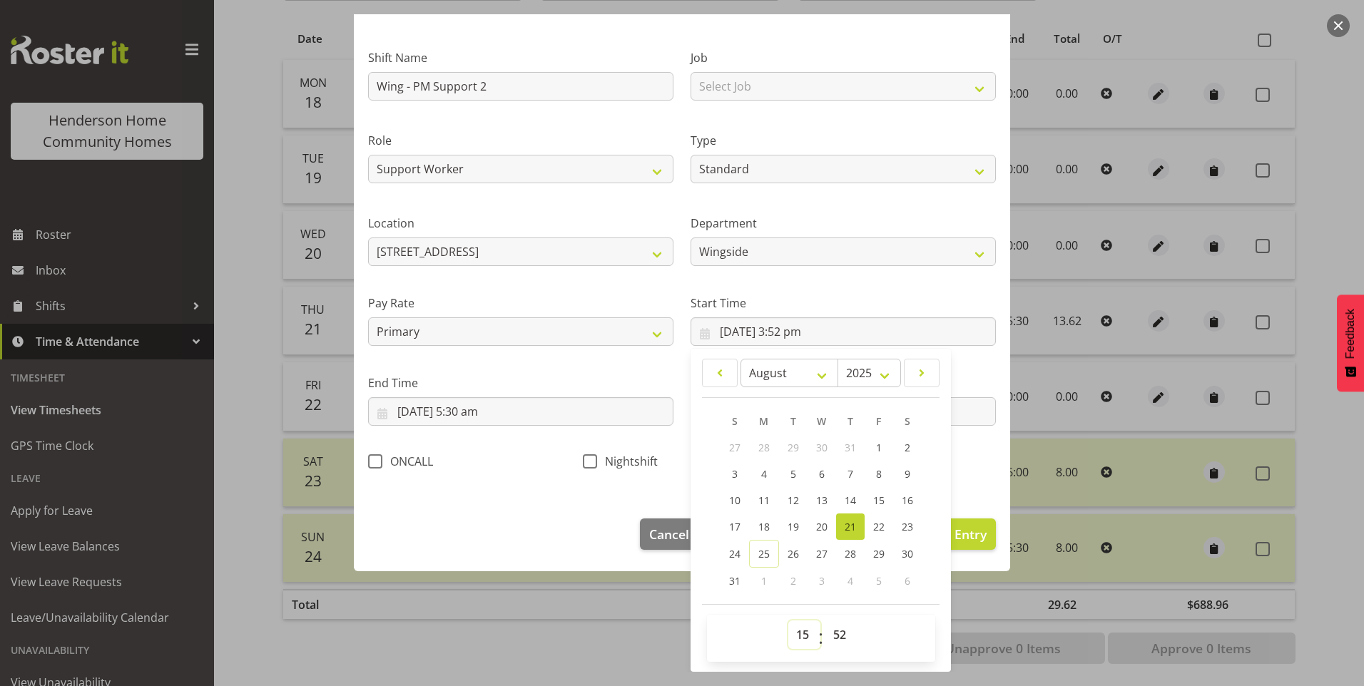
click at [800, 635] on select "00 01 02 03 04 05 06 07 08 09 10 11 12 13 14 15 16 17 18 19 20 21 22 23" at bounding box center [804, 635] width 32 height 29
click at [788, 621] on select "00 01 02 03 04 05 06 07 08 09 10 11 12 13 14 15 16 17 18 19 20 21 22 23" at bounding box center [804, 635] width 32 height 29
click at [840, 630] on select "00 01 02 03 04 05 06 07 08 09 10 11 12 13 14 15 16 17 18 19 20 21 22 23 24 25 2…" at bounding box center [841, 635] width 32 height 29
click at [825, 621] on select "00 01 02 03 04 05 06 07 08 09 10 11 12 13 14 15 16 17 18 19 20 21 22 23 24 25 2…" at bounding box center [841, 635] width 32 height 29
click at [472, 414] on input "22/08/2025, 5:30 am" at bounding box center [520, 411] width 305 height 29
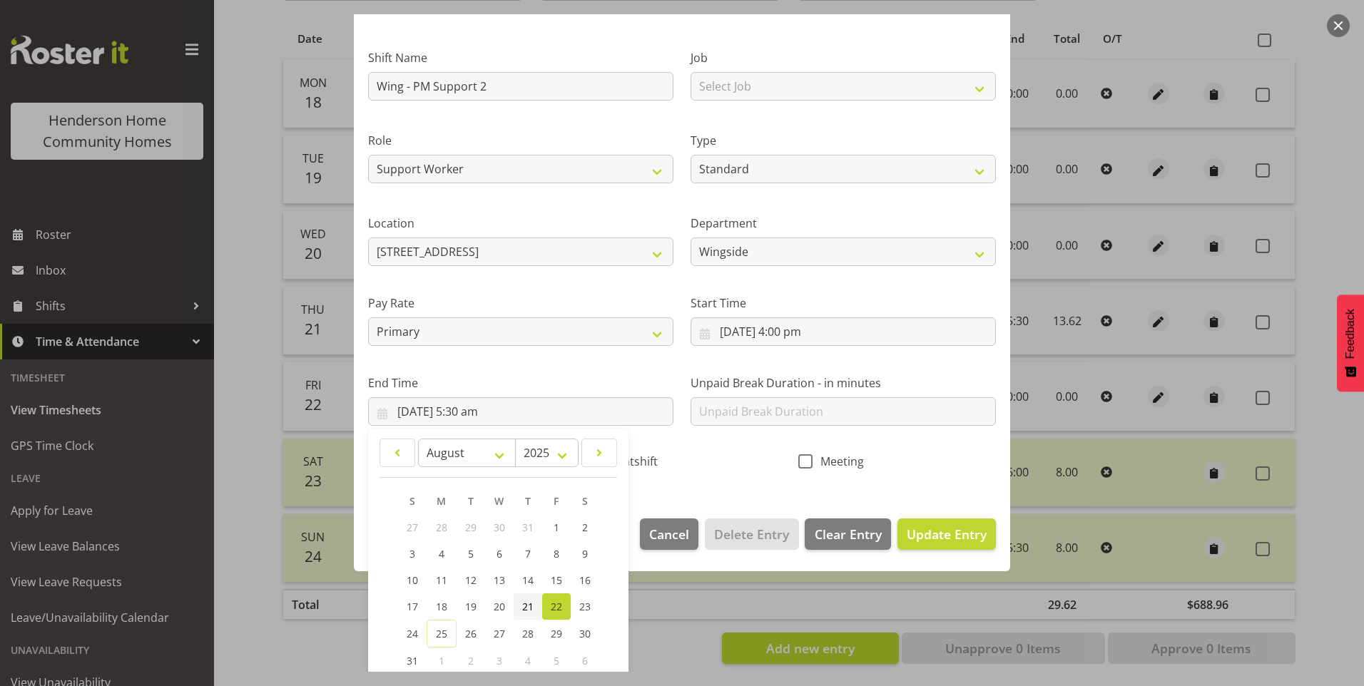
click at [524, 604] on span "21" at bounding box center [527, 607] width 11 height 14
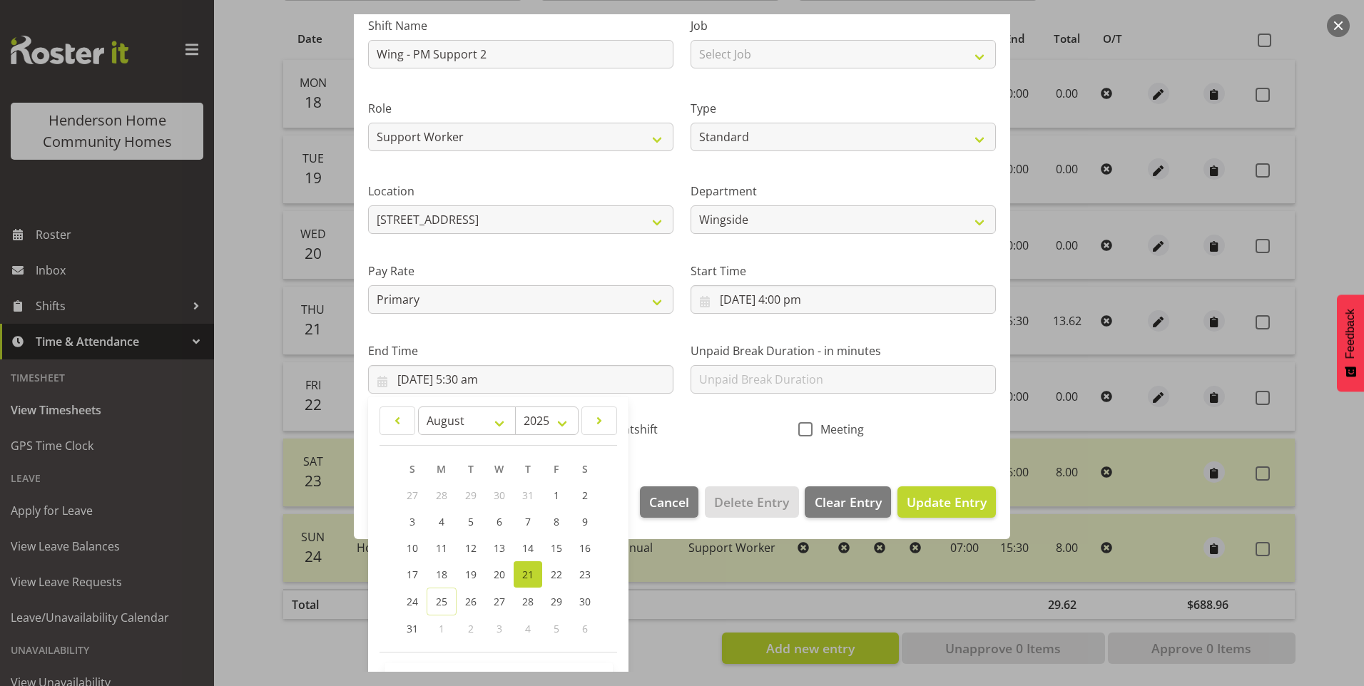
scroll to position [157, 0]
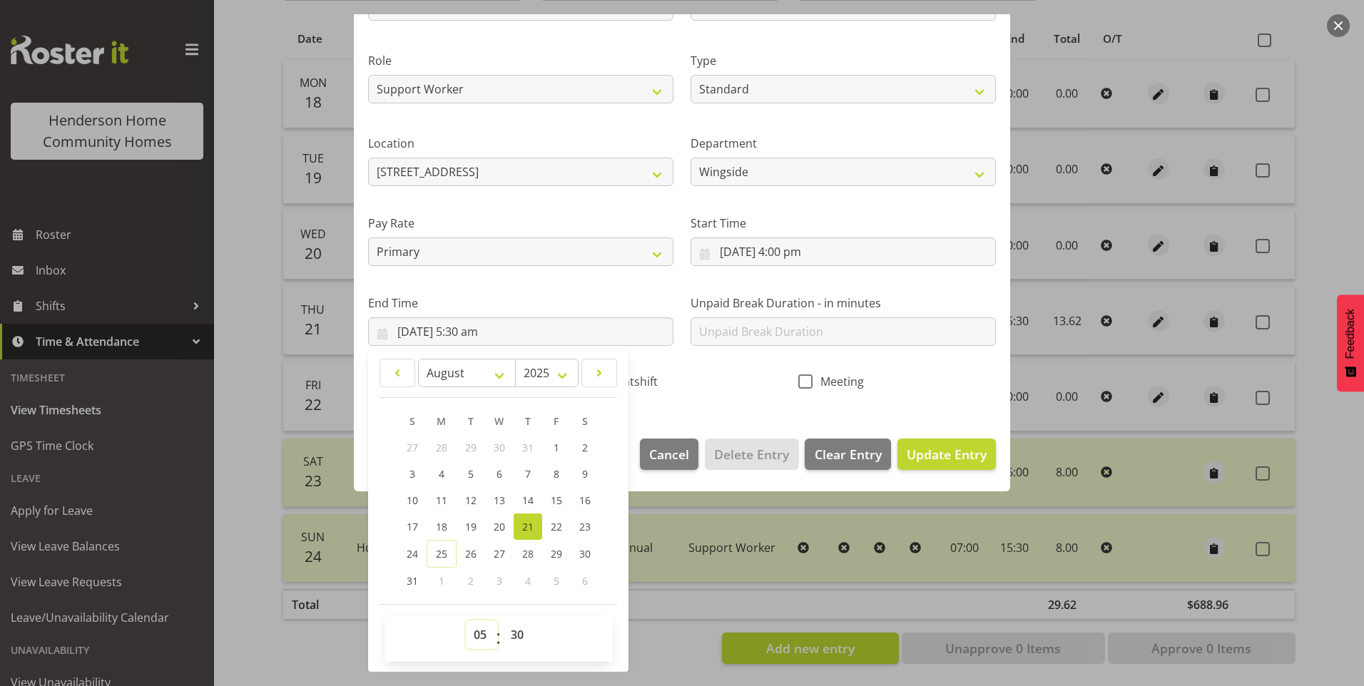
click at [471, 645] on select "00 01 02 03 04 05 06 07 08 09 10 11 12 13 14 15 16 17 18 19 20 21 22 23" at bounding box center [482, 635] width 32 height 29
click at [466, 621] on select "00 01 02 03 04 05 06 07 08 09 10 11 12 13 14 15 16 17 18 19 20 21 22 23" at bounding box center [482, 635] width 32 height 29
click at [780, 336] on input "text" at bounding box center [843, 331] width 305 height 29
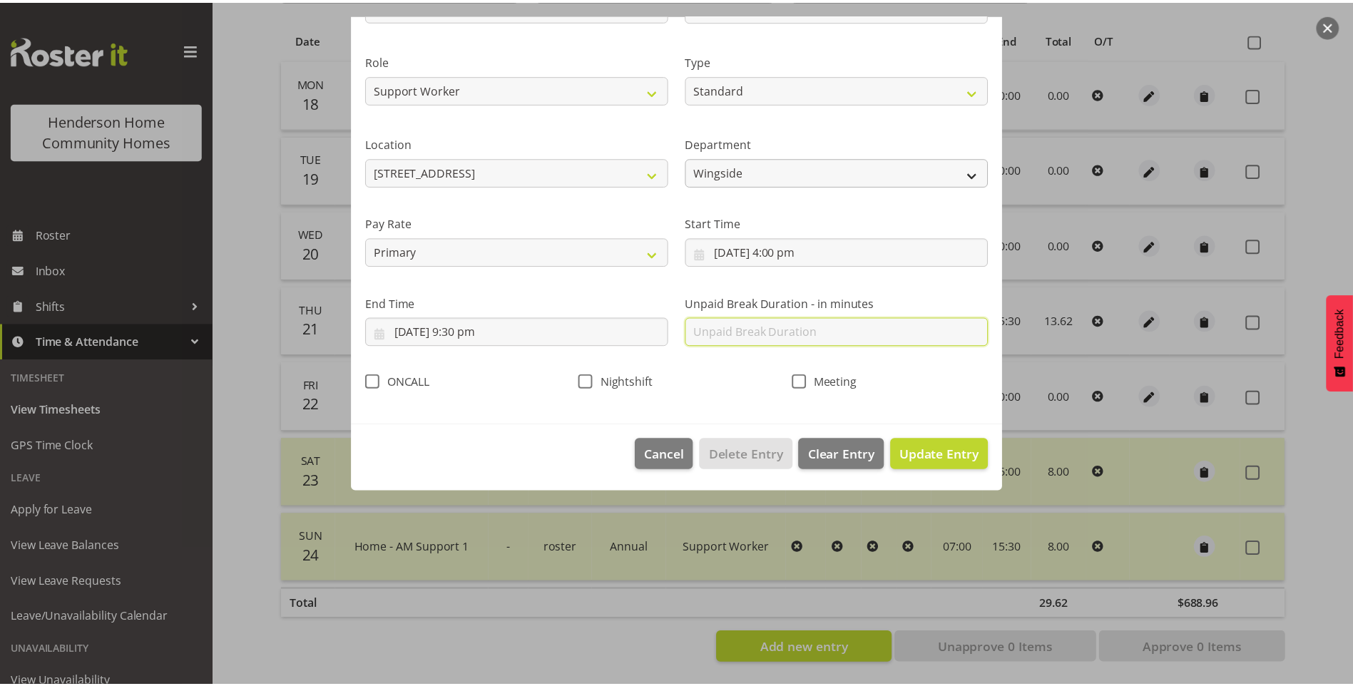
scroll to position [0, 0]
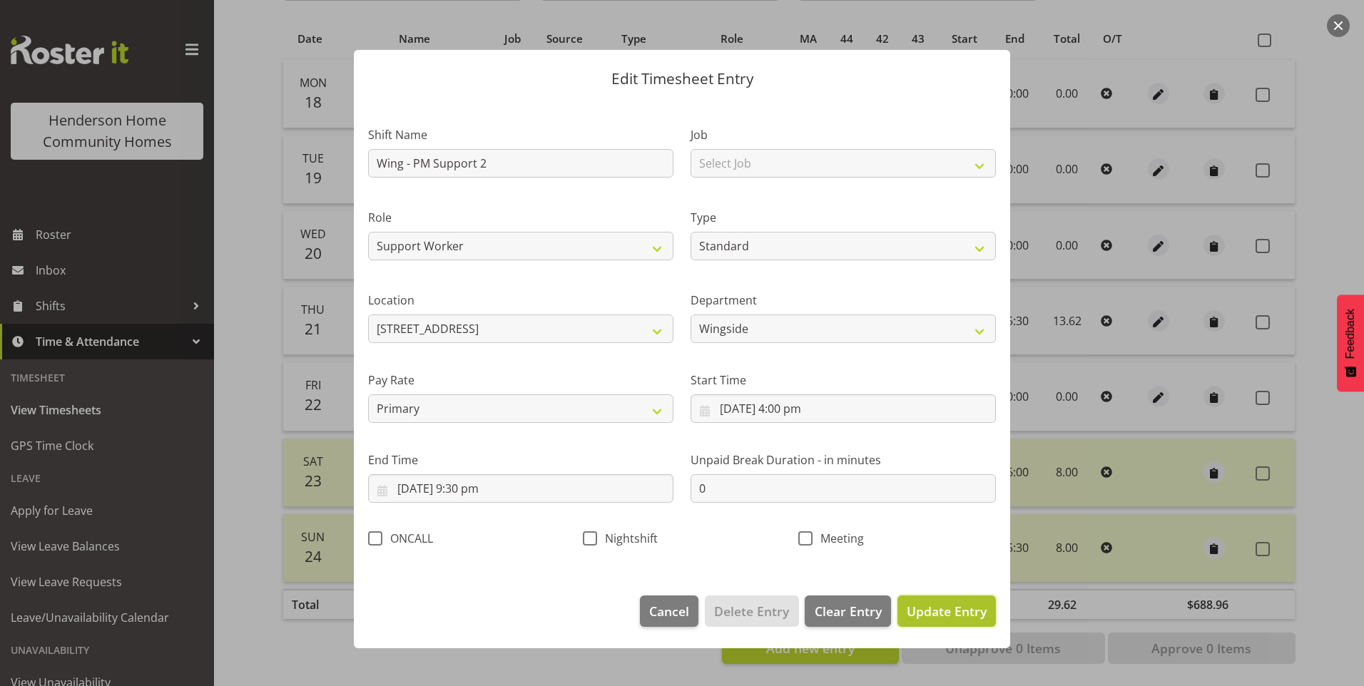
click at [954, 610] on span "Update Entry" at bounding box center [947, 611] width 80 height 17
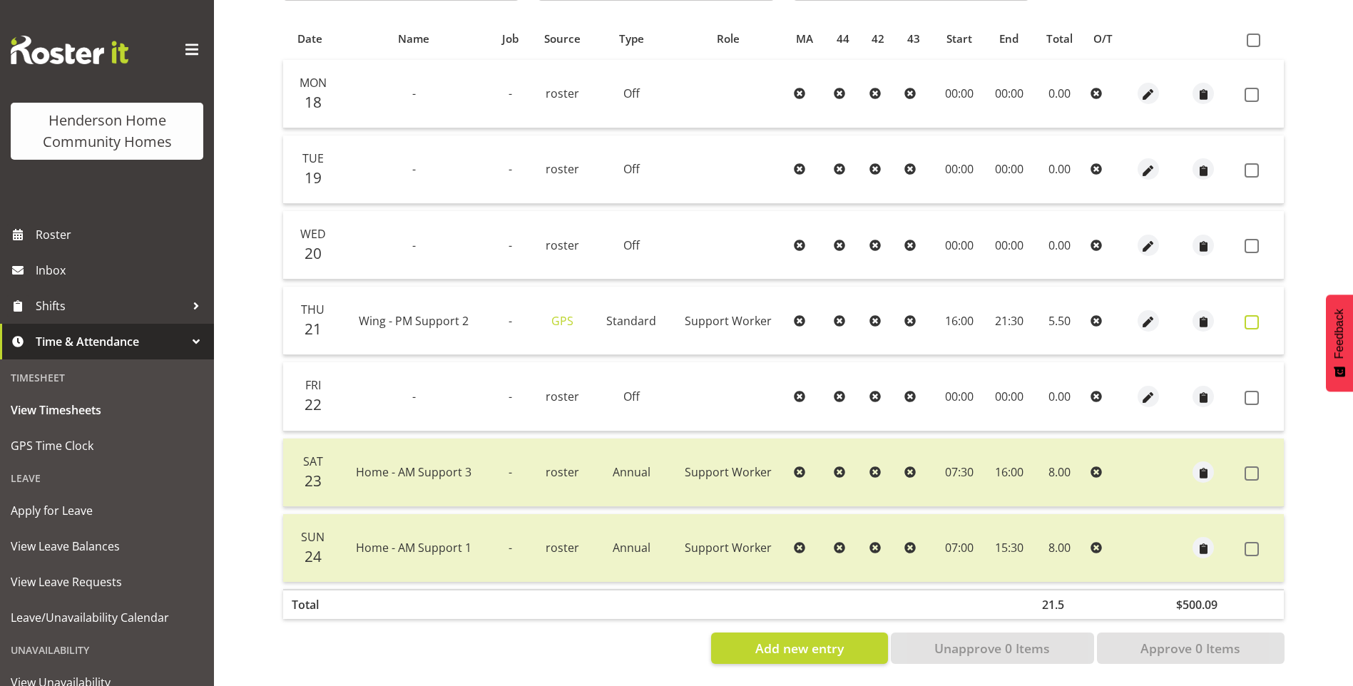
click at [1253, 315] on span at bounding box center [1252, 322] width 14 height 14
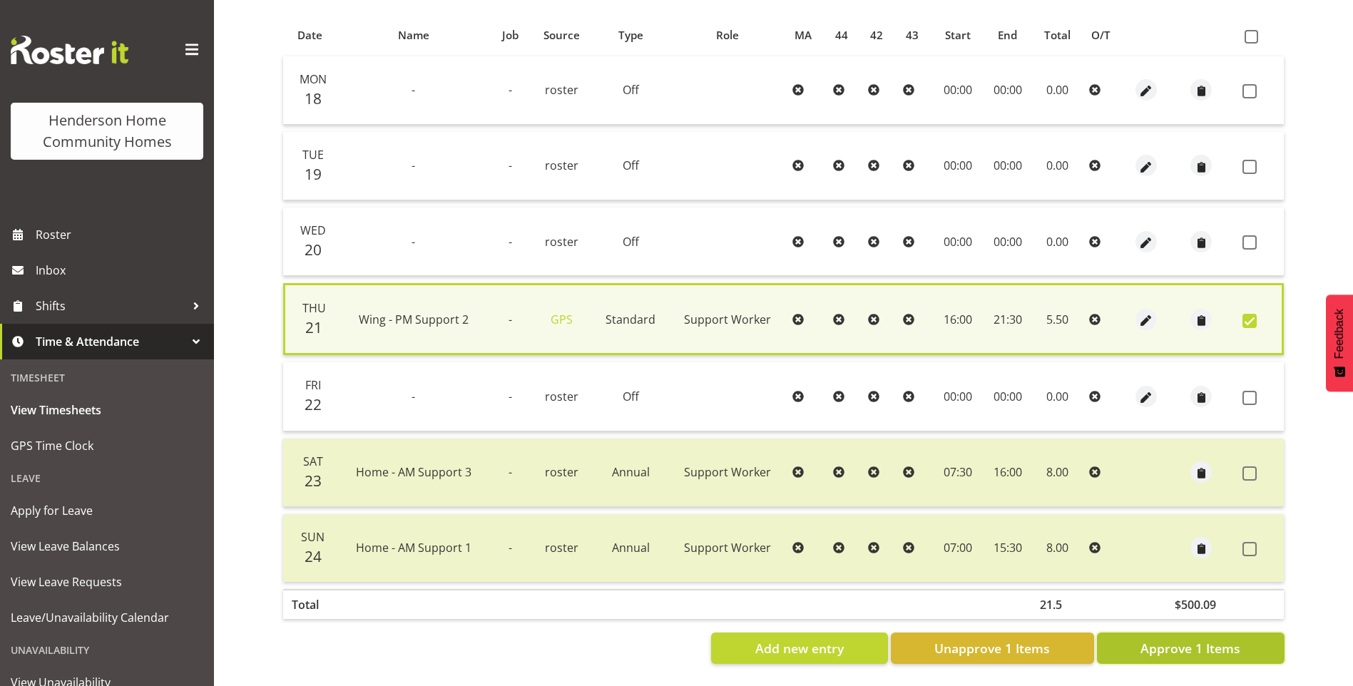
click at [1231, 644] on span "Approve 1 Items" at bounding box center [1191, 648] width 100 height 19
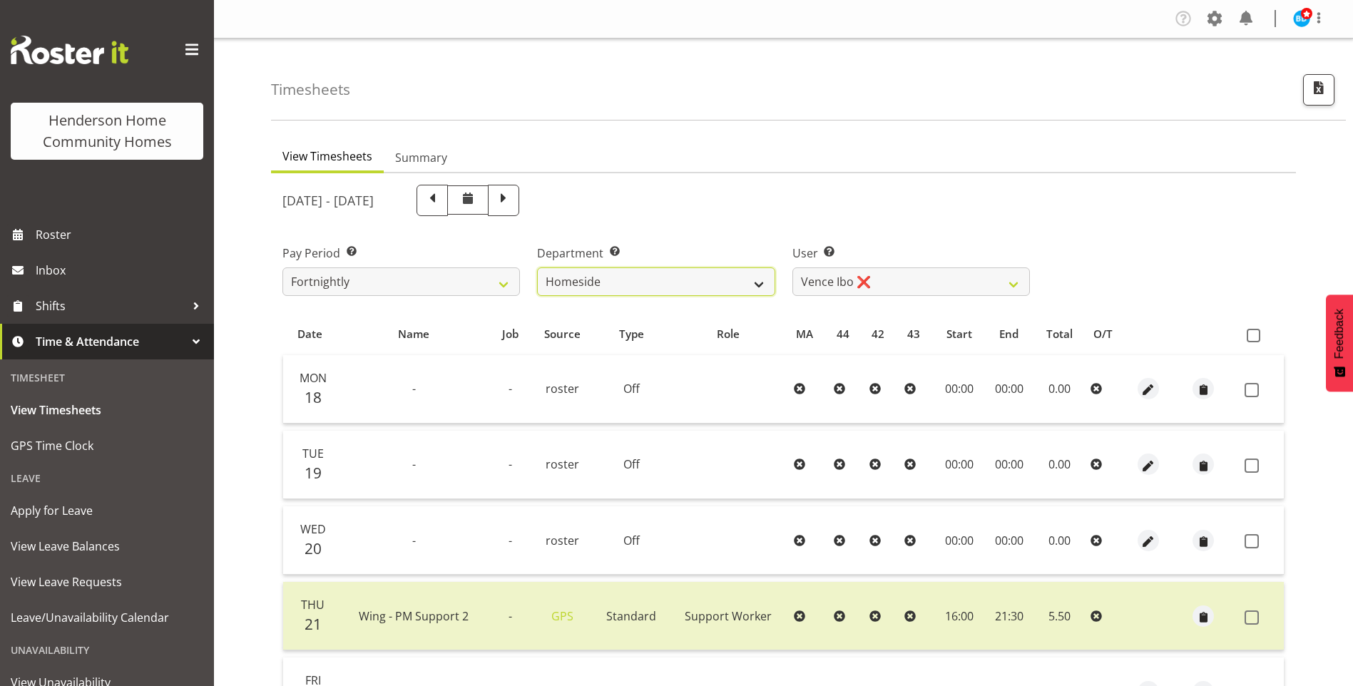
click at [616, 273] on select "Admin Homeside Houses Wingside" at bounding box center [656, 282] width 238 height 29
click at [537, 268] on select "Admin Homeside Houses Wingside" at bounding box center [656, 282] width 238 height 29
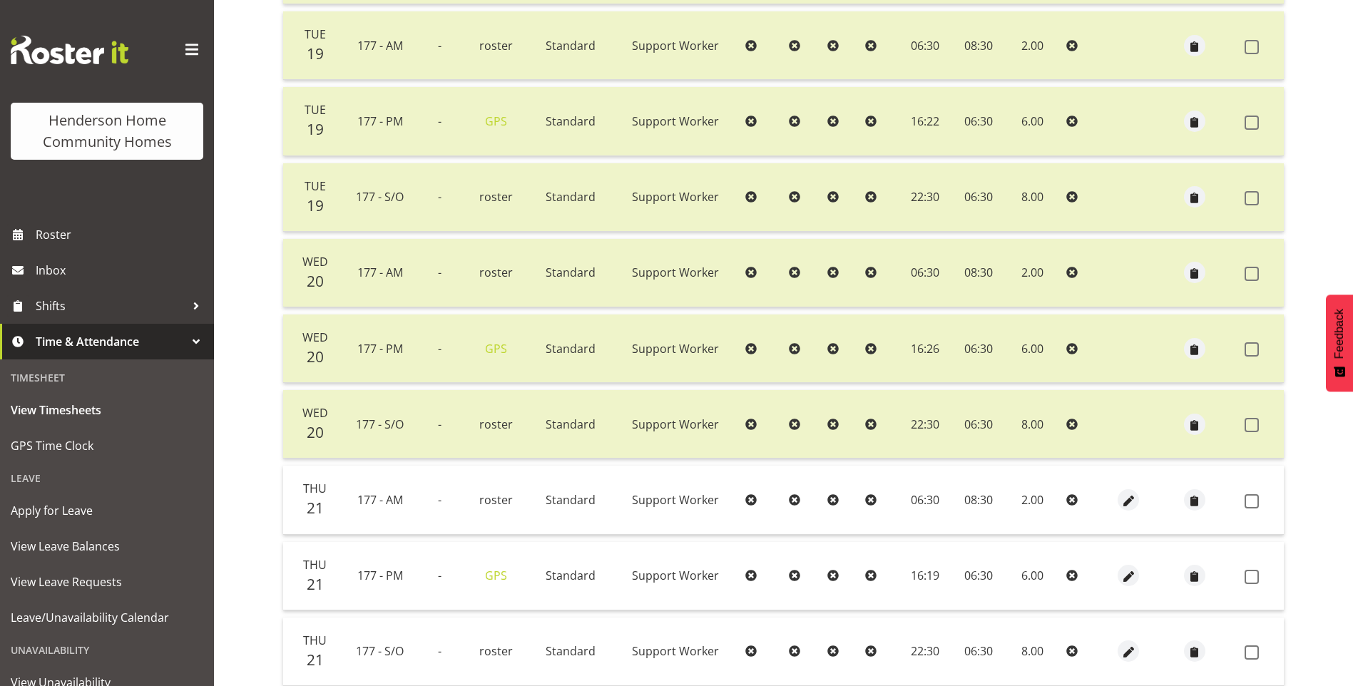
scroll to position [856, 0]
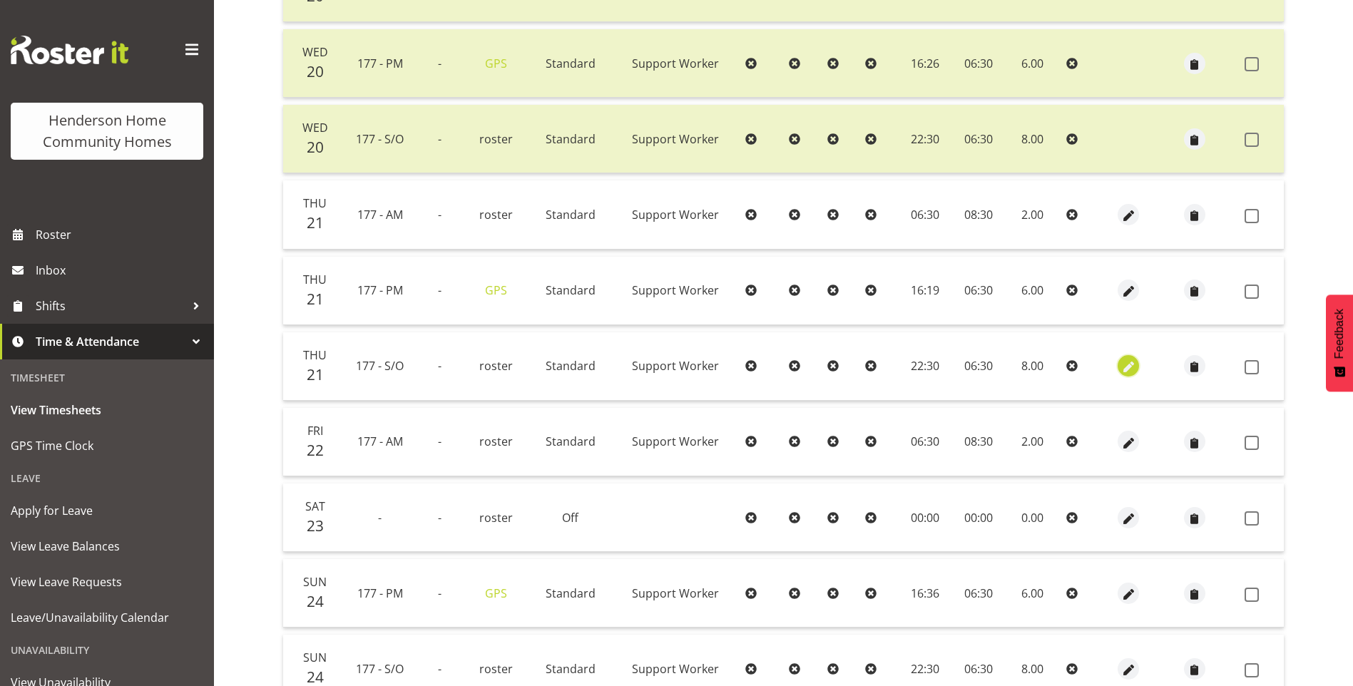
click at [1124, 362] on span "button" at bounding box center [1129, 368] width 16 height 16
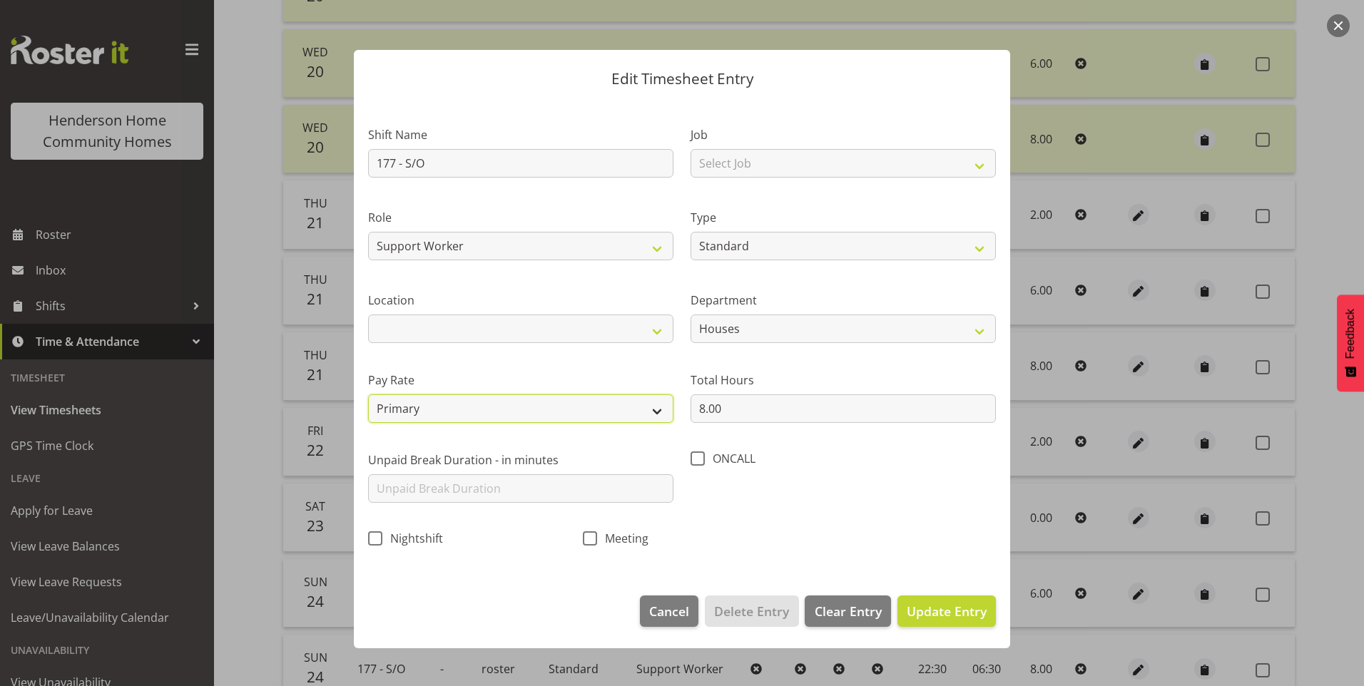
click at [467, 413] on select "Primary Secondary Tertiary Fourth Fifth" at bounding box center [520, 409] width 305 height 29
click at [368, 395] on select "Primary Secondary Tertiary Fourth Fifth" at bounding box center [520, 409] width 305 height 29
click at [940, 604] on span "Update Entry" at bounding box center [947, 611] width 80 height 17
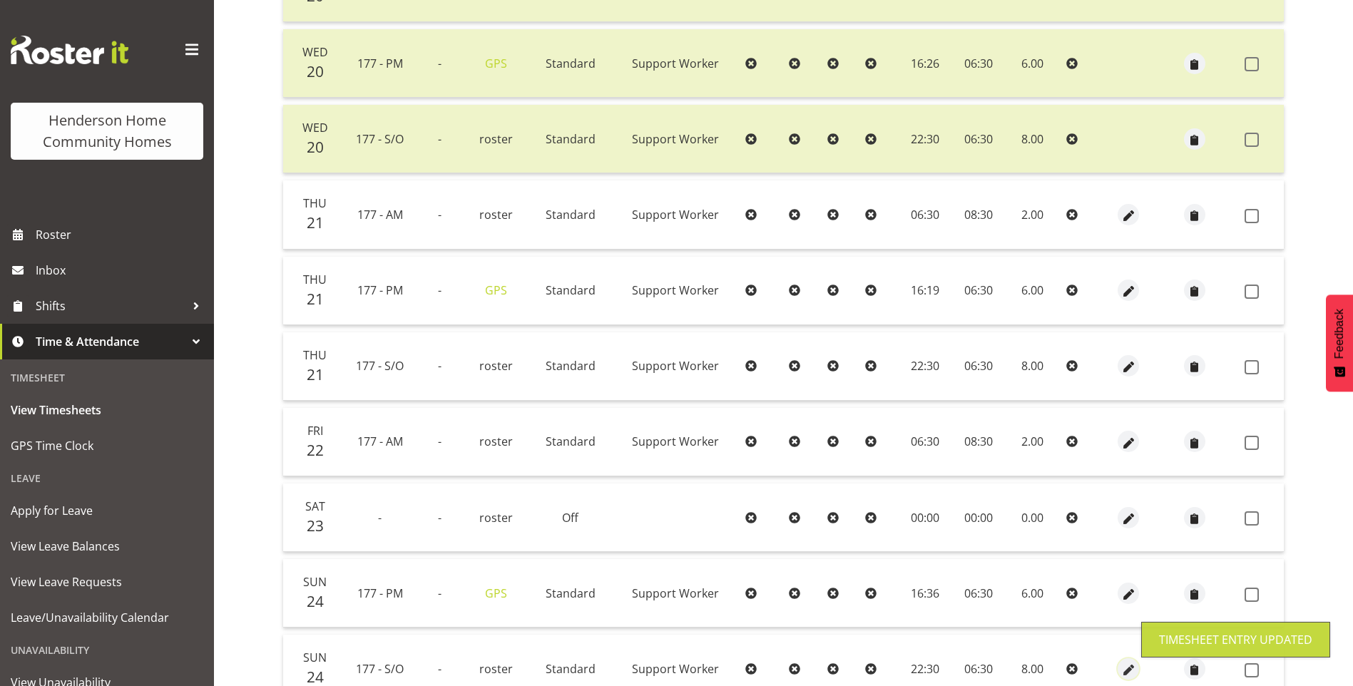
click at [1125, 661] on span "button" at bounding box center [1129, 668] width 16 height 21
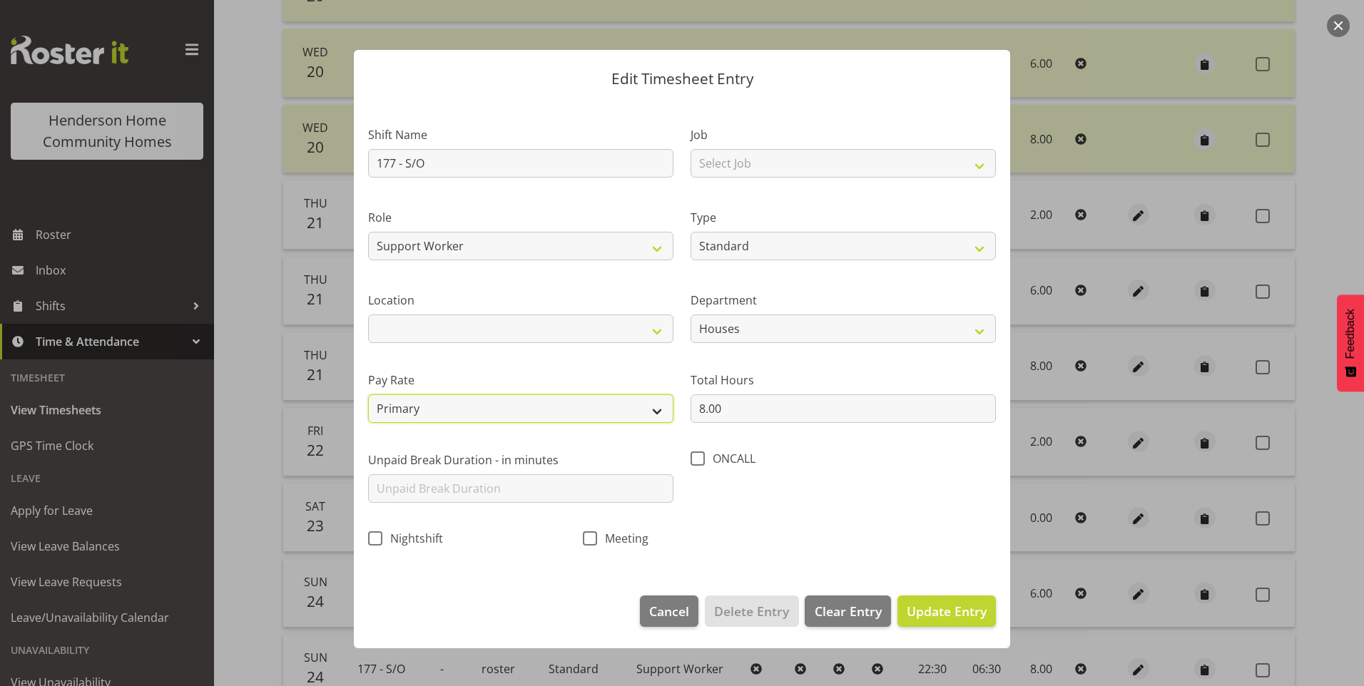
click at [434, 407] on select "Primary Secondary Tertiary Fourth Fifth" at bounding box center [520, 409] width 305 height 29
click at [368, 395] on select "Primary Secondary Tertiary Fourth Fifth" at bounding box center [520, 409] width 305 height 29
click at [957, 611] on span "Update Entry" at bounding box center [947, 611] width 80 height 17
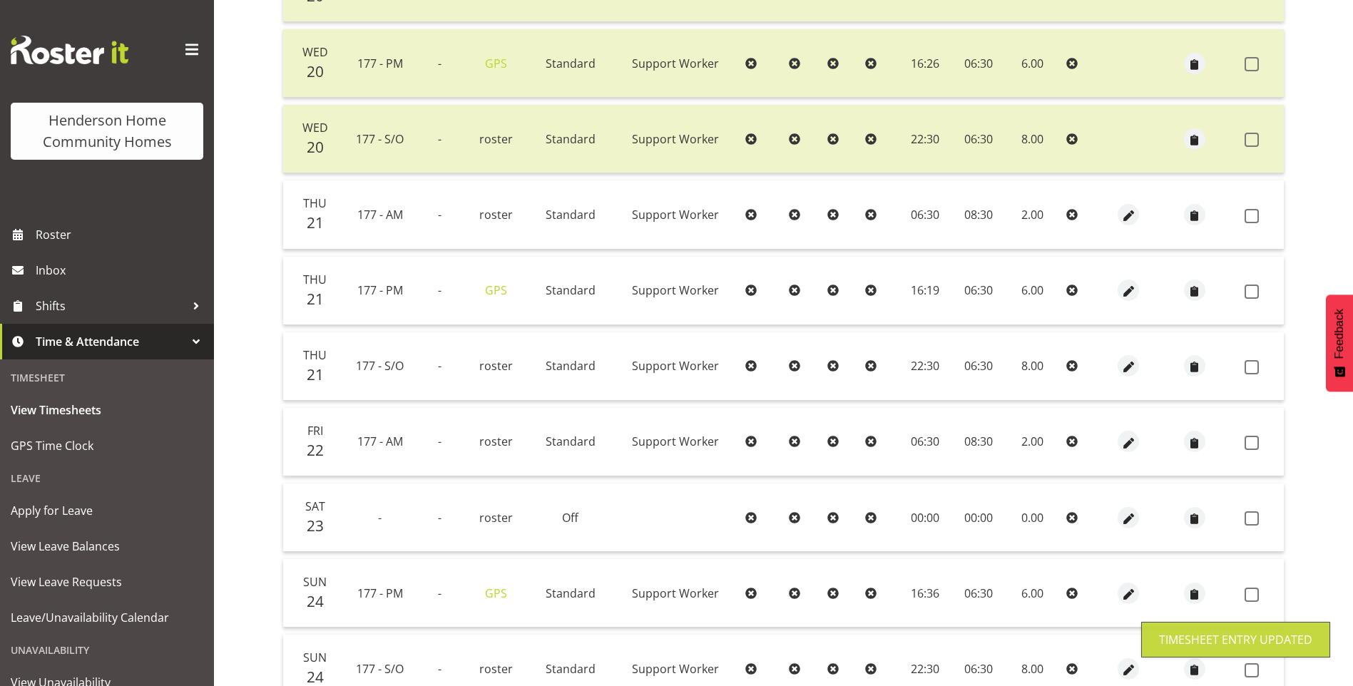
click at [1251, 666] on span at bounding box center [1252, 670] width 14 height 14
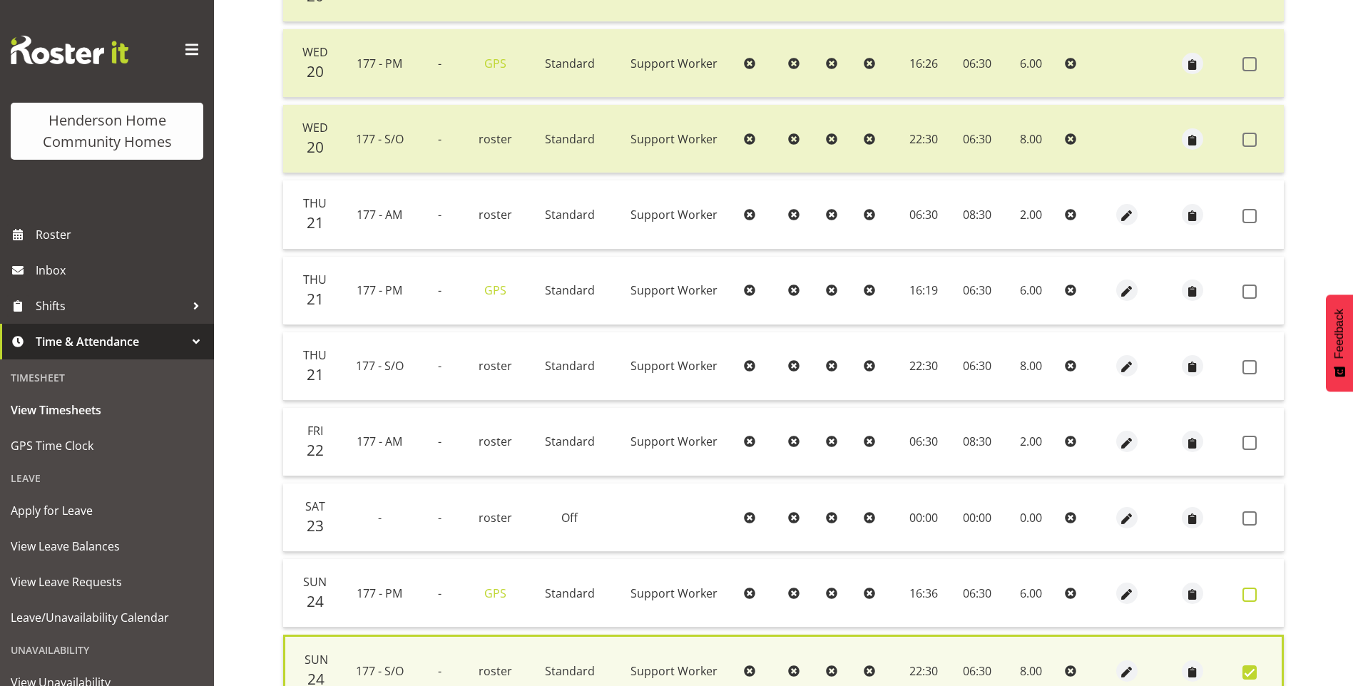
click at [1253, 596] on span at bounding box center [1250, 595] width 14 height 14
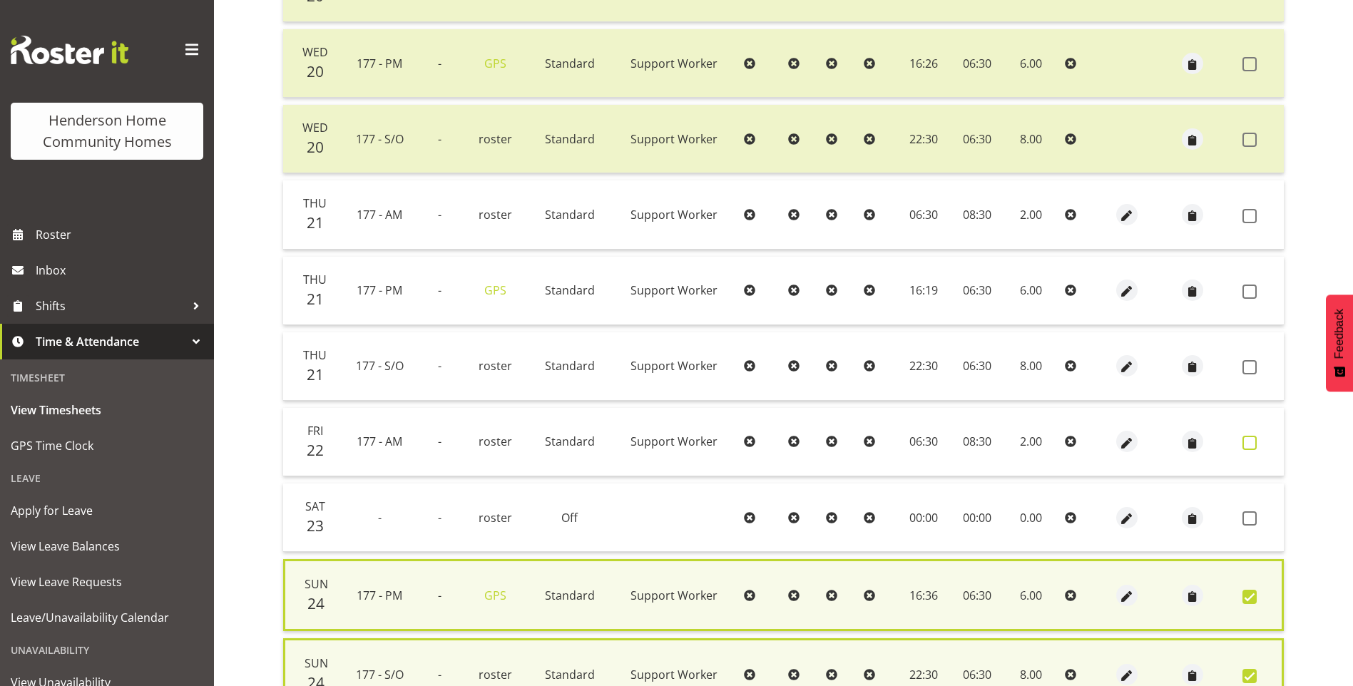
click at [1249, 444] on span at bounding box center [1250, 443] width 14 height 14
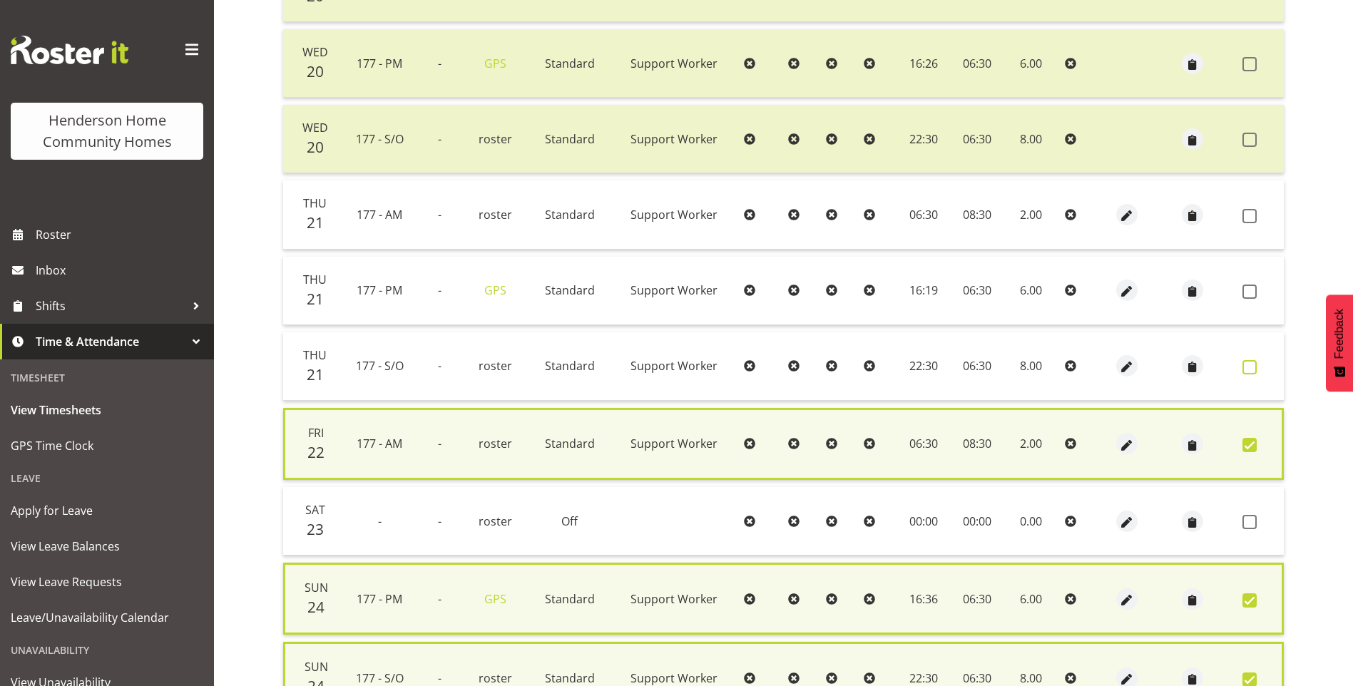
click at [1256, 365] on span at bounding box center [1250, 367] width 14 height 14
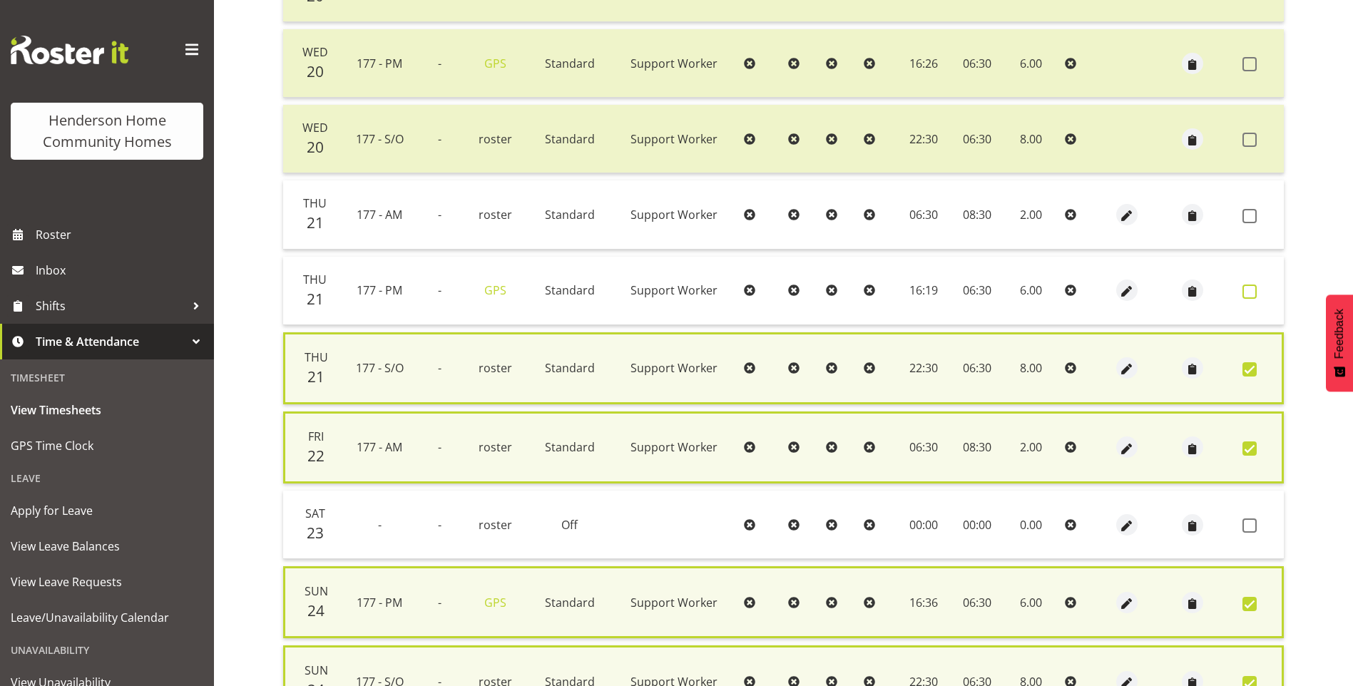
click at [1255, 298] on span at bounding box center [1250, 292] width 14 height 14
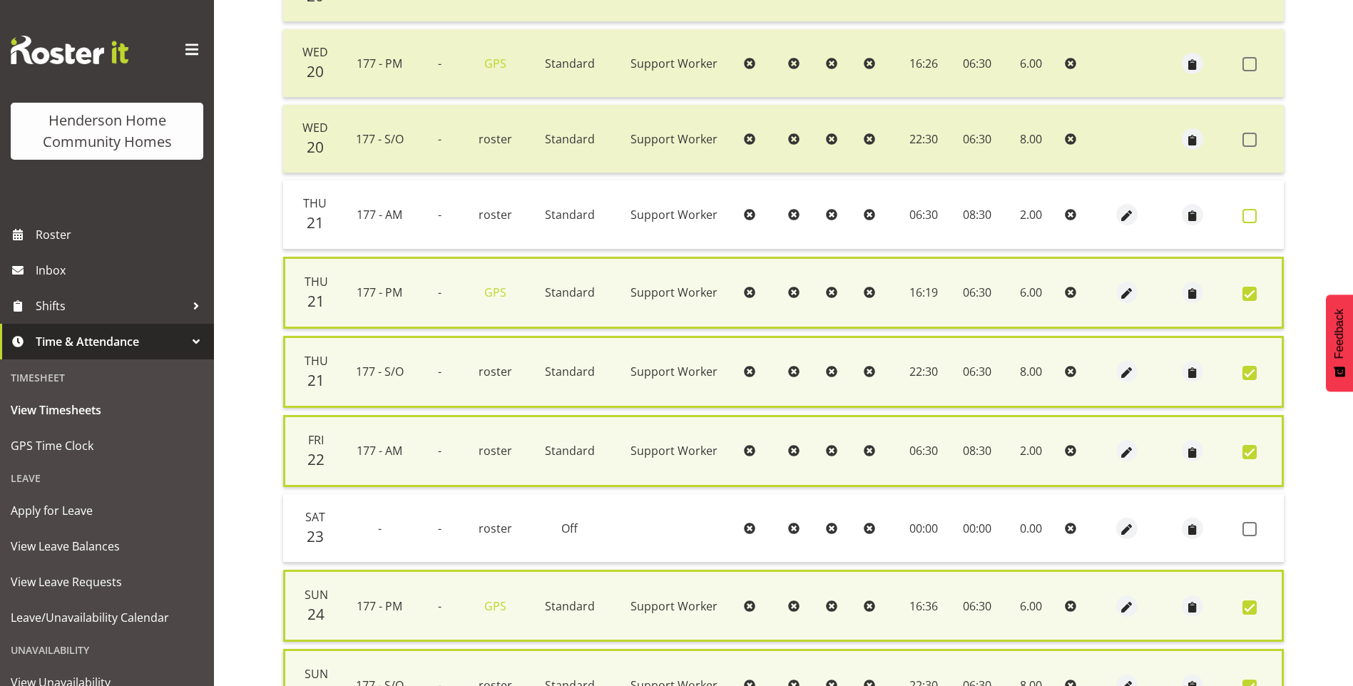
click at [1252, 221] on span at bounding box center [1250, 216] width 14 height 14
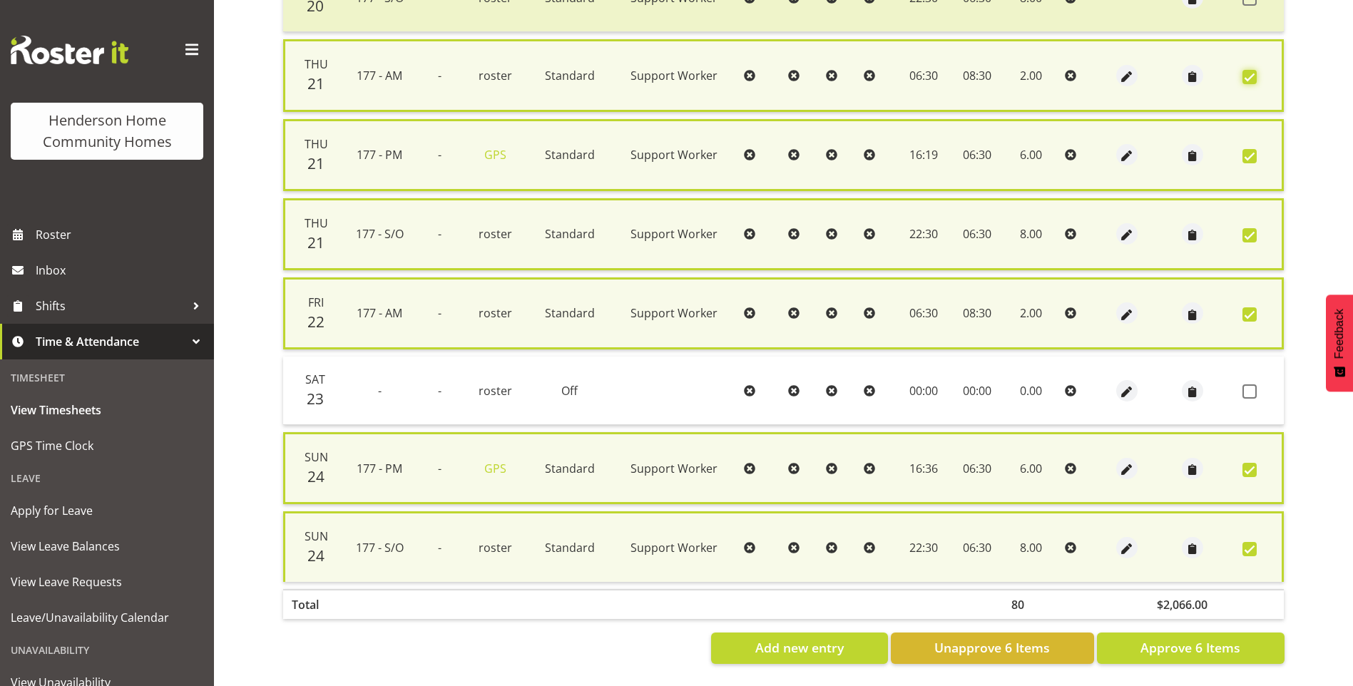
scroll to position [1008, 0]
click at [1192, 639] on span "Approve 6 Items" at bounding box center [1191, 648] width 100 height 19
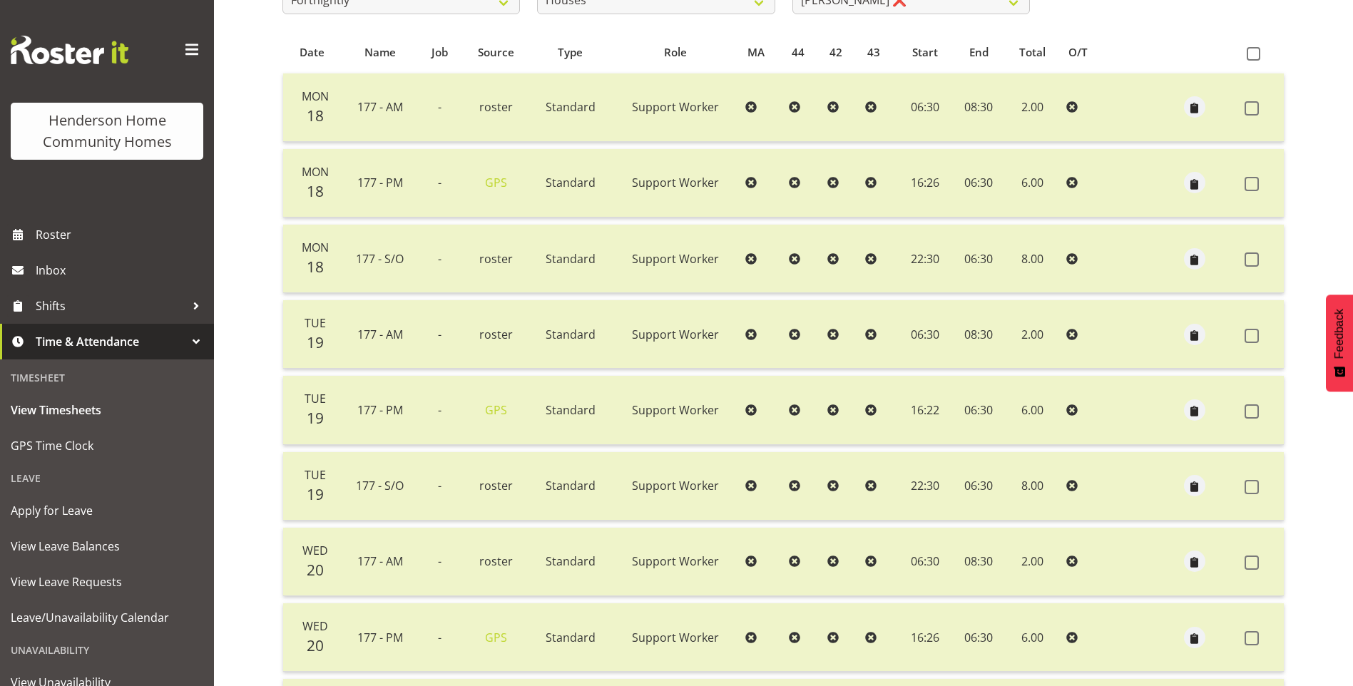
scroll to position [275, 0]
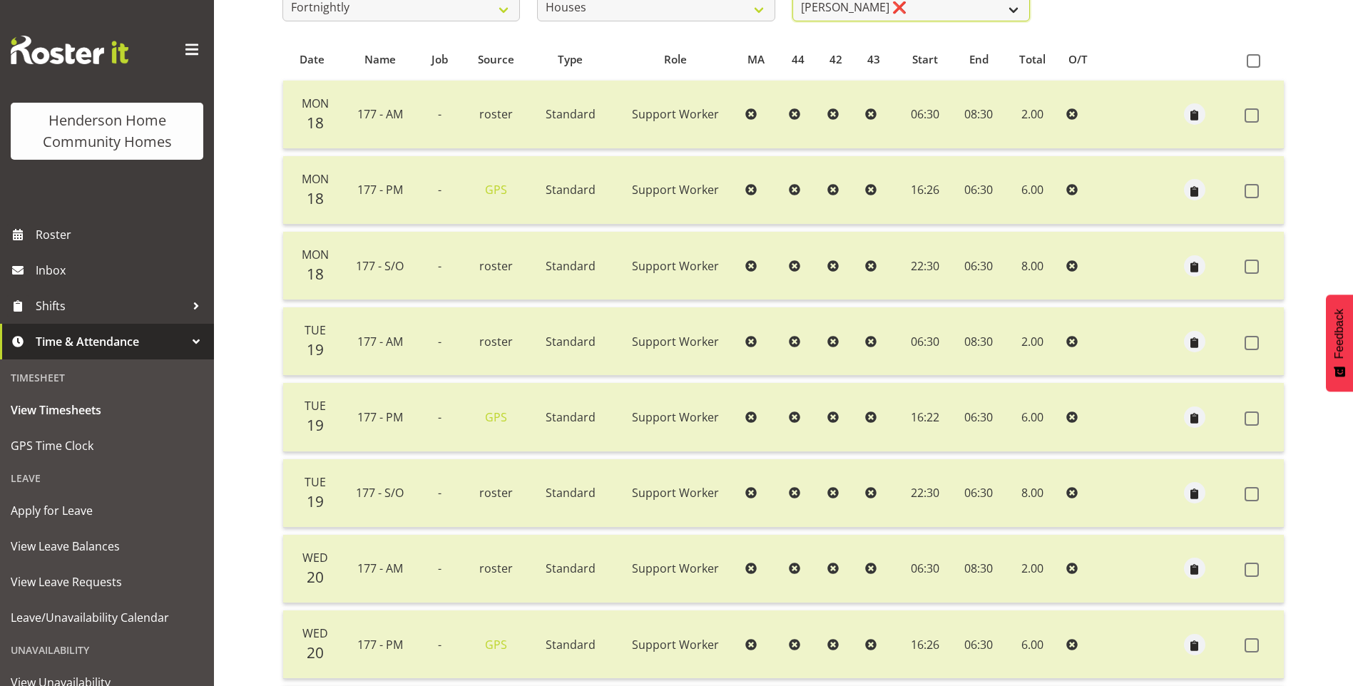
click at [856, 7] on select "[PERSON_NAME] ❌ [PERSON_NAME] ❌ [PERSON_NAME] ❌ [PERSON_NAME] ❌ [PERSON_NAME] ❌…" at bounding box center [912, 7] width 238 height 29
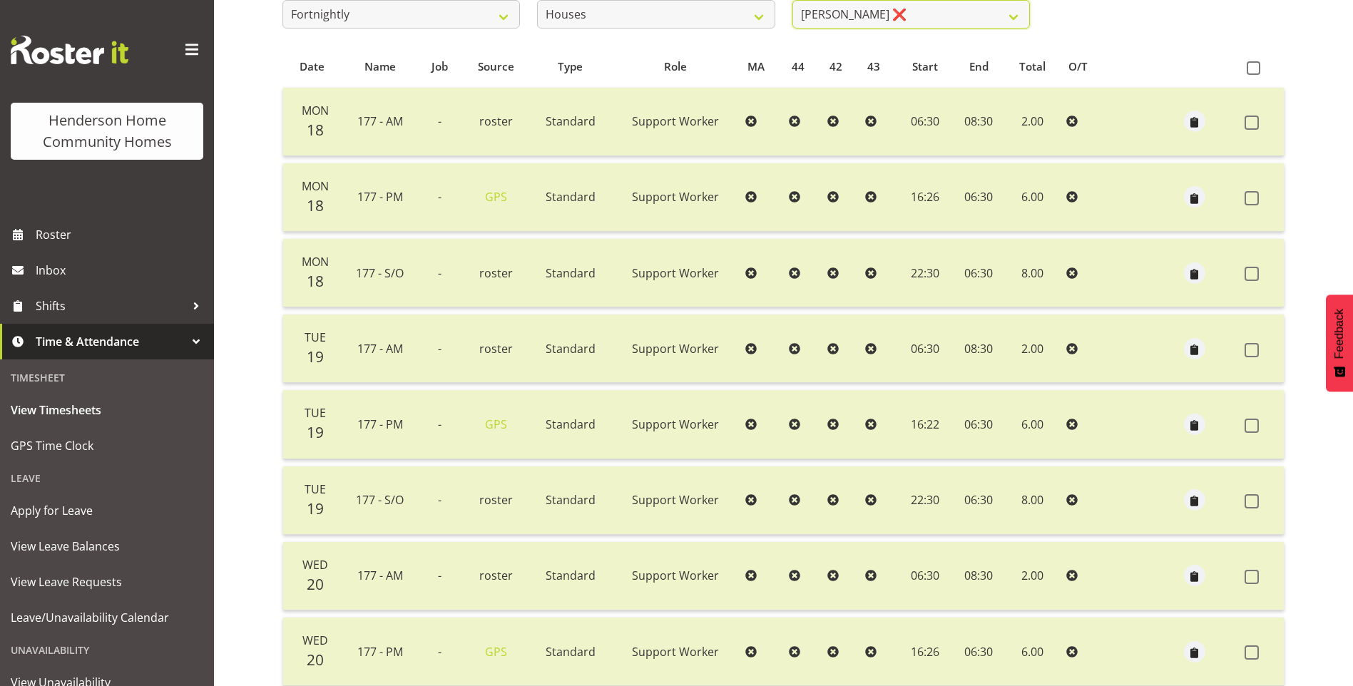
click at [793, 0] on select "[PERSON_NAME] ❌ [PERSON_NAME] ❌ [PERSON_NAME] ❌ [PERSON_NAME] ❌ [PERSON_NAME] ❌…" at bounding box center [912, 14] width 238 height 29
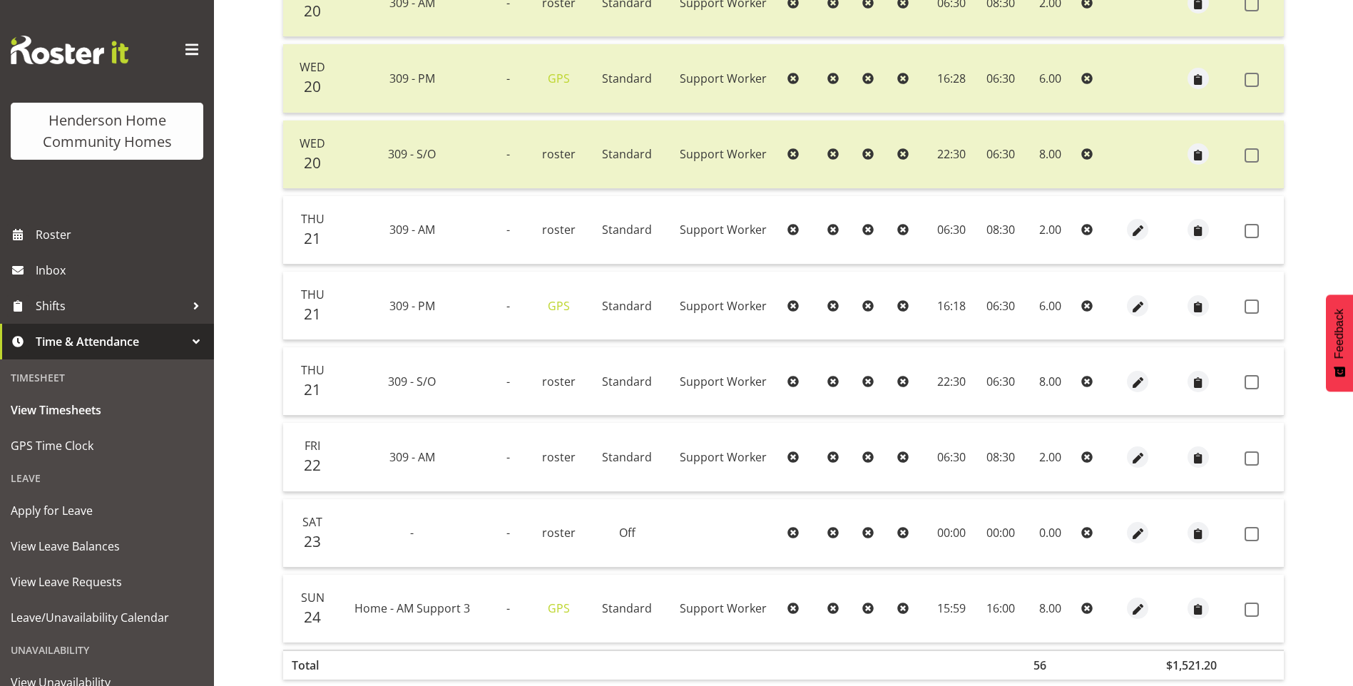
scroll to position [685, 0]
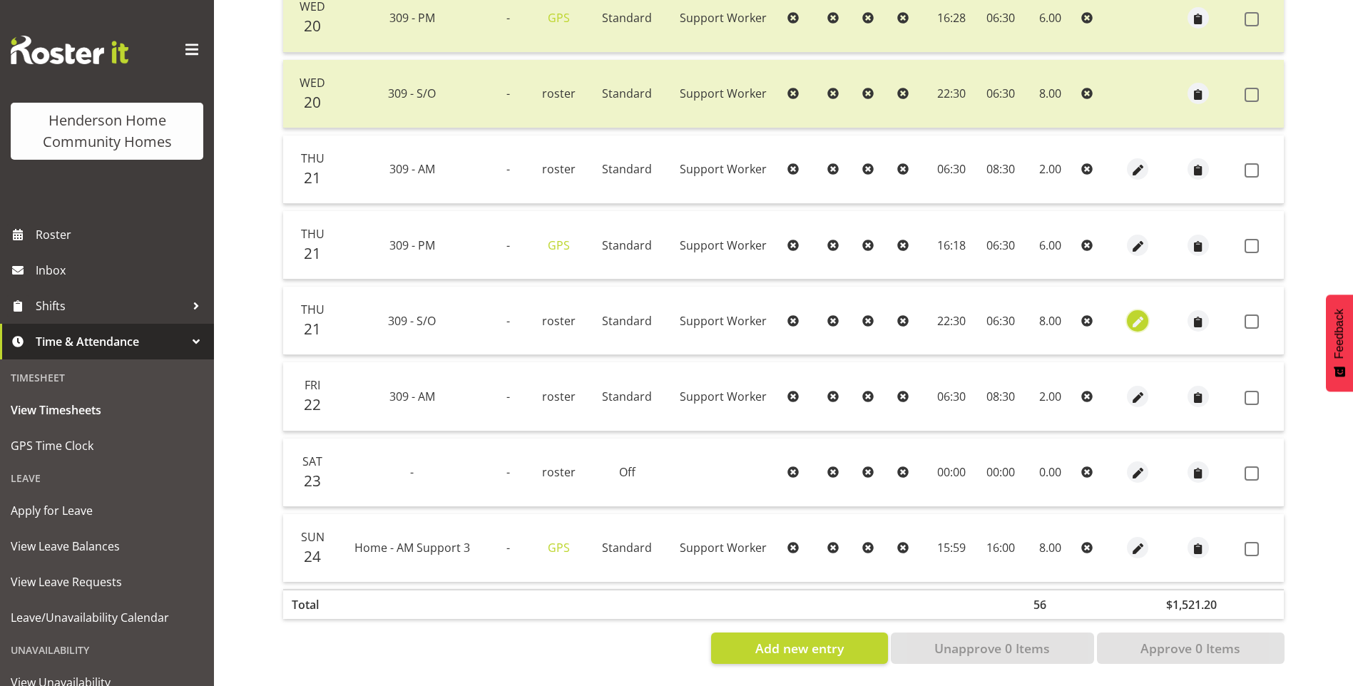
click at [1137, 314] on span "button" at bounding box center [1138, 322] width 16 height 16
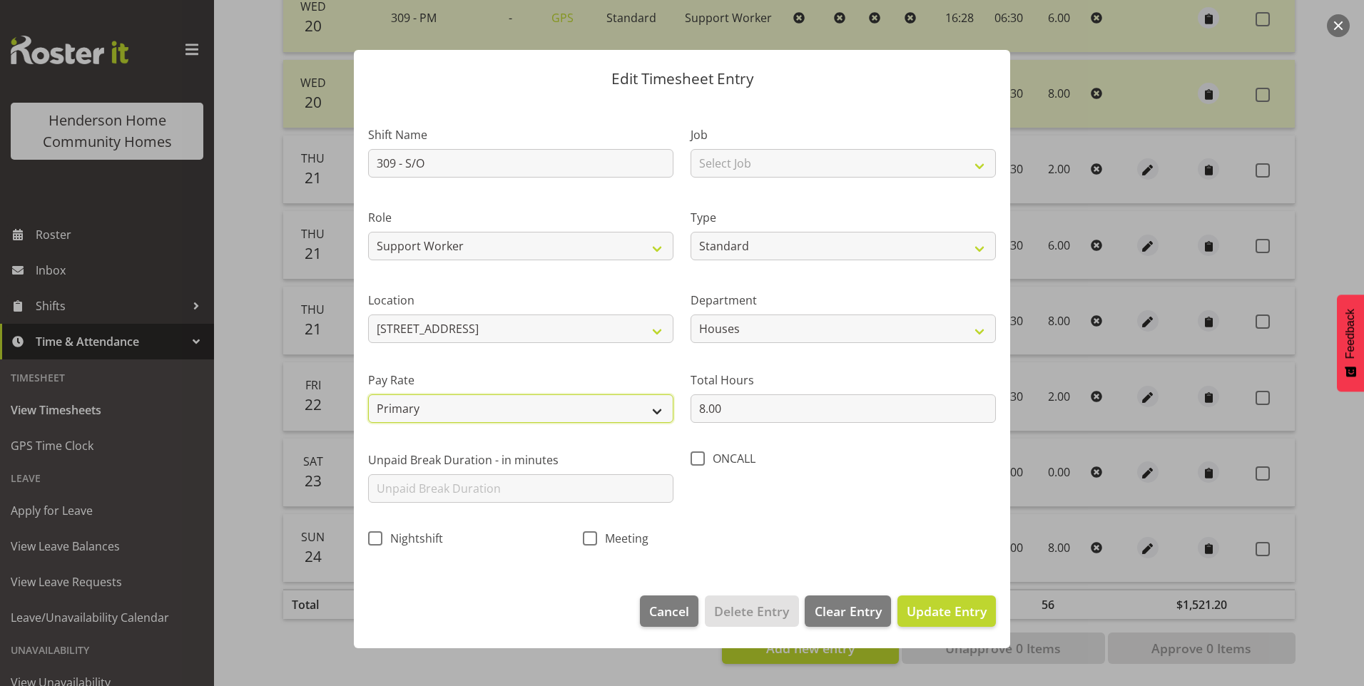
click at [385, 406] on select "Primary Secondary Tertiary Fourth Fifth" at bounding box center [520, 409] width 305 height 29
click at [368, 395] on select "Primary Secondary Tertiary Fourth Fifth" at bounding box center [520, 409] width 305 height 29
drag, startPoint x: 940, startPoint y: 607, endPoint x: 963, endPoint y: 591, distance: 27.7
click at [940, 606] on span "Update Entry" at bounding box center [947, 611] width 80 height 17
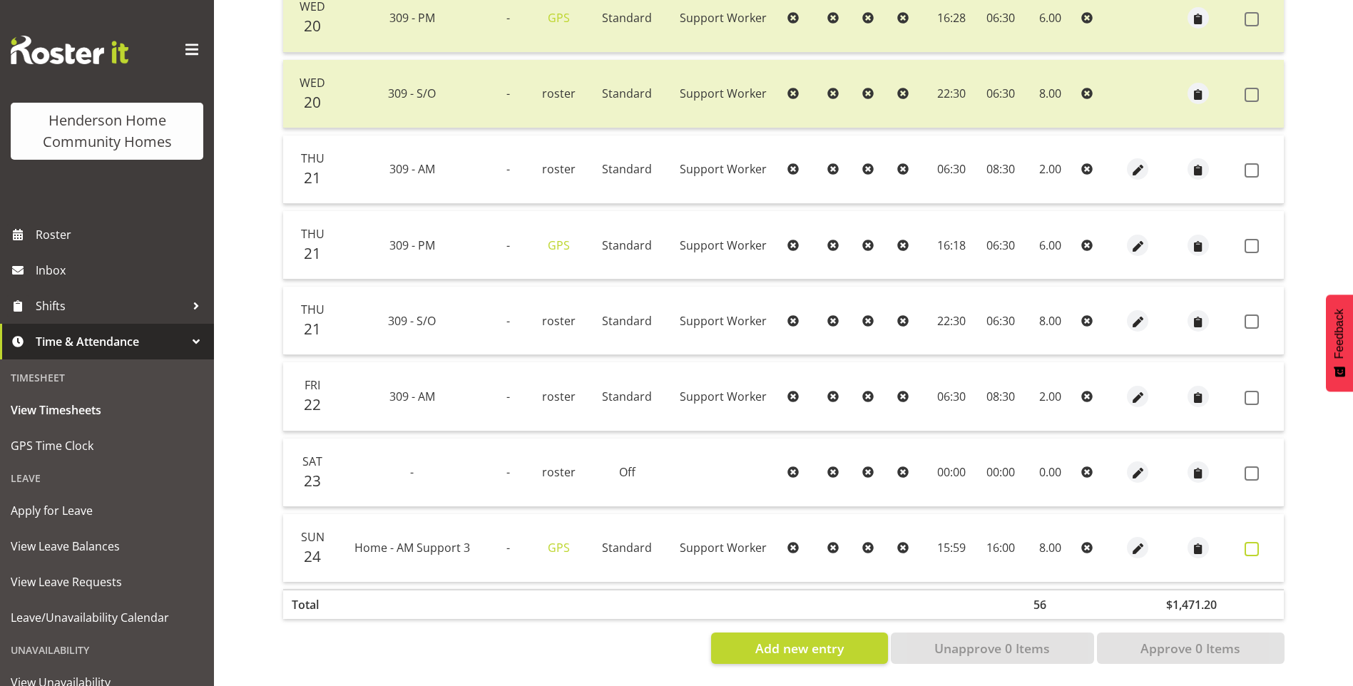
click at [1252, 542] on span at bounding box center [1252, 549] width 14 height 14
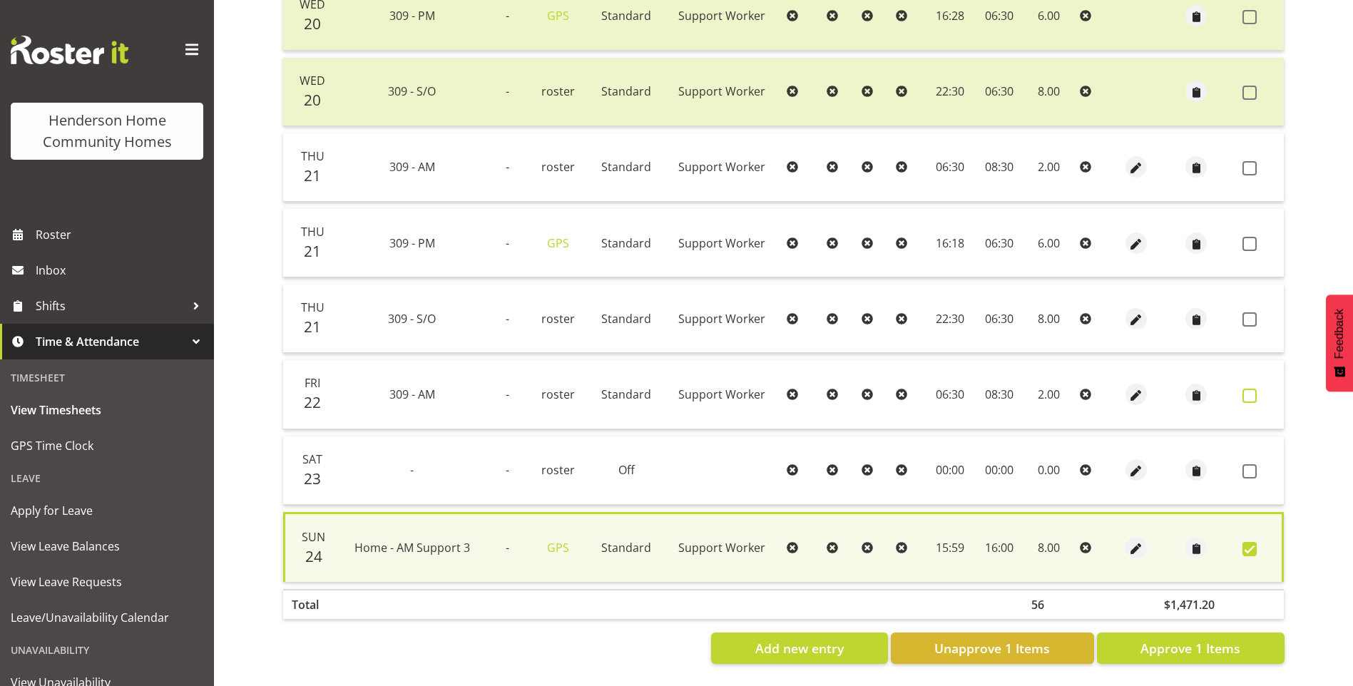
click at [1245, 389] on span at bounding box center [1250, 396] width 14 height 14
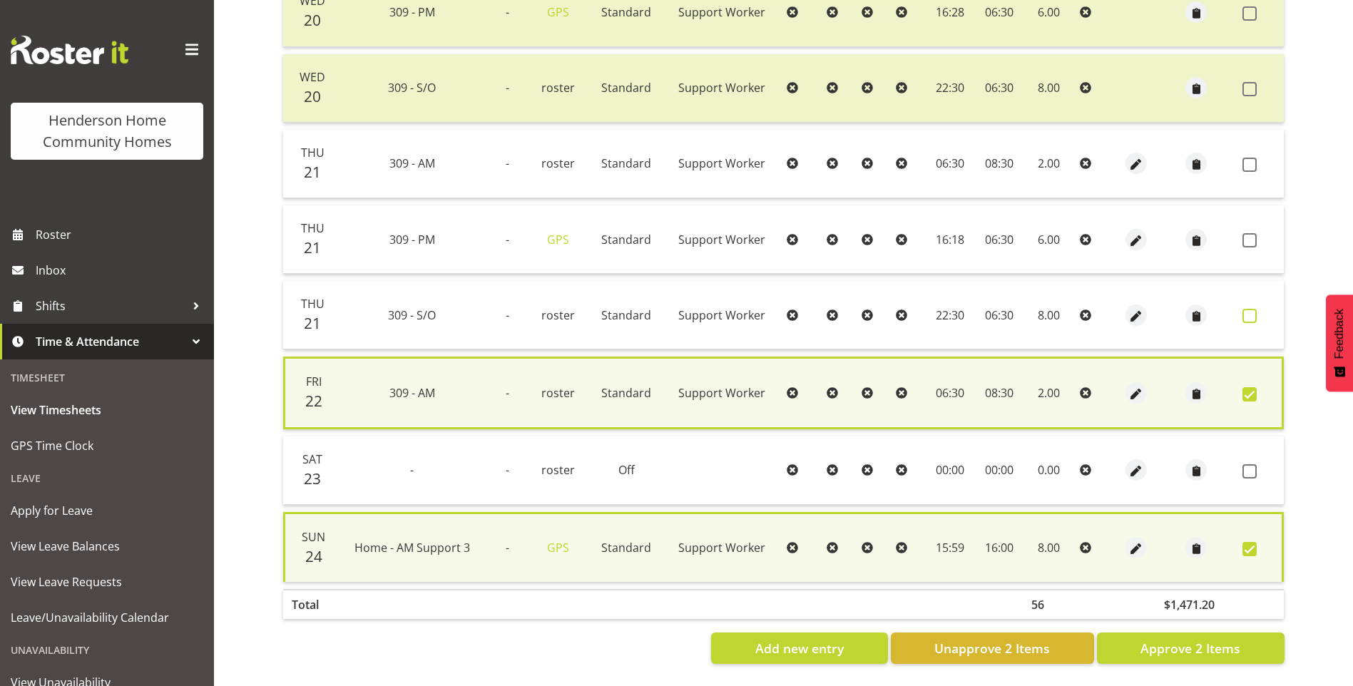
click at [1245, 310] on span at bounding box center [1250, 316] width 14 height 14
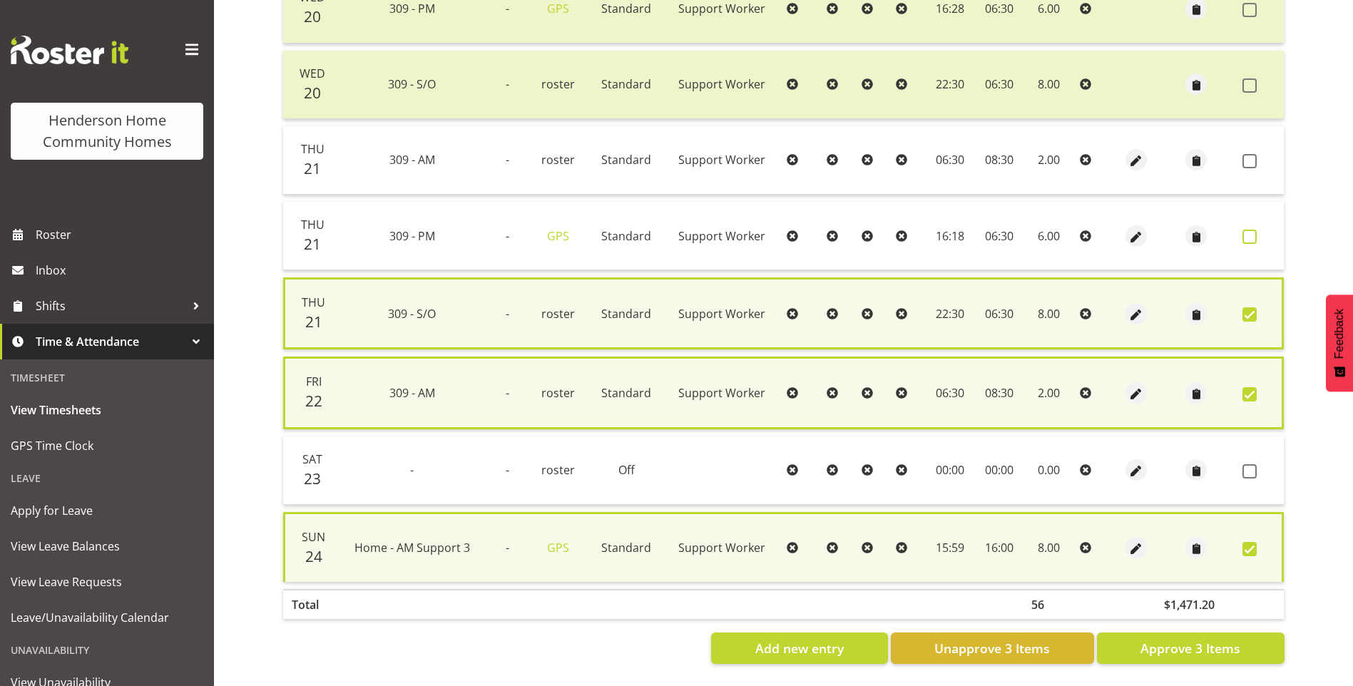
click at [1246, 233] on span at bounding box center [1250, 237] width 14 height 14
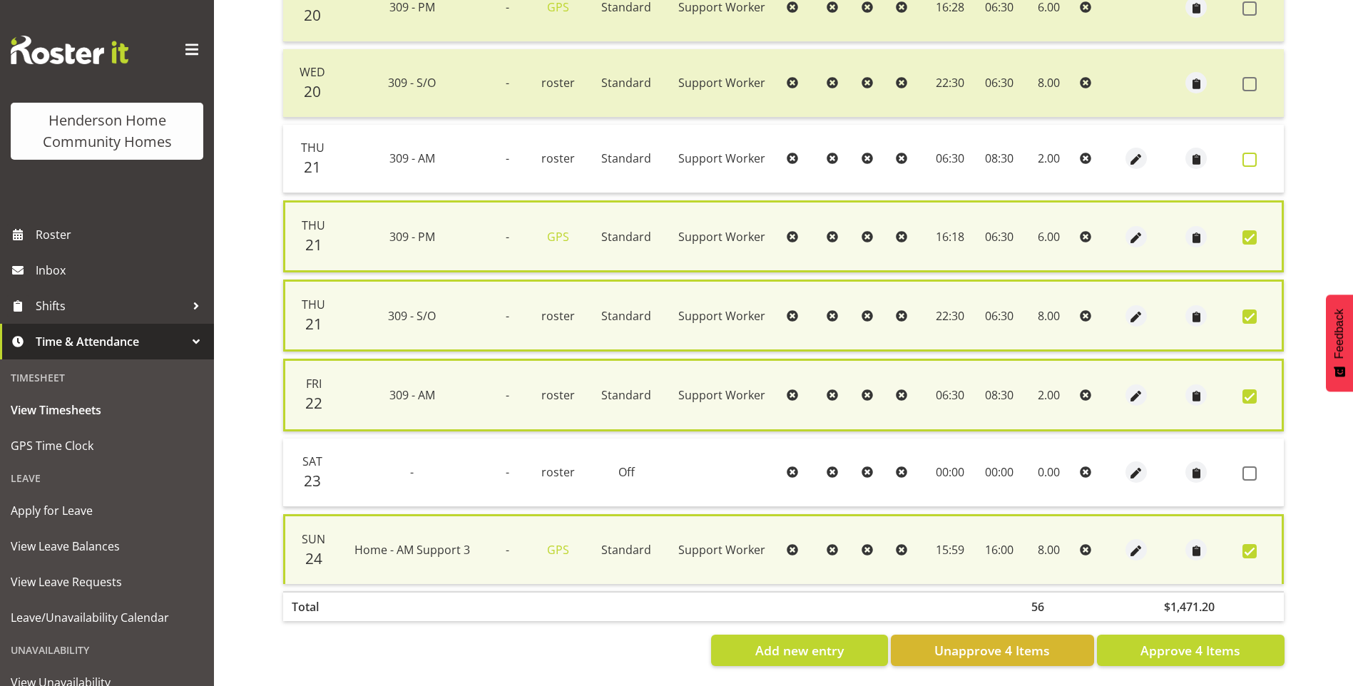
click at [1250, 163] on span at bounding box center [1250, 160] width 14 height 14
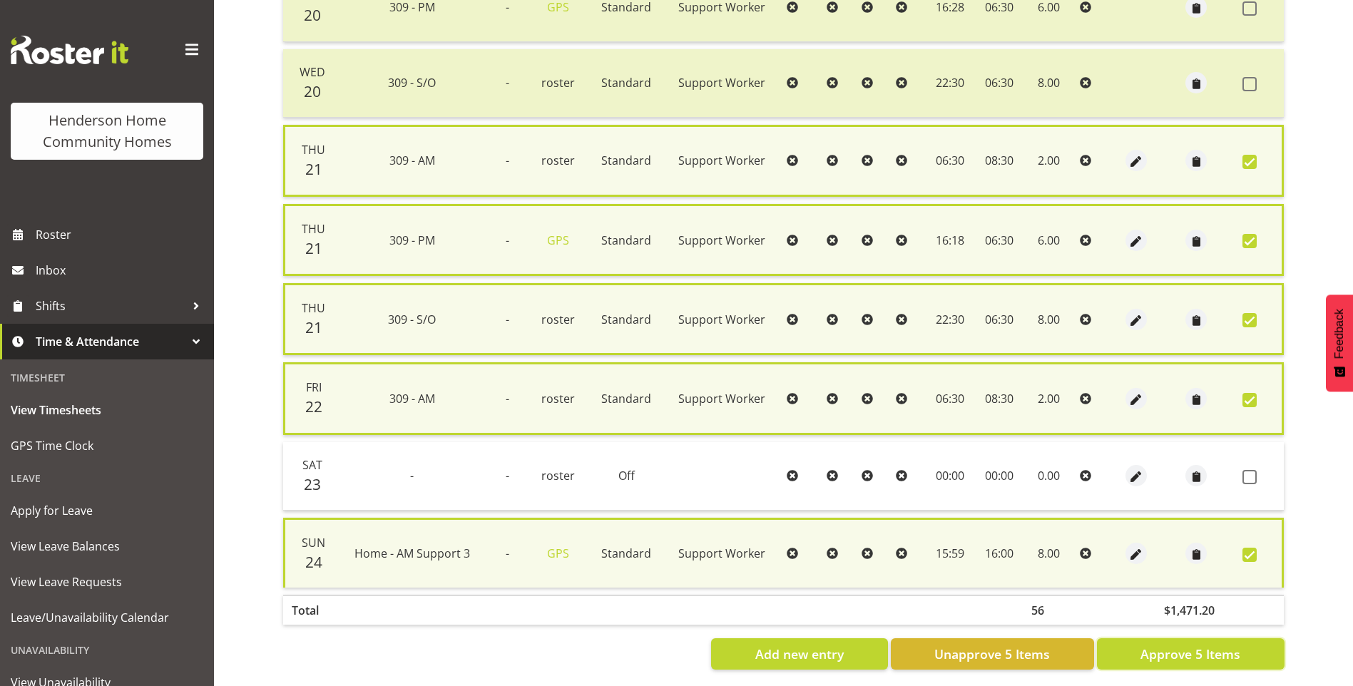
click at [1217, 651] on span "Approve 5 Items" at bounding box center [1191, 654] width 100 height 19
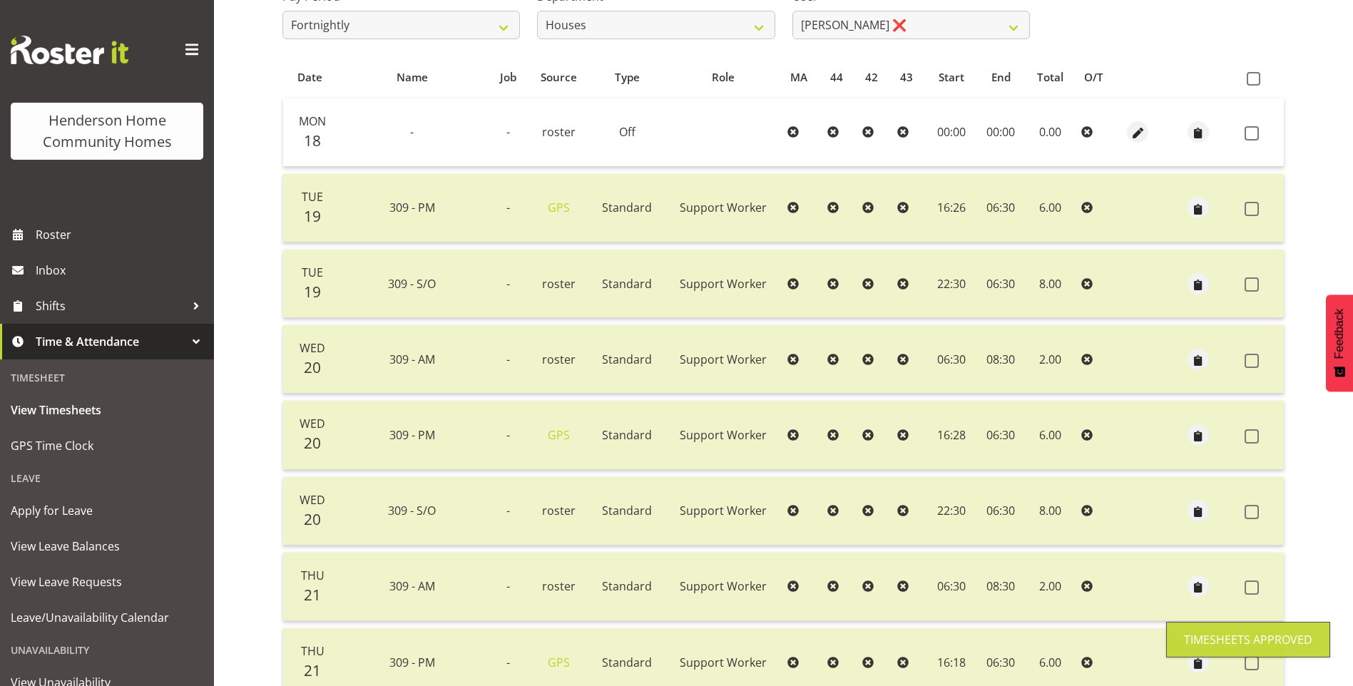
scroll to position [43, 0]
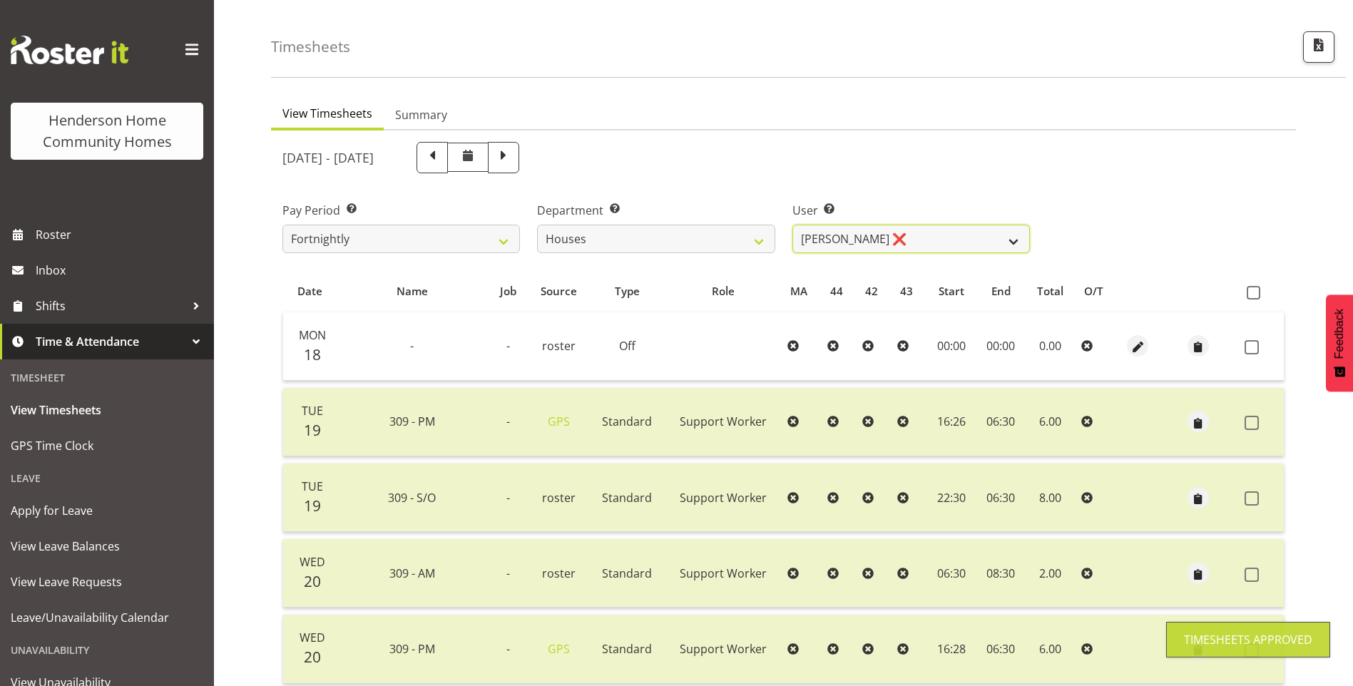
click at [835, 241] on select "[PERSON_NAME] ❌ [PERSON_NAME] ❌ [PERSON_NAME] ❌ [PERSON_NAME] ❌ [PERSON_NAME] ❌…" at bounding box center [912, 239] width 238 height 29
click at [793, 225] on select "[PERSON_NAME] ❌ [PERSON_NAME] ❌ [PERSON_NAME] ❌ [PERSON_NAME] ❌ [PERSON_NAME] ❌…" at bounding box center [912, 239] width 238 height 29
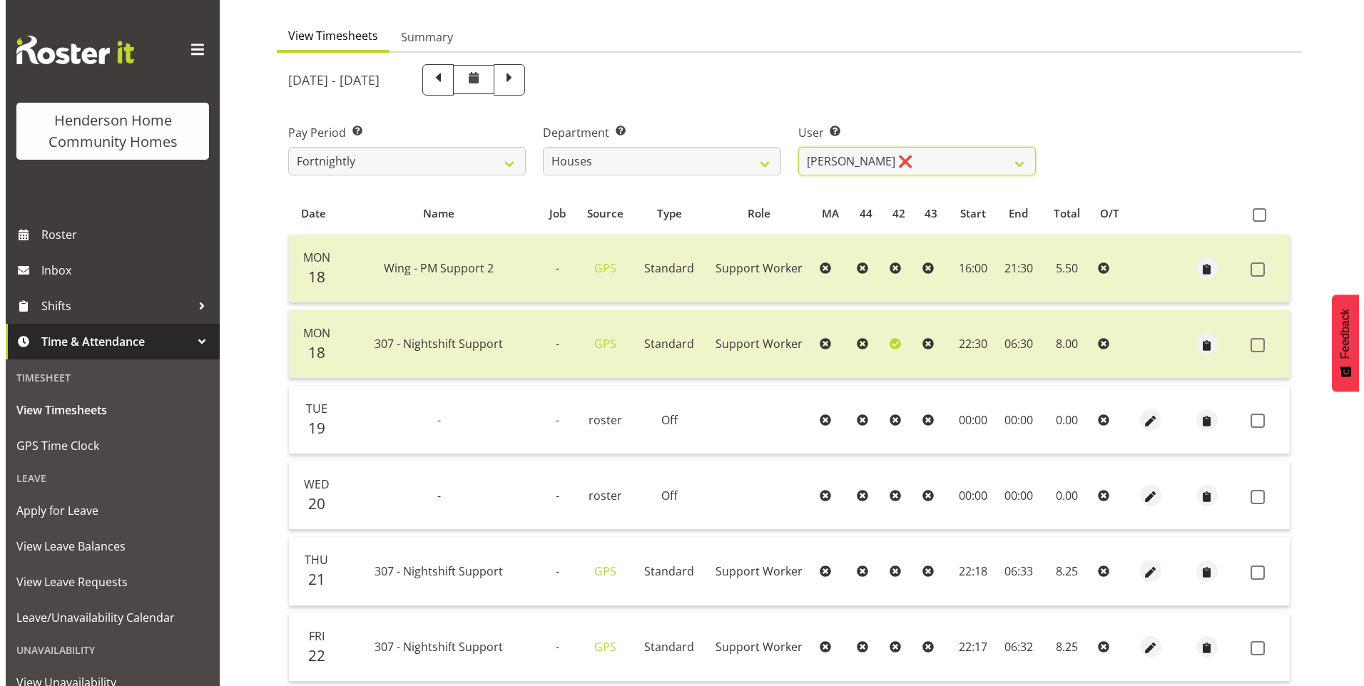
scroll to position [185, 0]
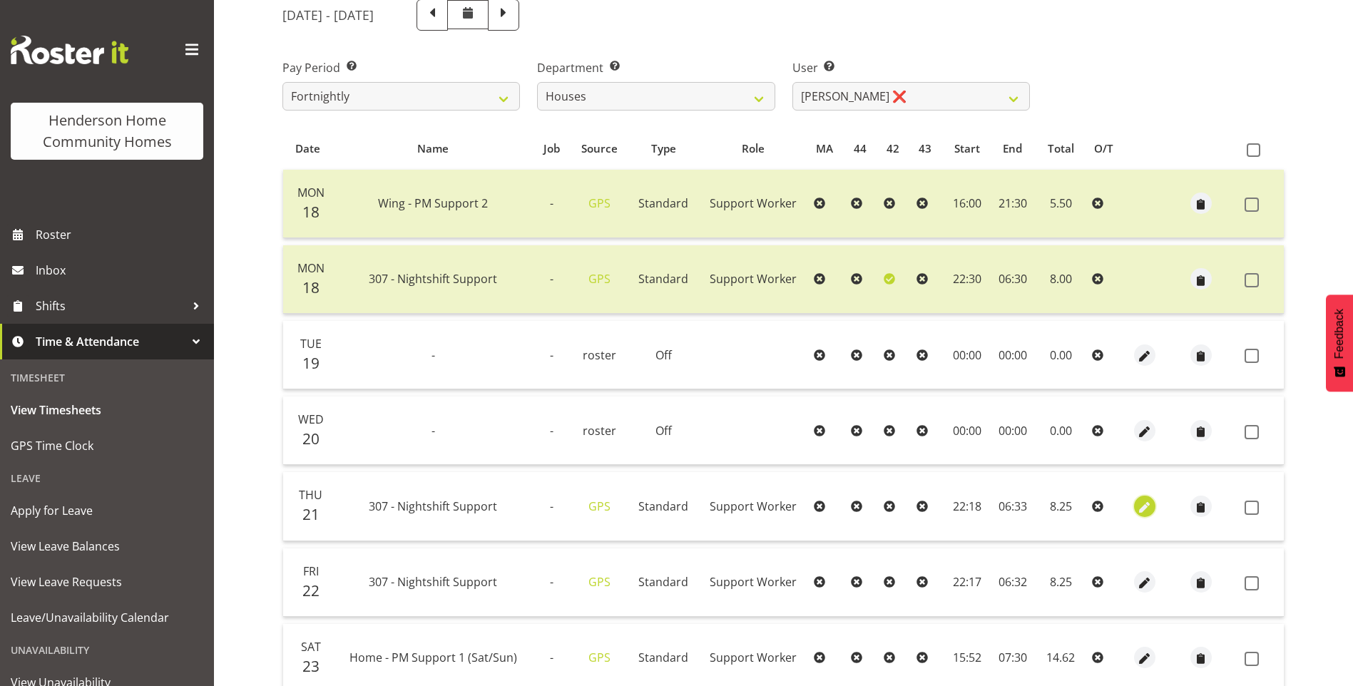
click at [1139, 502] on span "button" at bounding box center [1144, 507] width 16 height 16
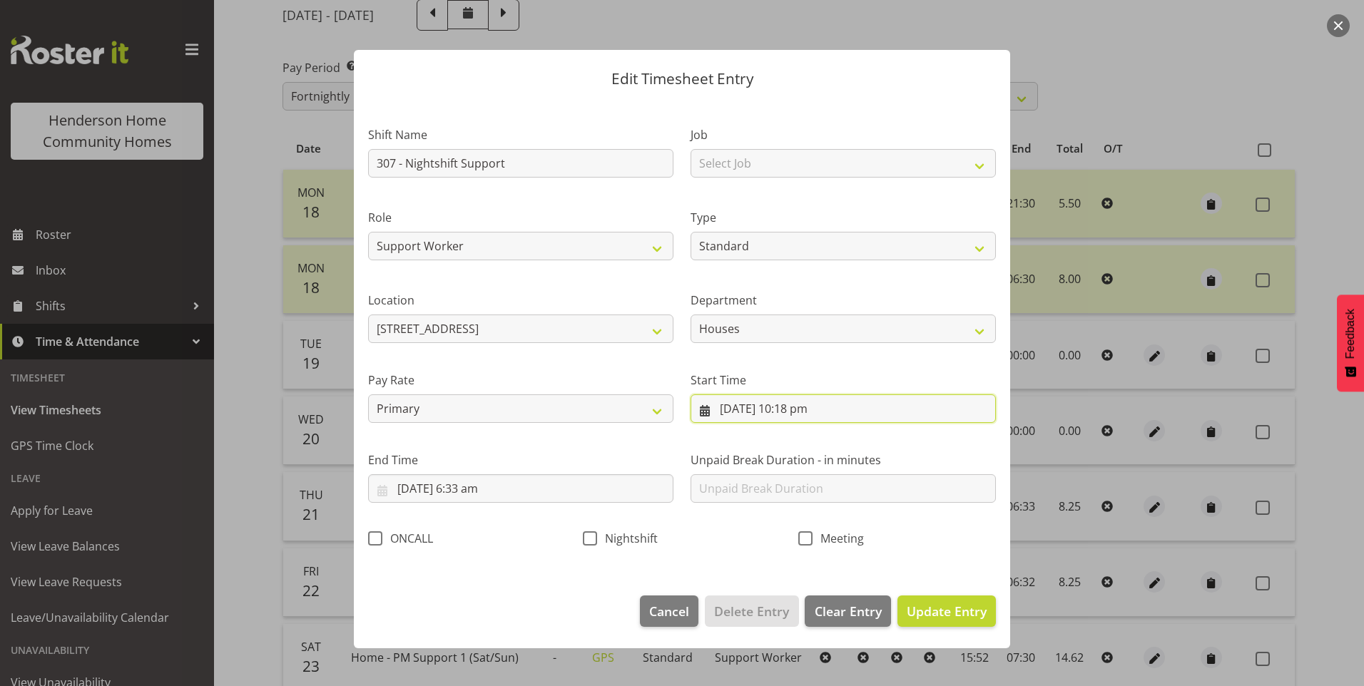
click at [803, 411] on input "21/08/2025, 10:18 pm" at bounding box center [843, 409] width 305 height 29
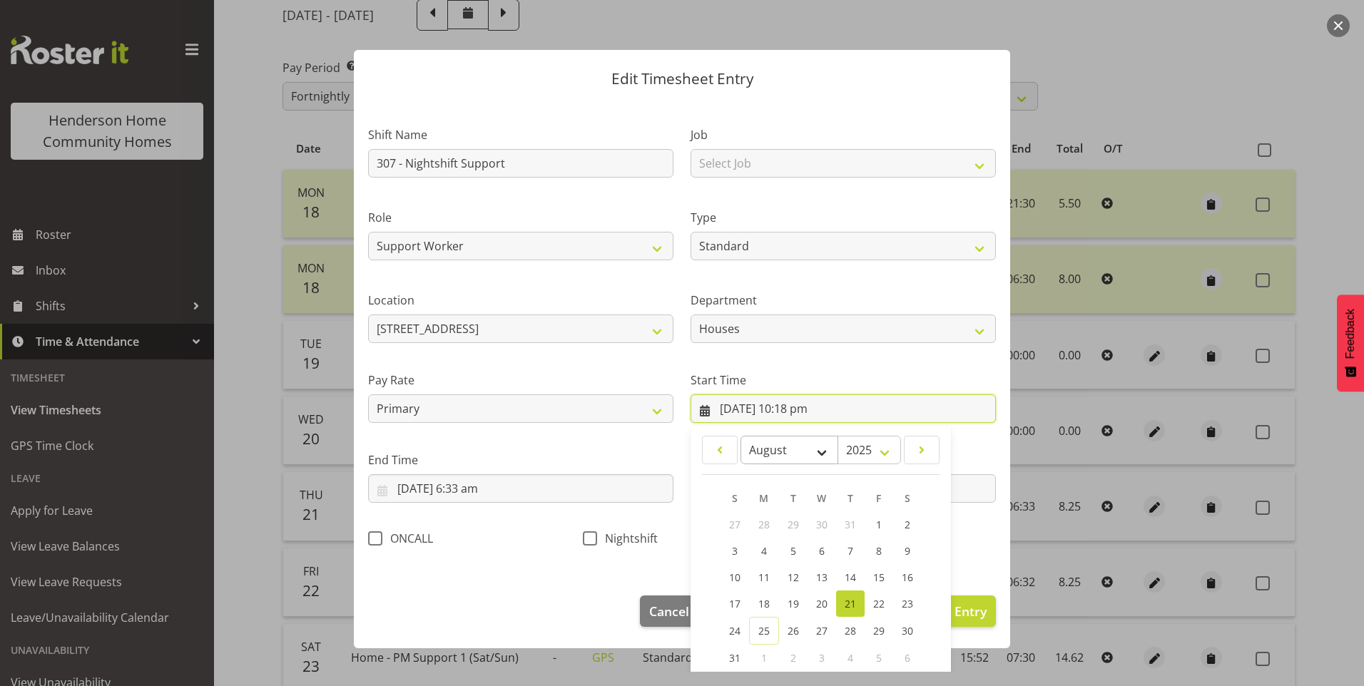
scroll to position [77, 0]
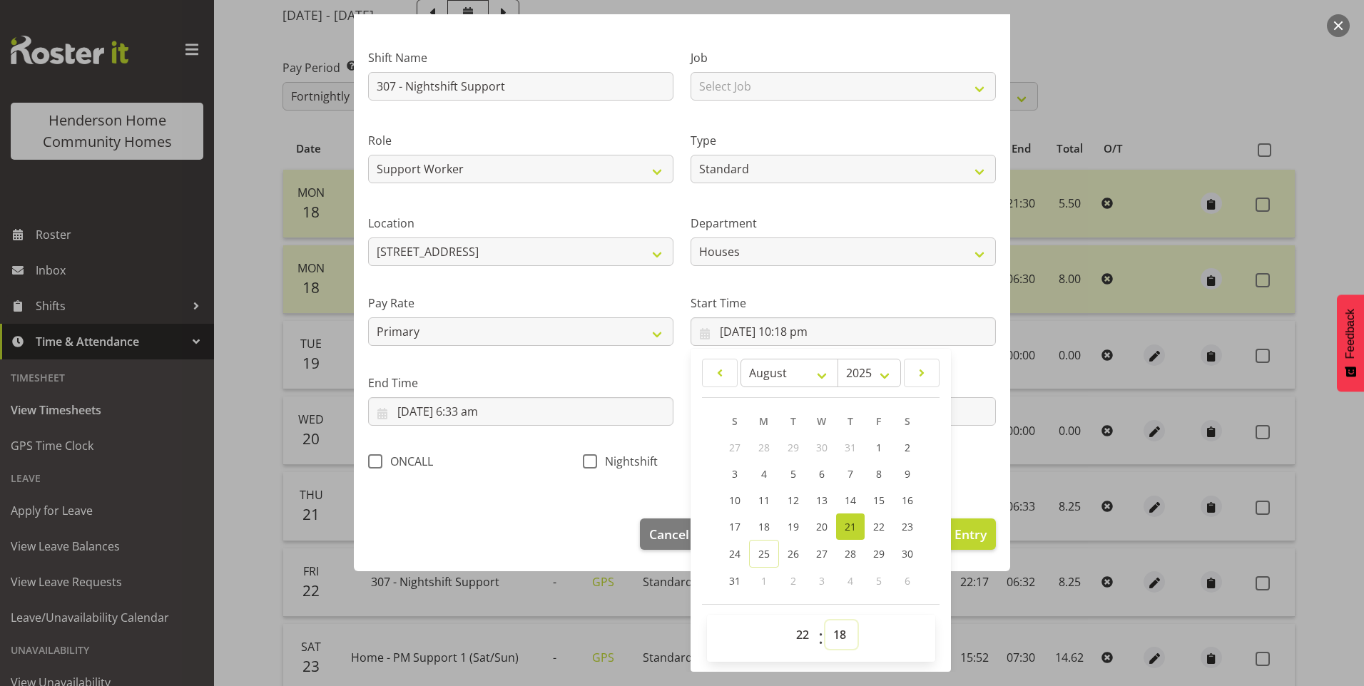
click at [839, 634] on select "00 01 02 03 04 05 06 07 08 09 10 11 12 13 14 15 16 17 18 19 20 21 22 23 24 25 2…" at bounding box center [841, 635] width 32 height 29
click at [825, 621] on select "00 01 02 03 04 05 06 07 08 09 10 11 12 13 14 15 16 17 18 19 20 21 22 23 24 25 2…" at bounding box center [841, 635] width 32 height 29
click at [597, 463] on span "Nightshift" at bounding box center [627, 461] width 61 height 14
click at [592, 463] on input "Nightshift" at bounding box center [587, 461] width 9 height 9
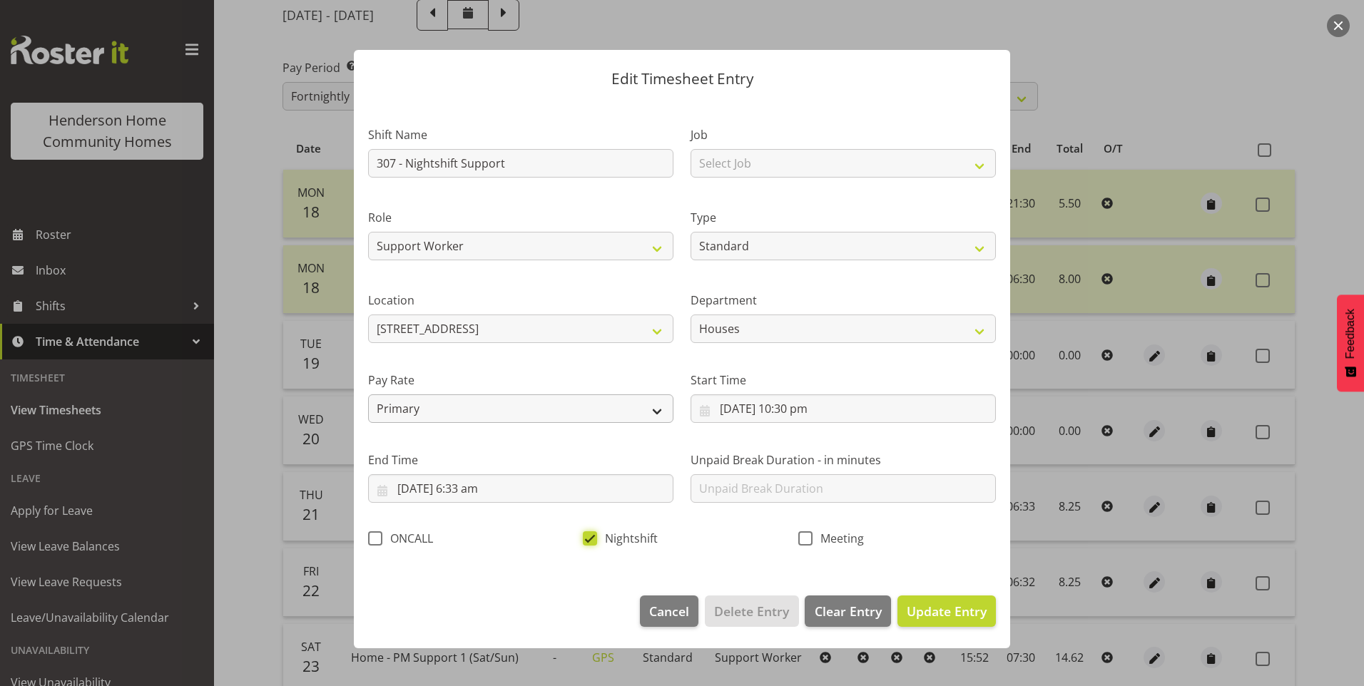
scroll to position [0, 0]
click at [490, 488] on input "22/08/2025, 6:33 am" at bounding box center [520, 488] width 305 height 29
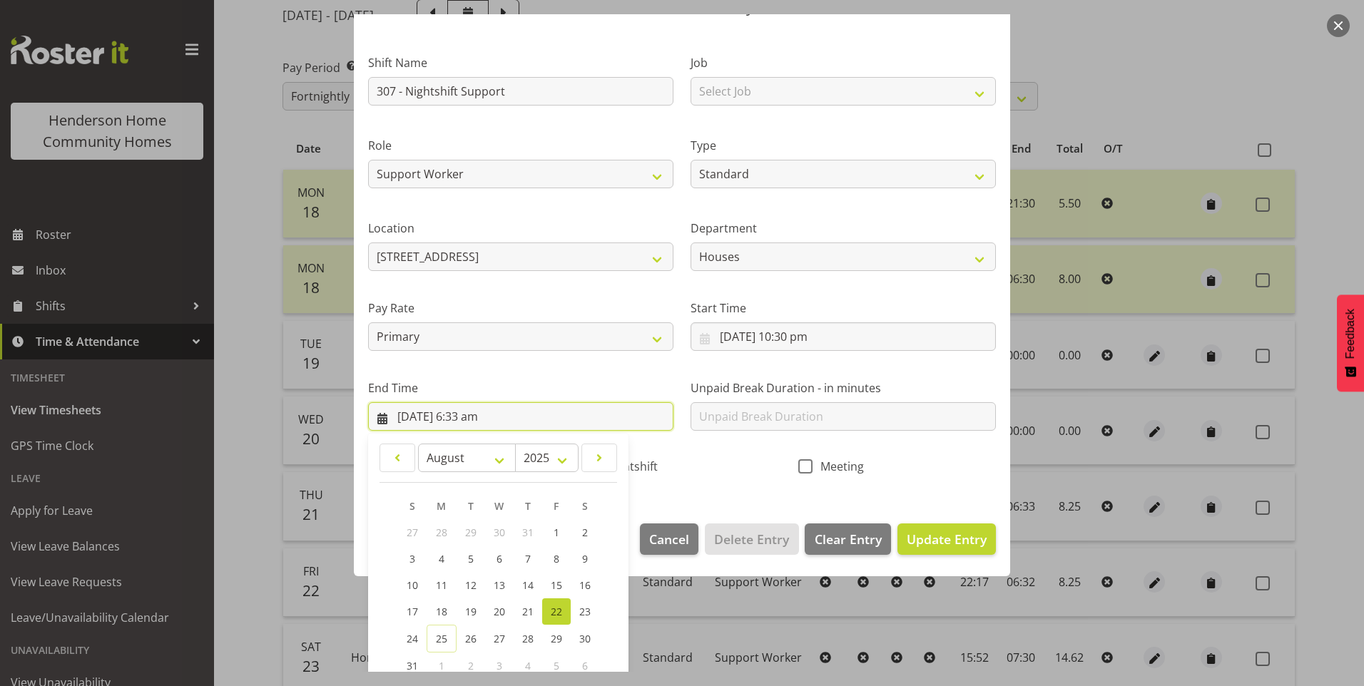
scroll to position [157, 0]
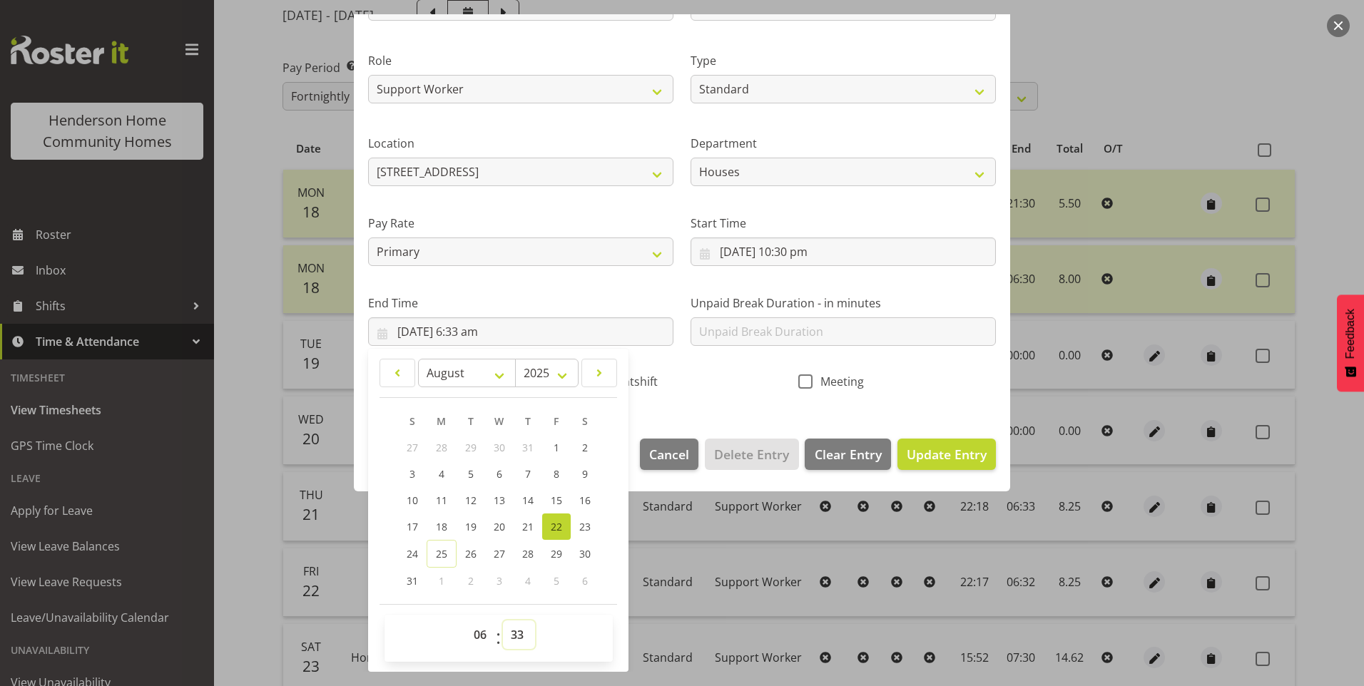
drag, startPoint x: 518, startPoint y: 646, endPoint x: 519, endPoint y: 638, distance: 7.9
click at [518, 643] on select "00 01 02 03 04 05 06 07 08 09 10 11 12 13 14 15 16 17 18 19 20 21 22 23 24 25 2…" at bounding box center [519, 635] width 32 height 29
click at [503, 621] on select "00 01 02 03 04 05 06 07 08 09 10 11 12 13 14 15 16 17 18 19 20 21 22 23 24 25 2…" at bounding box center [519, 635] width 32 height 29
click at [942, 454] on span "Update Entry" at bounding box center [947, 454] width 80 height 17
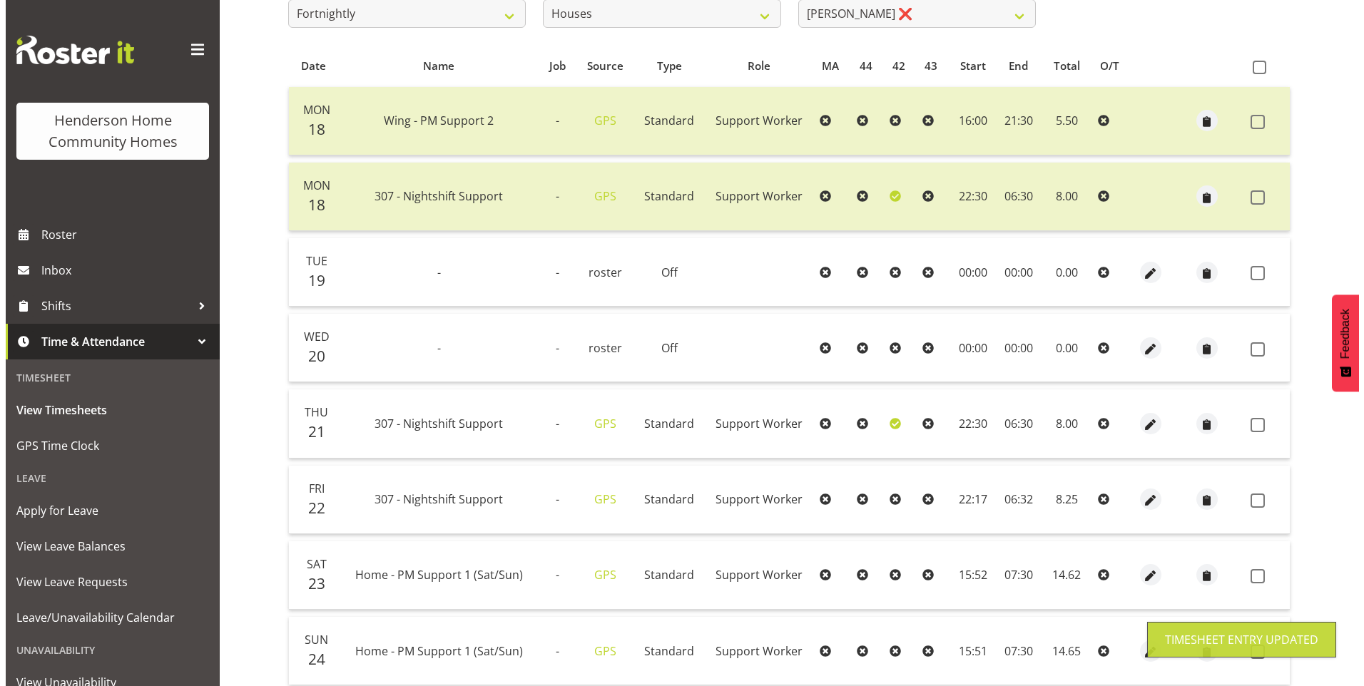
scroll to position [382, 0]
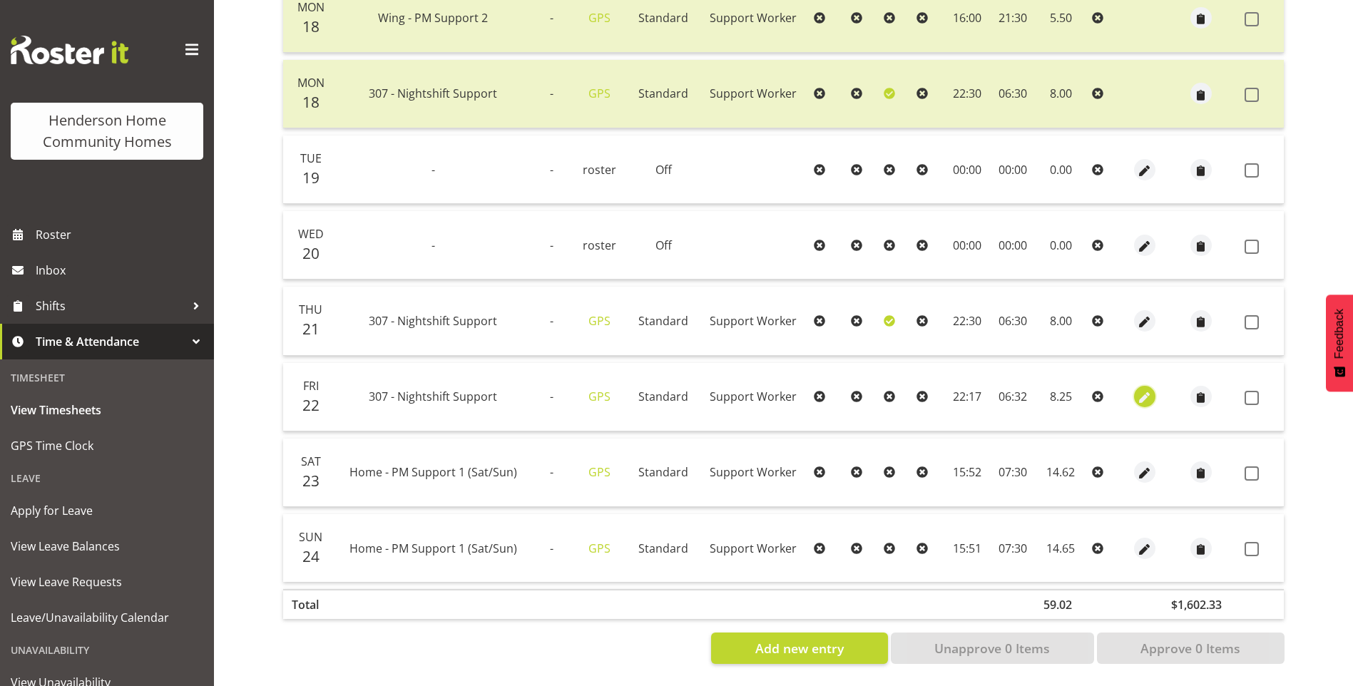
click at [1141, 390] on span "button" at bounding box center [1144, 398] width 16 height 16
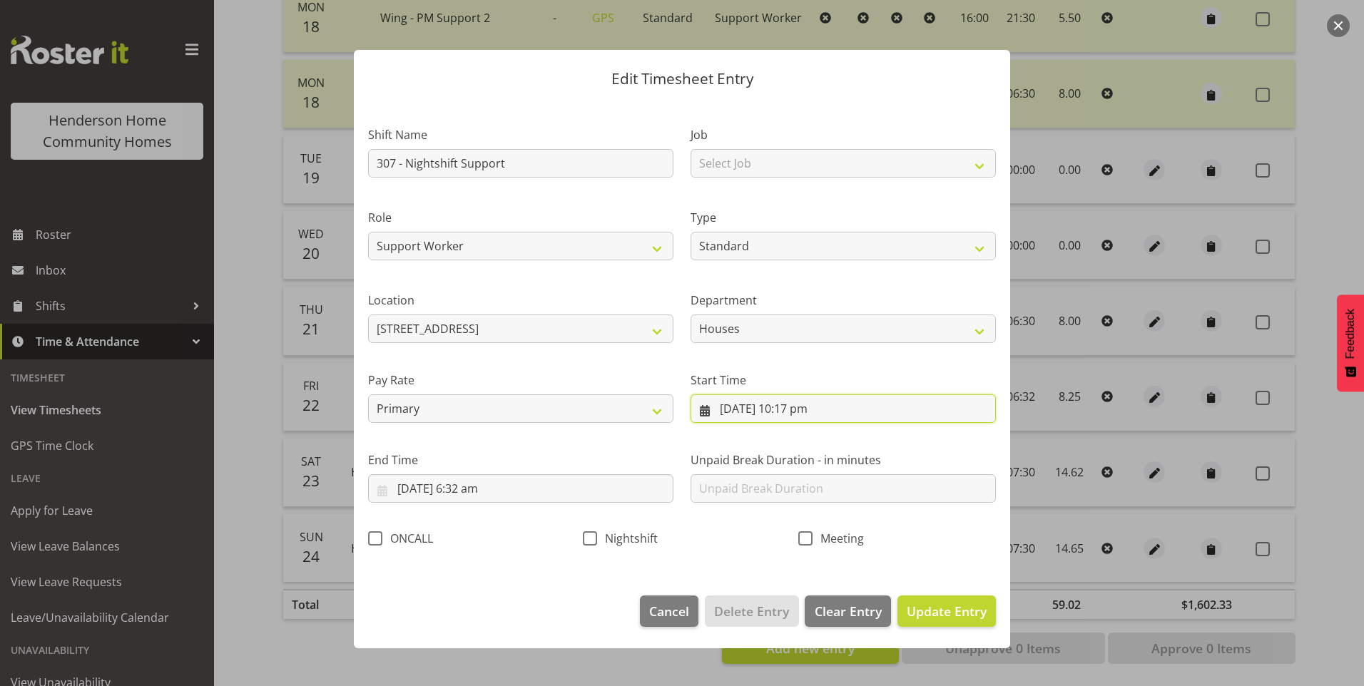
click at [813, 413] on input "22/08/2025, 10:17 pm" at bounding box center [843, 409] width 305 height 29
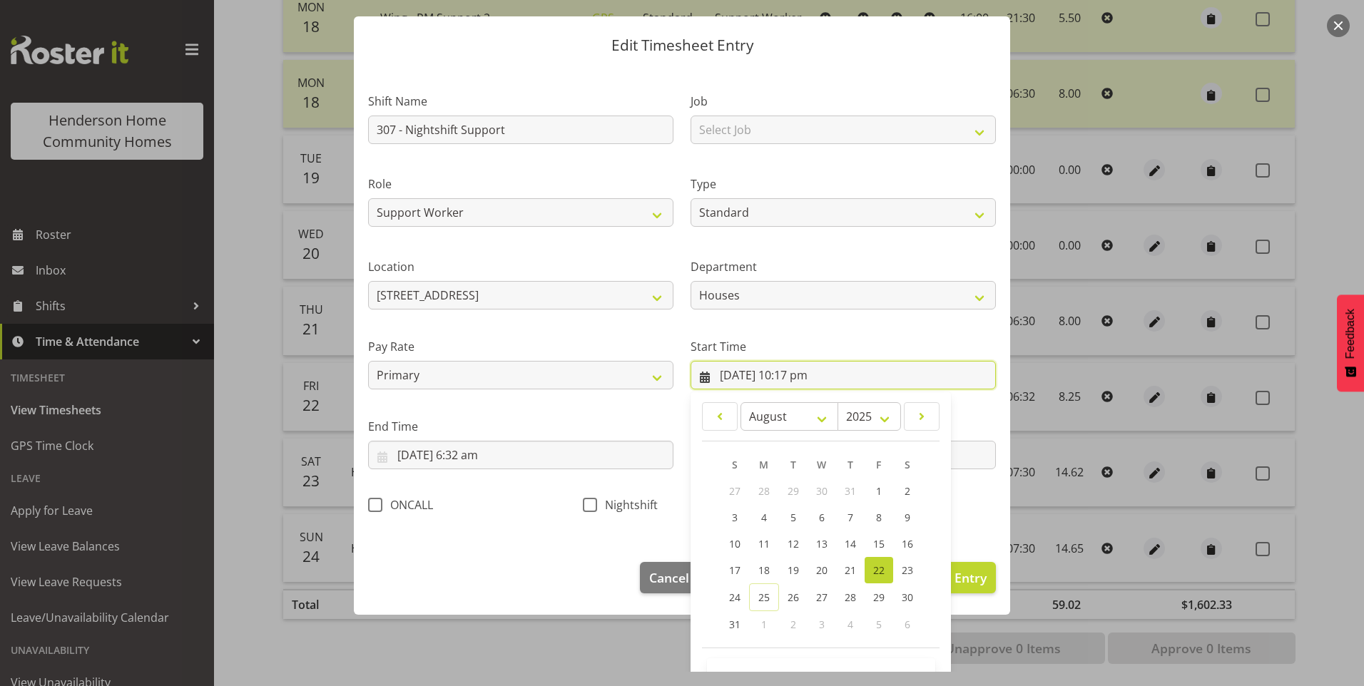
scroll to position [77, 0]
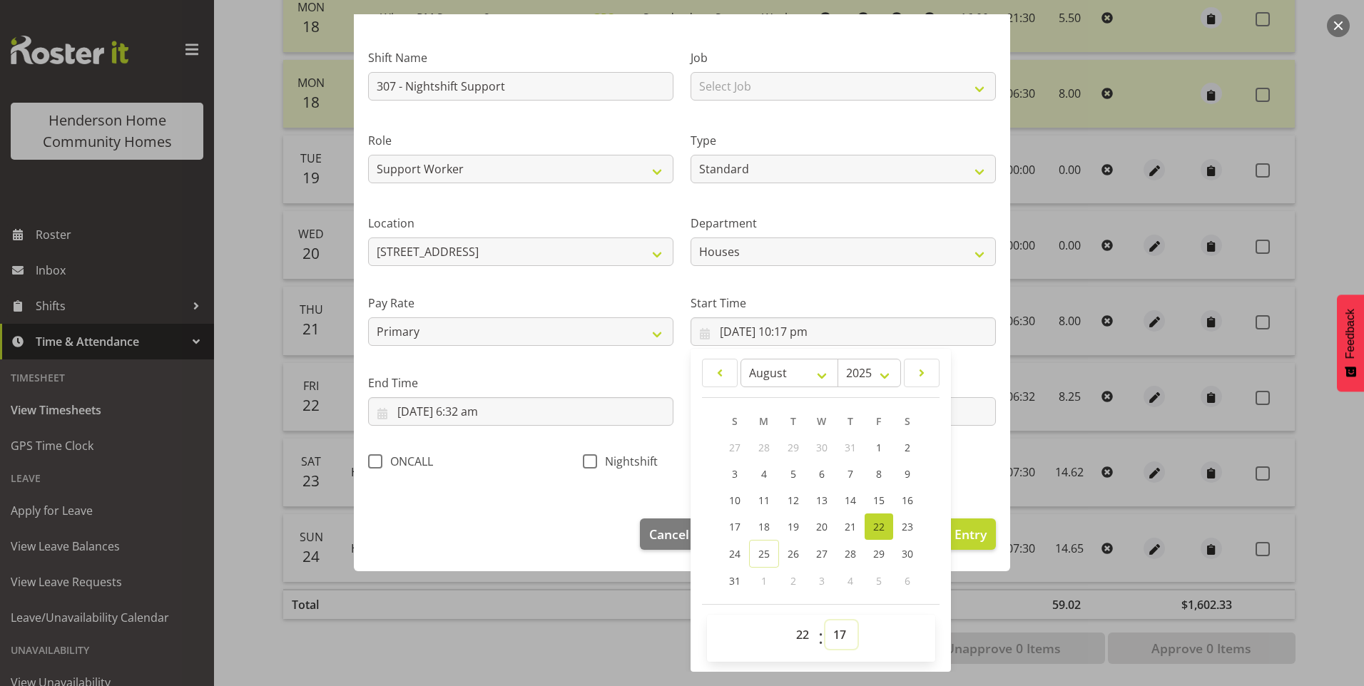
click at [833, 641] on select "00 01 02 03 04 05 06 07 08 09 10 11 12 13 14 15 16 17 18 19 20 21 22 23 24 25 2…" at bounding box center [841, 635] width 32 height 29
click at [825, 621] on select "00 01 02 03 04 05 06 07 08 09 10 11 12 13 14 15 16 17 18 19 20 21 22 23 24 25 2…" at bounding box center [841, 635] width 32 height 29
click at [586, 458] on span at bounding box center [590, 461] width 14 height 14
click at [586, 458] on input "Nightshift" at bounding box center [587, 461] width 9 height 9
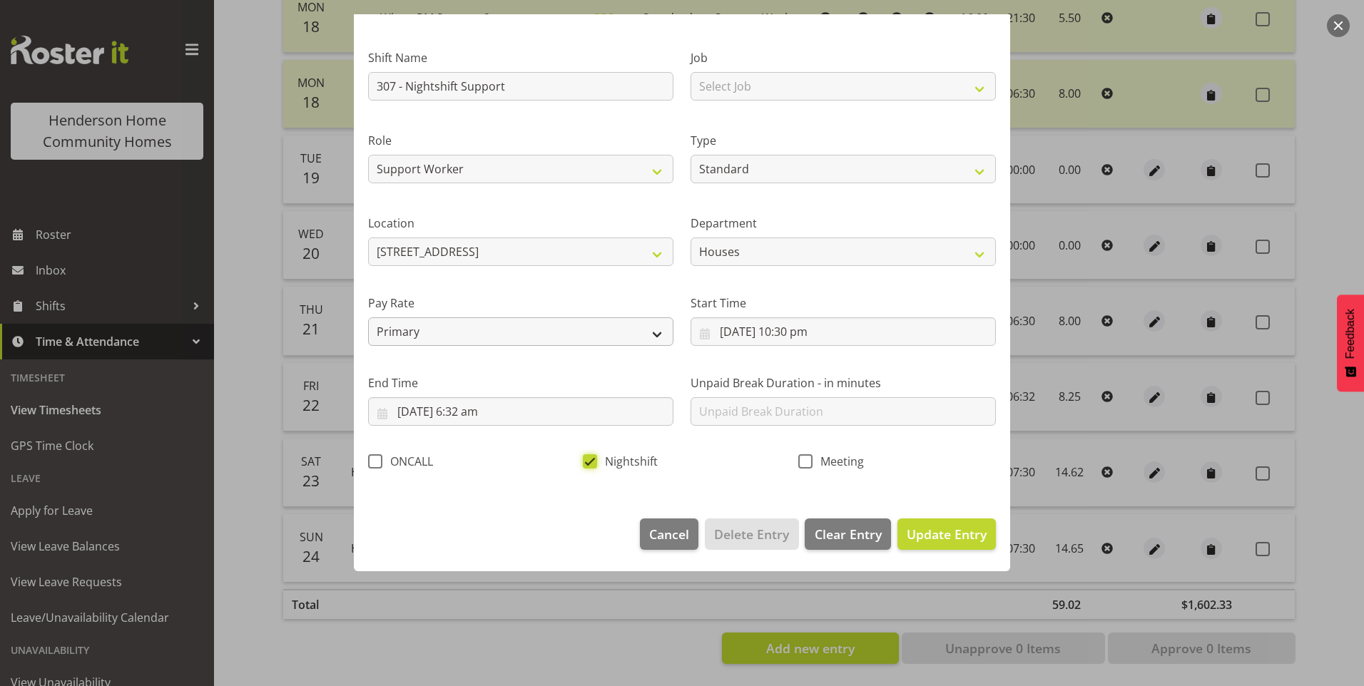
scroll to position [0, 0]
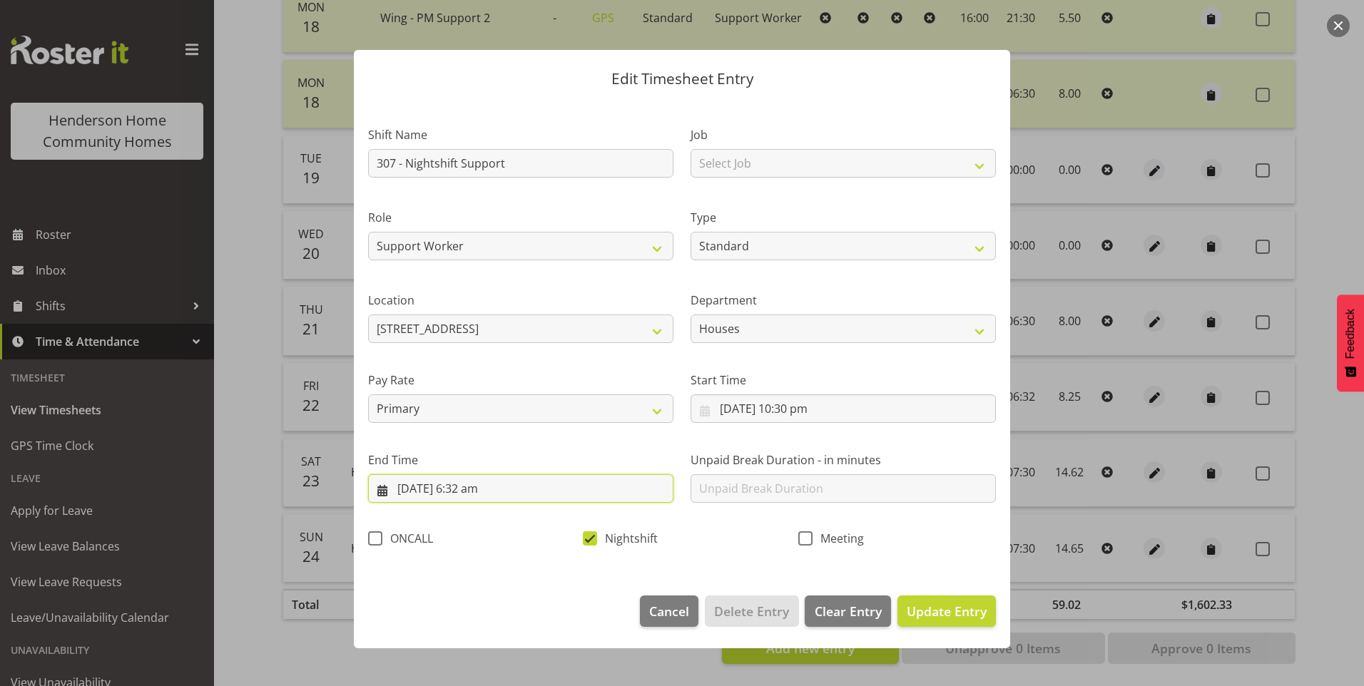
drag, startPoint x: 486, startPoint y: 492, endPoint x: 512, endPoint y: 518, distance: 36.8
click at [487, 492] on input "23/08/2025, 6:32 am" at bounding box center [520, 488] width 305 height 29
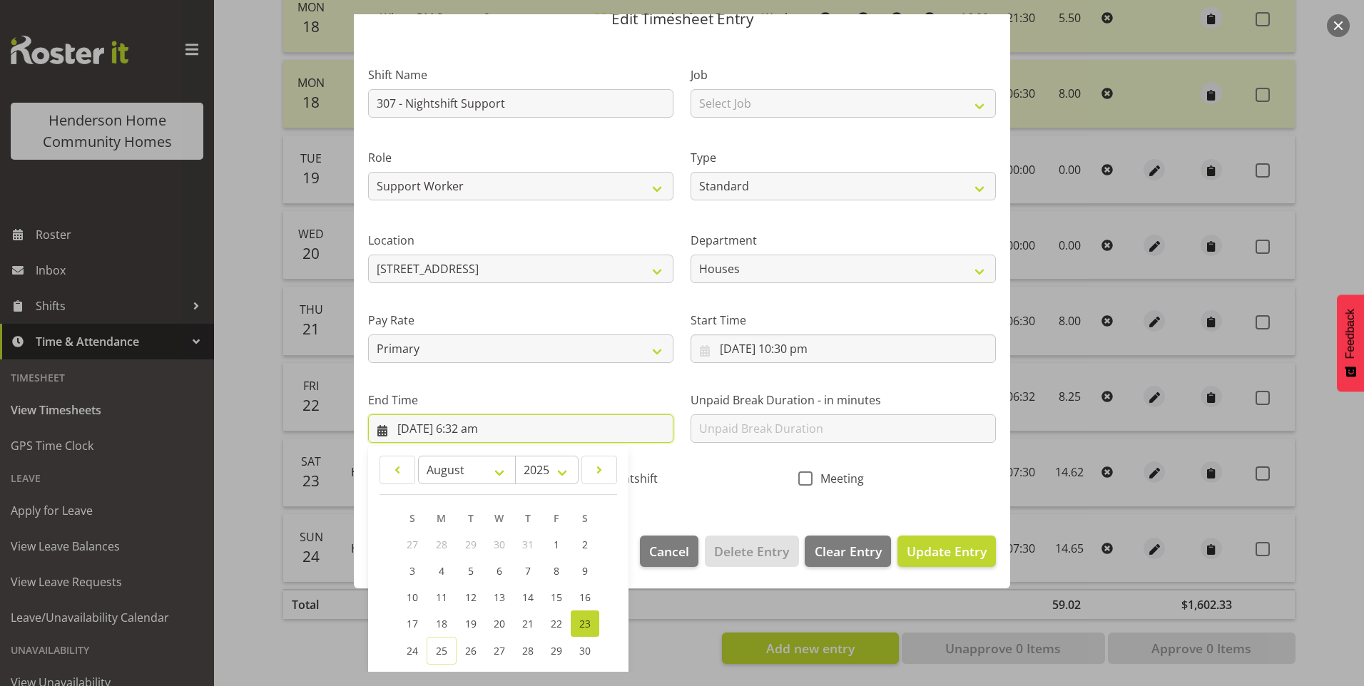
scroll to position [157, 0]
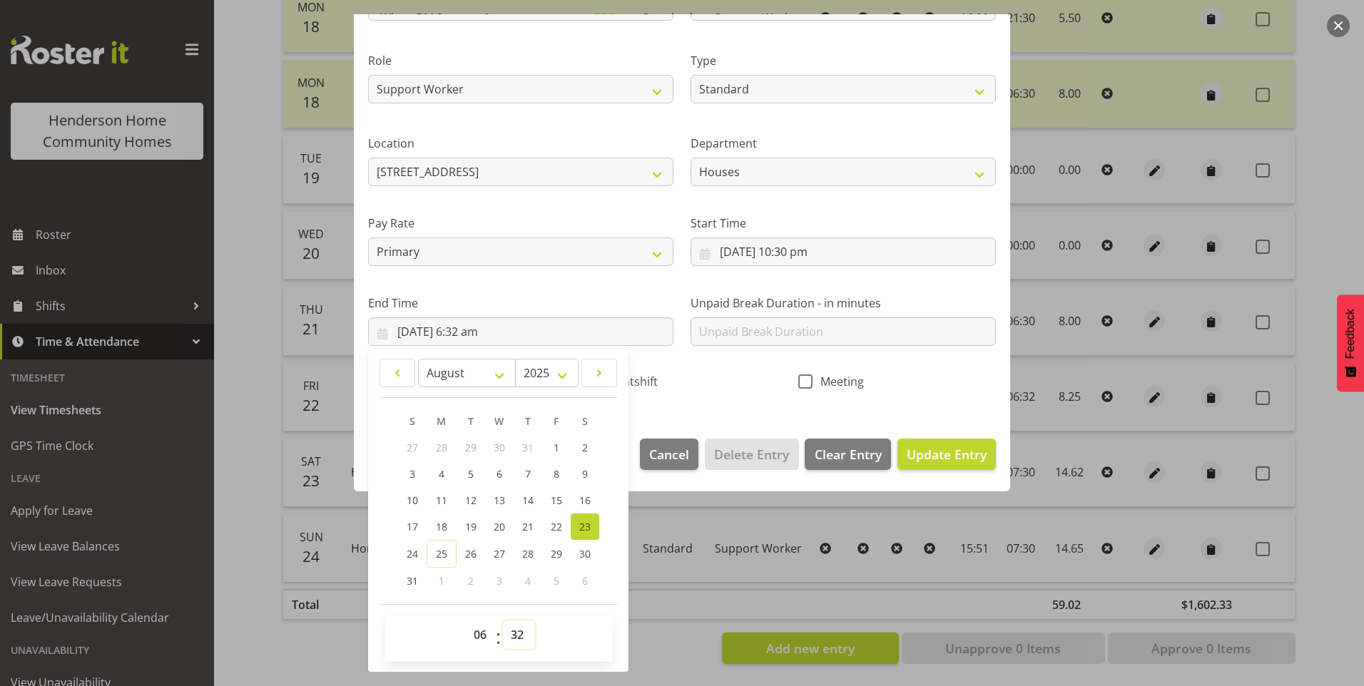
click at [512, 634] on select "00 01 02 03 04 05 06 07 08 09 10 11 12 13 14 15 16 17 18 19 20 21 22 23 24 25 2…" at bounding box center [519, 635] width 32 height 29
click at [503, 621] on select "00 01 02 03 04 05 06 07 08 09 10 11 12 13 14 15 16 17 18 19 20 21 22 23 24 25 2…" at bounding box center [519, 635] width 32 height 29
click at [955, 459] on span "Update Entry" at bounding box center [947, 454] width 80 height 17
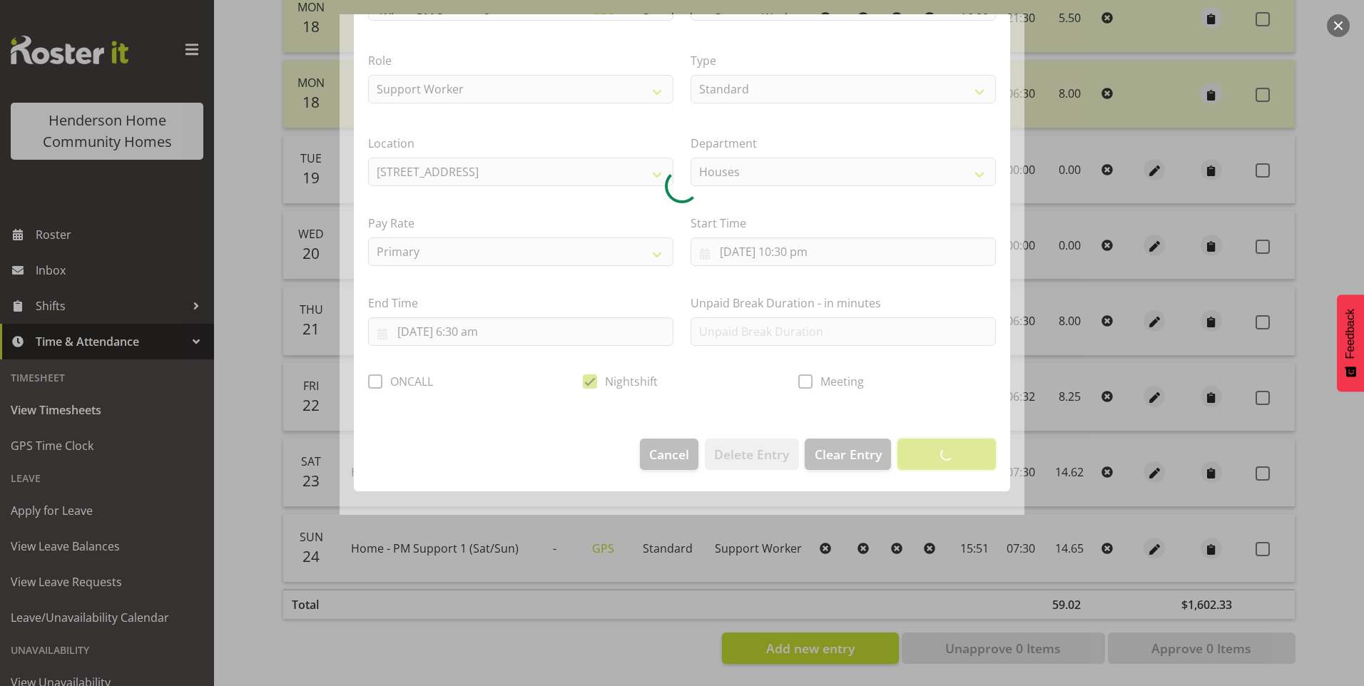
scroll to position [0, 0]
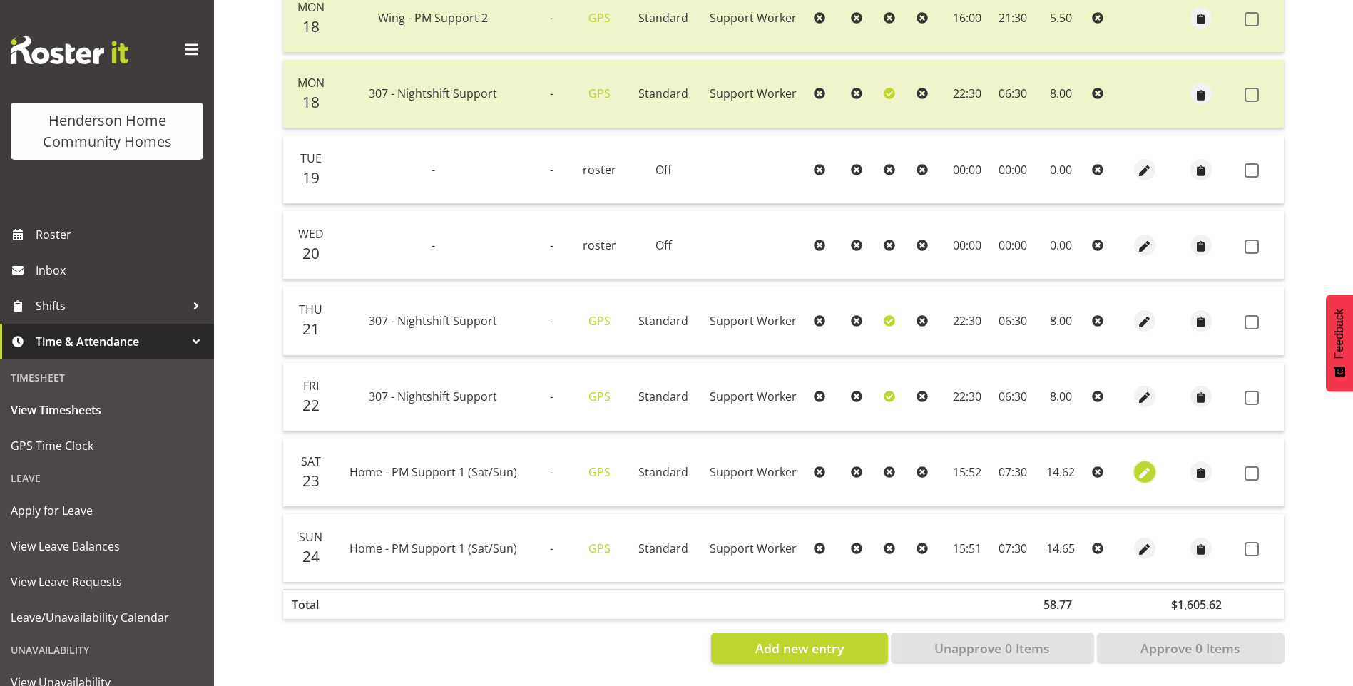
click at [1140, 466] on span "button" at bounding box center [1144, 474] width 16 height 16
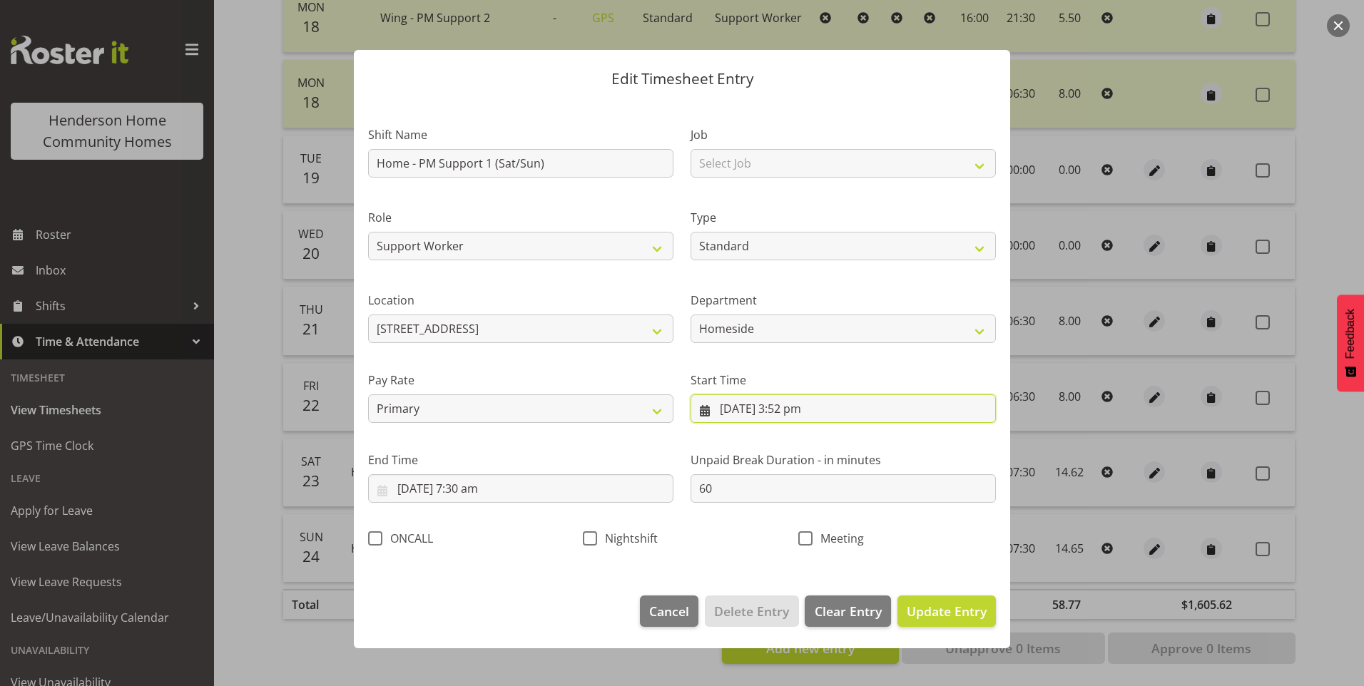
click at [805, 418] on input "23/08/2025, 3:52 pm" at bounding box center [843, 409] width 305 height 29
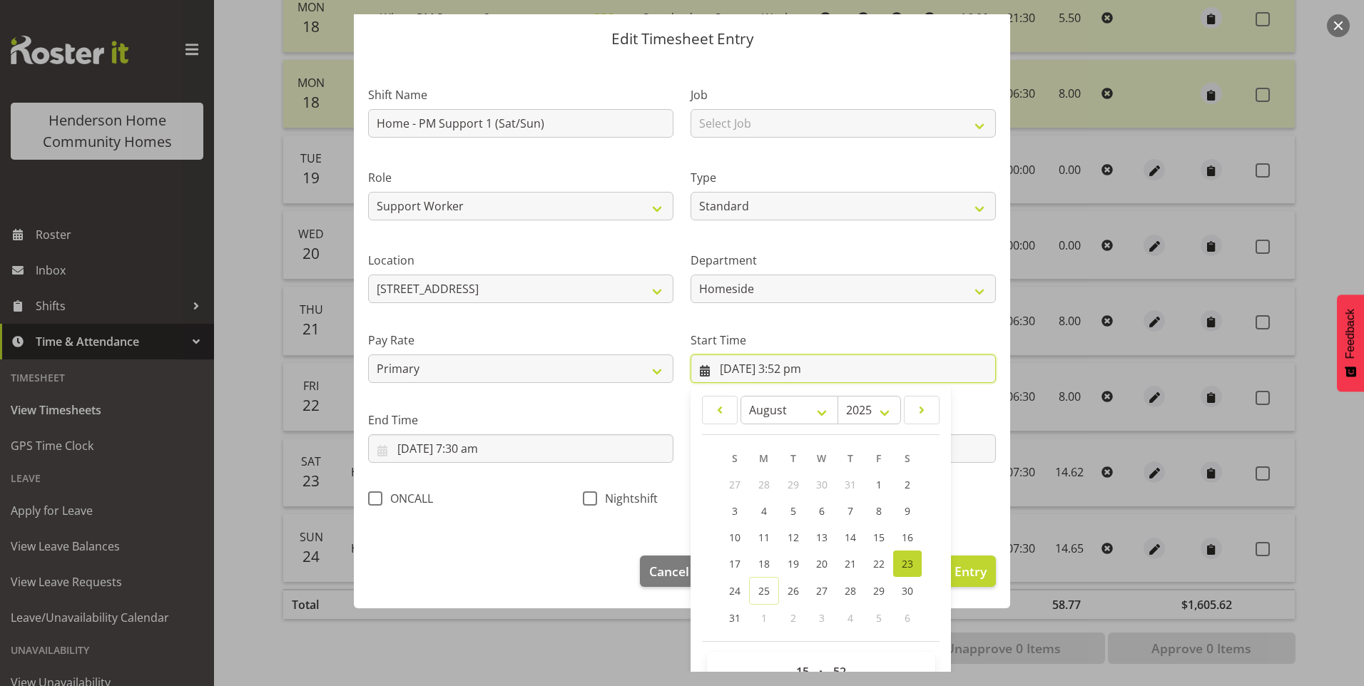
scroll to position [77, 0]
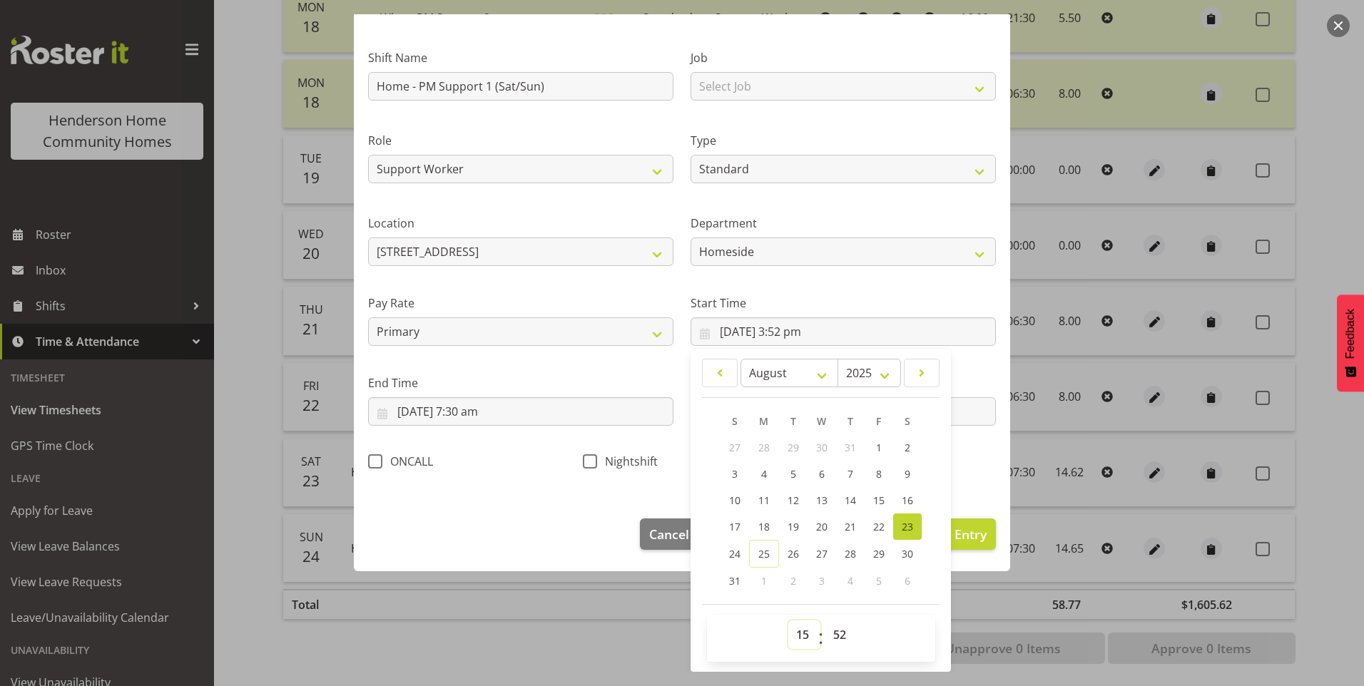
click at [796, 638] on select "00 01 02 03 04 05 06 07 08 09 10 11 12 13 14 15 16 17 18 19 20 21 22 23" at bounding box center [804, 635] width 32 height 29
click at [781, 535] on link "19" at bounding box center [793, 527] width 29 height 26
drag, startPoint x: 795, startPoint y: 638, endPoint x: 794, endPoint y: 621, distance: 17.1
click at [794, 637] on select "00 01 02 03 04 05 06 07 08 09 10 11 12 13 14 15 16 17 18 19 20 21 22 23" at bounding box center [804, 635] width 32 height 29
click at [788, 621] on select "00 01 02 03 04 05 06 07 08 09 10 11 12 13 14 15 16 17 18 19 20 21 22 23" at bounding box center [804, 635] width 32 height 29
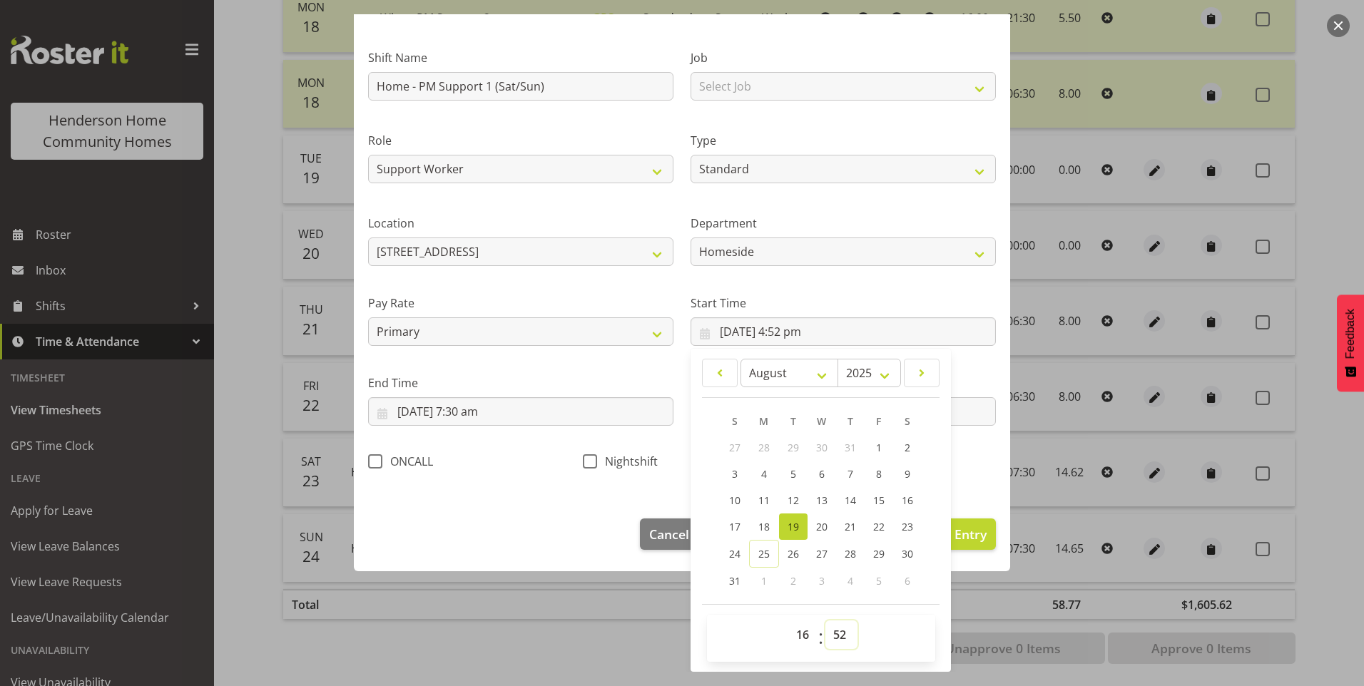
drag, startPoint x: 838, startPoint y: 638, endPoint x: 840, endPoint y: 630, distance: 8.1
click at [838, 636] on select "00 01 02 03 04 05 06 07 08 09 10 11 12 13 14 15 16 17 18 19 20 21 22 23 24 25 2…" at bounding box center [841, 635] width 32 height 29
click at [825, 621] on select "00 01 02 03 04 05 06 07 08 09 10 11 12 13 14 15 16 17 18 19 20 21 22 23 24 25 2…" at bounding box center [841, 635] width 32 height 29
click at [447, 409] on input "24/08/2025, 7:30 am" at bounding box center [520, 411] width 305 height 29
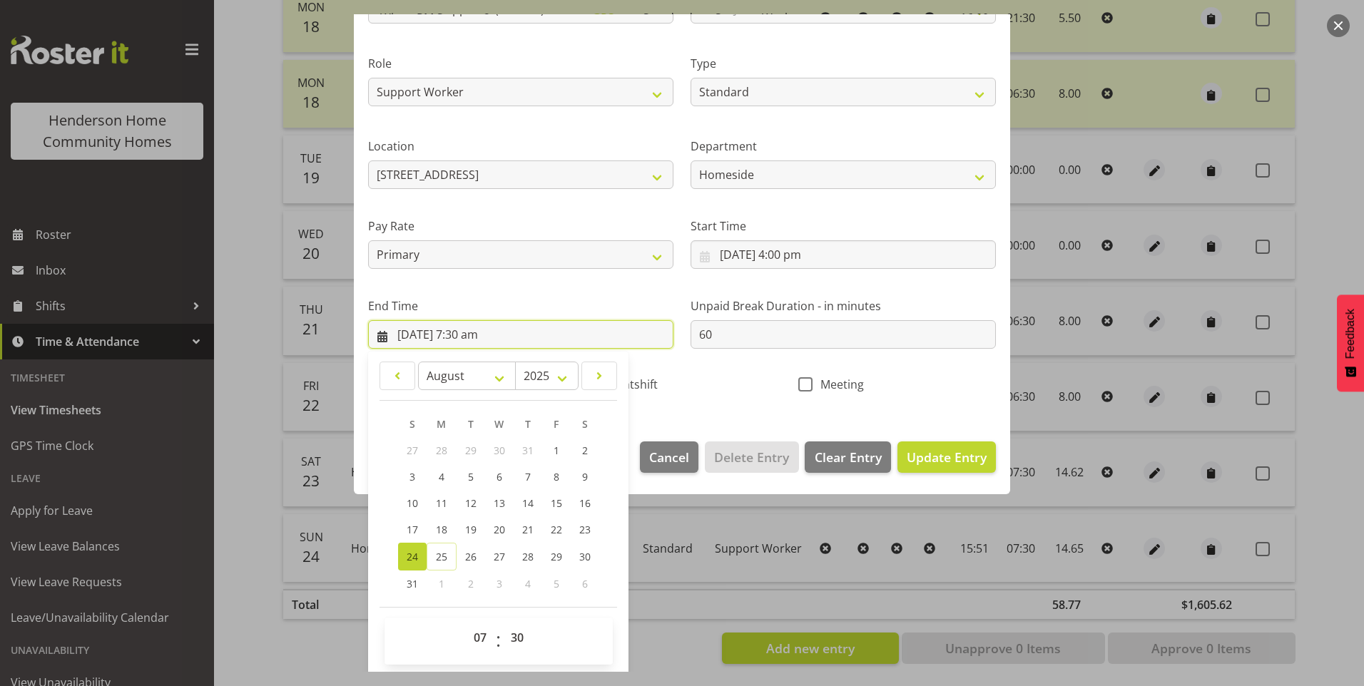
scroll to position [157, 0]
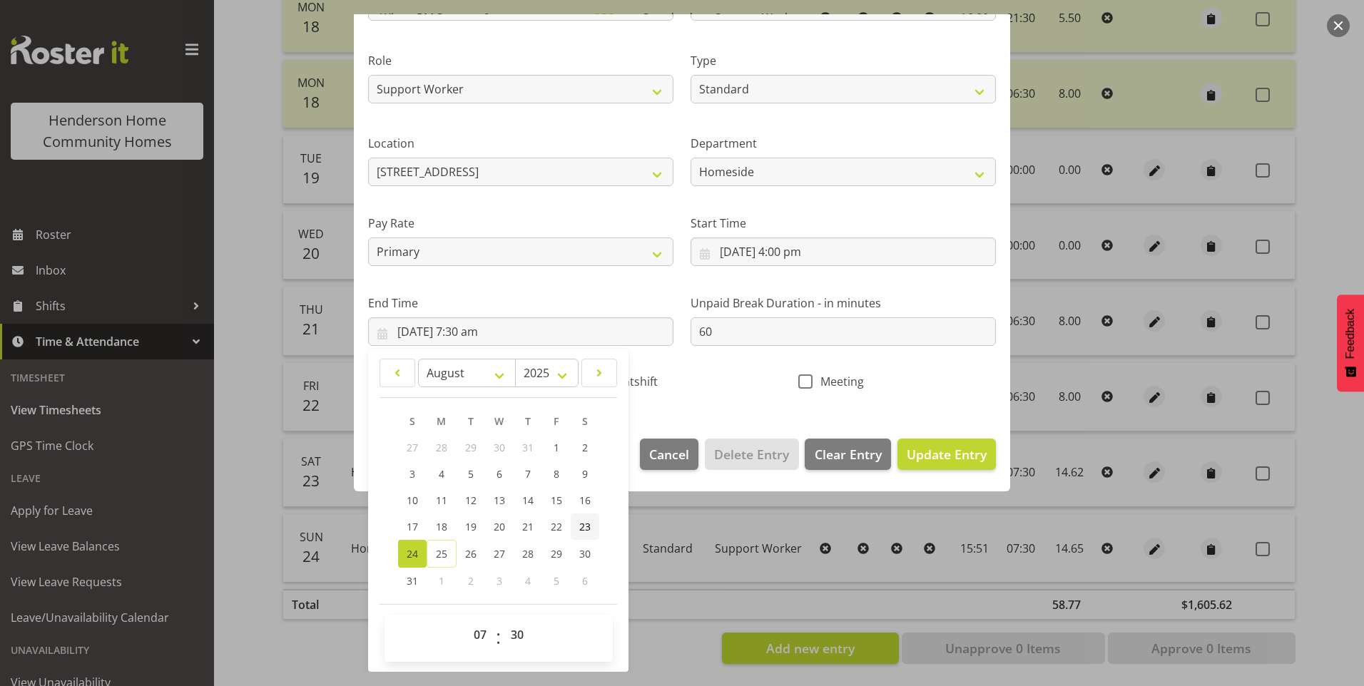
click at [582, 522] on span "23" at bounding box center [584, 527] width 11 height 14
click at [477, 634] on select "00 01 02 03 04 05 06 07 08 09 10 11 12 13 14 15 16 17 18 19 20 21 22 23" at bounding box center [482, 635] width 32 height 29
click at [466, 621] on select "00 01 02 03 04 05 06 07 08 09 10 11 12 13 14 15 16 17 18 19 20 21 22 23" at bounding box center [482, 635] width 32 height 29
click at [948, 443] on button "Update Entry" at bounding box center [946, 454] width 98 height 31
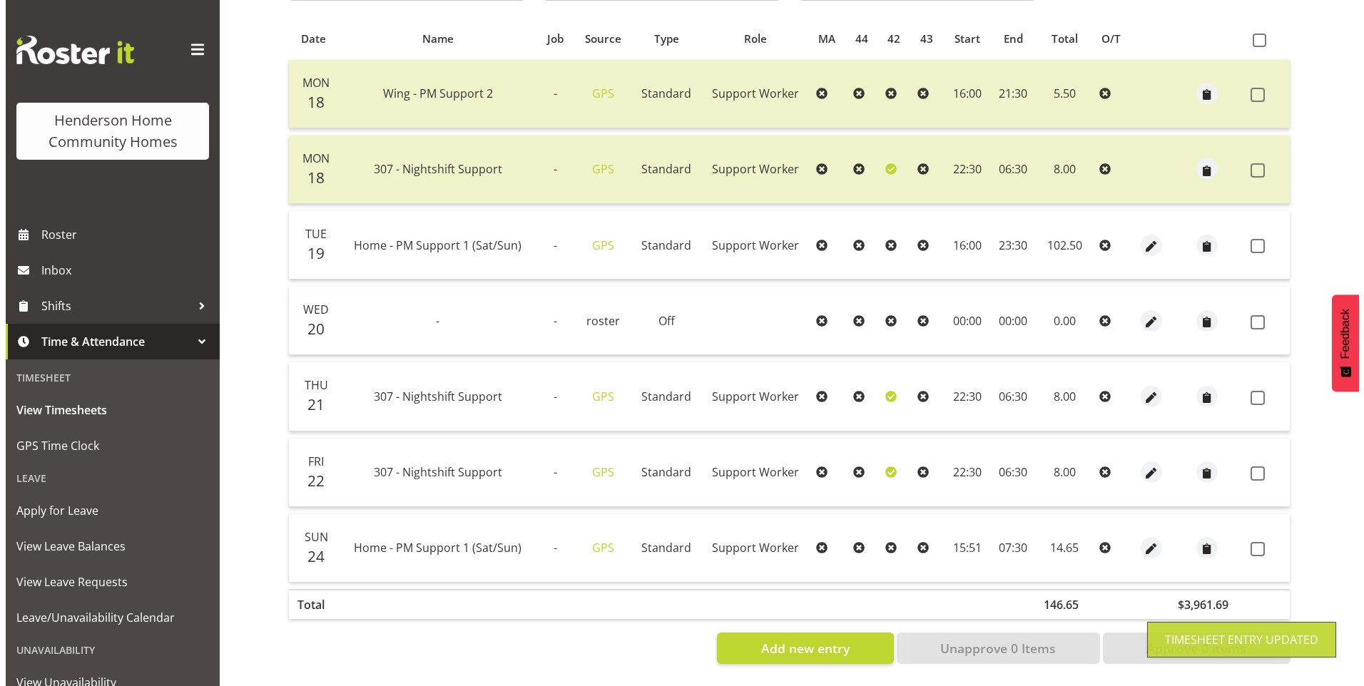
scroll to position [306, 0]
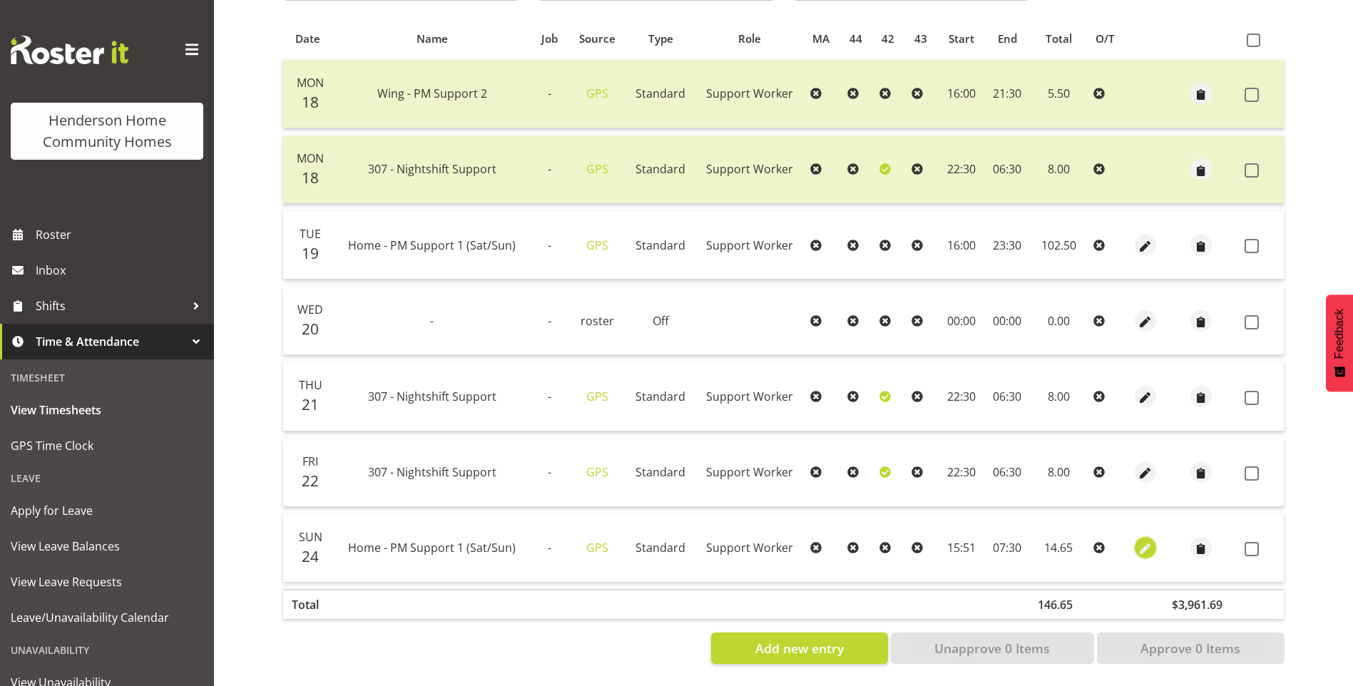
click at [1144, 541] on span "button" at bounding box center [1145, 549] width 16 height 16
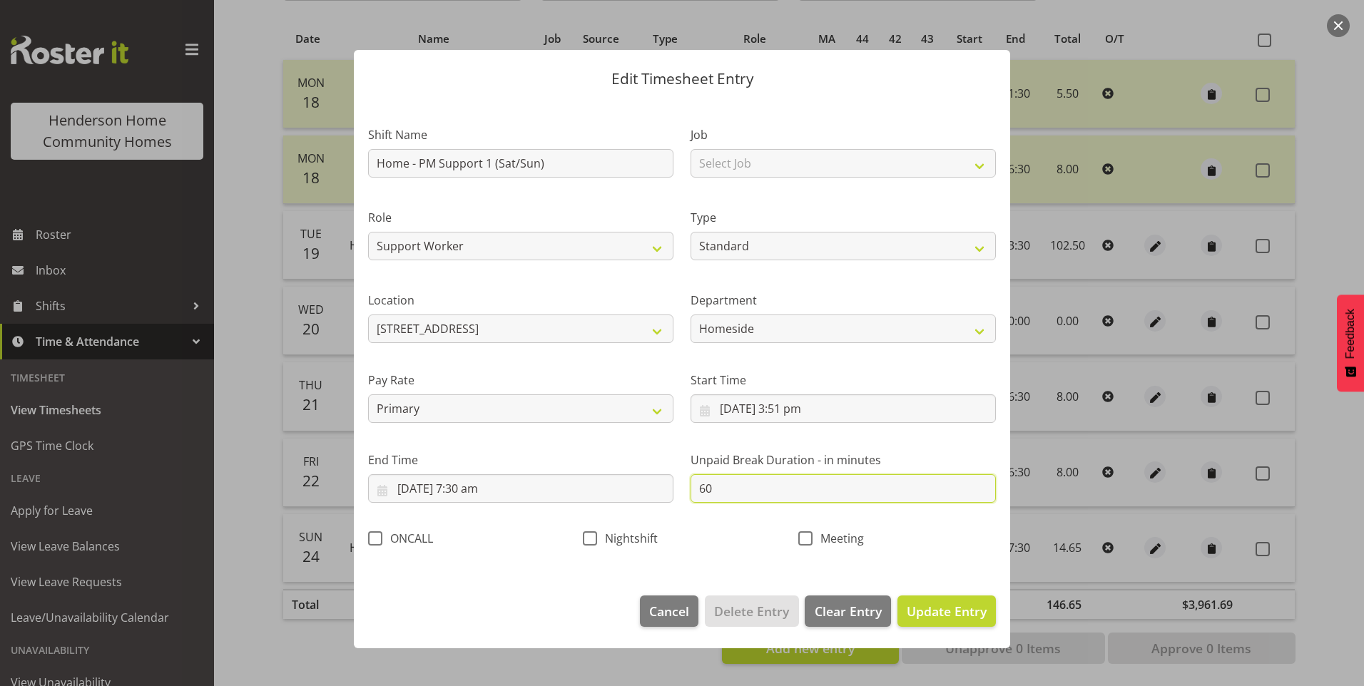
drag, startPoint x: 733, startPoint y: 492, endPoint x: 589, endPoint y: 470, distance: 145.0
click at [627, 477] on div "Shift Name Home - PM Support 1 (Sat/Sun) Job Select Job Floater Role Support Wo…" at bounding box center [682, 332] width 645 height 452
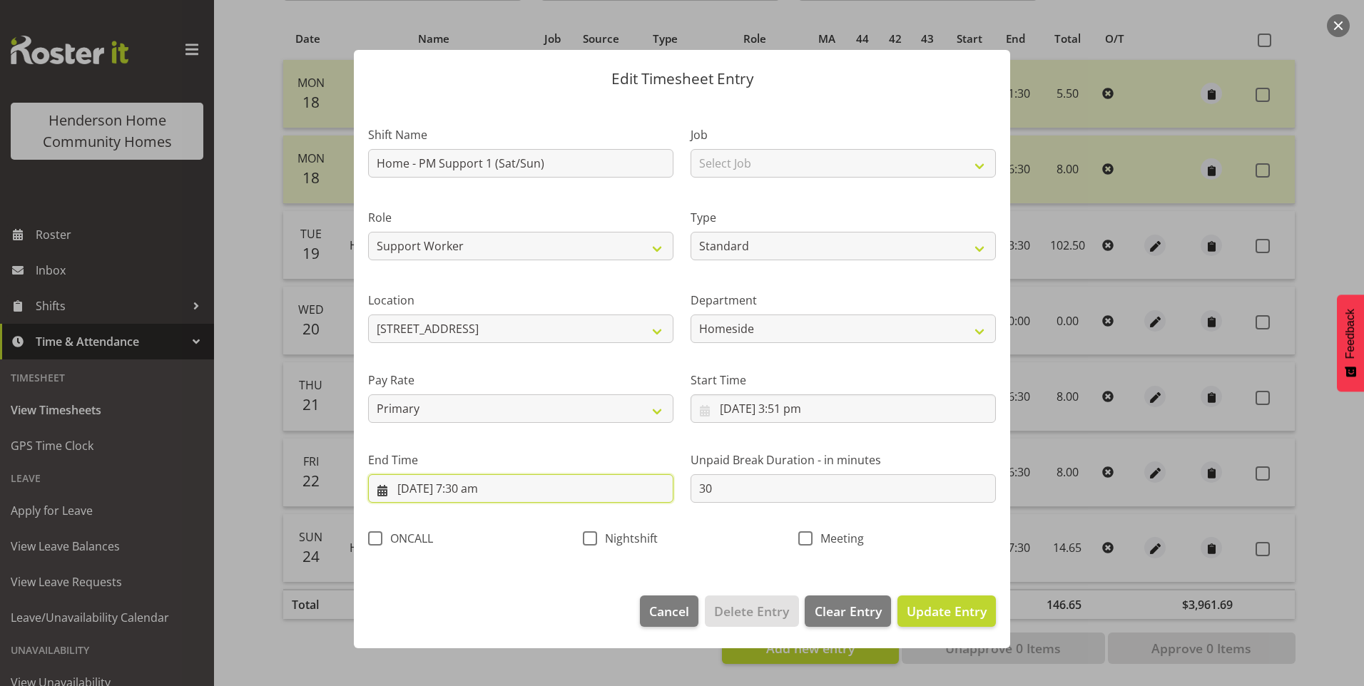
click at [472, 487] on input "25/08/2025, 7:30 am" at bounding box center [520, 488] width 305 height 29
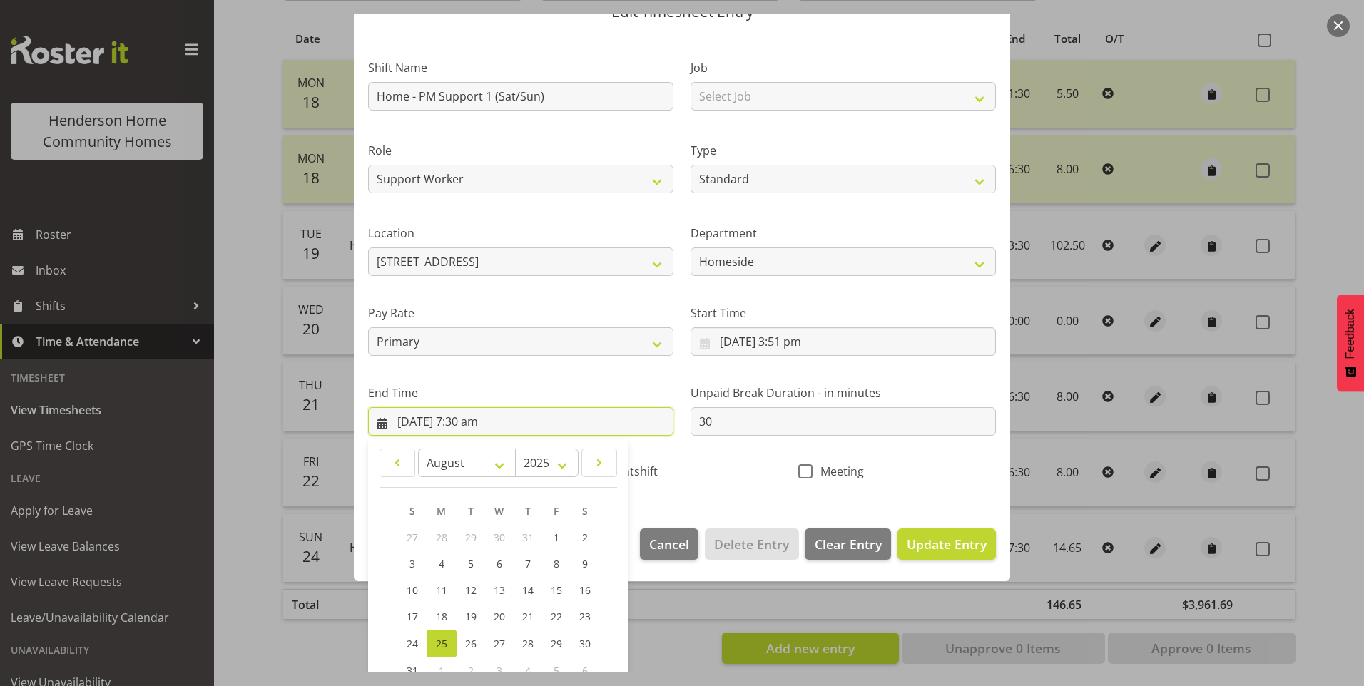
scroll to position [143, 0]
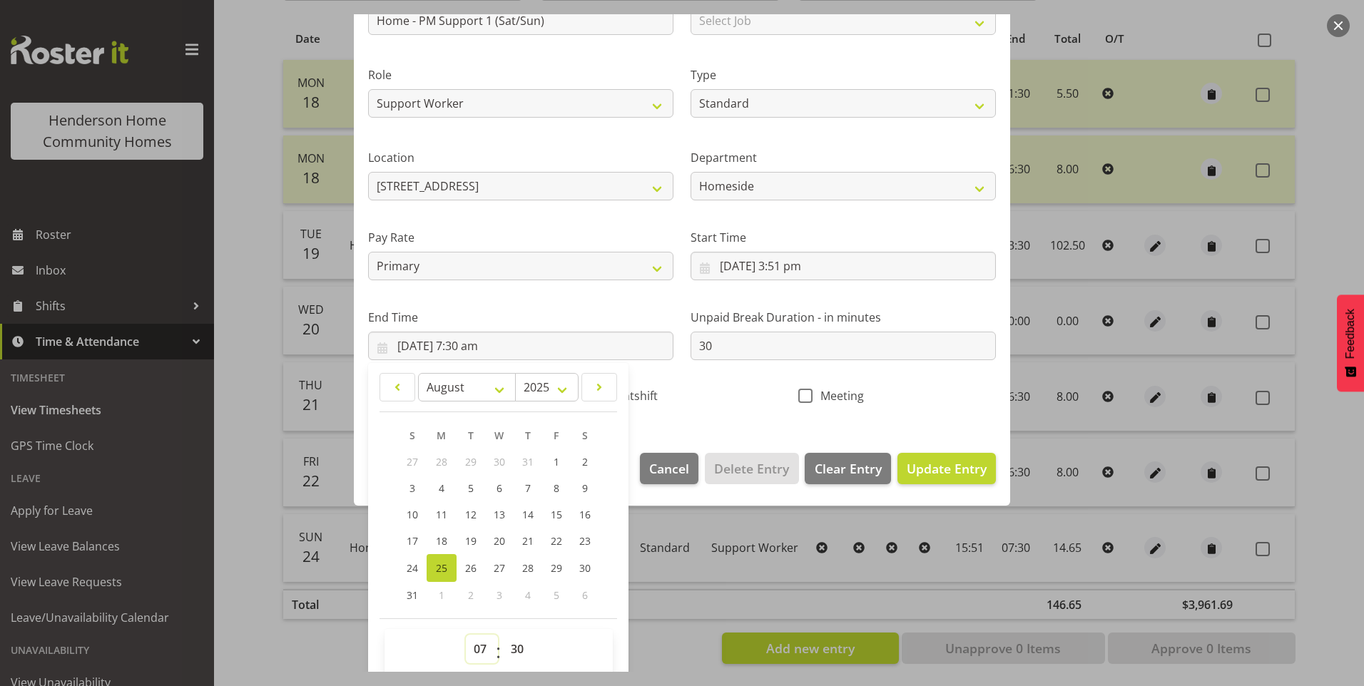
click at [466, 652] on select "00 01 02 03 04 05 06 07 08 09 10 11 12 13 14 15 16 17 18 19 20 21 22 23" at bounding box center [482, 649] width 32 height 29
click at [414, 569] on span "24" at bounding box center [412, 568] width 11 height 14
click at [478, 643] on select "00 01 02 03 04 05 06 07 08 09 10 11 12 13 14 15 16 17 18 19 20 21 22 23" at bounding box center [482, 649] width 32 height 29
click at [466, 635] on select "00 01 02 03 04 05 06 07 08 09 10 11 12 13 14 15 16 17 18 19 20 21 22 23" at bounding box center [482, 649] width 32 height 29
click at [952, 472] on span "Update Entry" at bounding box center [947, 468] width 80 height 17
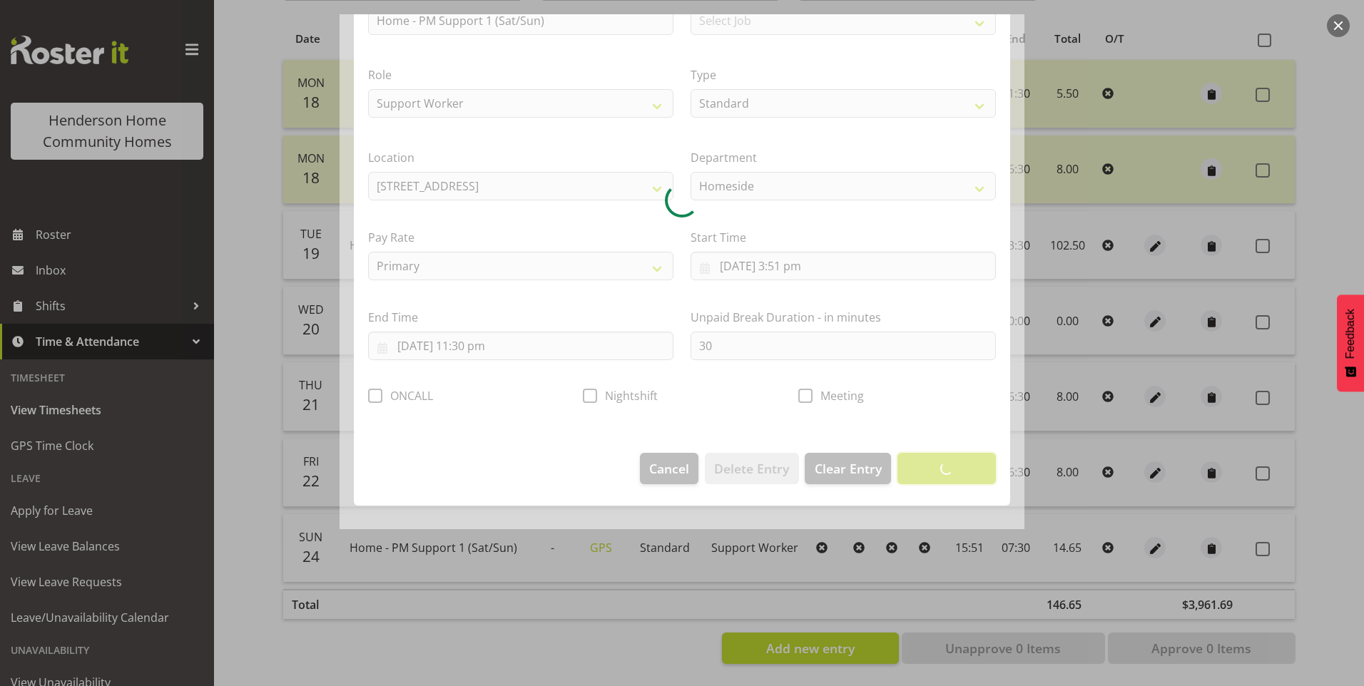
scroll to position [0, 0]
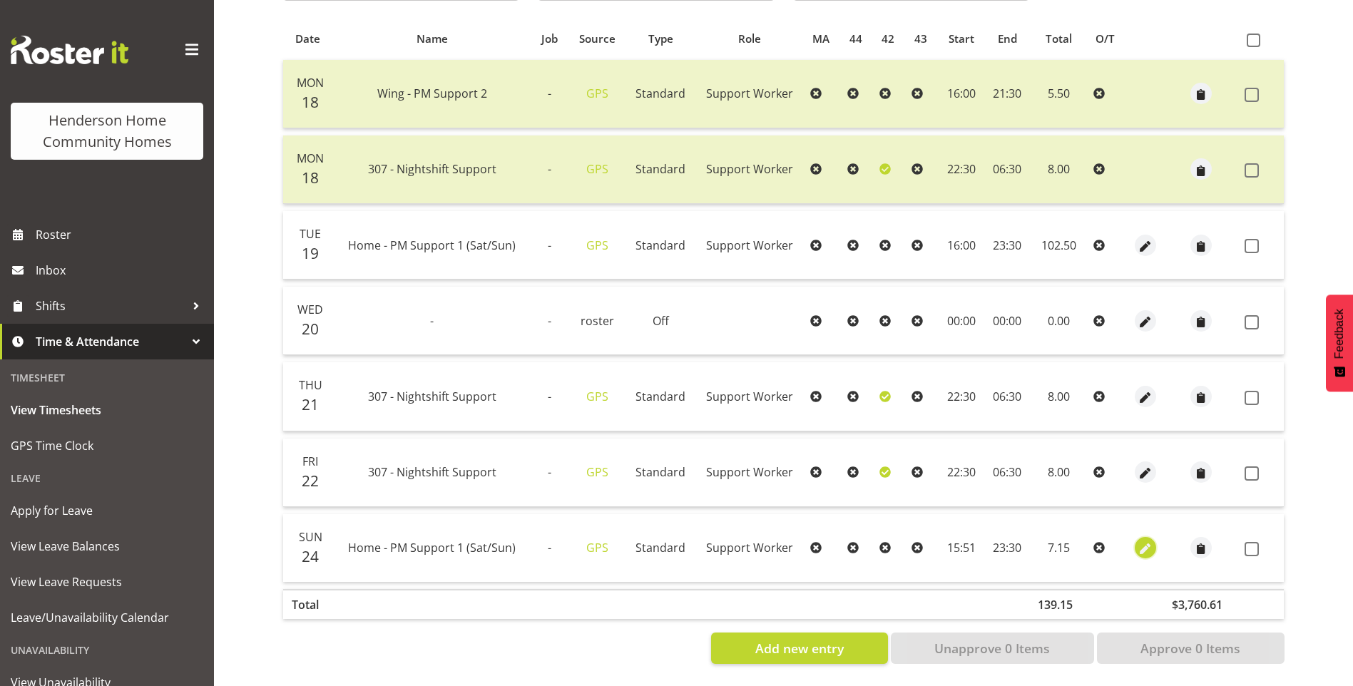
click at [1144, 541] on span "button" at bounding box center [1145, 549] width 16 height 16
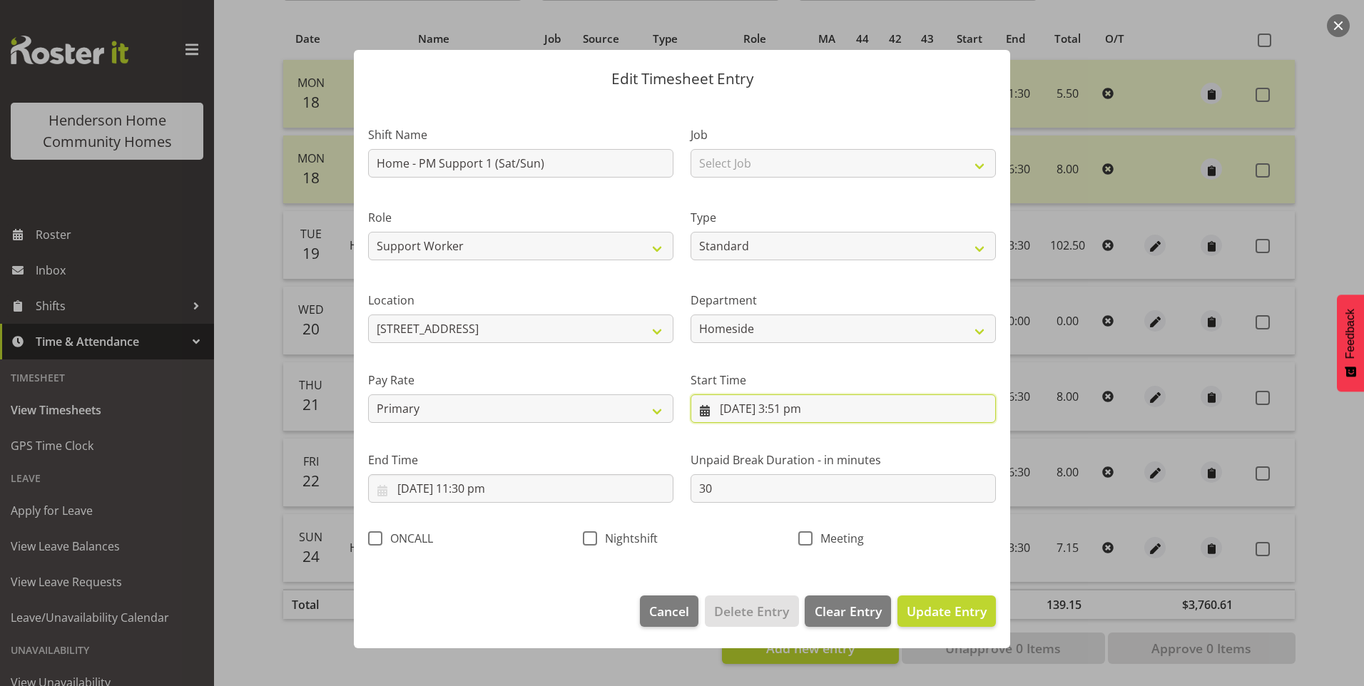
drag, startPoint x: 790, startPoint y: 412, endPoint x: 827, endPoint y: 485, distance: 81.7
click at [790, 413] on input "24/08/2025, 3:51 pm" at bounding box center [843, 409] width 305 height 29
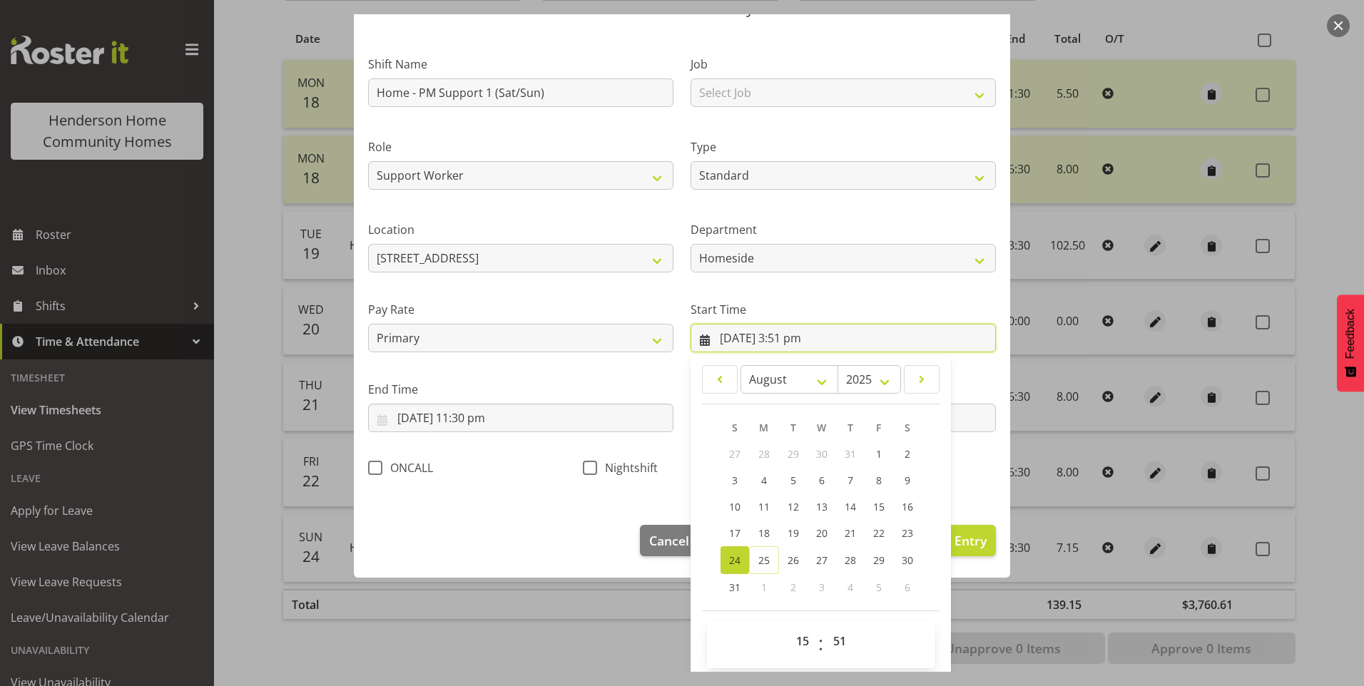
scroll to position [77, 0]
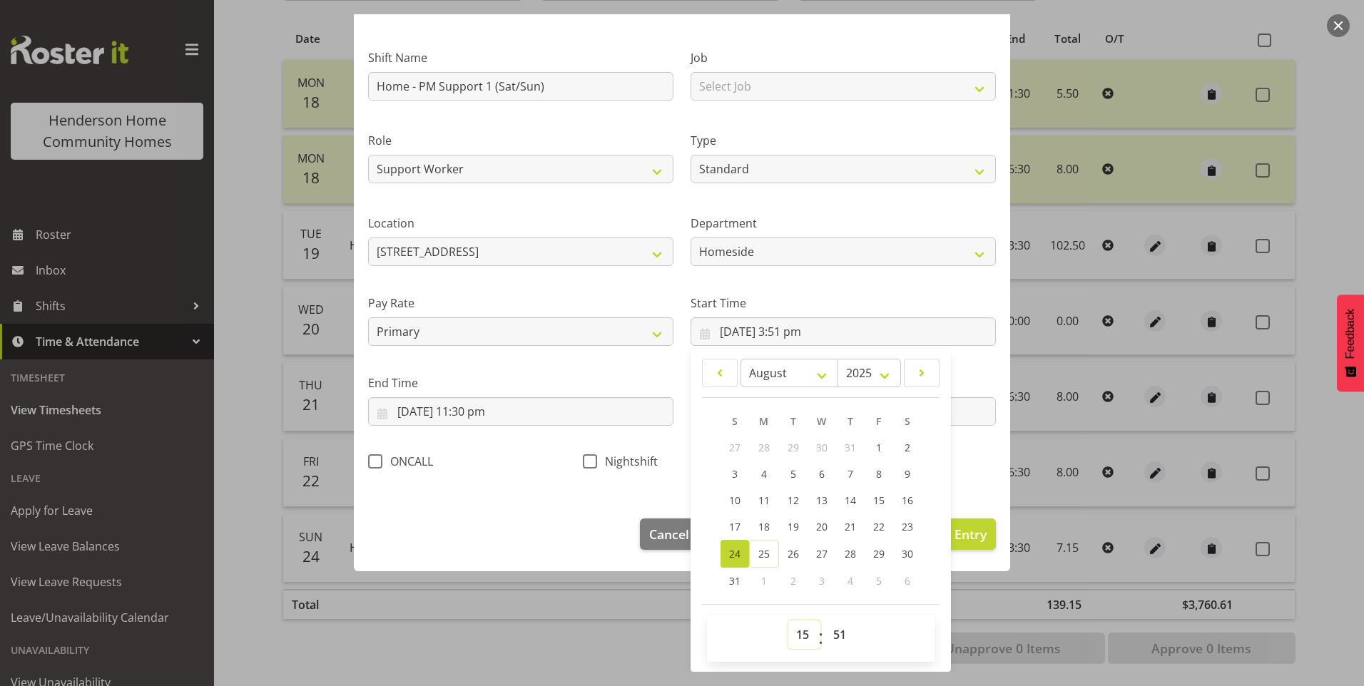
drag, startPoint x: 804, startPoint y: 639, endPoint x: 802, endPoint y: 606, distance: 32.9
click at [804, 639] on select "00 01 02 03 04 05 06 07 08 09 10 11 12 13 14 15 16 17 18 19 20 21 22 23" at bounding box center [804, 635] width 32 height 29
drag, startPoint x: 790, startPoint y: 631, endPoint x: 796, endPoint y: 624, distance: 8.6
click at [790, 631] on select "00 01 02 03 04 05 06 07 08 09 10 11 12 13 14 15 16 17 18 19 20 21 22 23" at bounding box center [804, 635] width 32 height 29
click at [788, 621] on select "00 01 02 03 04 05 06 07 08 09 10 11 12 13 14 15 16 17 18 19 20 21 22 23" at bounding box center [804, 635] width 32 height 29
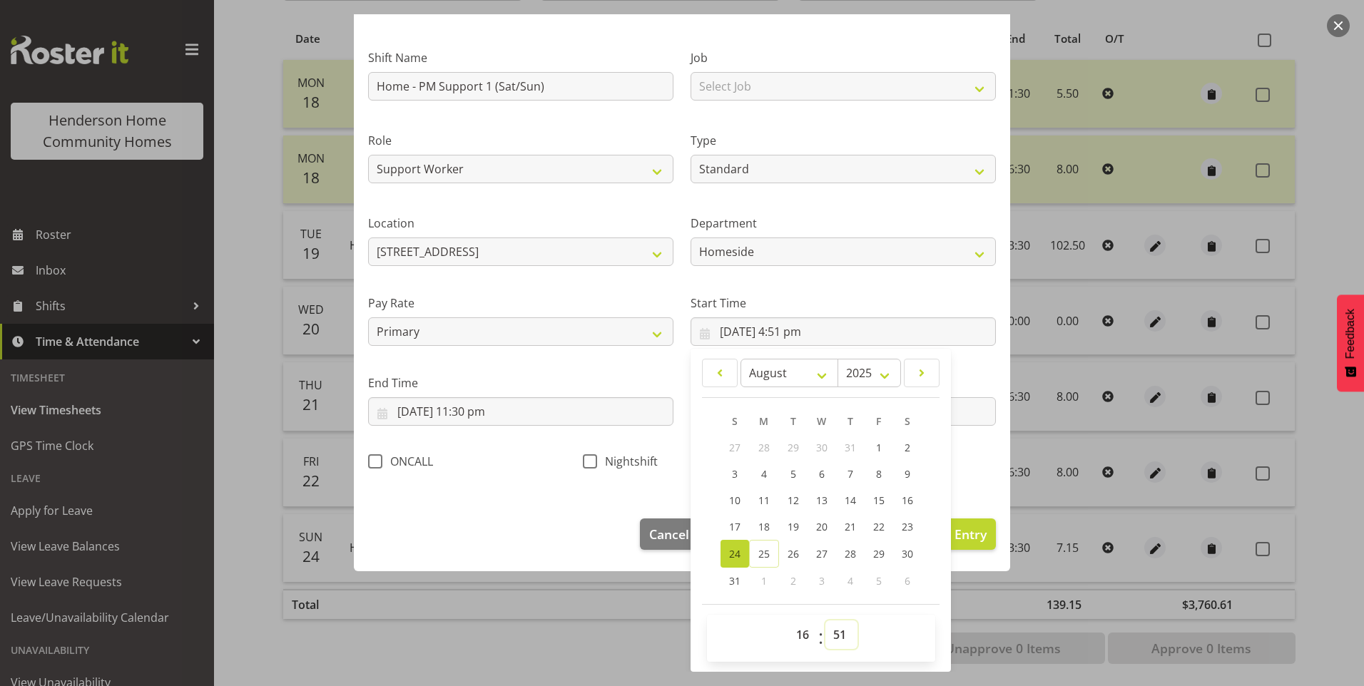
click at [838, 634] on select "00 01 02 03 04 05 06 07 08 09 10 11 12 13 14 15 16 17 18 19 20 21 22 23 24 25 2…" at bounding box center [841, 635] width 32 height 29
click at [825, 621] on select "00 01 02 03 04 05 06 07 08 09 10 11 12 13 14 15 16 17 18 19 20 21 22 23 24 25 2…" at bounding box center [841, 635] width 32 height 29
click at [972, 545] on button "Update Entry" at bounding box center [946, 534] width 98 height 31
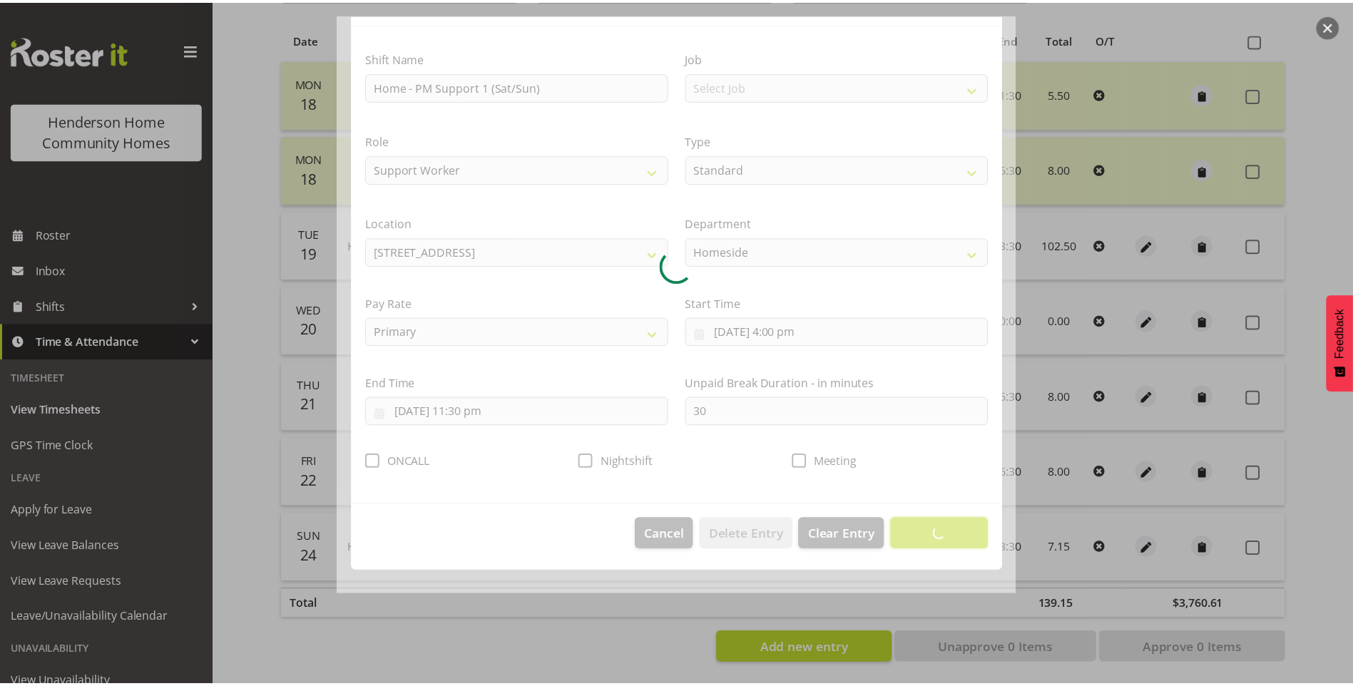
scroll to position [0, 0]
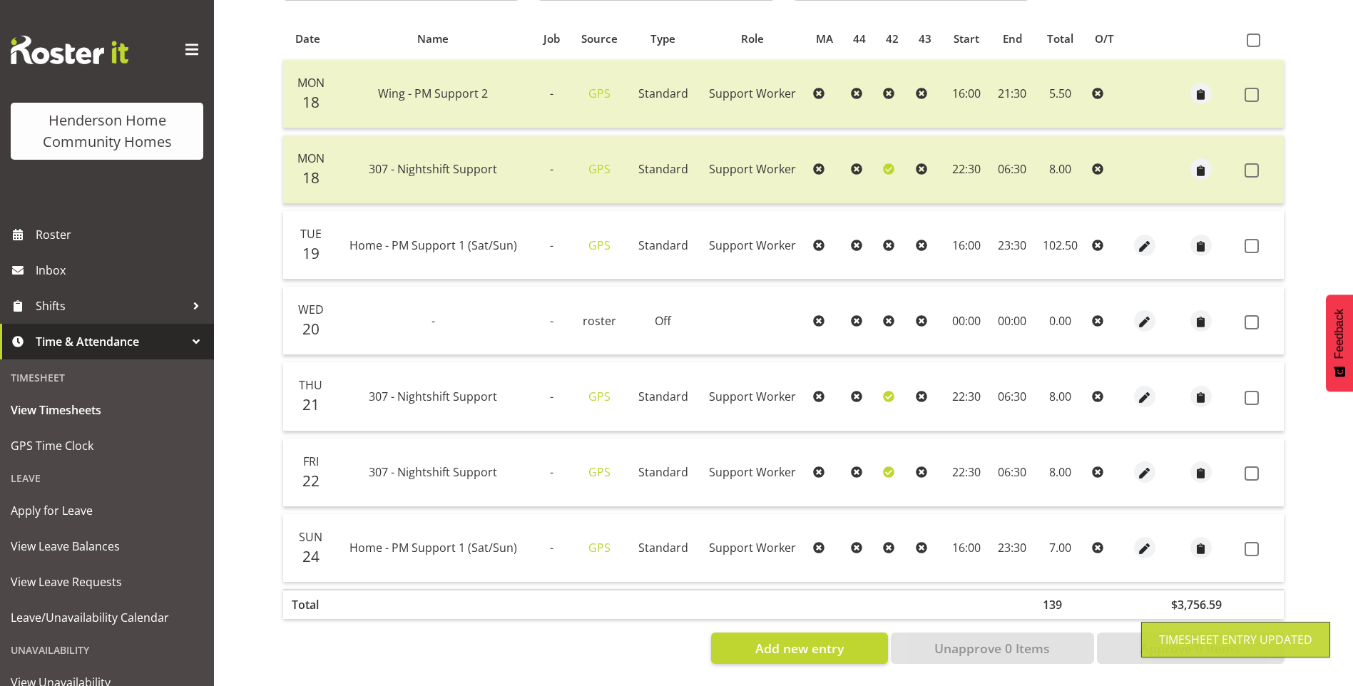
drag, startPoint x: 1250, startPoint y: 539, endPoint x: 1250, endPoint y: 527, distance: 11.4
click at [1250, 542] on span at bounding box center [1252, 549] width 14 height 14
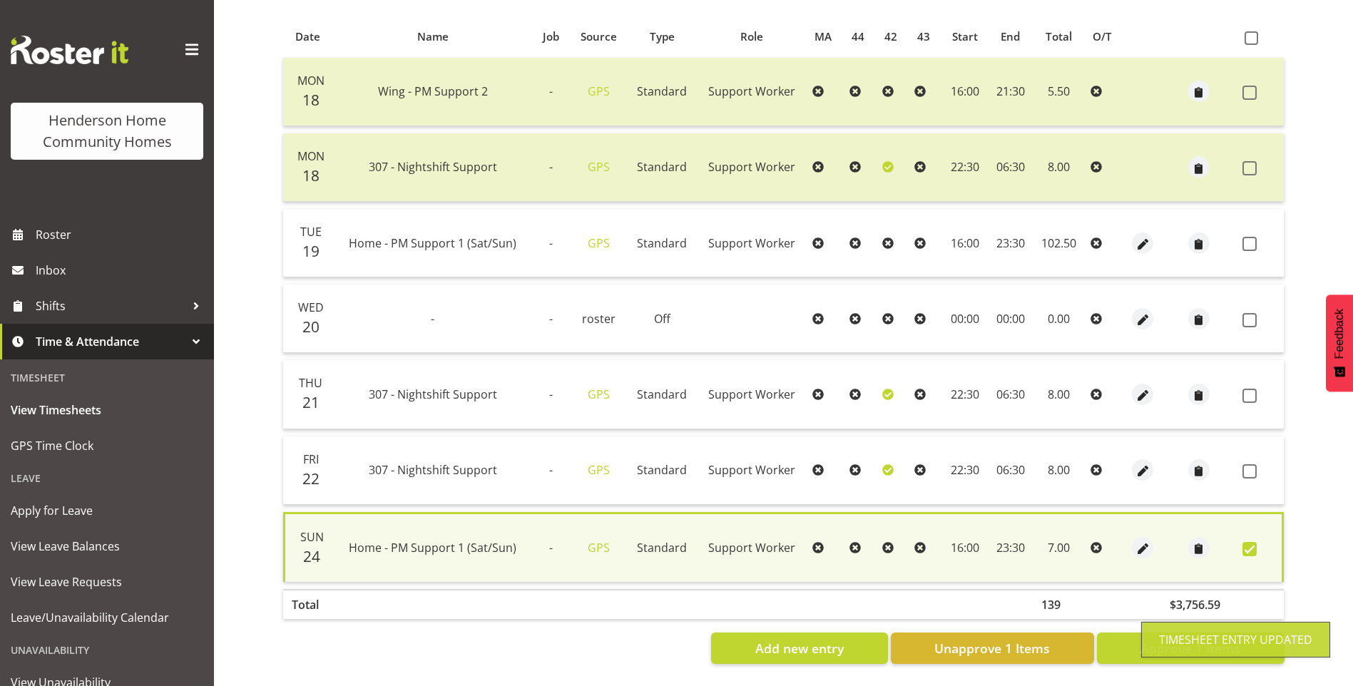
drag, startPoint x: 1249, startPoint y: 461, endPoint x: 1259, endPoint y: 437, distance: 25.6
click at [1249, 464] on span at bounding box center [1250, 471] width 14 height 14
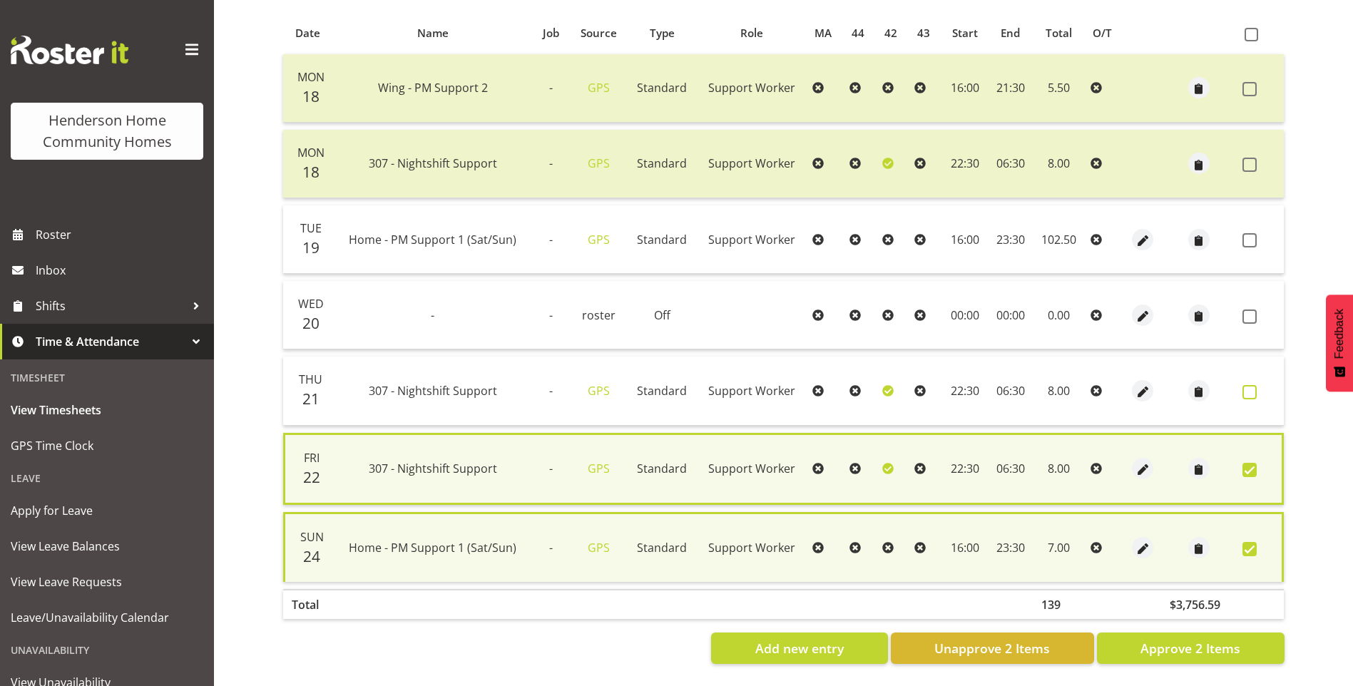
click at [1256, 390] on span at bounding box center [1250, 392] width 14 height 14
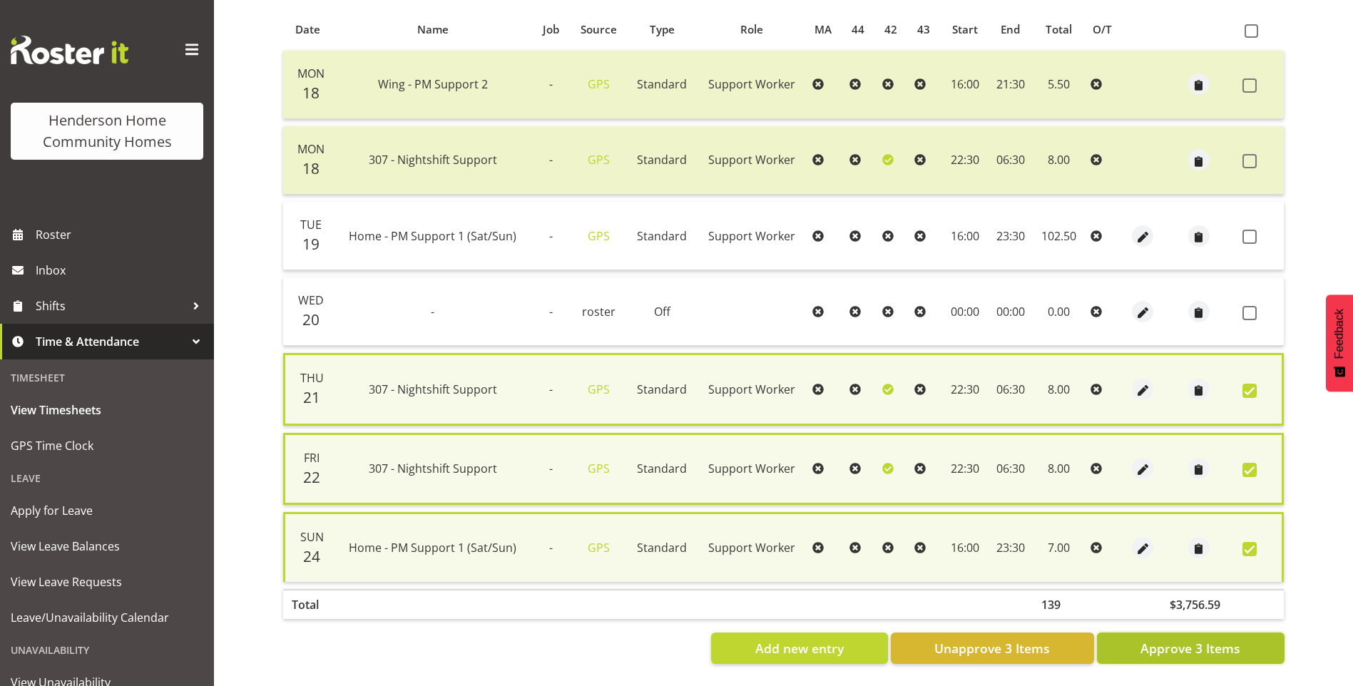
click at [1204, 639] on span "Approve 3 Items" at bounding box center [1191, 648] width 100 height 19
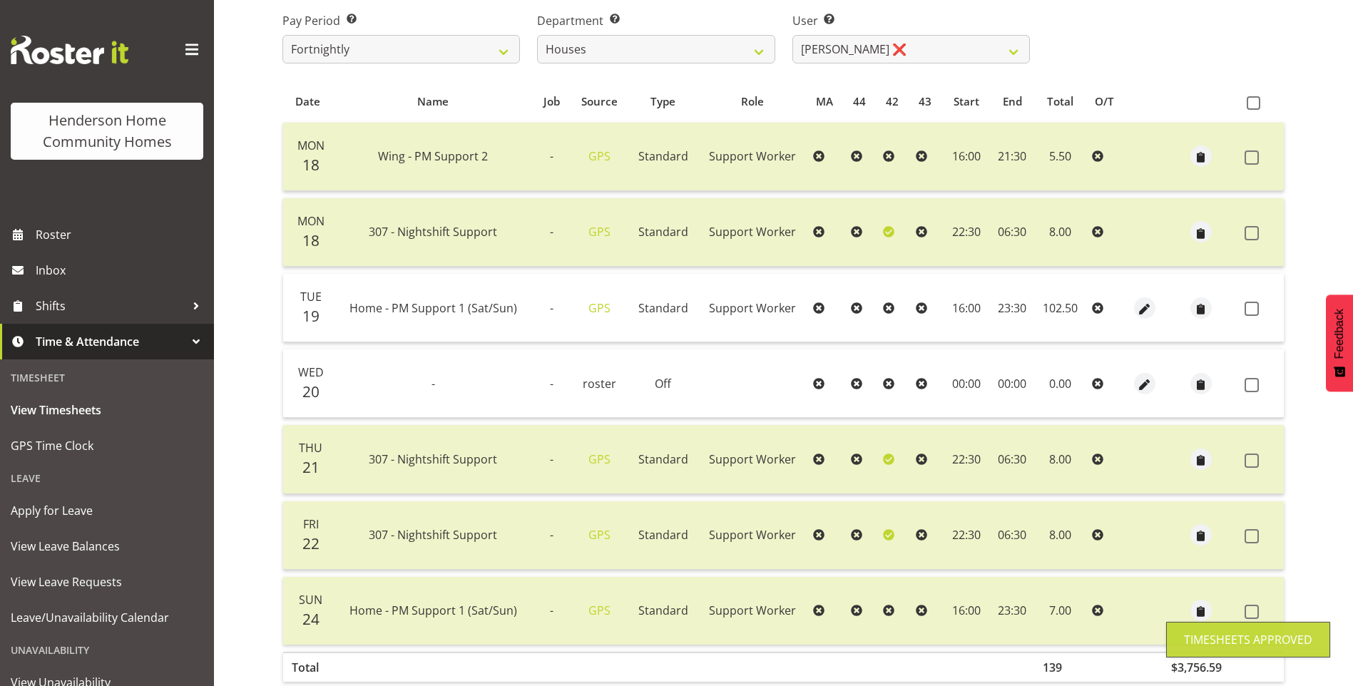
scroll to position [163, 0]
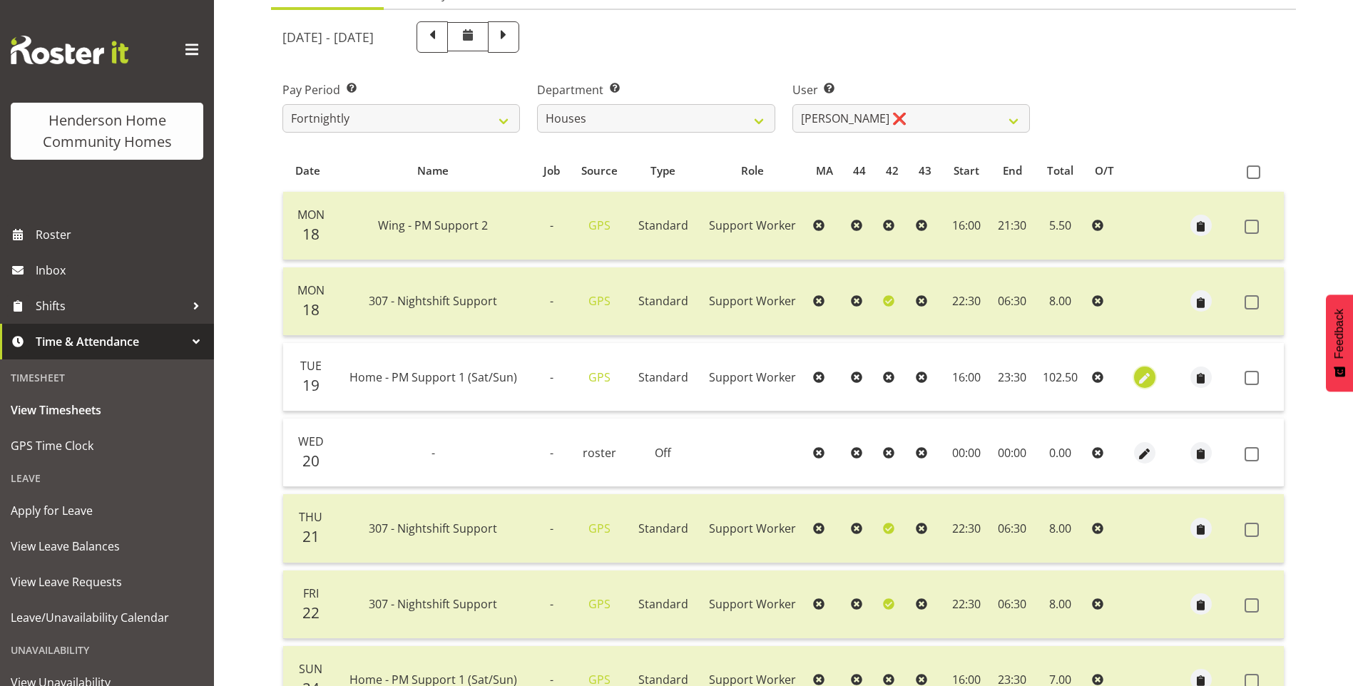
click at [1146, 373] on span "button" at bounding box center [1144, 378] width 16 height 16
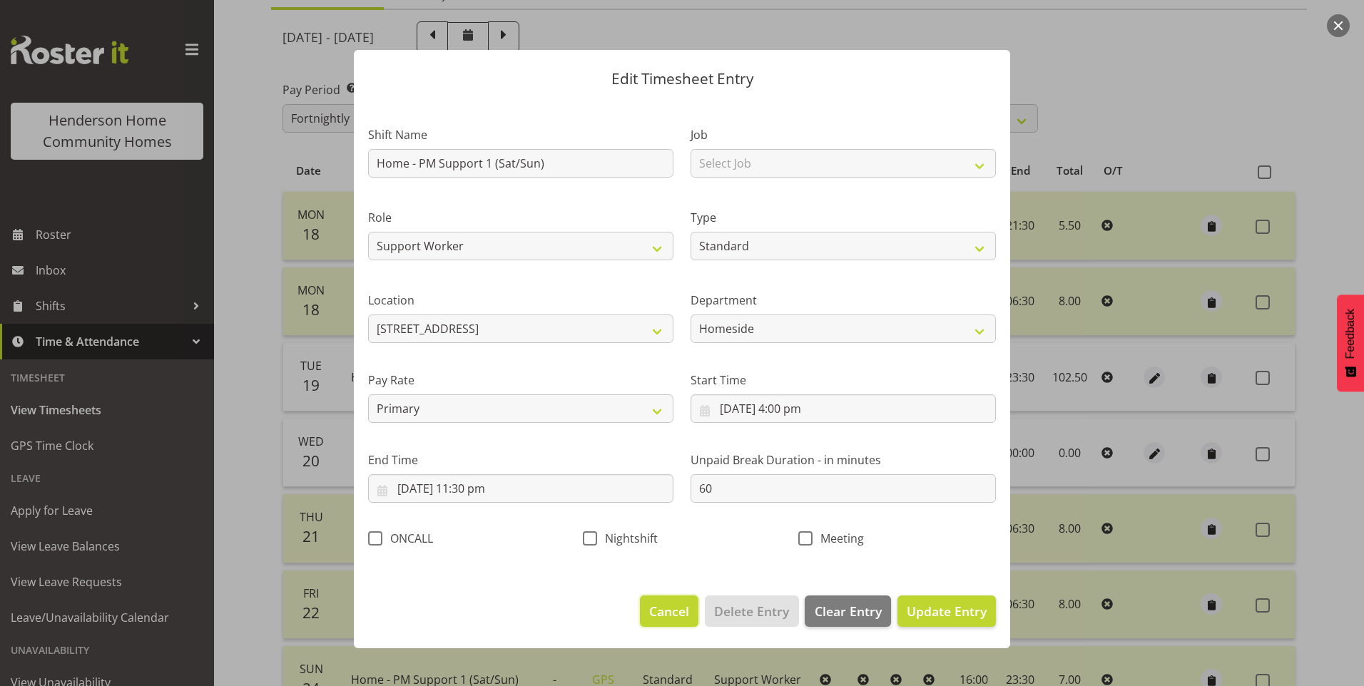
click at [681, 602] on span "Cancel" at bounding box center [669, 611] width 40 height 19
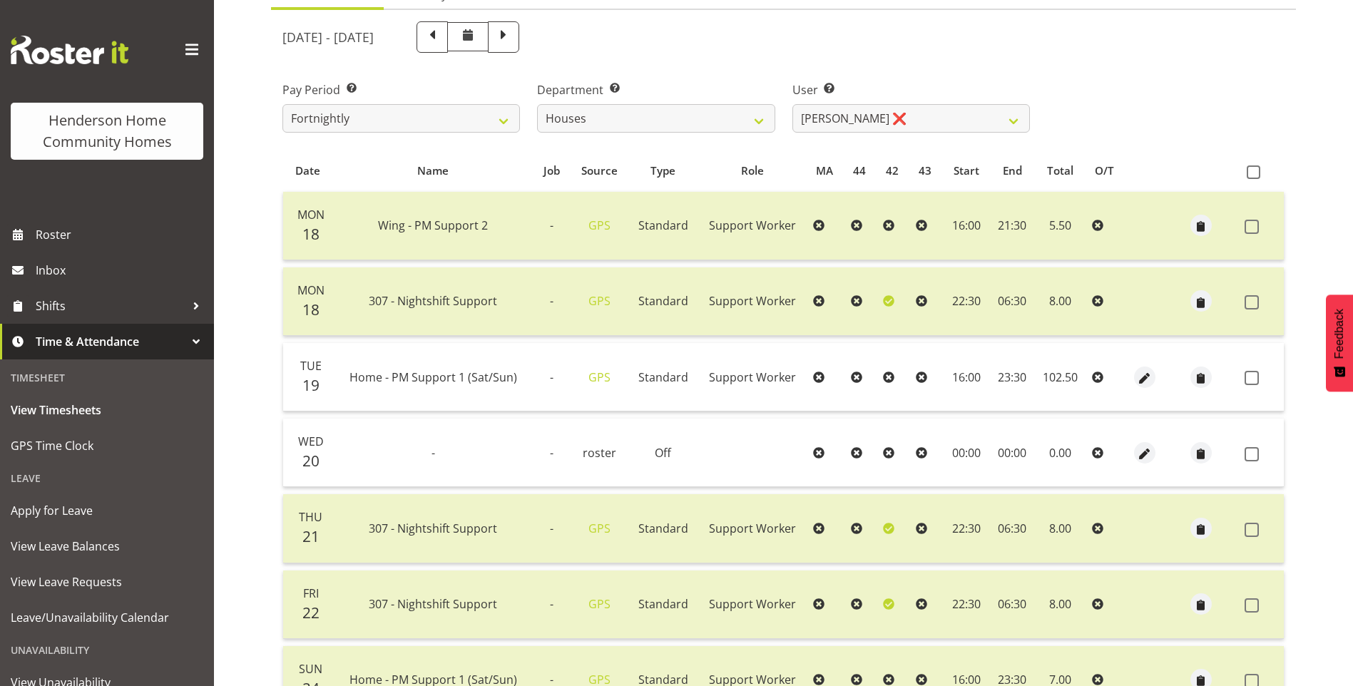
scroll to position [306, 0]
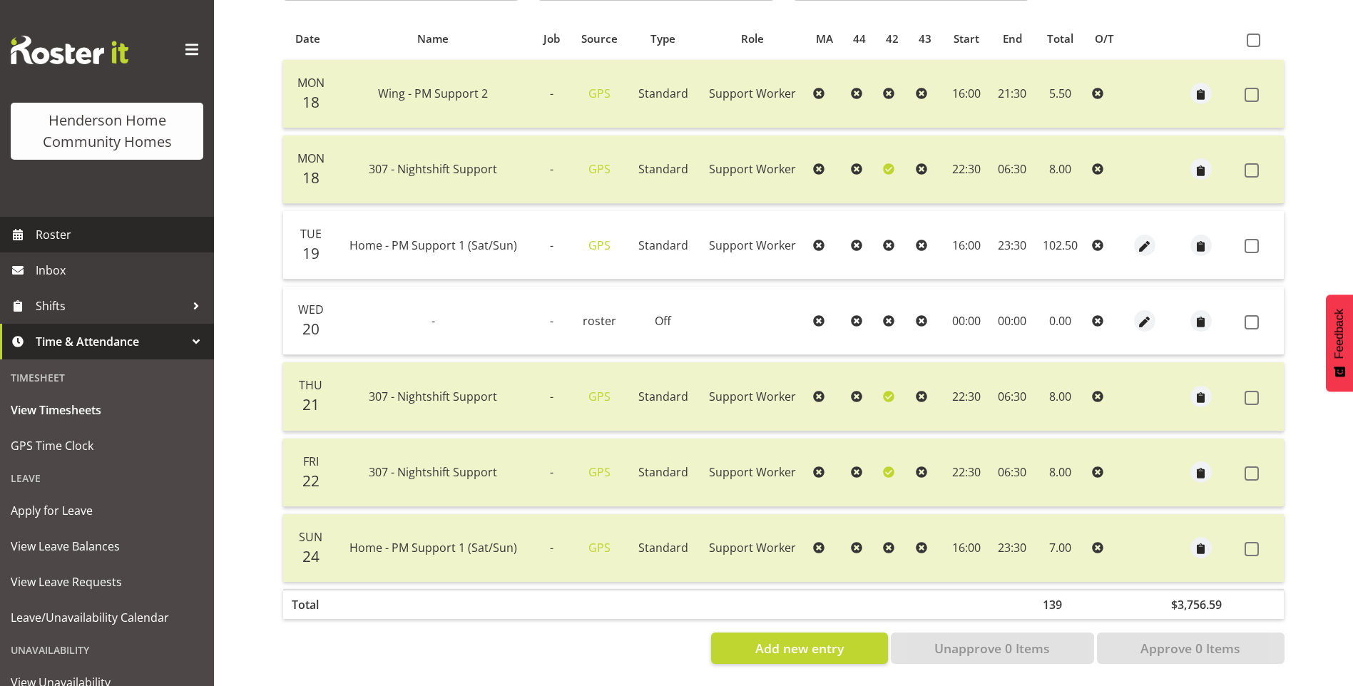
click at [82, 239] on span "Roster" at bounding box center [121, 234] width 171 height 21
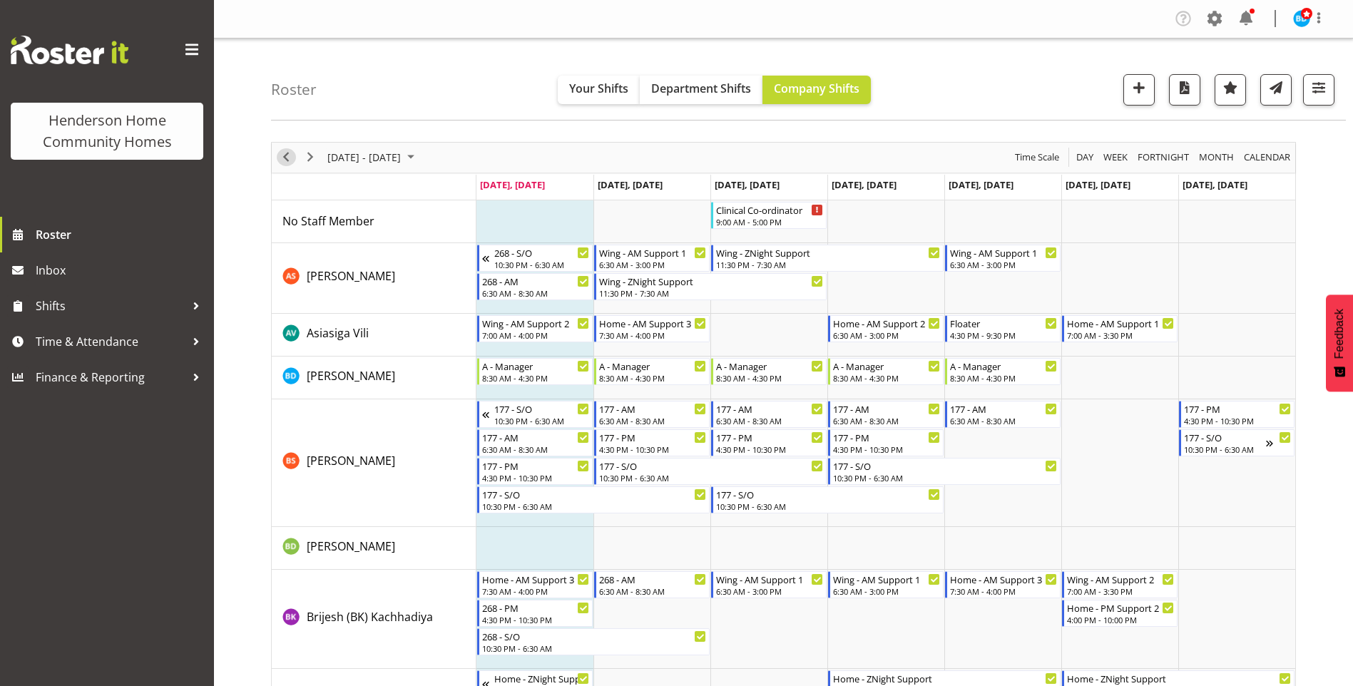
click at [286, 158] on span "Previous" at bounding box center [286, 157] width 17 height 18
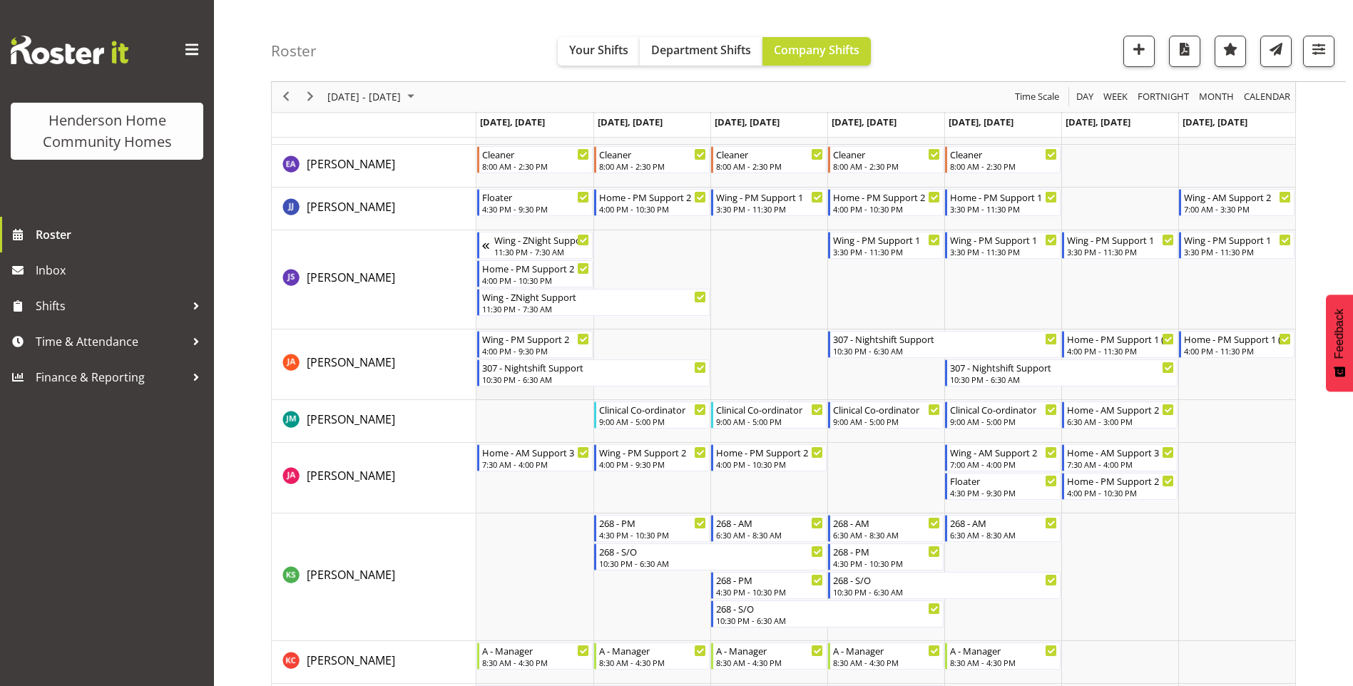
scroll to position [856, 0]
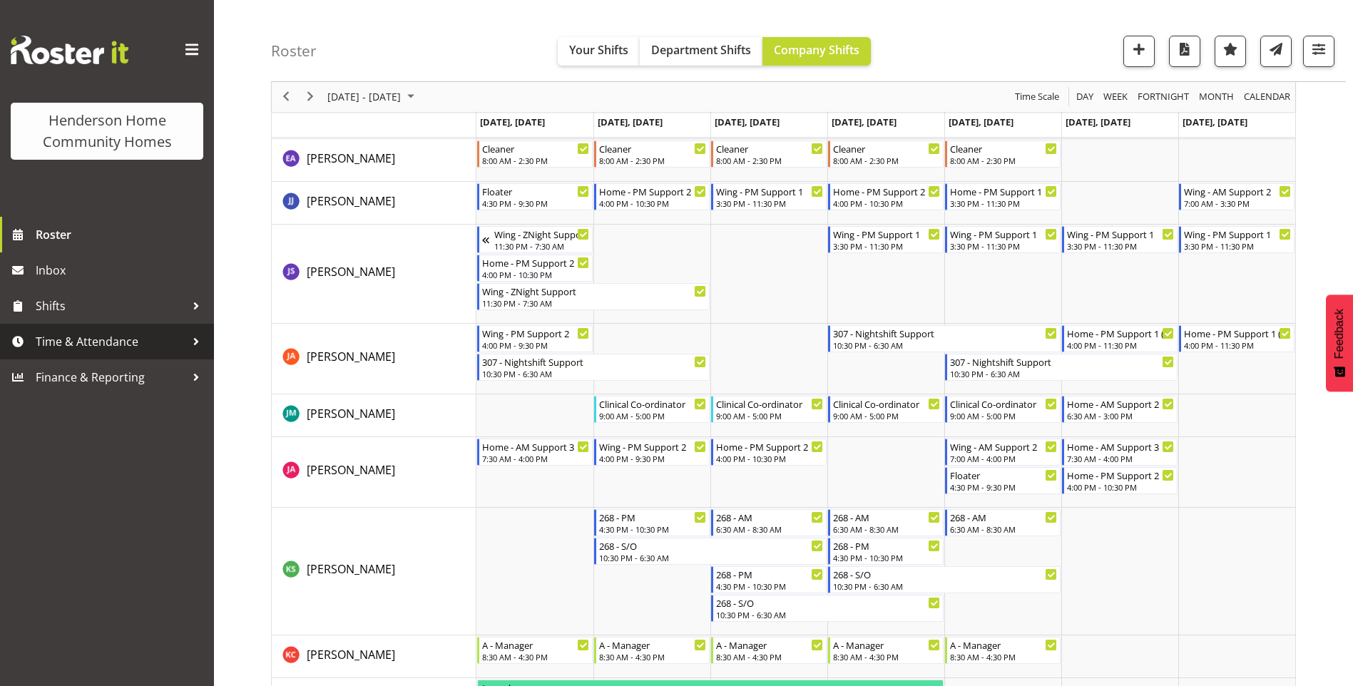
click at [87, 340] on span "Time & Attendance" at bounding box center [111, 341] width 150 height 21
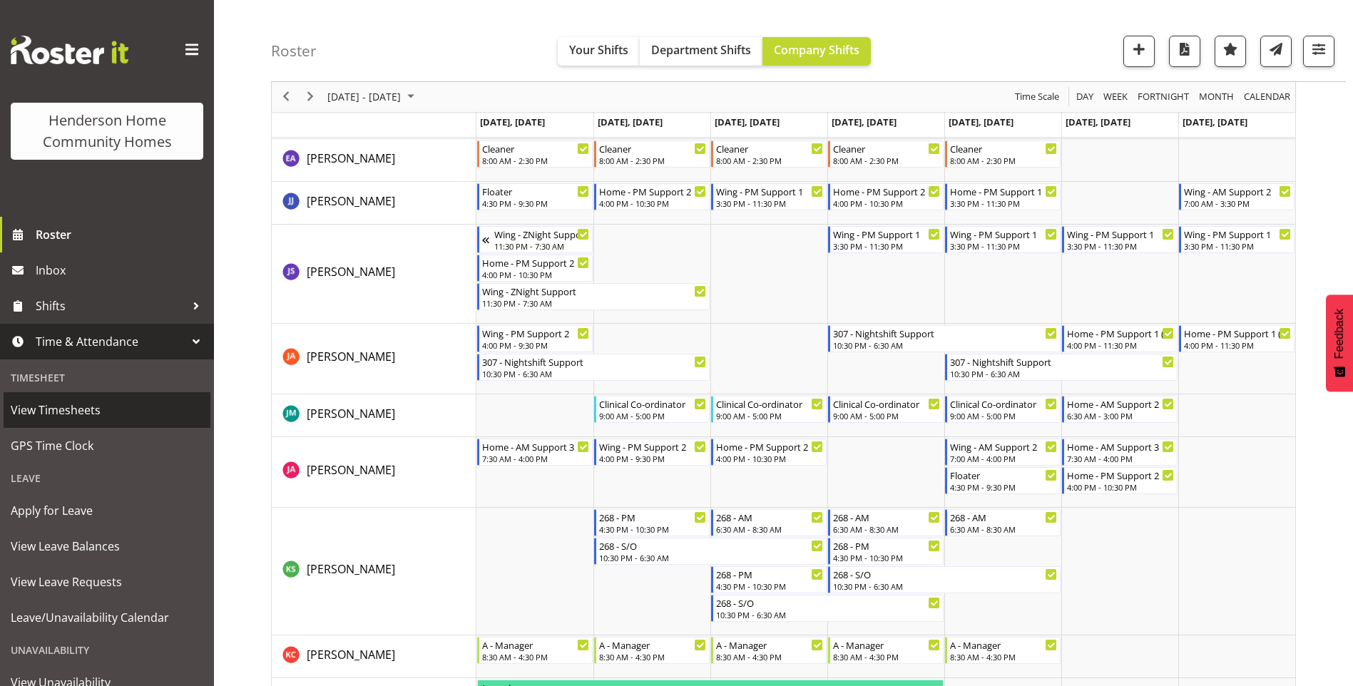
click at [61, 414] on span "View Timesheets" at bounding box center [107, 410] width 193 height 21
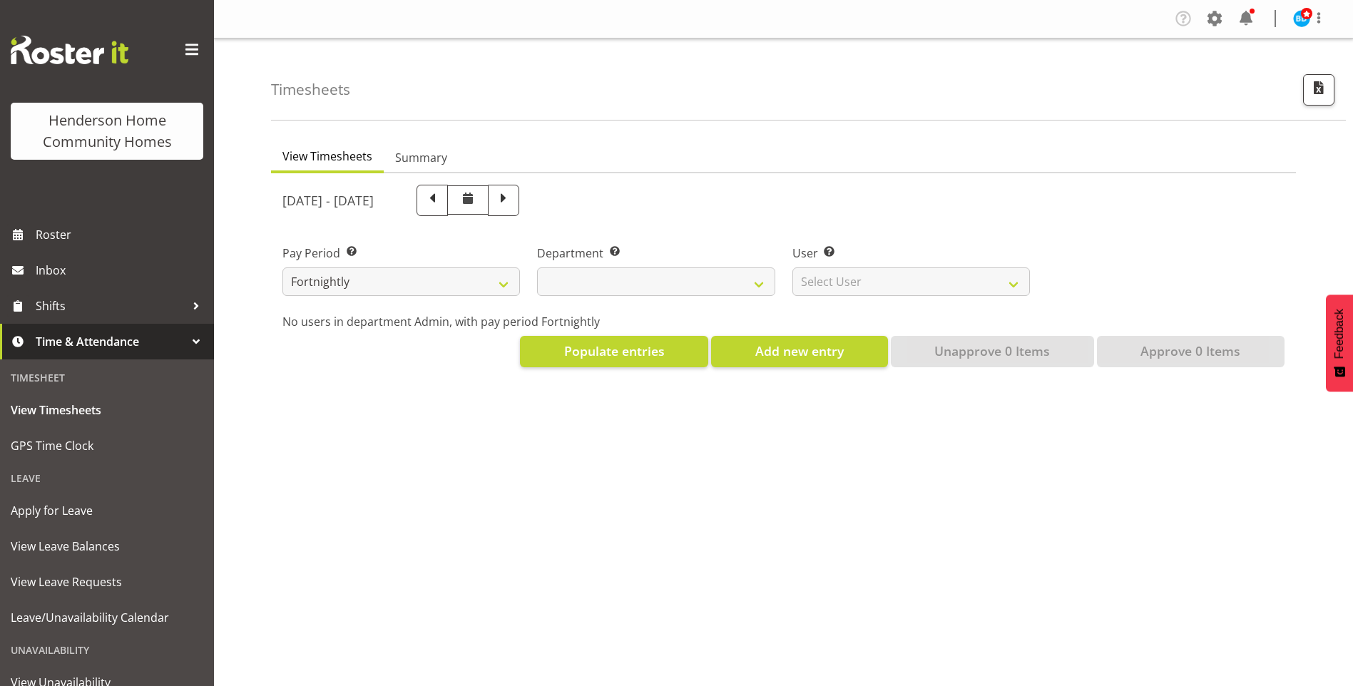
select select
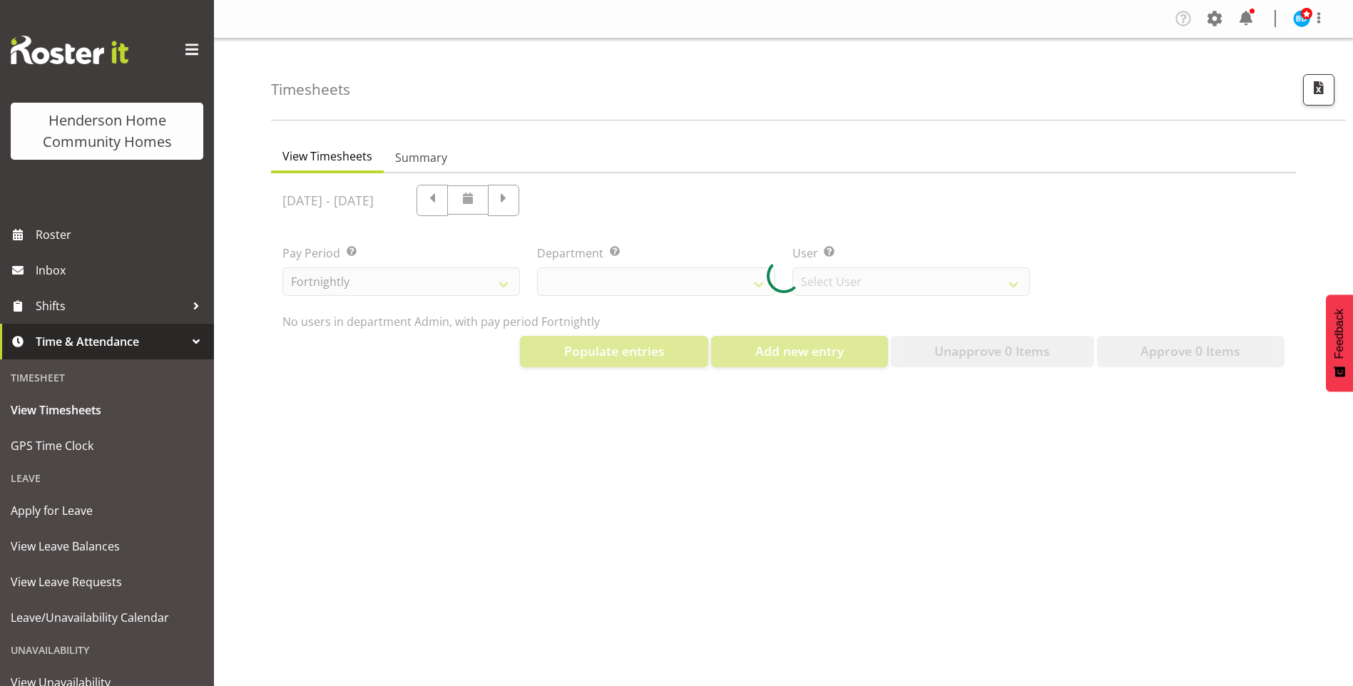
select select "8515"
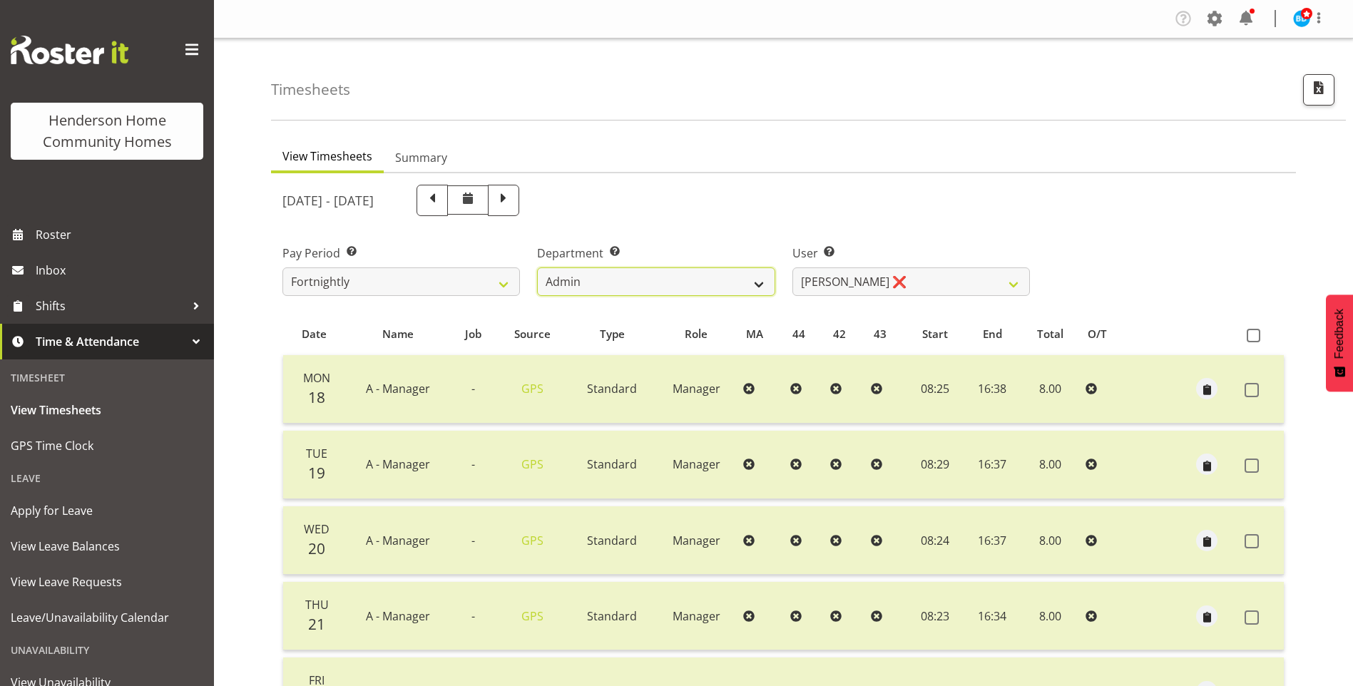
click at [595, 279] on select "Admin Homeside Houses Wingside" at bounding box center [656, 282] width 238 height 29
click at [537, 268] on select "Admin Homeside Houses Wingside" at bounding box center [656, 282] width 238 height 29
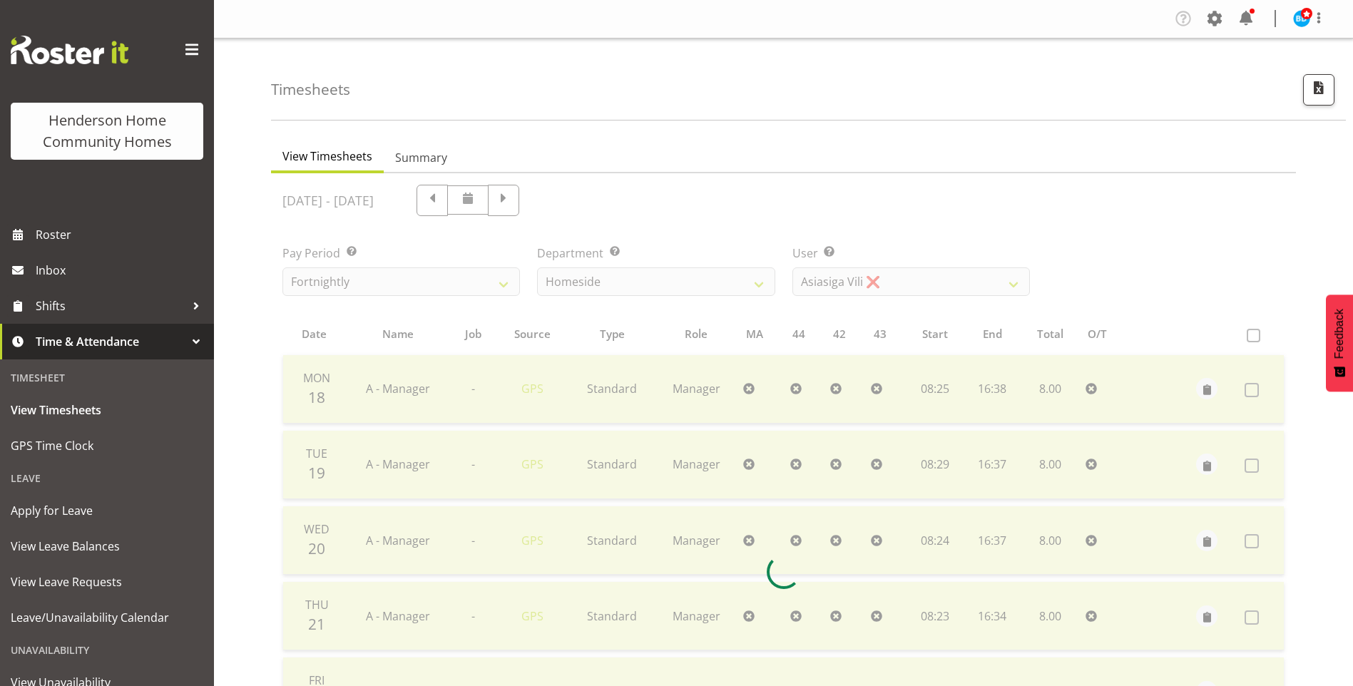
click at [575, 285] on div at bounding box center [783, 572] width 1025 height 798
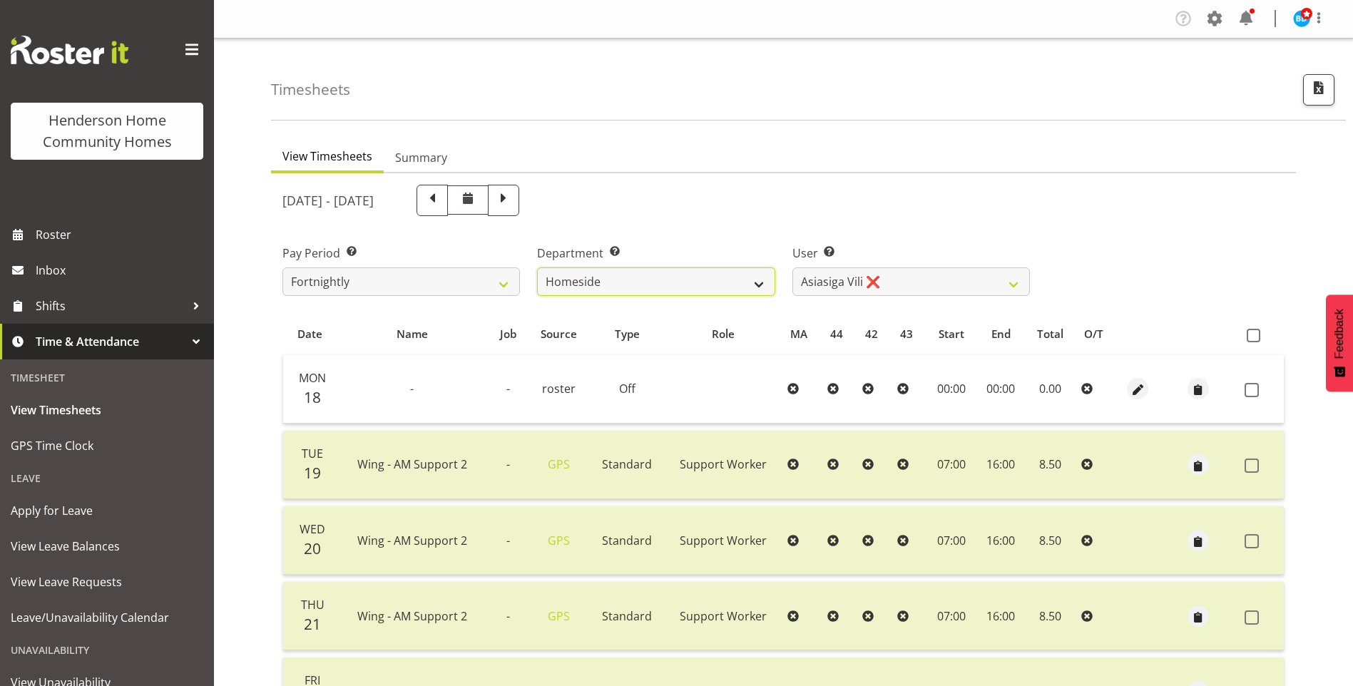
click at [575, 285] on select "Admin Homeside Houses Wingside" at bounding box center [656, 282] width 238 height 29
select select "748"
click at [537, 268] on select "Admin Homeside Houses Wingside" at bounding box center [656, 282] width 238 height 29
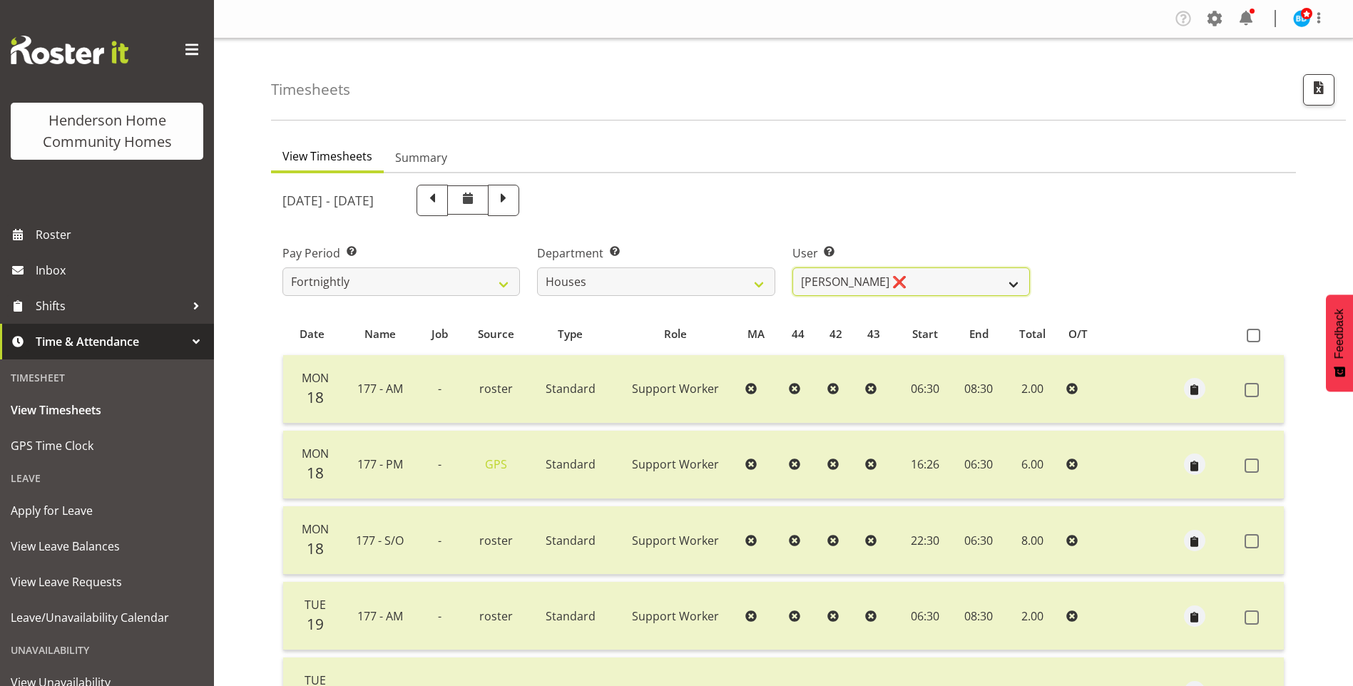
click at [831, 280] on select "[PERSON_NAME] ❌ [PERSON_NAME] ❌ [PERSON_NAME] ❌ [PERSON_NAME] ❌ [PERSON_NAME] ❌…" at bounding box center [912, 282] width 238 height 29
select select "10364"
click at [793, 268] on select "[PERSON_NAME] ❌ [PERSON_NAME] ❌ [PERSON_NAME] ❌ [PERSON_NAME] ❌ [PERSON_NAME] ❌…" at bounding box center [912, 282] width 238 height 29
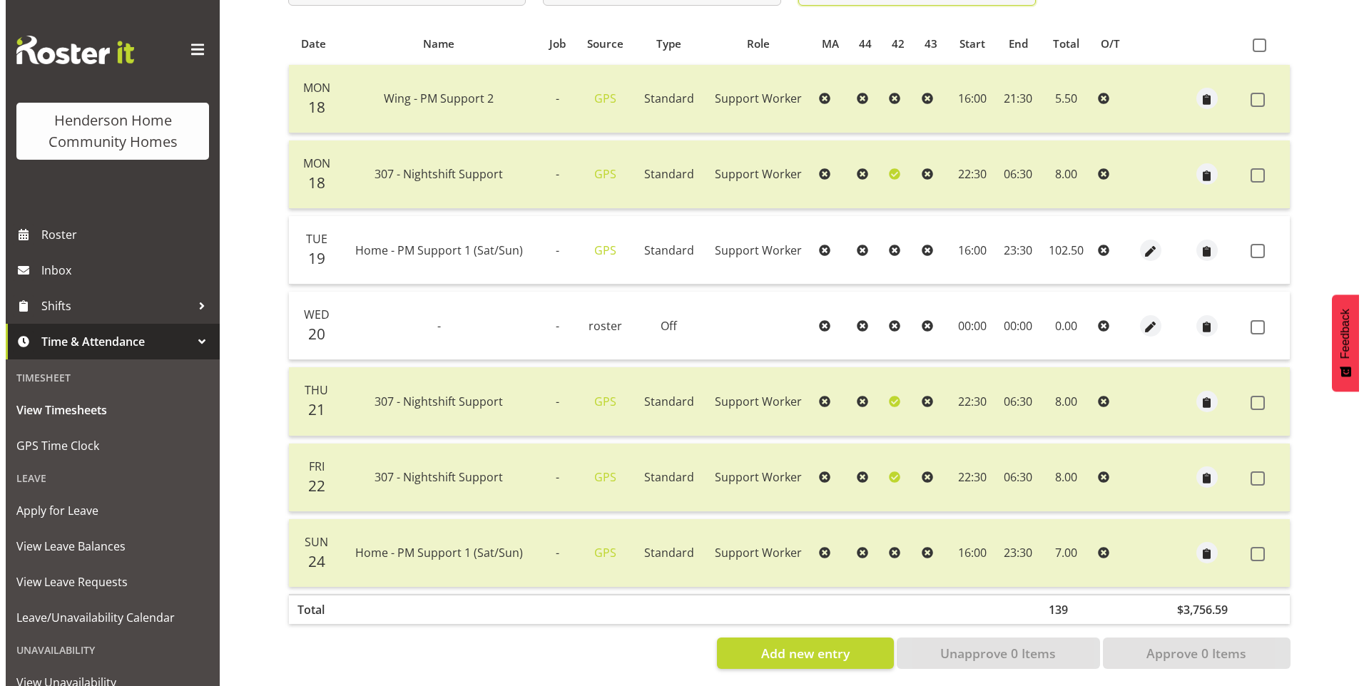
scroll to position [306, 0]
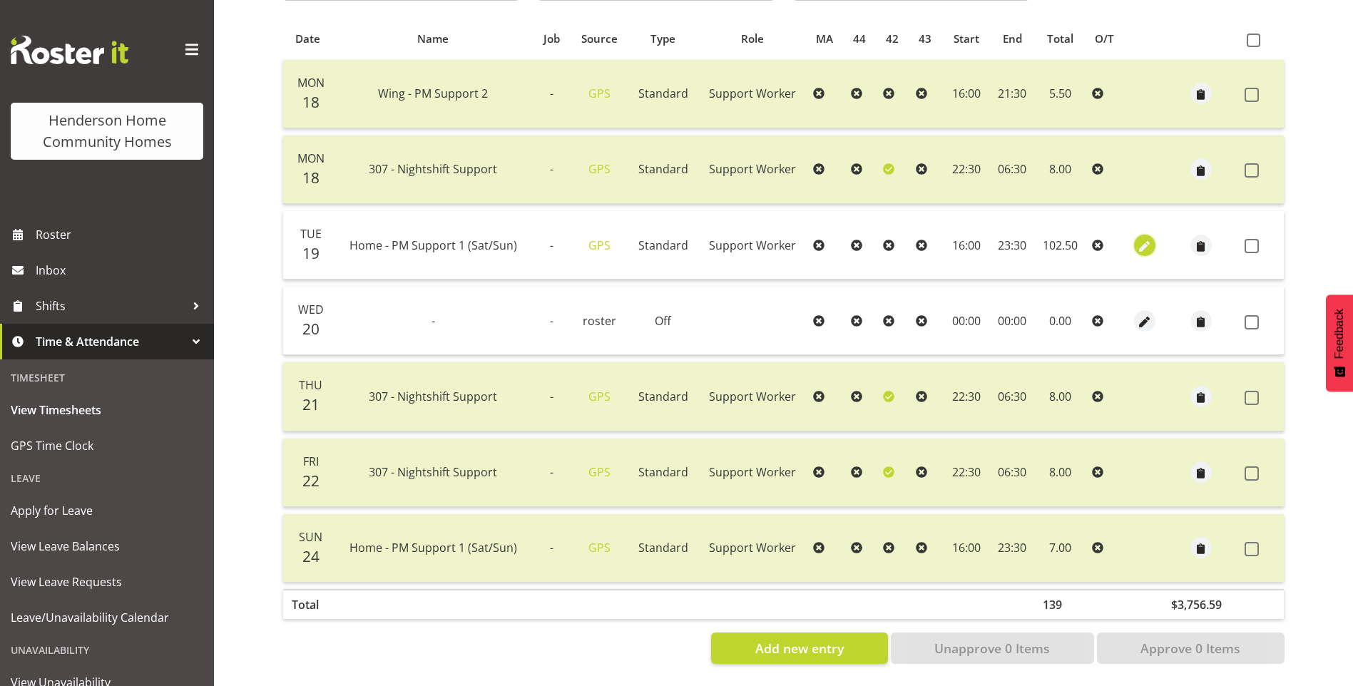
click at [1151, 238] on span "button" at bounding box center [1144, 246] width 16 height 16
select select "Standard"
select select "746"
select select "7"
select select "2025"
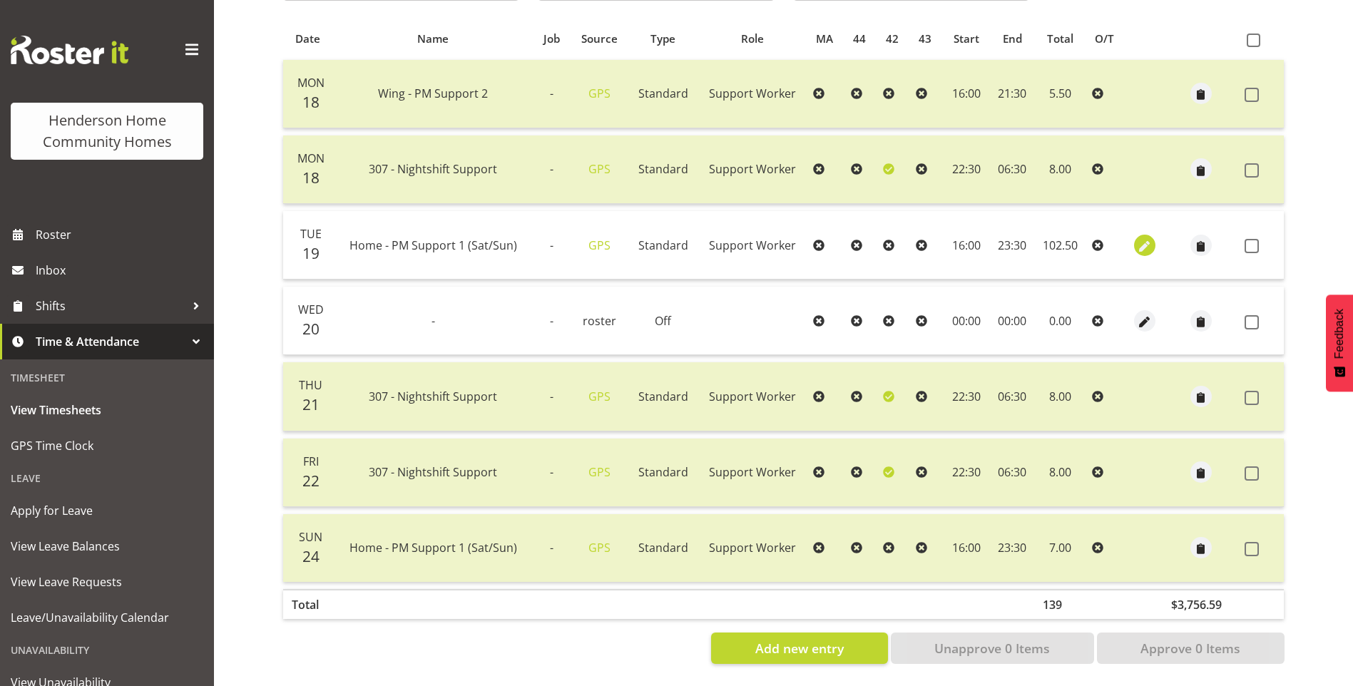
select select "16"
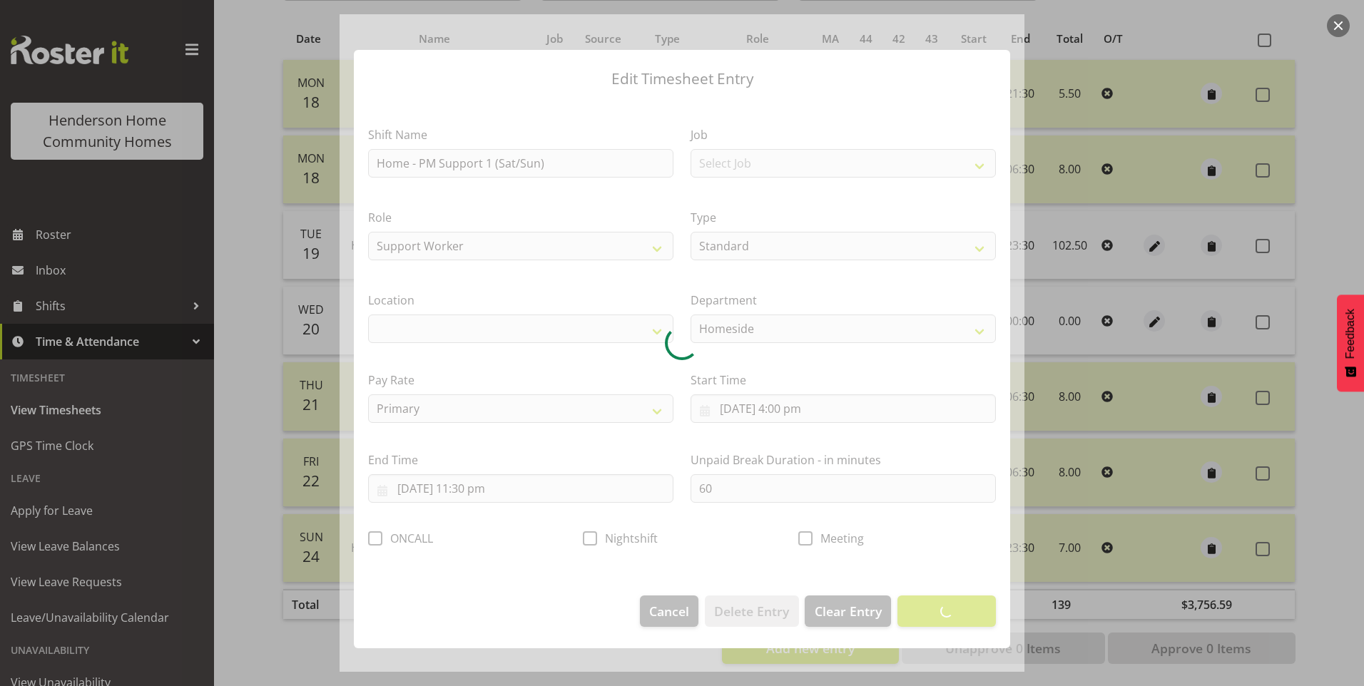
select select "1067"
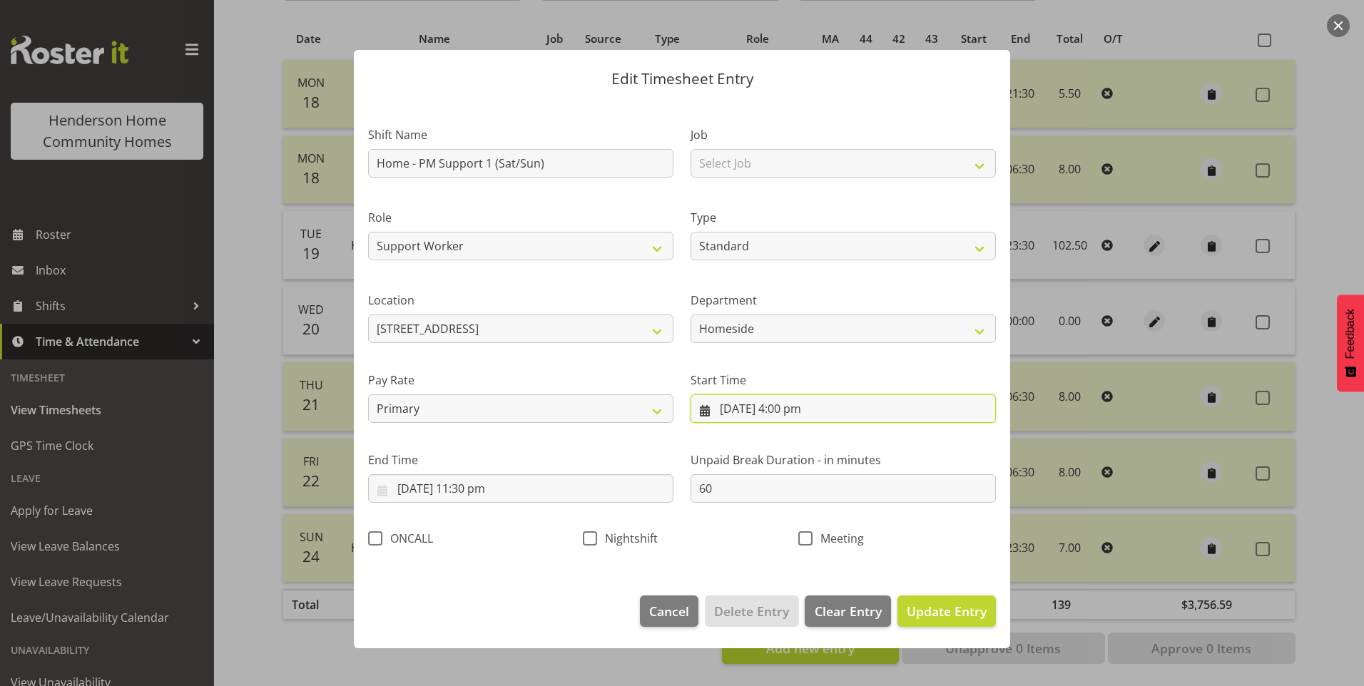
click at [747, 410] on input "[DATE] 4:00 pm" at bounding box center [843, 409] width 305 height 29
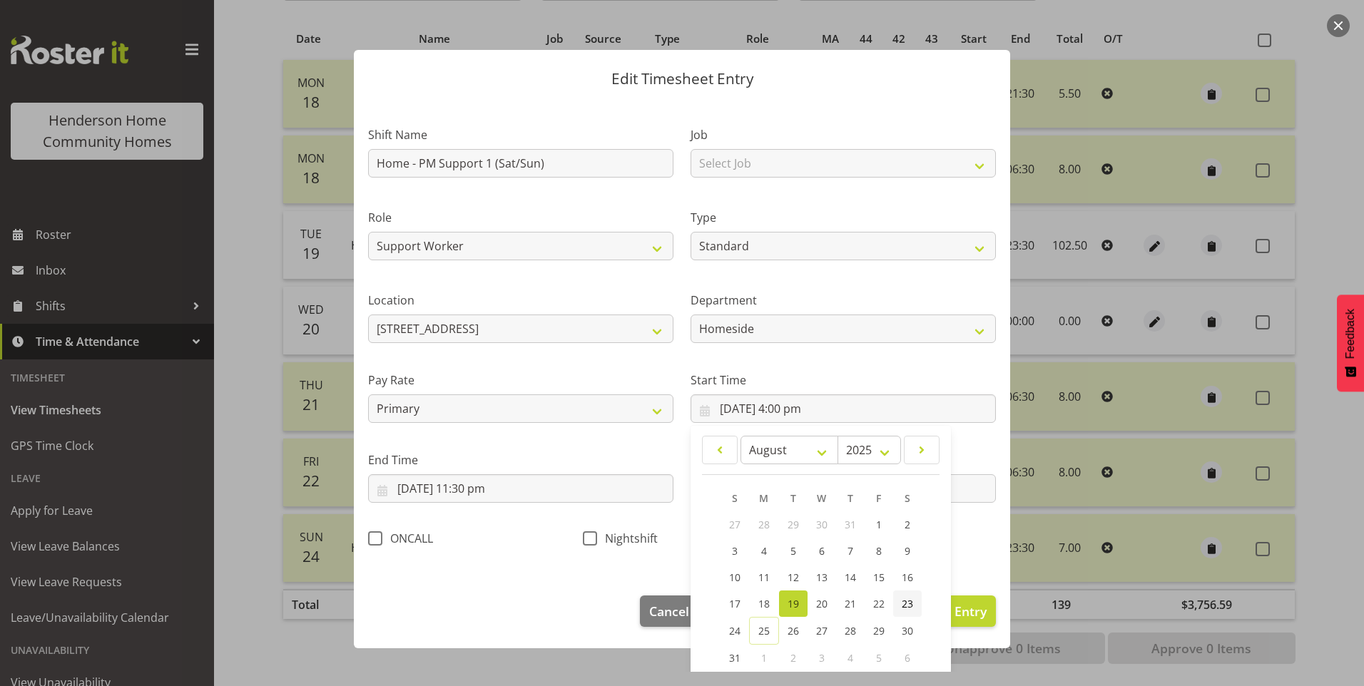
click at [902, 601] on span "23" at bounding box center [907, 604] width 11 height 14
type input "[DATE] 4:00 pm"
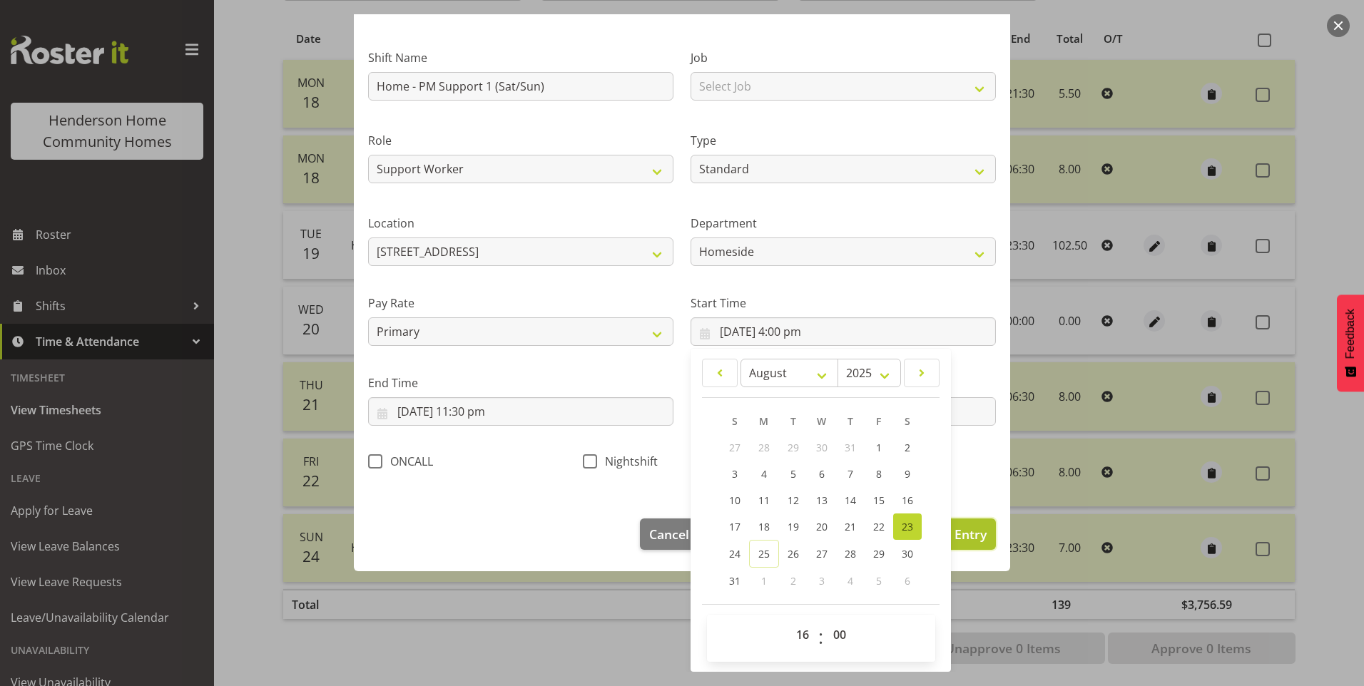
click at [968, 538] on span "Update Entry" at bounding box center [947, 534] width 80 height 17
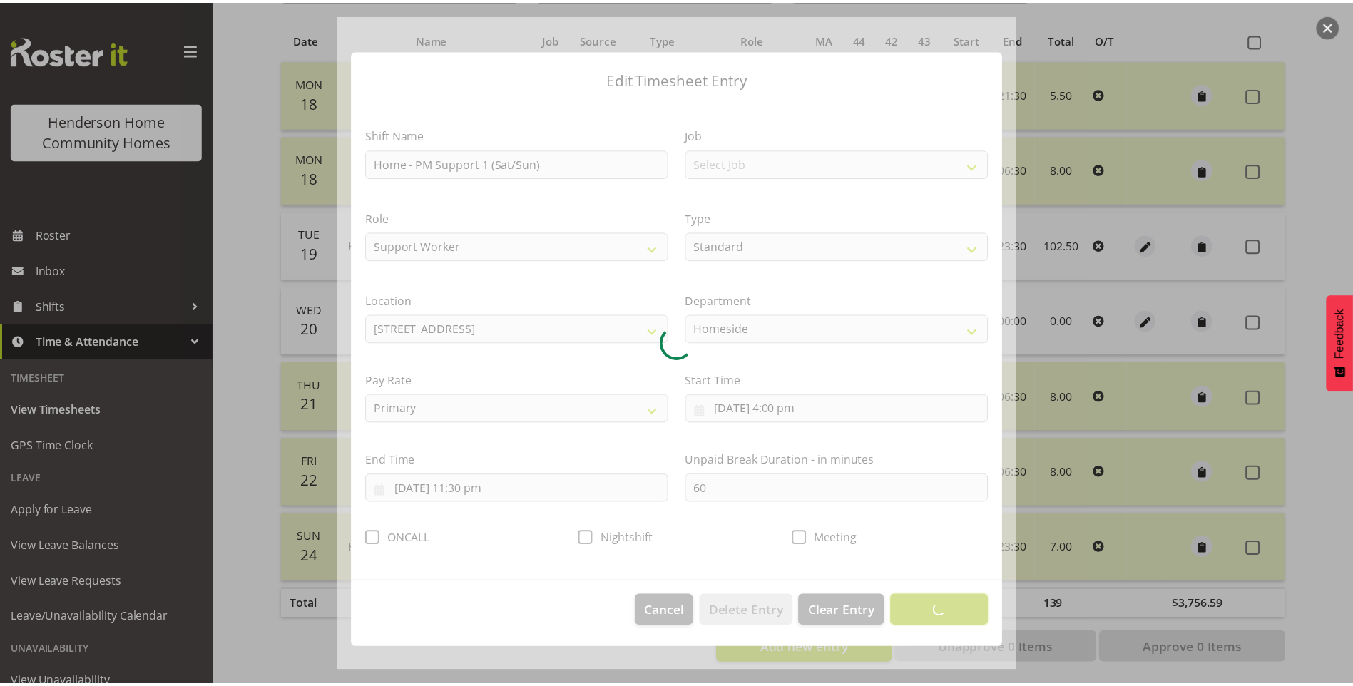
scroll to position [0, 0]
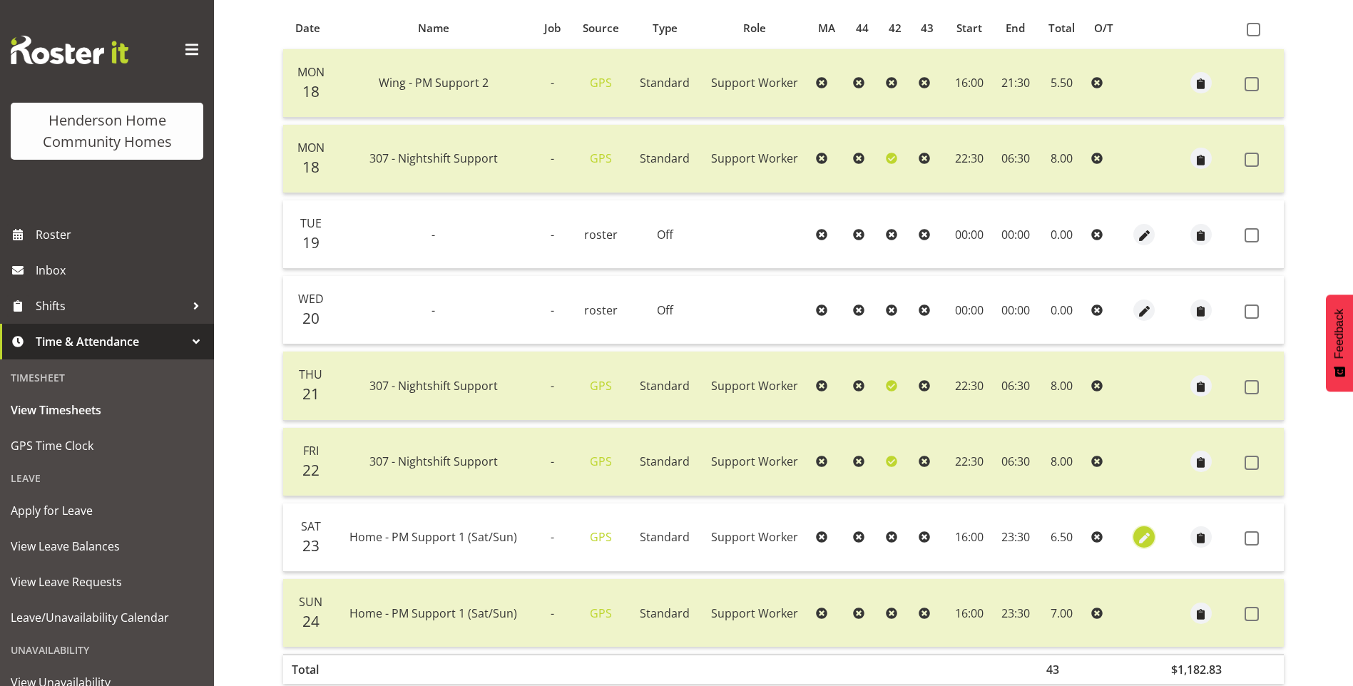
click at [1144, 533] on span "button" at bounding box center [1144, 539] width 16 height 16
select select "Standard"
select select "746"
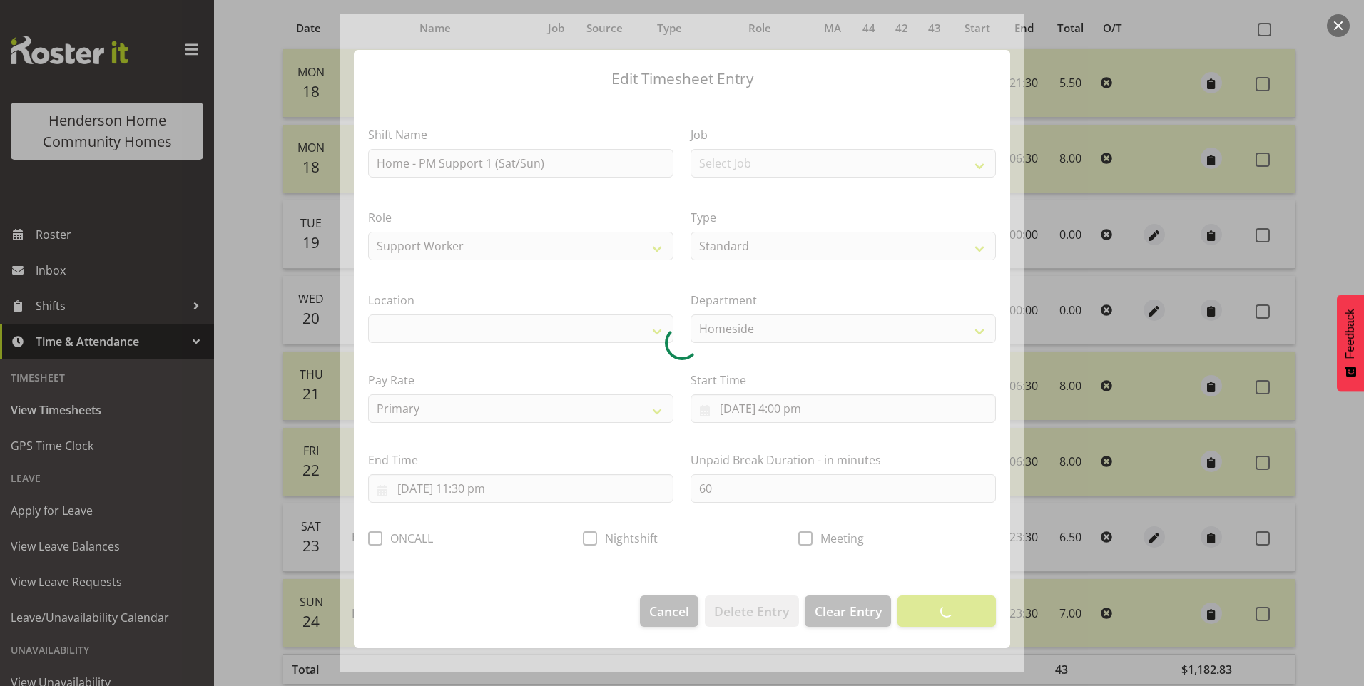
select select "1067"
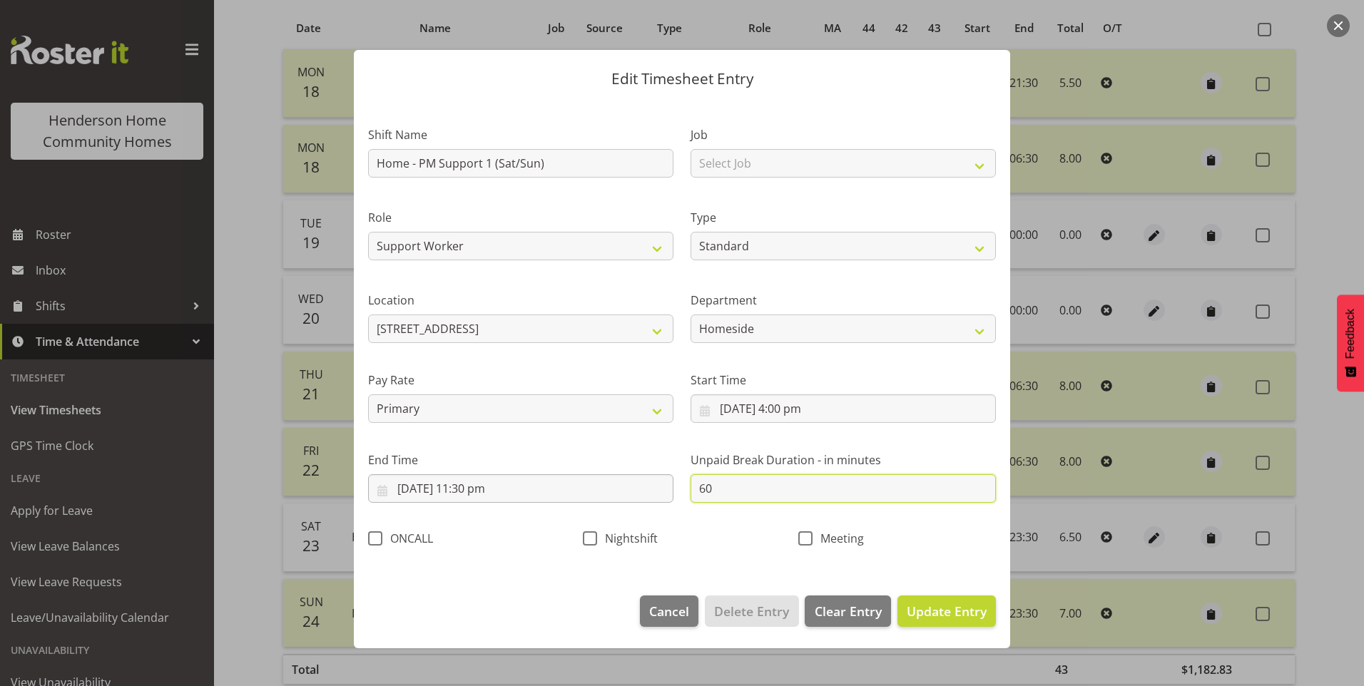
drag, startPoint x: 726, startPoint y: 497, endPoint x: 622, endPoint y: 481, distance: 105.3
click at [646, 484] on div "Shift Name Home - PM Support 1 (Sat/Sun) Job Select Job Floater Role Support Wo…" at bounding box center [682, 332] width 645 height 452
type input "30"
click at [983, 606] on span "Update Entry" at bounding box center [947, 611] width 80 height 17
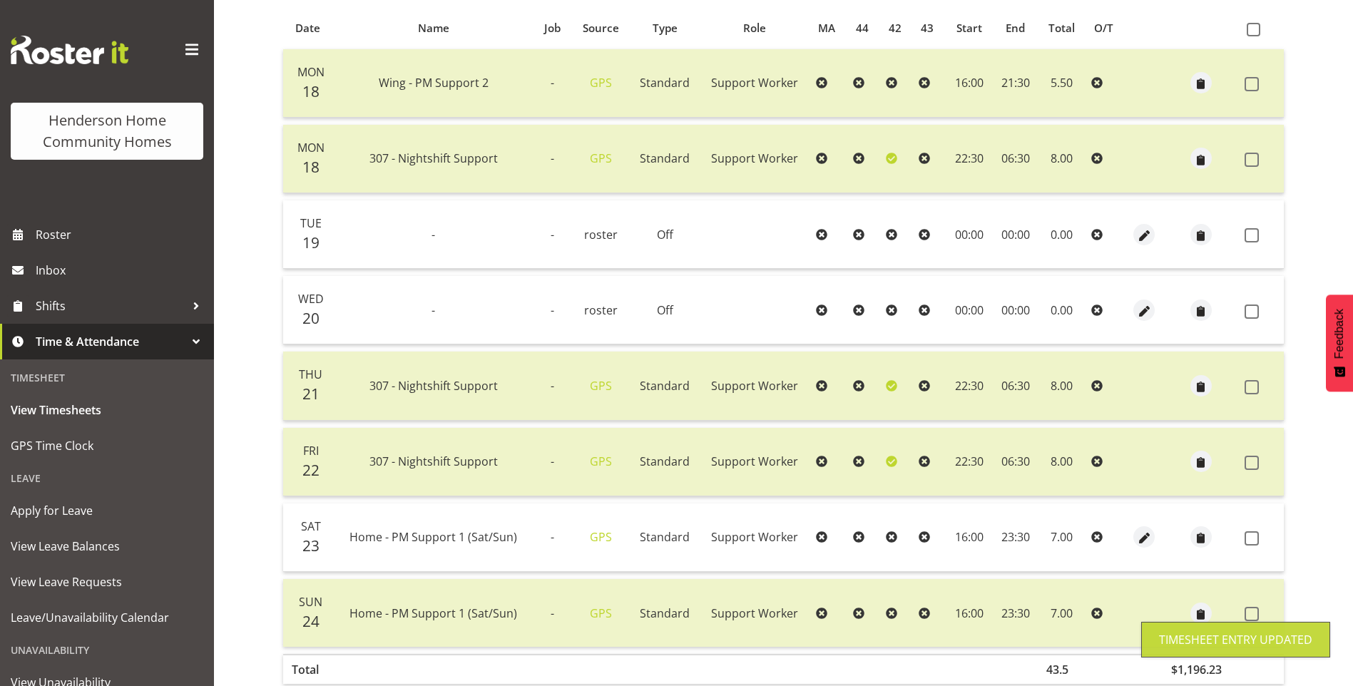
click at [1253, 537] on span at bounding box center [1252, 538] width 14 height 14
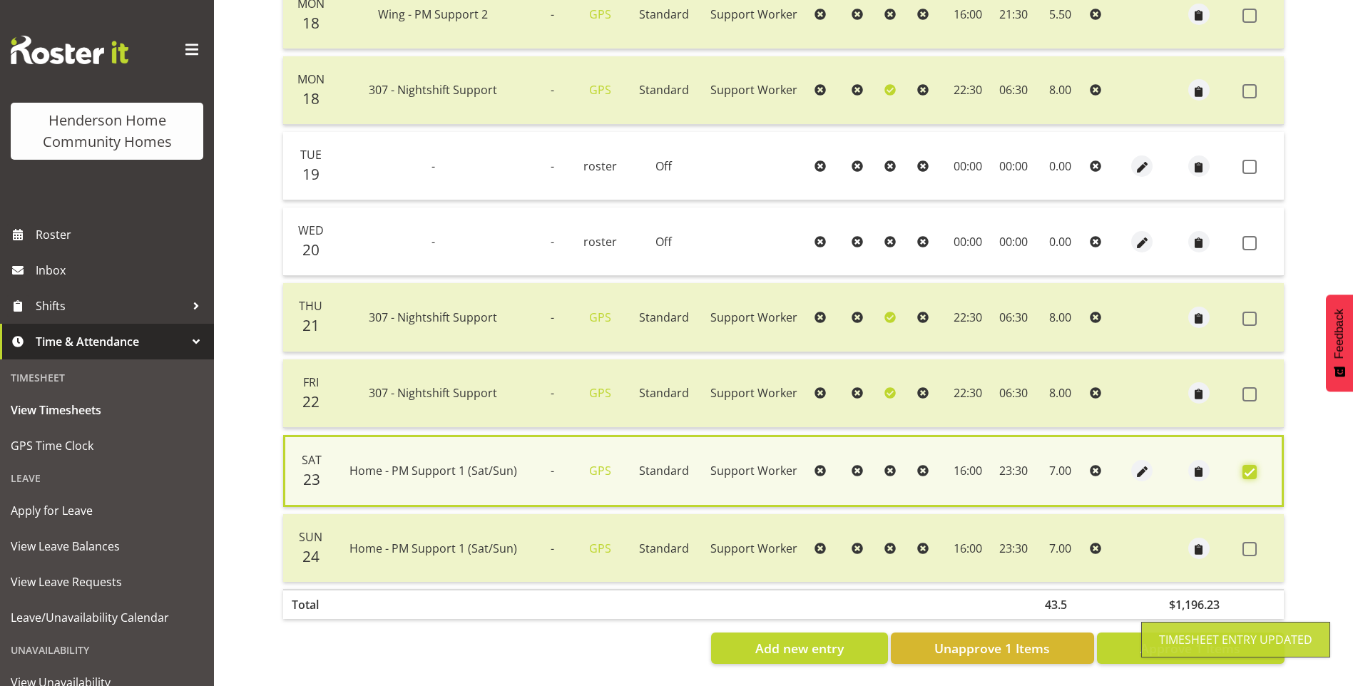
scroll to position [385, 0]
click at [1242, 633] on button "Approve 1 Items" at bounding box center [1191, 648] width 188 height 31
checkbox input "false"
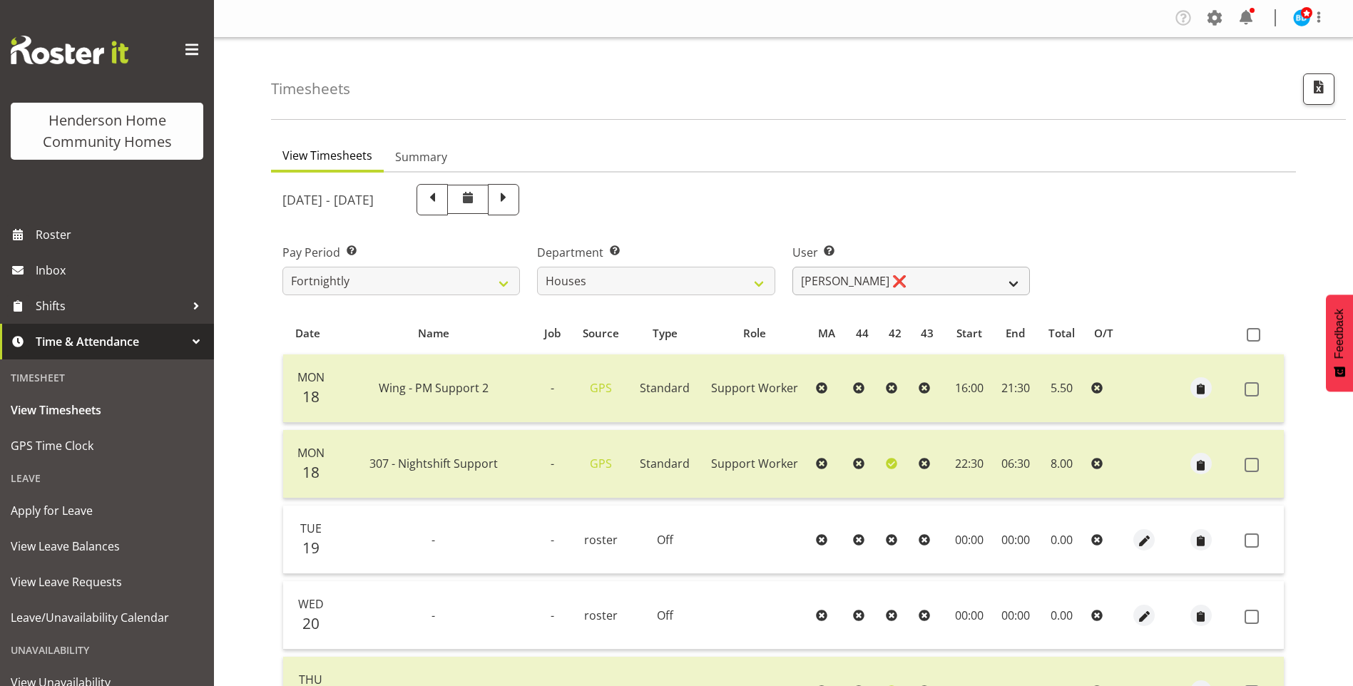
scroll to position [0, 0]
click at [818, 285] on select "[PERSON_NAME] ❌ [PERSON_NAME] ❌ [PERSON_NAME] ❌ [PERSON_NAME] ❌ [PERSON_NAME] ❌…" at bounding box center [912, 282] width 238 height 29
select select "8524"
click at [793, 268] on select "[PERSON_NAME] ❌ [PERSON_NAME] ❌ [PERSON_NAME] ❌ [PERSON_NAME] ❌ [PERSON_NAME] ❌…" at bounding box center [912, 282] width 238 height 29
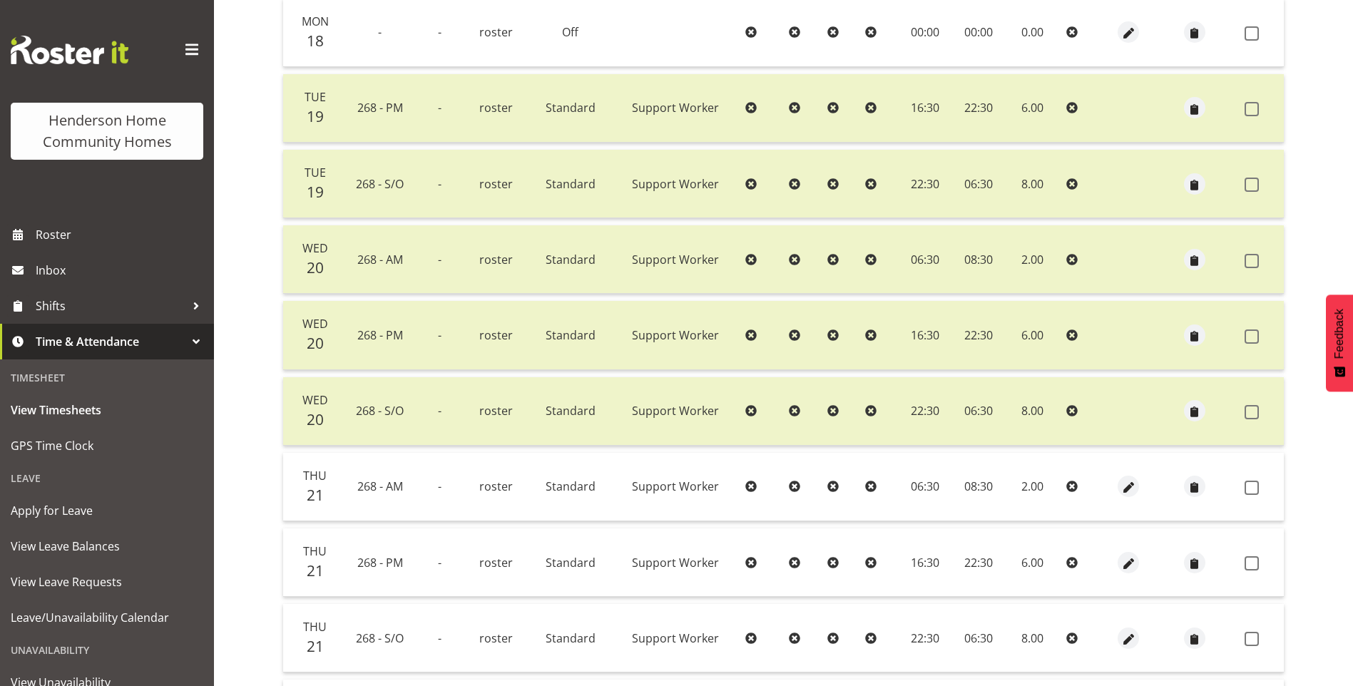
scroll to position [571, 0]
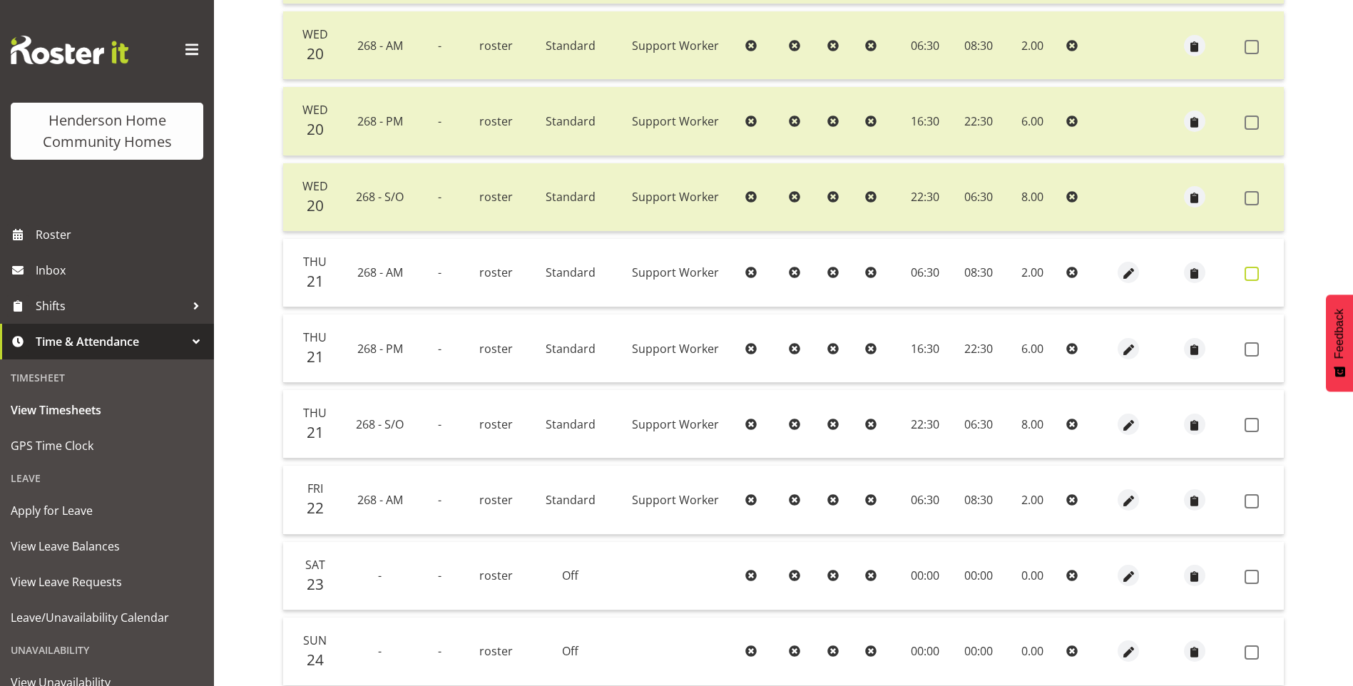
click at [1255, 272] on span at bounding box center [1252, 274] width 14 height 14
checkbox input "true"
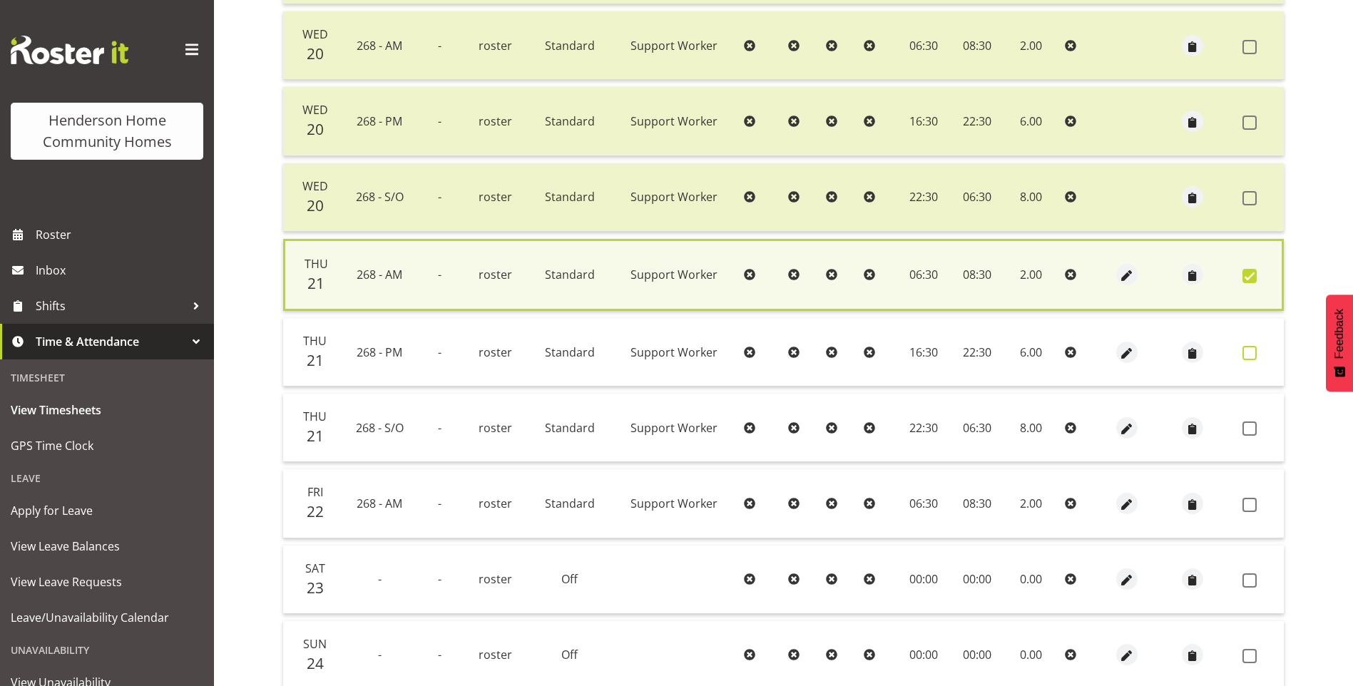
drag, startPoint x: 1250, startPoint y: 352, endPoint x: 1259, endPoint y: 369, distance: 19.5
click at [1252, 350] on span at bounding box center [1250, 353] width 14 height 14
checkbox input "true"
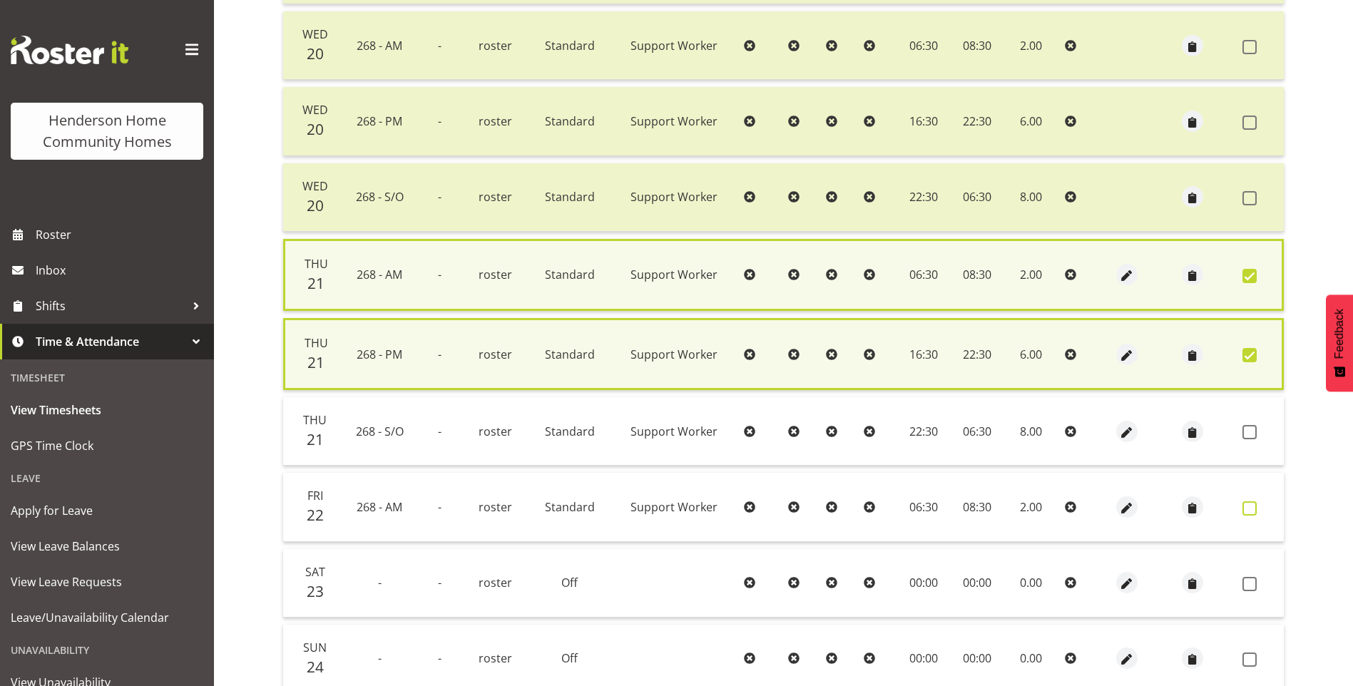
click at [1248, 507] on span at bounding box center [1250, 509] width 14 height 14
checkbox input "true"
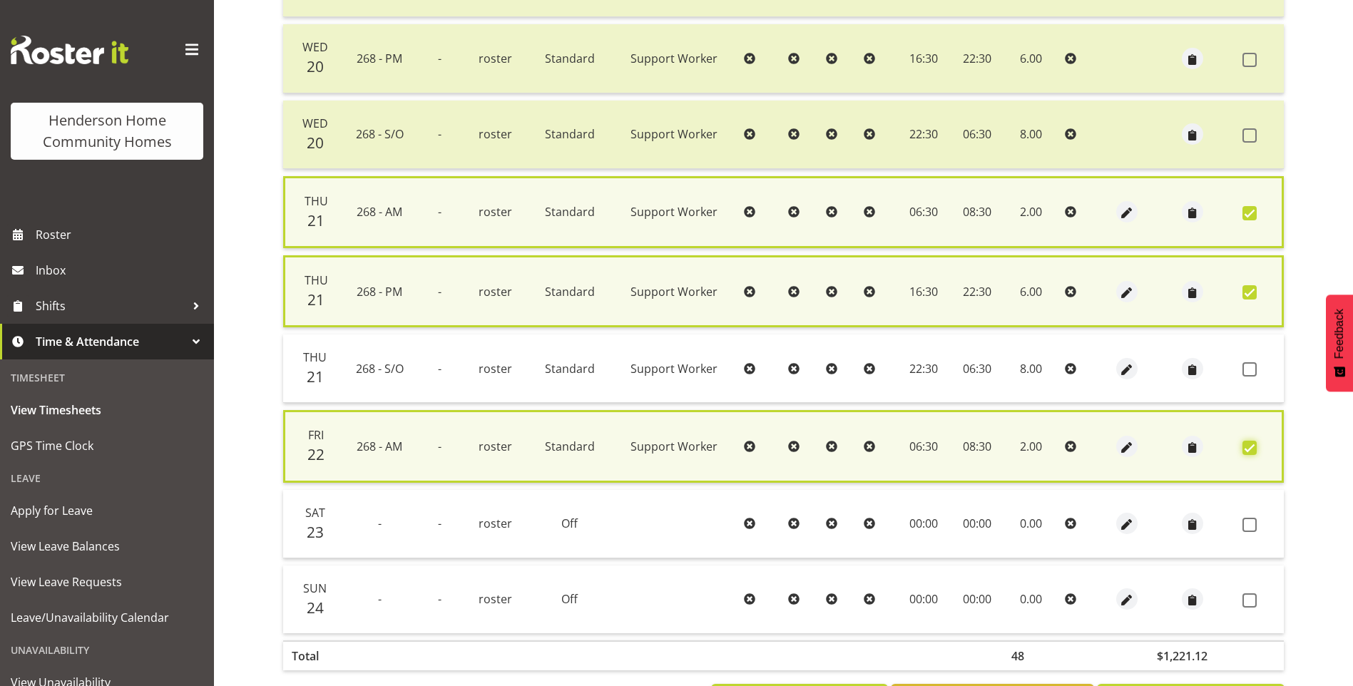
scroll to position [696, 0]
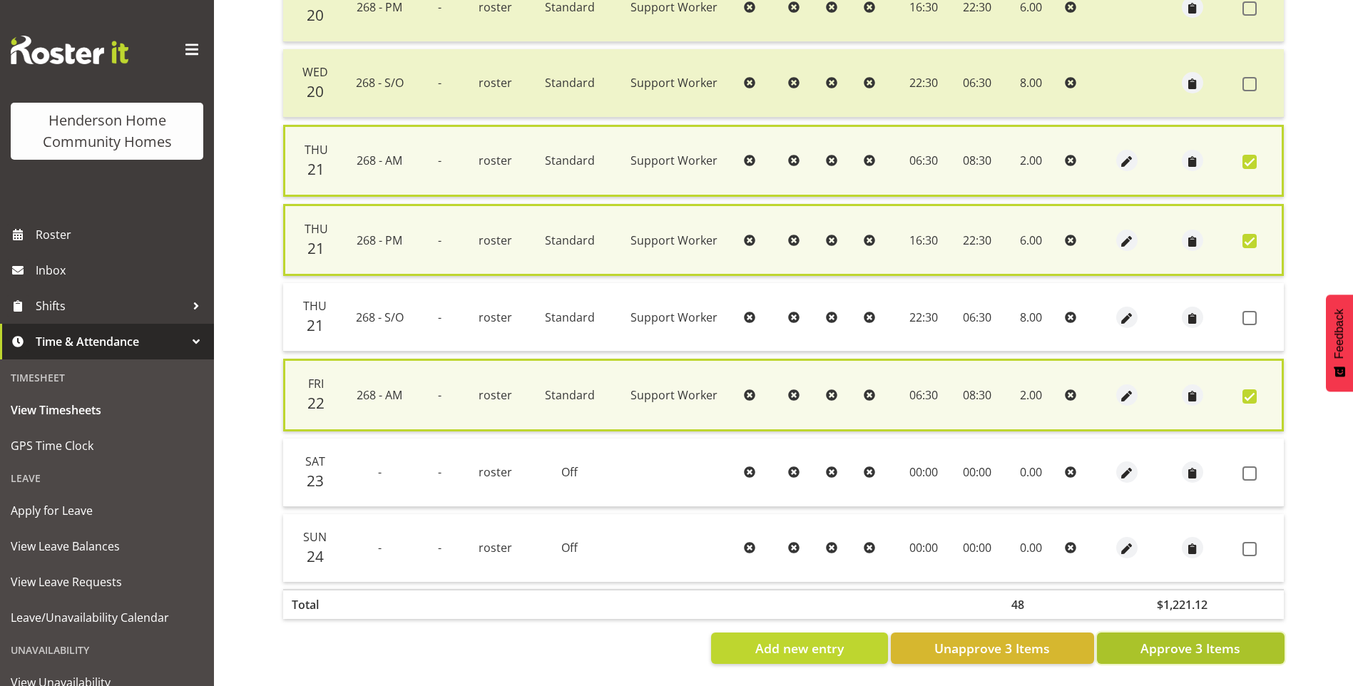
click at [1199, 639] on span "Approve 3 Items" at bounding box center [1191, 648] width 100 height 19
checkbox input "false"
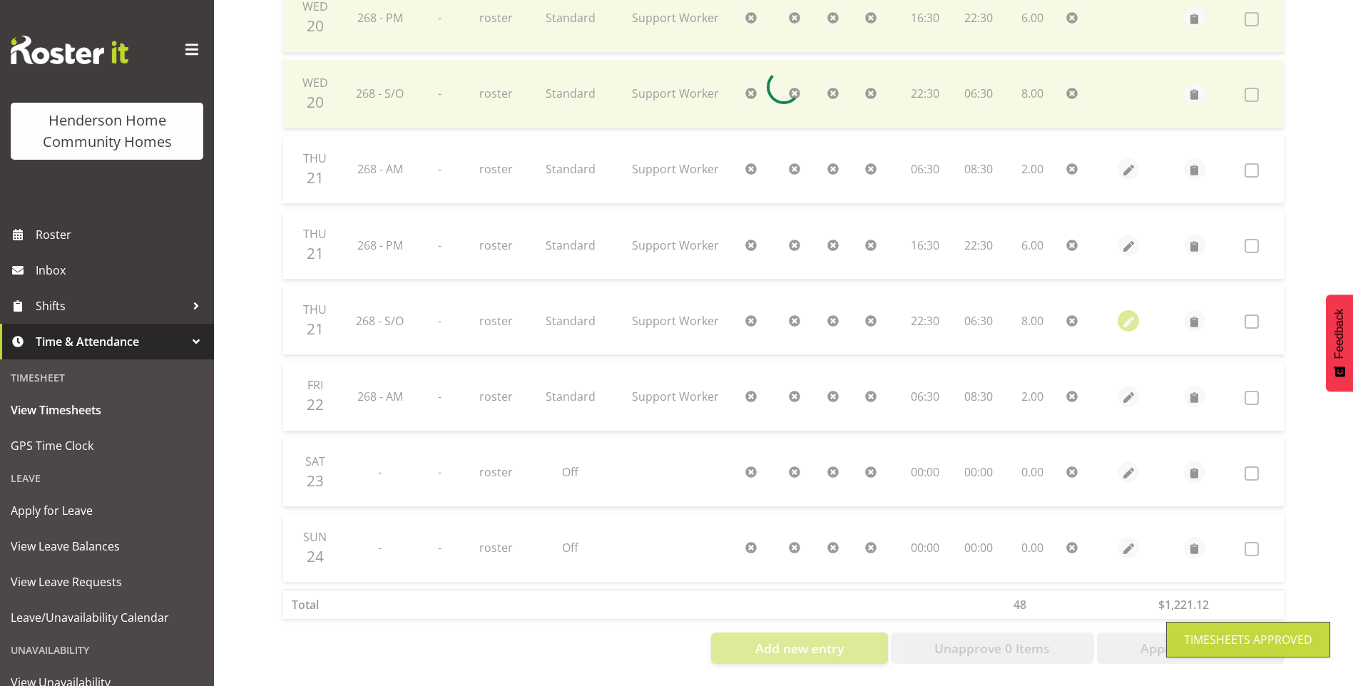
scroll to position [685, 0]
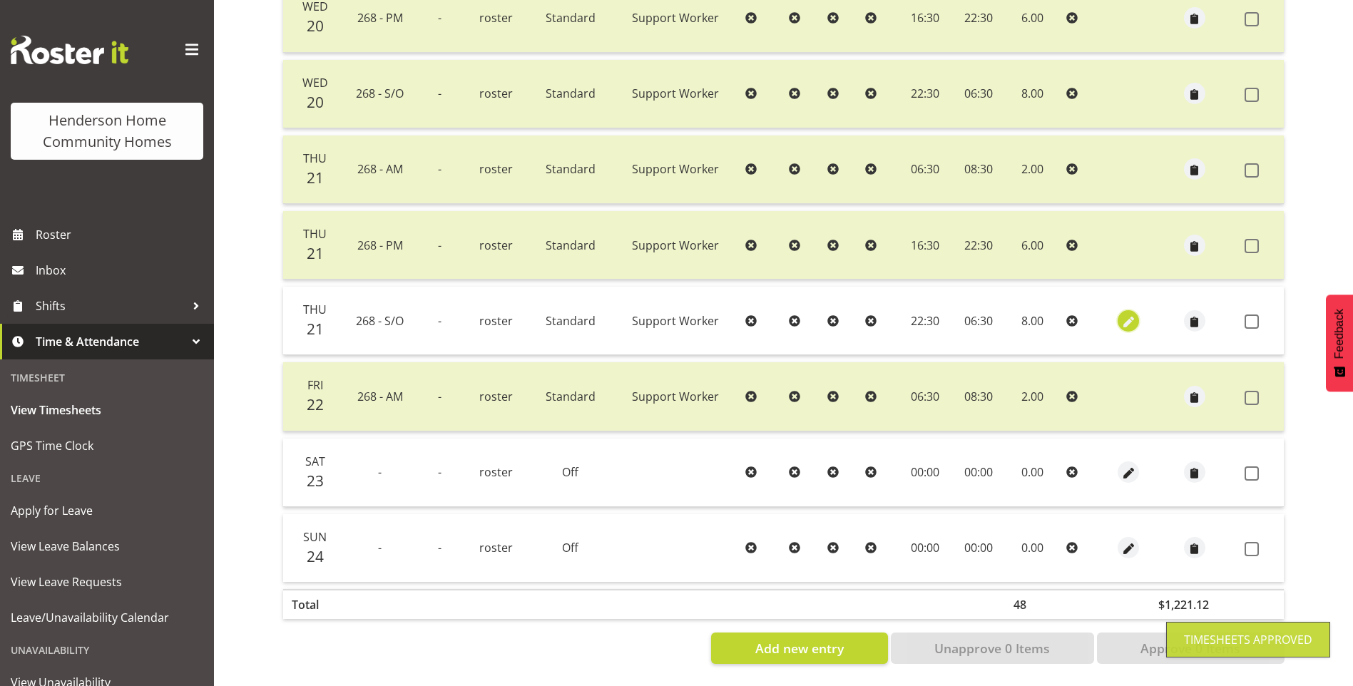
click at [1124, 314] on span "button" at bounding box center [1129, 322] width 16 height 16
select select "Standard"
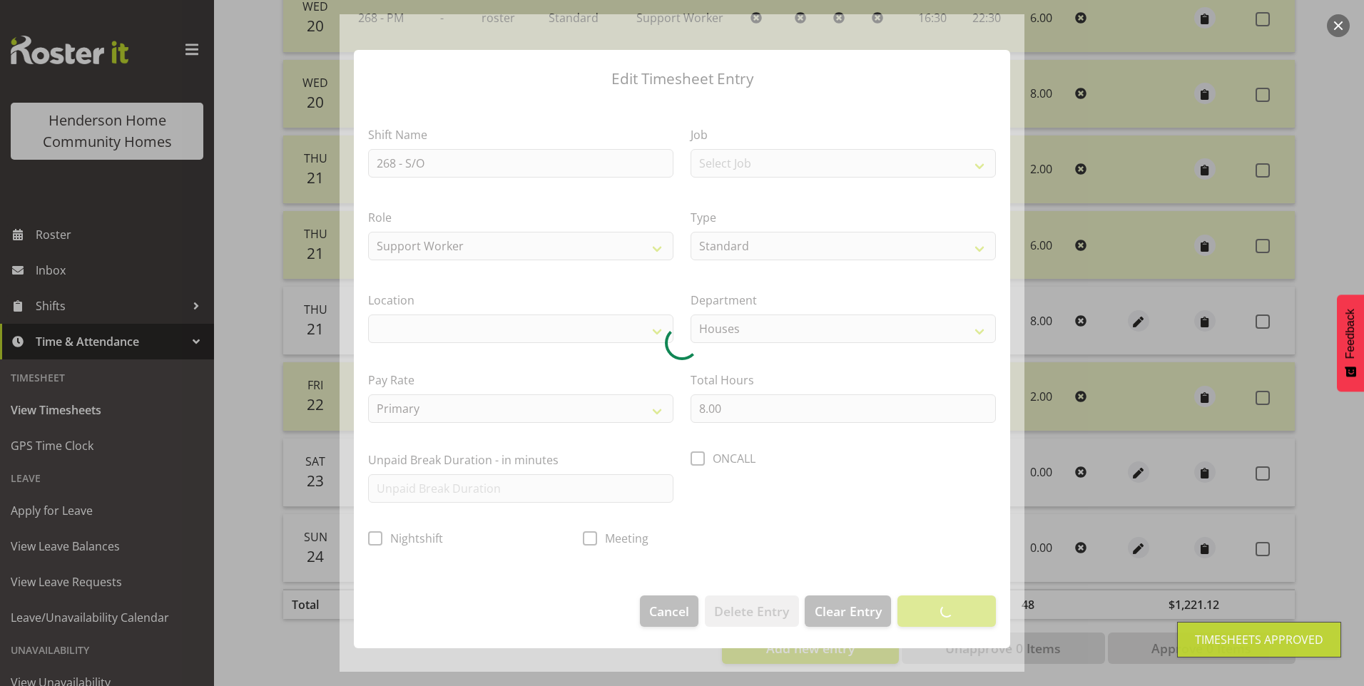
select select "1069"
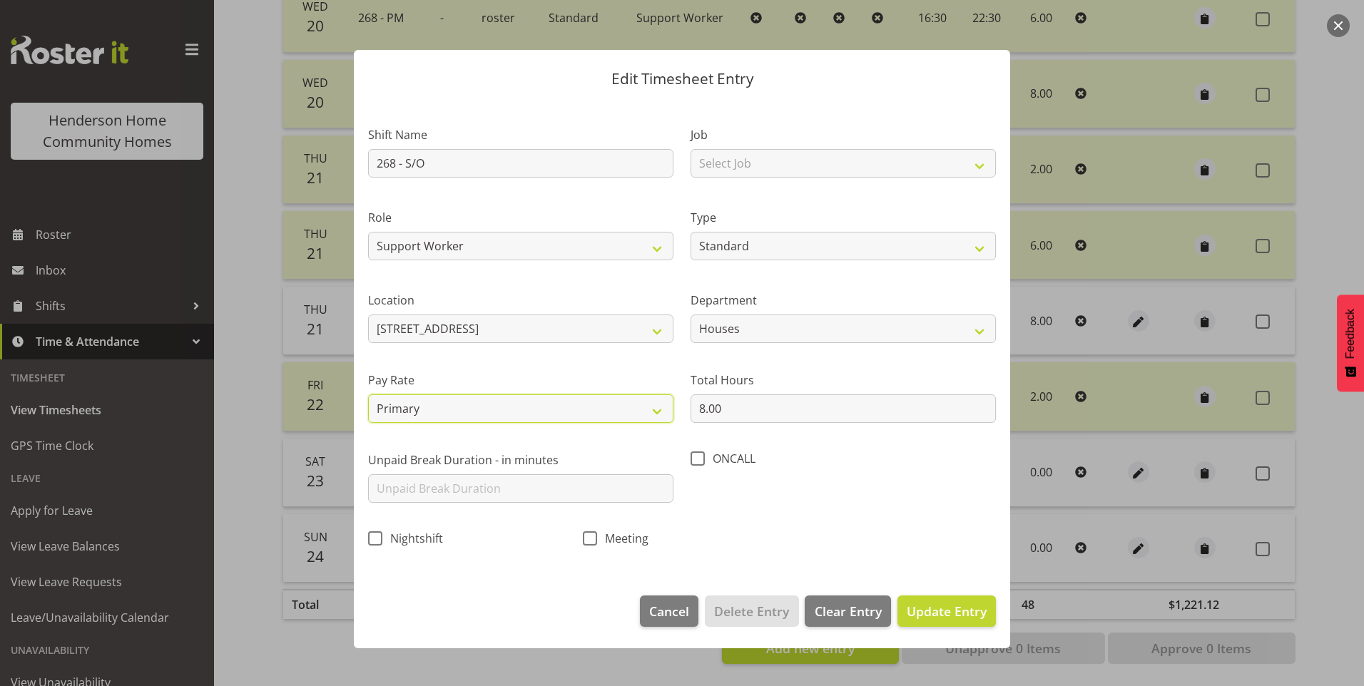
drag, startPoint x: 392, startPoint y: 412, endPoint x: 388, endPoint y: 425, distance: 13.5
click at [392, 412] on select "Primary Secondary Tertiary Fourth Fifth" at bounding box center [520, 409] width 305 height 29
select select "secondary"
click at [368, 395] on select "Primary Secondary Tertiary Fourth Fifth" at bounding box center [520, 409] width 305 height 29
click at [917, 606] on span "Update Entry" at bounding box center [947, 611] width 80 height 17
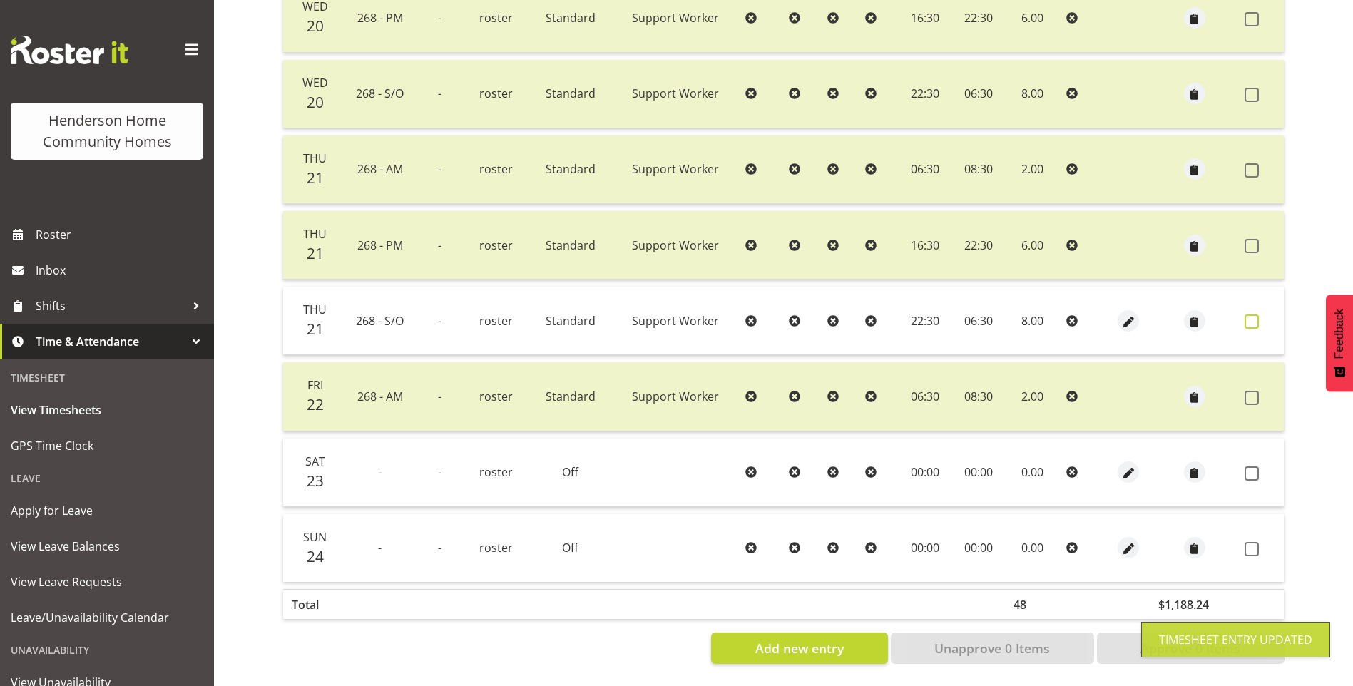
click at [1255, 315] on span at bounding box center [1252, 322] width 14 height 14
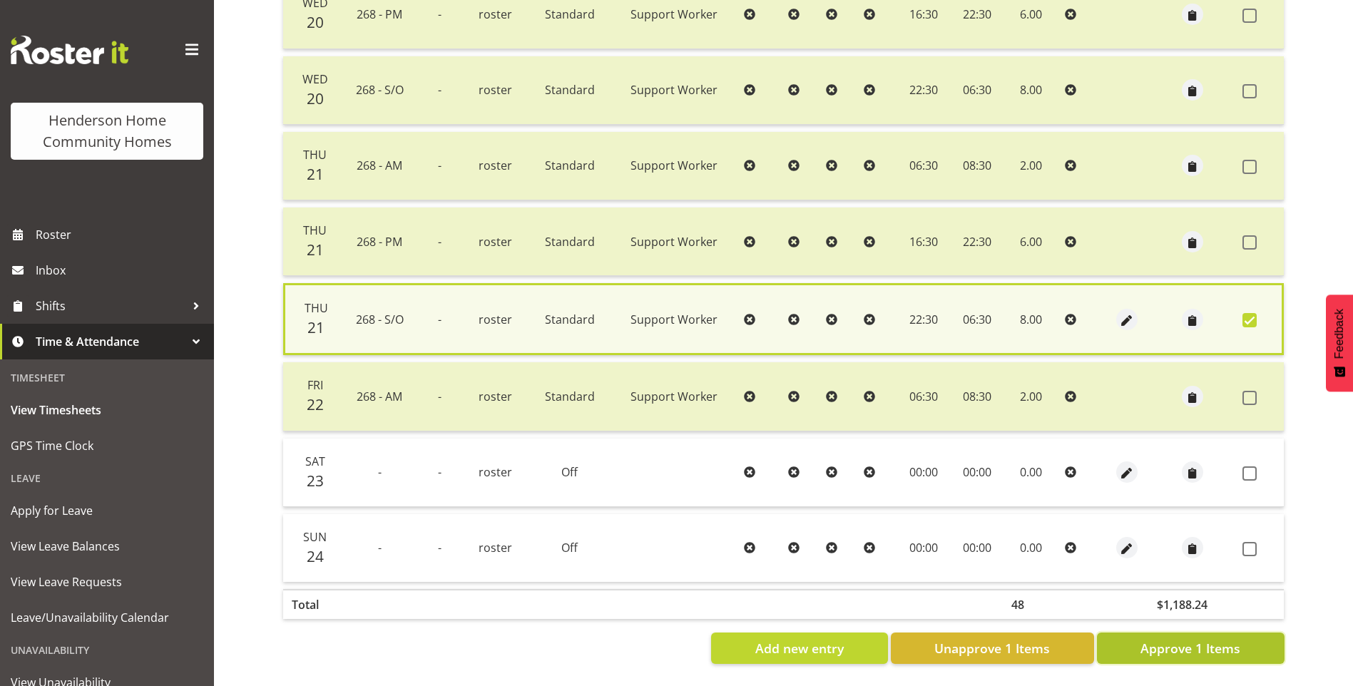
click at [1160, 639] on span "Approve 1 Items" at bounding box center [1191, 648] width 100 height 19
checkbox input "false"
